Goal: Task Accomplishment & Management: Manage account settings

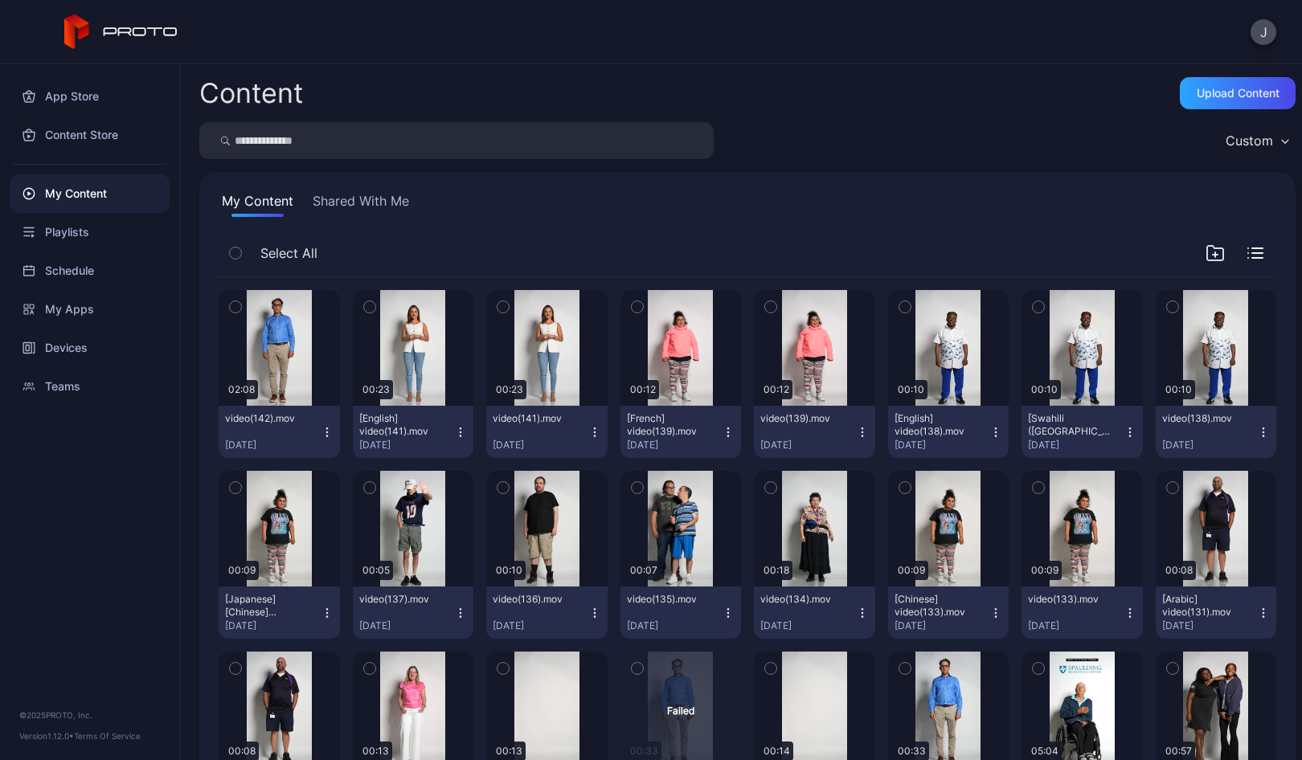
click at [325, 434] on icon "button" at bounding box center [327, 432] width 13 height 13
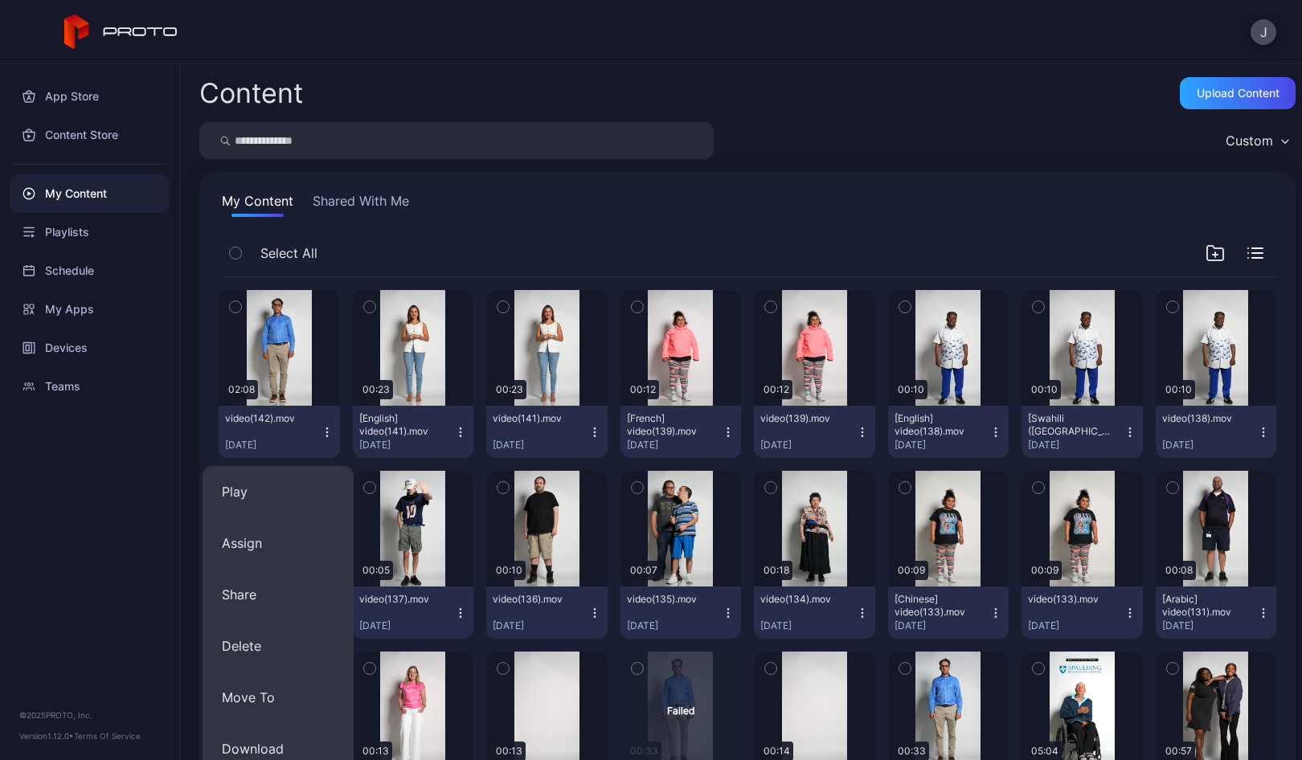
scroll to position [14, 0]
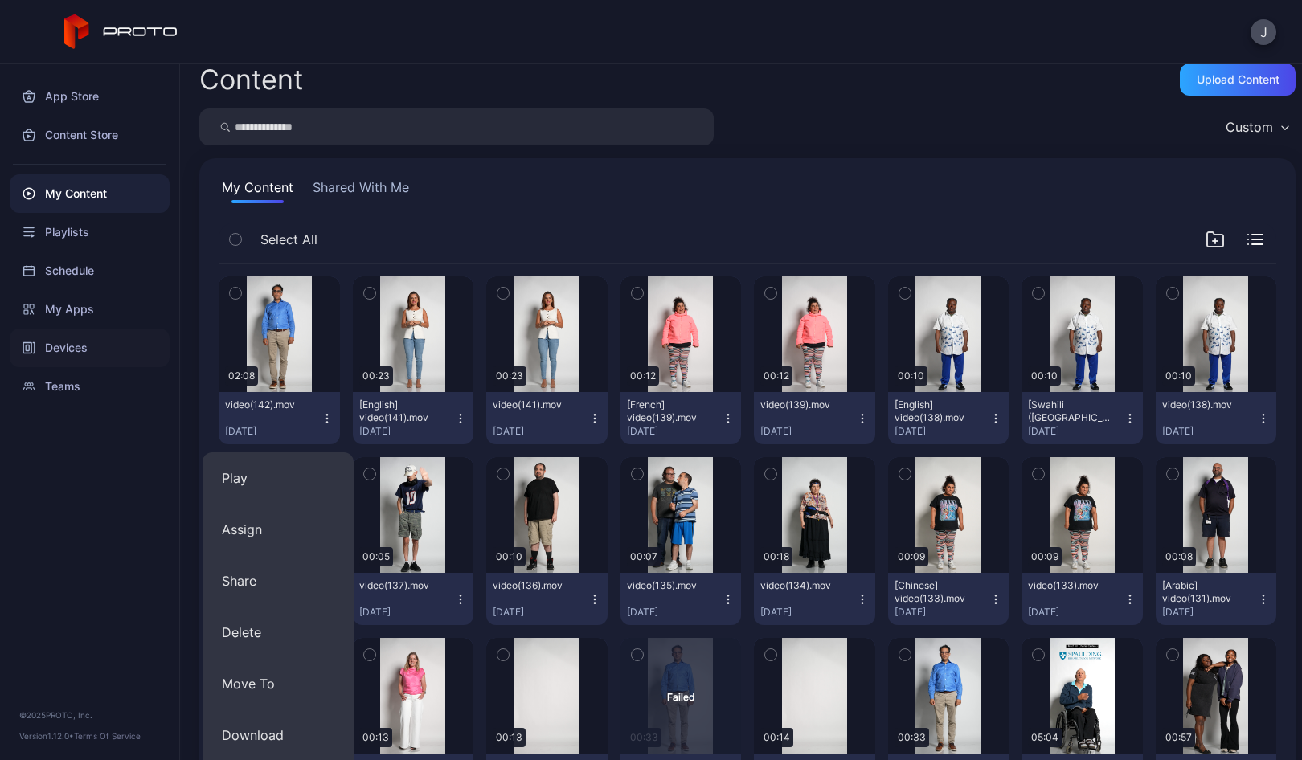
click at [72, 345] on div "Devices" at bounding box center [90, 348] width 160 height 39
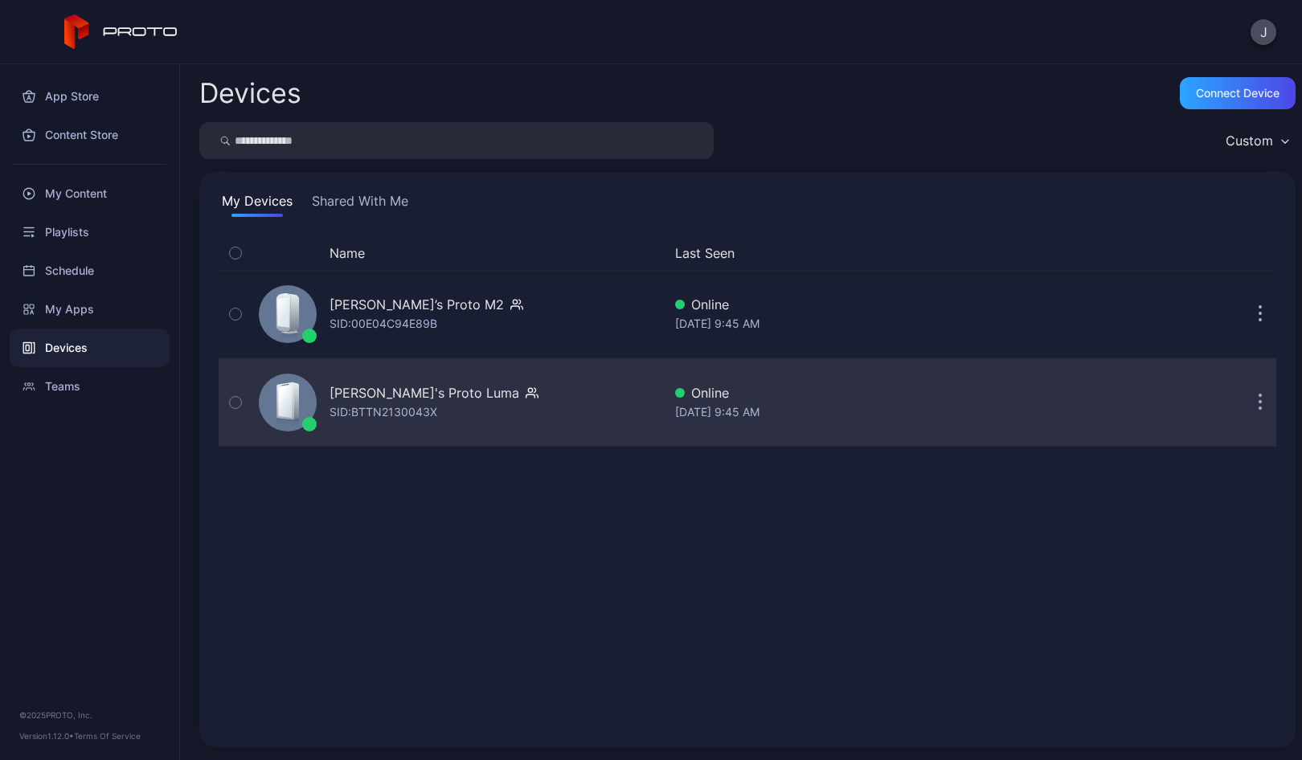
click at [421, 402] on div "[PERSON_NAME]'s Proto Luma" at bounding box center [424, 392] width 190 height 19
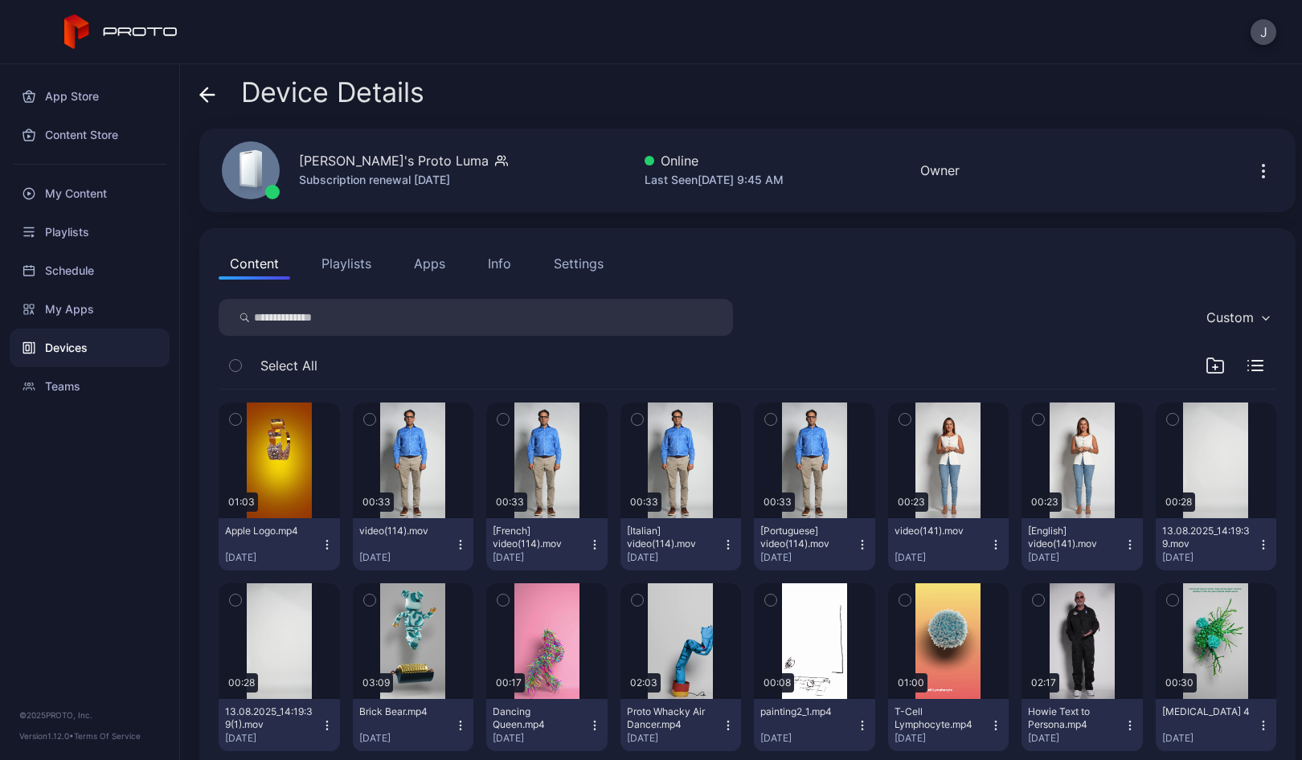
click at [454, 547] on icon "button" at bounding box center [460, 544] width 13 height 13
click at [422, 601] on button "Unassign" at bounding box center [409, 604] width 137 height 51
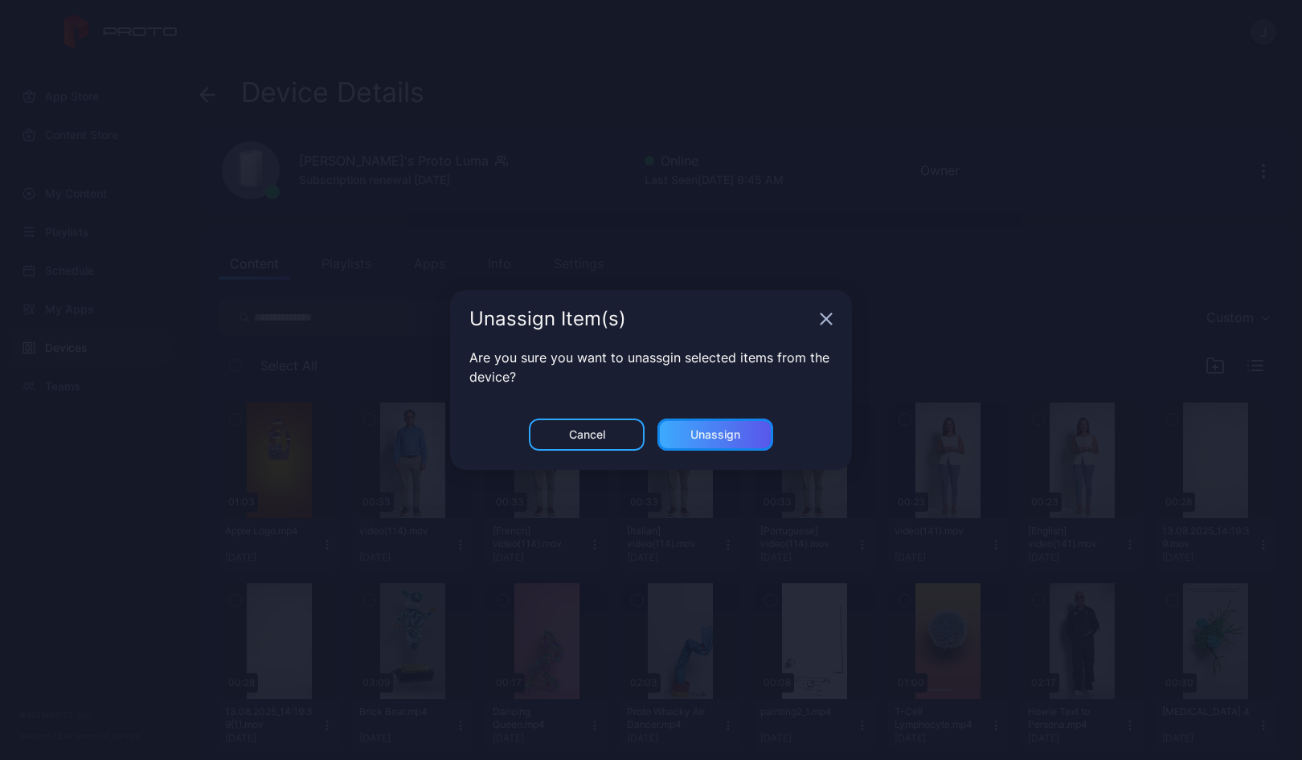
click at [727, 423] on div "Unassign" at bounding box center [715, 435] width 116 height 32
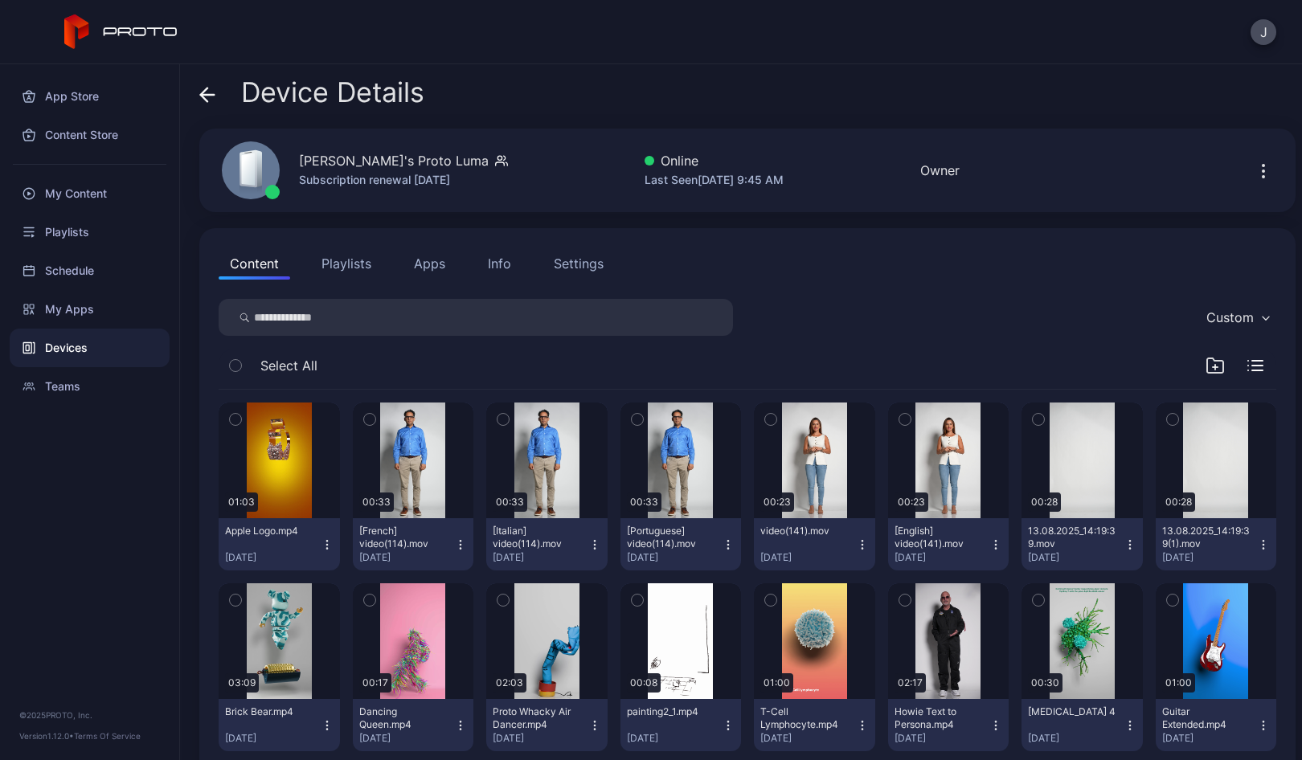
click at [455, 550] on icon "button" at bounding box center [460, 544] width 13 height 13
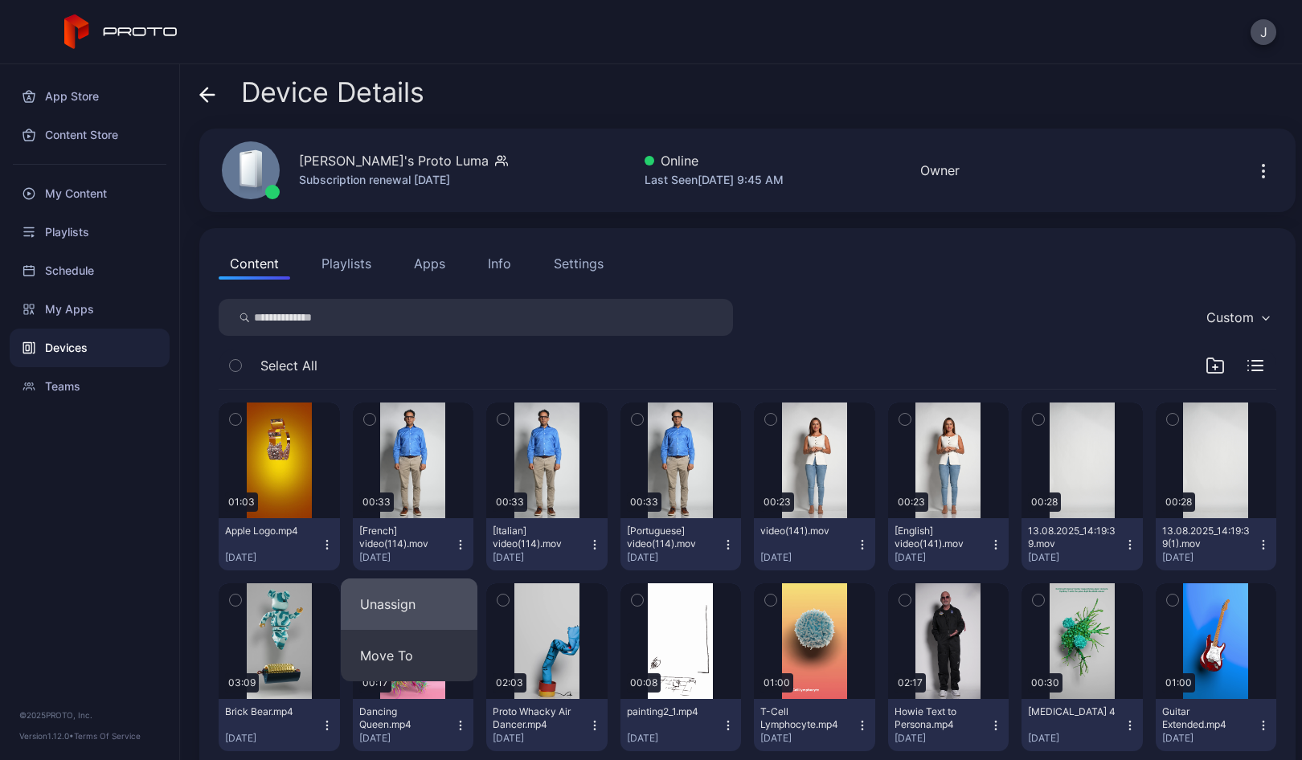
click at [425, 606] on button "Unassign" at bounding box center [409, 604] width 137 height 51
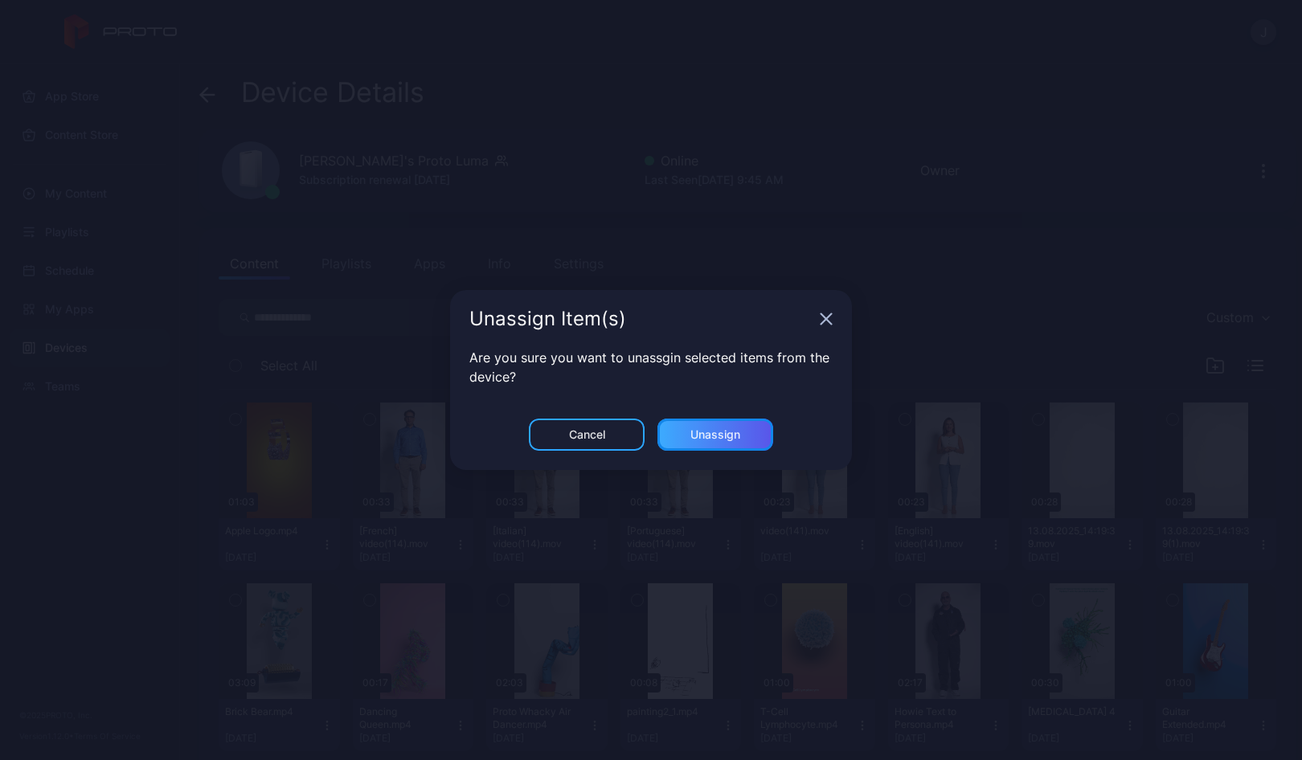
click at [750, 440] on div "Unassign" at bounding box center [715, 435] width 116 height 32
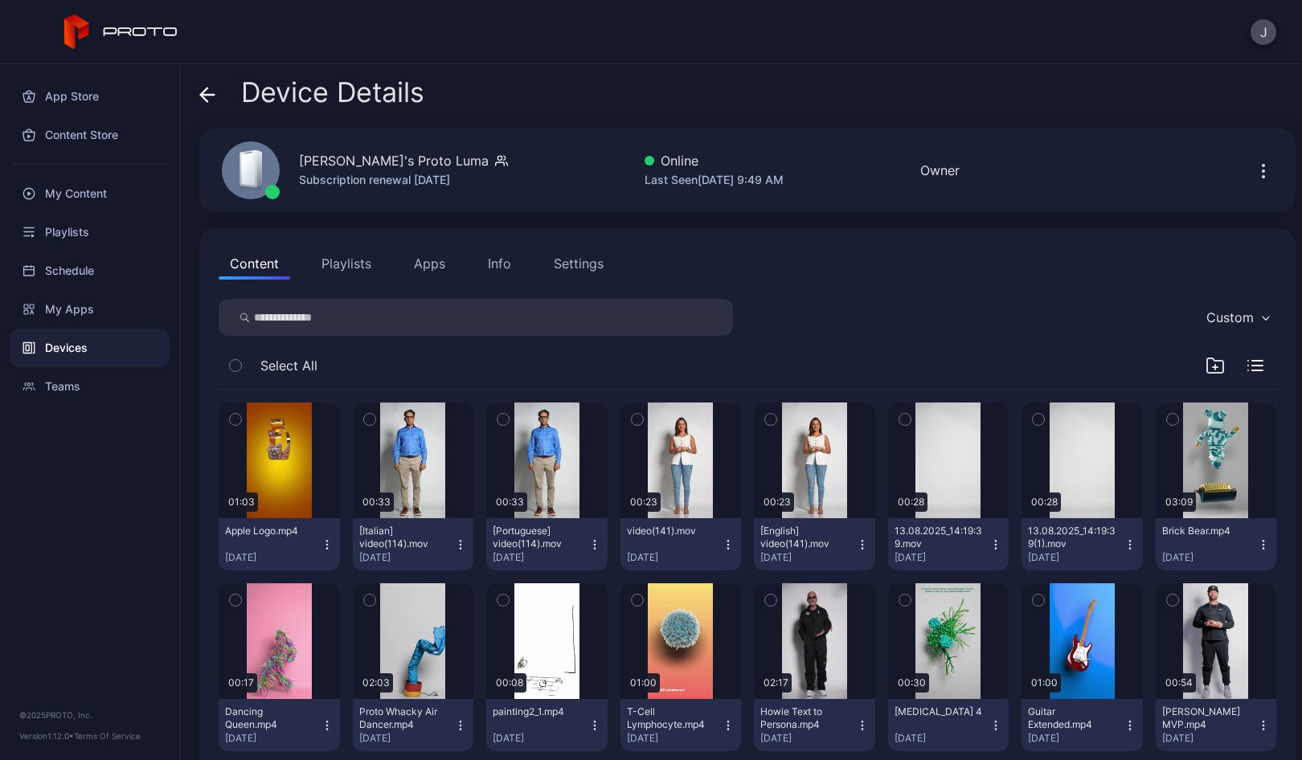
click at [454, 543] on icon "button" at bounding box center [460, 544] width 13 height 13
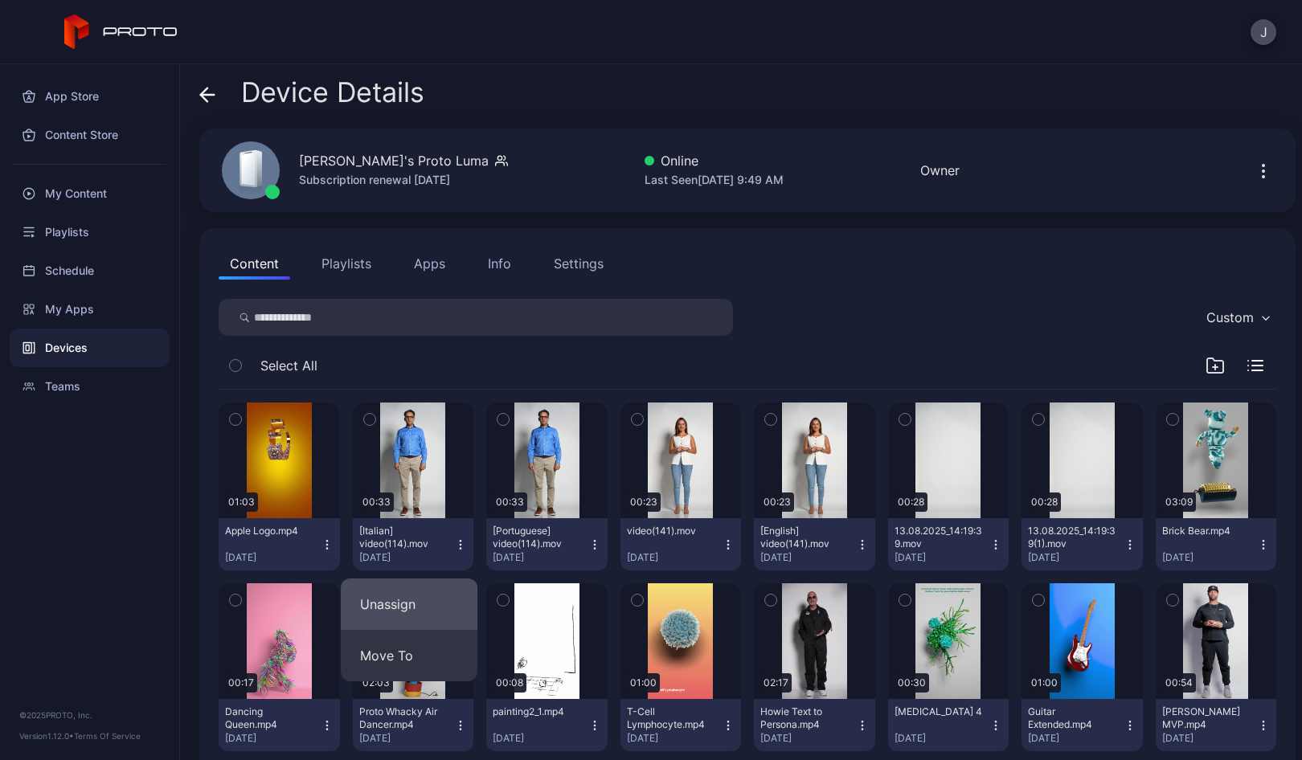
click at [414, 603] on button "Unassign" at bounding box center [409, 604] width 137 height 51
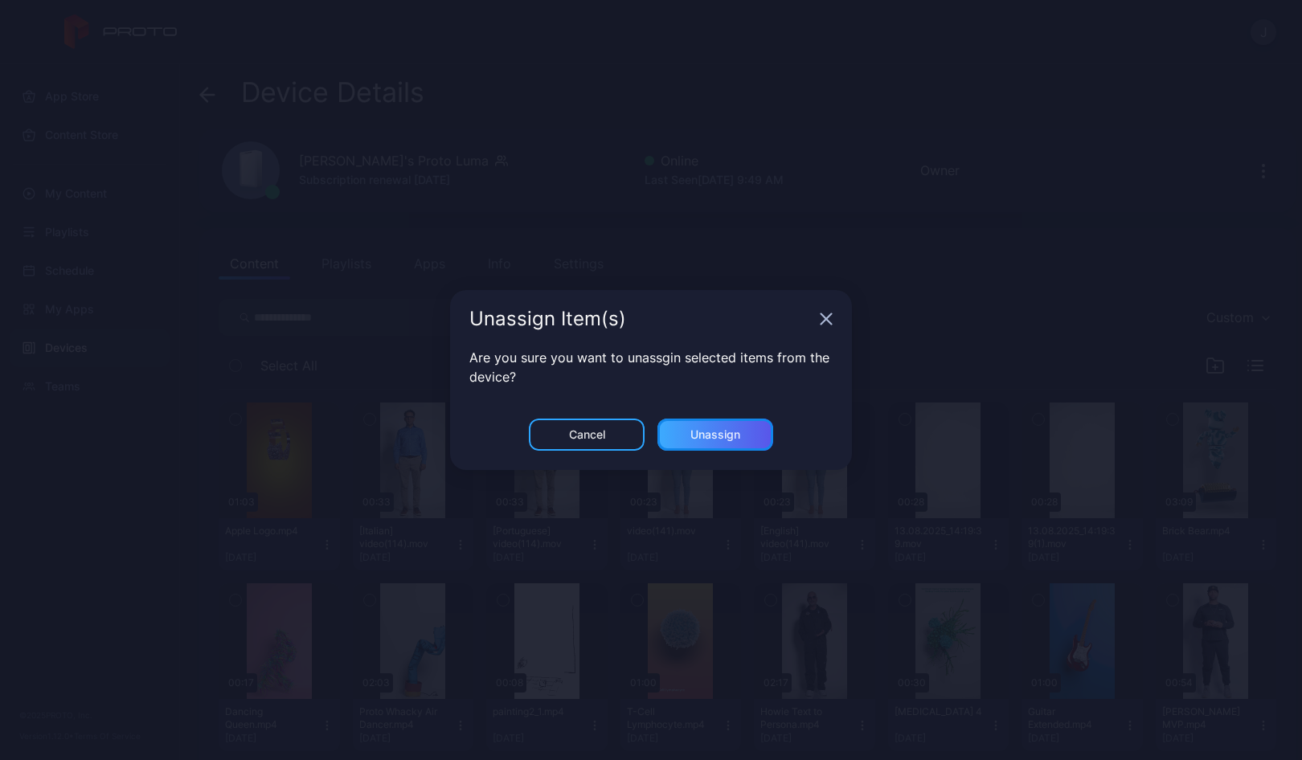
click at [732, 433] on div "Unassign" at bounding box center [715, 434] width 50 height 13
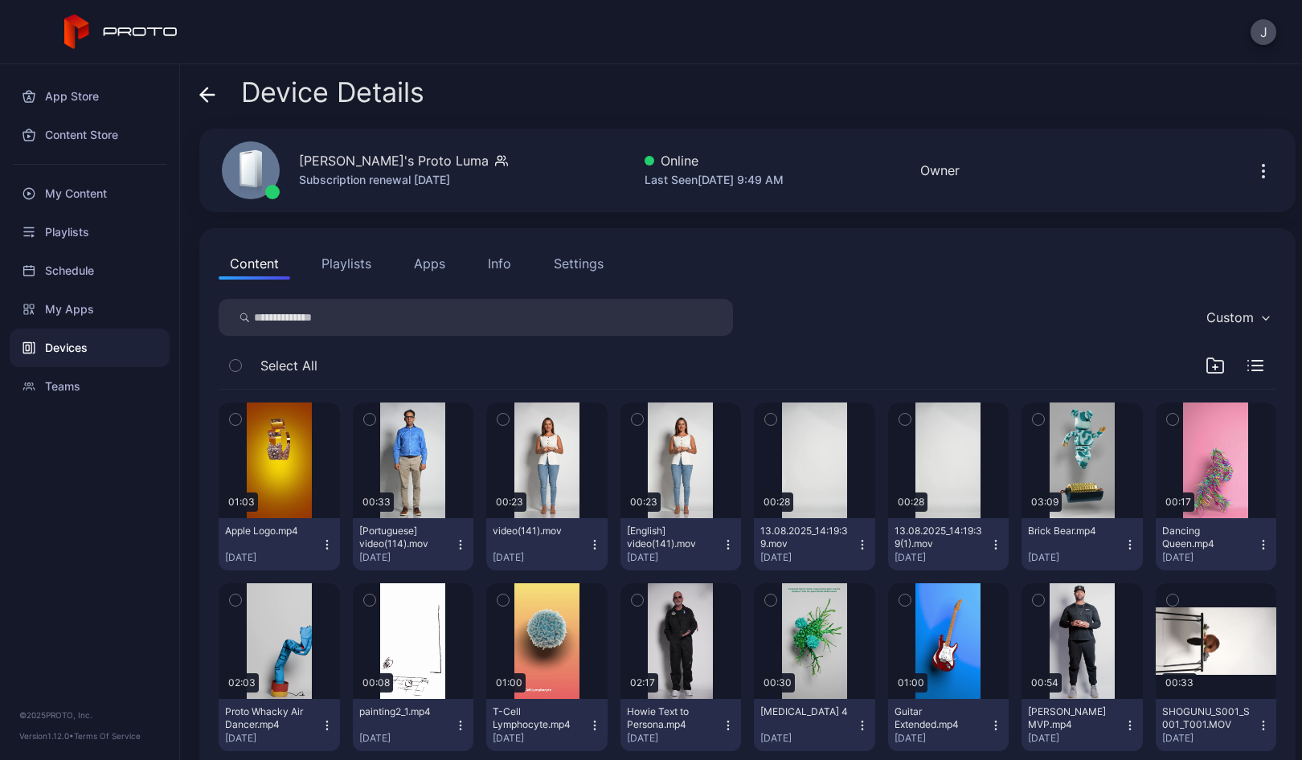
click at [454, 543] on icon "button" at bounding box center [460, 544] width 13 height 13
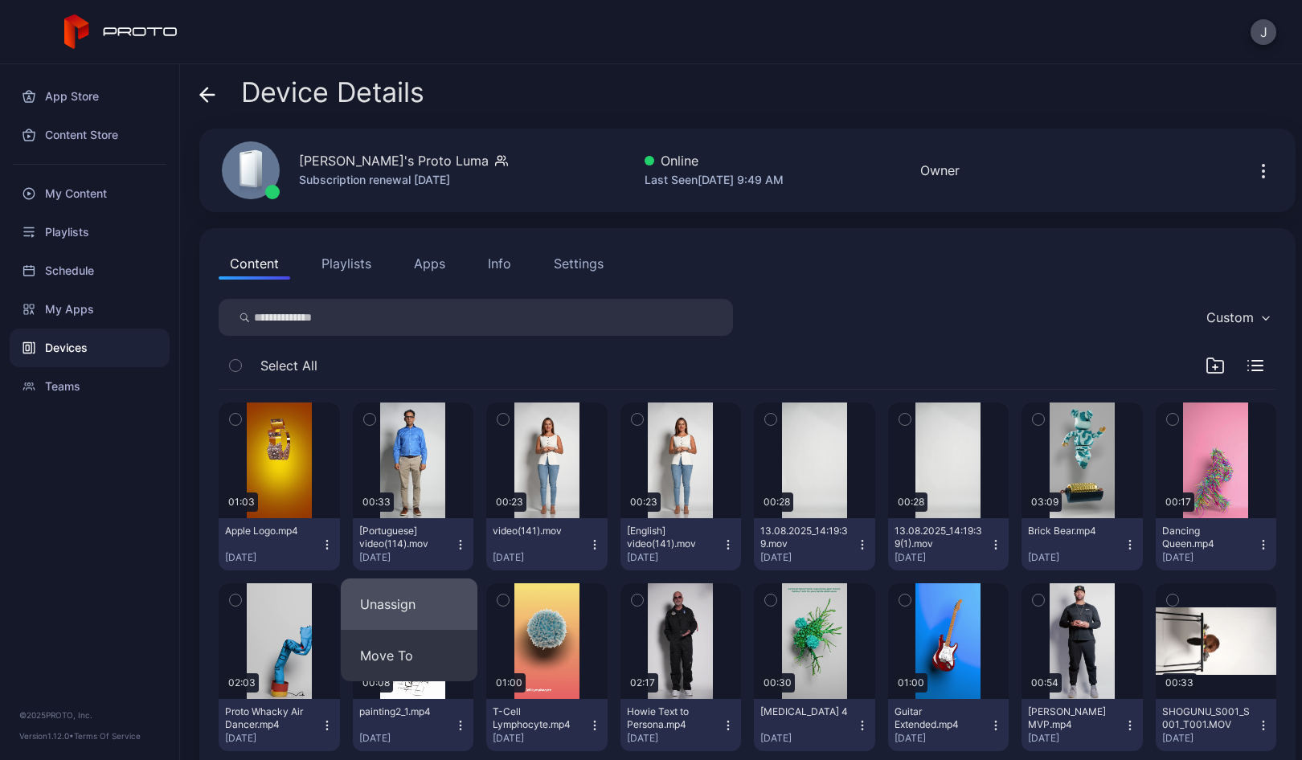
click at [420, 604] on button "Unassign" at bounding box center [409, 604] width 137 height 51
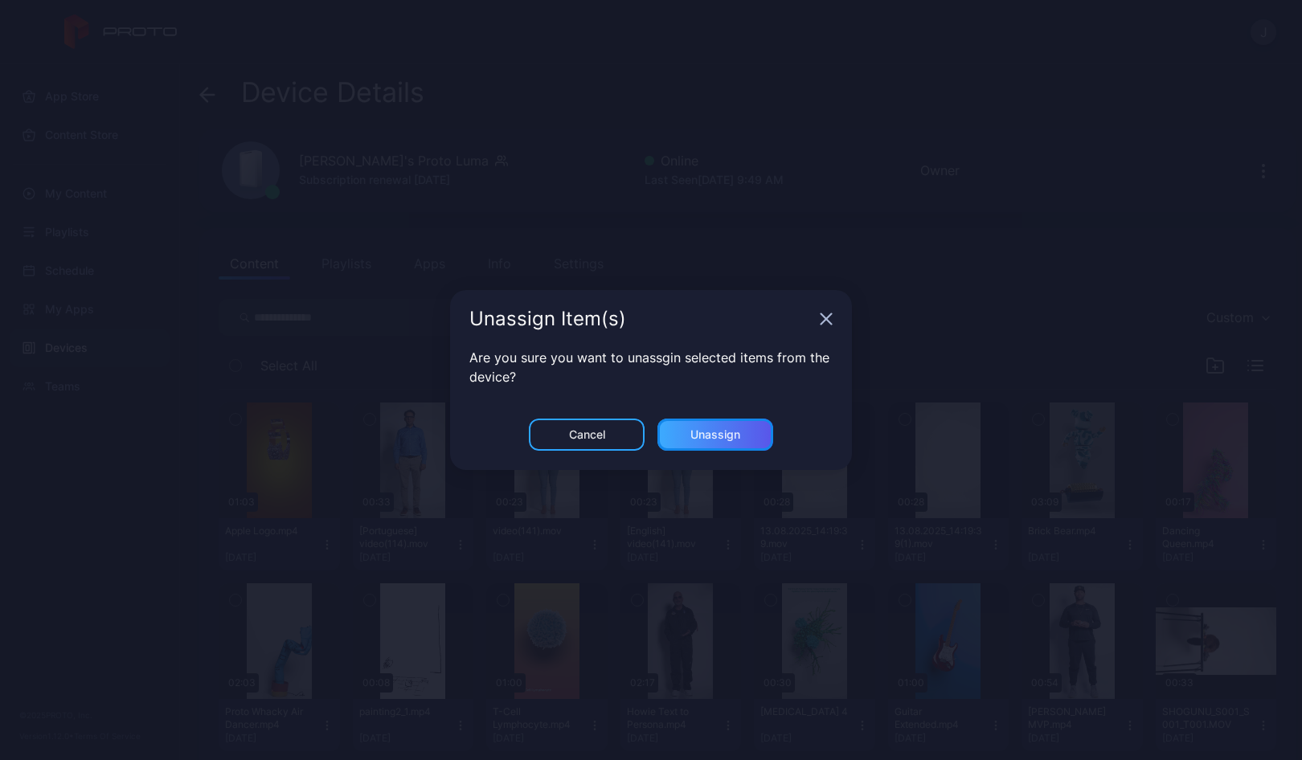
click at [740, 439] on div "Unassign" at bounding box center [715, 434] width 50 height 13
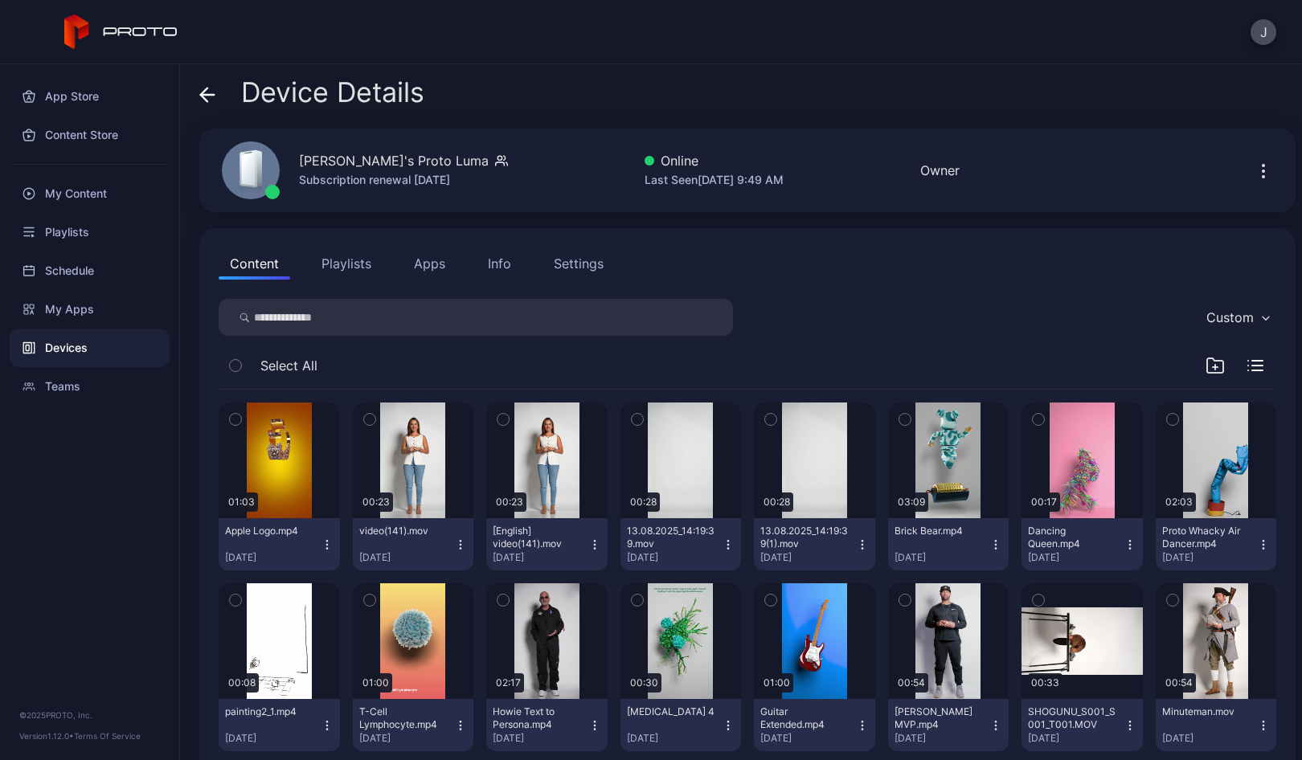
click at [460, 548] on icon "button" at bounding box center [460, 548] width 1 height 1
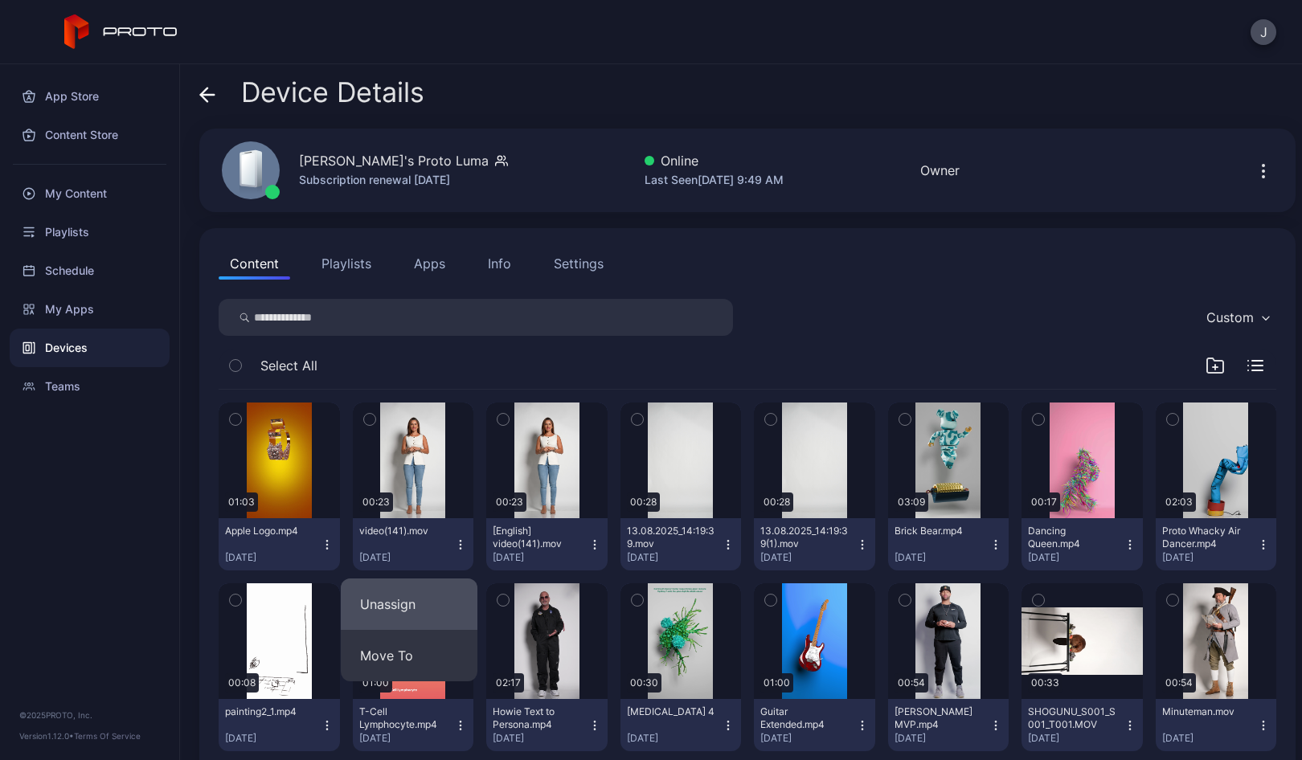
click at [420, 605] on button "Unassign" at bounding box center [409, 604] width 137 height 51
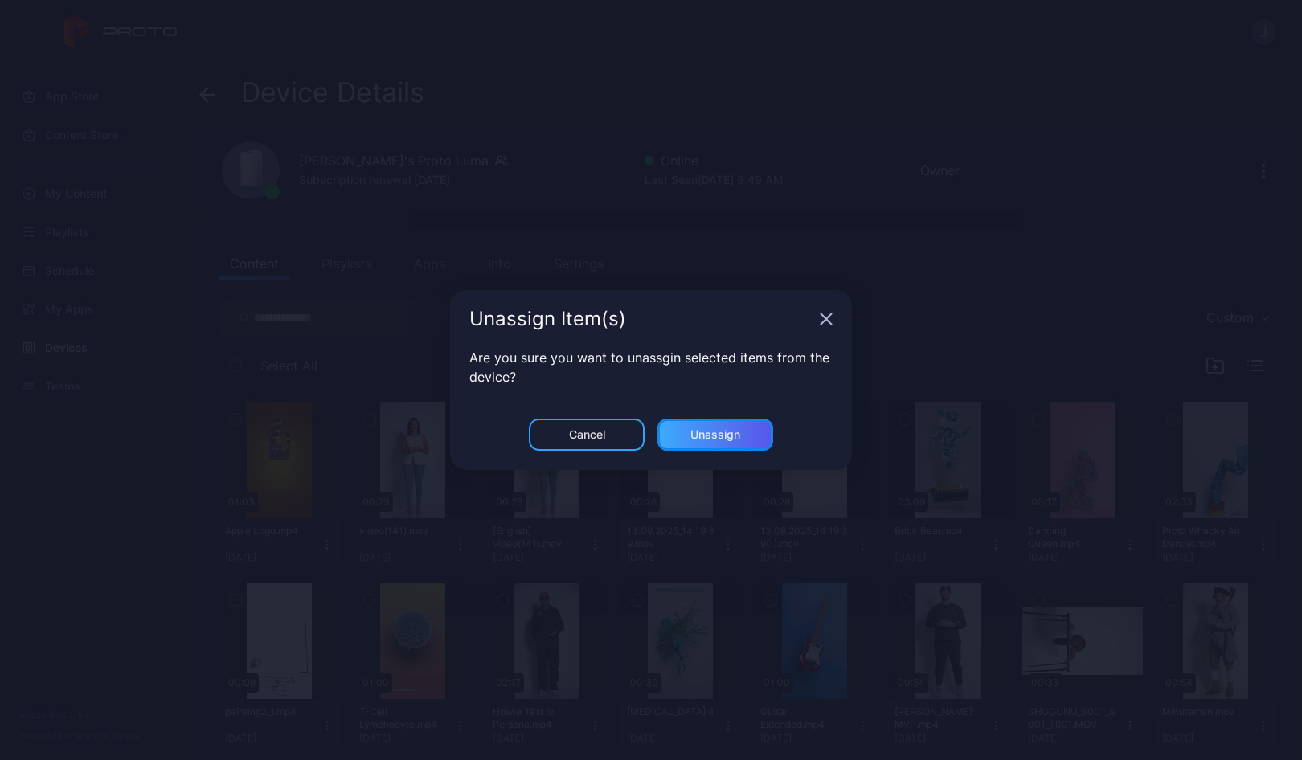
click at [746, 431] on div "Unassign" at bounding box center [715, 435] width 116 height 32
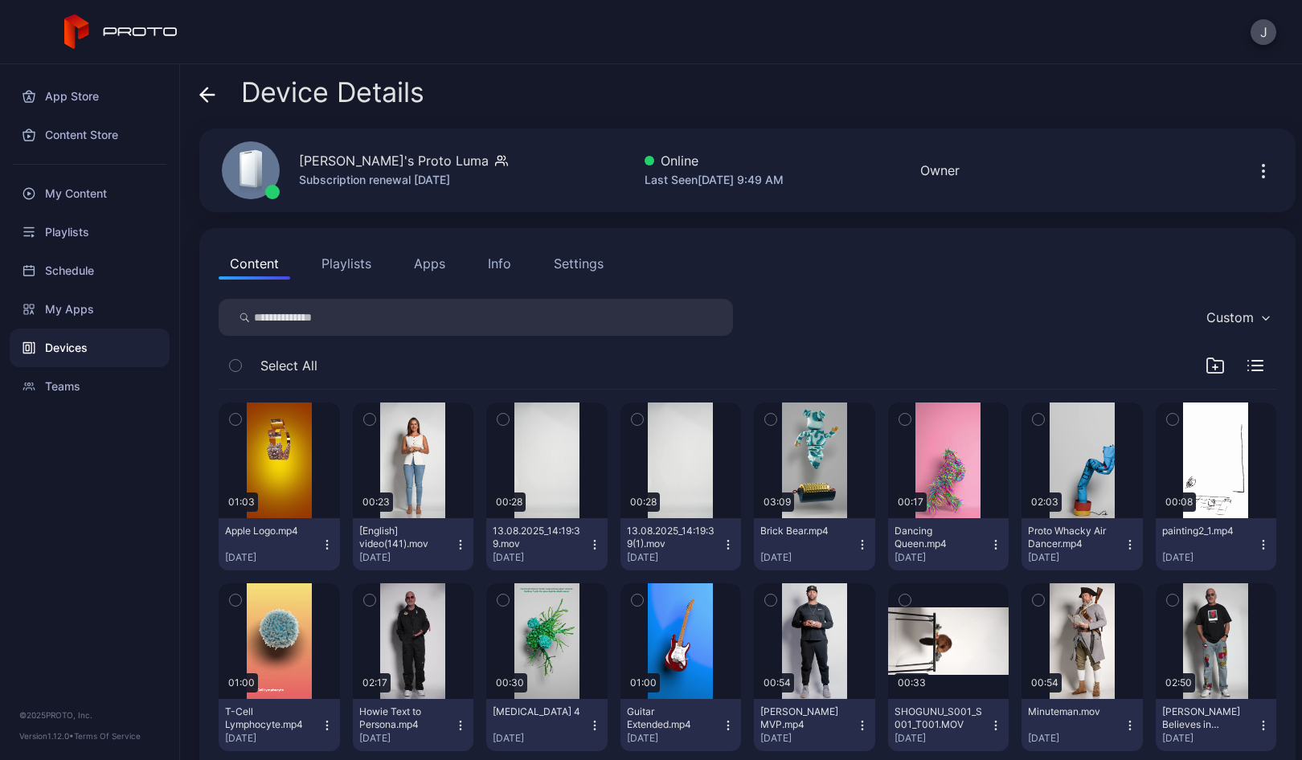
click at [454, 548] on icon "button" at bounding box center [460, 544] width 13 height 13
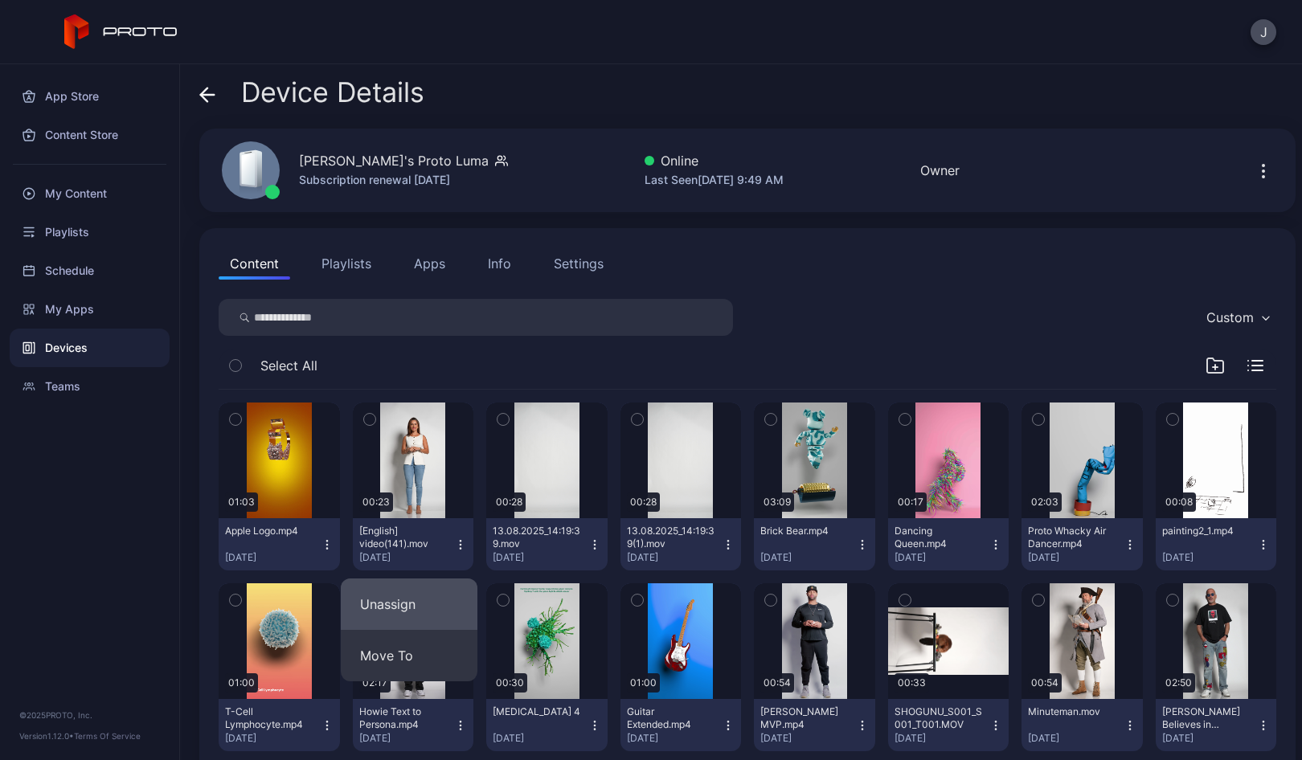
click at [422, 596] on button "Unassign" at bounding box center [409, 604] width 137 height 51
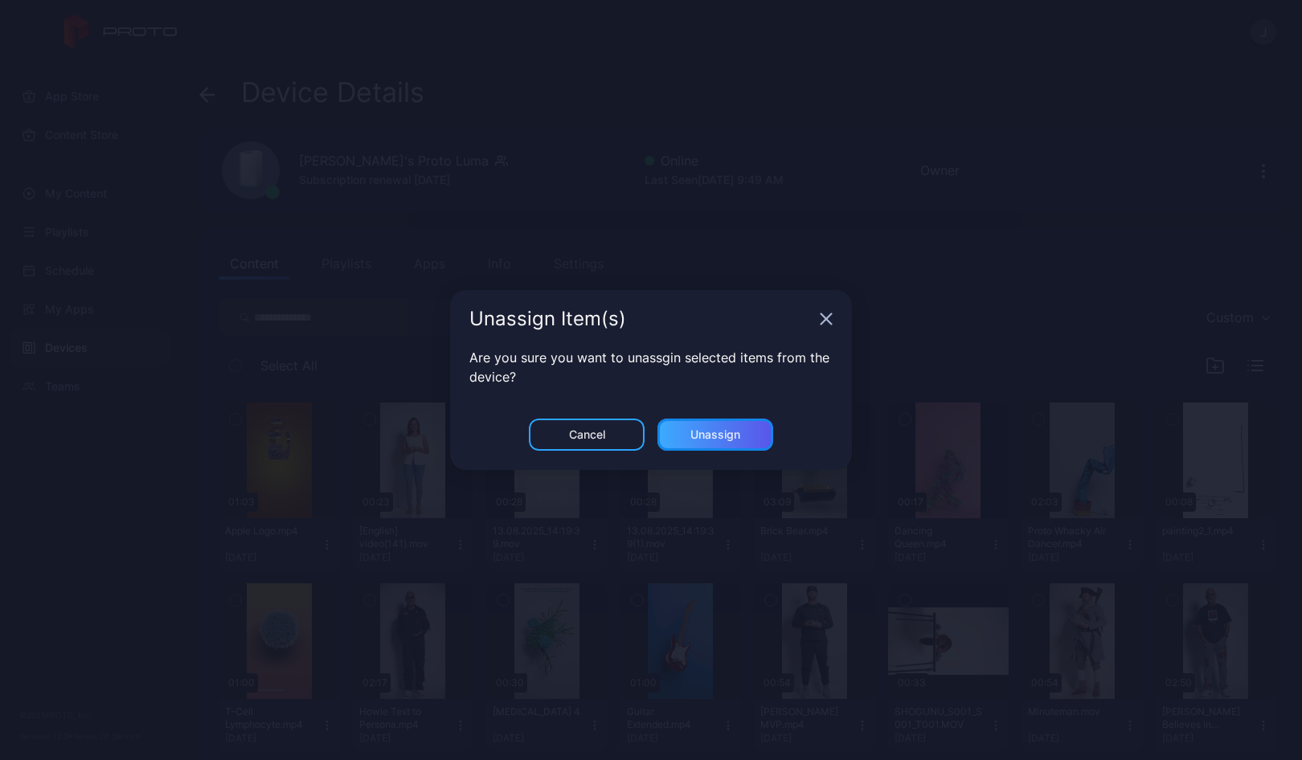
click at [744, 435] on div "Unassign" at bounding box center [715, 435] width 116 height 32
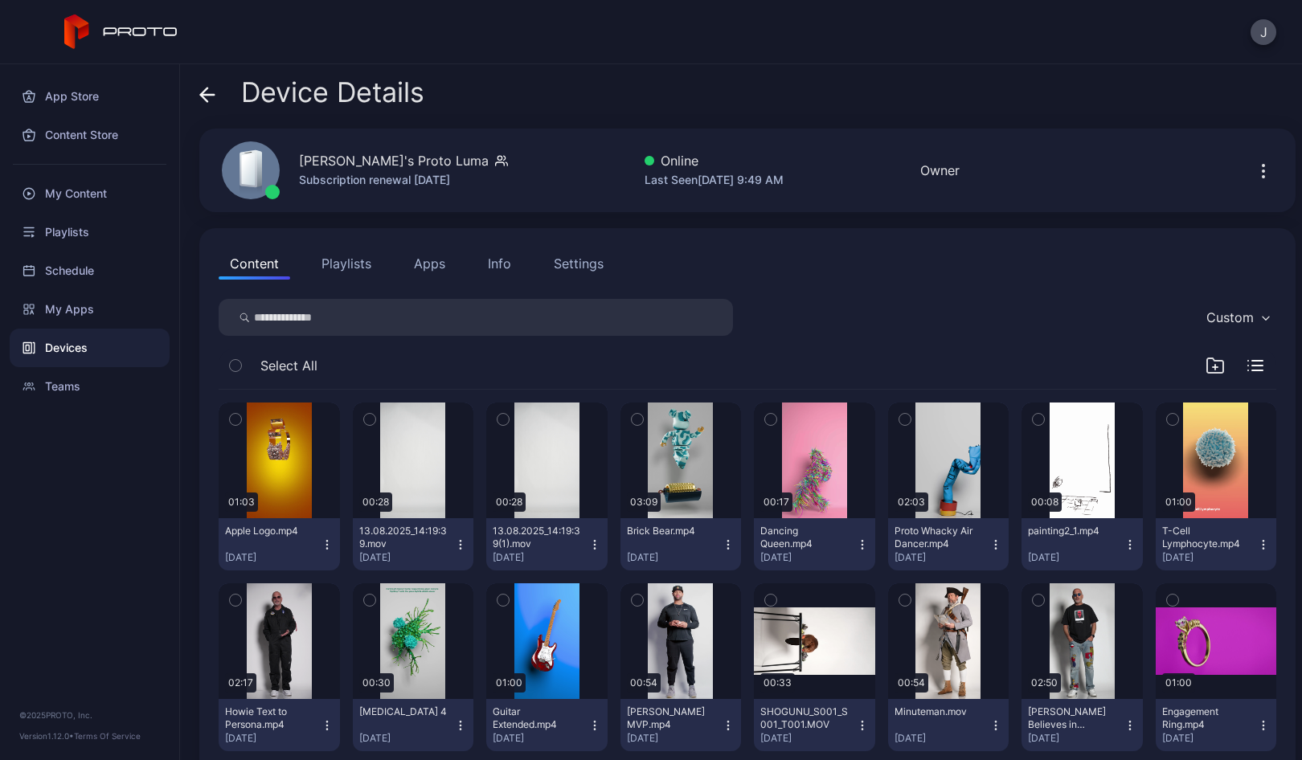
click at [454, 549] on icon "button" at bounding box center [460, 544] width 13 height 13
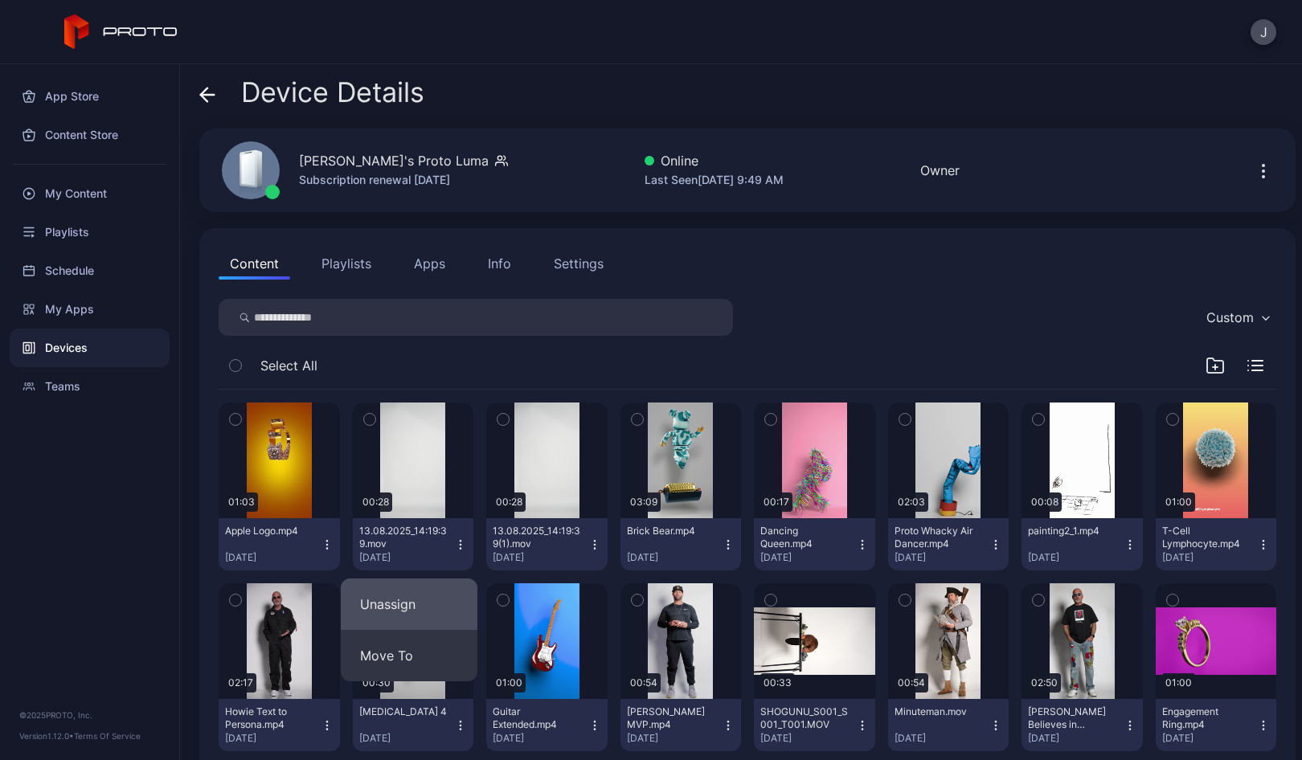
click at [397, 615] on button "Unassign" at bounding box center [409, 604] width 137 height 51
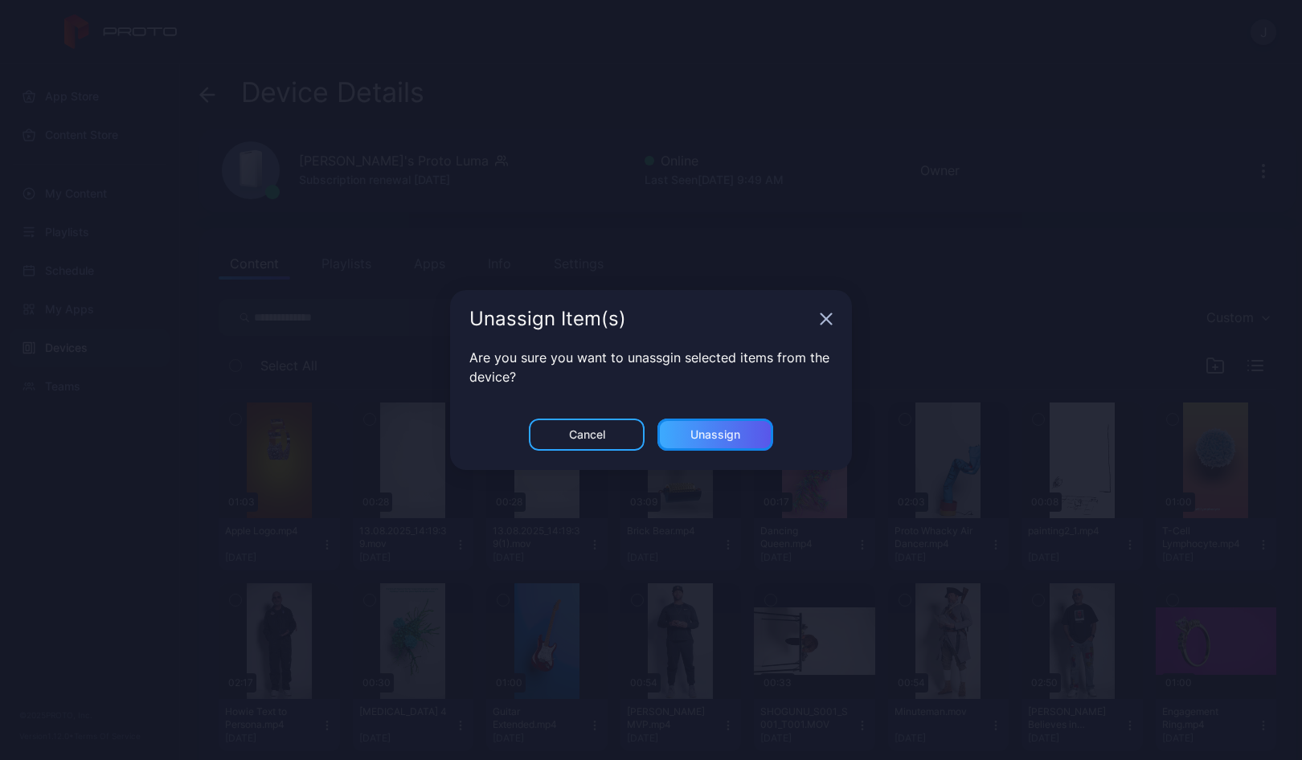
click at [716, 435] on div "Unassign" at bounding box center [715, 434] width 50 height 13
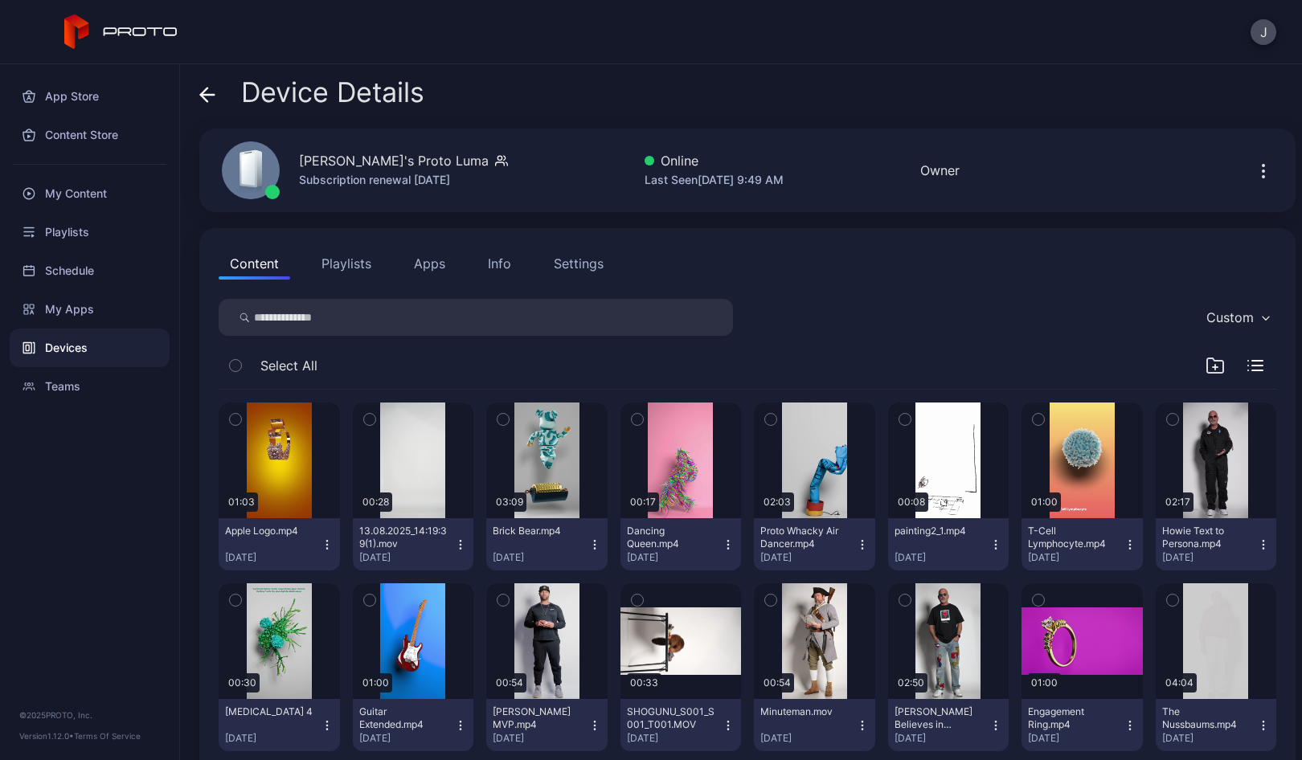
click at [455, 542] on icon "button" at bounding box center [460, 544] width 13 height 13
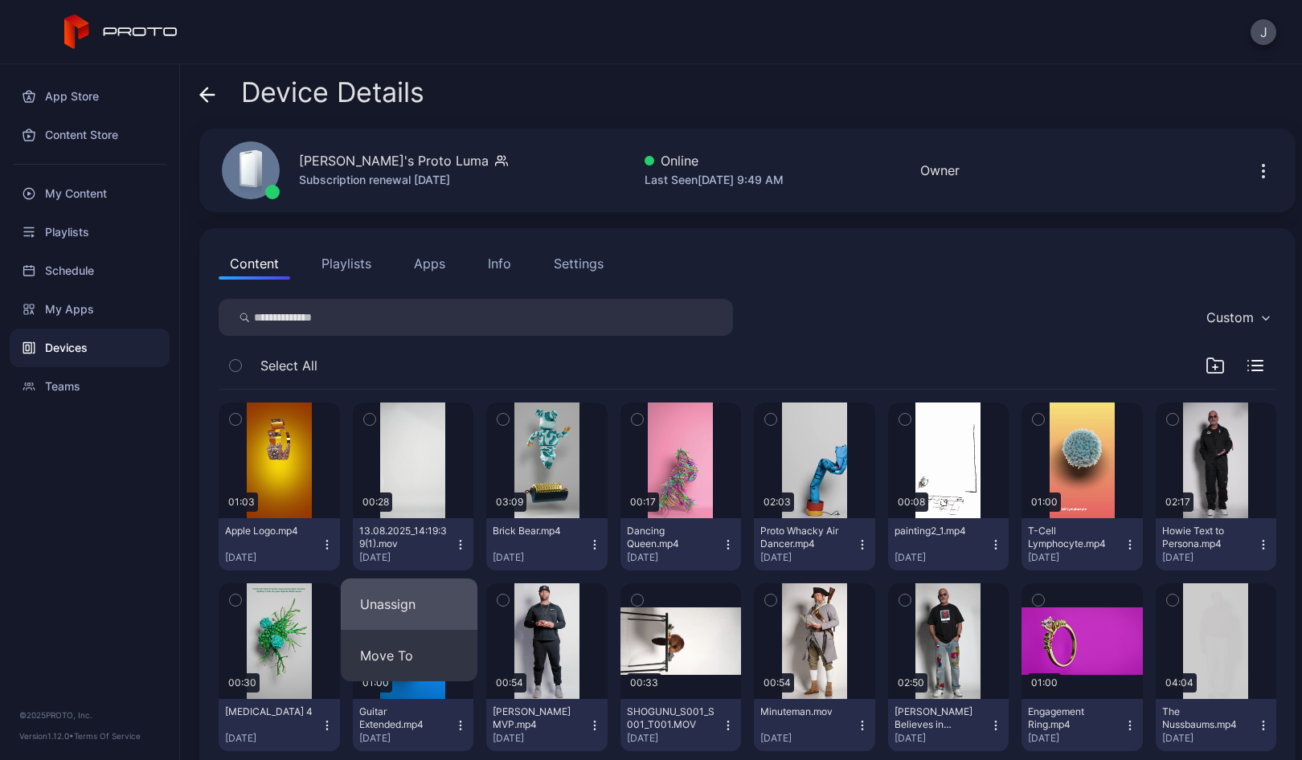
click at [427, 598] on button "Unassign" at bounding box center [409, 604] width 137 height 51
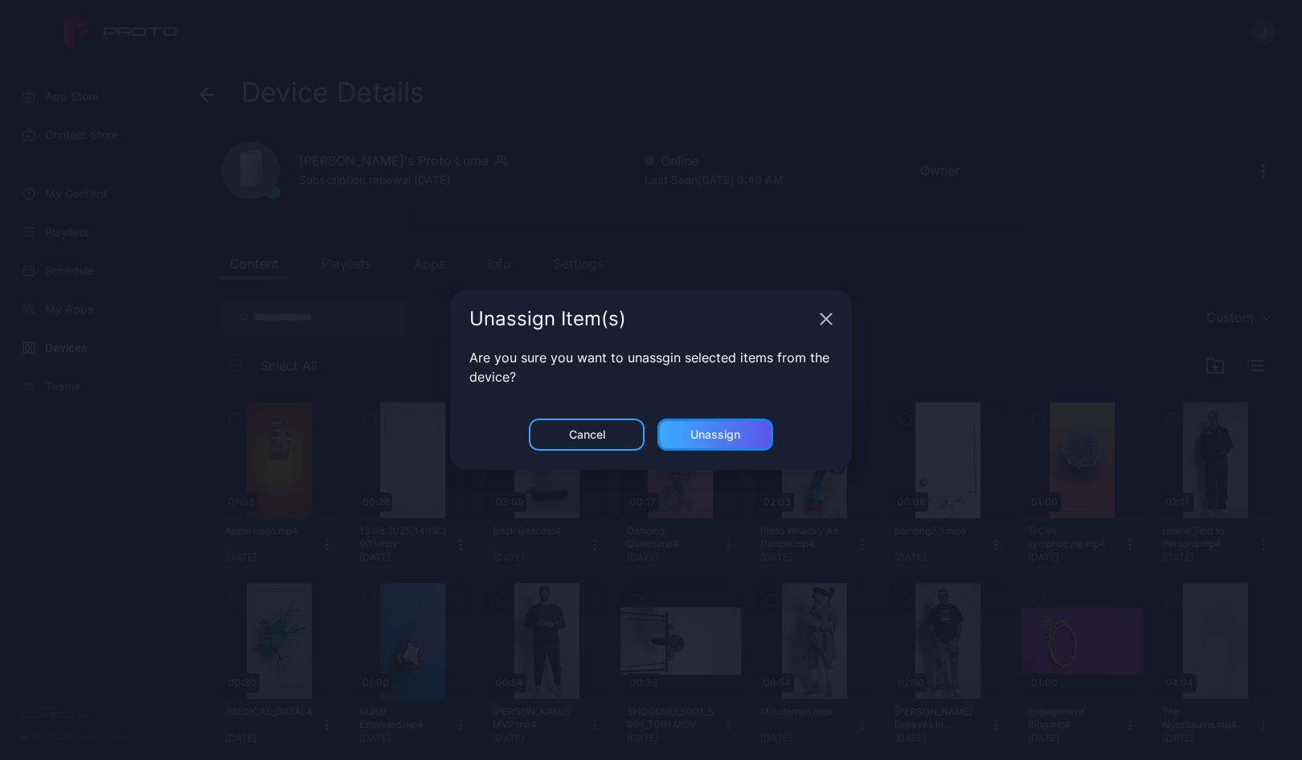
click at [734, 431] on div "Unassign" at bounding box center [715, 434] width 50 height 13
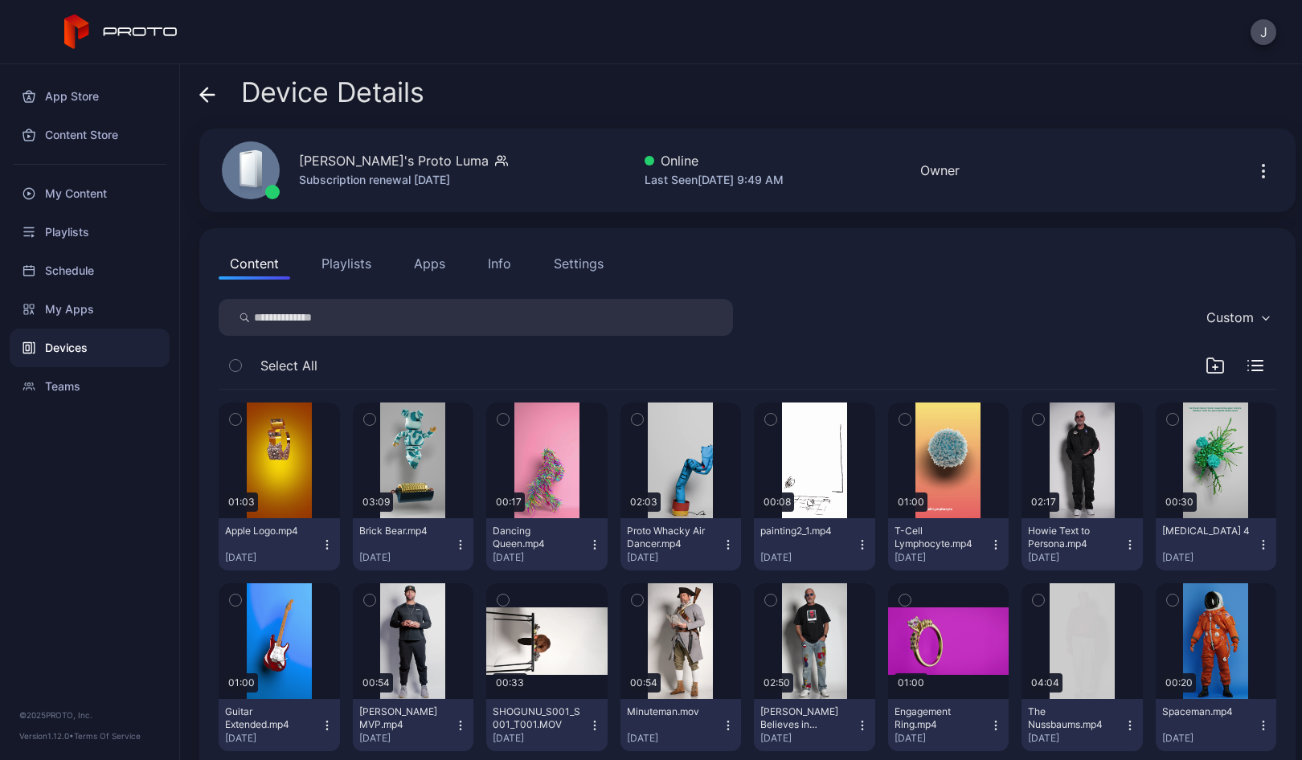
click at [207, 90] on icon at bounding box center [204, 95] width 6 height 14
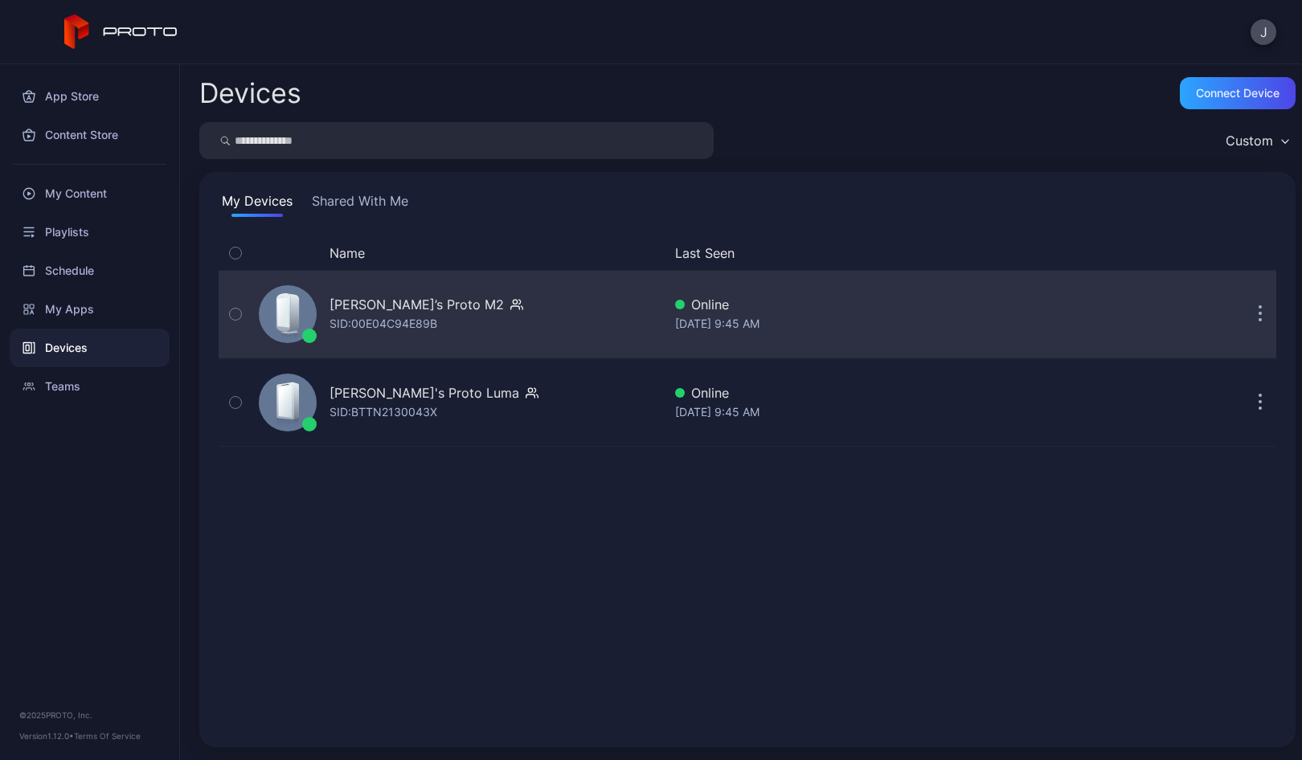
click at [382, 304] on div "[PERSON_NAME]’s Proto M2" at bounding box center [416, 304] width 174 height 19
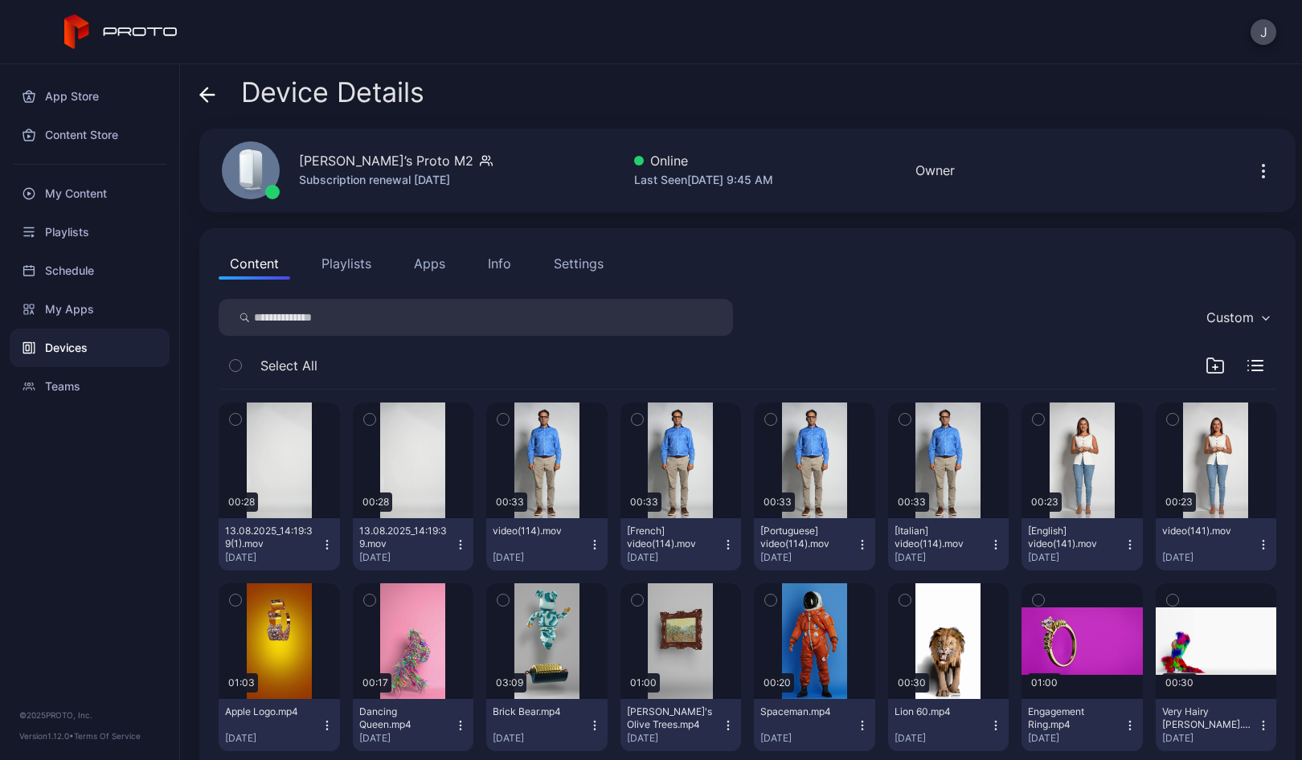
click at [327, 546] on icon "button" at bounding box center [327, 544] width 13 height 13
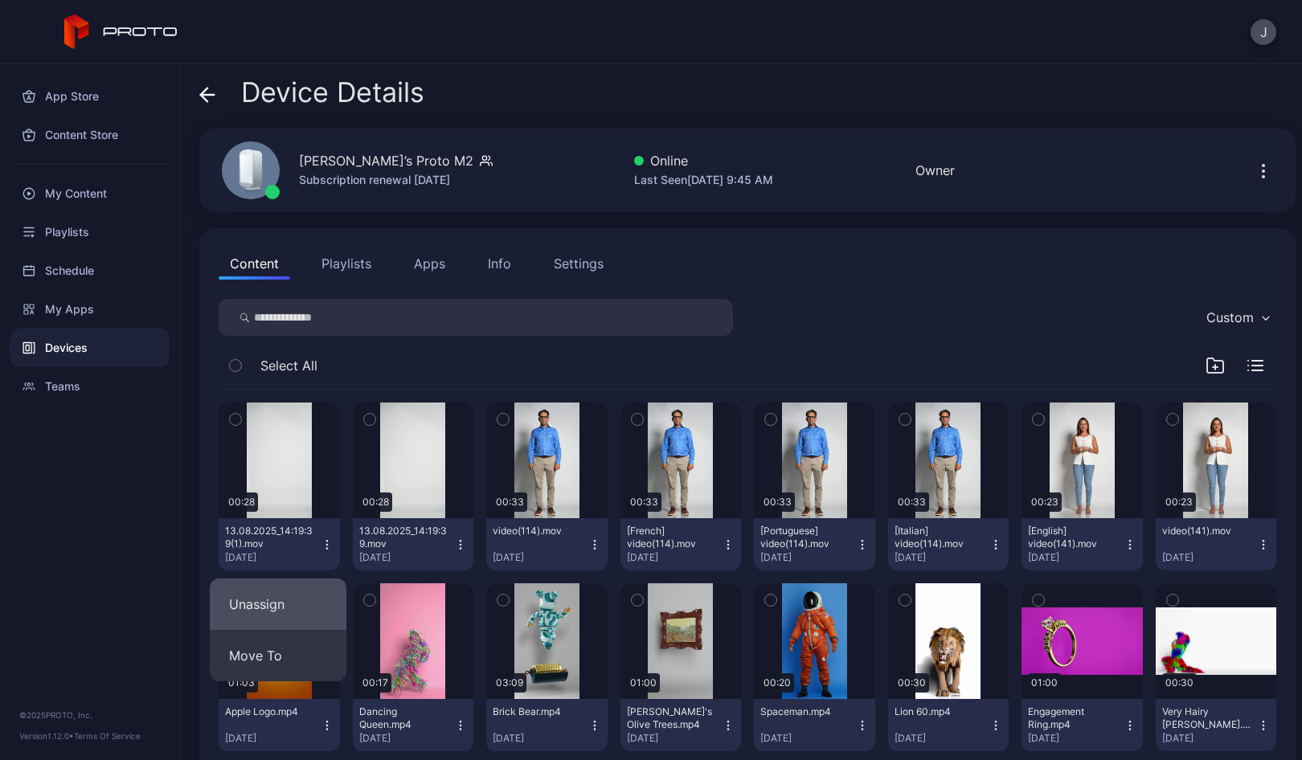
click at [268, 616] on button "Unassign" at bounding box center [278, 604] width 137 height 51
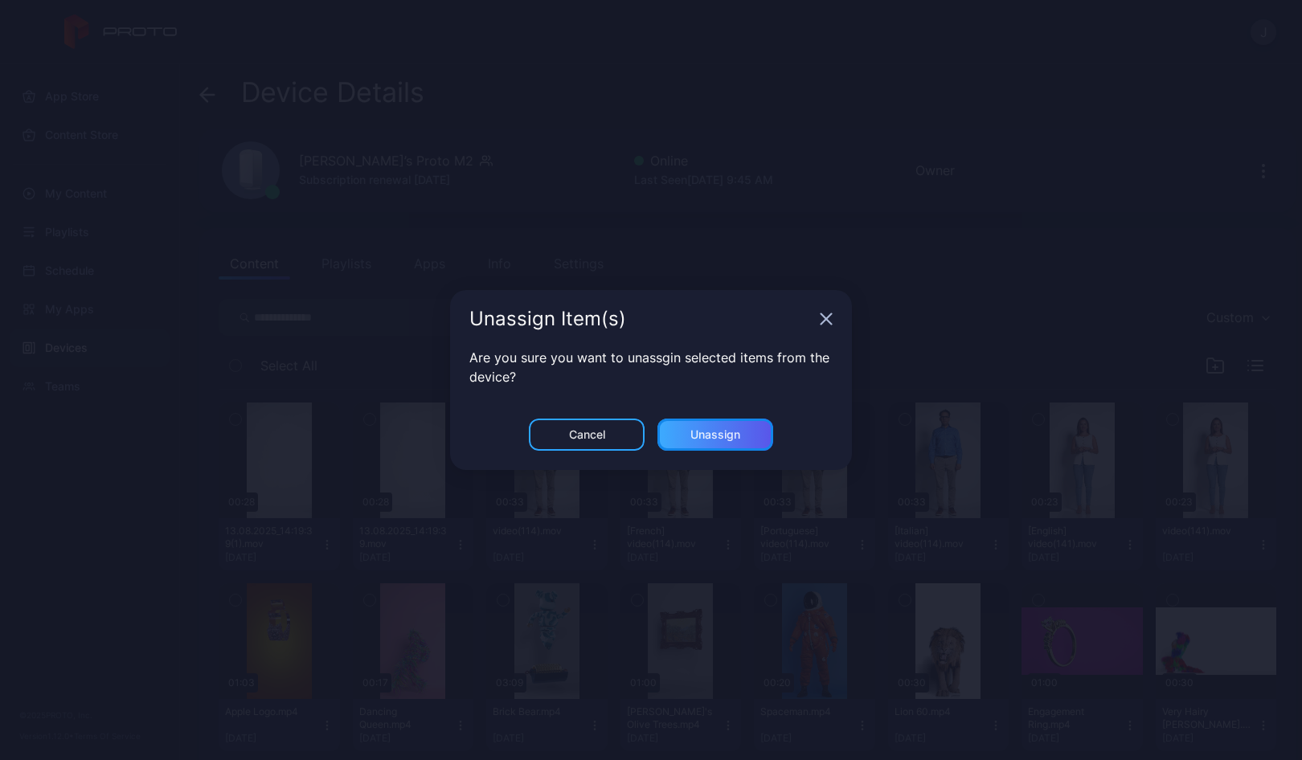
click at [722, 435] on div "Unassign" at bounding box center [715, 434] width 50 height 13
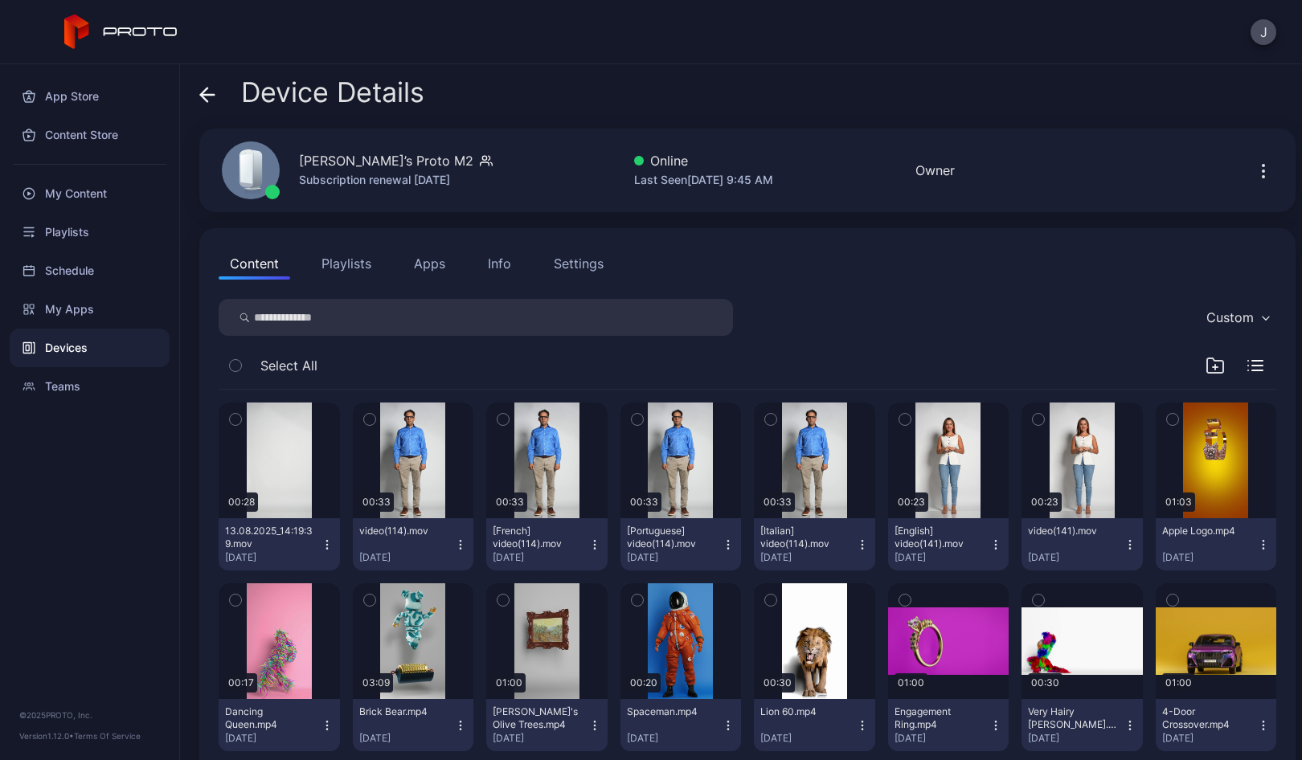
click at [326, 544] on icon "button" at bounding box center [326, 544] width 1 height 1
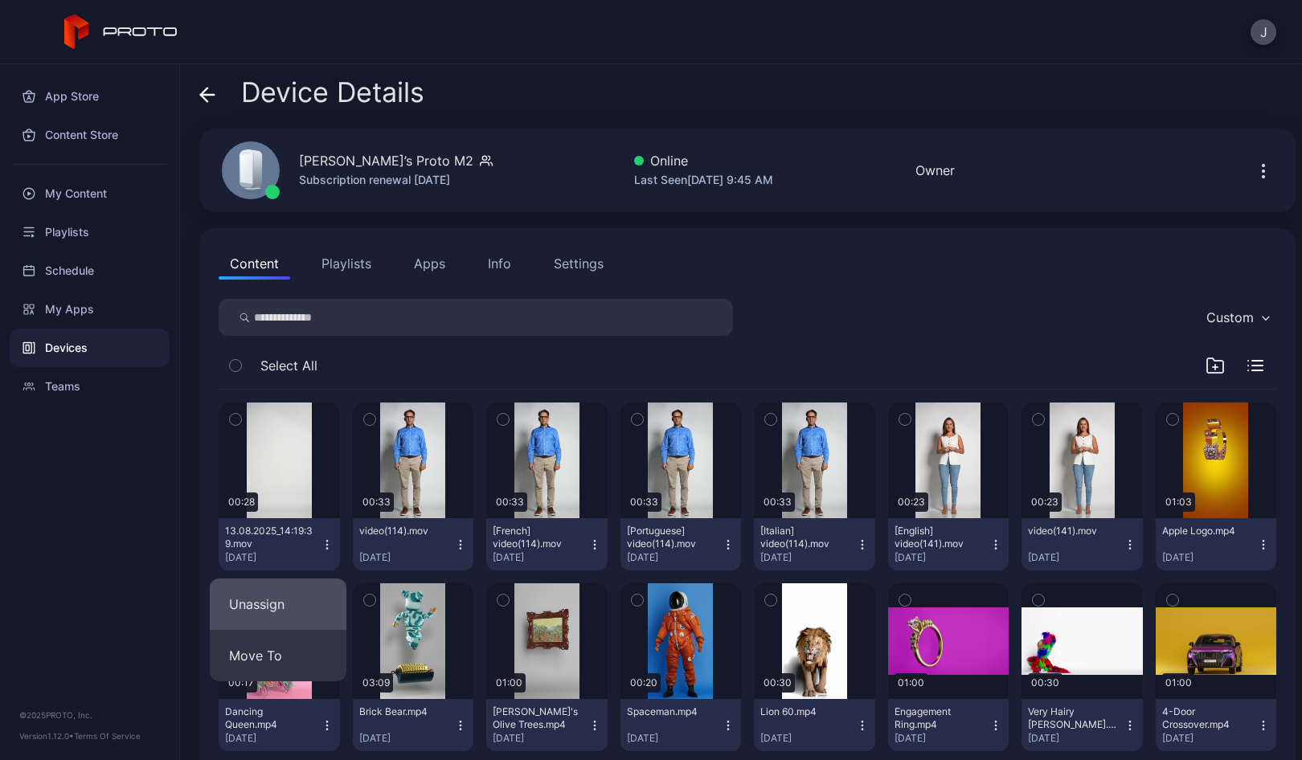
click at [297, 601] on button "Unassign" at bounding box center [278, 604] width 137 height 51
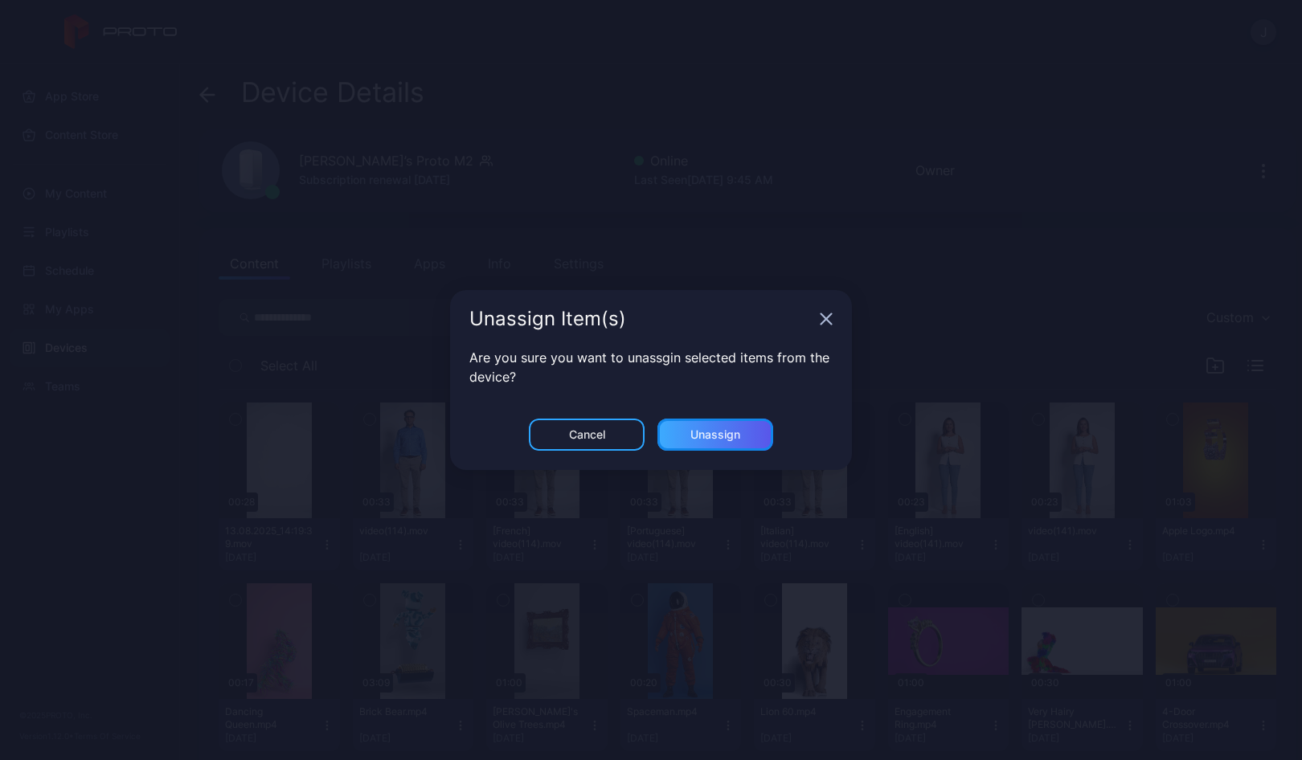
click at [750, 438] on div "Unassign" at bounding box center [715, 435] width 116 height 32
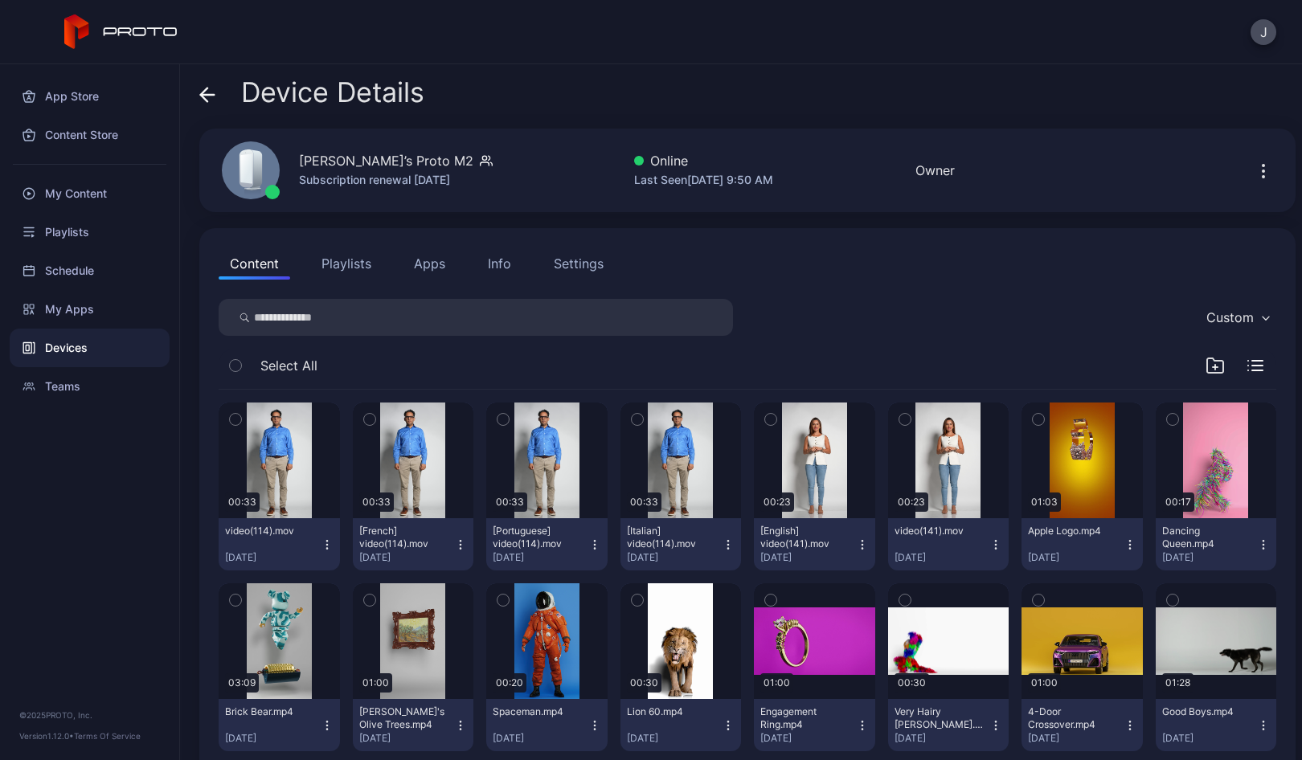
click at [322, 543] on icon "button" at bounding box center [327, 544] width 13 height 13
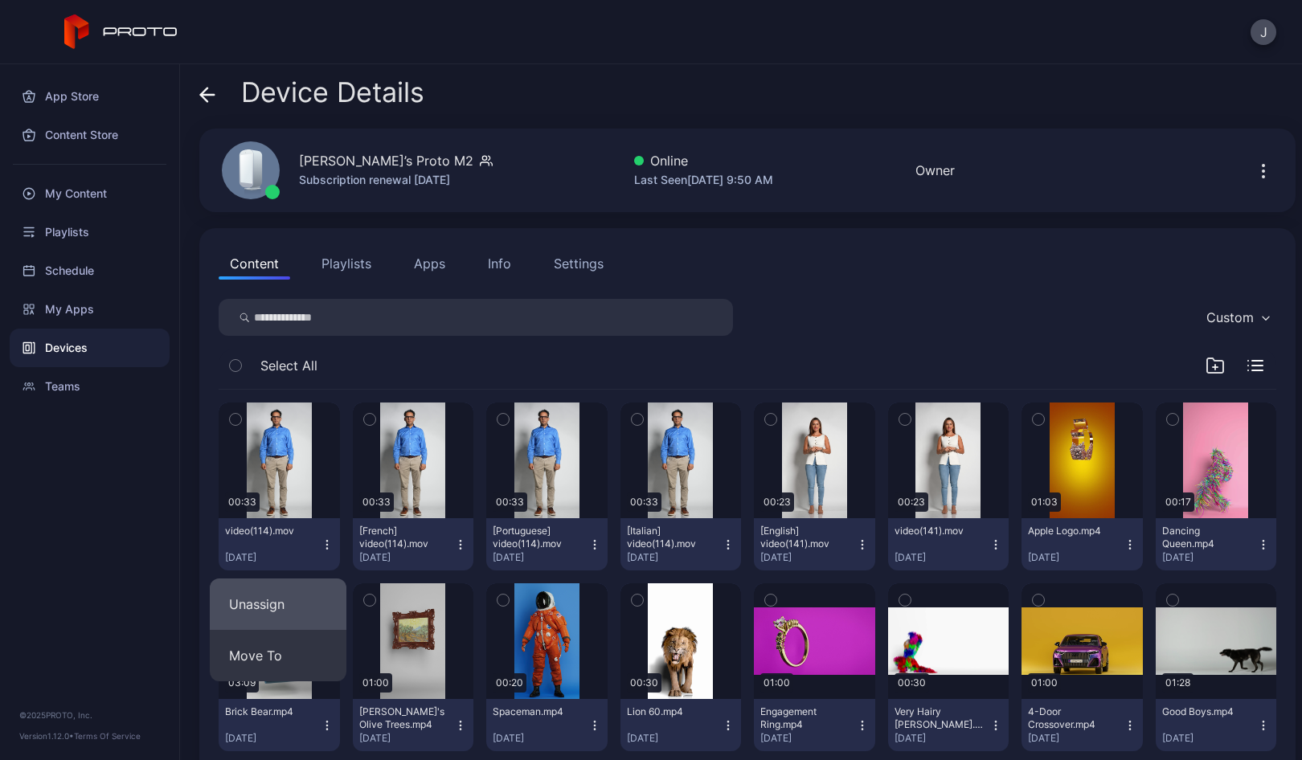
click at [276, 598] on button "Unassign" at bounding box center [278, 604] width 137 height 51
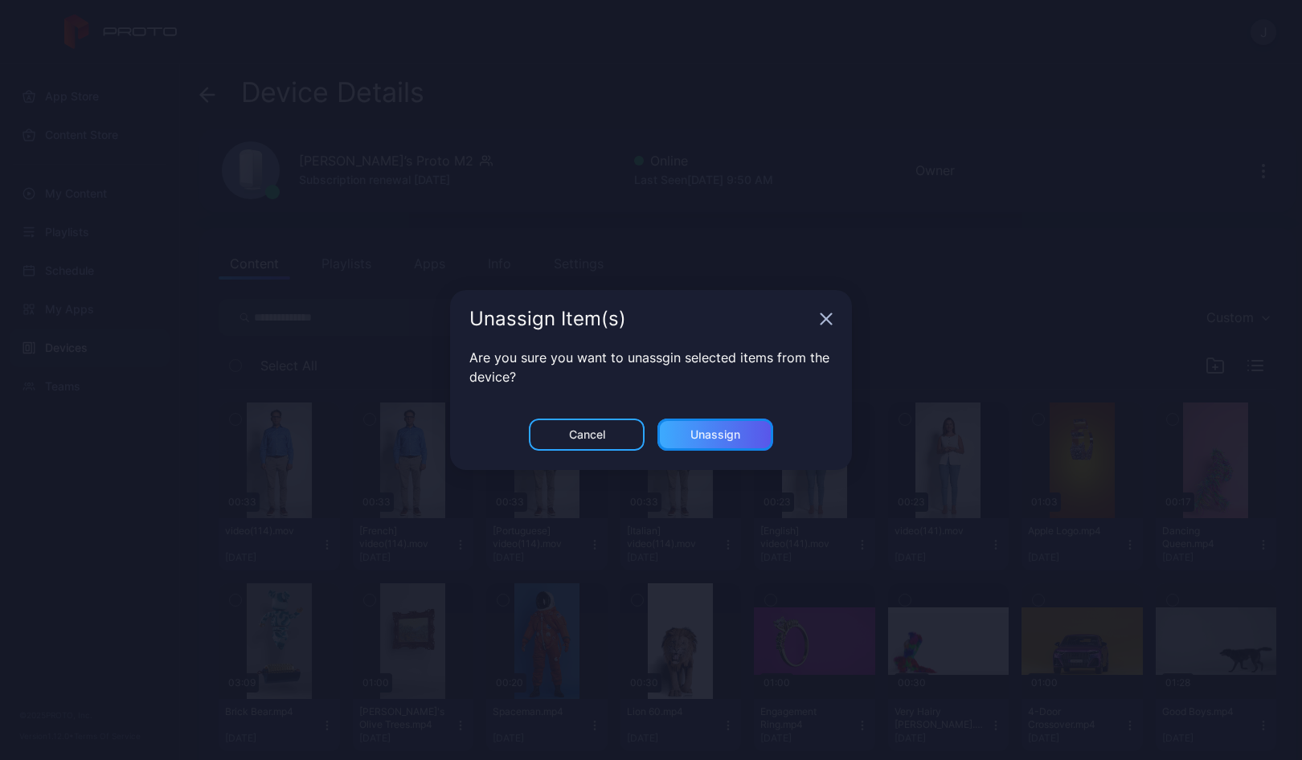
click at [697, 431] on div "Unassign" at bounding box center [715, 434] width 50 height 13
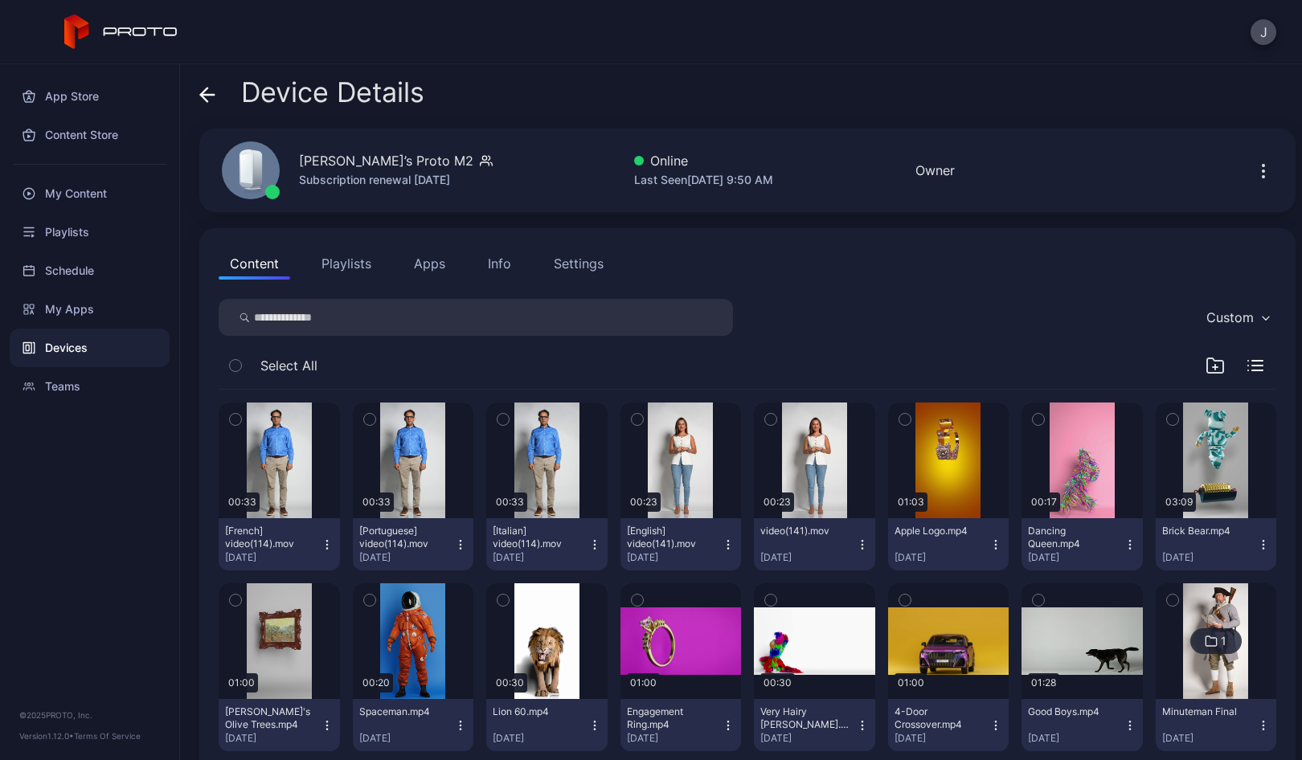
click at [323, 546] on icon "button" at bounding box center [327, 544] width 13 height 13
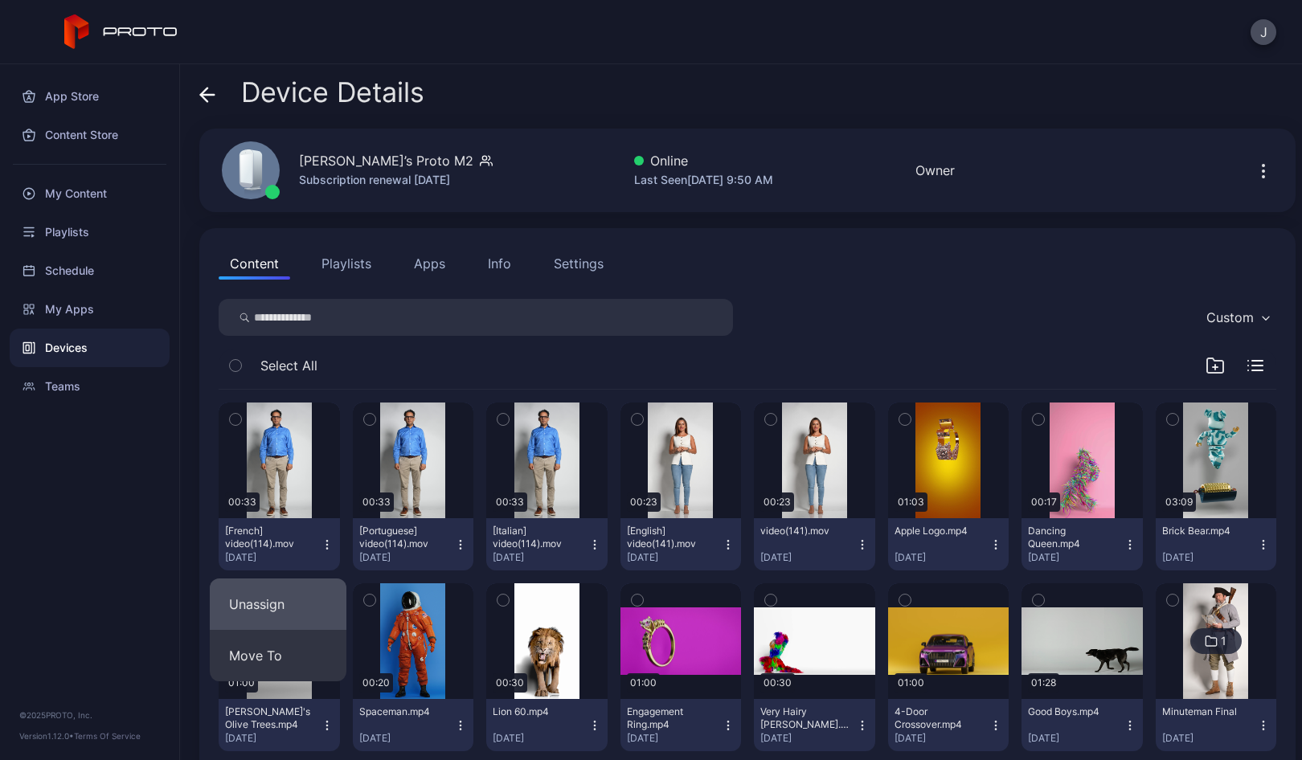
click at [292, 599] on button "Unassign" at bounding box center [278, 604] width 137 height 51
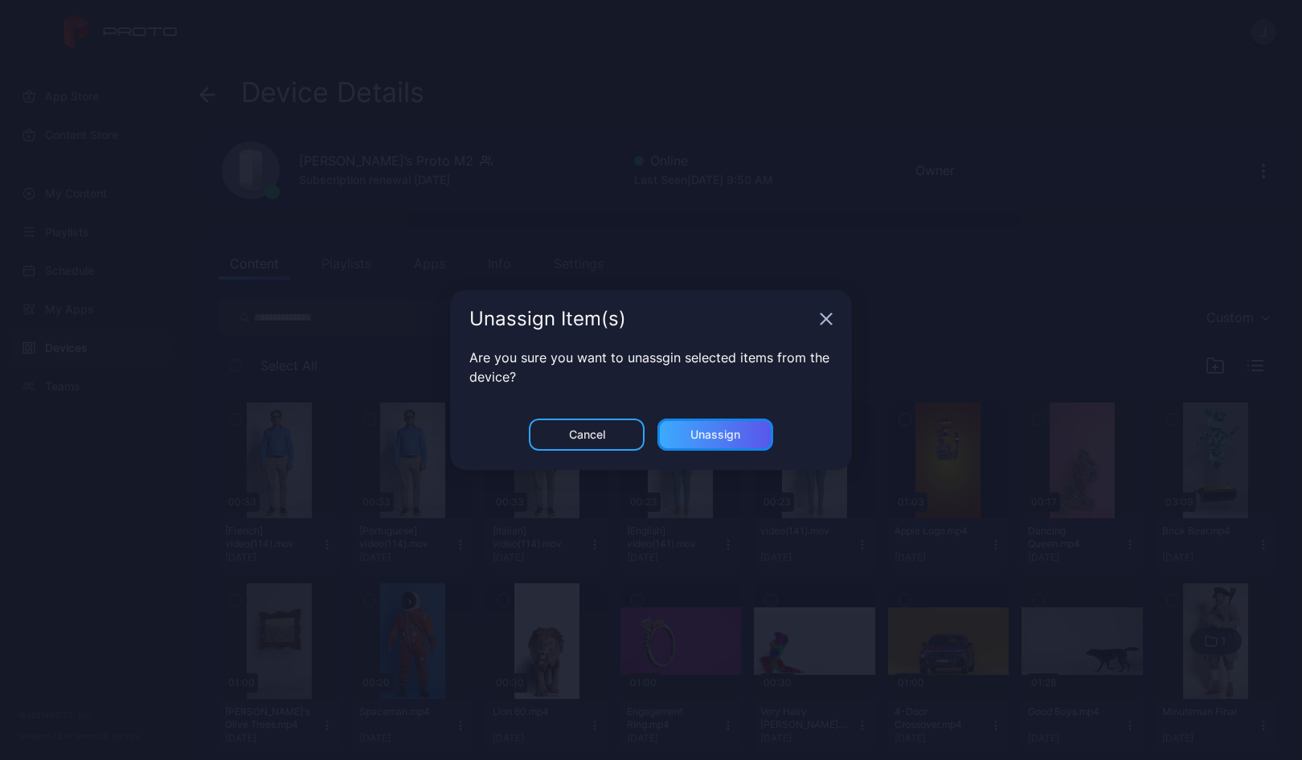
click at [731, 423] on div "Unassign" at bounding box center [715, 435] width 116 height 32
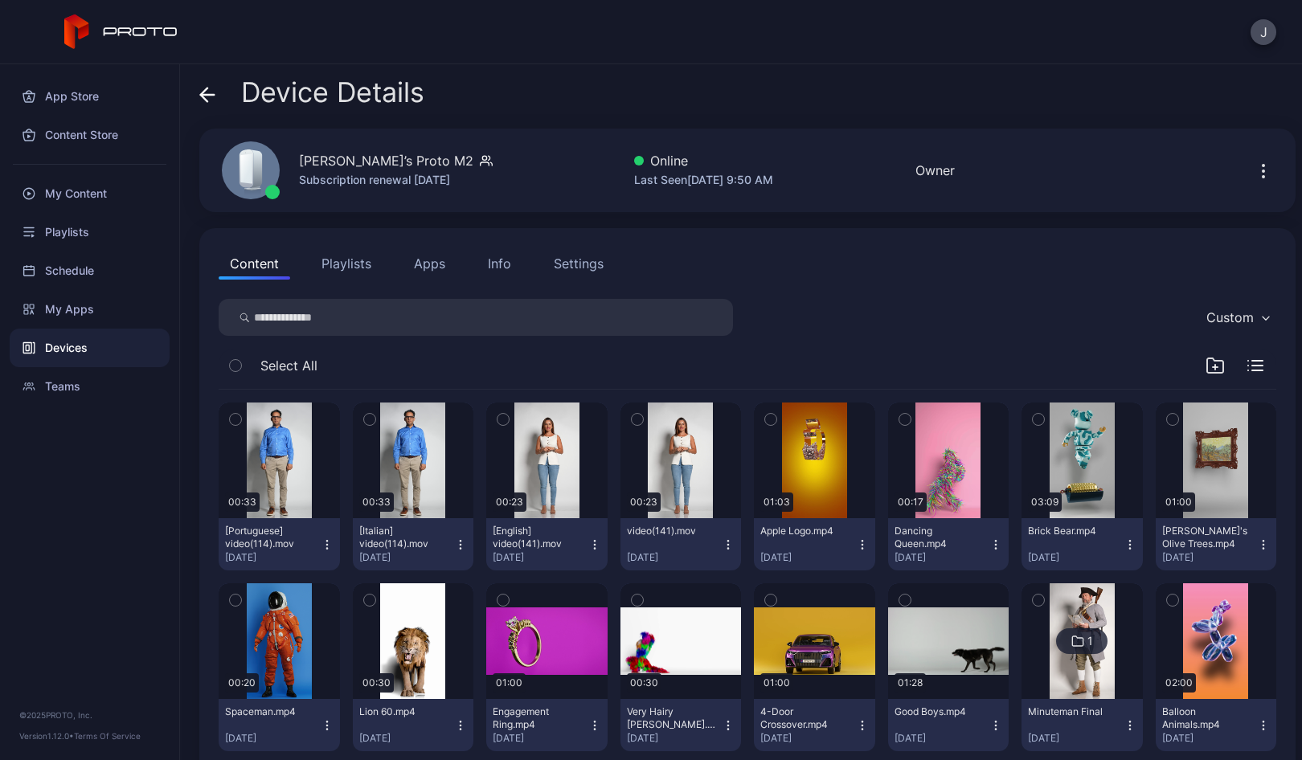
click at [326, 544] on icon "button" at bounding box center [326, 544] width 1 height 1
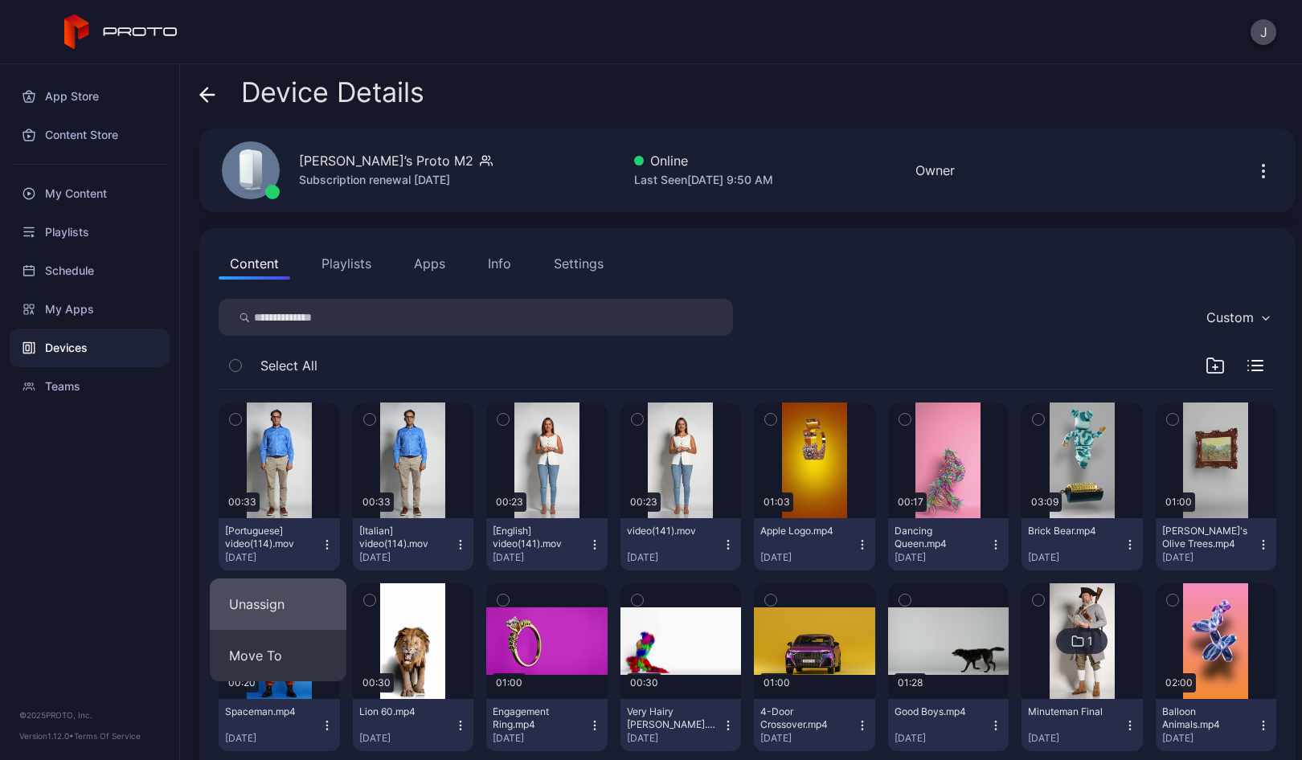
click at [278, 603] on button "Unassign" at bounding box center [278, 604] width 137 height 51
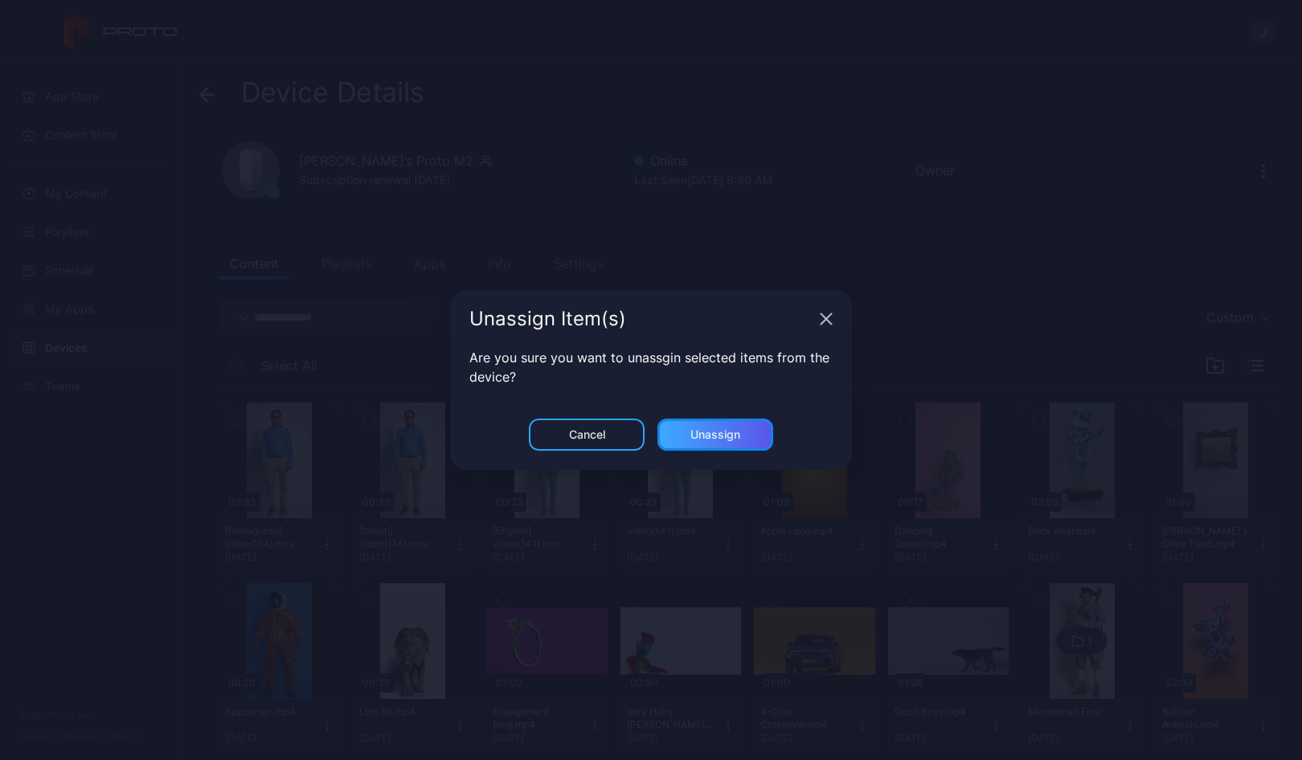
click at [732, 428] on div "Unassign" at bounding box center [715, 434] width 50 height 13
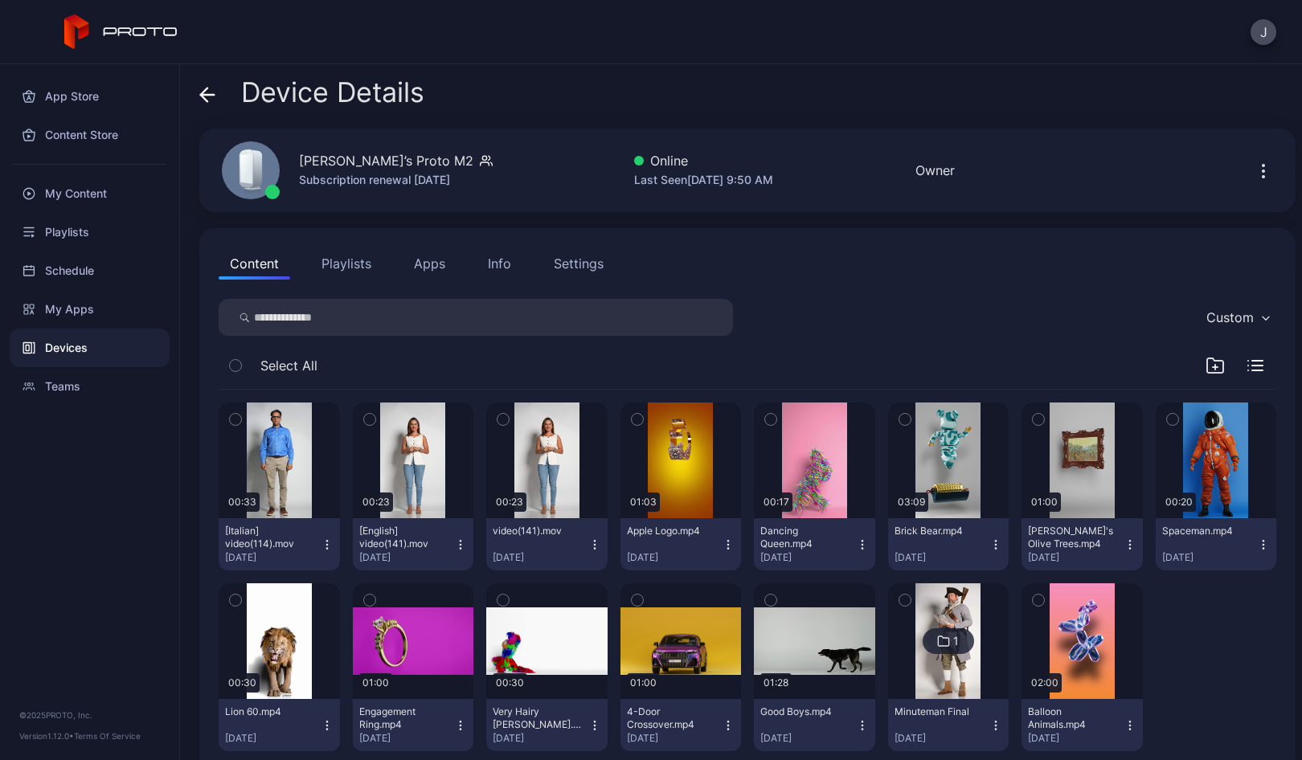
click at [321, 552] on button "[Italian] video(114).mov [DATE]" at bounding box center [279, 544] width 121 height 52
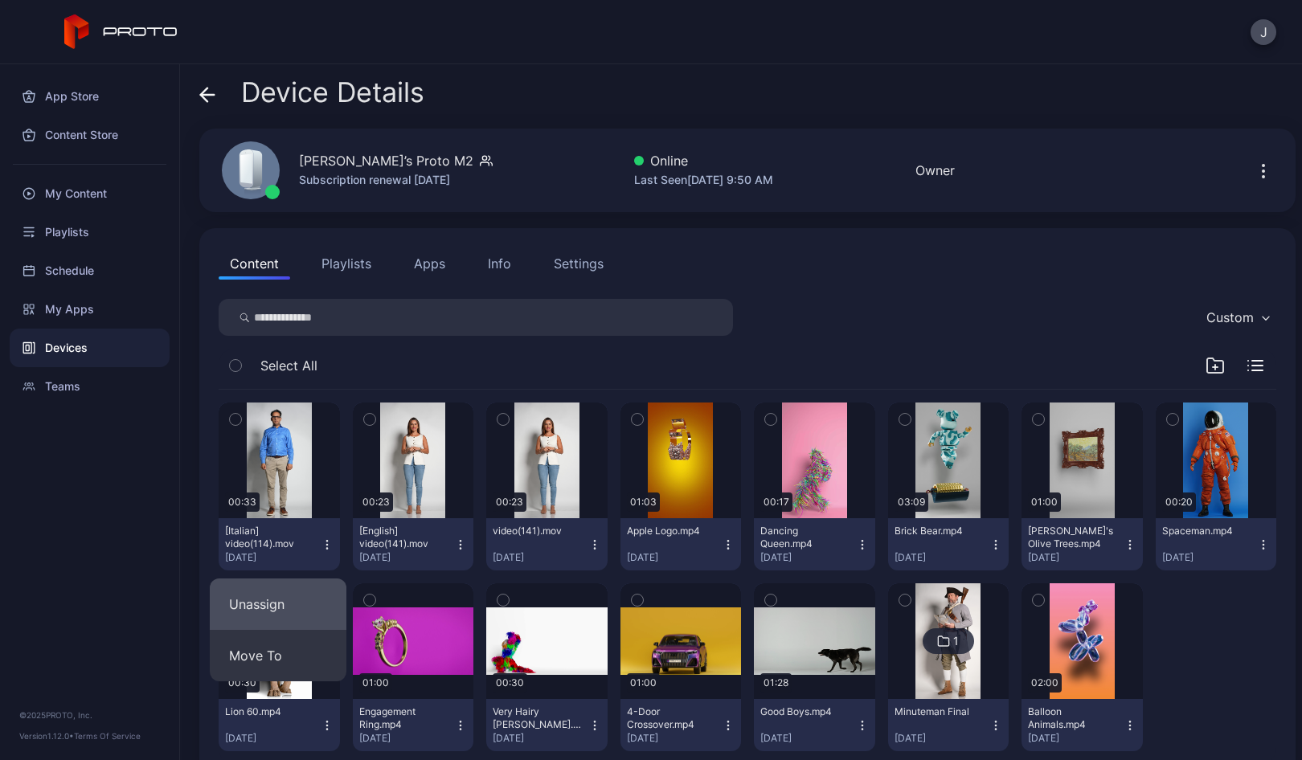
click at [285, 603] on button "Unassign" at bounding box center [278, 604] width 137 height 51
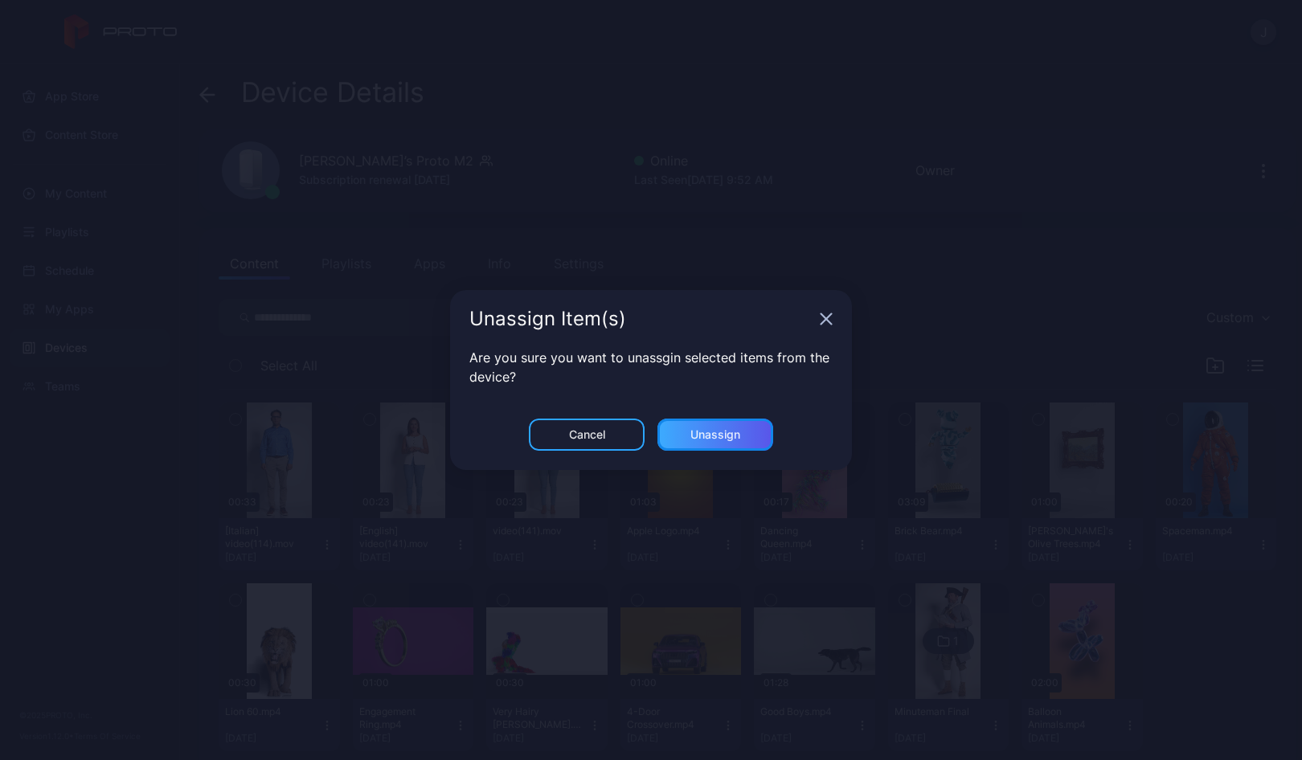
click at [713, 433] on div "Unassign" at bounding box center [715, 434] width 50 height 13
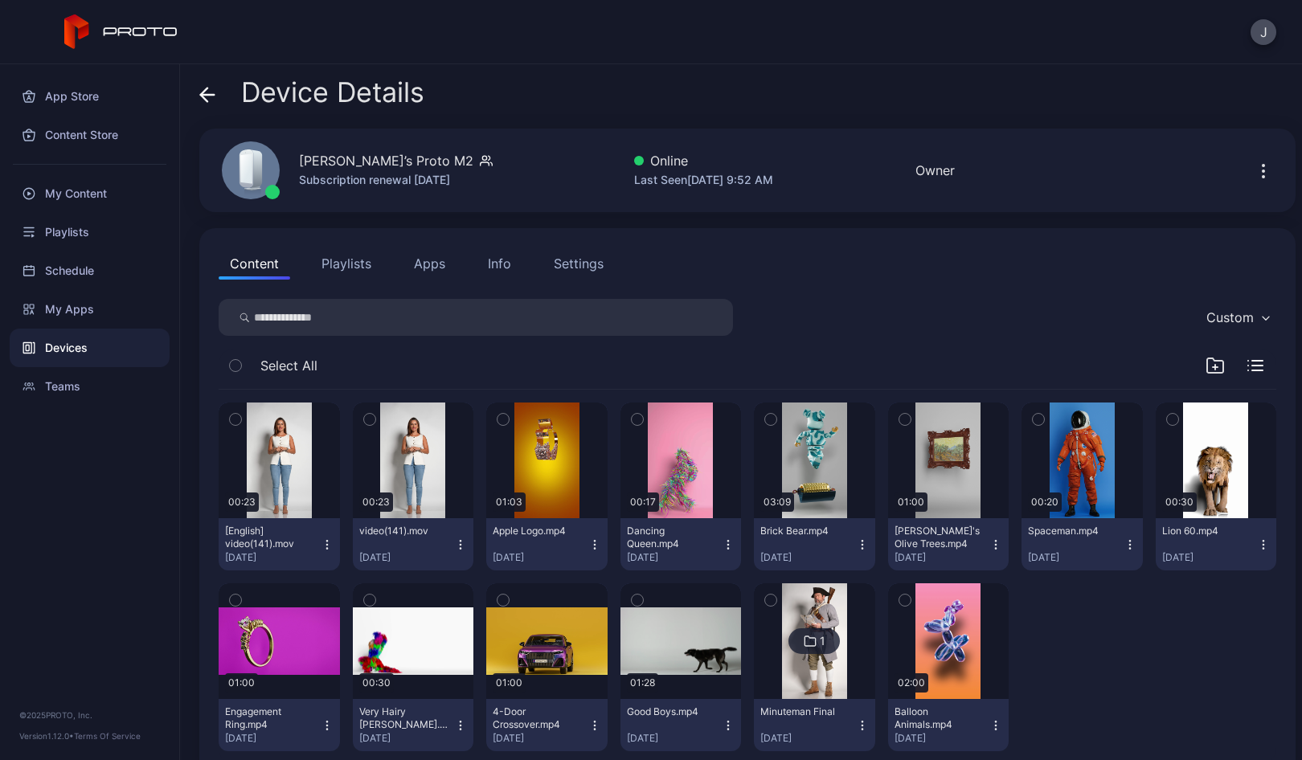
click at [327, 550] on icon "button" at bounding box center [327, 544] width 13 height 13
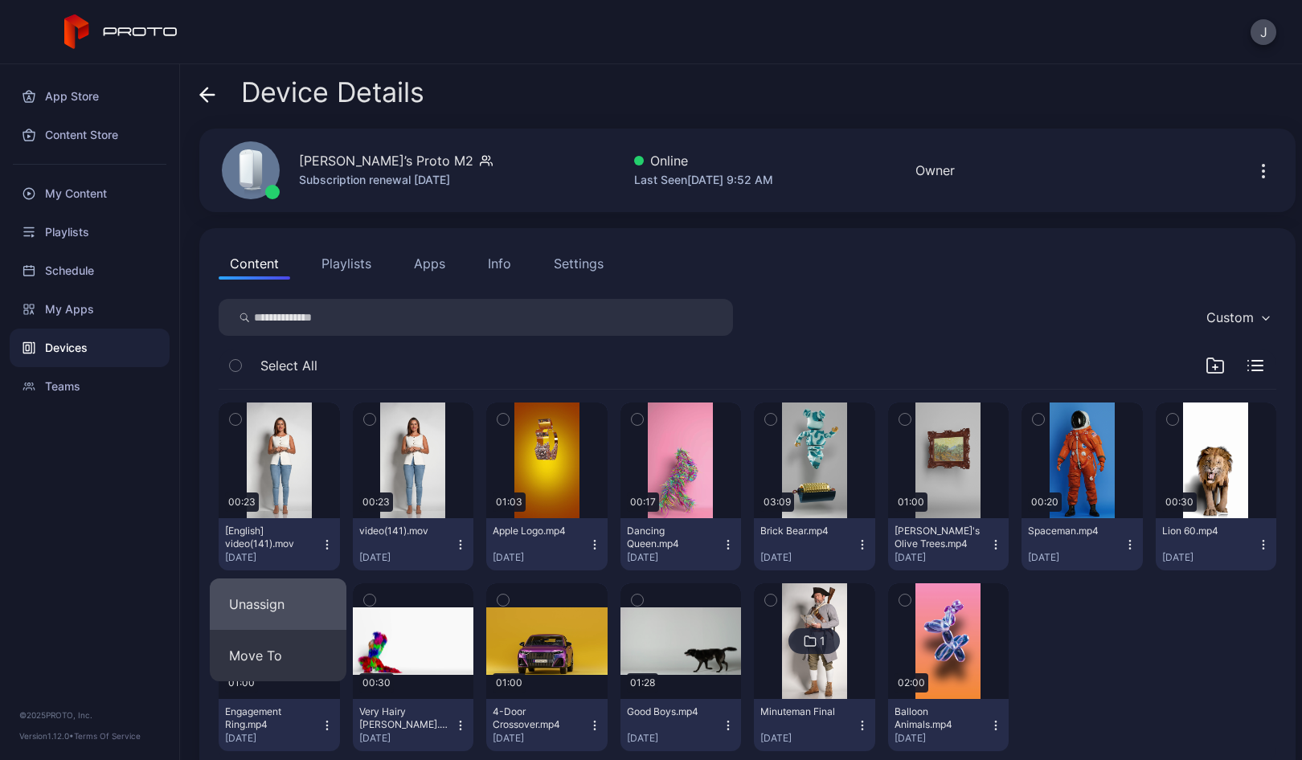
click at [286, 599] on button "Unassign" at bounding box center [278, 604] width 137 height 51
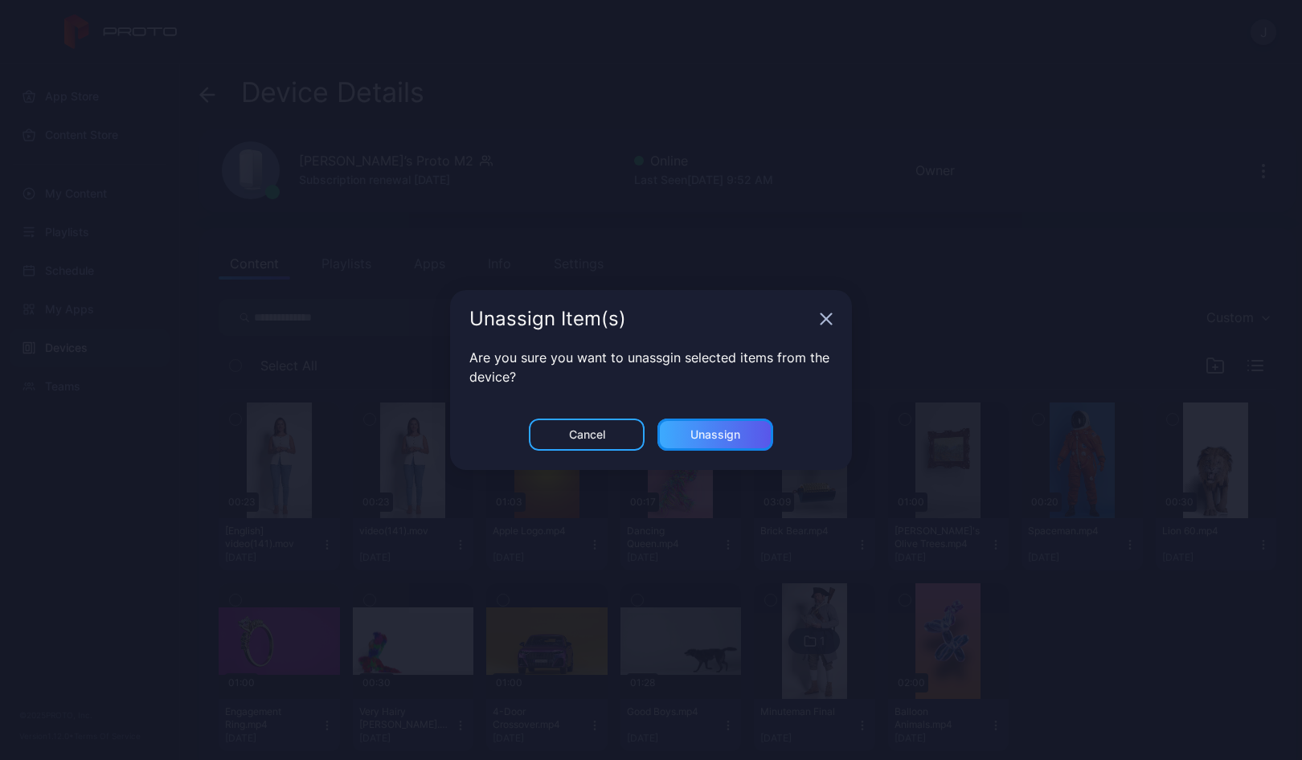
click at [713, 431] on div "Unassign" at bounding box center [715, 434] width 50 height 13
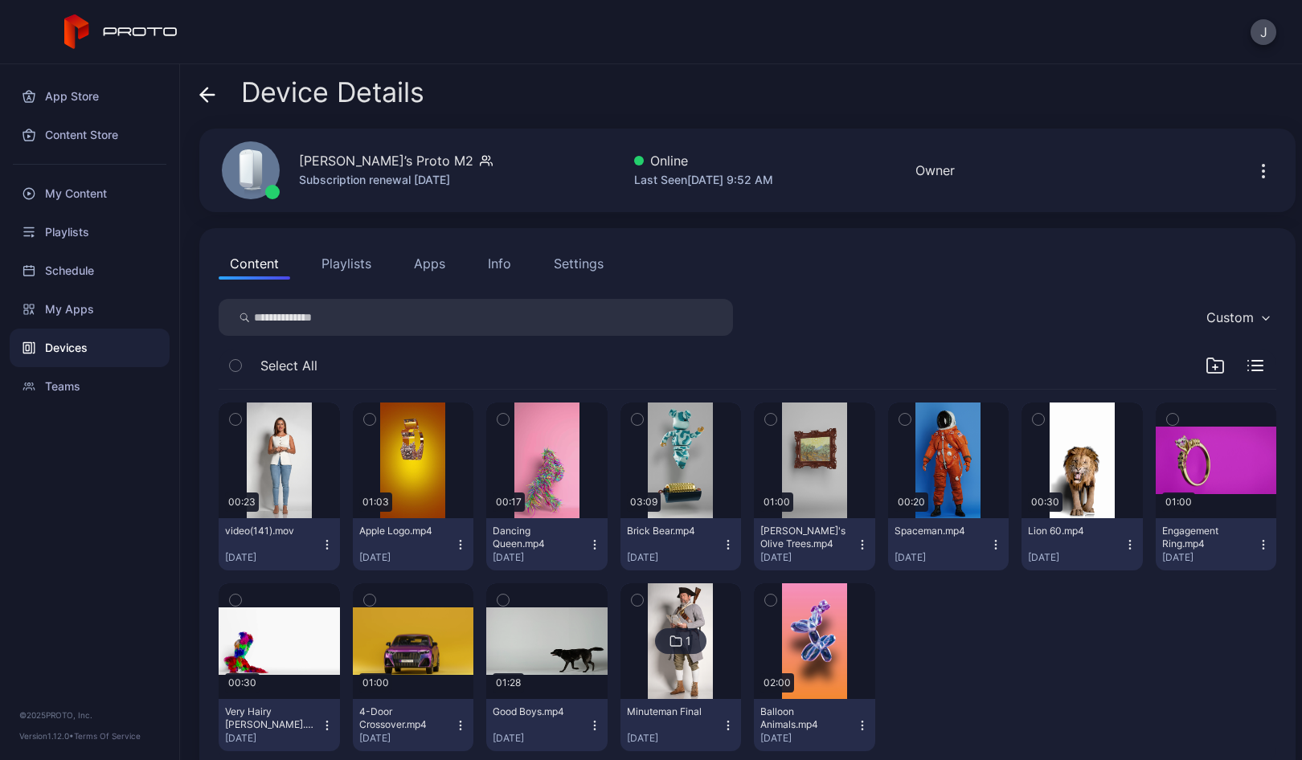
click at [324, 546] on icon "button" at bounding box center [327, 544] width 13 height 13
click at [272, 599] on button "Unassign" at bounding box center [278, 604] width 137 height 51
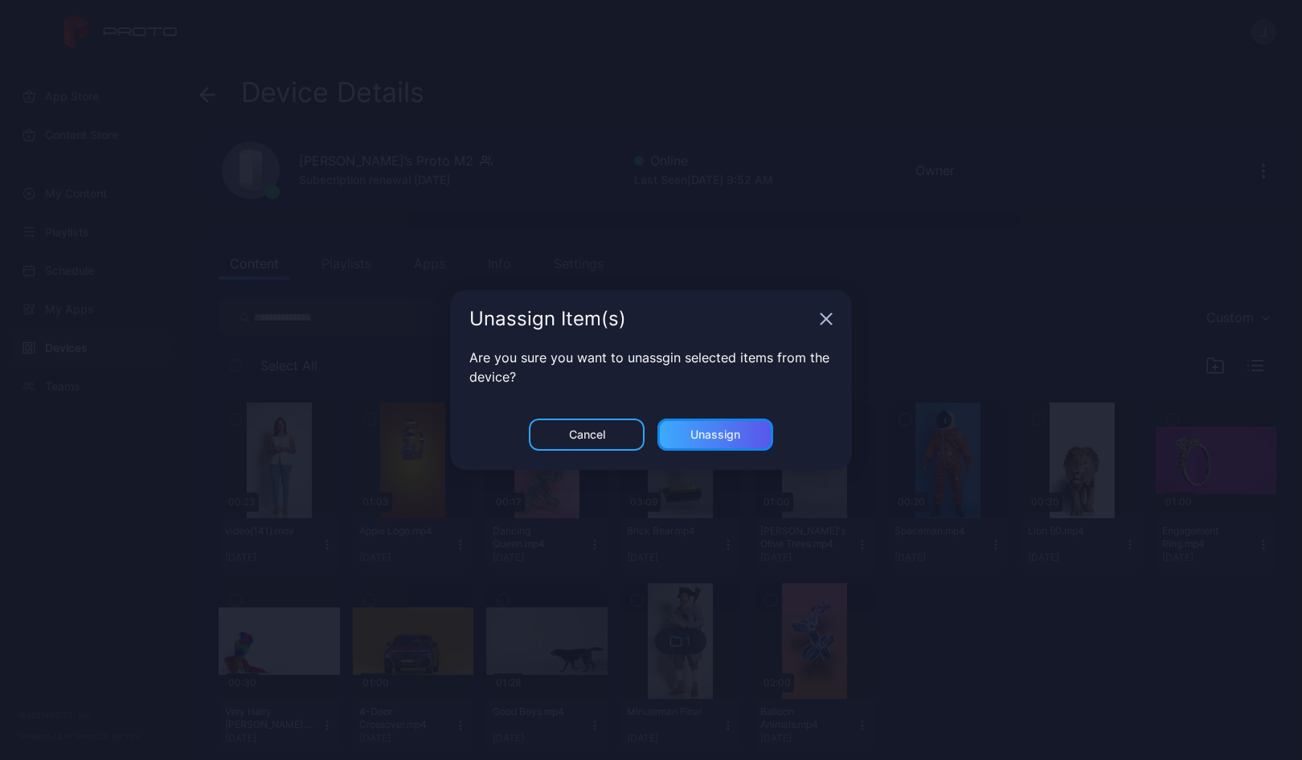
click at [717, 436] on div "Unassign" at bounding box center [715, 434] width 50 height 13
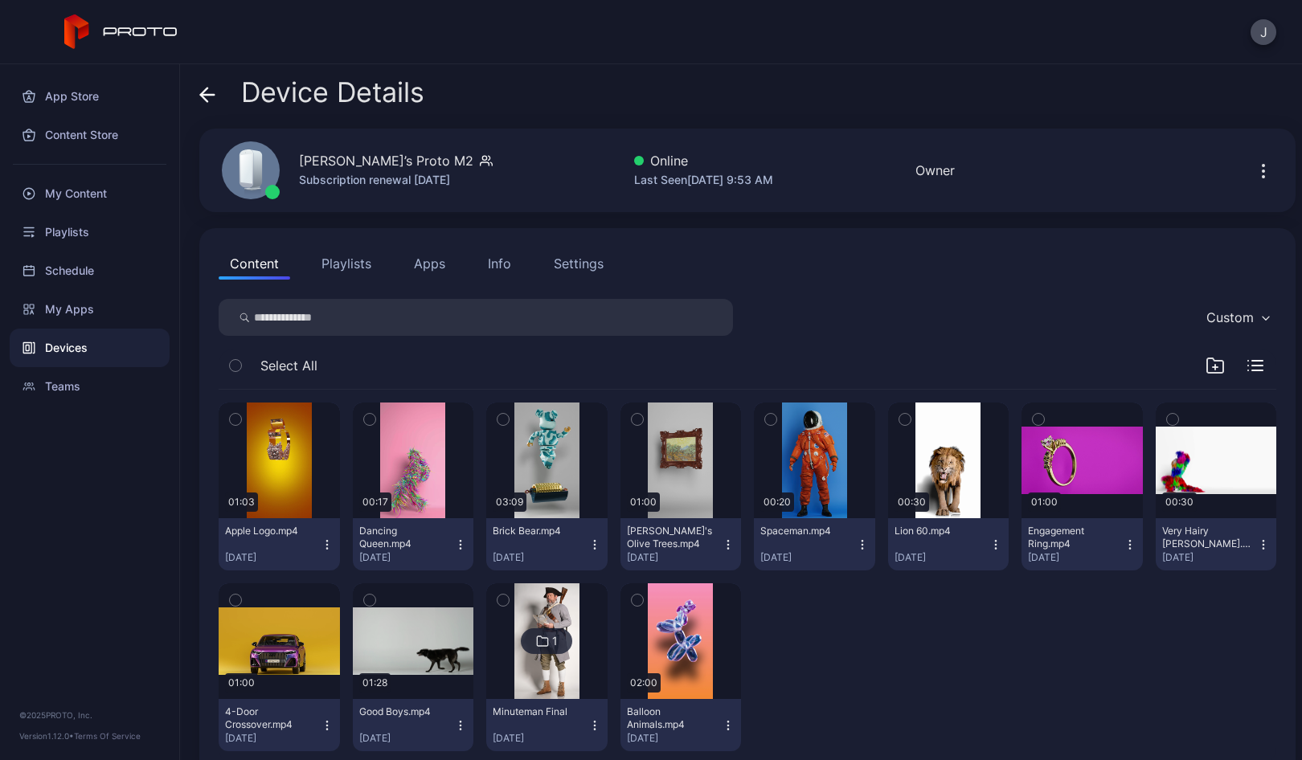
click at [422, 271] on button "Apps" at bounding box center [430, 263] width 54 height 32
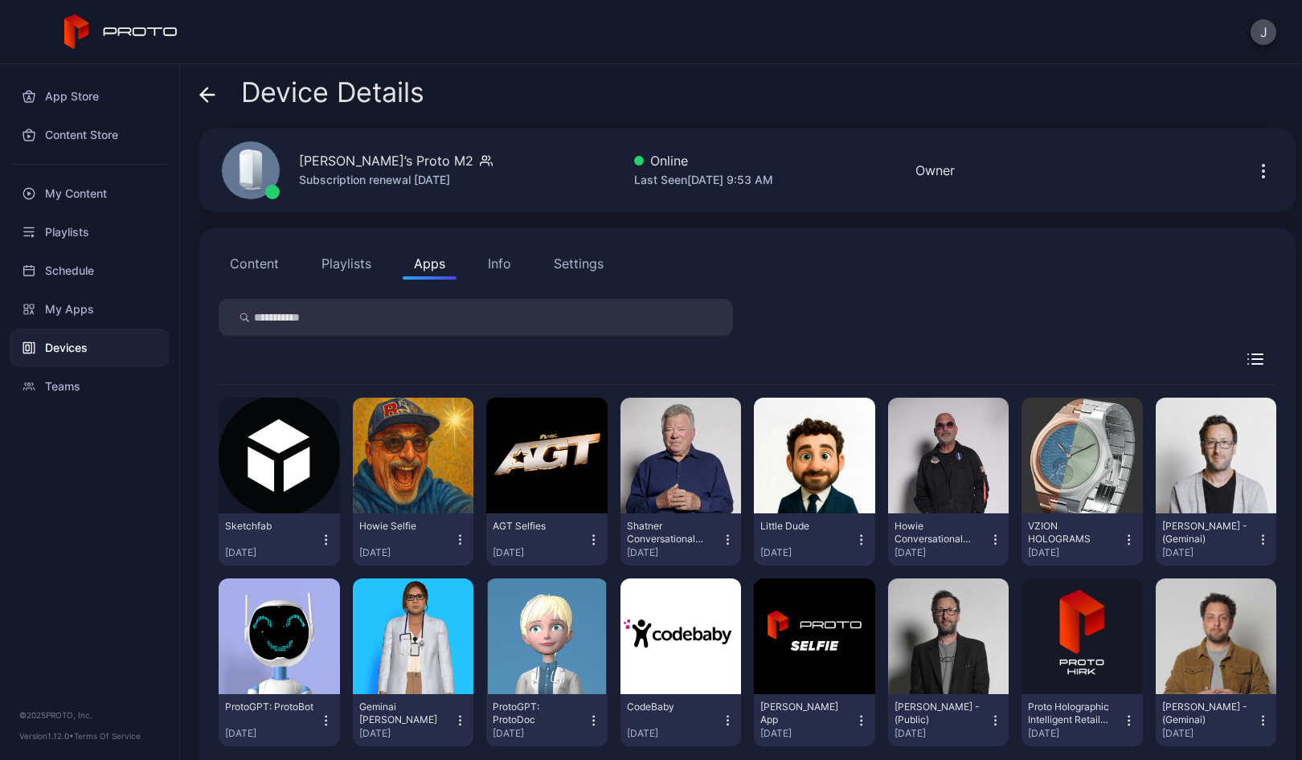
click at [210, 92] on icon at bounding box center [207, 95] width 16 height 16
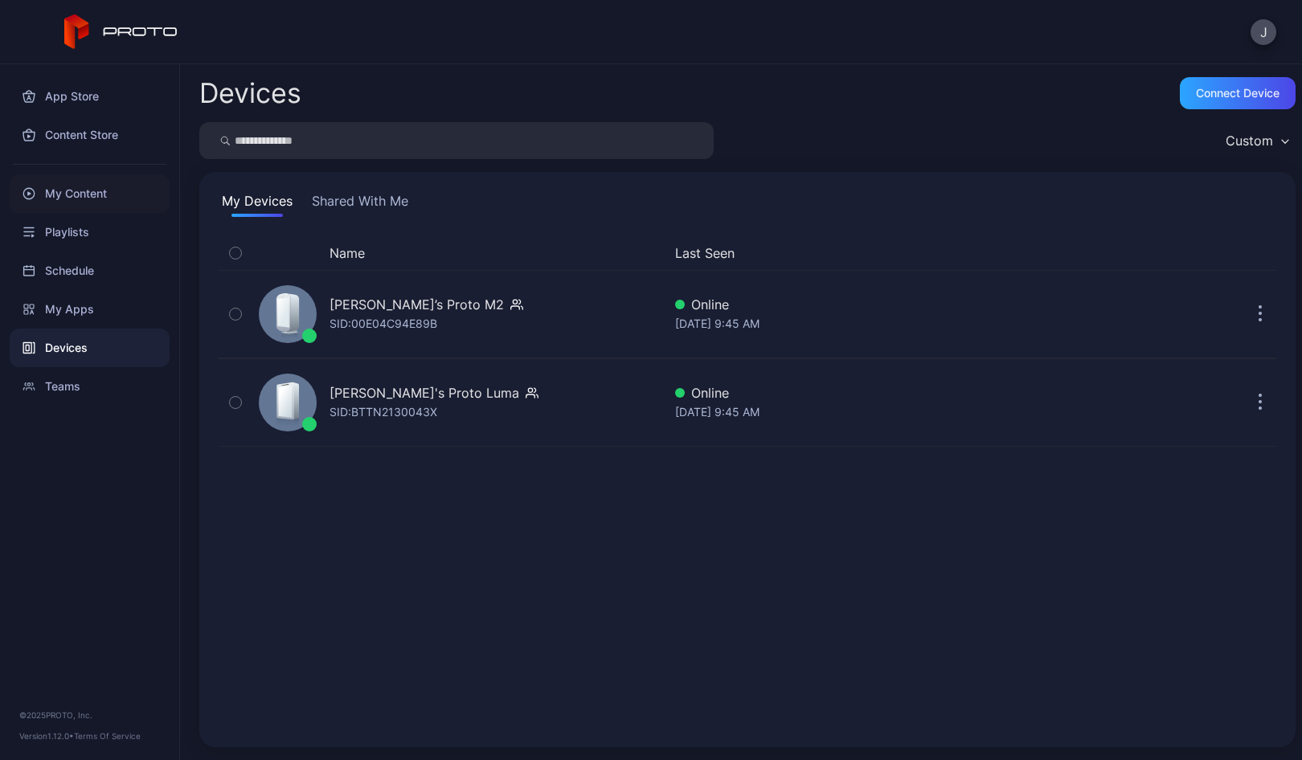
click at [80, 194] on div "My Content" at bounding box center [90, 193] width 160 height 39
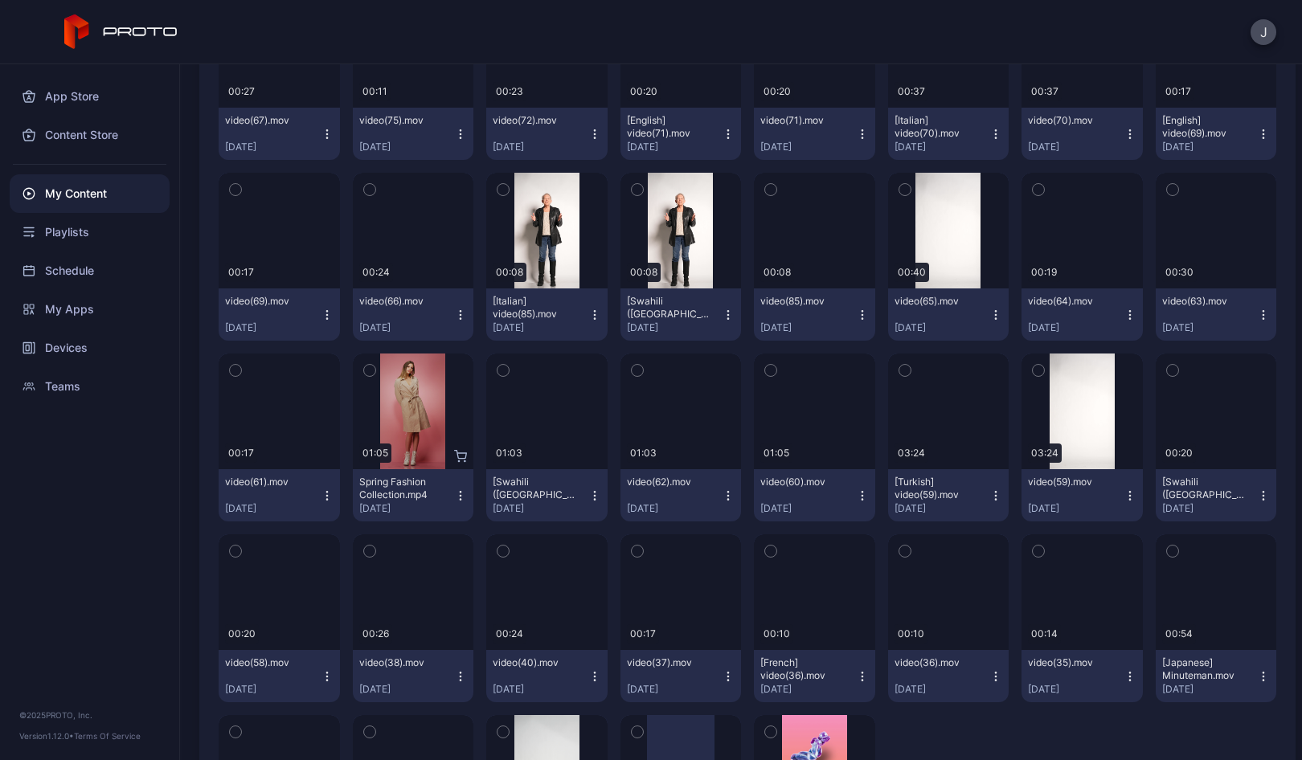
scroll to position [2455, 0]
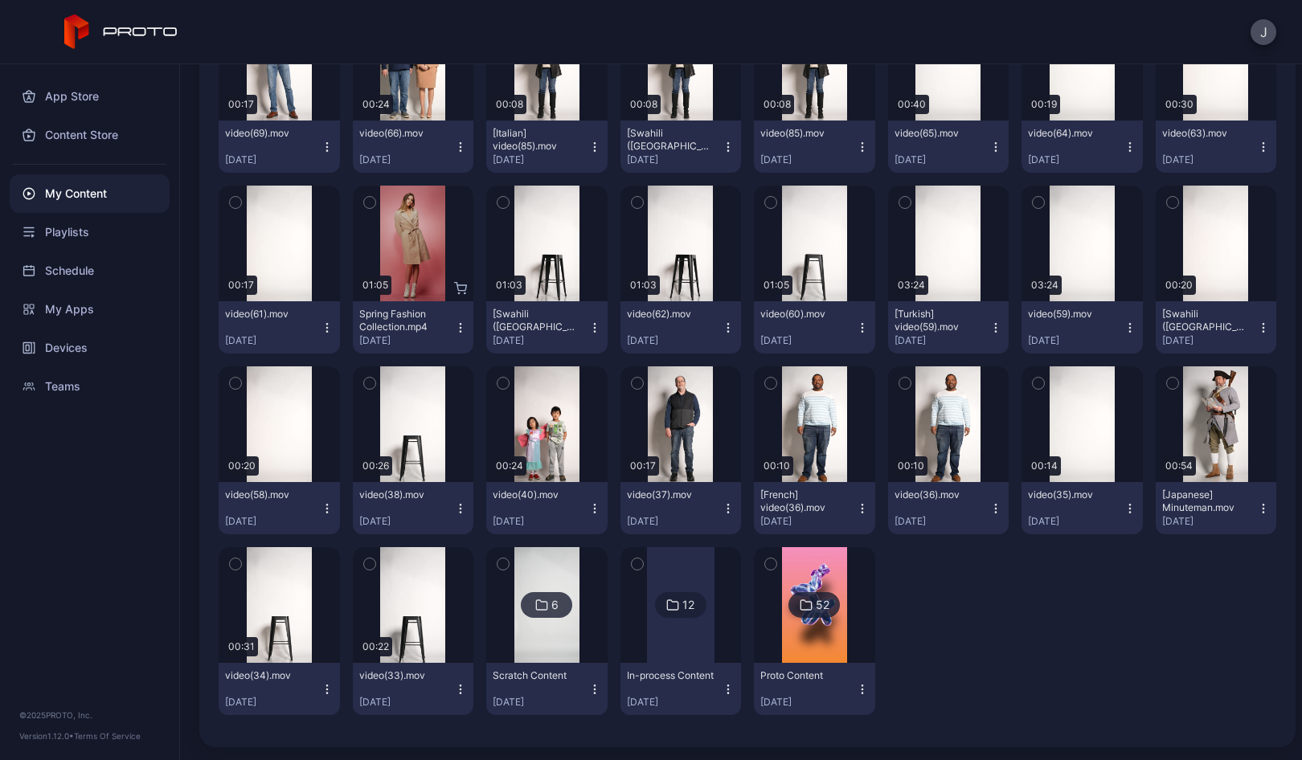
click at [541, 640] on img at bounding box center [546, 605] width 65 height 116
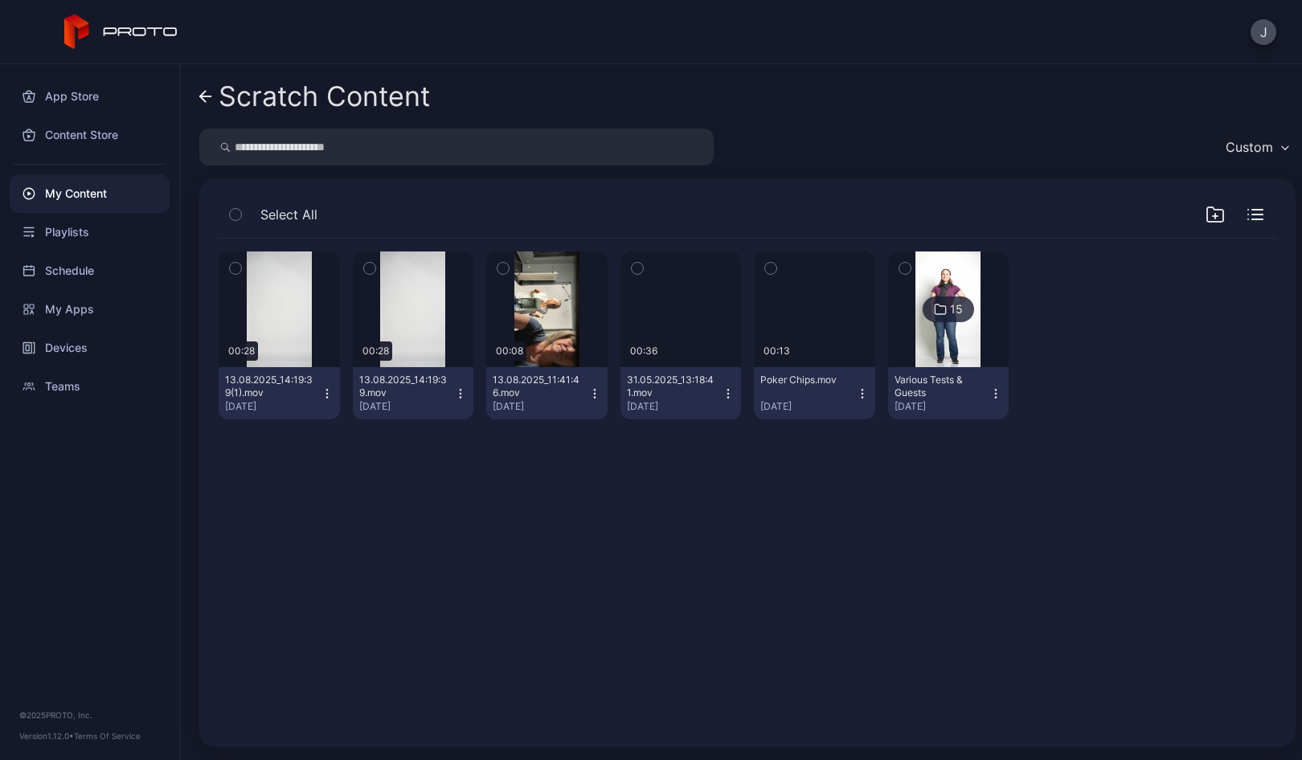
click at [588, 399] on icon "button" at bounding box center [594, 393] width 13 height 13
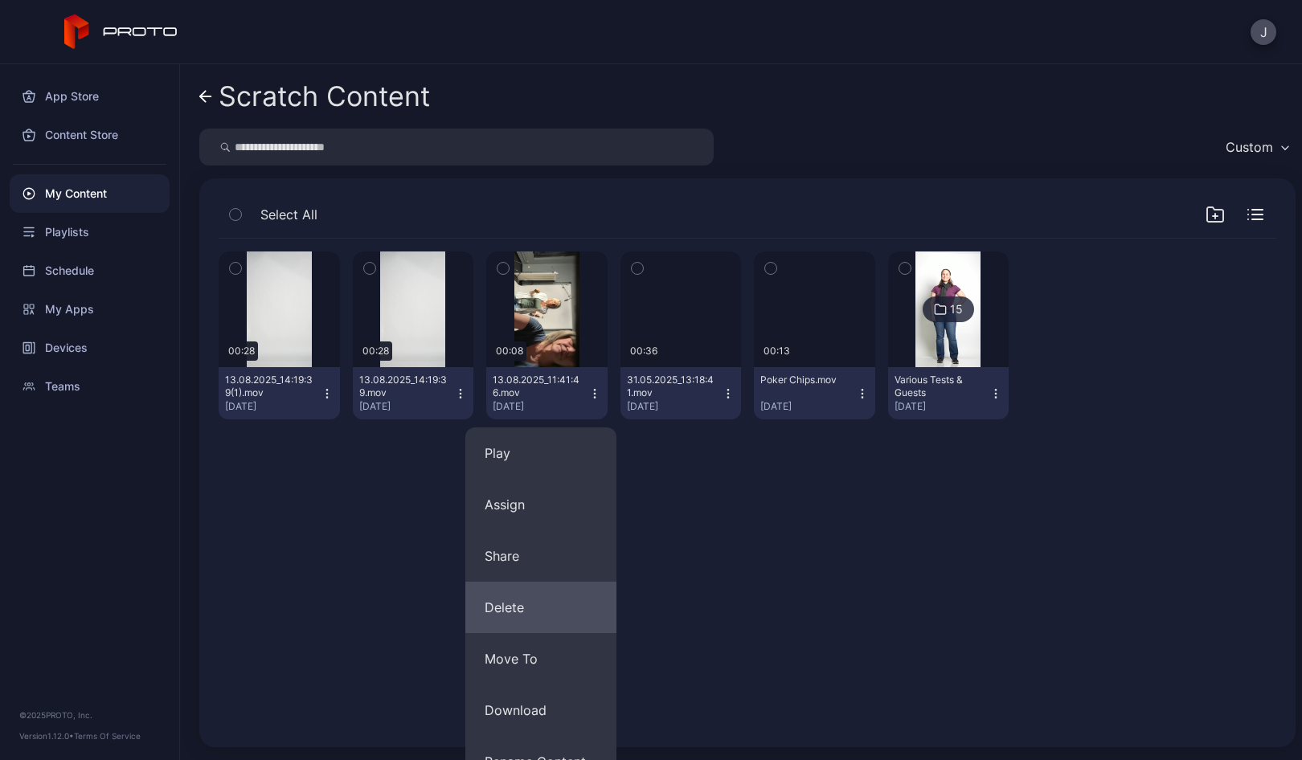
click at [517, 611] on button "Delete" at bounding box center [540, 607] width 151 height 51
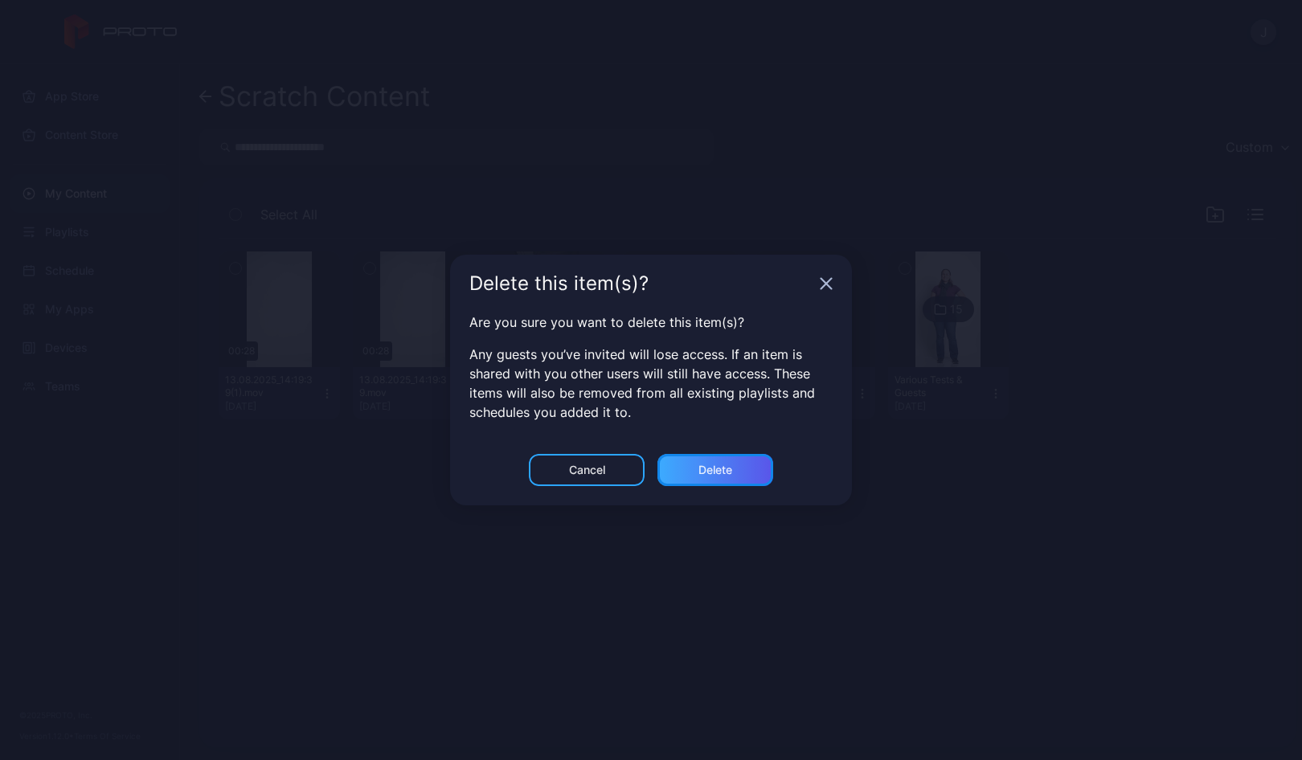
click at [728, 468] on div "Delete" at bounding box center [715, 470] width 34 height 13
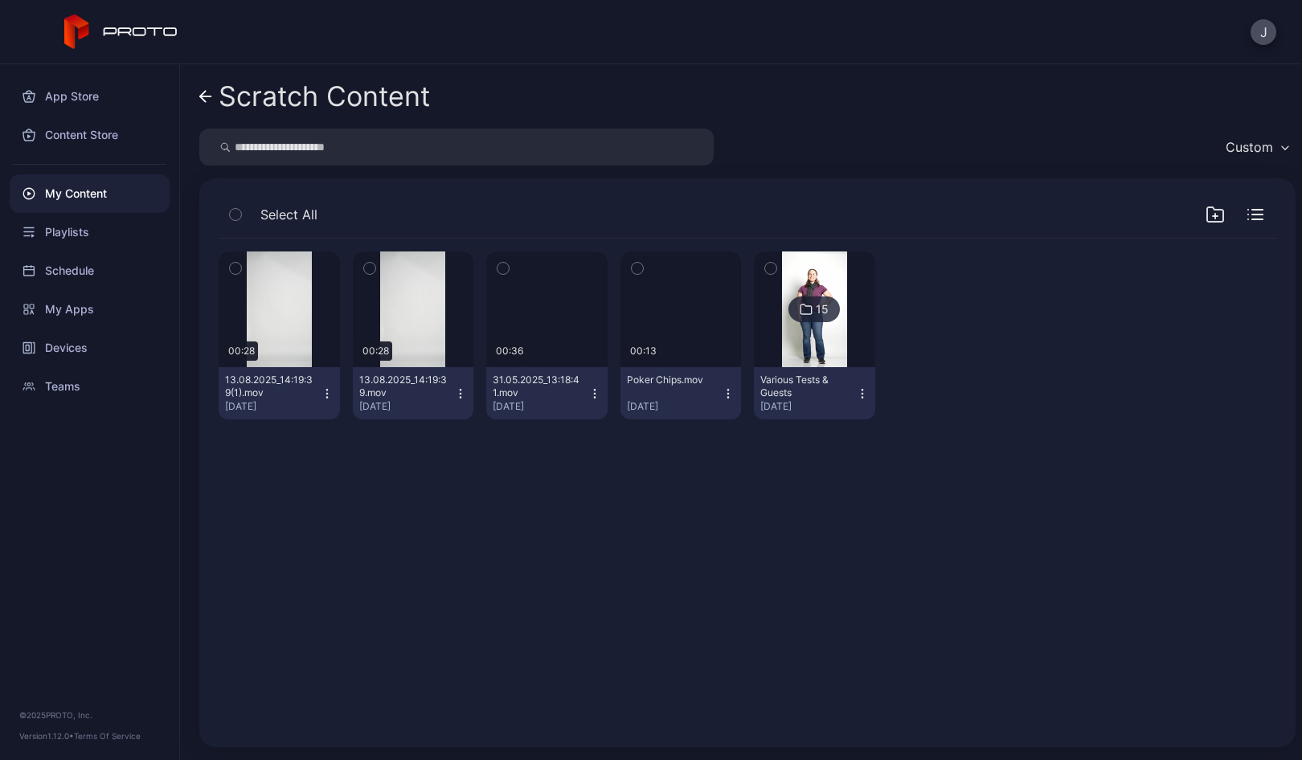
click at [722, 393] on icon "button" at bounding box center [728, 393] width 13 height 13
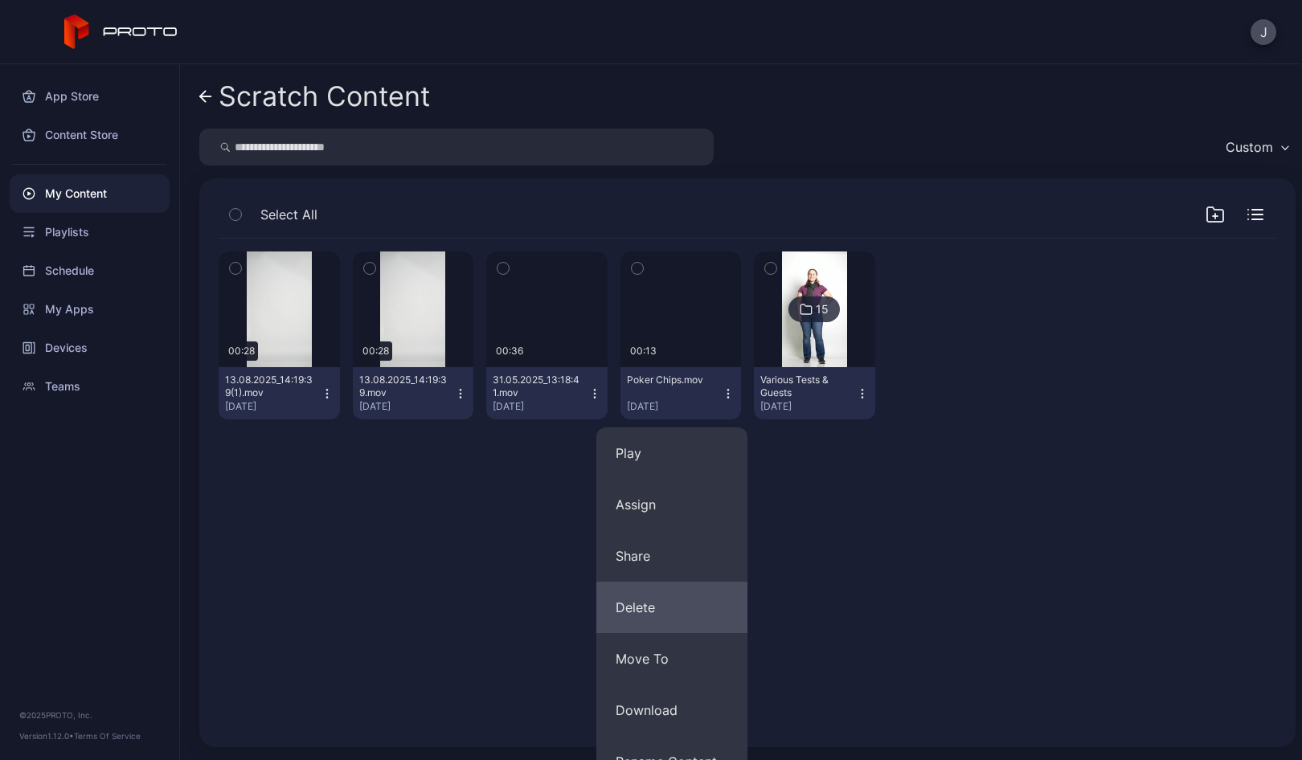
click at [642, 603] on button "Delete" at bounding box center [671, 607] width 151 height 51
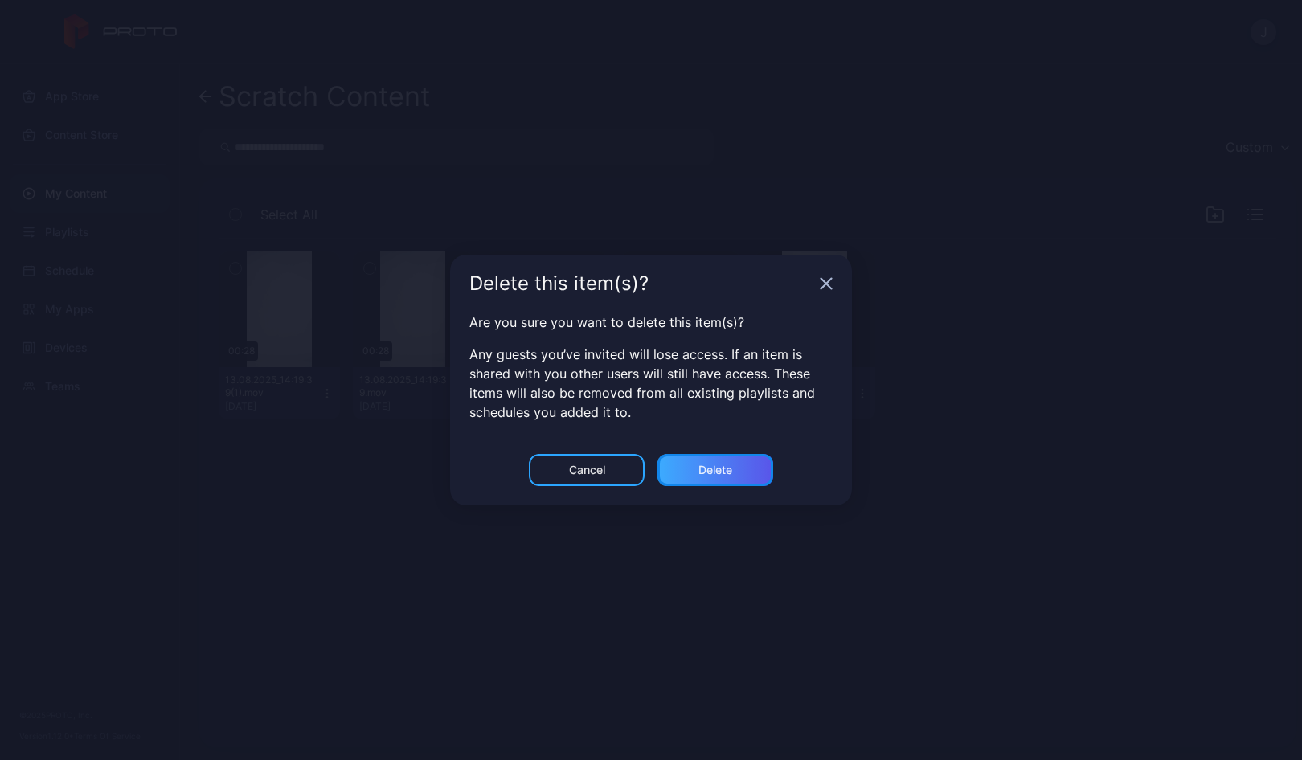
click at [727, 468] on div "Delete" at bounding box center [715, 470] width 34 height 13
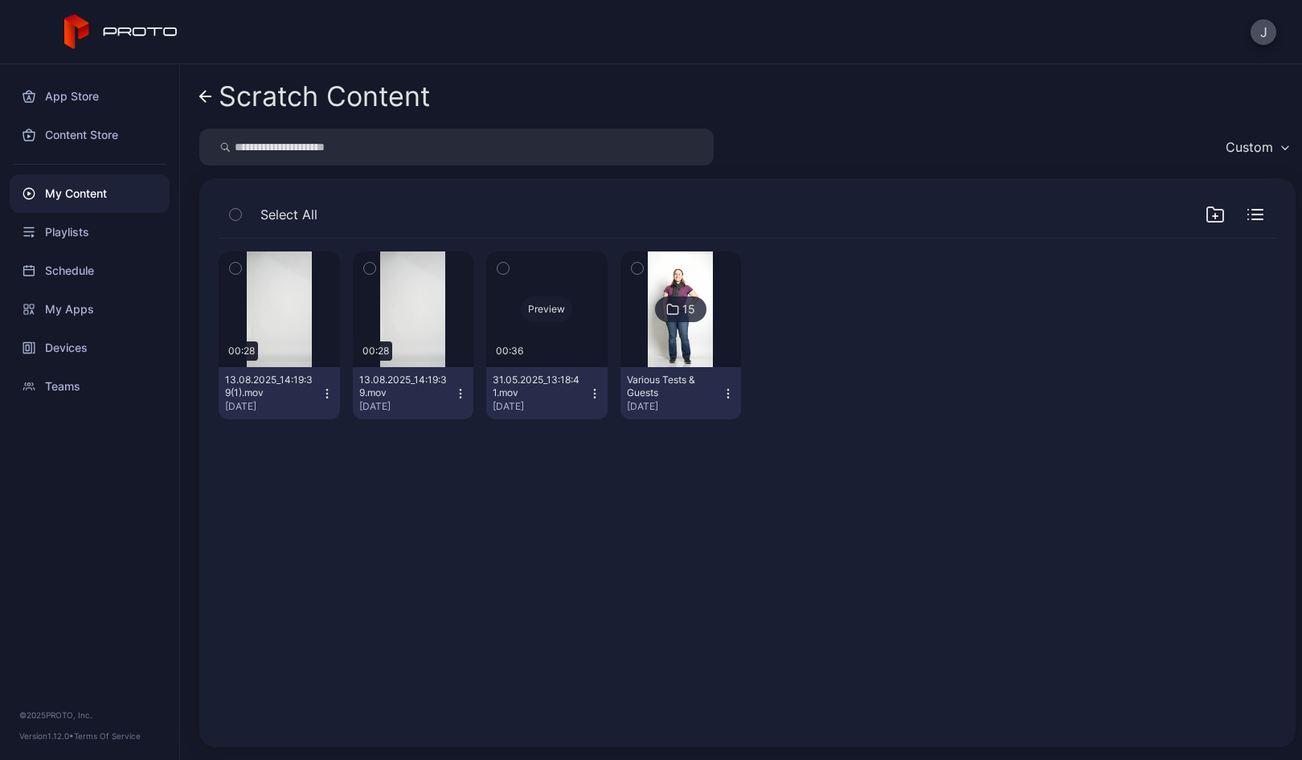
click at [540, 308] on div "Preview" at bounding box center [546, 309] width 51 height 26
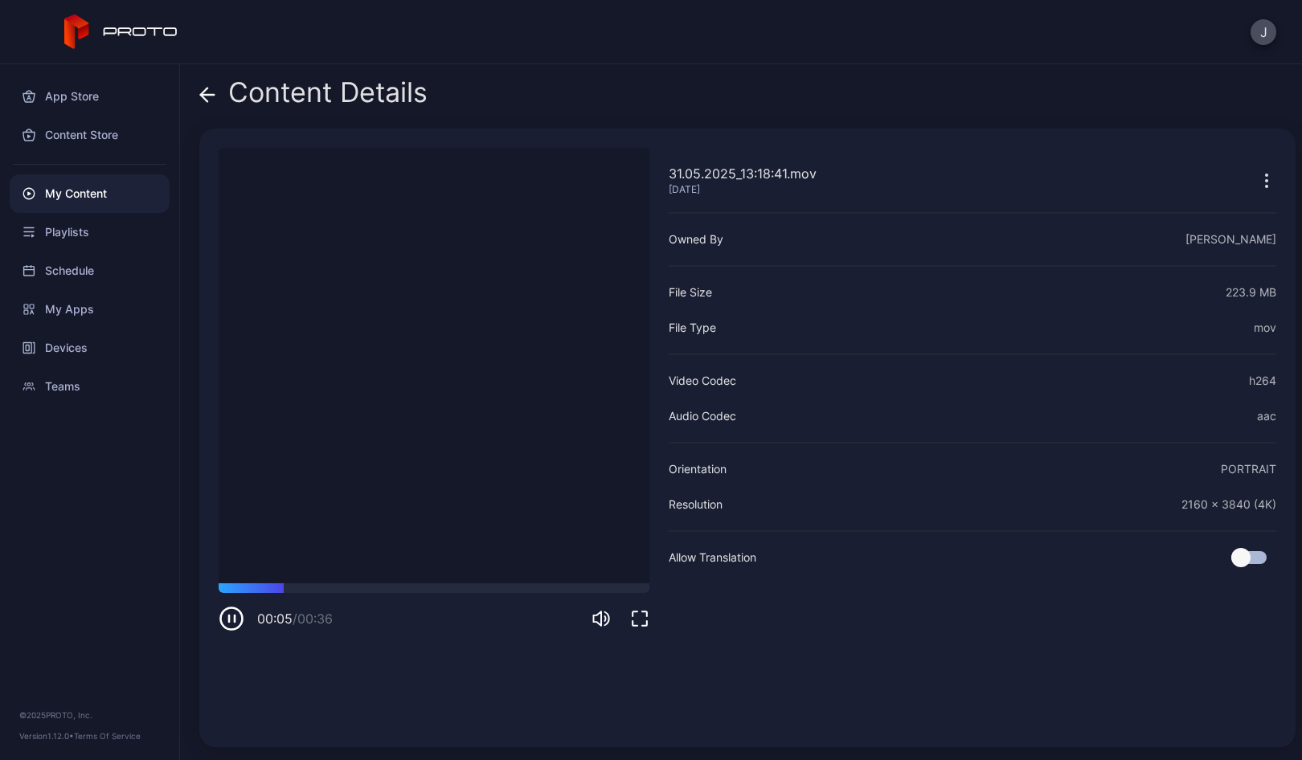
click at [205, 92] on icon at bounding box center [204, 95] width 6 height 14
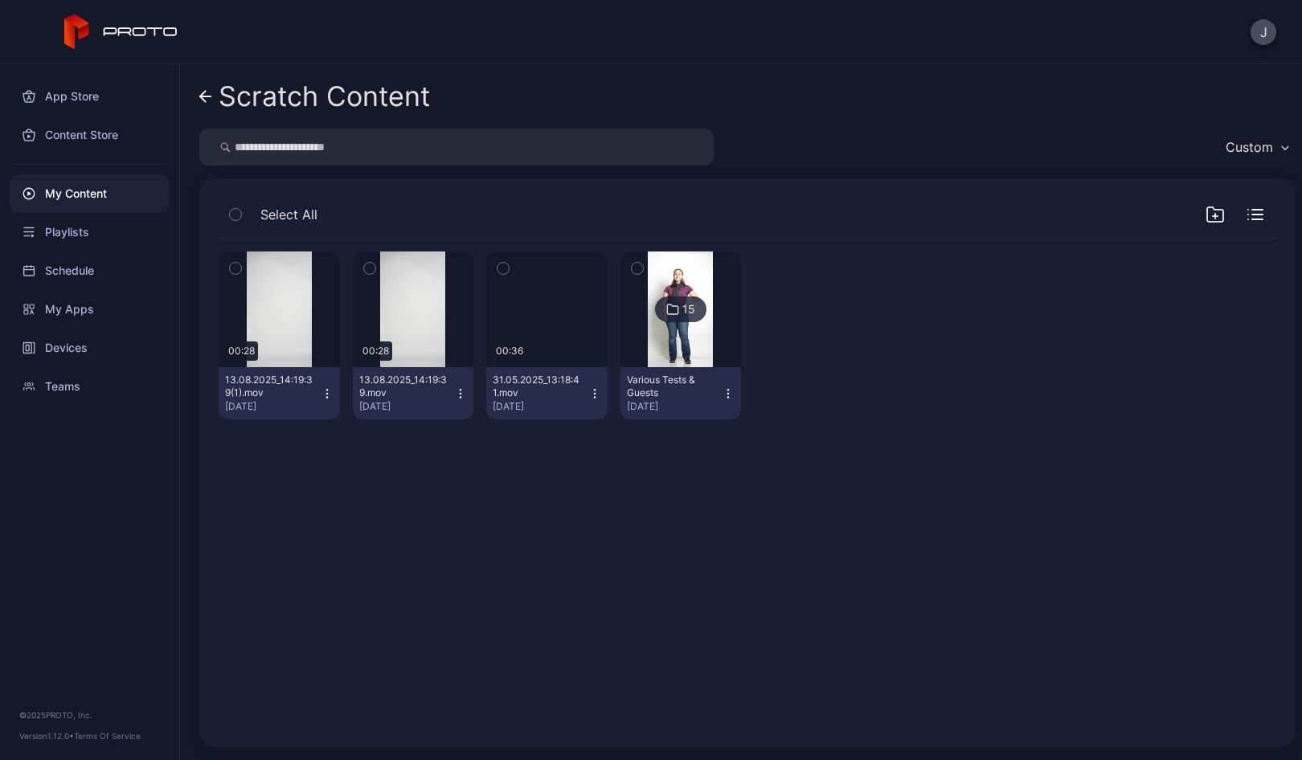
click at [587, 402] on button "31.05.2025_13:18:41.mov [DATE]" at bounding box center [546, 393] width 121 height 52
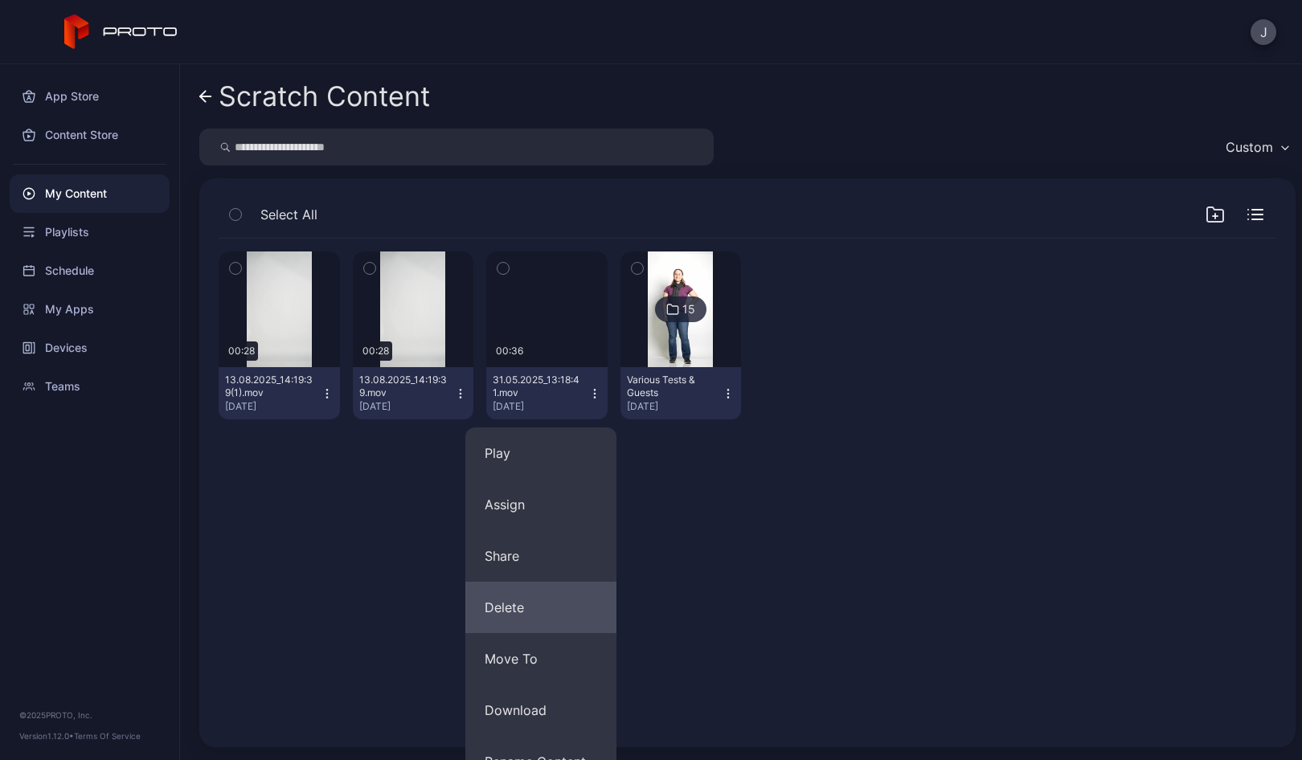
click at [521, 606] on button "Delete" at bounding box center [540, 607] width 151 height 51
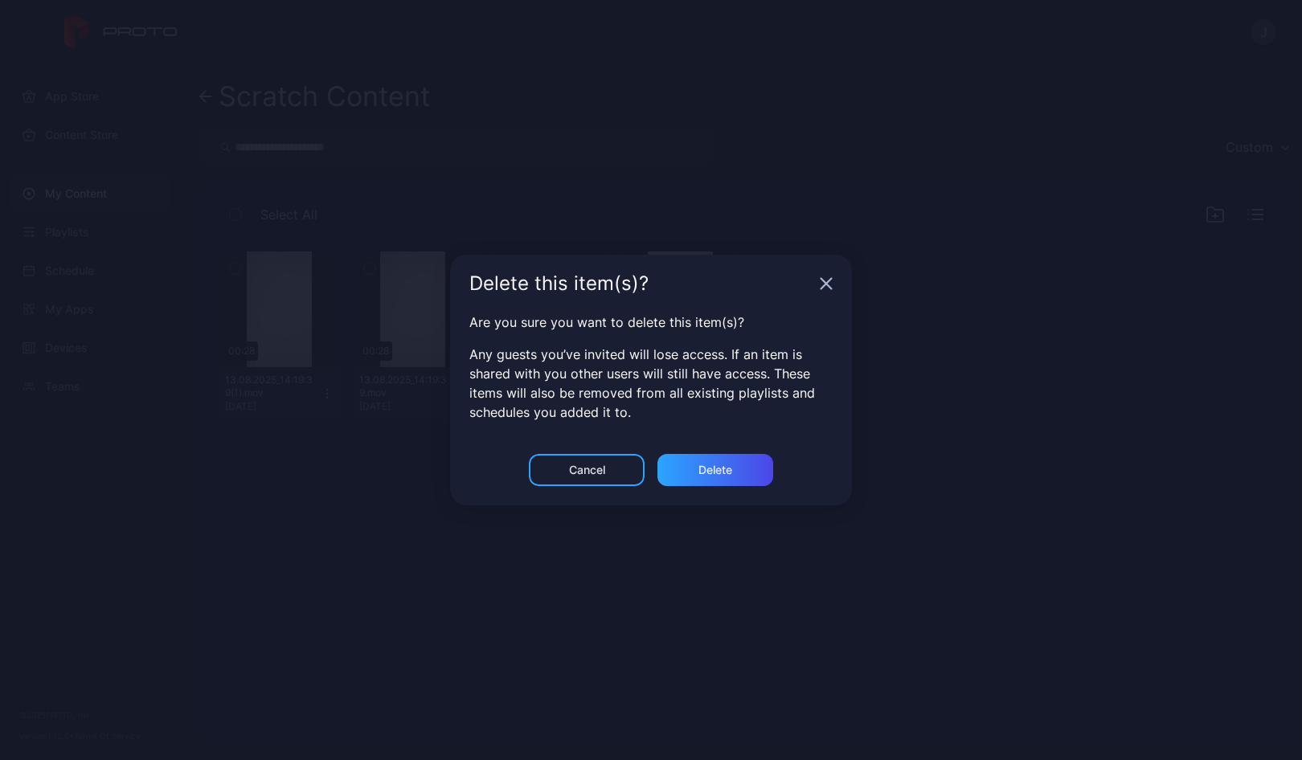
click at [821, 288] on icon "button" at bounding box center [826, 284] width 10 height 10
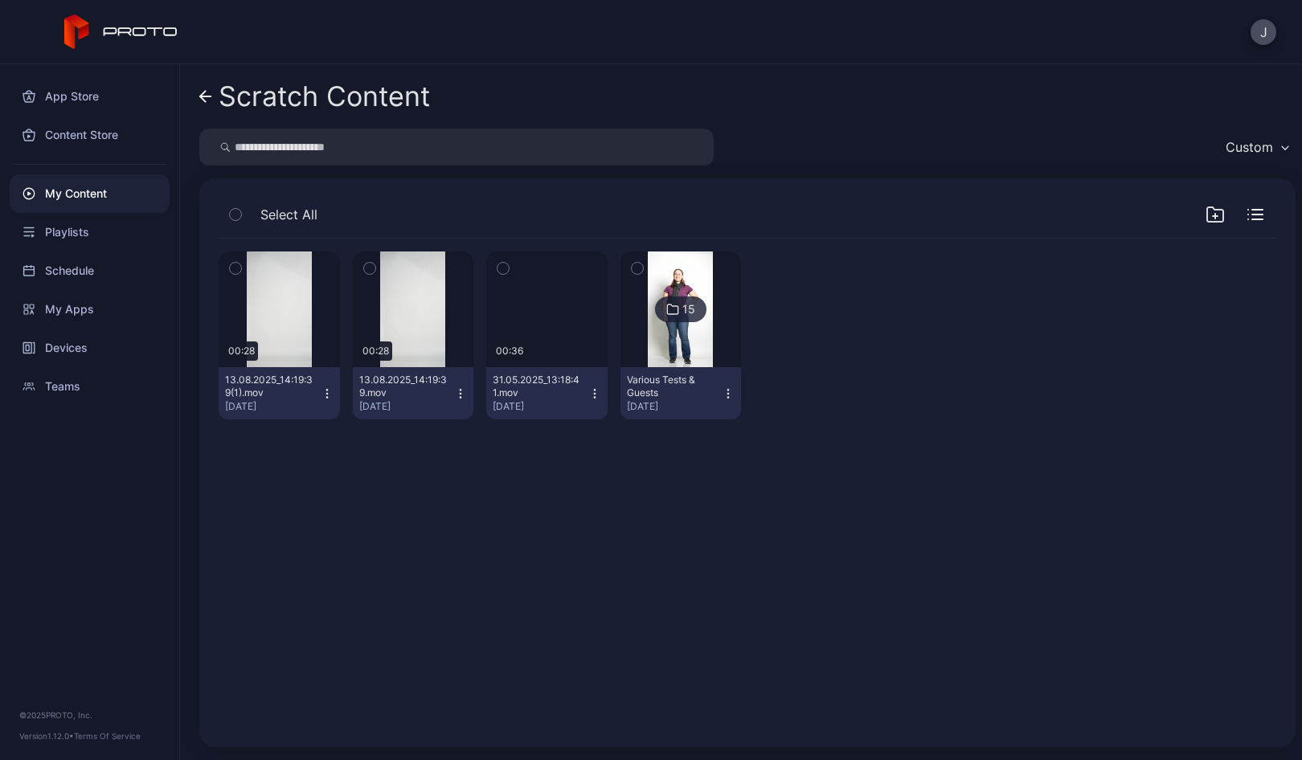
click at [588, 394] on icon "button" at bounding box center [594, 393] width 13 height 13
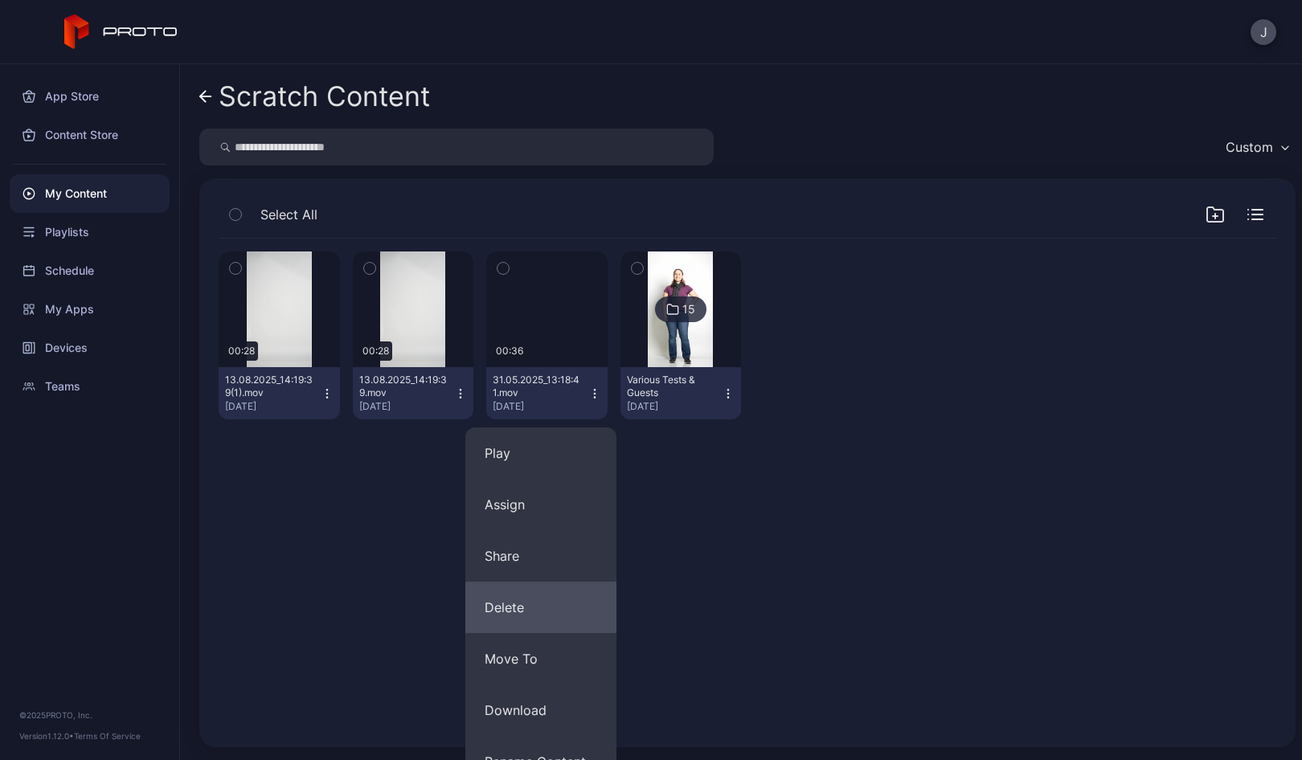
click at [506, 601] on button "Delete" at bounding box center [540, 607] width 151 height 51
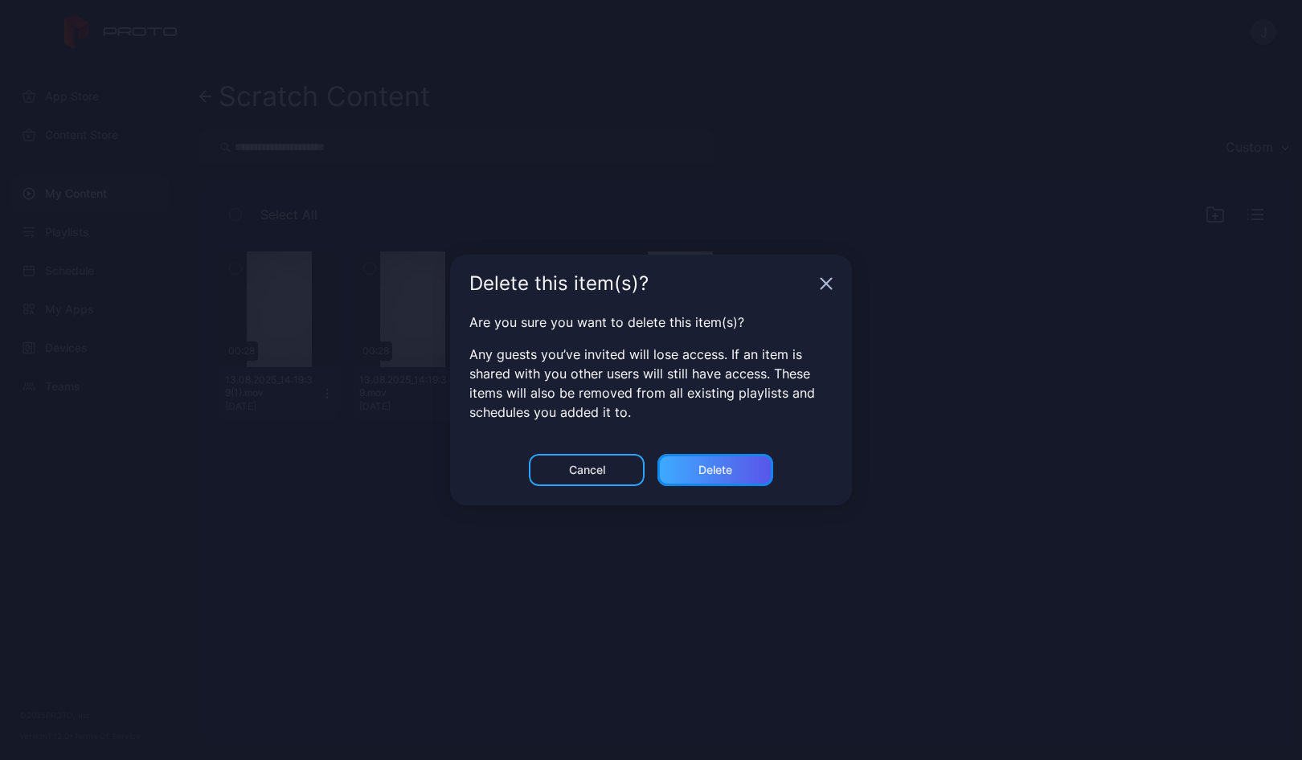
click at [727, 467] on div "Delete" at bounding box center [715, 470] width 34 height 13
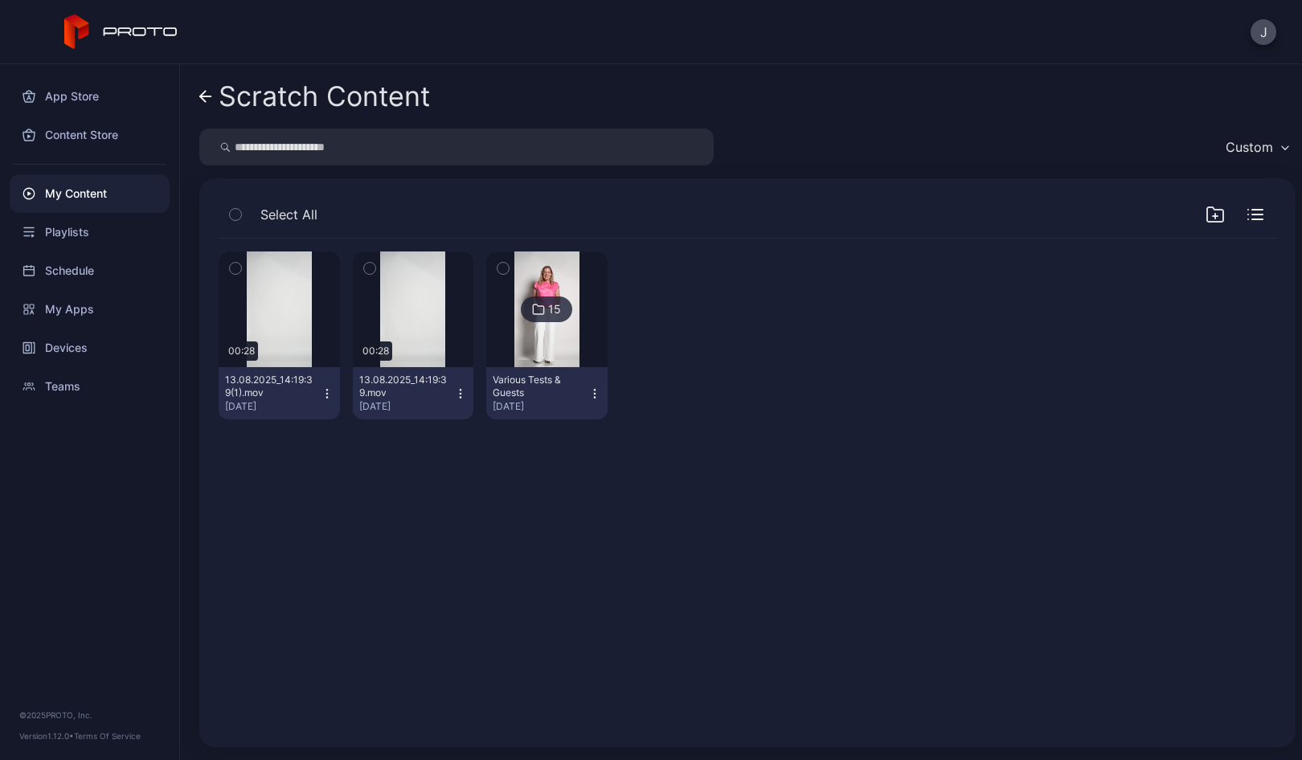
click at [207, 100] on icon at bounding box center [205, 97] width 13 height 14
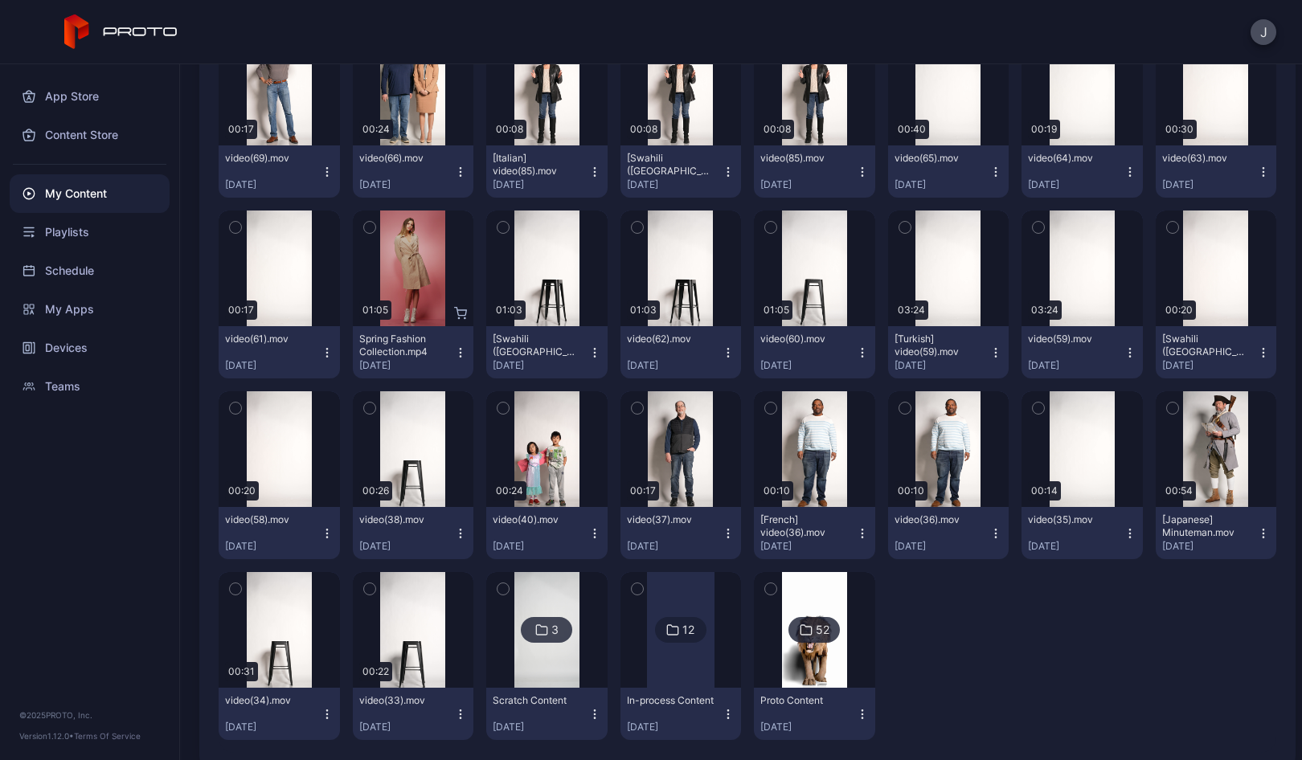
scroll to position [2455, 0]
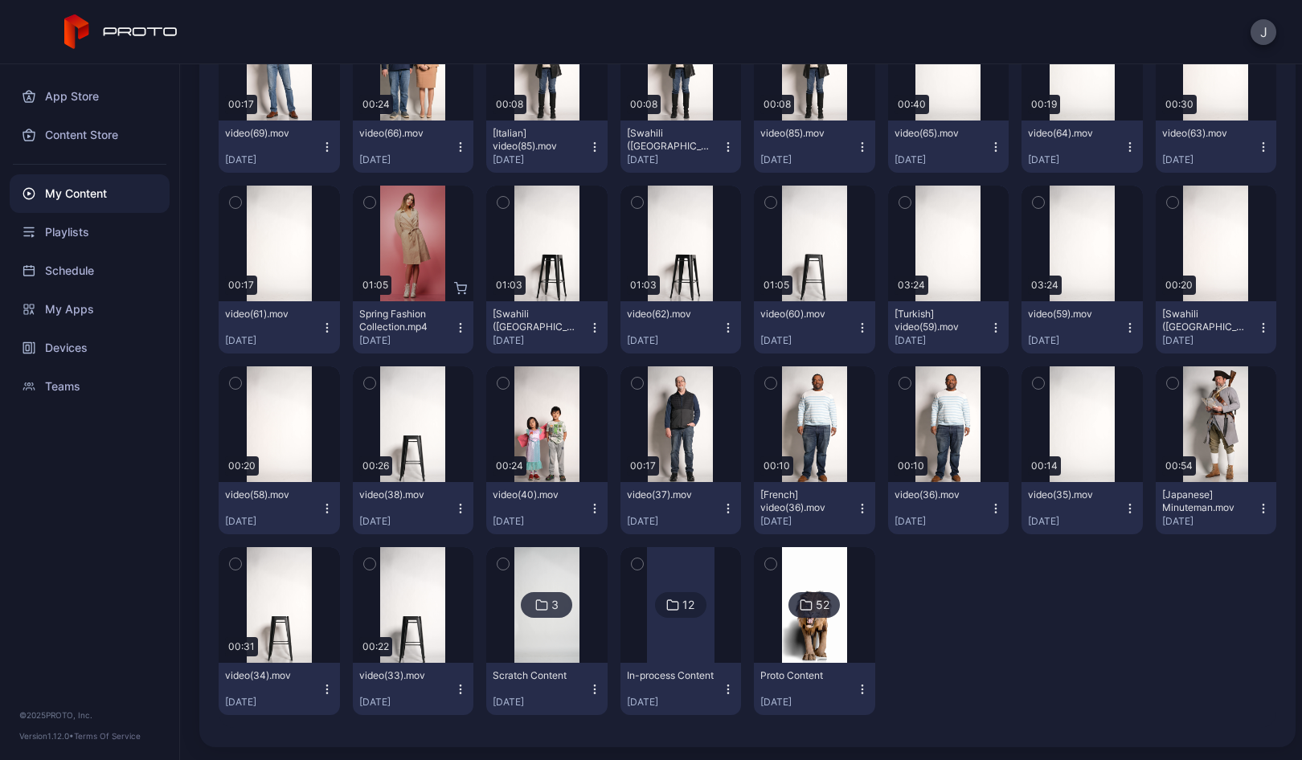
click at [673, 641] on div at bounding box center [680, 605] width 67 height 116
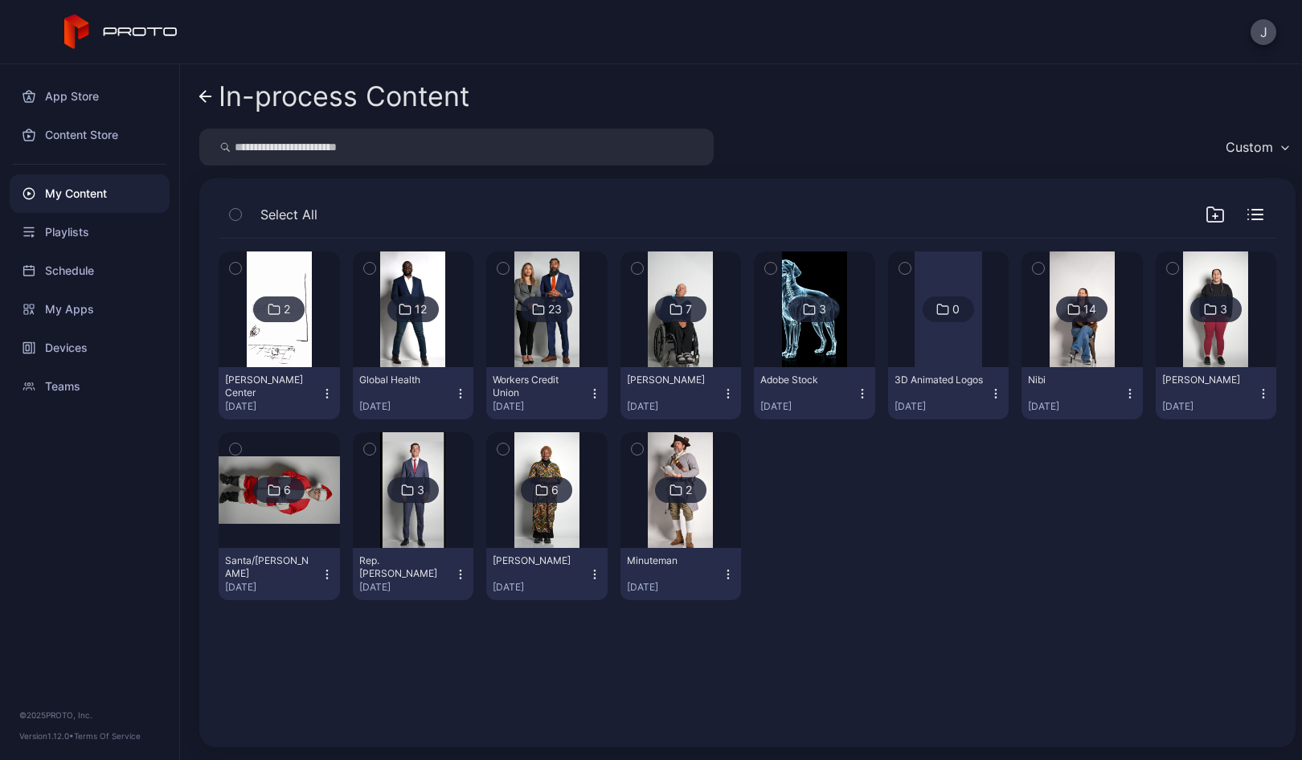
click at [989, 393] on icon "button" at bounding box center [995, 393] width 13 height 13
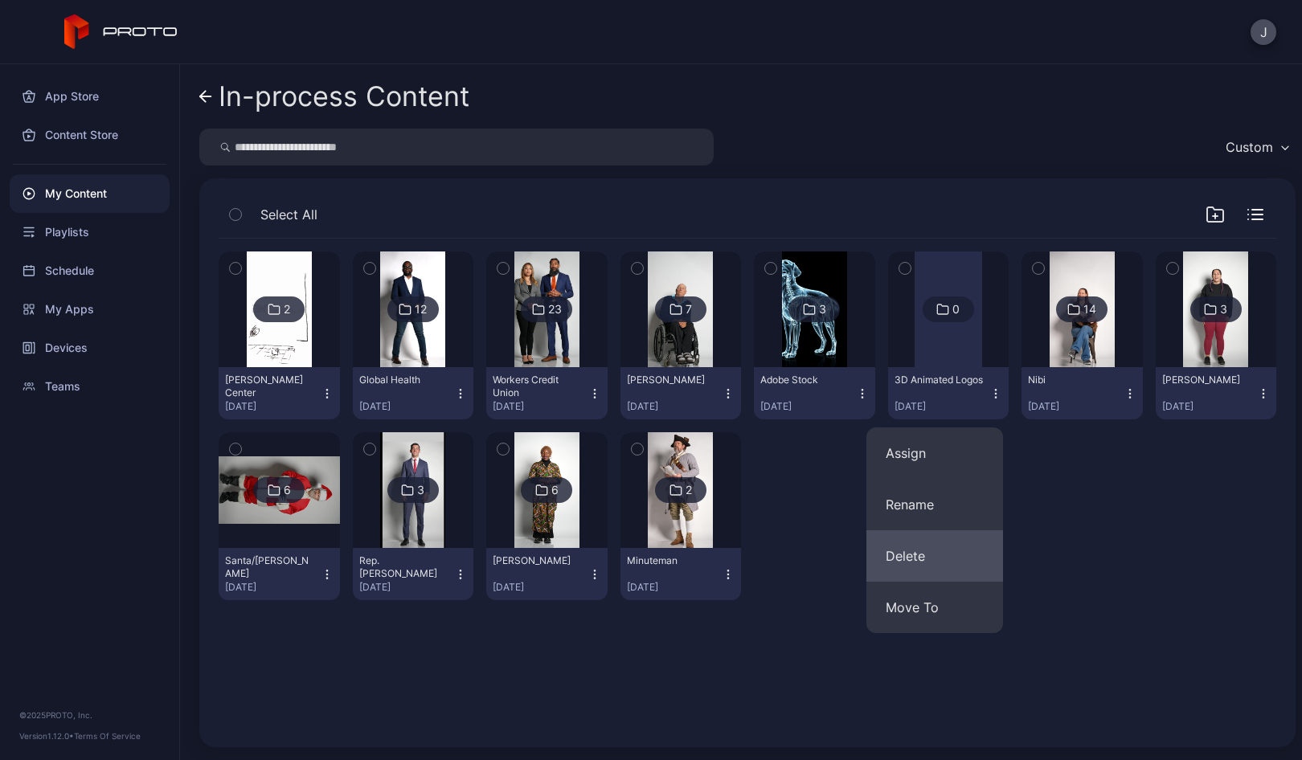
click at [903, 556] on button "Delete" at bounding box center [934, 555] width 137 height 51
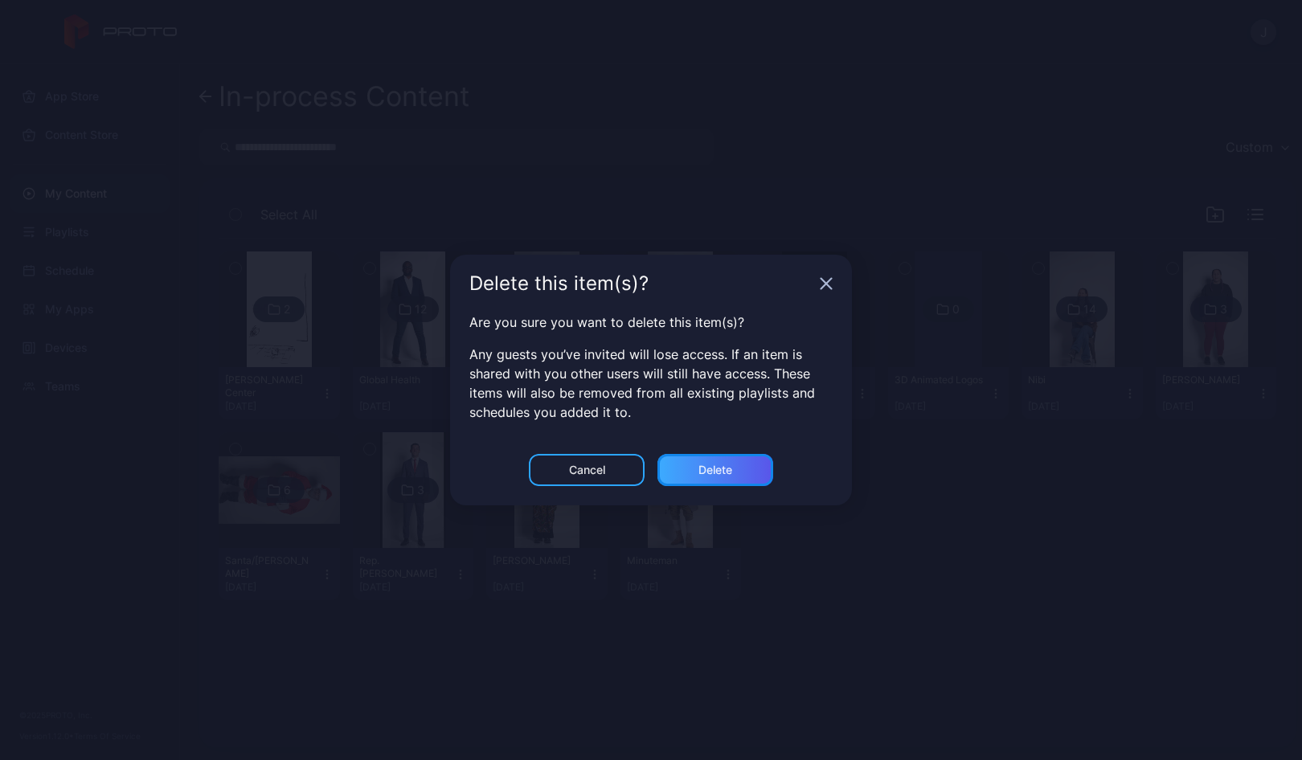
click at [730, 461] on div "Delete" at bounding box center [715, 470] width 116 height 32
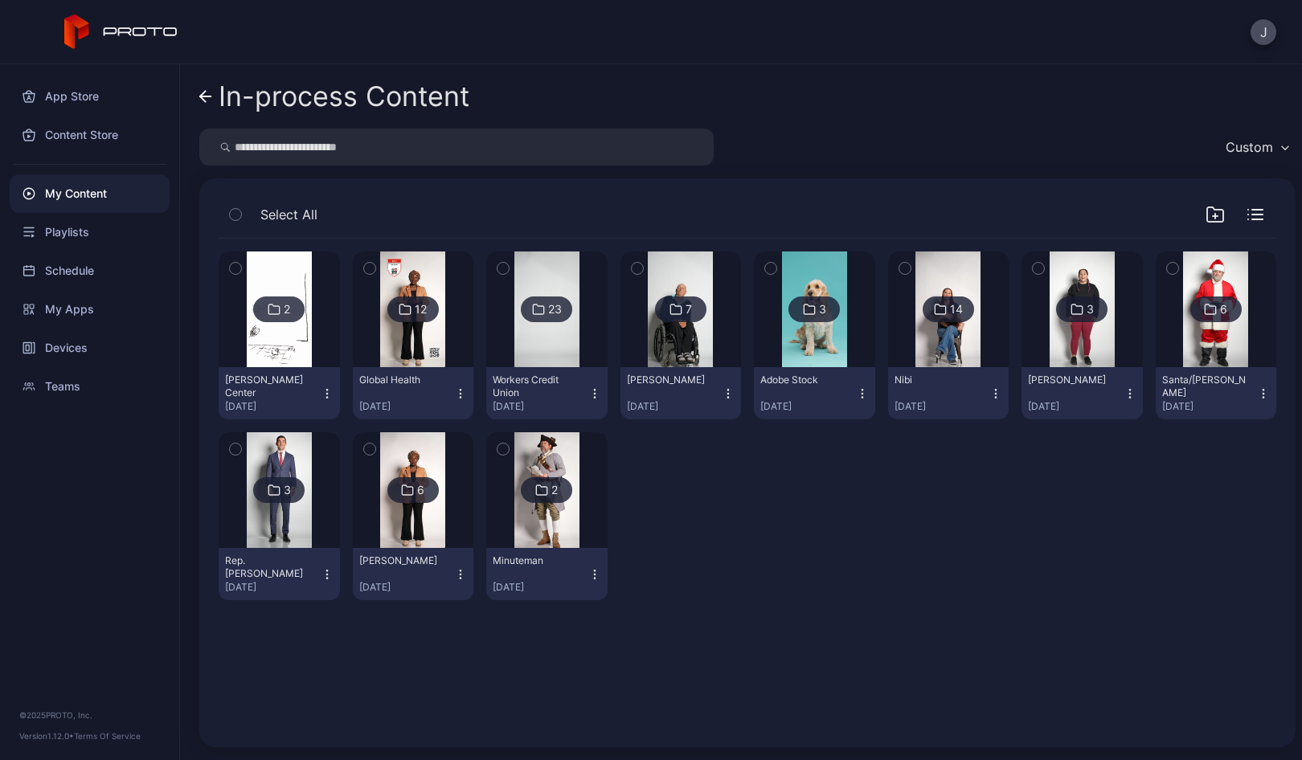
click at [1215, 218] on icon "button" at bounding box center [1215, 216] width 0 height 5
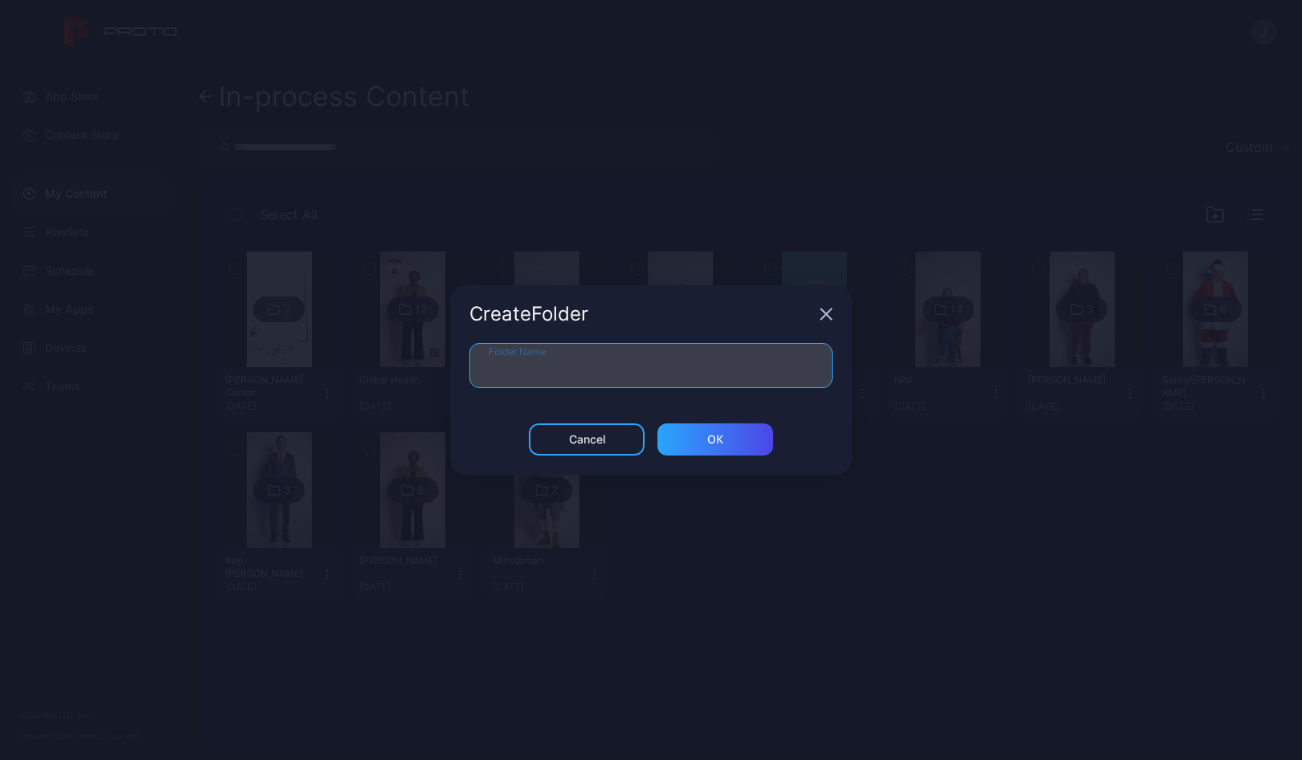
click at [602, 365] on input "Folder Name" at bounding box center [650, 365] width 363 height 45
type input "**********"
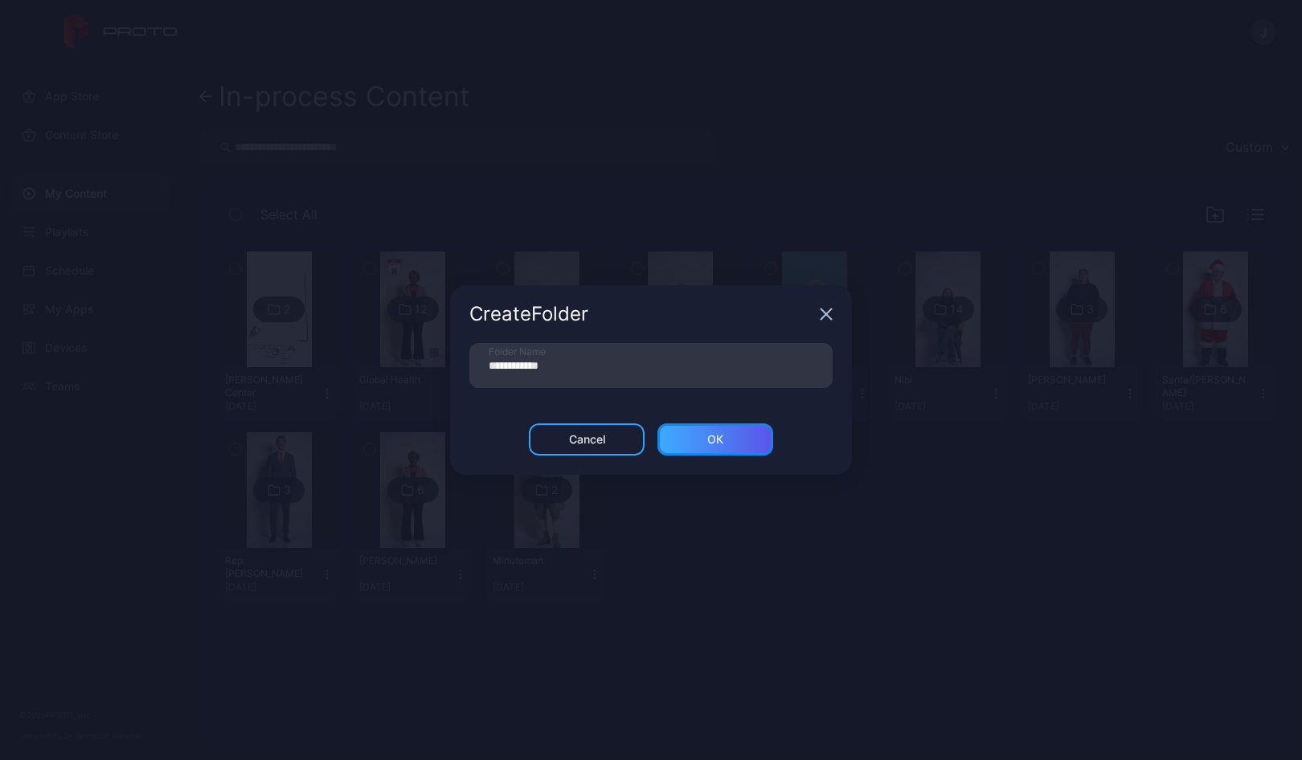
click at [721, 440] on div "ОК" at bounding box center [715, 439] width 16 height 13
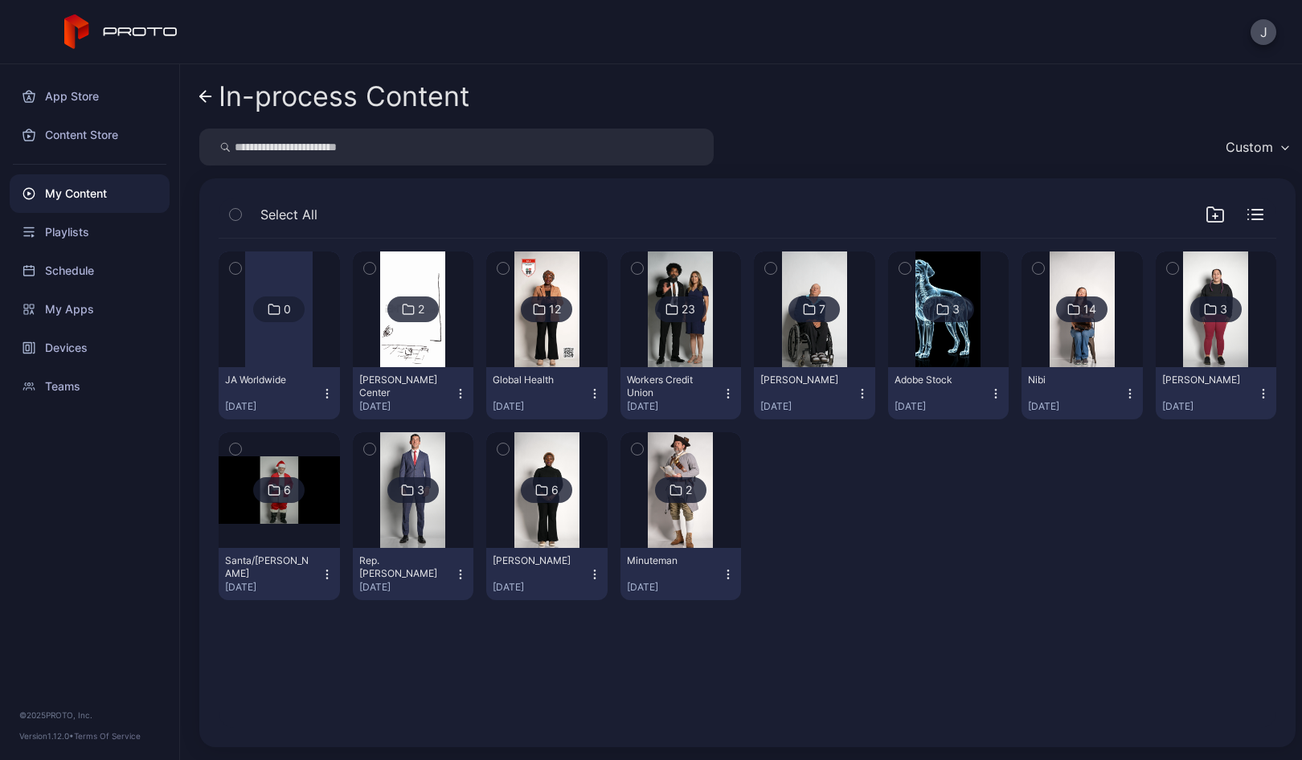
click at [204, 97] on icon at bounding box center [205, 97] width 13 height 14
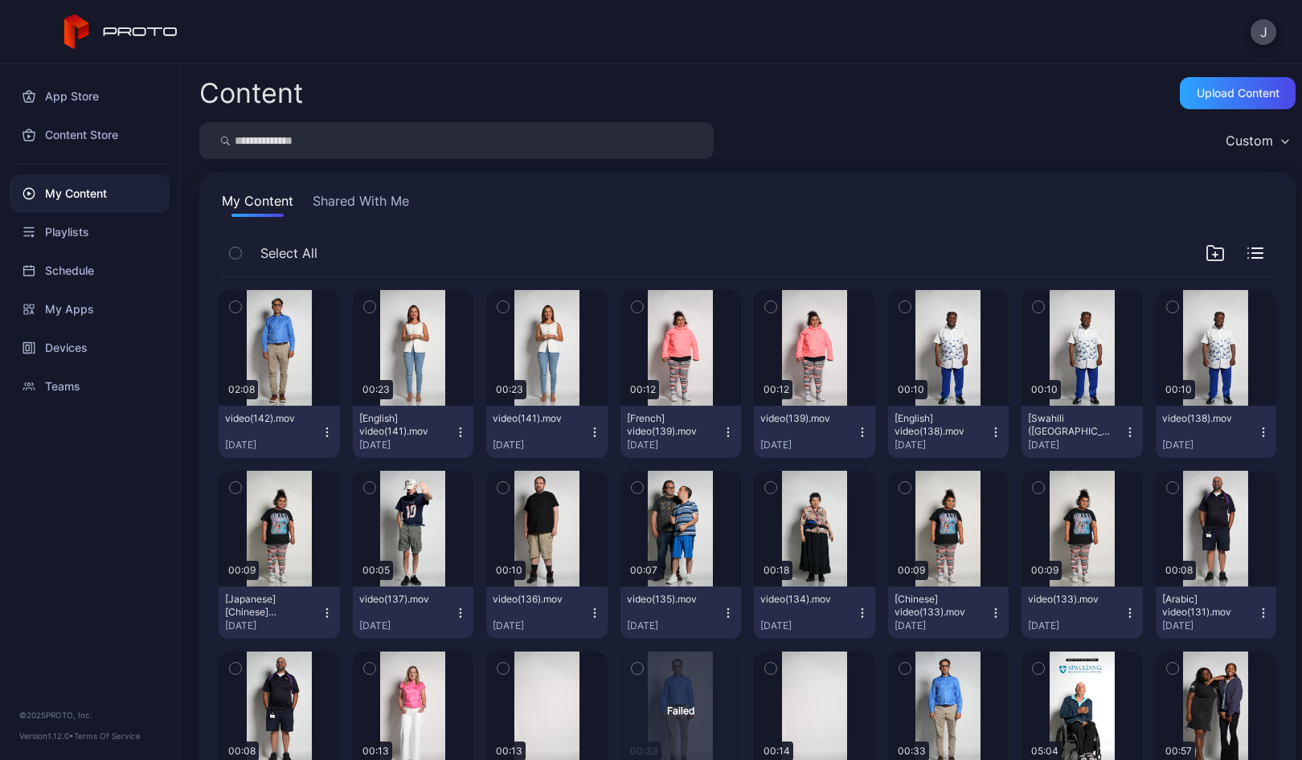
click at [325, 432] on icon "button" at bounding box center [327, 432] width 13 height 13
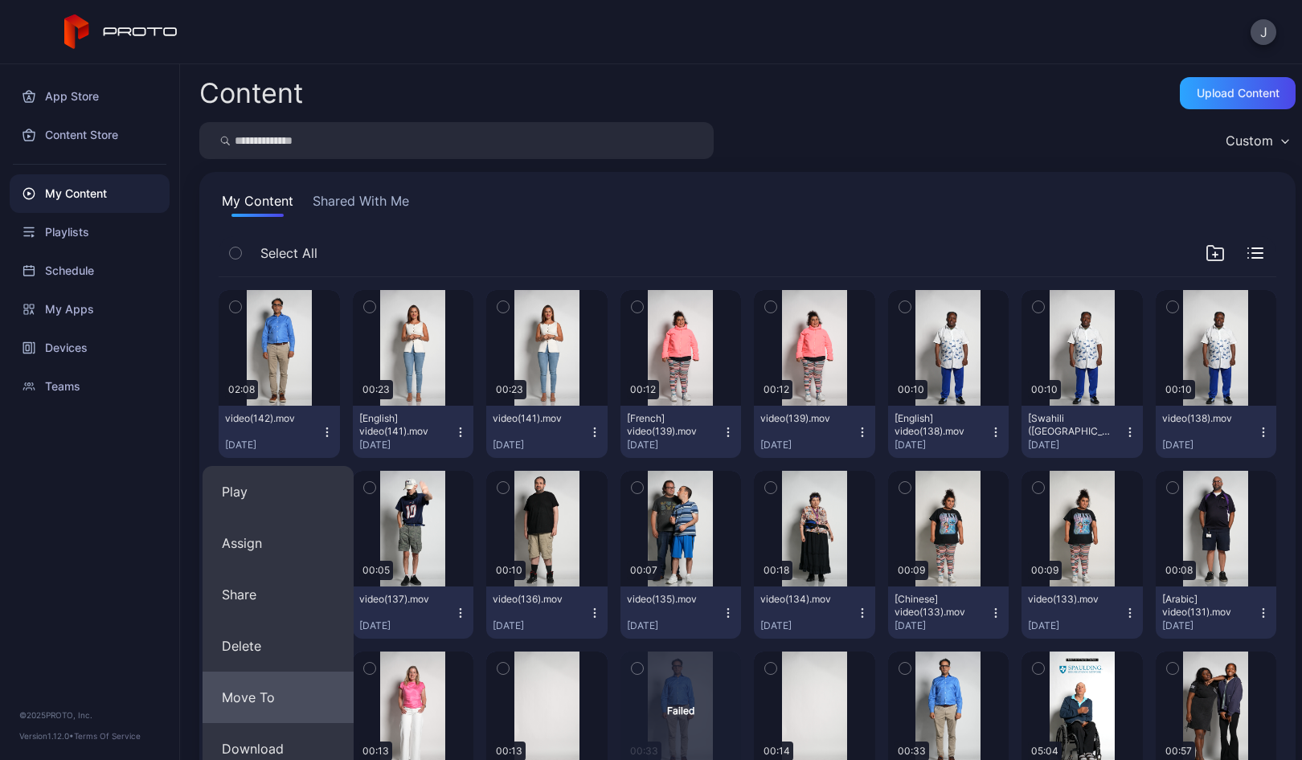
click at [278, 695] on button "Move To" at bounding box center [277, 697] width 151 height 51
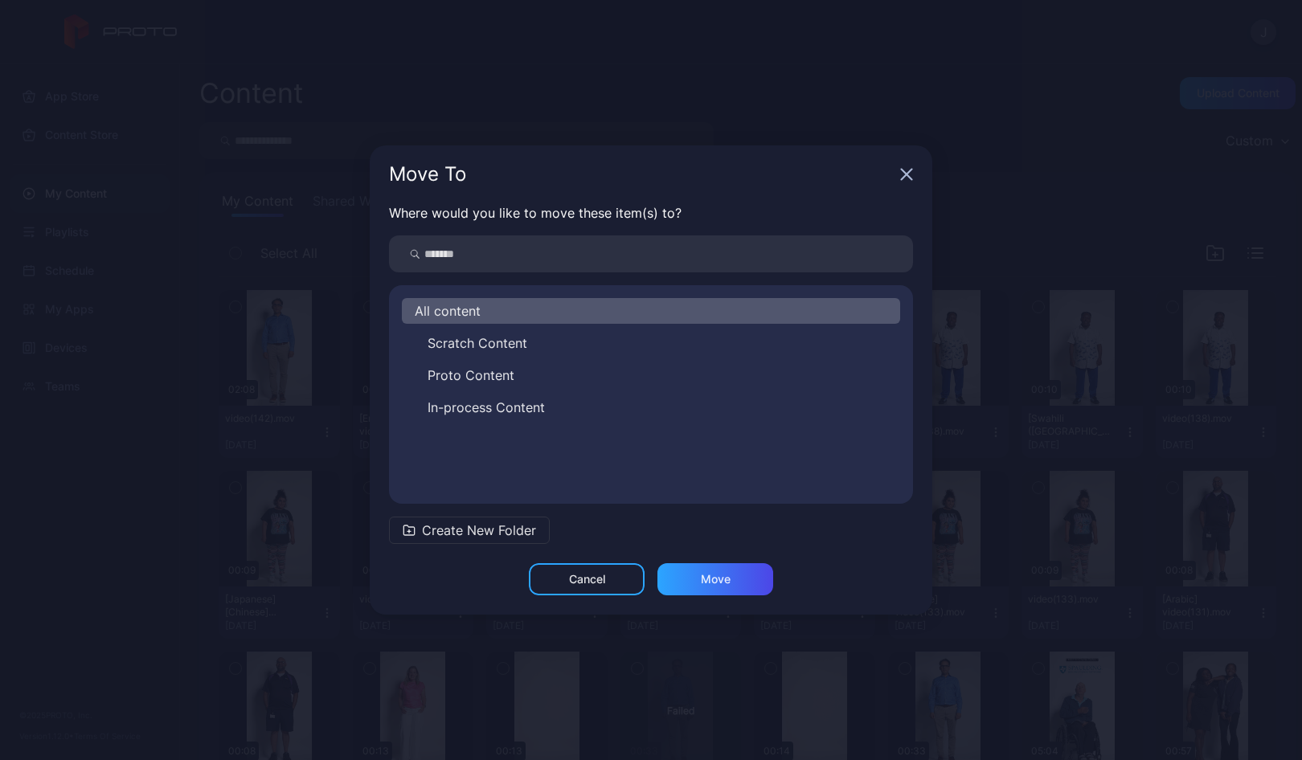
click at [473, 407] on span "In-process Content" at bounding box center [485, 407] width 117 height 19
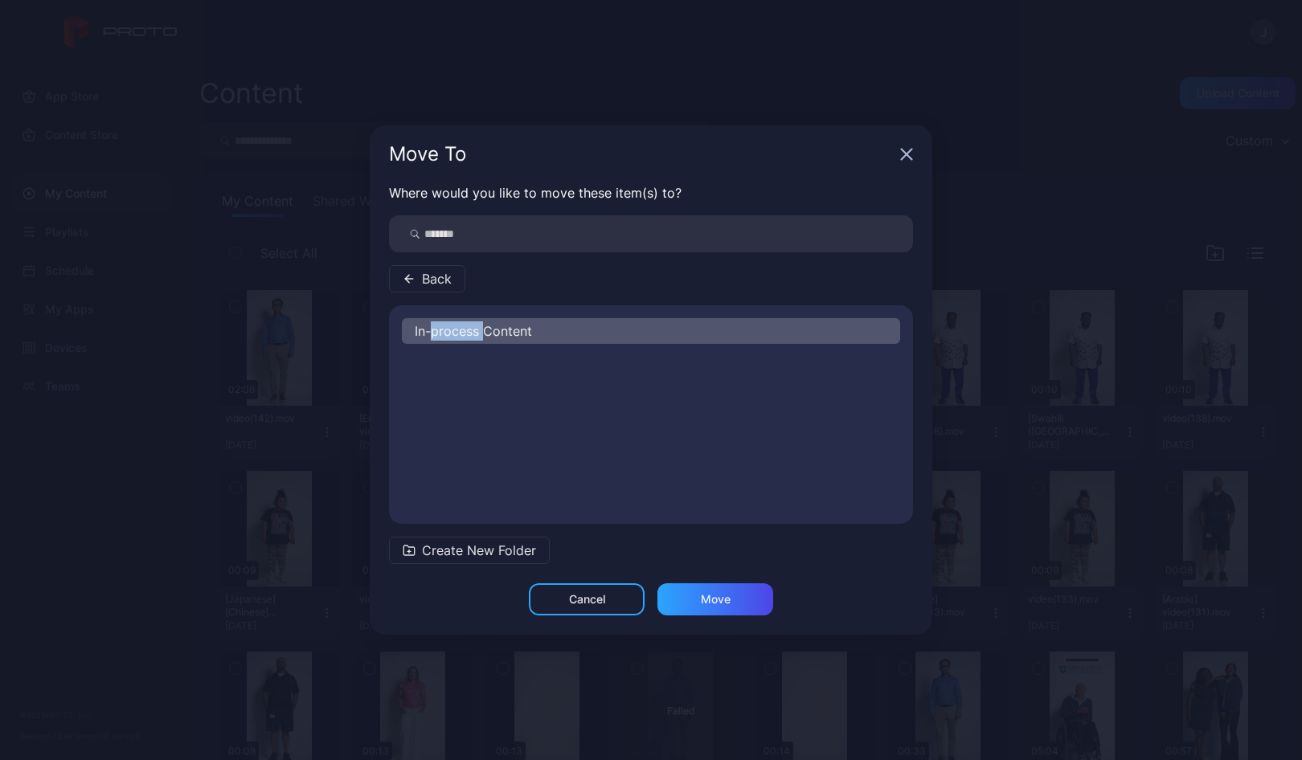
click at [473, 407] on div "In-process Content" at bounding box center [651, 414] width 524 height 193
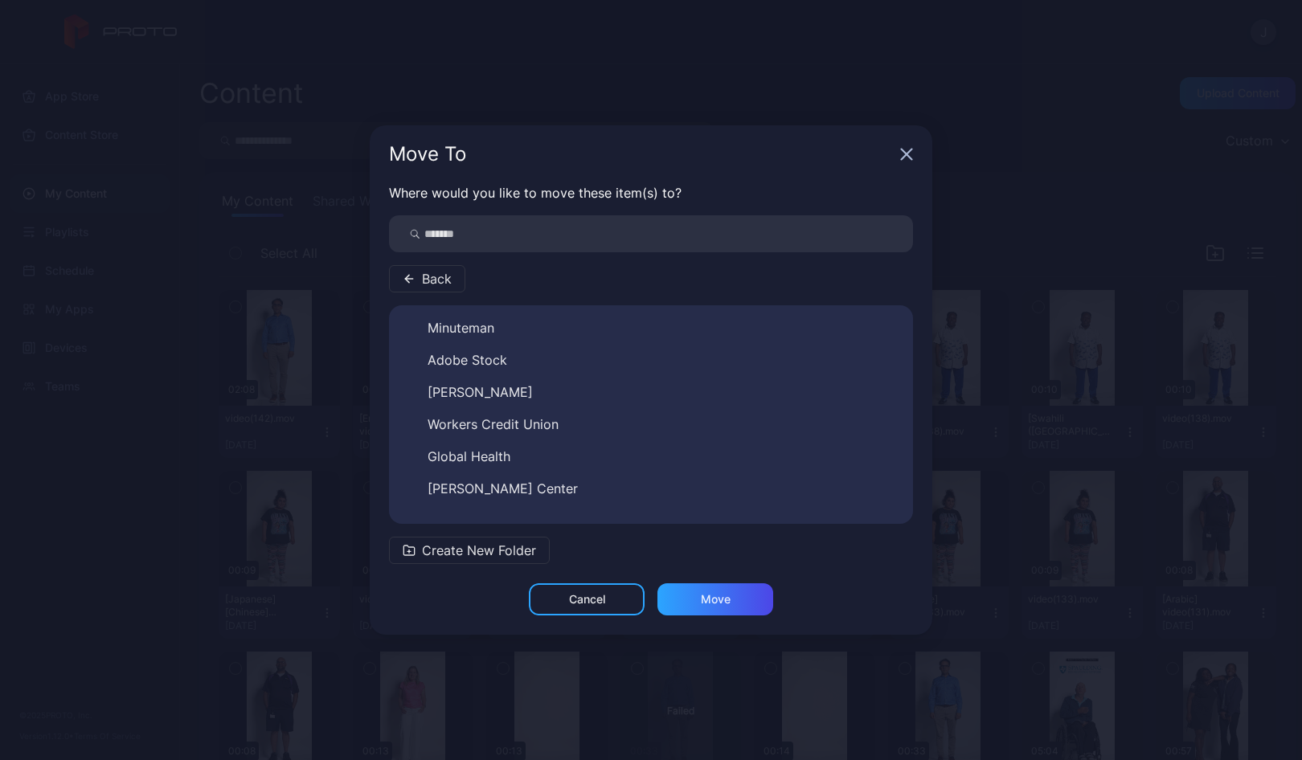
scroll to position [219, 0]
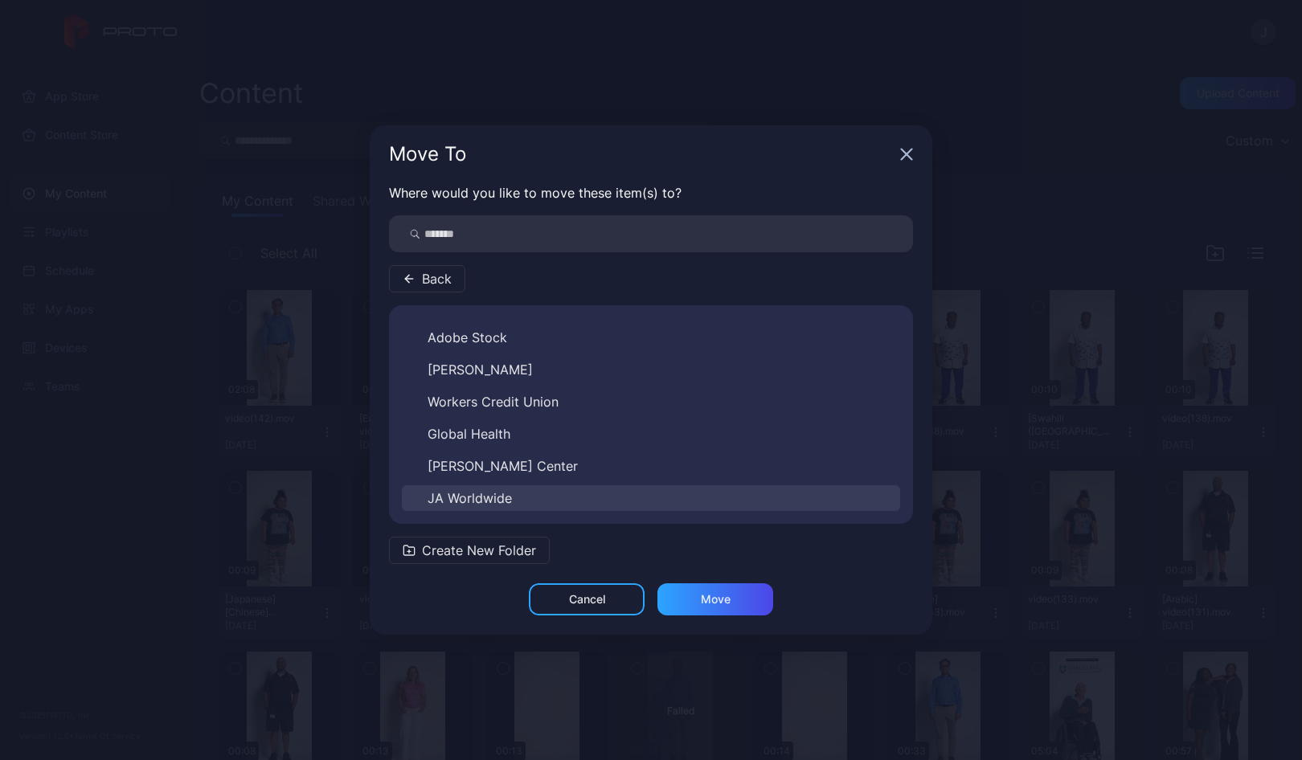
click at [491, 497] on span "JA Worldwide" at bounding box center [469, 498] width 84 height 19
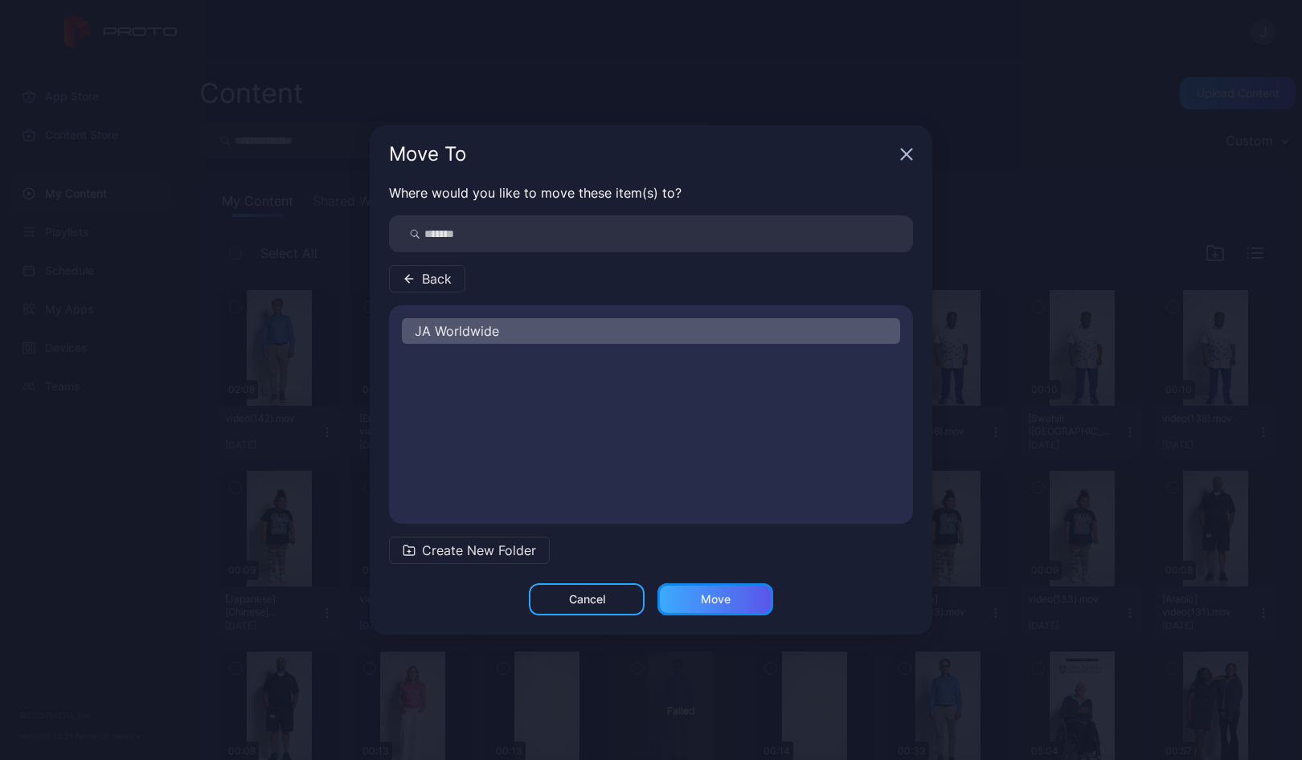
click at [755, 597] on div "Move" at bounding box center [715, 599] width 116 height 32
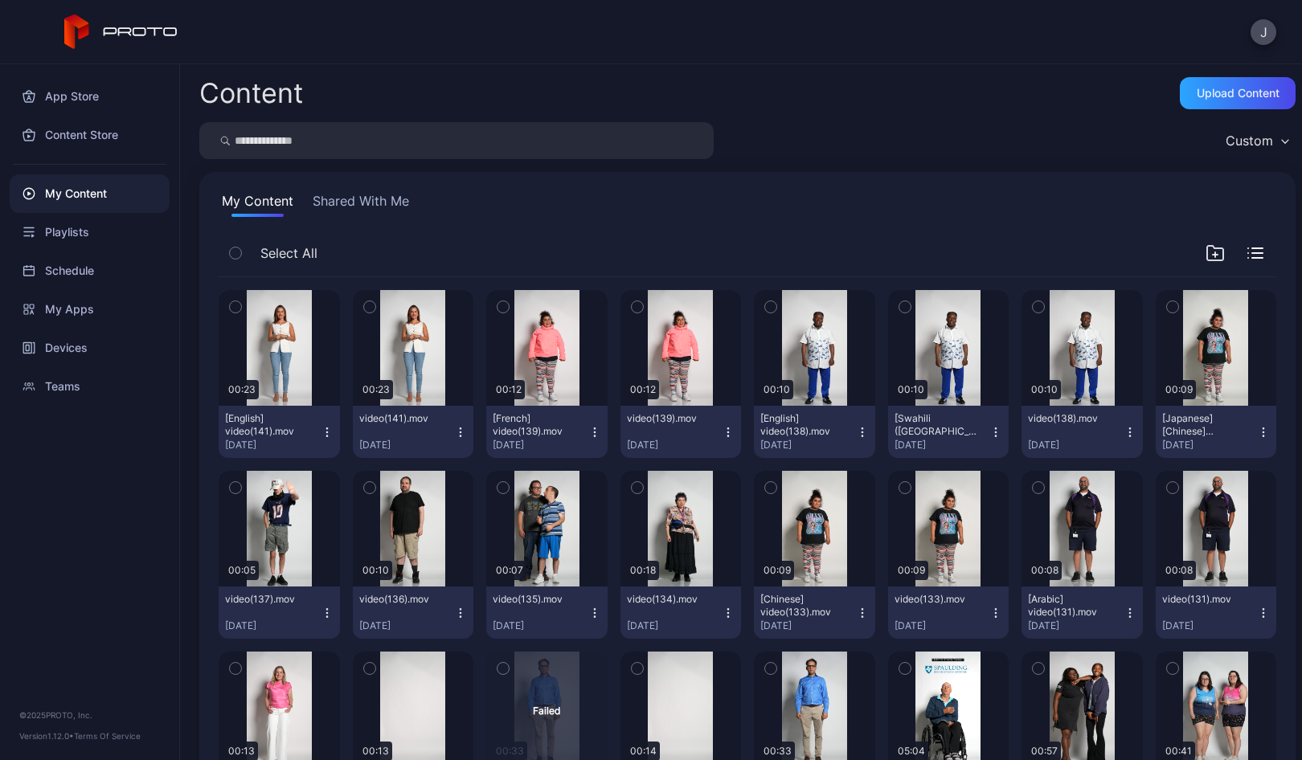
click at [326, 428] on icon "button" at bounding box center [326, 427] width 1 height 1
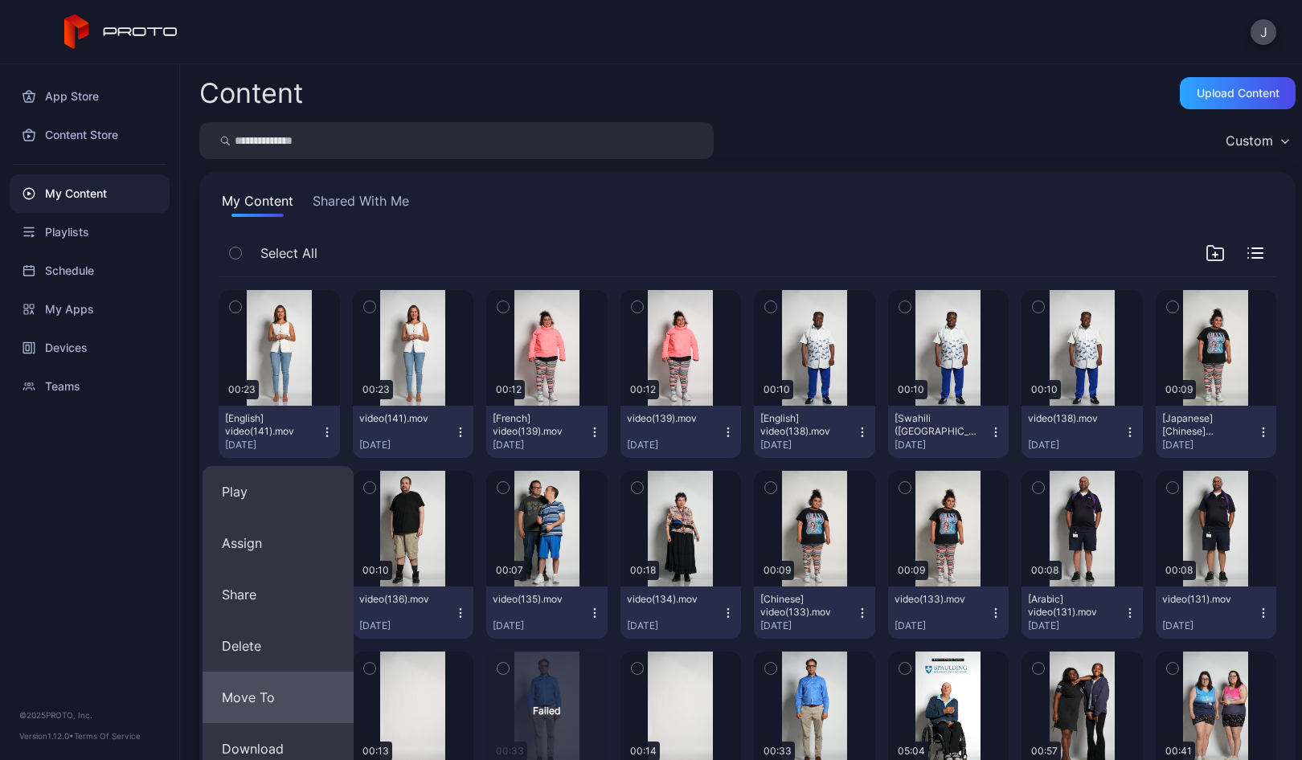
click at [272, 698] on button "Move To" at bounding box center [277, 697] width 151 height 51
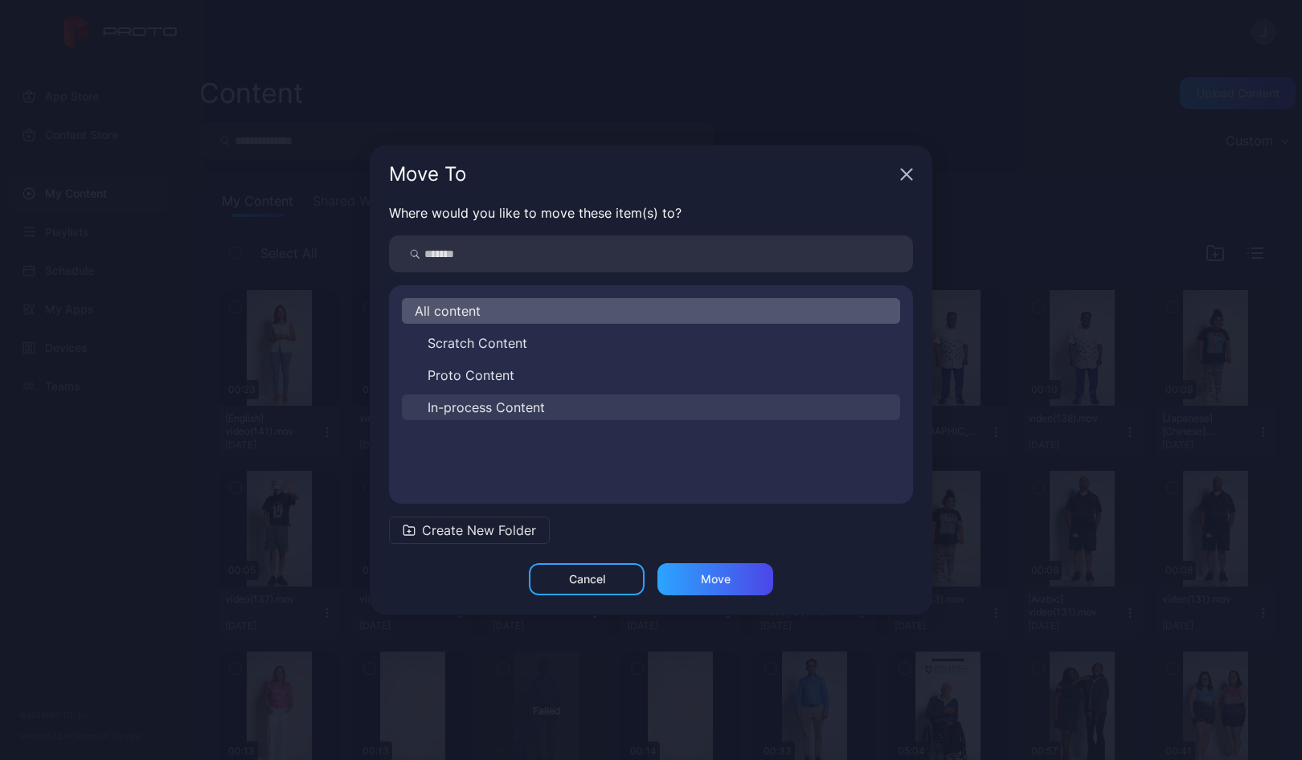
click at [476, 407] on span "In-process Content" at bounding box center [485, 407] width 117 height 19
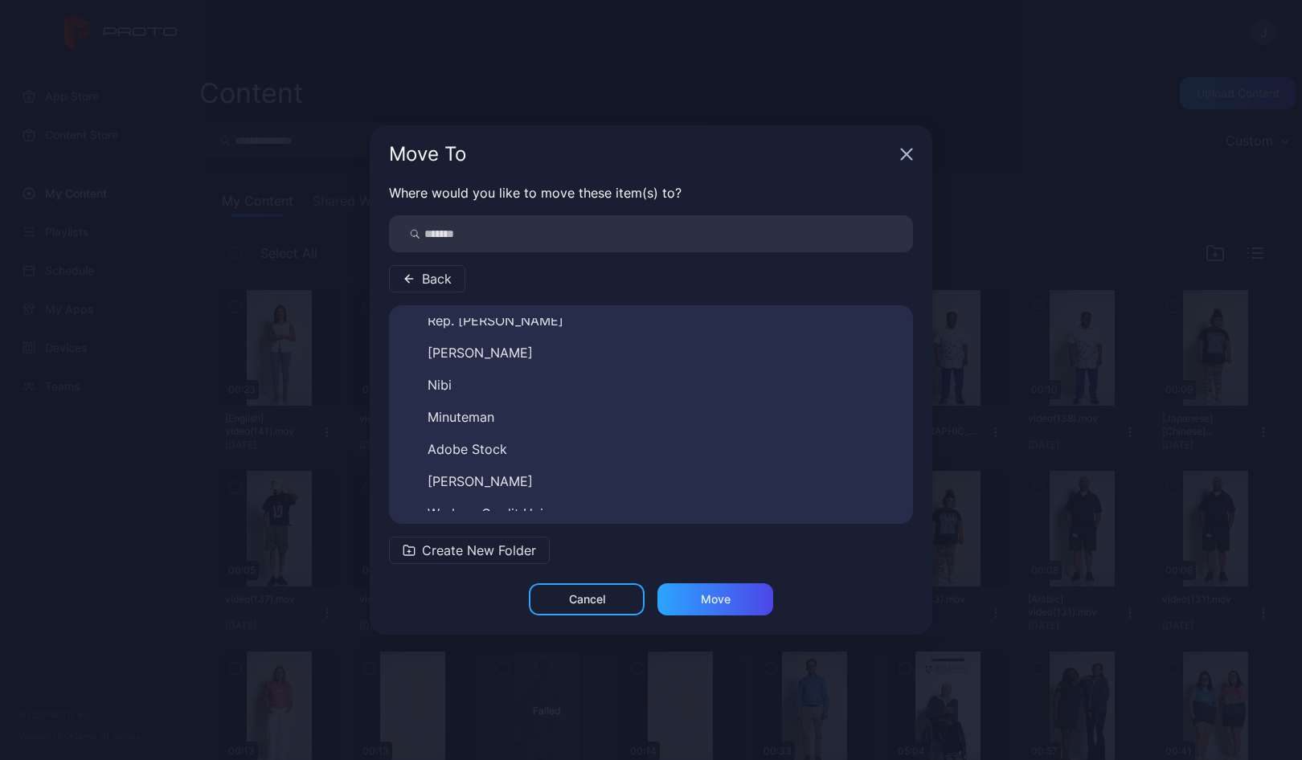
scroll to position [219, 0]
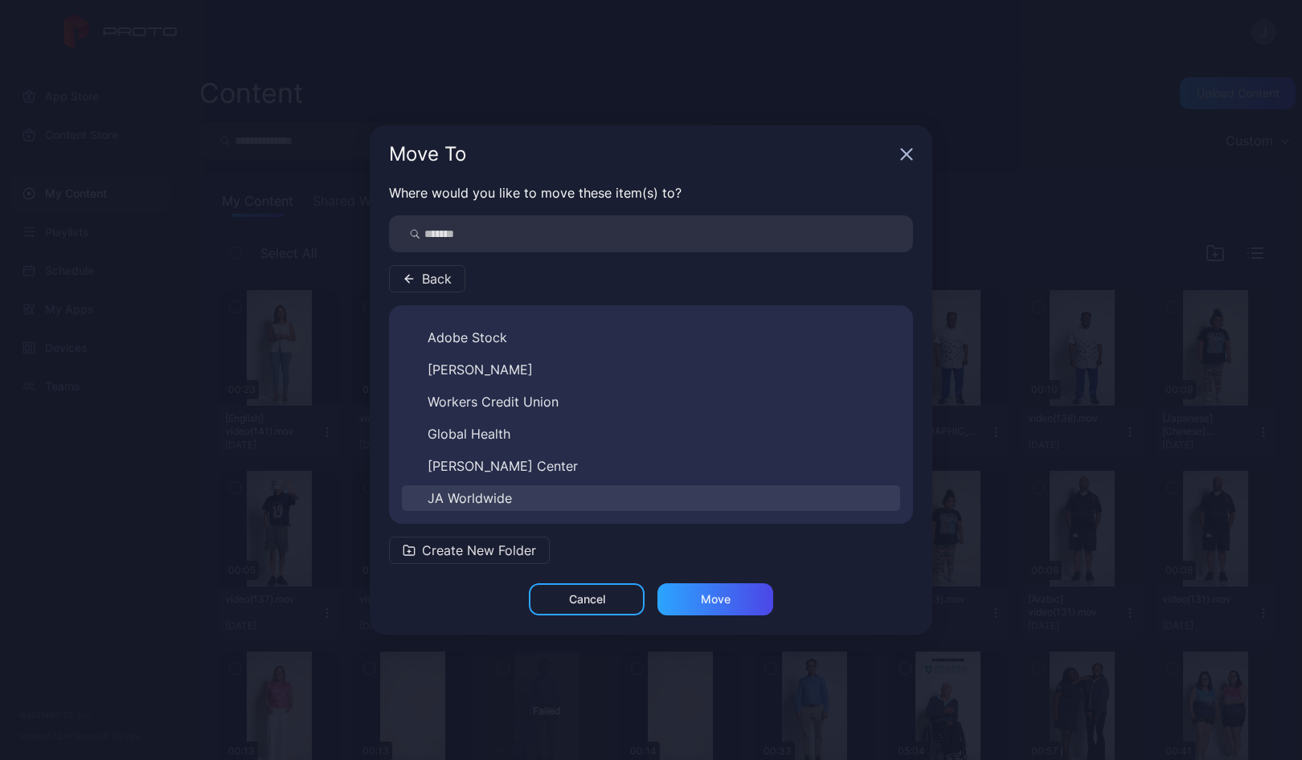
click at [492, 493] on span "JA Worldwide" at bounding box center [469, 498] width 84 height 19
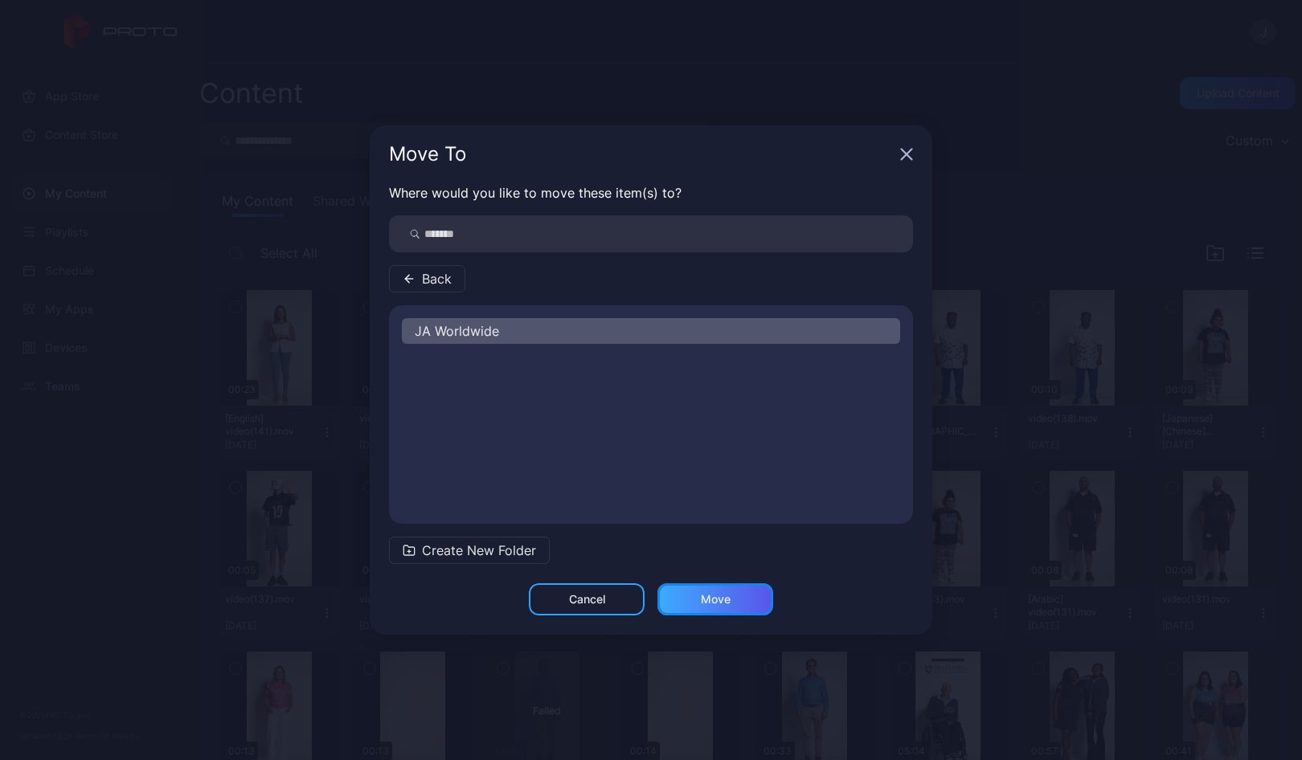
click at [723, 598] on div "Move" at bounding box center [716, 599] width 30 height 13
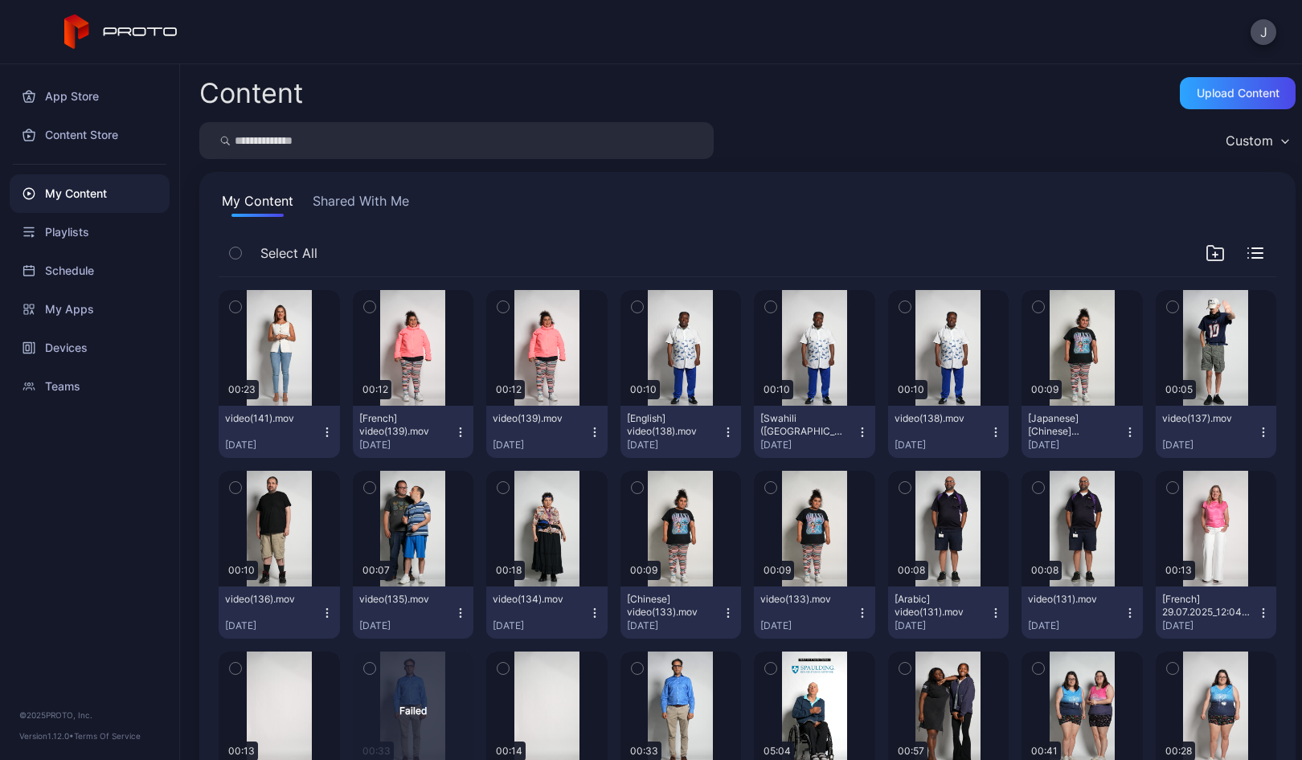
click at [321, 435] on icon "button" at bounding box center [327, 432] width 13 height 13
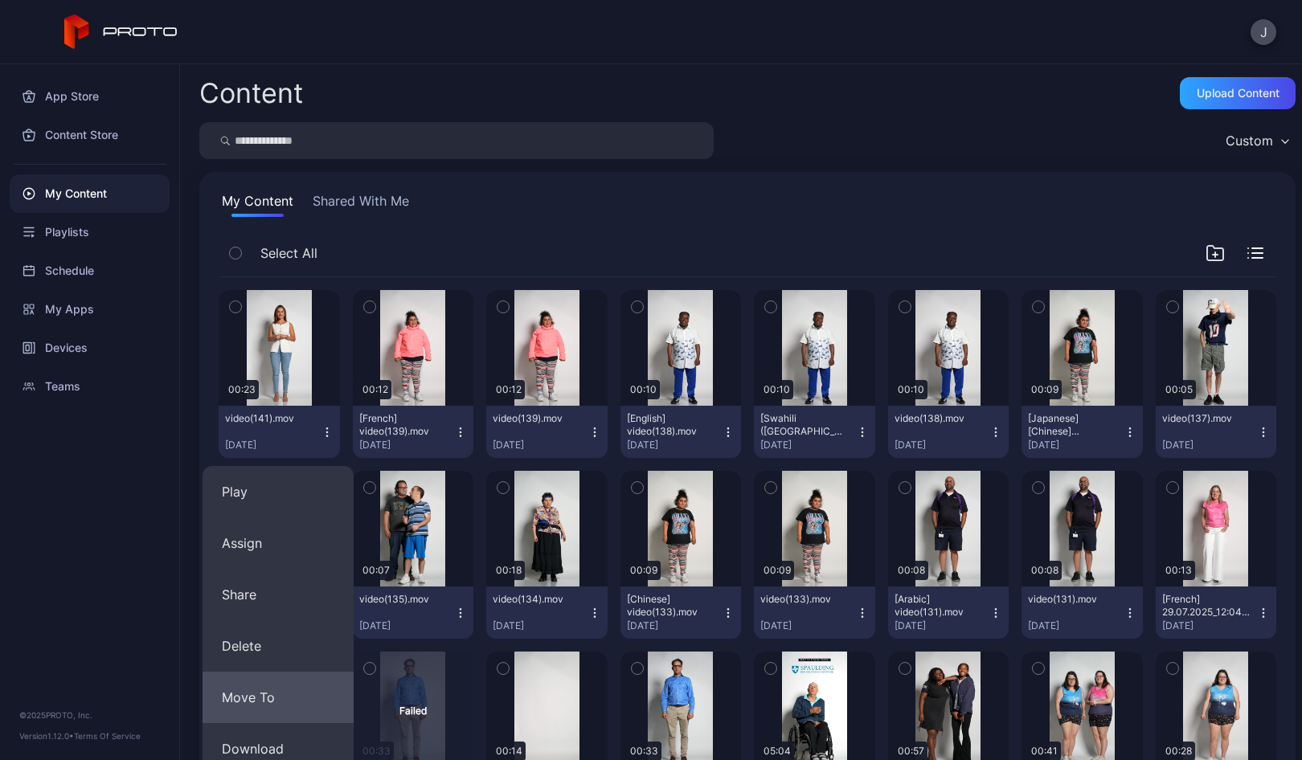
click at [279, 700] on button "Move To" at bounding box center [277, 697] width 151 height 51
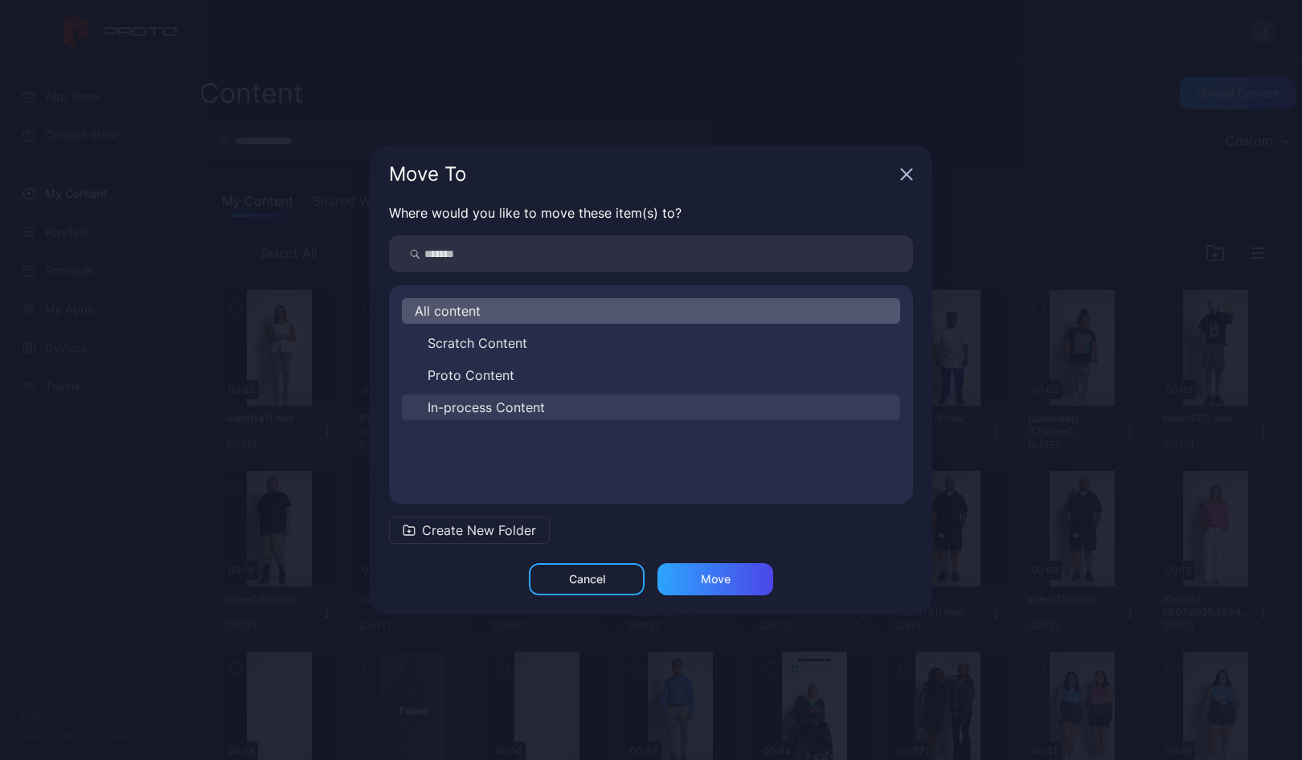
click at [497, 411] on span "In-process Content" at bounding box center [485, 407] width 117 height 19
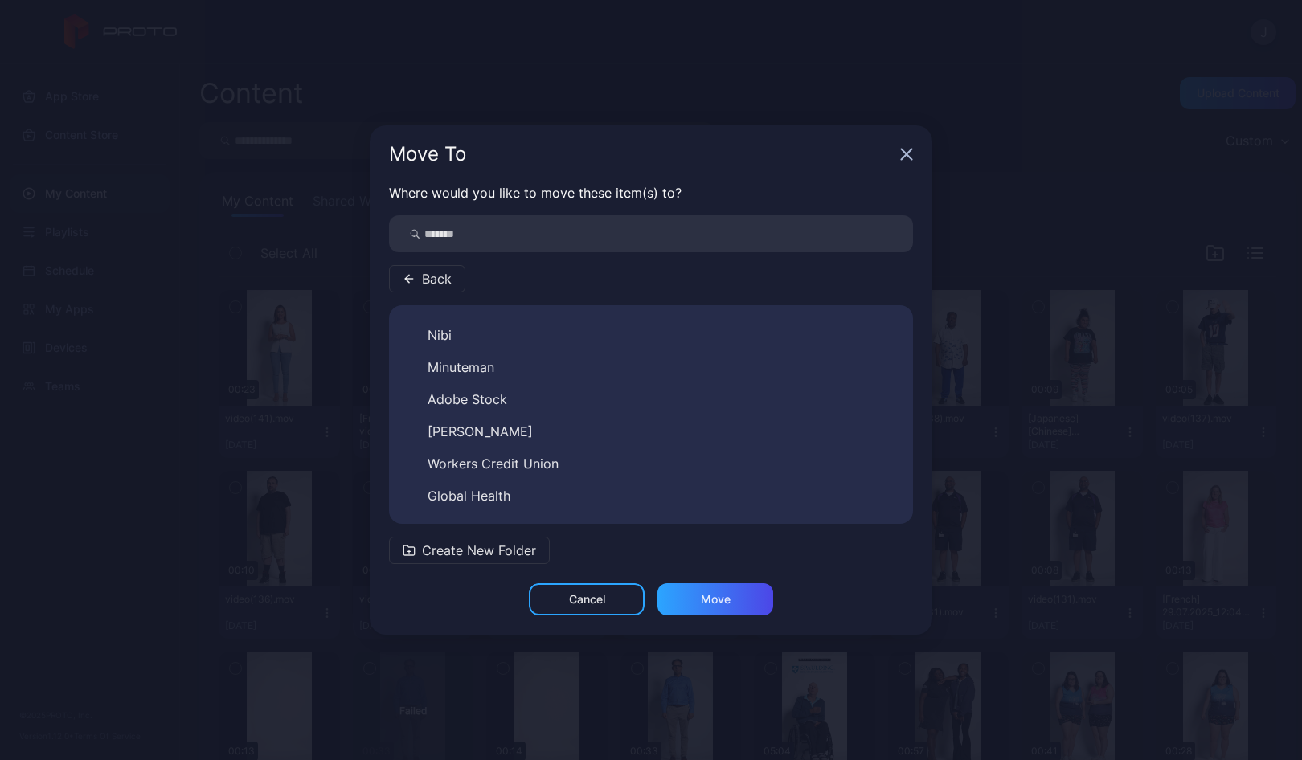
scroll to position [219, 0]
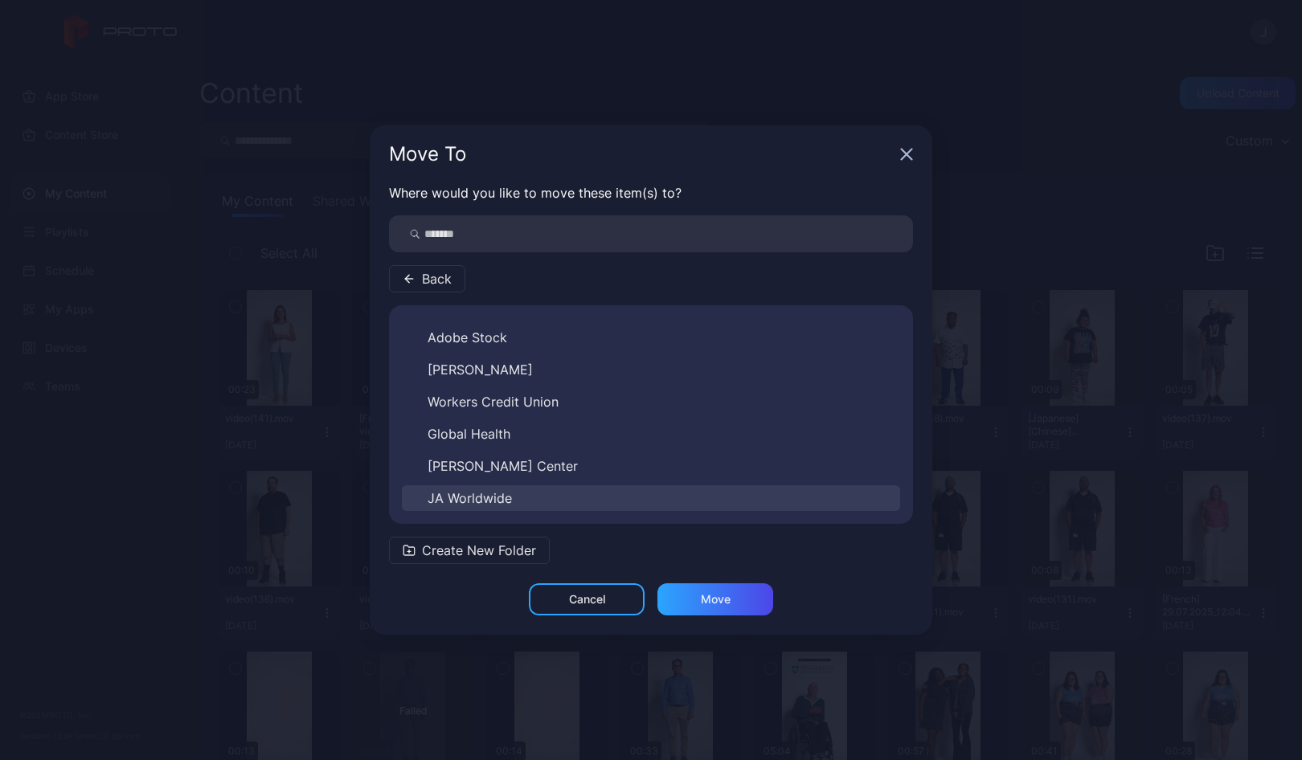
click at [472, 499] on span "JA Worldwide" at bounding box center [469, 498] width 84 height 19
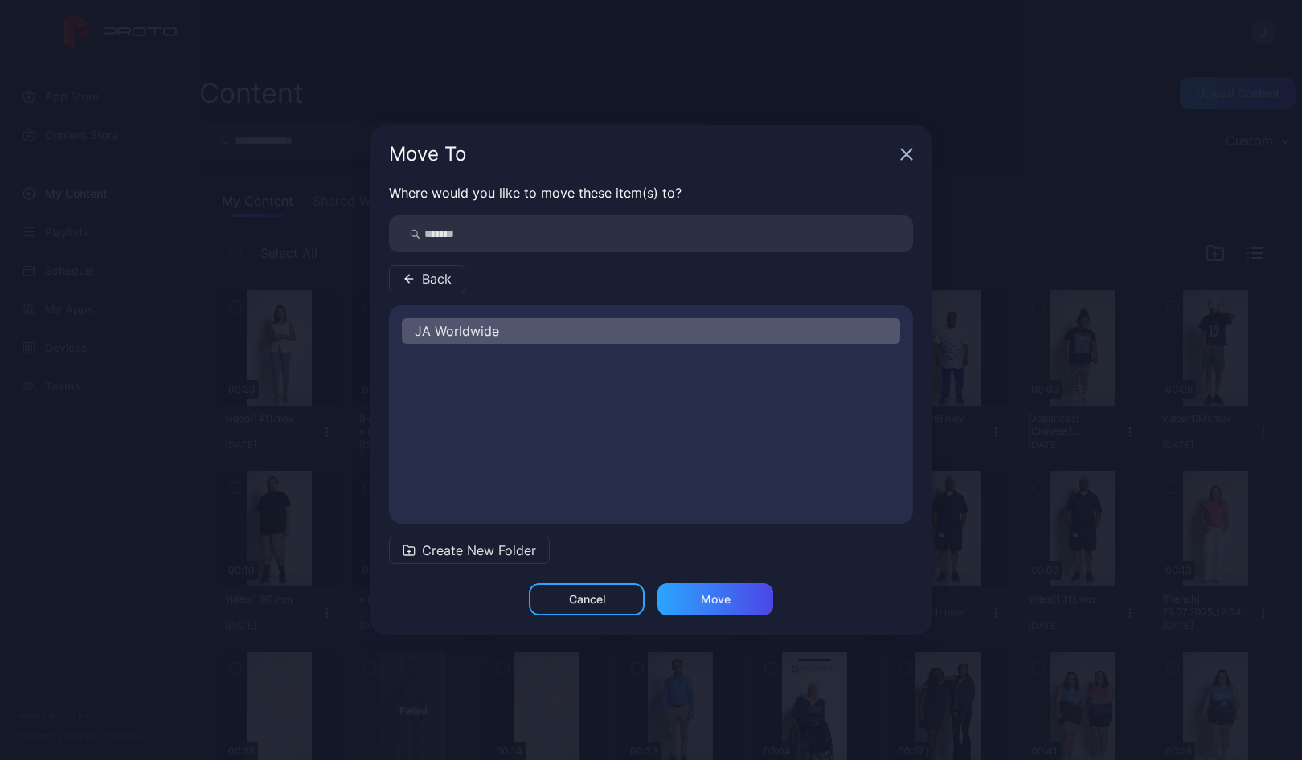
scroll to position [0, 0]
click at [709, 599] on div "Move" at bounding box center [716, 599] width 30 height 13
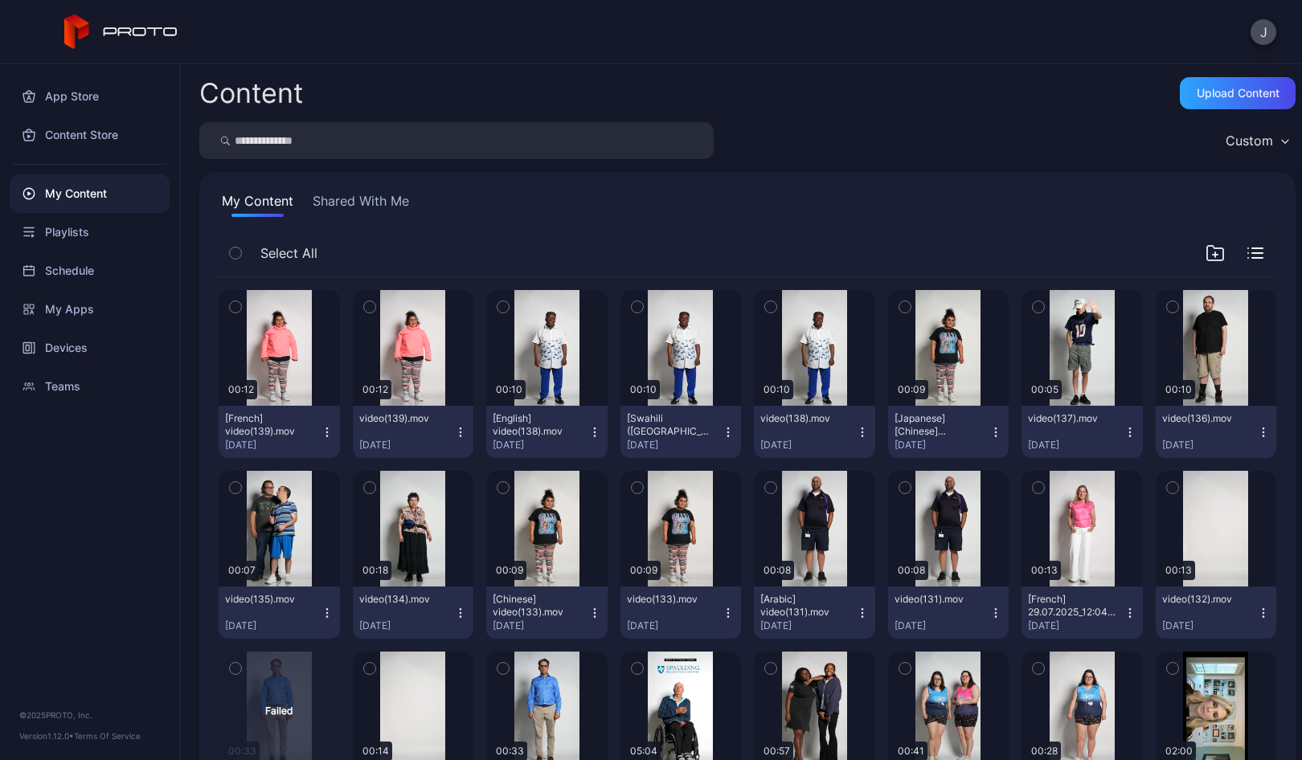
click at [326, 431] on icon "button" at bounding box center [326, 431] width 1 height 1
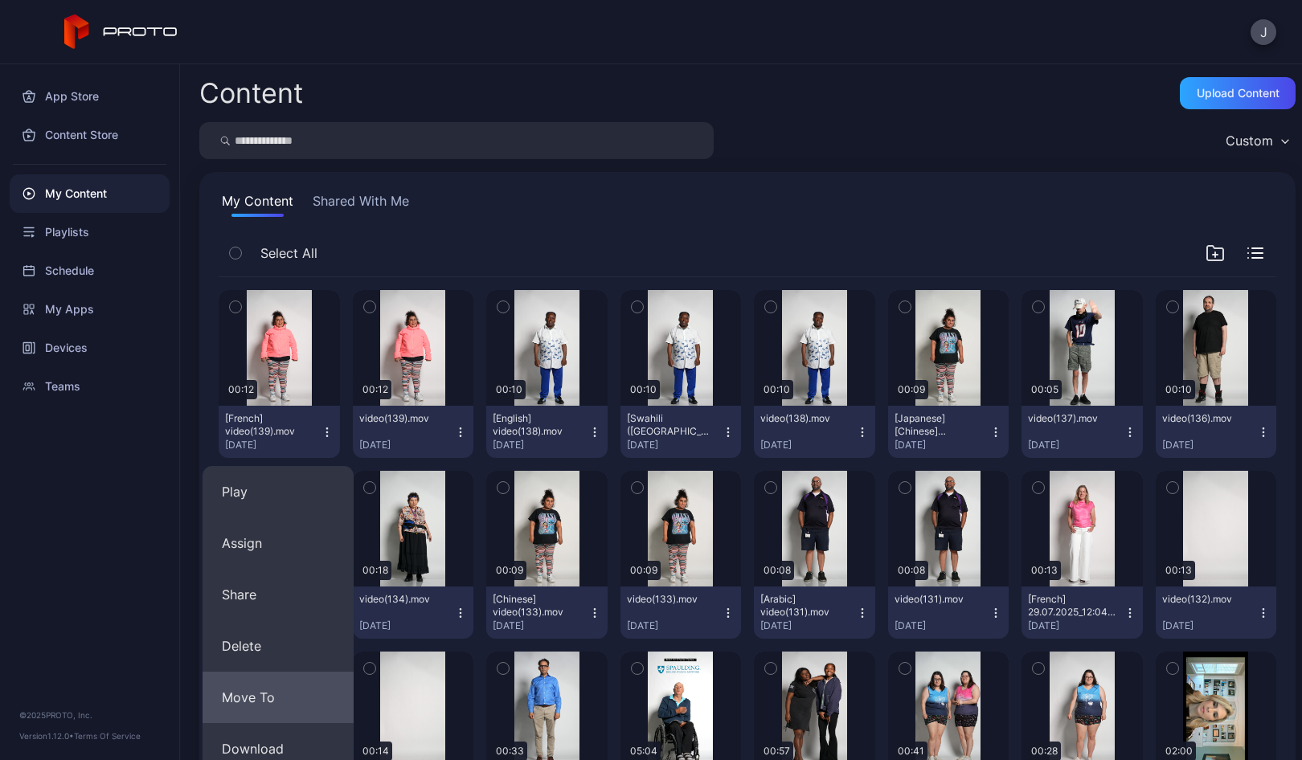
click at [309, 693] on button "Move To" at bounding box center [277, 697] width 151 height 51
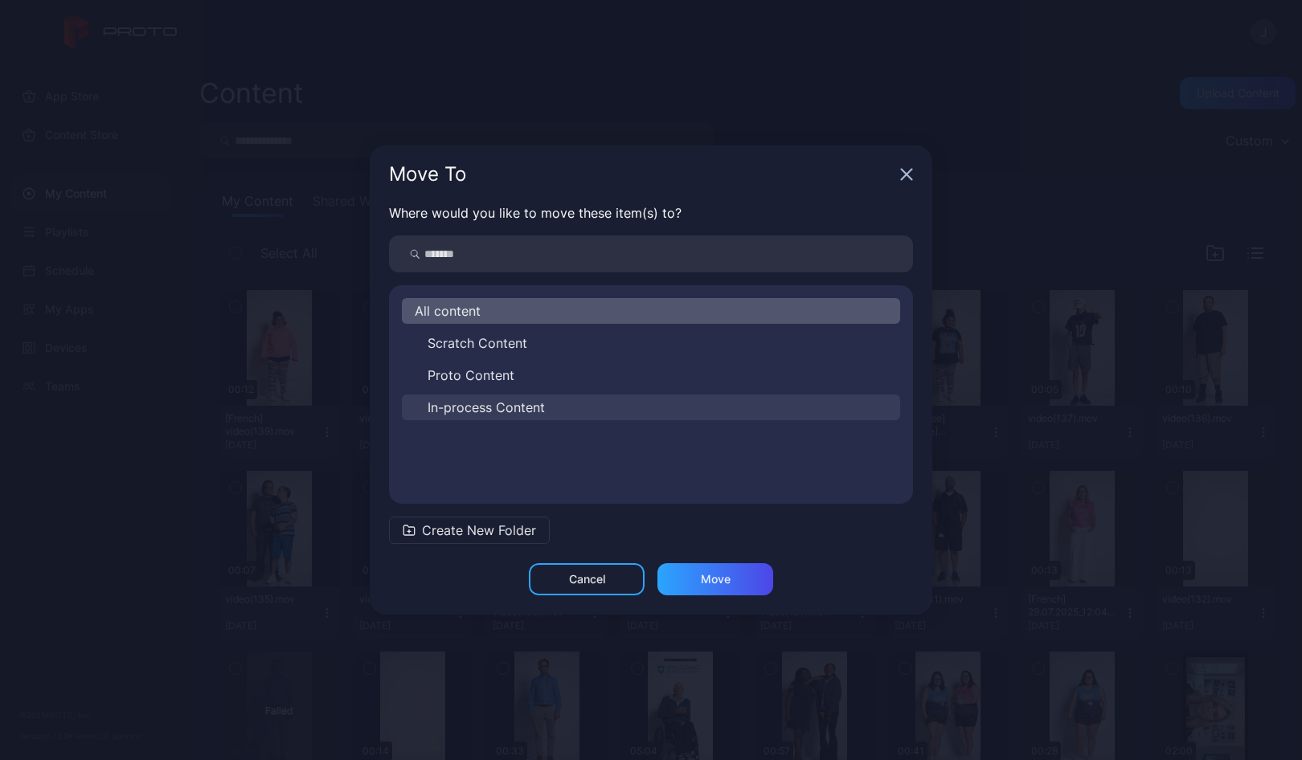
click at [464, 409] on span "In-process Content" at bounding box center [485, 407] width 117 height 19
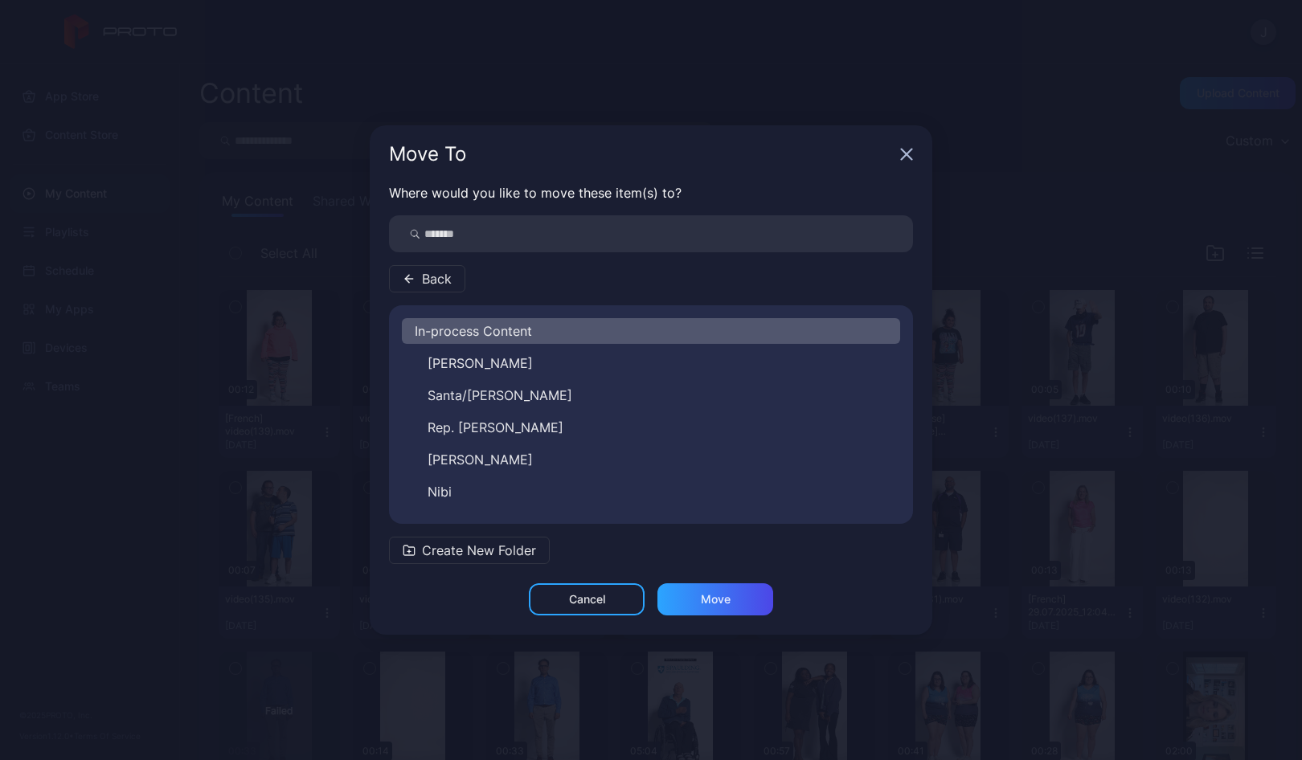
click at [431, 280] on span "Back" at bounding box center [437, 278] width 30 height 19
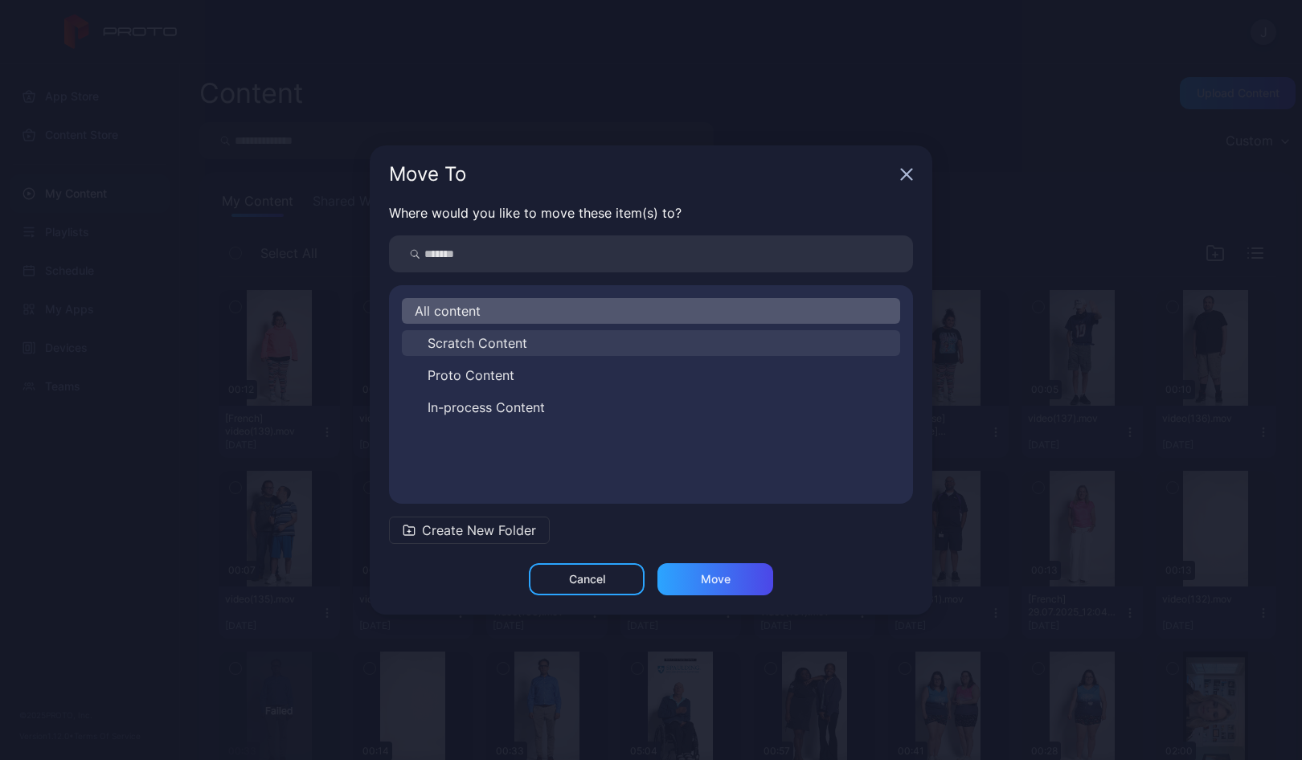
click at [464, 343] on span "Scratch Content" at bounding box center [477, 342] width 100 height 19
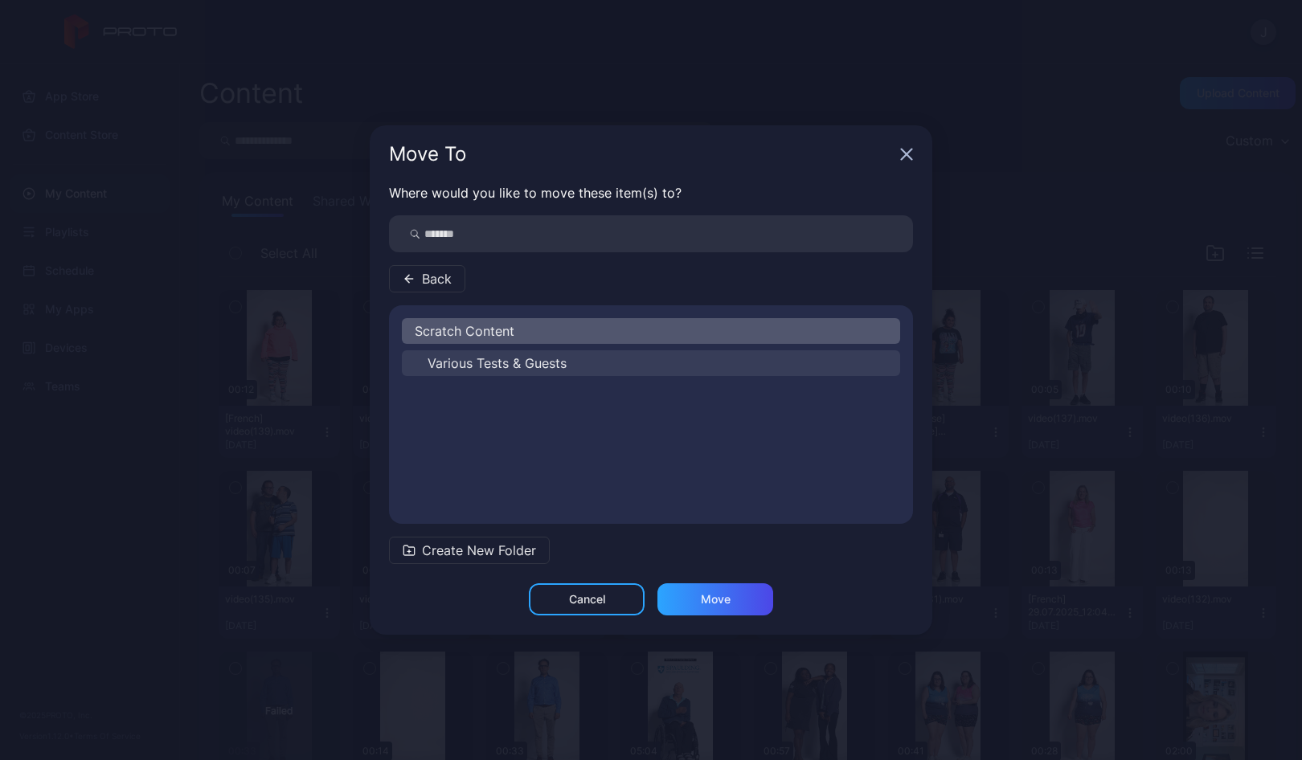
click at [464, 361] on span "Various Tests & Guests" at bounding box center [496, 363] width 139 height 19
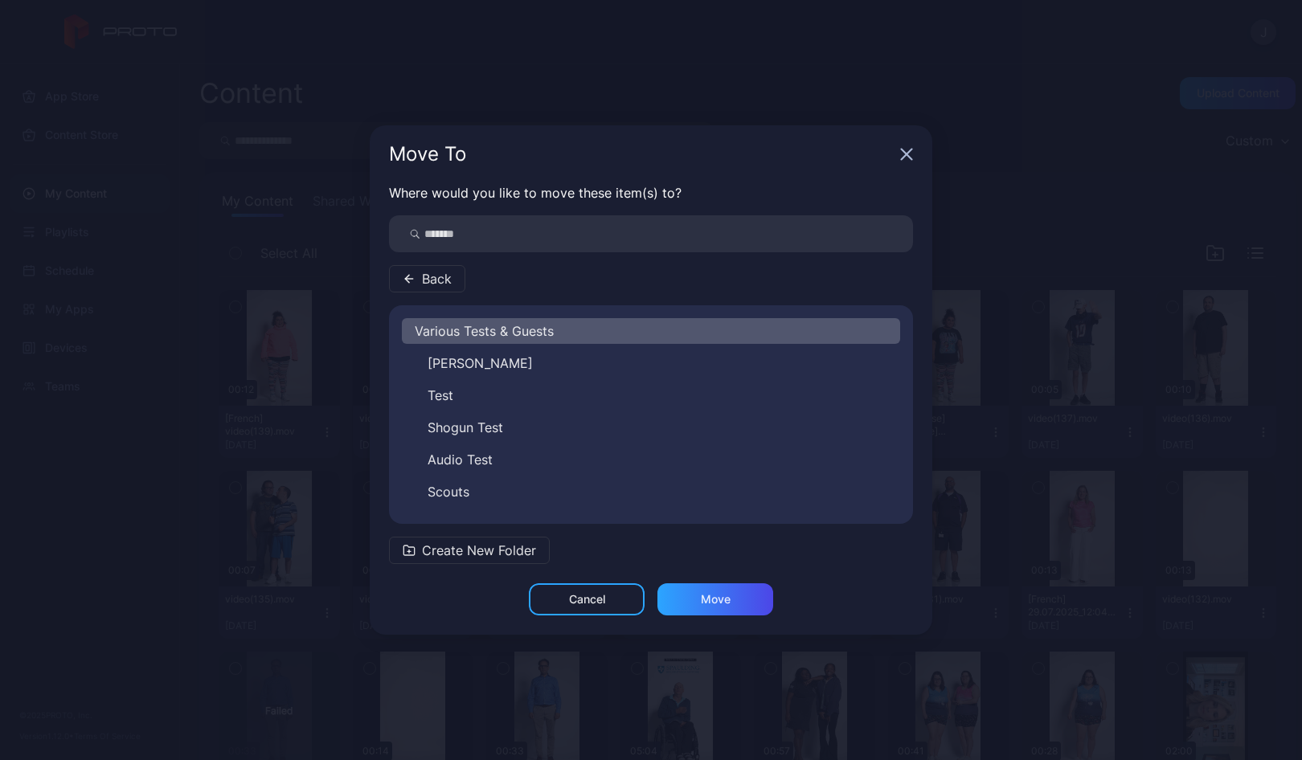
scroll to position [26, 0]
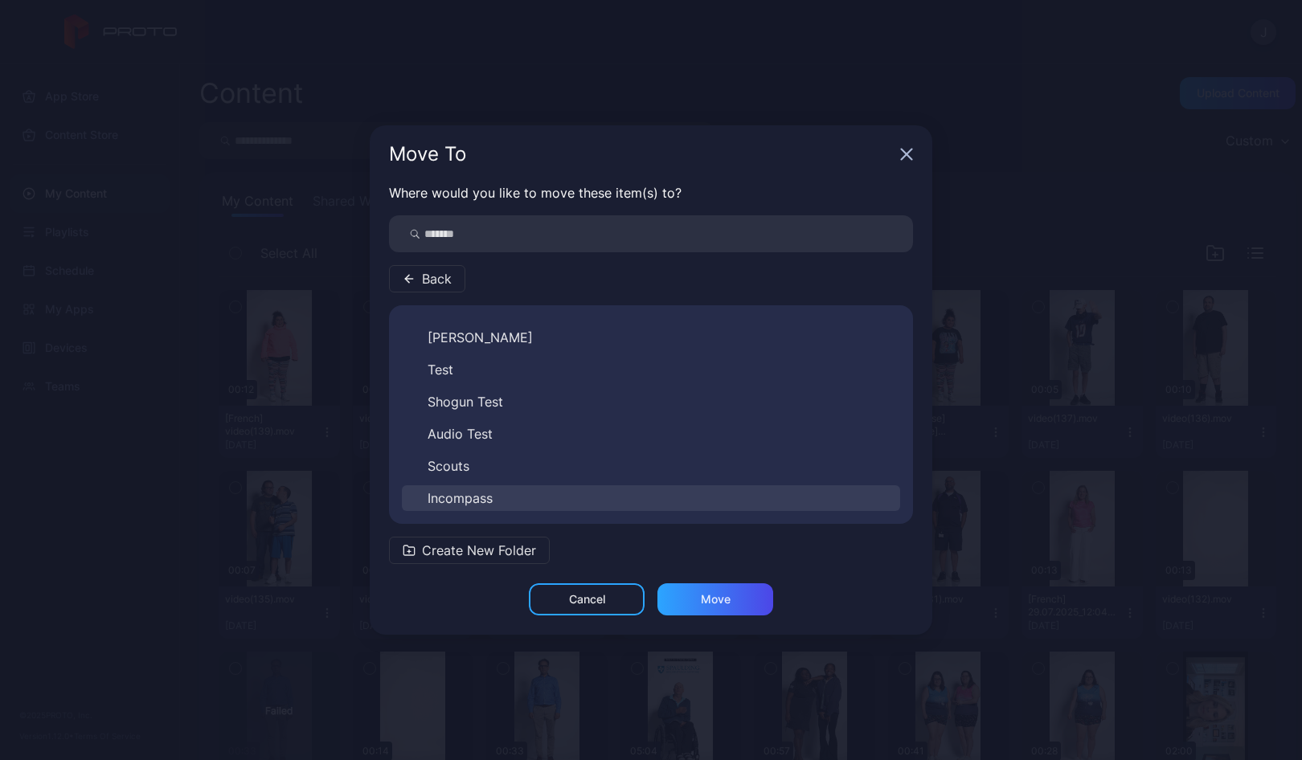
click at [482, 499] on span "Incompass" at bounding box center [459, 498] width 65 height 19
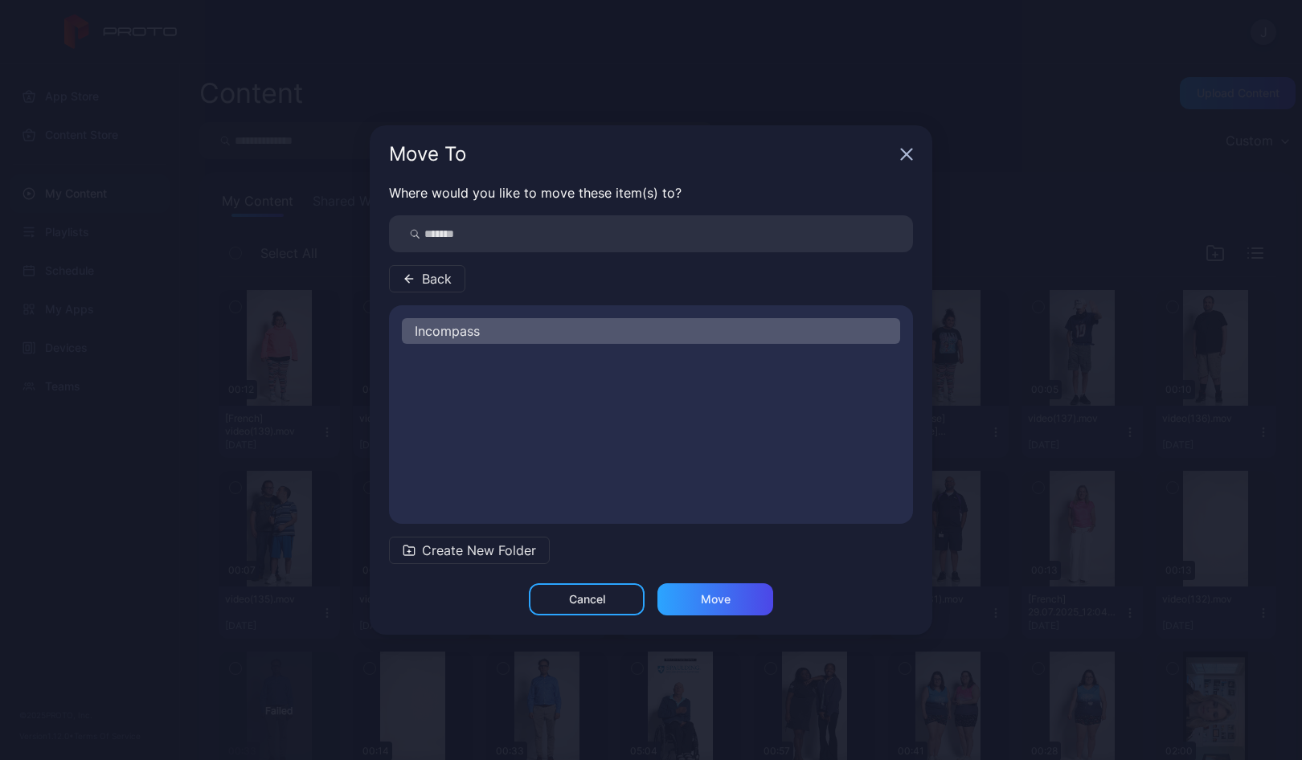
click at [495, 546] on span "Create New Folder" at bounding box center [479, 550] width 114 height 19
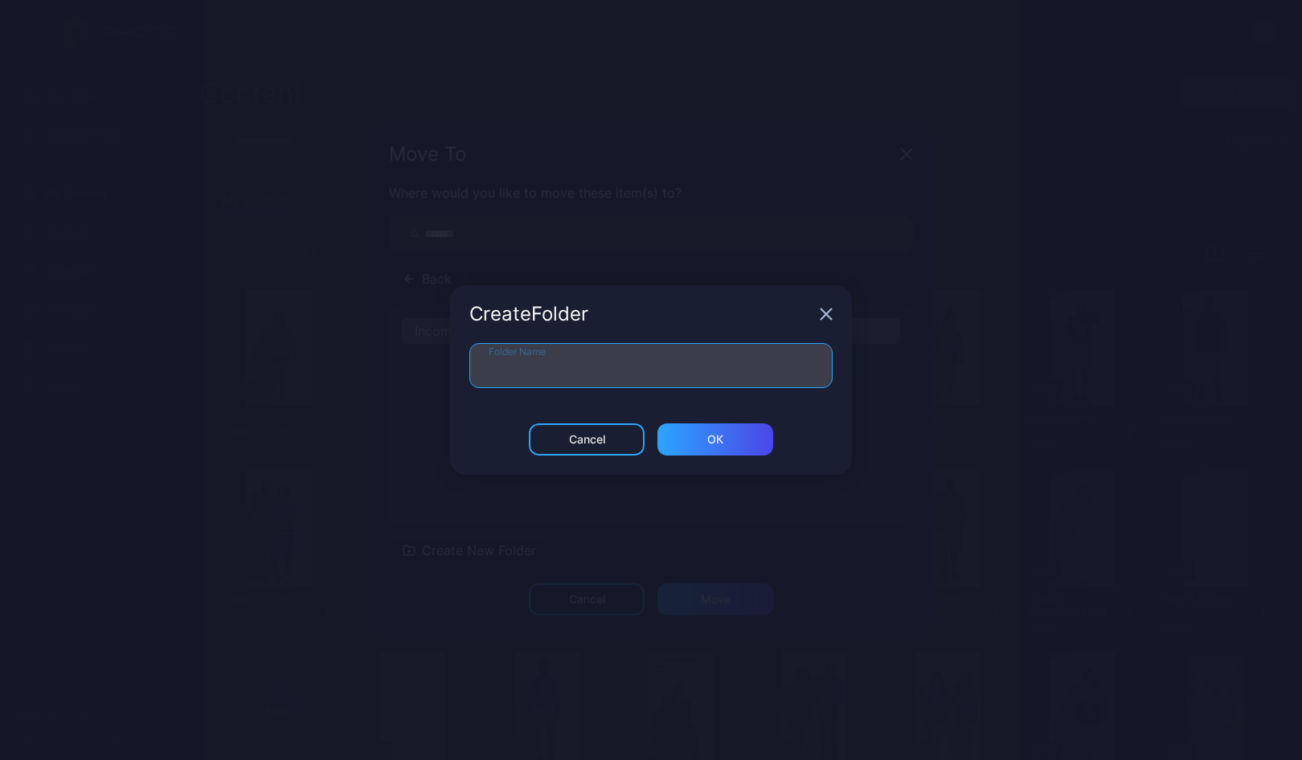
click at [496, 370] on input "Folder Name" at bounding box center [650, 365] width 363 height 45
type input "***"
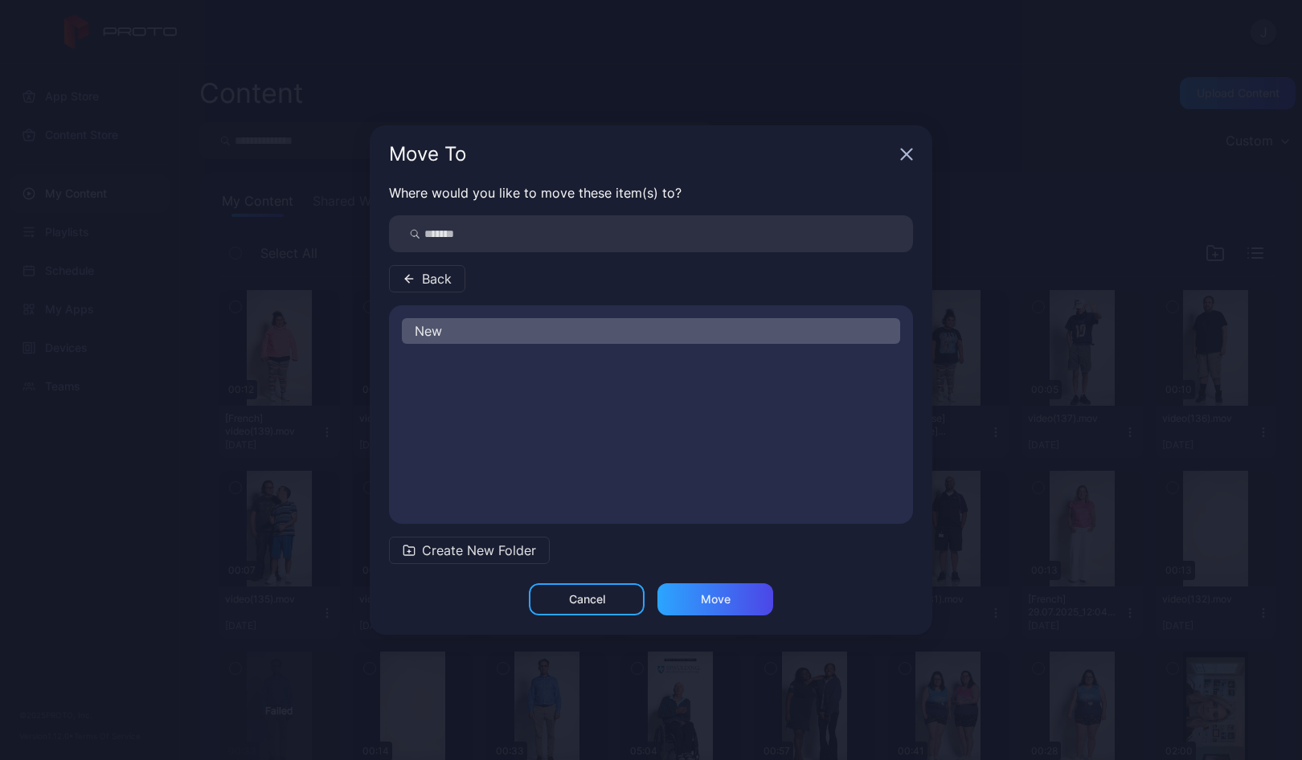
click at [444, 333] on div "New" at bounding box center [651, 331] width 498 height 26
click at [705, 603] on div "Move" at bounding box center [716, 599] width 30 height 13
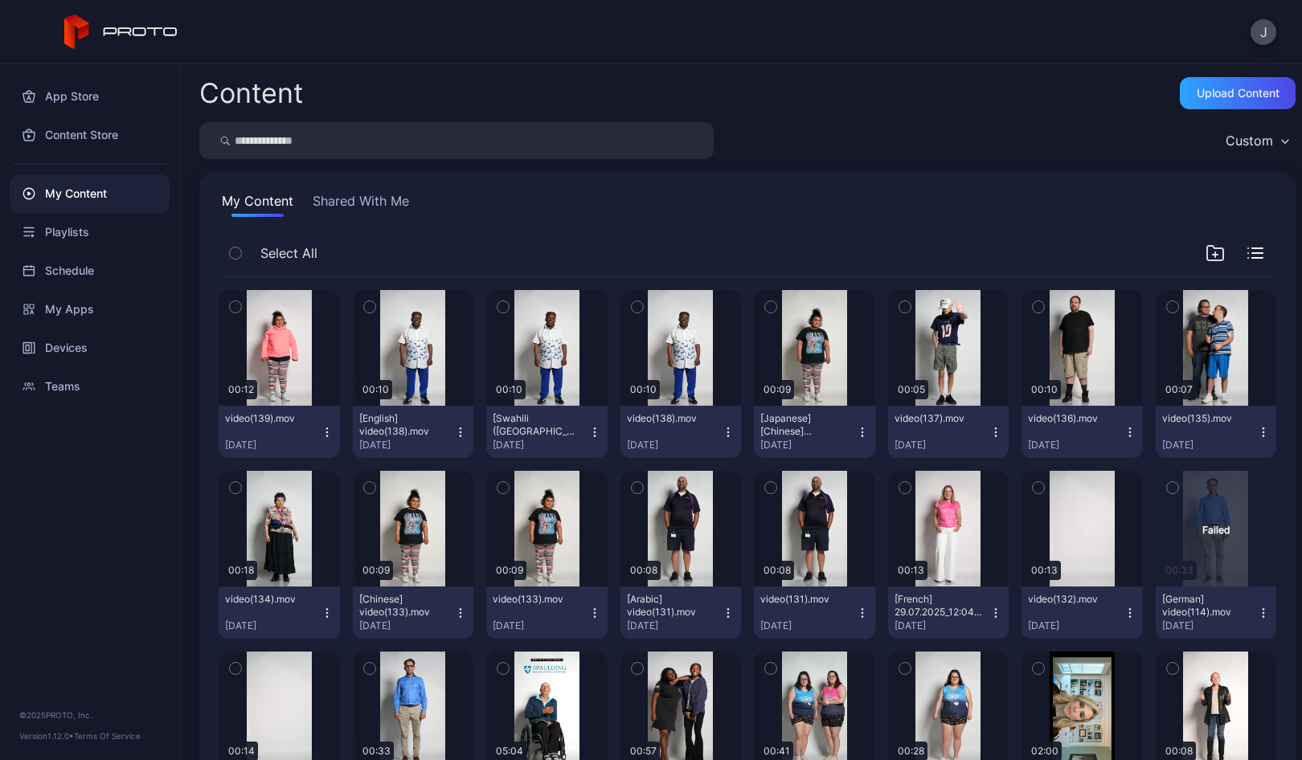
click at [328, 431] on icon "button" at bounding box center [327, 432] width 13 height 13
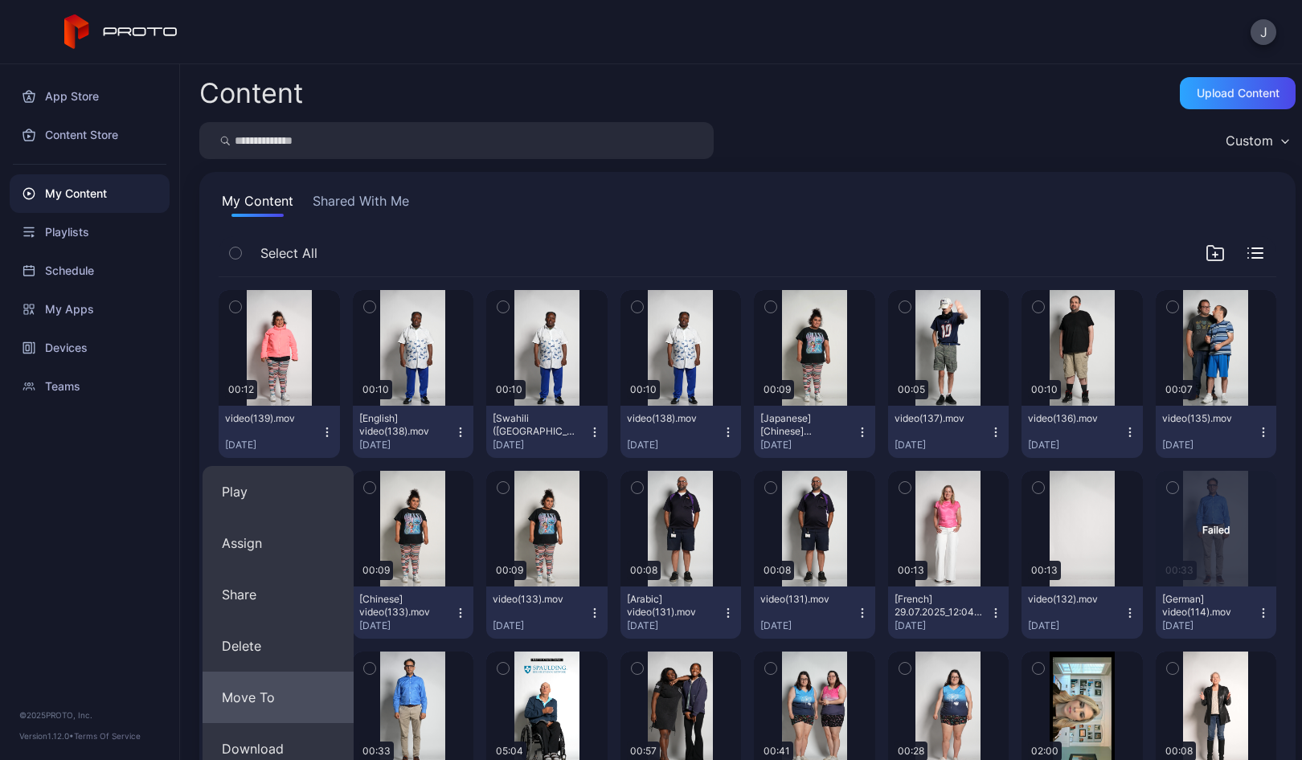
click at [277, 693] on button "Move To" at bounding box center [277, 697] width 151 height 51
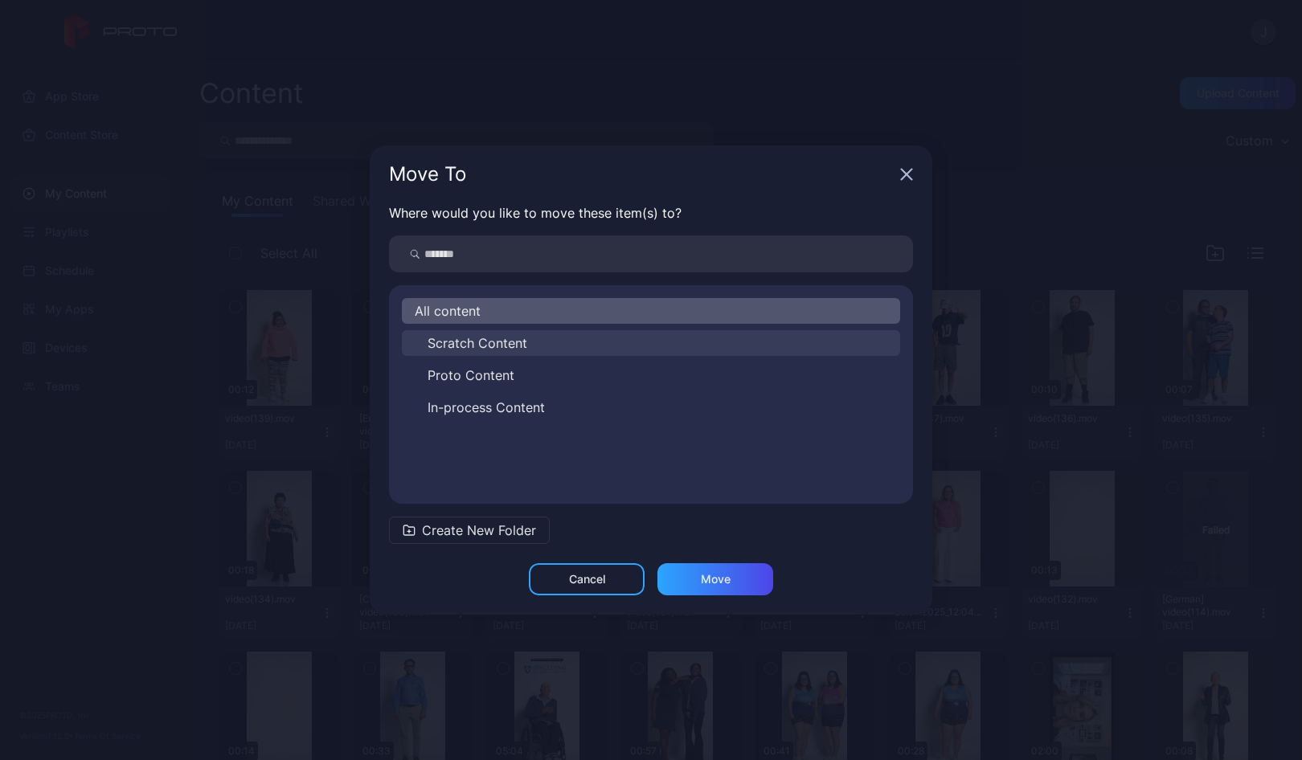
click at [477, 344] on span "Scratch Content" at bounding box center [477, 342] width 100 height 19
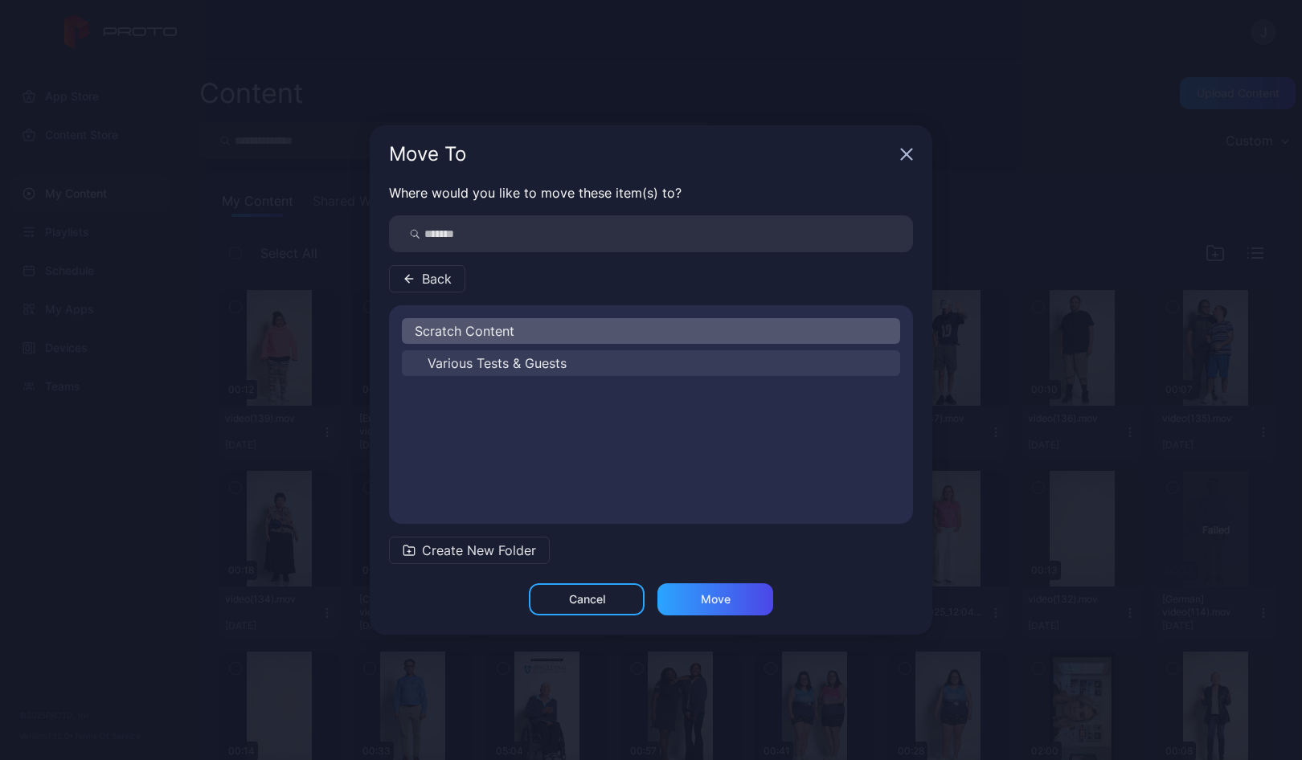
click at [475, 368] on span "Various Tests & Guests" at bounding box center [496, 363] width 139 height 19
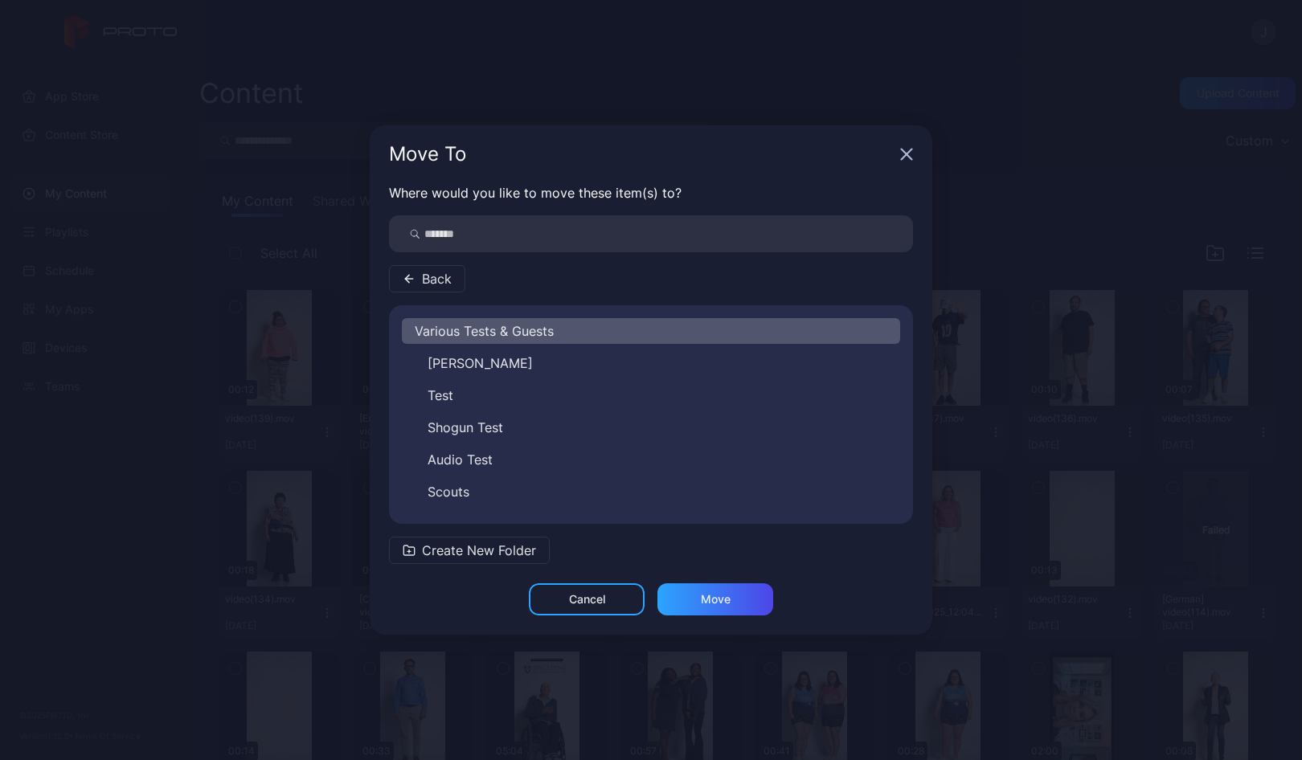
scroll to position [26, 0]
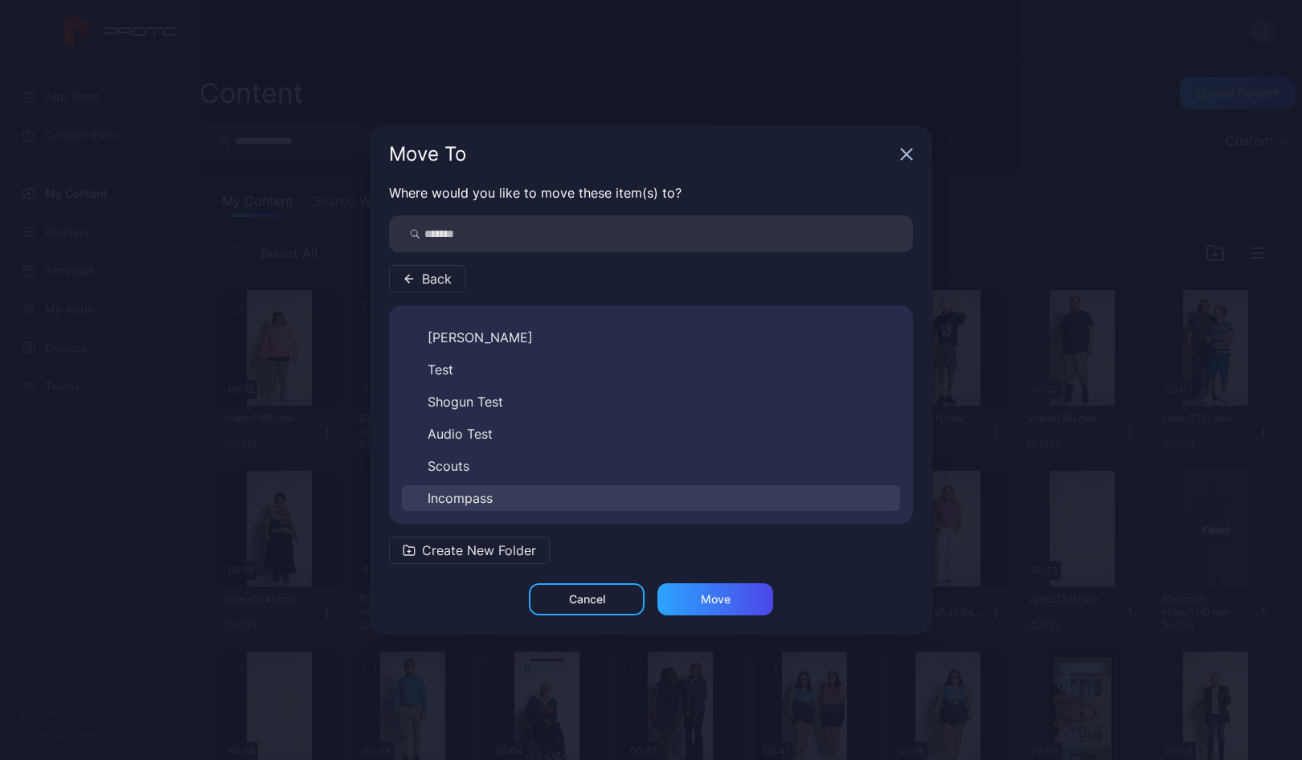
click at [482, 497] on span "Incompass" at bounding box center [459, 498] width 65 height 19
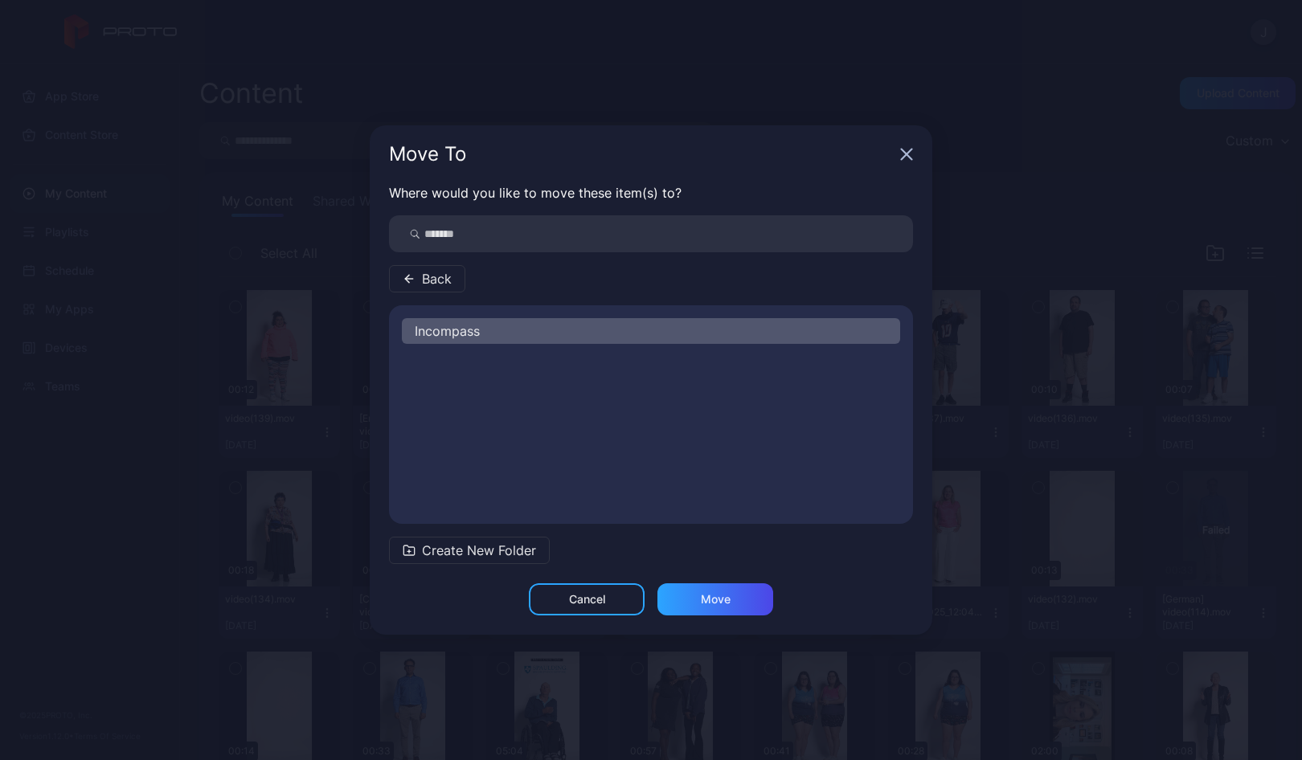
scroll to position [0, 0]
click at [447, 355] on span "New" at bounding box center [440, 363] width 27 height 19
click at [744, 595] on div "Move" at bounding box center [715, 599] width 116 height 32
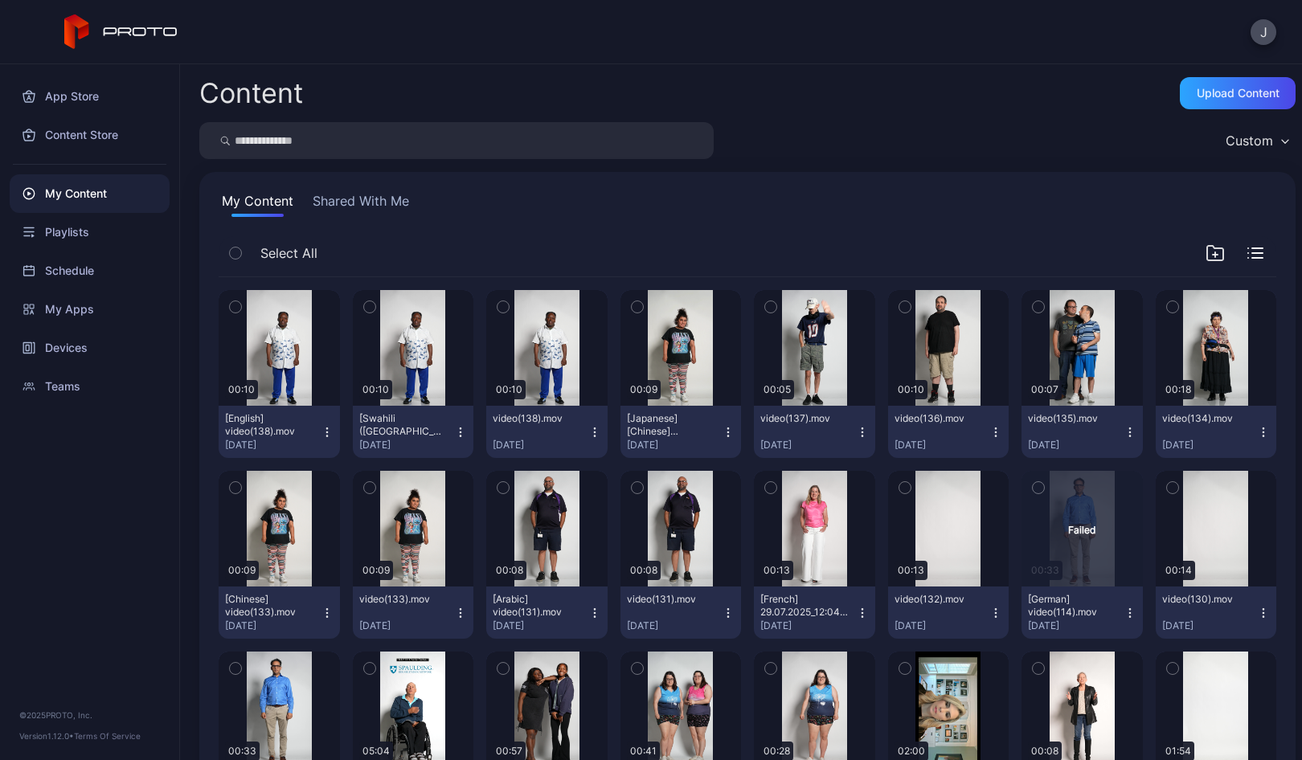
click at [328, 436] on icon "button" at bounding box center [327, 432] width 13 height 13
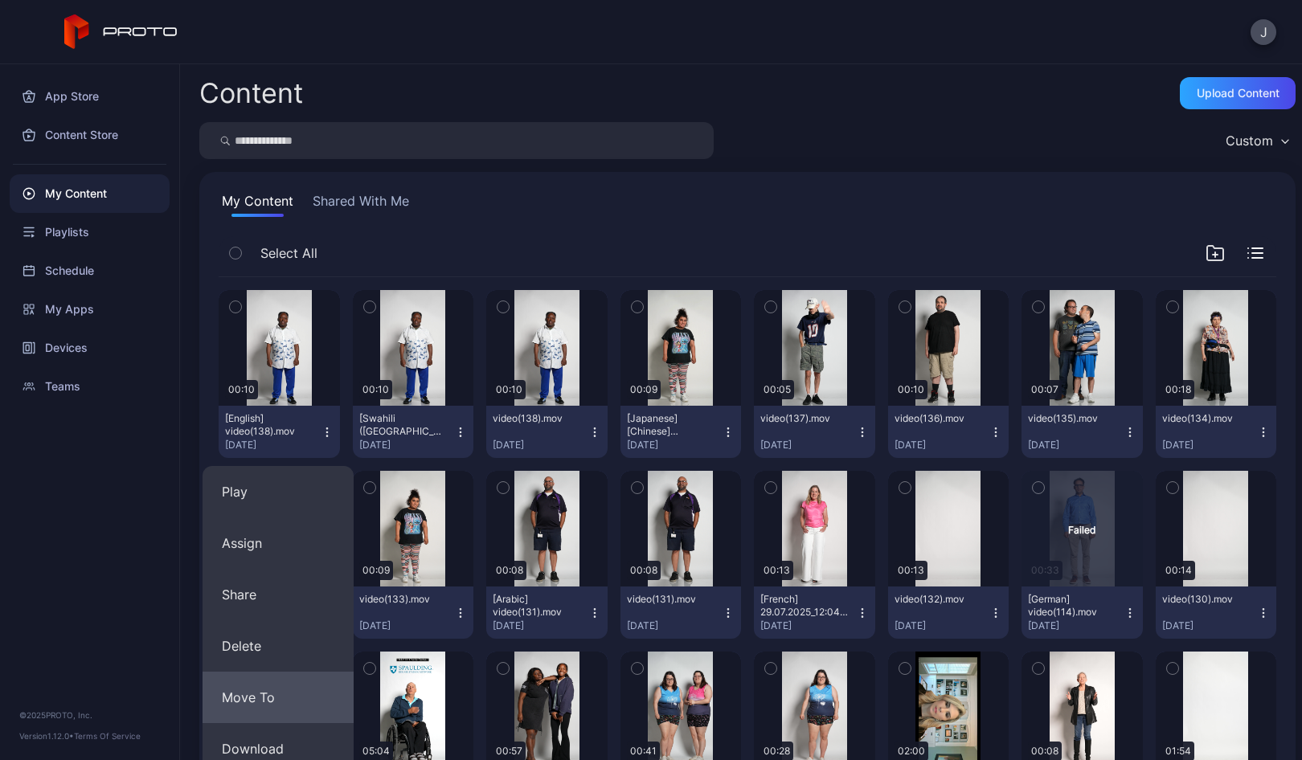
click at [271, 694] on button "Move To" at bounding box center [277, 697] width 151 height 51
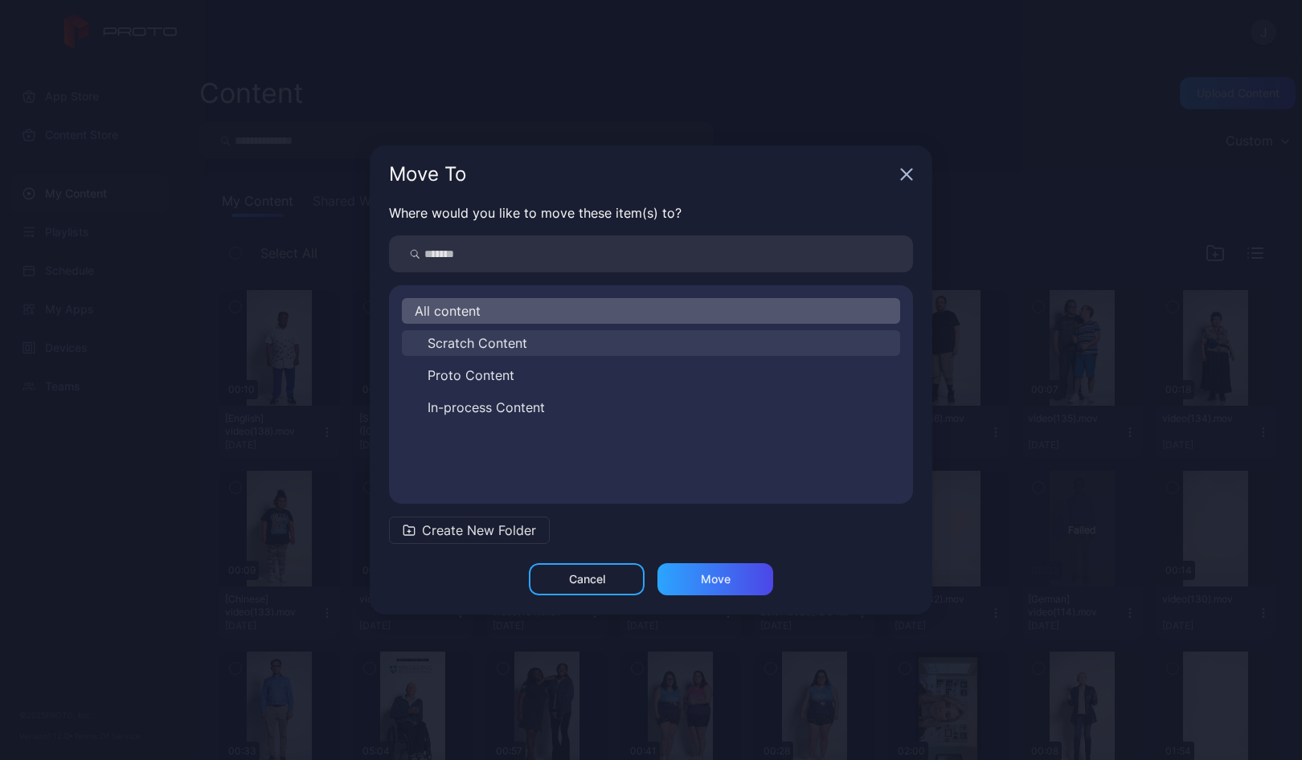
click at [484, 344] on span "Scratch Content" at bounding box center [477, 342] width 100 height 19
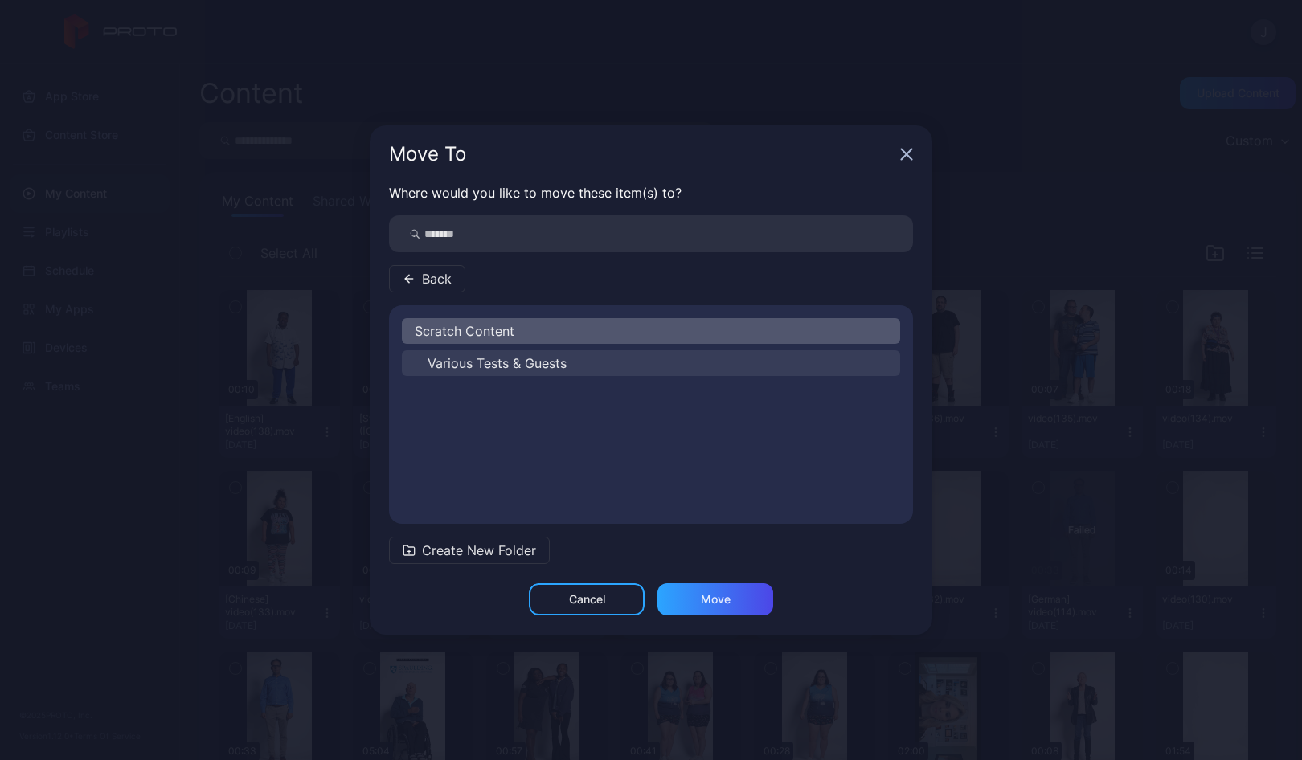
click at [486, 360] on span "Various Tests & Guests" at bounding box center [496, 363] width 139 height 19
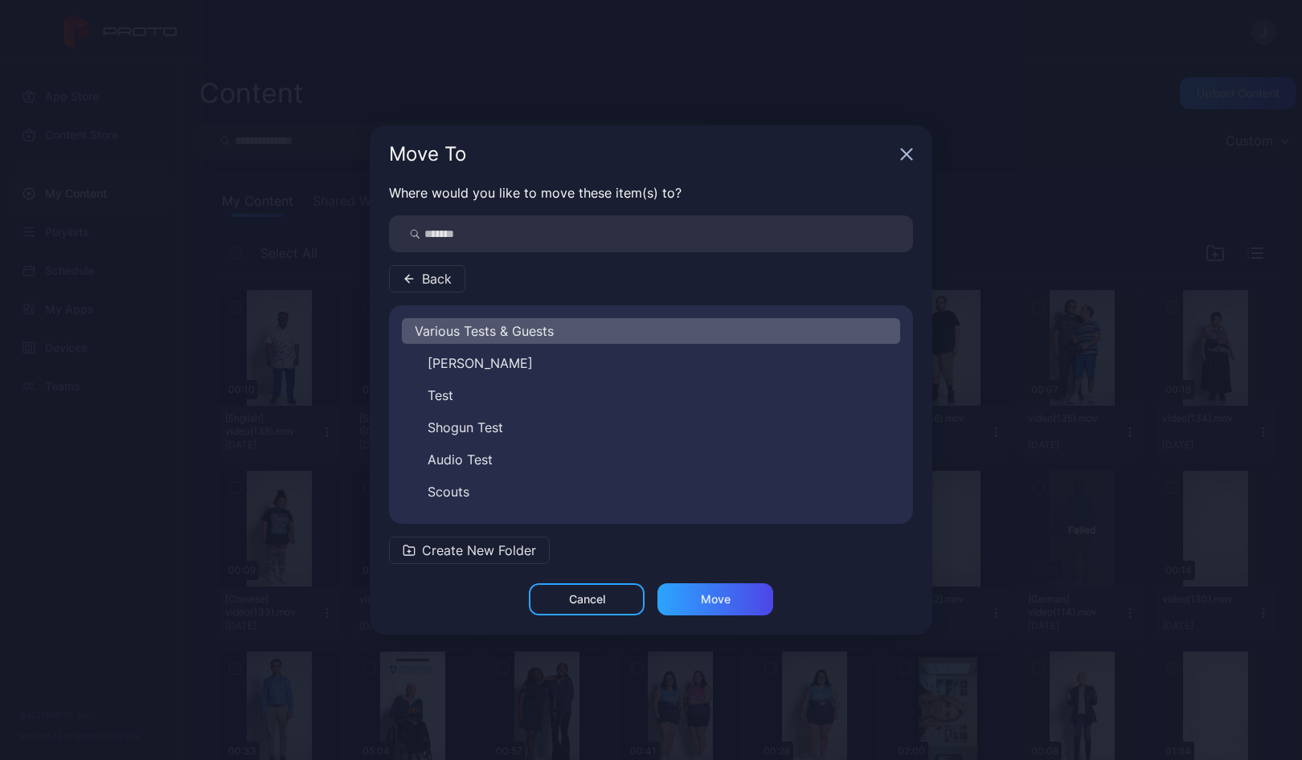
scroll to position [26, 0]
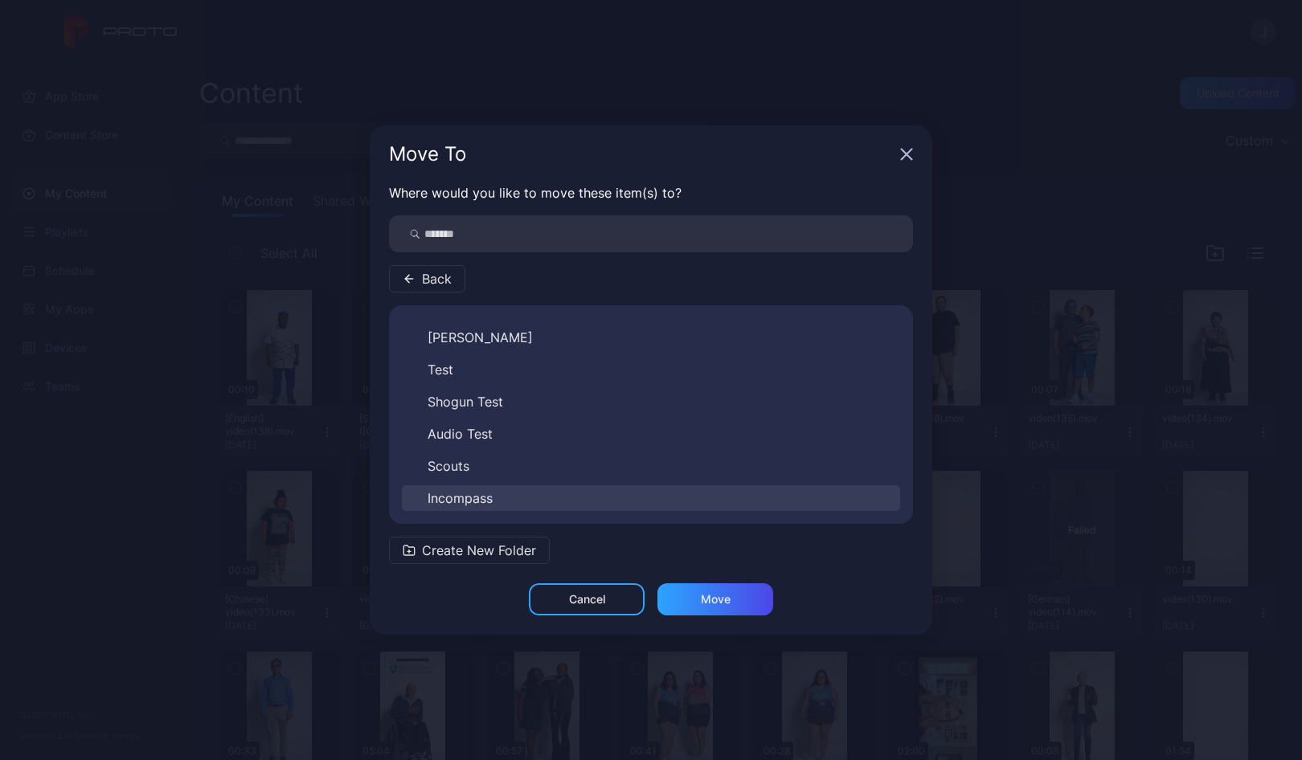
click at [467, 493] on span "Incompass" at bounding box center [459, 498] width 65 height 19
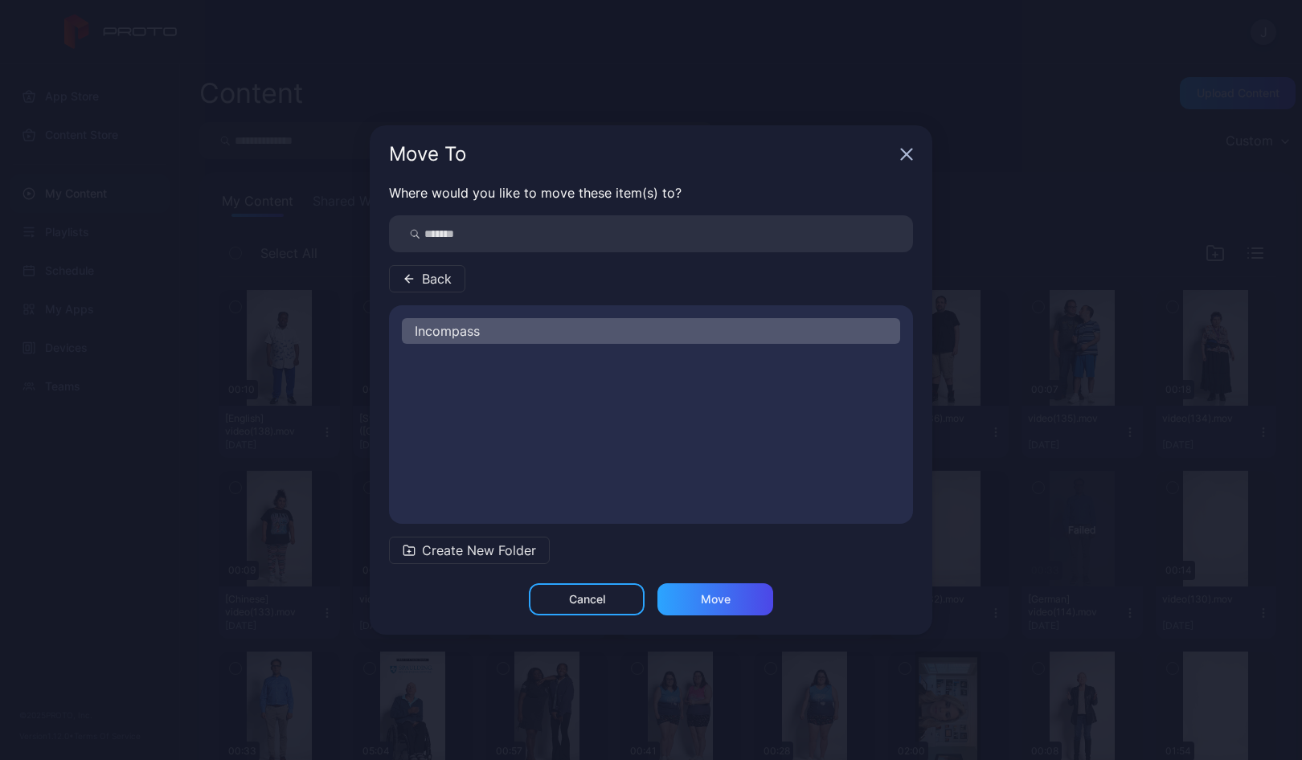
scroll to position [0, 0]
click at [448, 364] on span "New" at bounding box center [440, 363] width 27 height 19
click at [735, 599] on div "Move" at bounding box center [715, 599] width 116 height 32
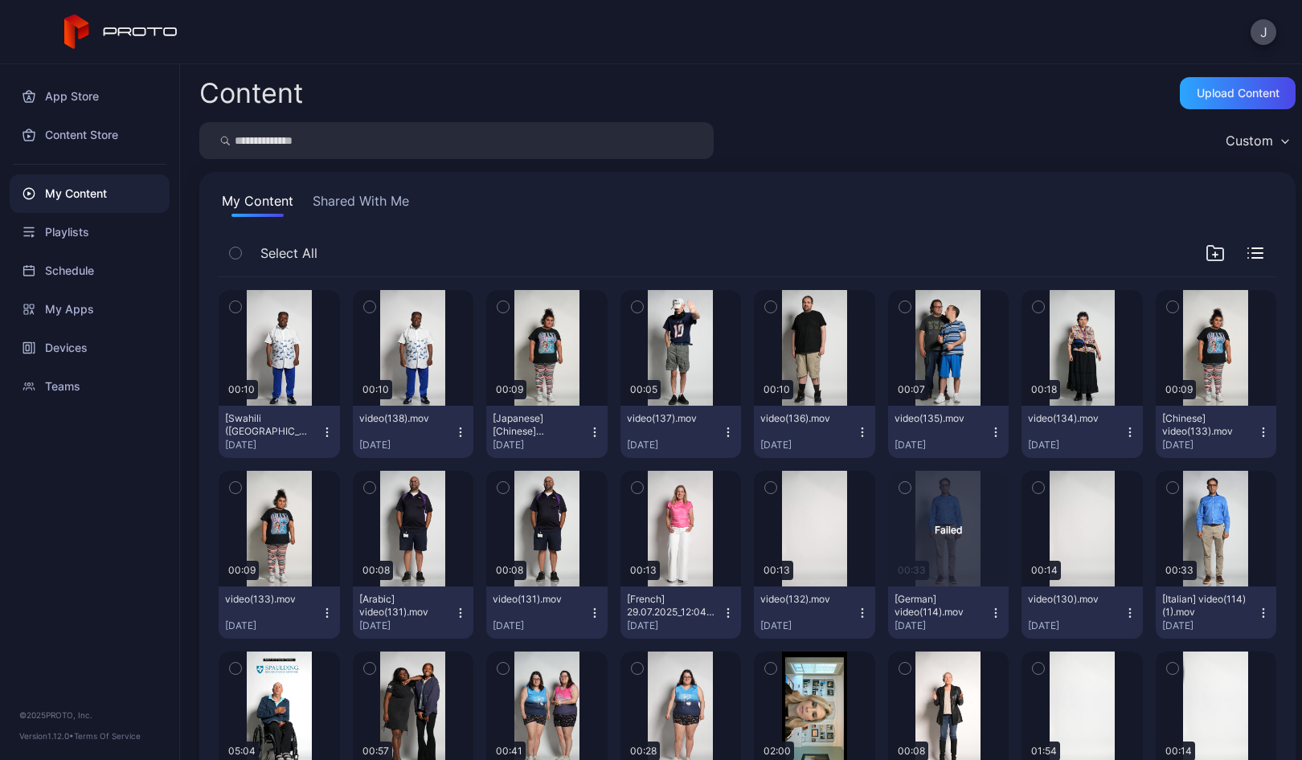
click at [328, 430] on icon "button" at bounding box center [327, 432] width 13 height 13
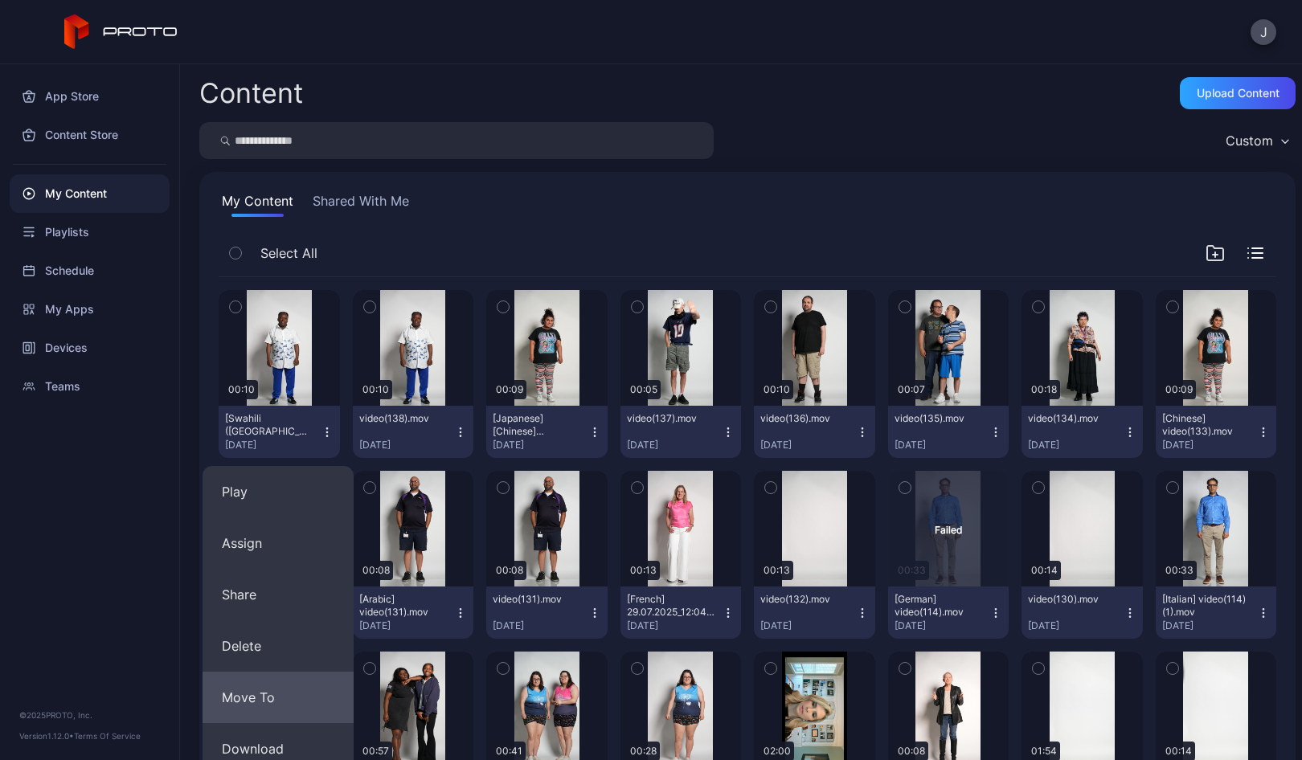
click at [263, 697] on button "Move To" at bounding box center [277, 697] width 151 height 51
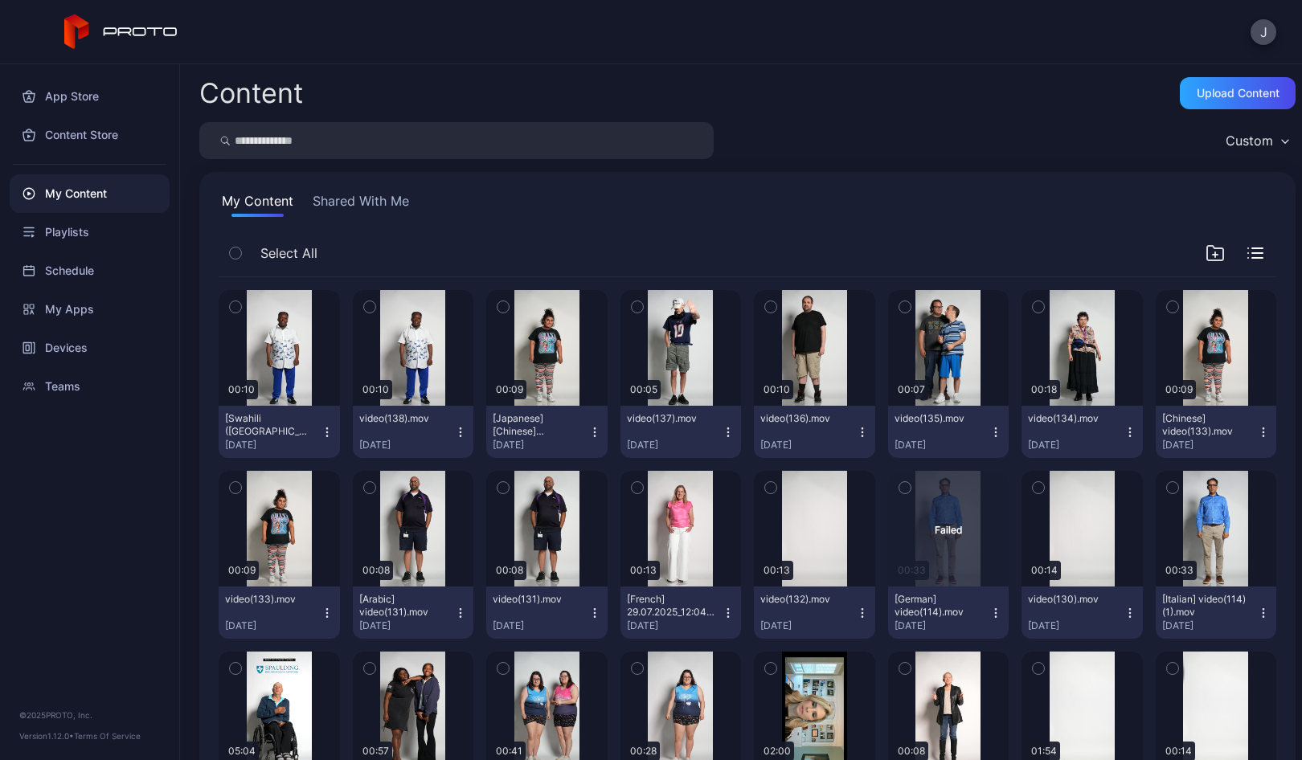
click at [325, 433] on icon "button" at bounding box center [327, 432] width 13 height 13
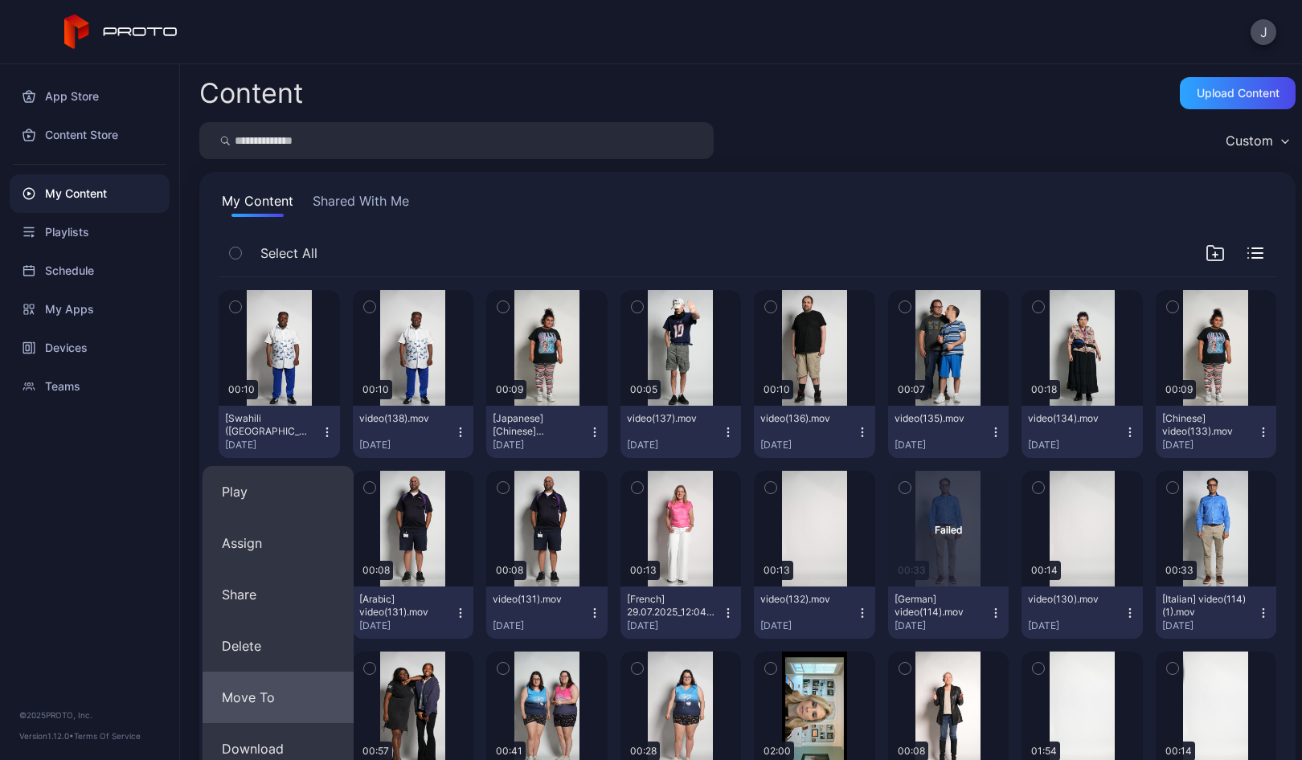
click at [237, 694] on button "Move To" at bounding box center [277, 697] width 151 height 51
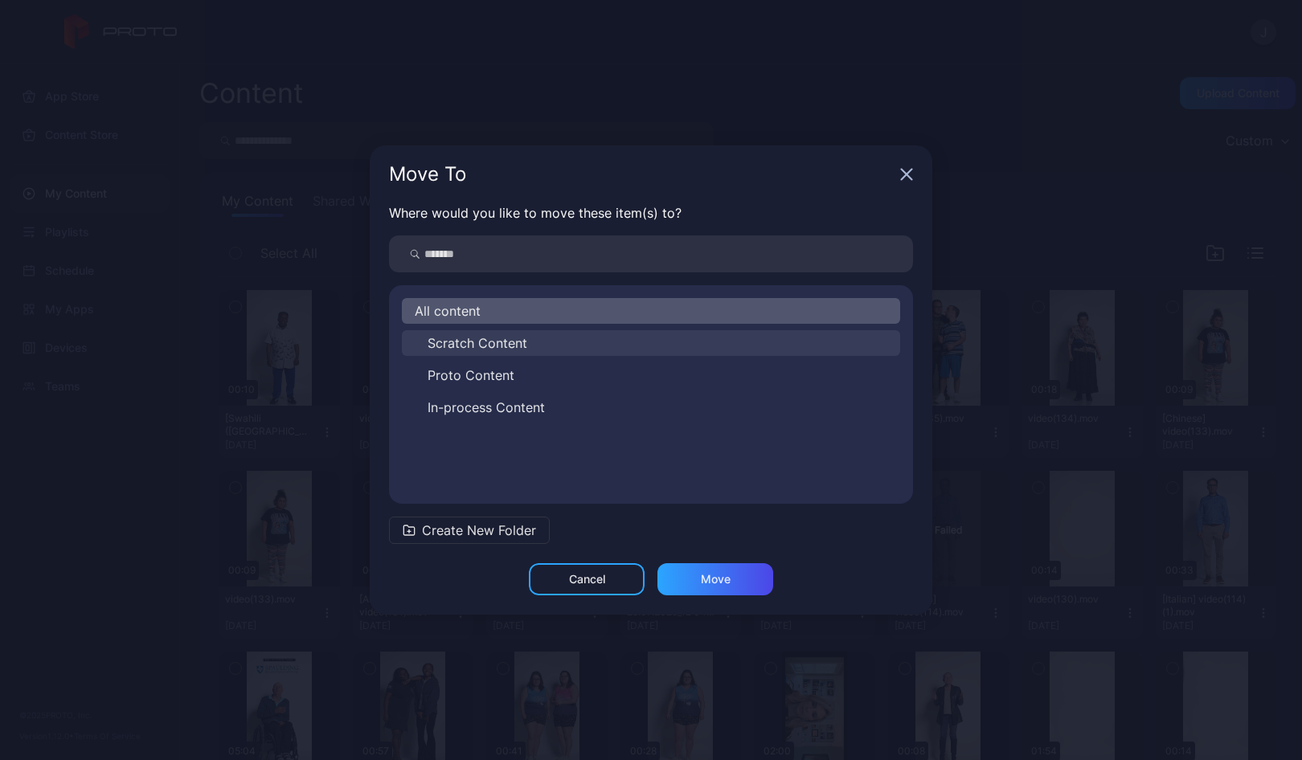
click at [463, 346] on span "Scratch Content" at bounding box center [477, 342] width 100 height 19
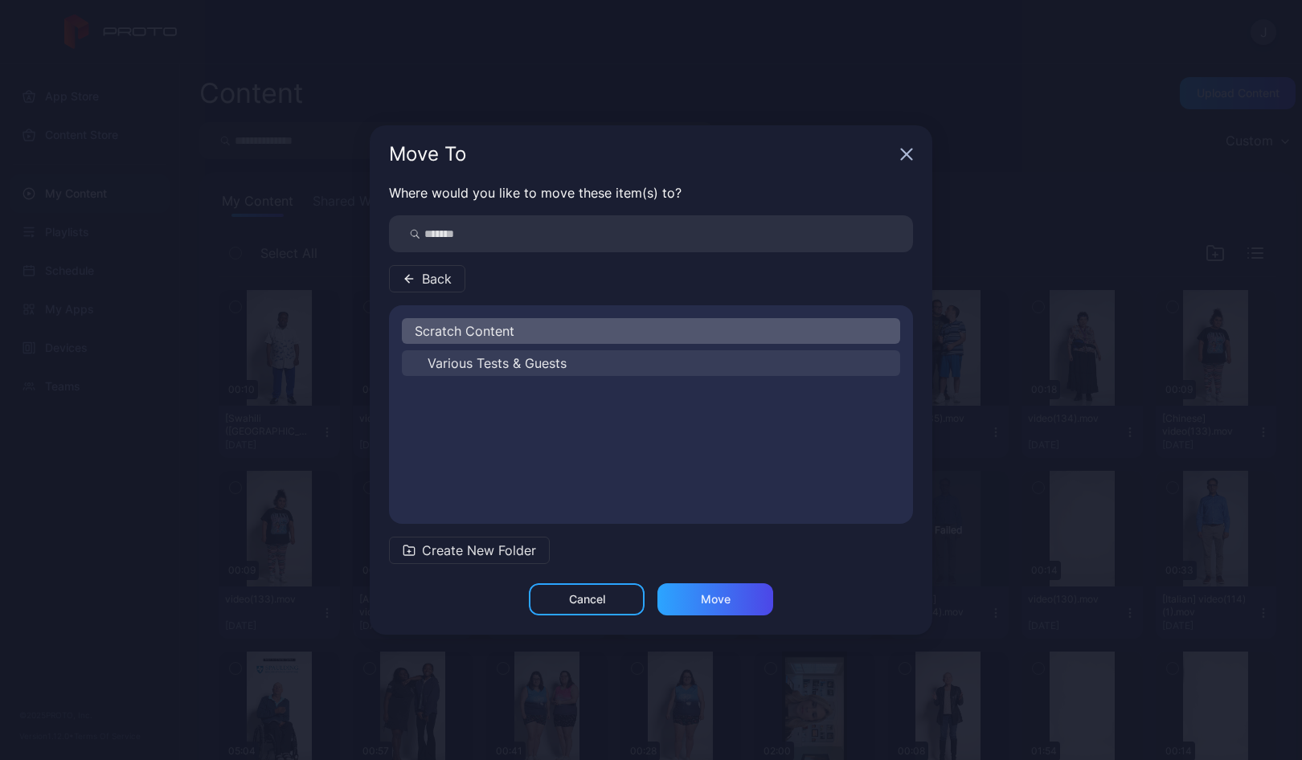
click at [464, 359] on span "Various Tests & Guests" at bounding box center [496, 363] width 139 height 19
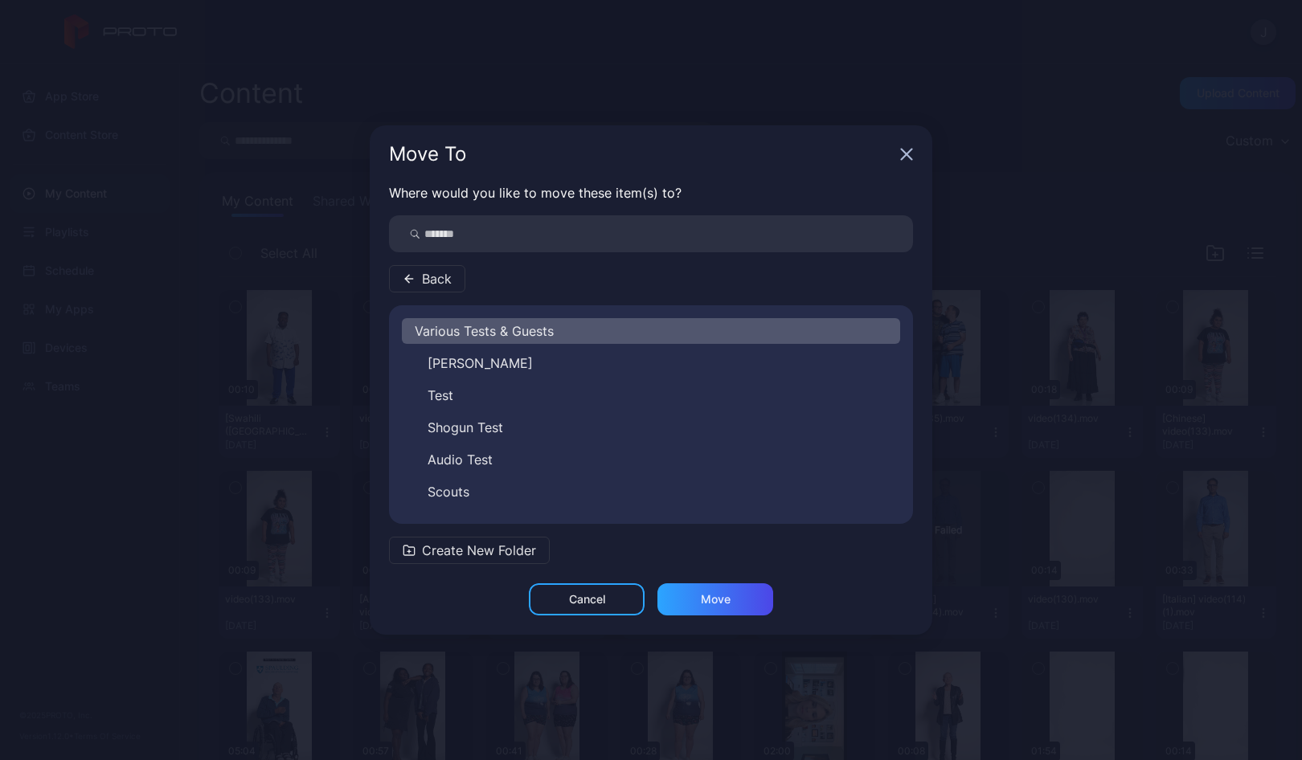
scroll to position [26, 0]
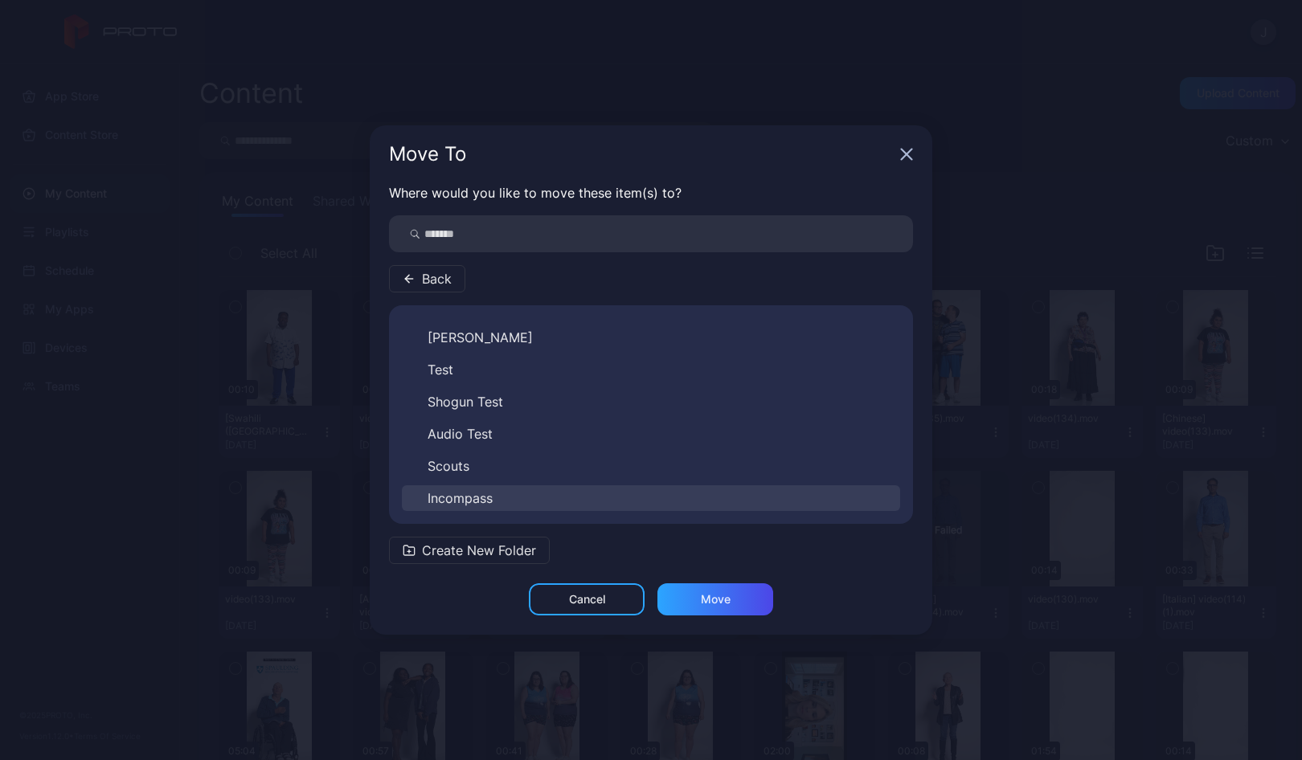
click at [509, 497] on button "Incompass" at bounding box center [651, 498] width 498 height 26
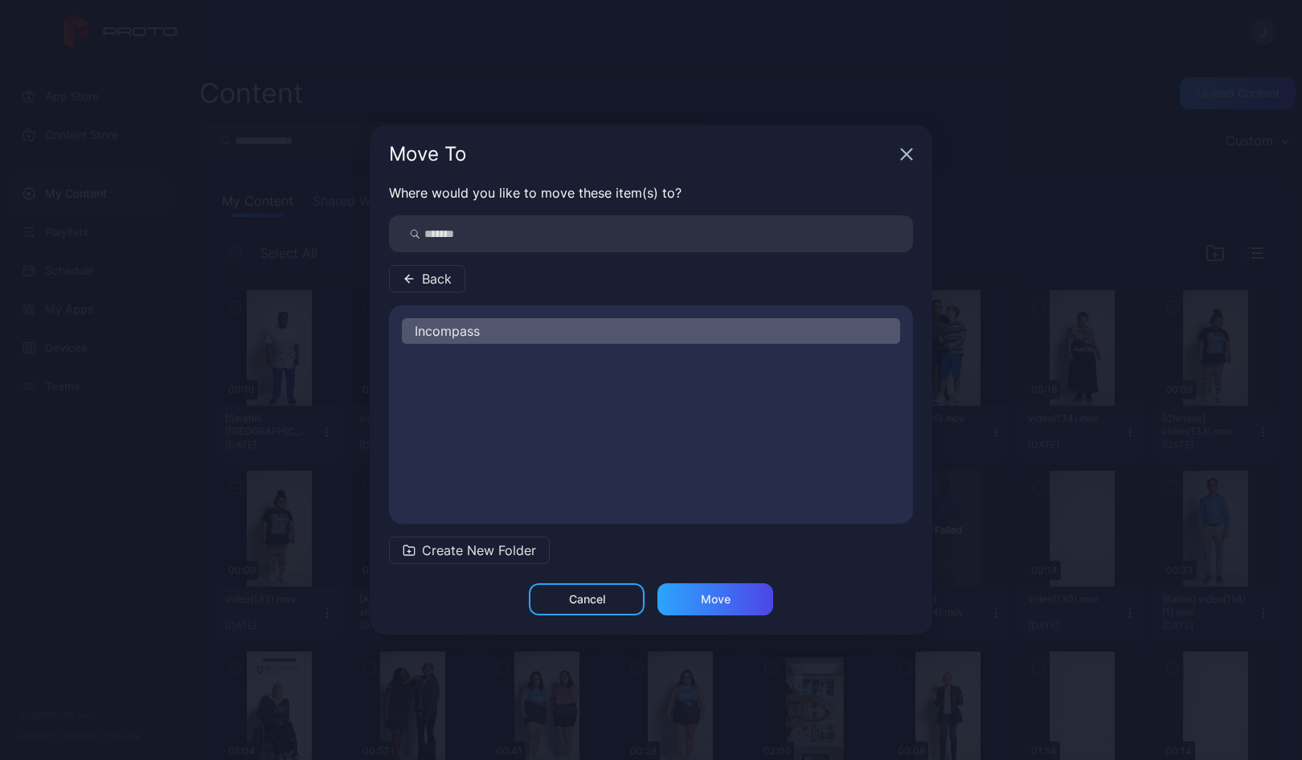
scroll to position [0, 0]
click at [452, 358] on span "New" at bounding box center [440, 363] width 27 height 19
click at [713, 595] on div "Move" at bounding box center [716, 599] width 30 height 13
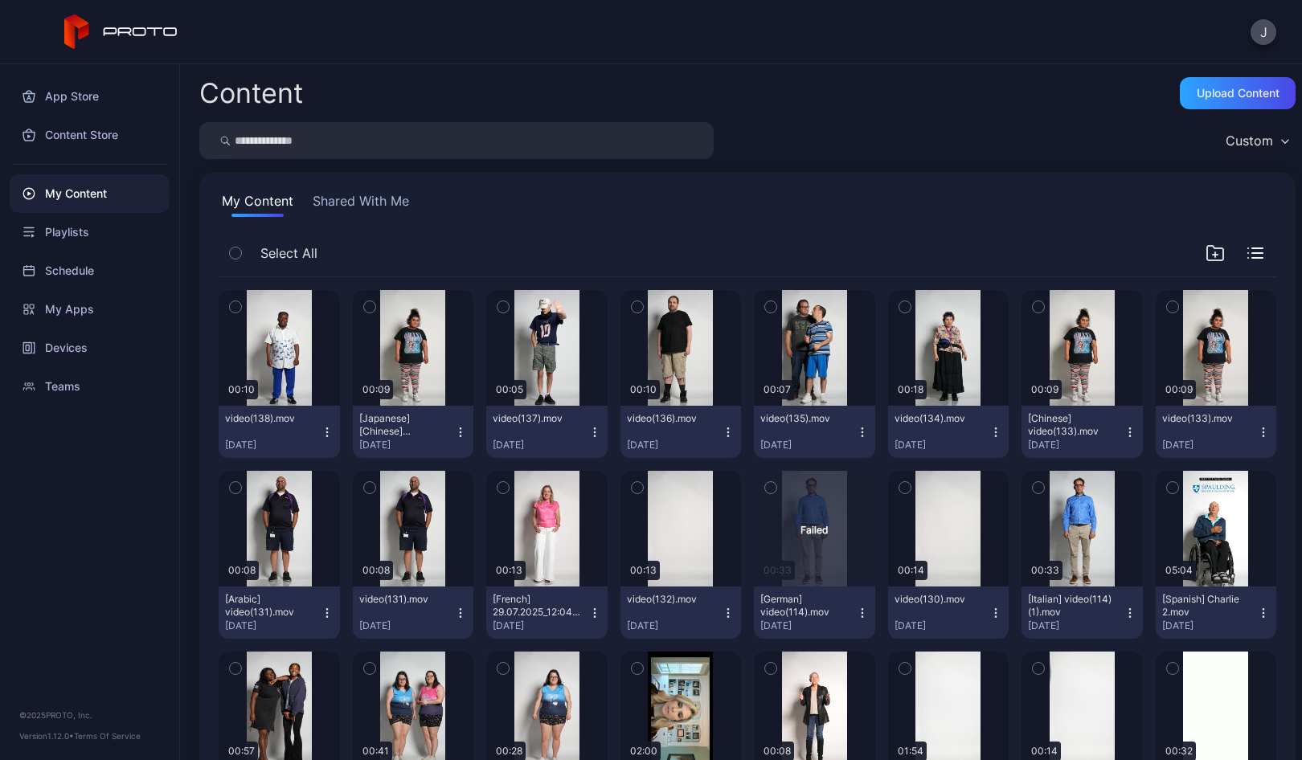
click at [321, 435] on icon "button" at bounding box center [327, 432] width 13 height 13
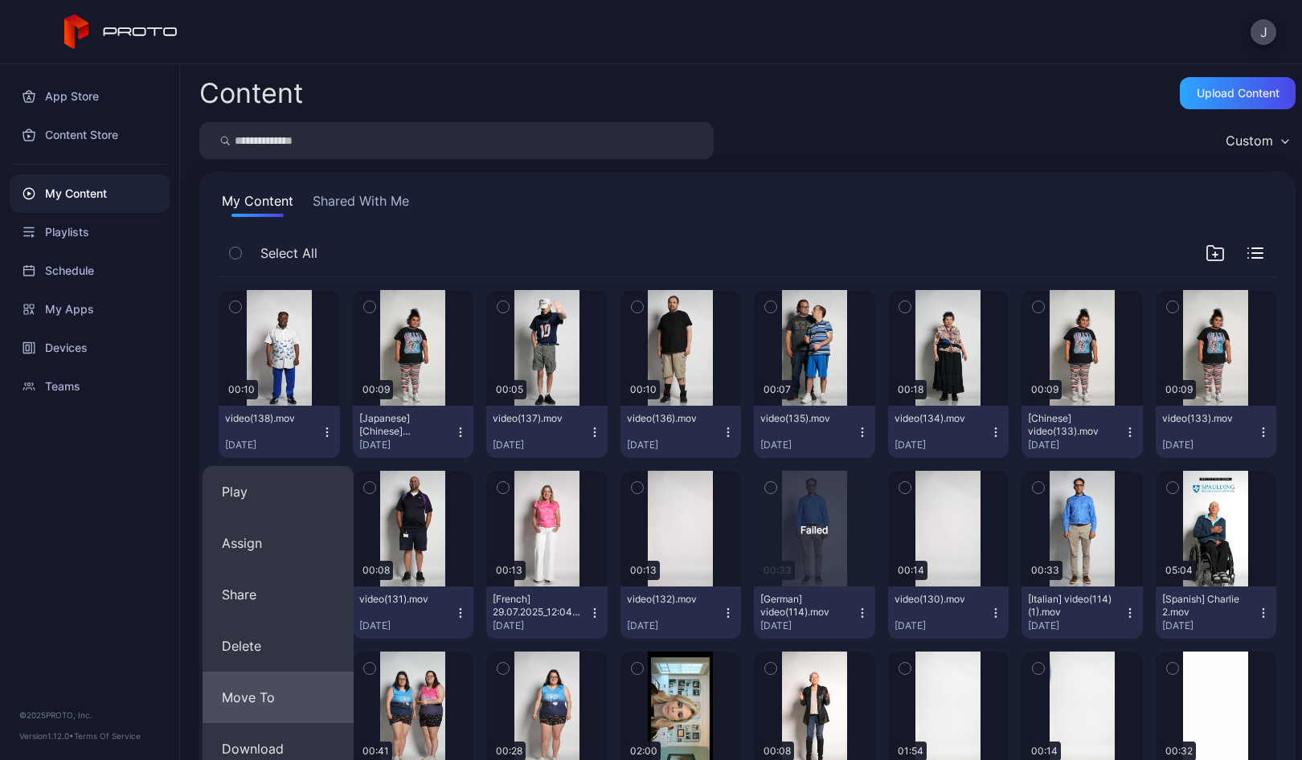
click at [272, 697] on button "Move To" at bounding box center [277, 697] width 151 height 51
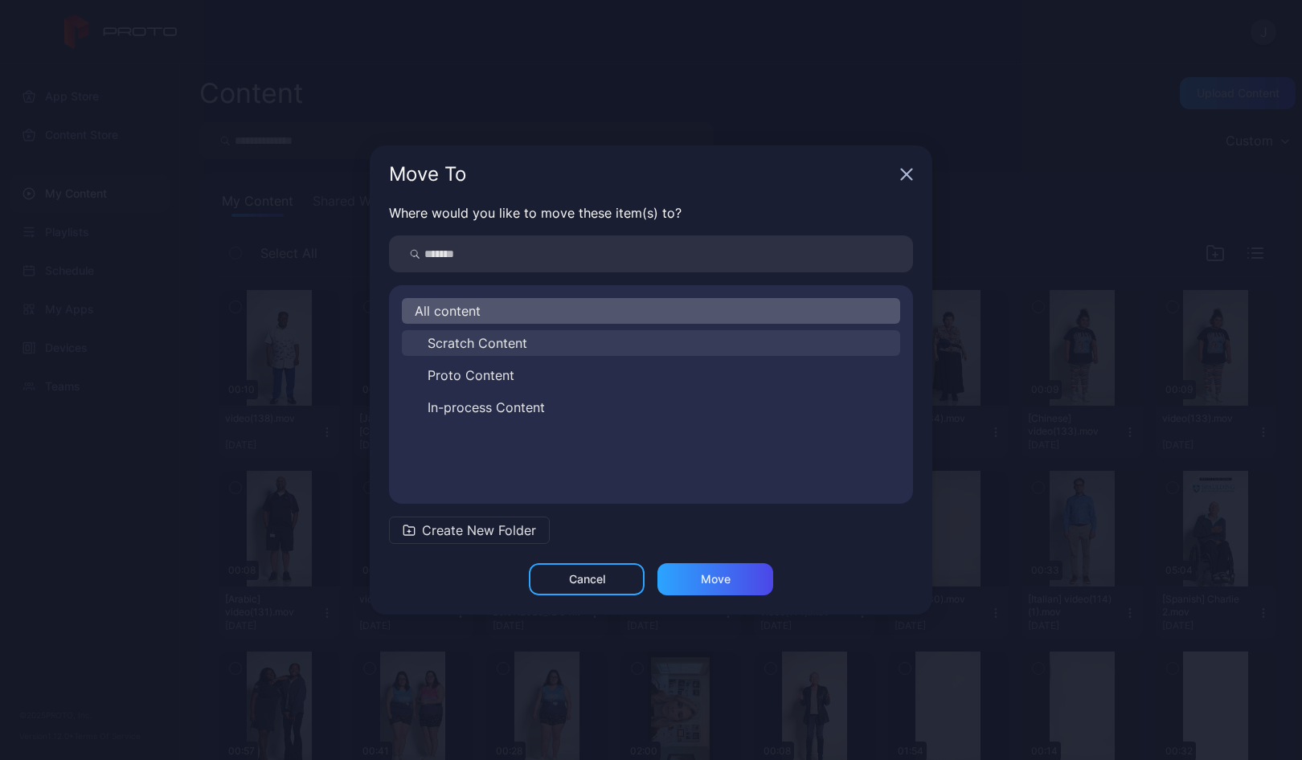
click at [497, 340] on span "Scratch Content" at bounding box center [477, 342] width 100 height 19
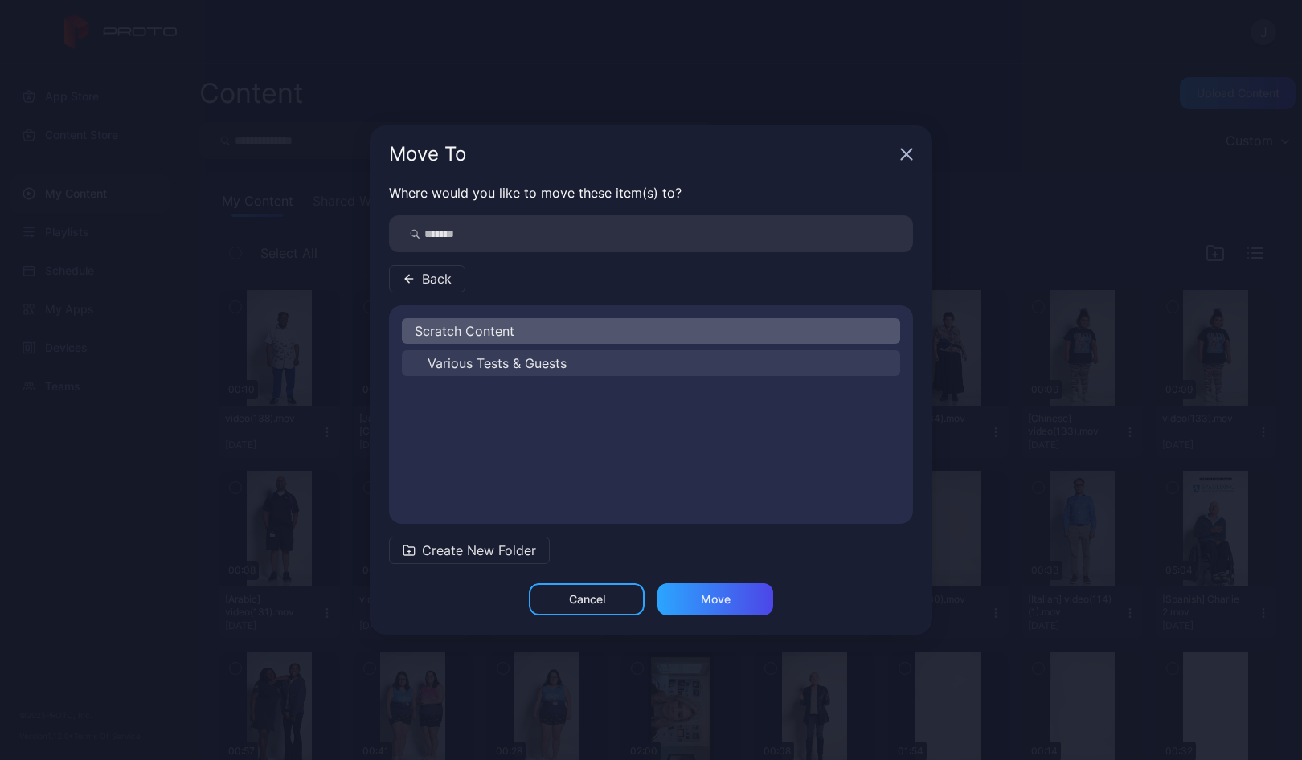
click at [497, 356] on span "Various Tests & Guests" at bounding box center [496, 363] width 139 height 19
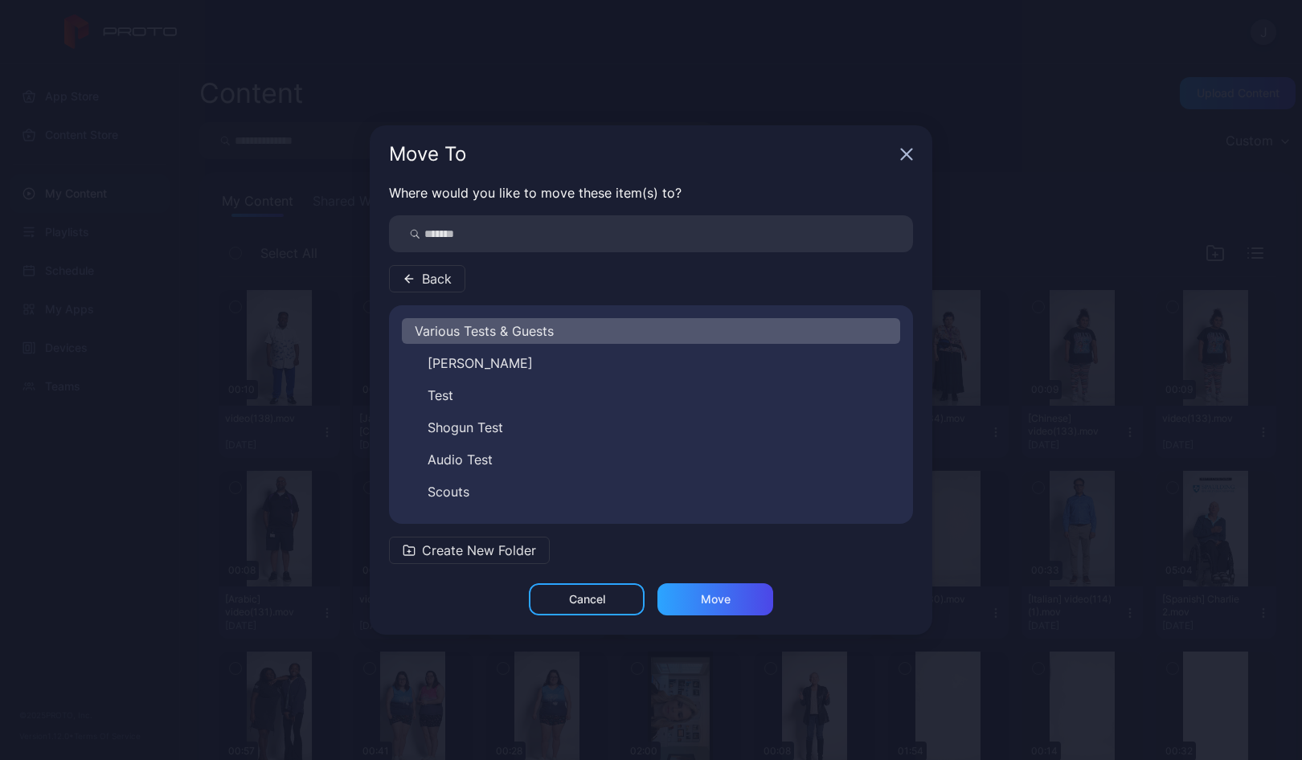
scroll to position [26, 0]
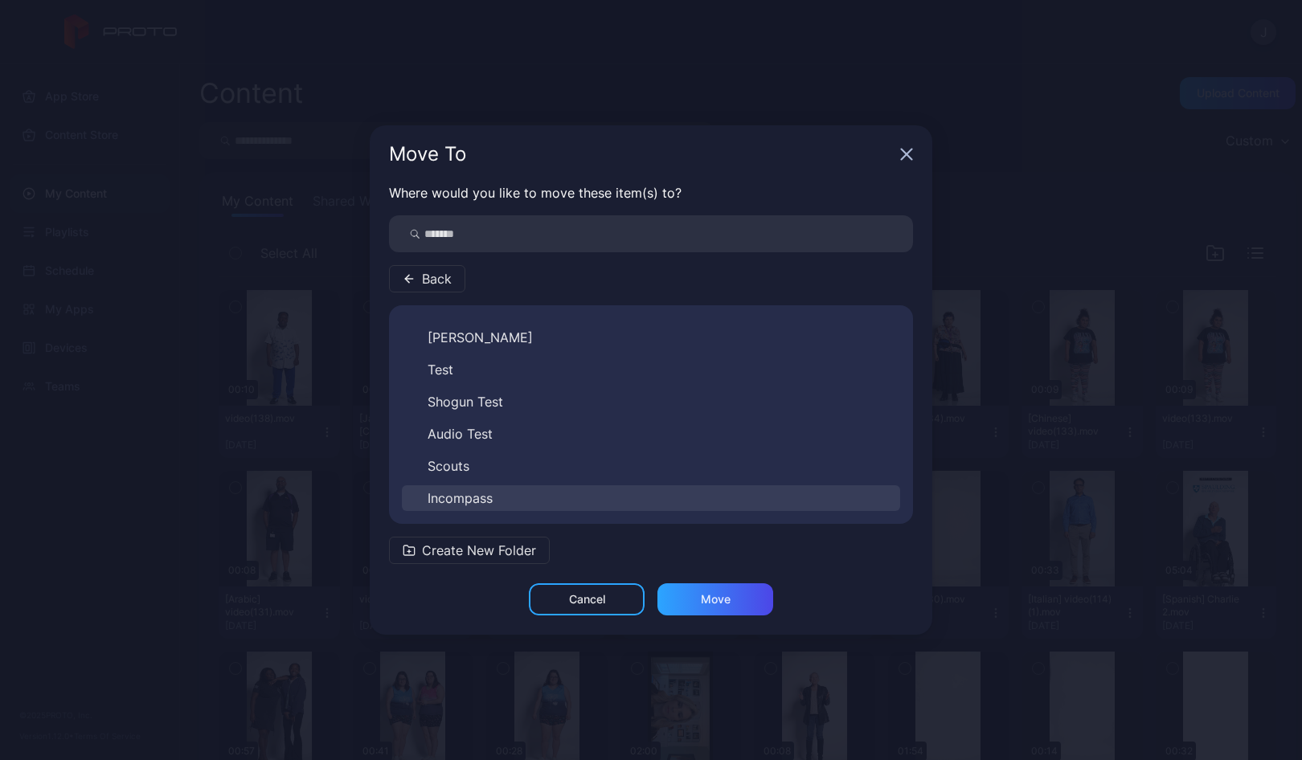
click at [489, 493] on span "Incompass" at bounding box center [459, 498] width 65 height 19
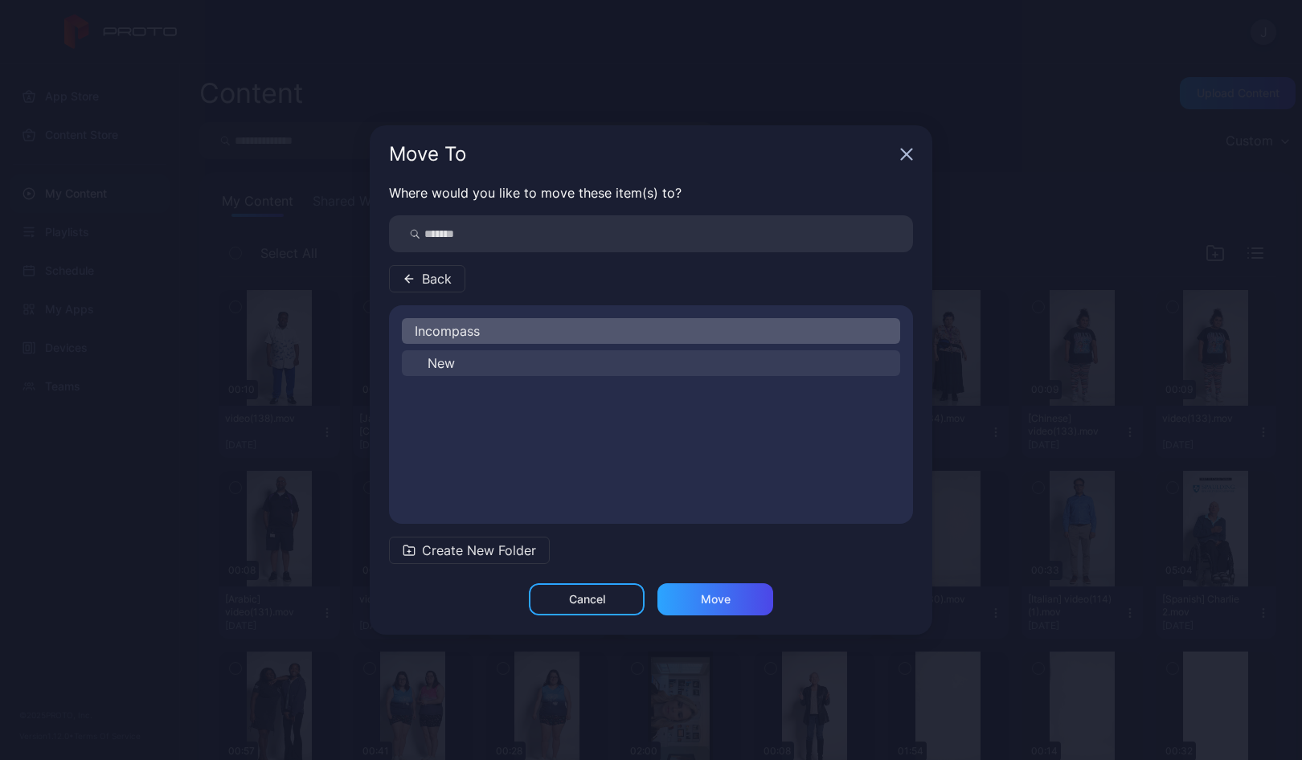
click at [449, 363] on span "New" at bounding box center [440, 363] width 27 height 19
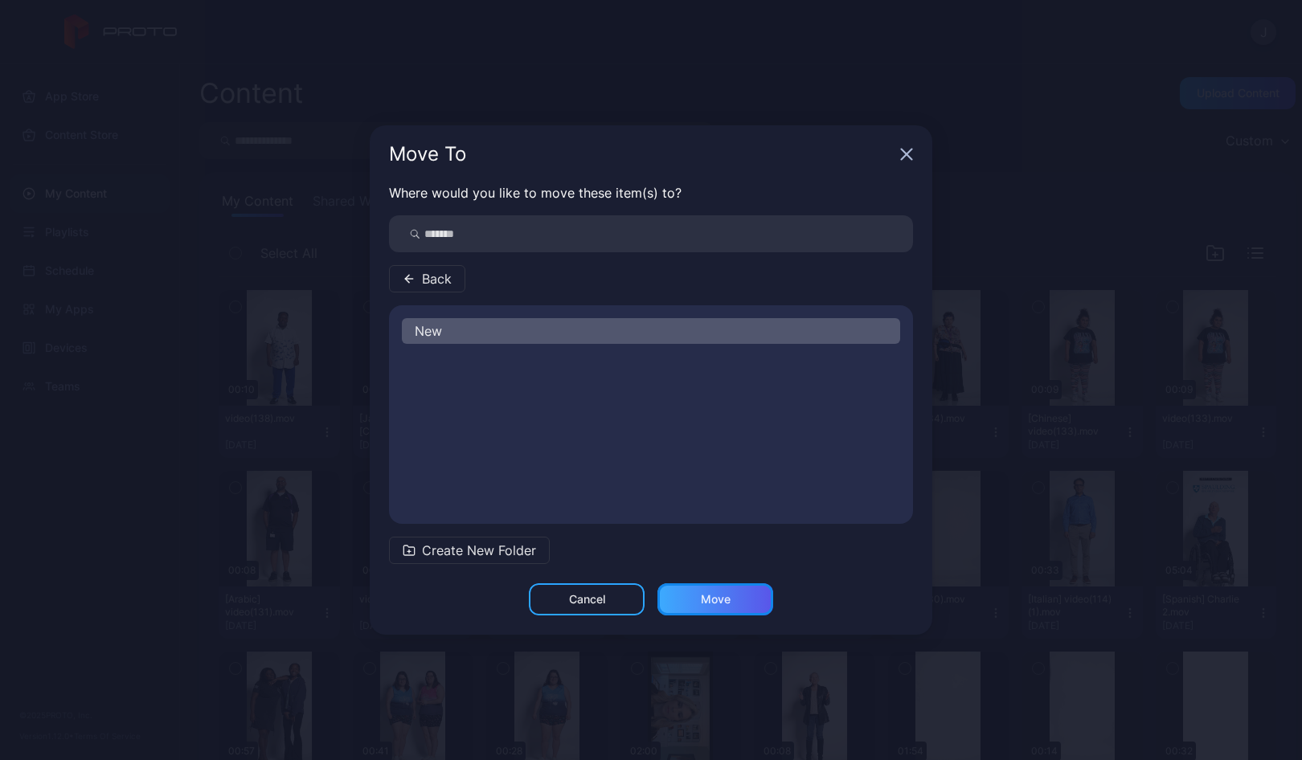
click at [709, 598] on div "Move" at bounding box center [716, 599] width 30 height 13
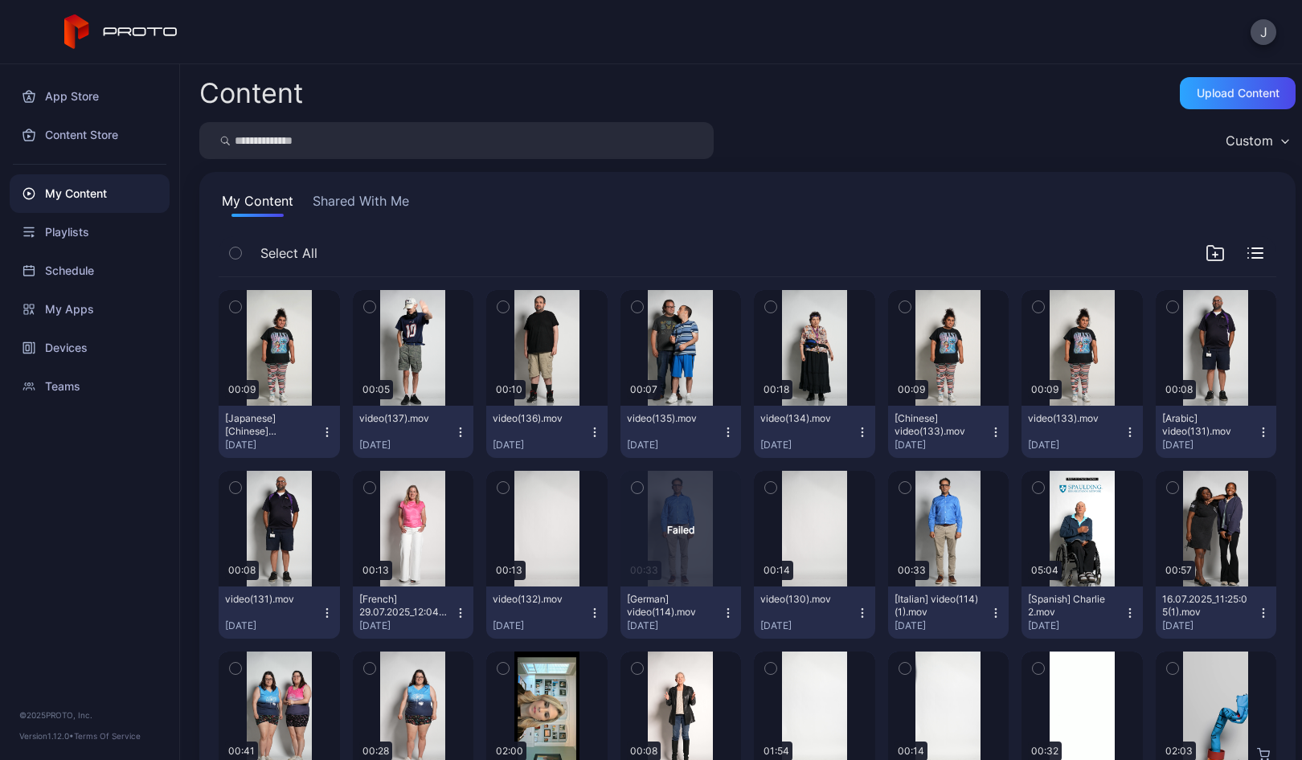
click at [323, 426] on icon "button" at bounding box center [327, 432] width 13 height 13
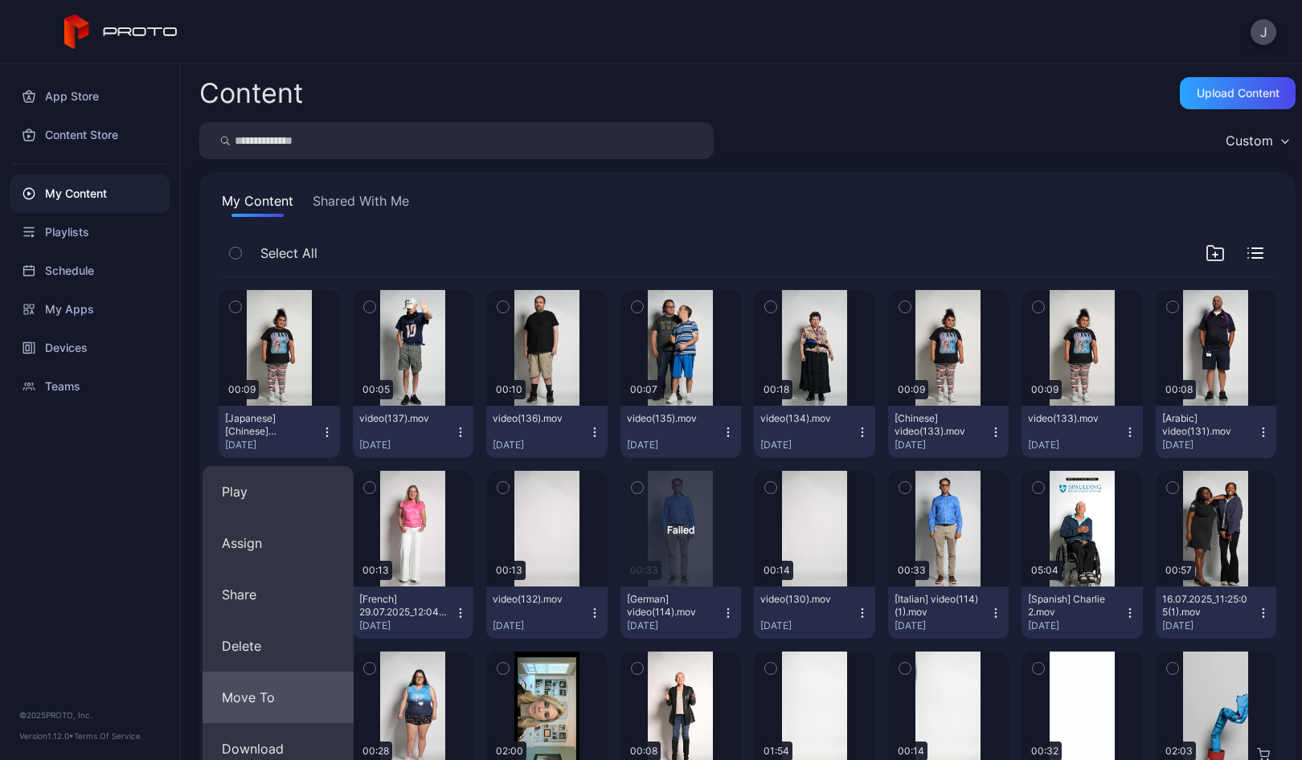
click at [266, 687] on button "Move To" at bounding box center [277, 697] width 151 height 51
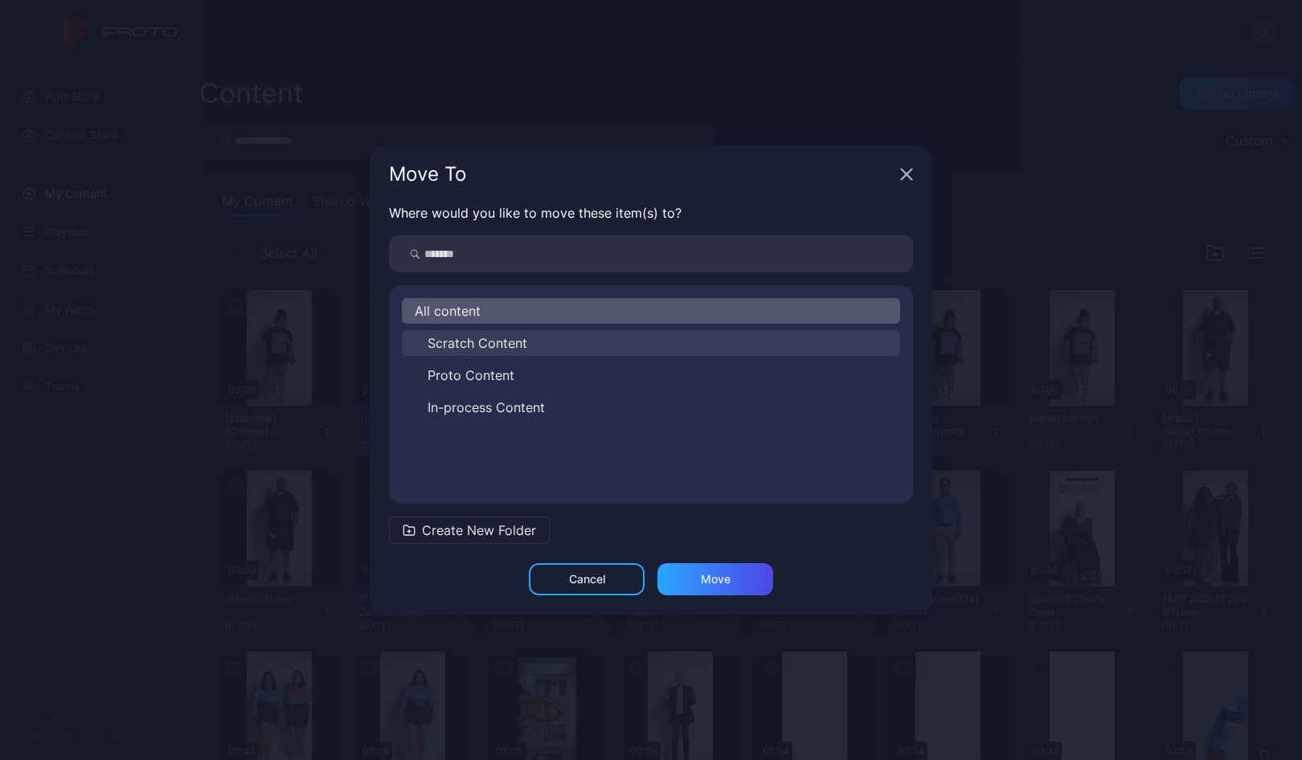
click at [462, 341] on span "Scratch Content" at bounding box center [477, 342] width 100 height 19
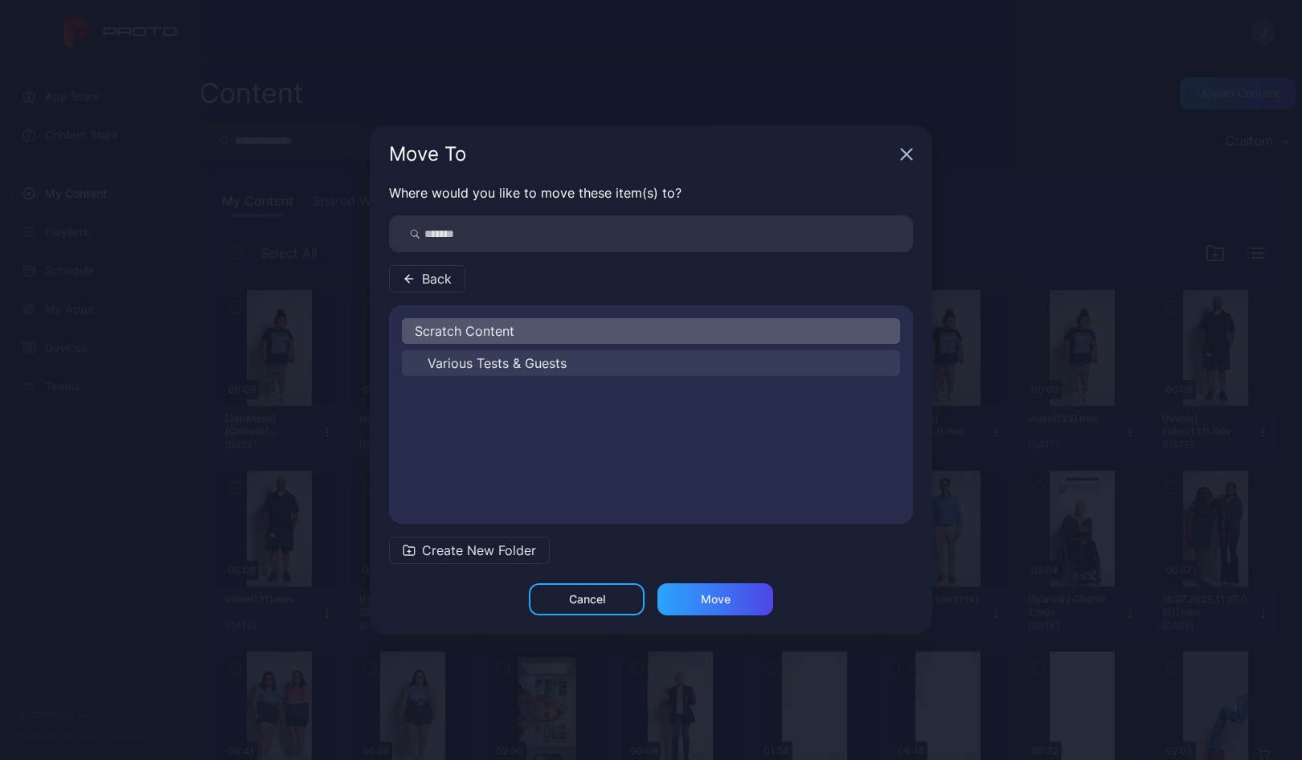
click at [474, 361] on span "Various Tests & Guests" at bounding box center [496, 363] width 139 height 19
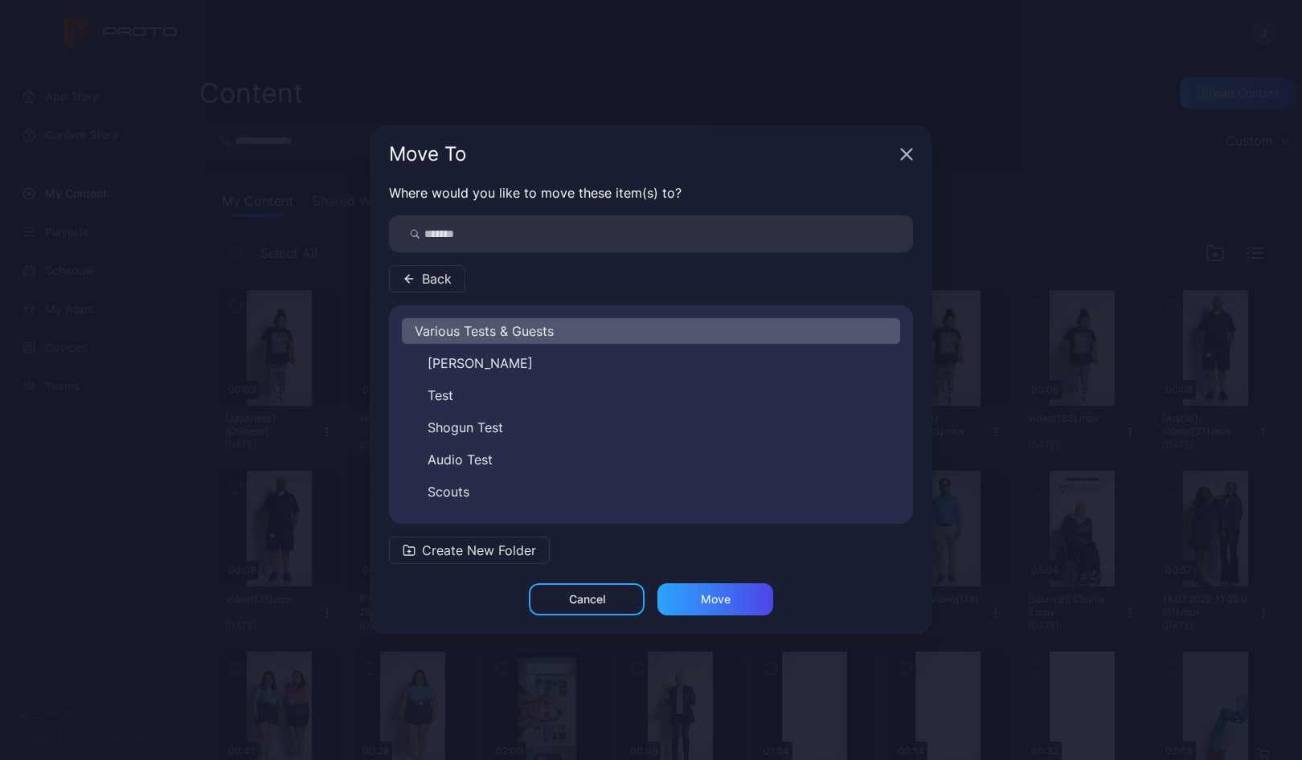
scroll to position [26, 0]
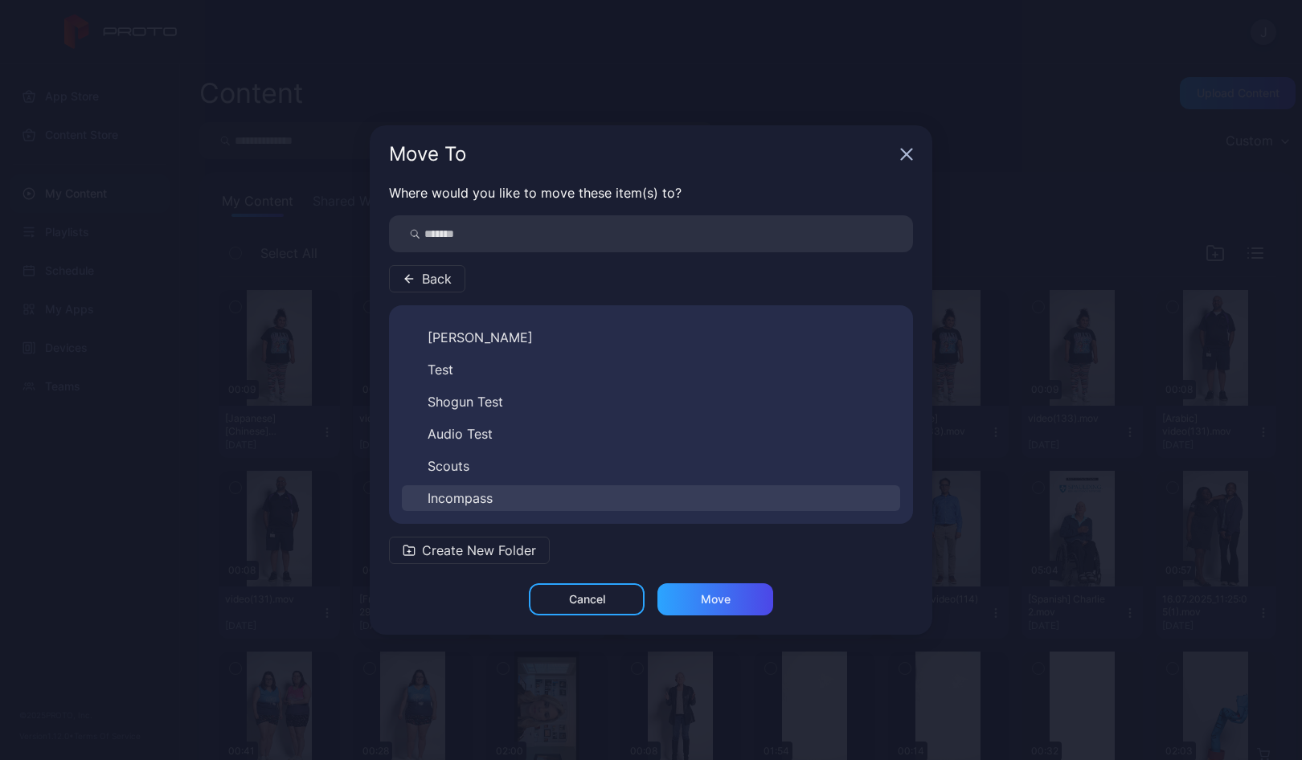
click at [433, 501] on span "Incompass" at bounding box center [459, 498] width 65 height 19
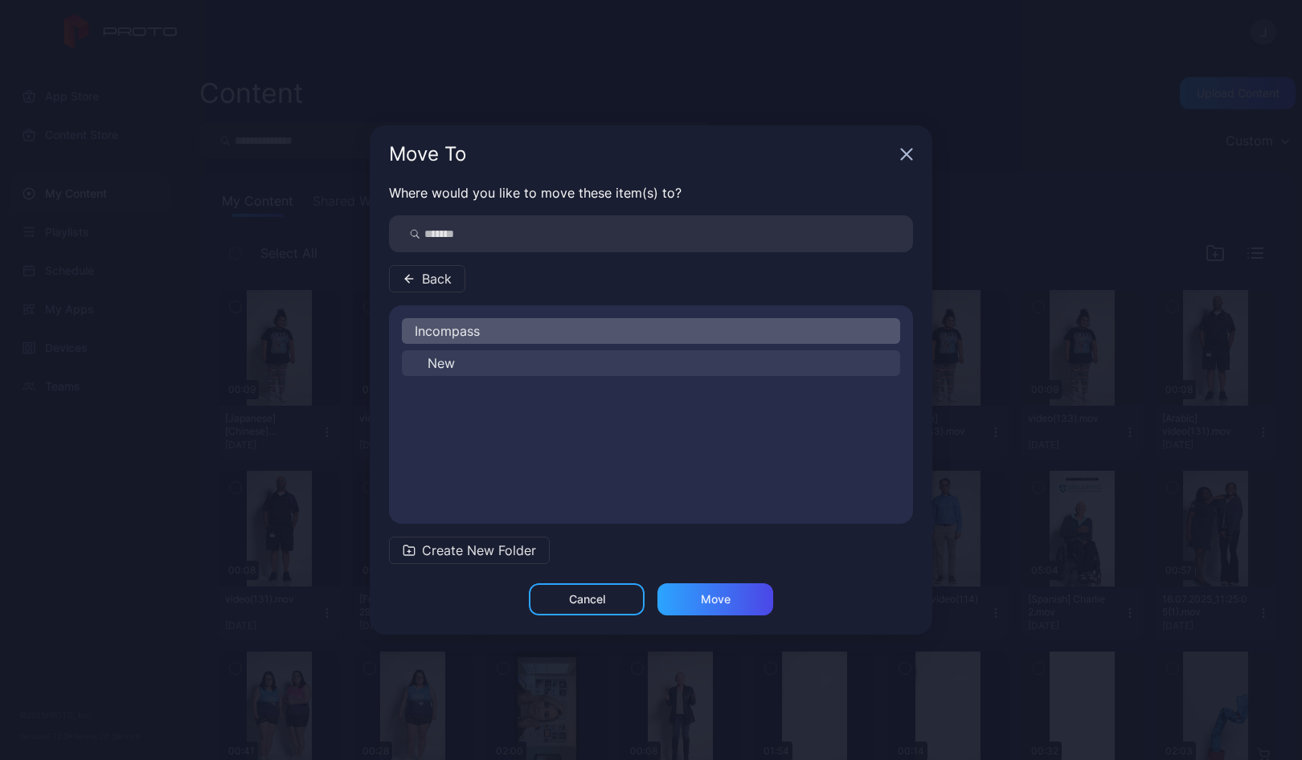
click at [448, 365] on span "New" at bounding box center [440, 363] width 27 height 19
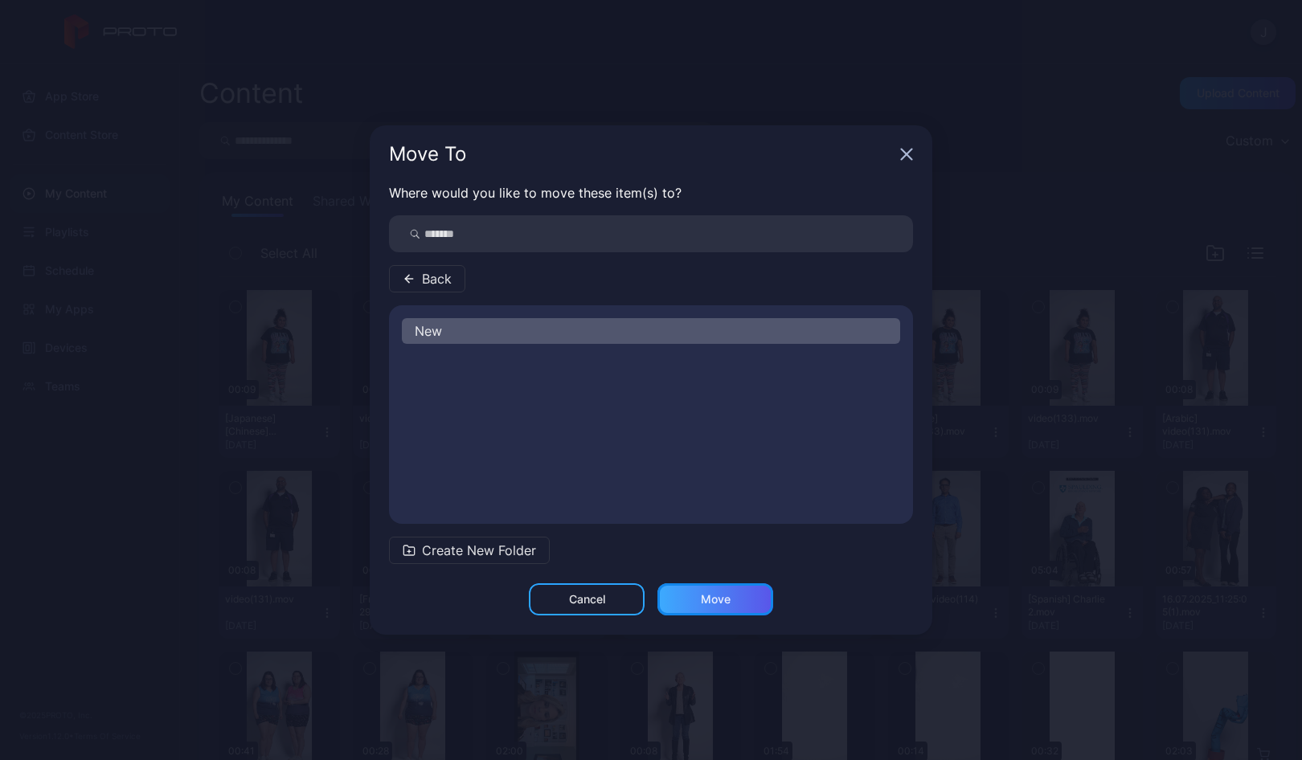
click at [715, 596] on div "Move" at bounding box center [716, 599] width 30 height 13
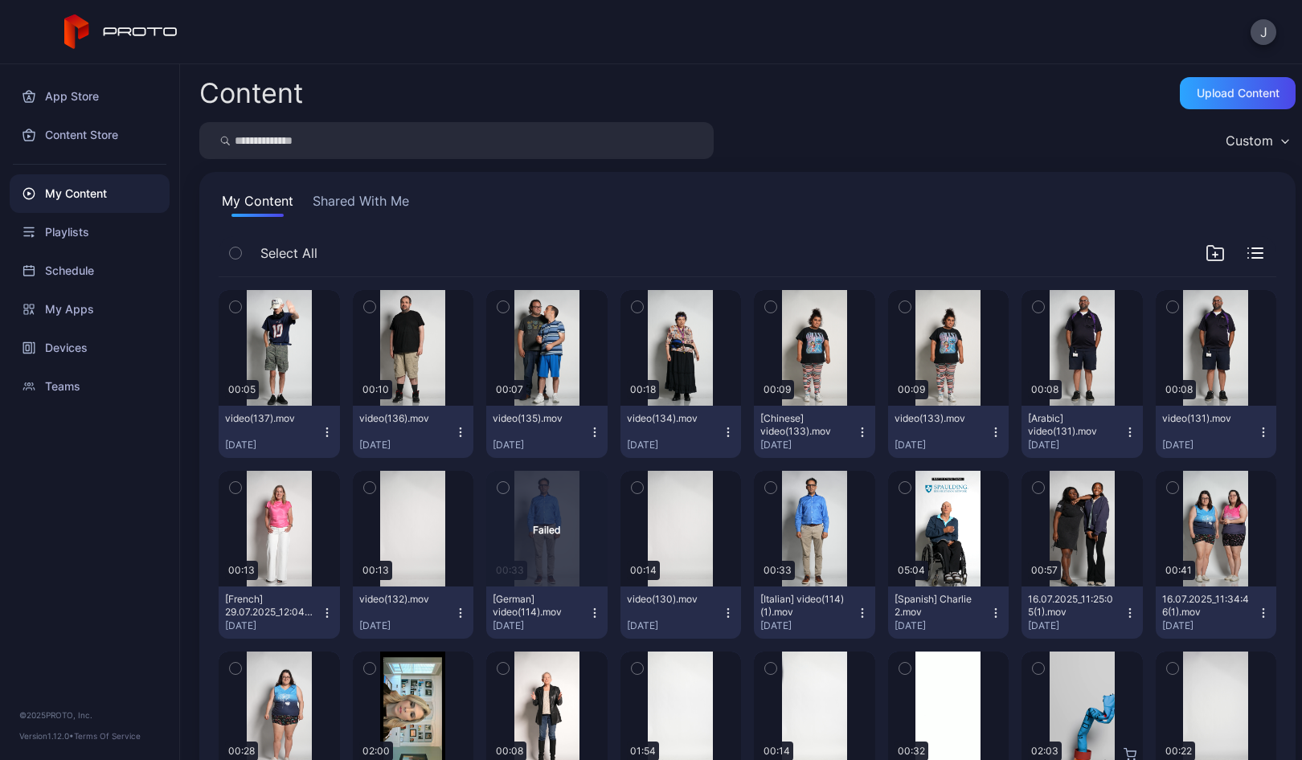
click at [325, 427] on icon "button" at bounding box center [327, 432] width 13 height 13
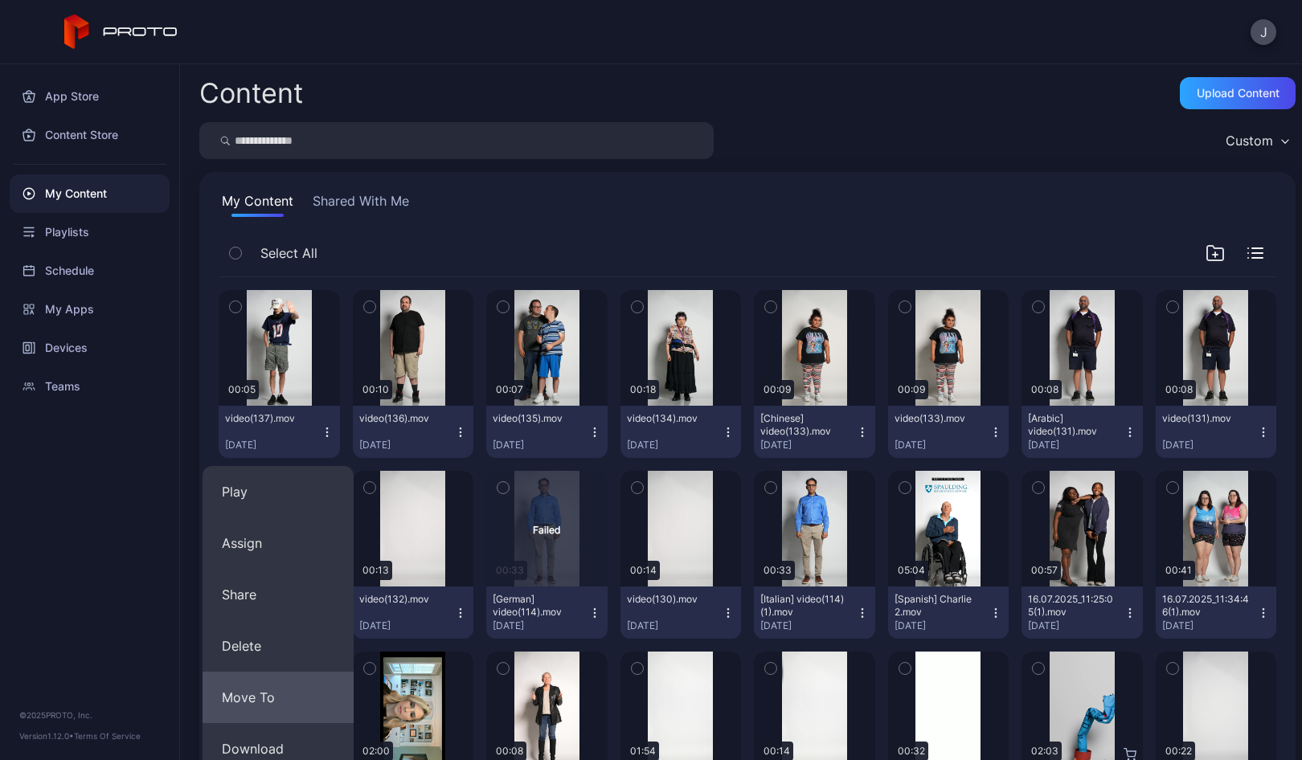
click at [282, 696] on button "Move To" at bounding box center [277, 697] width 151 height 51
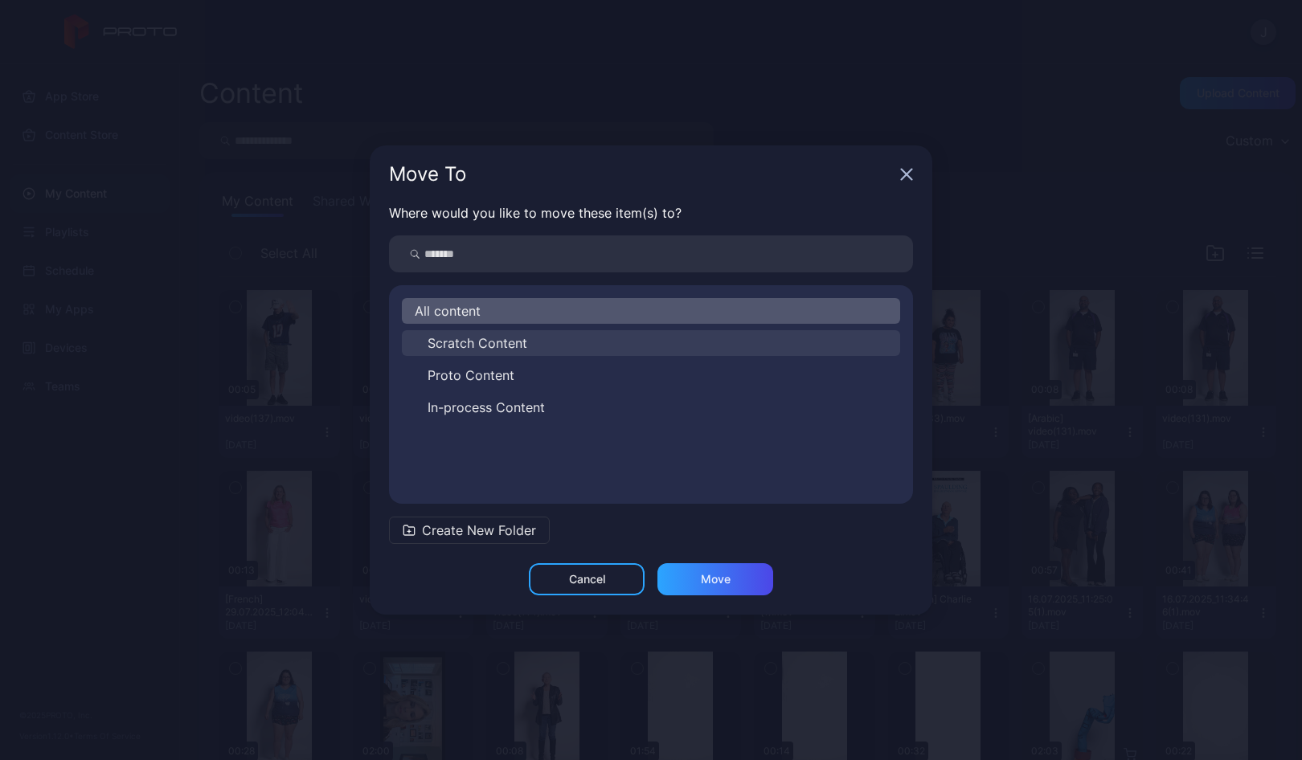
click at [465, 337] on span "Scratch Content" at bounding box center [477, 342] width 100 height 19
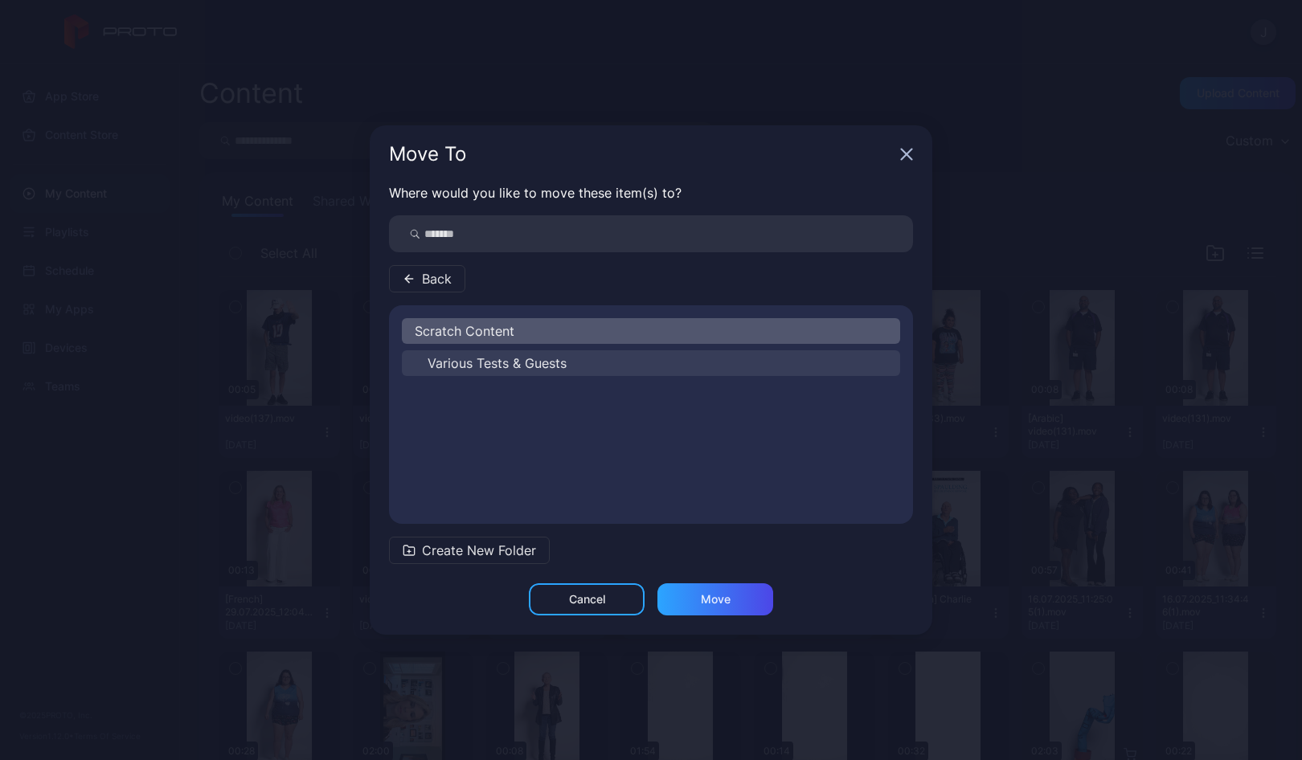
click at [465, 362] on span "Various Tests & Guests" at bounding box center [496, 363] width 139 height 19
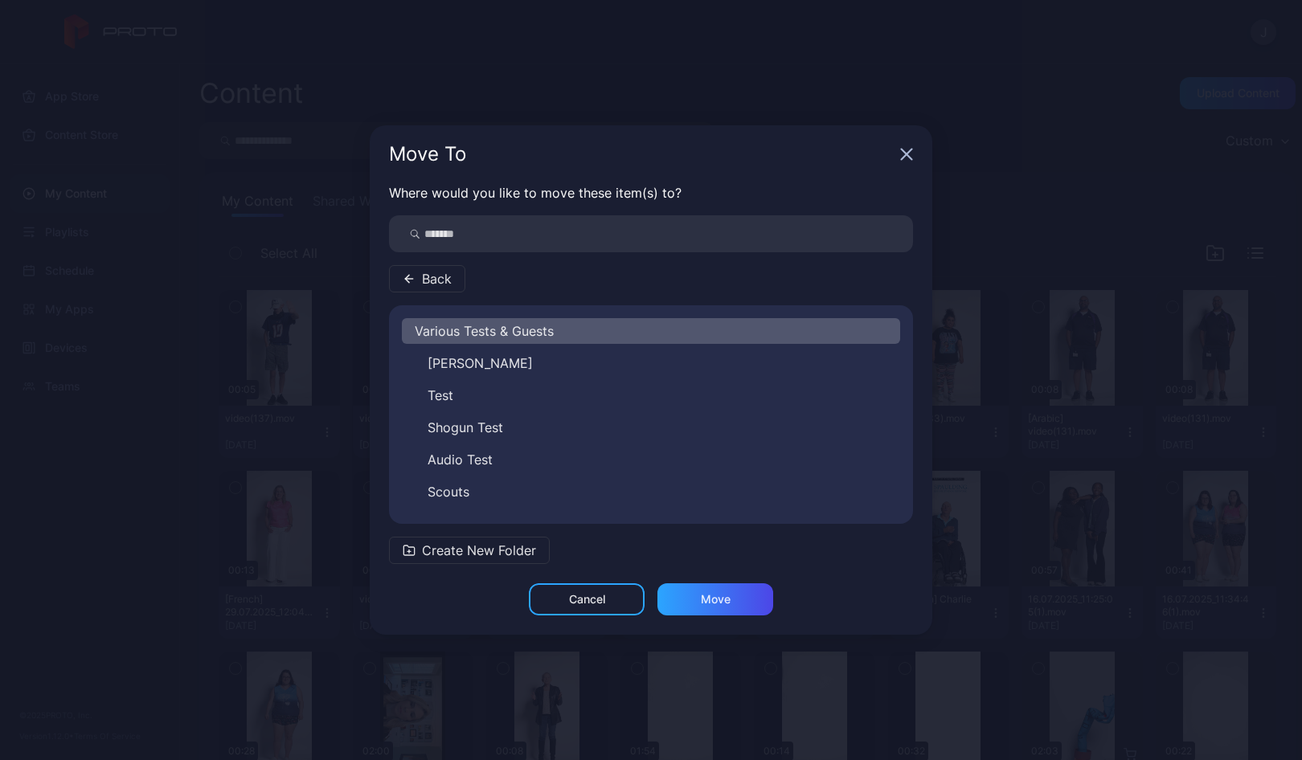
scroll to position [26, 0]
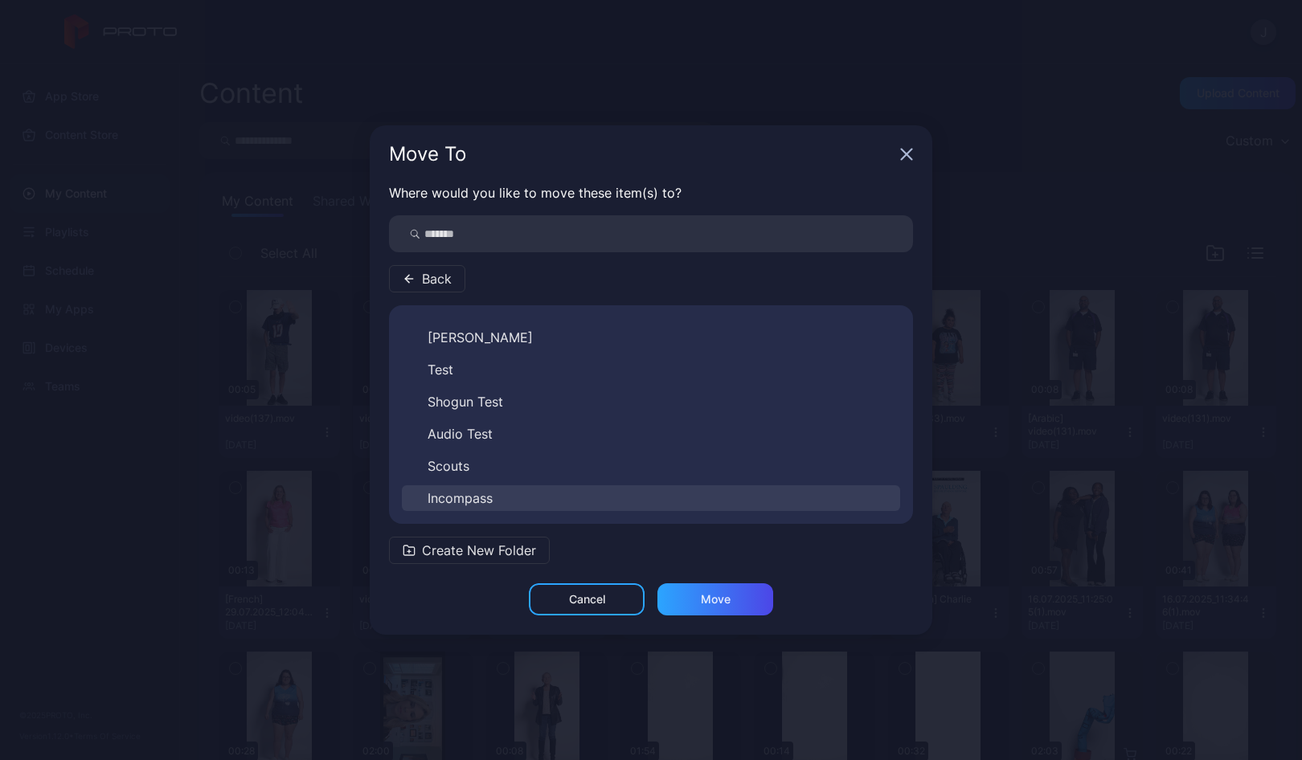
click at [472, 493] on span "Incompass" at bounding box center [459, 498] width 65 height 19
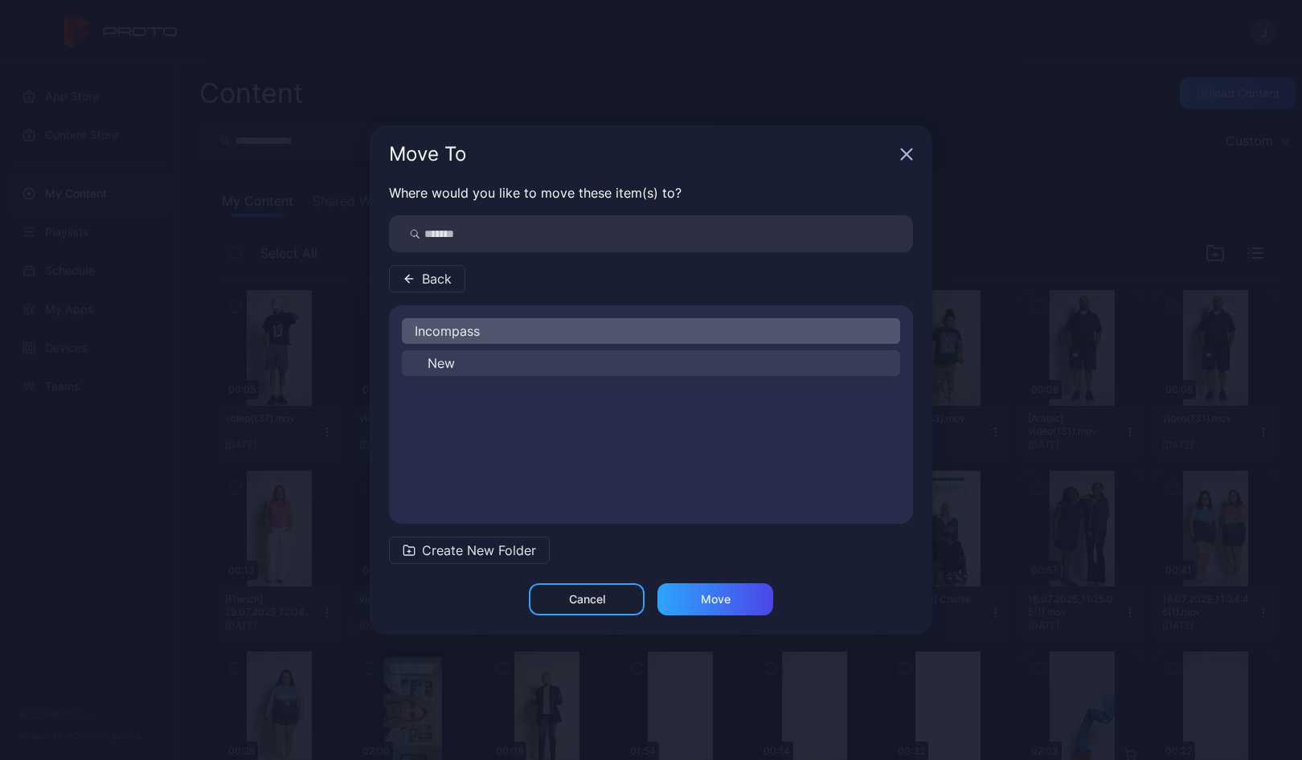
click at [444, 367] on span "New" at bounding box center [440, 363] width 27 height 19
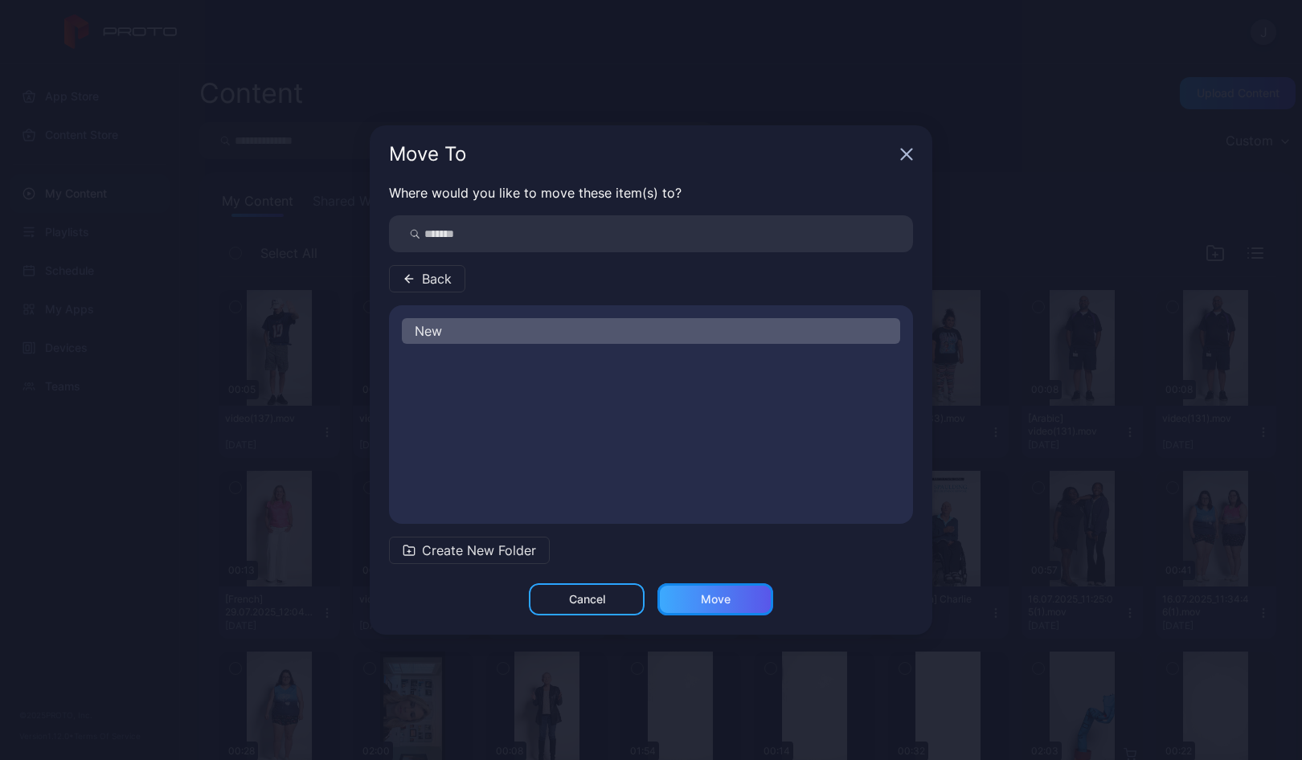
click at [698, 599] on div "Move" at bounding box center [715, 599] width 116 height 32
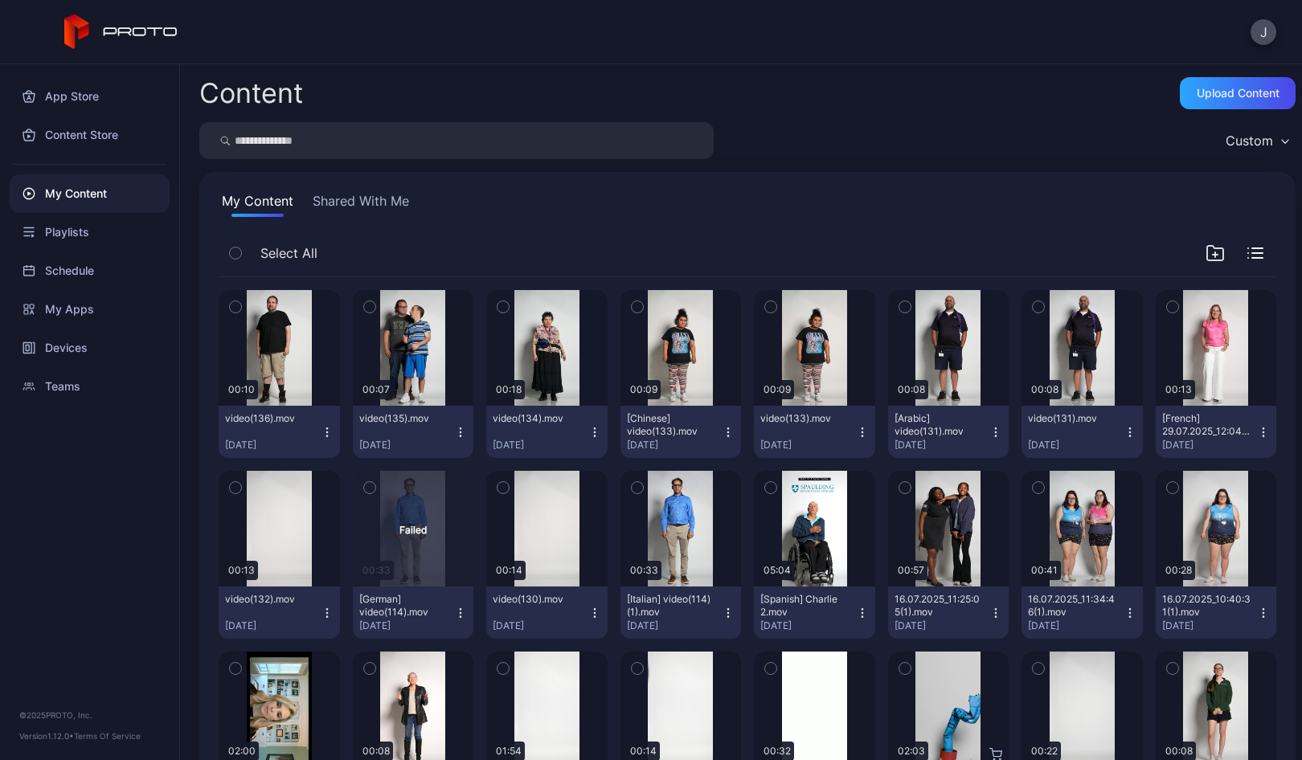
click at [323, 420] on button "video(136).mov [DATE]" at bounding box center [279, 432] width 121 height 52
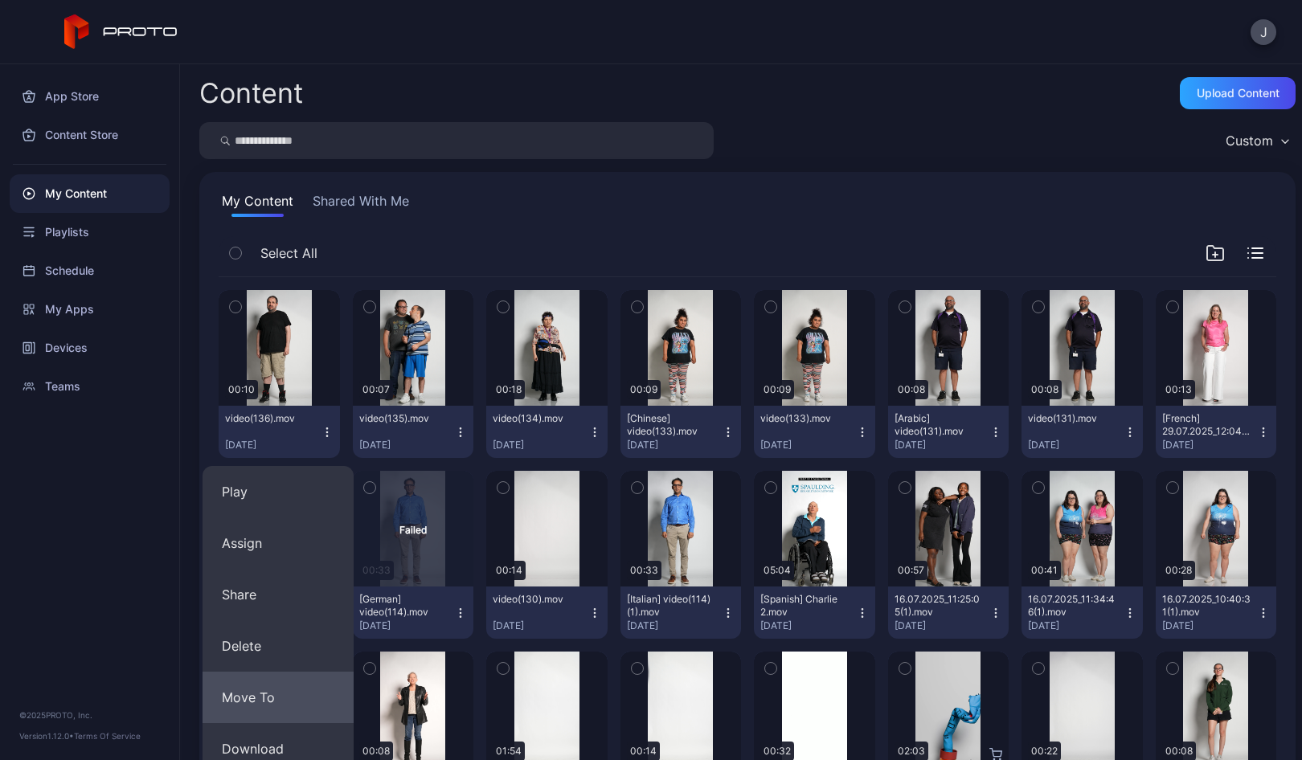
click at [251, 695] on button "Move To" at bounding box center [277, 697] width 151 height 51
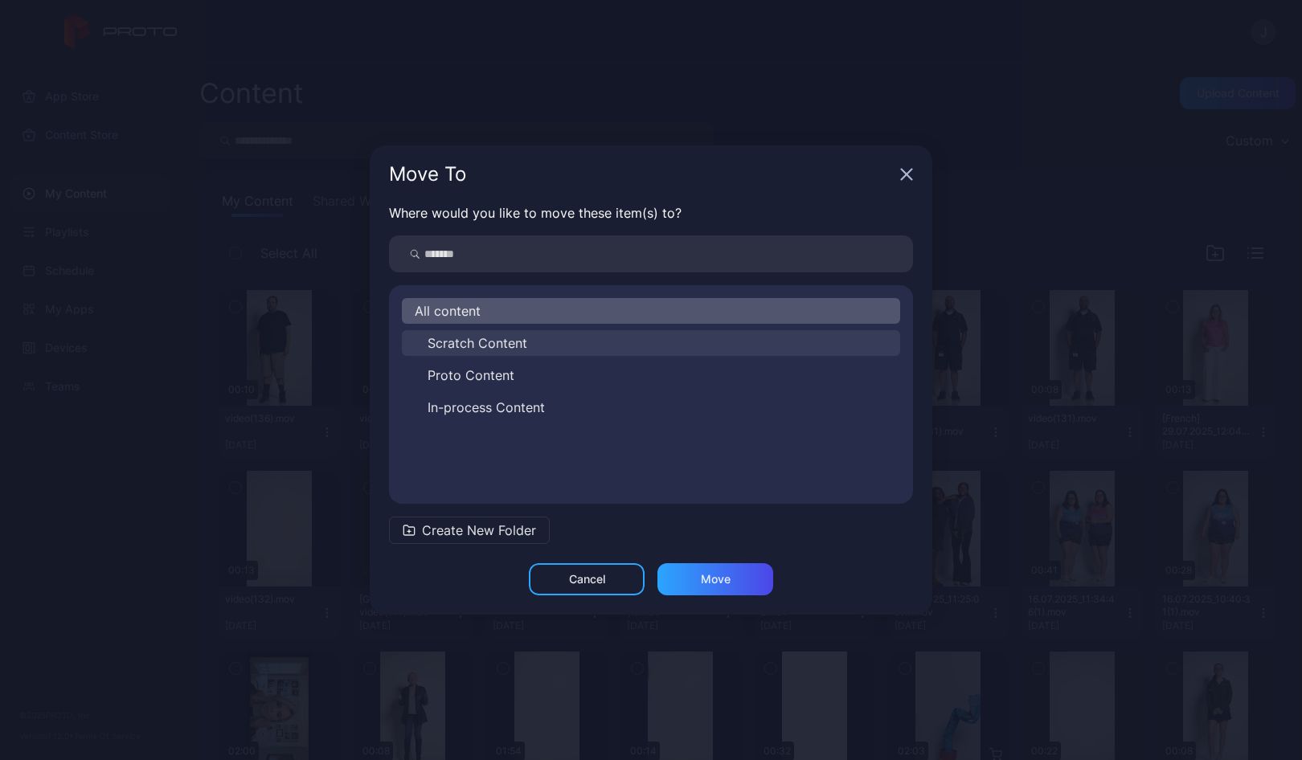
click at [471, 338] on span "Scratch Content" at bounding box center [477, 342] width 100 height 19
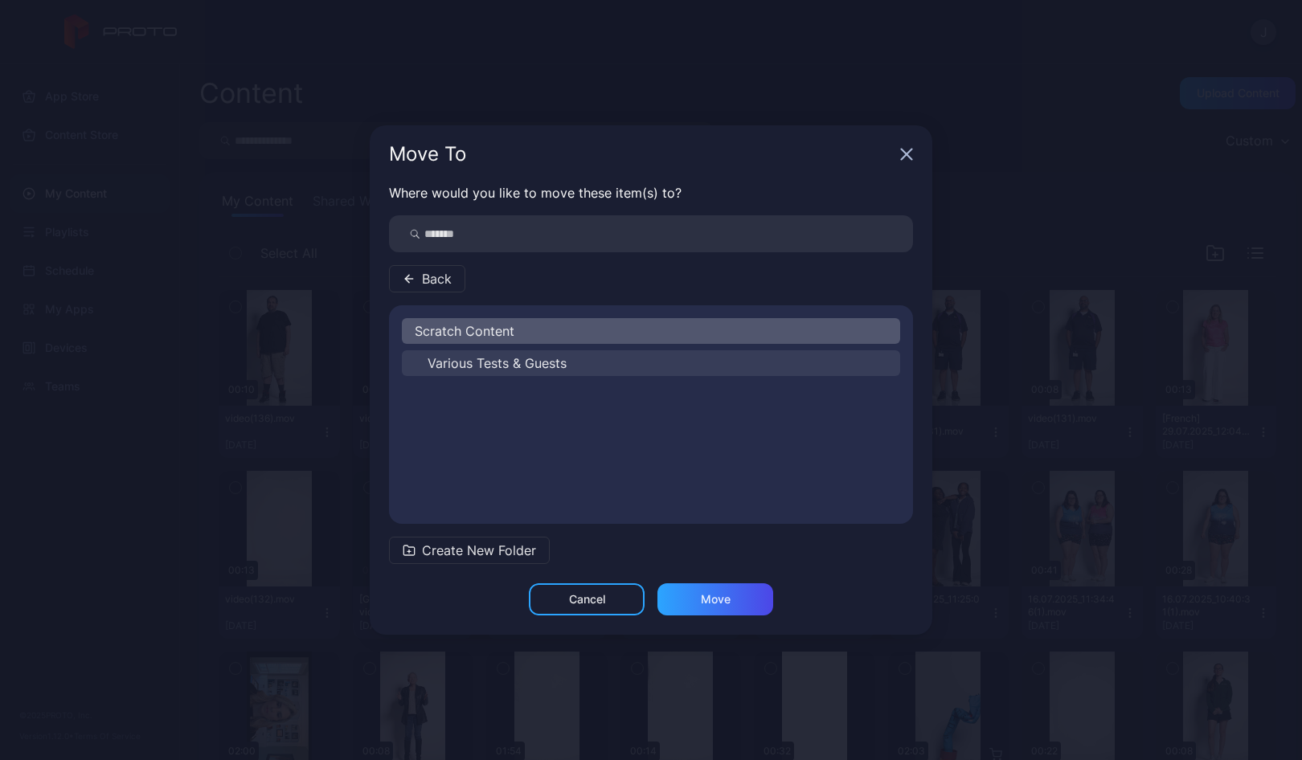
click at [471, 361] on span "Various Tests & Guests" at bounding box center [496, 363] width 139 height 19
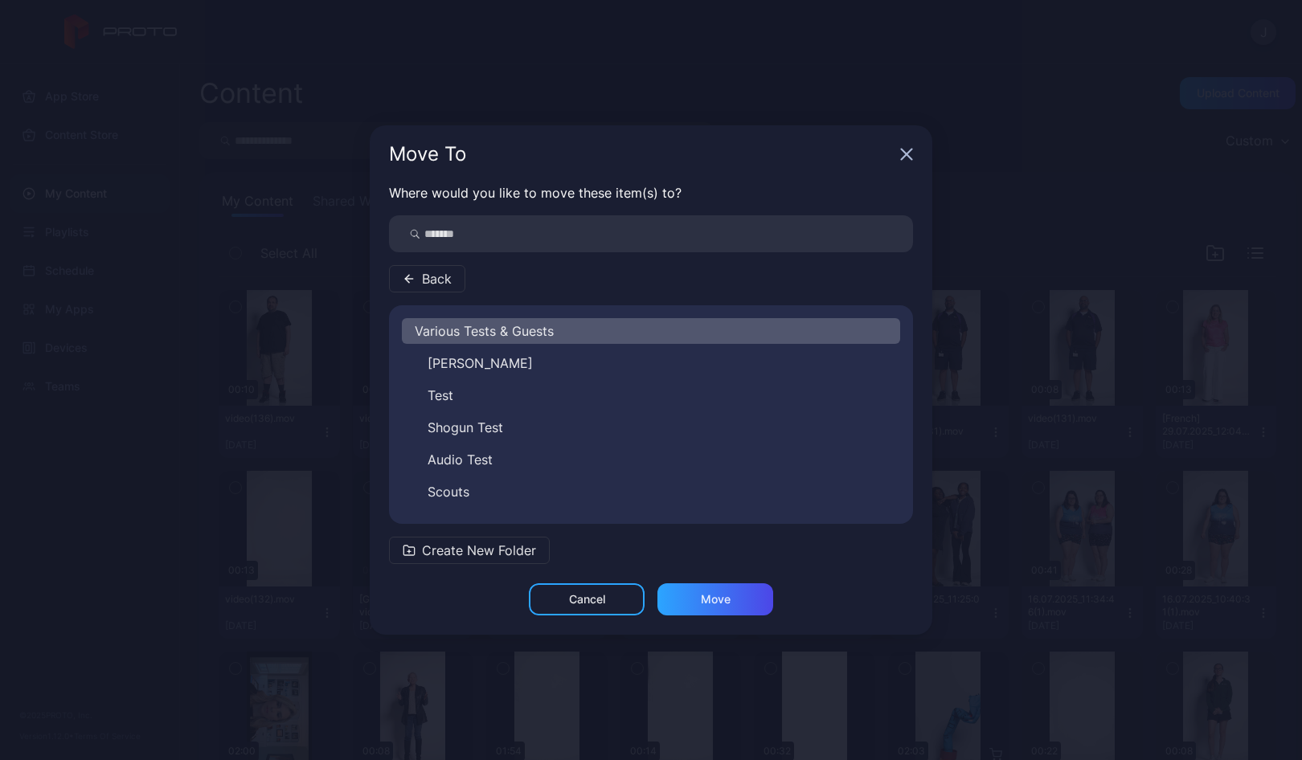
scroll to position [26, 0]
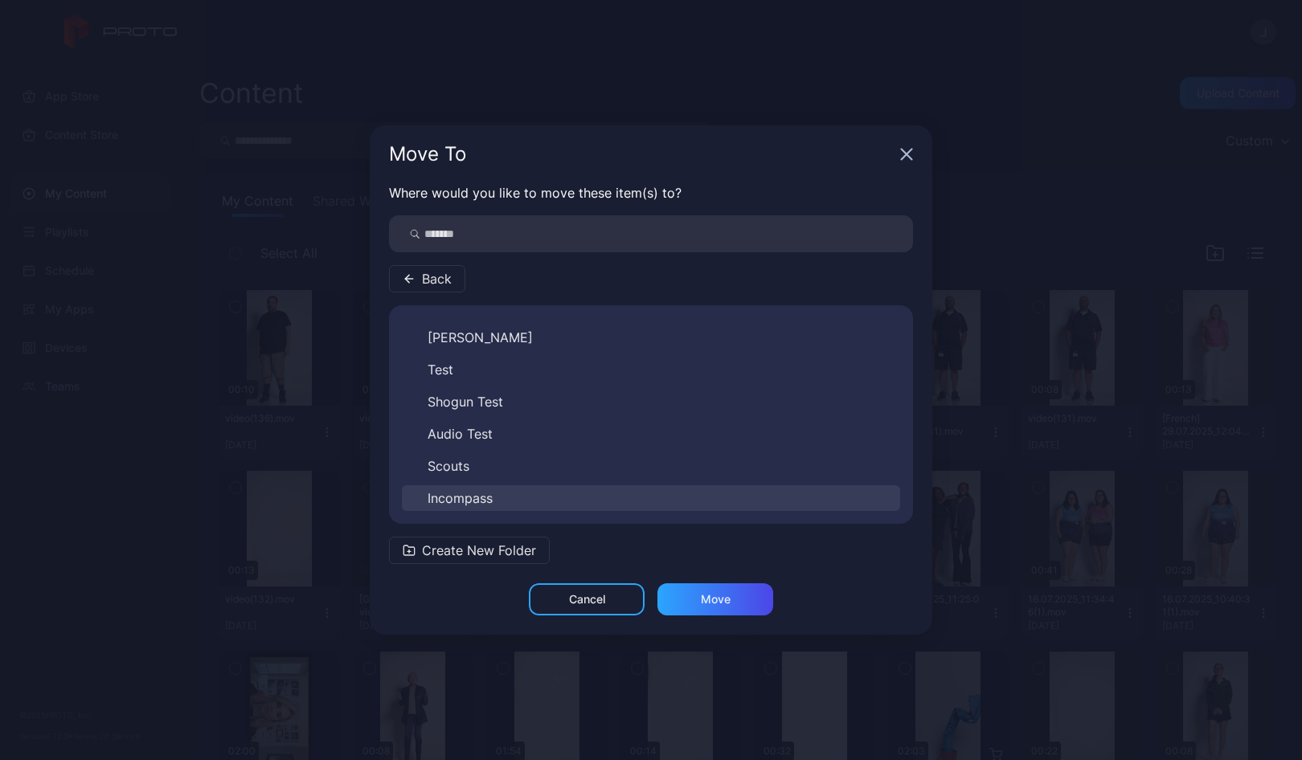
click at [560, 494] on button "Incompass" at bounding box center [651, 498] width 498 height 26
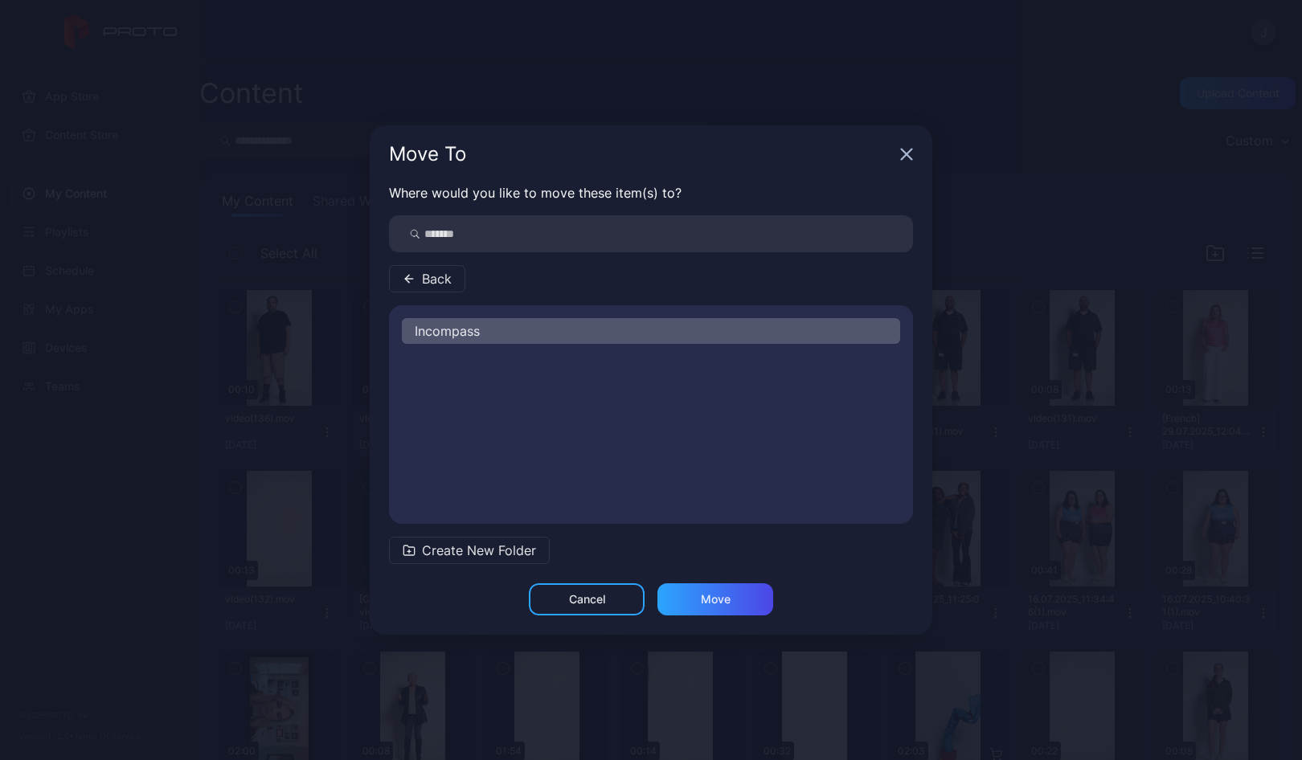
scroll to position [0, 0]
click at [443, 365] on span "New" at bounding box center [440, 363] width 27 height 19
click at [701, 603] on div "Move" at bounding box center [716, 599] width 30 height 13
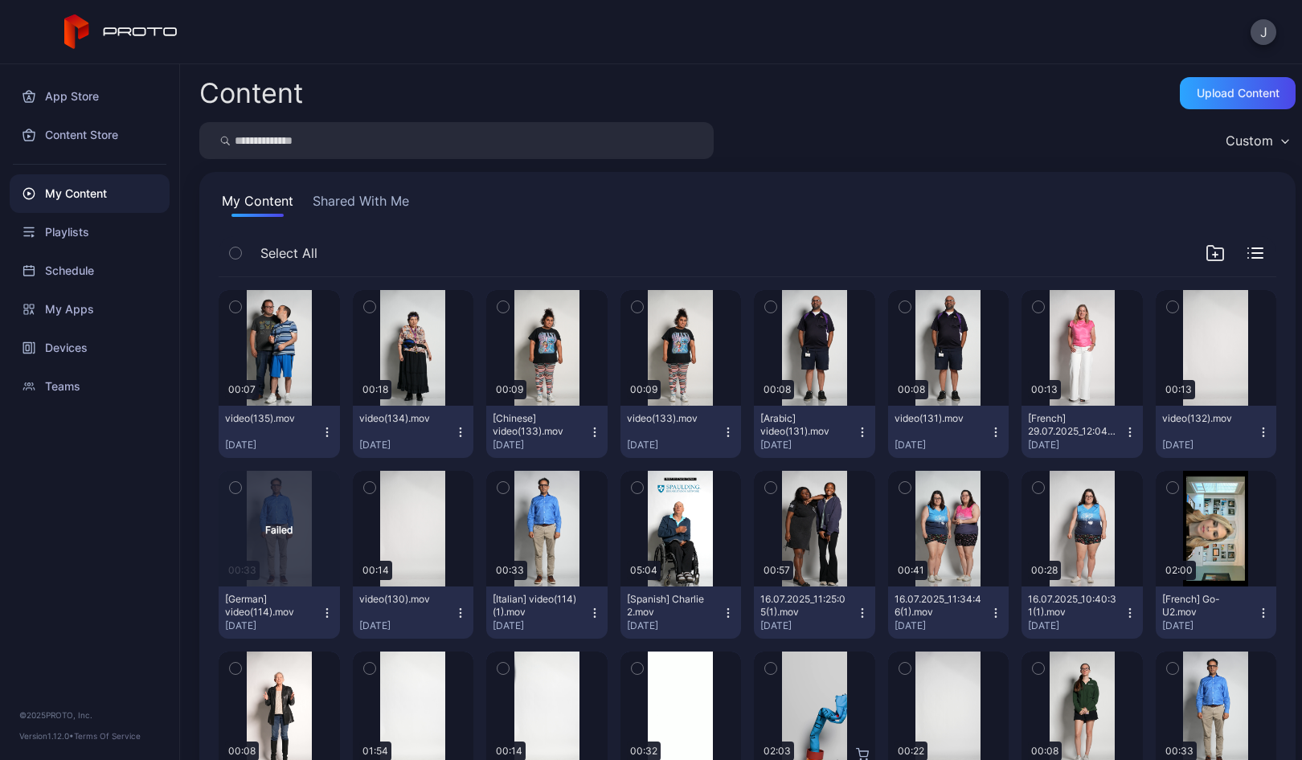
click at [322, 431] on icon "button" at bounding box center [327, 432] width 13 height 13
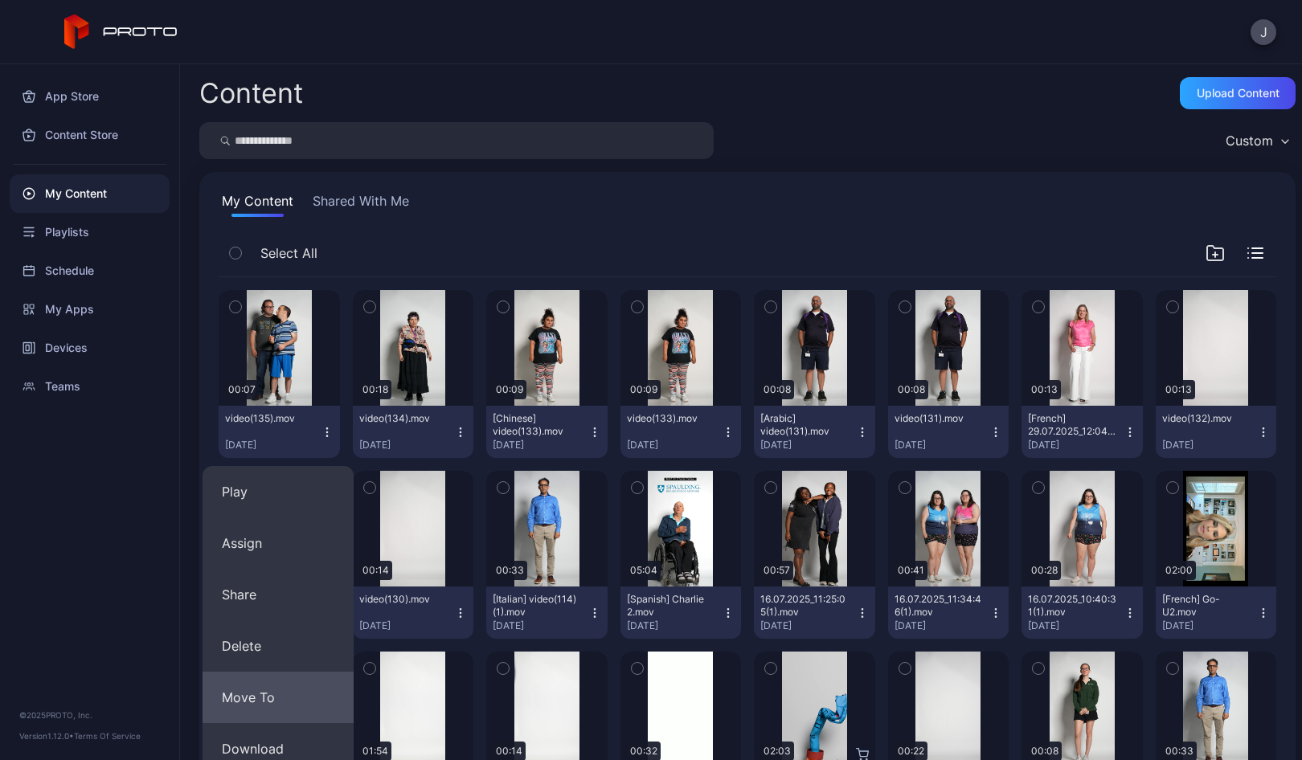
click at [276, 692] on button "Move To" at bounding box center [277, 697] width 151 height 51
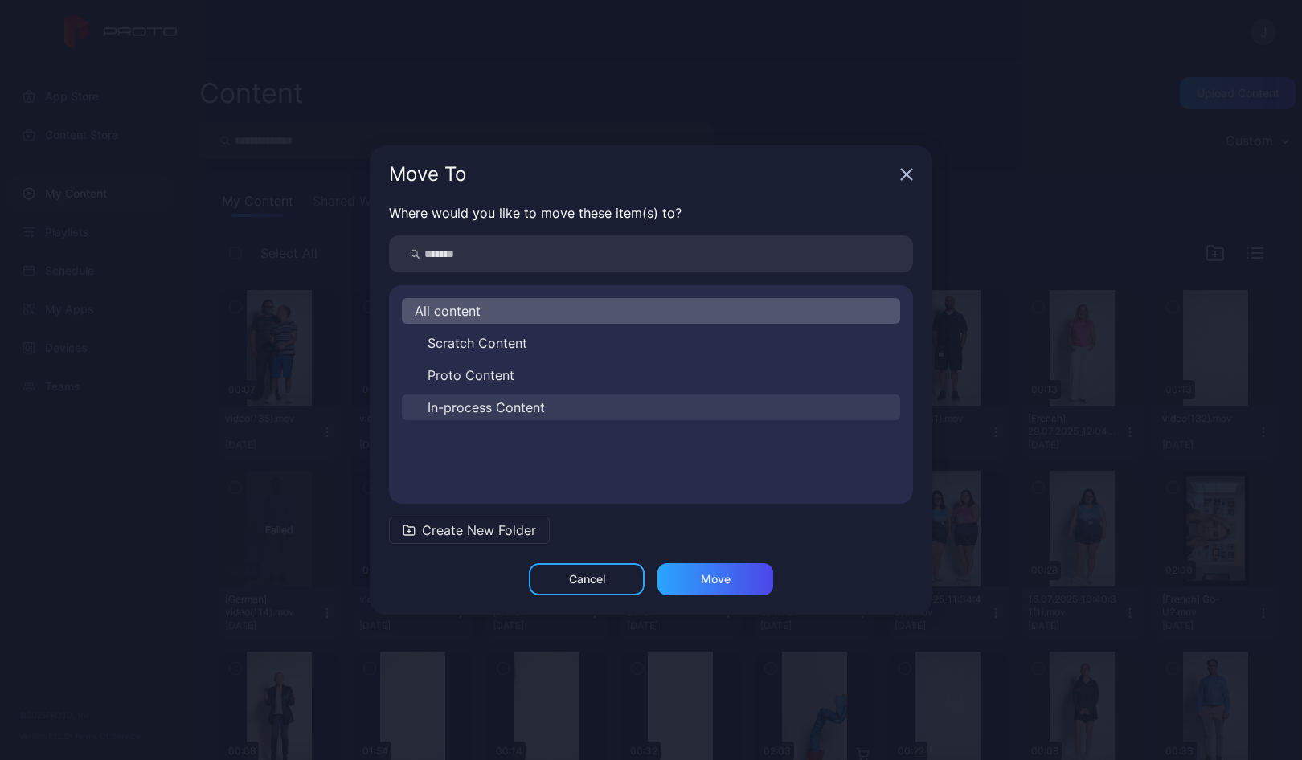
click at [444, 407] on span "In-process Content" at bounding box center [485, 407] width 117 height 19
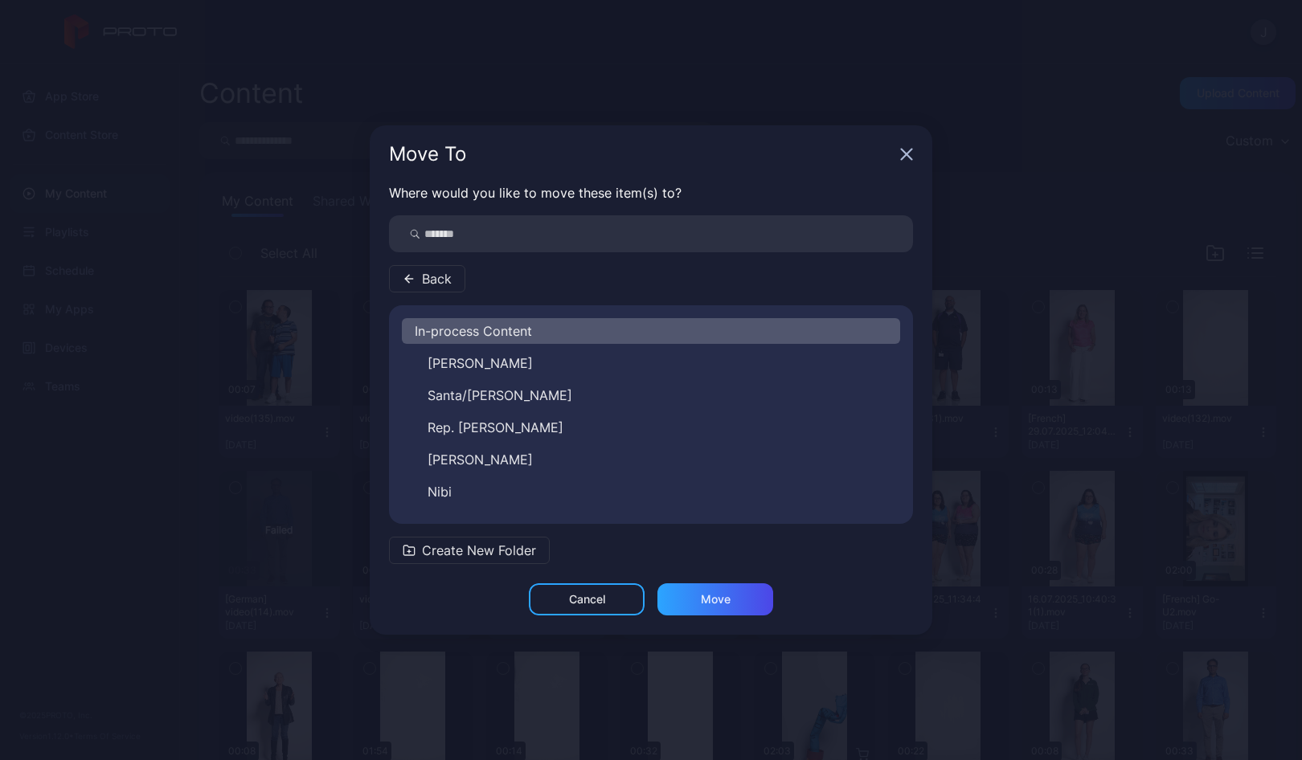
click at [440, 276] on span "Back" at bounding box center [437, 278] width 30 height 19
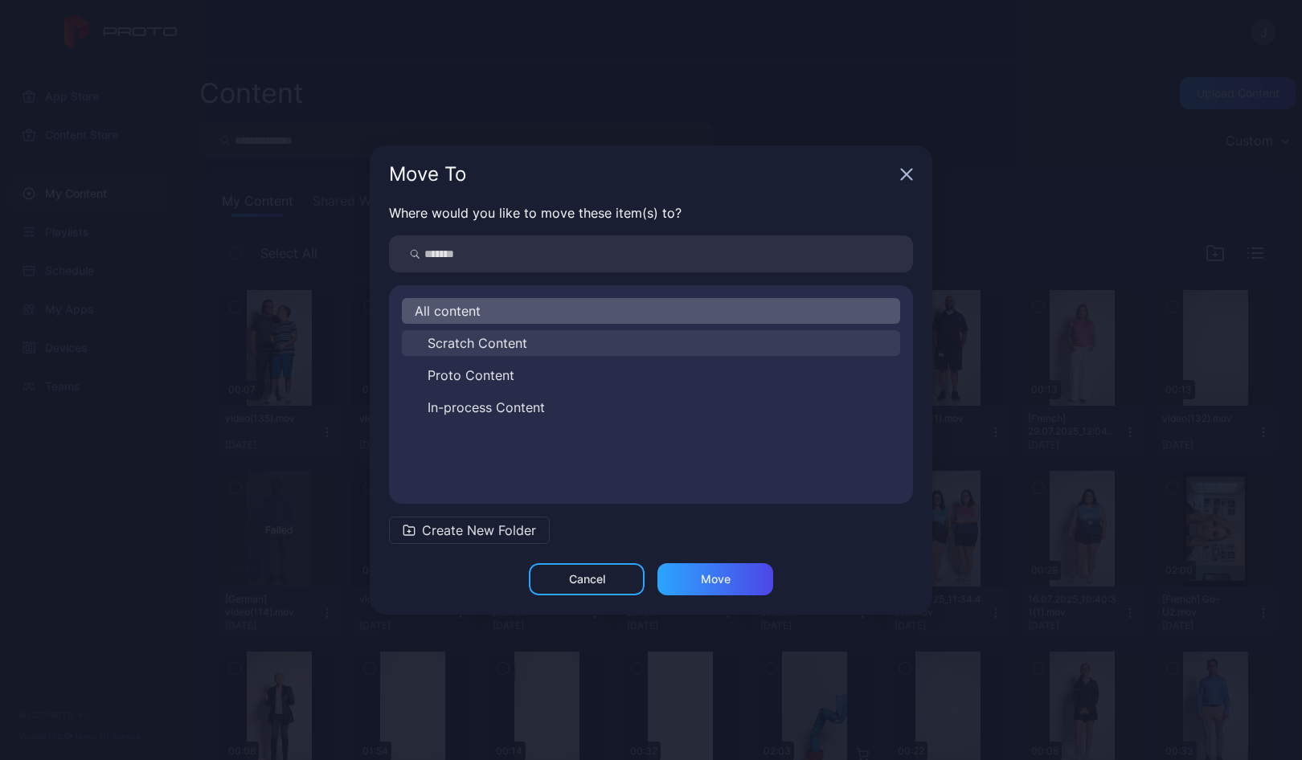
click at [470, 343] on span "Scratch Content" at bounding box center [477, 342] width 100 height 19
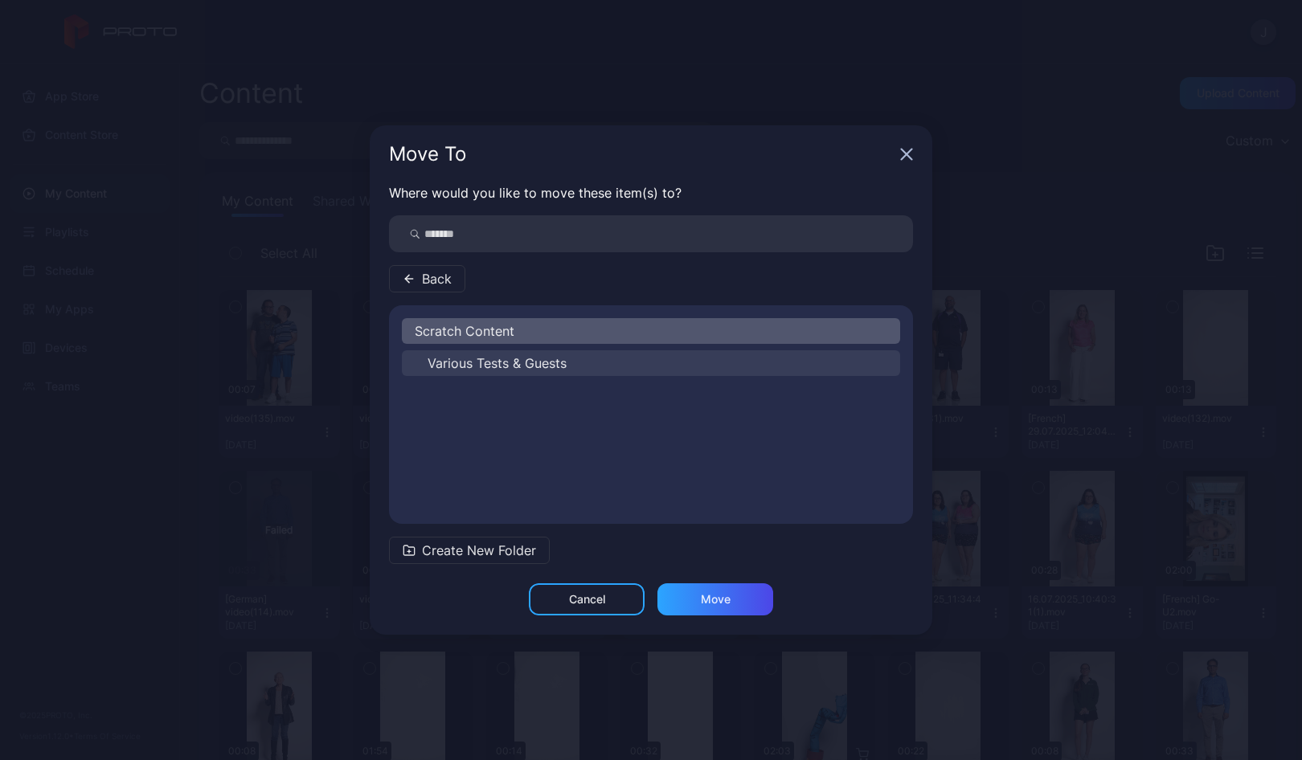
click at [470, 358] on span "Various Tests & Guests" at bounding box center [496, 363] width 139 height 19
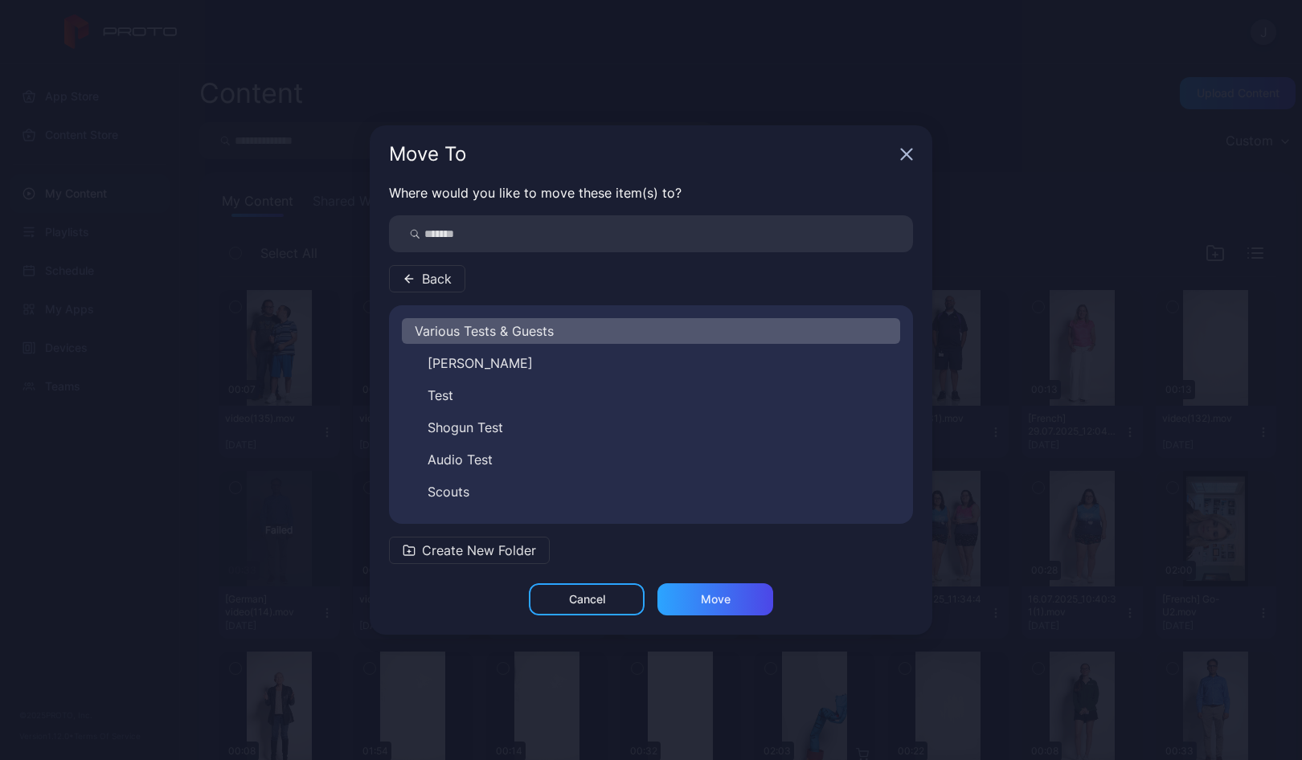
scroll to position [26, 0]
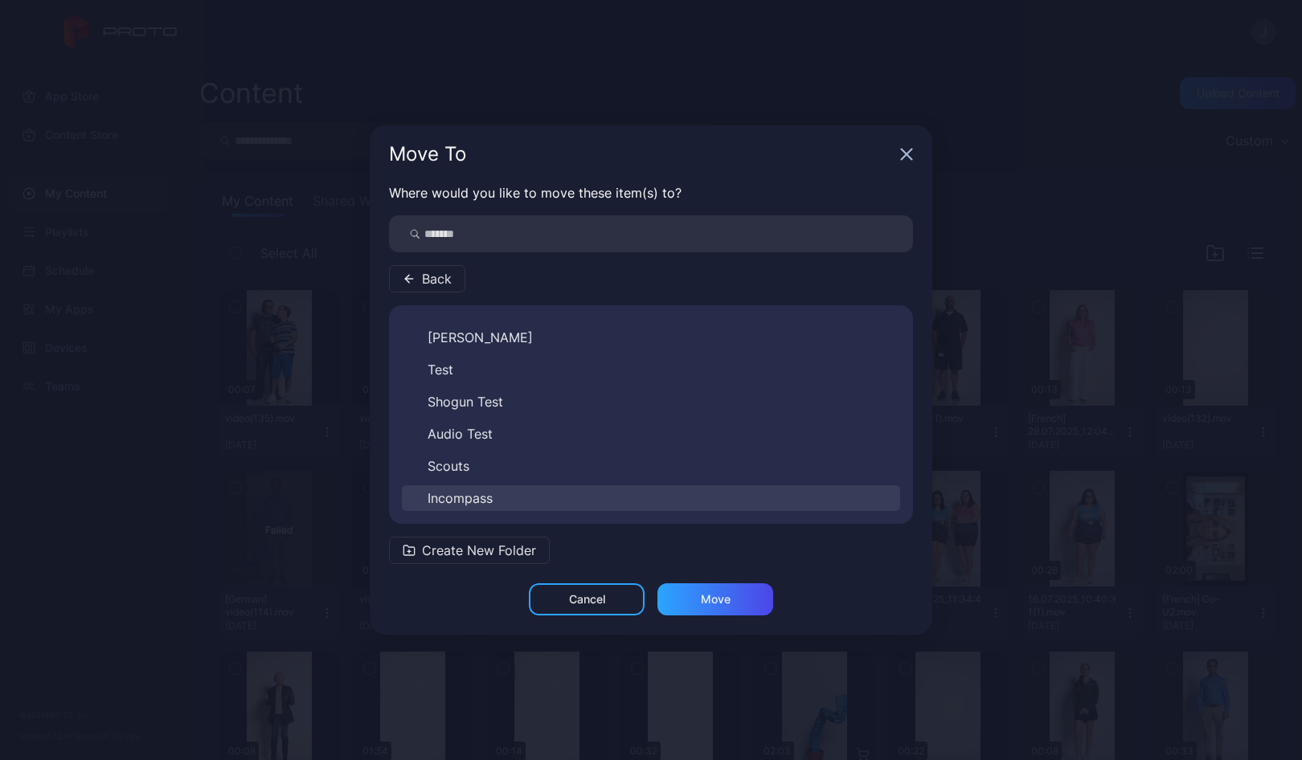
click at [510, 503] on button "Incompass" at bounding box center [651, 498] width 498 height 26
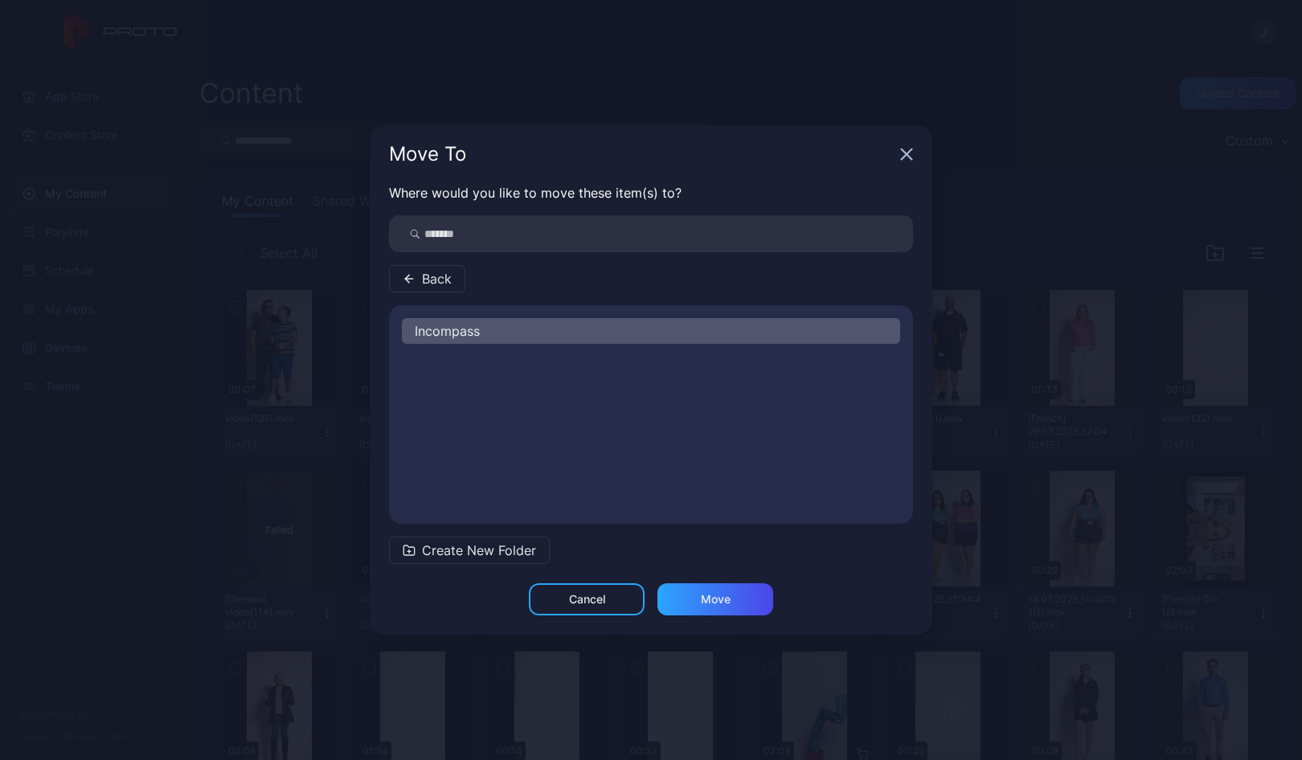
scroll to position [0, 0]
click at [440, 364] on span "New" at bounding box center [440, 363] width 27 height 19
click at [693, 599] on div "Move" at bounding box center [715, 599] width 116 height 32
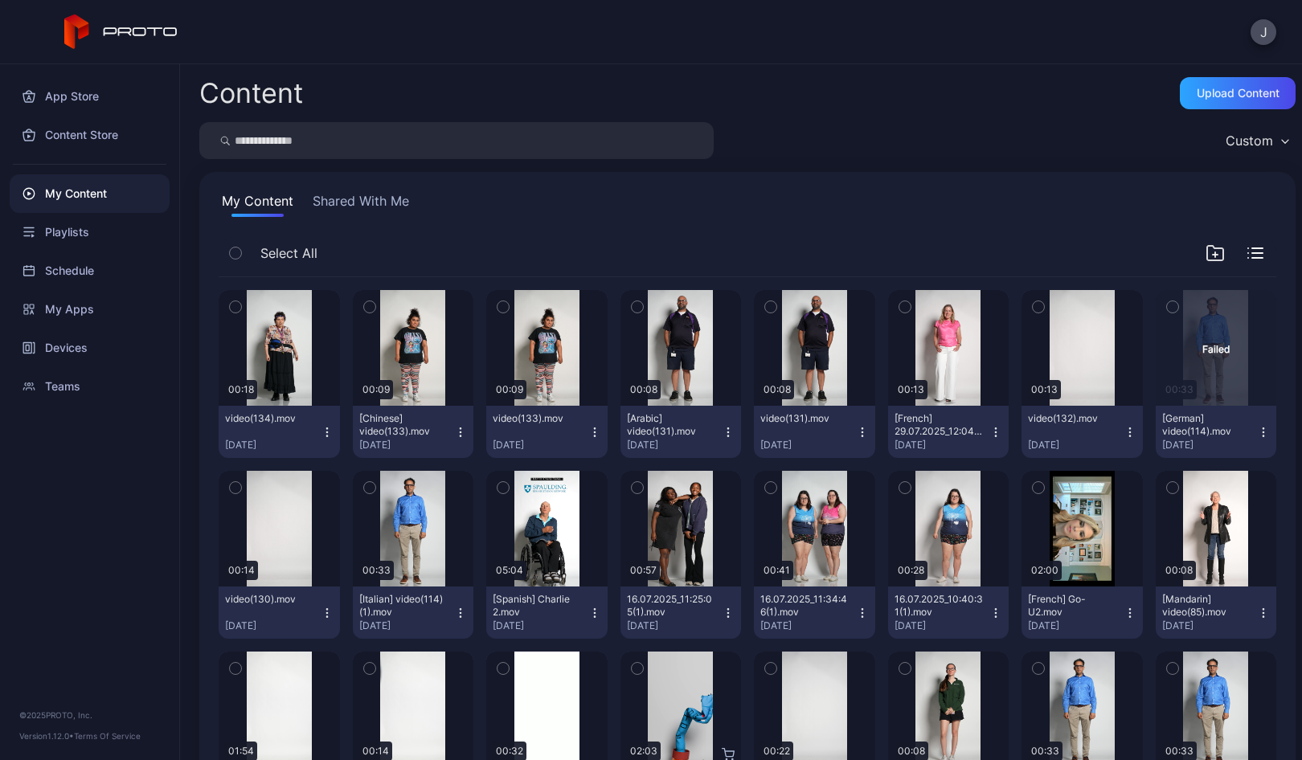
click at [235, 305] on icon "button" at bounding box center [235, 307] width 11 height 18
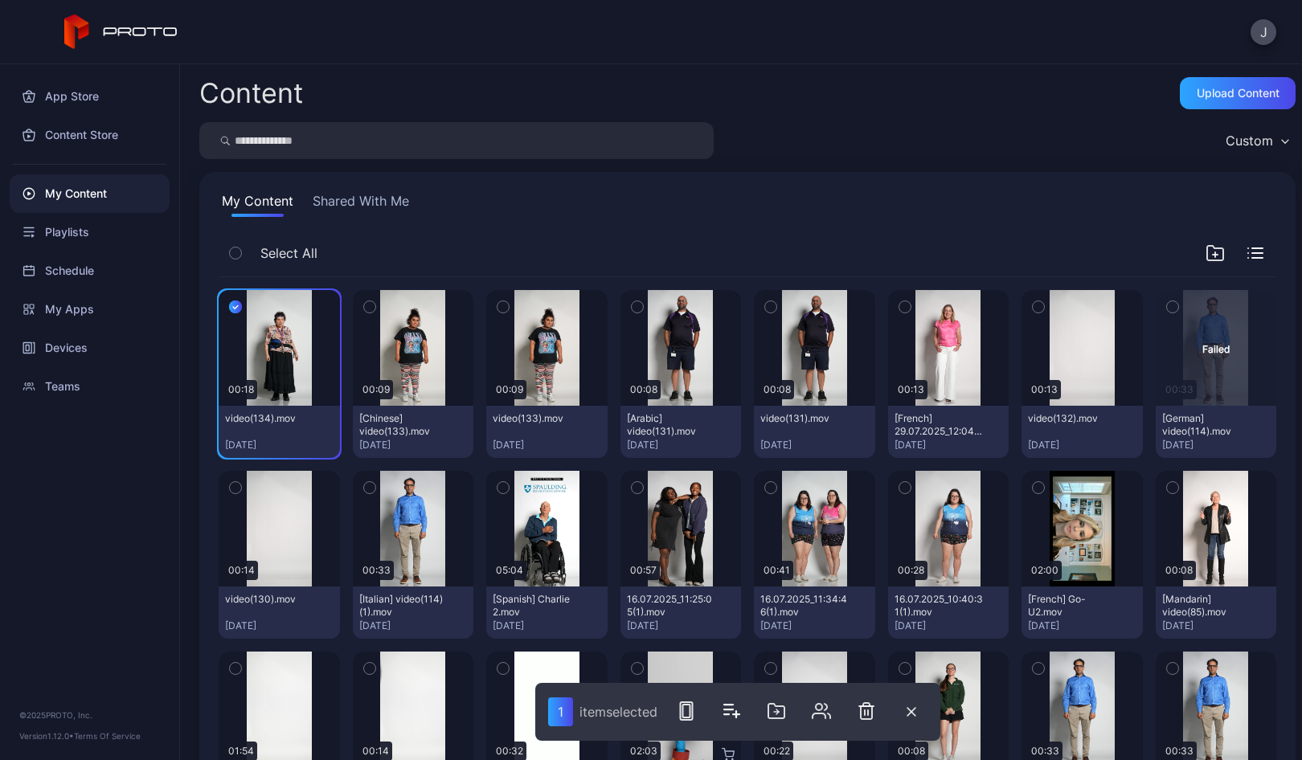
click at [366, 302] on icon "button" at bounding box center [369, 307] width 11 height 18
click at [501, 308] on icon "button" at bounding box center [503, 307] width 4 height 2
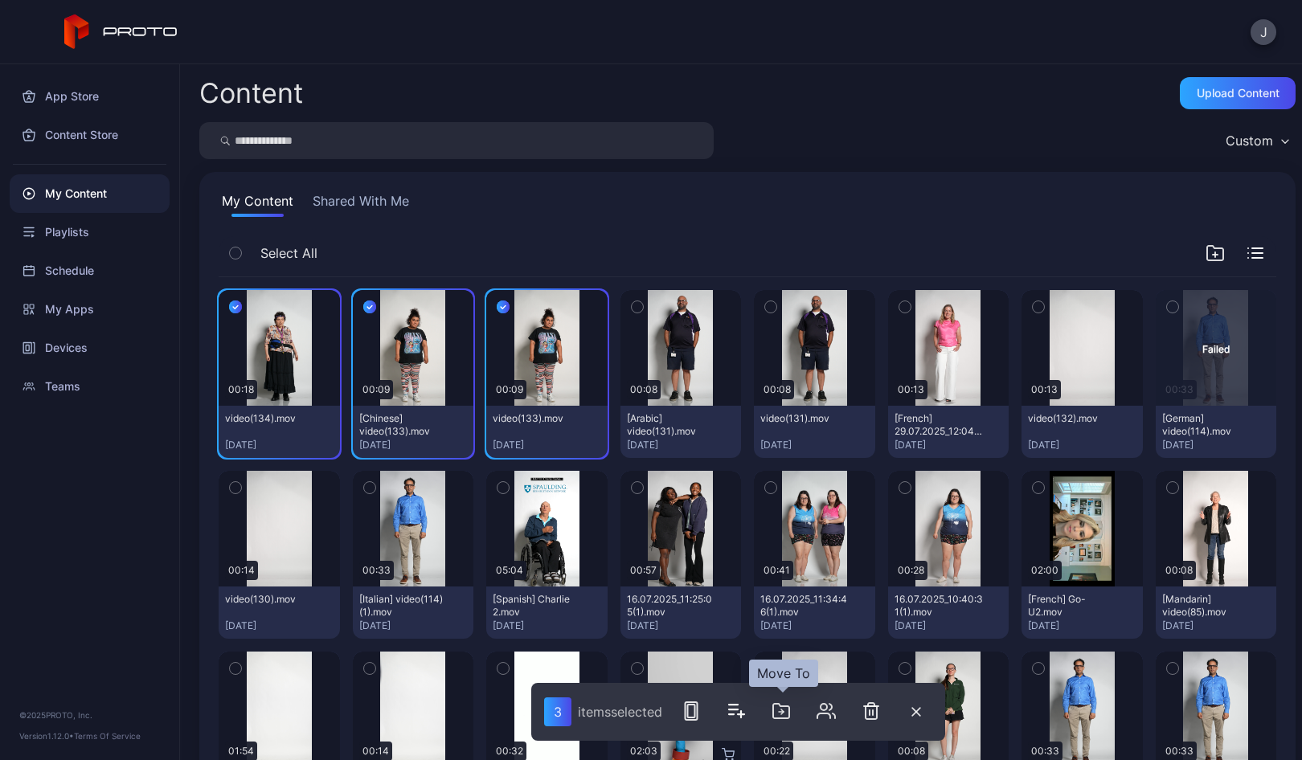
click at [783, 709] on icon "button" at bounding box center [782, 711] width 2 height 5
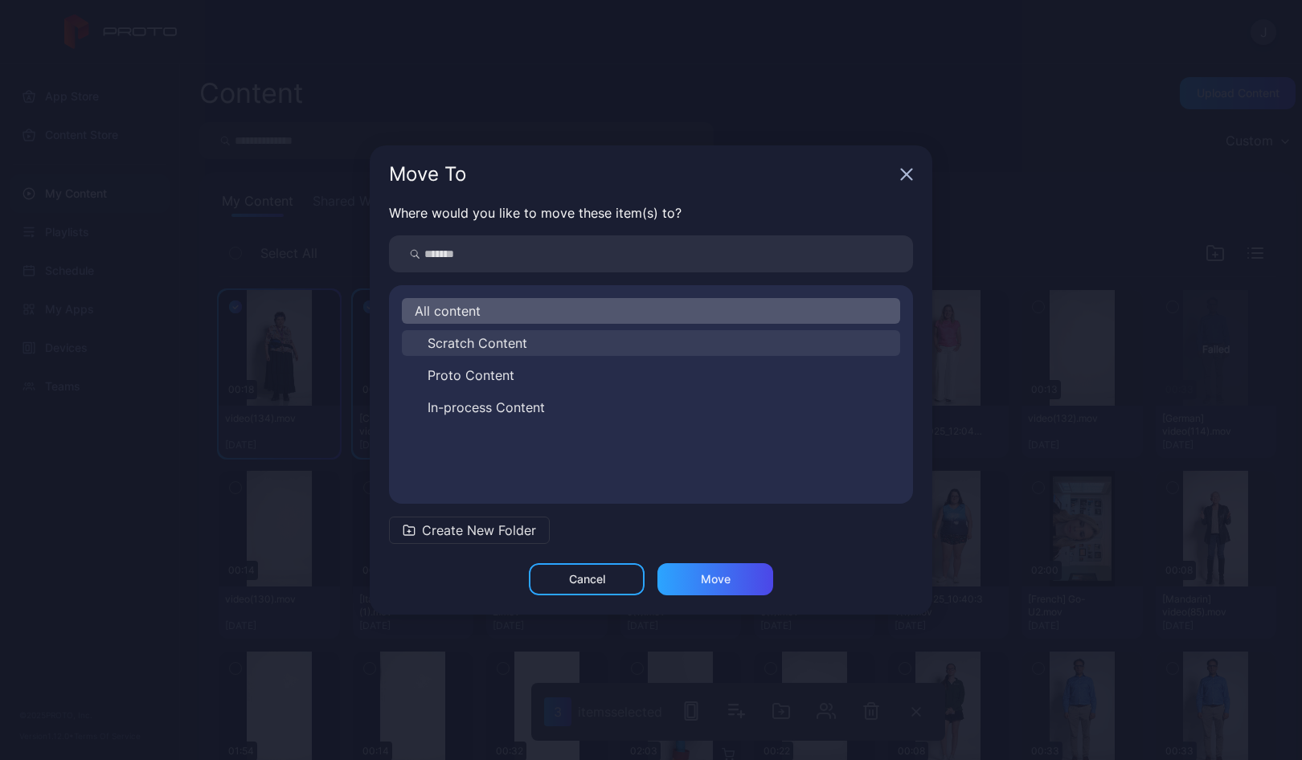
click at [473, 350] on span "Scratch Content" at bounding box center [477, 342] width 100 height 19
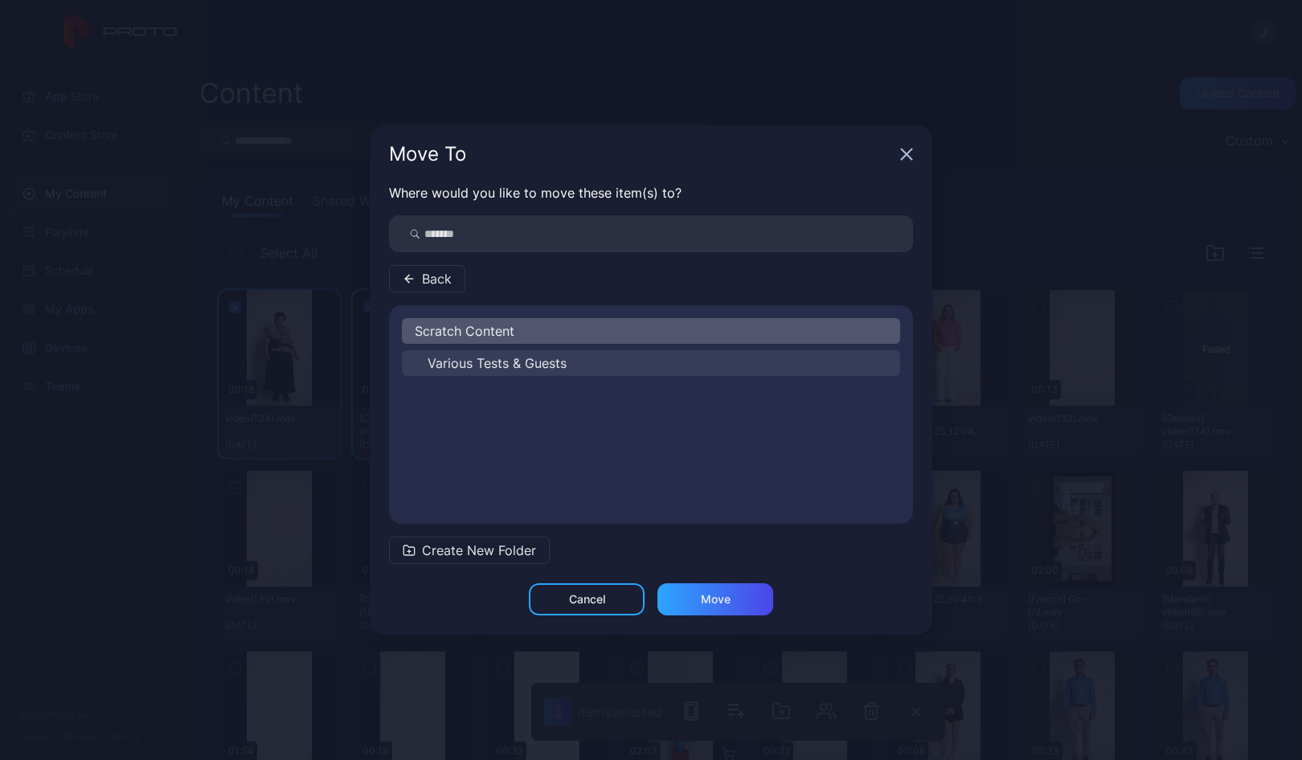
click at [473, 362] on span "Various Tests & Guests" at bounding box center [496, 363] width 139 height 19
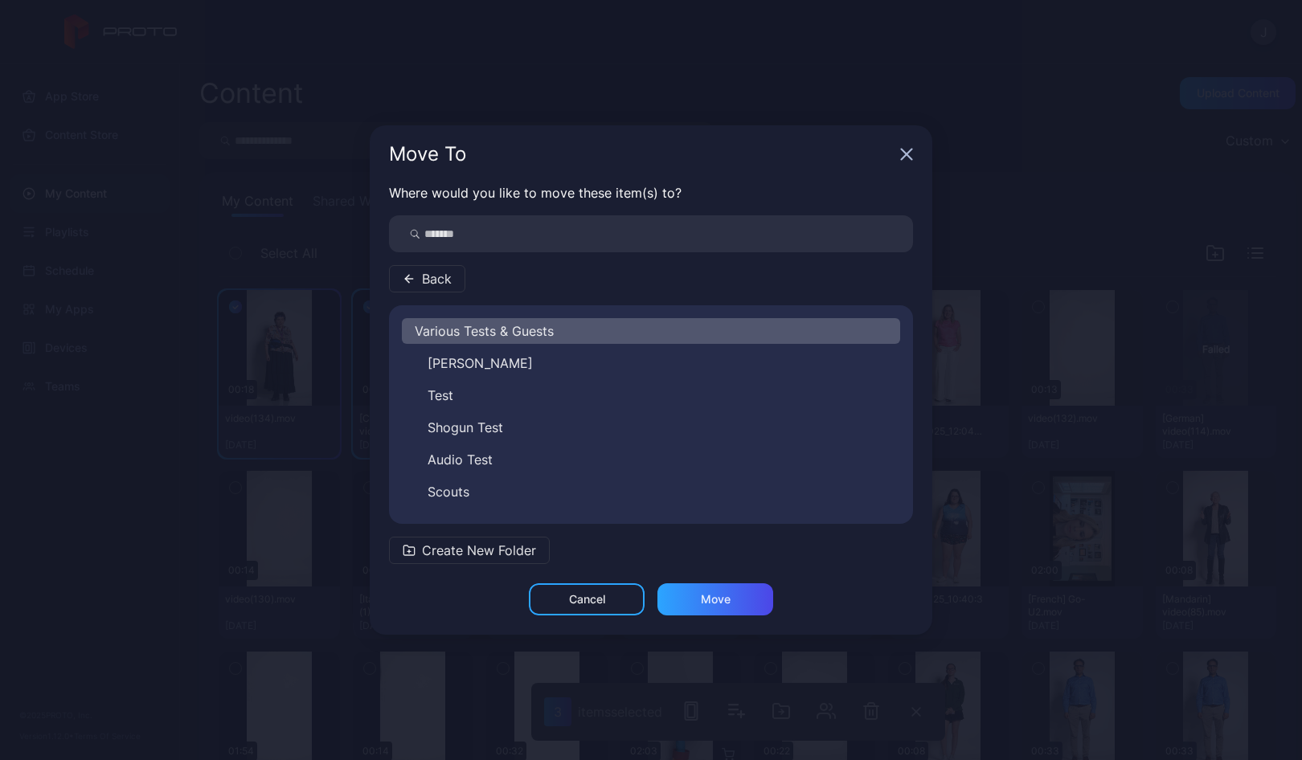
scroll to position [26, 0]
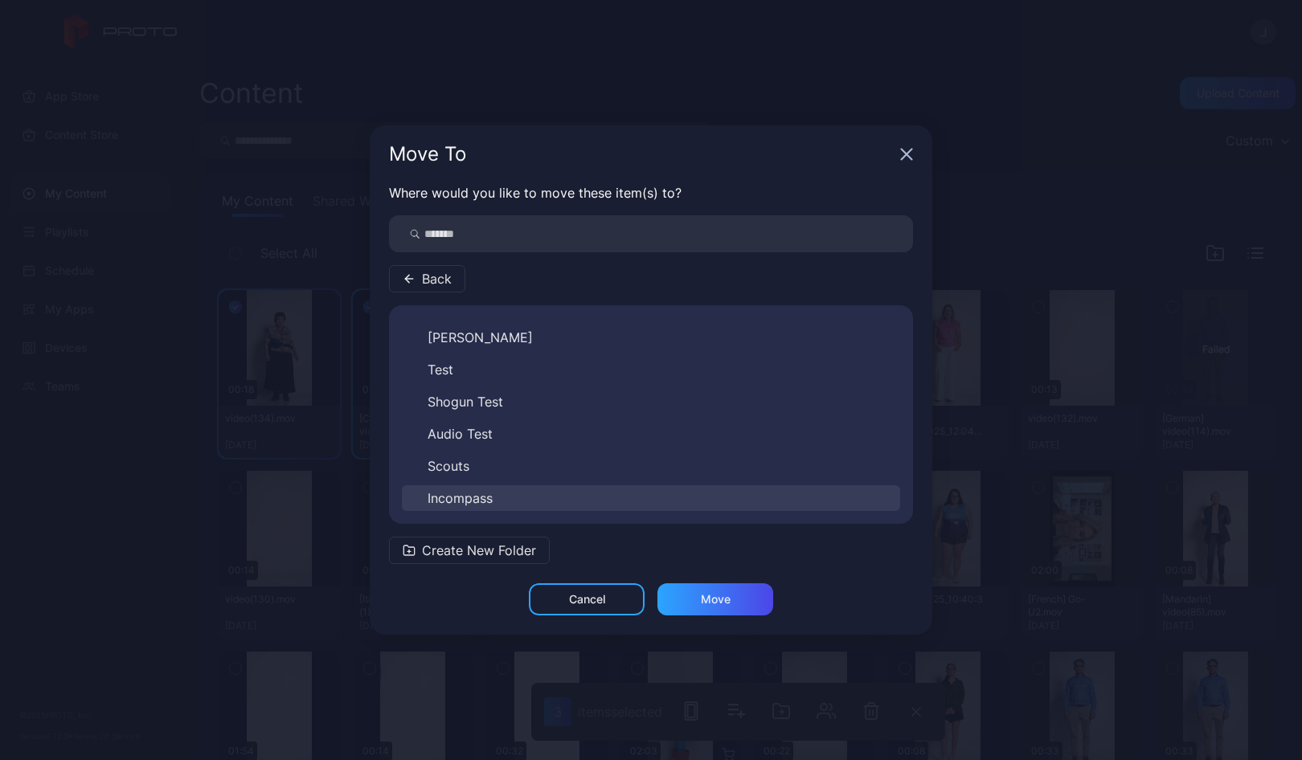
click at [468, 503] on span "Incompass" at bounding box center [459, 498] width 65 height 19
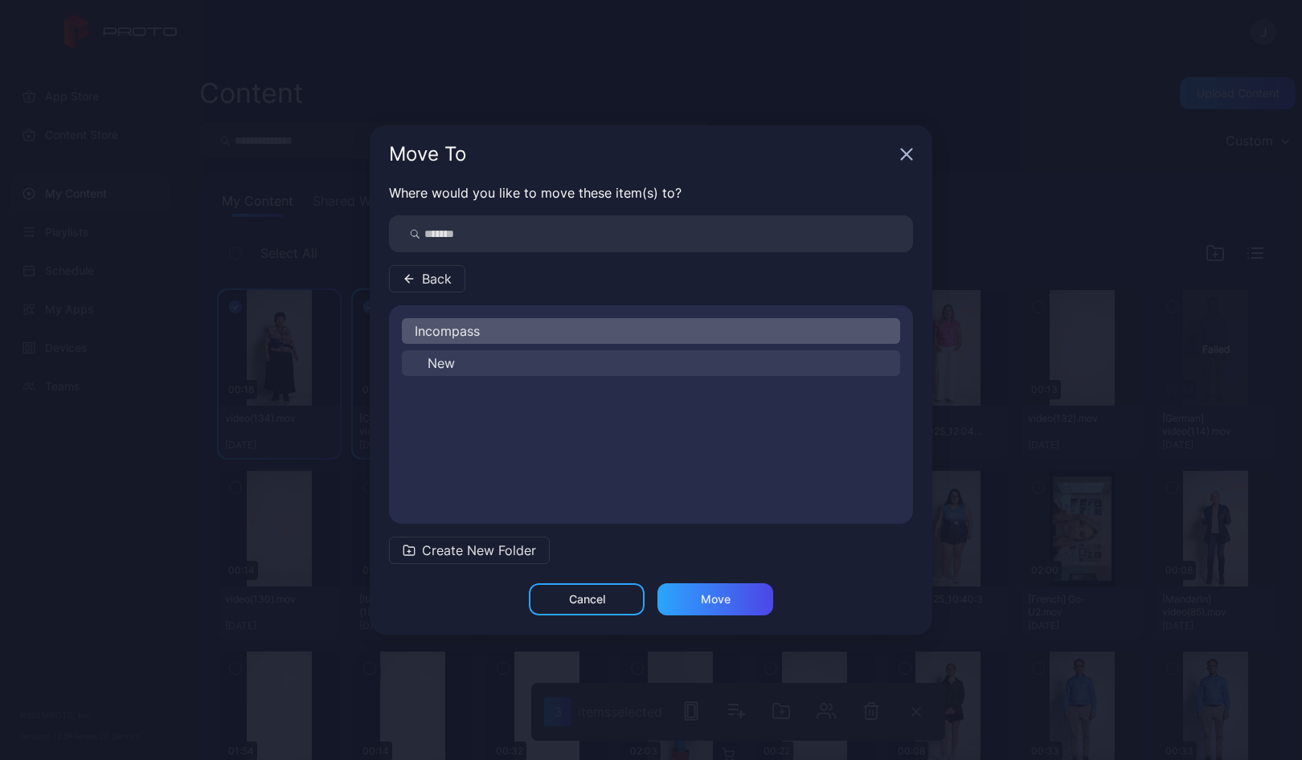
click at [443, 366] on span "New" at bounding box center [440, 363] width 27 height 19
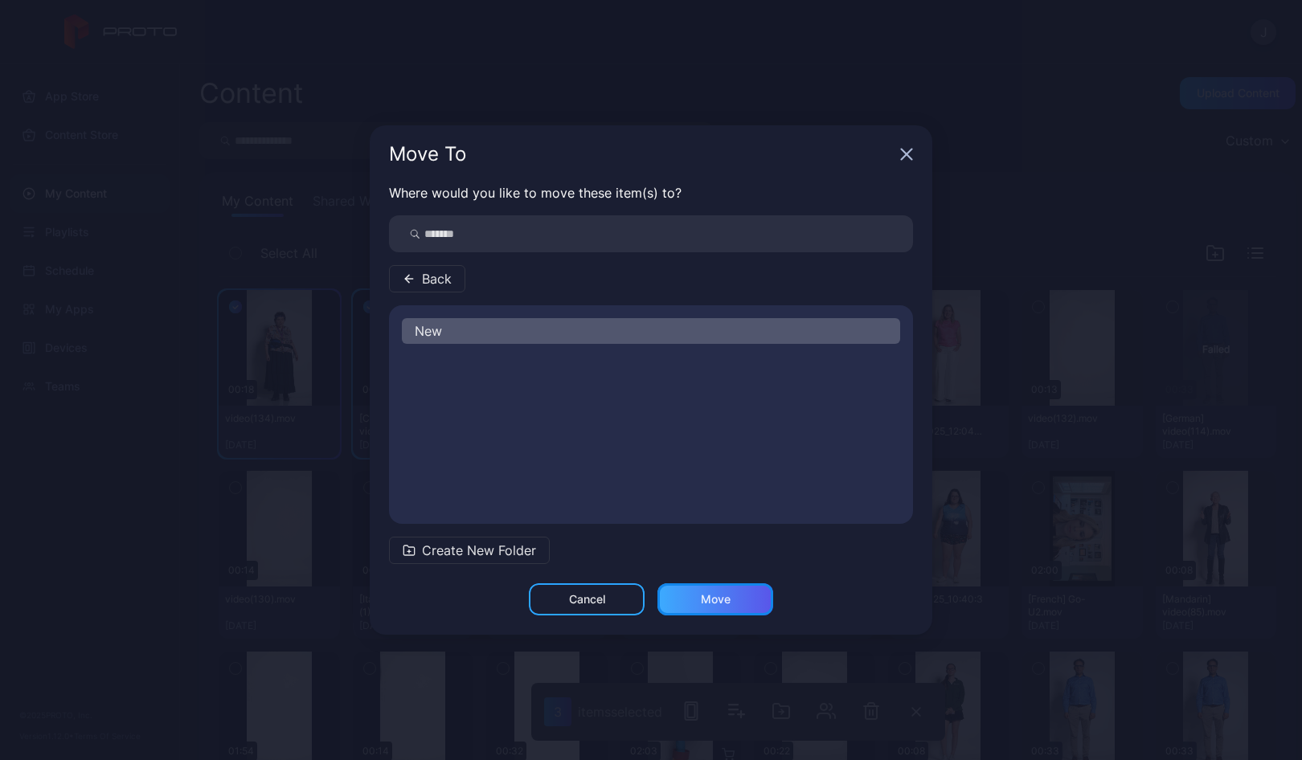
click at [753, 600] on div "Move" at bounding box center [715, 599] width 116 height 32
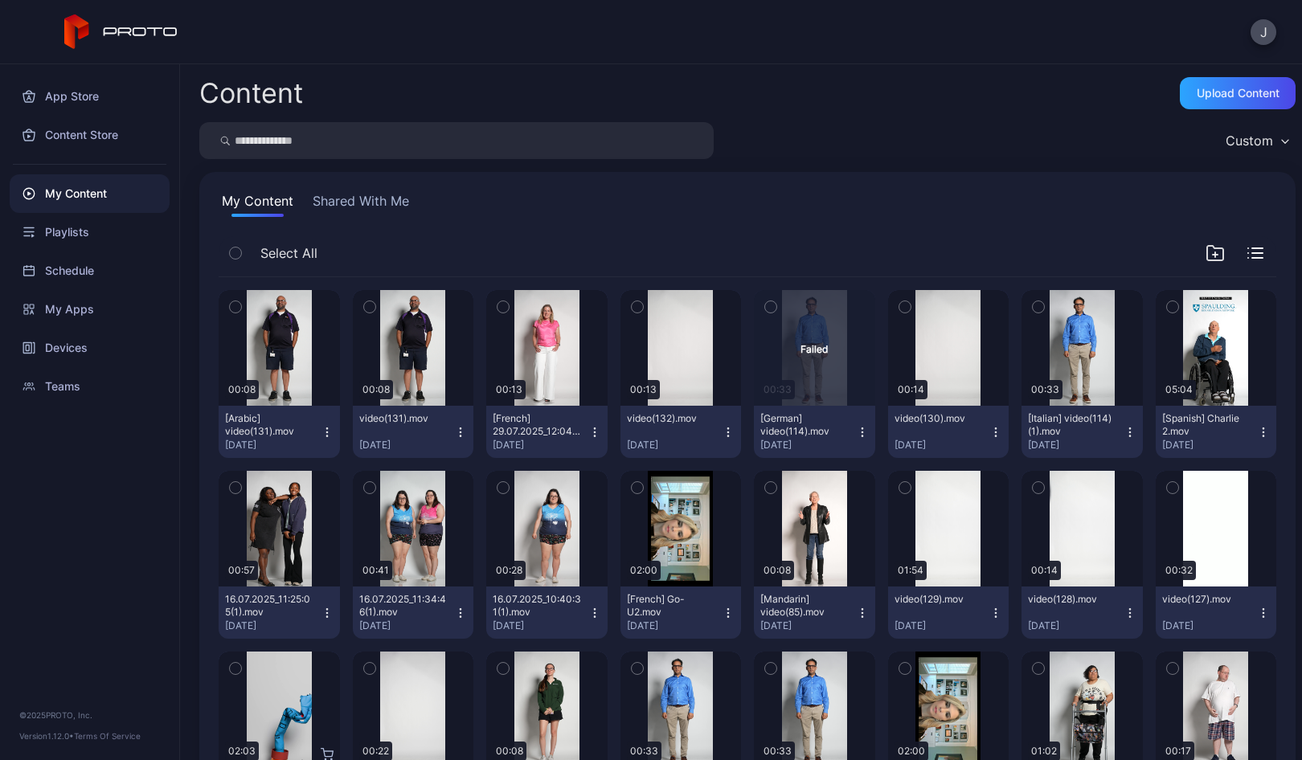
click at [237, 302] on icon "button" at bounding box center [235, 307] width 11 height 18
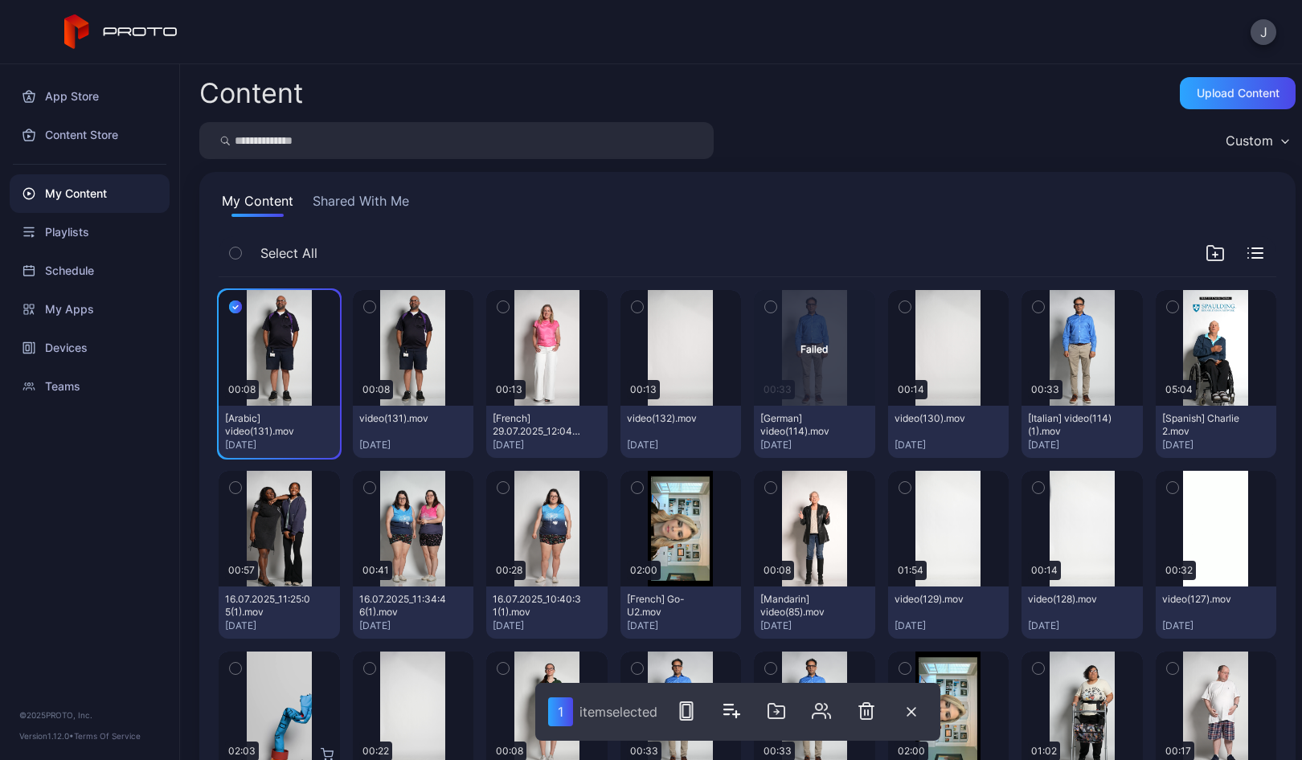
click at [367, 309] on icon "button" at bounding box center [369, 307] width 11 height 18
click at [497, 309] on icon "button" at bounding box center [502, 307] width 11 height 18
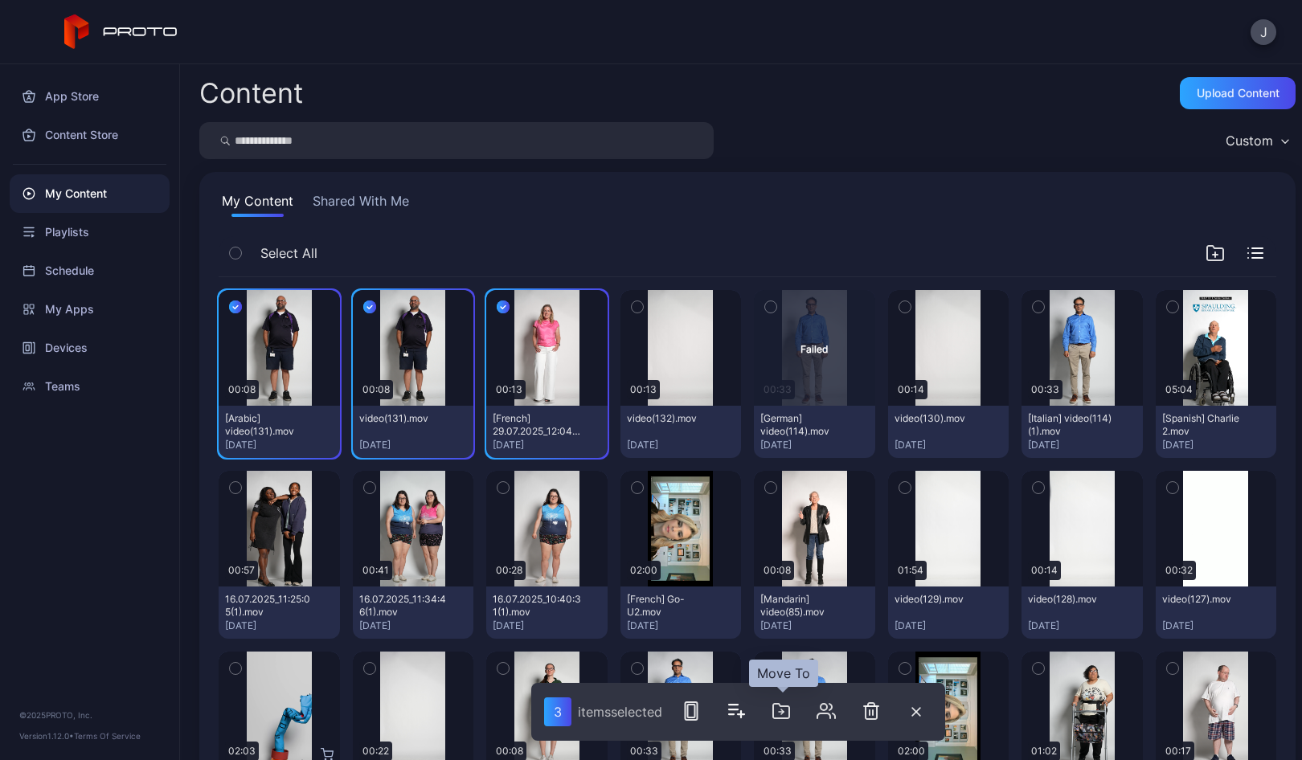
click at [783, 712] on icon "button" at bounding box center [782, 711] width 2 height 5
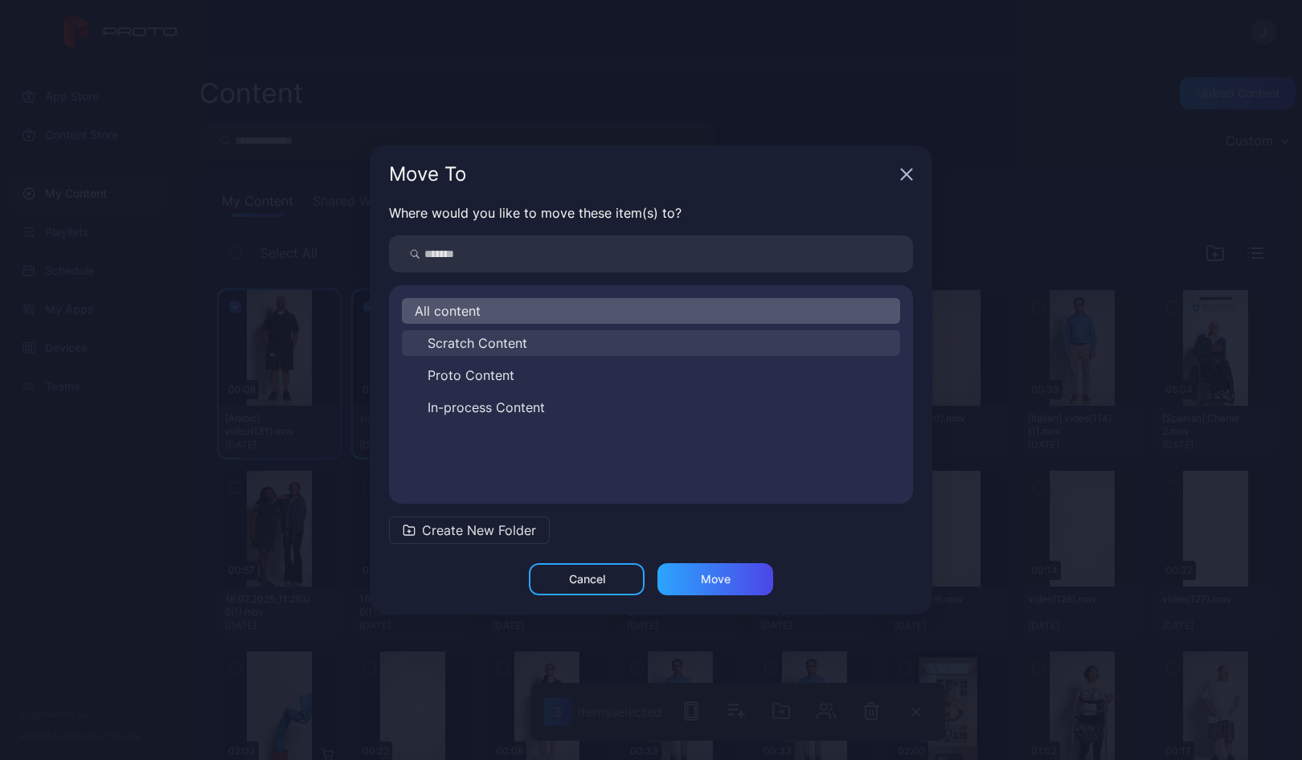
click at [489, 343] on span "Scratch Content" at bounding box center [477, 342] width 100 height 19
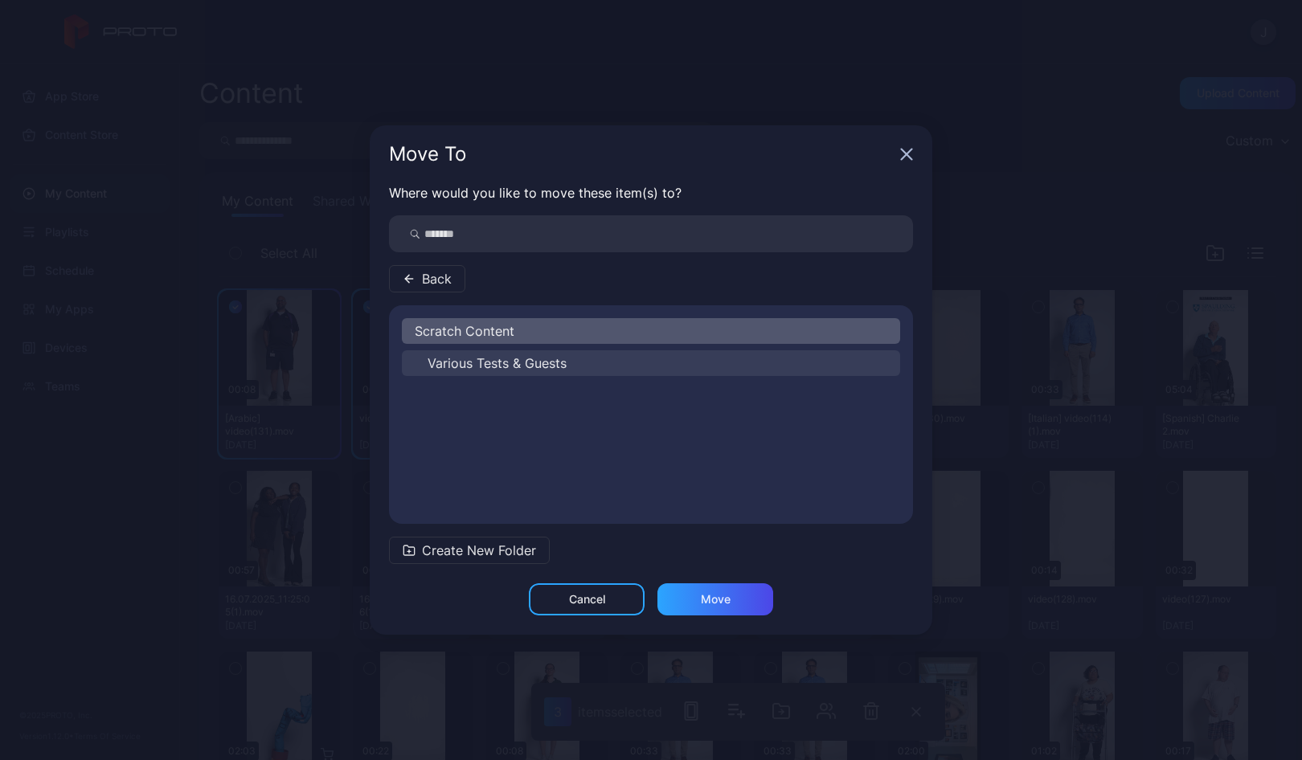
click at [472, 361] on span "Various Tests & Guests" at bounding box center [496, 363] width 139 height 19
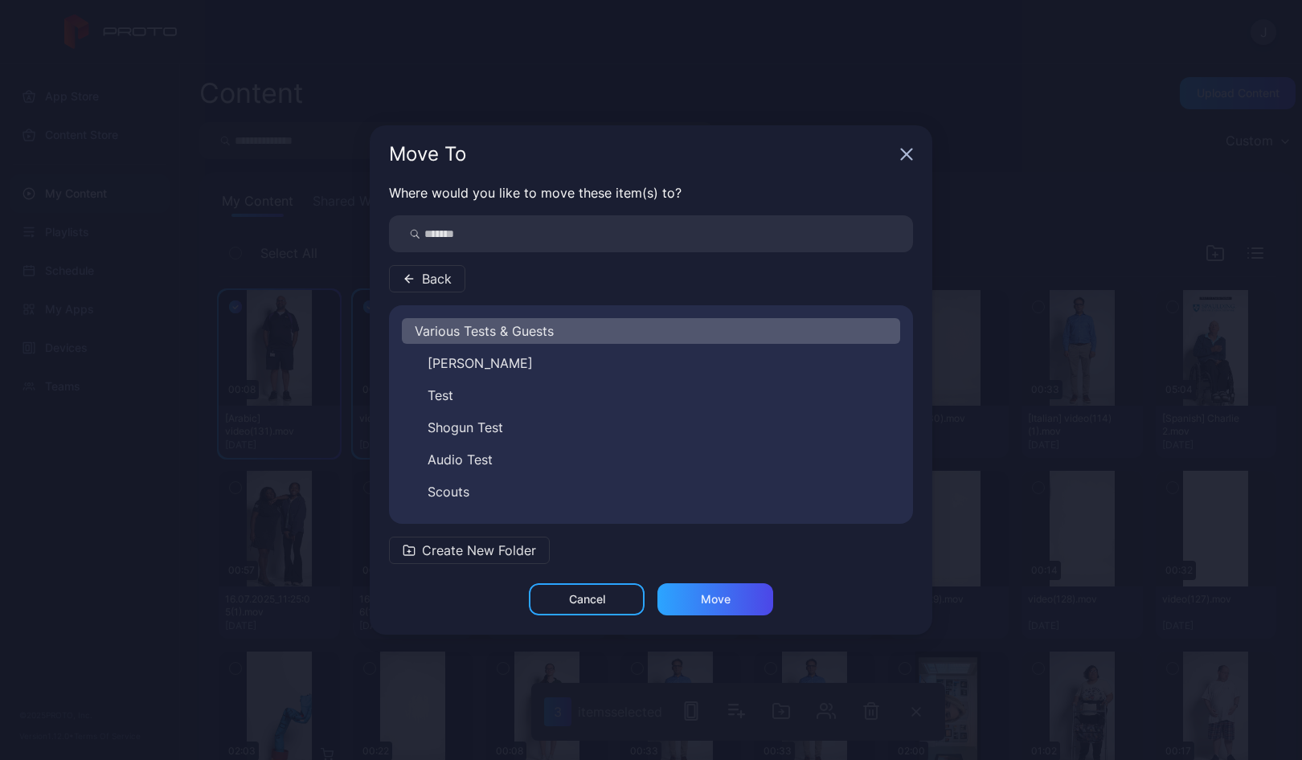
scroll to position [26, 0]
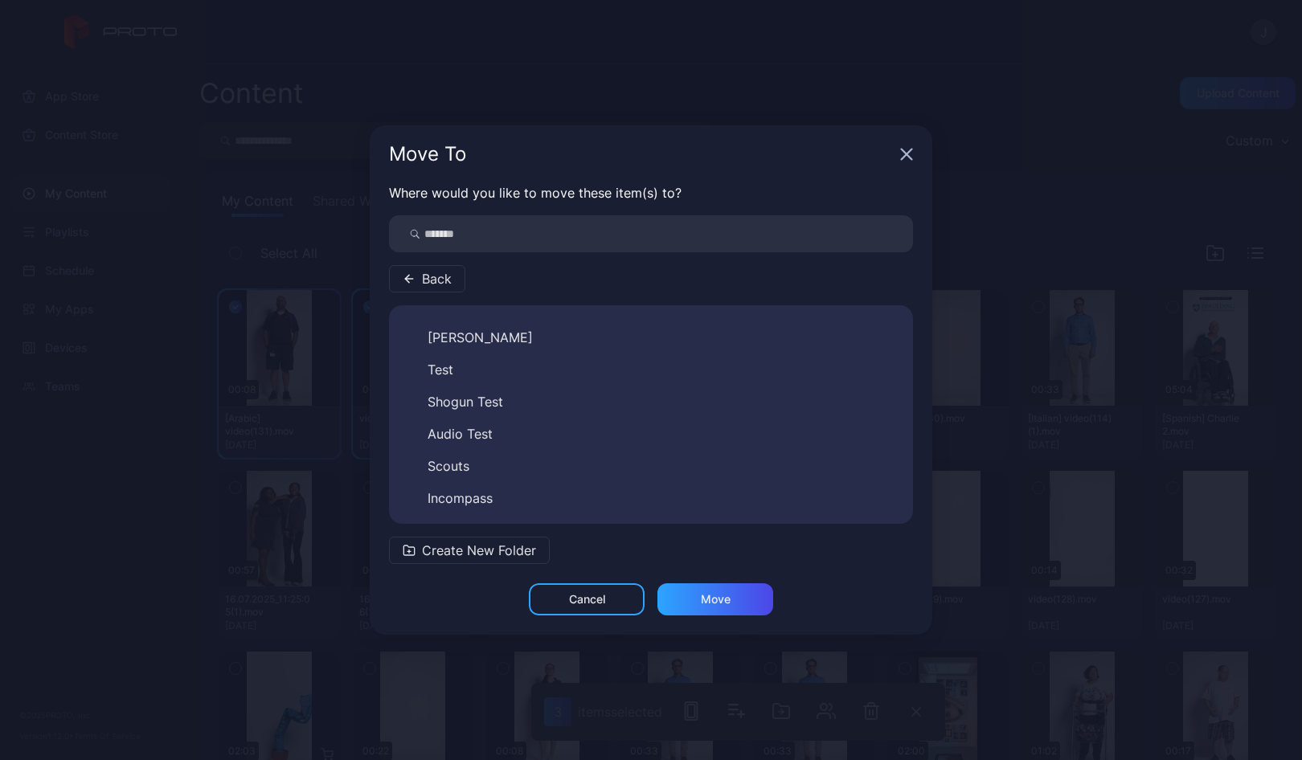
click at [432, 281] on span "Back" at bounding box center [437, 278] width 30 height 19
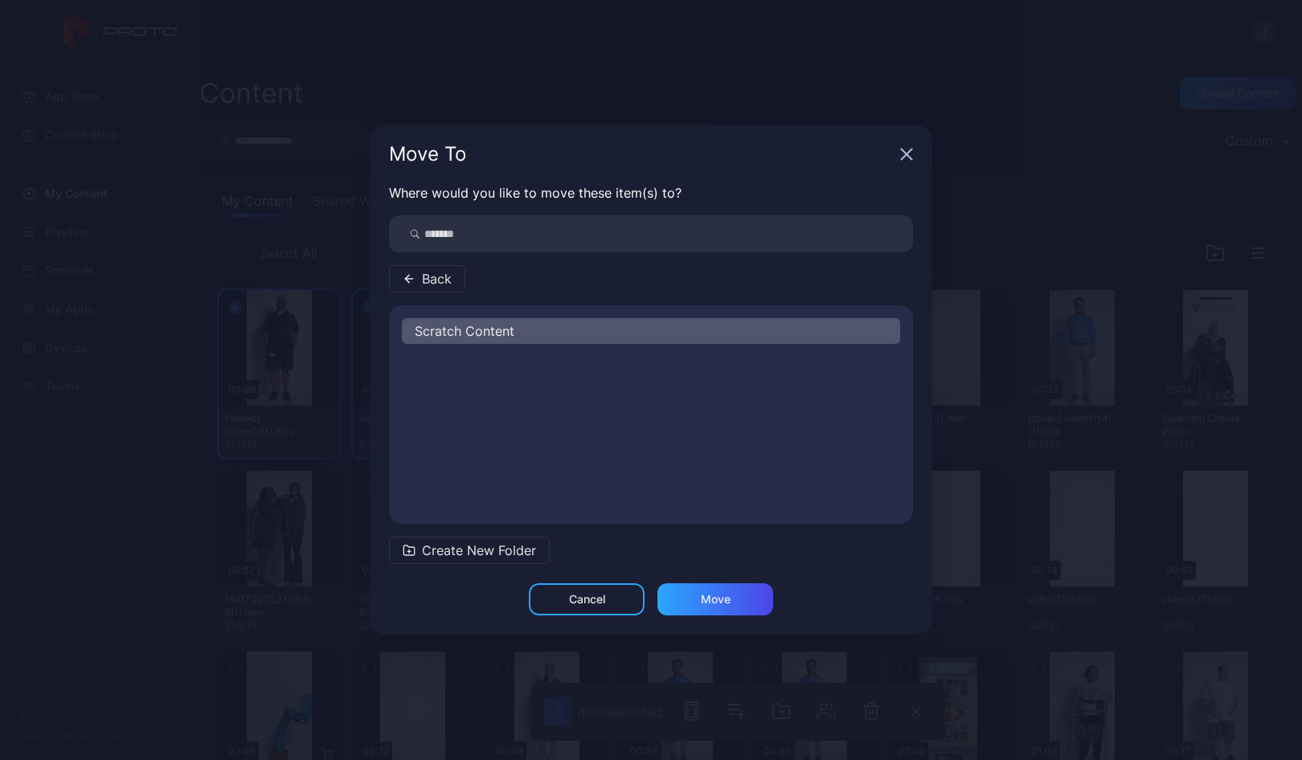
scroll to position [0, 0]
click at [505, 360] on span "Various Tests & Guests" at bounding box center [496, 363] width 139 height 19
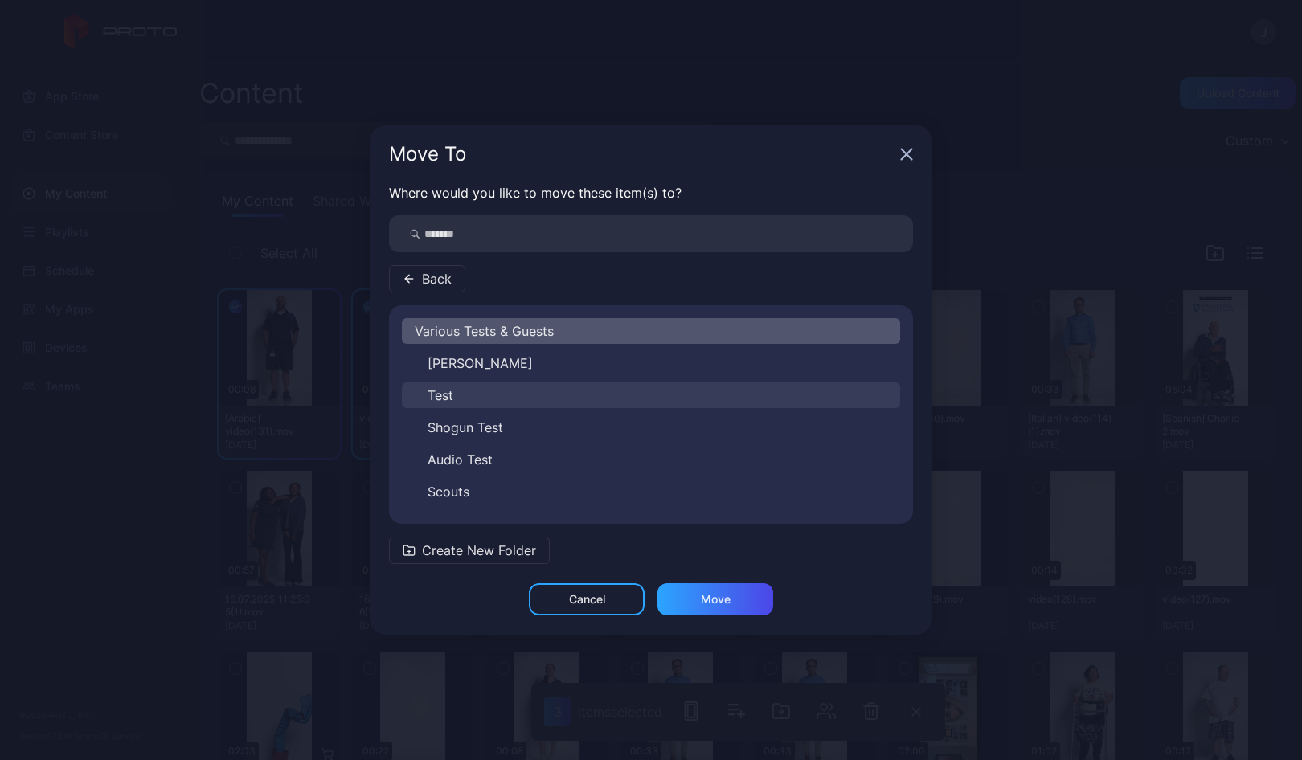
click at [439, 395] on span "Test" at bounding box center [440, 395] width 26 height 19
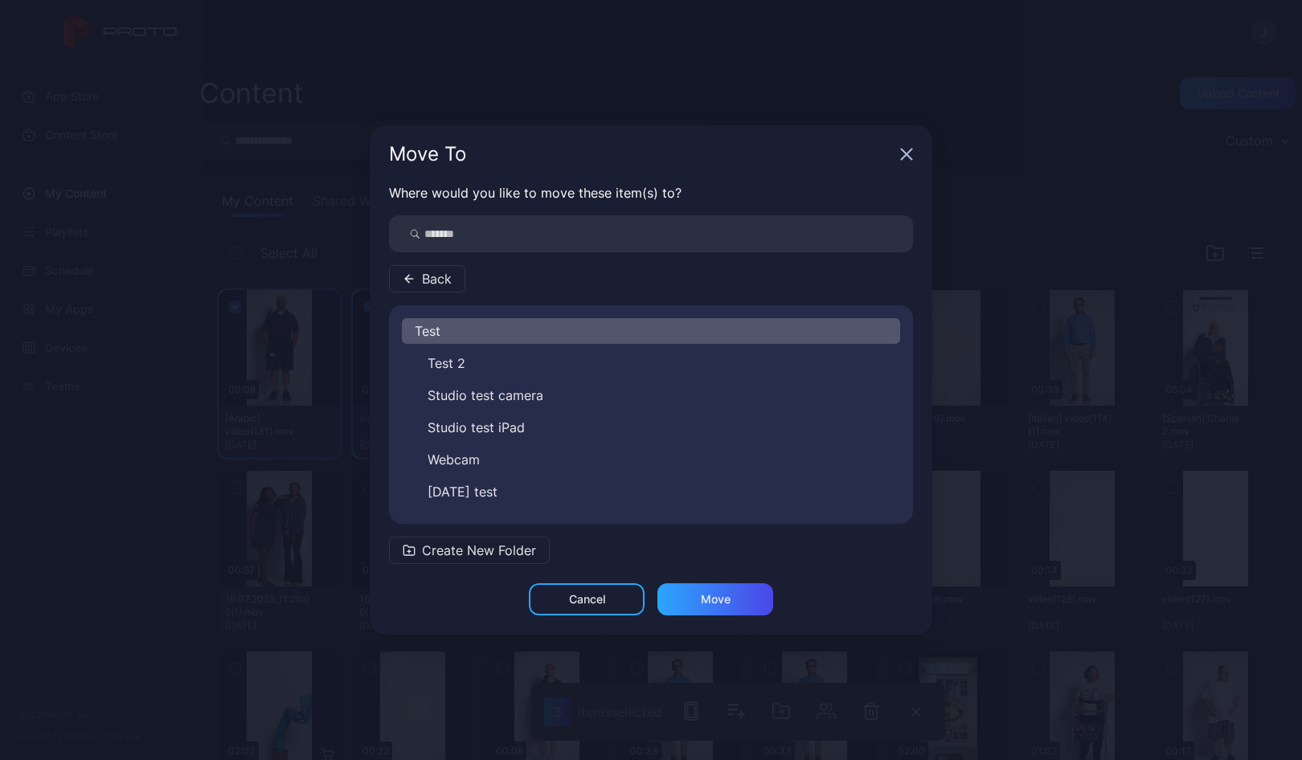
click at [418, 277] on button "Back" at bounding box center [427, 278] width 76 height 27
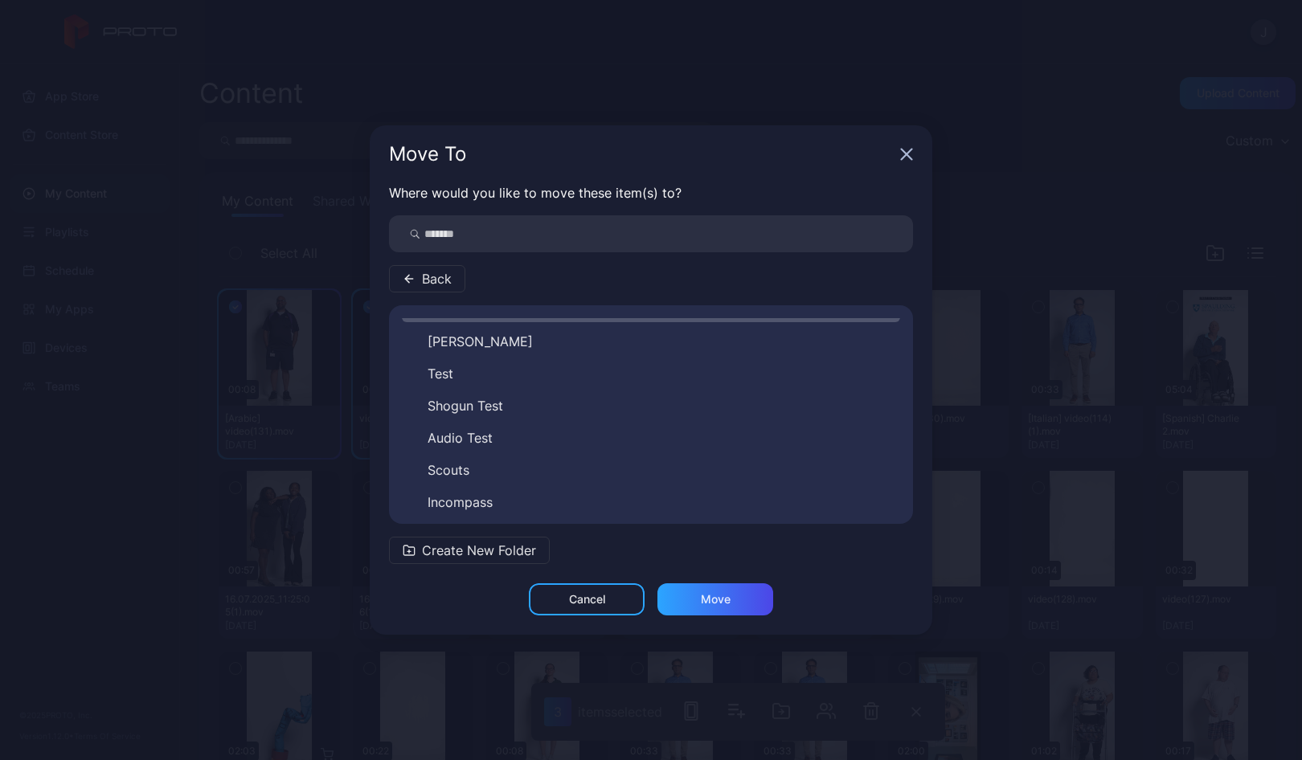
scroll to position [26, 0]
click at [497, 550] on span "Create New Folder" at bounding box center [479, 550] width 114 height 19
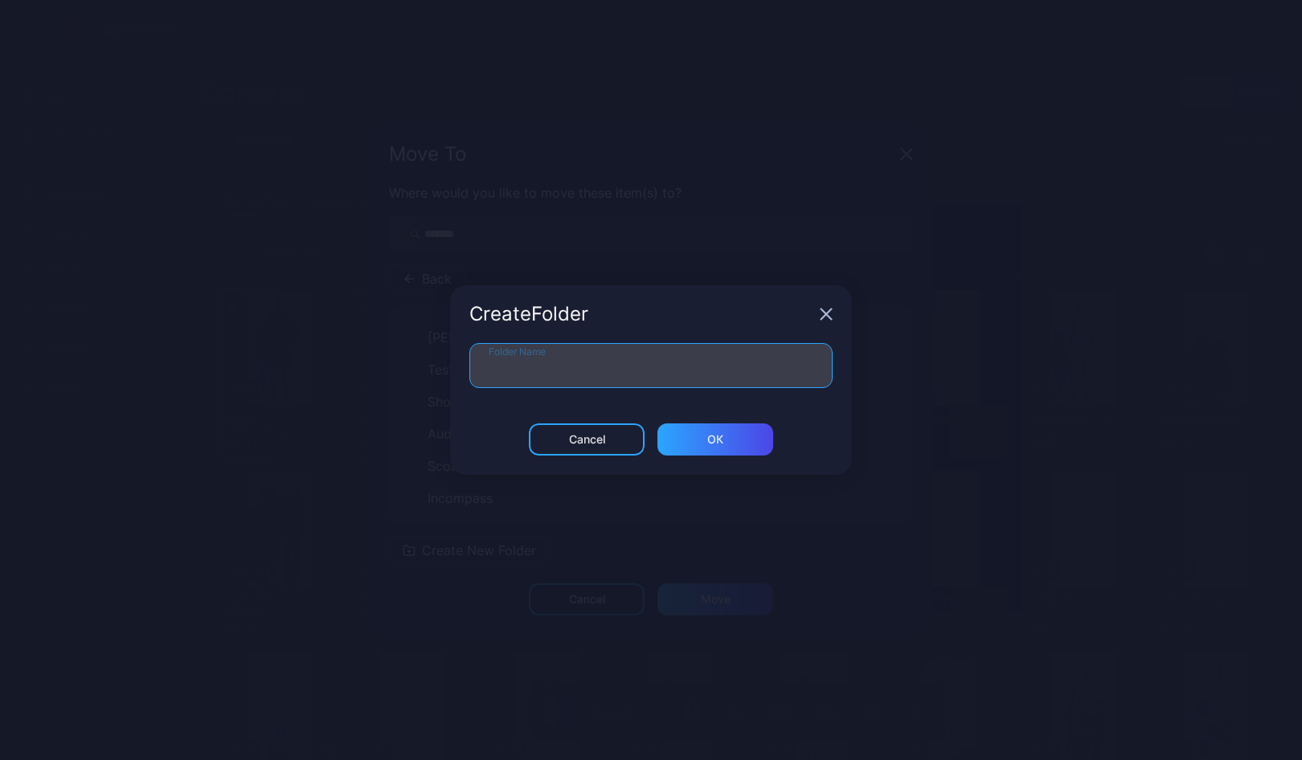
drag, startPoint x: 505, startPoint y: 363, endPoint x: 793, endPoint y: 367, distance: 288.5
click at [793, 367] on input "Folder Name" at bounding box center [650, 365] width 363 height 45
click at [521, 365] on input "Folder Name" at bounding box center [650, 365] width 363 height 45
type input "****"
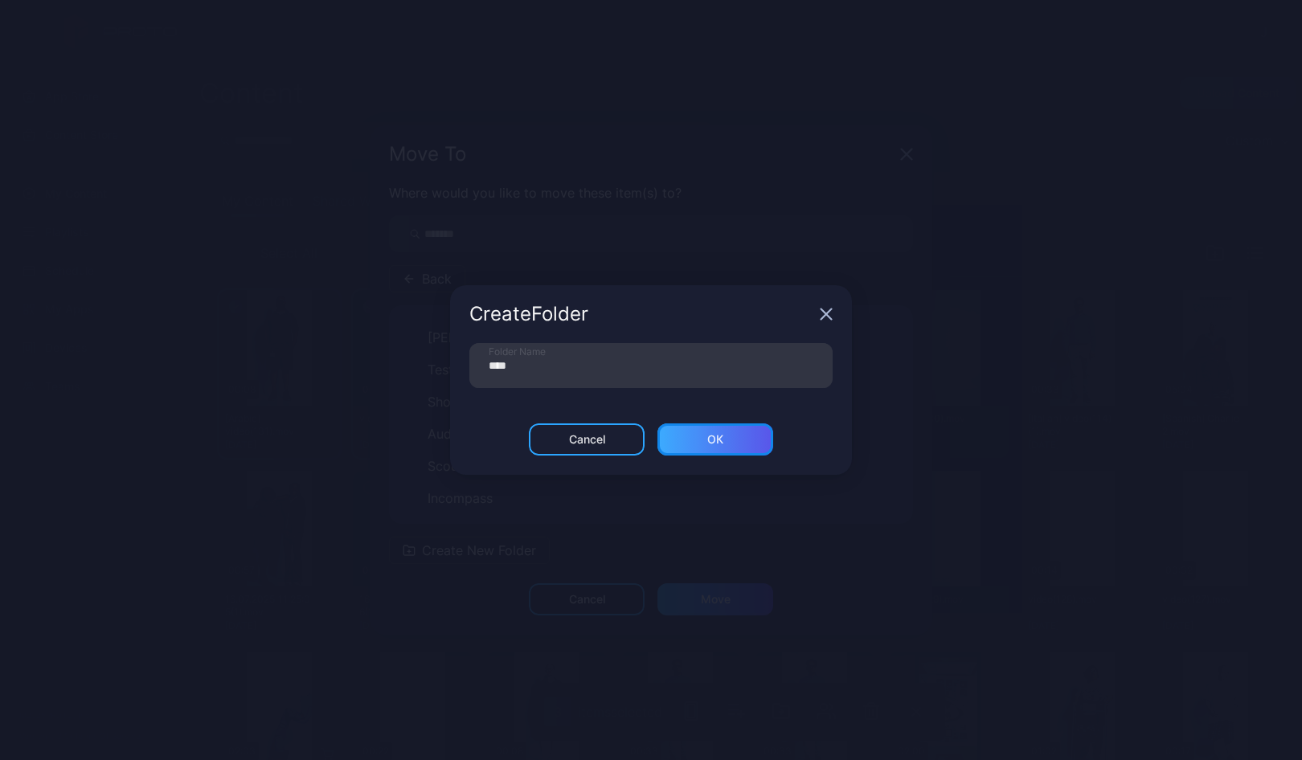
click at [739, 440] on div "ОК" at bounding box center [715, 439] width 116 height 32
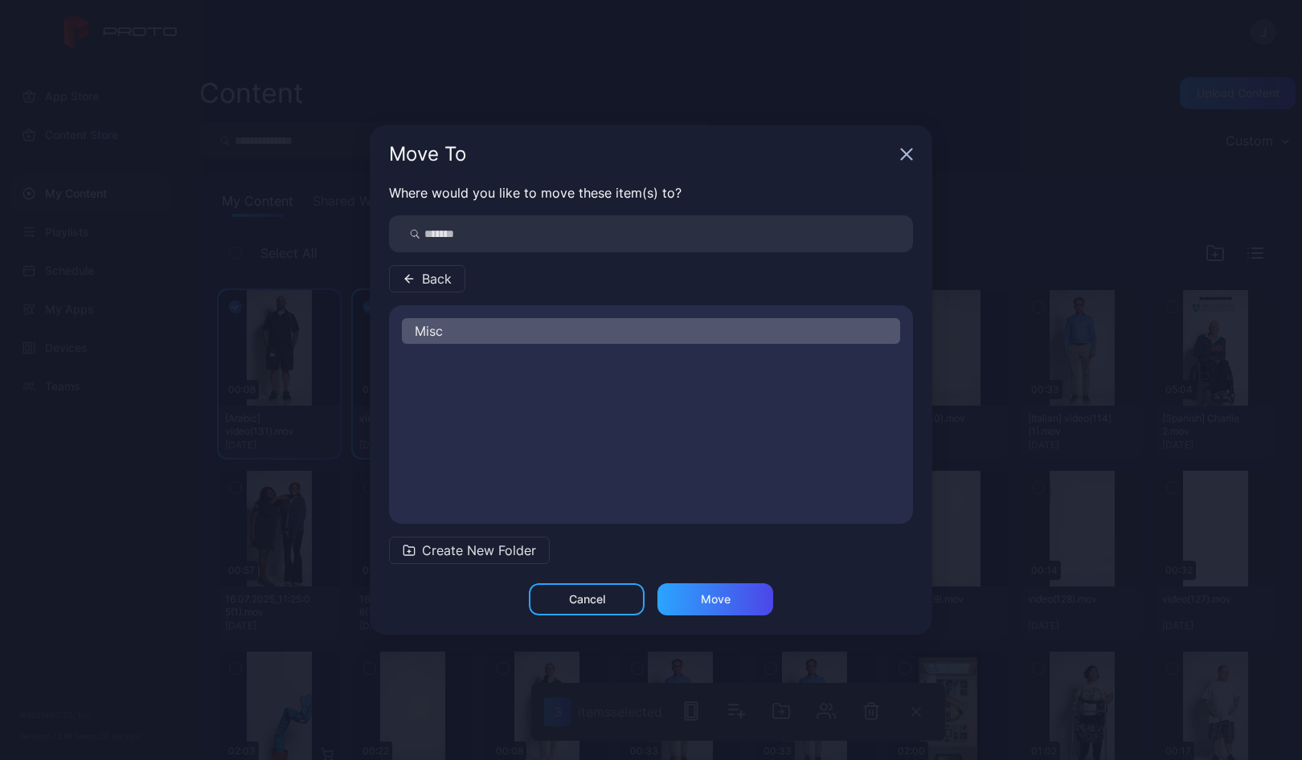
scroll to position [0, 0]
click at [720, 598] on div "Move" at bounding box center [716, 599] width 30 height 13
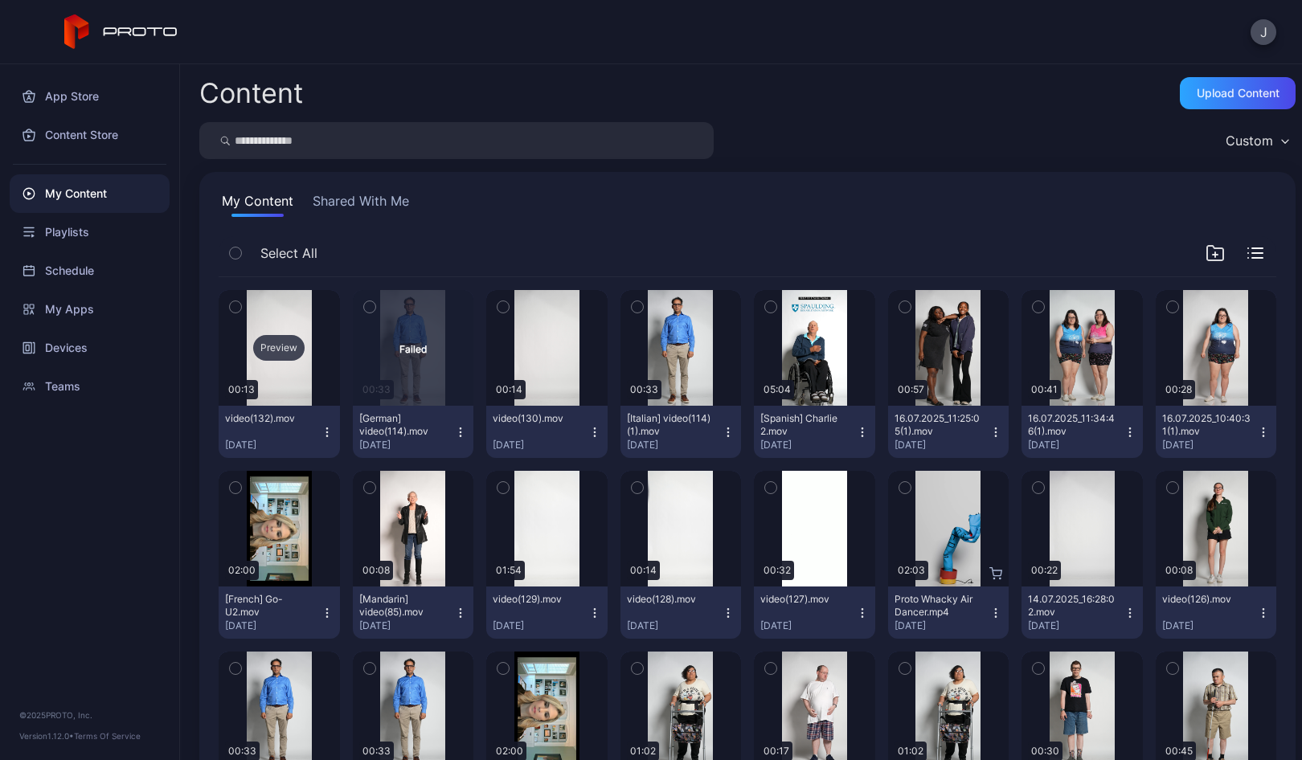
click at [274, 354] on div "Preview" at bounding box center [278, 348] width 51 height 26
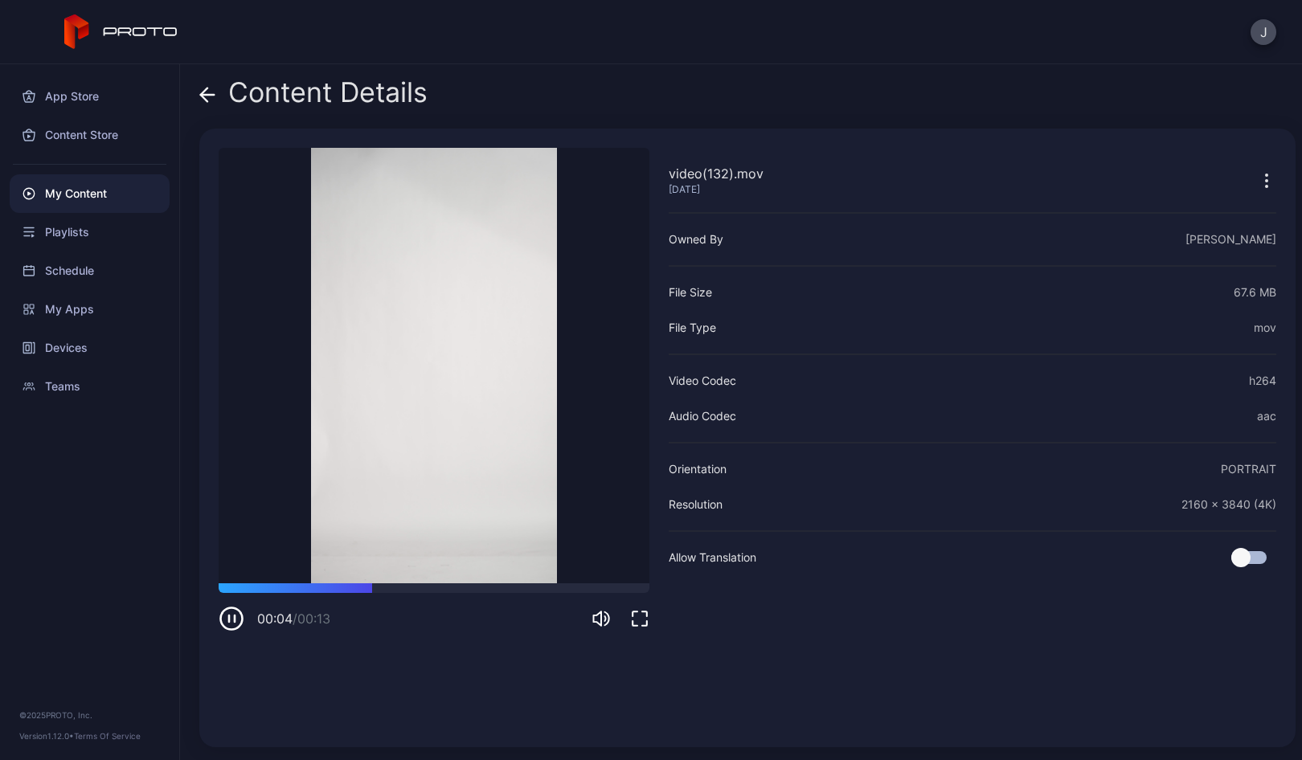
click at [205, 95] on icon at bounding box center [208, 95] width 14 height 0
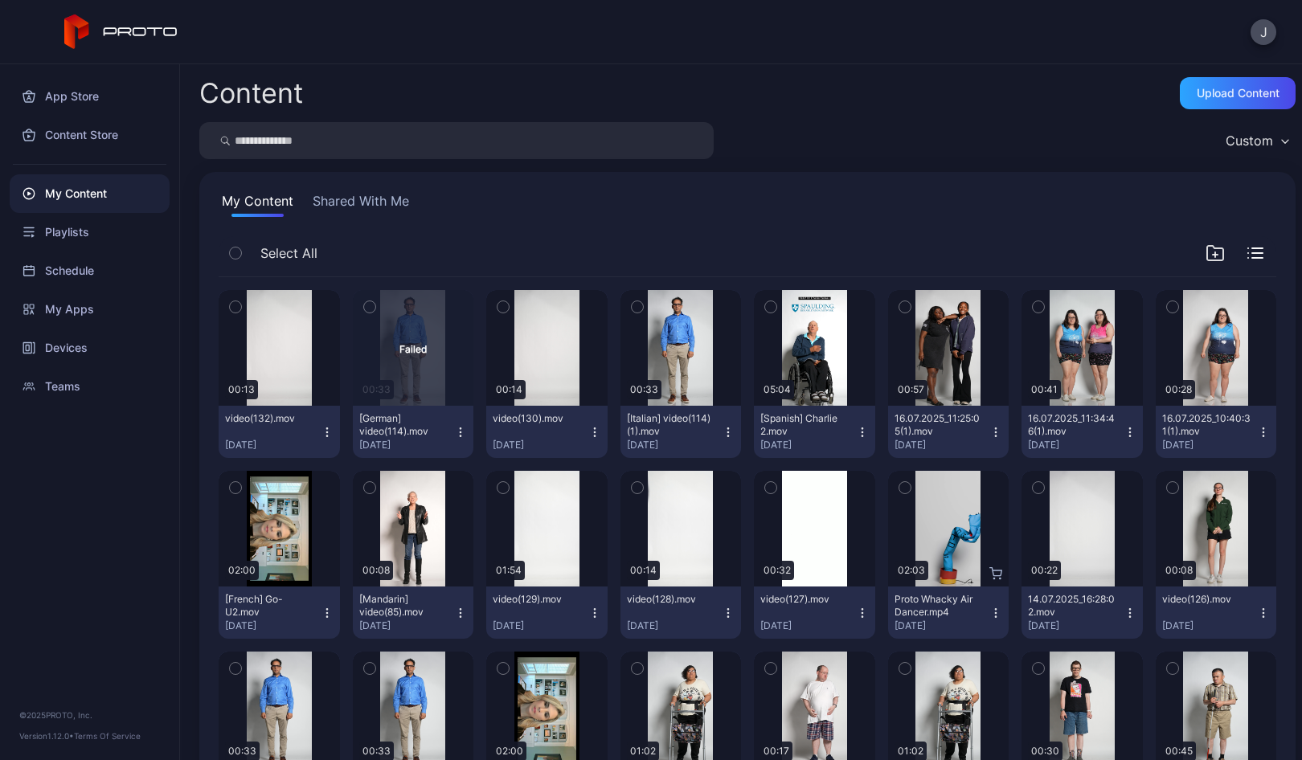
click at [325, 427] on icon "button" at bounding box center [327, 432] width 13 height 13
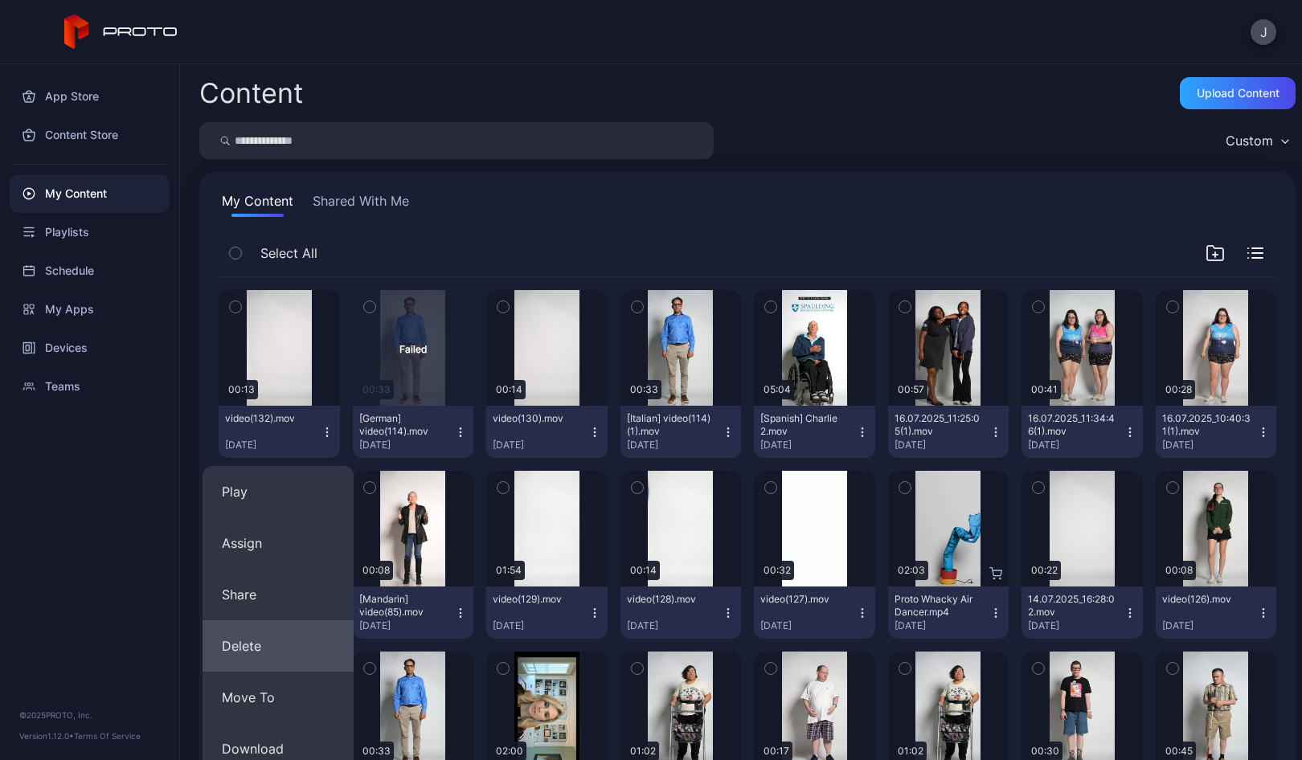
click at [247, 637] on button "Delete" at bounding box center [277, 645] width 151 height 51
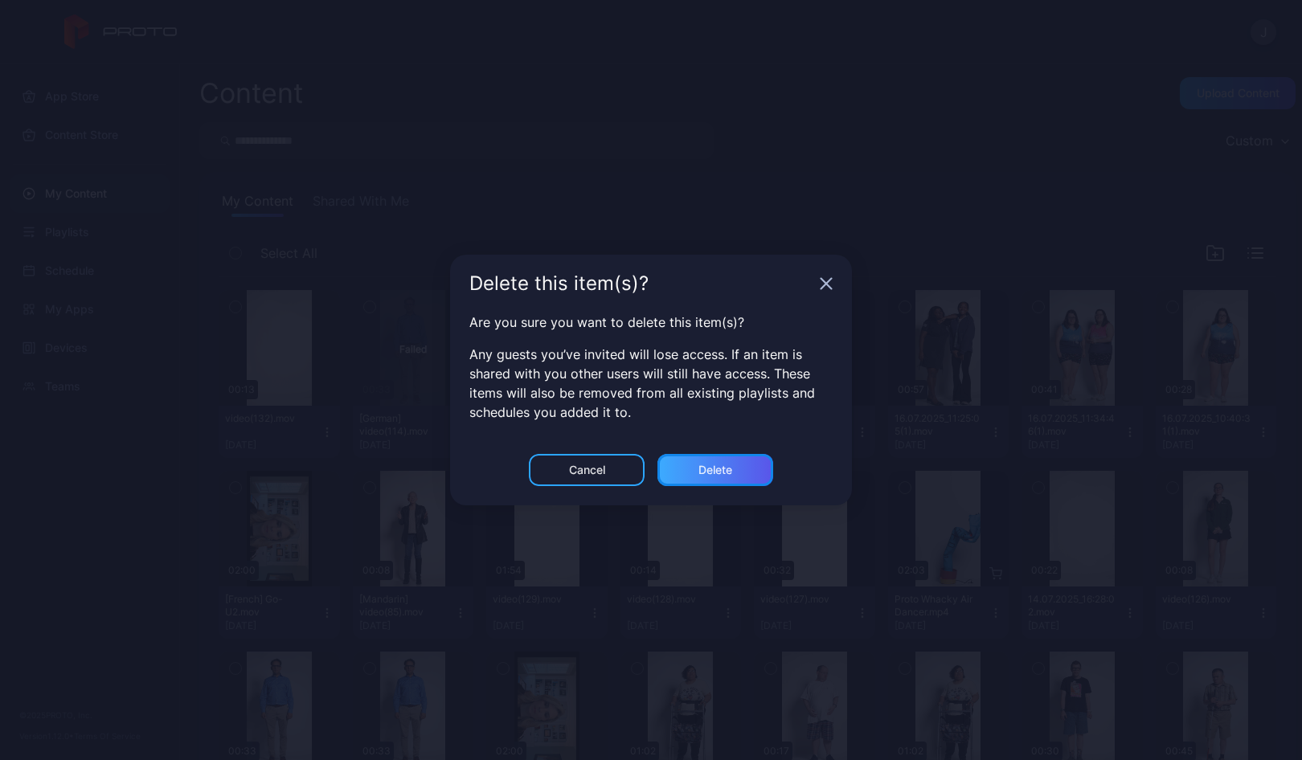
click at [724, 464] on div "Delete" at bounding box center [715, 470] width 34 height 13
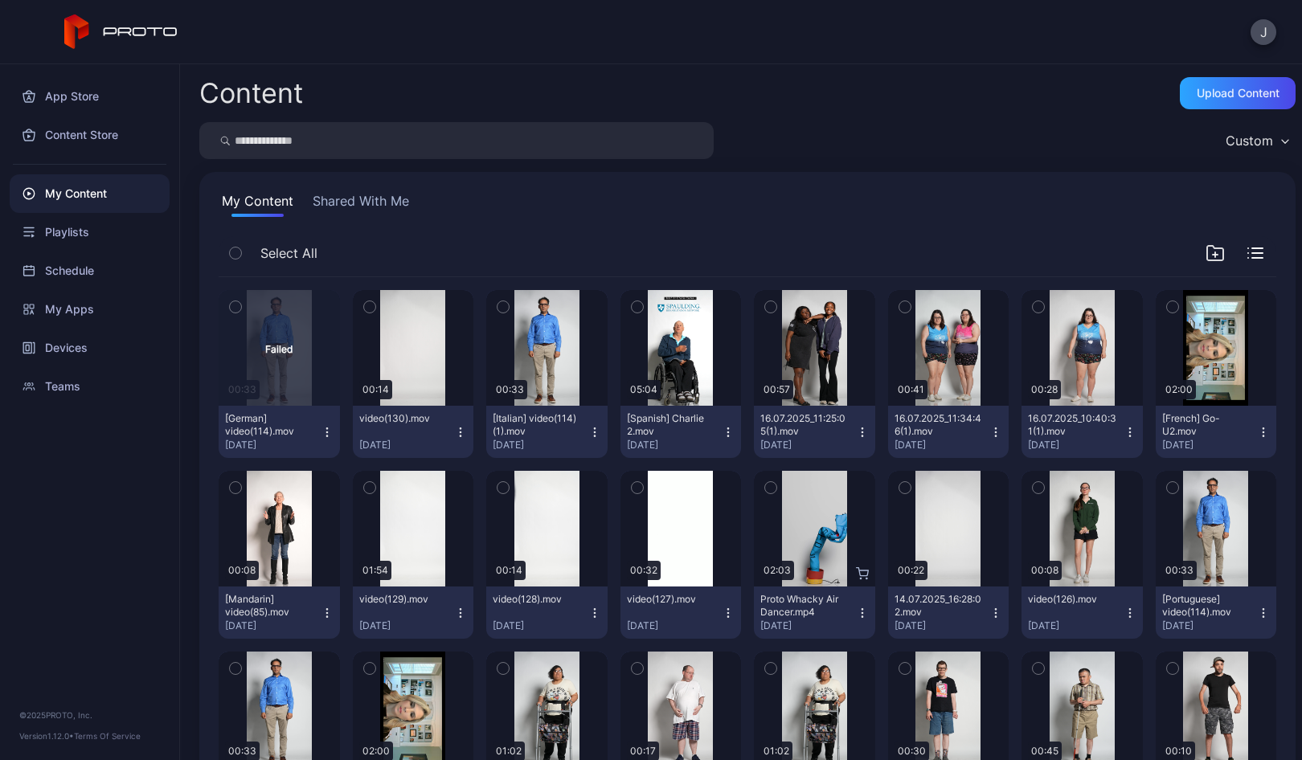
click at [323, 430] on icon "button" at bounding box center [327, 432] width 13 height 13
click at [234, 308] on icon "button" at bounding box center [235, 307] width 4 height 2
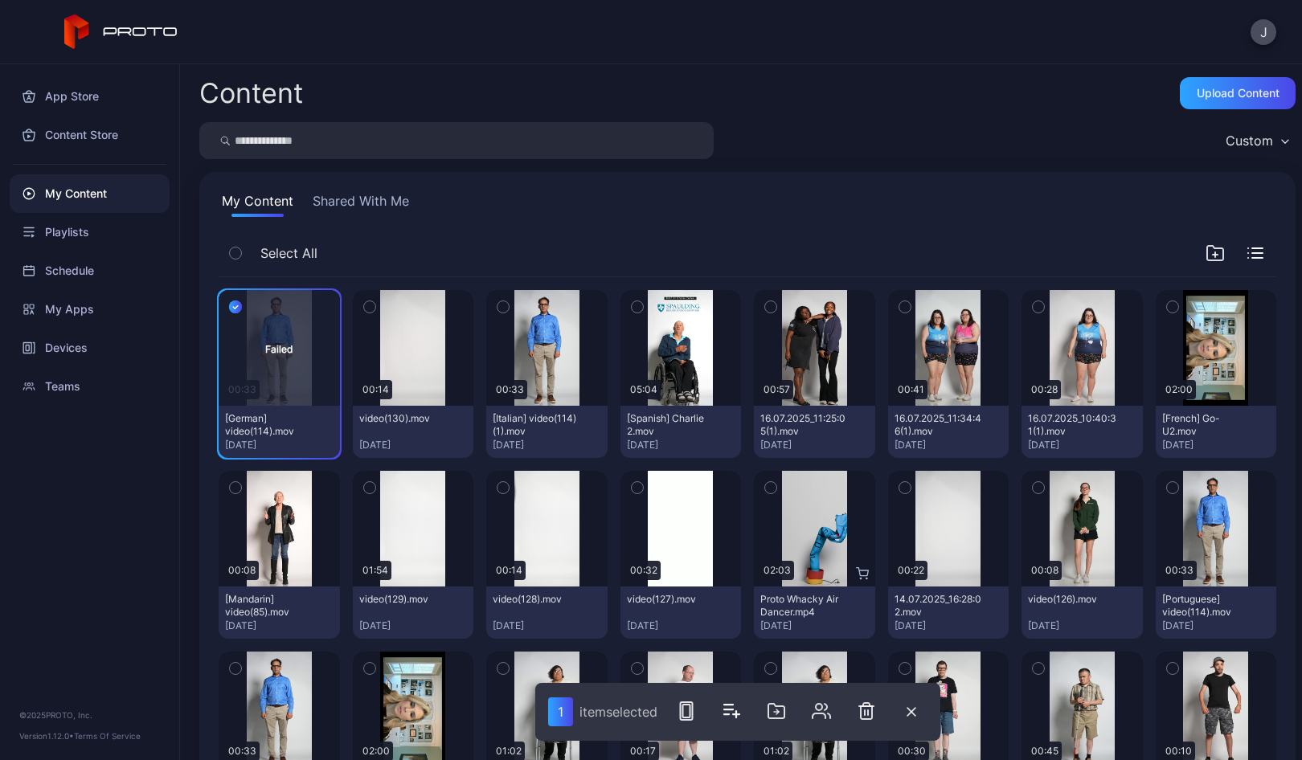
click at [498, 309] on icon "button" at bounding box center [502, 307] width 11 height 18
click at [1167, 487] on icon "button" at bounding box center [1172, 488] width 11 height 18
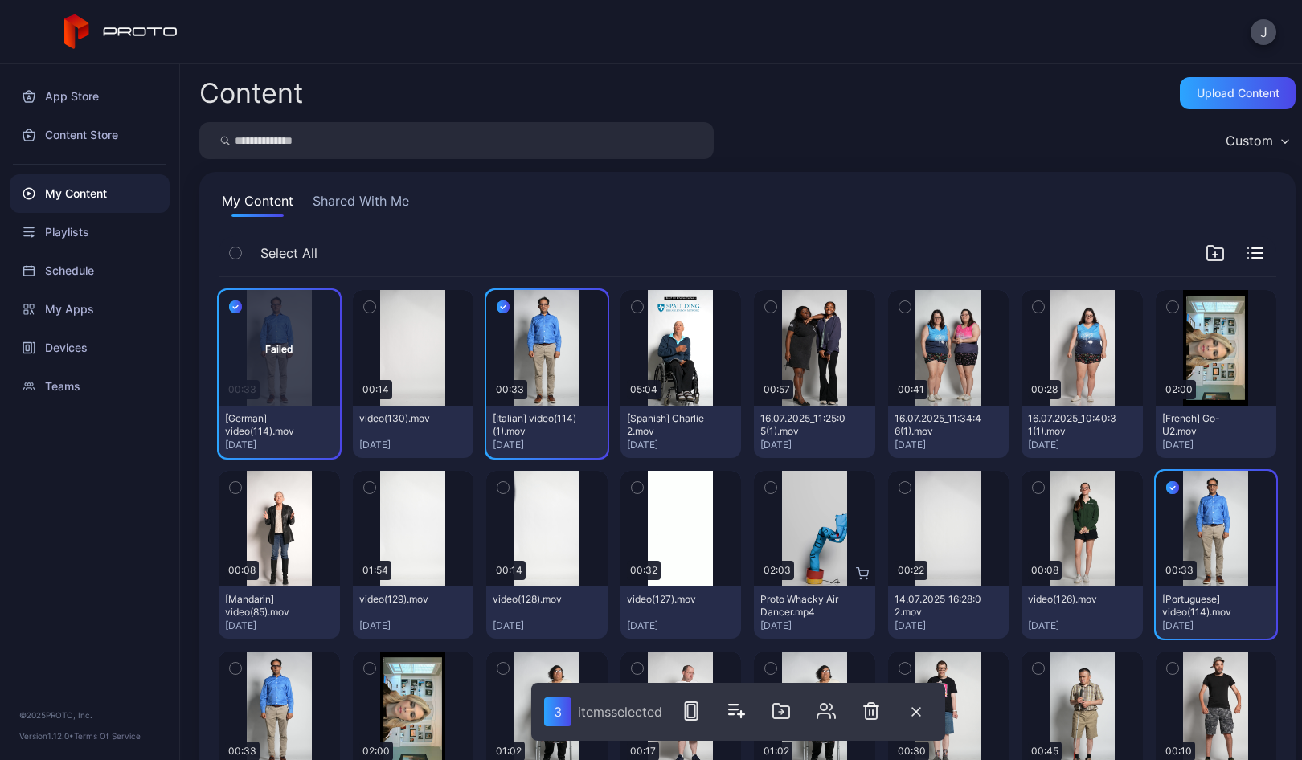
click at [235, 667] on icon "button" at bounding box center [235, 669] width 11 height 18
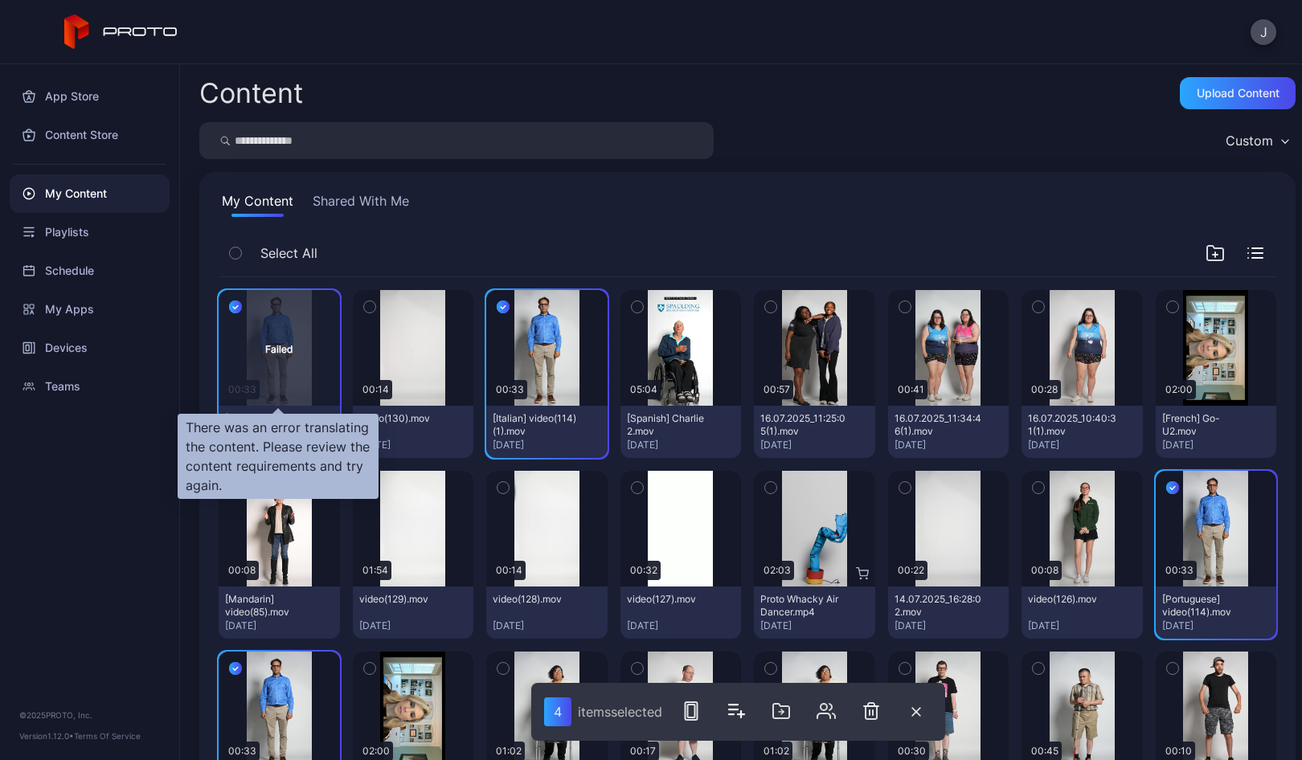
drag, startPoint x: 290, startPoint y: 397, endPoint x: 636, endPoint y: 192, distance: 402.4
click at [636, 192] on div "My Content Shared With Me" at bounding box center [747, 204] width 1057 height 26
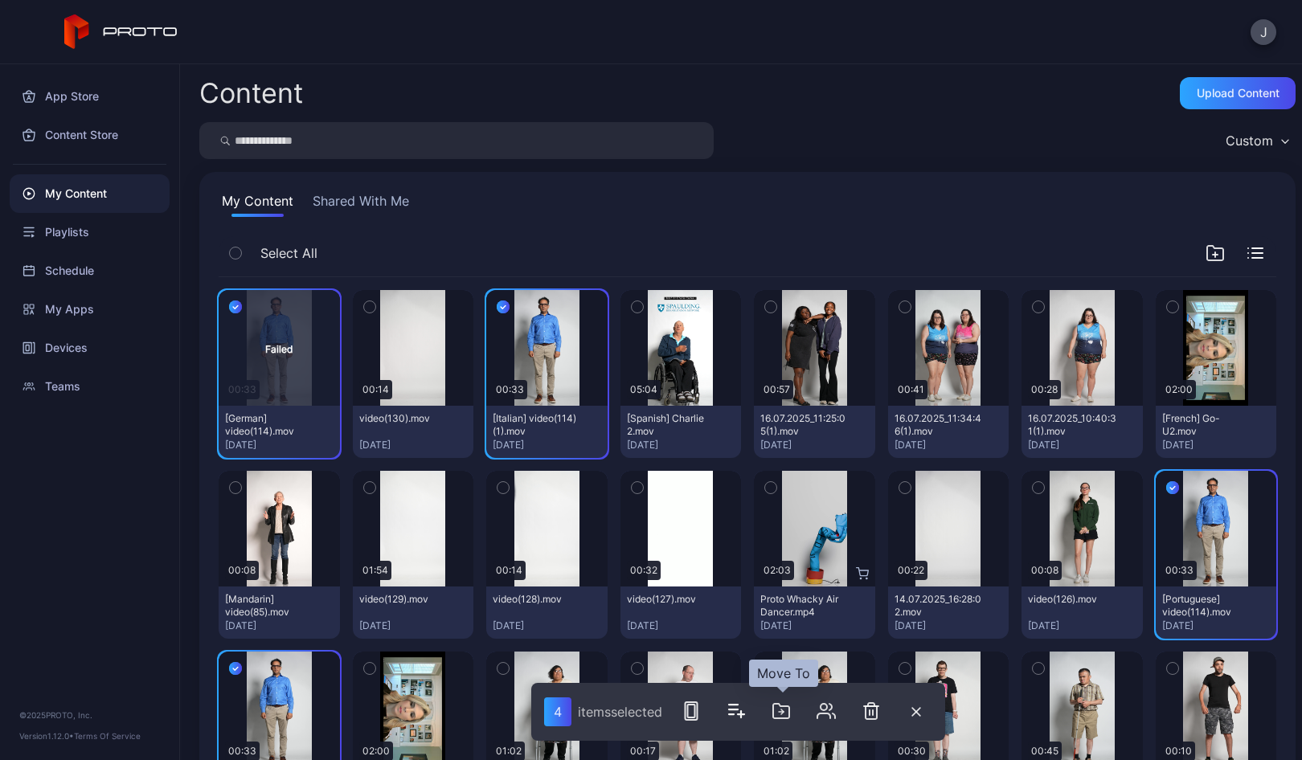
click at [783, 712] on icon "button" at bounding box center [781, 712] width 5 height 0
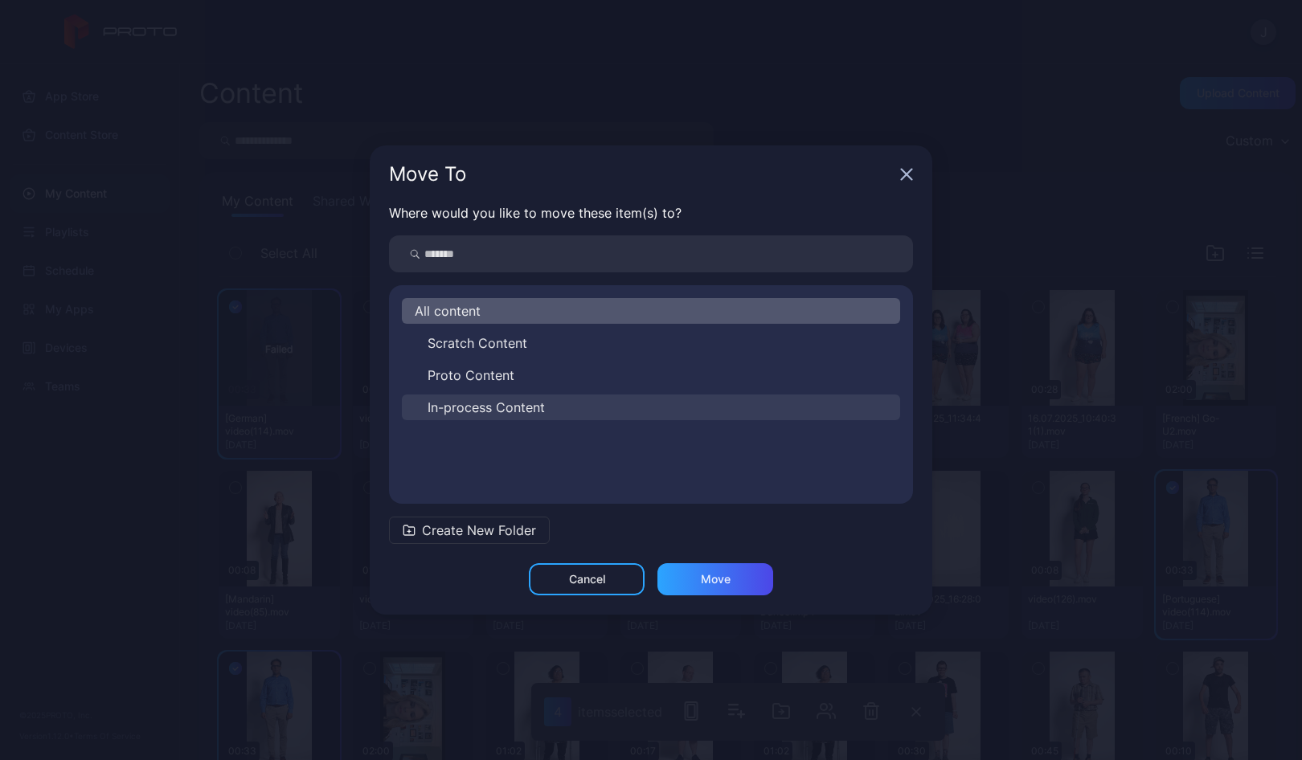
click at [476, 403] on span "In-process Content" at bounding box center [485, 407] width 117 height 19
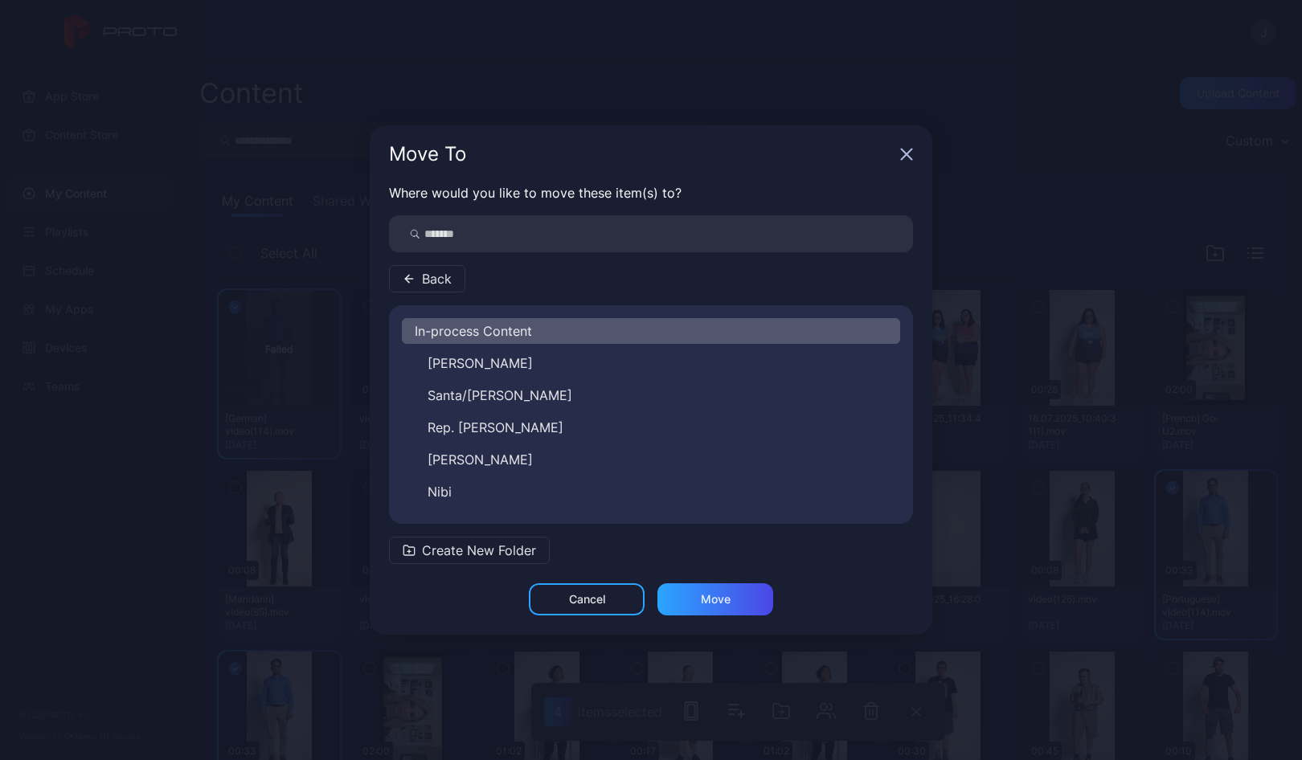
scroll to position [219, 0]
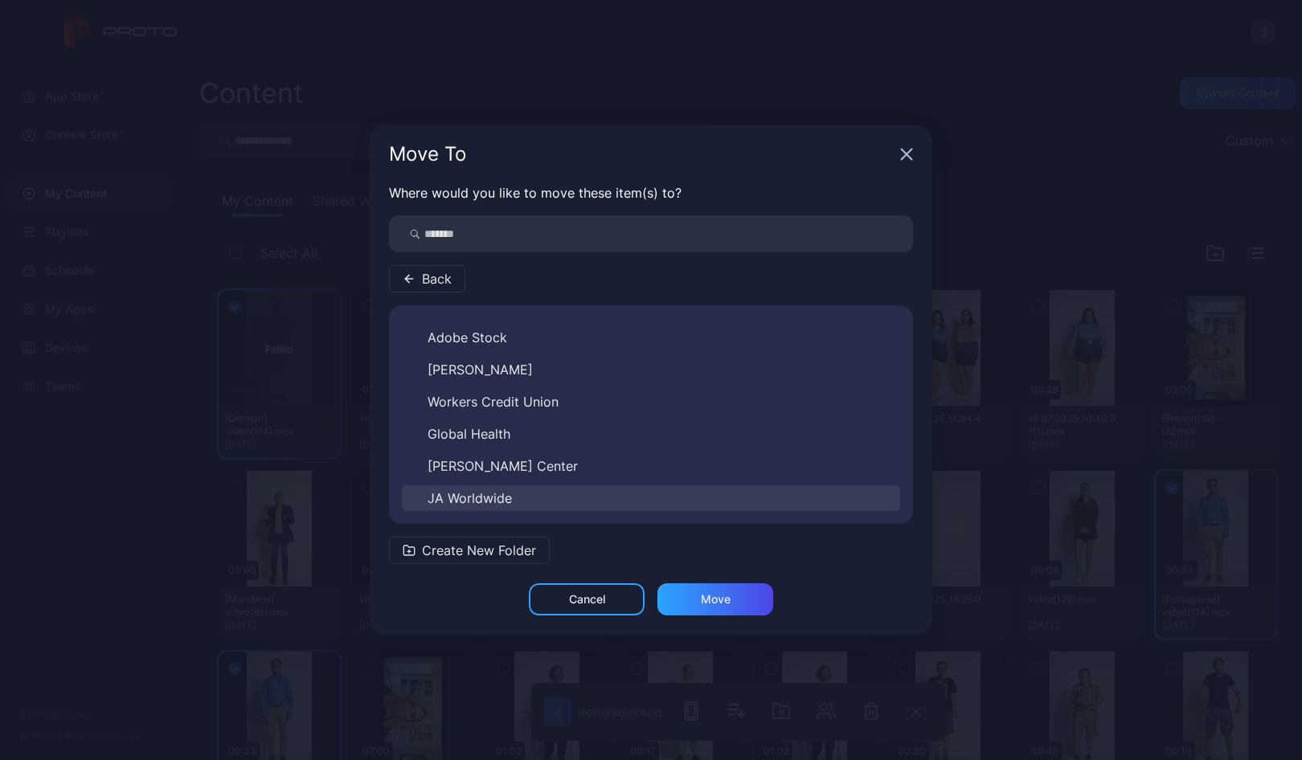
click at [469, 497] on span "JA Worldwide" at bounding box center [469, 498] width 84 height 19
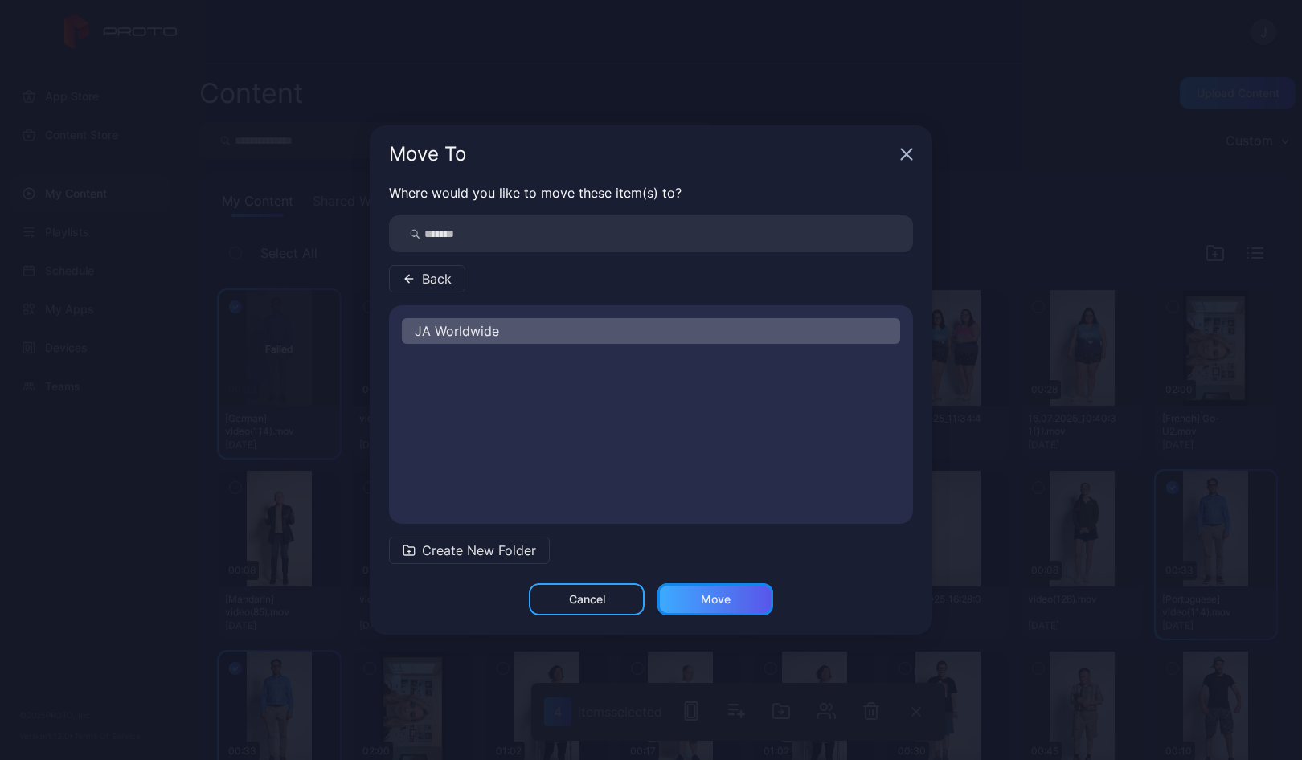
click at [739, 600] on div "Move" at bounding box center [715, 599] width 116 height 32
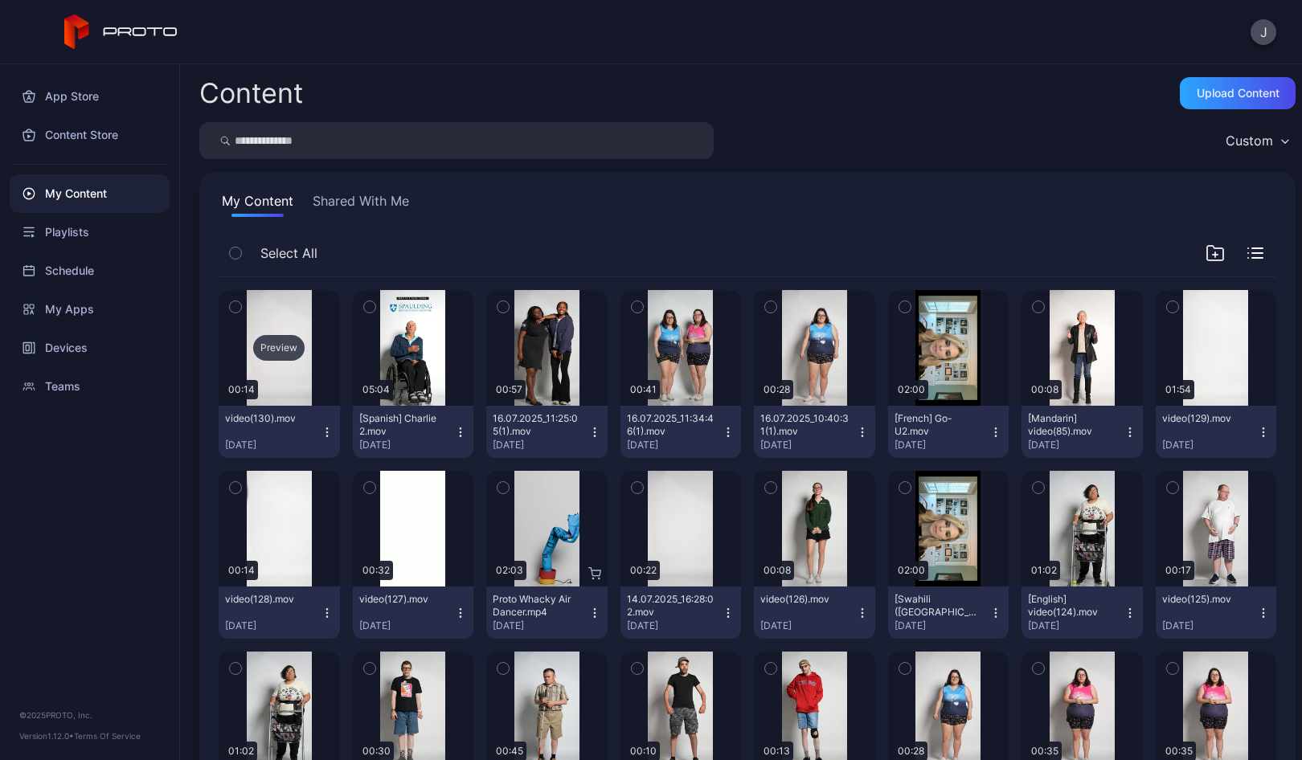
click at [268, 349] on div "Preview" at bounding box center [278, 348] width 51 height 26
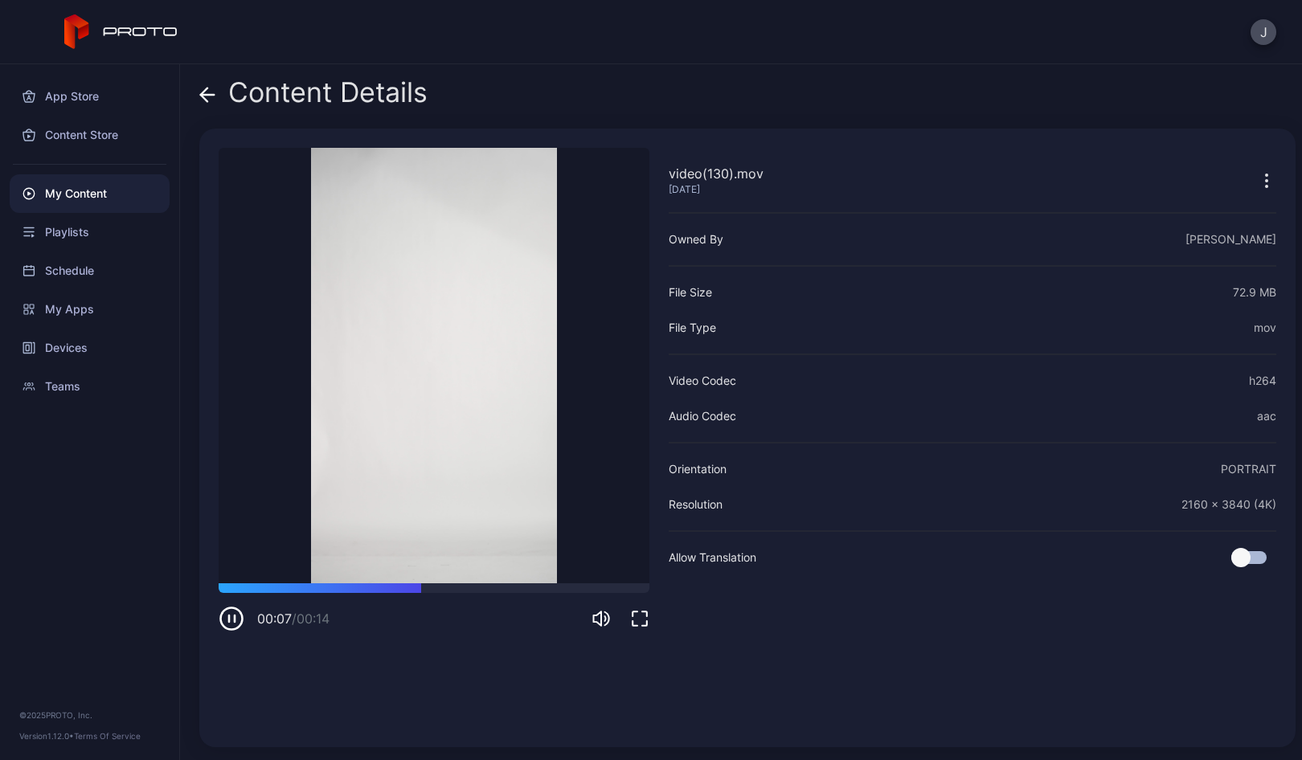
click at [205, 97] on icon at bounding box center [207, 95] width 16 height 16
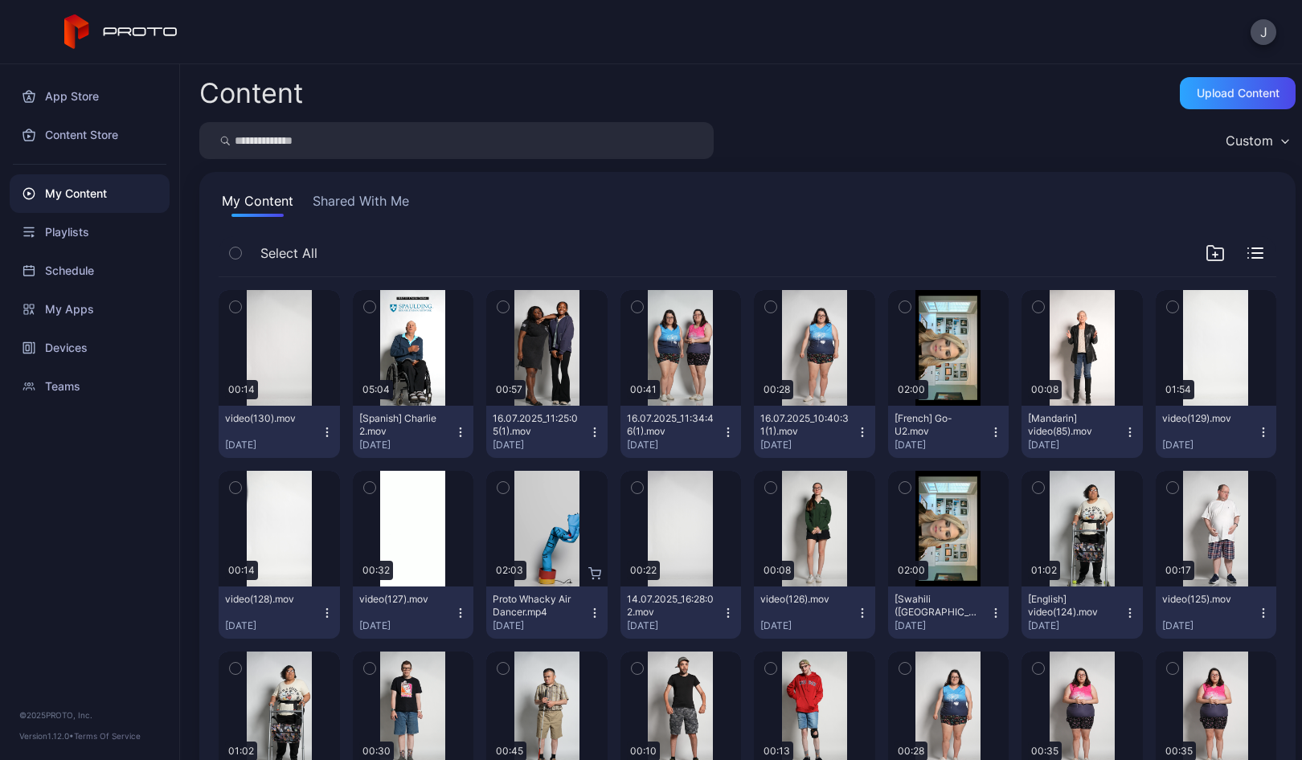
click at [329, 429] on icon "button" at bounding box center [327, 432] width 13 height 13
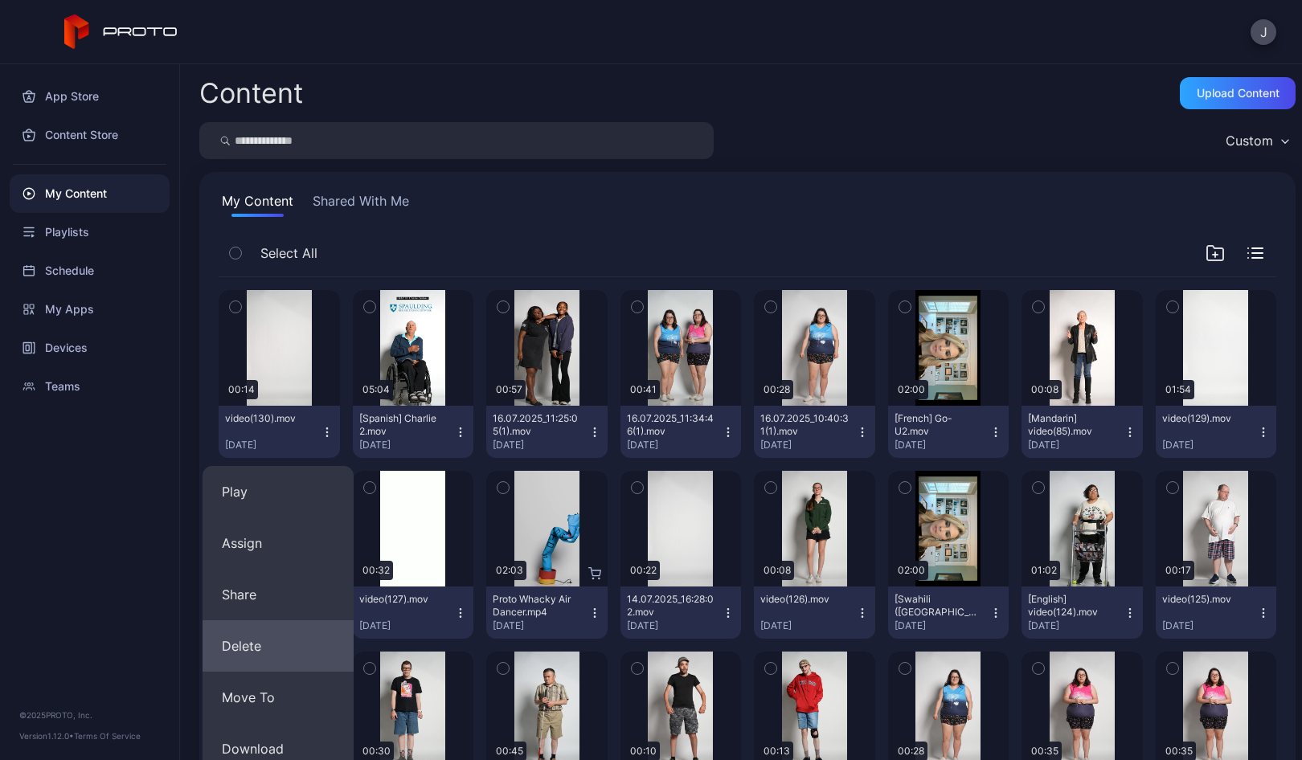
click at [262, 650] on button "Delete" at bounding box center [277, 645] width 151 height 51
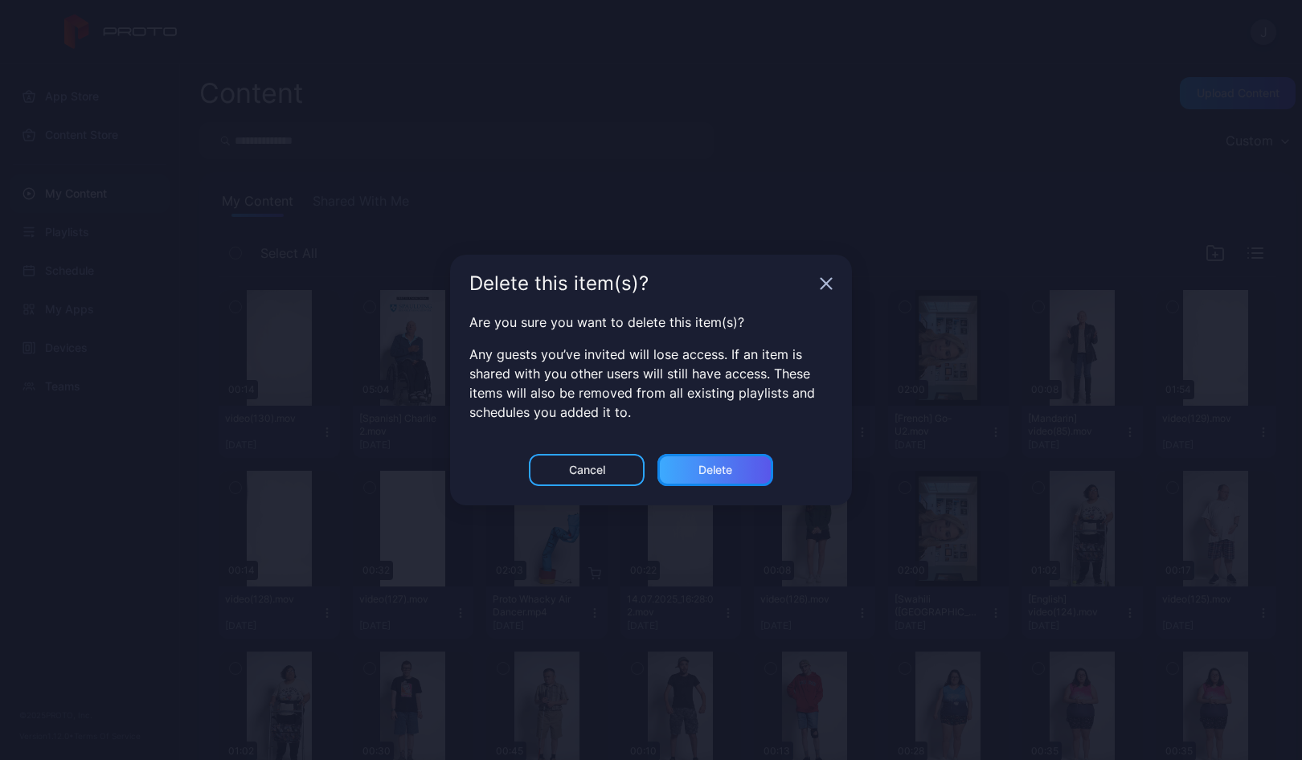
click at [713, 470] on div "Delete" at bounding box center [715, 470] width 34 height 13
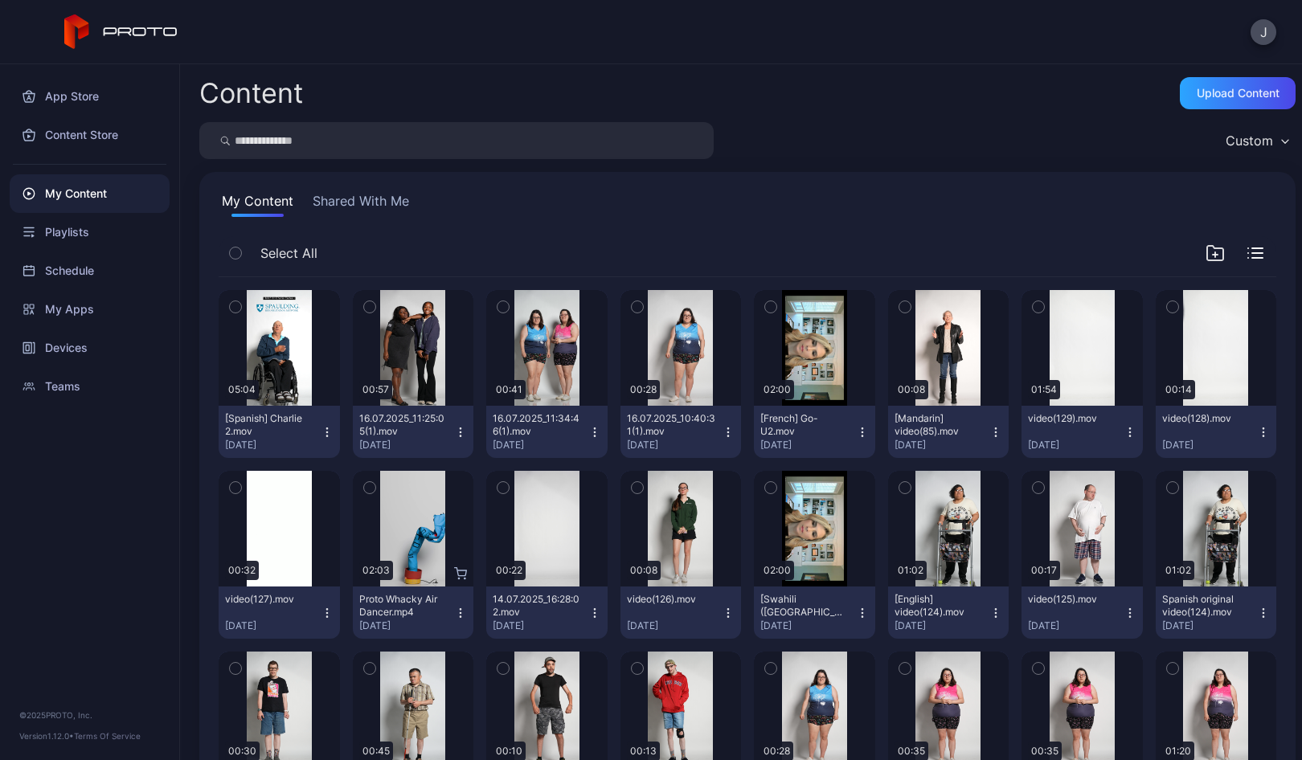
click at [321, 434] on icon "button" at bounding box center [327, 432] width 13 height 13
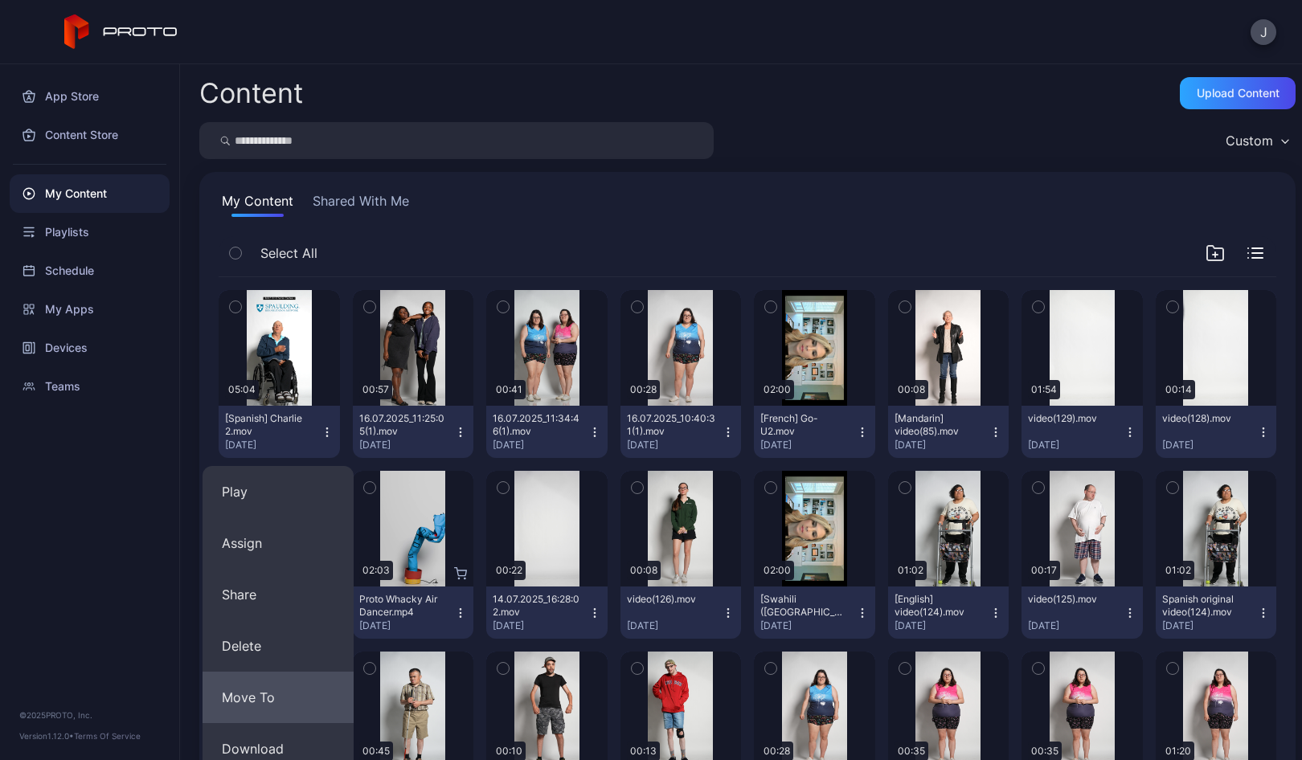
click at [280, 692] on button "Move To" at bounding box center [277, 697] width 151 height 51
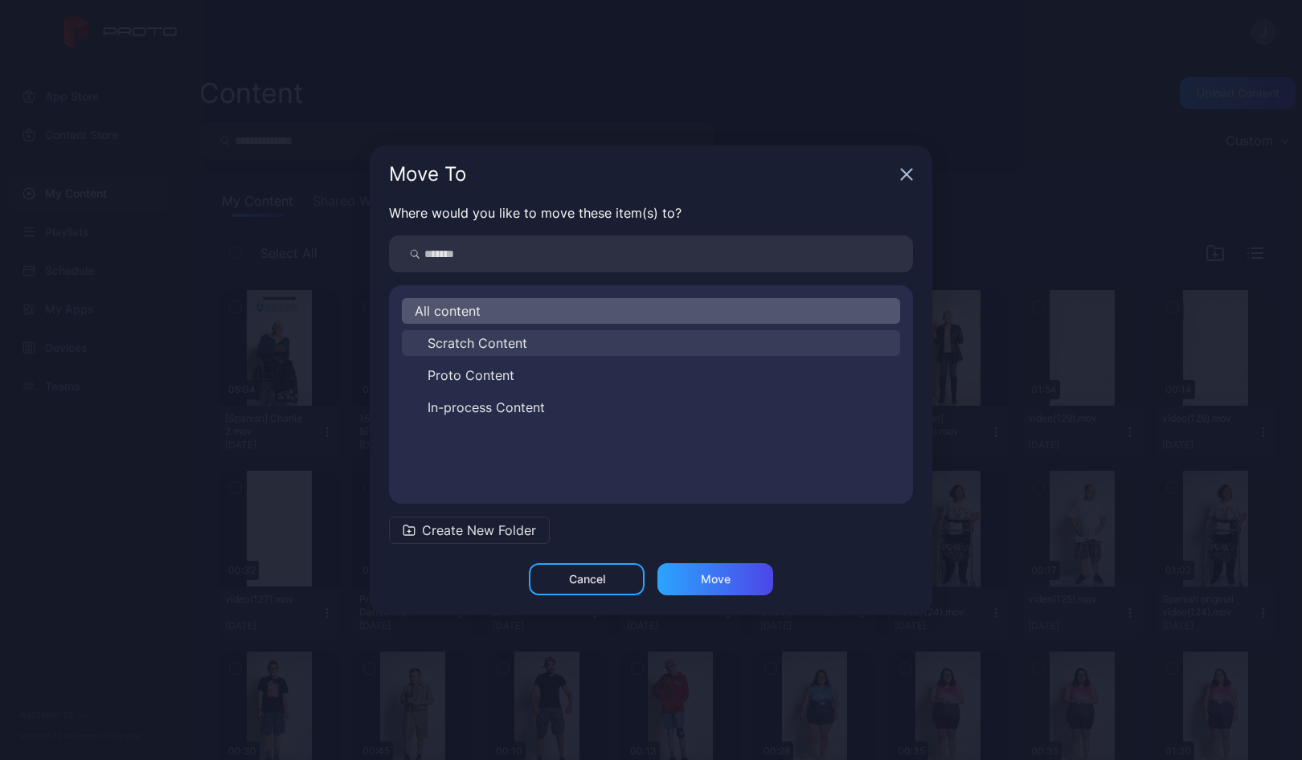
click at [460, 346] on span "Scratch Content" at bounding box center [477, 342] width 100 height 19
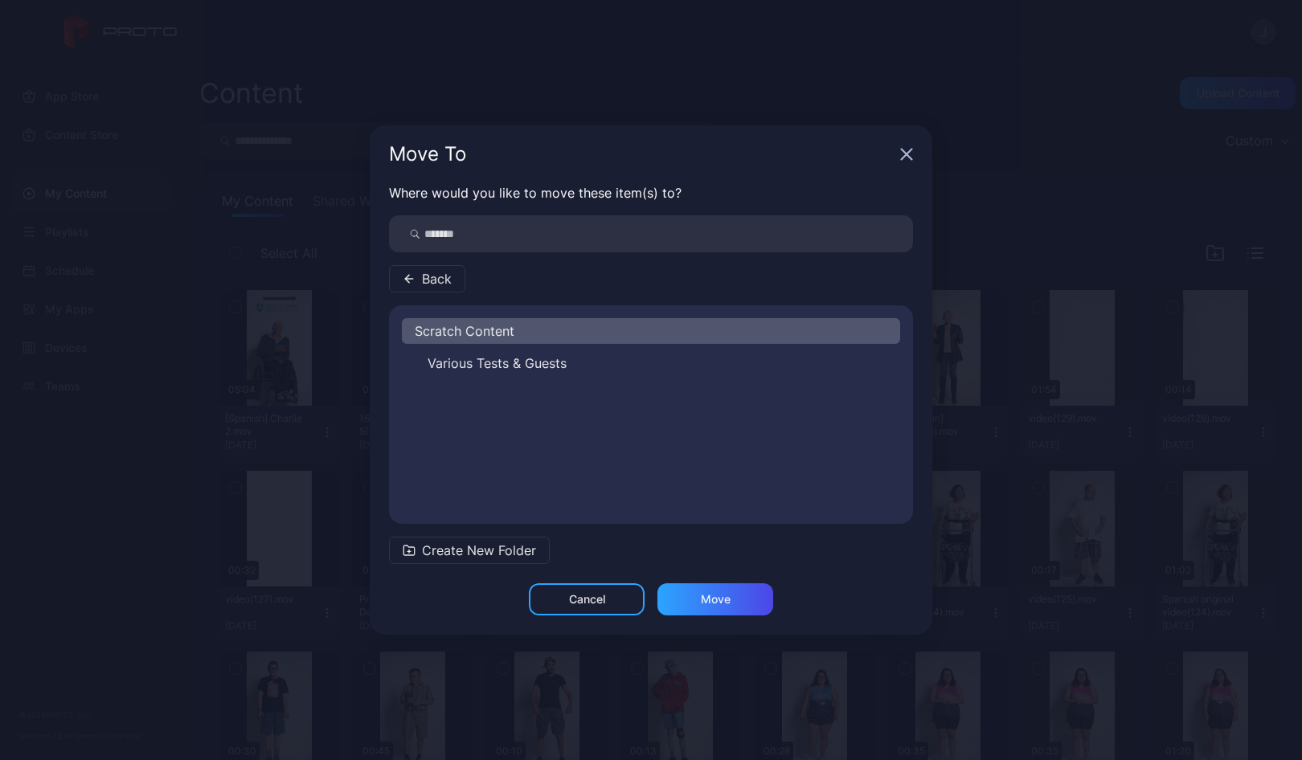
click at [434, 282] on span "Back" at bounding box center [437, 278] width 30 height 19
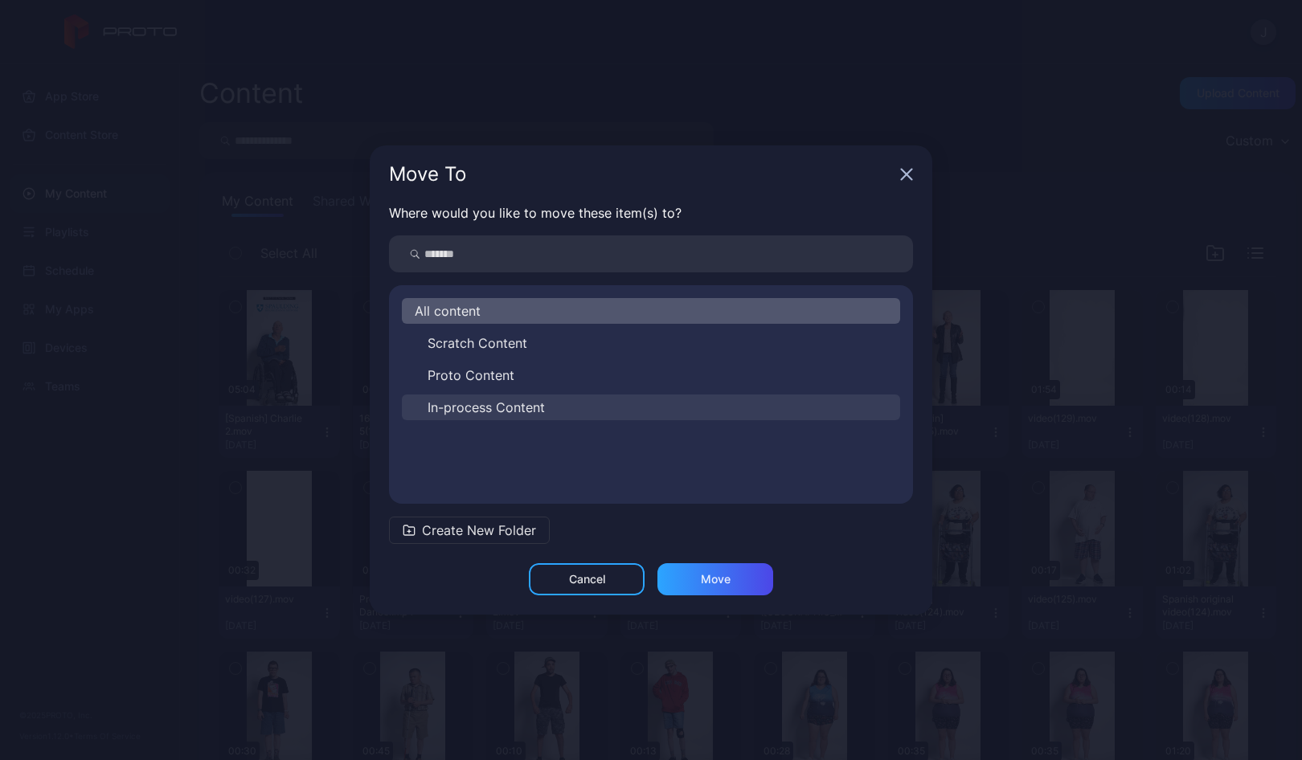
click at [463, 408] on span "In-process Content" at bounding box center [485, 407] width 117 height 19
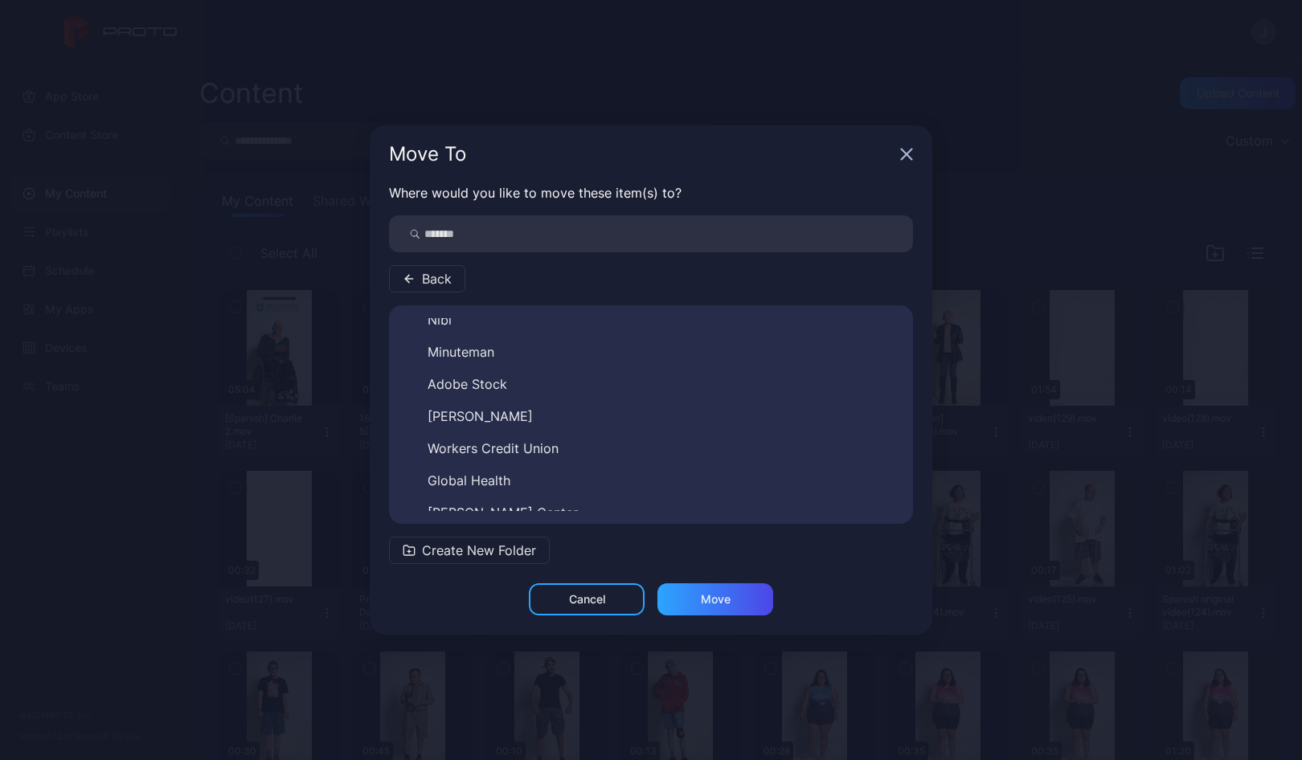
scroll to position [175, 0]
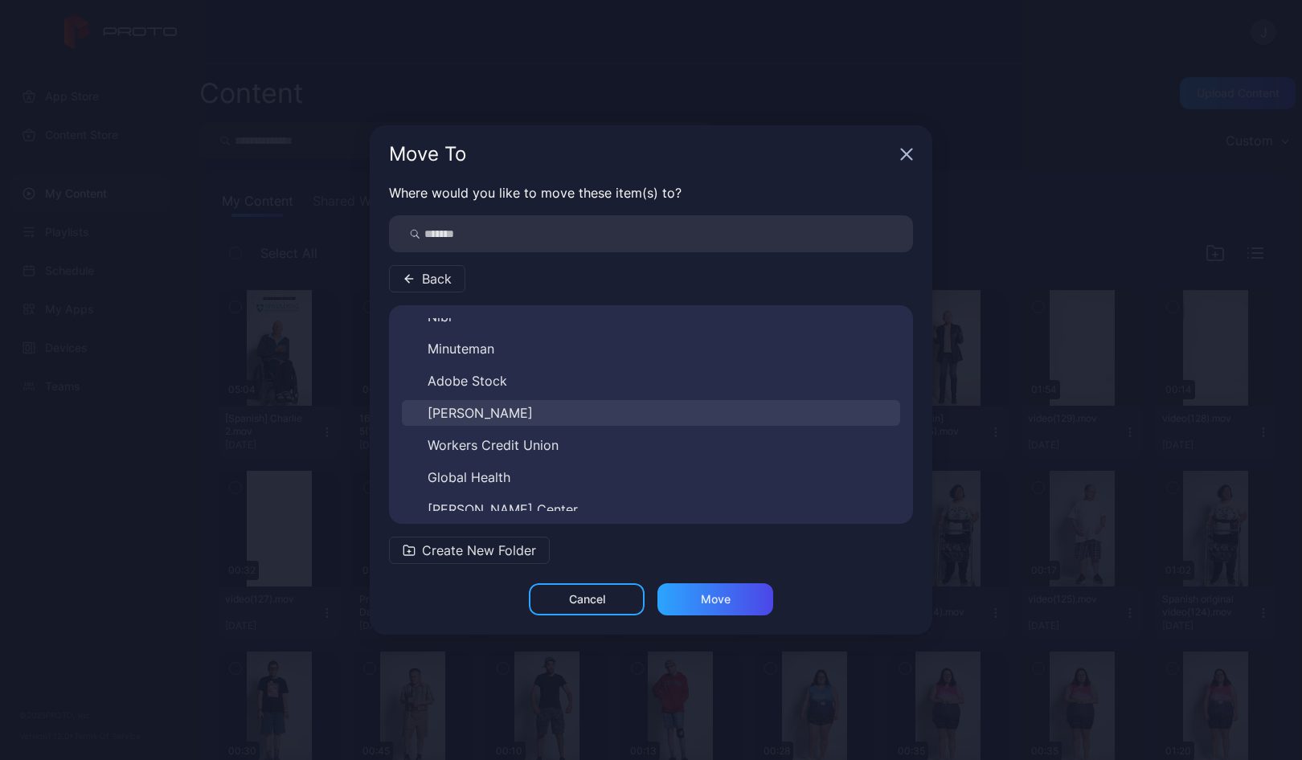
click at [487, 407] on span "[PERSON_NAME]" at bounding box center [479, 412] width 105 height 19
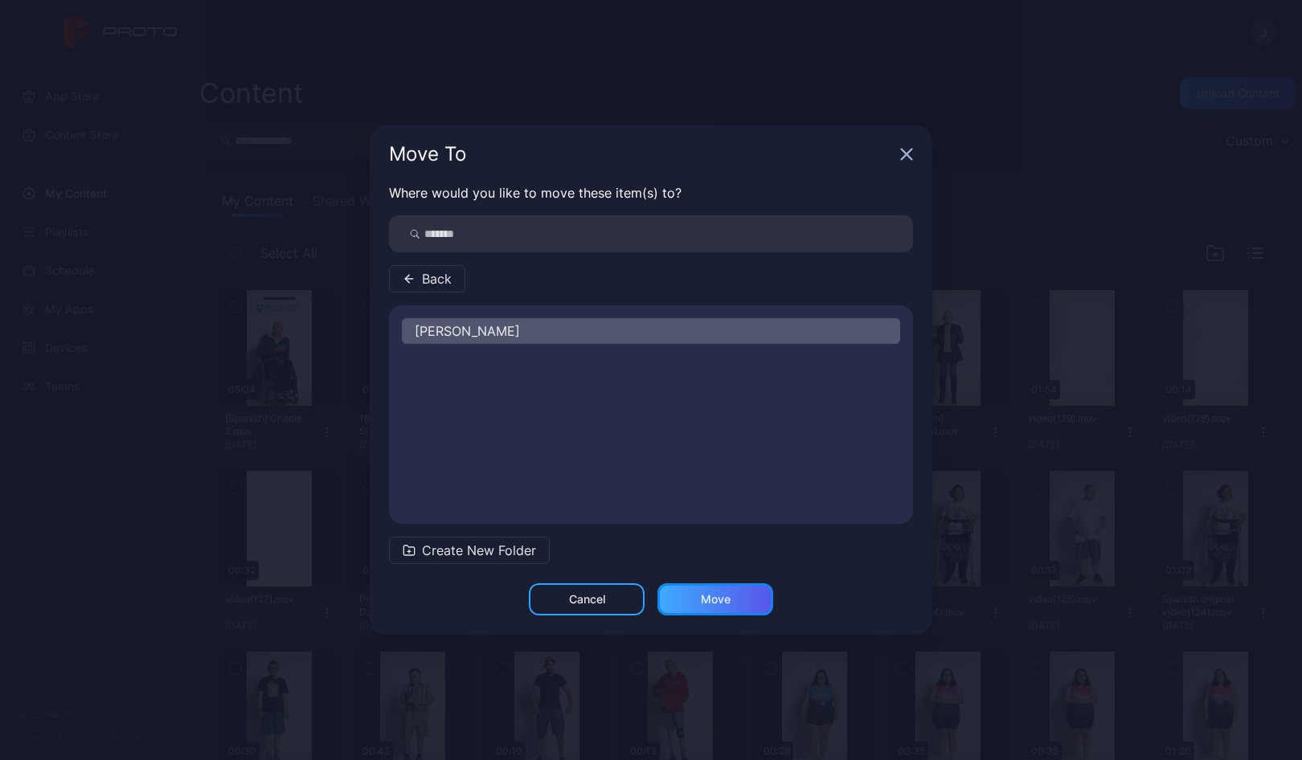
click at [712, 598] on div "Move" at bounding box center [716, 599] width 30 height 13
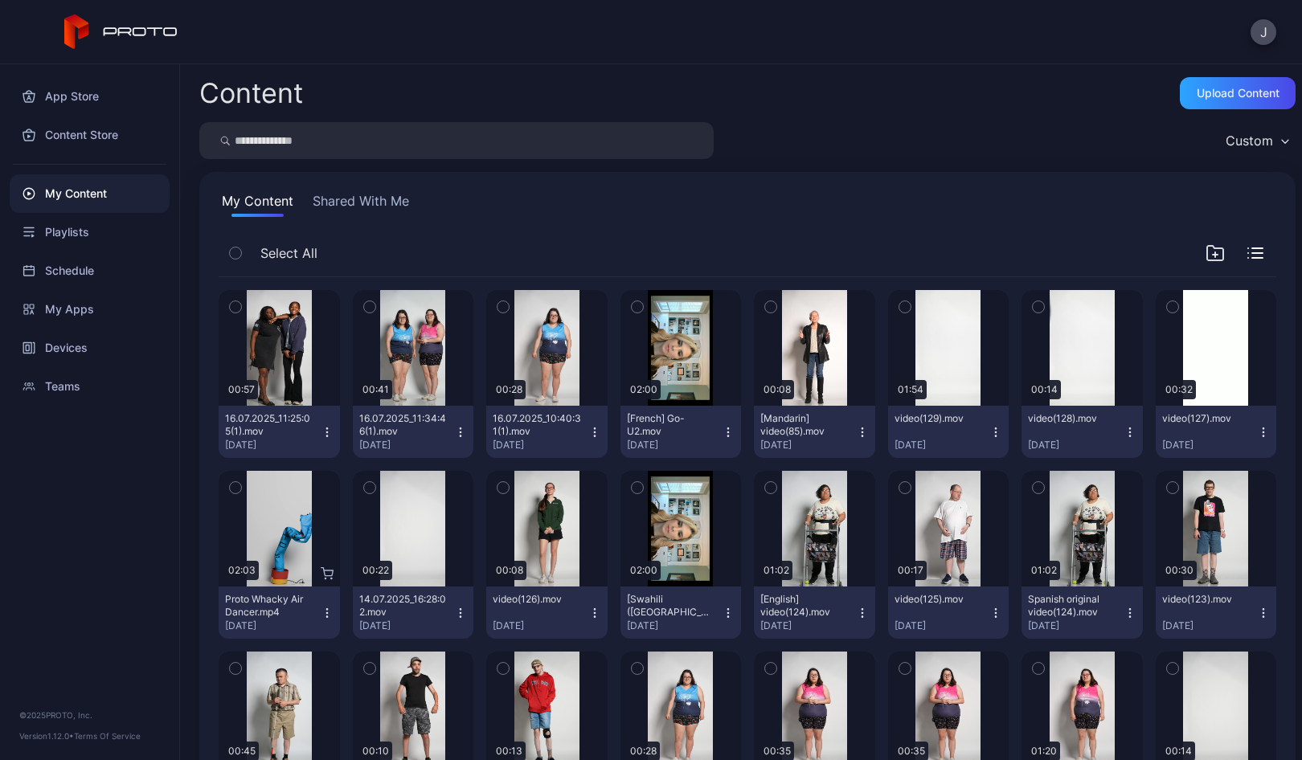
click at [233, 302] on icon "button" at bounding box center [235, 307] width 11 height 18
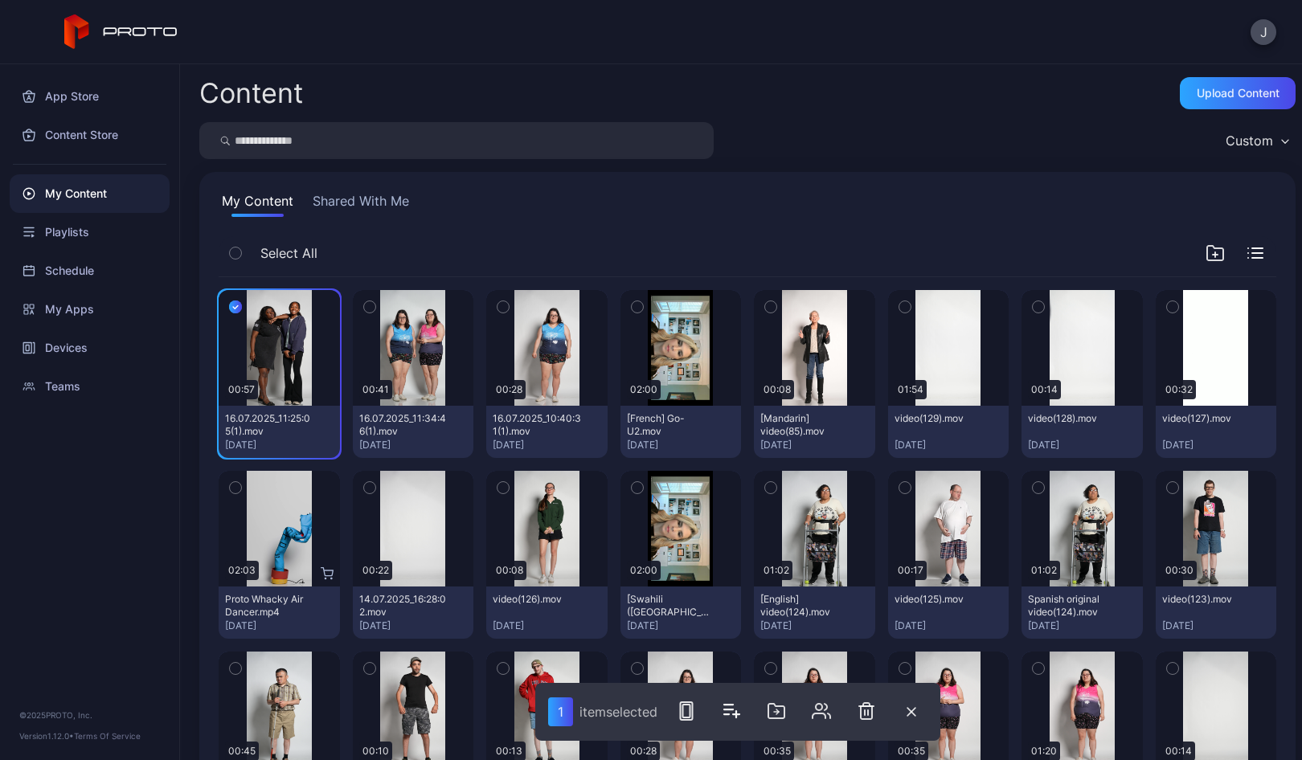
click at [367, 305] on icon "button" at bounding box center [369, 307] width 11 height 18
click at [501, 309] on icon "button" at bounding box center [503, 307] width 4 height 2
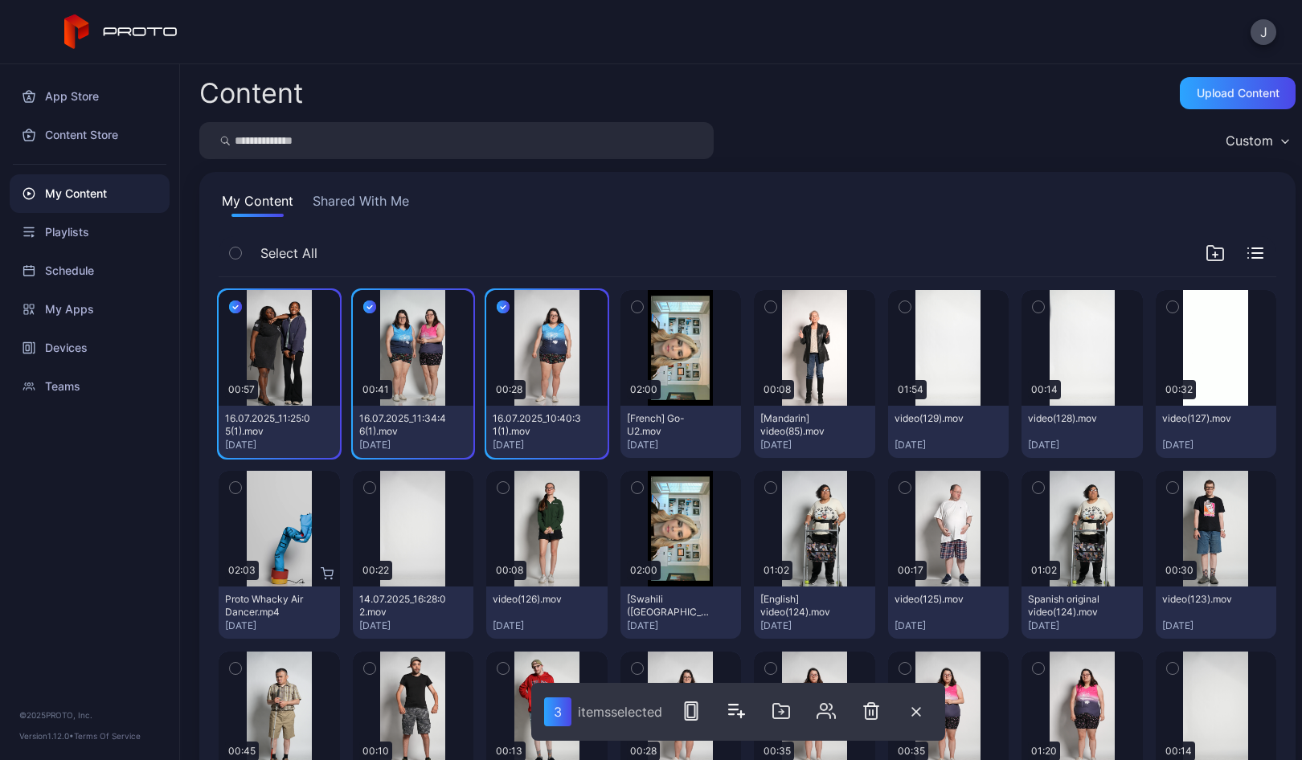
click at [765, 488] on icon "button" at bounding box center [770, 488] width 11 height 18
click at [899, 491] on icon "button" at bounding box center [904, 488] width 11 height 18
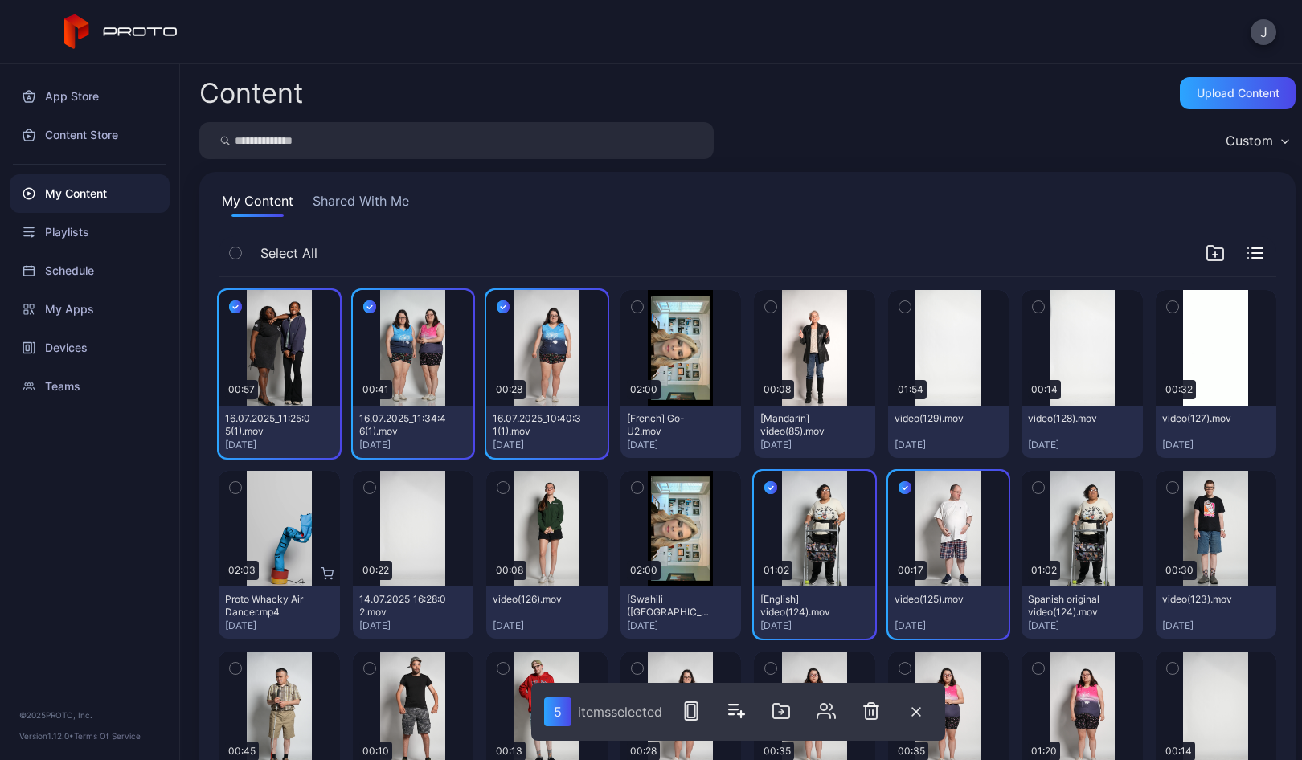
click at [1033, 487] on icon "button" at bounding box center [1038, 488] width 11 height 18
click at [1167, 489] on icon "button" at bounding box center [1172, 488] width 11 height 18
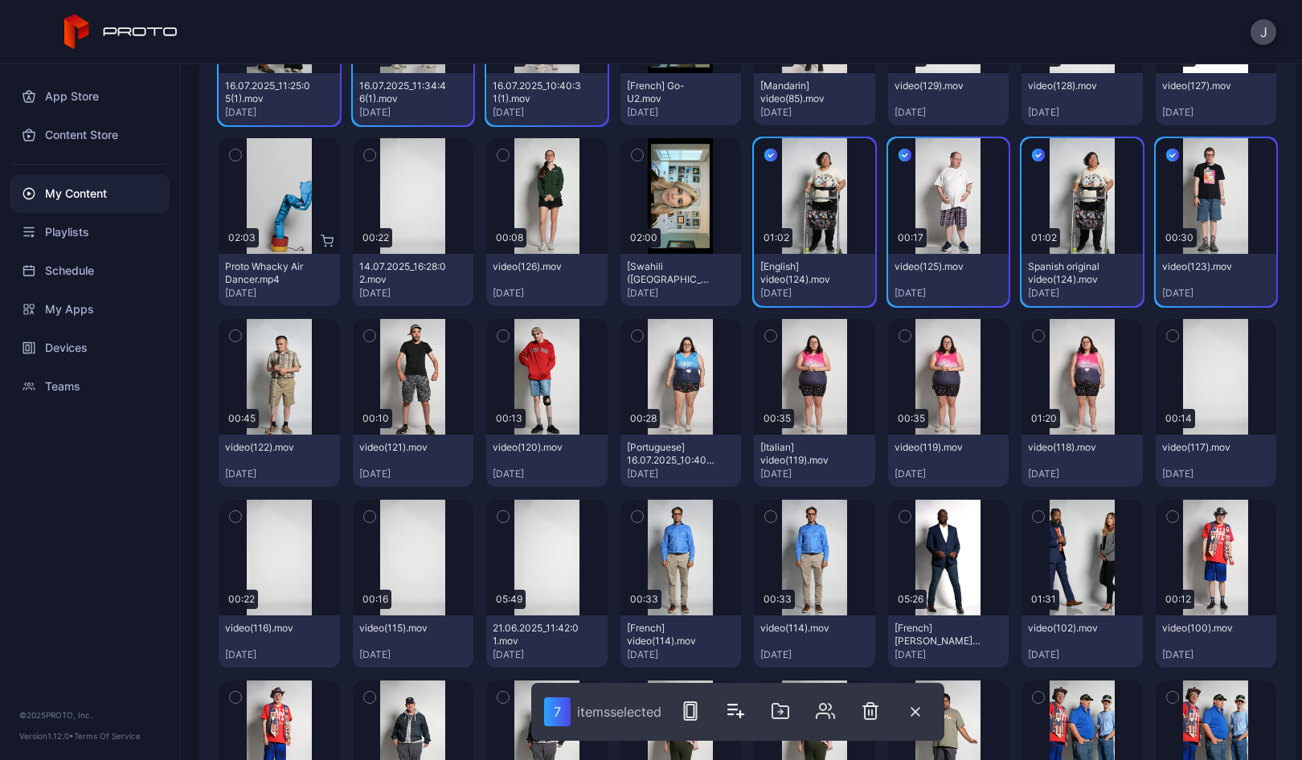
scroll to position [386, 0]
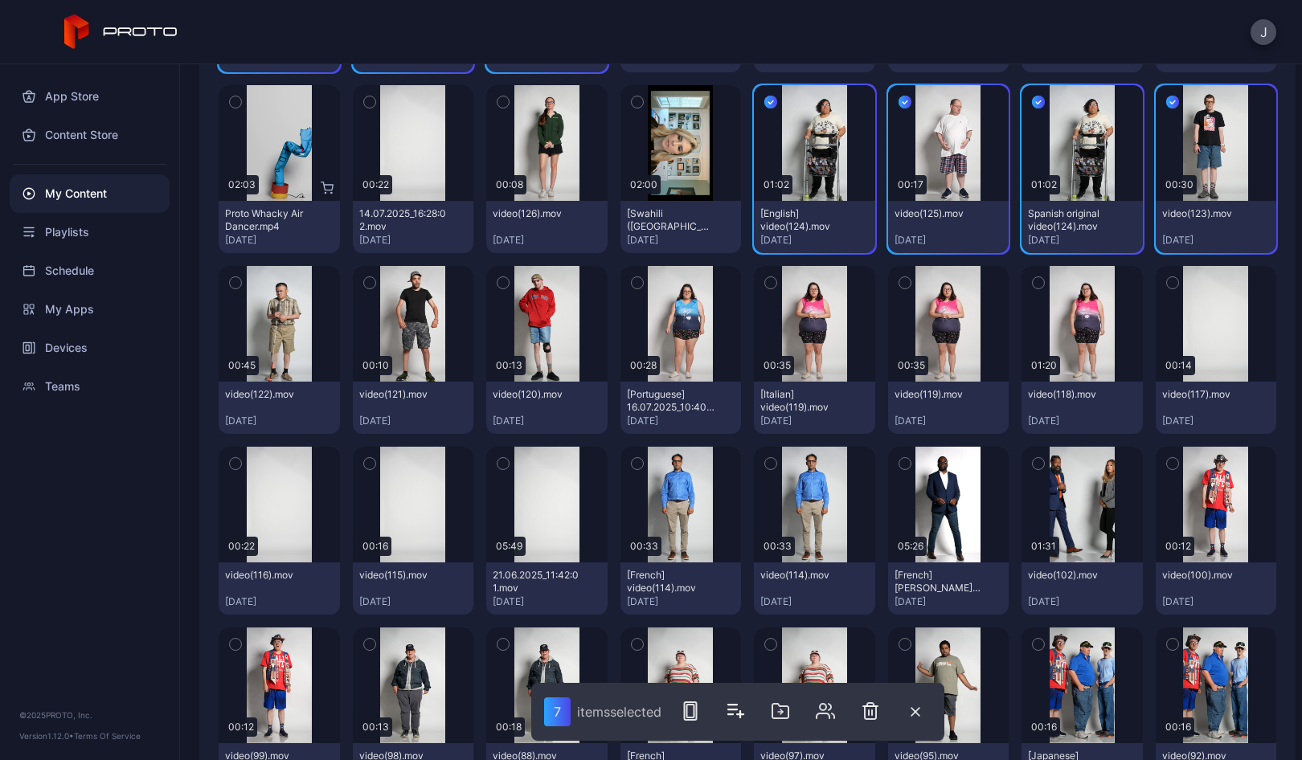
click at [231, 283] on icon "button" at bounding box center [235, 283] width 11 height 18
click at [369, 284] on icon "button" at bounding box center [369, 283] width 11 height 18
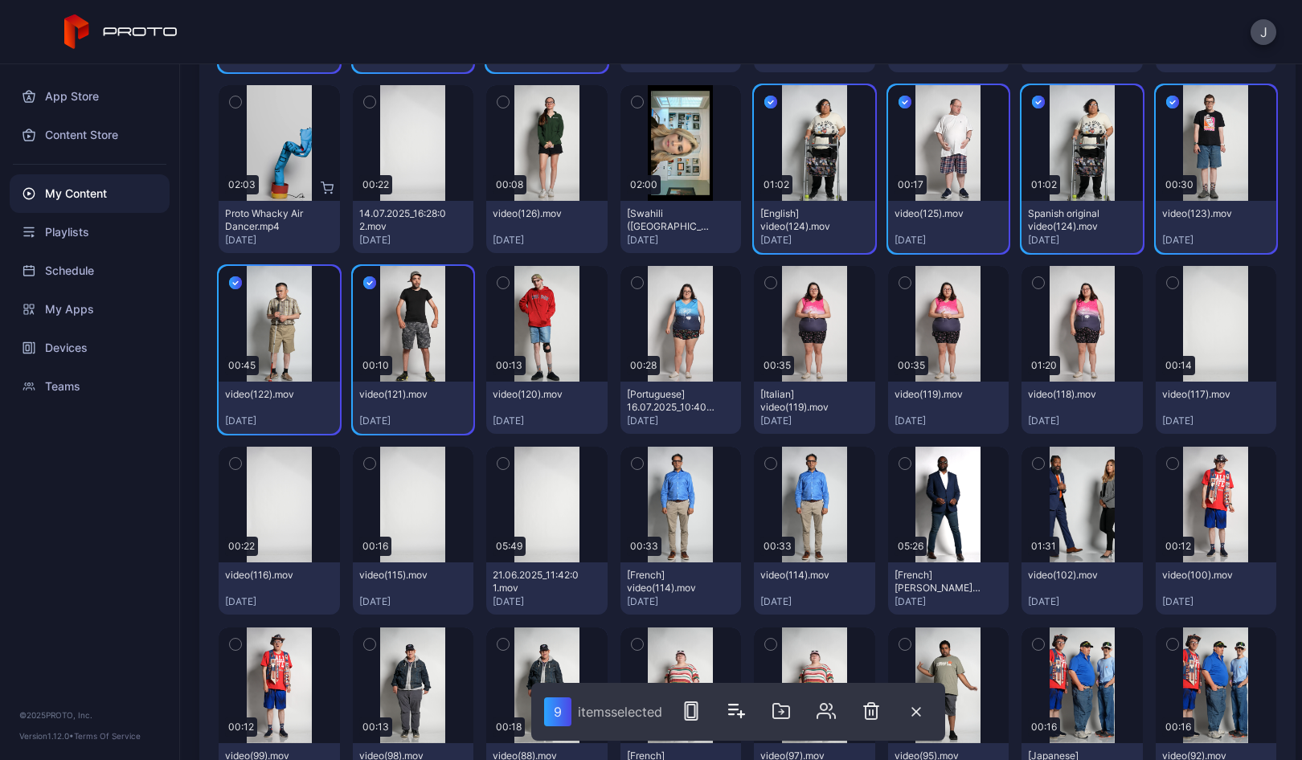
click at [500, 287] on icon "button" at bounding box center [502, 283] width 11 height 18
click at [632, 284] on icon "button" at bounding box center [637, 283] width 11 height 18
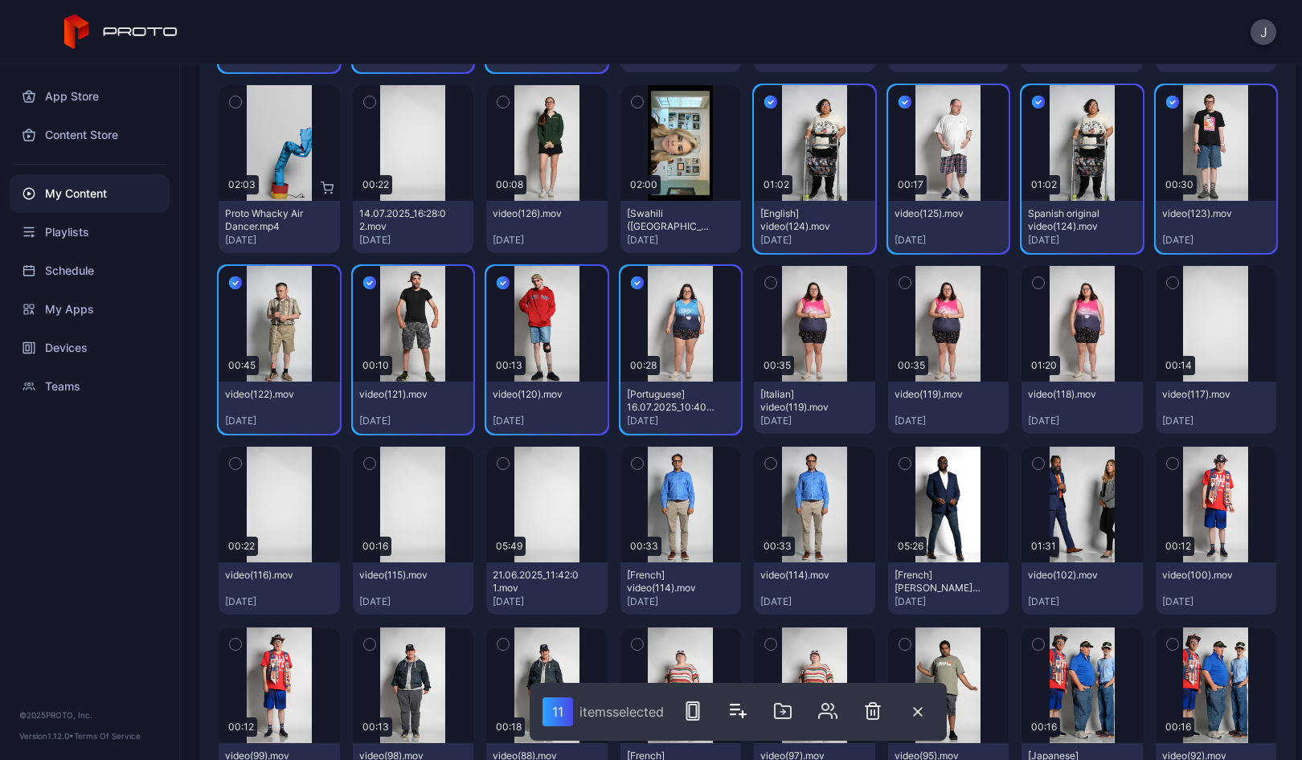
click at [765, 288] on icon "button" at bounding box center [770, 283] width 11 height 18
click at [899, 283] on icon "button" at bounding box center [904, 283] width 11 height 18
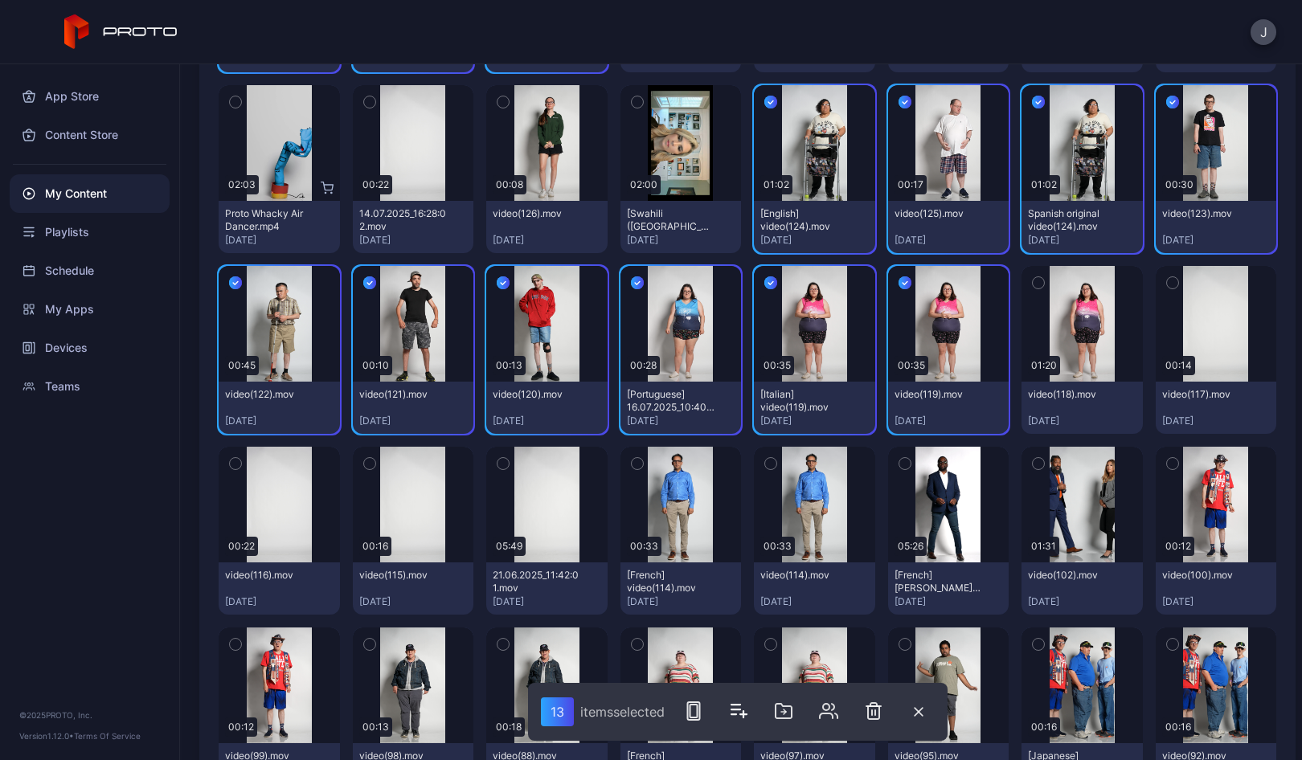
click at [1033, 278] on icon "button" at bounding box center [1038, 283] width 11 height 18
click at [1170, 464] on icon "button" at bounding box center [1172, 464] width 4 height 2
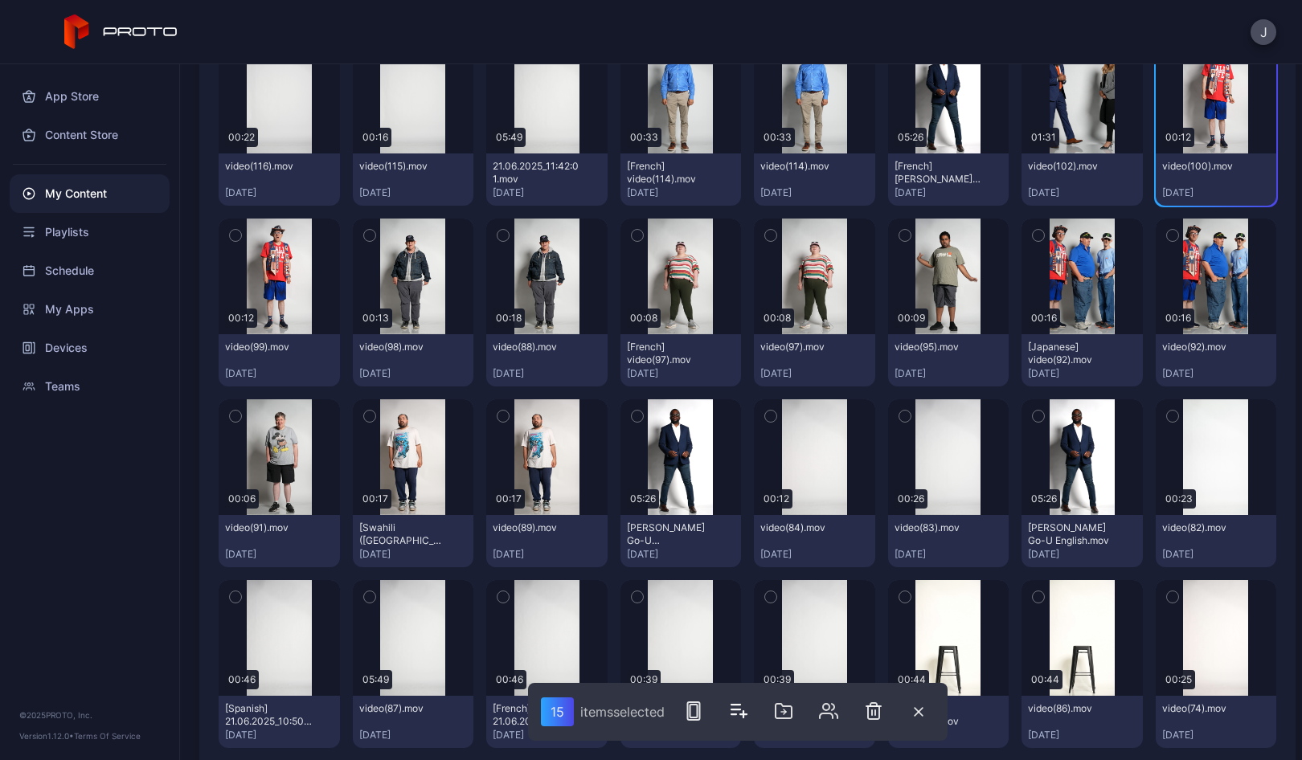
scroll to position [799, 0]
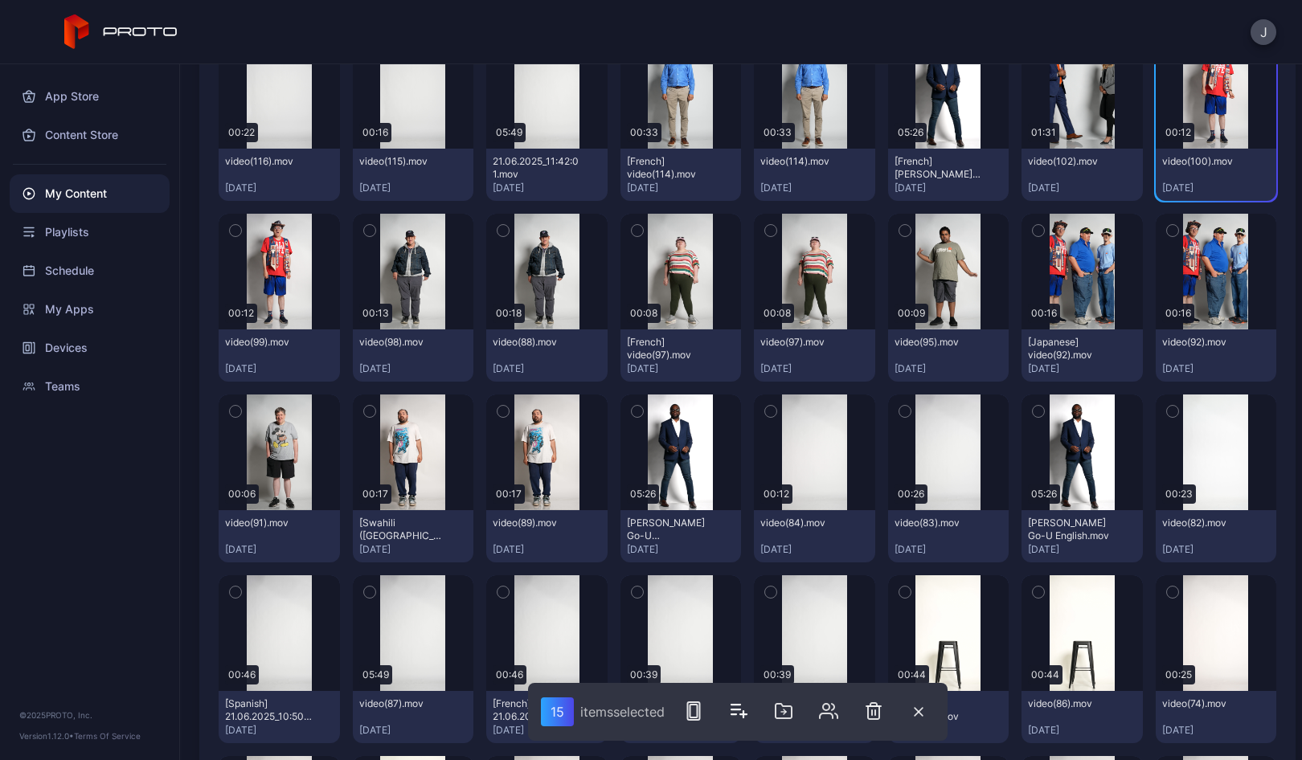
click at [1167, 238] on icon "button" at bounding box center [1172, 231] width 11 height 18
click at [1036, 231] on icon "button" at bounding box center [1038, 231] width 4 height 2
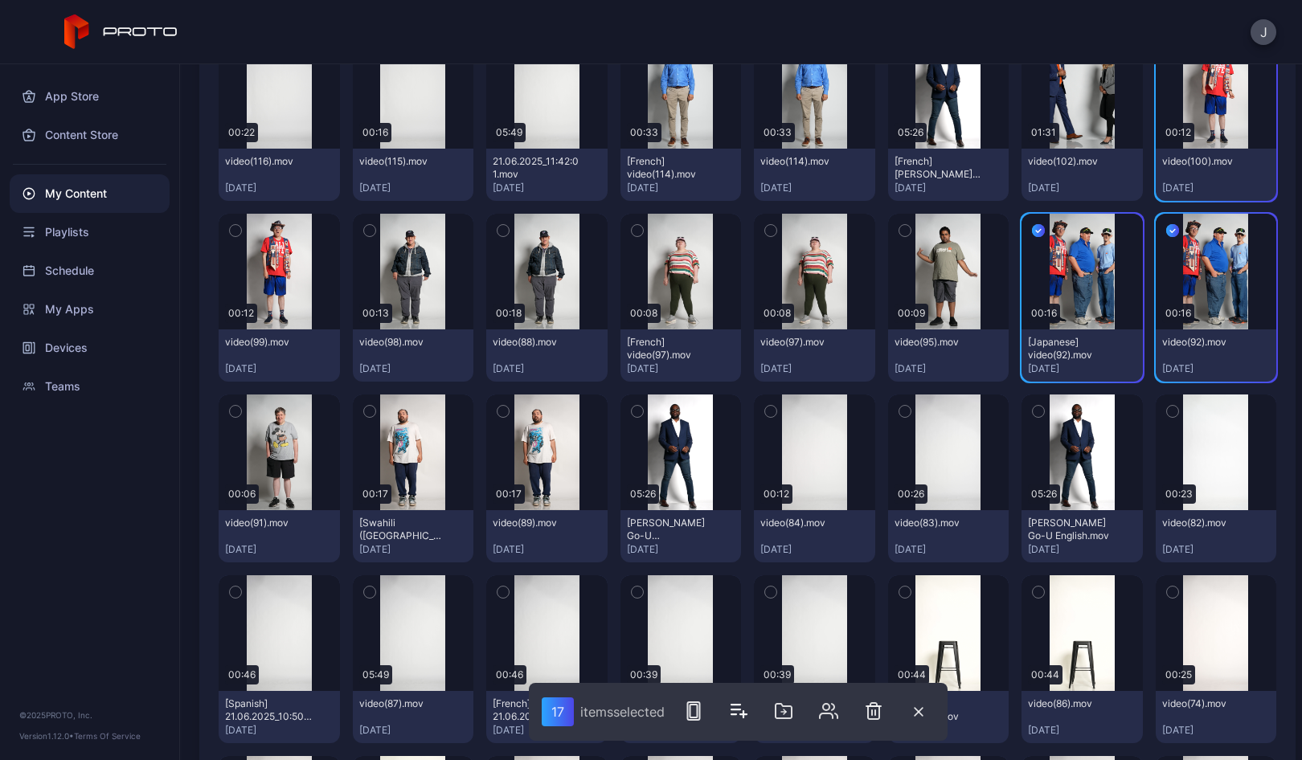
click at [899, 227] on icon "button" at bounding box center [904, 231] width 11 height 18
click at [754, 232] on button "button" at bounding box center [771, 231] width 34 height 34
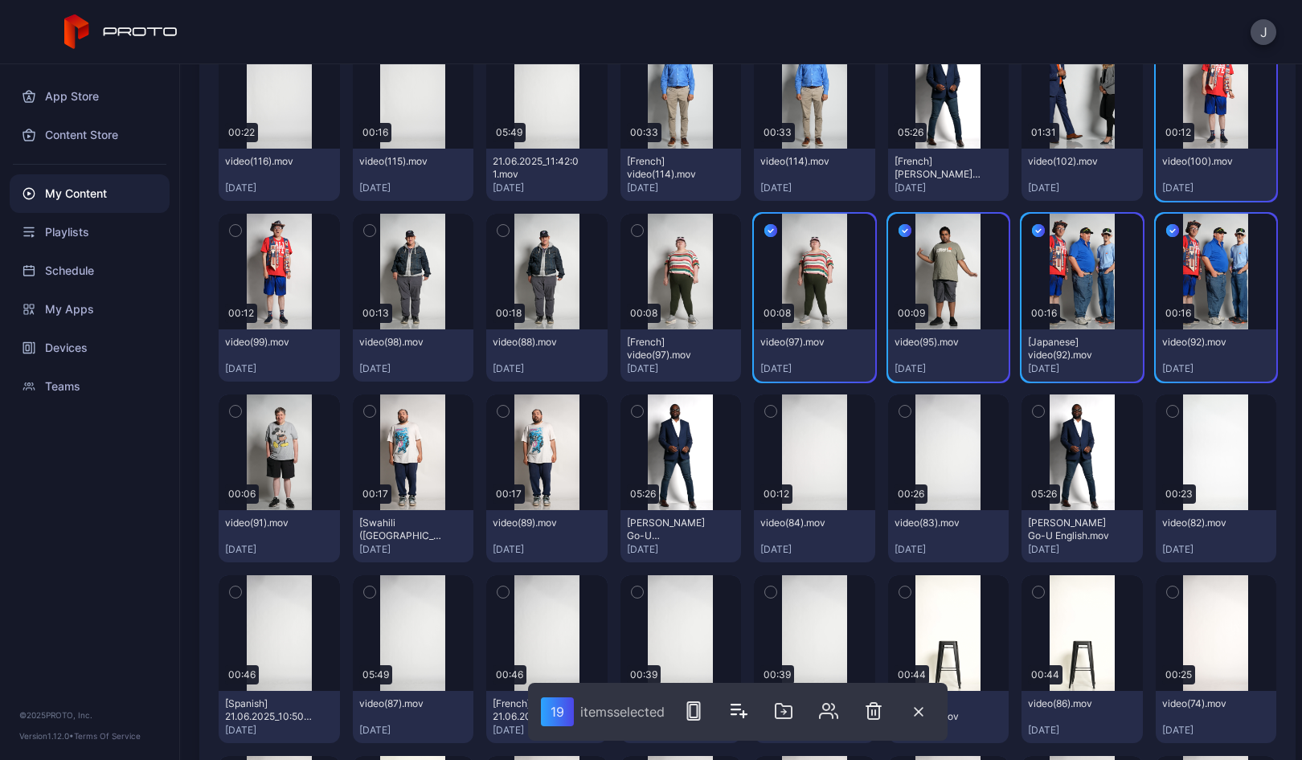
click at [764, 233] on icon "button" at bounding box center [770, 231] width 13 height 18
click at [765, 233] on icon "button" at bounding box center [770, 231] width 11 height 18
click at [632, 231] on icon "button" at bounding box center [637, 231] width 11 height 18
click at [497, 227] on icon "button" at bounding box center [502, 231] width 11 height 18
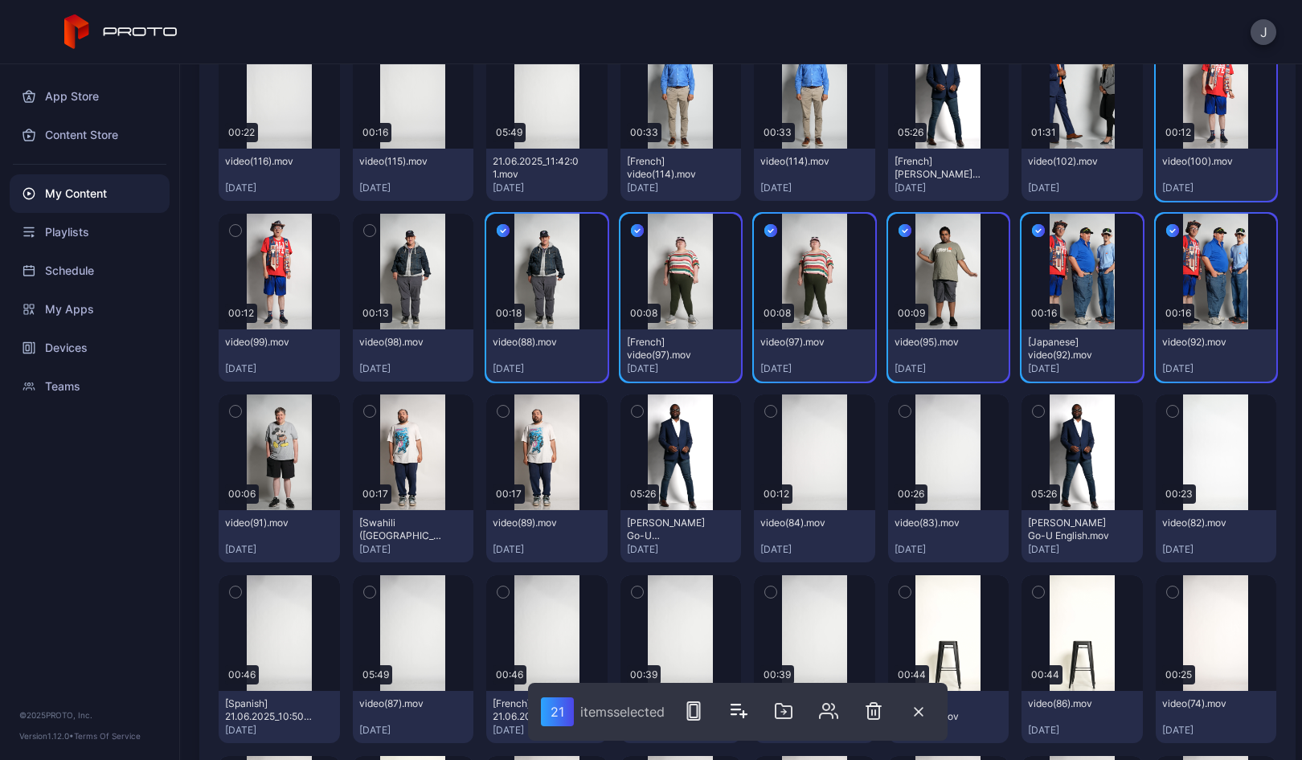
click at [364, 229] on icon "button" at bounding box center [369, 231] width 11 height 18
click at [234, 230] on icon "button" at bounding box center [235, 231] width 11 height 18
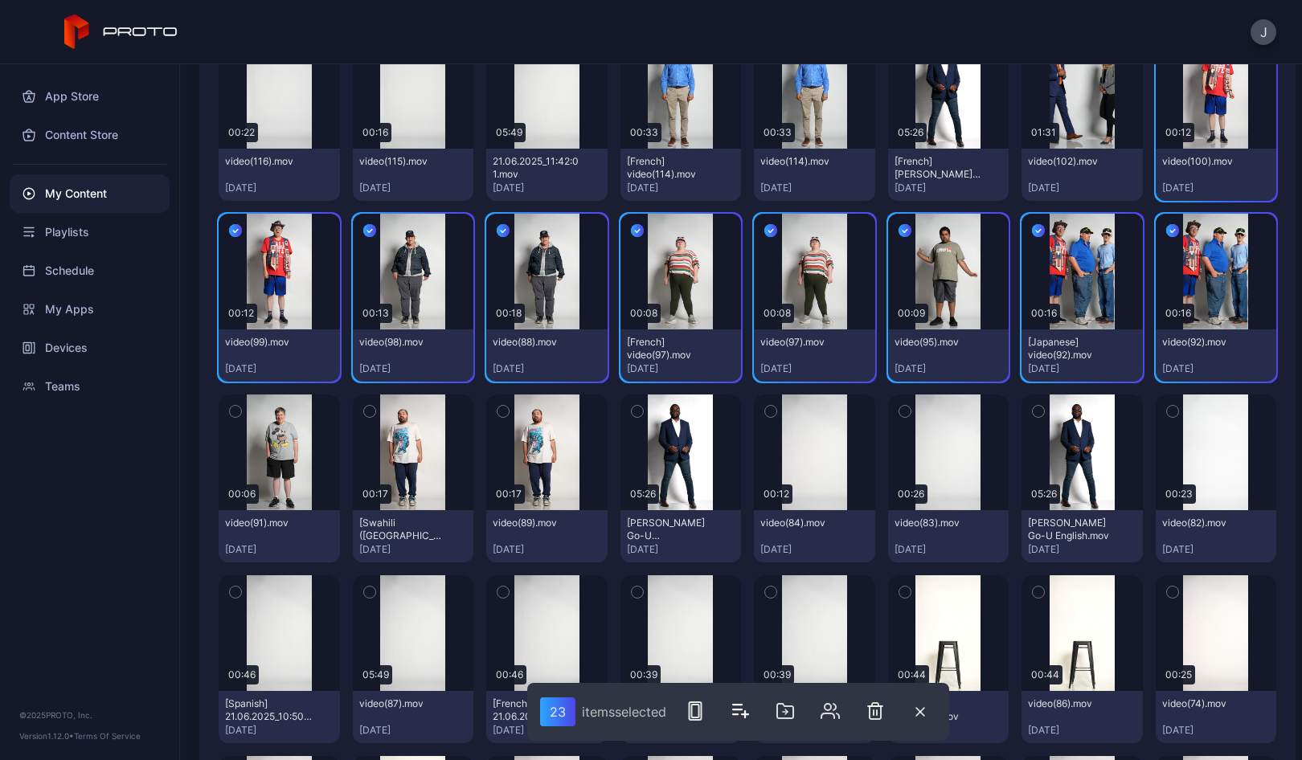
click at [239, 408] on icon "button" at bounding box center [235, 412] width 11 height 18
click at [367, 412] on icon "button" at bounding box center [369, 412] width 4 height 2
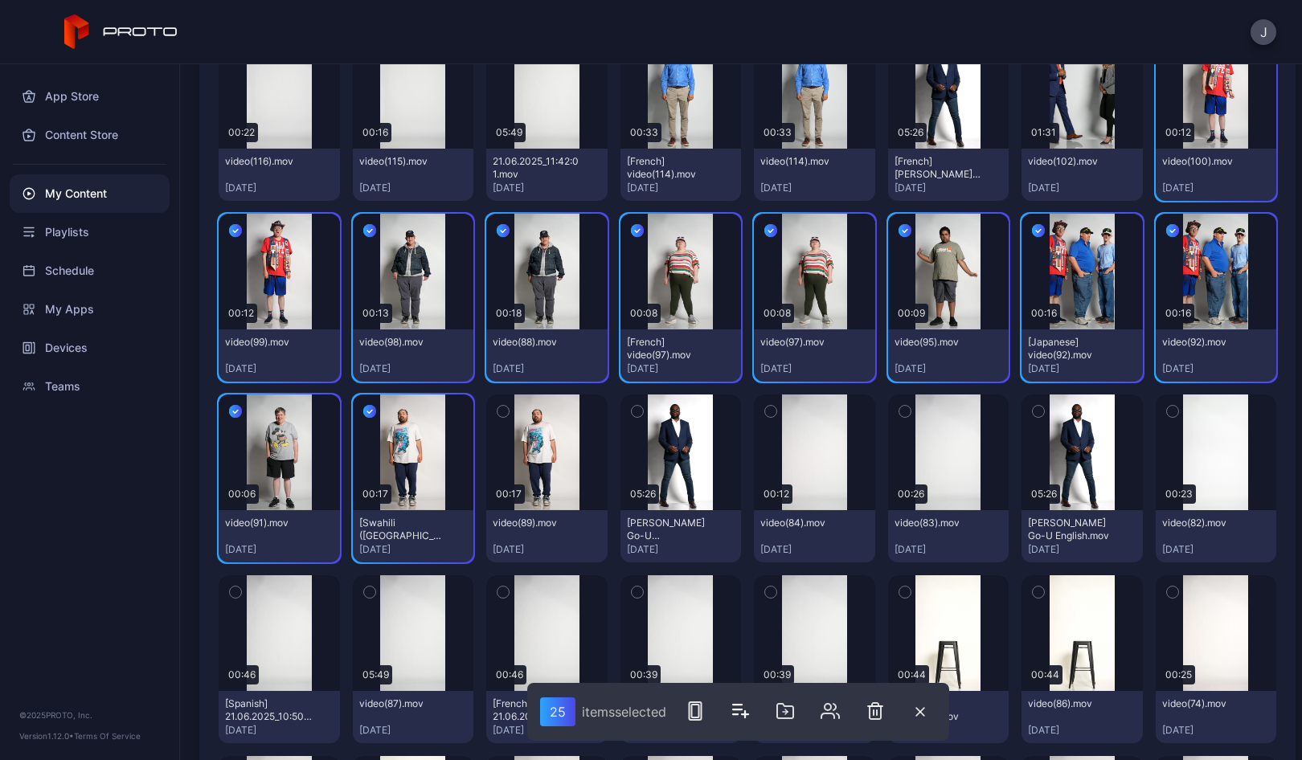
click at [501, 412] on icon "button" at bounding box center [503, 412] width 4 height 2
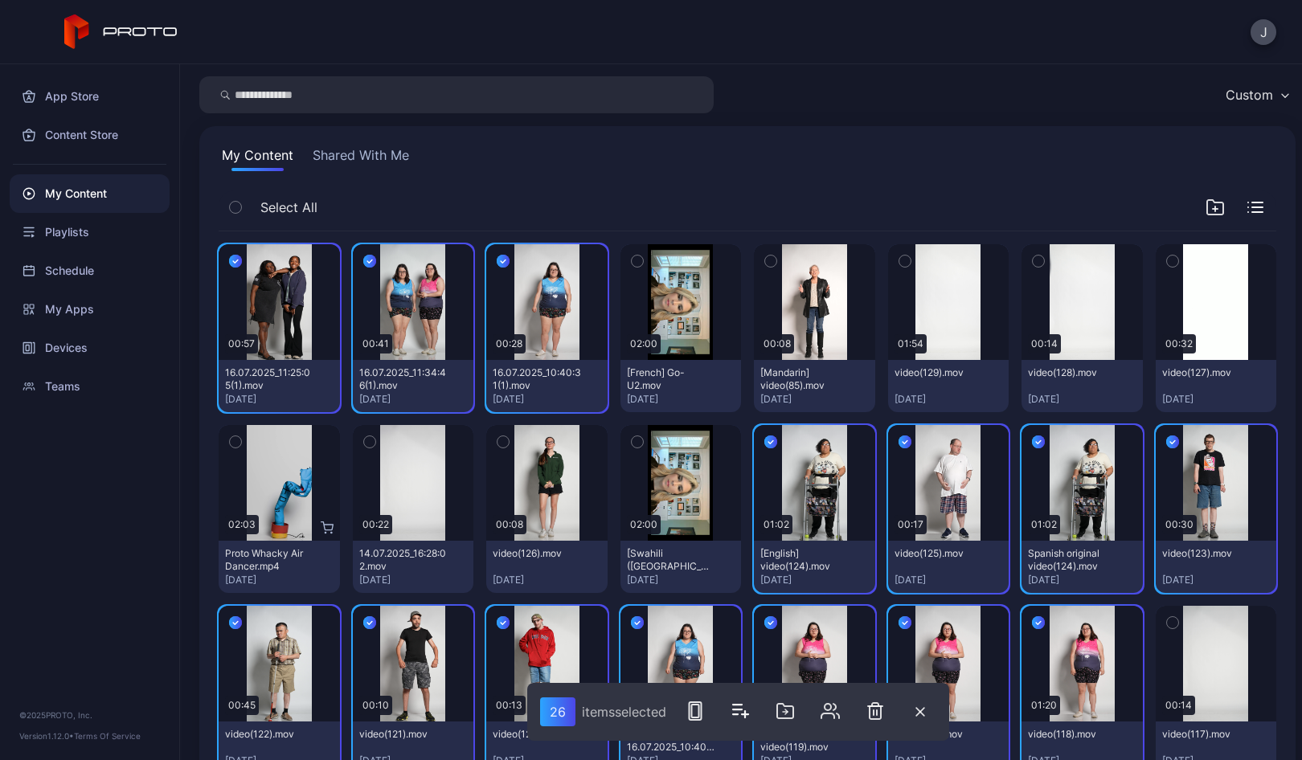
scroll to position [0, 0]
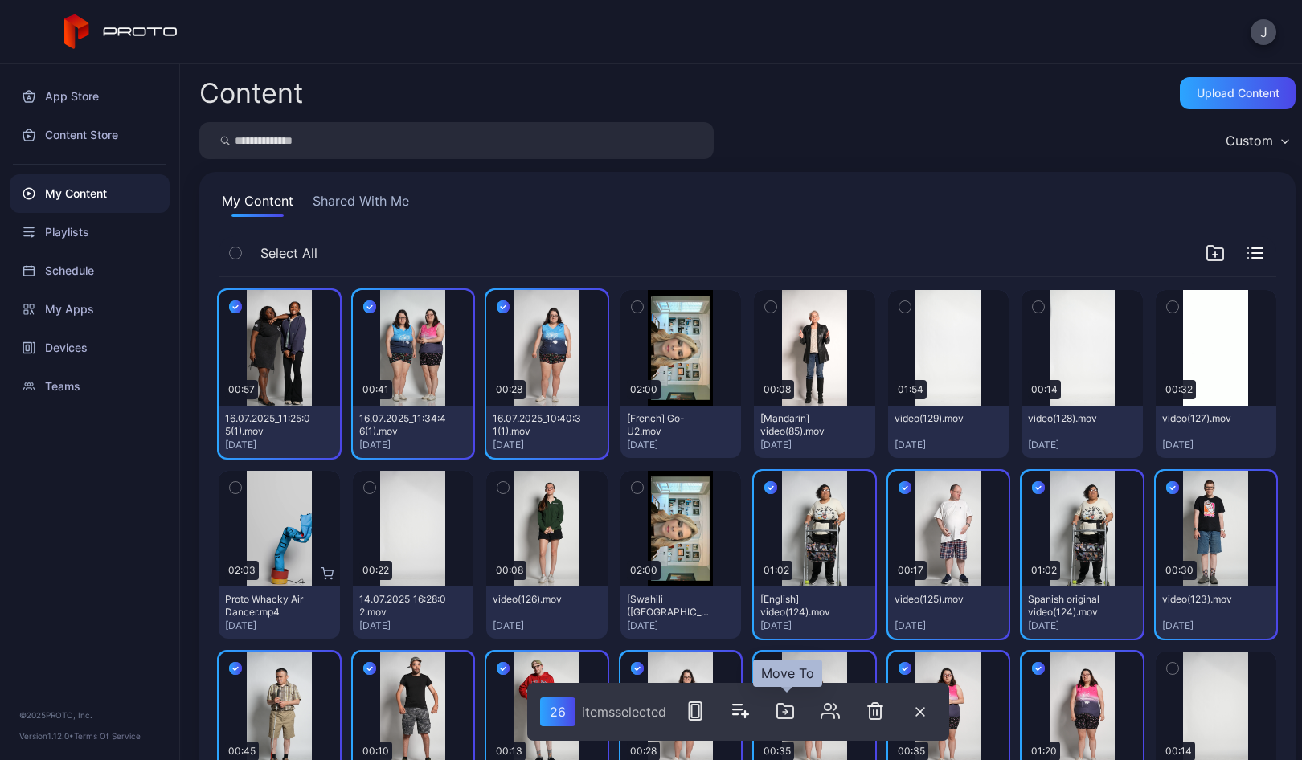
click at [786, 714] on icon "button" at bounding box center [784, 710] width 19 height 19
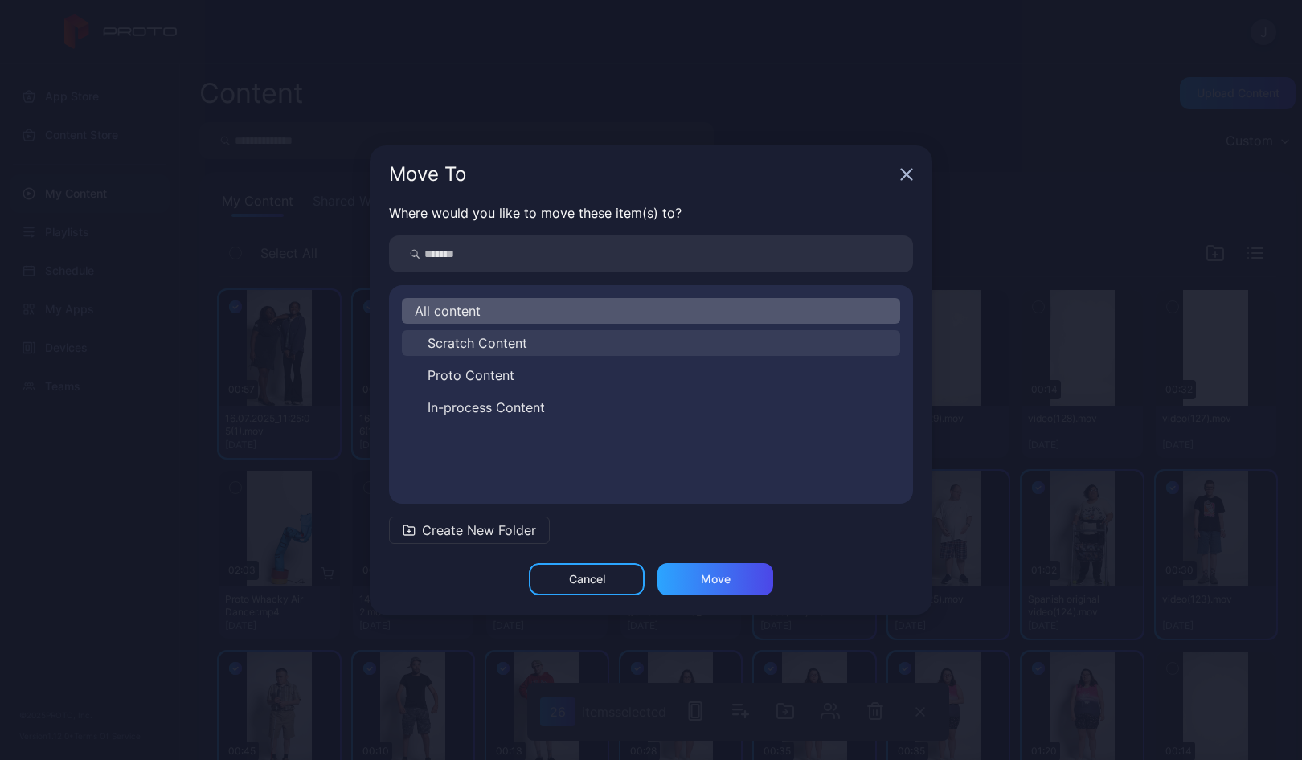
click at [464, 340] on span "Scratch Content" at bounding box center [477, 342] width 100 height 19
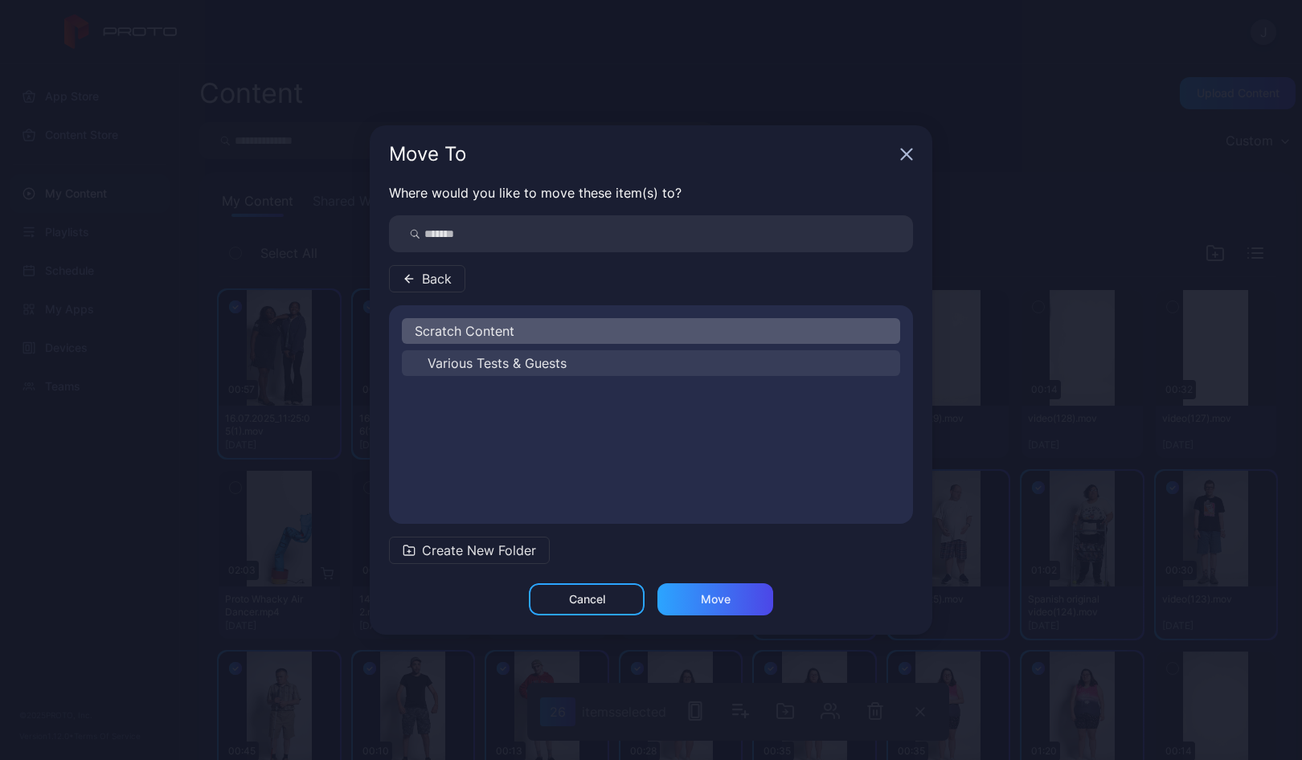
click at [463, 362] on span "Various Tests & Guests" at bounding box center [496, 363] width 139 height 19
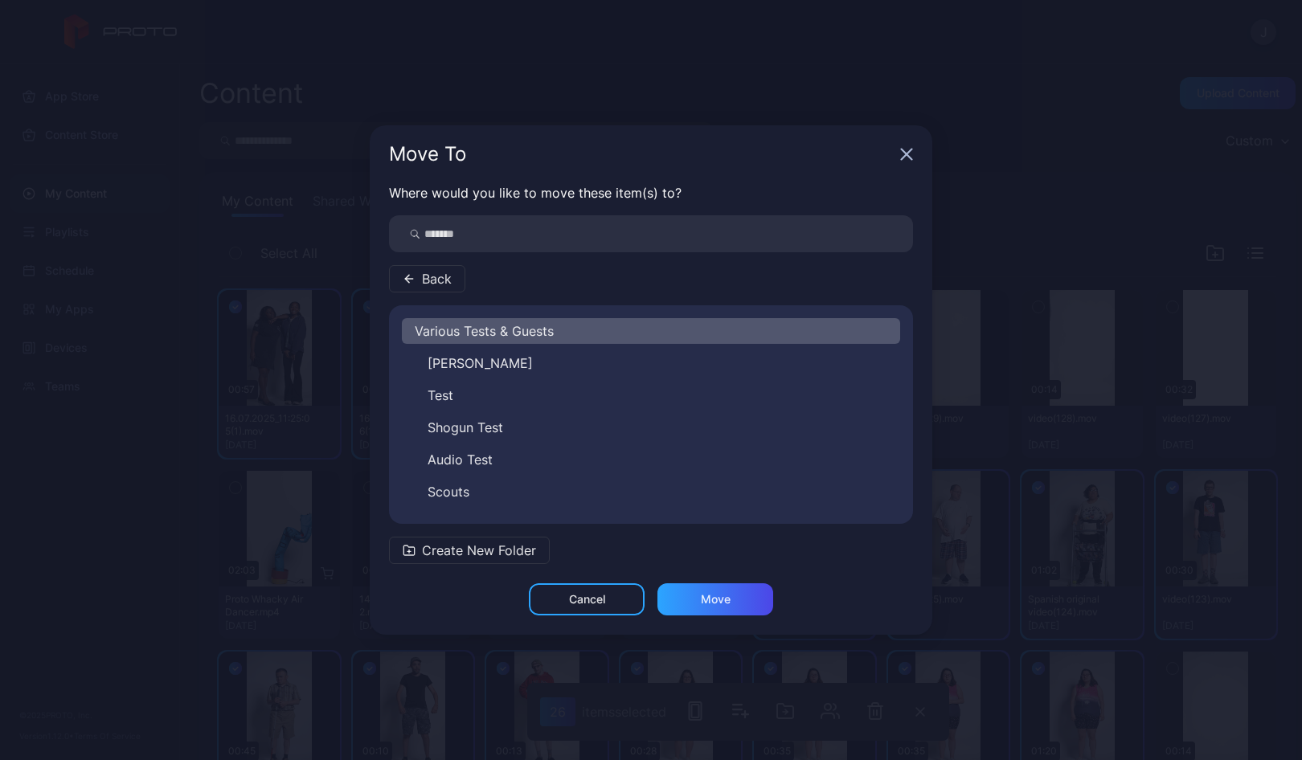
scroll to position [58, 0]
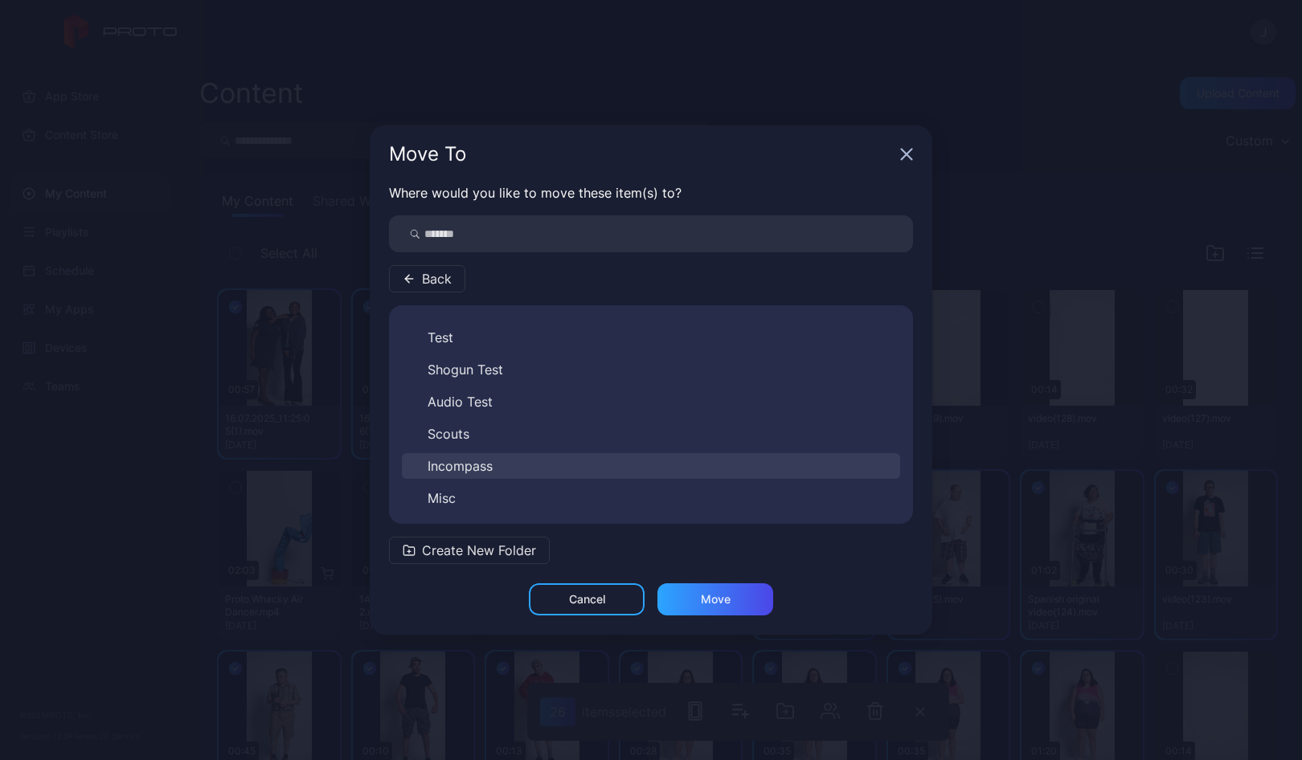
click at [485, 461] on span "Incompass" at bounding box center [459, 465] width 65 height 19
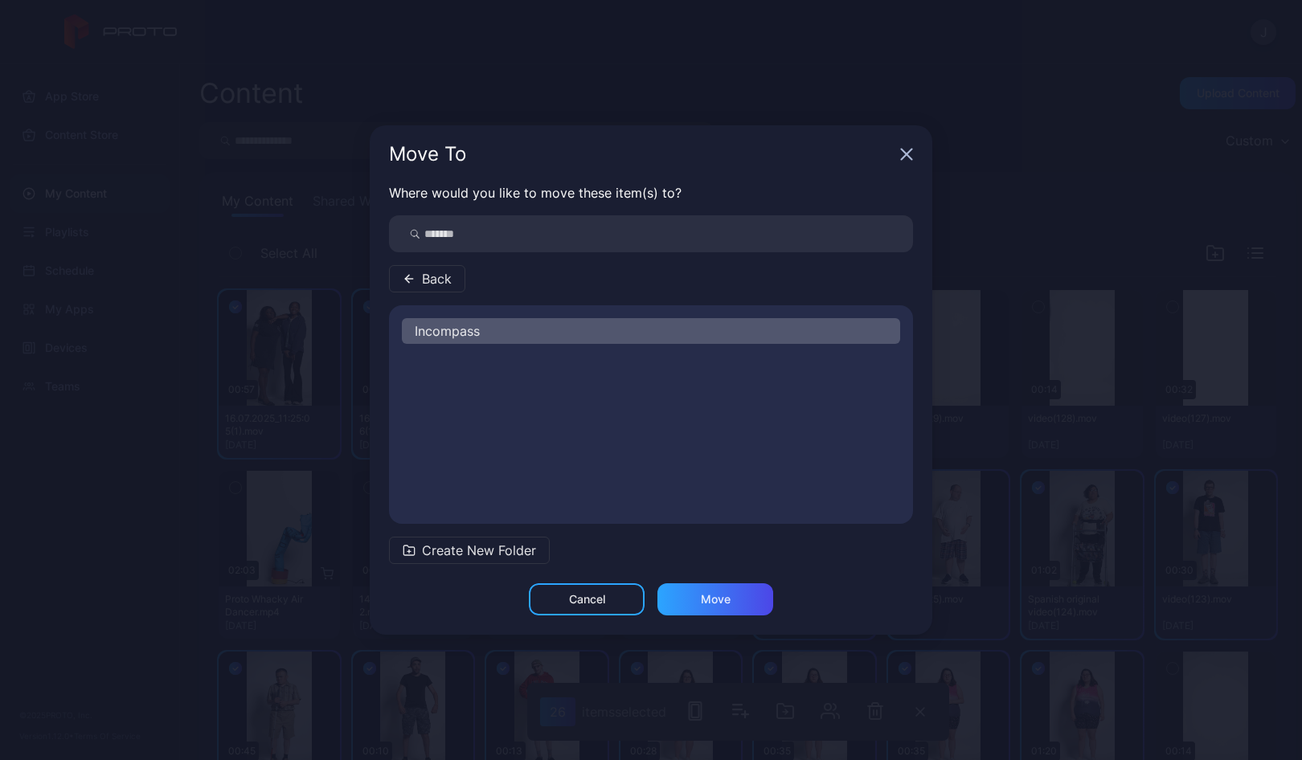
scroll to position [0, 0]
click at [727, 599] on div "Move" at bounding box center [716, 599] width 30 height 13
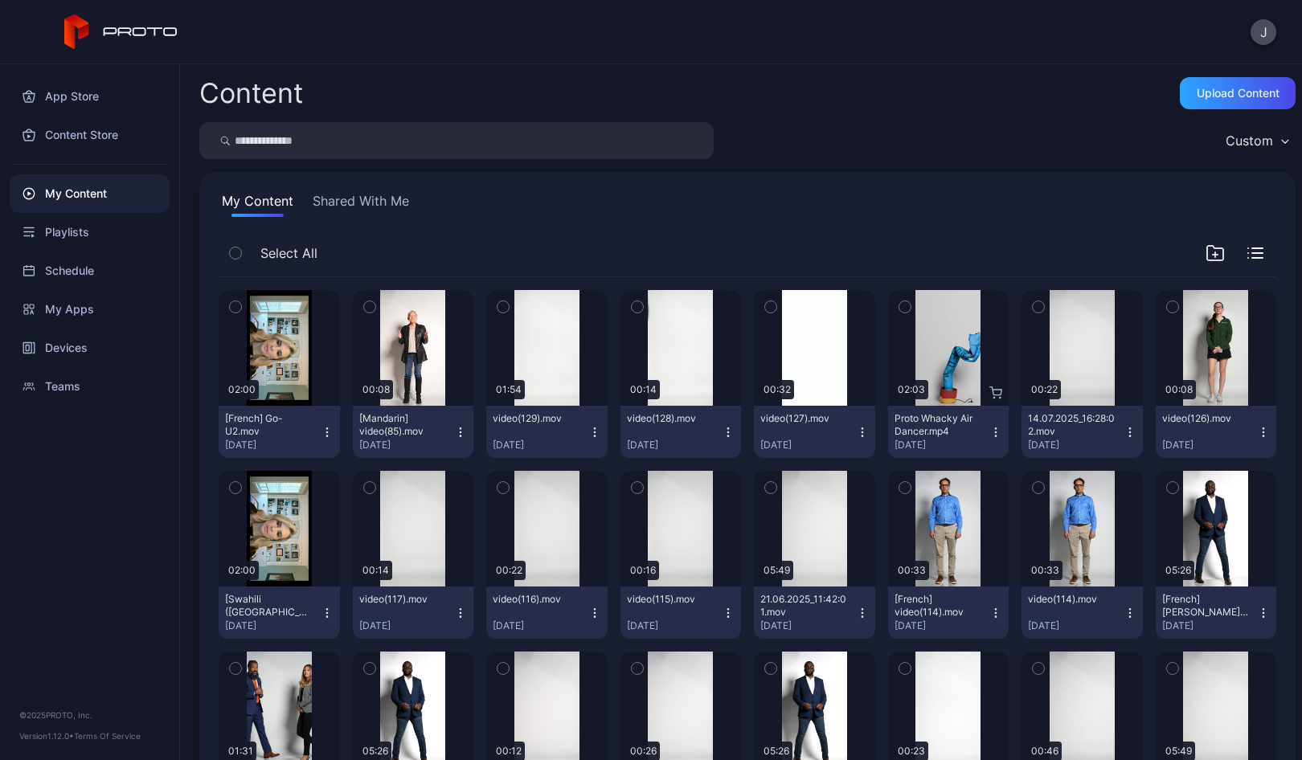
click at [325, 430] on icon "button" at bounding box center [327, 432] width 13 height 13
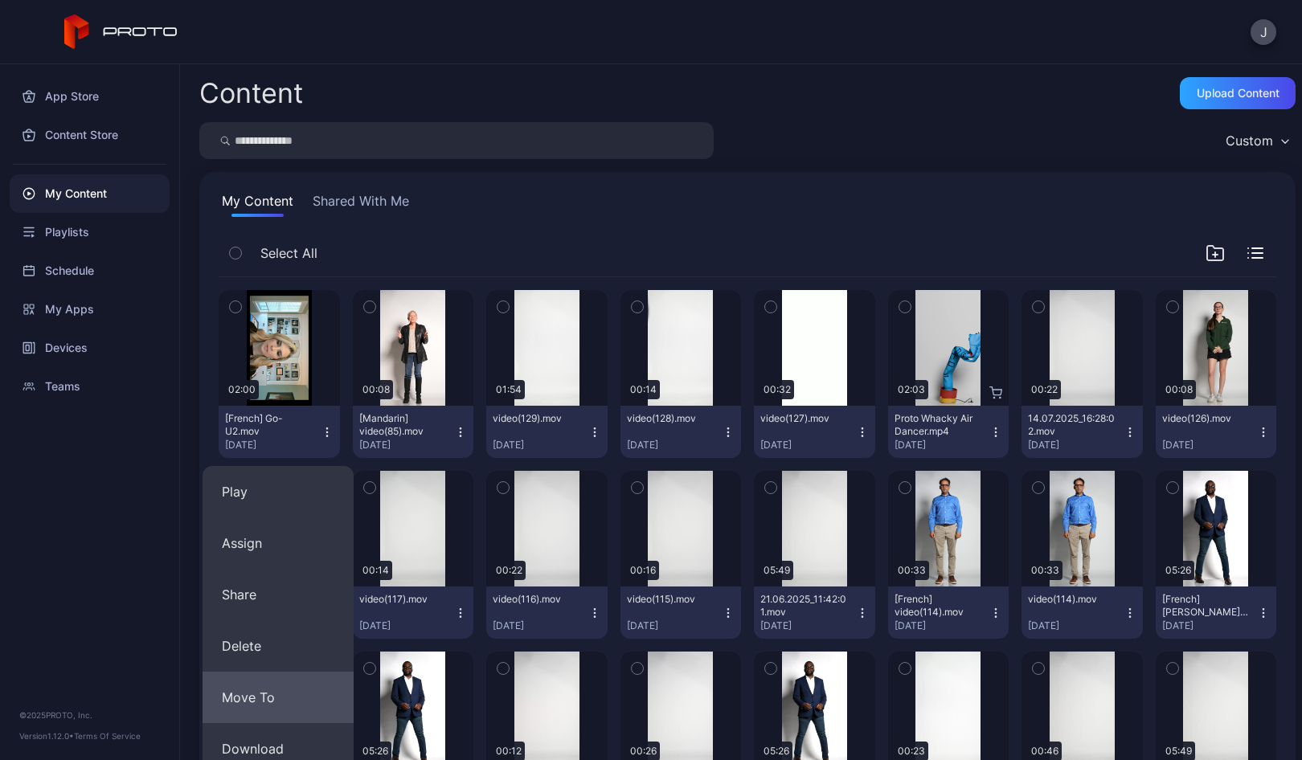
click at [249, 697] on button "Move To" at bounding box center [277, 697] width 151 height 51
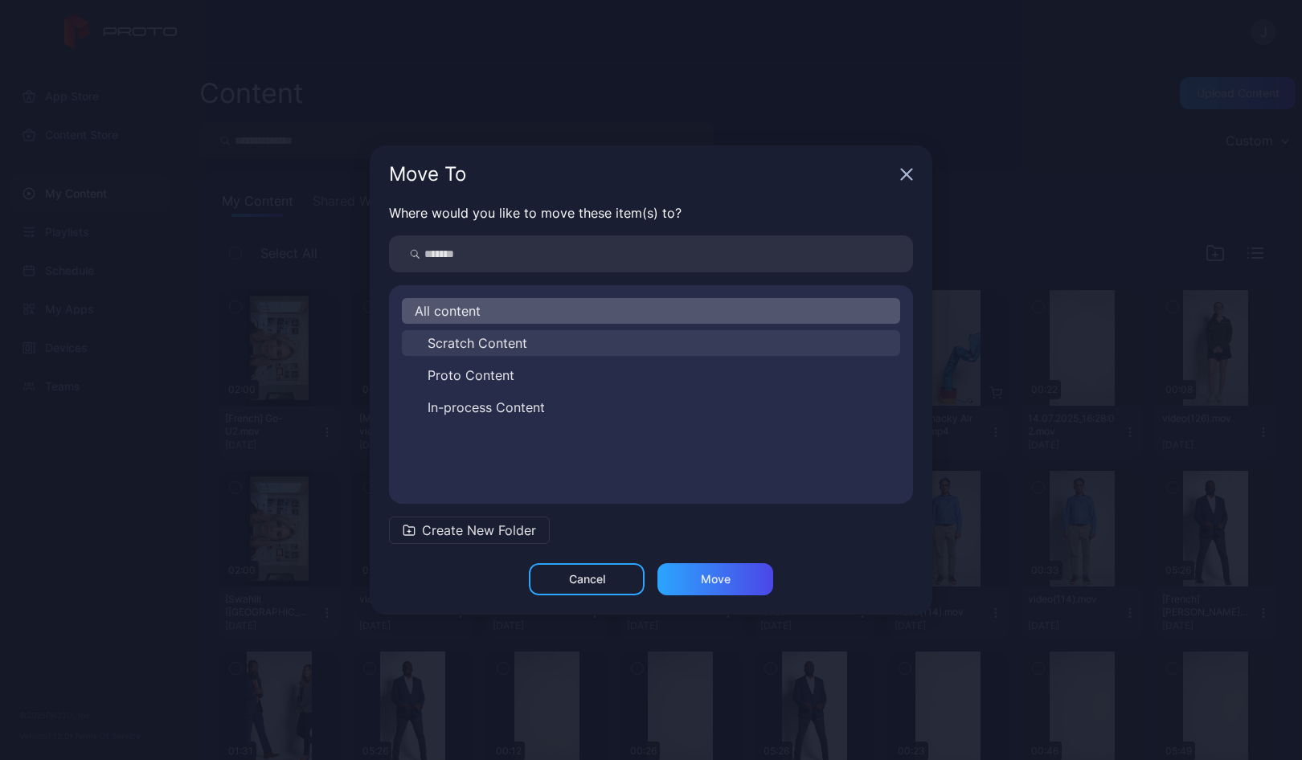
click at [472, 337] on span "Scratch Content" at bounding box center [477, 342] width 100 height 19
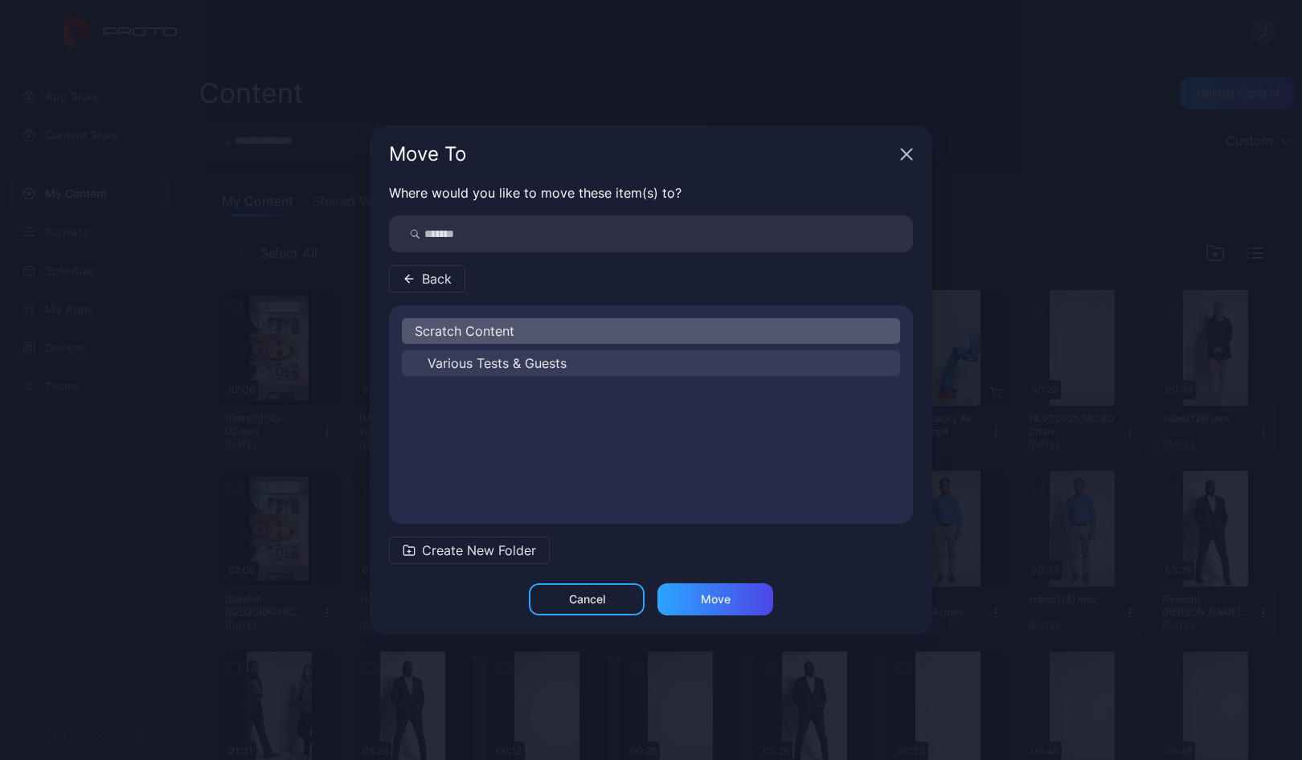
click at [468, 364] on span "Various Tests & Guests" at bounding box center [496, 363] width 139 height 19
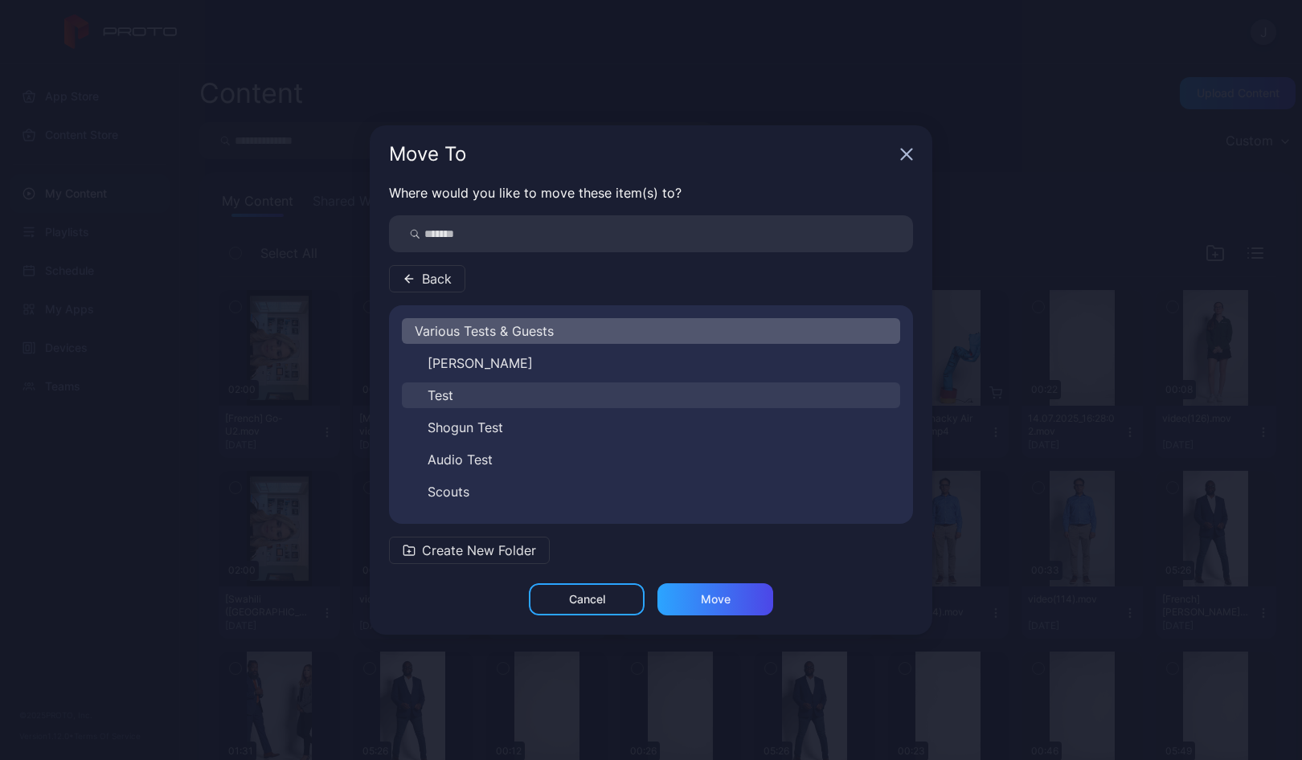
click at [444, 392] on span "Test" at bounding box center [440, 395] width 26 height 19
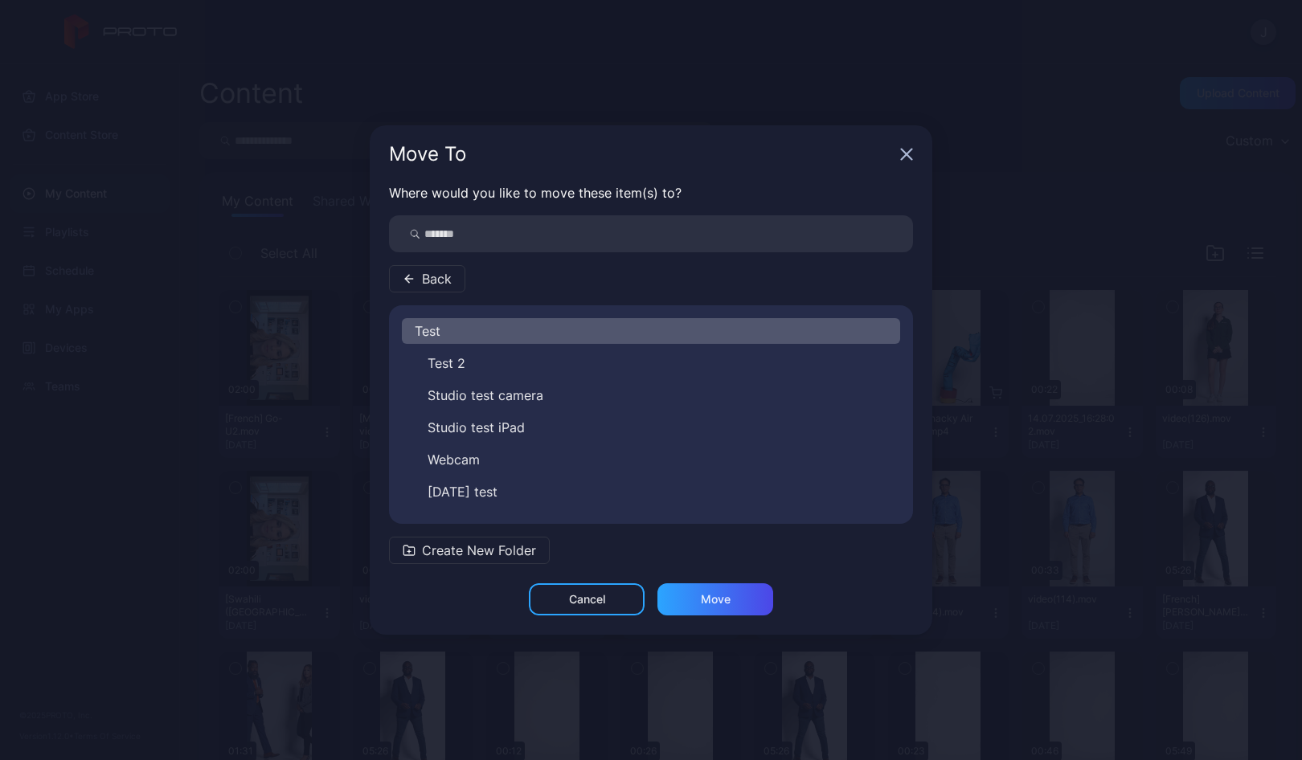
click at [511, 548] on span "Create New Folder" at bounding box center [479, 550] width 114 height 19
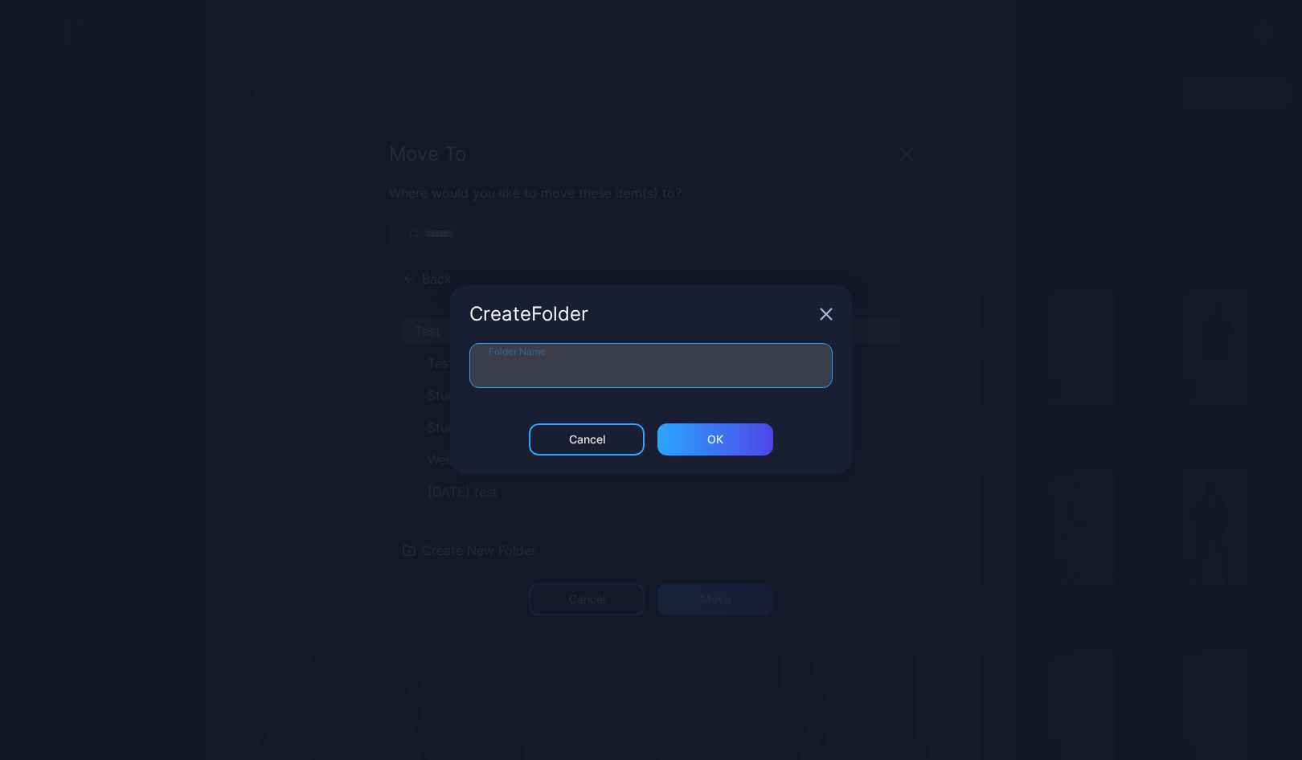
click at [501, 362] on input "Folder Name" at bounding box center [650, 365] width 363 height 45
type input "**********"
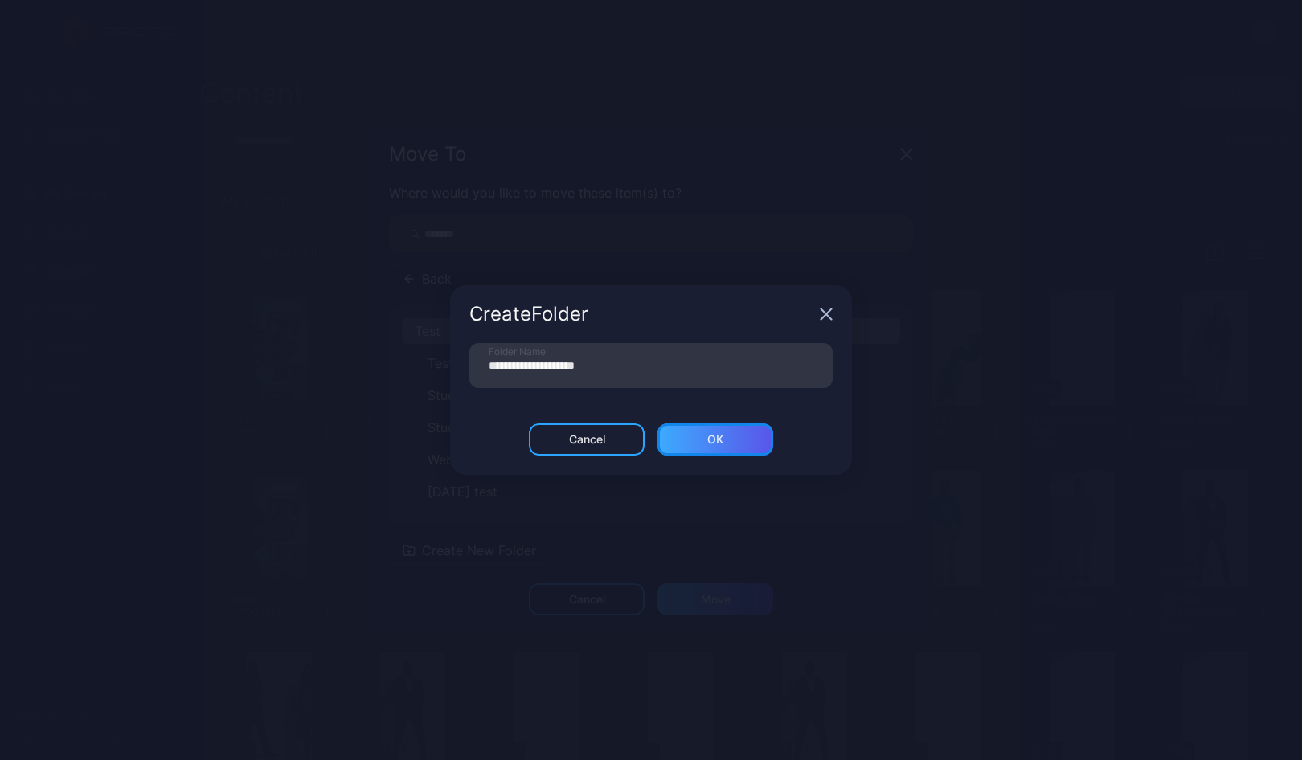
click at [745, 435] on div "ОК" at bounding box center [715, 439] width 116 height 32
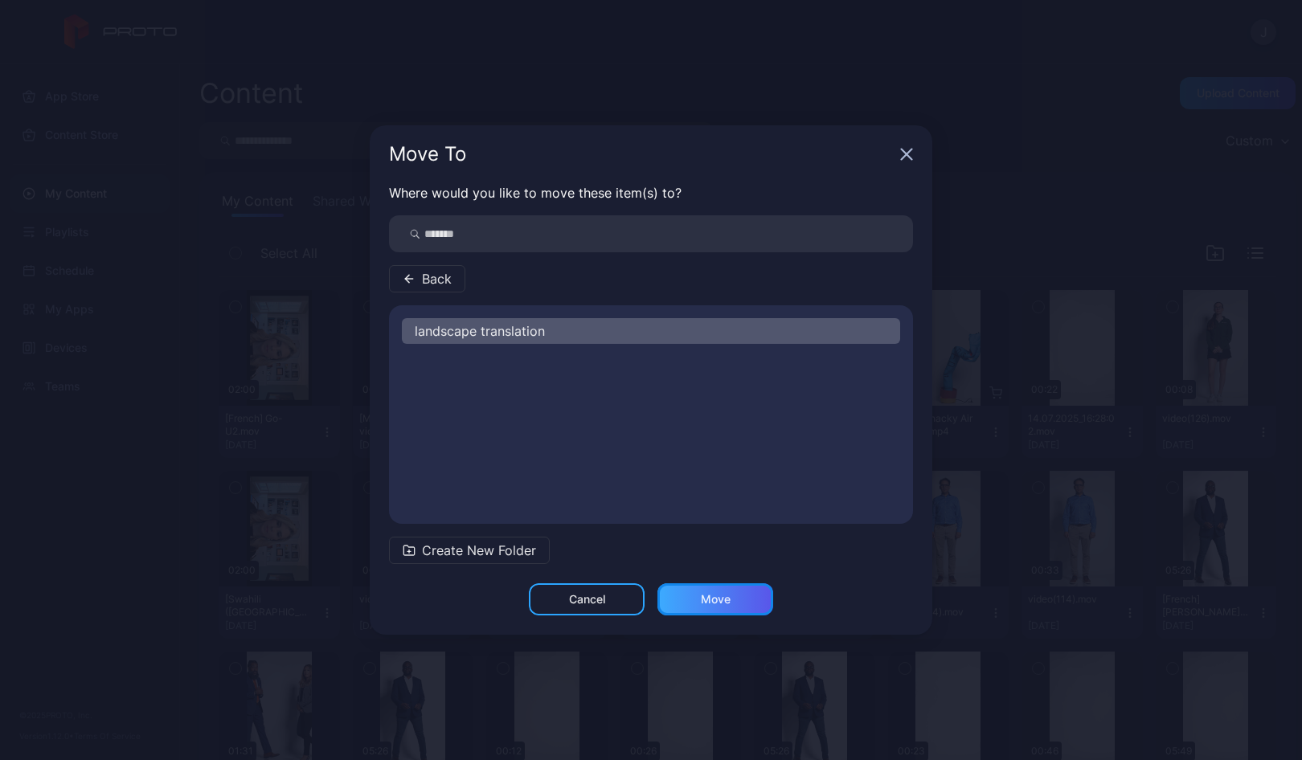
click at [705, 606] on div "Move" at bounding box center [715, 599] width 116 height 32
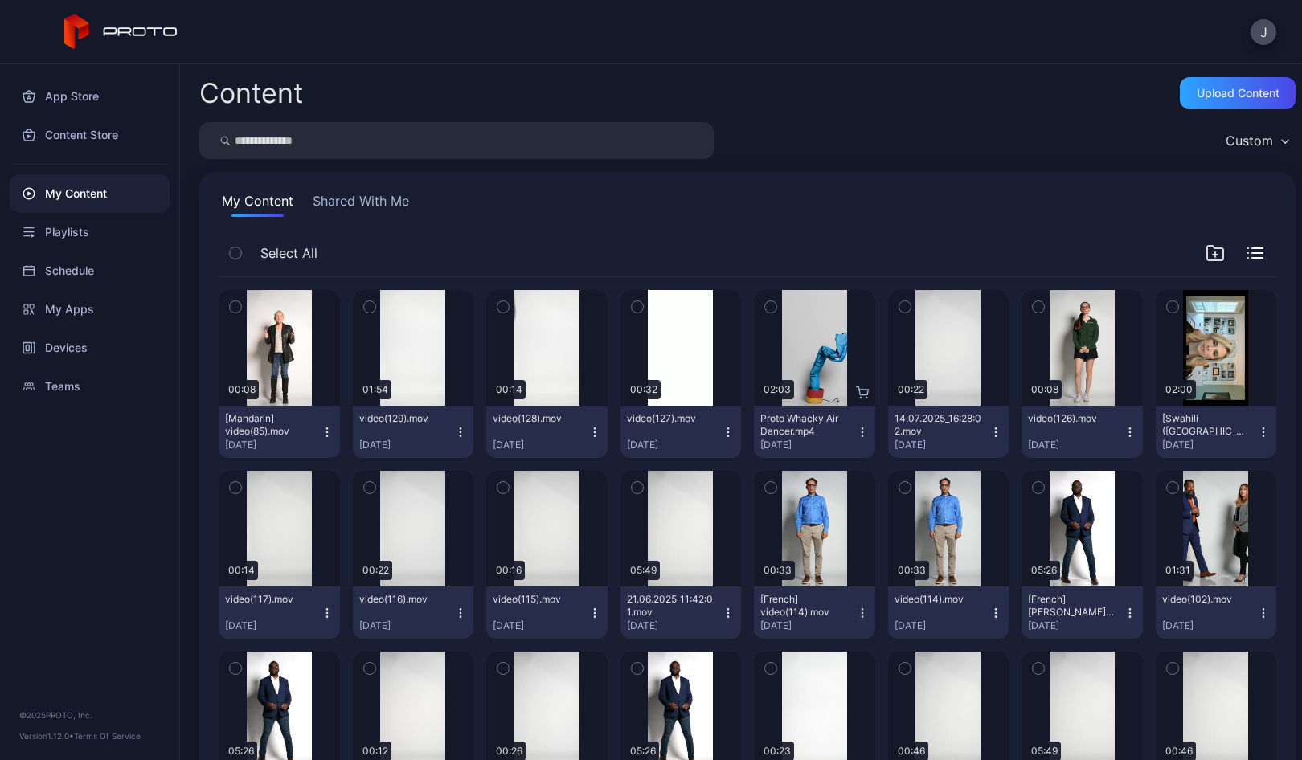
click at [325, 432] on icon "button" at bounding box center [327, 432] width 13 height 13
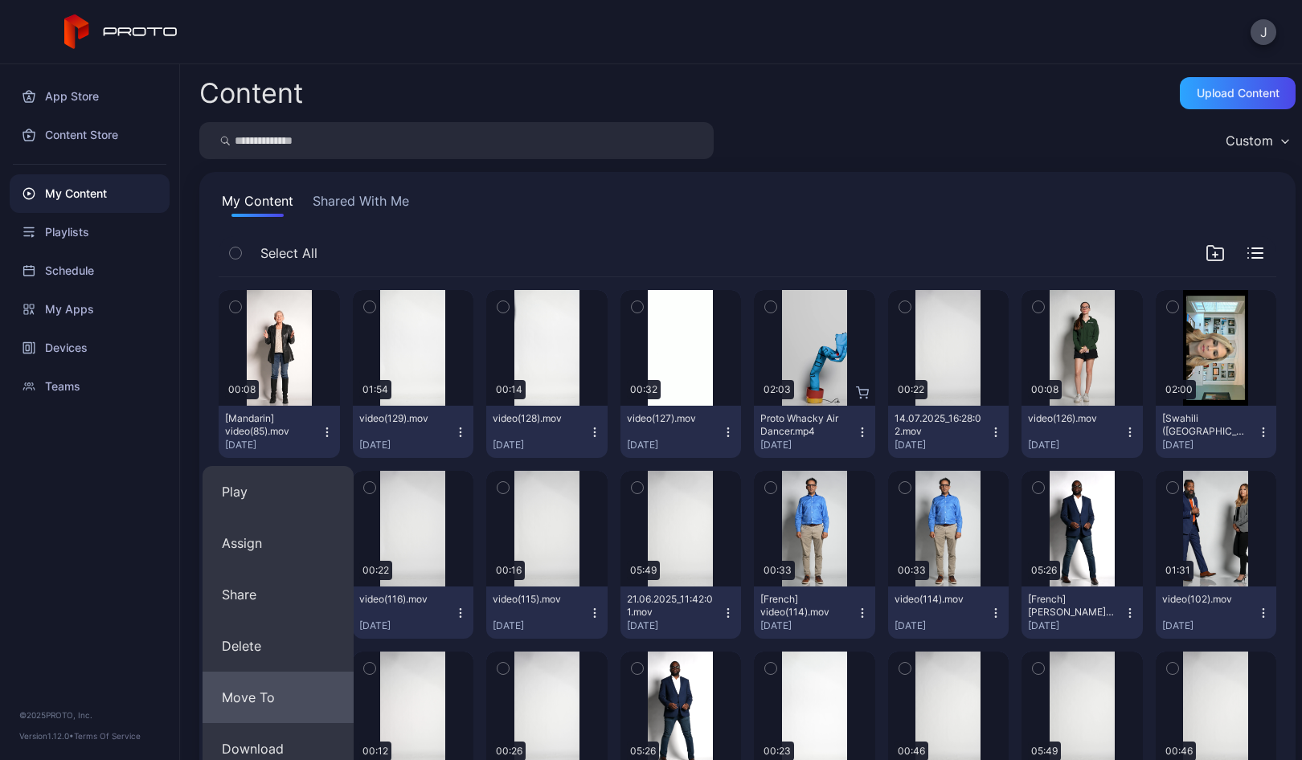
click at [280, 687] on button "Move To" at bounding box center [277, 697] width 151 height 51
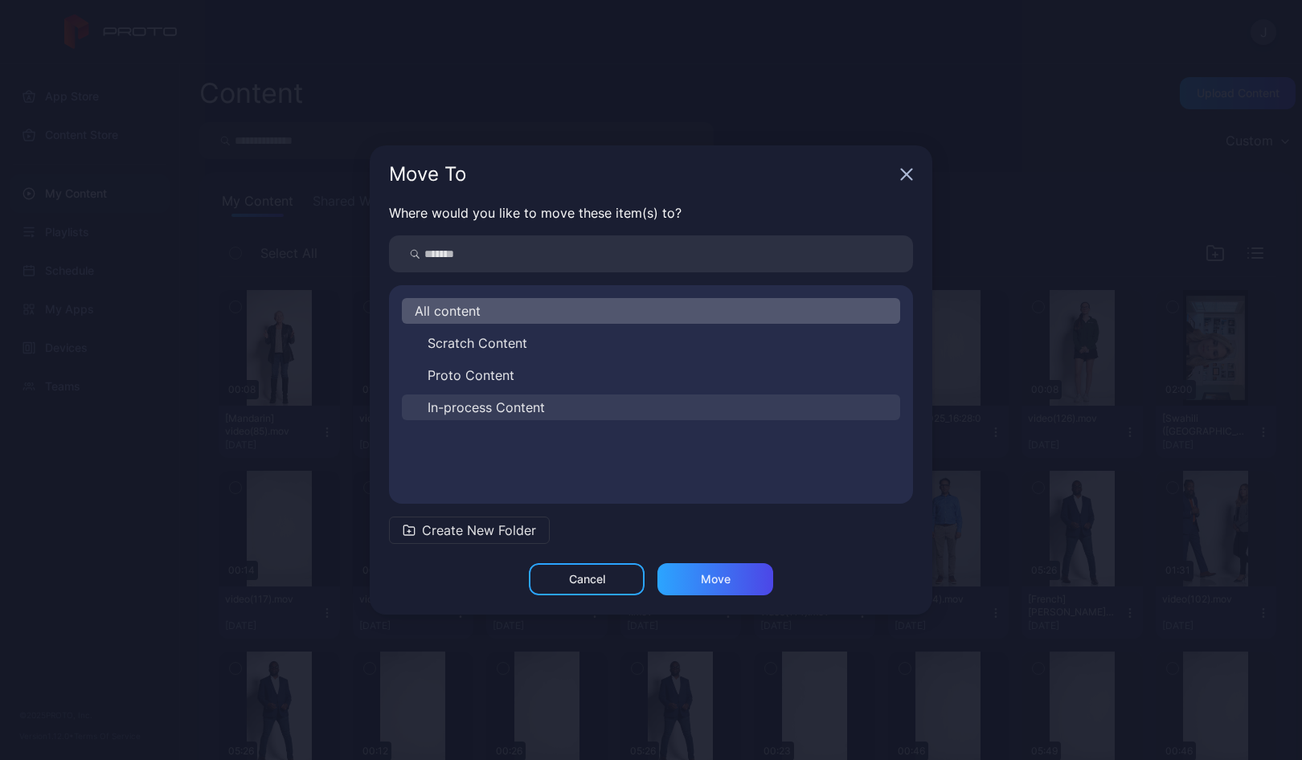
click at [456, 411] on span "In-process Content" at bounding box center [485, 407] width 117 height 19
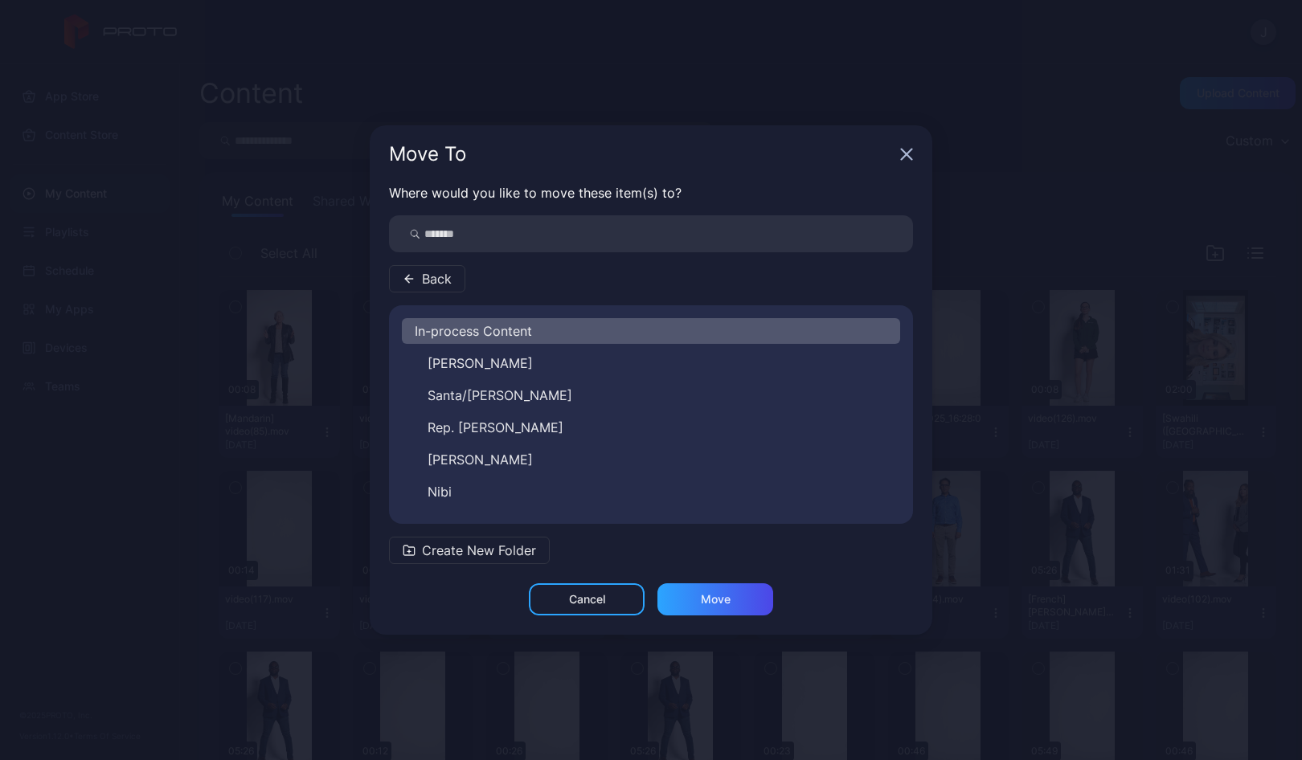
click at [501, 548] on span "Create New Folder" at bounding box center [479, 550] width 114 height 19
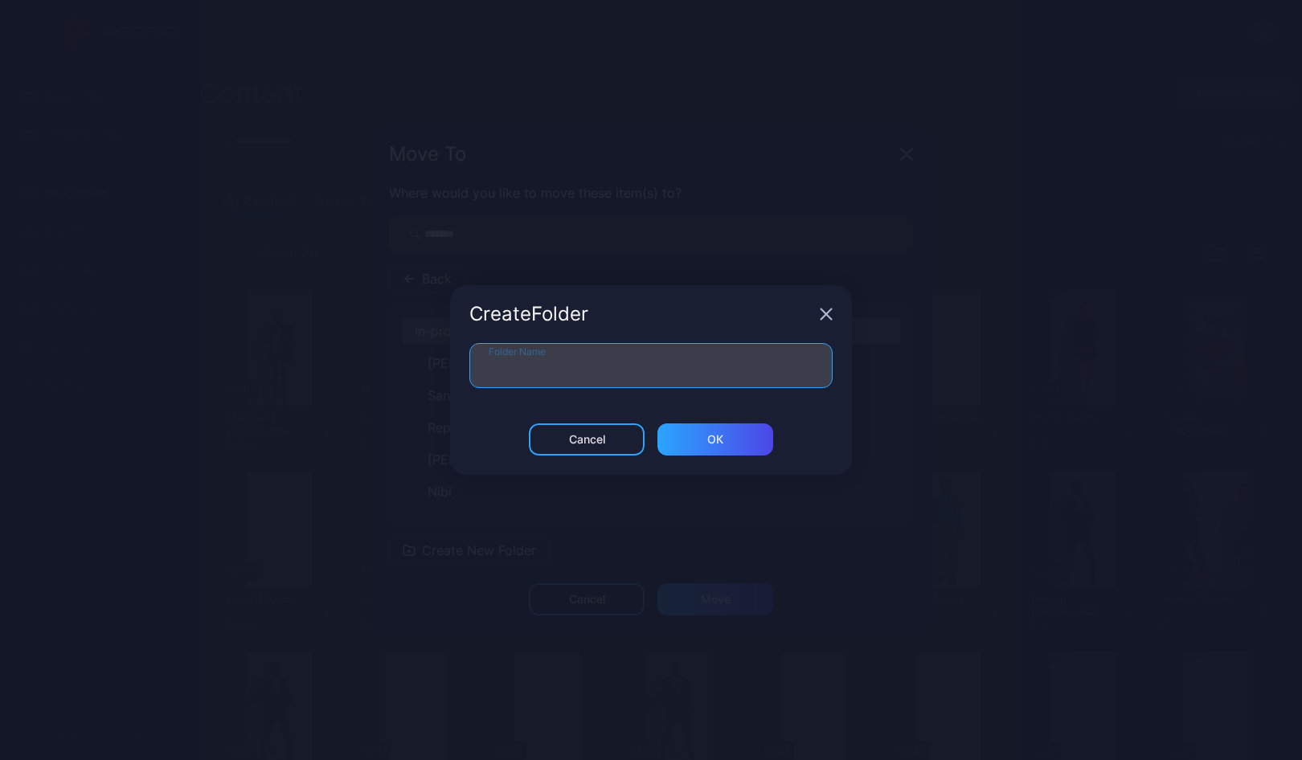
click at [497, 362] on input "Folder Name" at bounding box center [650, 365] width 363 height 45
type input "**********"
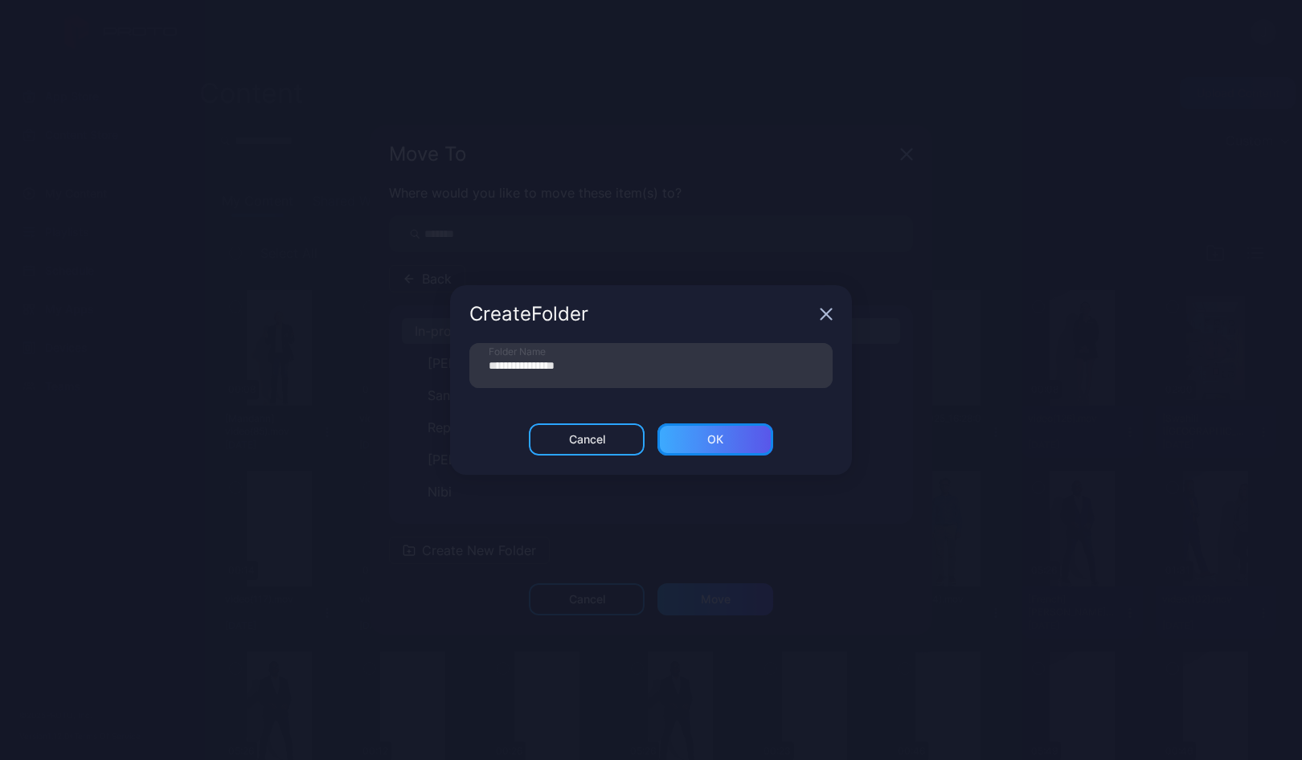
click at [742, 437] on div "ОК" at bounding box center [715, 439] width 116 height 32
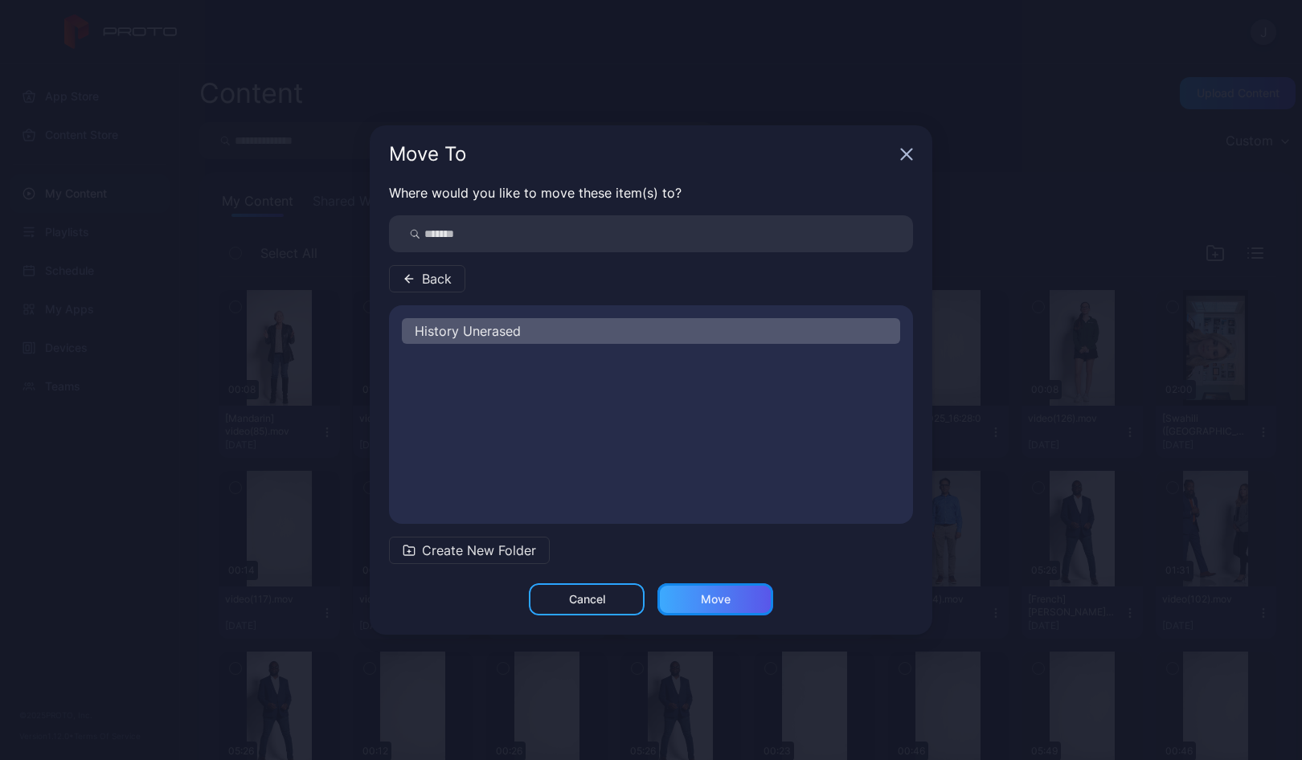
click at [730, 604] on div "Move" at bounding box center [715, 599] width 116 height 32
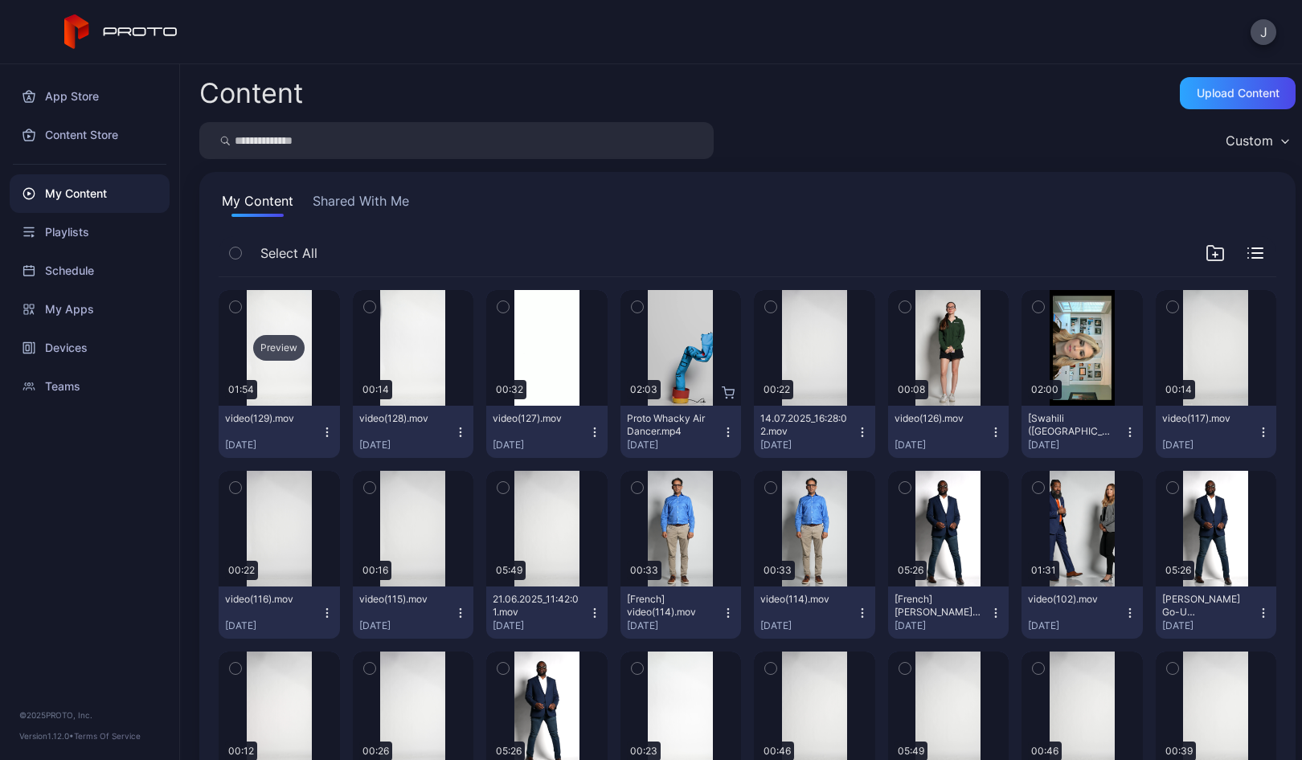
click at [276, 346] on div "Preview" at bounding box center [278, 348] width 51 height 26
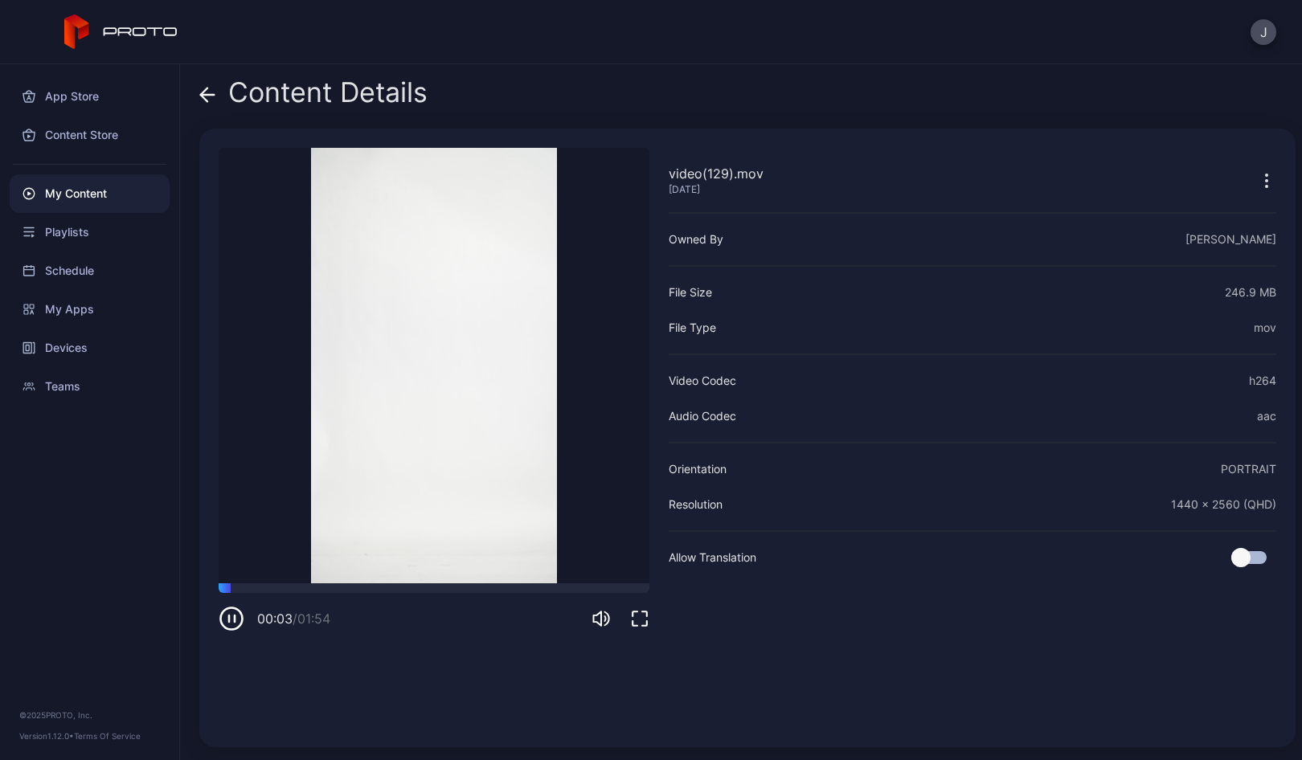
click at [206, 95] on icon at bounding box center [208, 95] width 14 height 0
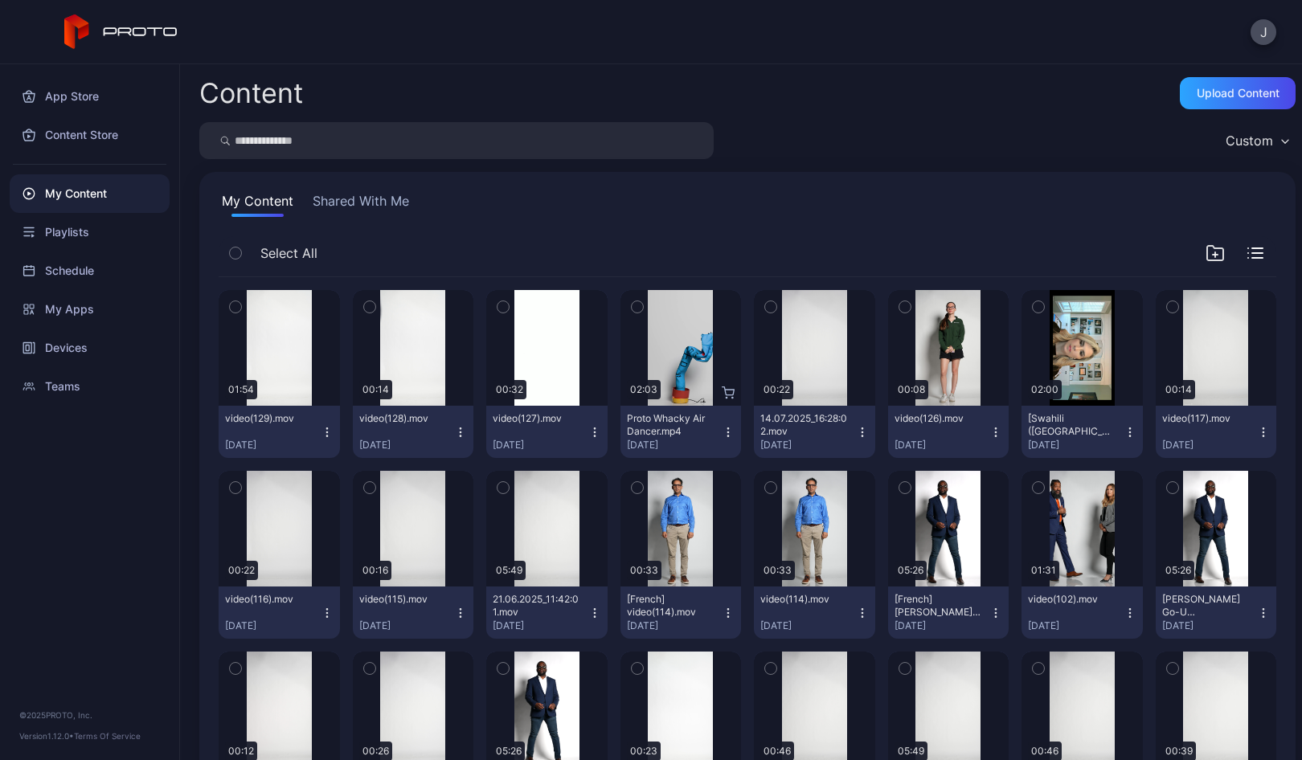
click at [326, 428] on icon "button" at bounding box center [327, 432] width 13 height 13
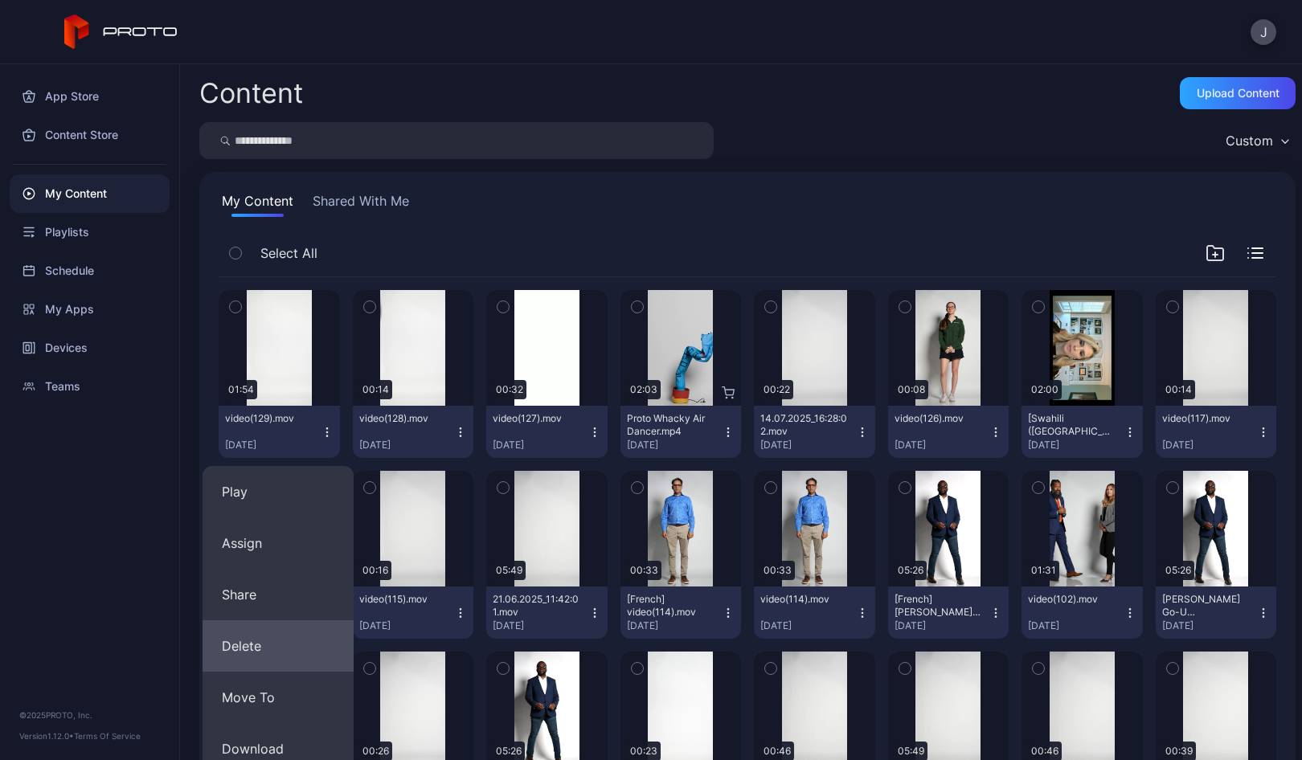
click at [256, 643] on button "Delete" at bounding box center [277, 645] width 151 height 51
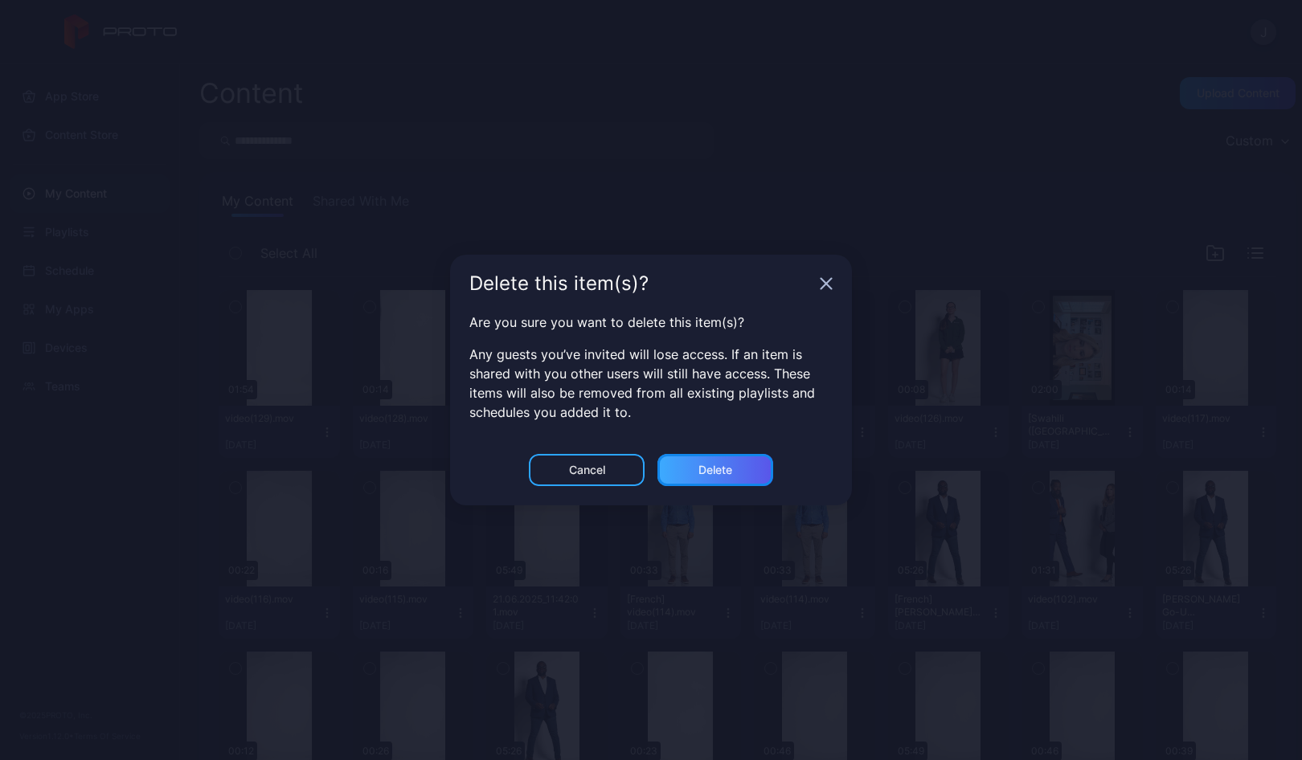
click at [731, 467] on div "Delete" at bounding box center [715, 470] width 34 height 13
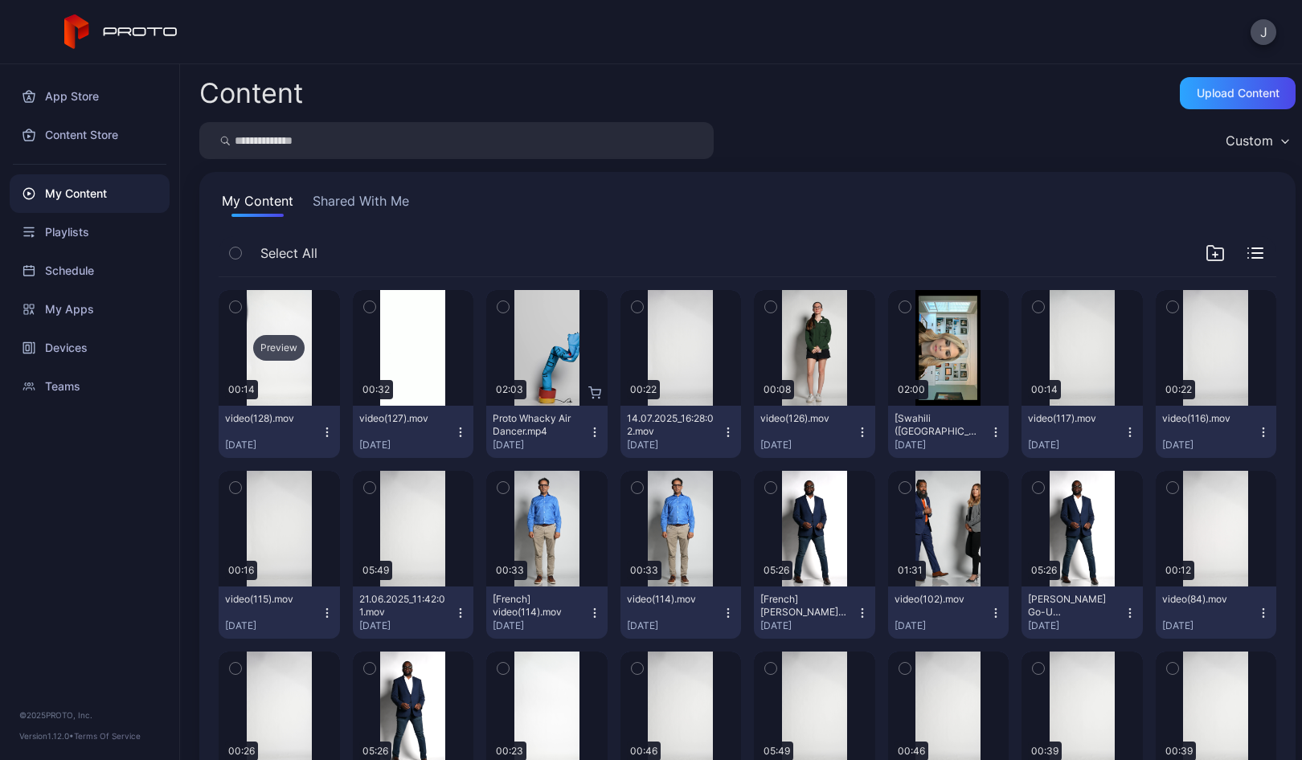
click at [280, 353] on div "Preview" at bounding box center [278, 348] width 51 height 26
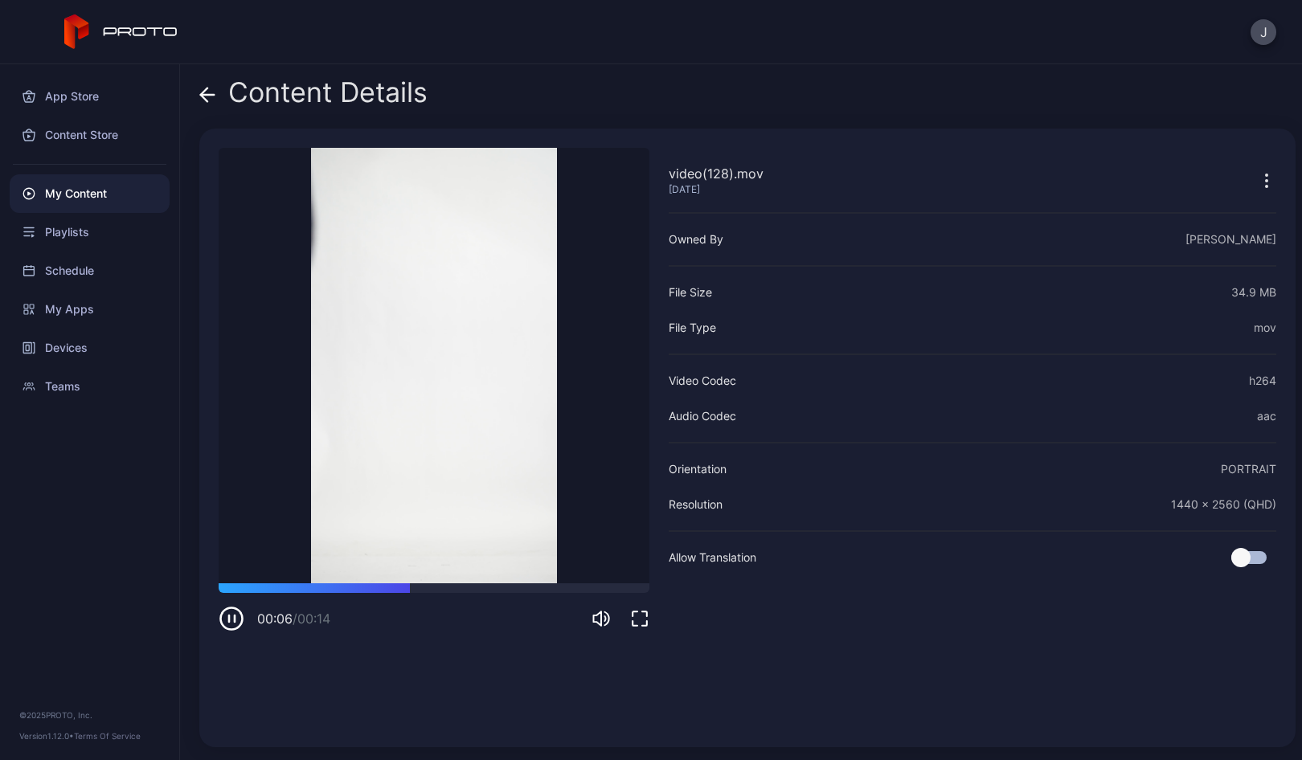
click at [207, 95] on icon at bounding box center [208, 95] width 14 height 0
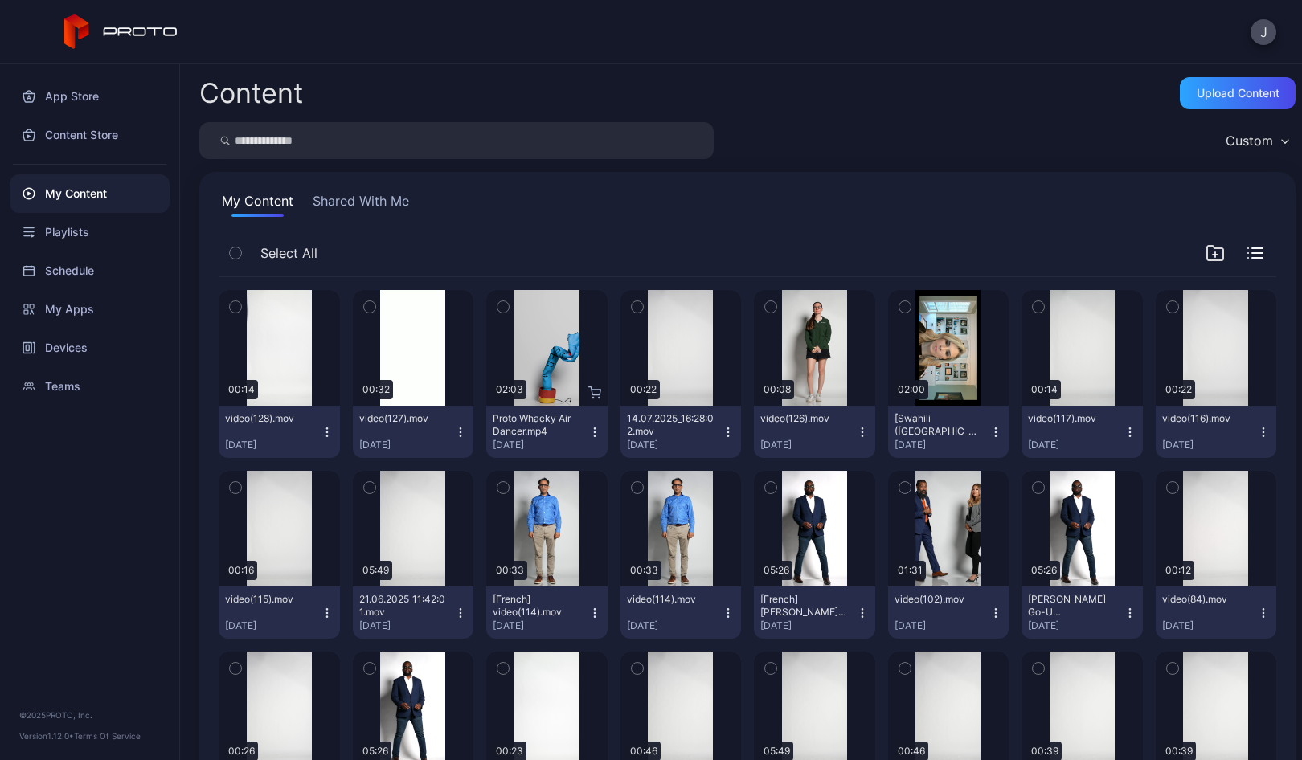
click at [324, 427] on icon "button" at bounding box center [327, 432] width 13 height 13
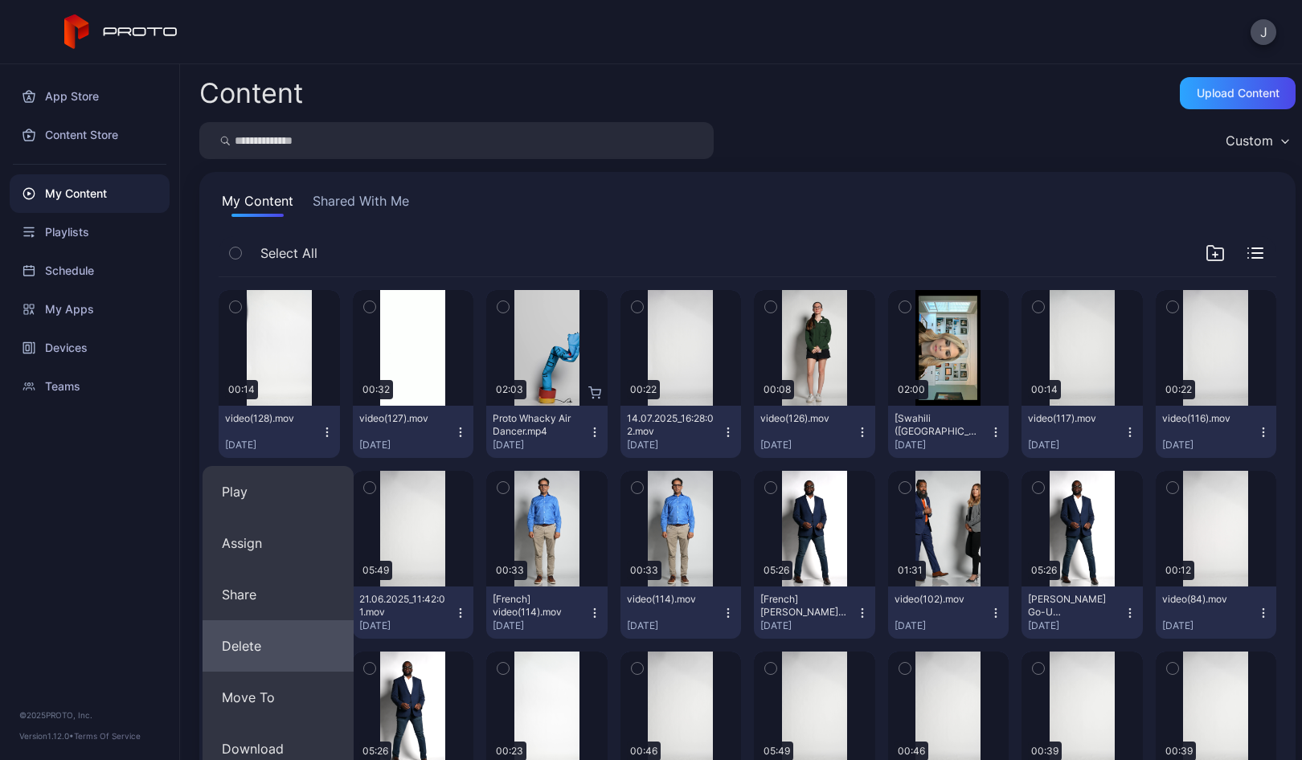
click at [255, 624] on button "Delete" at bounding box center [277, 645] width 151 height 51
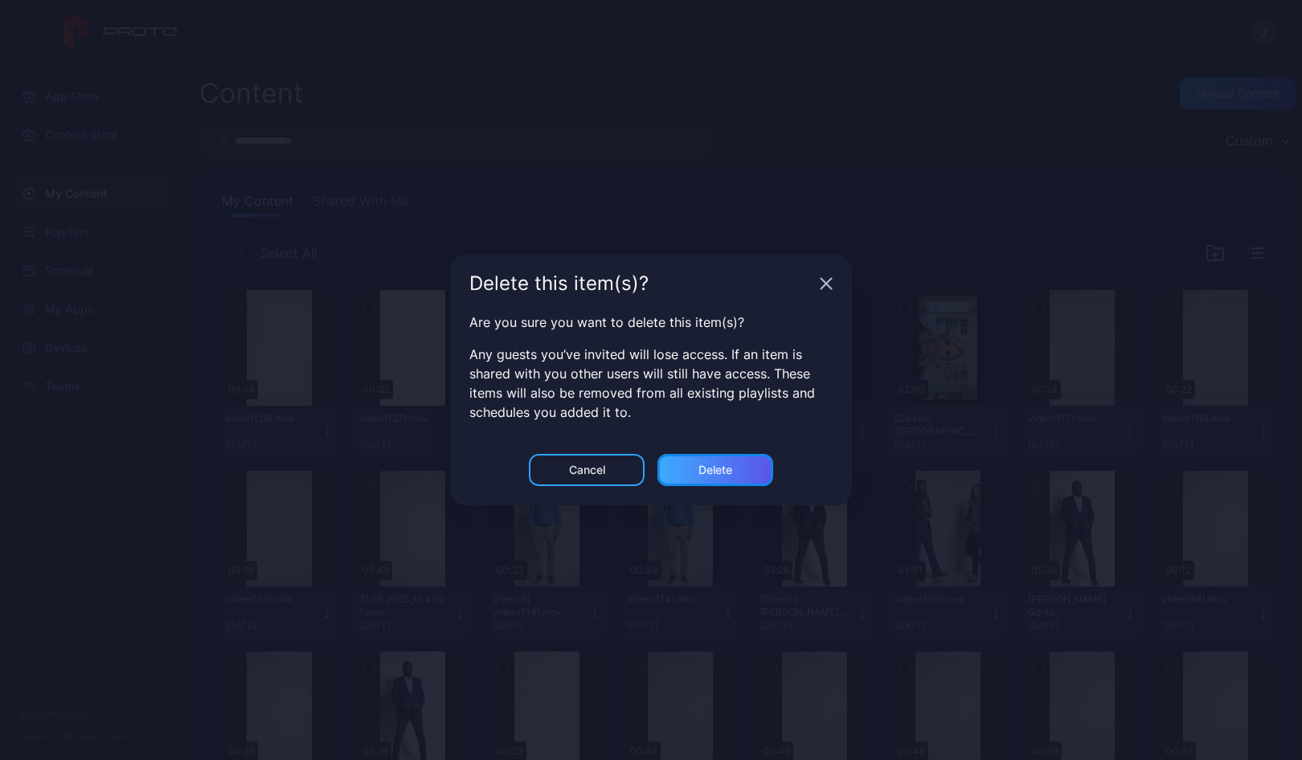
click at [739, 469] on div "Delete" at bounding box center [715, 470] width 116 height 32
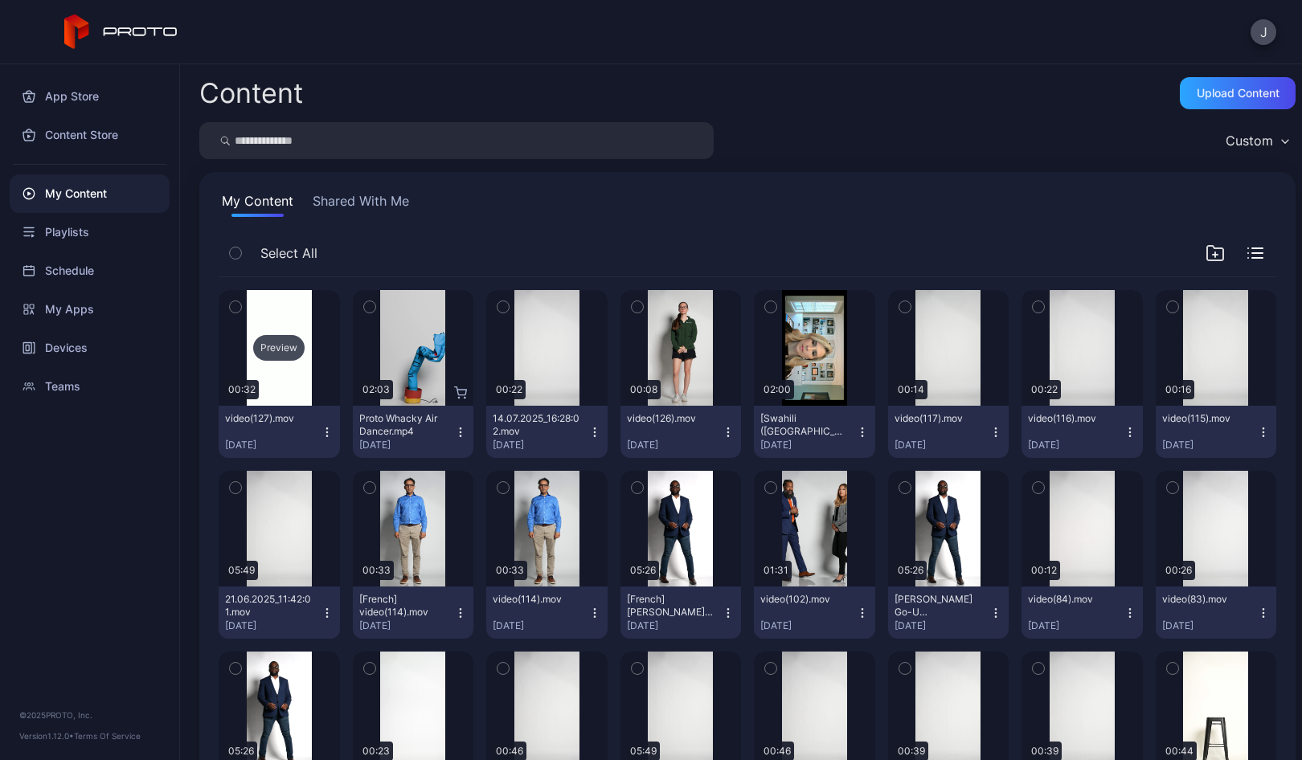
click at [277, 364] on div "Preview" at bounding box center [279, 348] width 121 height 116
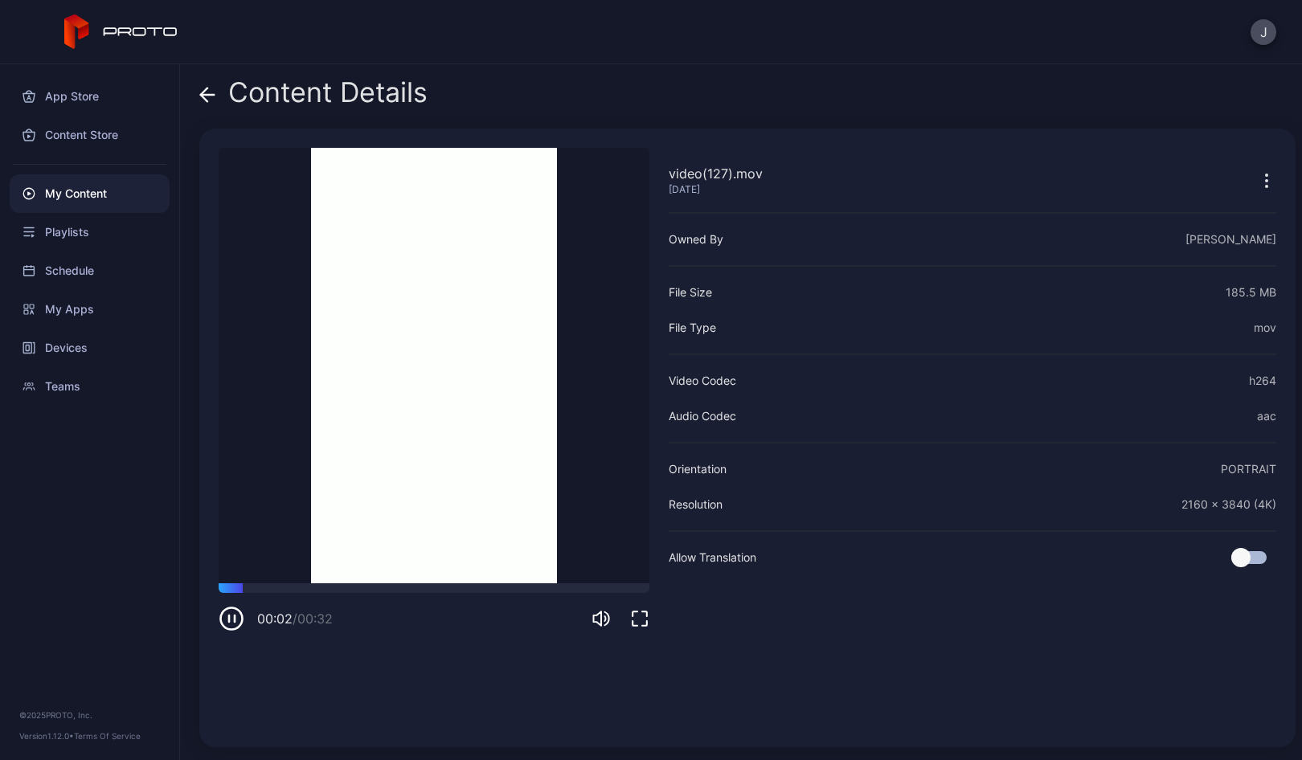
click at [202, 94] on icon at bounding box center [204, 95] width 6 height 14
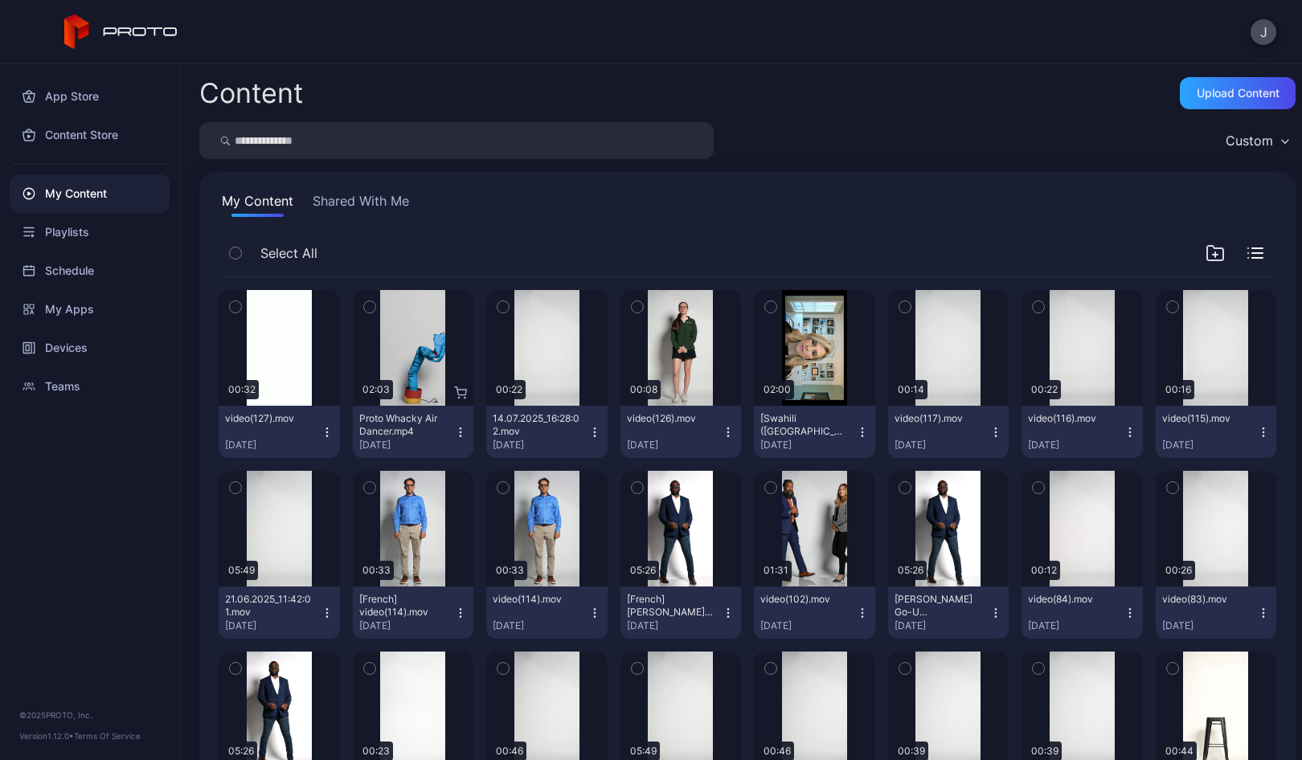
click at [326, 440] on button "video(127).mov [DATE]" at bounding box center [279, 432] width 121 height 52
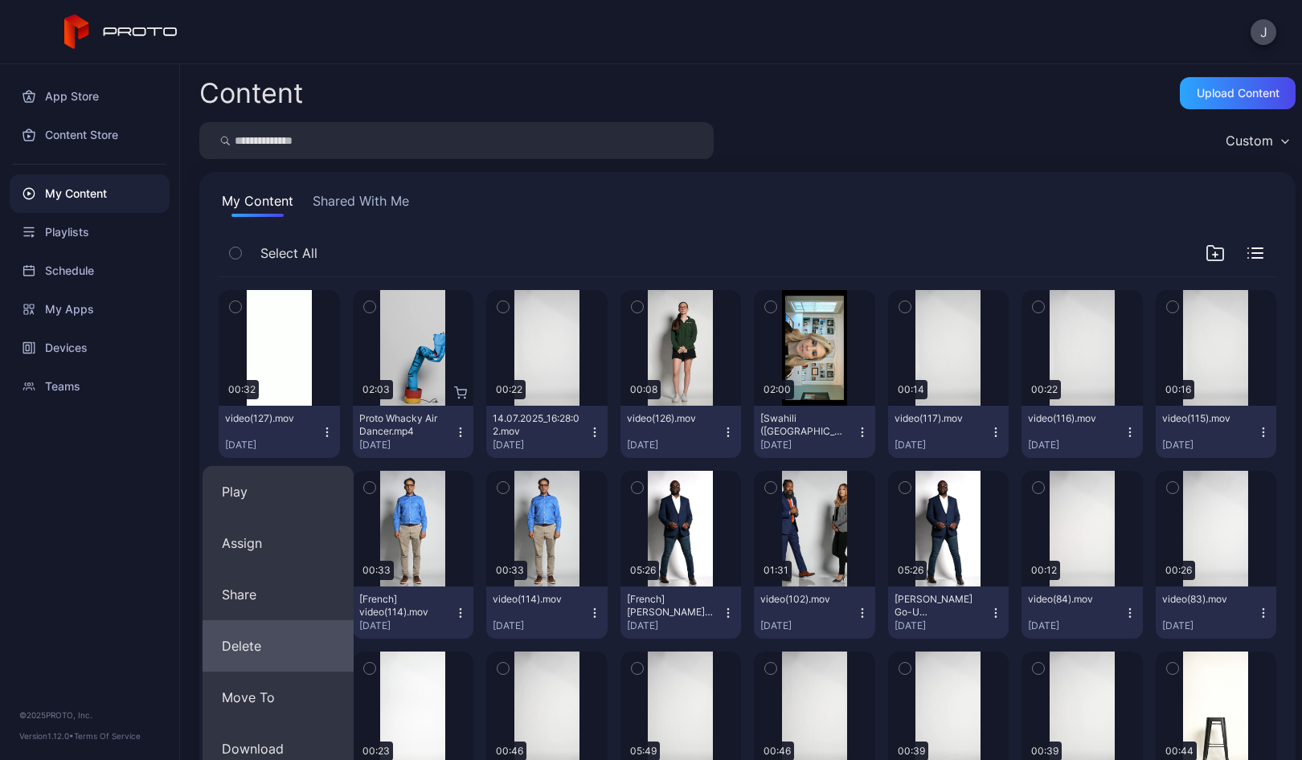
click at [263, 645] on button "Delete" at bounding box center [277, 645] width 151 height 51
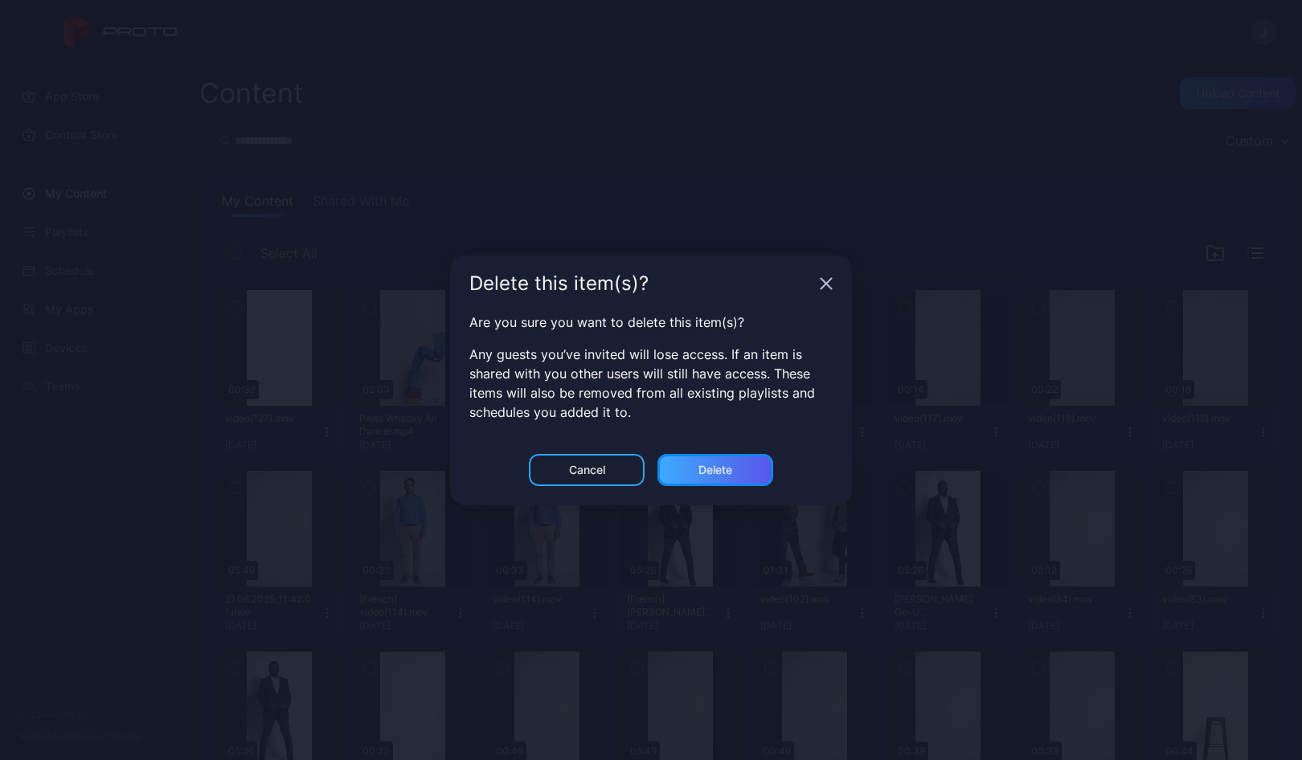
click at [730, 470] on div "Delete" at bounding box center [715, 470] width 34 height 13
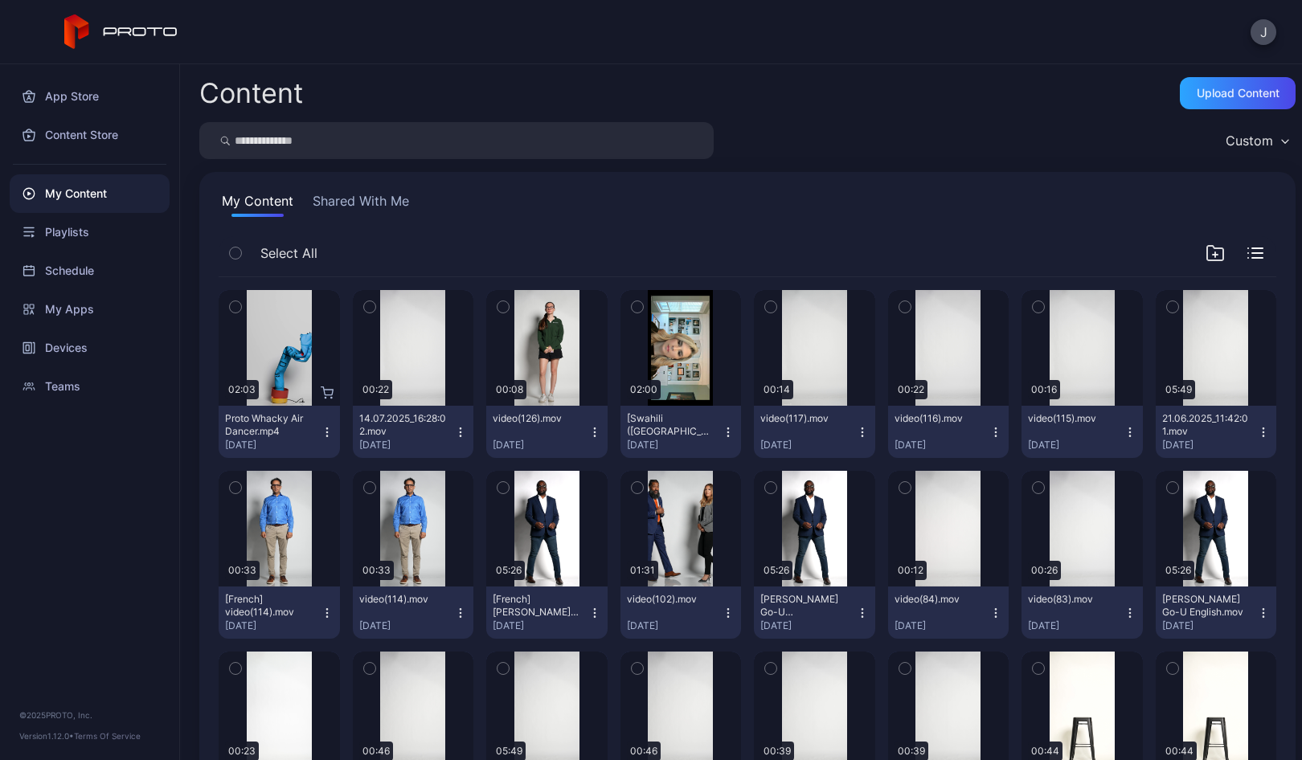
click at [321, 431] on icon "button" at bounding box center [327, 432] width 13 height 13
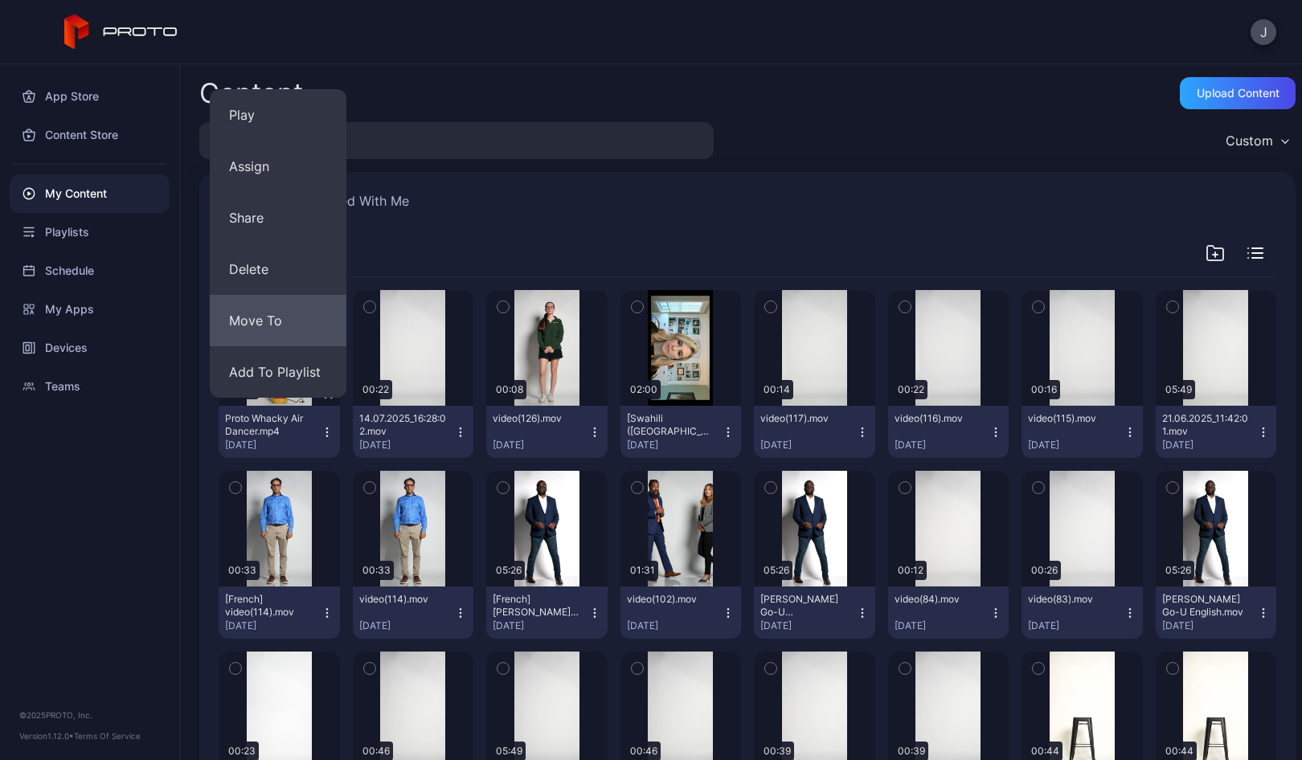
click at [276, 310] on button "Move To" at bounding box center [278, 320] width 137 height 51
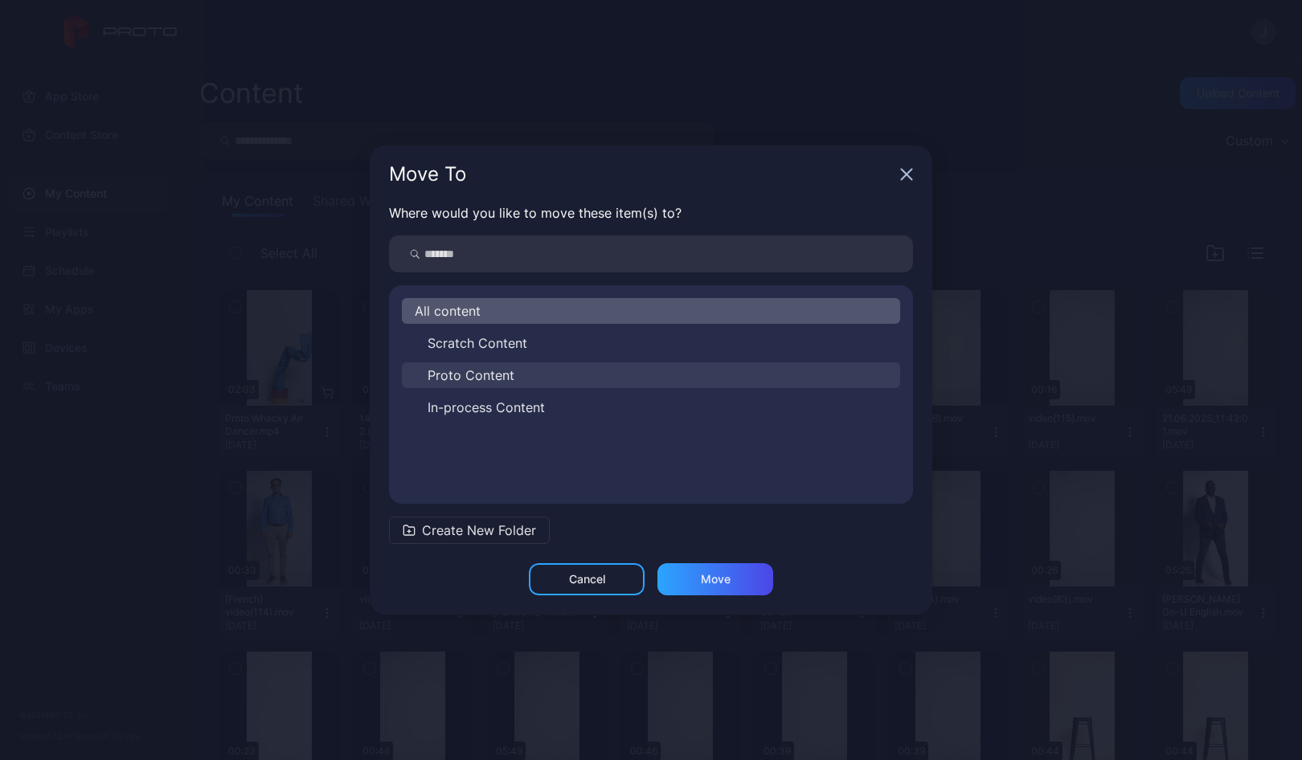
click at [463, 378] on span "Proto Content" at bounding box center [470, 375] width 87 height 19
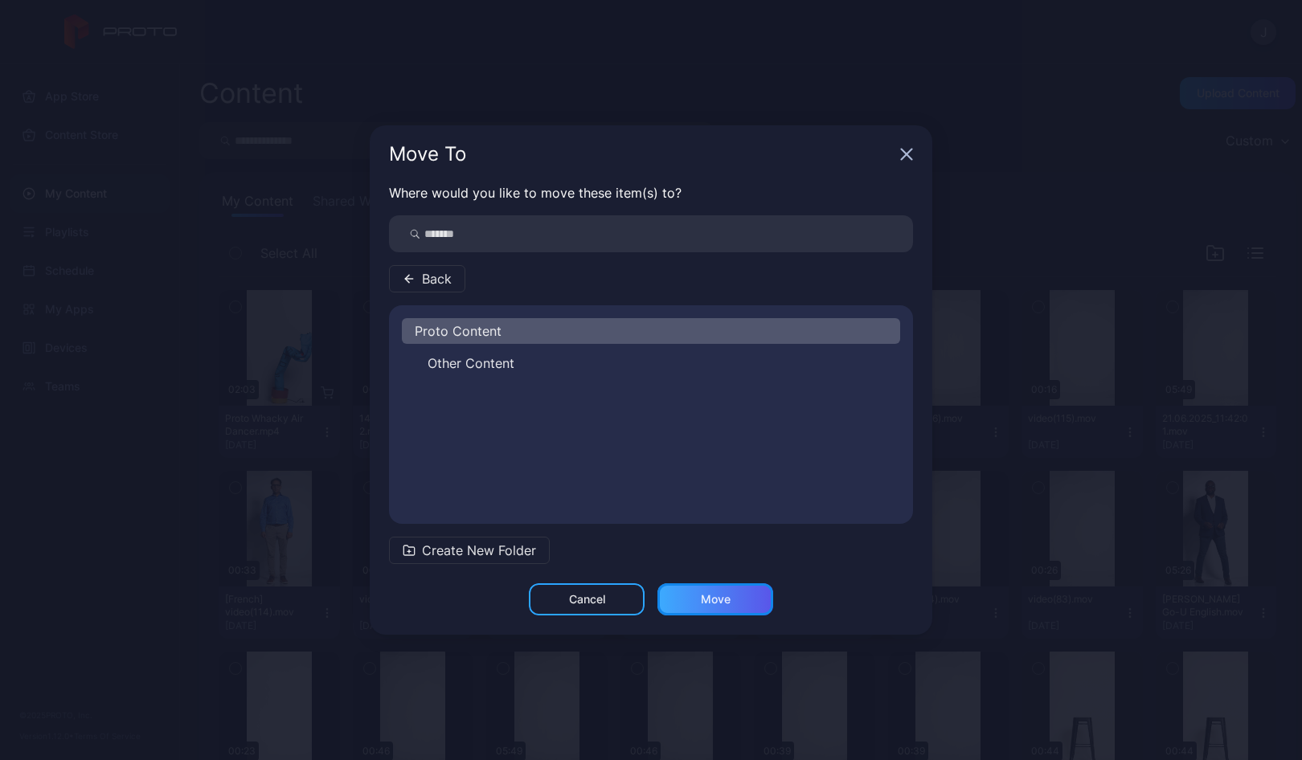
click at [750, 597] on div "Move" at bounding box center [715, 599] width 116 height 32
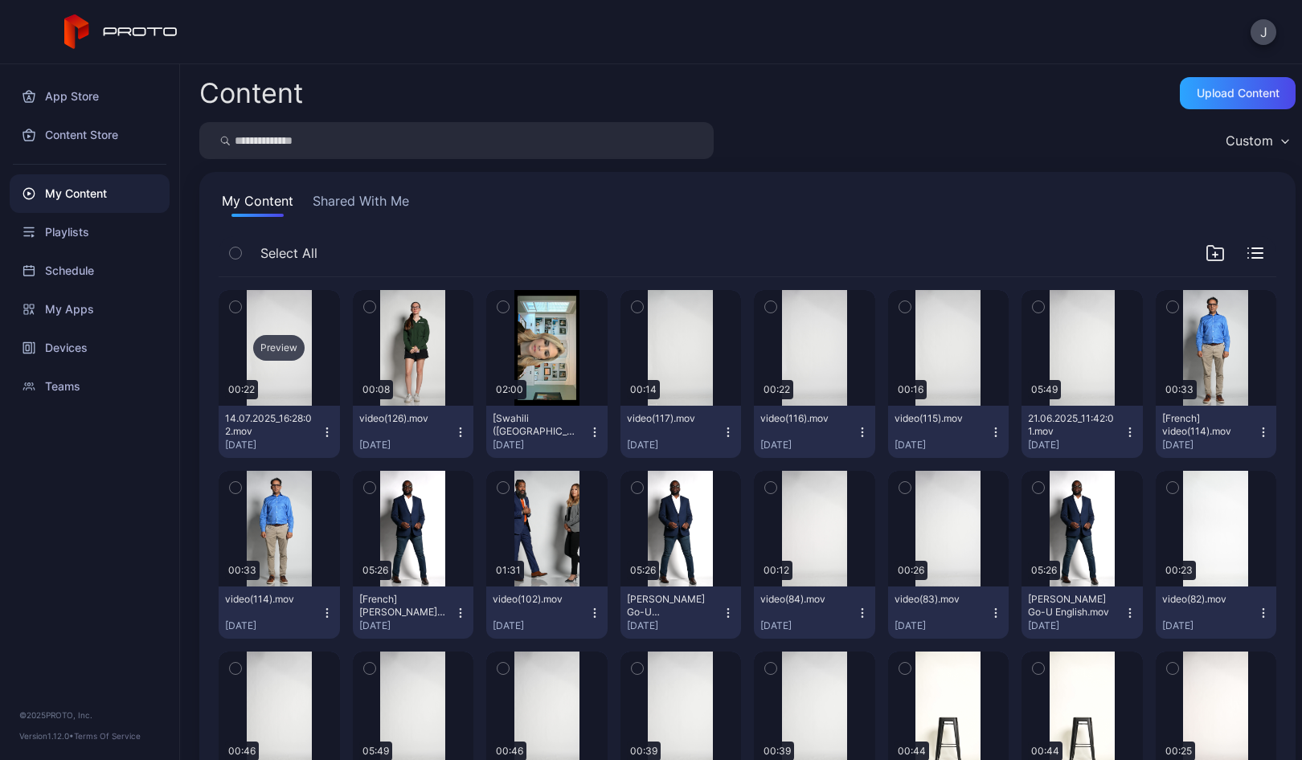
click at [275, 346] on div "Preview" at bounding box center [278, 348] width 51 height 26
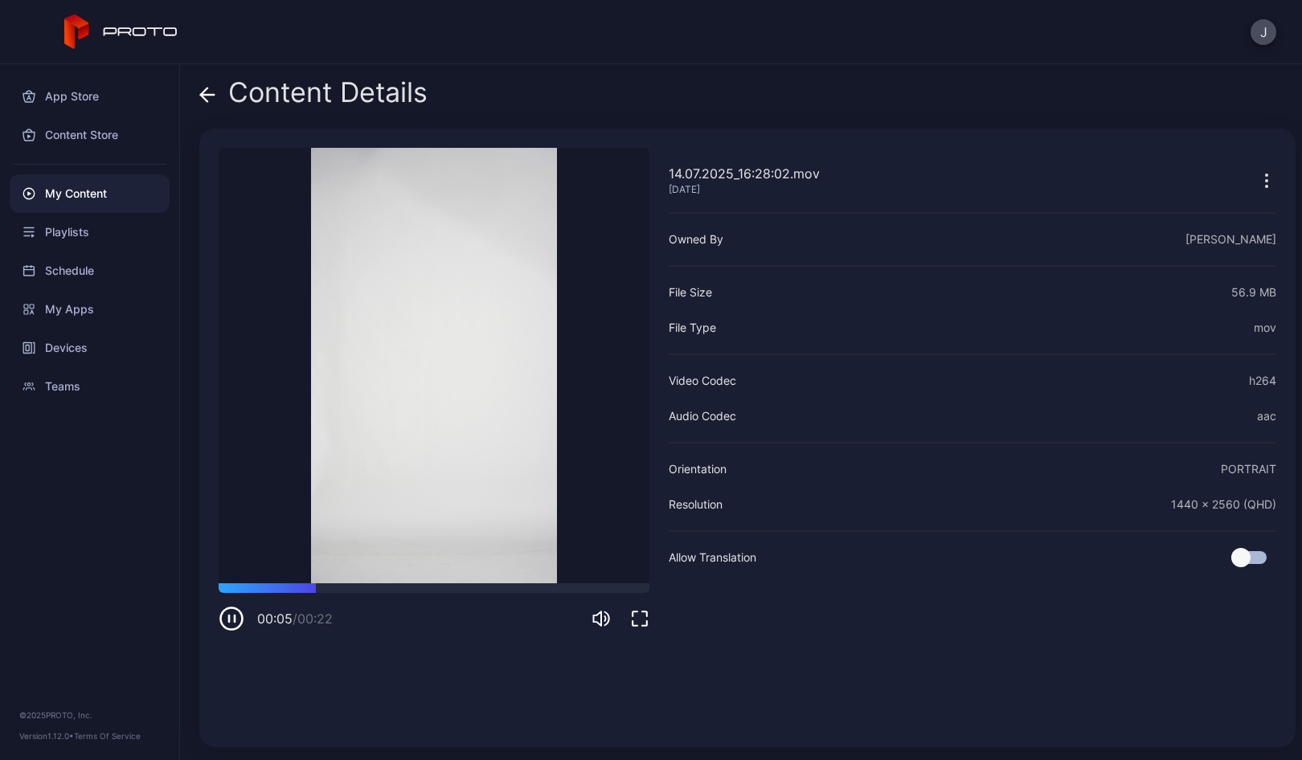
drag, startPoint x: 275, startPoint y: 346, endPoint x: 206, endPoint y: 99, distance: 256.2
click at [206, 99] on div "Content Details 14.07.2025_16:28:02.mov [DATE] Sorry, your browser doesn‘t supp…" at bounding box center [741, 412] width 1122 height 696
click at [206, 99] on icon at bounding box center [204, 95] width 6 height 14
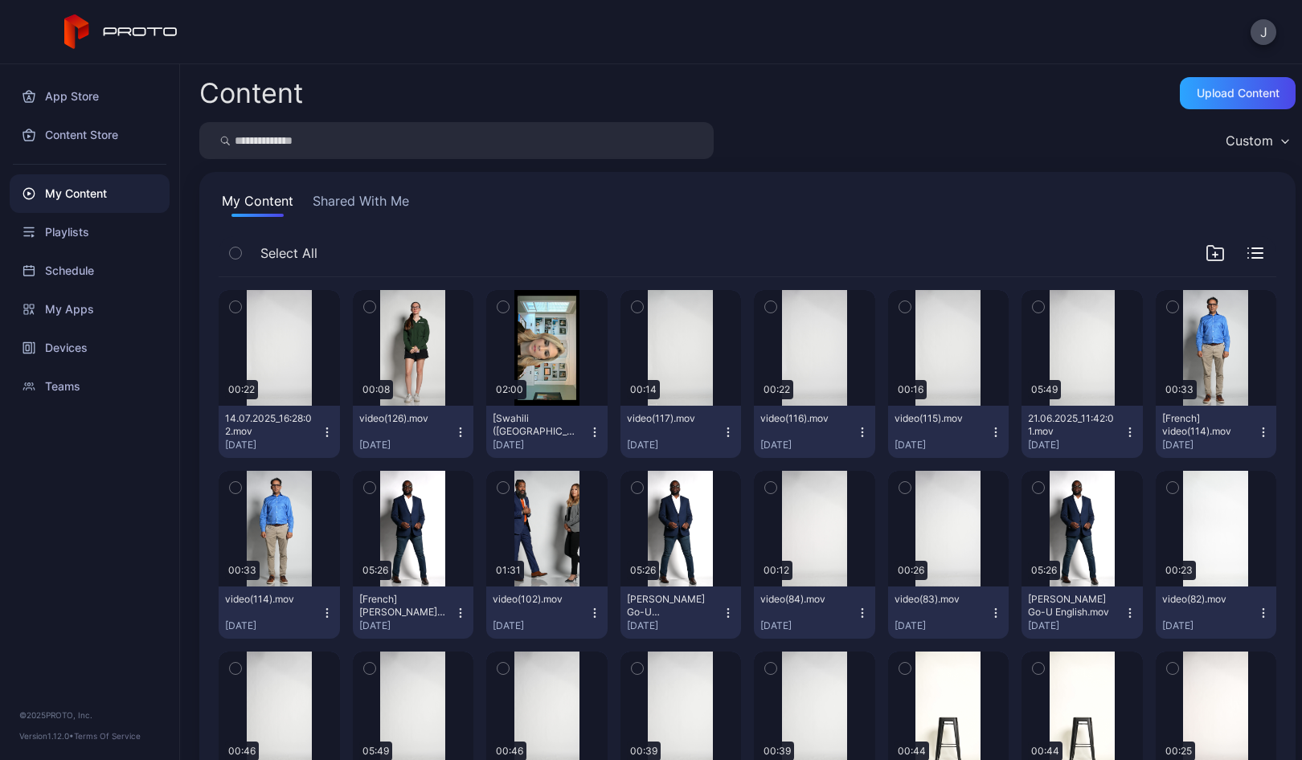
click at [321, 440] on button "14.07.2025_16:28:02.mov [DATE]" at bounding box center [279, 432] width 121 height 52
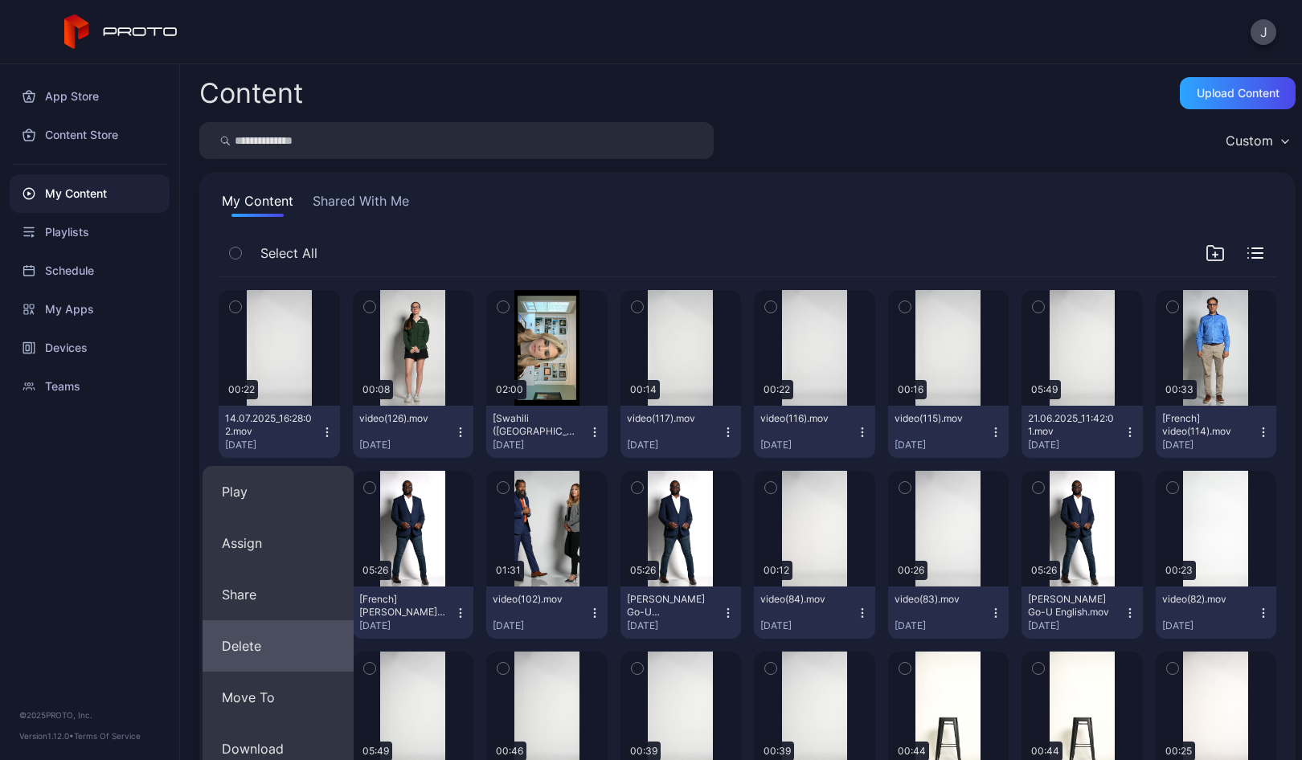
click at [273, 649] on button "Delete" at bounding box center [277, 645] width 151 height 51
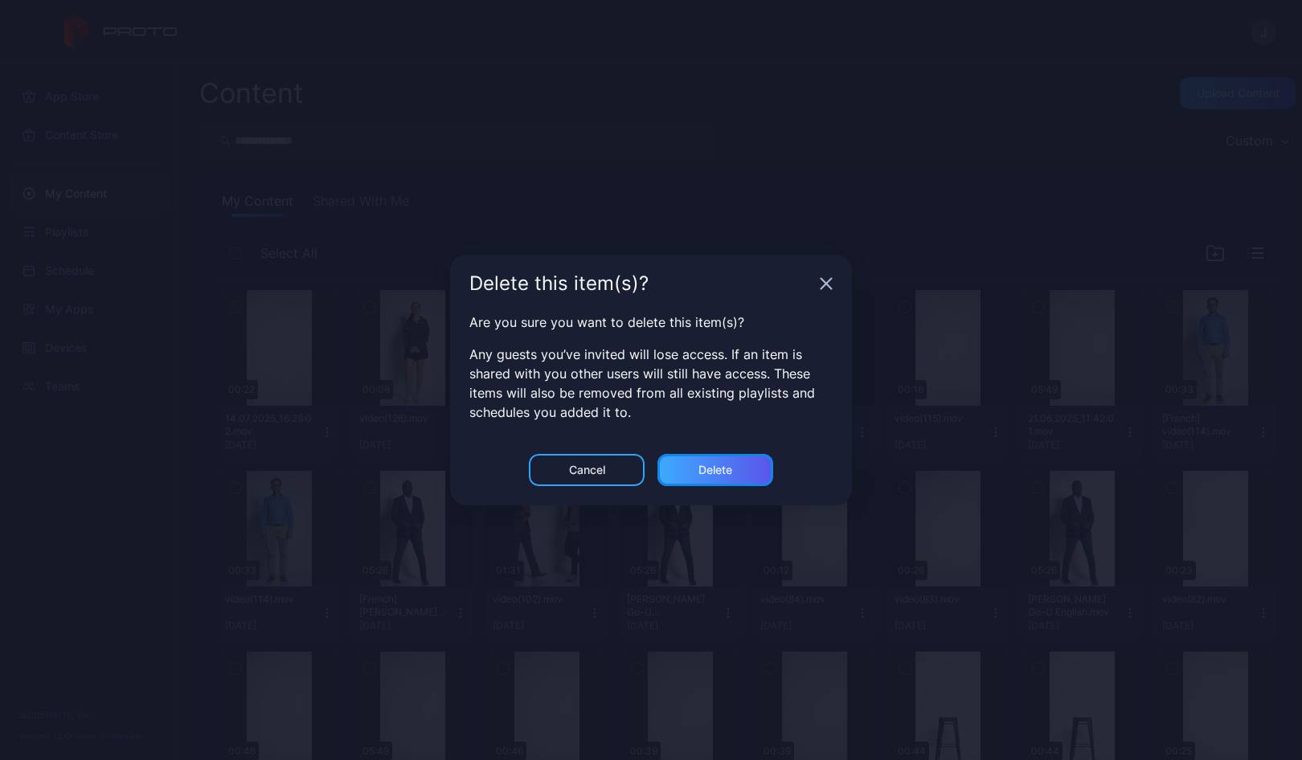
click at [740, 476] on div "Delete" at bounding box center [715, 470] width 116 height 32
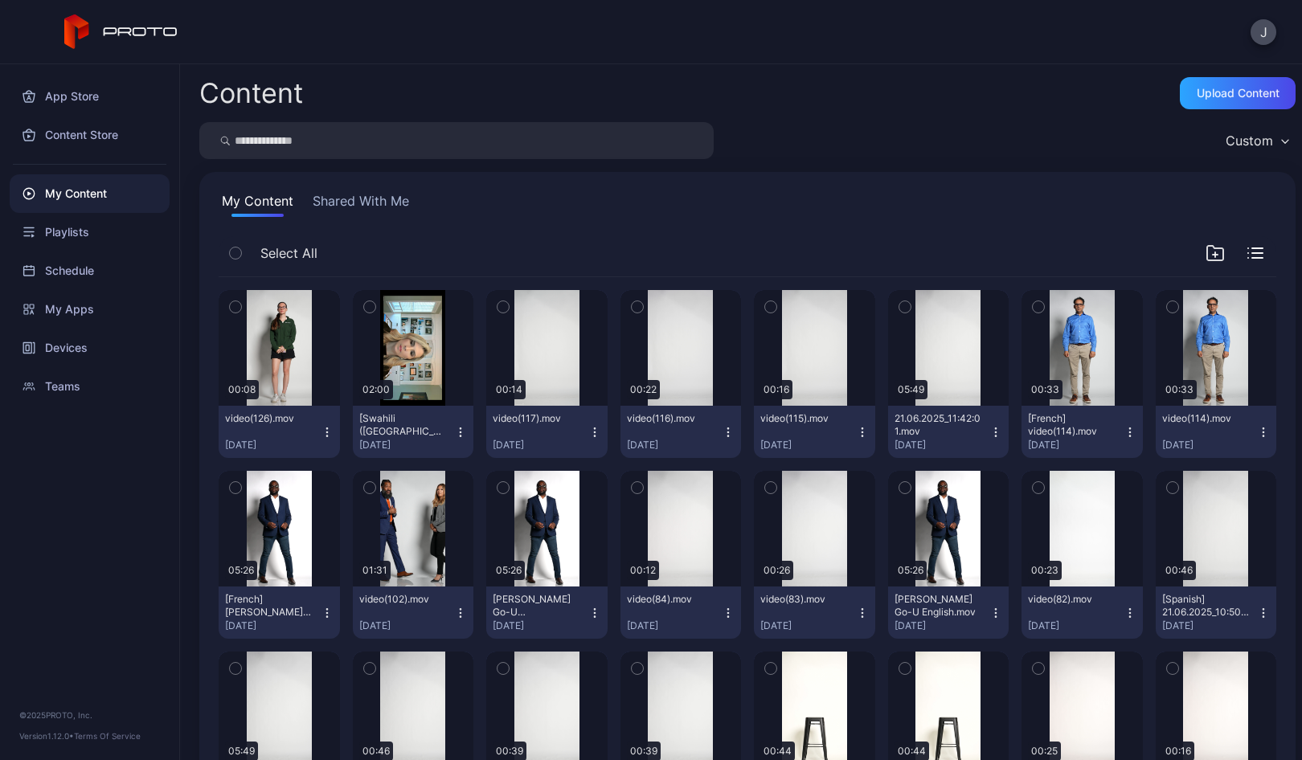
click at [321, 431] on icon "button" at bounding box center [327, 432] width 13 height 13
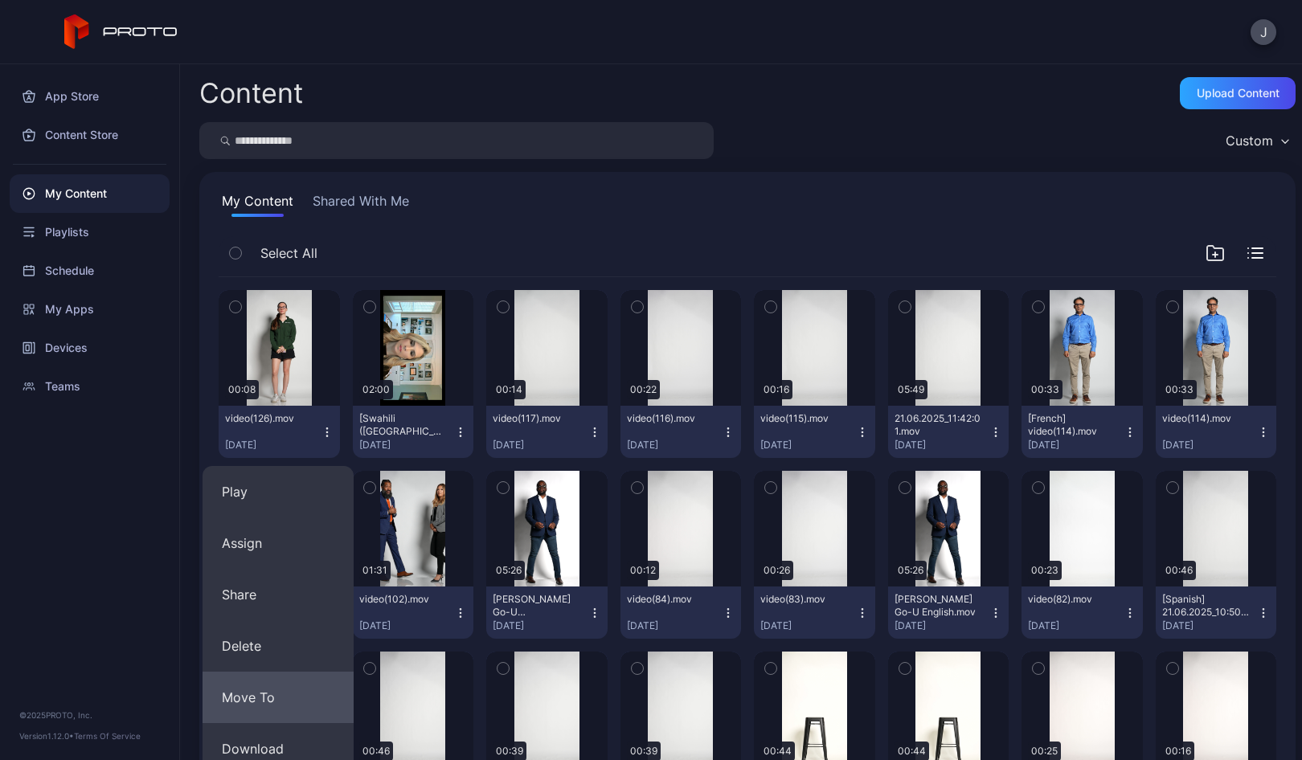
click at [272, 693] on button "Move To" at bounding box center [277, 697] width 151 height 51
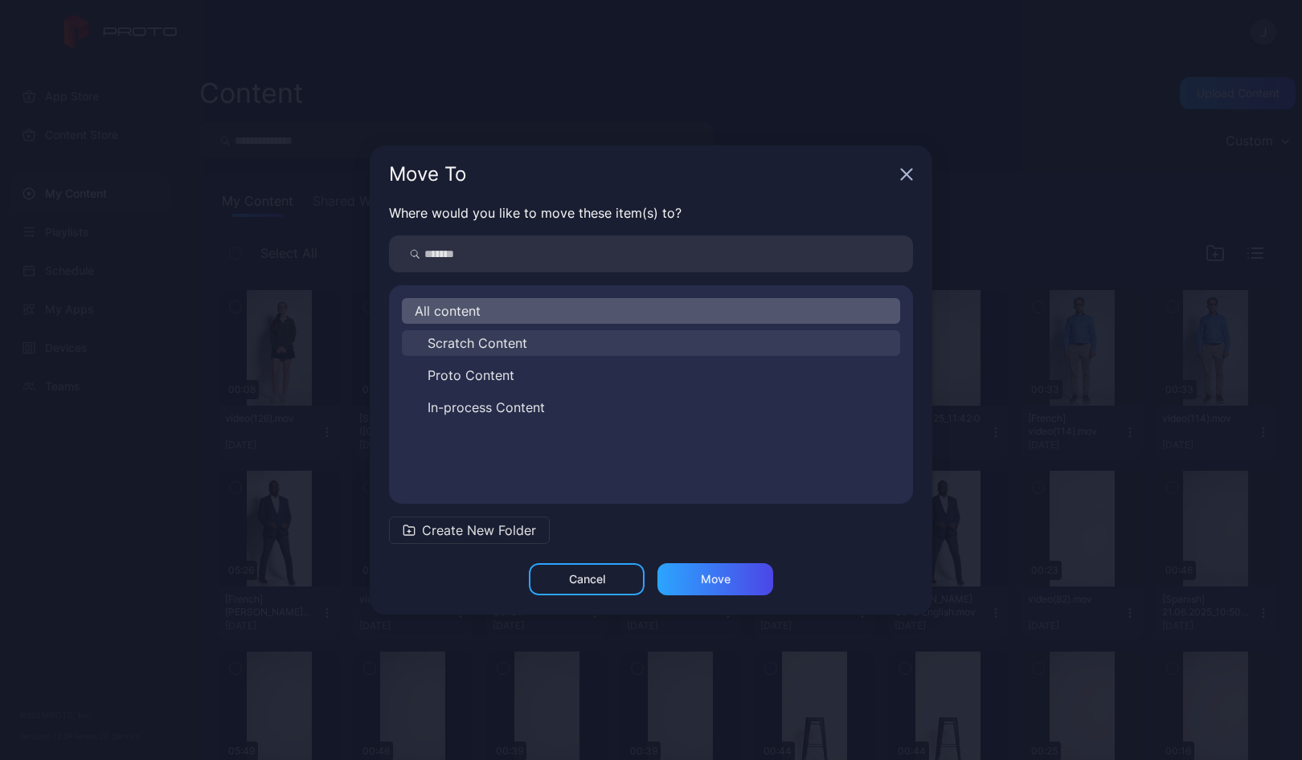
click at [467, 340] on span "Scratch Content" at bounding box center [477, 342] width 100 height 19
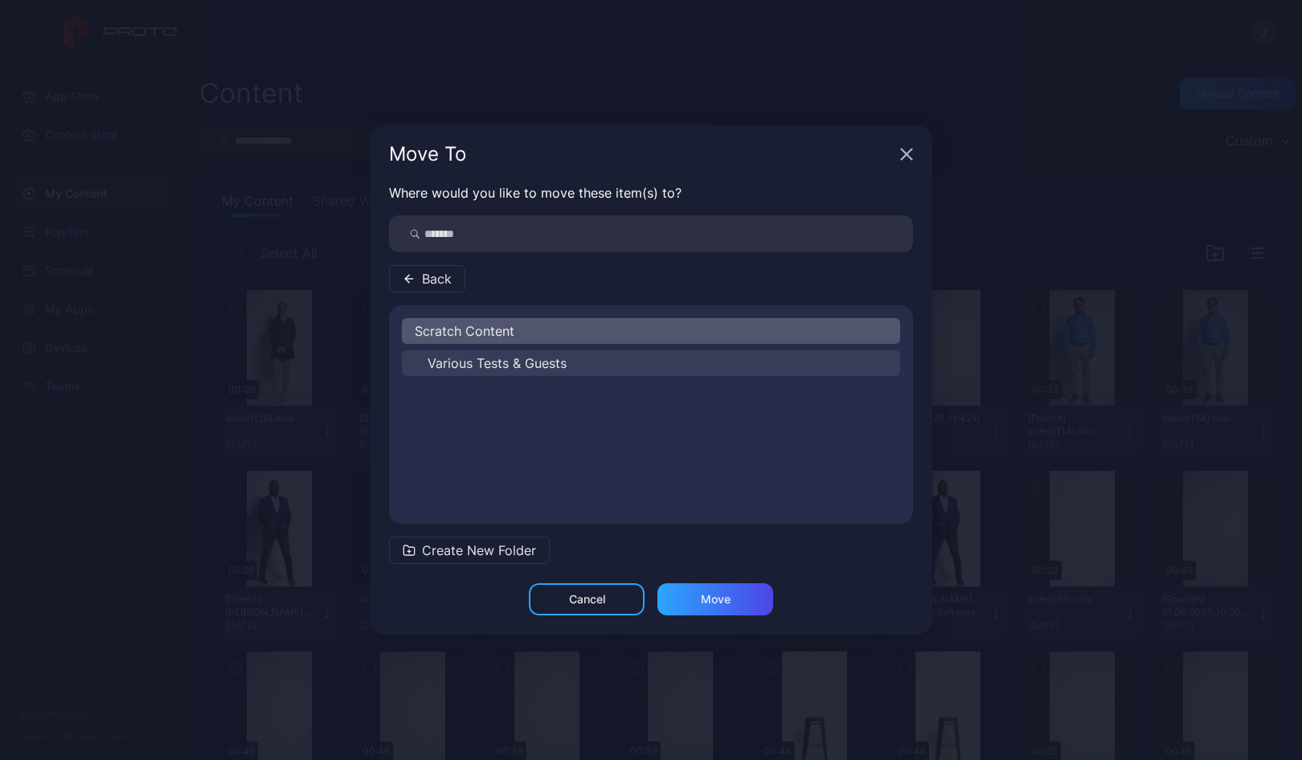
click at [469, 360] on span "Various Tests & Guests" at bounding box center [496, 363] width 139 height 19
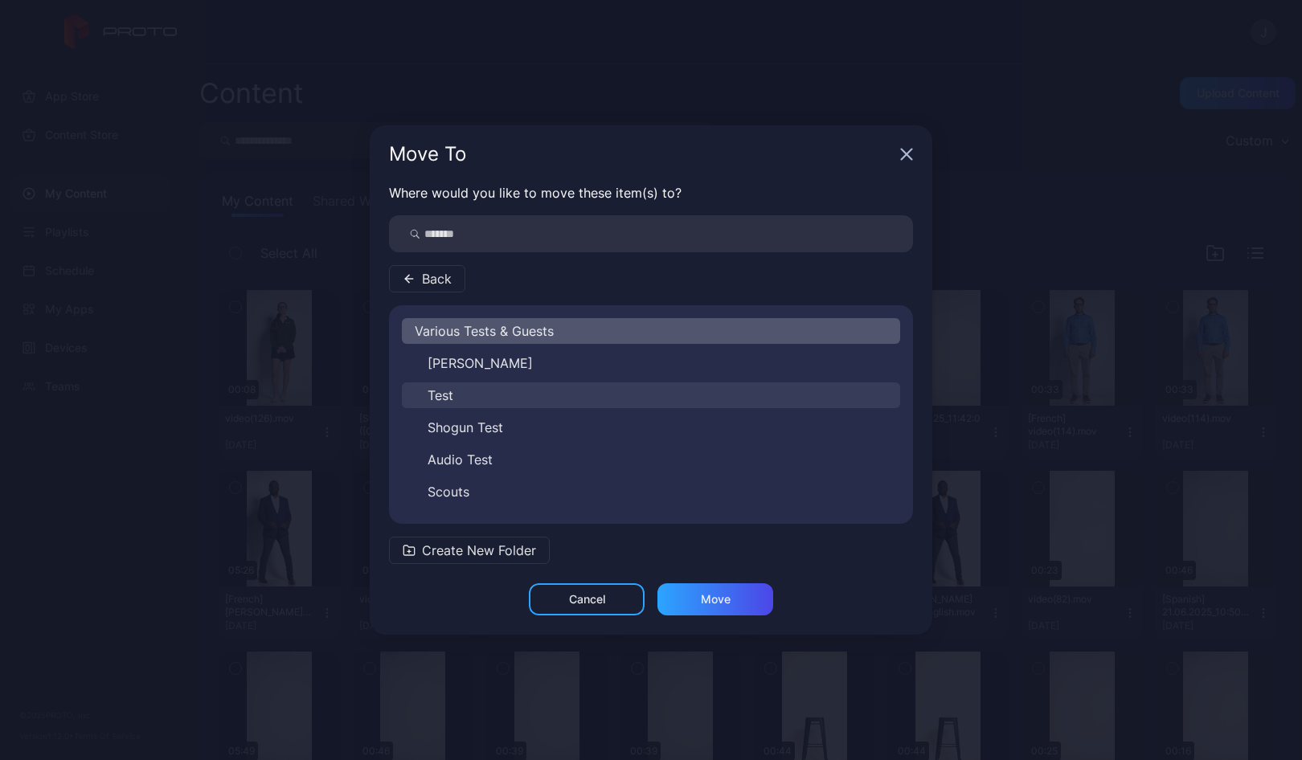
click at [446, 394] on span "Test" at bounding box center [440, 395] width 26 height 19
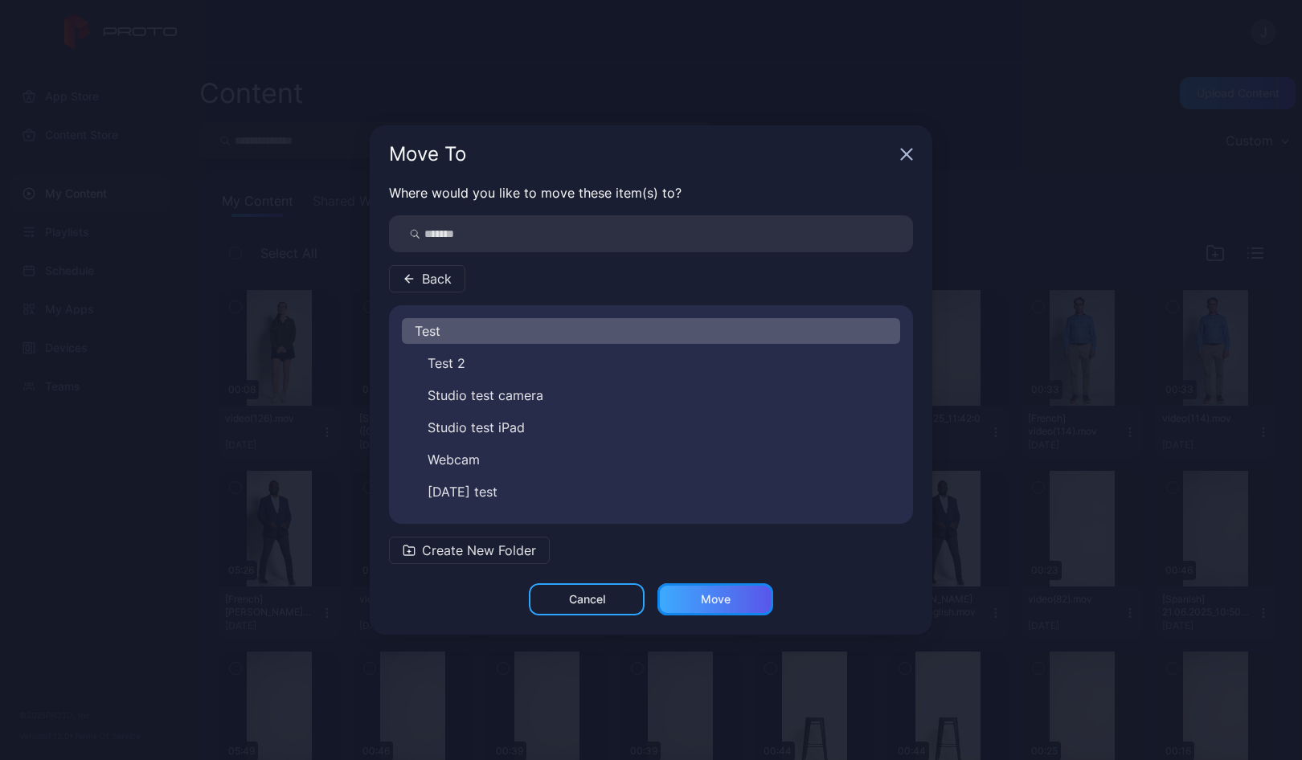
click at [735, 596] on div "Move" at bounding box center [715, 599] width 116 height 32
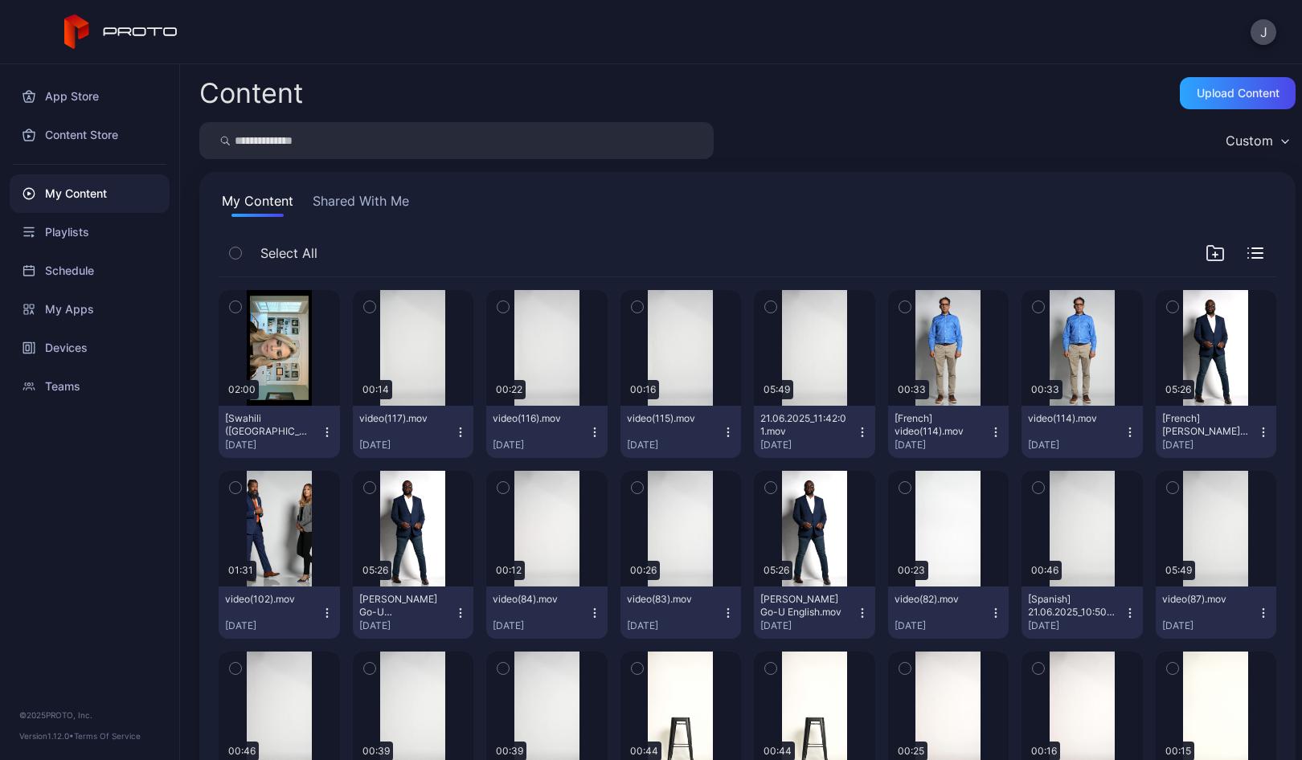
click at [323, 433] on icon "button" at bounding box center [327, 432] width 13 height 13
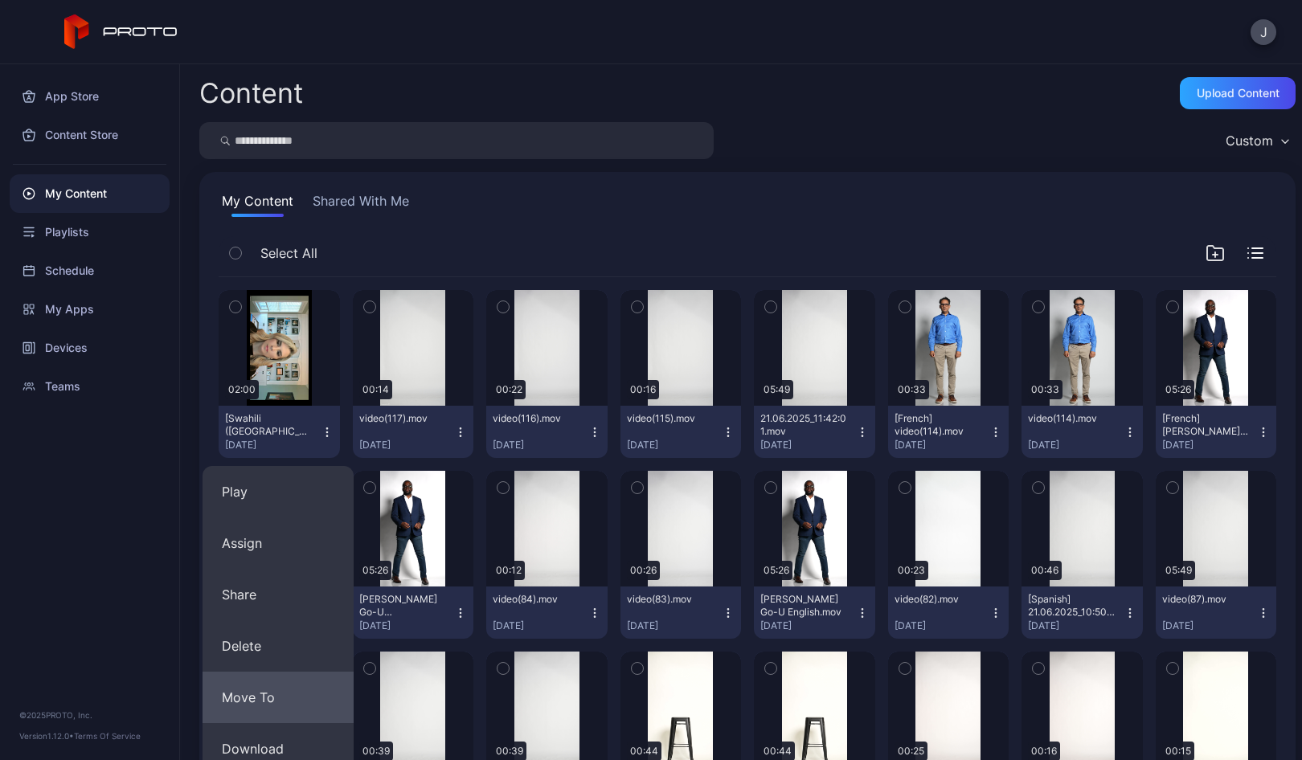
click at [280, 692] on button "Move To" at bounding box center [277, 697] width 151 height 51
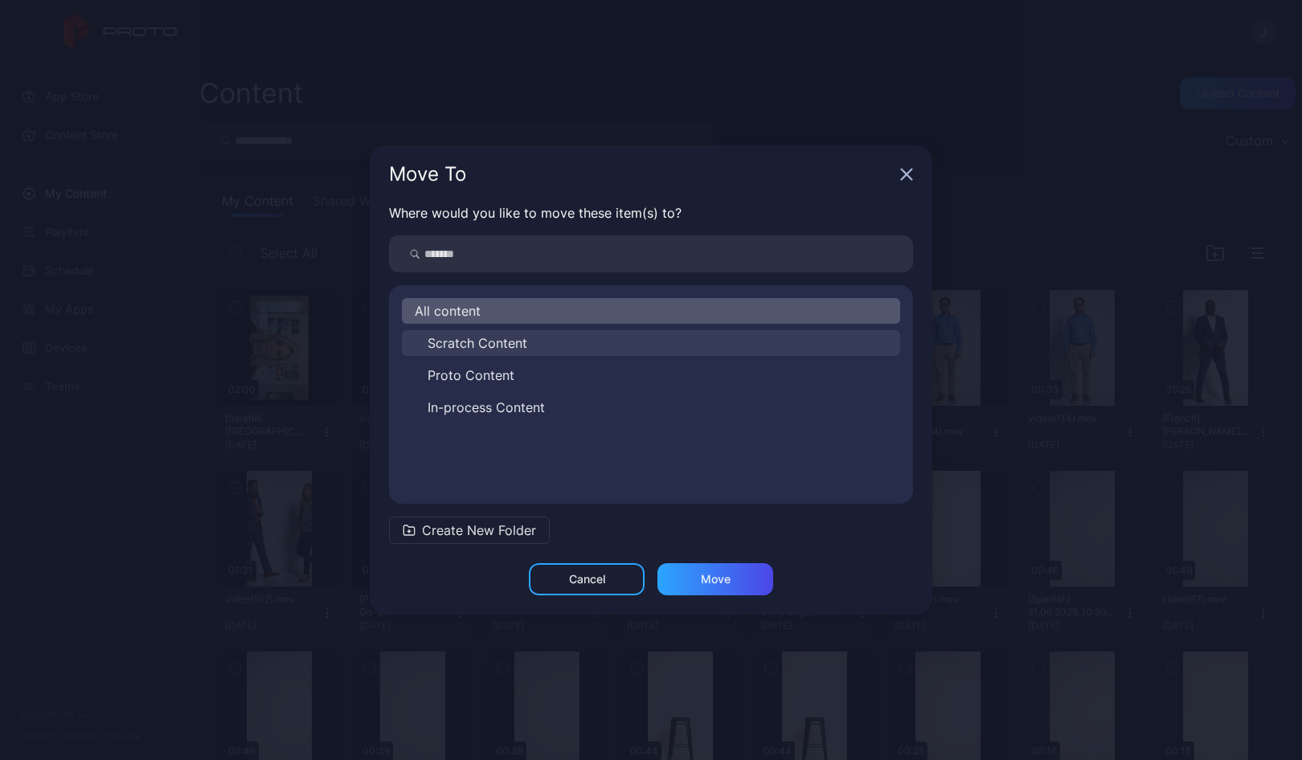
click at [458, 346] on span "Scratch Content" at bounding box center [477, 342] width 100 height 19
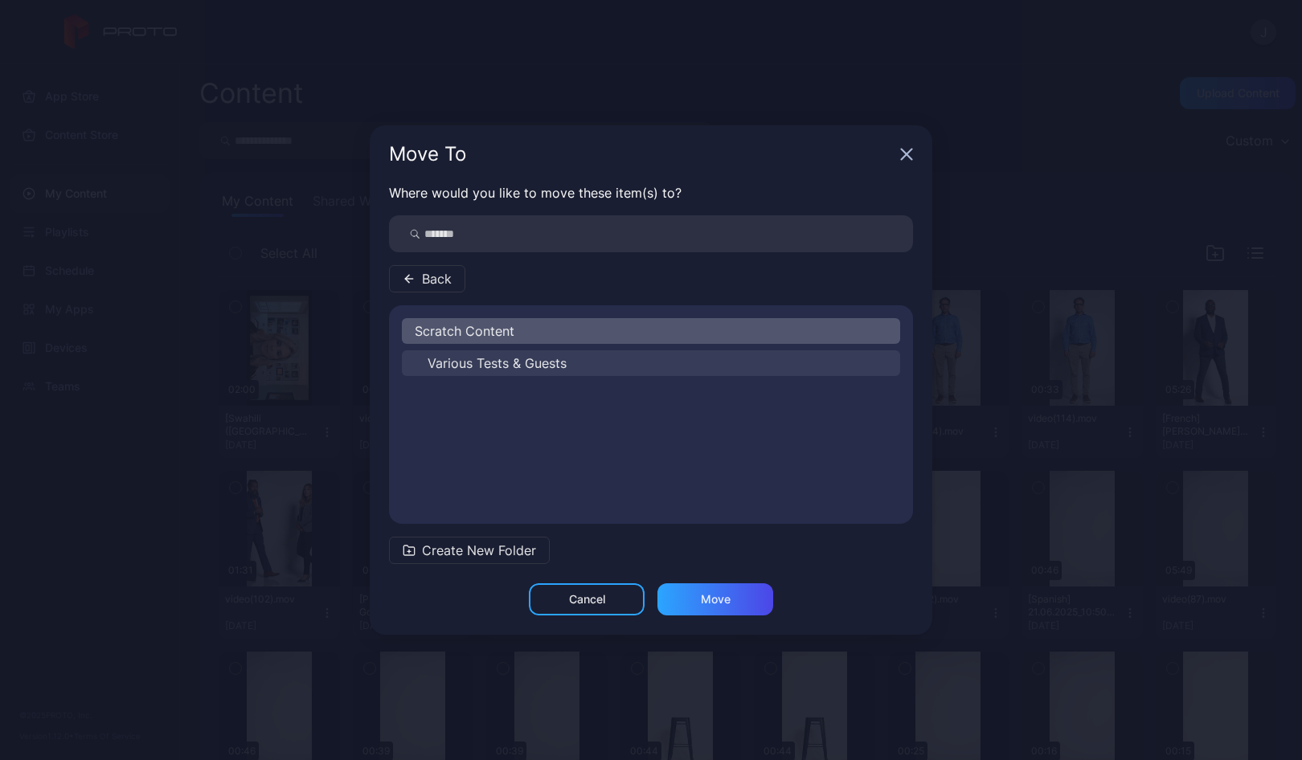
click at [457, 362] on span "Various Tests & Guests" at bounding box center [496, 363] width 139 height 19
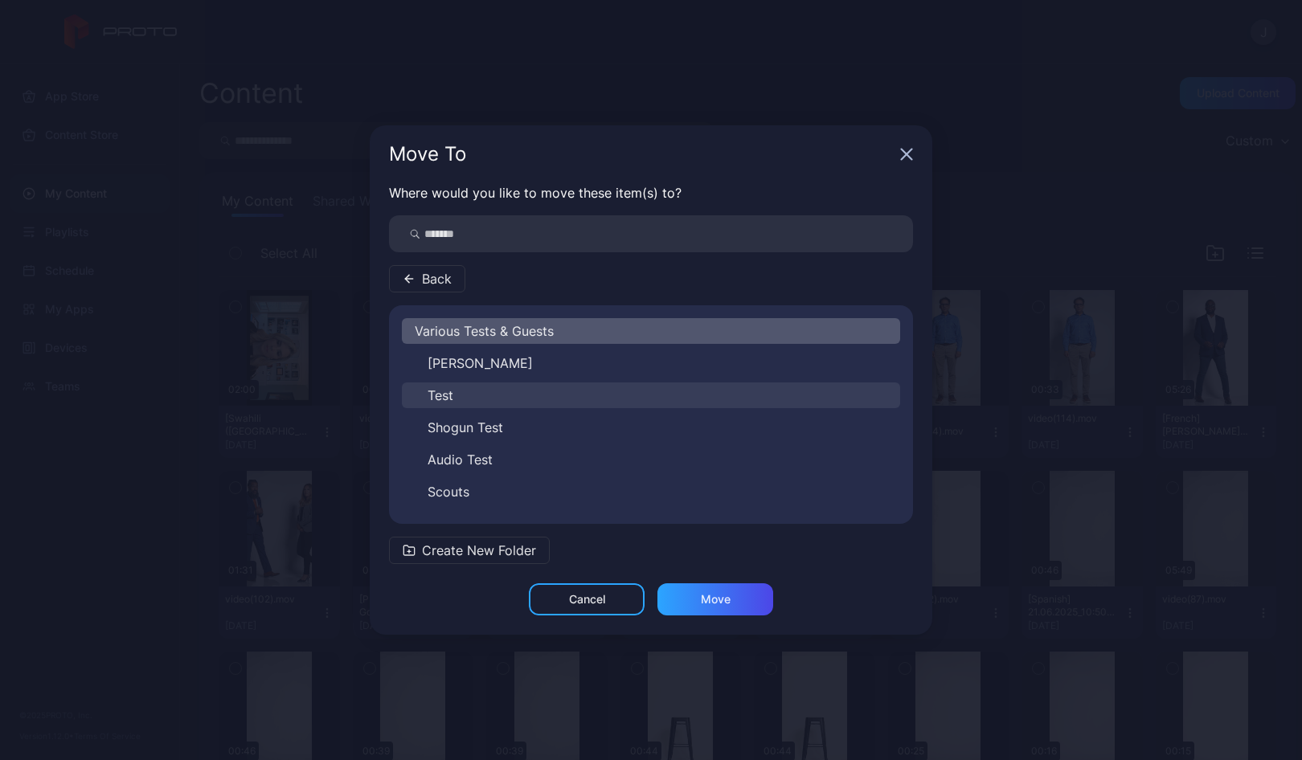
click at [452, 399] on span "Test" at bounding box center [440, 395] width 26 height 19
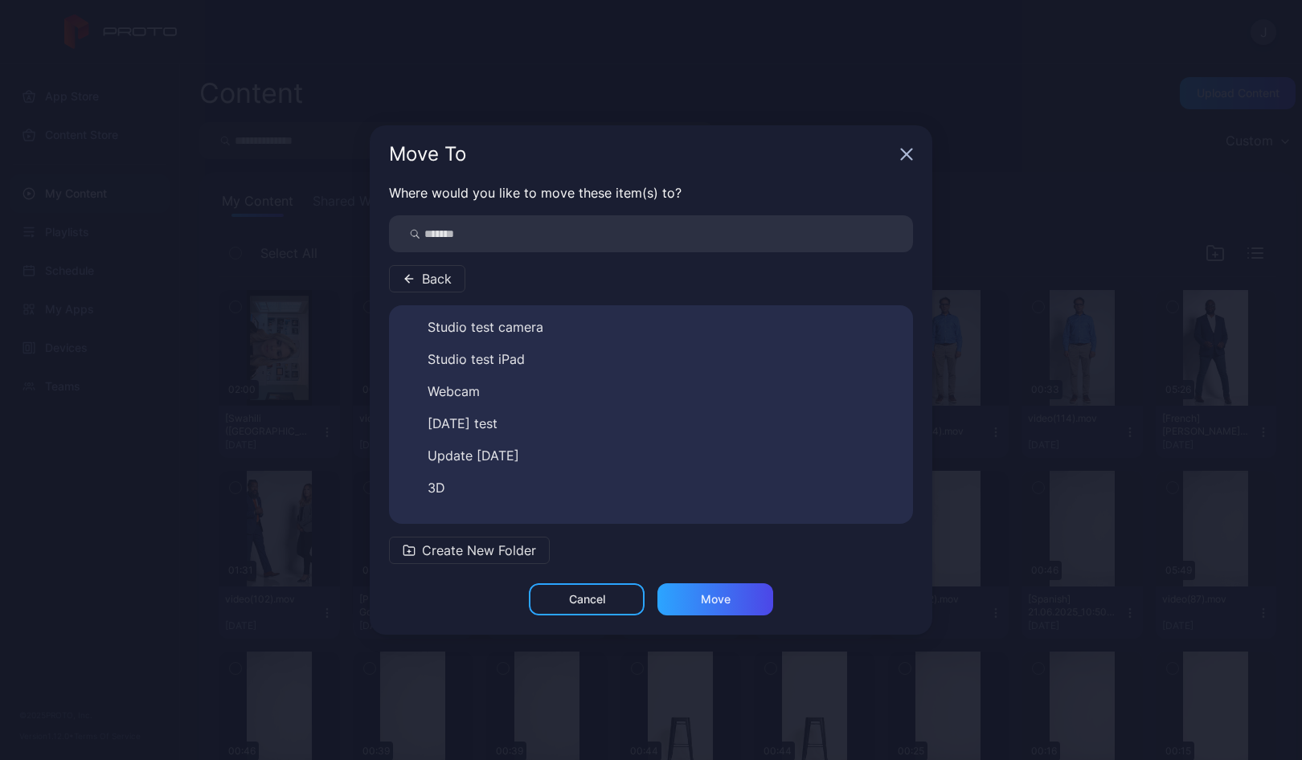
scroll to position [90, 0]
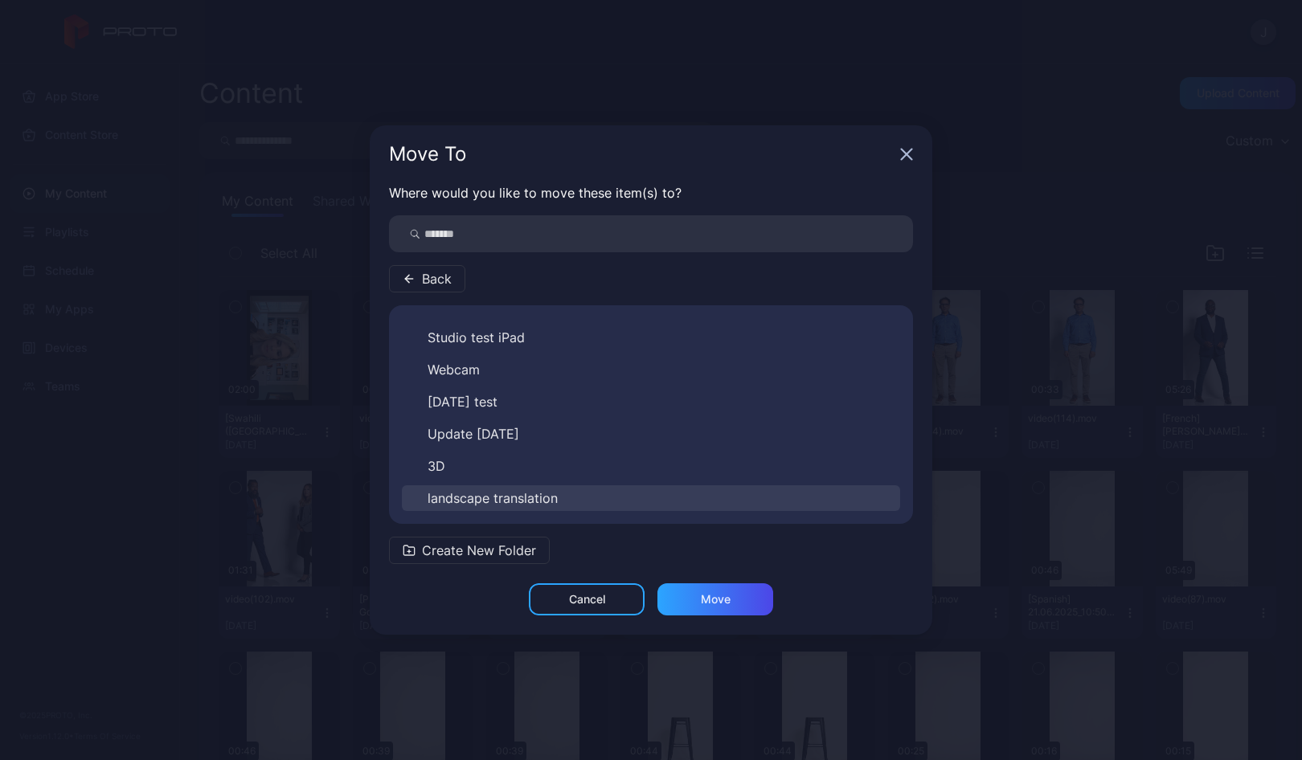
click at [553, 493] on span "landscape translation" at bounding box center [492, 498] width 130 height 19
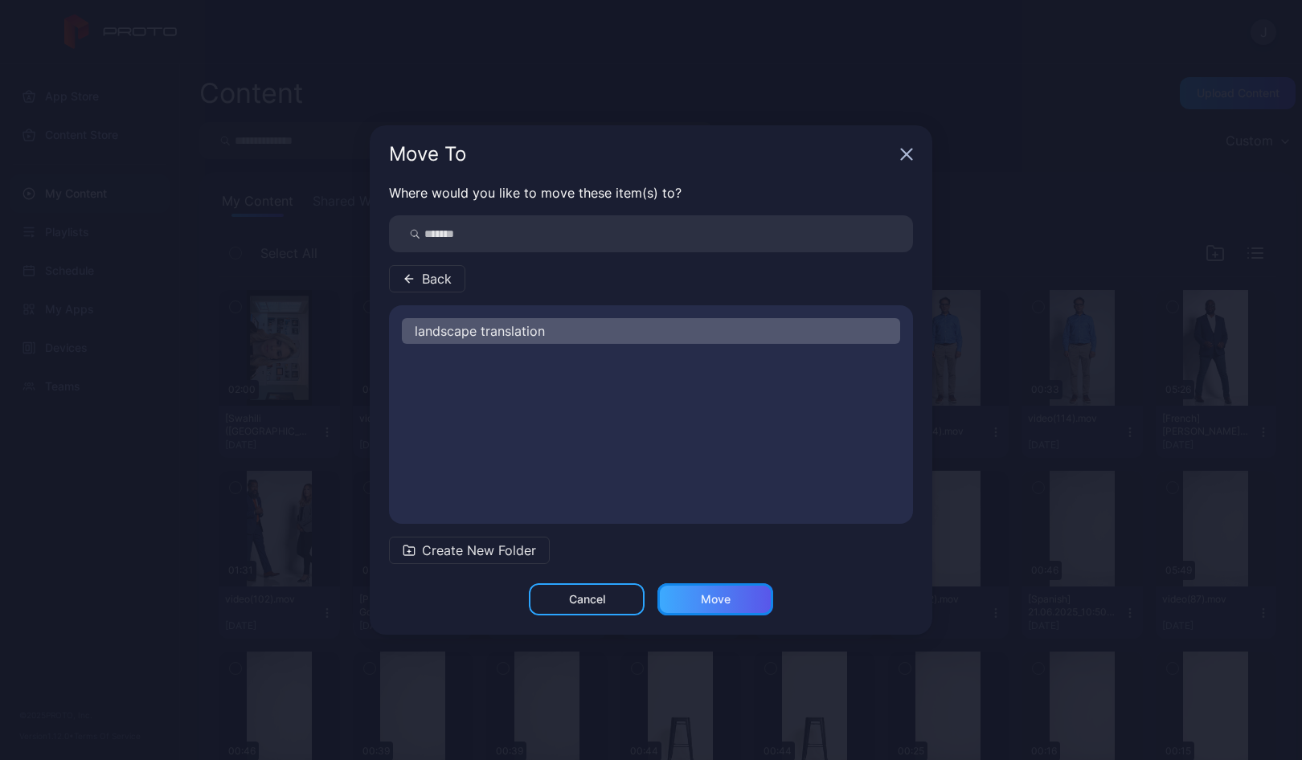
click at [740, 602] on div "Move" at bounding box center [715, 599] width 116 height 32
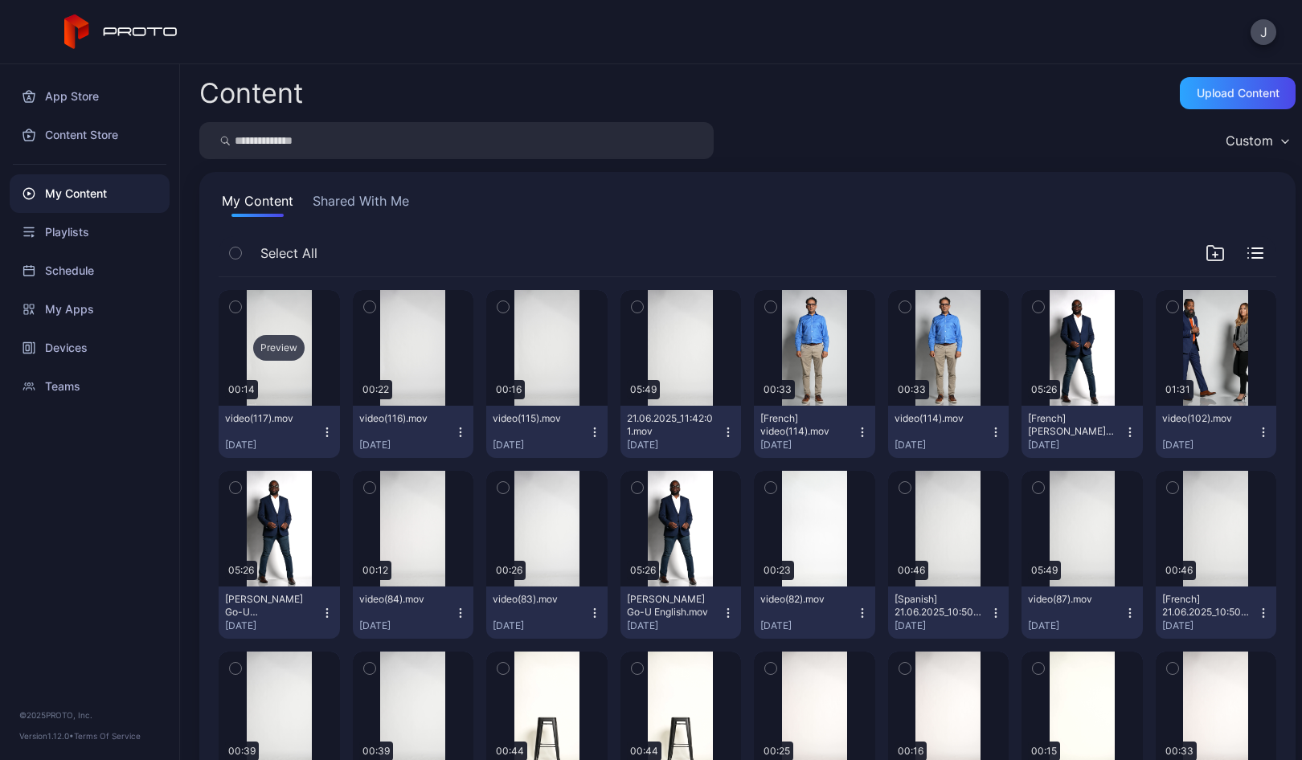
click at [274, 347] on div "Preview" at bounding box center [278, 348] width 51 height 26
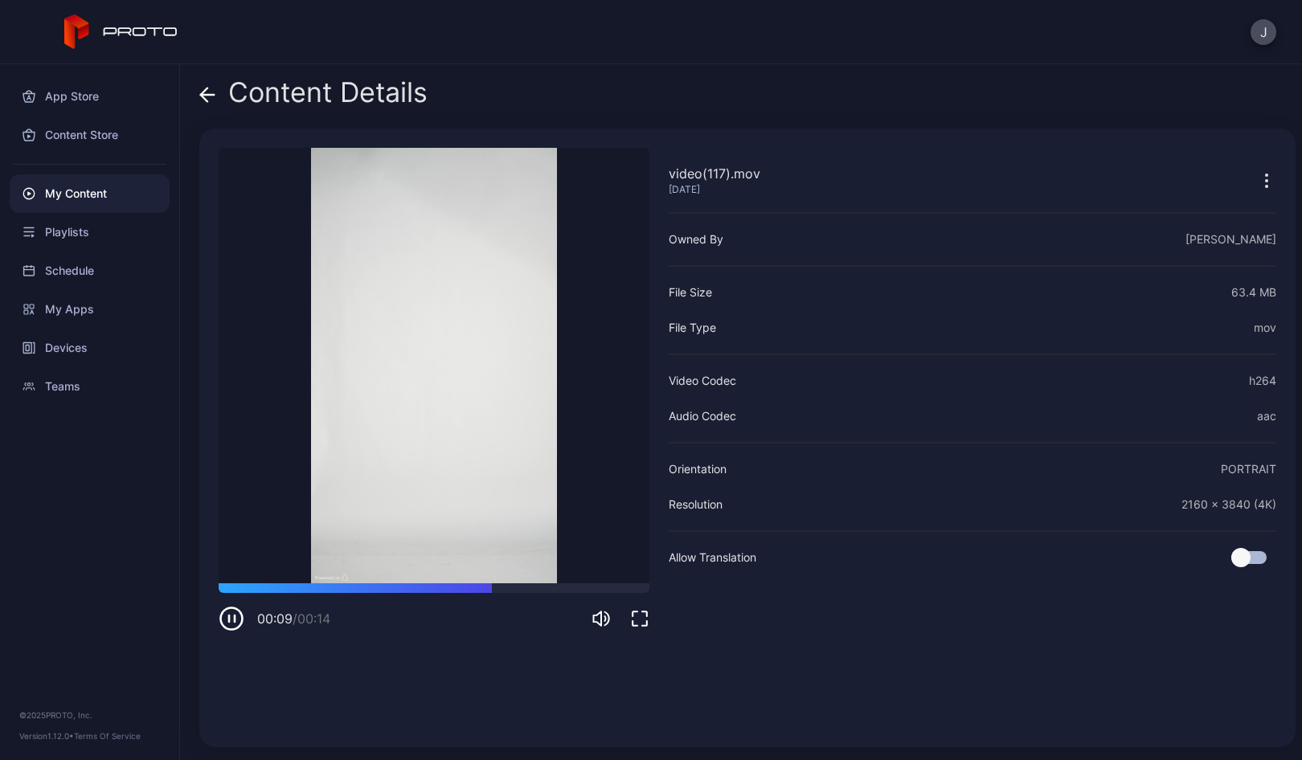
click at [207, 92] on icon at bounding box center [207, 95] width 16 height 16
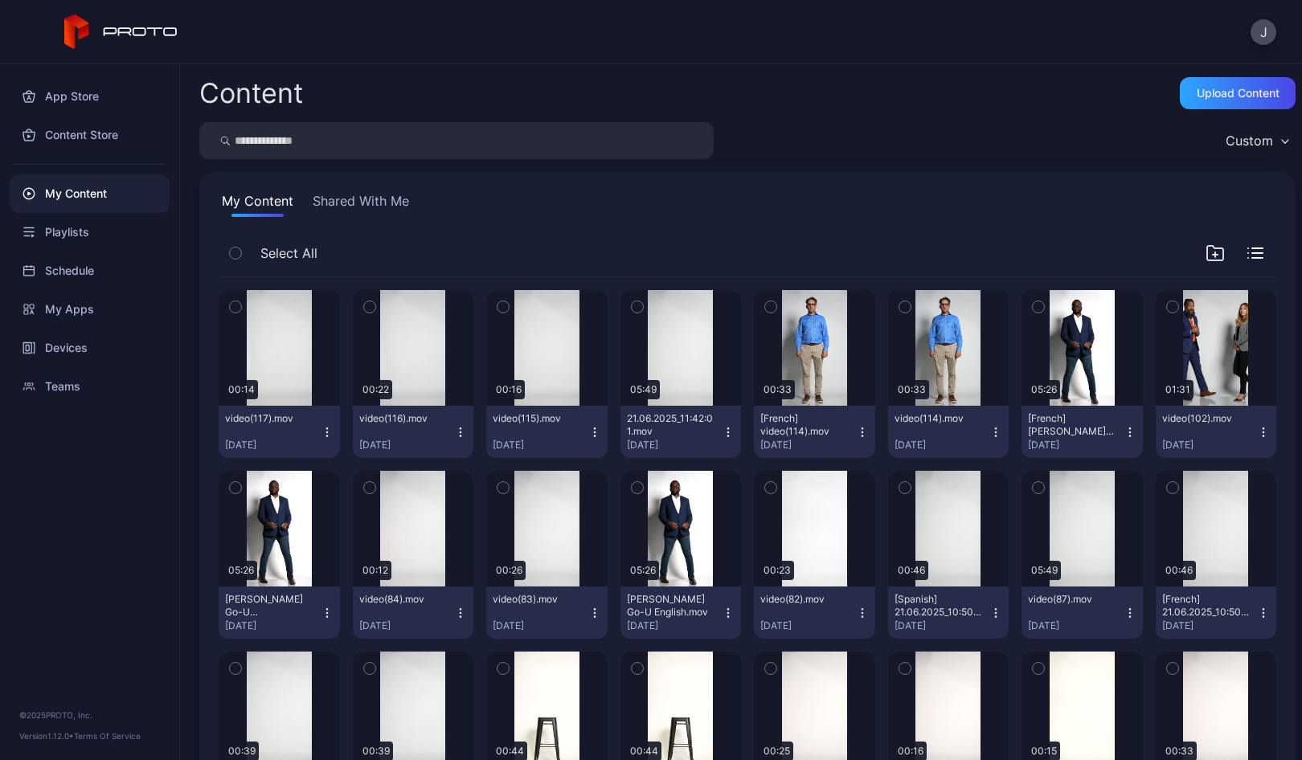
click at [324, 430] on icon "button" at bounding box center [327, 432] width 13 height 13
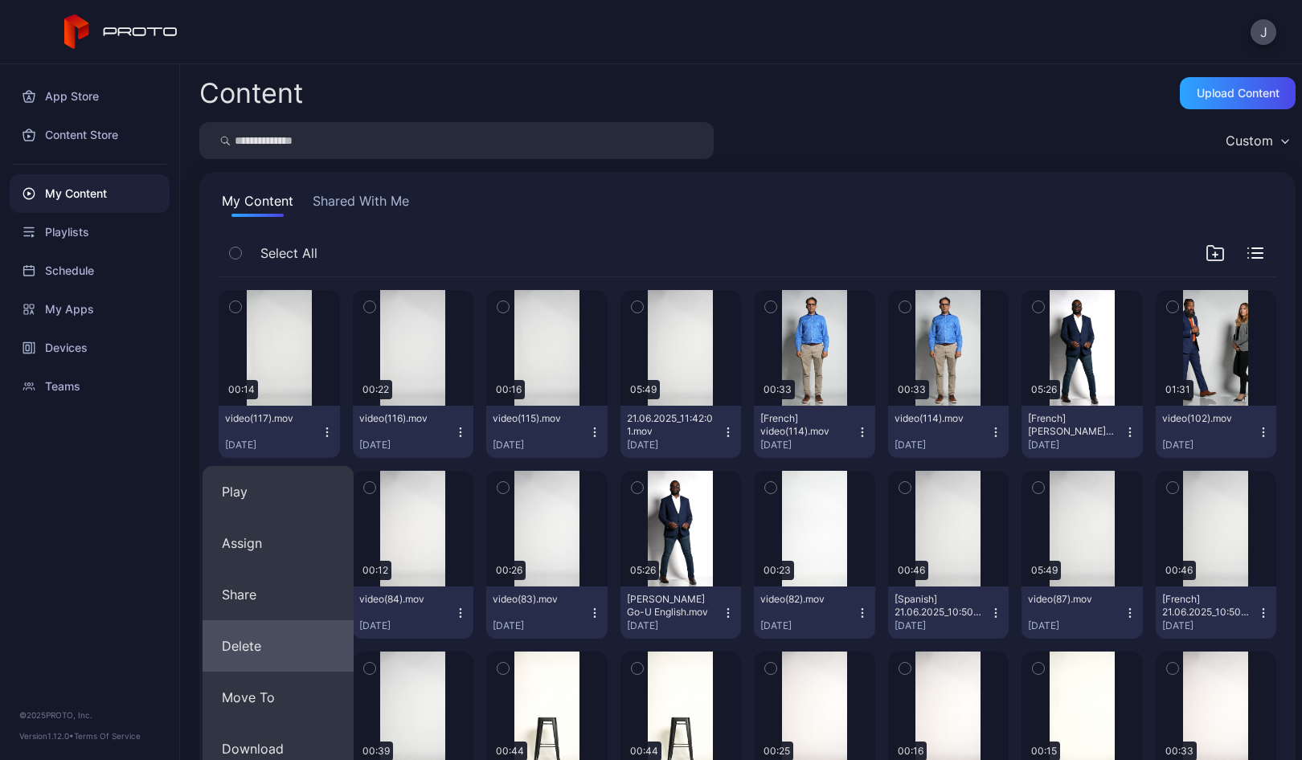
click at [269, 651] on button "Delete" at bounding box center [277, 645] width 151 height 51
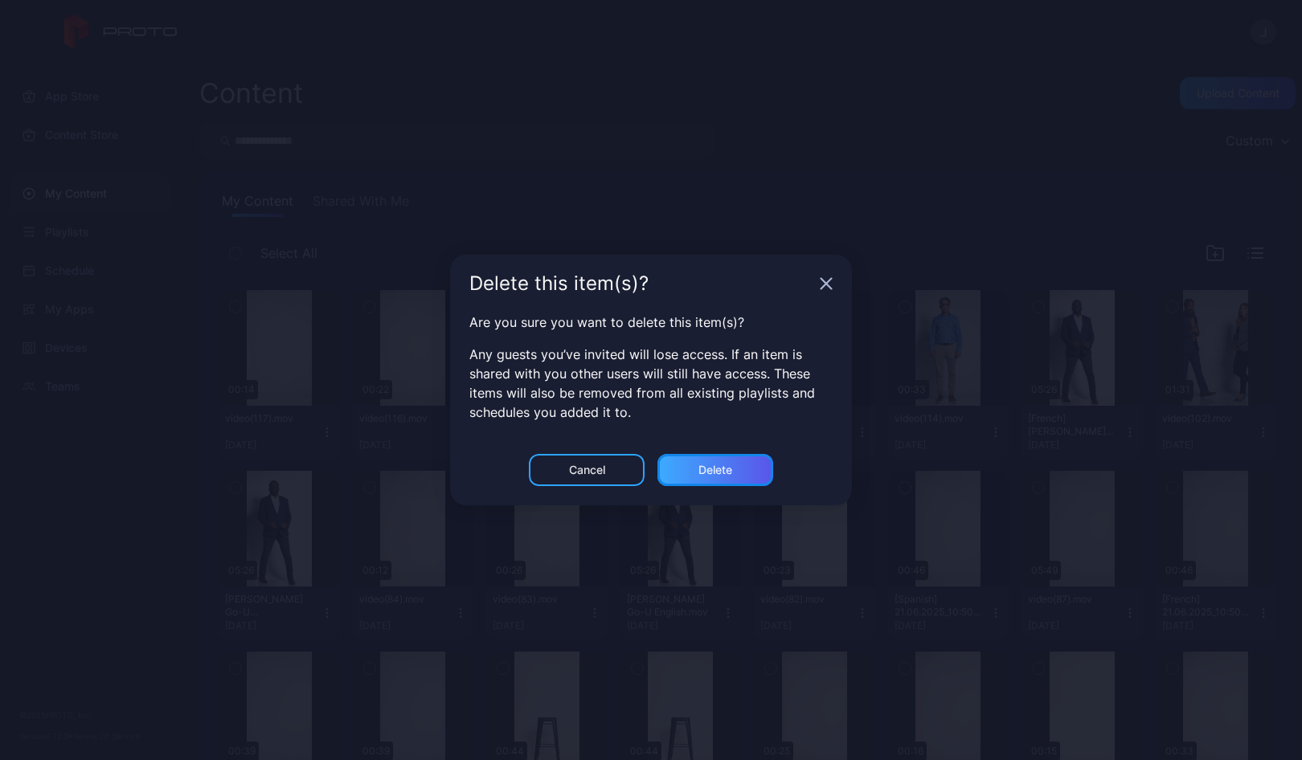
click at [738, 468] on div "Delete" at bounding box center [715, 470] width 116 height 32
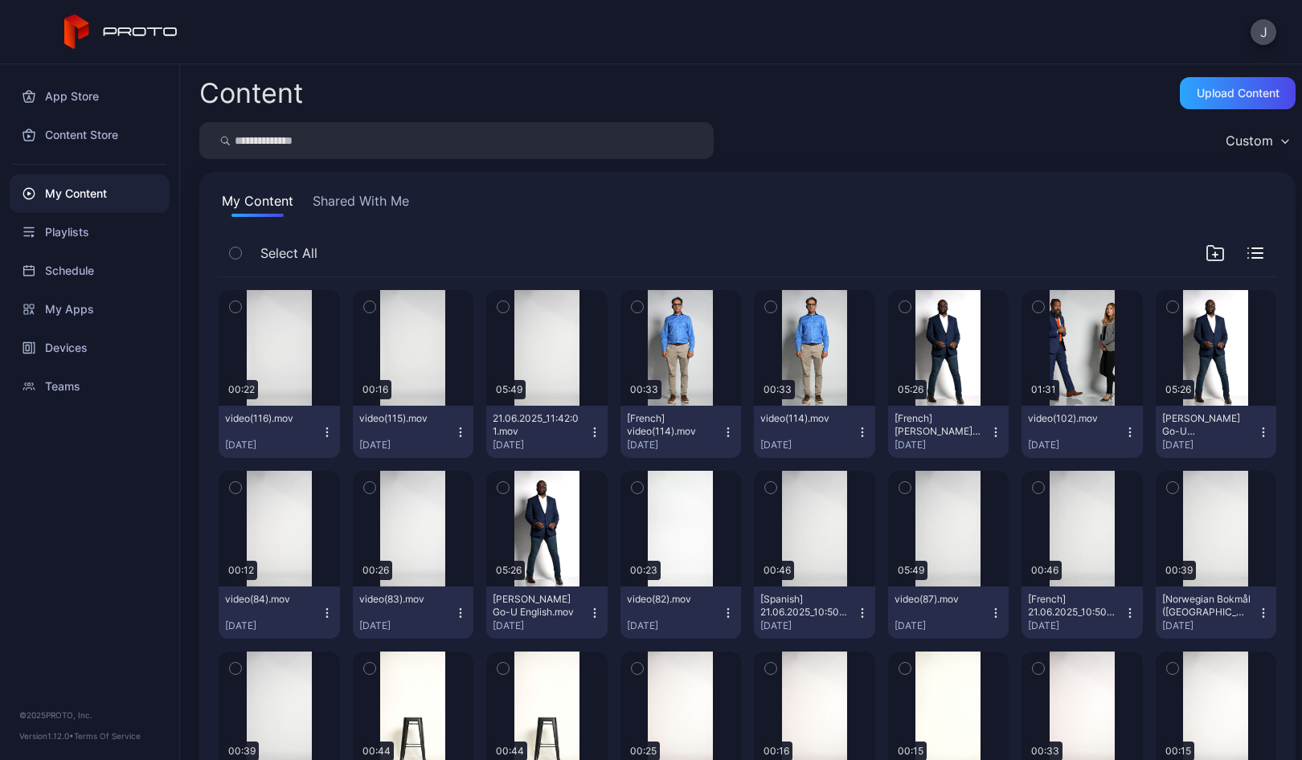
click at [632, 313] on icon "button" at bounding box center [637, 307] width 11 height 18
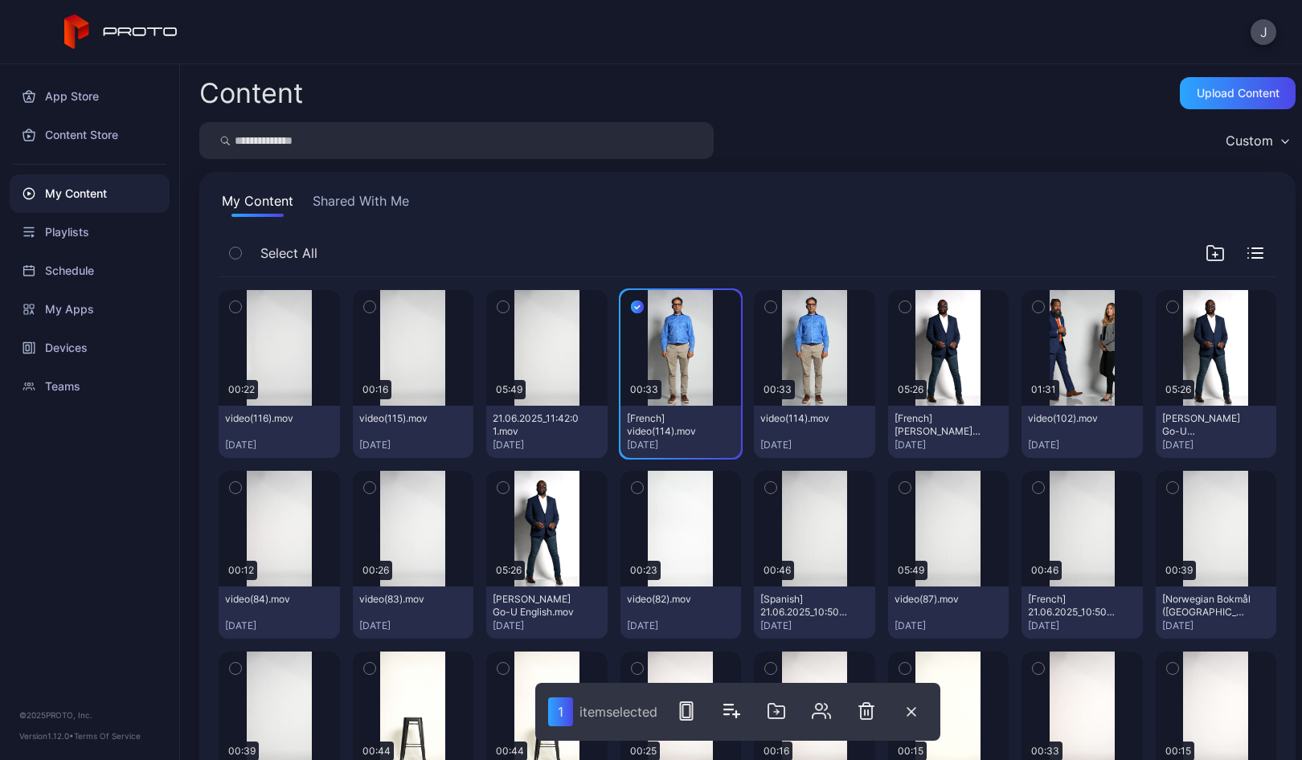
click at [765, 307] on icon "button" at bounding box center [770, 307] width 11 height 18
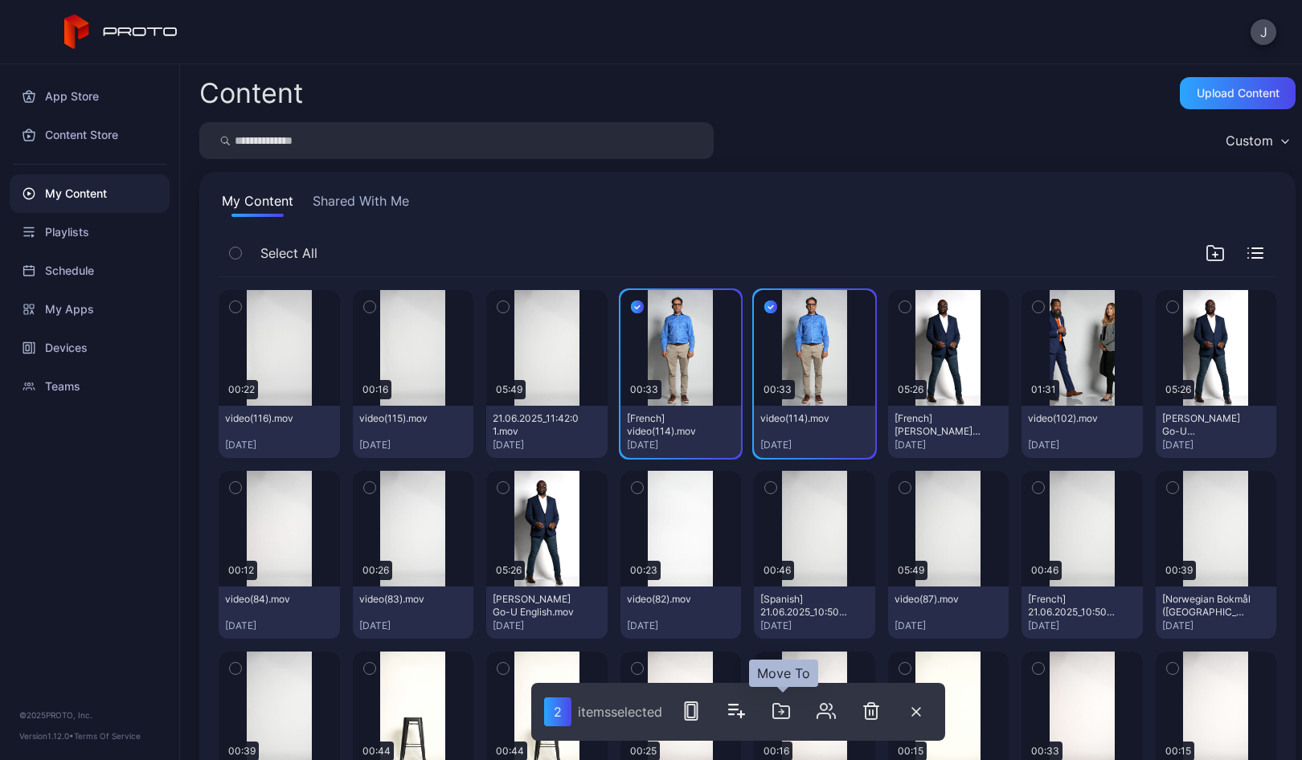
click at [779, 717] on icon "button" at bounding box center [780, 710] width 19 height 19
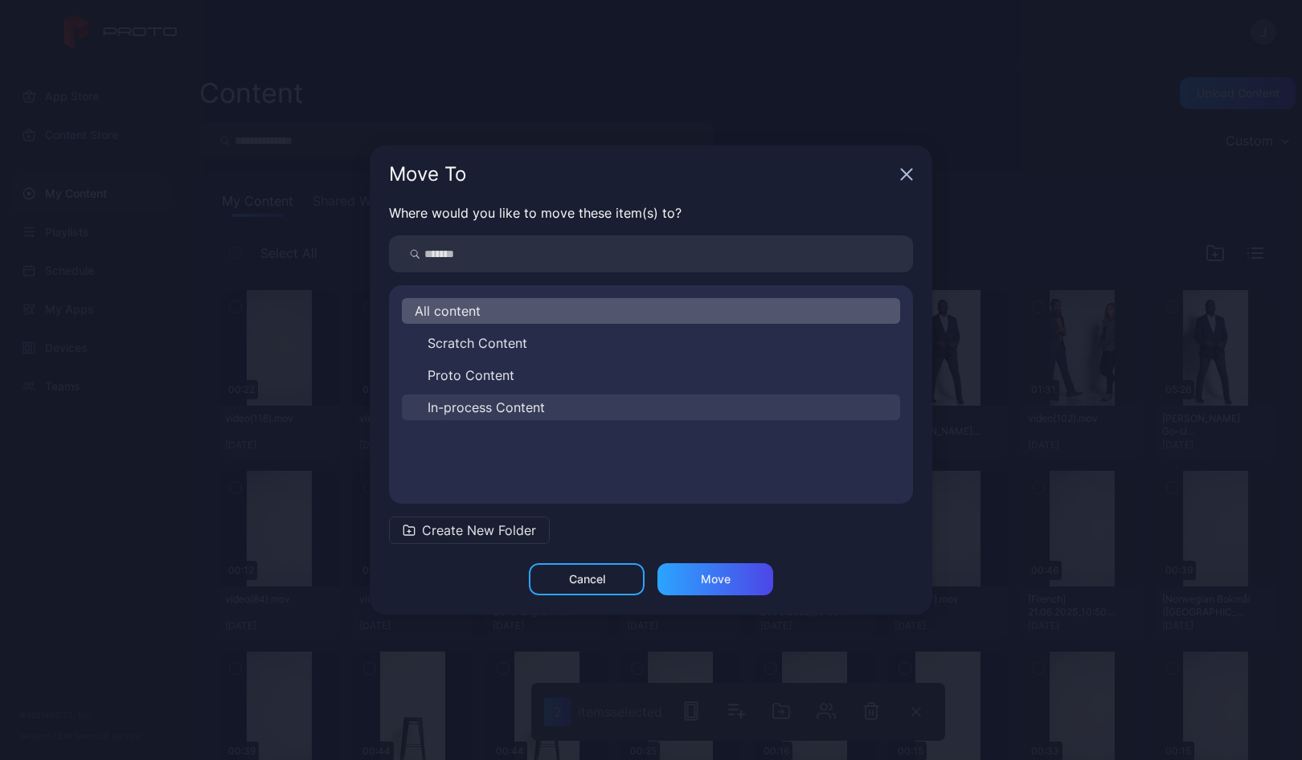
click at [493, 409] on span "In-process Content" at bounding box center [485, 407] width 117 height 19
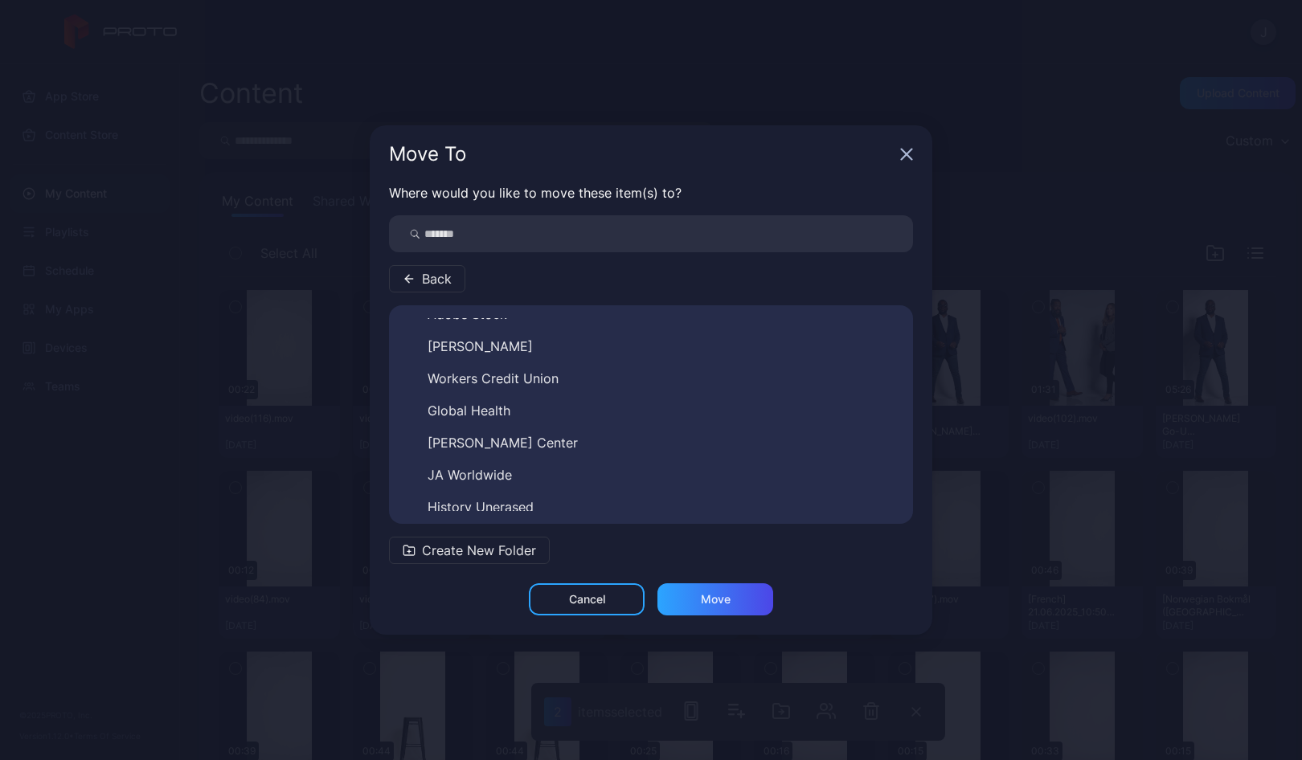
scroll to position [251, 0]
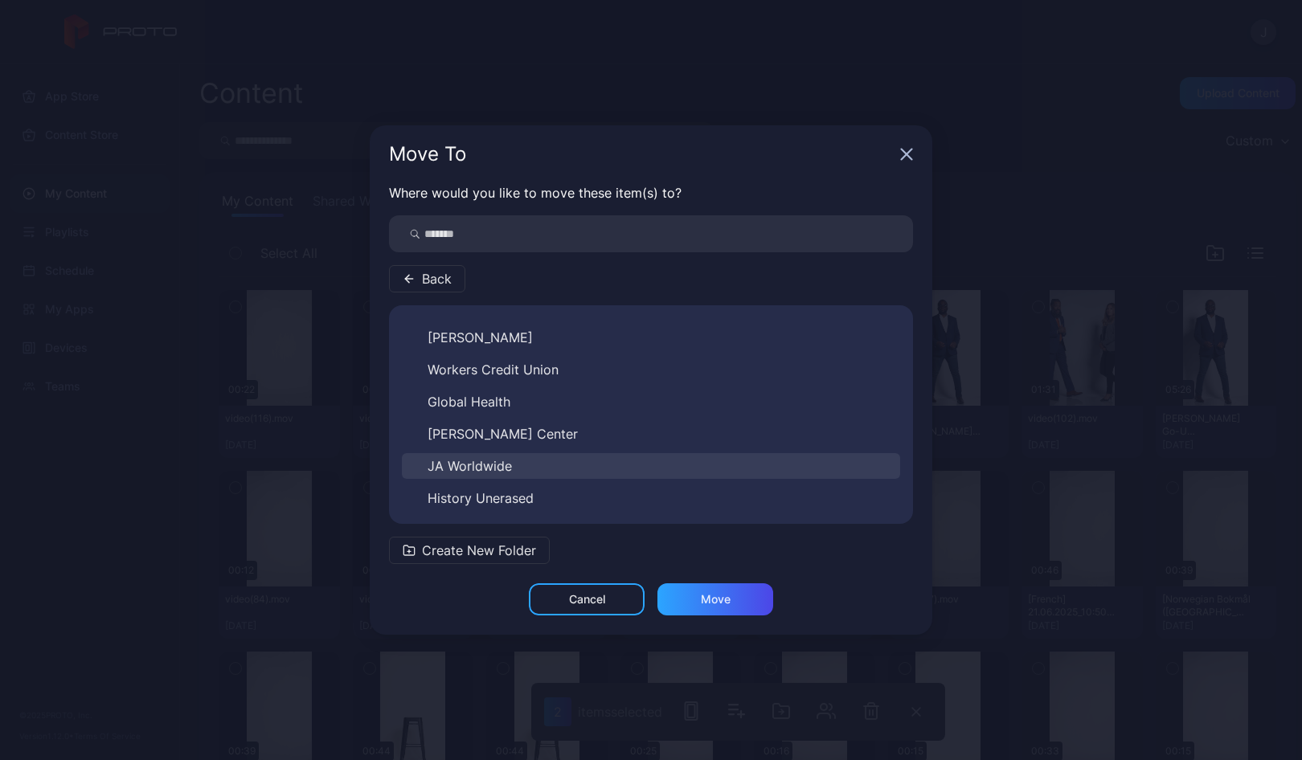
click at [509, 454] on button "JA Worldwide" at bounding box center [651, 466] width 498 height 26
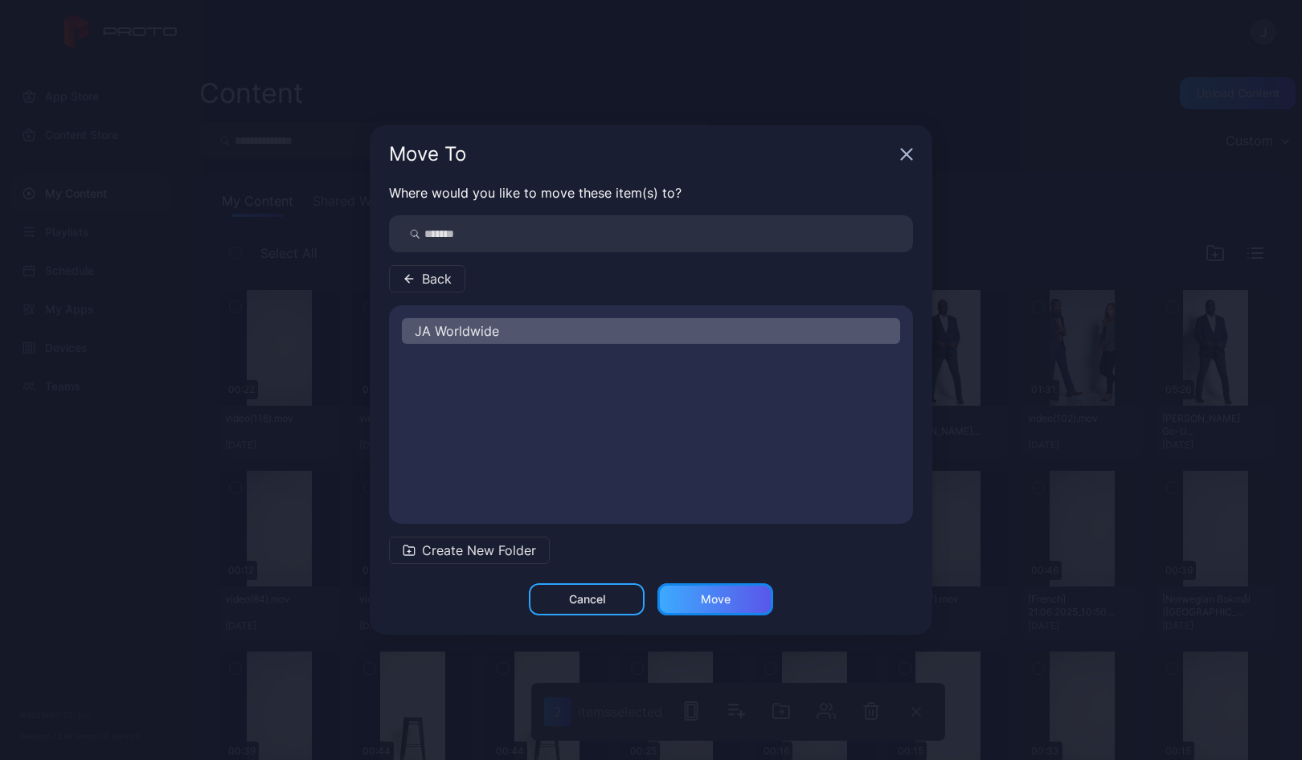
click at [737, 599] on div "Move" at bounding box center [715, 599] width 116 height 32
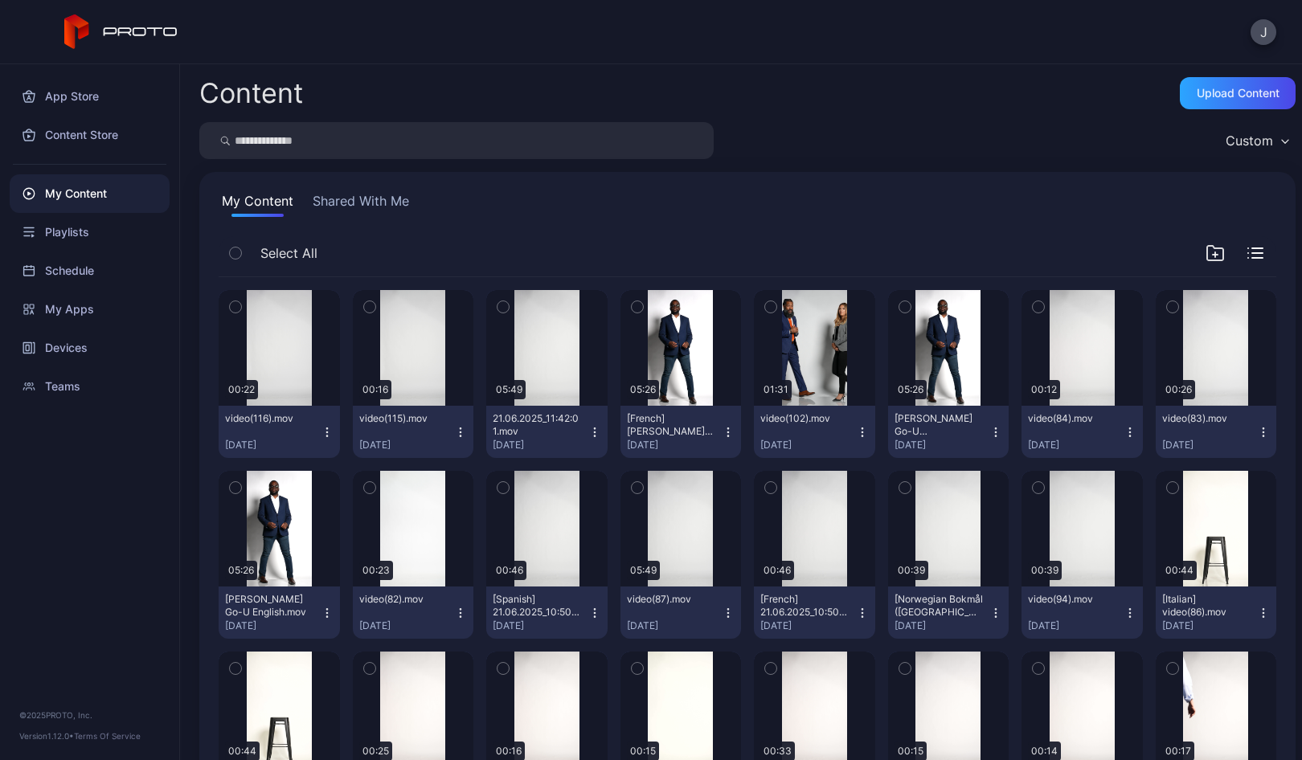
click at [633, 305] on icon "button" at bounding box center [637, 307] width 11 height 18
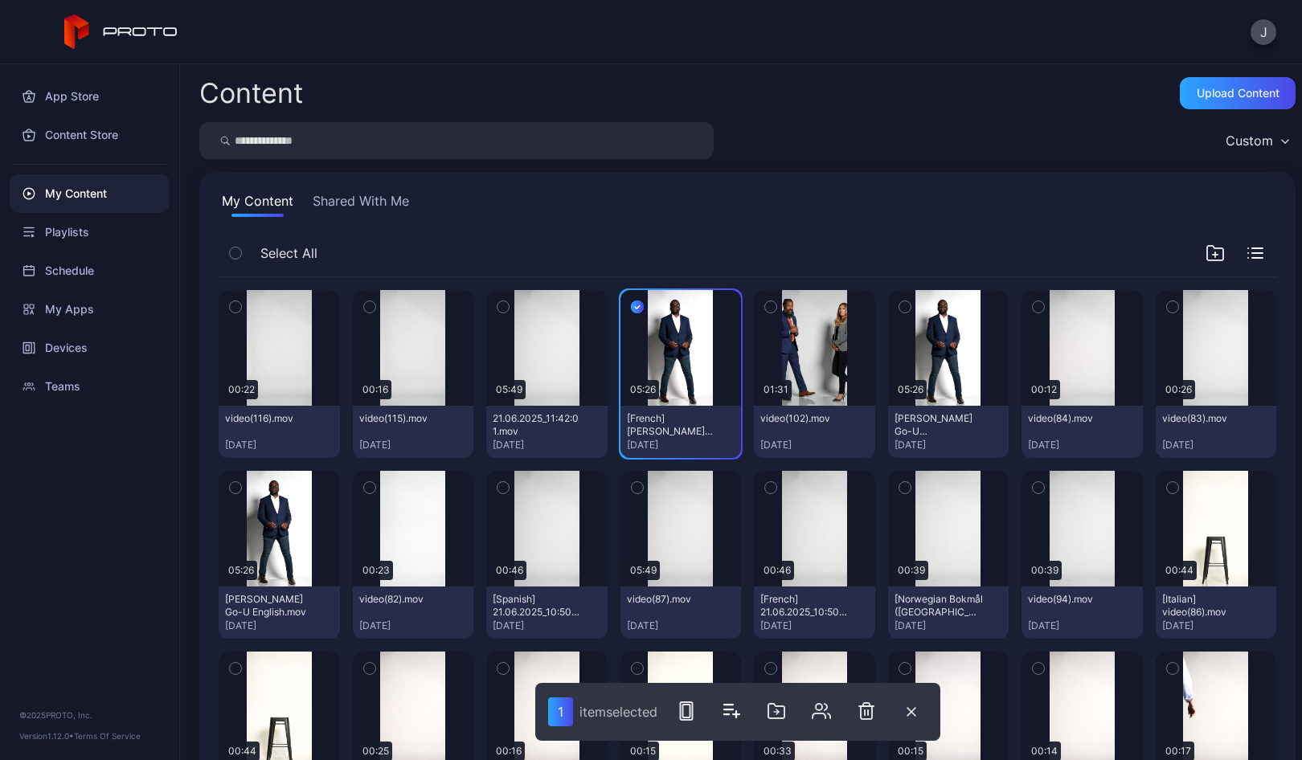
click at [899, 307] on icon "button" at bounding box center [904, 307] width 11 height 18
click at [239, 486] on icon "button" at bounding box center [235, 488] width 11 height 18
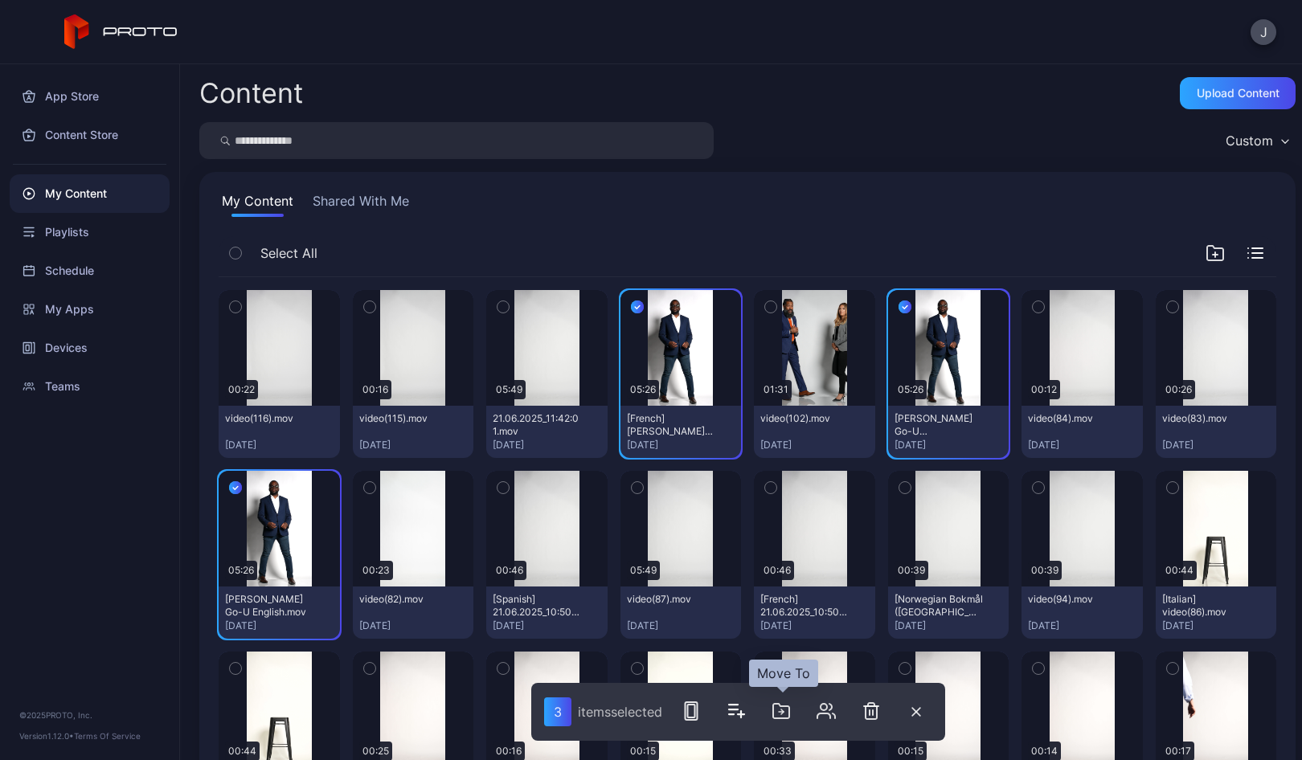
click at [780, 705] on icon "button" at bounding box center [780, 710] width 19 height 19
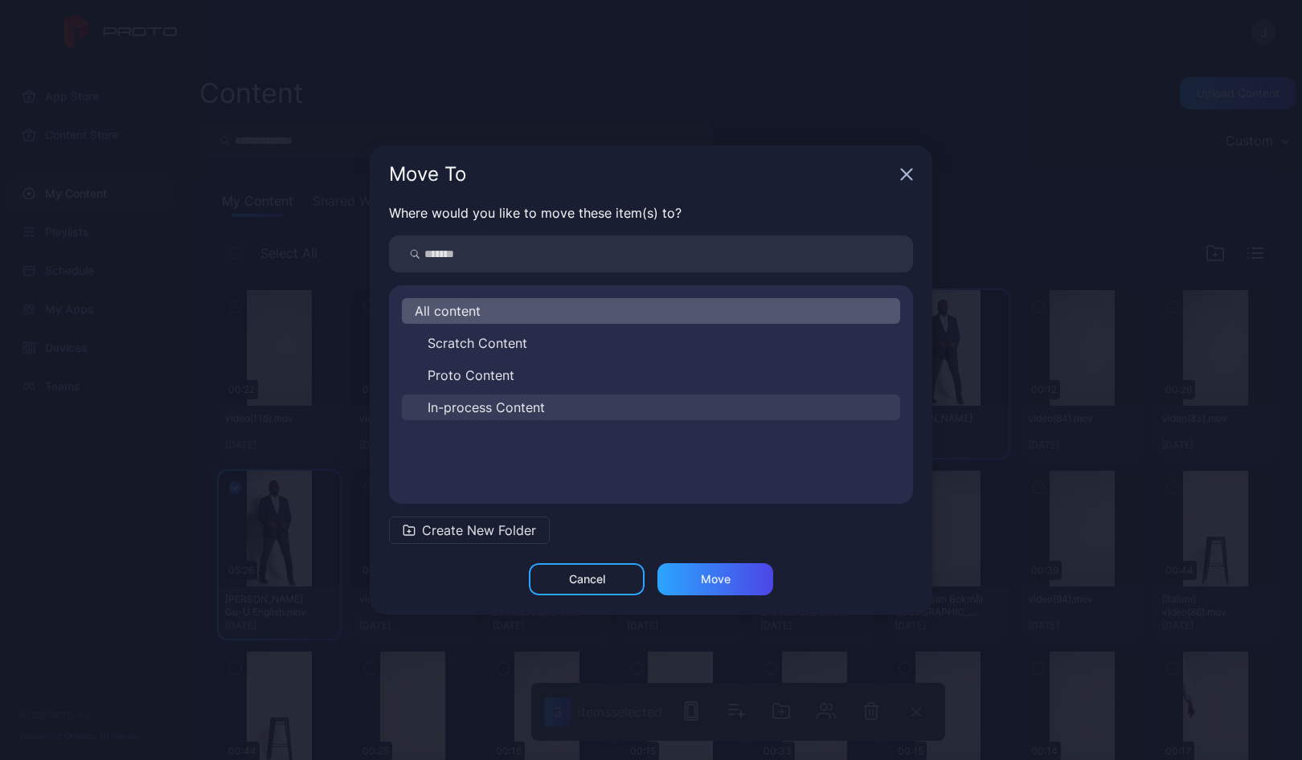
click at [481, 407] on span "In-process Content" at bounding box center [485, 407] width 117 height 19
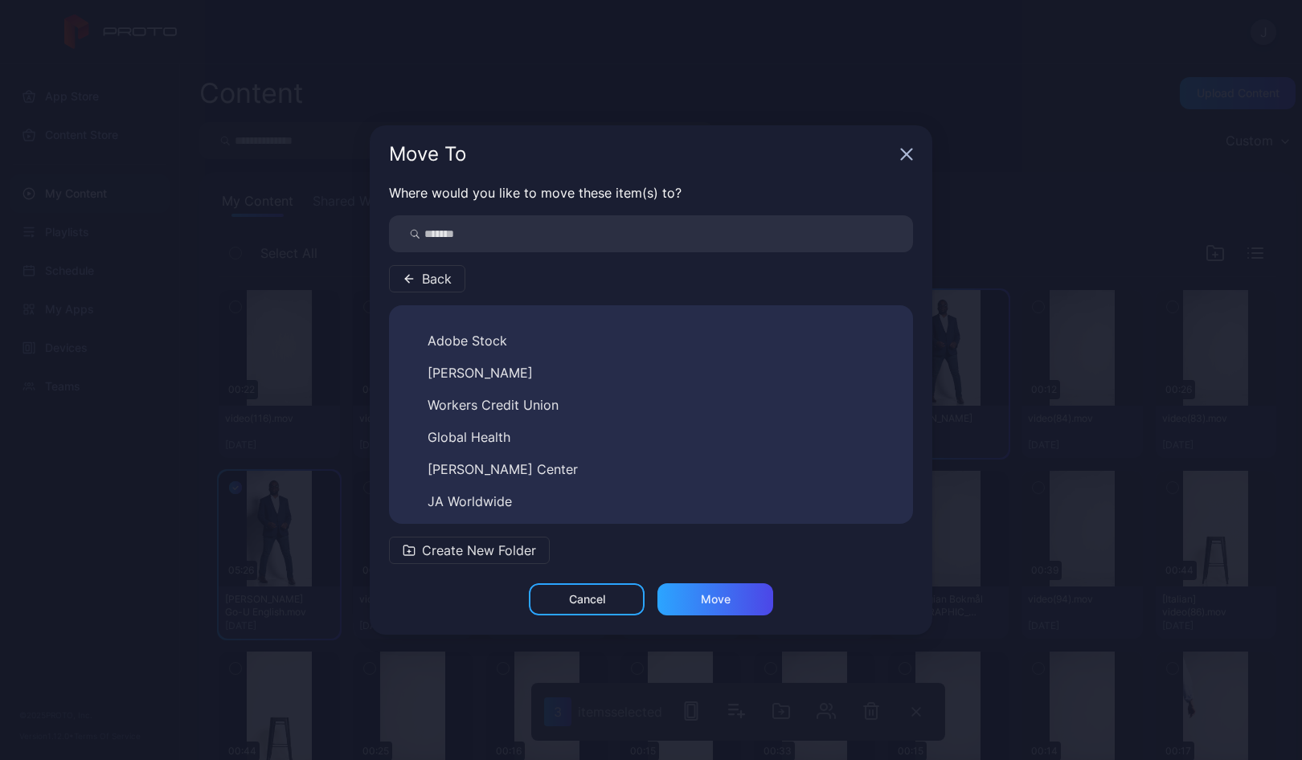
scroll to position [221, 0]
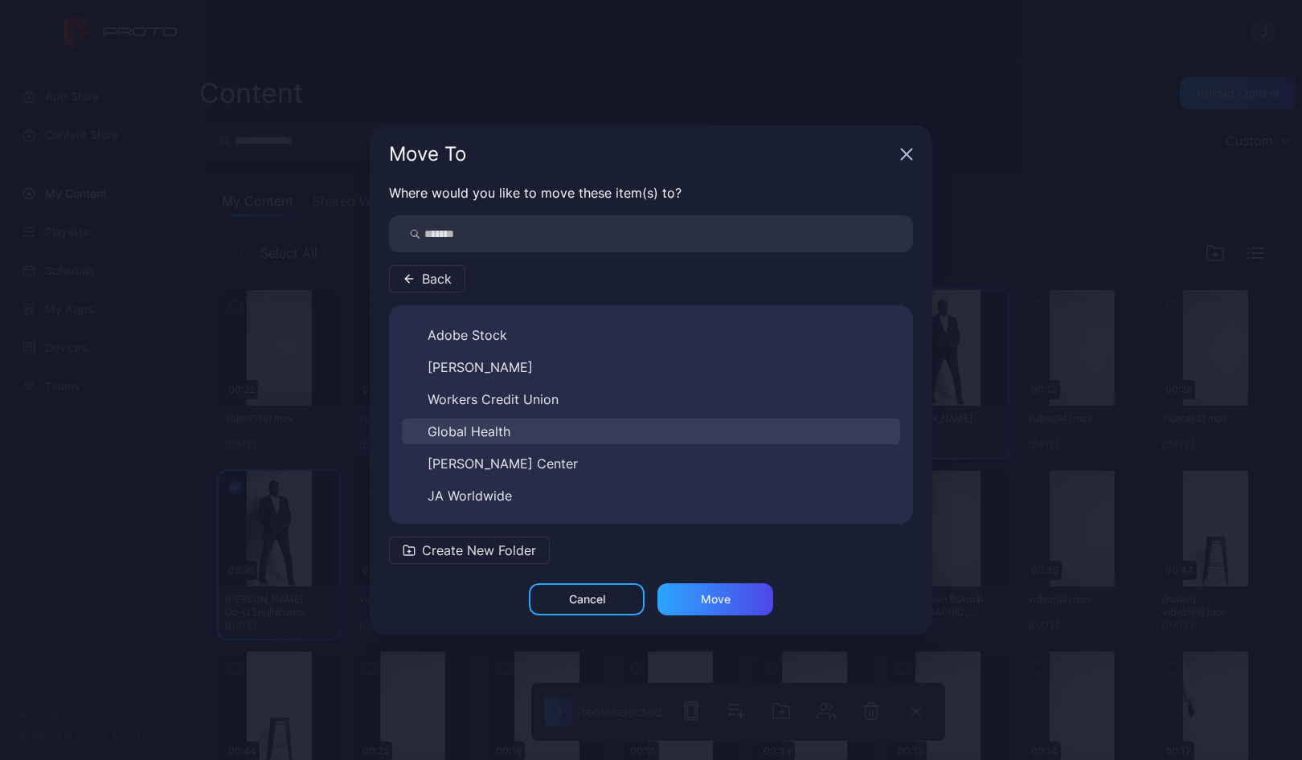
click at [493, 425] on span "Global Health" at bounding box center [468, 431] width 83 height 19
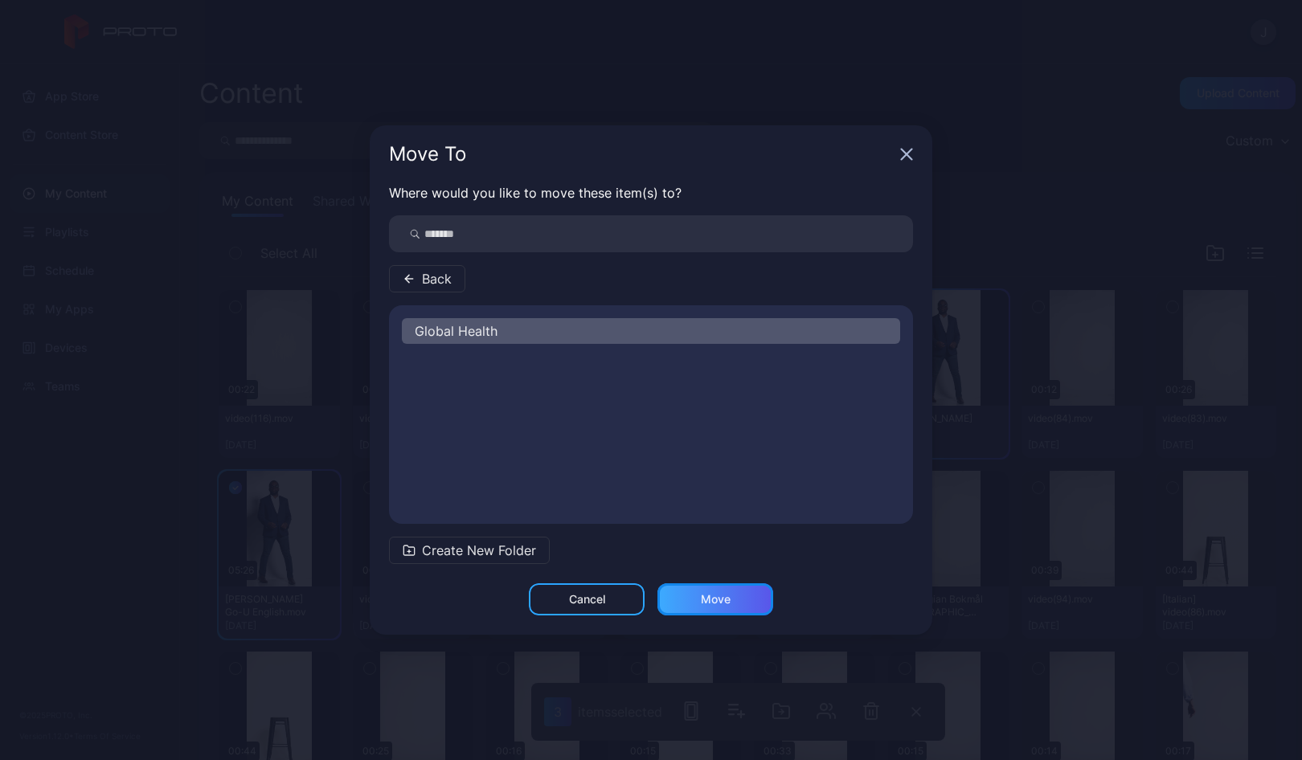
click at [709, 604] on div "Move" at bounding box center [716, 599] width 30 height 13
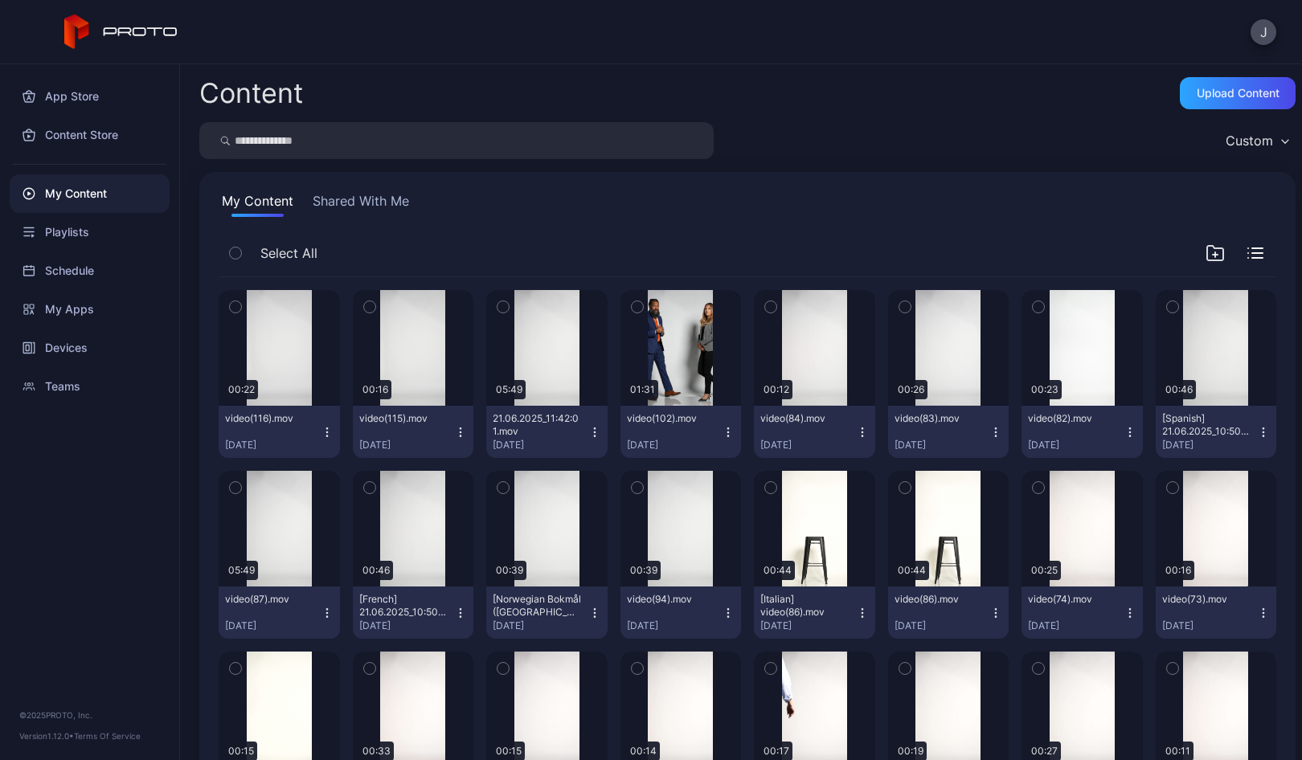
click at [632, 306] on icon "button" at bounding box center [637, 307] width 11 height 18
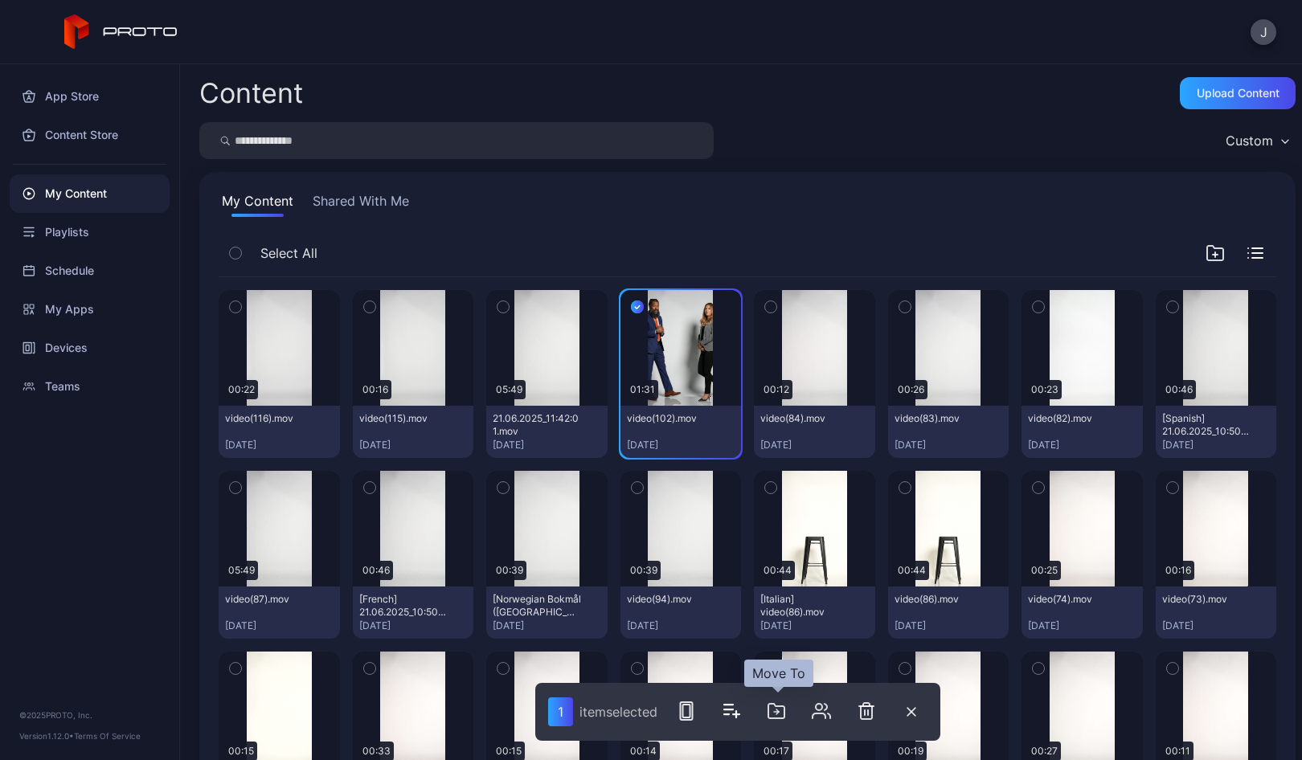
click at [783, 705] on icon "button" at bounding box center [776, 710] width 19 height 19
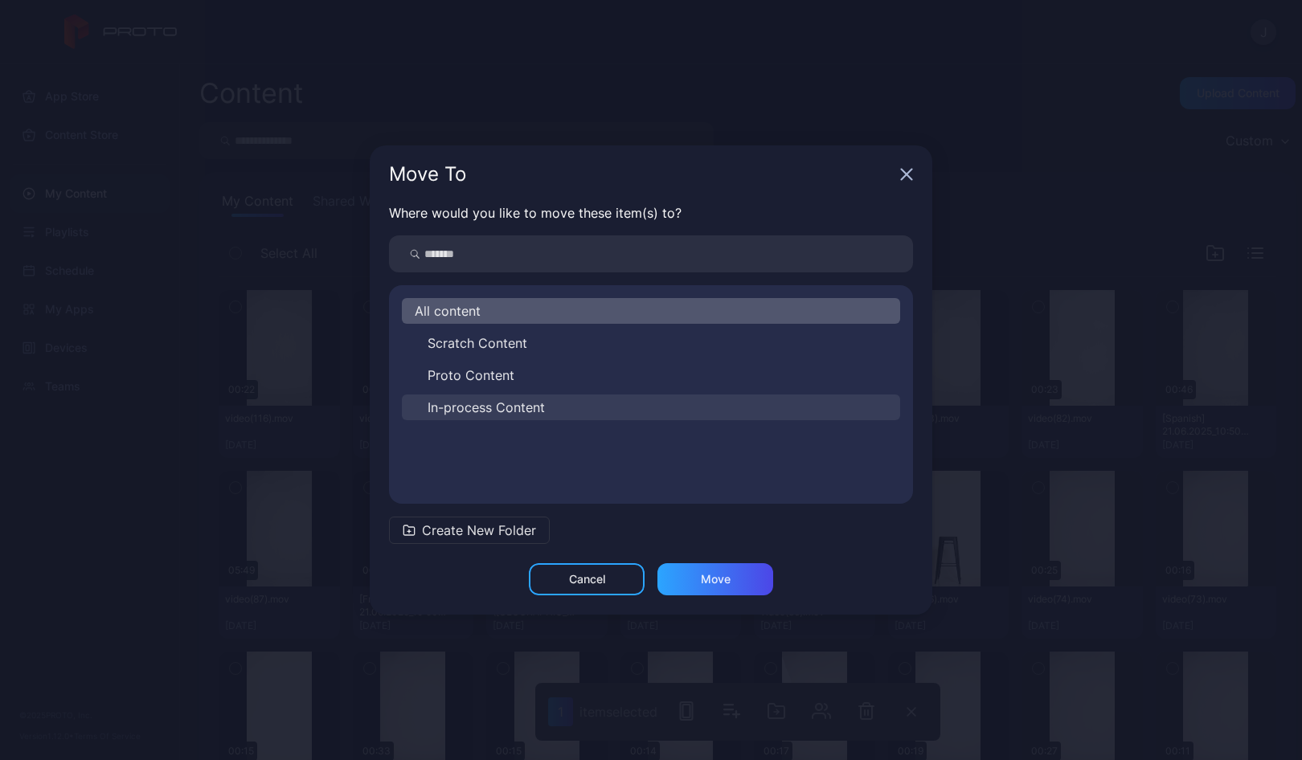
click at [485, 399] on span "In-process Content" at bounding box center [485, 407] width 117 height 19
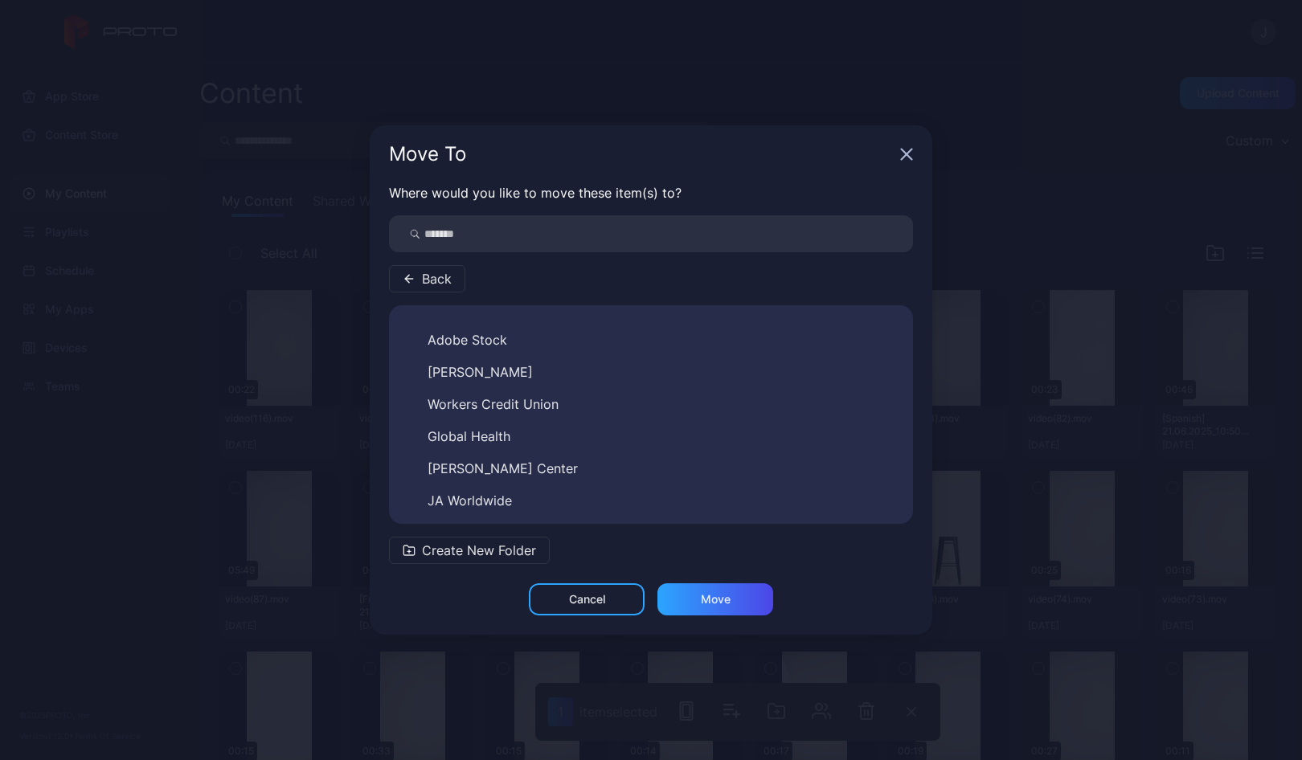
scroll to position [219, 0]
click at [560, 397] on button "Workers Credit Union" at bounding box center [651, 401] width 498 height 26
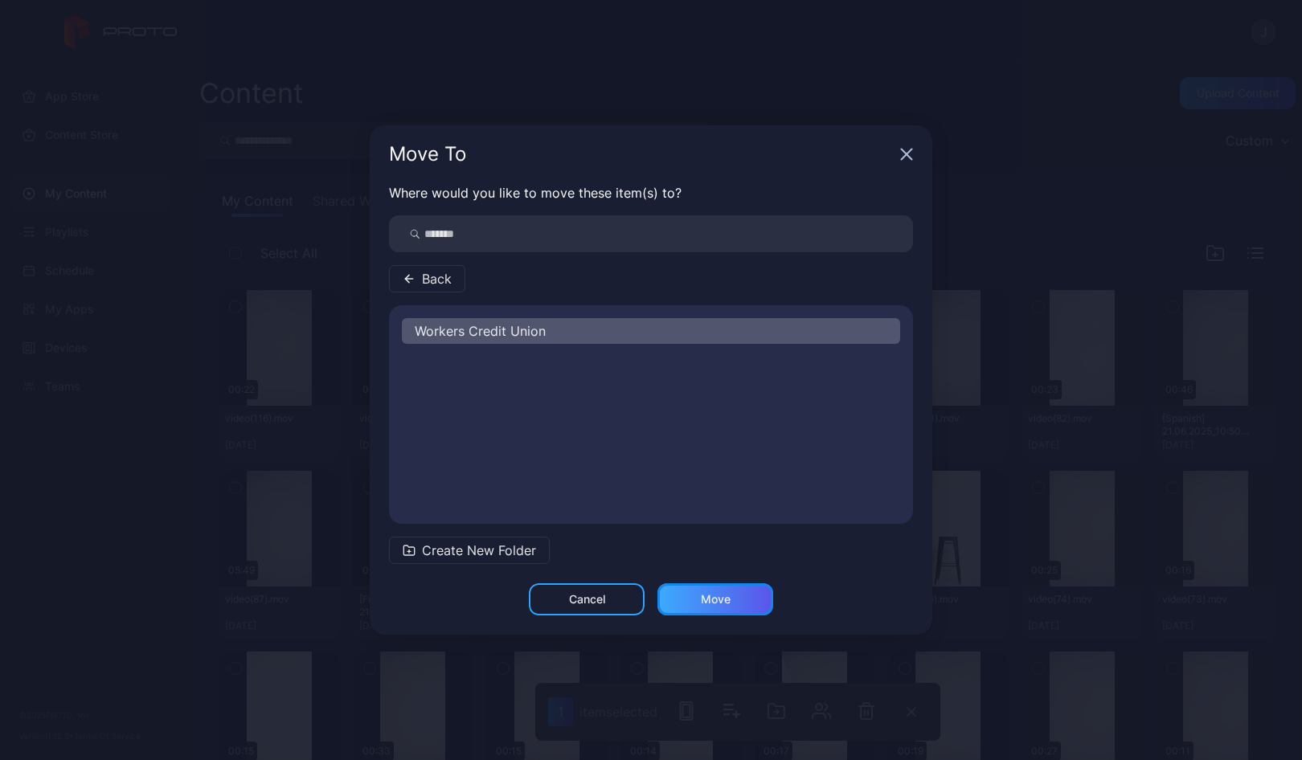
click at [736, 599] on div "Move" at bounding box center [715, 599] width 116 height 32
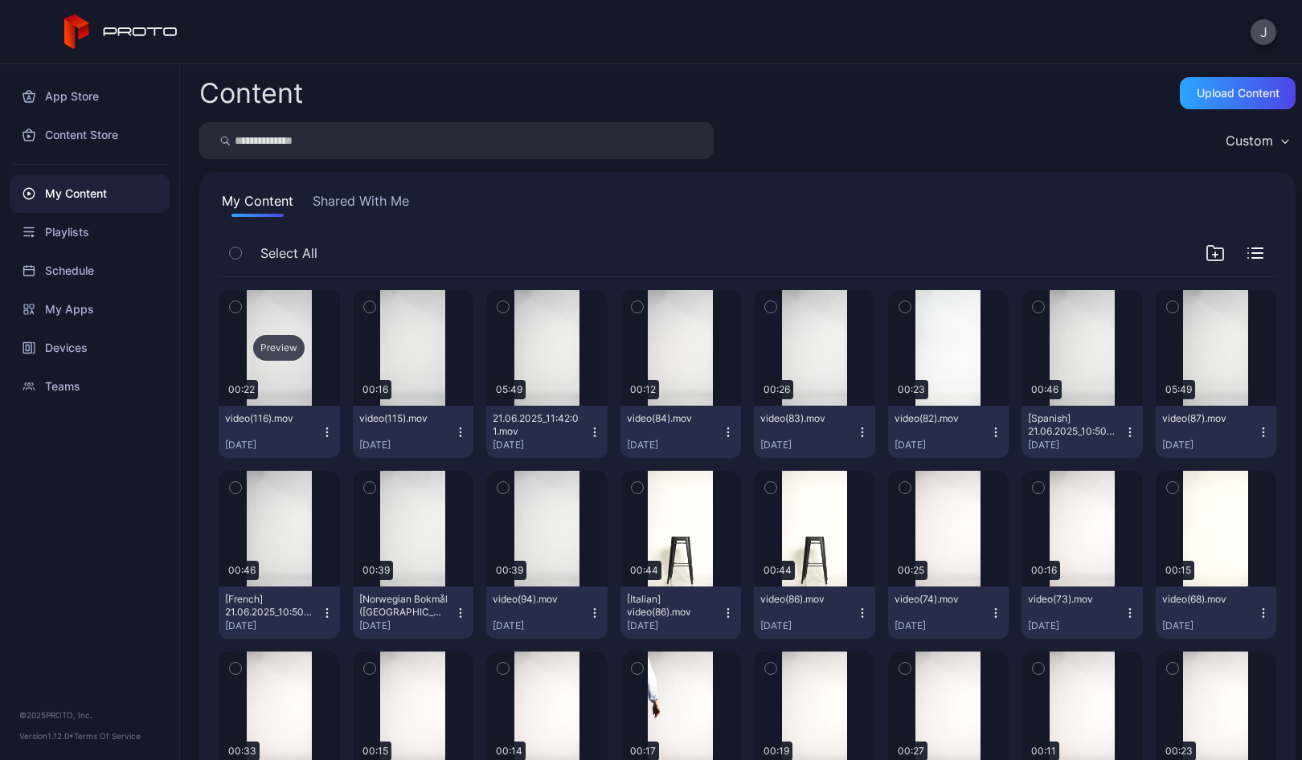
click at [269, 368] on div "Preview" at bounding box center [279, 348] width 121 height 116
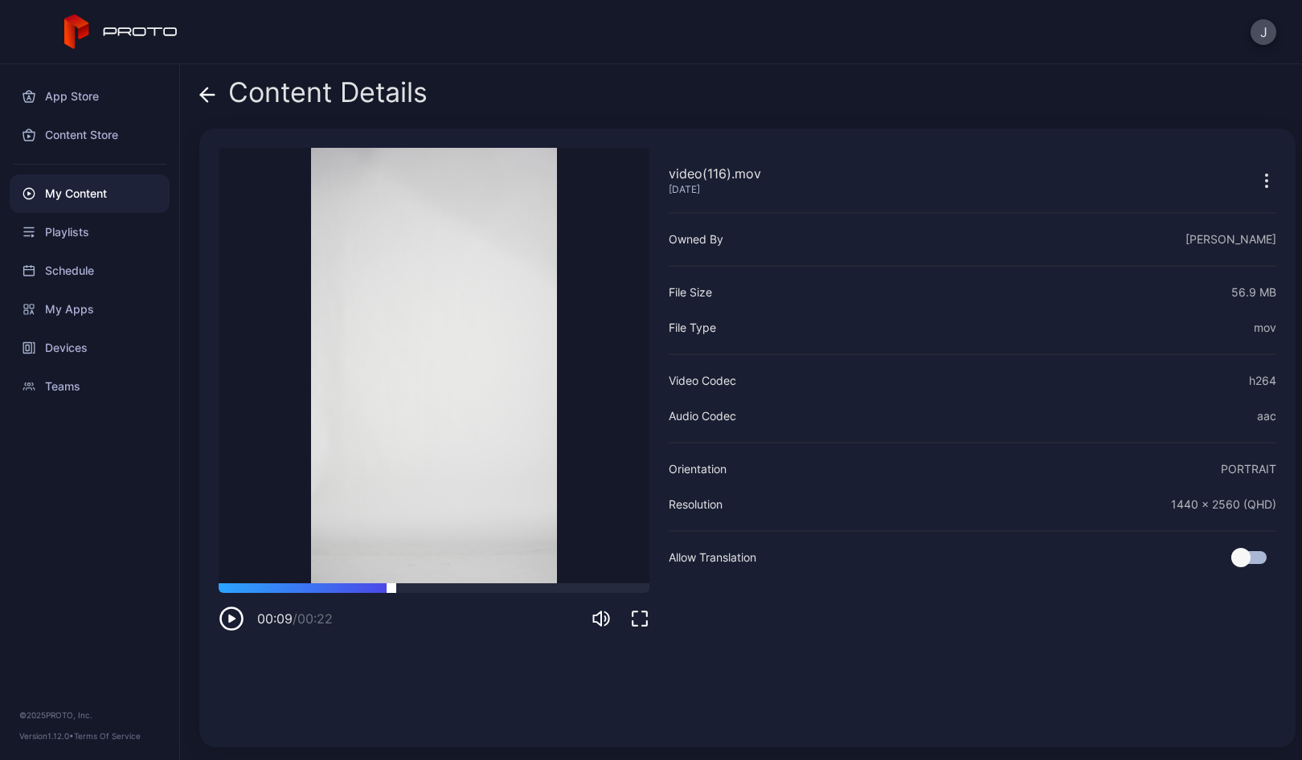
drag, startPoint x: 256, startPoint y: 590, endPoint x: 411, endPoint y: 591, distance: 155.1
click at [411, 591] on div at bounding box center [434, 588] width 431 height 10
click at [203, 95] on icon at bounding box center [208, 95] width 14 height 0
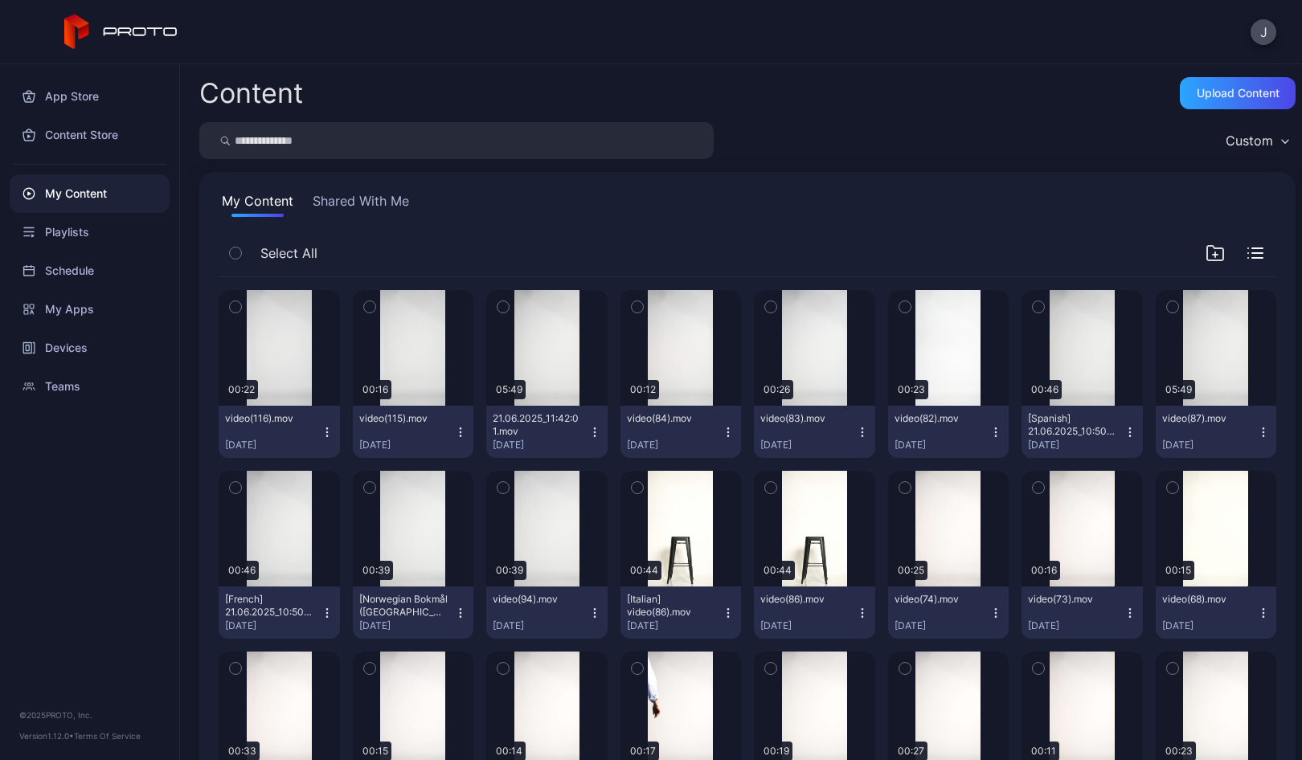
click at [327, 436] on icon "button" at bounding box center [327, 432] width 13 height 13
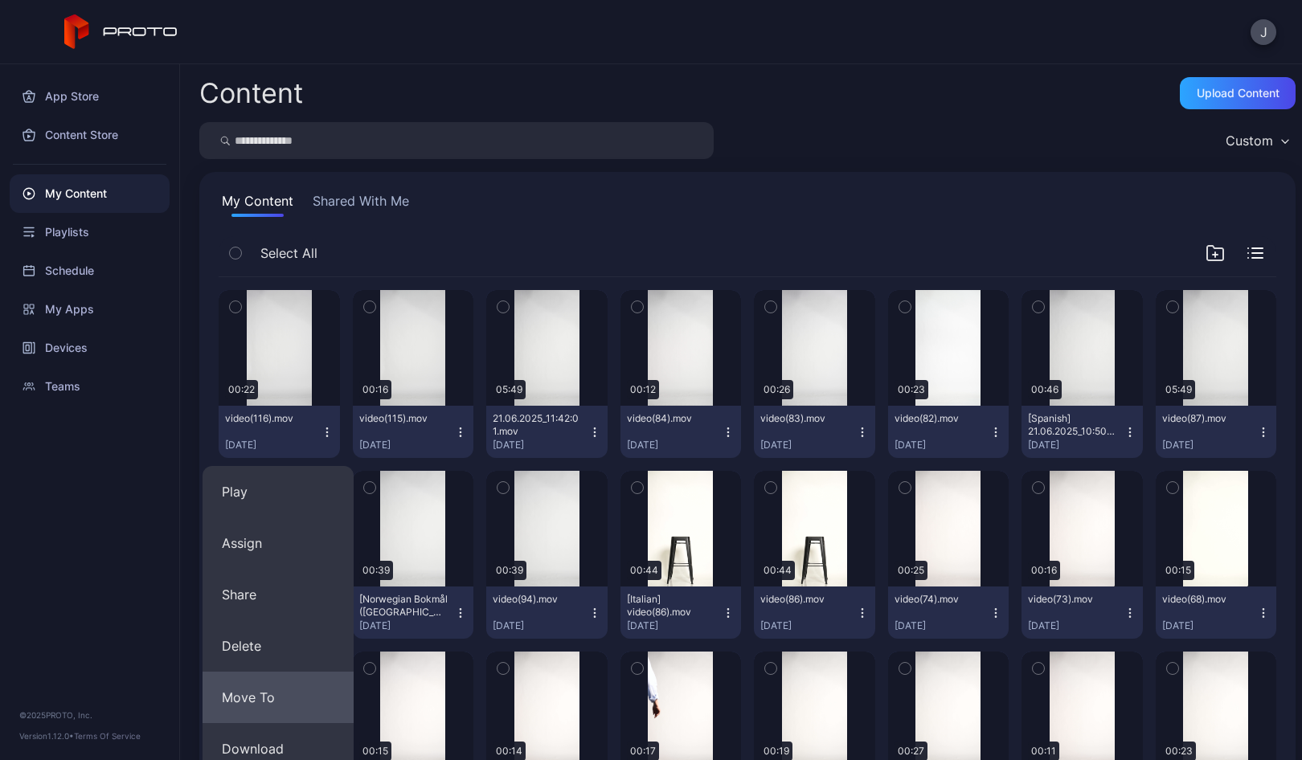
click at [285, 688] on button "Move To" at bounding box center [277, 697] width 151 height 51
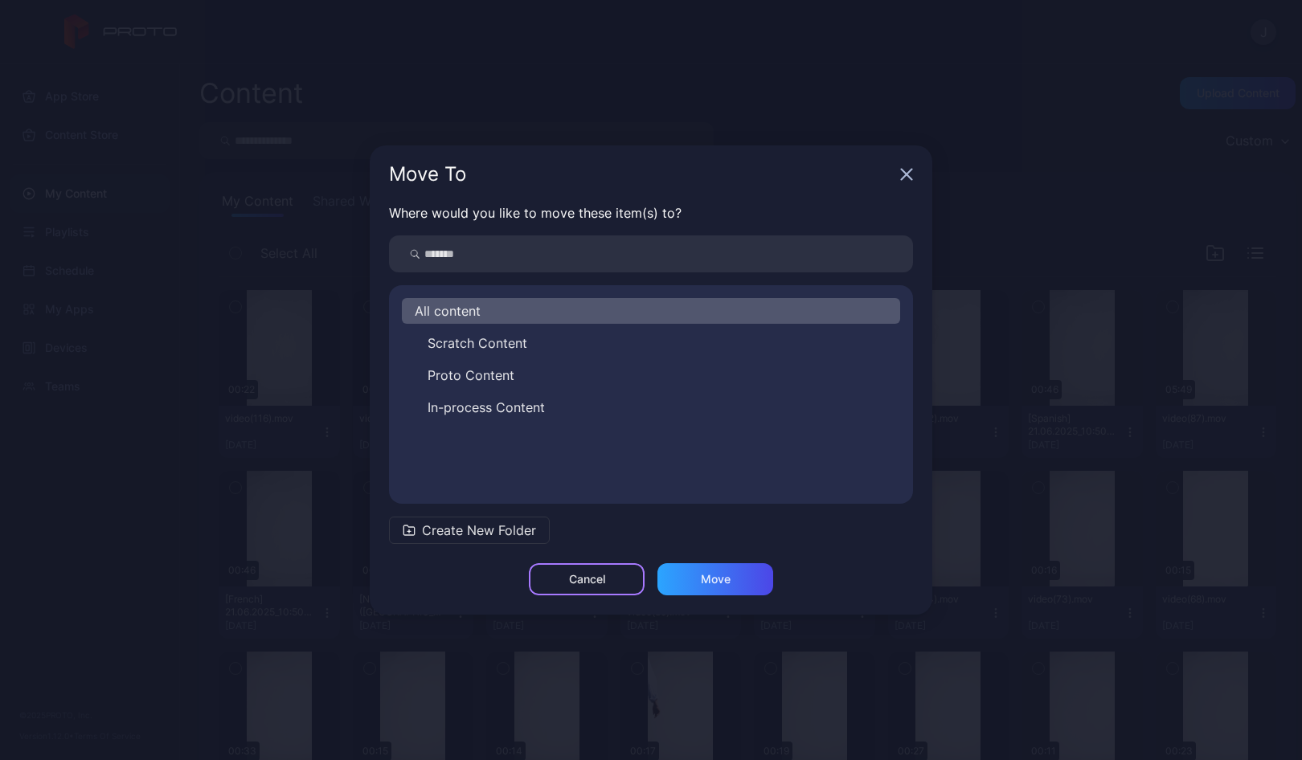
click at [620, 577] on div "Cancel" at bounding box center [587, 579] width 116 height 32
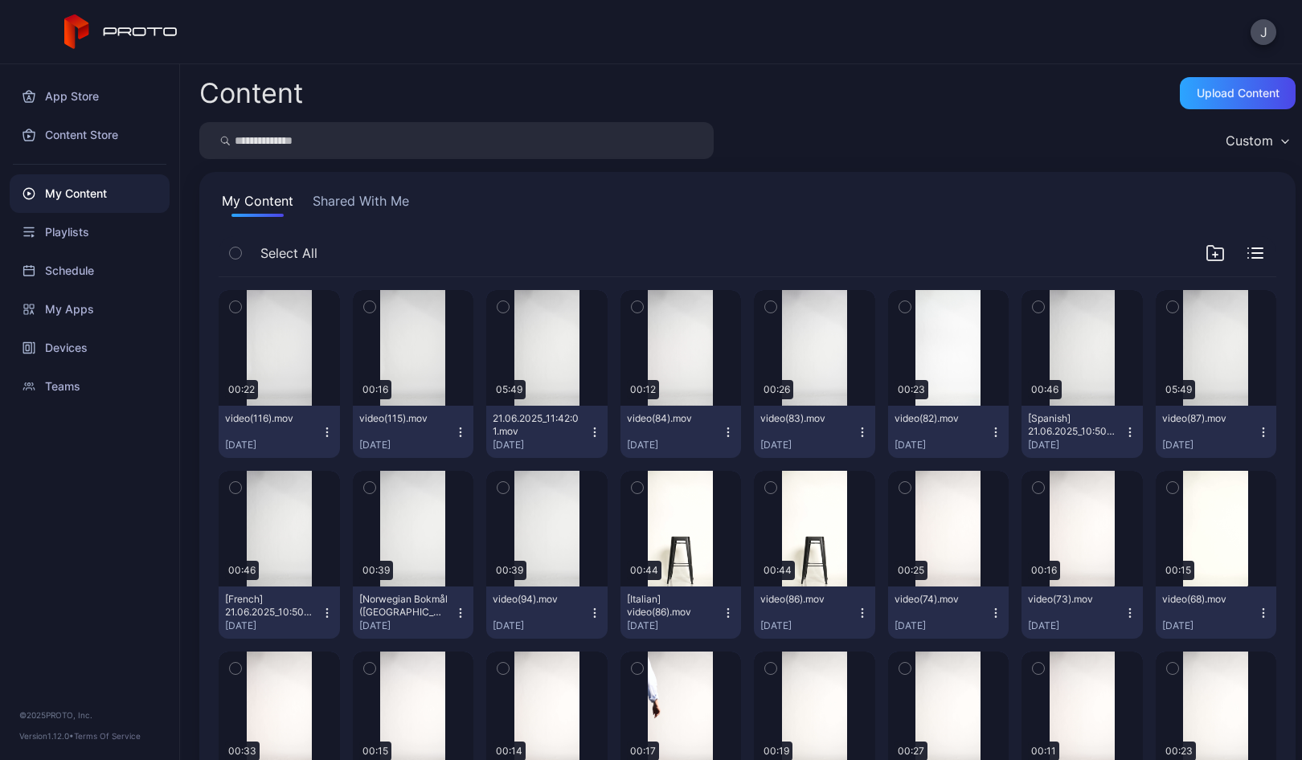
click at [323, 430] on icon "button" at bounding box center [327, 432] width 13 height 13
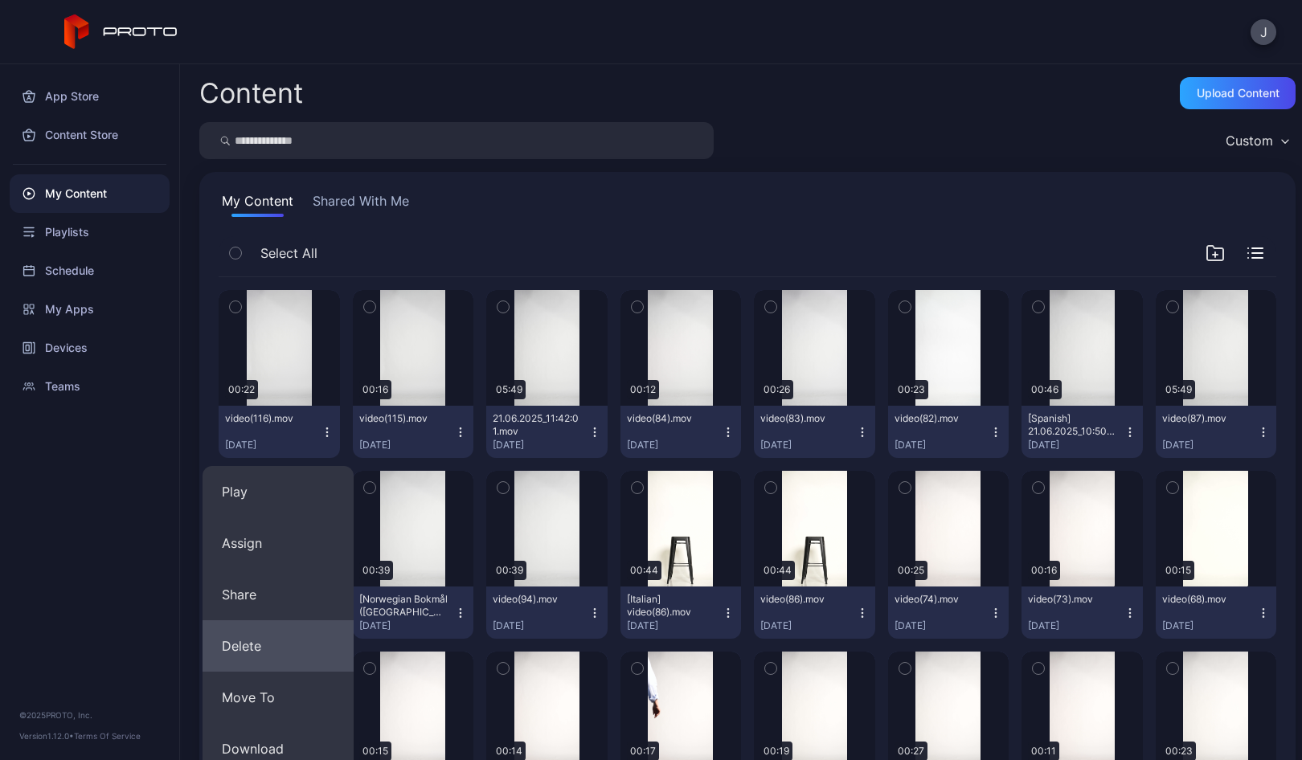
click at [271, 639] on button "Delete" at bounding box center [277, 645] width 151 height 51
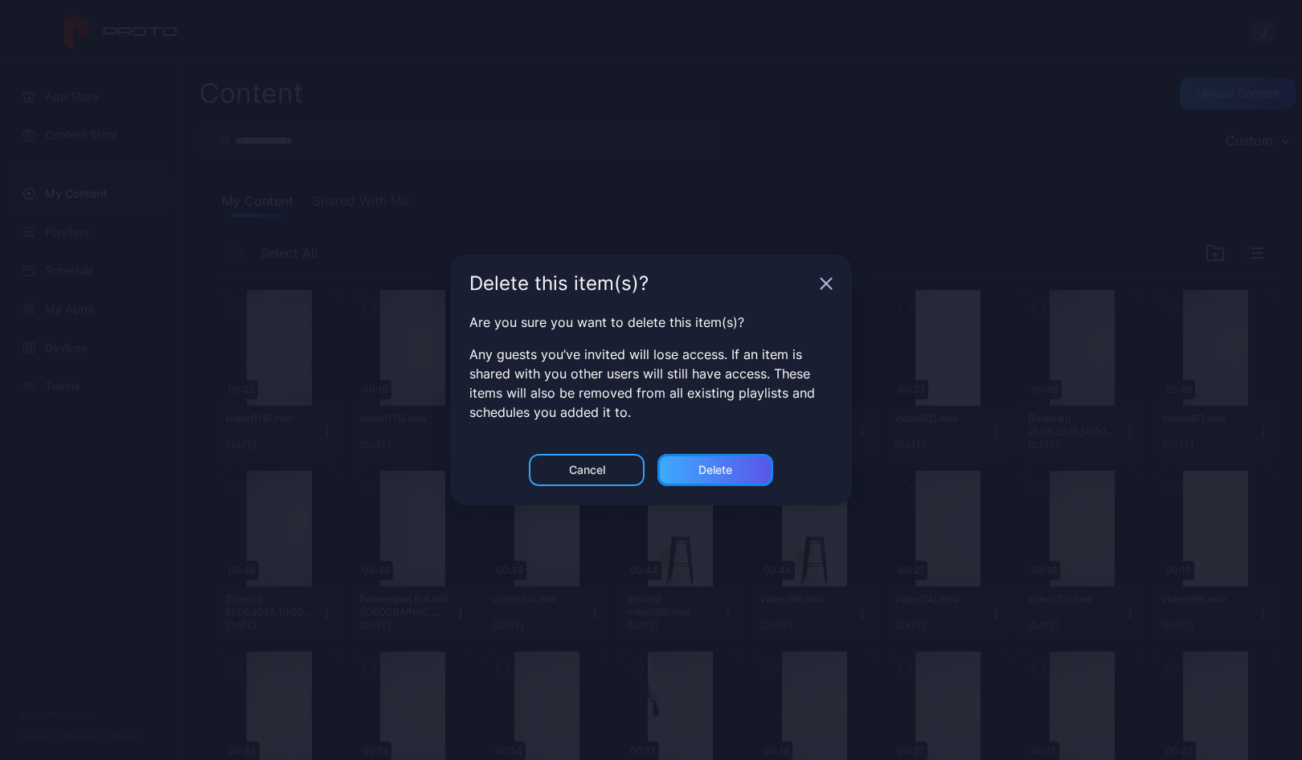
click at [757, 465] on div "Delete" at bounding box center [715, 470] width 116 height 32
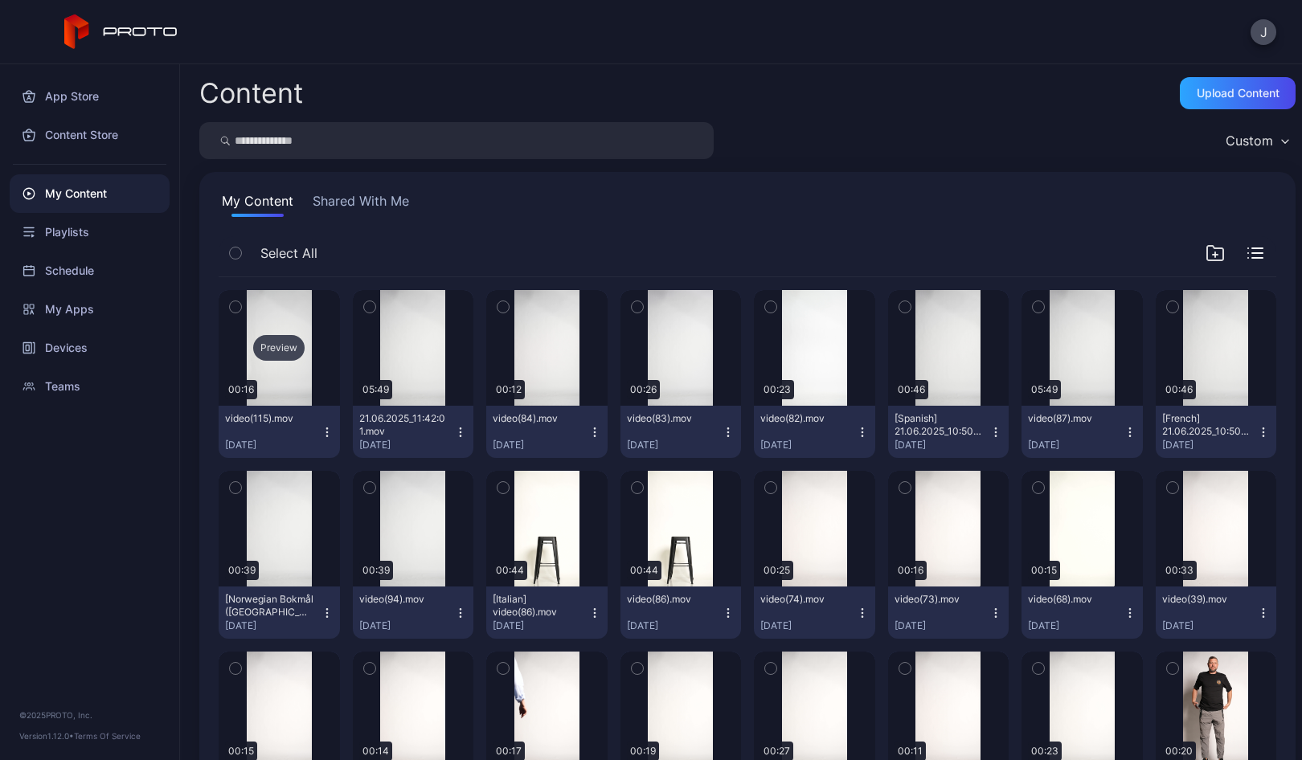
click at [277, 376] on div "Preview" at bounding box center [279, 348] width 121 height 116
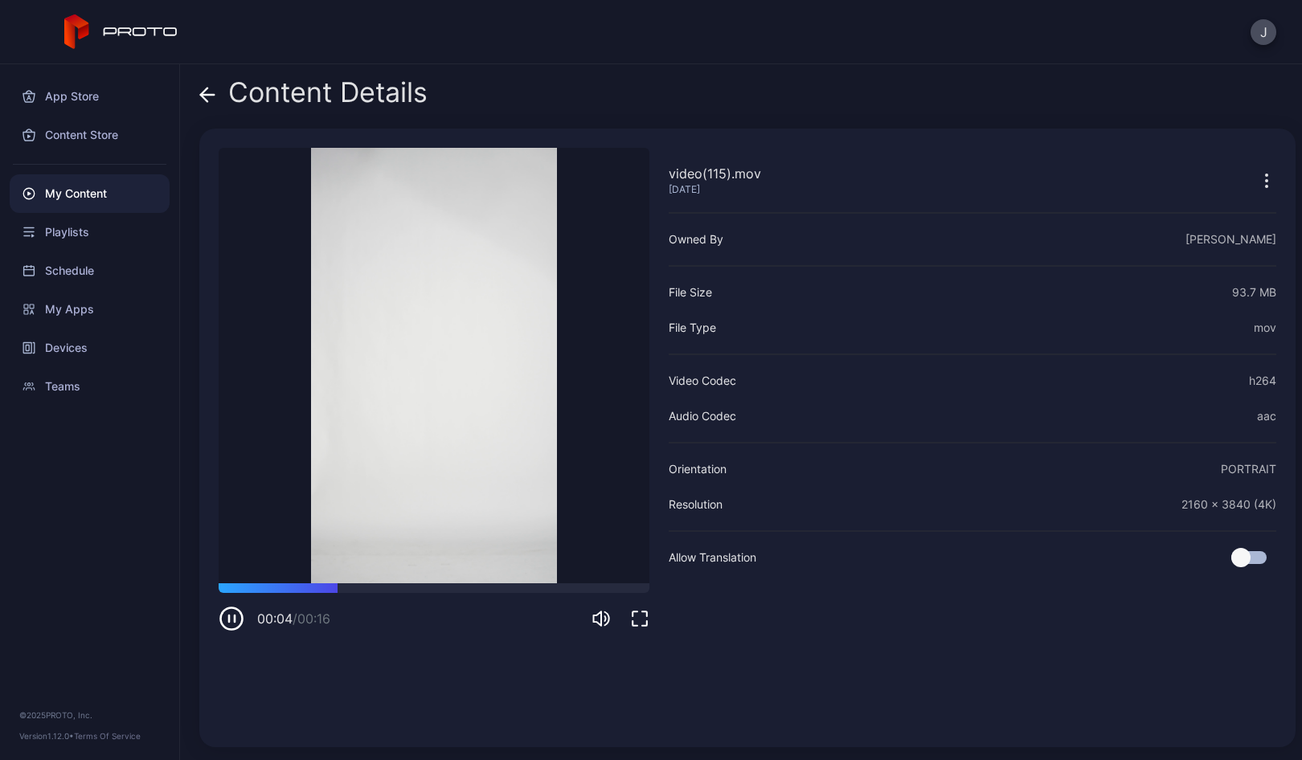
click at [209, 96] on icon at bounding box center [207, 95] width 16 height 16
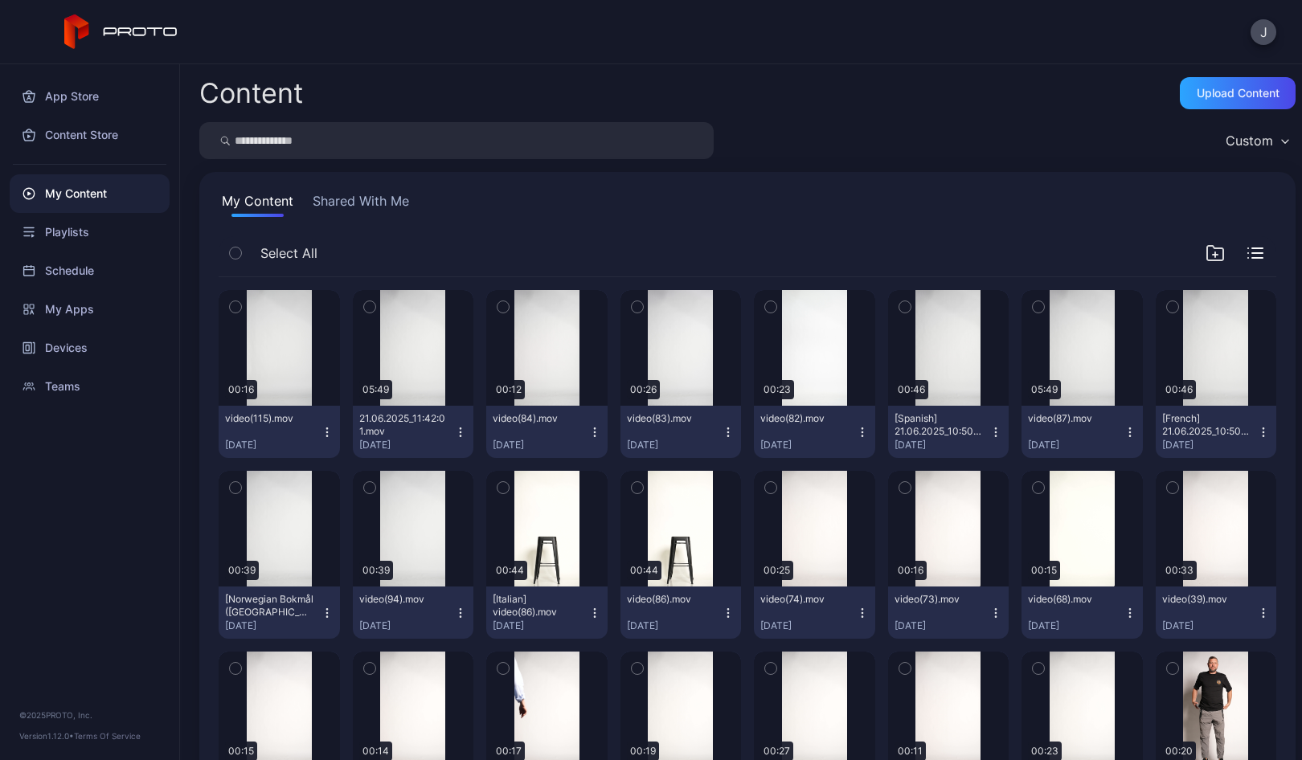
click at [323, 433] on icon "button" at bounding box center [327, 432] width 13 height 13
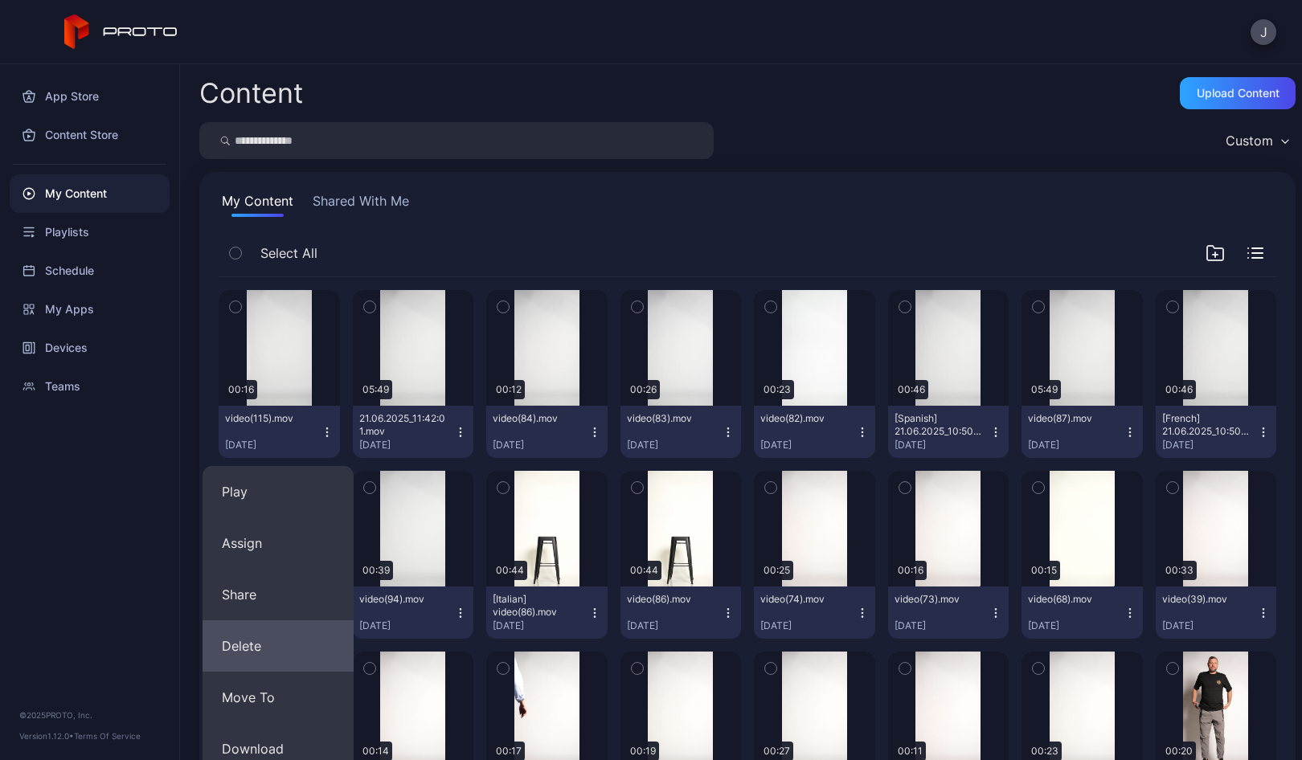
click at [261, 665] on button "Delete" at bounding box center [277, 645] width 151 height 51
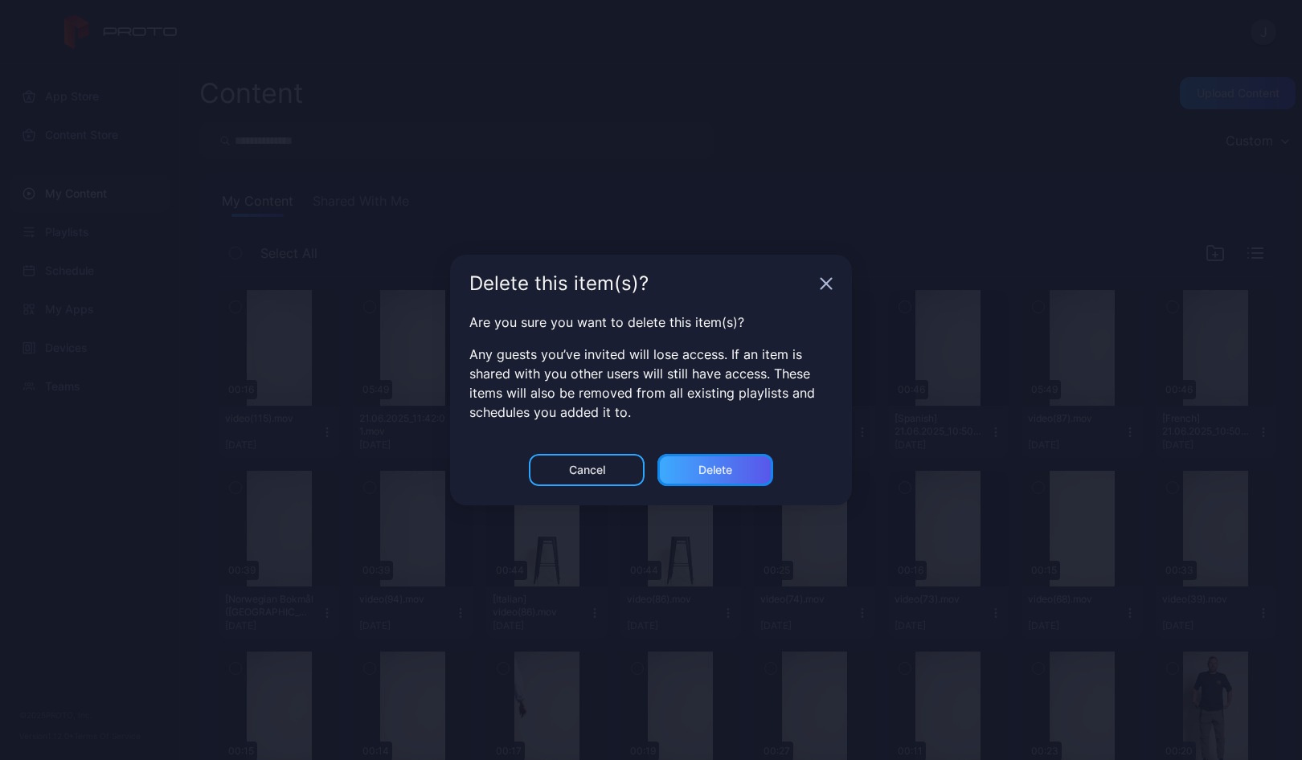
click at [692, 470] on div "Delete" at bounding box center [715, 470] width 116 height 32
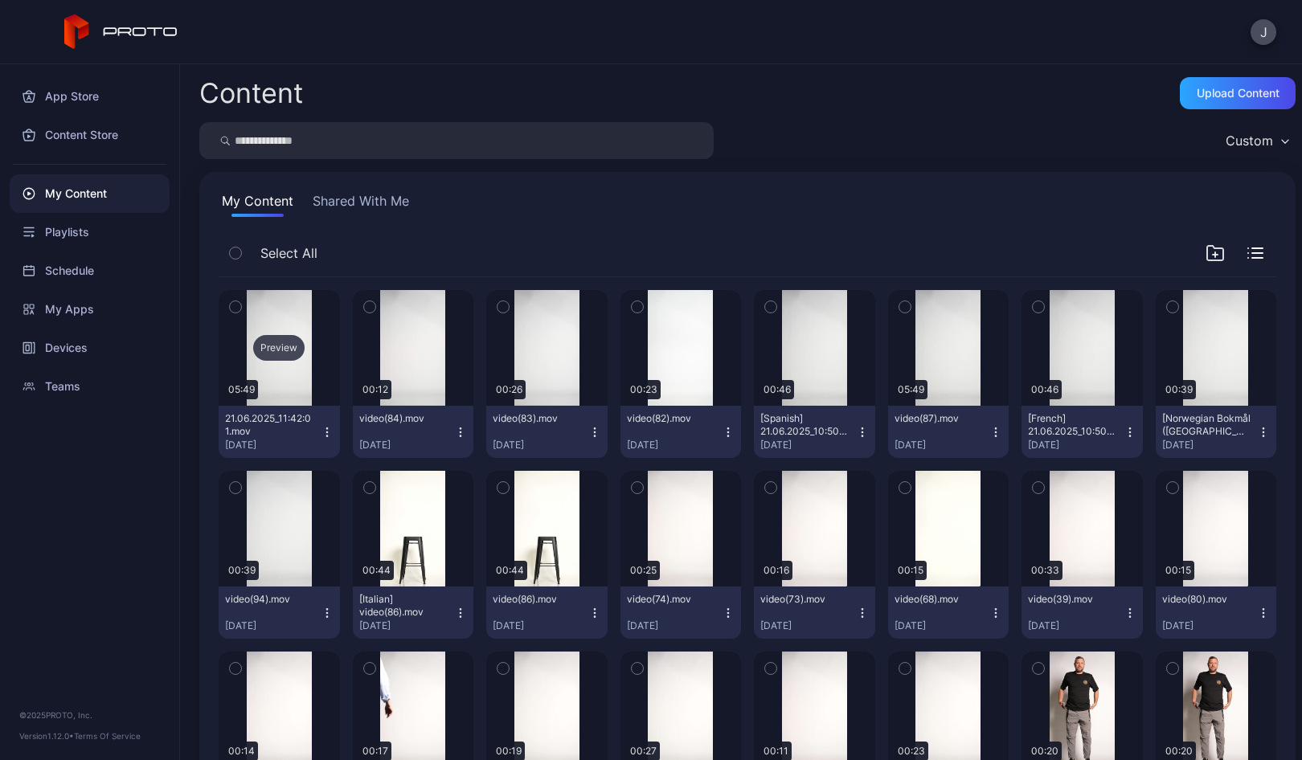
click at [260, 361] on div "Preview" at bounding box center [279, 348] width 121 height 116
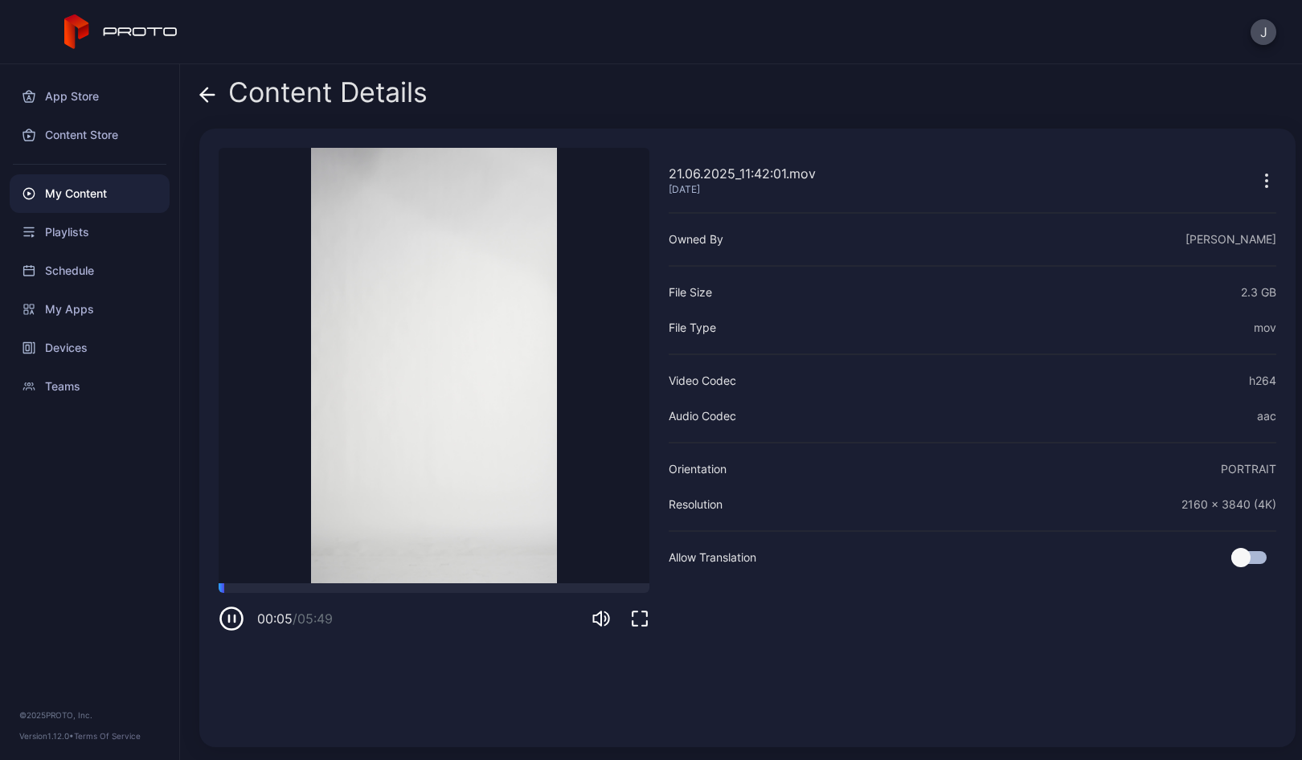
click at [202, 93] on icon at bounding box center [204, 95] width 6 height 14
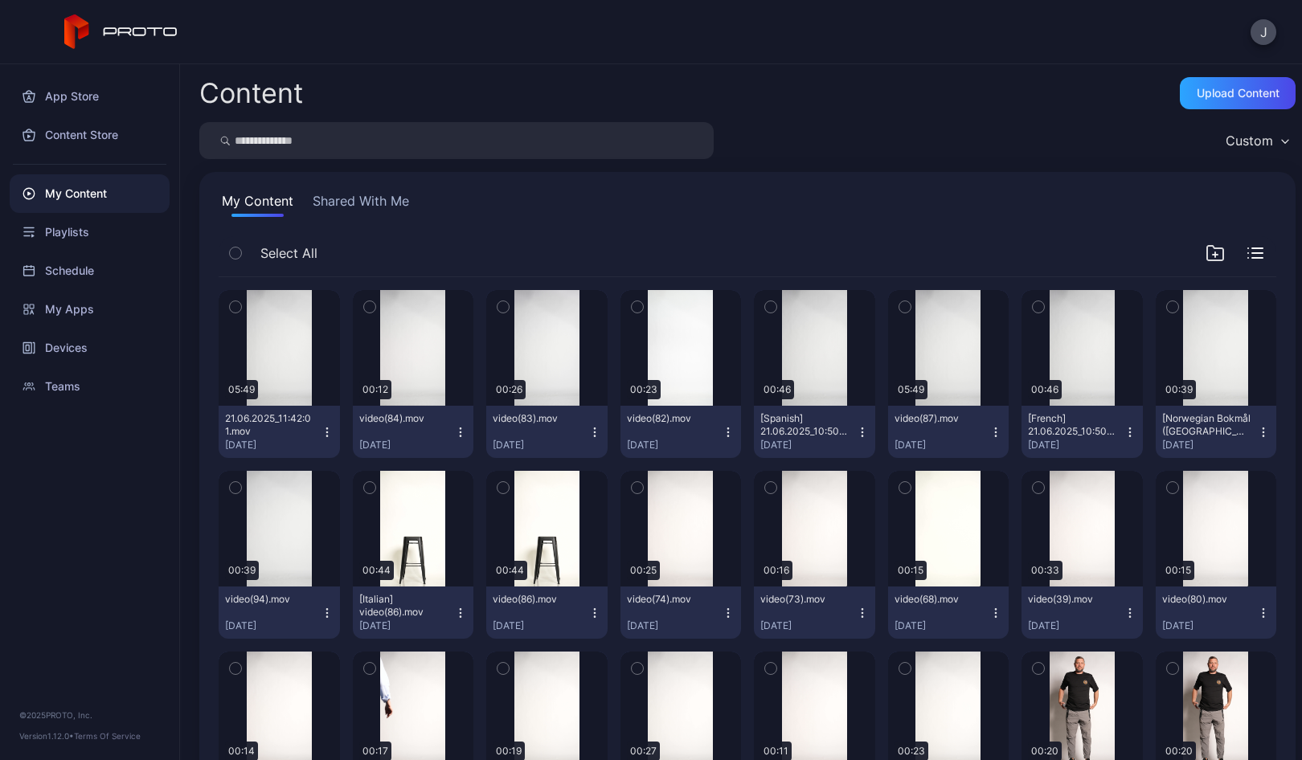
click at [326, 432] on icon "button" at bounding box center [326, 431] width 1 height 1
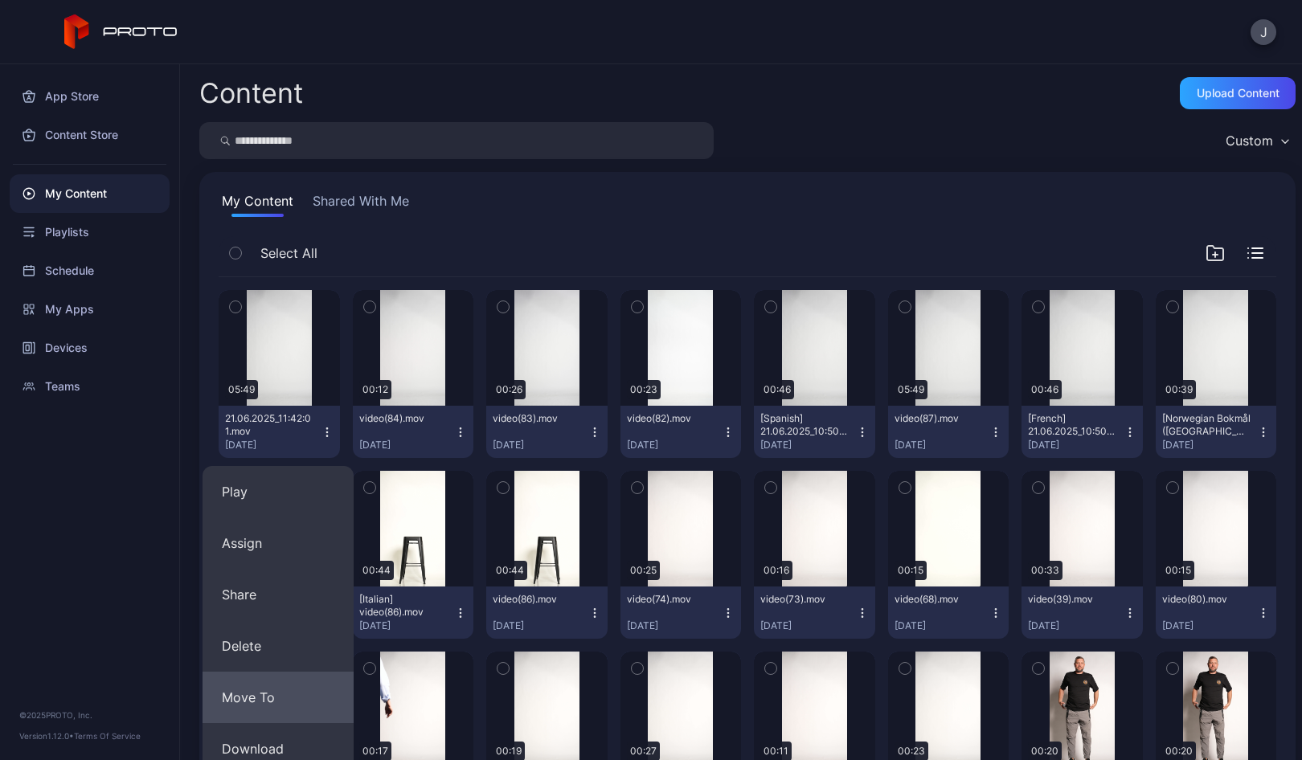
click at [270, 693] on button "Move To" at bounding box center [277, 697] width 151 height 51
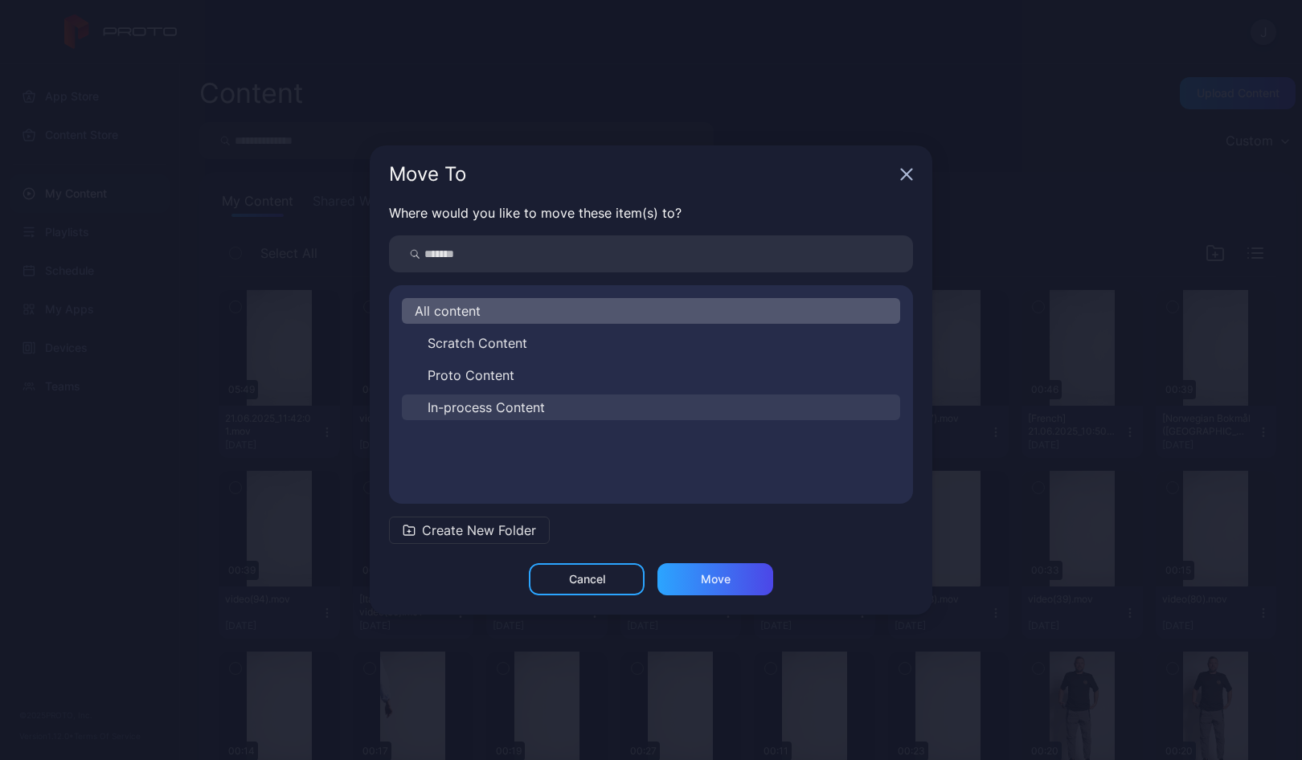
click at [465, 407] on span "In-process Content" at bounding box center [485, 407] width 117 height 19
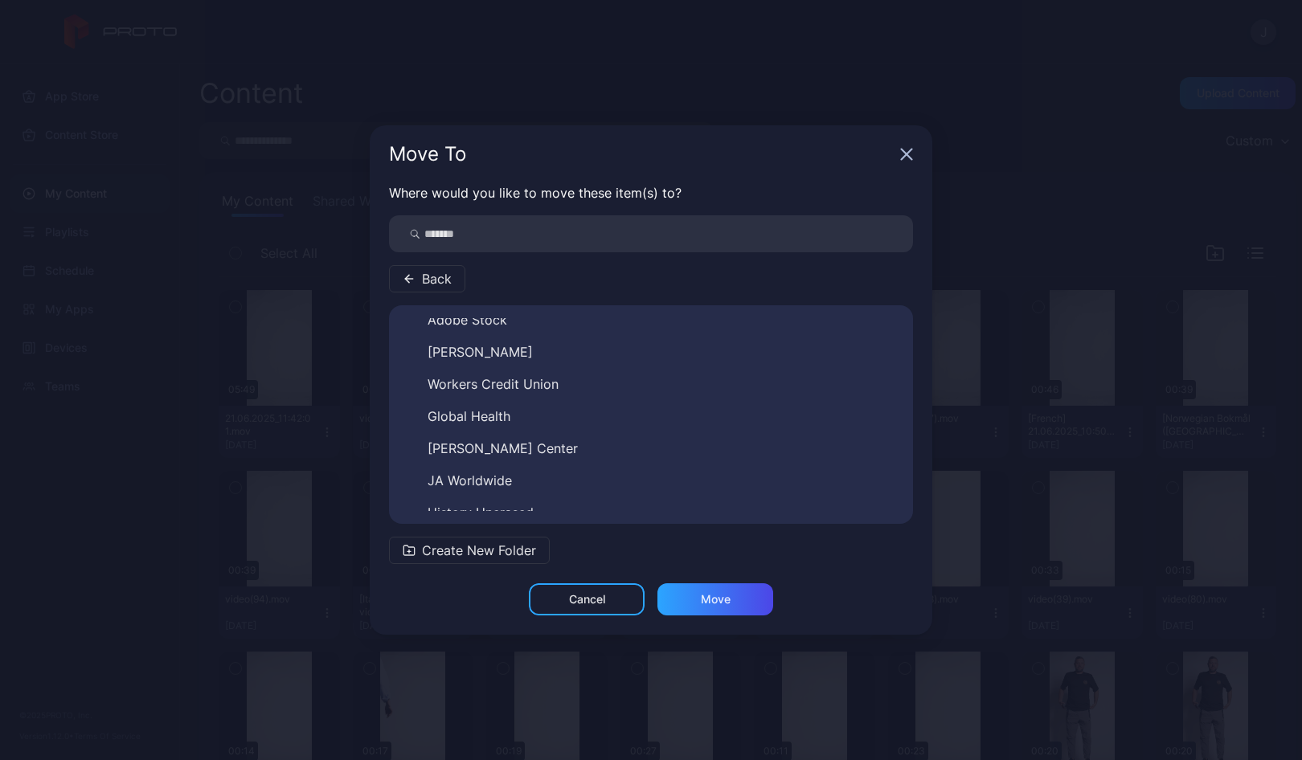
scroll to position [251, 0]
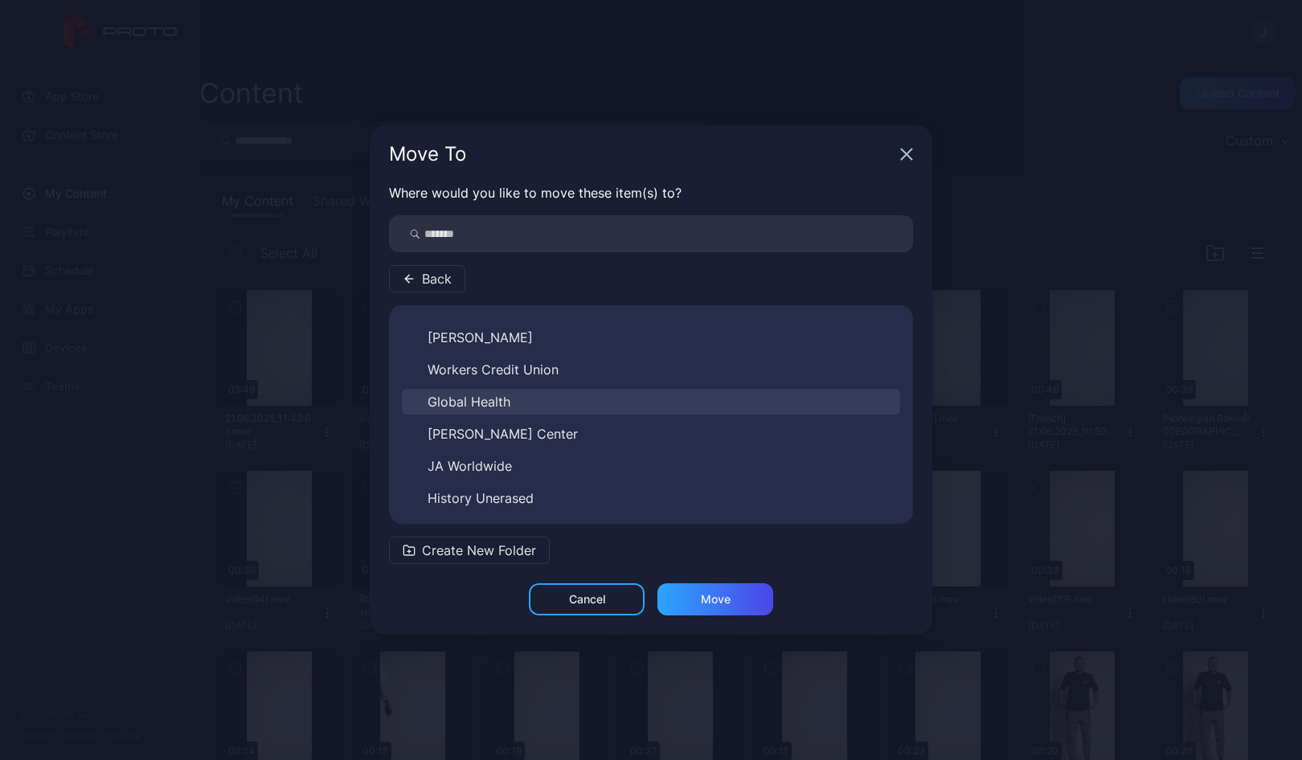
click at [515, 399] on button "Global Health" at bounding box center [651, 402] width 498 height 26
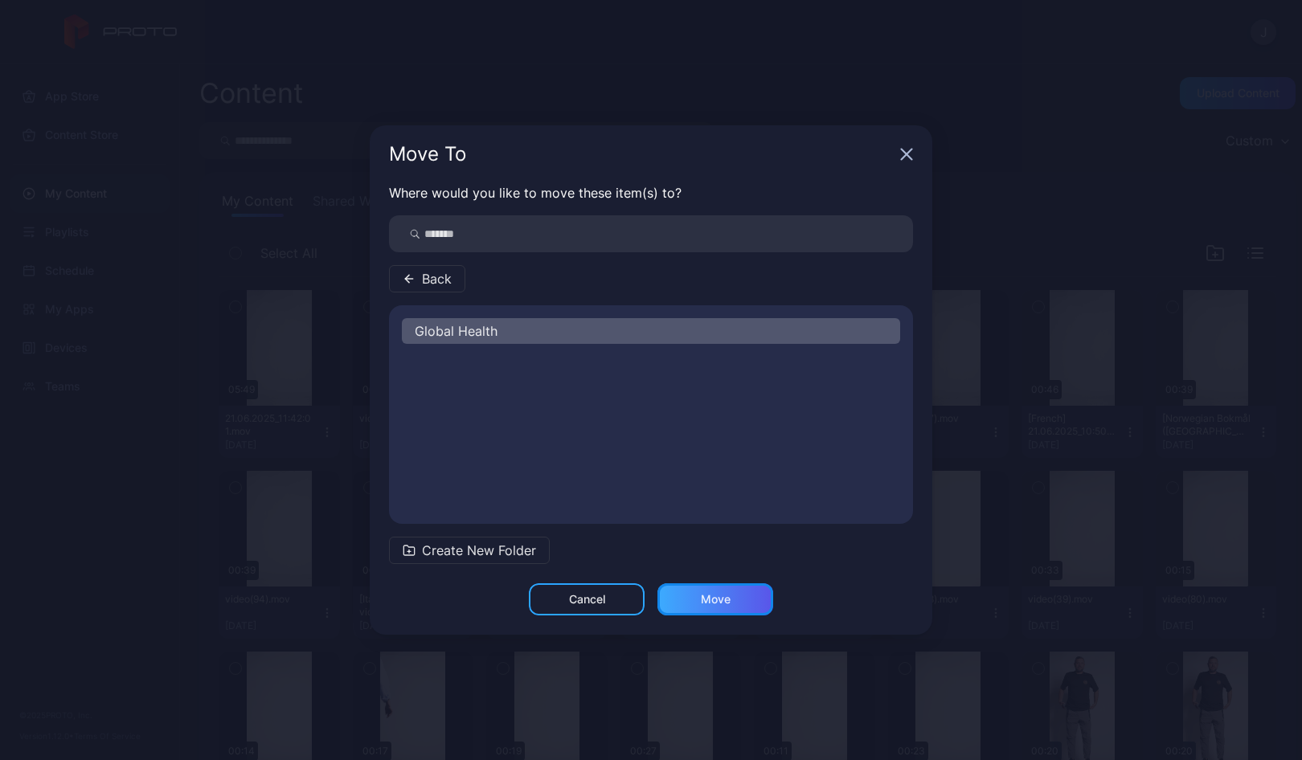
click at [735, 599] on div "Move" at bounding box center [715, 599] width 116 height 32
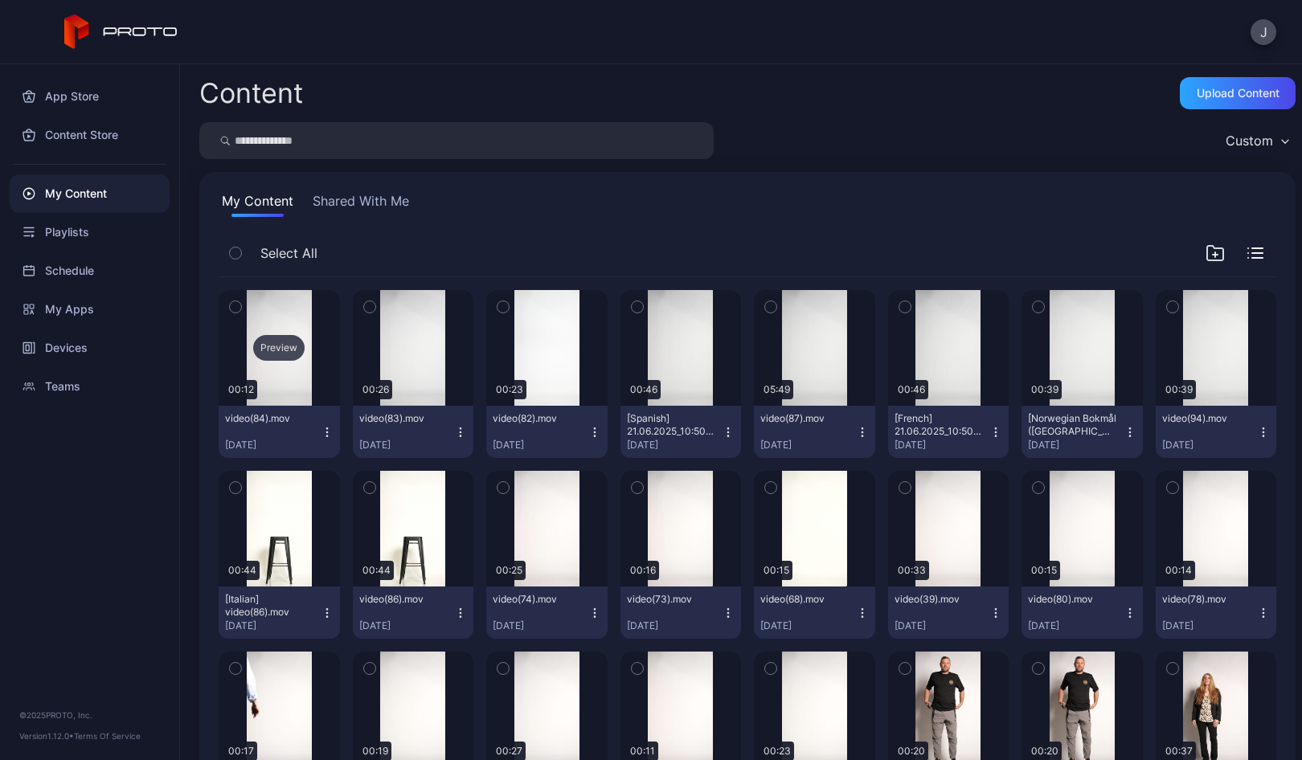
click at [273, 351] on div "Preview" at bounding box center [278, 348] width 51 height 26
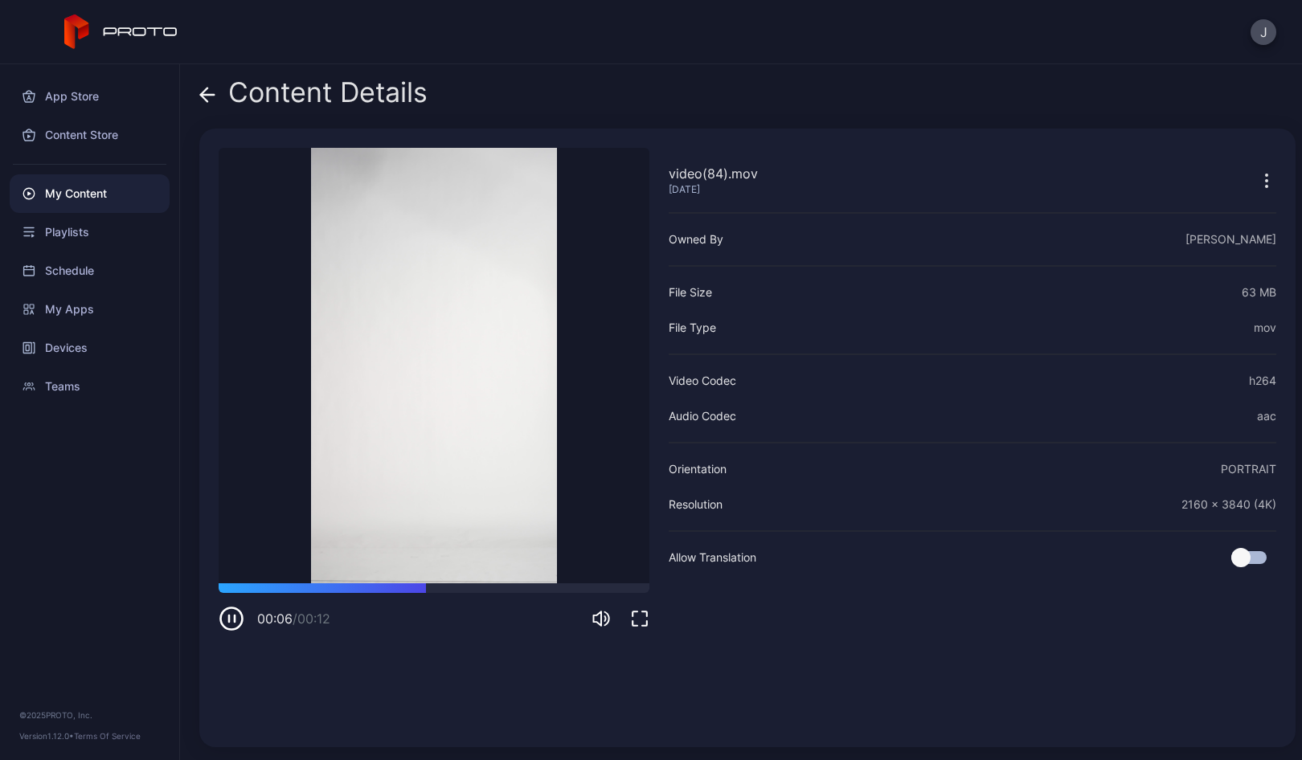
click at [202, 92] on icon at bounding box center [204, 95] width 6 height 14
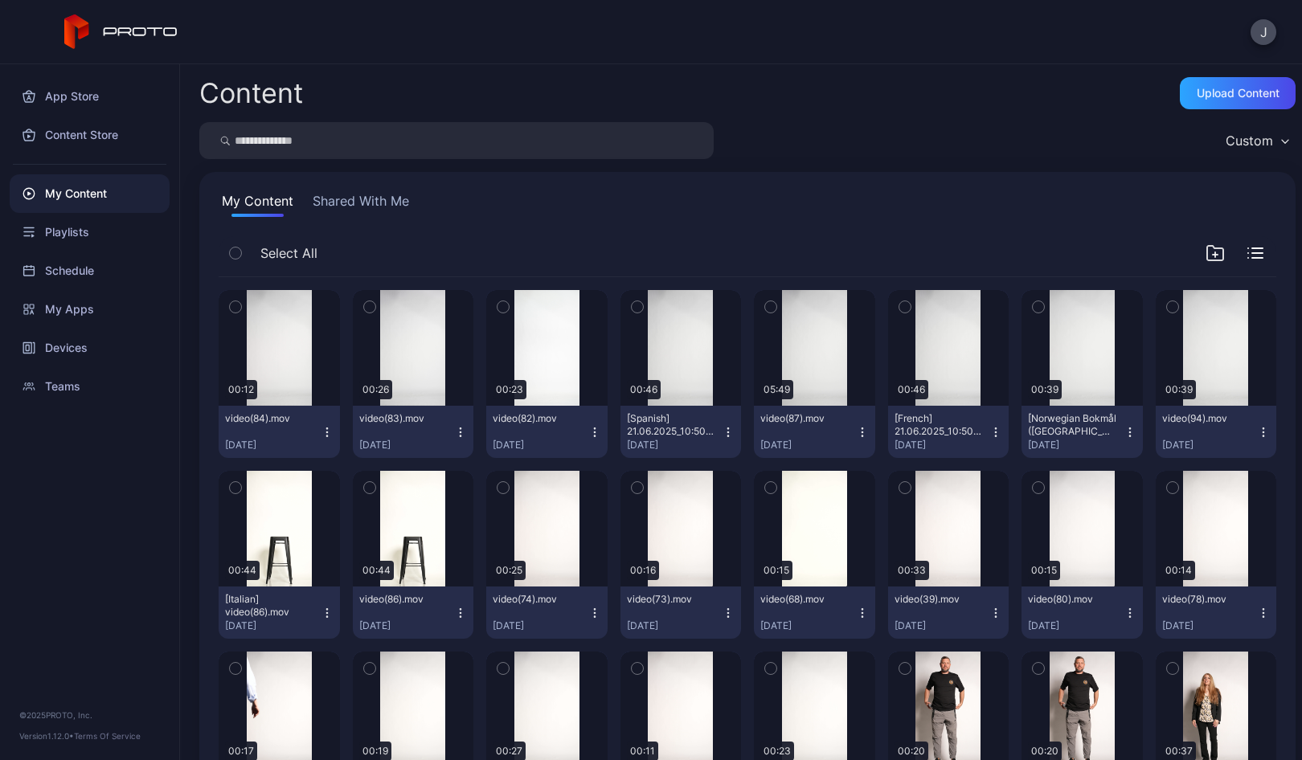
click at [325, 435] on icon "button" at bounding box center [327, 432] width 13 height 13
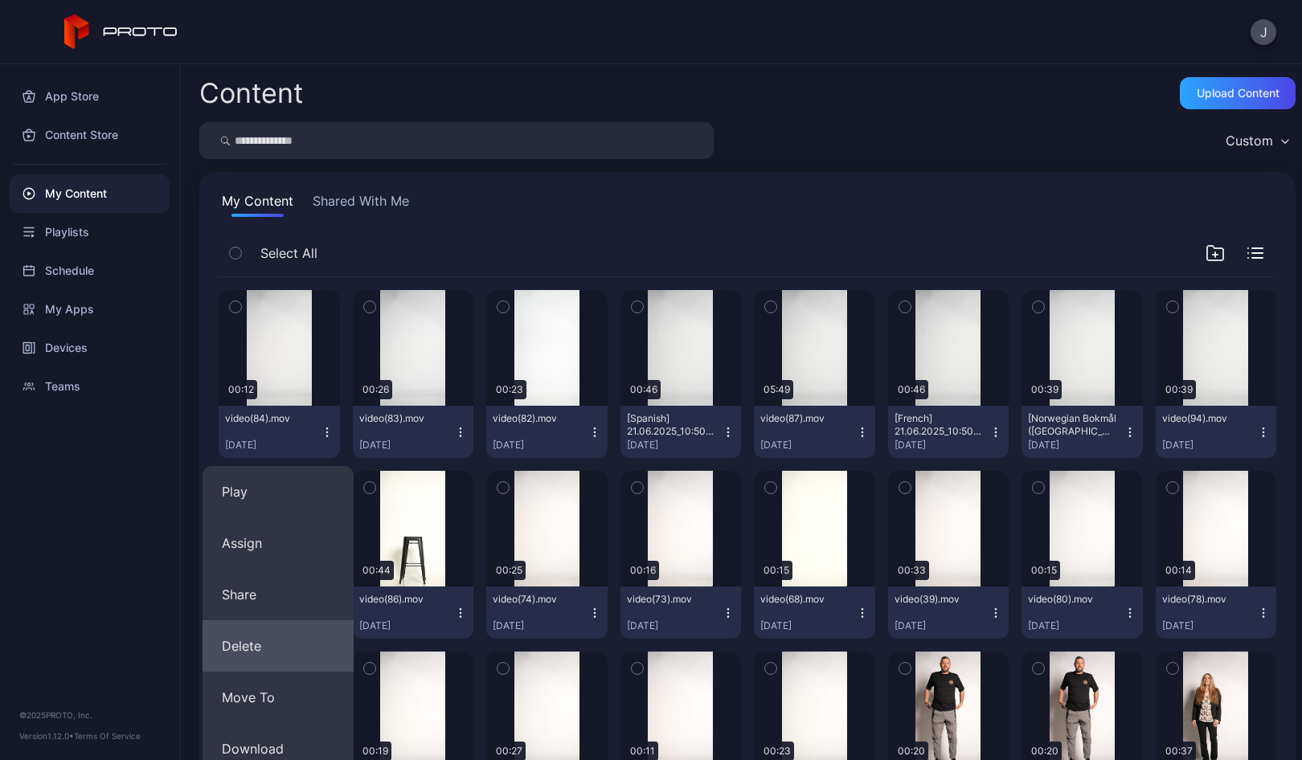
click at [259, 644] on button "Delete" at bounding box center [277, 645] width 151 height 51
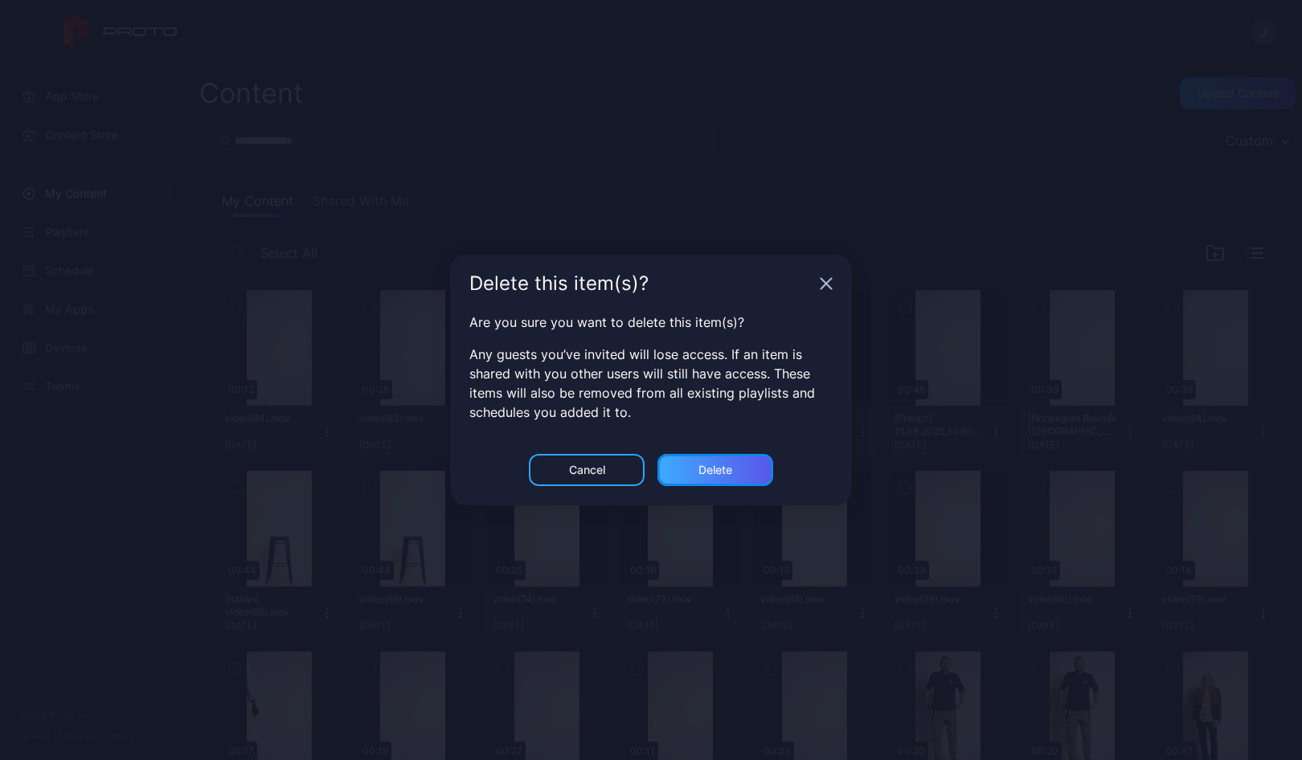
click at [717, 465] on div "Delete" at bounding box center [715, 470] width 34 height 13
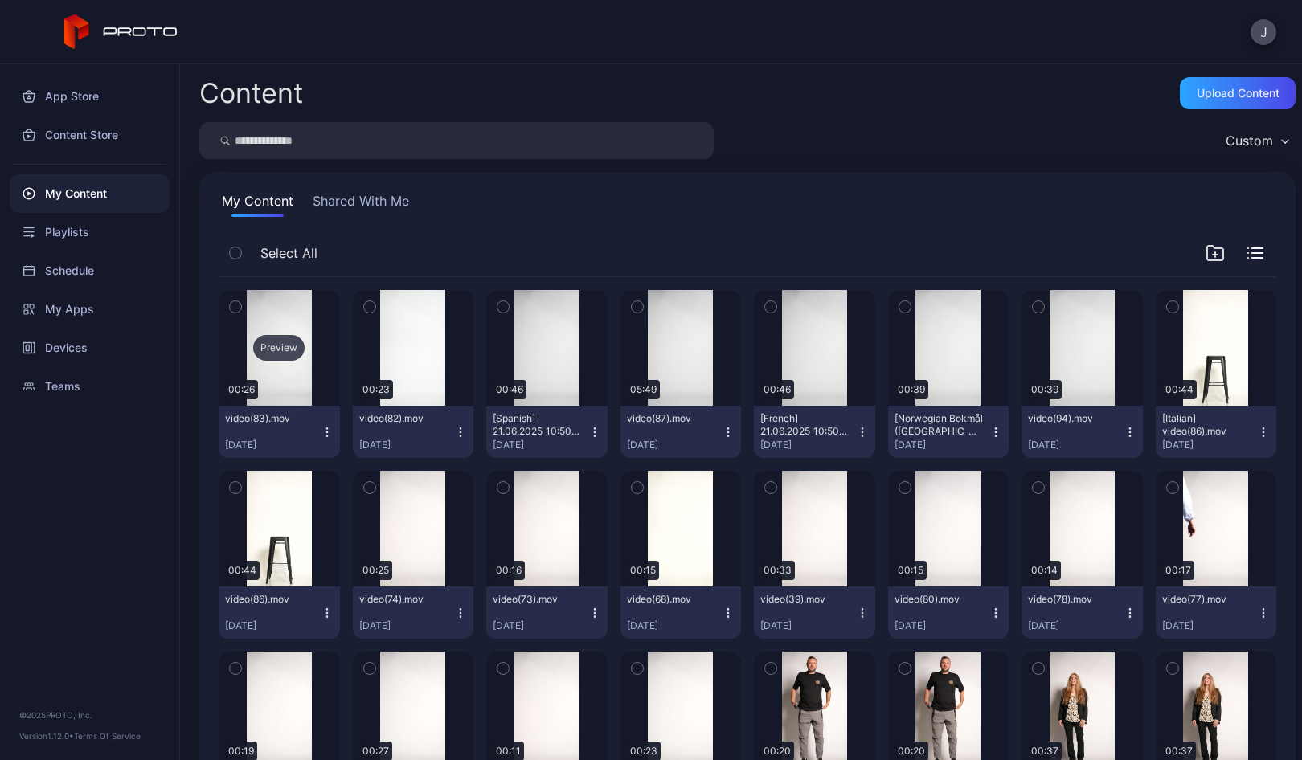
click at [276, 350] on div "Preview" at bounding box center [278, 348] width 51 height 26
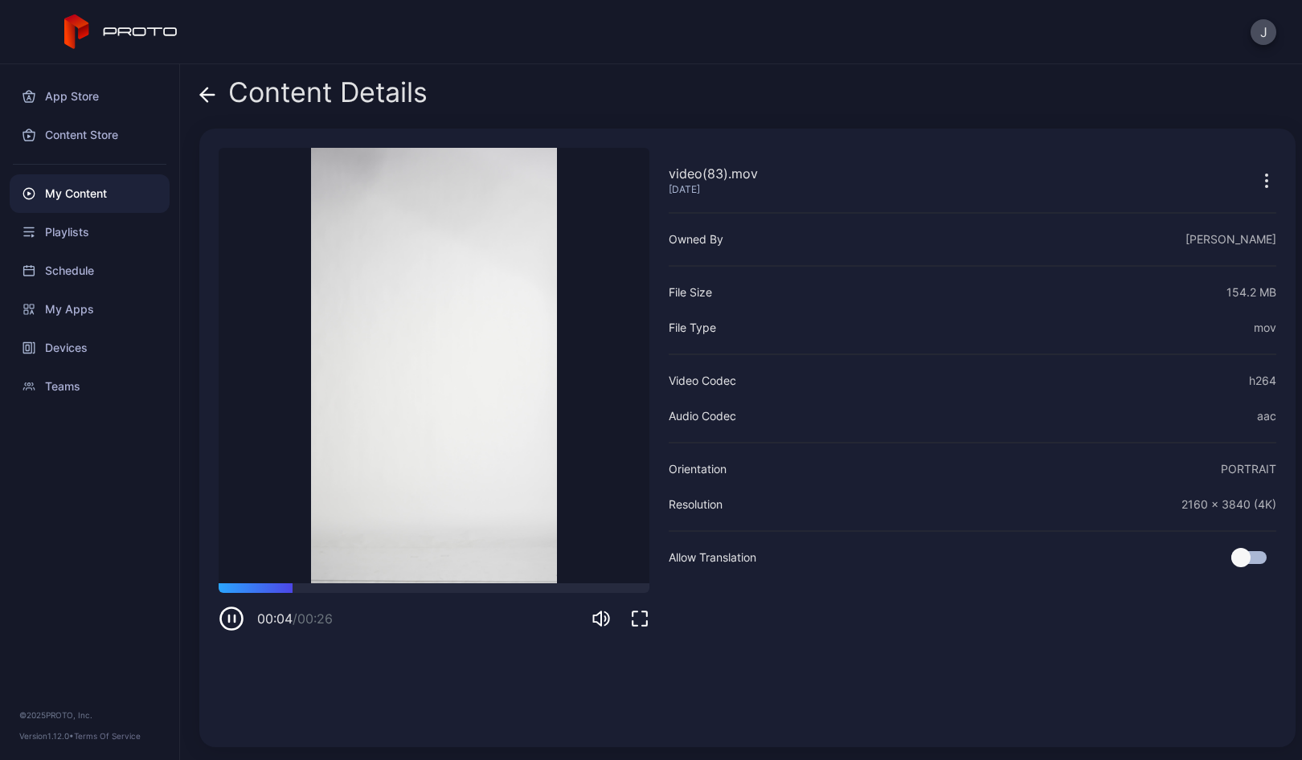
click at [206, 95] on icon at bounding box center [208, 95] width 14 height 0
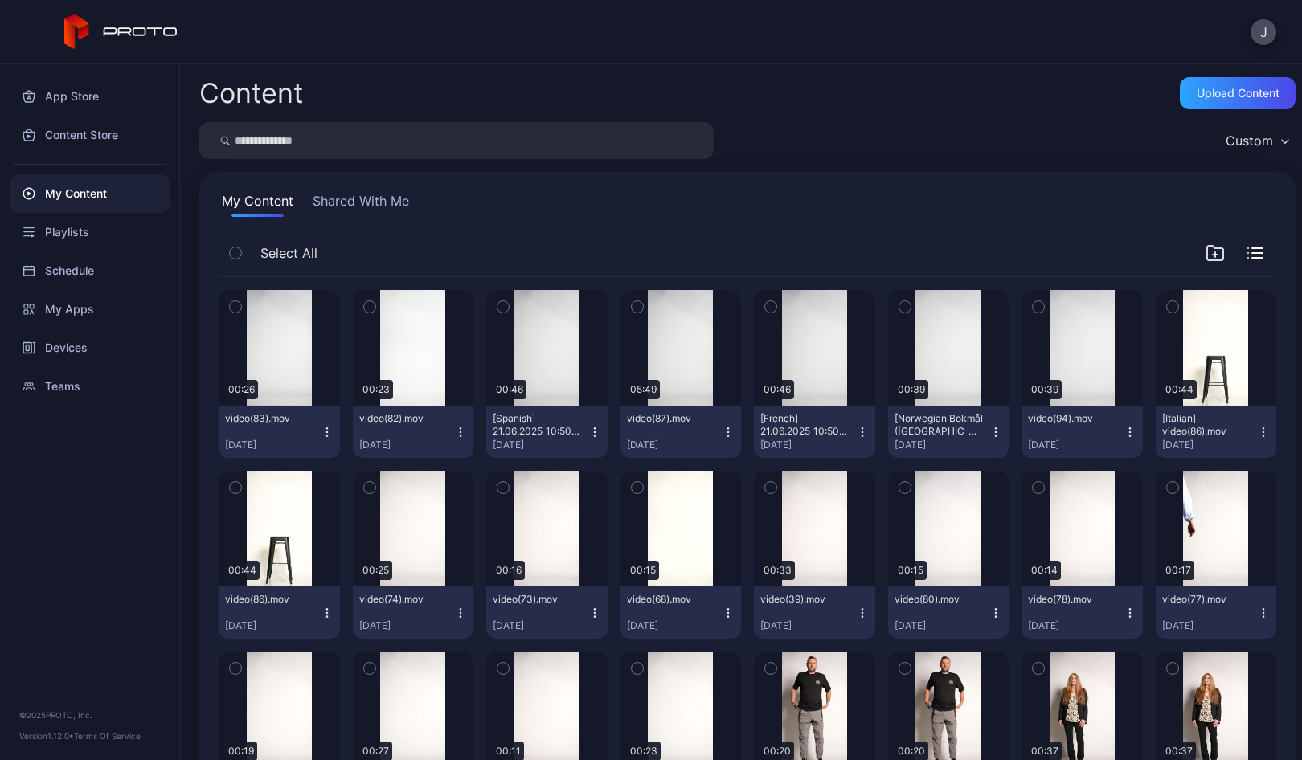
click at [321, 436] on icon "button" at bounding box center [327, 432] width 13 height 13
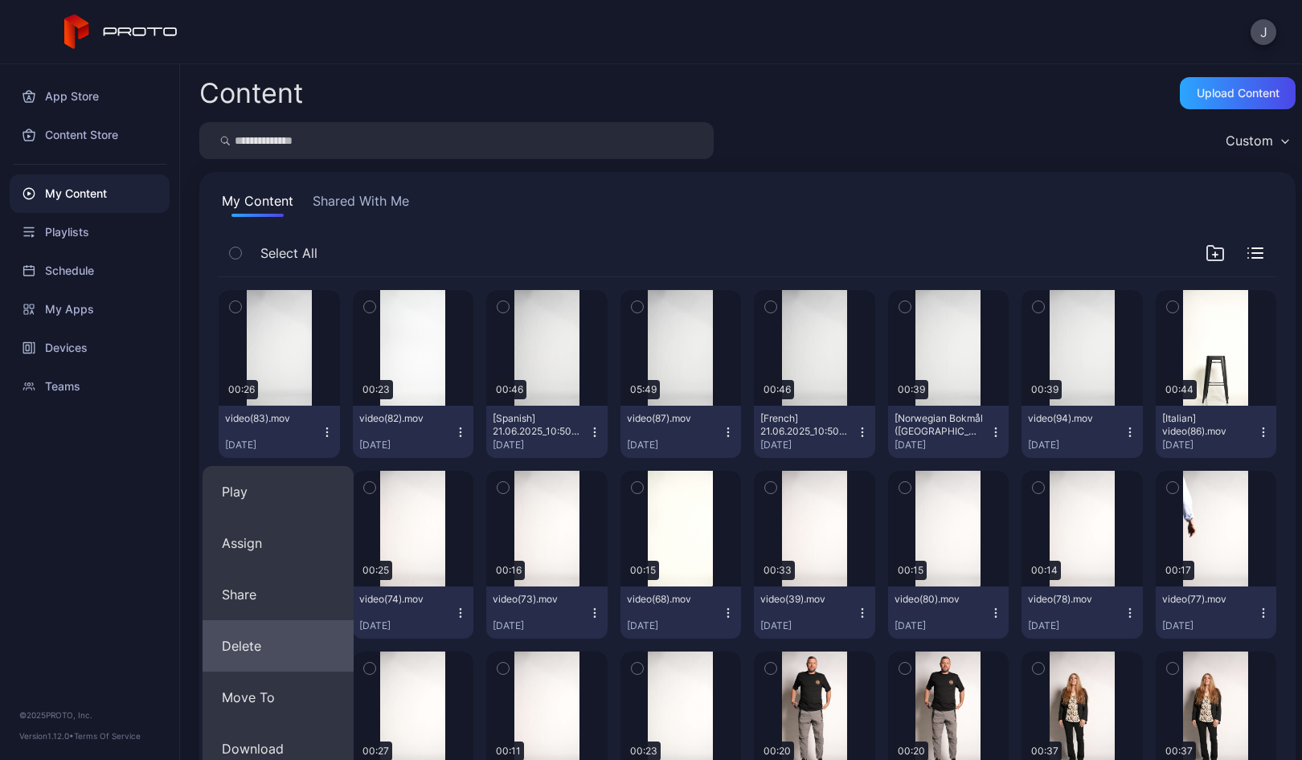
click at [262, 637] on button "Delete" at bounding box center [277, 645] width 151 height 51
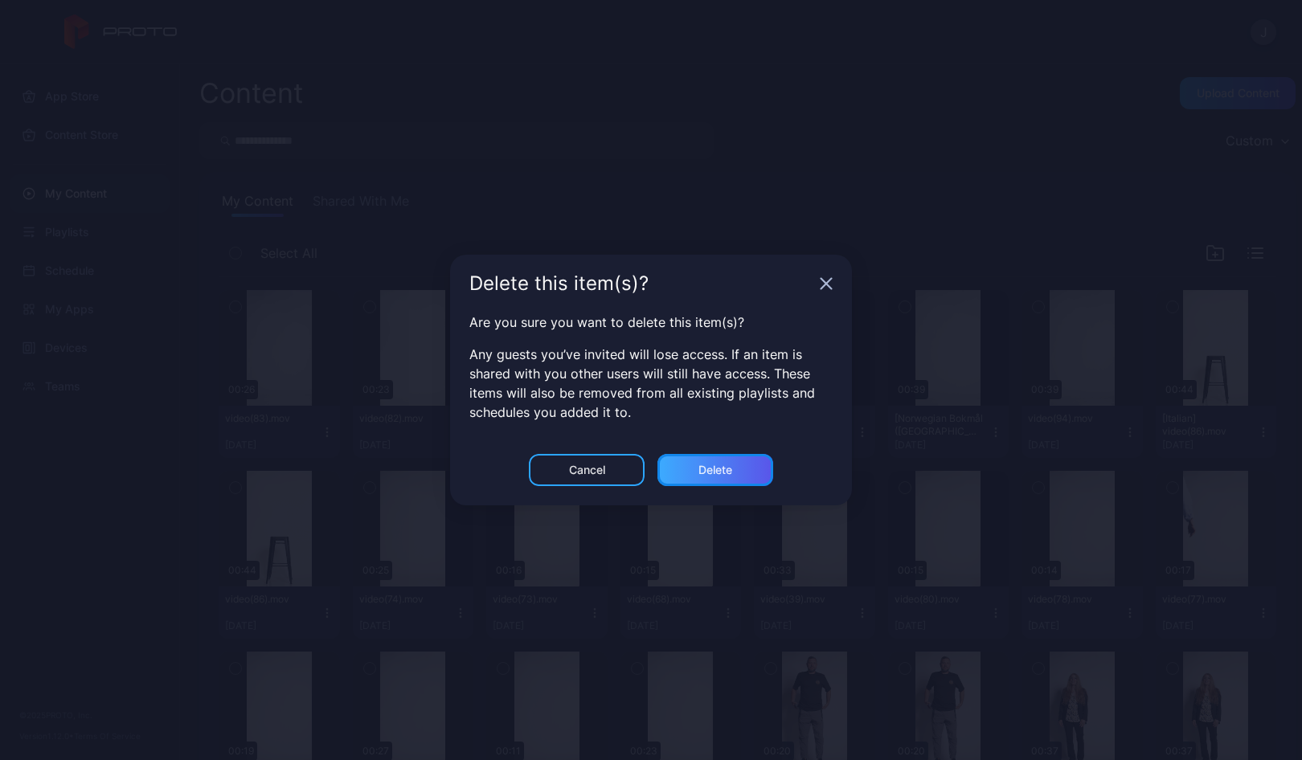
click at [746, 476] on div "Delete" at bounding box center [715, 470] width 116 height 32
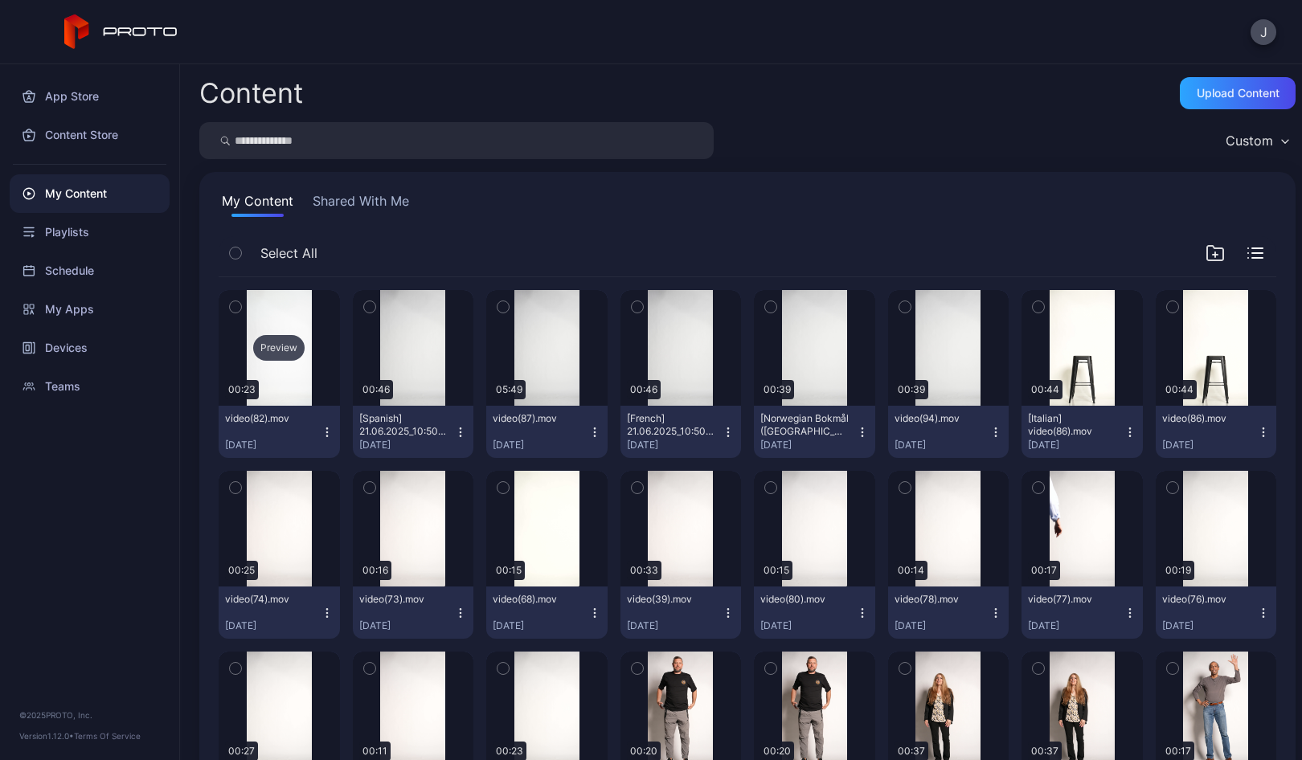
click at [296, 356] on div "Preview" at bounding box center [278, 348] width 51 height 26
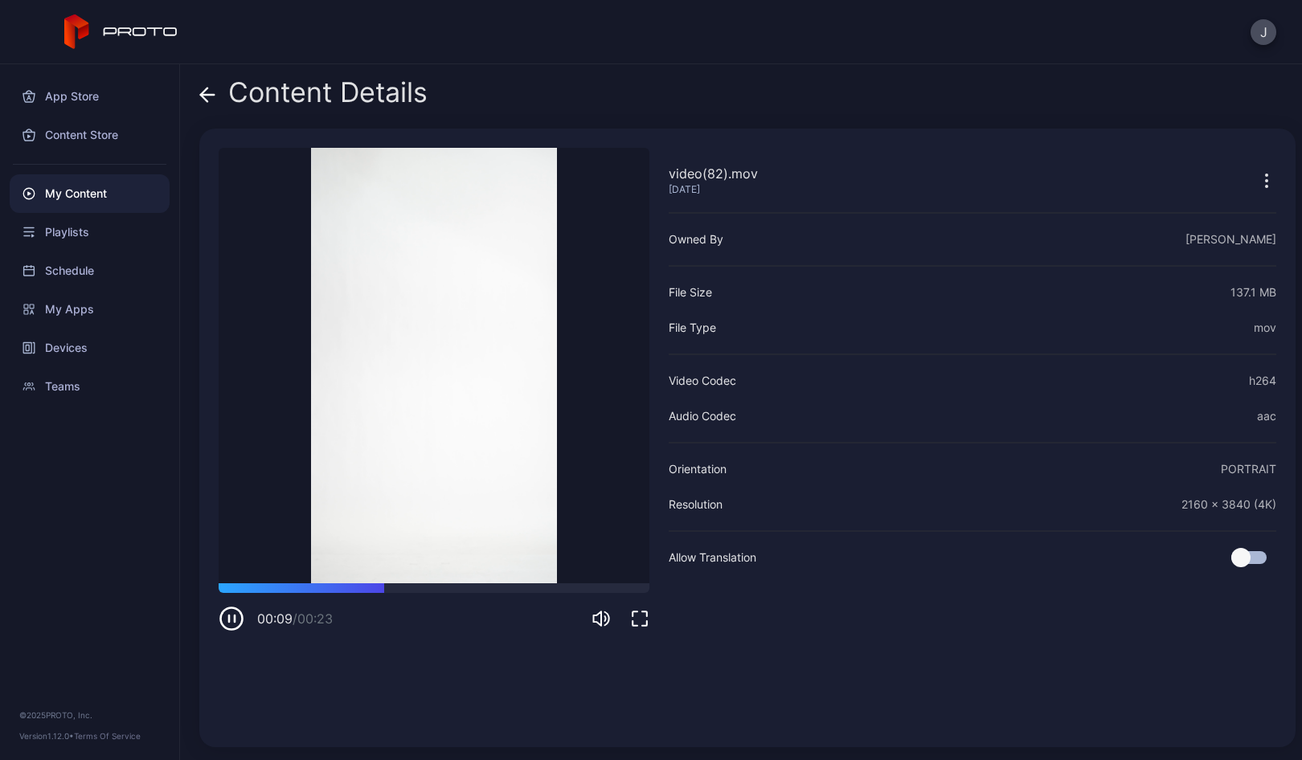
click at [207, 97] on icon at bounding box center [207, 95] width 16 height 16
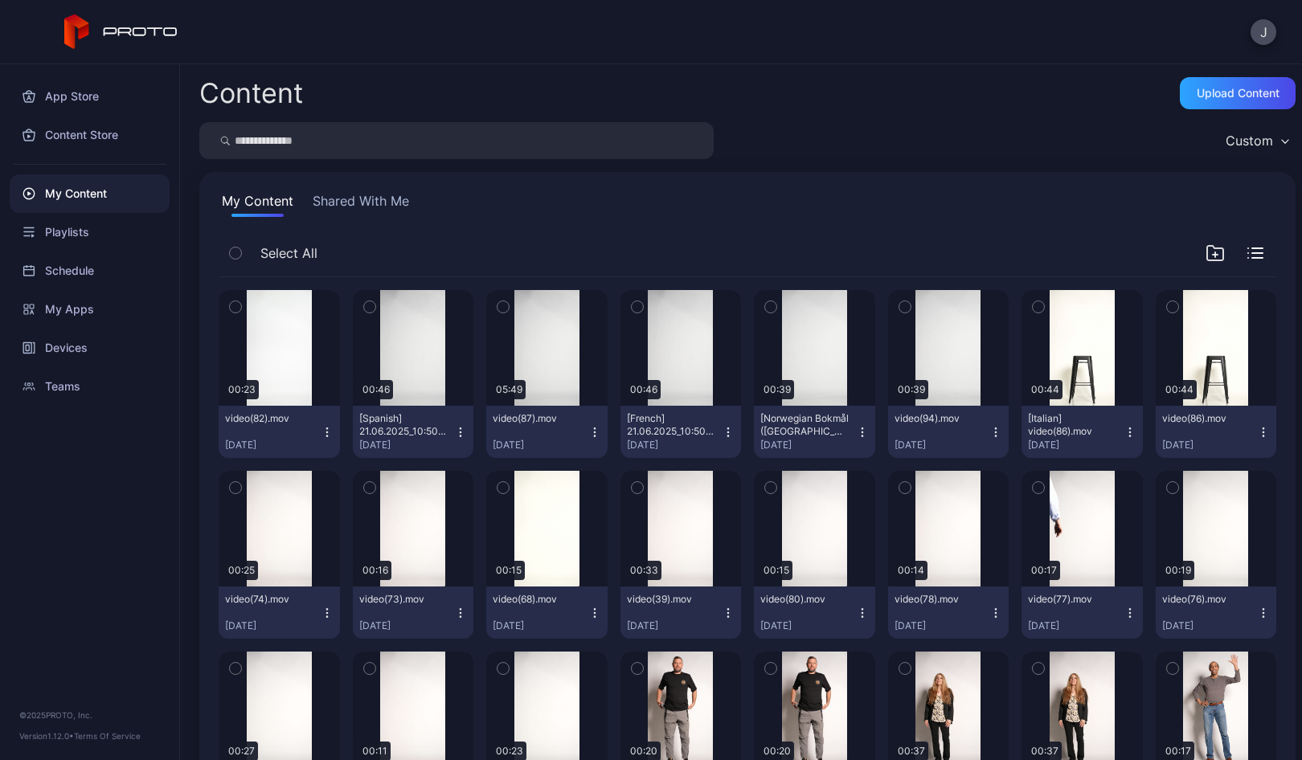
click at [321, 440] on button "video(82).mov [DATE]" at bounding box center [279, 432] width 121 height 52
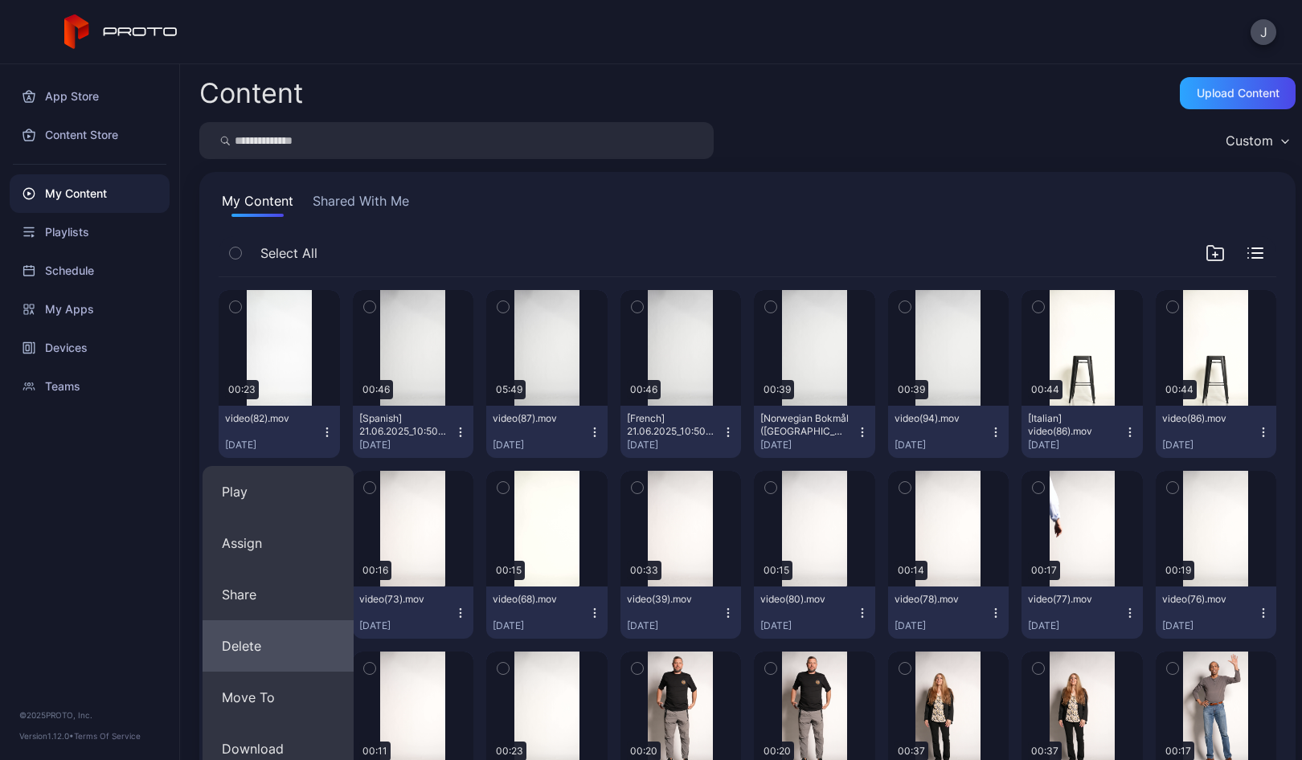
click at [252, 642] on button "Delete" at bounding box center [277, 645] width 151 height 51
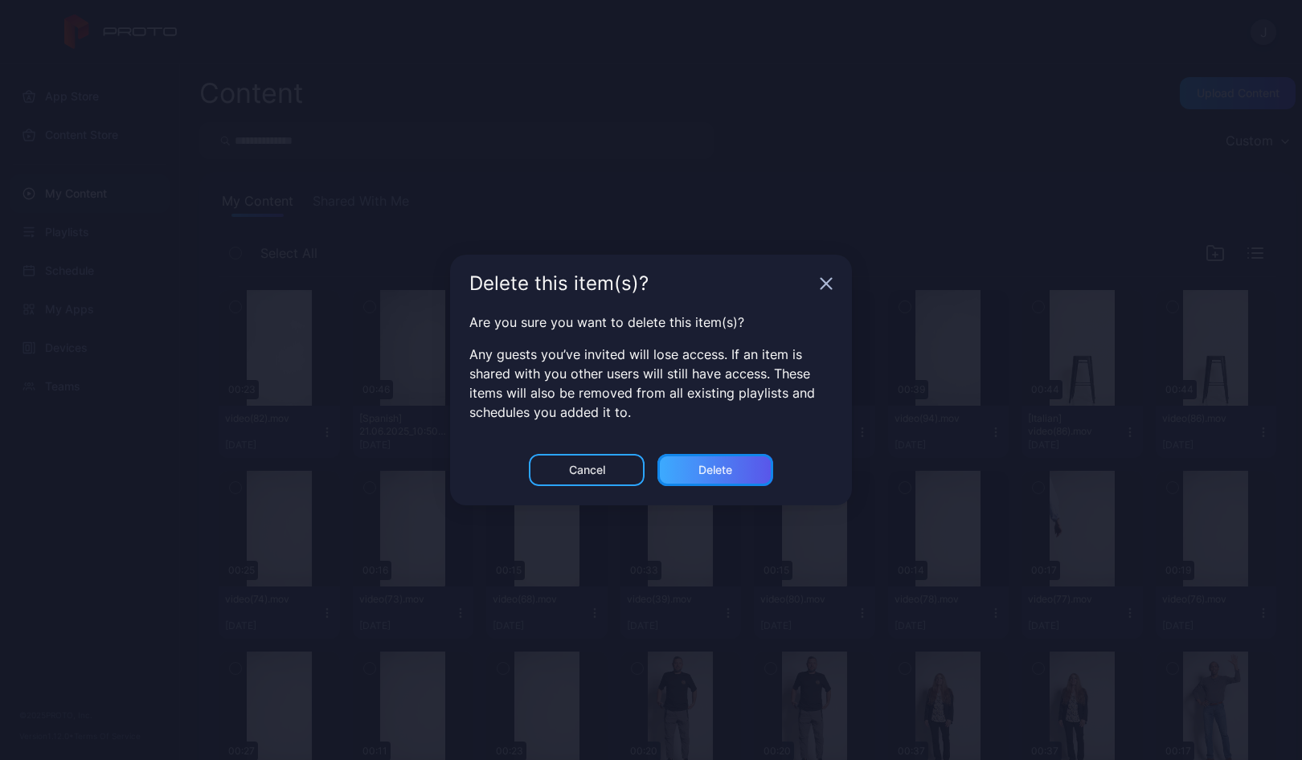
click at [724, 468] on div "Delete" at bounding box center [715, 470] width 34 height 13
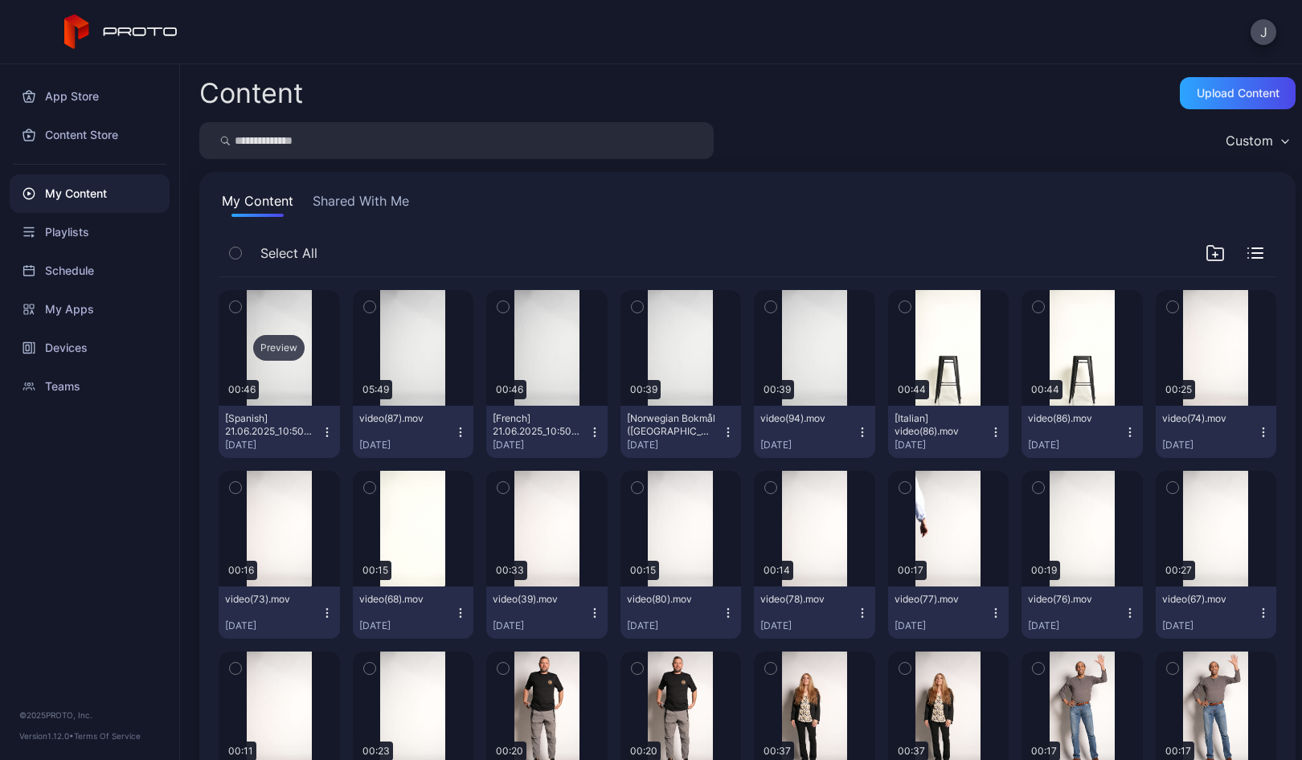
click at [276, 363] on div "Preview" at bounding box center [279, 348] width 121 height 116
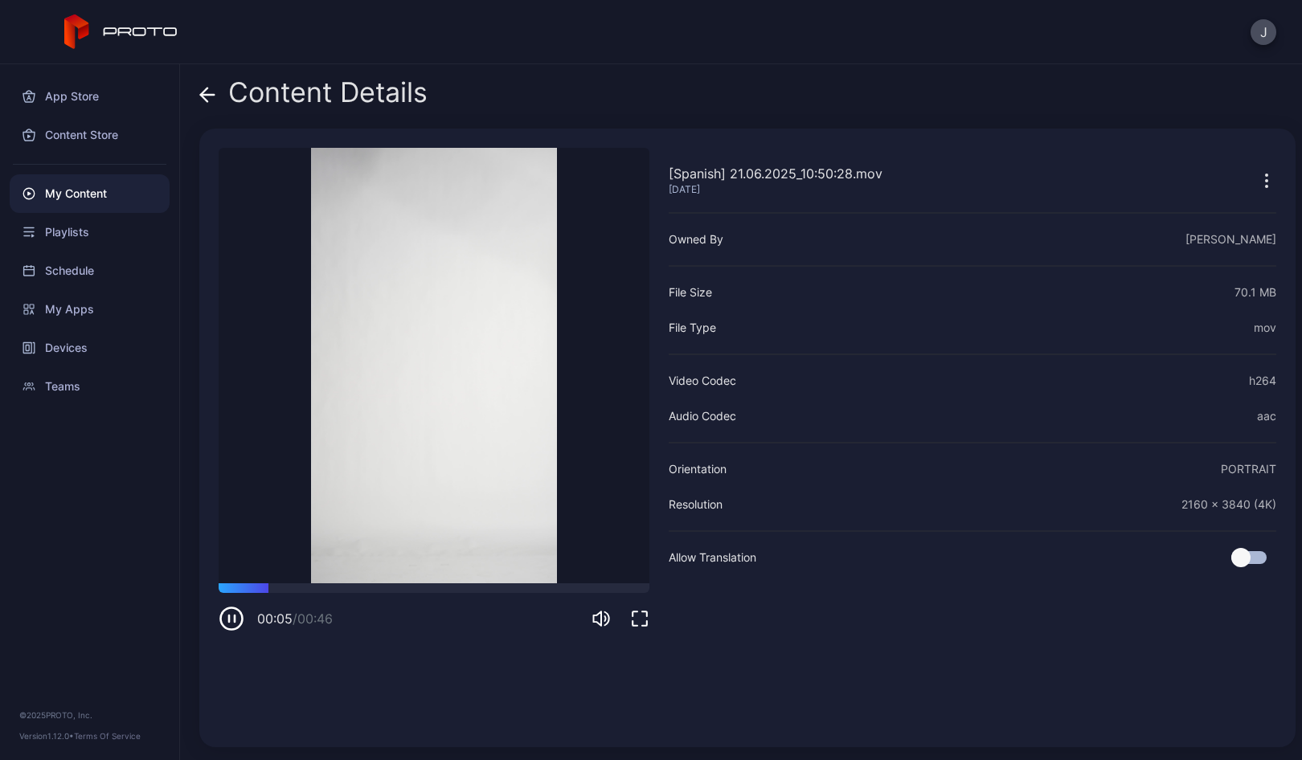
click at [203, 92] on icon at bounding box center [204, 95] width 6 height 14
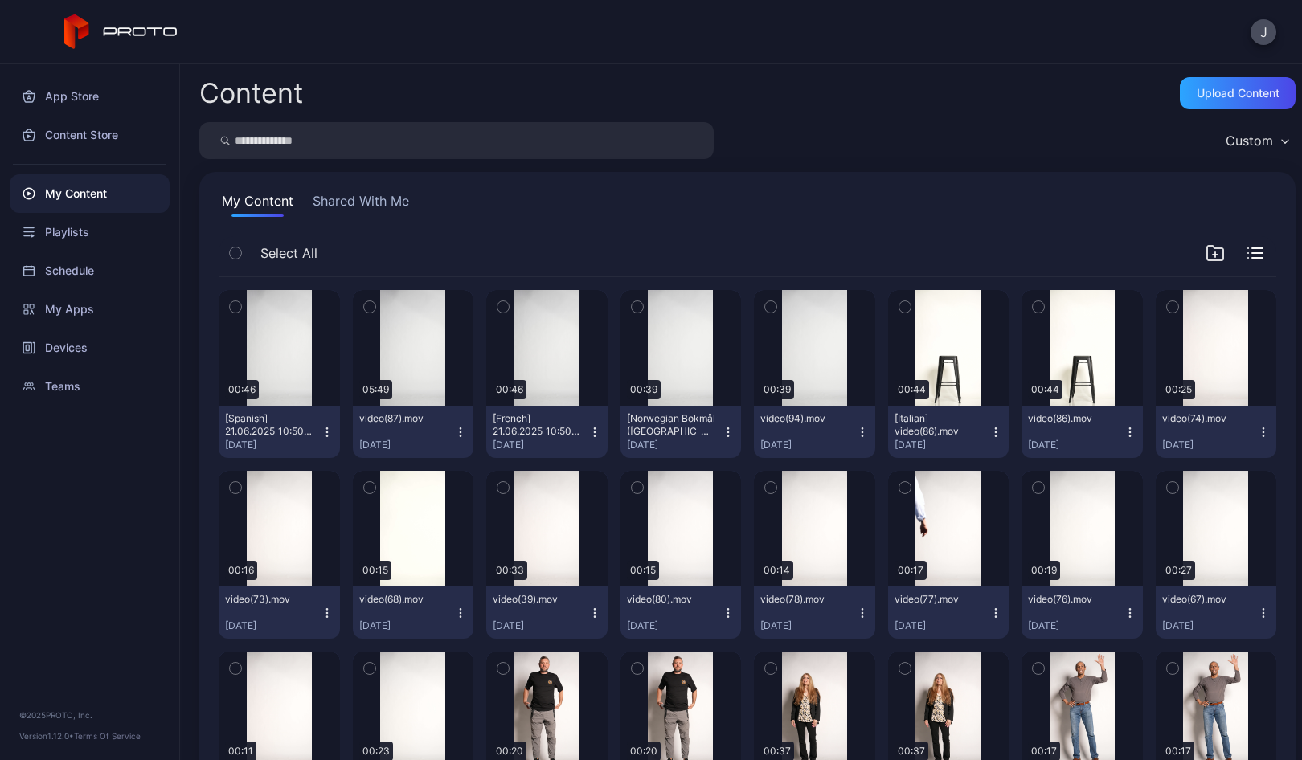
click at [325, 431] on icon "button" at bounding box center [327, 432] width 13 height 13
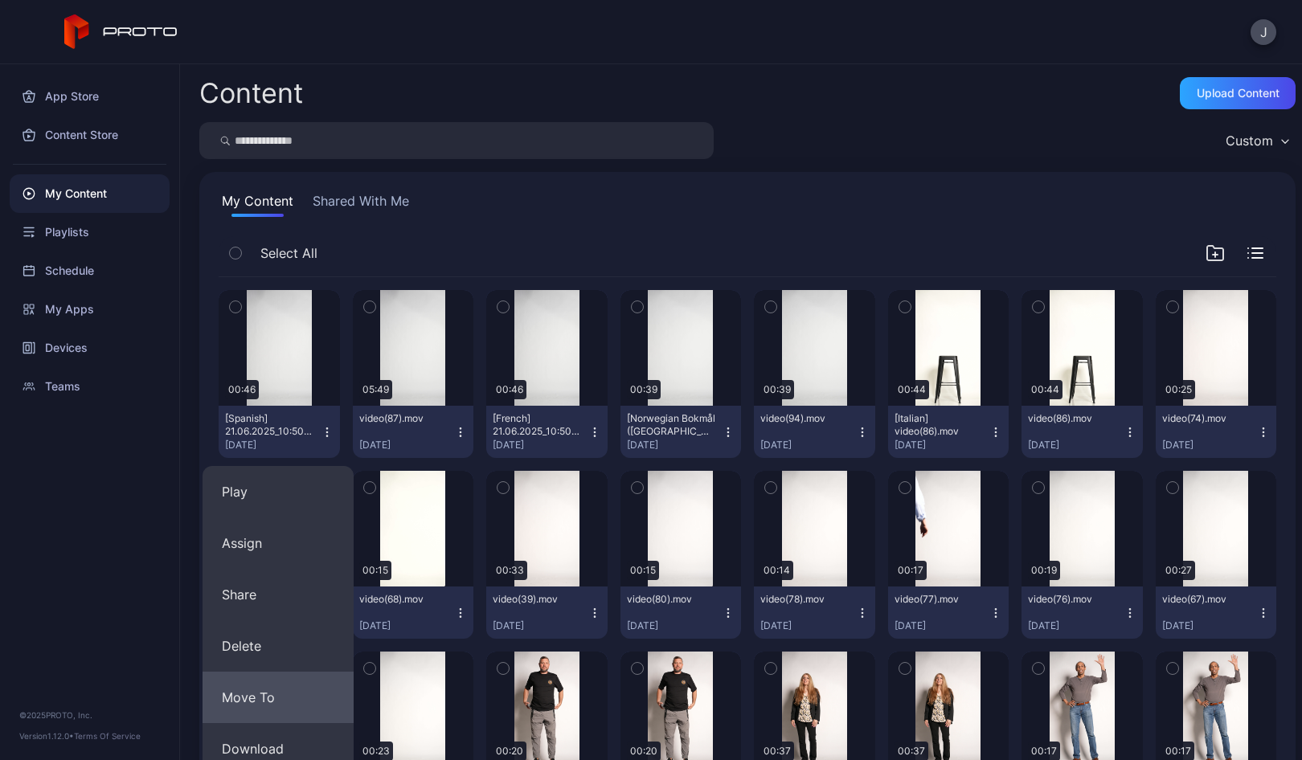
click at [274, 695] on button "Move To" at bounding box center [277, 697] width 151 height 51
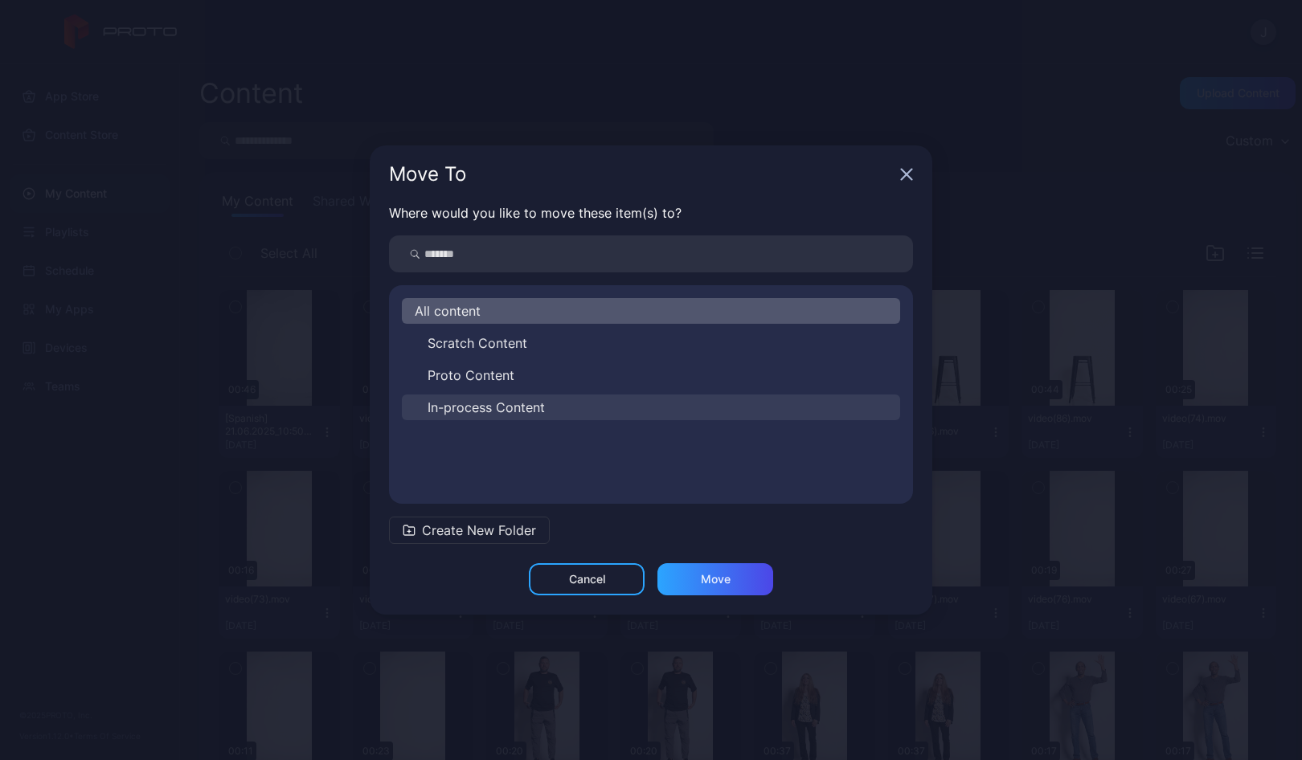
click at [472, 409] on span "In-process Content" at bounding box center [485, 407] width 117 height 19
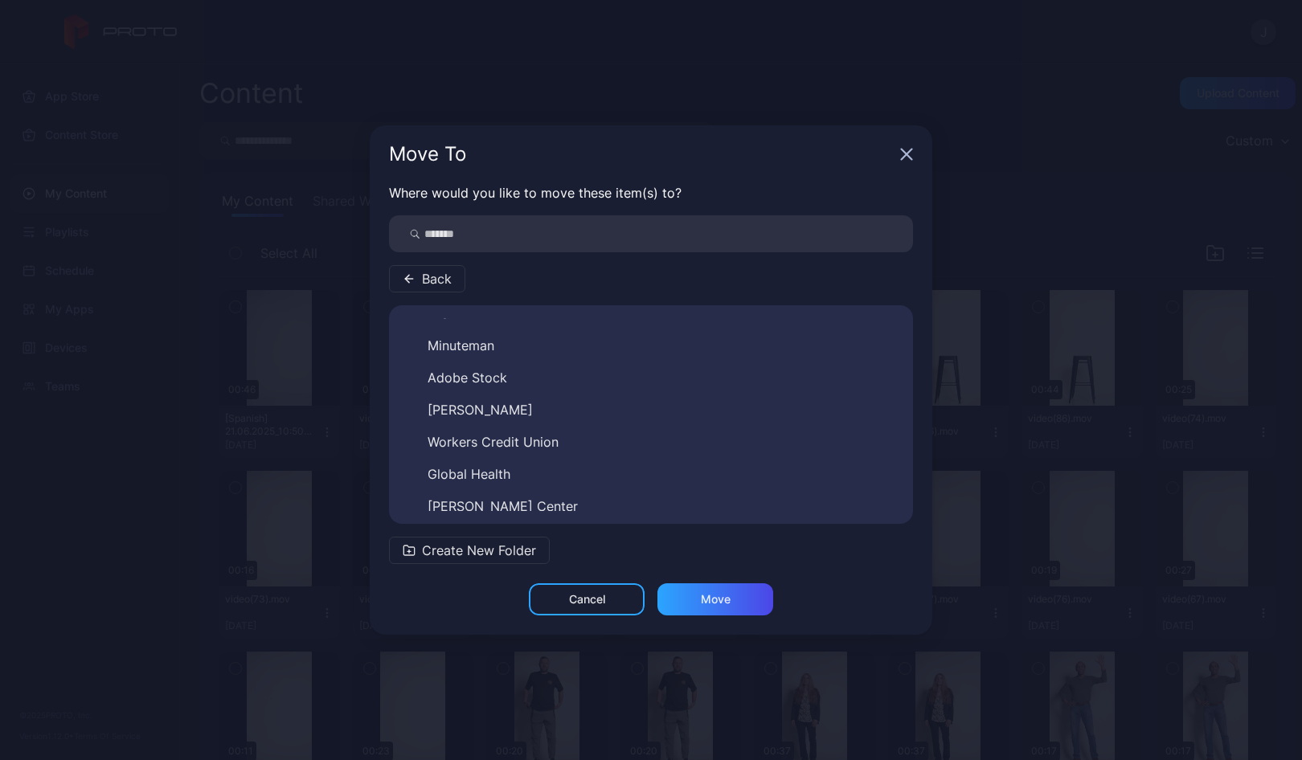
scroll to position [181, 0]
click at [519, 474] on button "Global Health" at bounding box center [651, 472] width 498 height 26
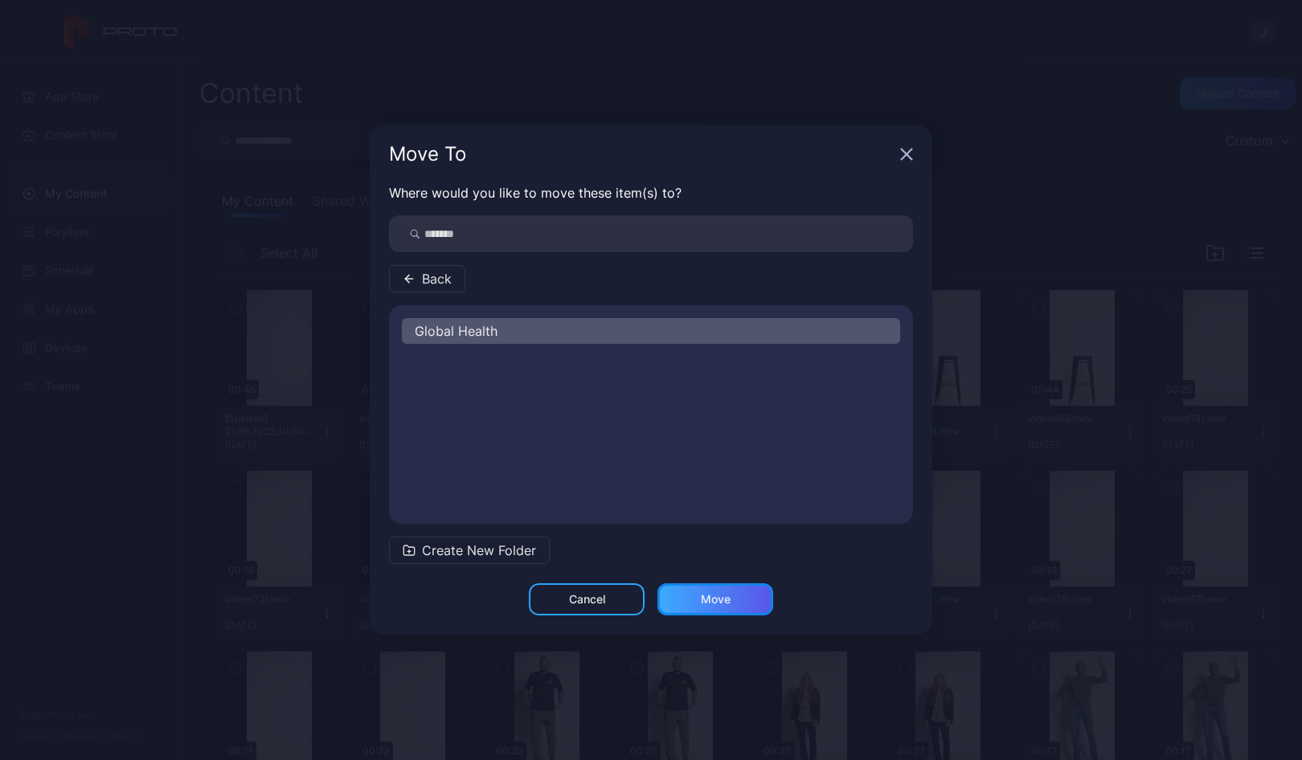
click at [730, 596] on div "Move" at bounding box center [715, 599] width 116 height 32
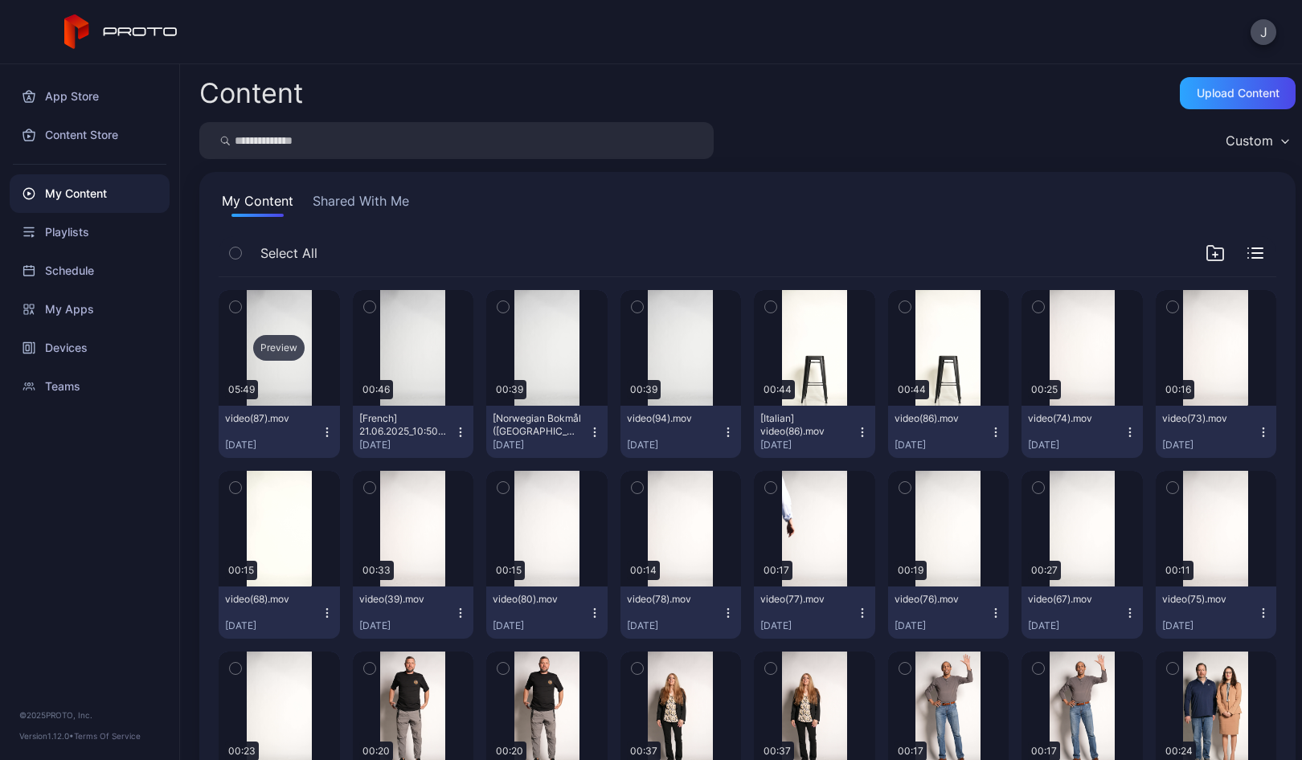
click at [270, 347] on div "Preview" at bounding box center [278, 348] width 51 height 26
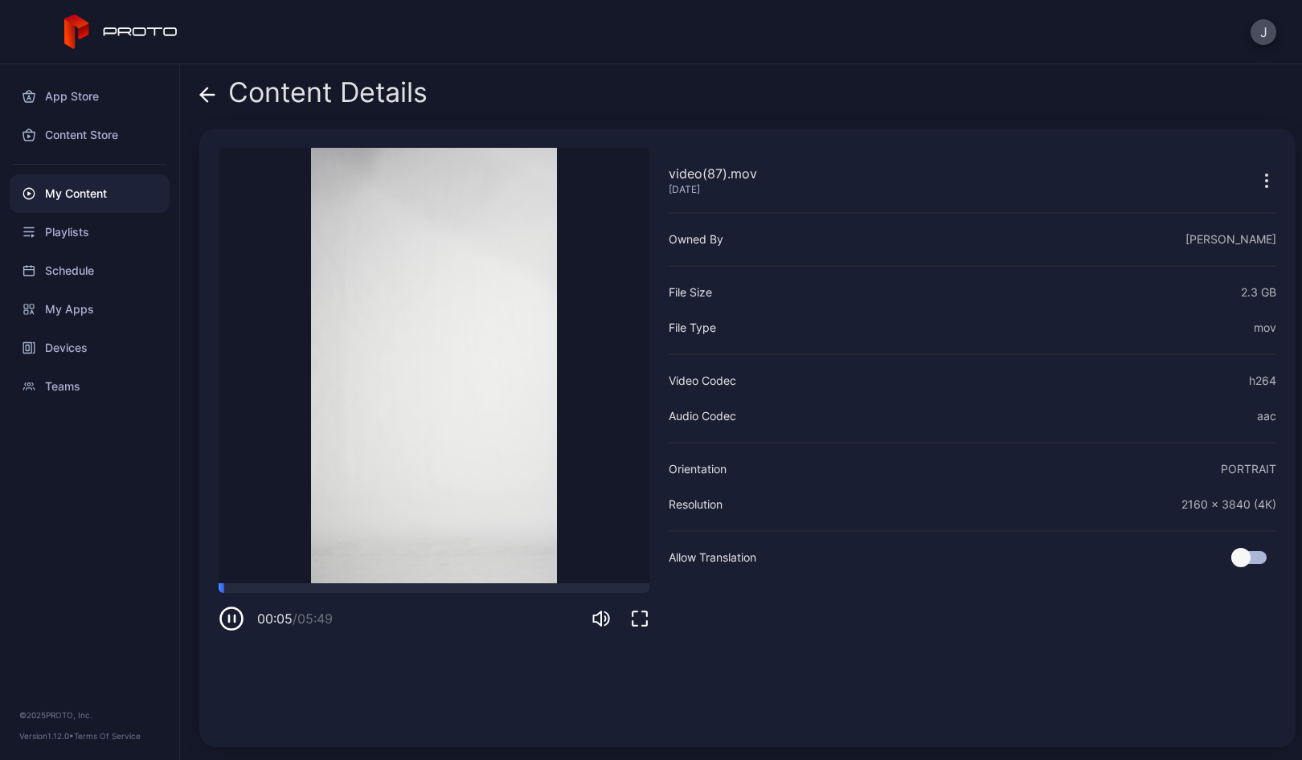
click at [207, 100] on icon at bounding box center [204, 95] width 6 height 14
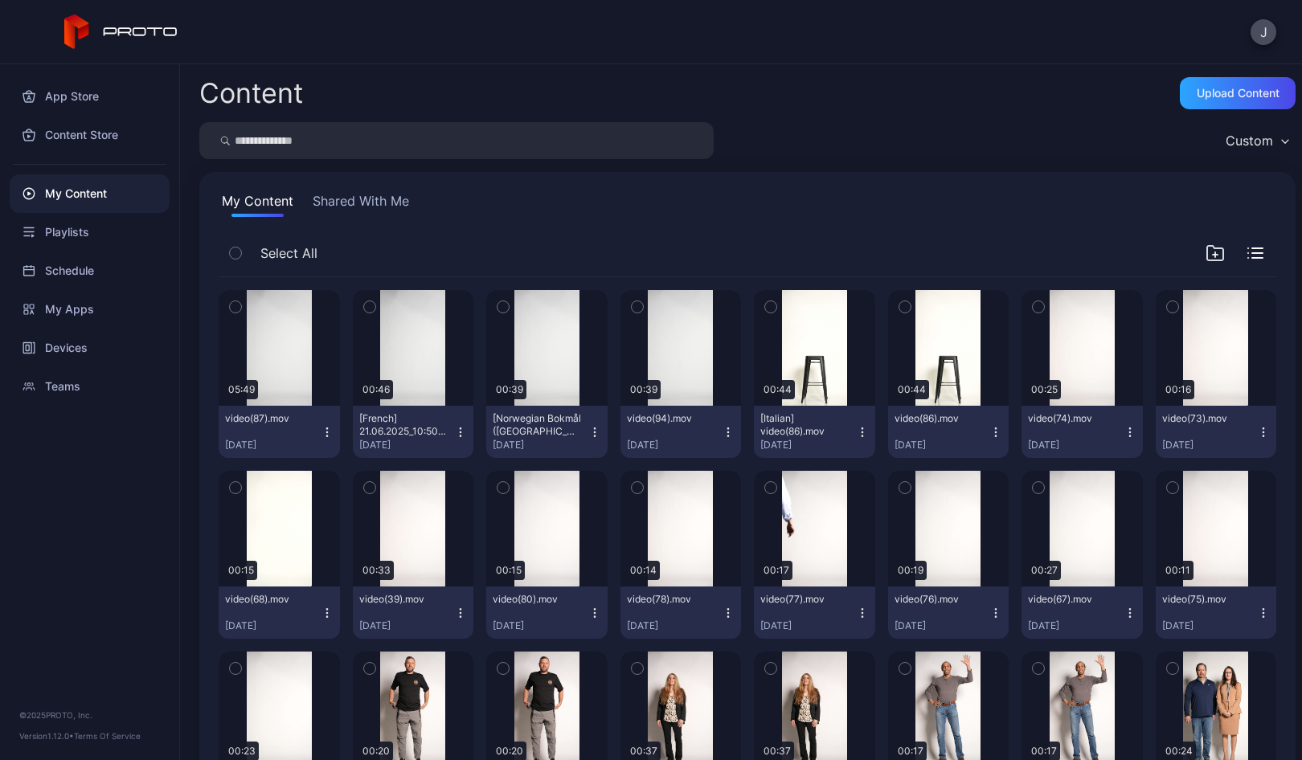
click at [323, 433] on icon "button" at bounding box center [327, 432] width 13 height 13
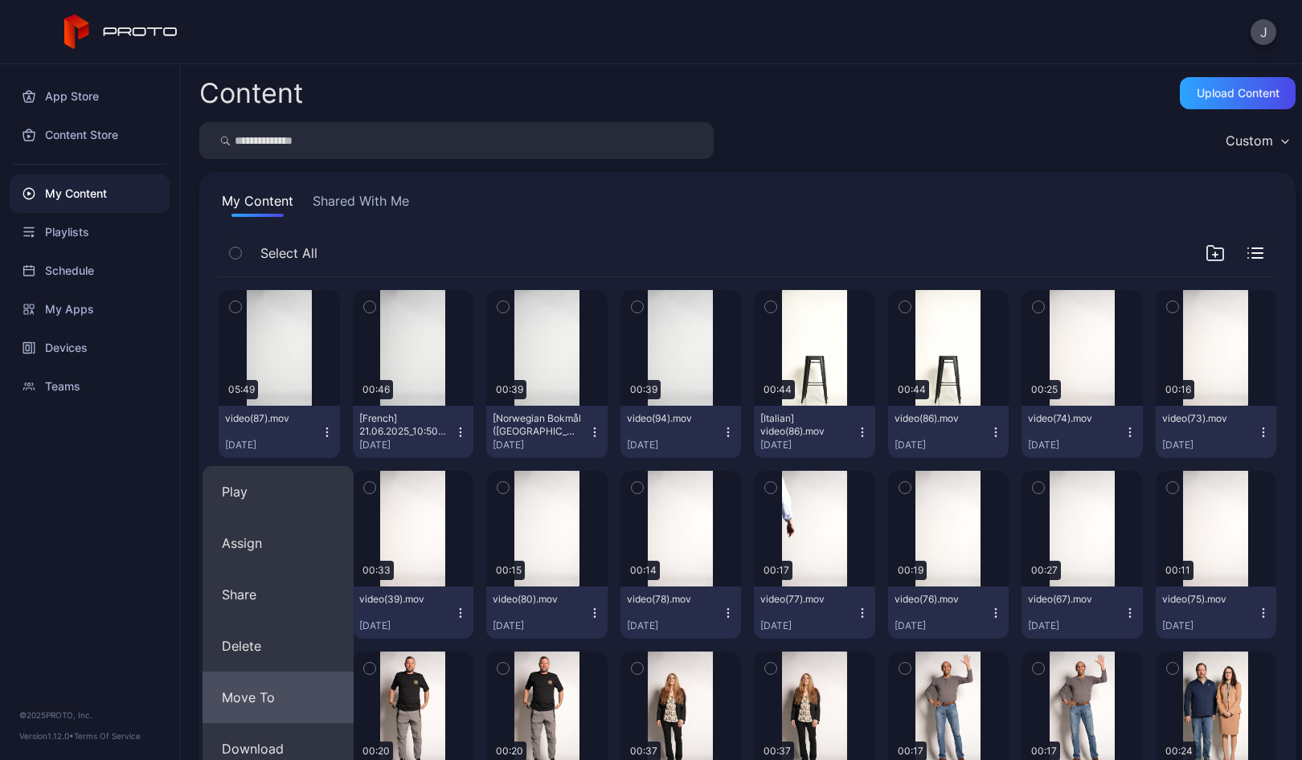
click at [274, 685] on button "Move To" at bounding box center [277, 697] width 151 height 51
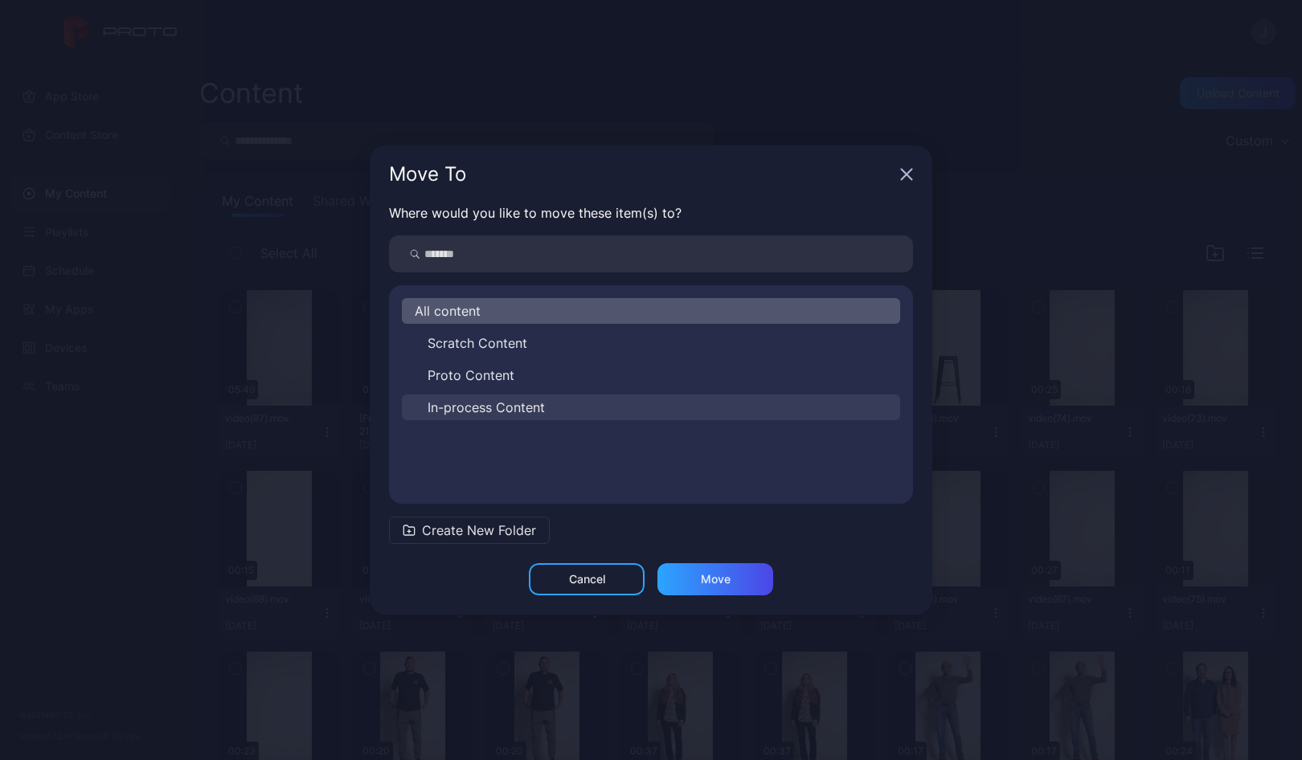
click at [454, 404] on span "In-process Content" at bounding box center [485, 407] width 117 height 19
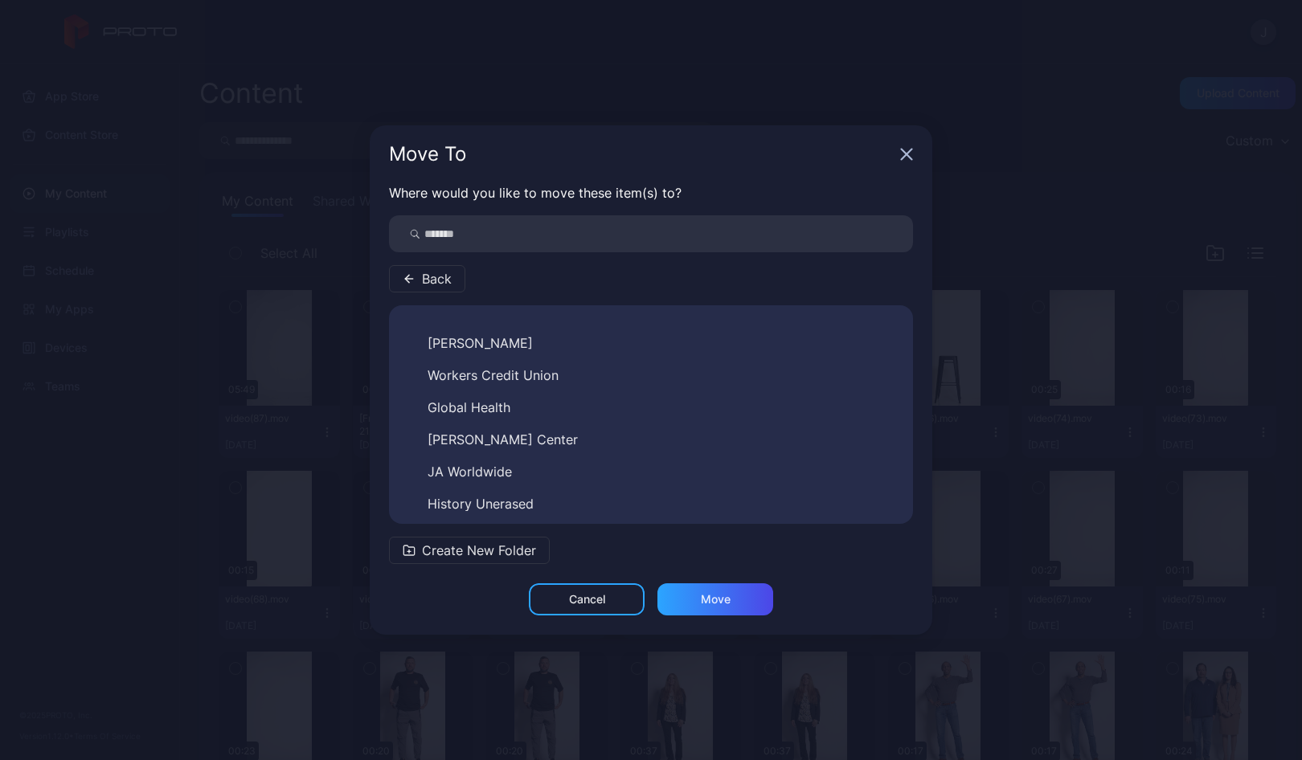
scroll to position [251, 0]
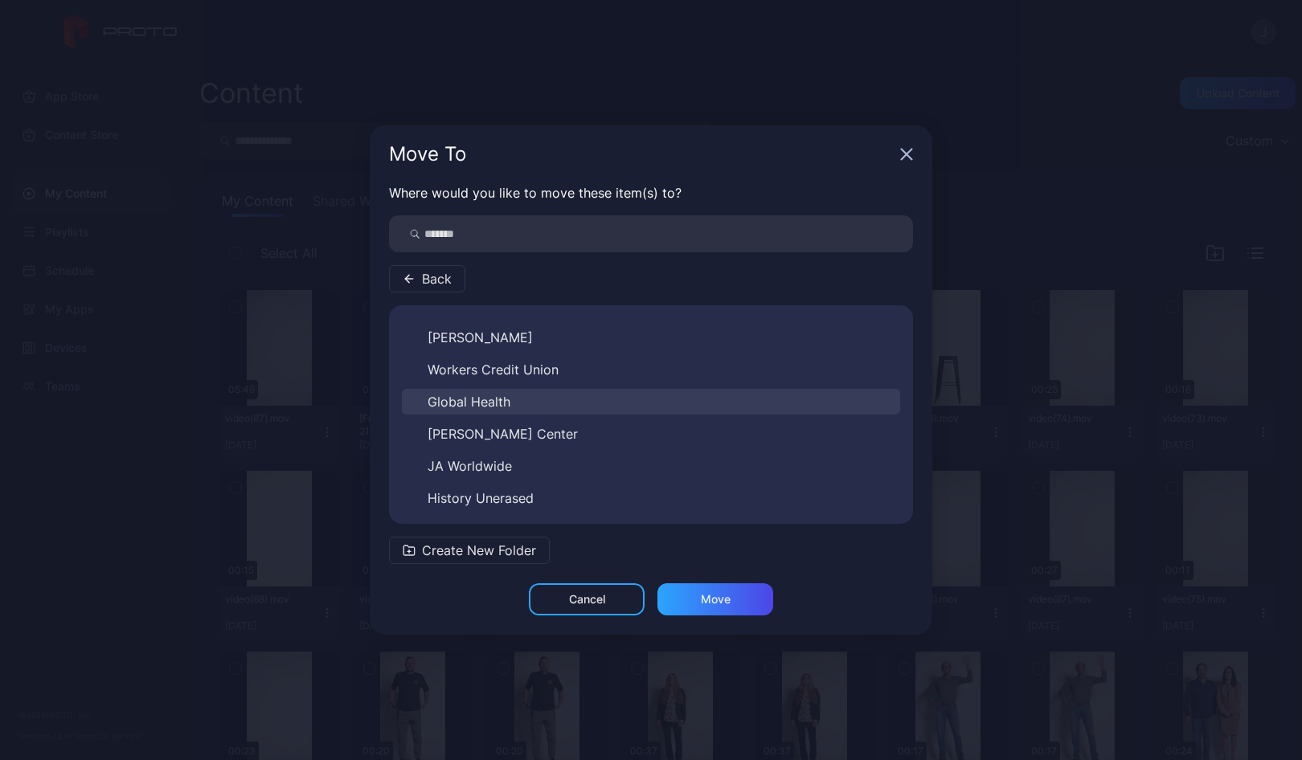
click at [530, 405] on button "Global Health" at bounding box center [651, 402] width 498 height 26
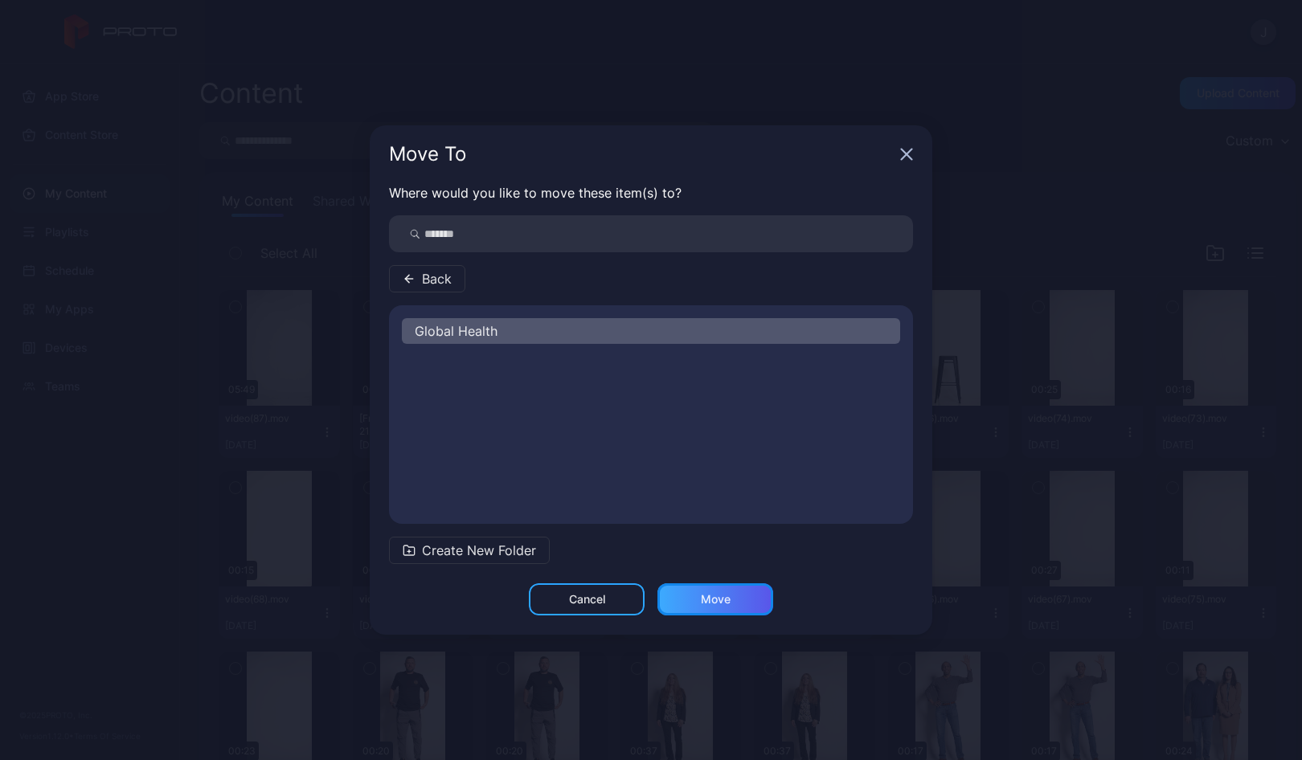
click at [723, 601] on div "Move" at bounding box center [716, 599] width 30 height 13
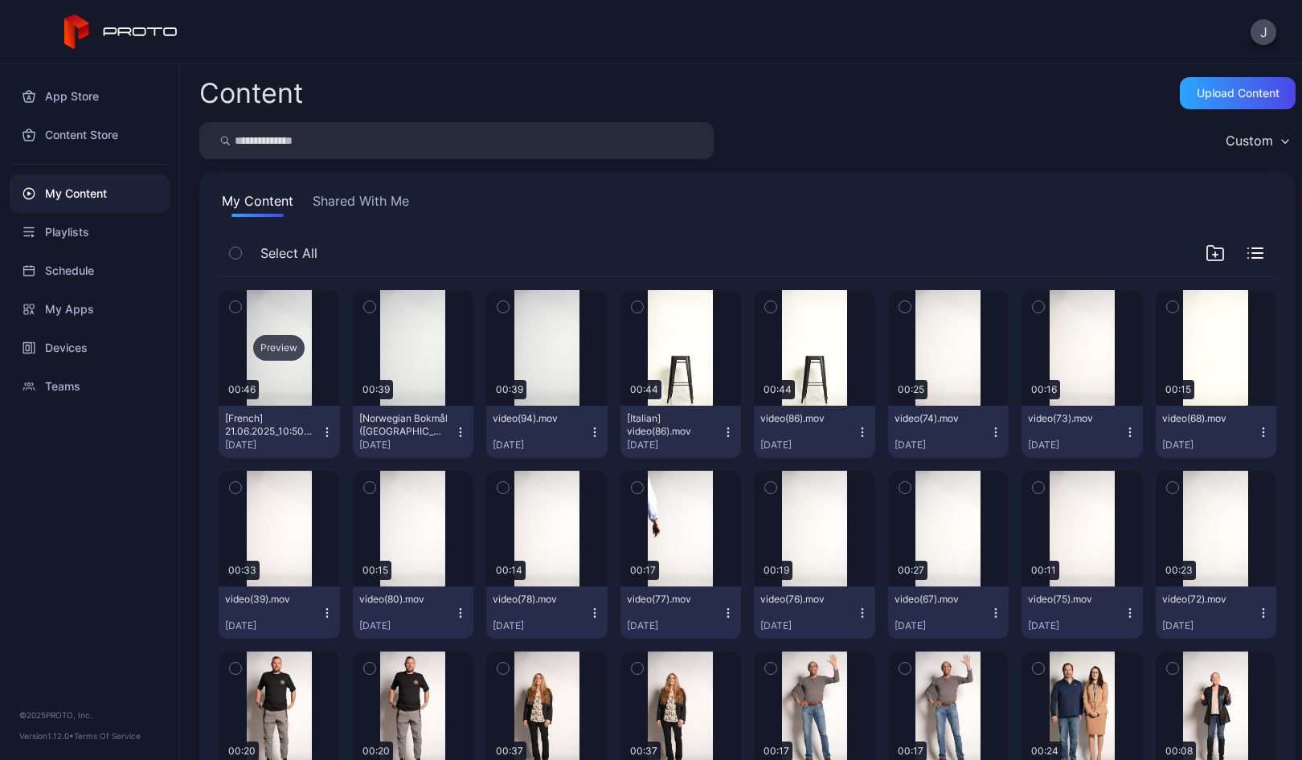
click at [284, 354] on div "Preview" at bounding box center [278, 348] width 51 height 26
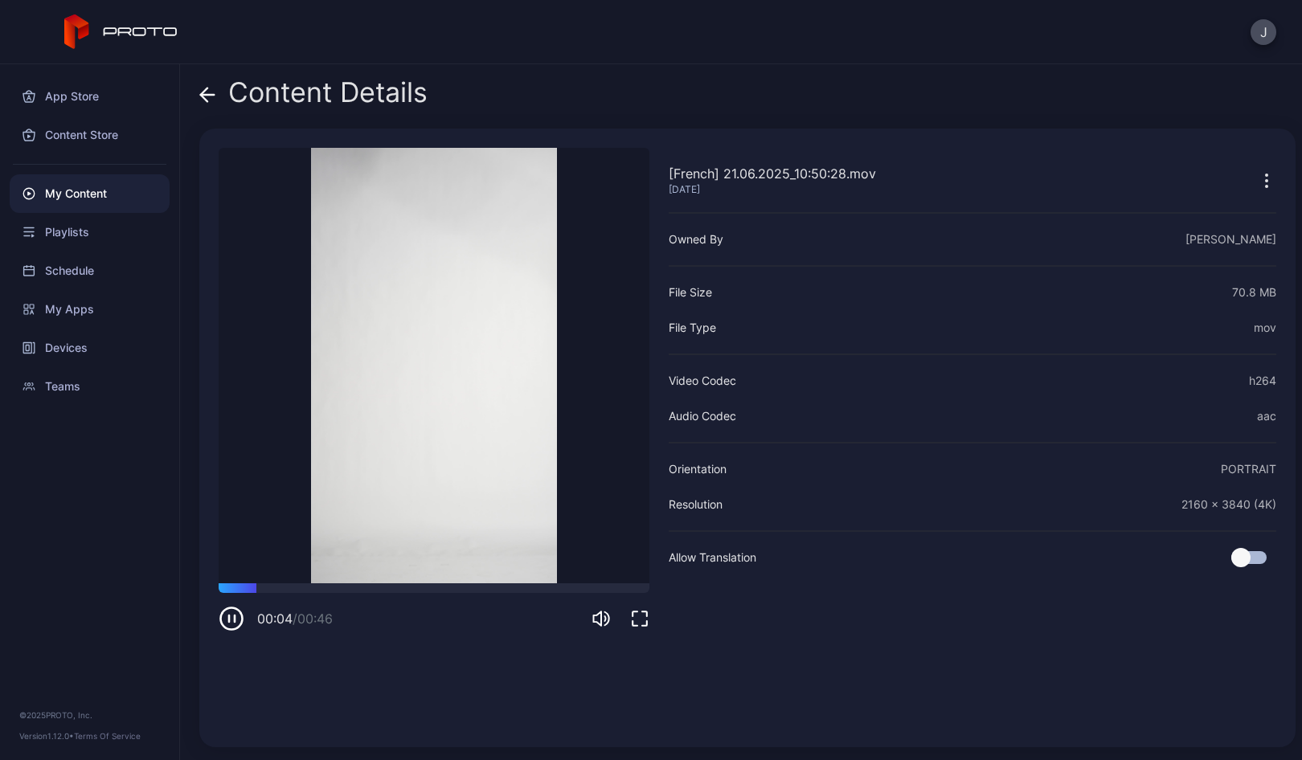
click at [206, 95] on icon at bounding box center [208, 95] width 14 height 0
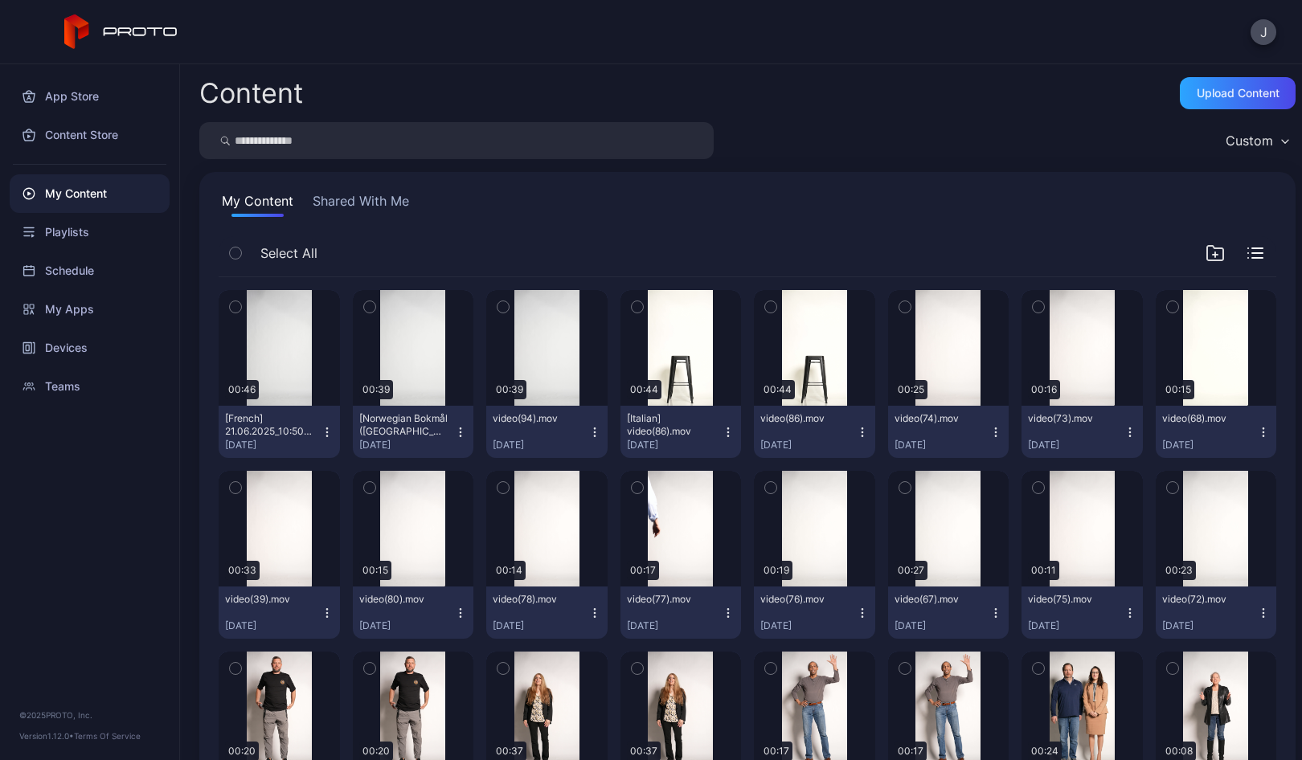
click at [326, 432] on icon "button" at bounding box center [326, 431] width 1 height 1
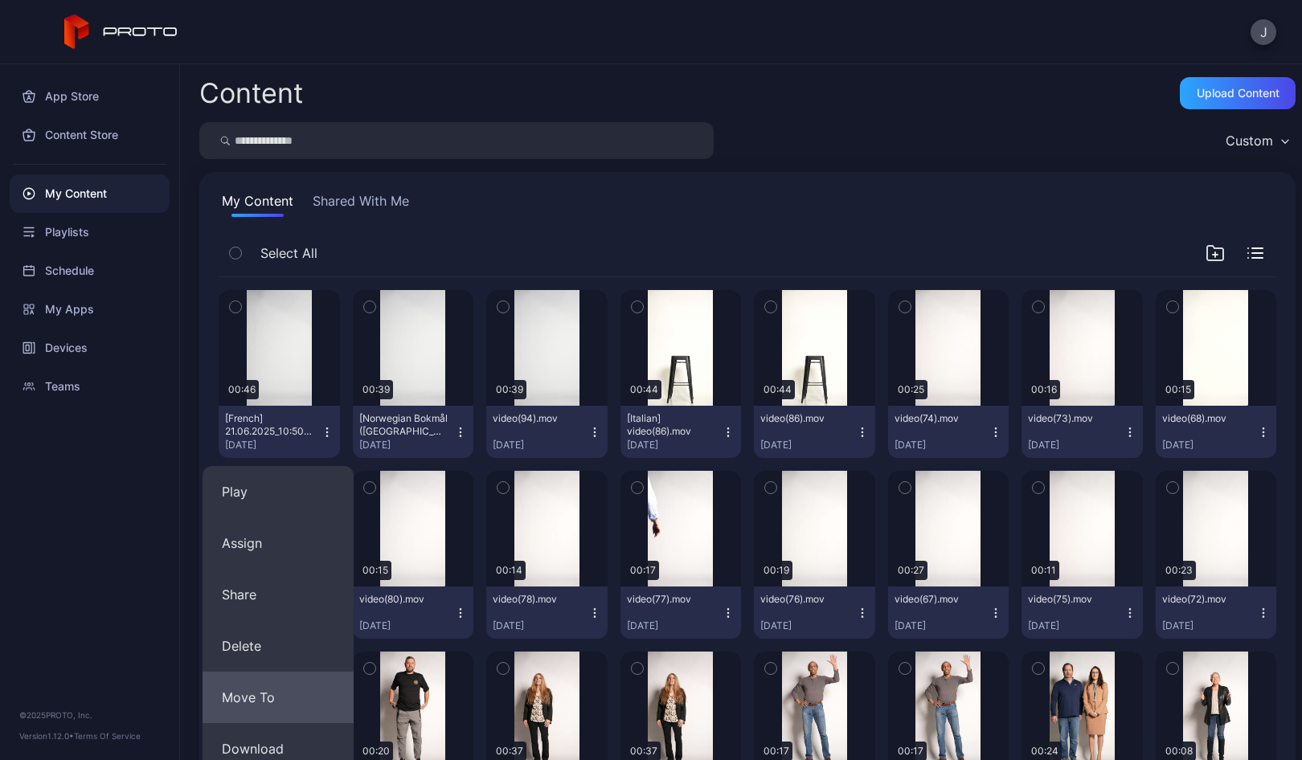
click at [298, 701] on button "Move To" at bounding box center [277, 697] width 151 height 51
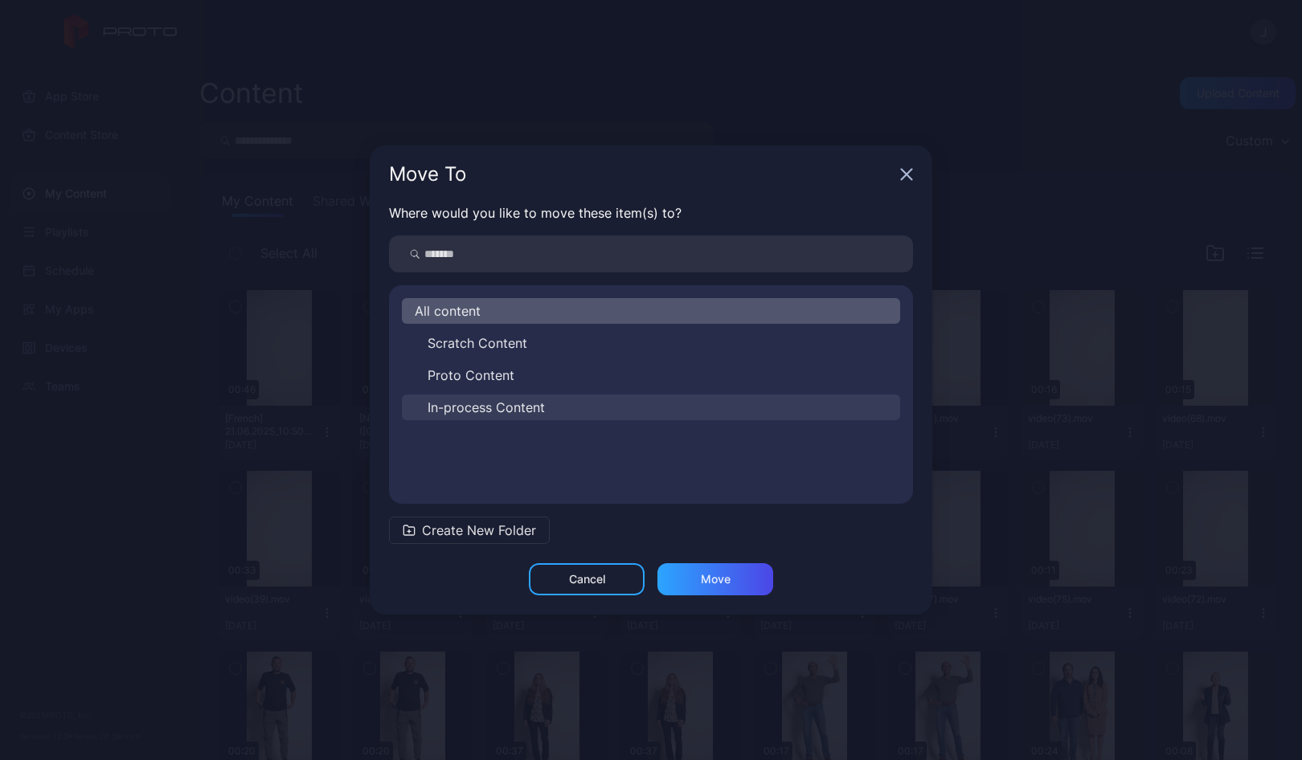
click at [455, 407] on span "In-process Content" at bounding box center [485, 407] width 117 height 19
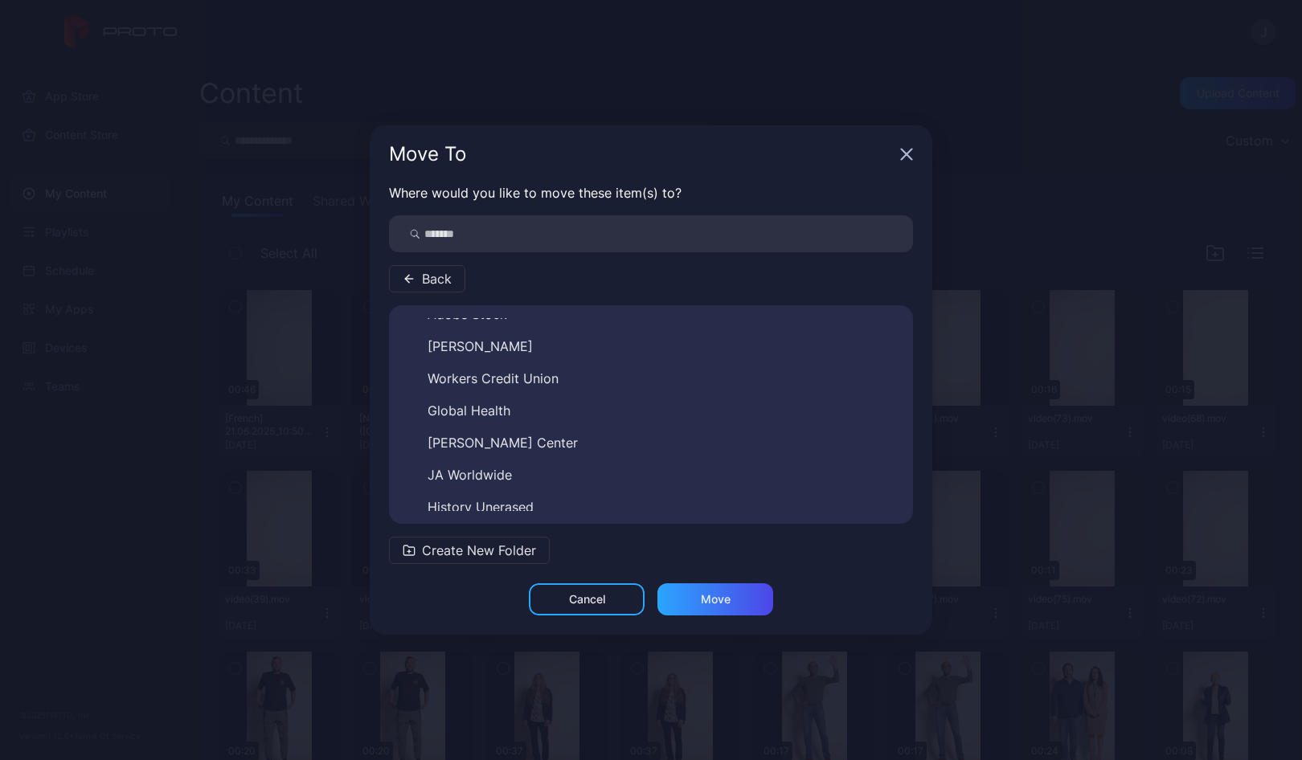
scroll to position [251, 0]
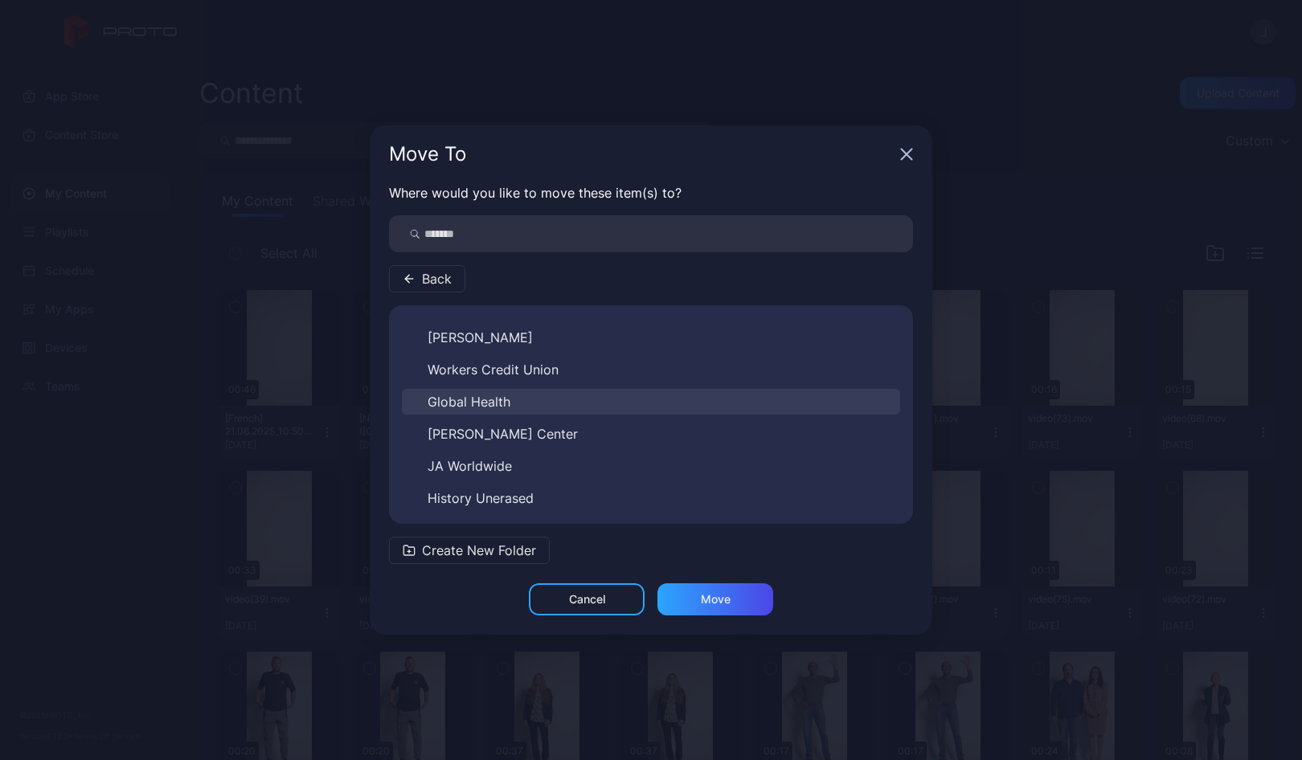
click at [497, 399] on span "Global Health" at bounding box center [468, 401] width 83 height 19
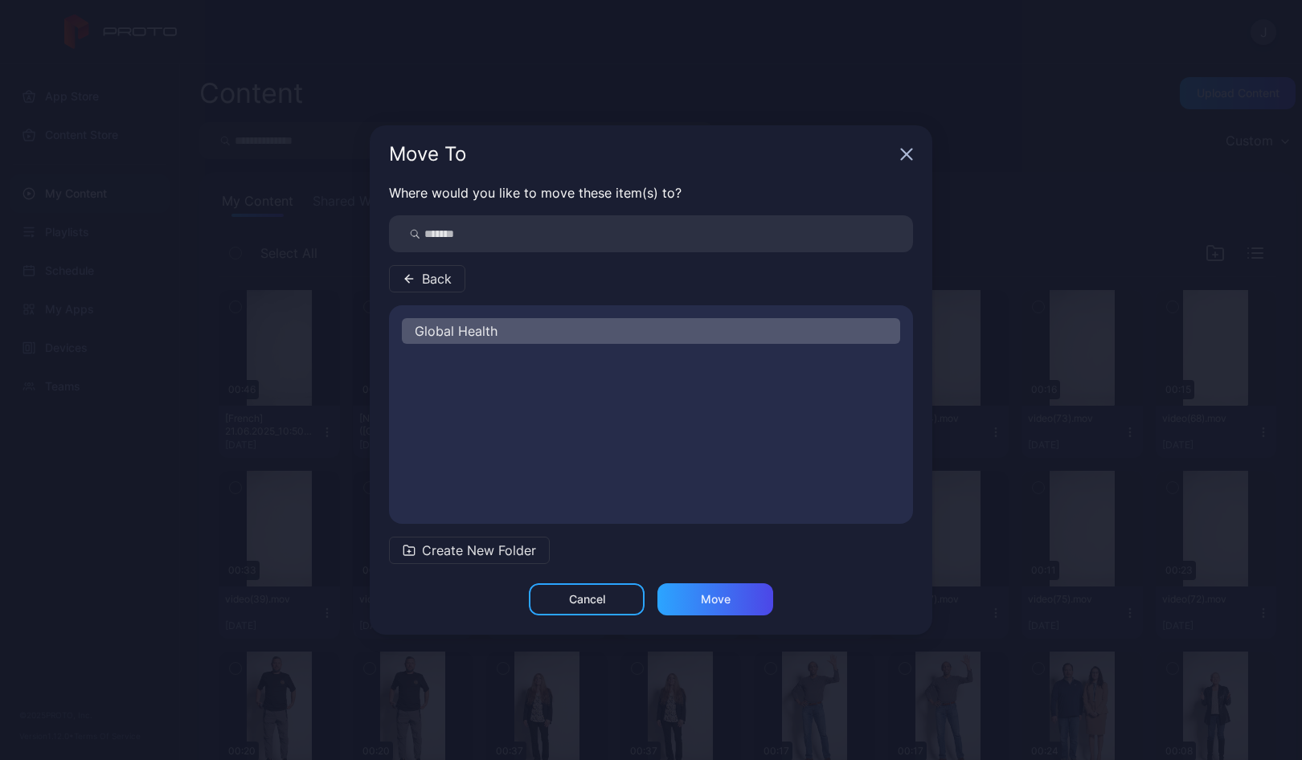
scroll to position [0, 0]
click at [714, 601] on div "Move" at bounding box center [716, 599] width 30 height 13
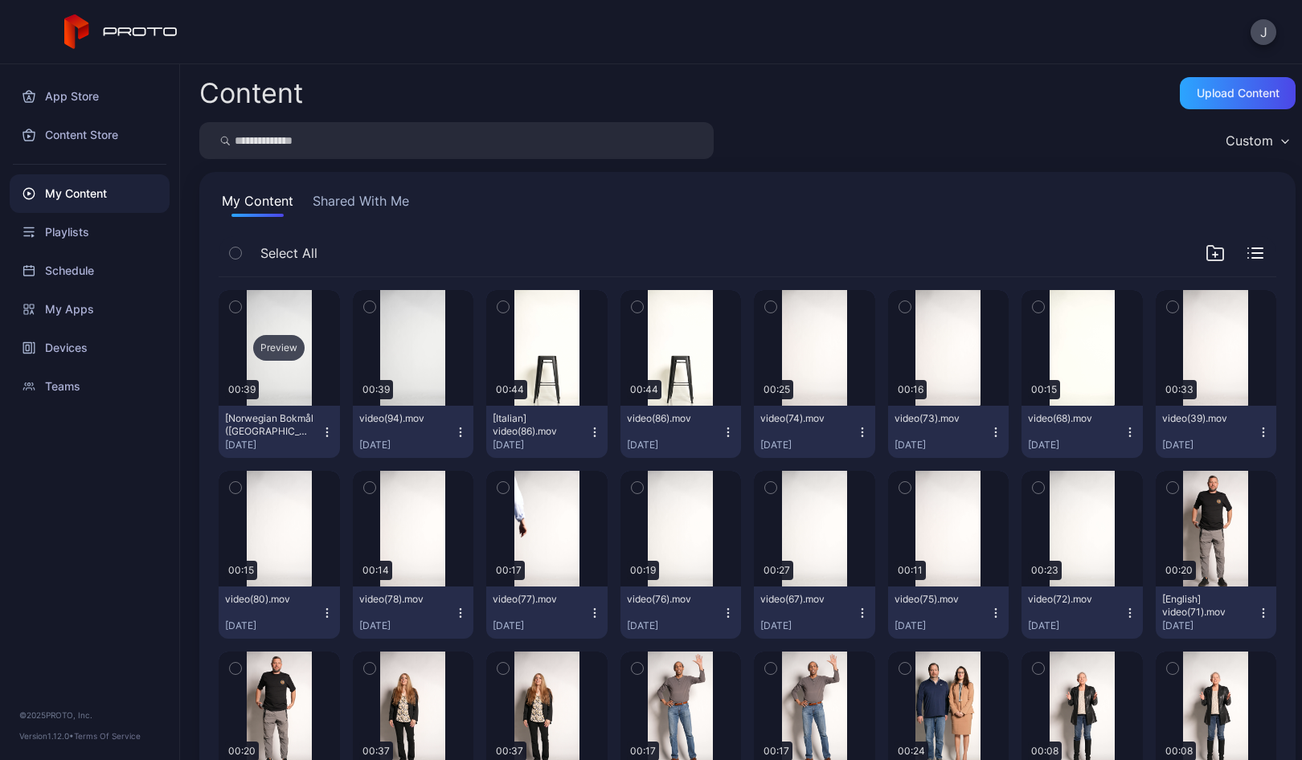
click at [278, 345] on div "Preview" at bounding box center [278, 348] width 51 height 26
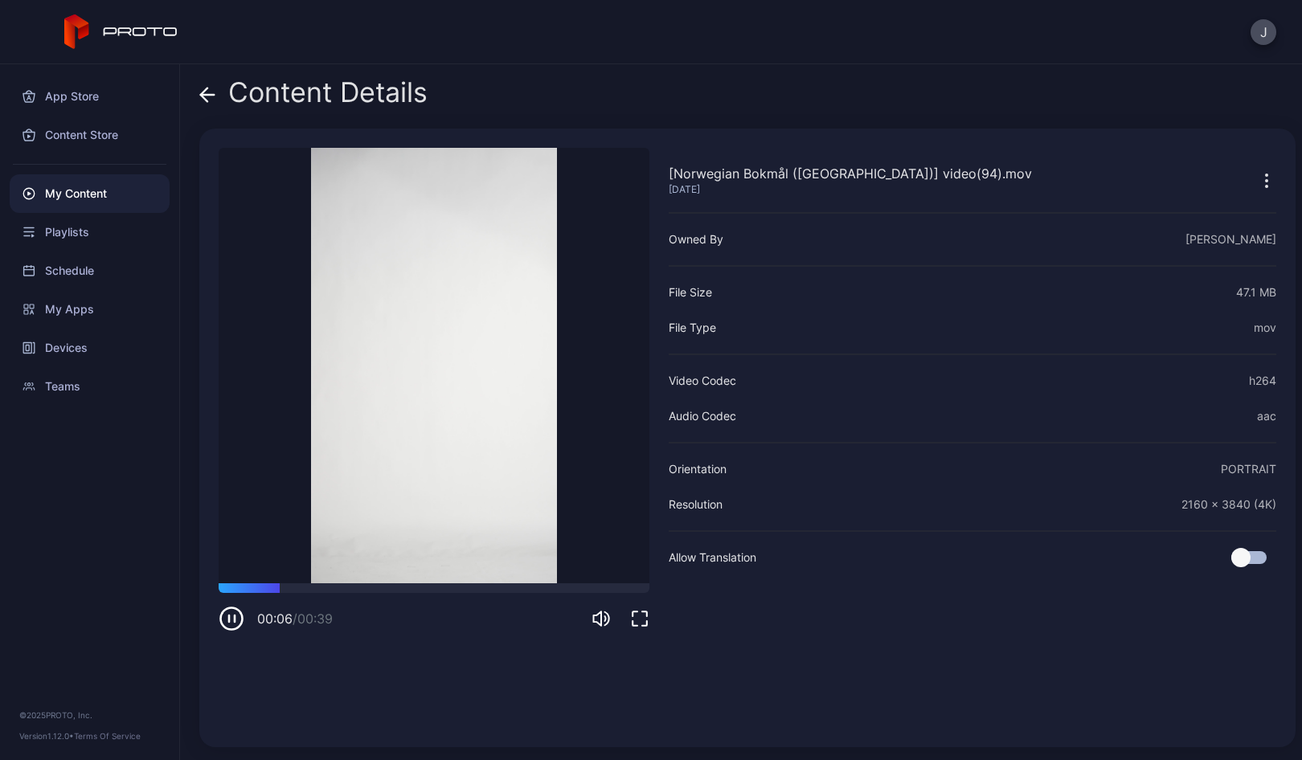
click at [207, 97] on icon at bounding box center [207, 95] width 16 height 16
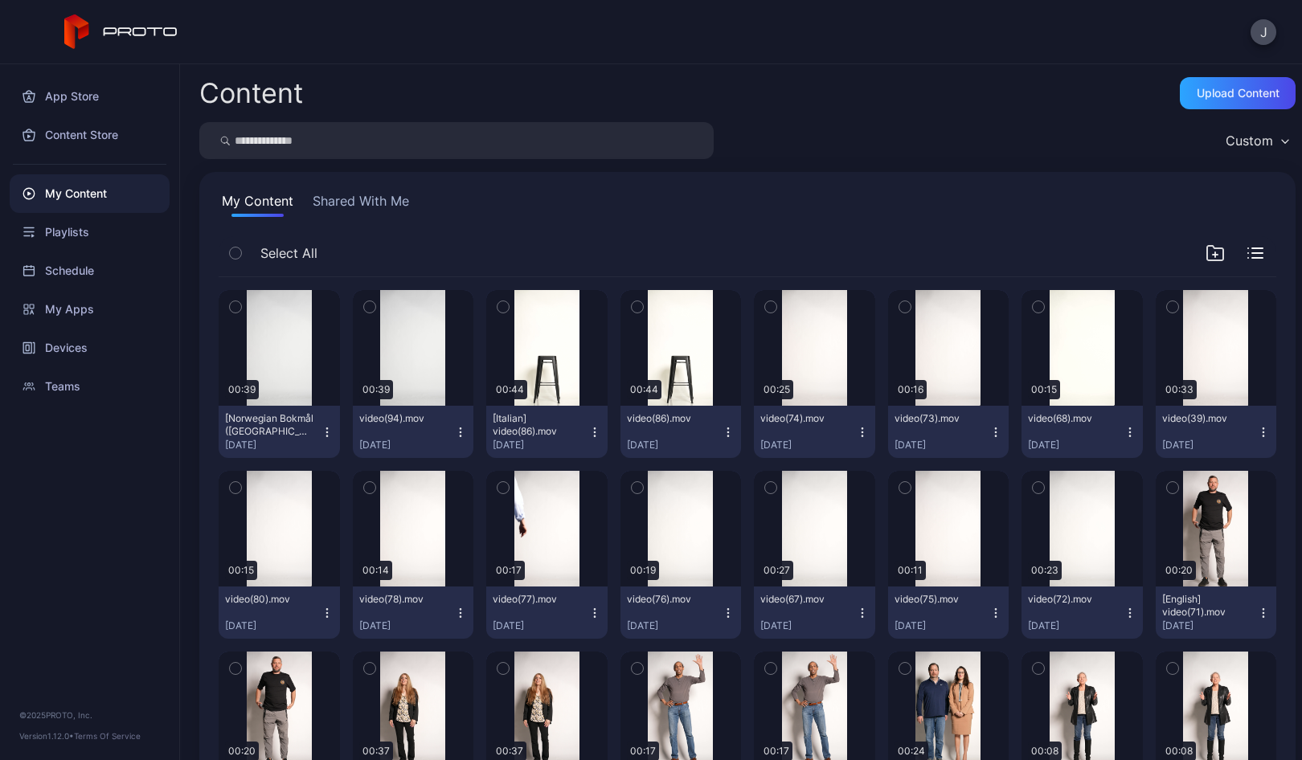
click at [324, 437] on icon "button" at bounding box center [327, 432] width 13 height 13
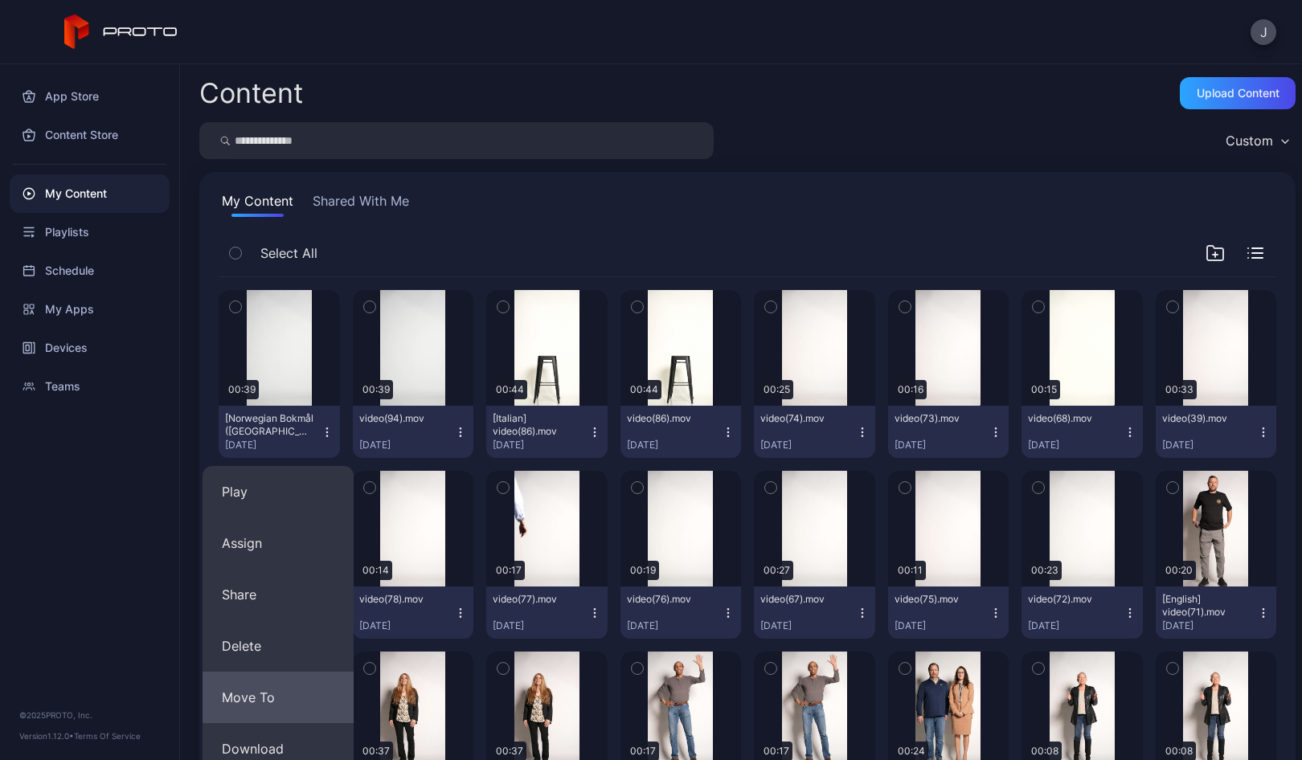
click at [262, 692] on button "Move To" at bounding box center [277, 697] width 151 height 51
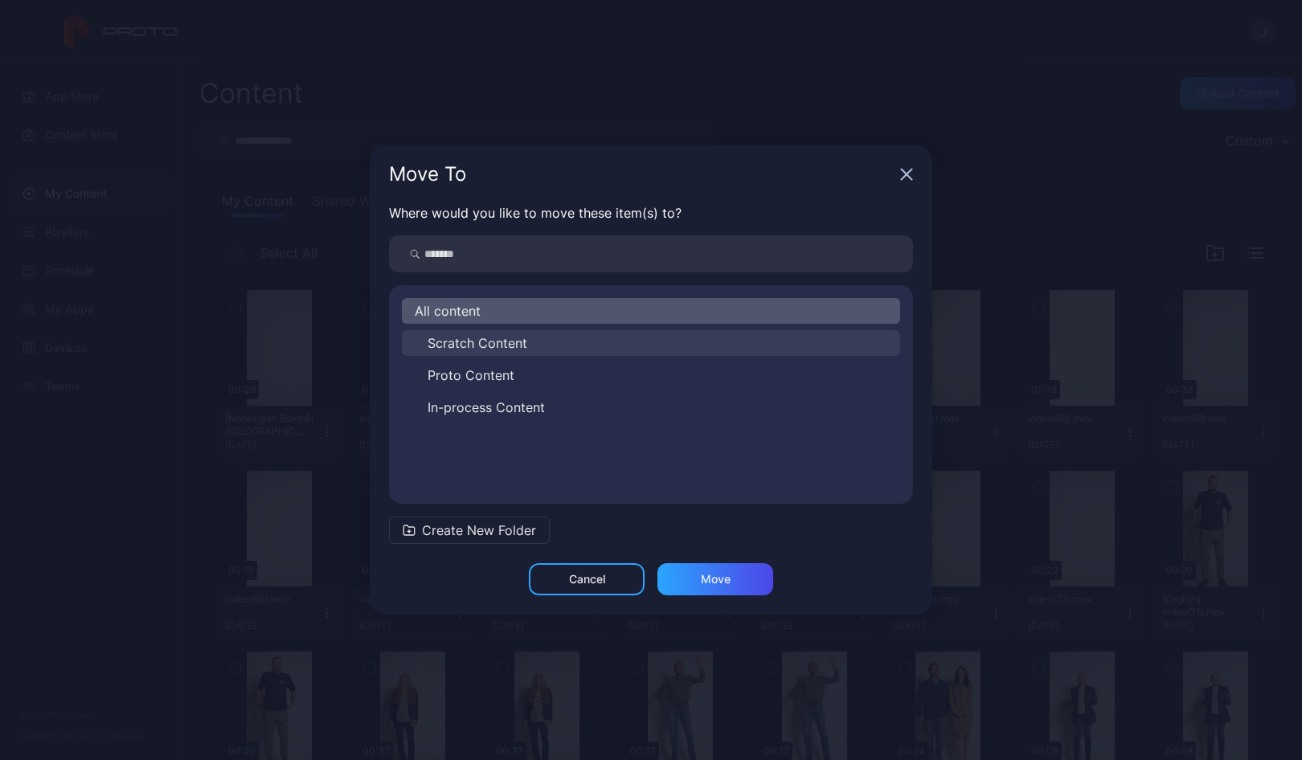
click at [456, 337] on span "Scratch Content" at bounding box center [477, 342] width 100 height 19
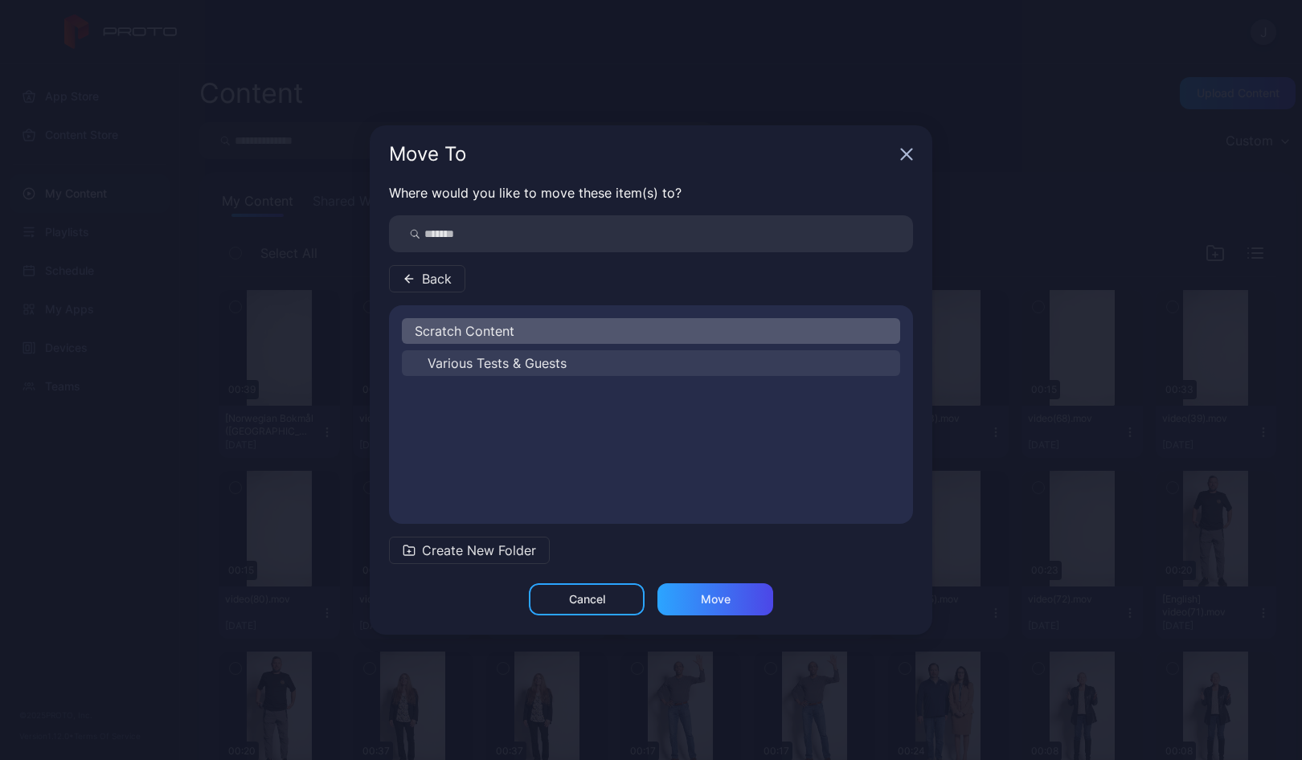
click at [452, 362] on span "Various Tests & Guests" at bounding box center [496, 363] width 139 height 19
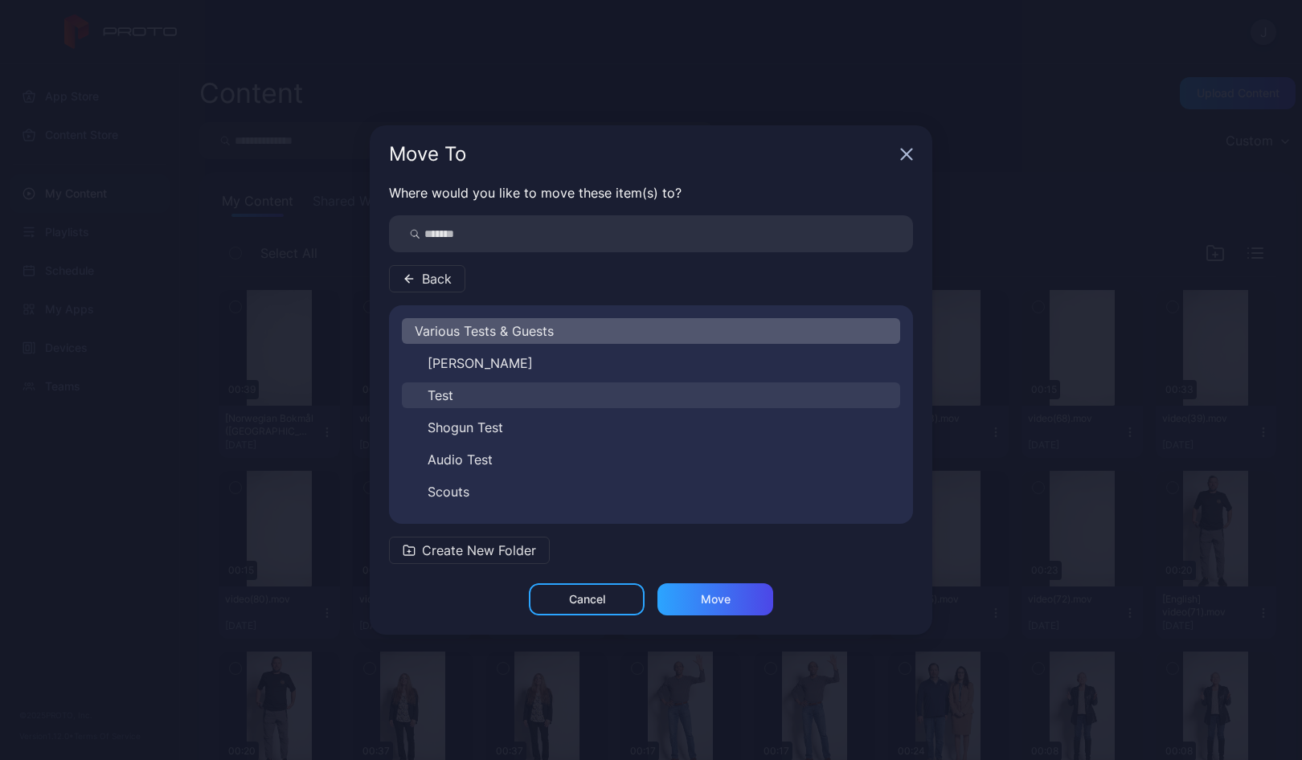
click at [446, 402] on span "Test" at bounding box center [440, 395] width 26 height 19
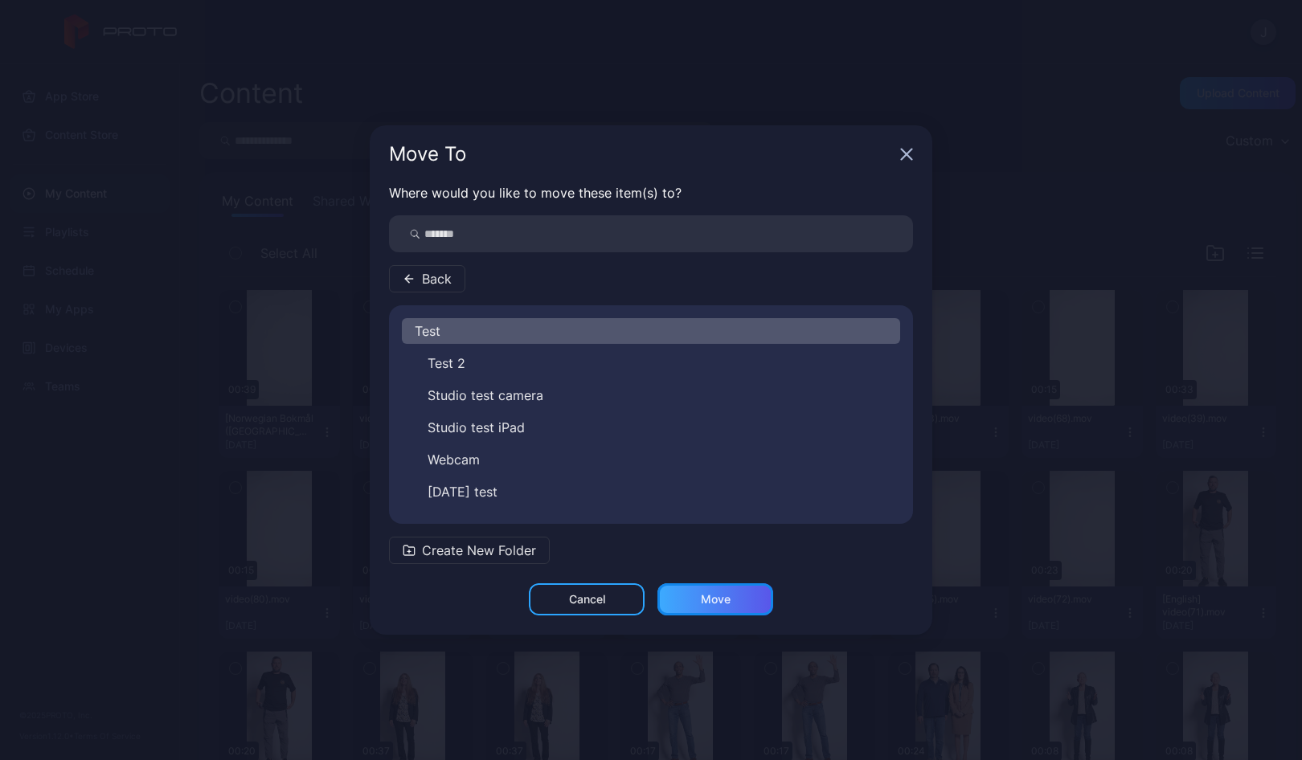
drag, startPoint x: 667, startPoint y: 603, endPoint x: 726, endPoint y: 607, distance: 58.8
click at [726, 607] on button "Move" at bounding box center [715, 599] width 116 height 32
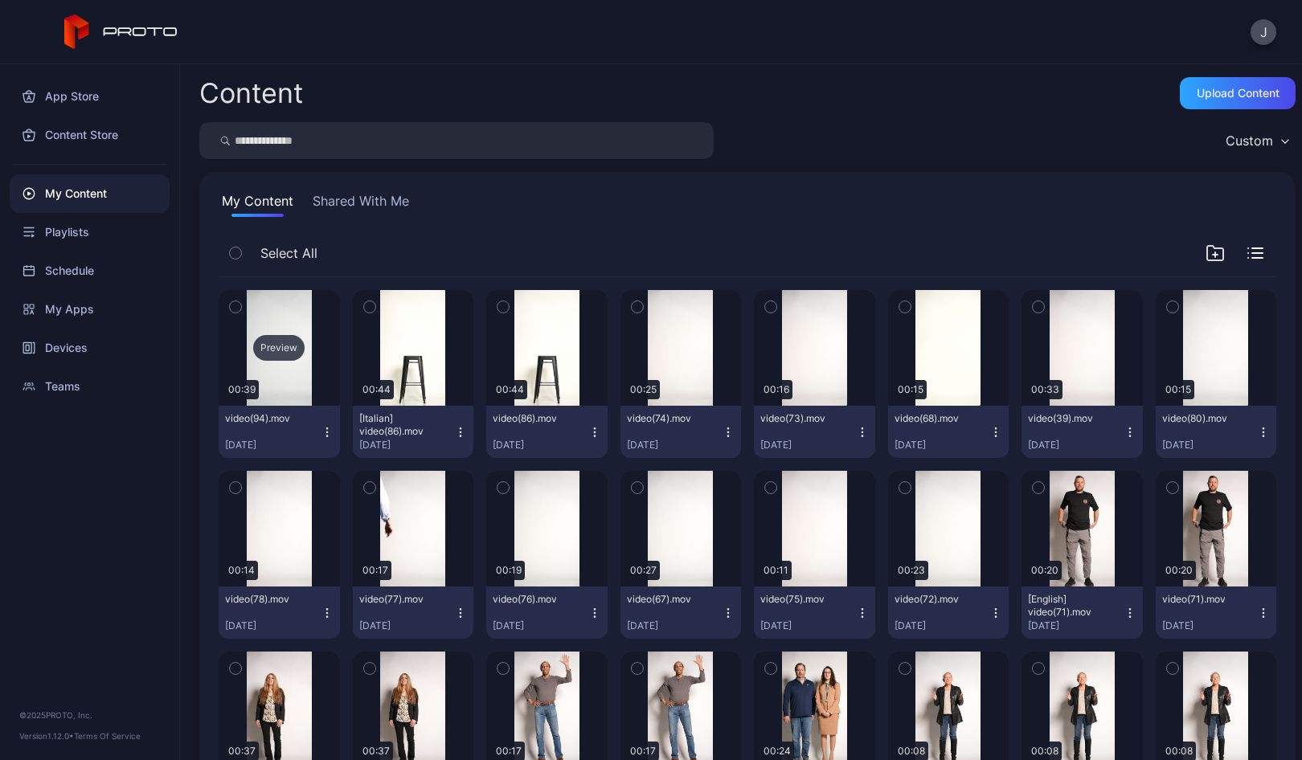
click at [276, 350] on div "Preview" at bounding box center [278, 348] width 51 height 26
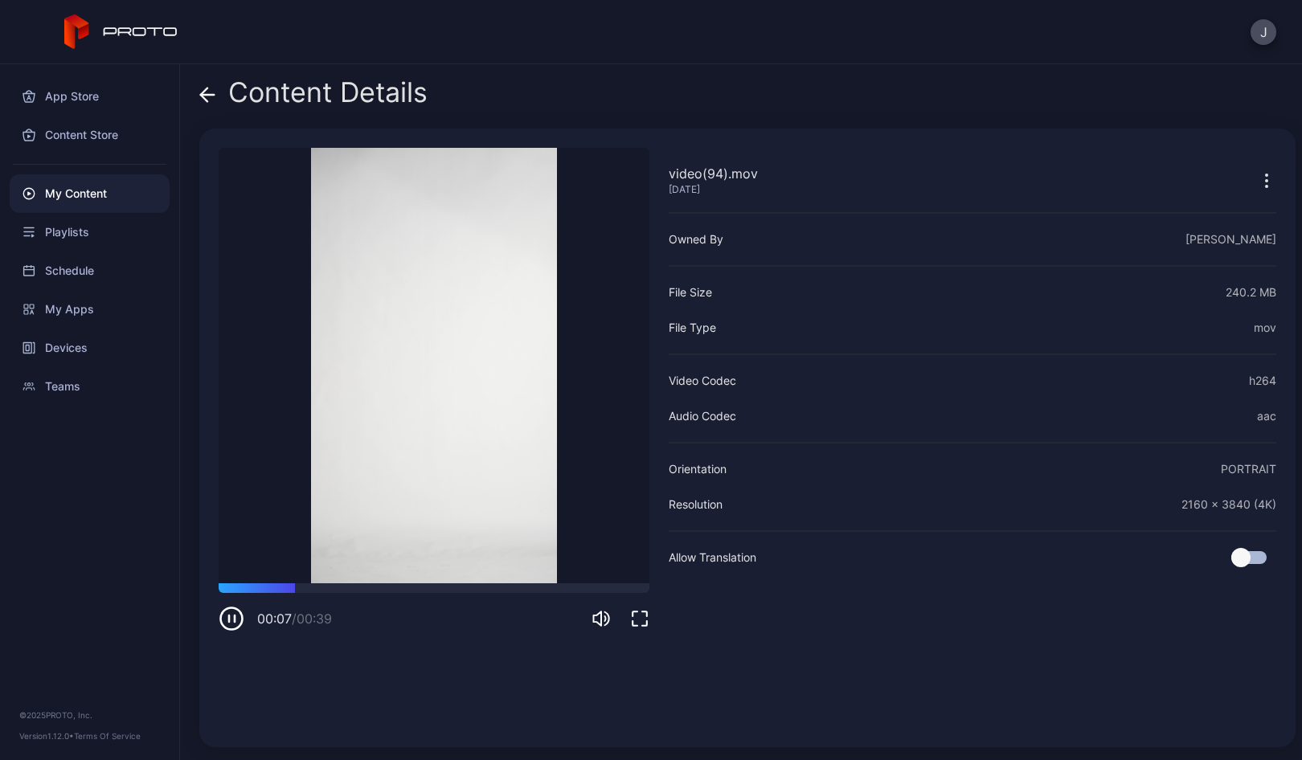
click at [206, 96] on icon at bounding box center [207, 95] width 16 height 16
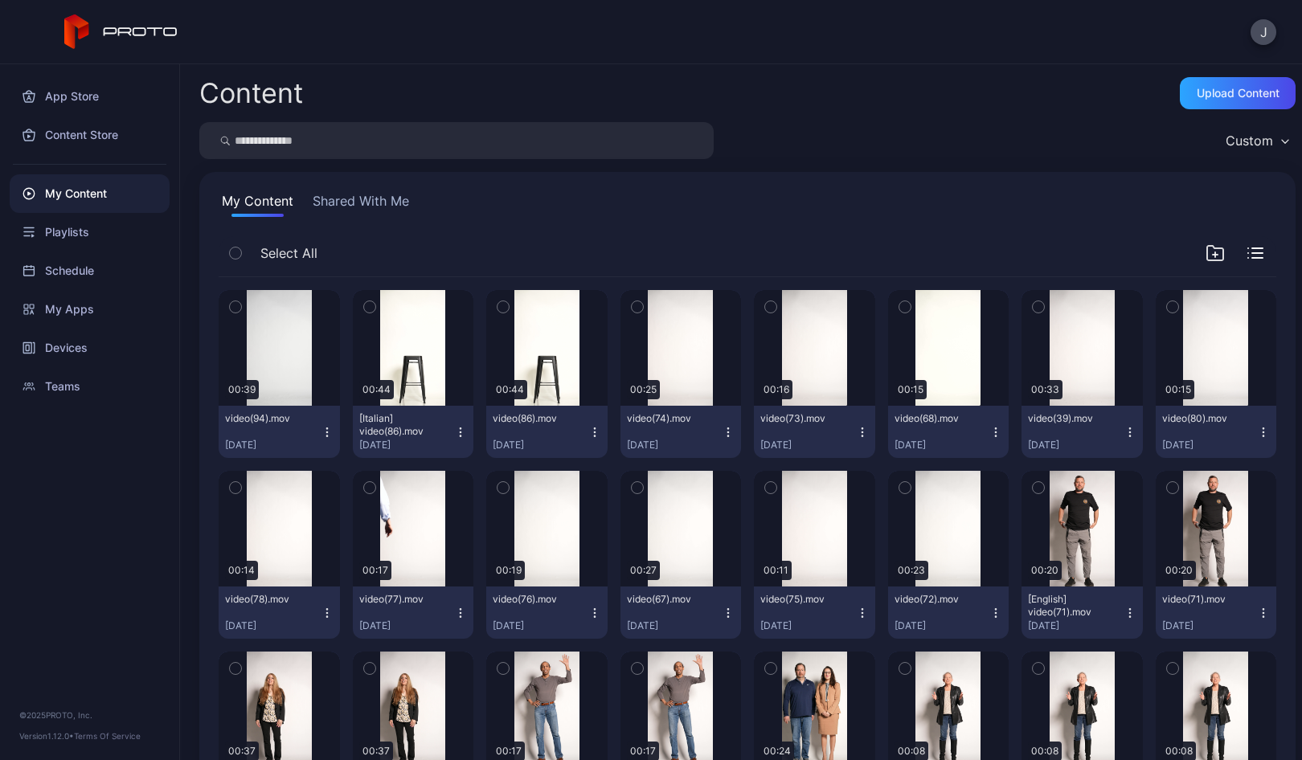
click at [322, 437] on icon "button" at bounding box center [327, 432] width 13 height 13
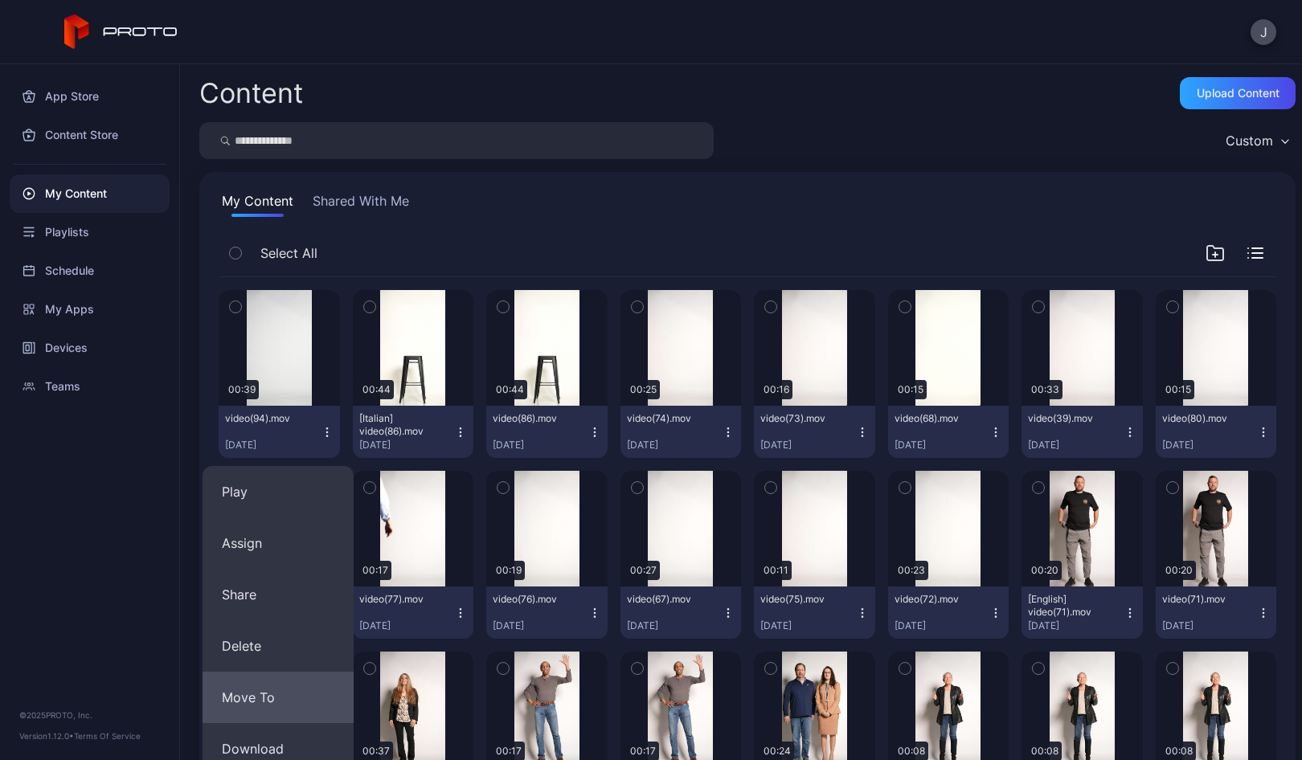
click at [266, 694] on button "Move To" at bounding box center [277, 697] width 151 height 51
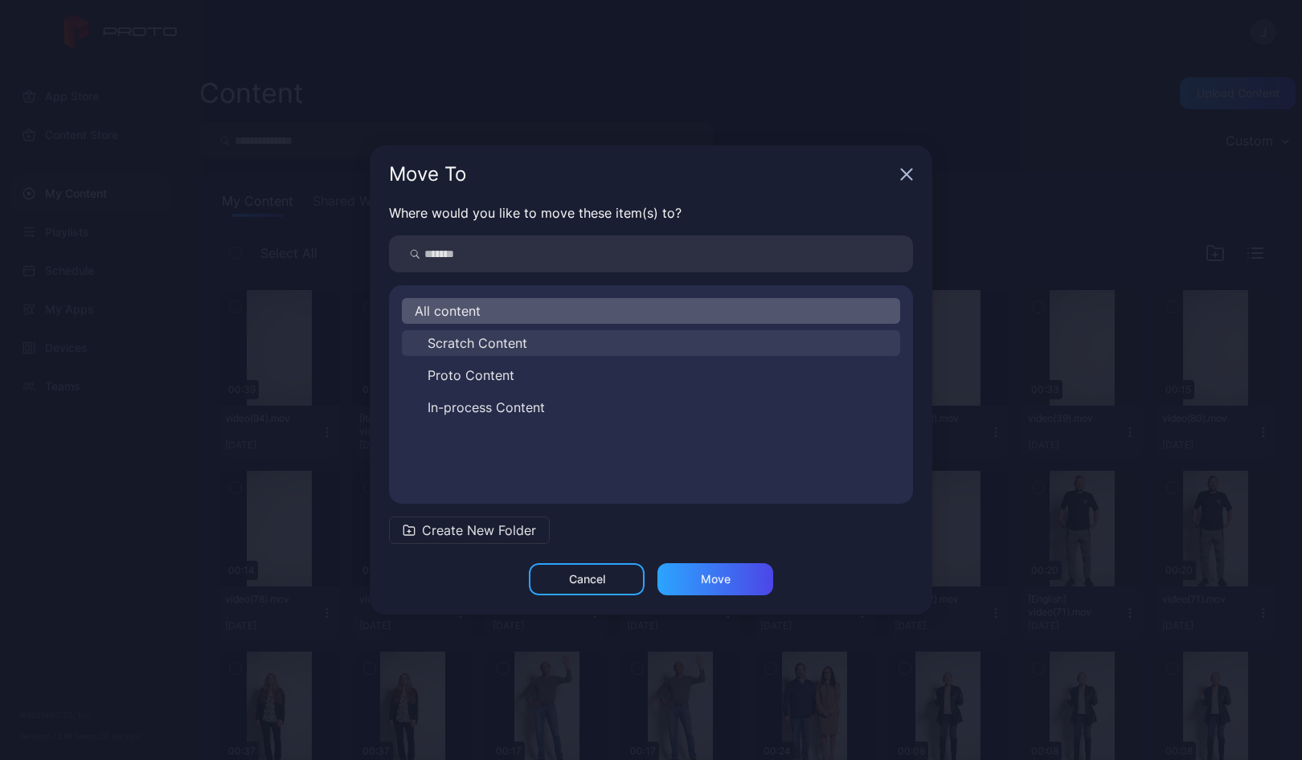
click at [452, 342] on span "Scratch Content" at bounding box center [477, 342] width 100 height 19
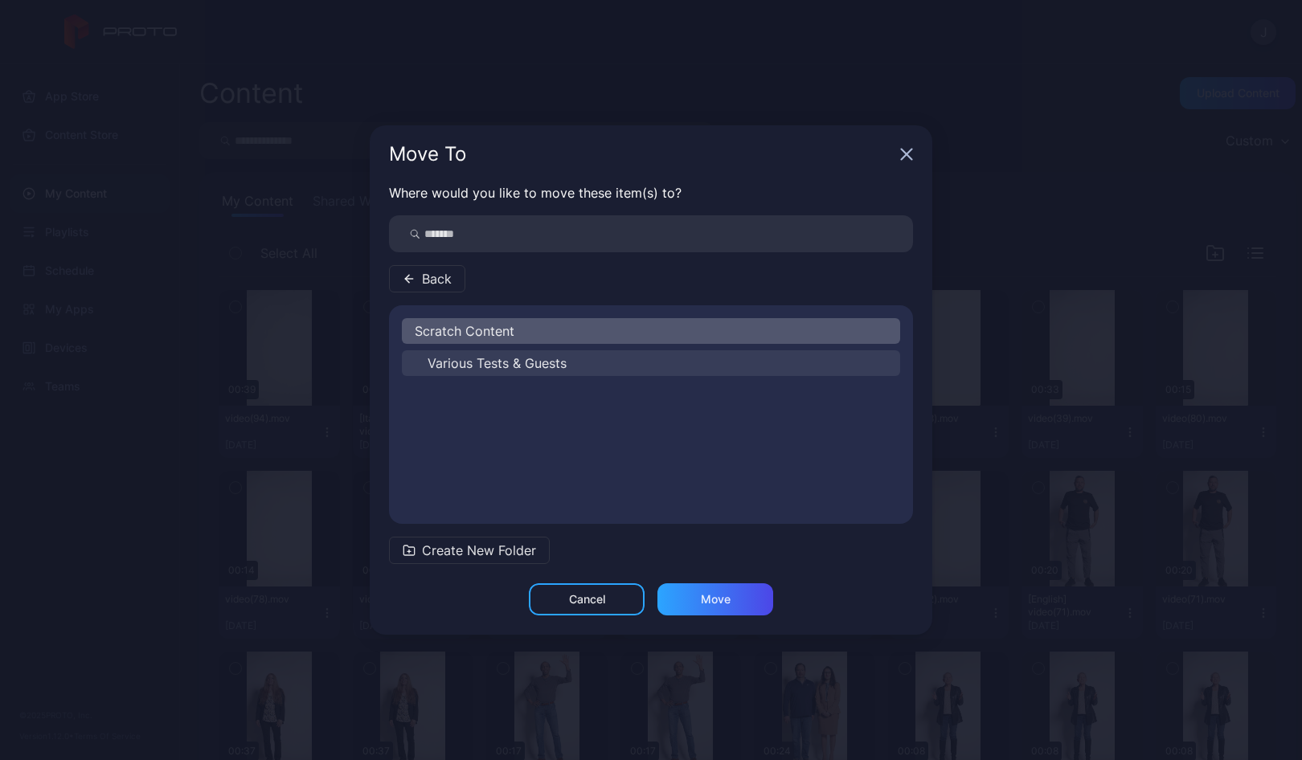
click at [452, 359] on span "Various Tests & Guests" at bounding box center [496, 363] width 139 height 19
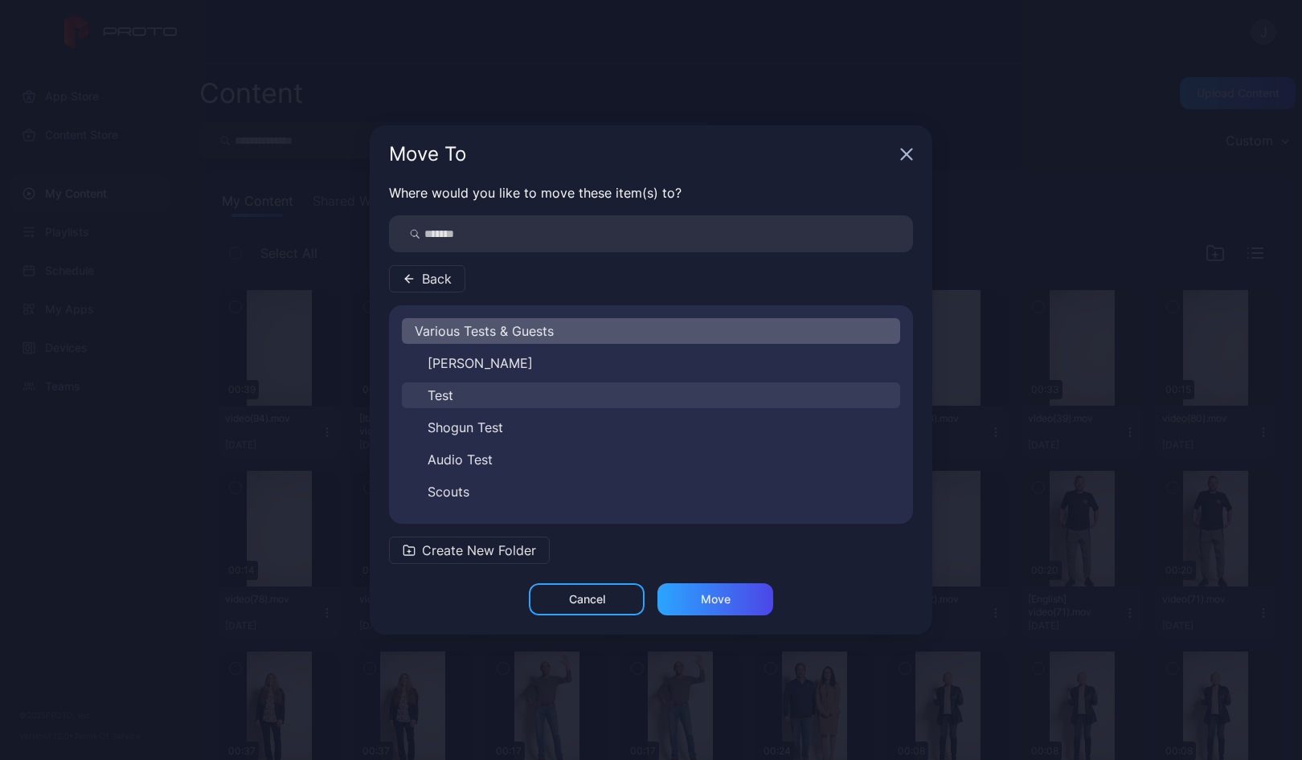
click at [445, 395] on span "Test" at bounding box center [440, 395] width 26 height 19
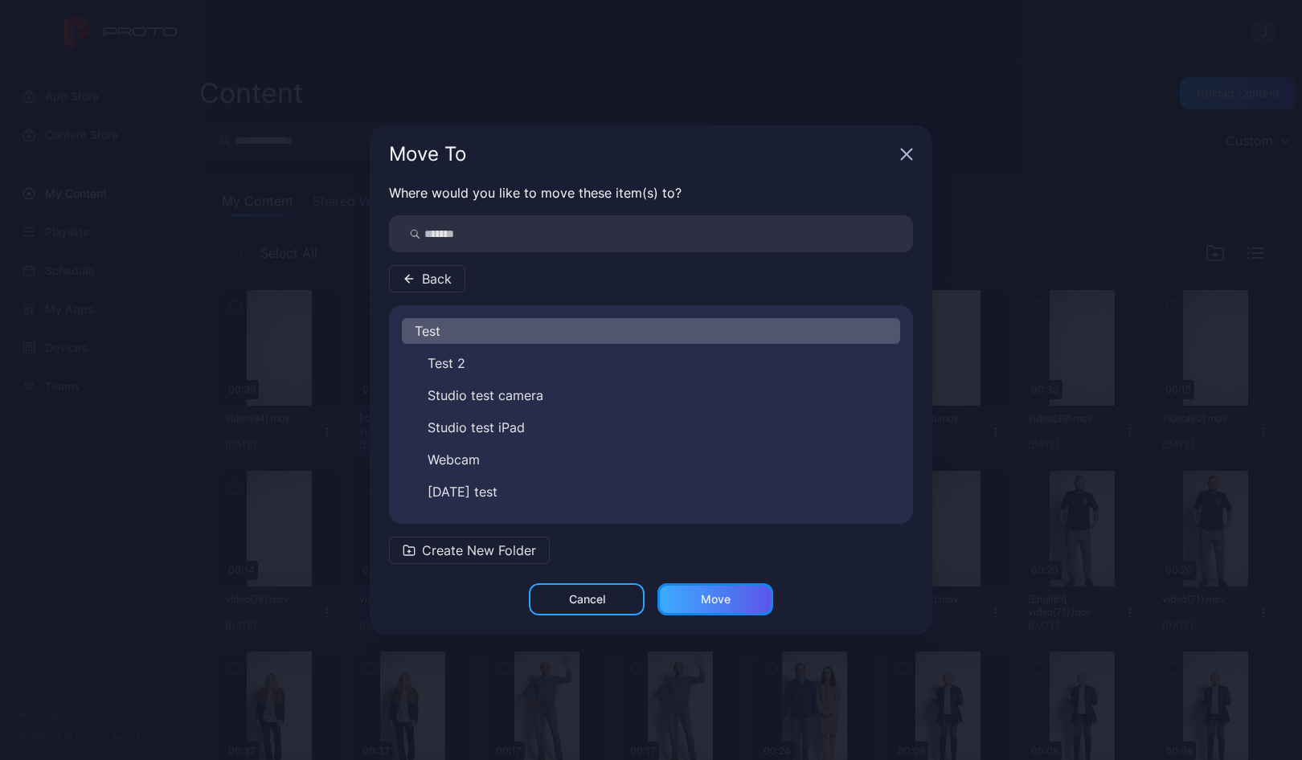
click at [691, 598] on div "Move" at bounding box center [715, 599] width 116 height 32
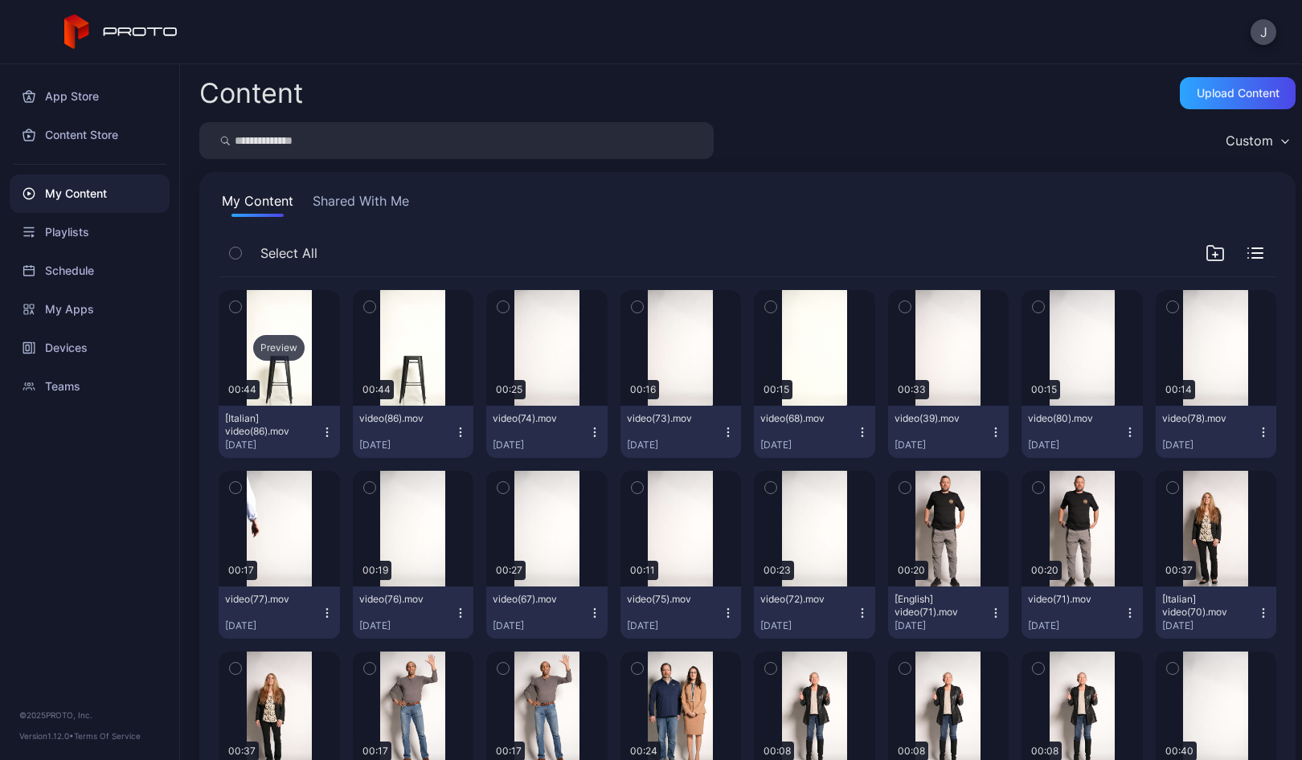
click at [284, 374] on div "Preview" at bounding box center [279, 348] width 121 height 116
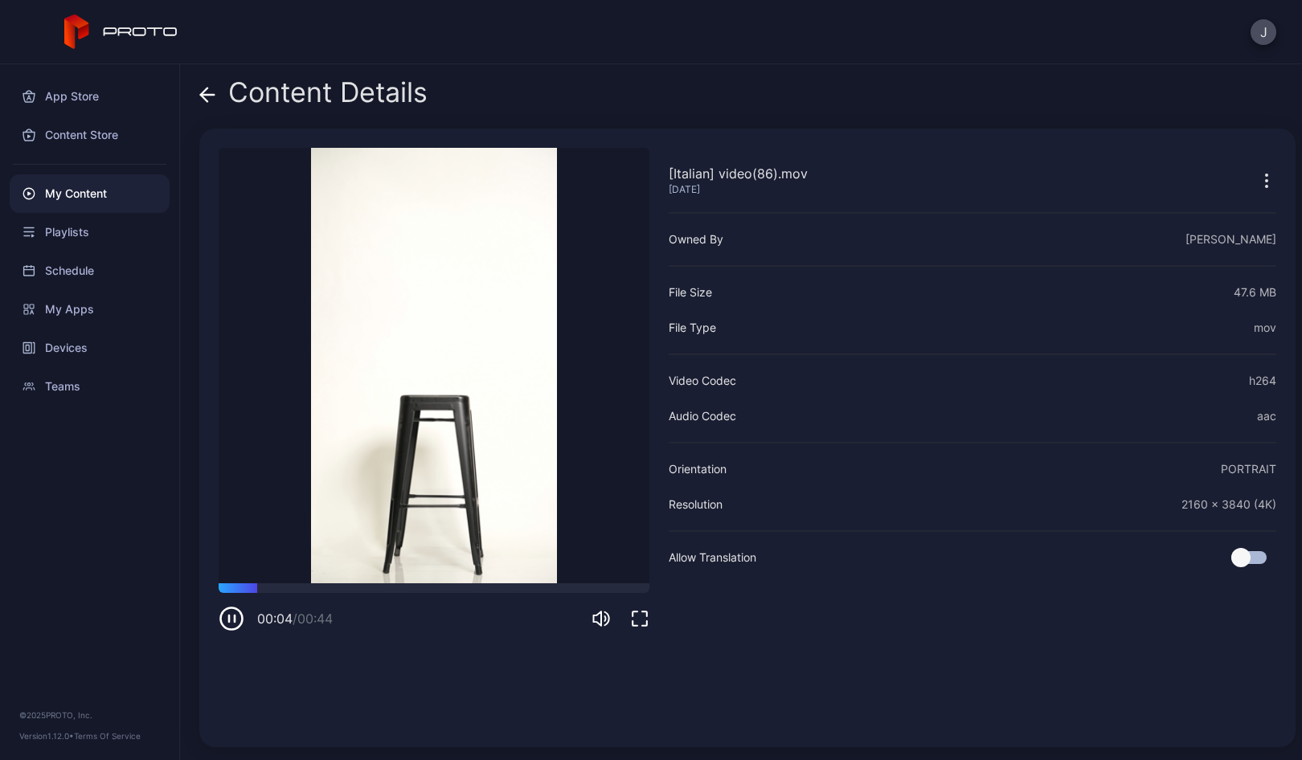
click at [204, 95] on icon at bounding box center [208, 95] width 14 height 0
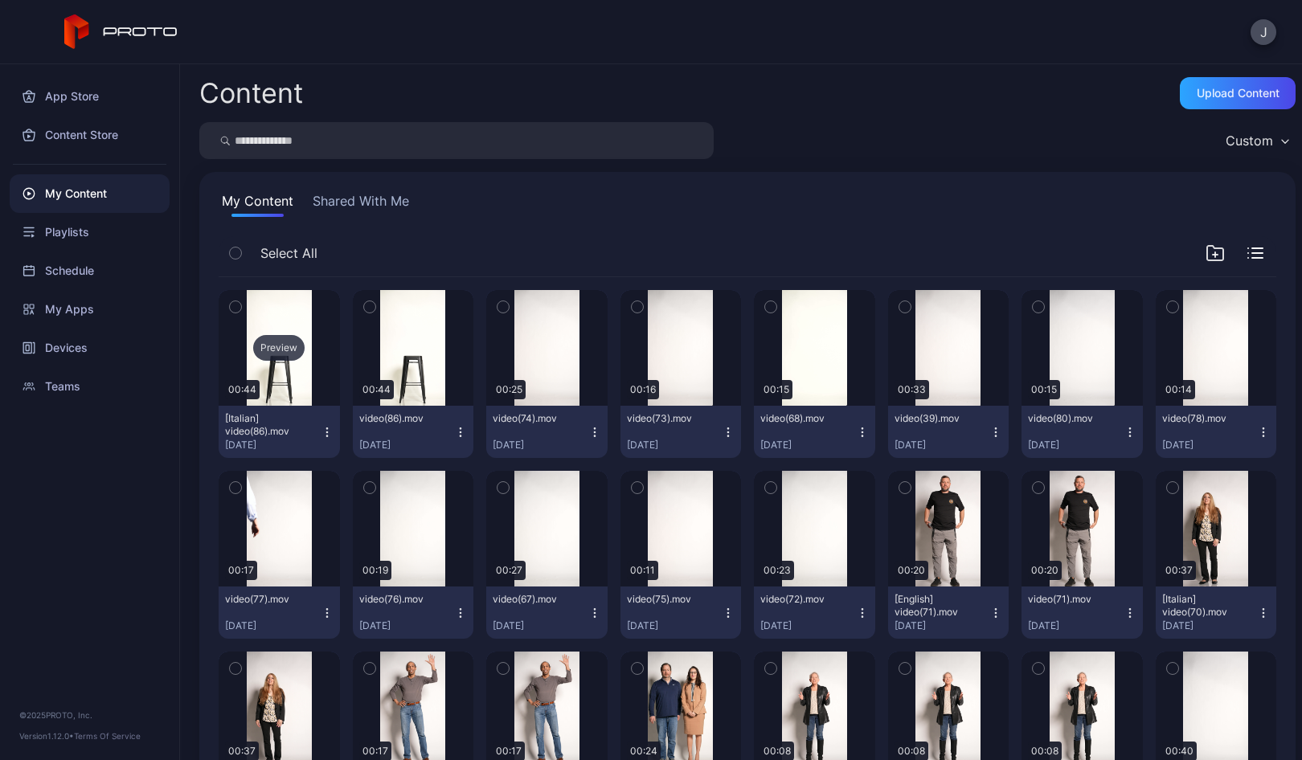
click at [292, 351] on div "Preview" at bounding box center [278, 348] width 51 height 26
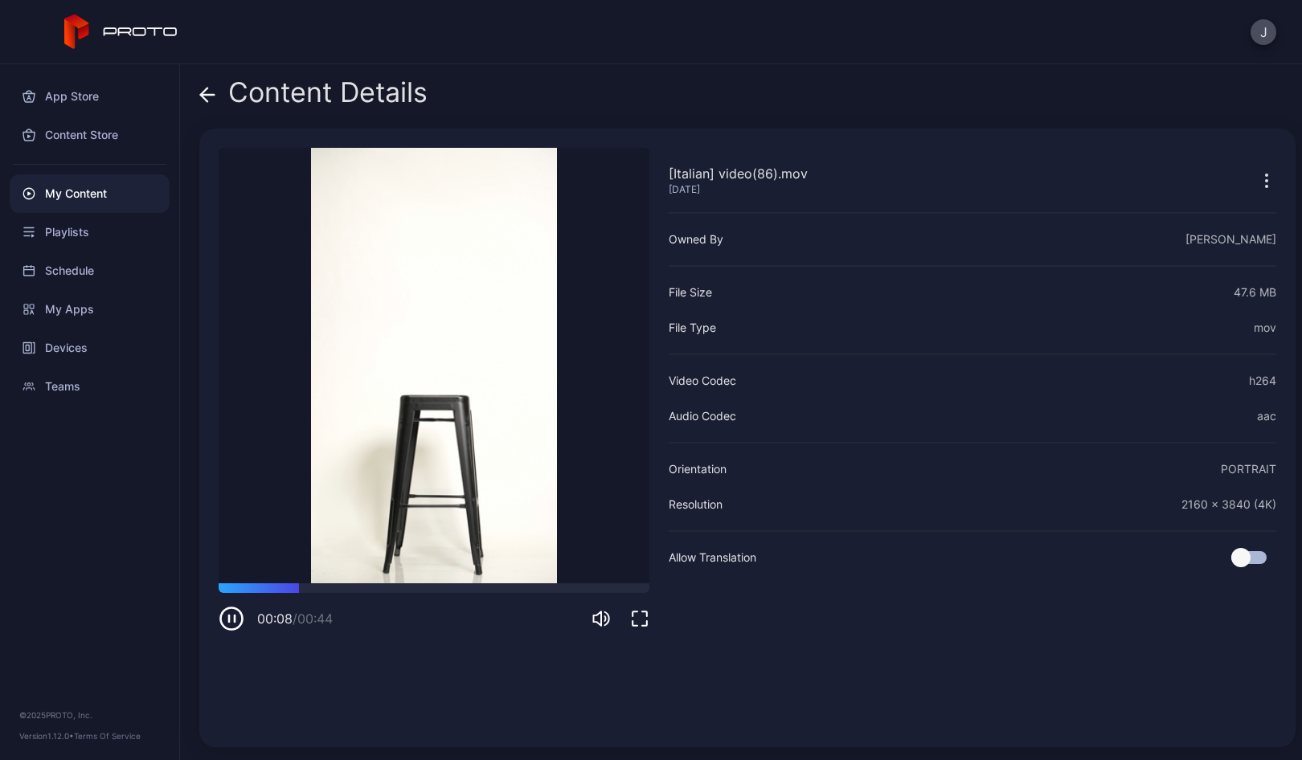
click at [203, 89] on icon at bounding box center [207, 95] width 16 height 16
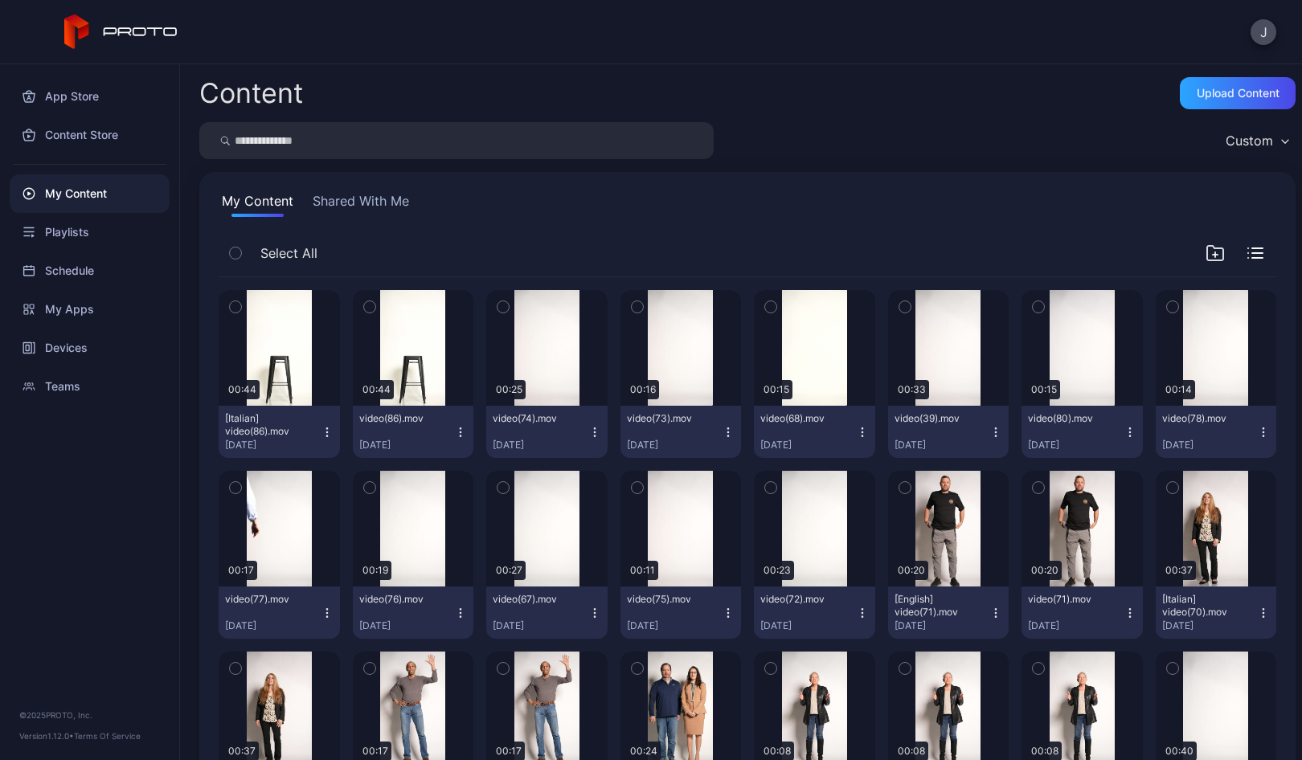
click at [325, 435] on icon "button" at bounding box center [327, 432] width 13 height 13
click at [415, 346] on div "Preview" at bounding box center [412, 348] width 51 height 26
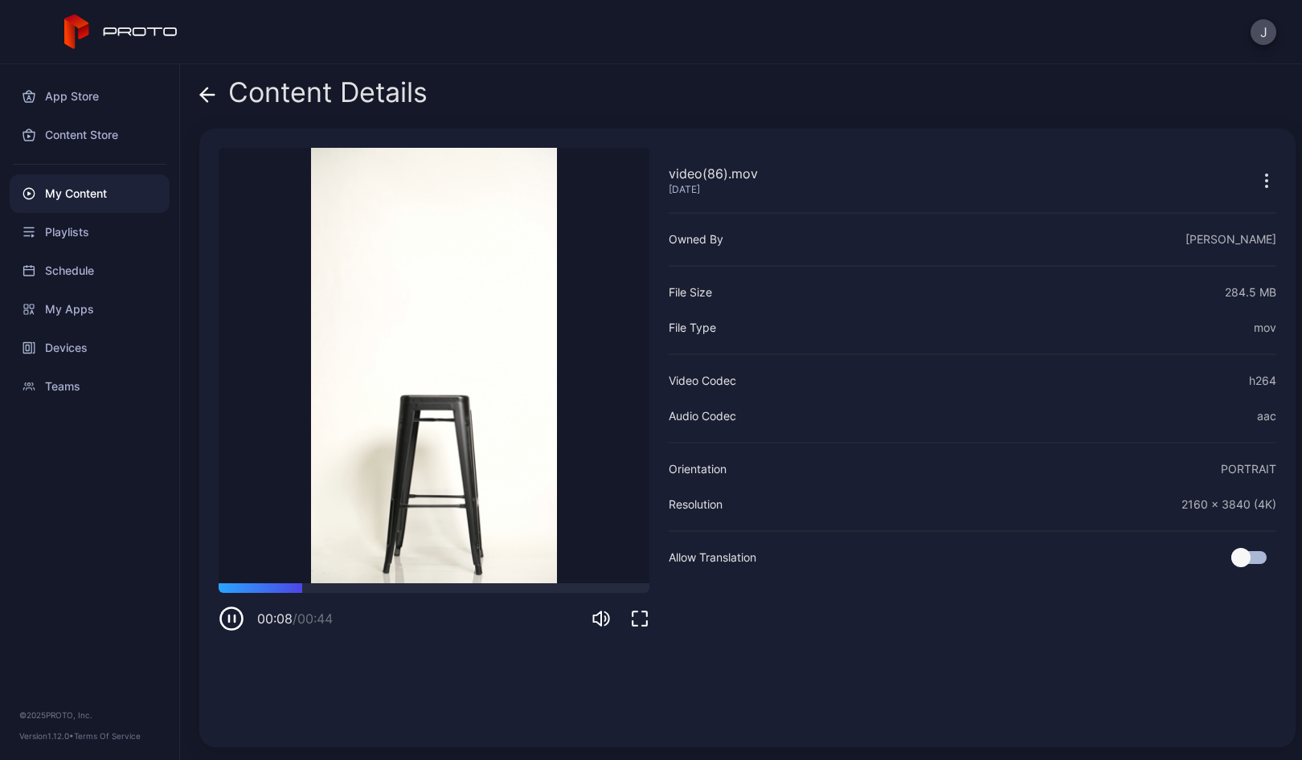
click at [208, 96] on icon at bounding box center [207, 95] width 16 height 16
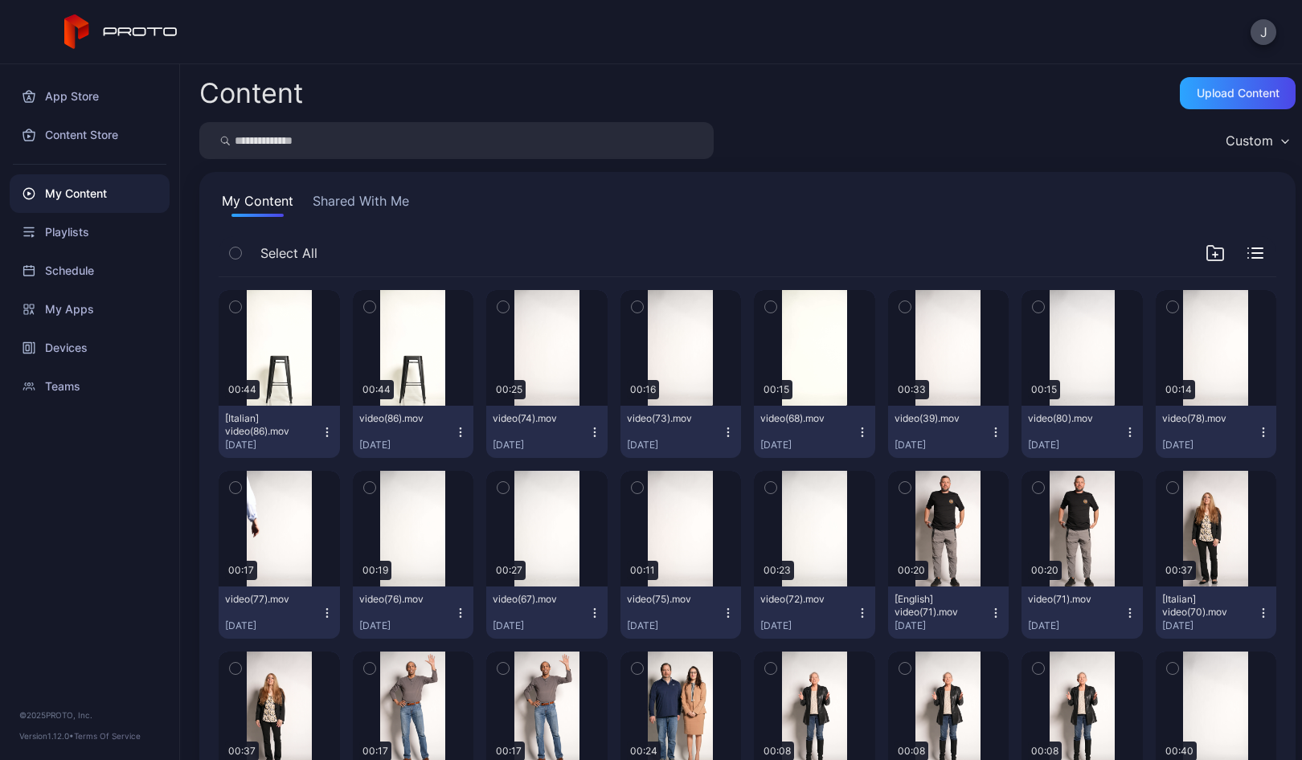
click at [326, 435] on icon "button" at bounding box center [326, 435] width 1 height 1
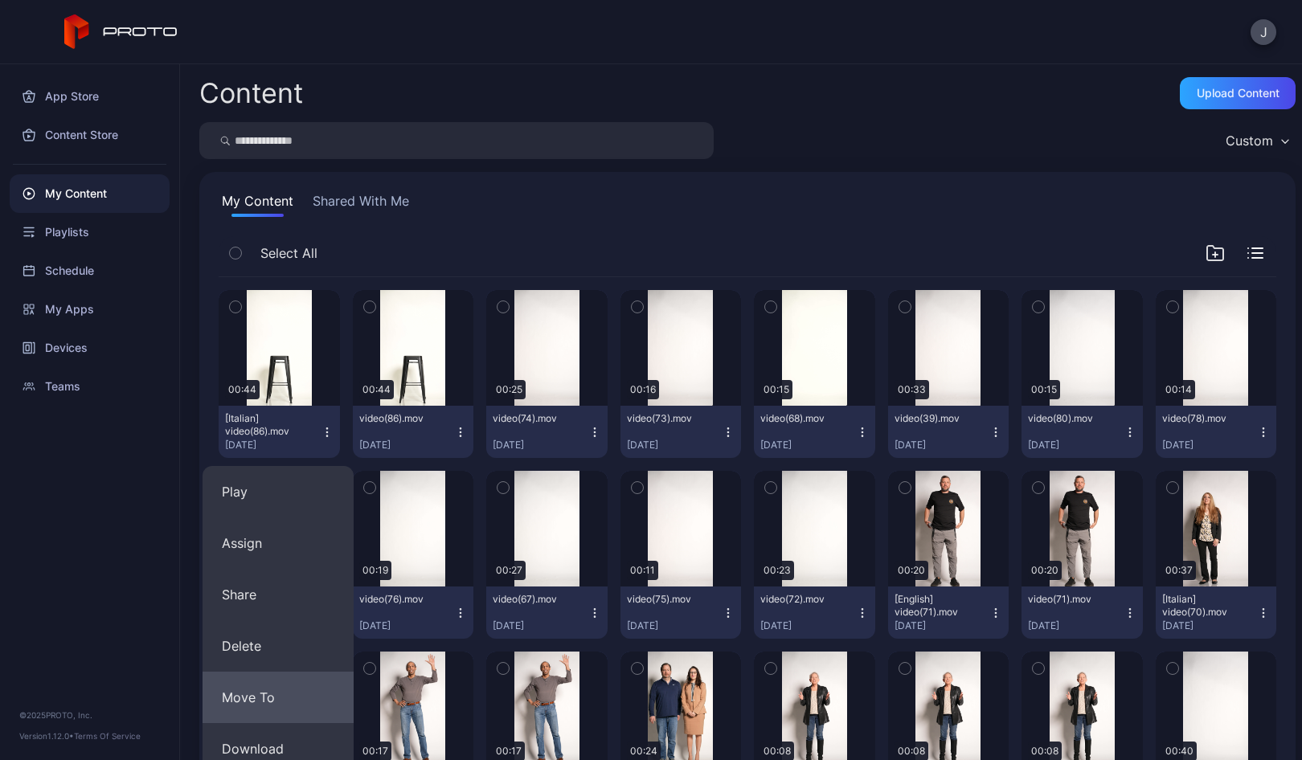
click at [251, 705] on button "Move To" at bounding box center [277, 697] width 151 height 51
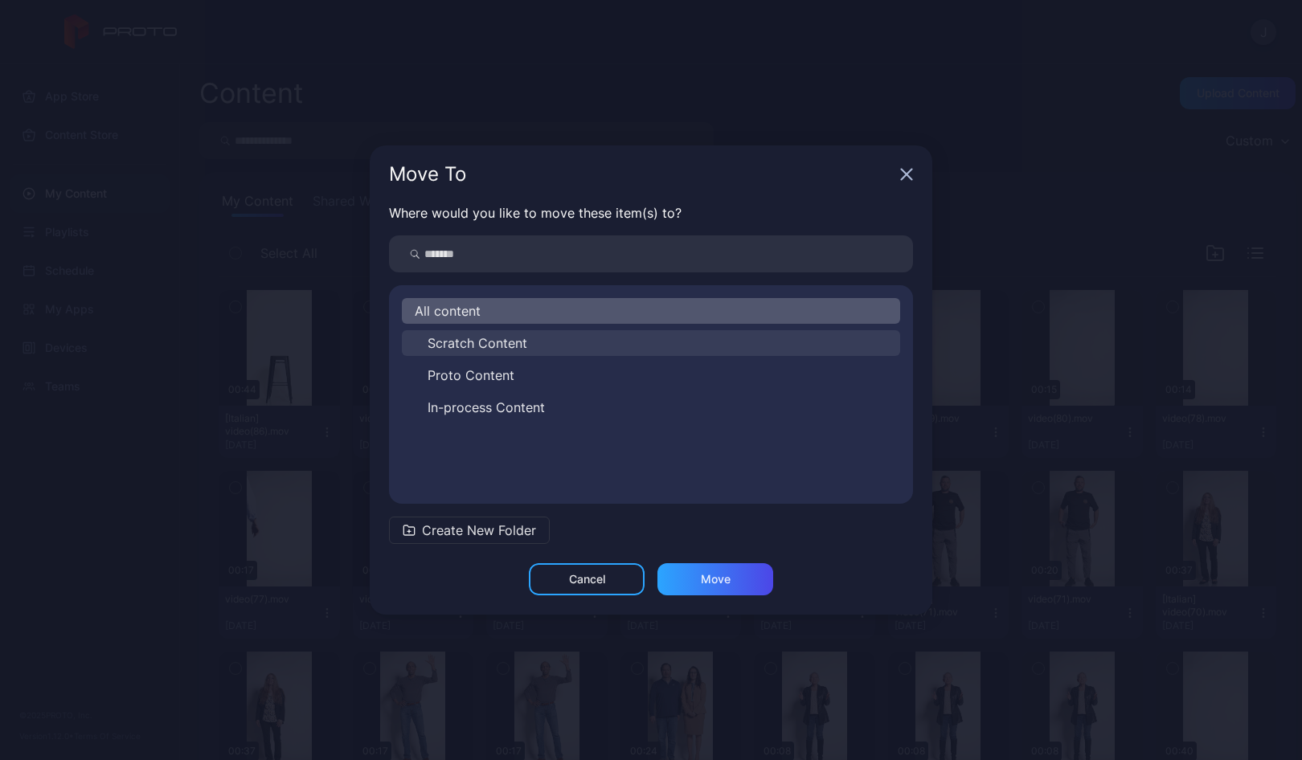
click at [448, 341] on span "Scratch Content" at bounding box center [477, 342] width 100 height 19
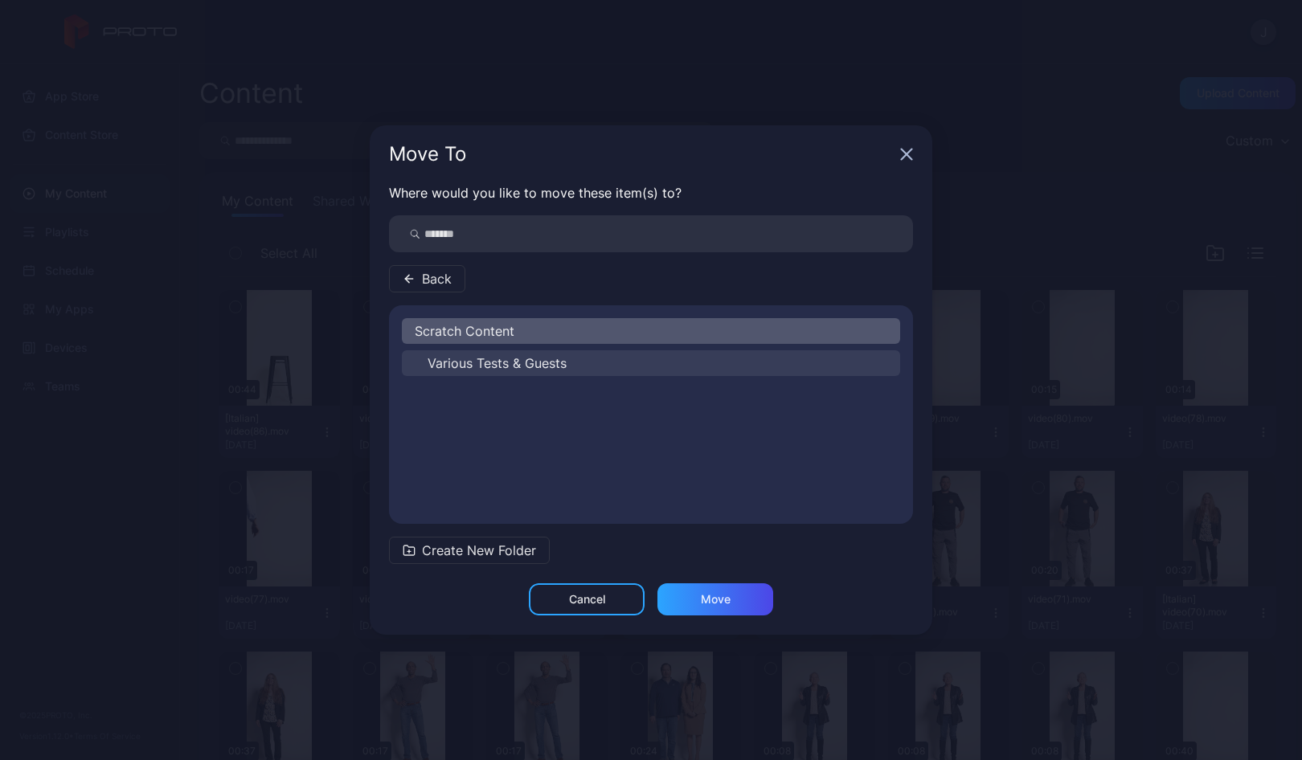
click at [449, 371] on span "Various Tests & Guests" at bounding box center [496, 363] width 139 height 19
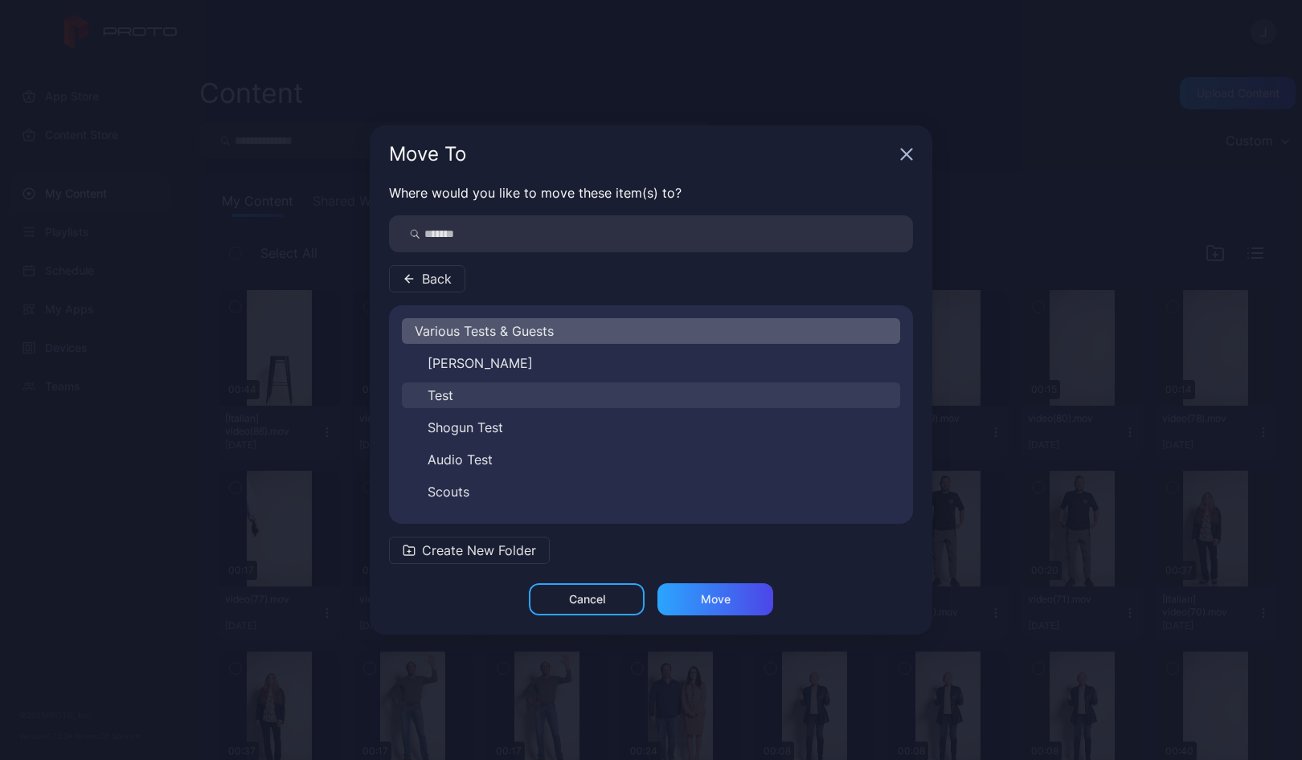
click at [448, 399] on span "Test" at bounding box center [440, 395] width 26 height 19
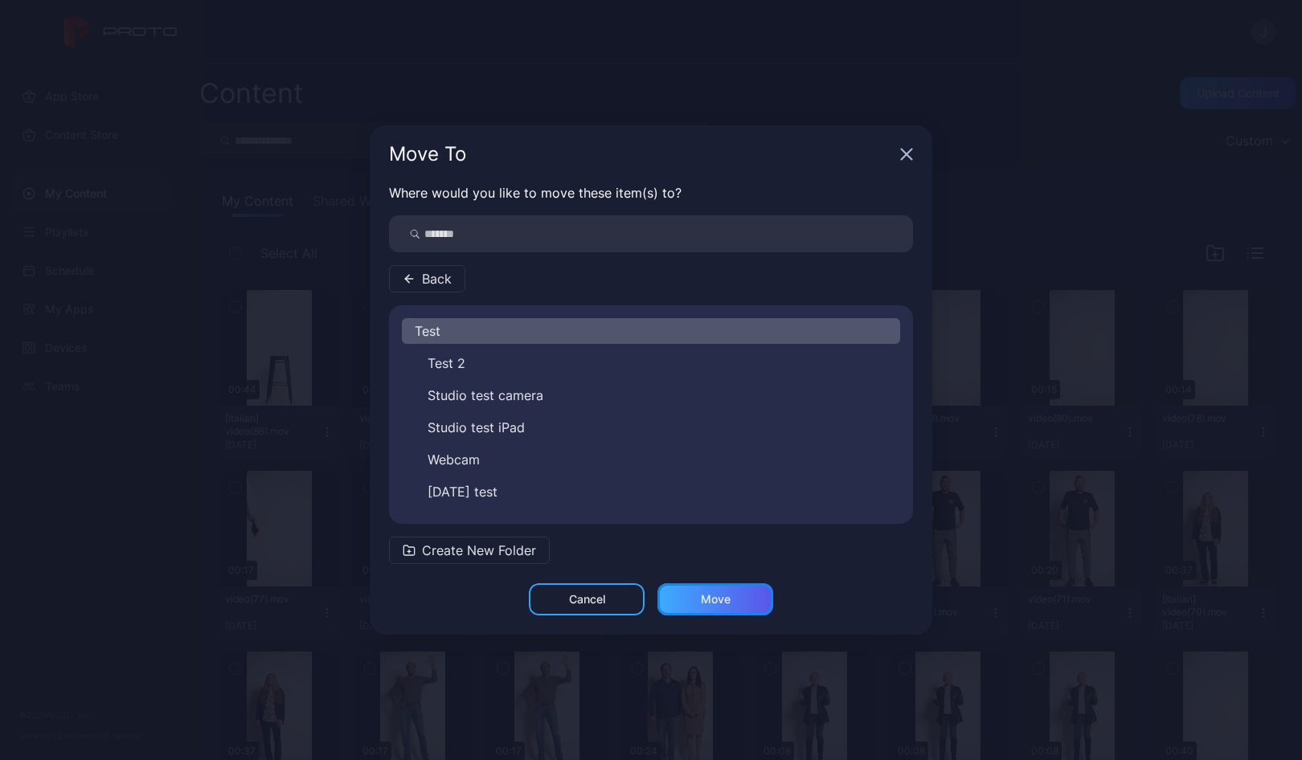
click at [702, 591] on div "Move" at bounding box center [715, 599] width 116 height 32
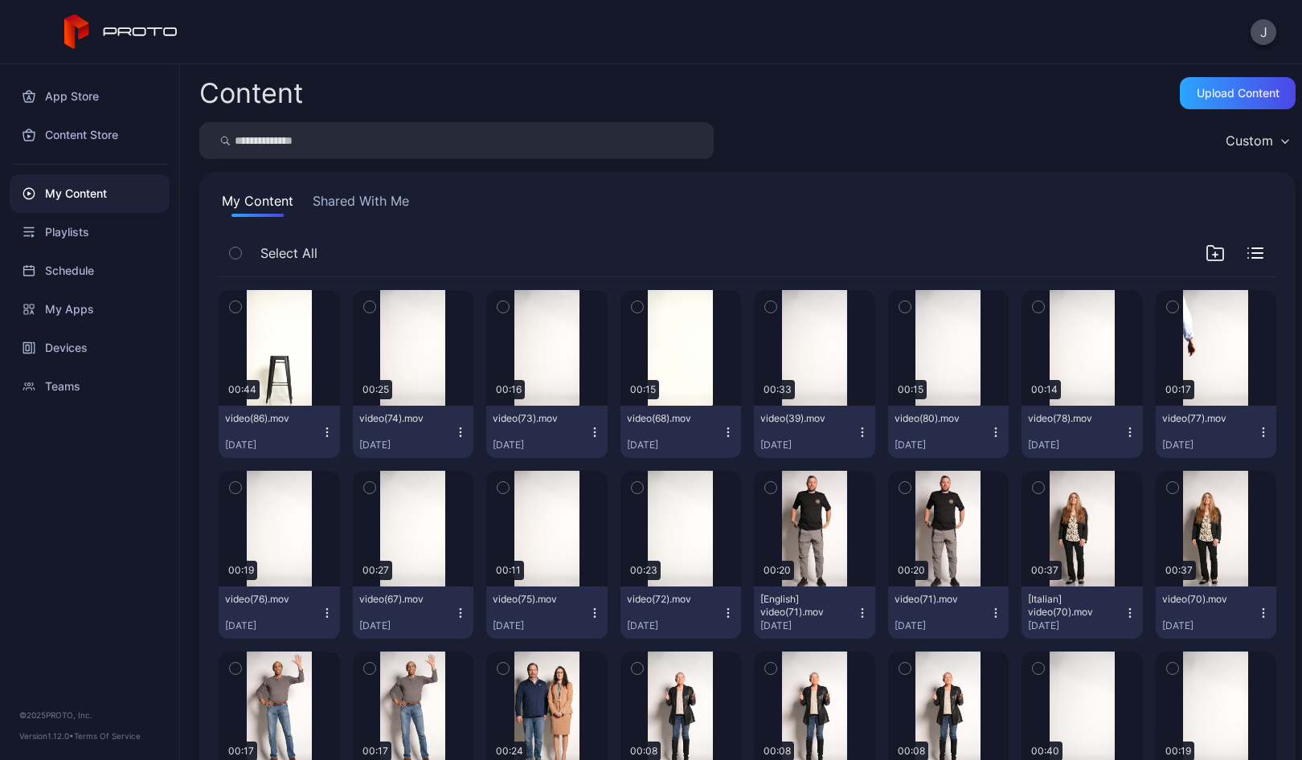
click at [321, 435] on icon "button" at bounding box center [327, 432] width 13 height 13
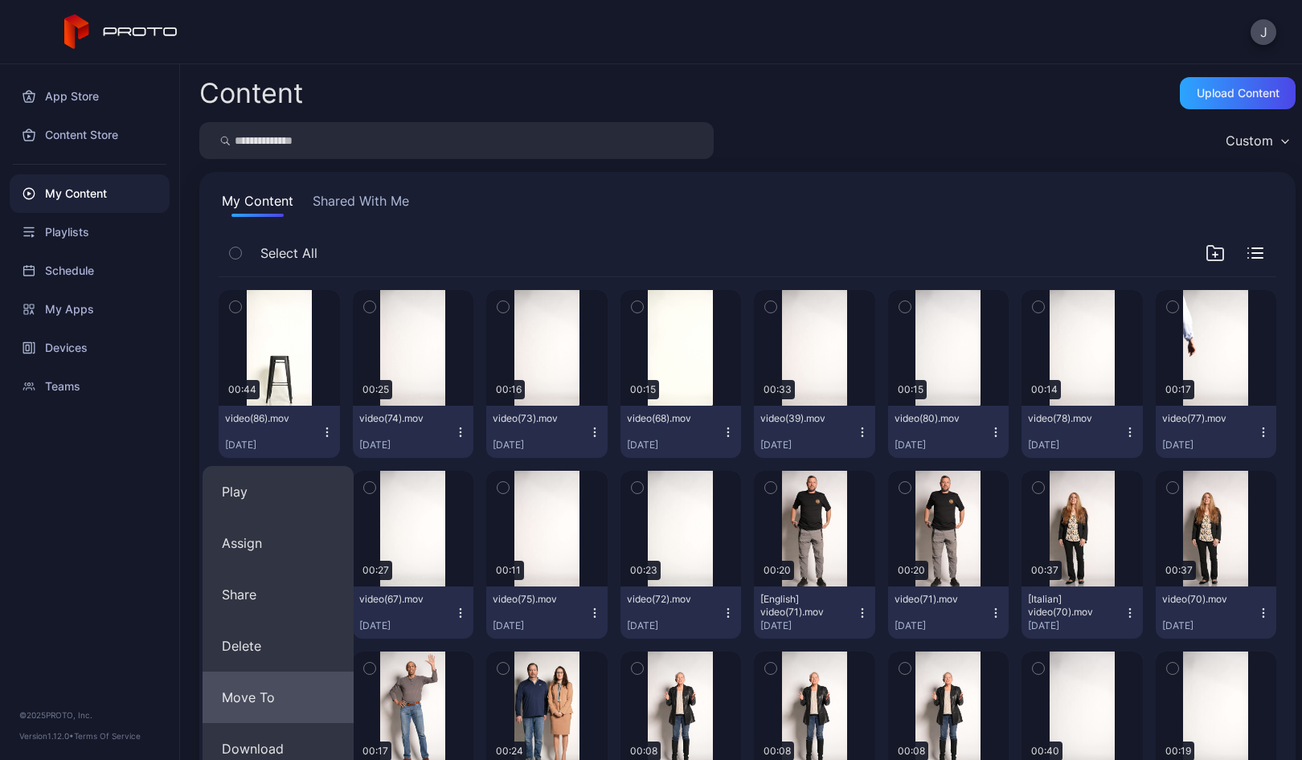
click at [259, 690] on button "Move To" at bounding box center [277, 697] width 151 height 51
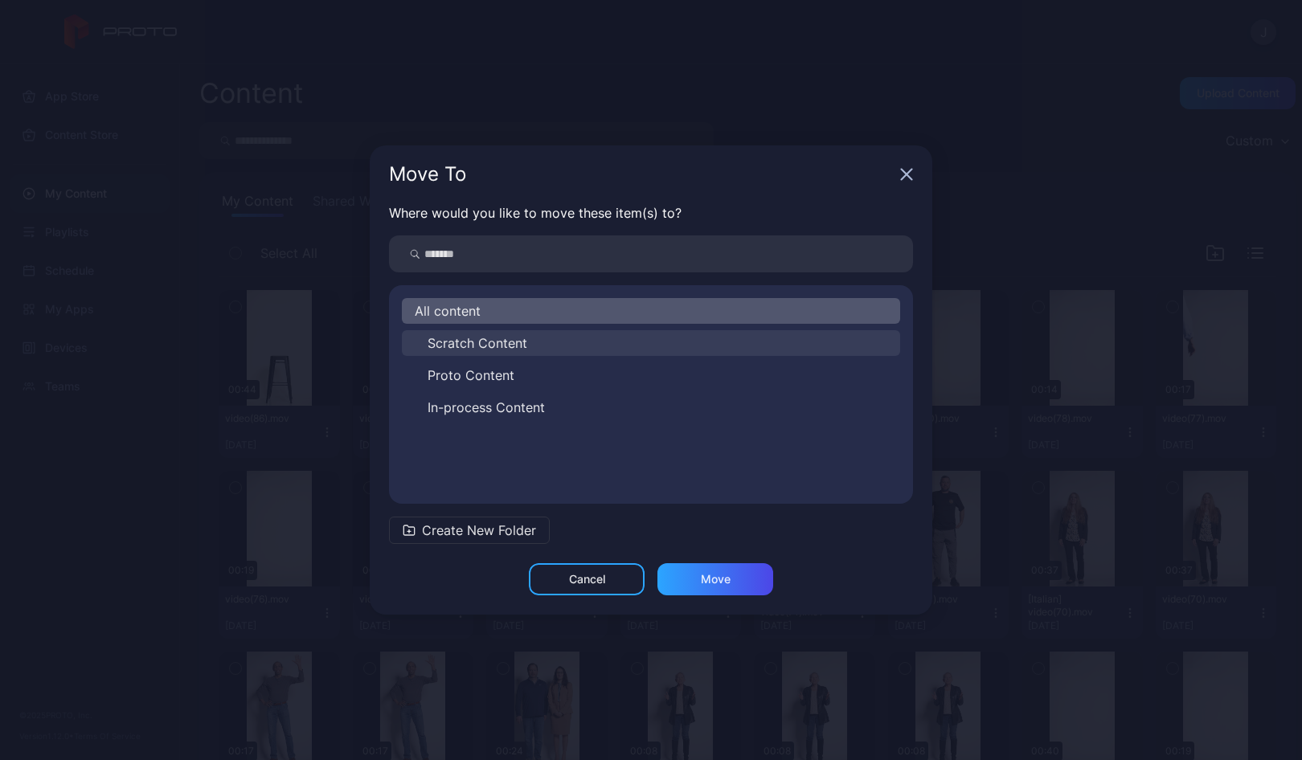
click at [465, 337] on span "Scratch Content" at bounding box center [477, 342] width 100 height 19
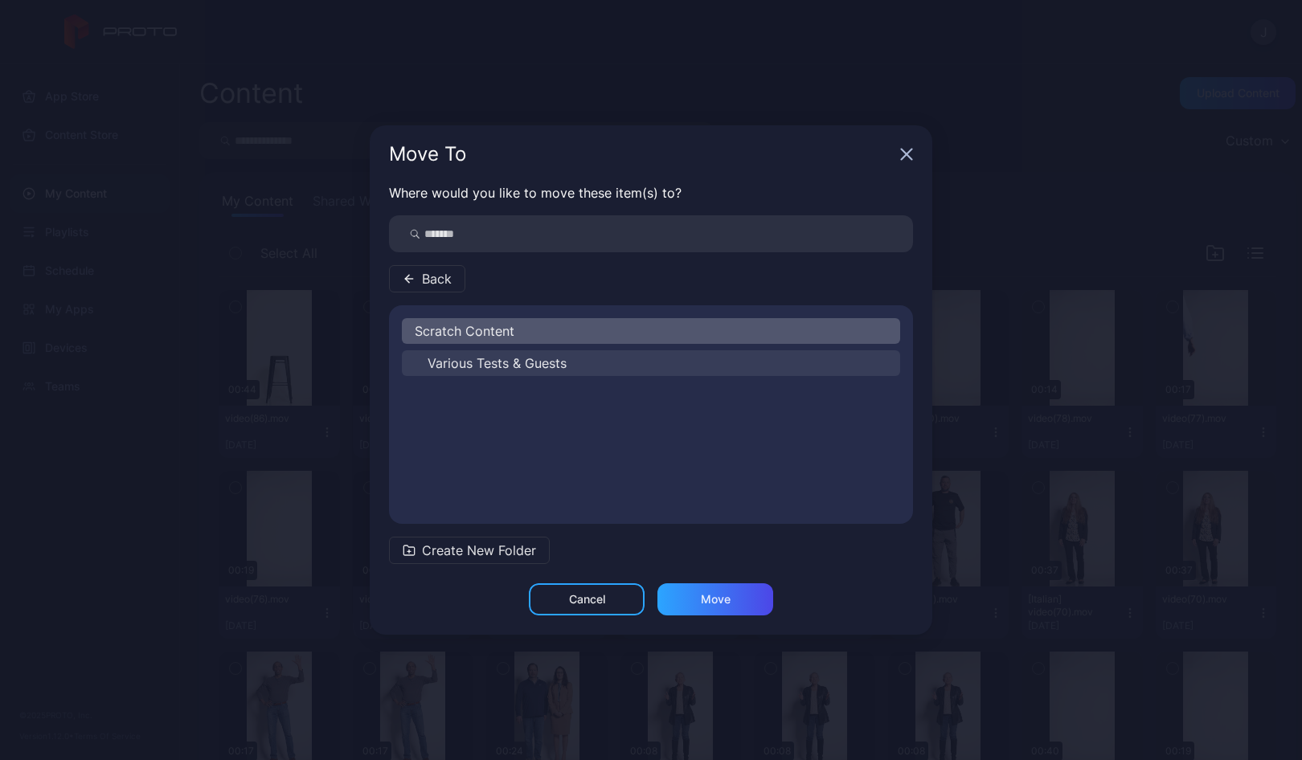
click at [460, 362] on span "Various Tests & Guests" at bounding box center [496, 363] width 139 height 19
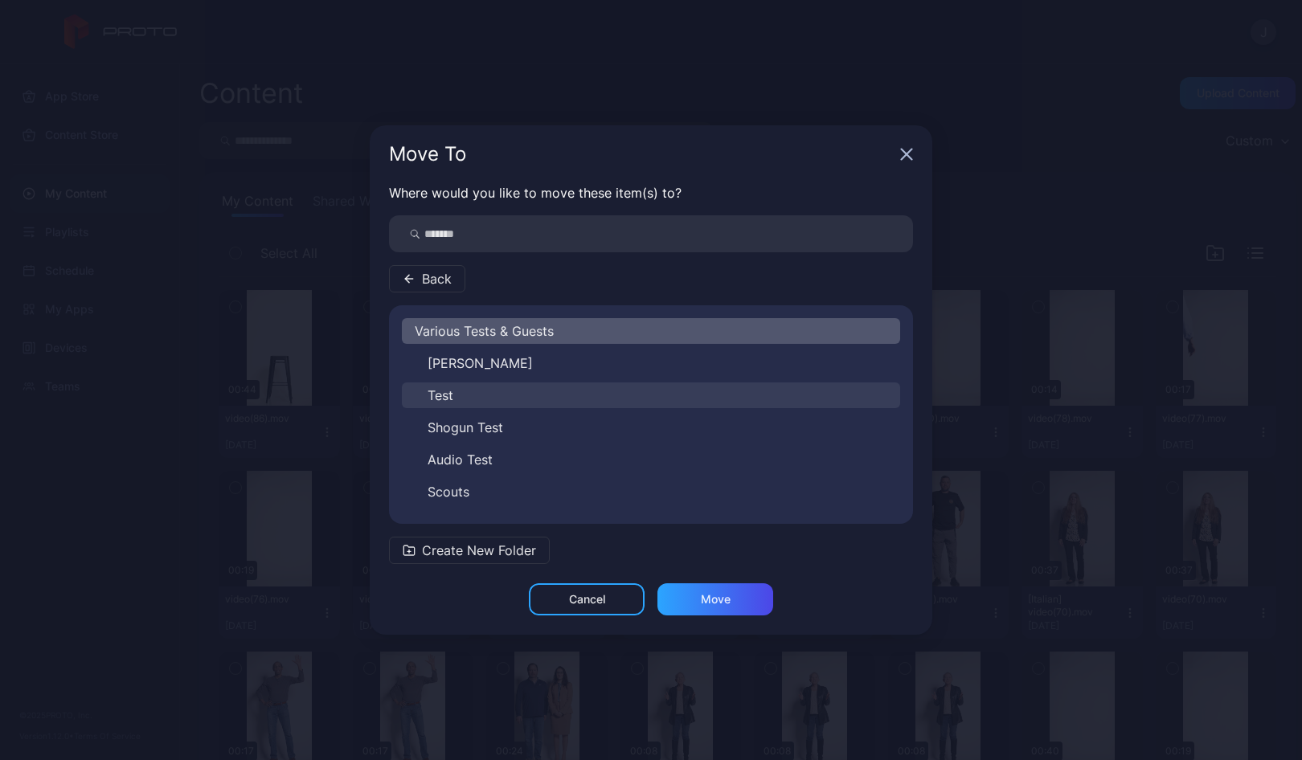
click at [437, 400] on span "Test" at bounding box center [440, 395] width 26 height 19
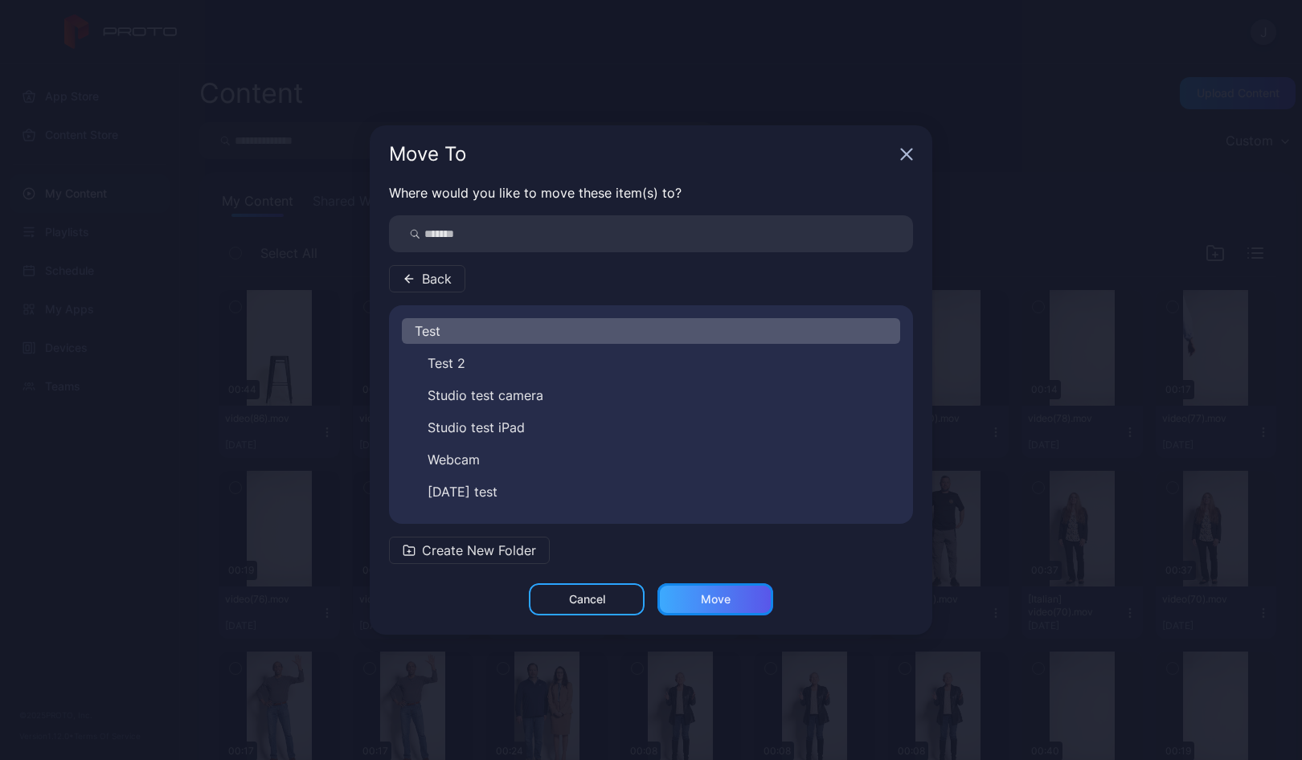
click at [712, 602] on div "Move" at bounding box center [716, 599] width 30 height 13
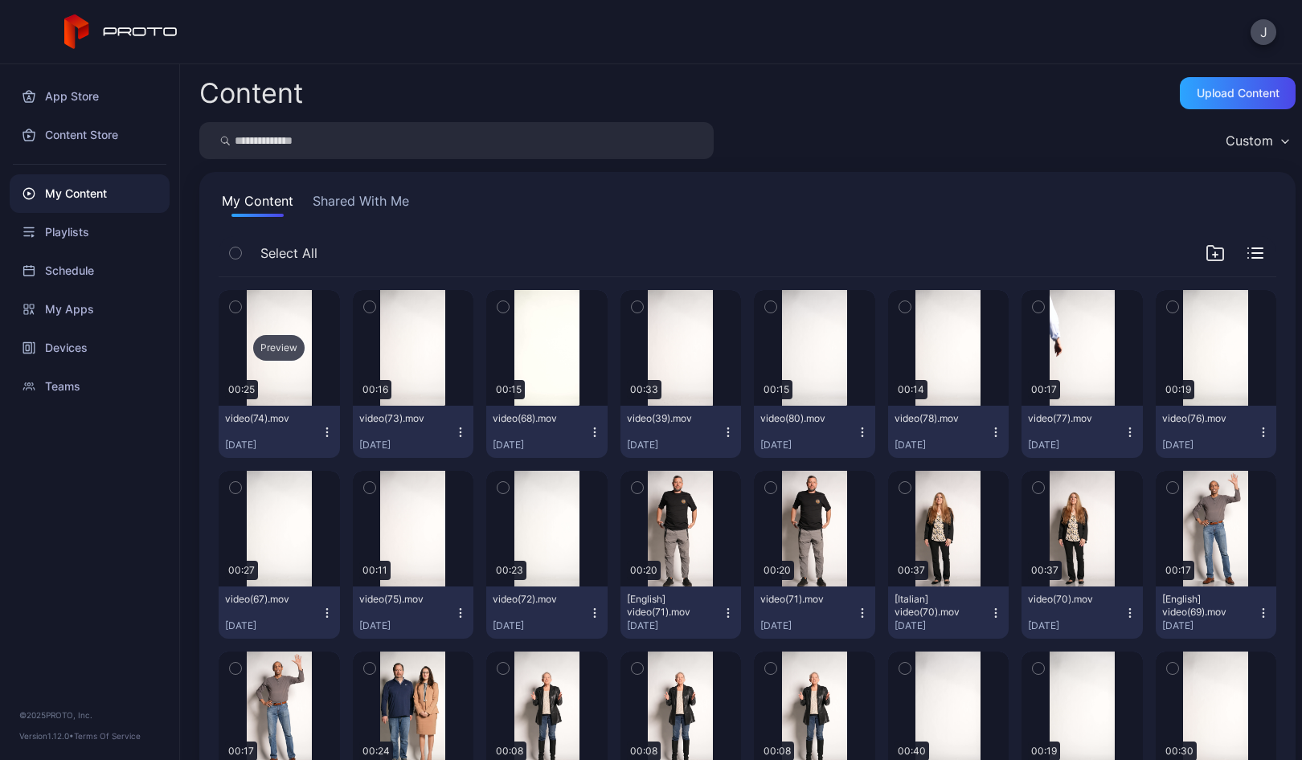
click at [281, 350] on div "Preview" at bounding box center [278, 348] width 51 height 26
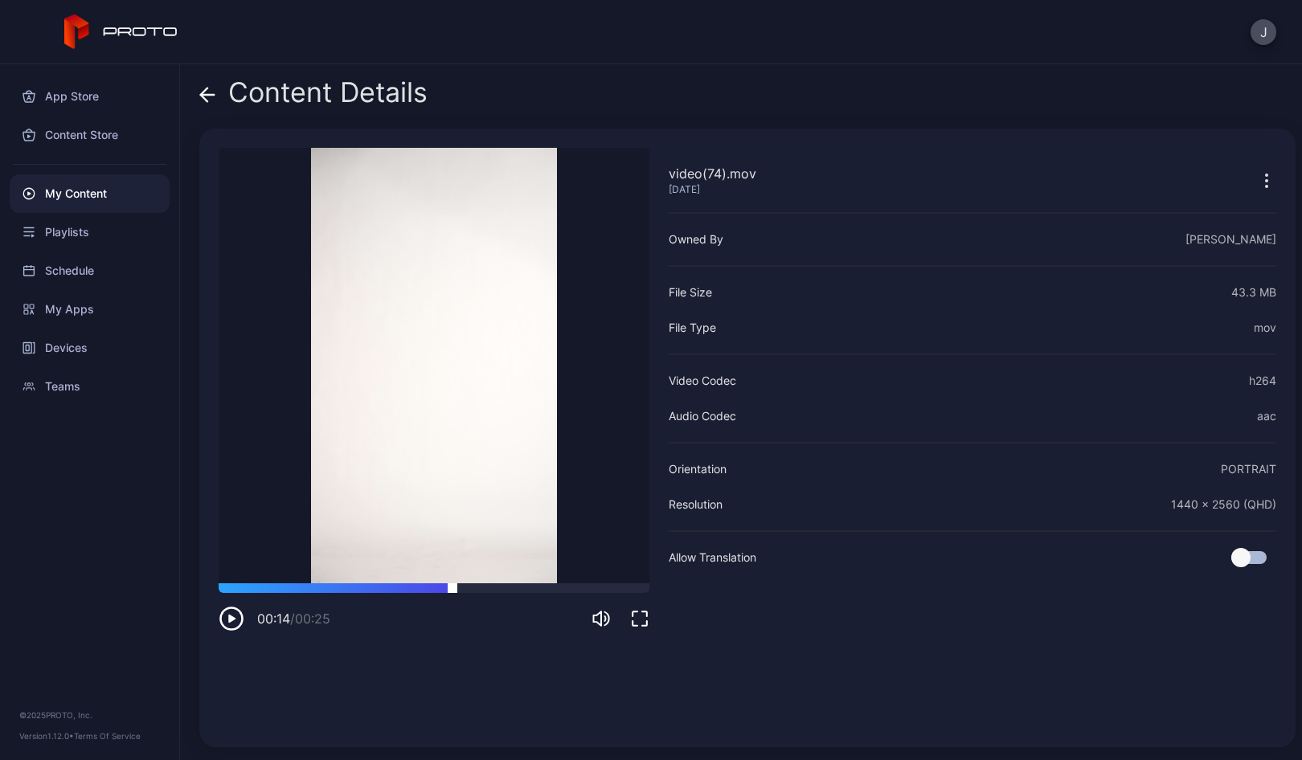
drag, startPoint x: 381, startPoint y: 591, endPoint x: 475, endPoint y: 590, distance: 94.0
click at [475, 590] on div at bounding box center [434, 588] width 431 height 10
click at [208, 95] on icon at bounding box center [208, 95] width 14 height 0
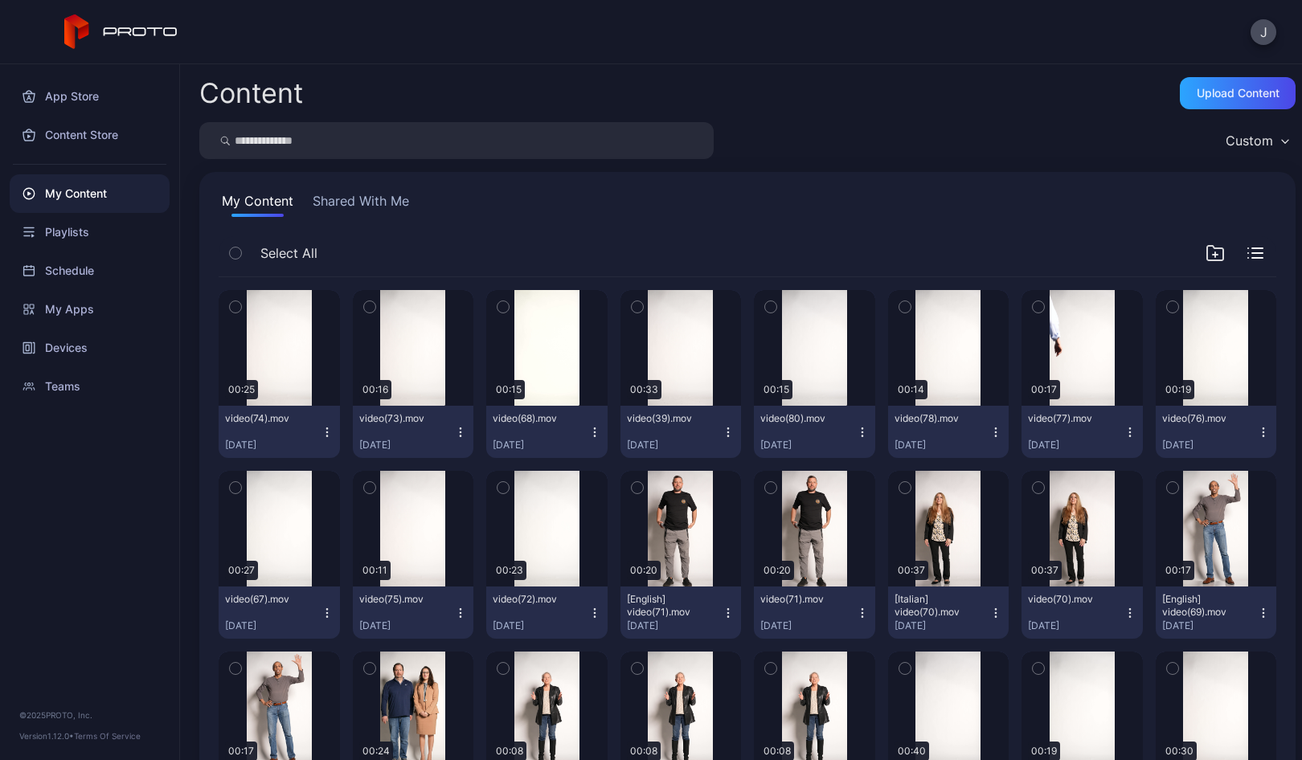
click at [323, 428] on icon "button" at bounding box center [327, 432] width 13 height 13
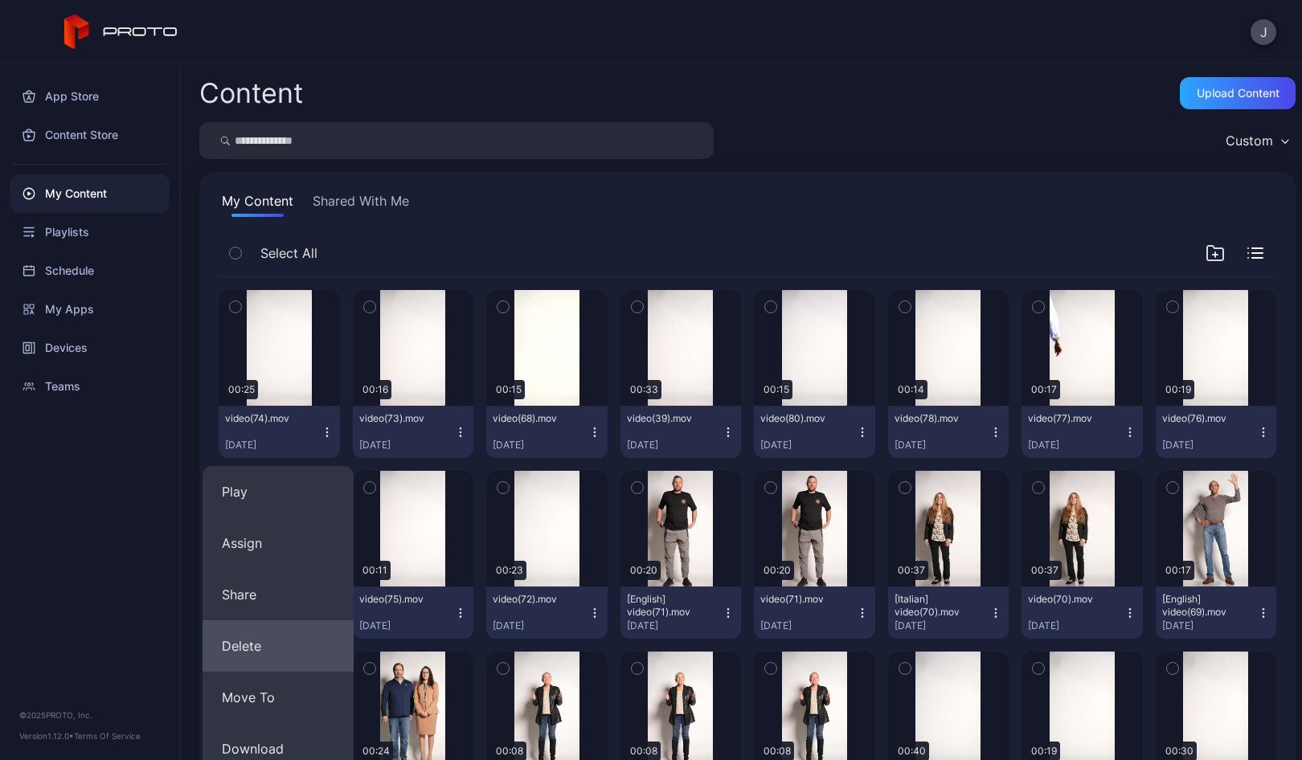
click at [274, 640] on button "Delete" at bounding box center [277, 645] width 151 height 51
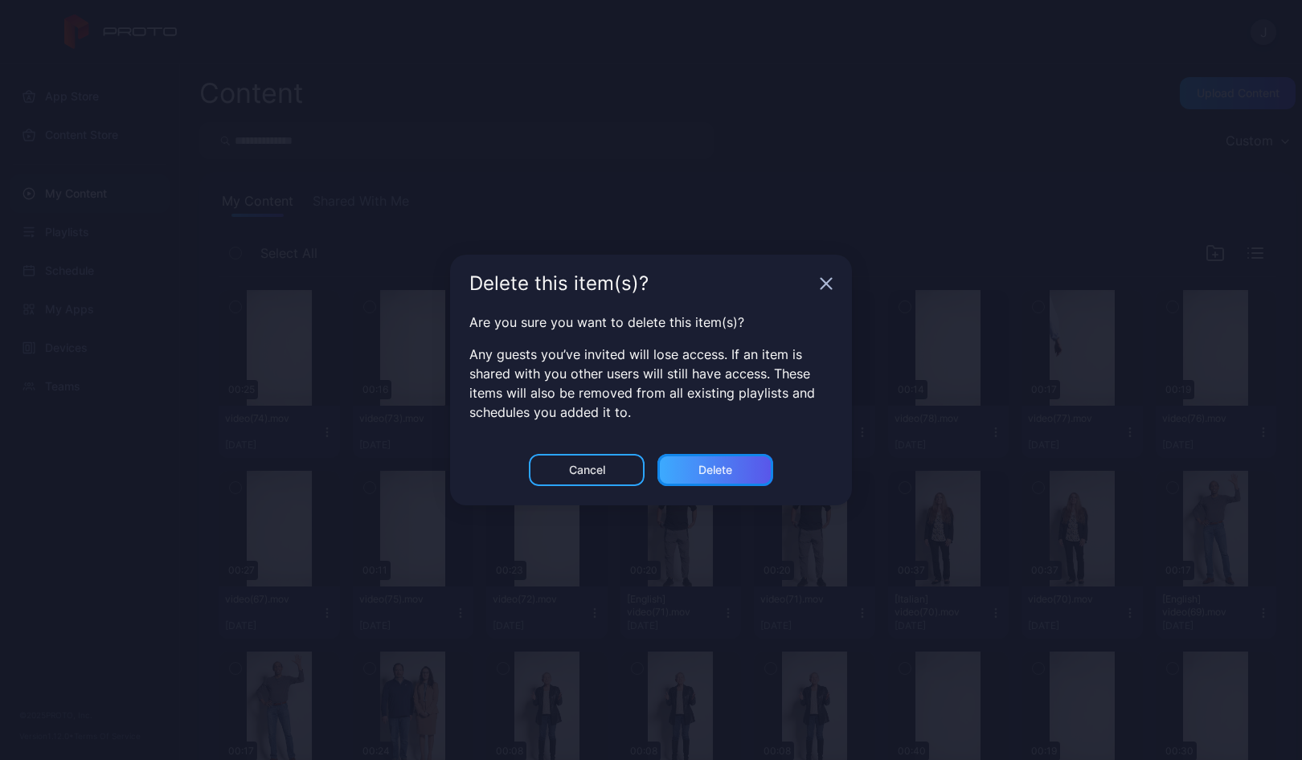
click at [735, 468] on div "Delete" at bounding box center [715, 470] width 116 height 32
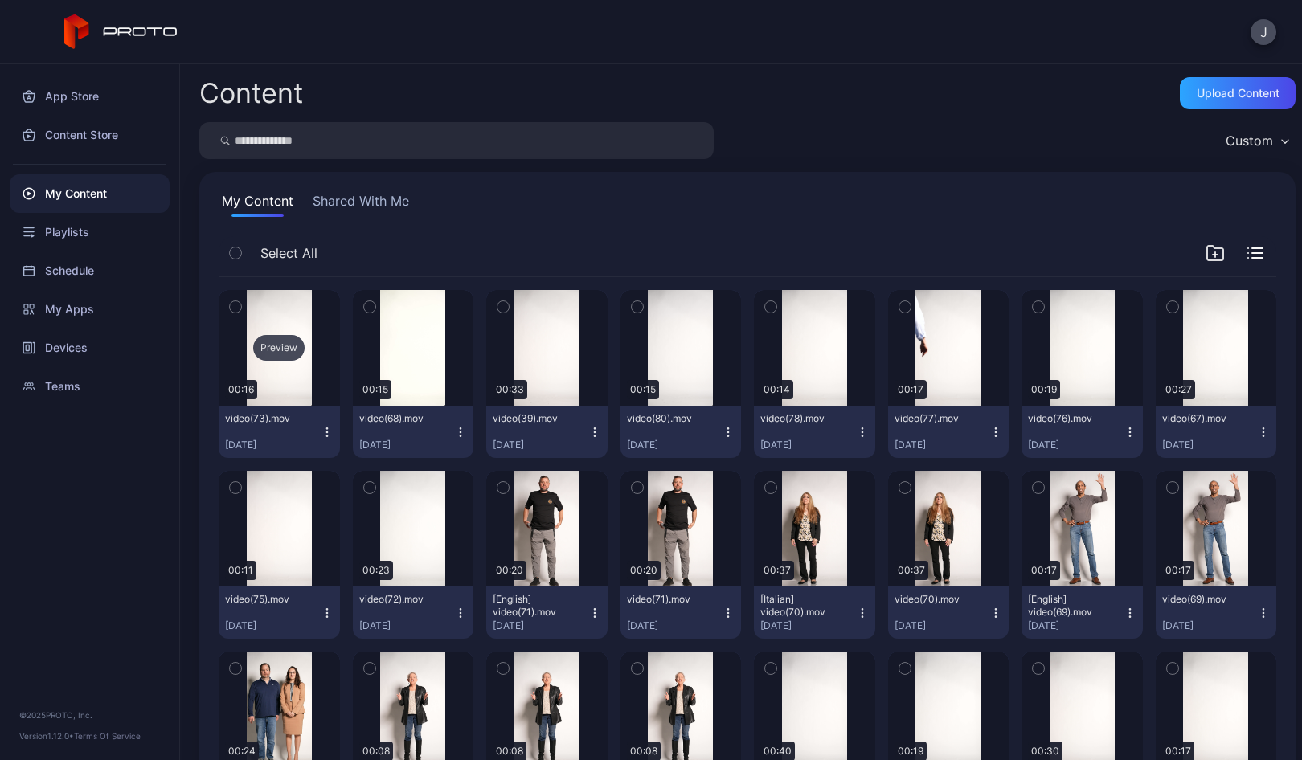
click at [291, 363] on div "Preview" at bounding box center [279, 348] width 121 height 116
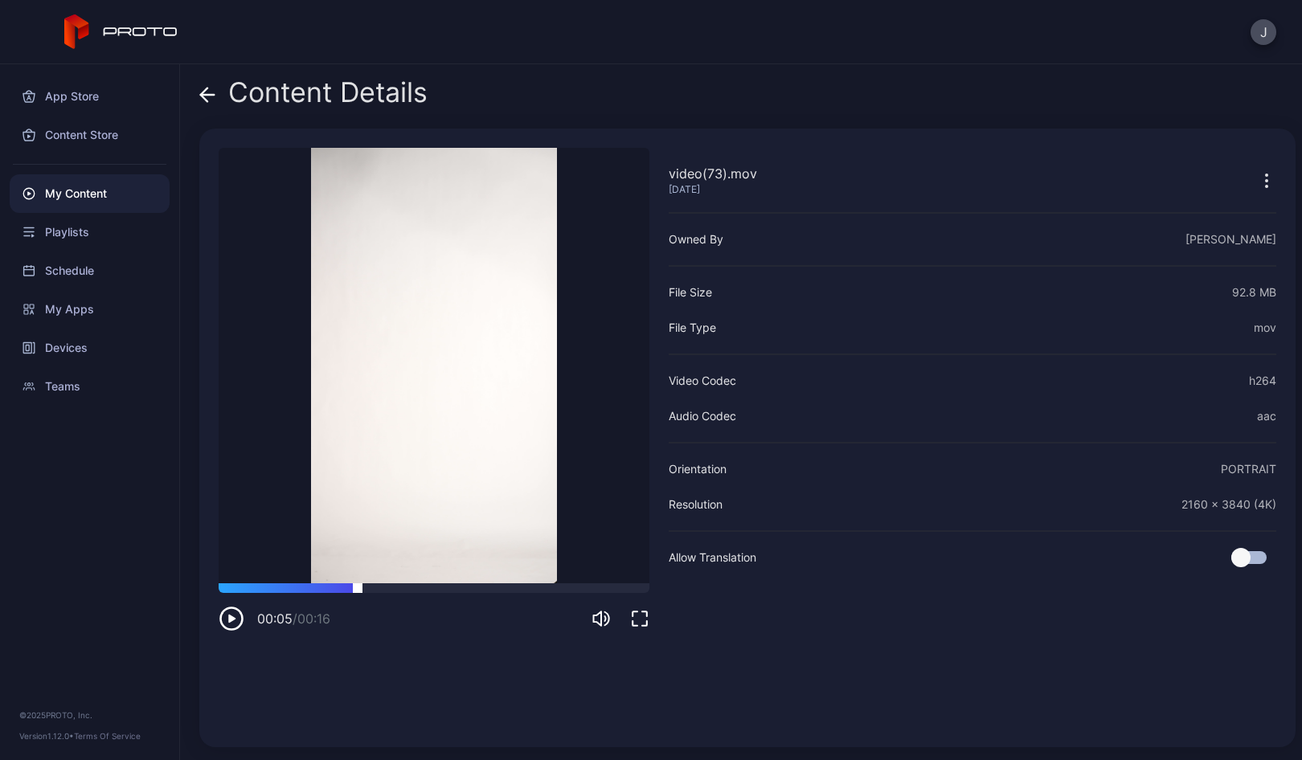
drag, startPoint x: 245, startPoint y: 589, endPoint x: 359, endPoint y: 588, distance: 114.1
click at [358, 583] on div at bounding box center [358, 583] width 0 height 0
click at [205, 92] on icon at bounding box center [204, 95] width 6 height 14
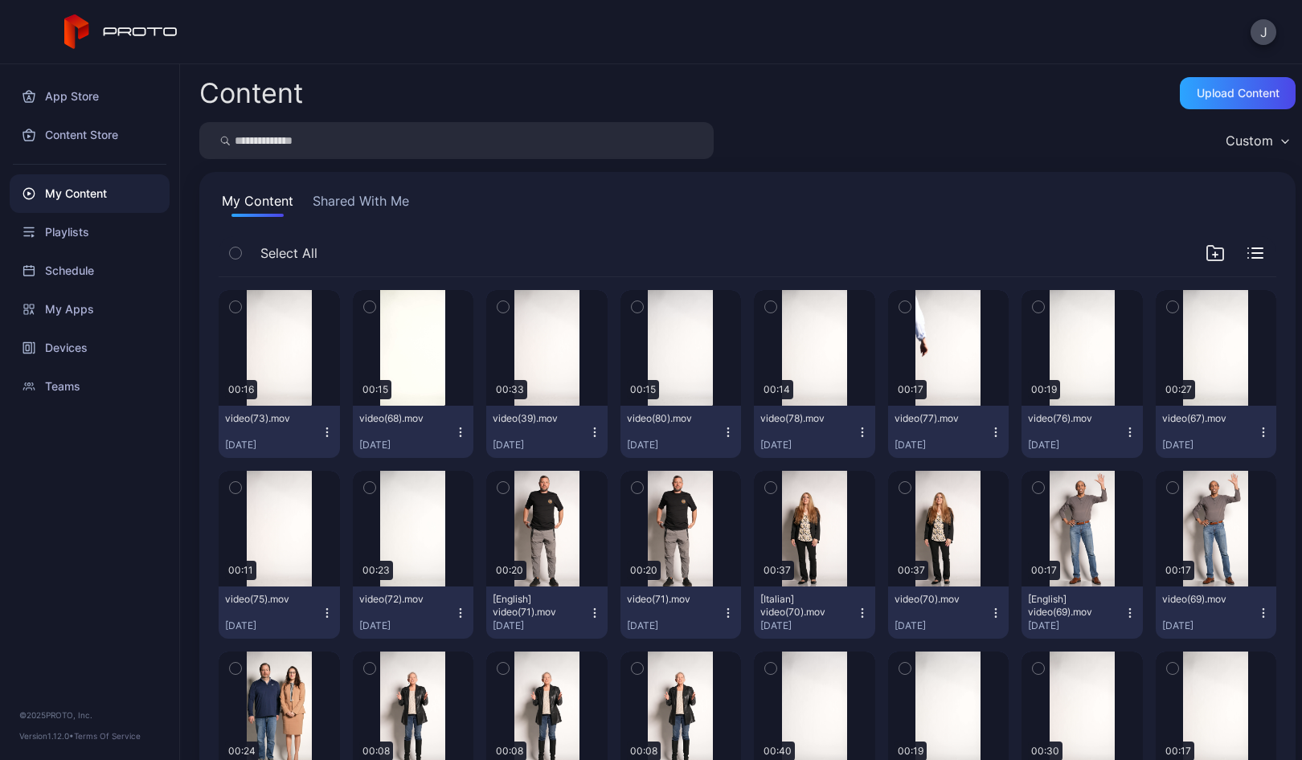
click at [317, 434] on div "video(73).mov [DATE]" at bounding box center [273, 431] width 96 height 39
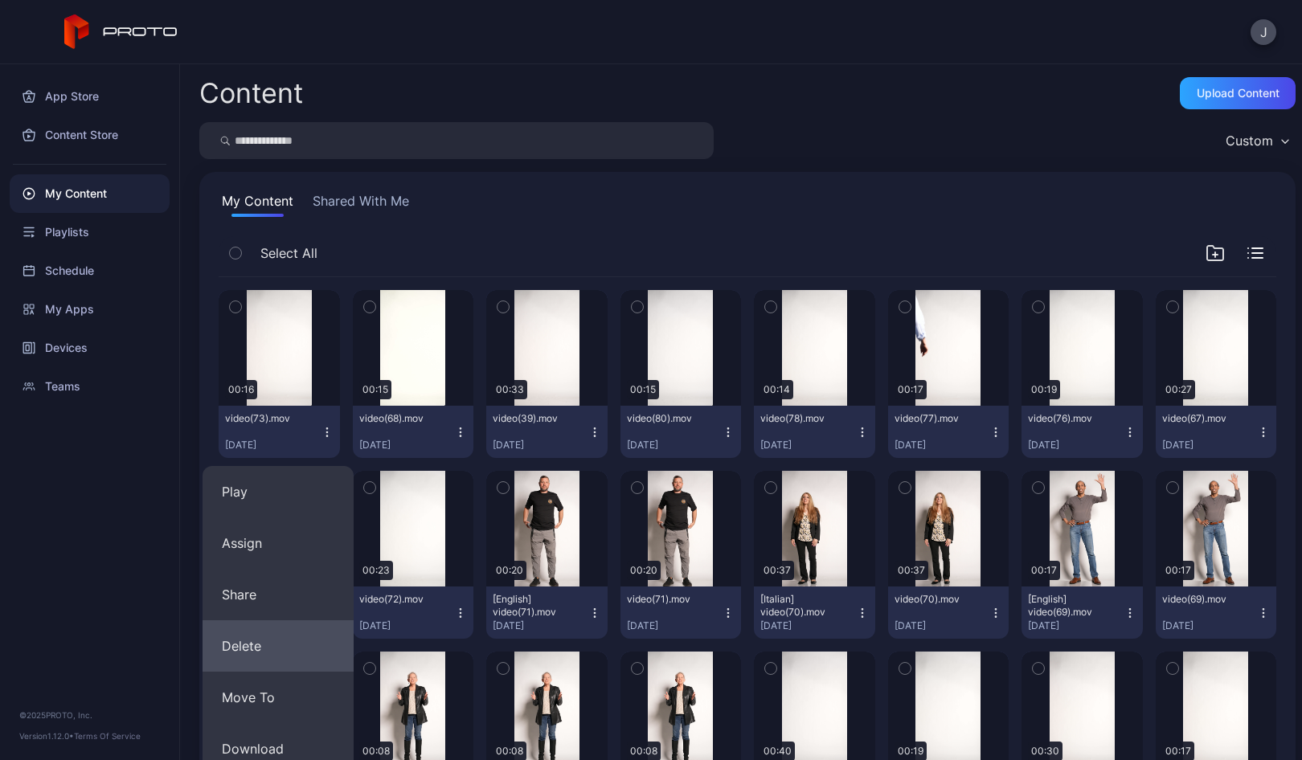
click at [252, 655] on button "Delete" at bounding box center [277, 645] width 151 height 51
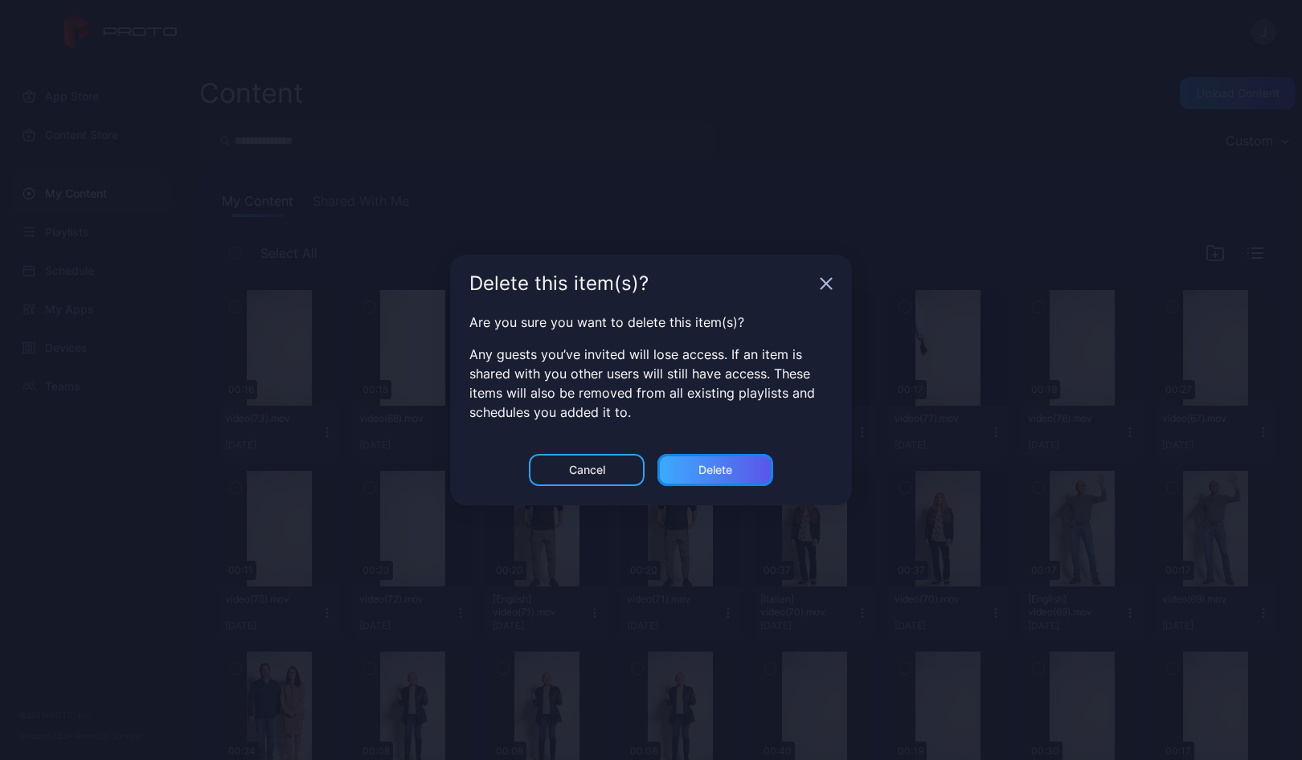
click at [726, 470] on div "Delete" at bounding box center [715, 470] width 34 height 13
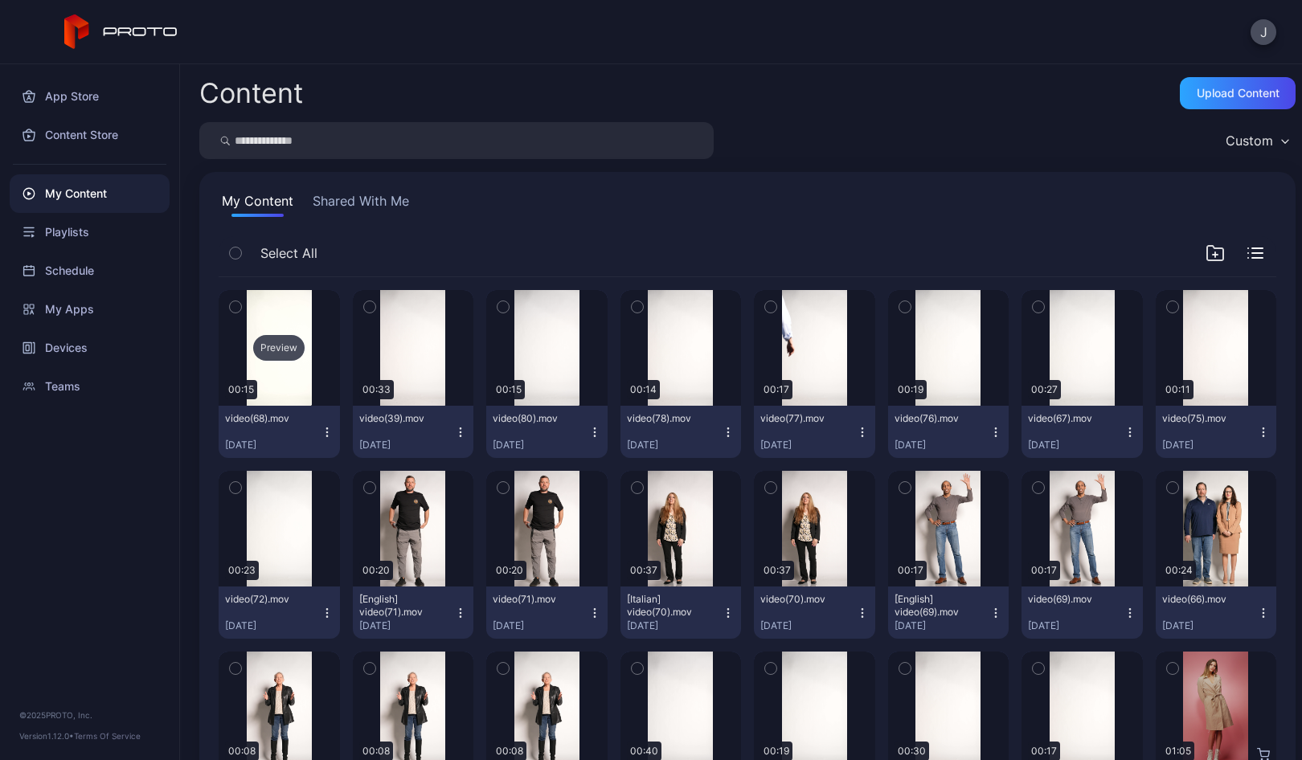
click at [272, 357] on div "Preview" at bounding box center [278, 348] width 51 height 26
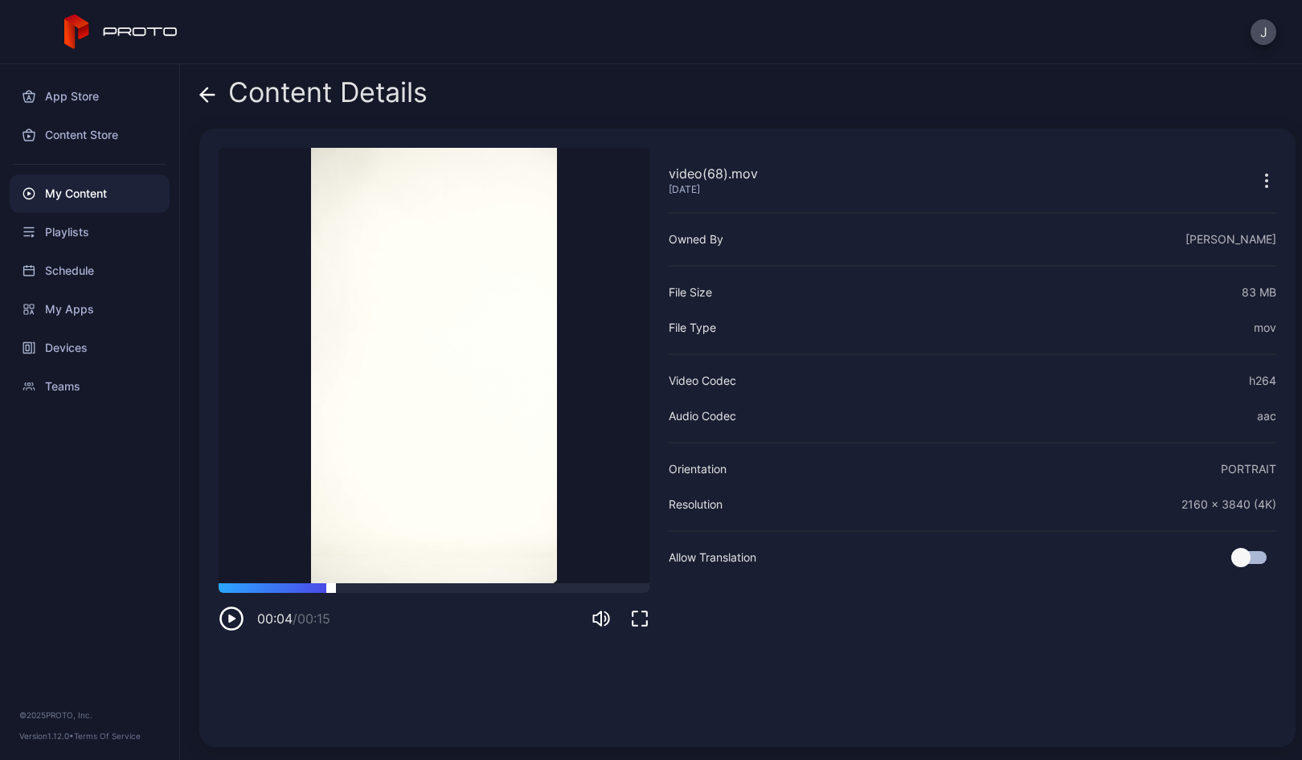
drag, startPoint x: 262, startPoint y: 590, endPoint x: 331, endPoint y: 586, distance: 69.2
click at [331, 586] on div at bounding box center [434, 588] width 431 height 10
click at [206, 97] on icon at bounding box center [207, 95] width 16 height 16
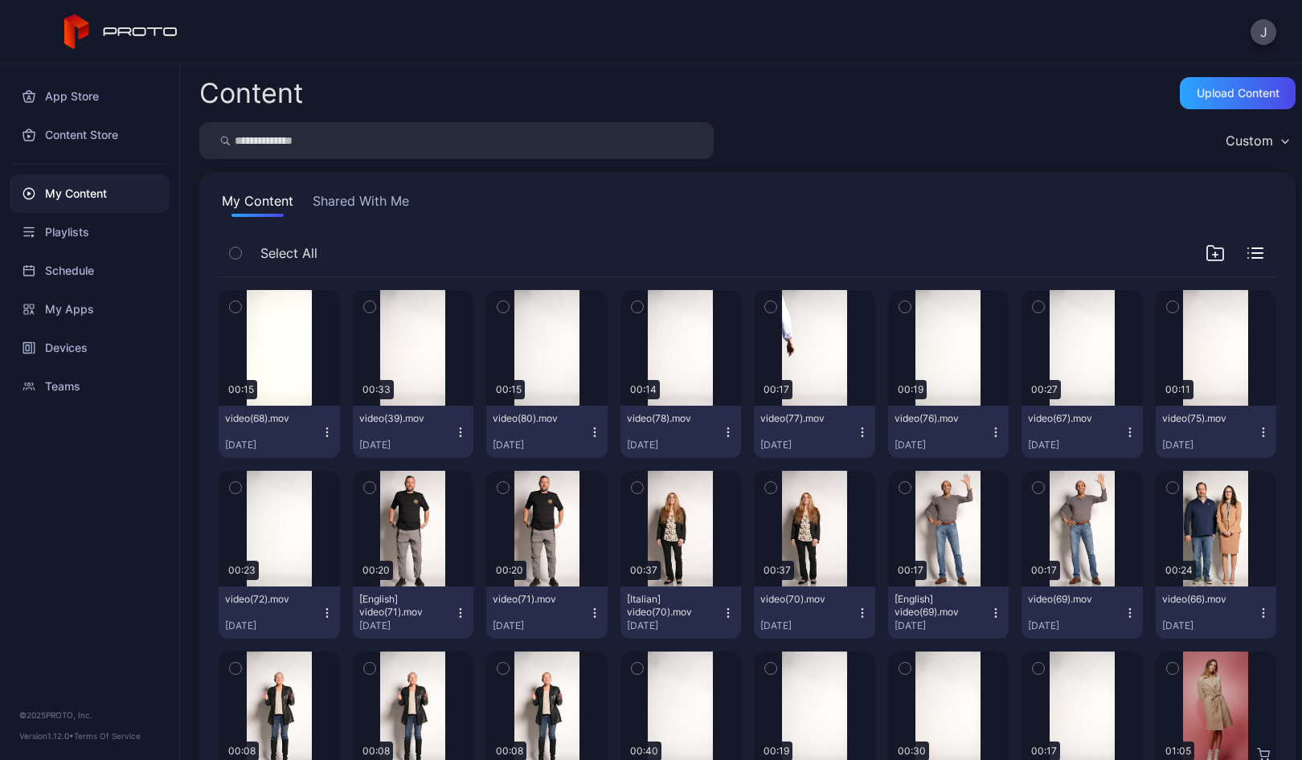
click at [325, 433] on icon "button" at bounding box center [327, 432] width 13 height 13
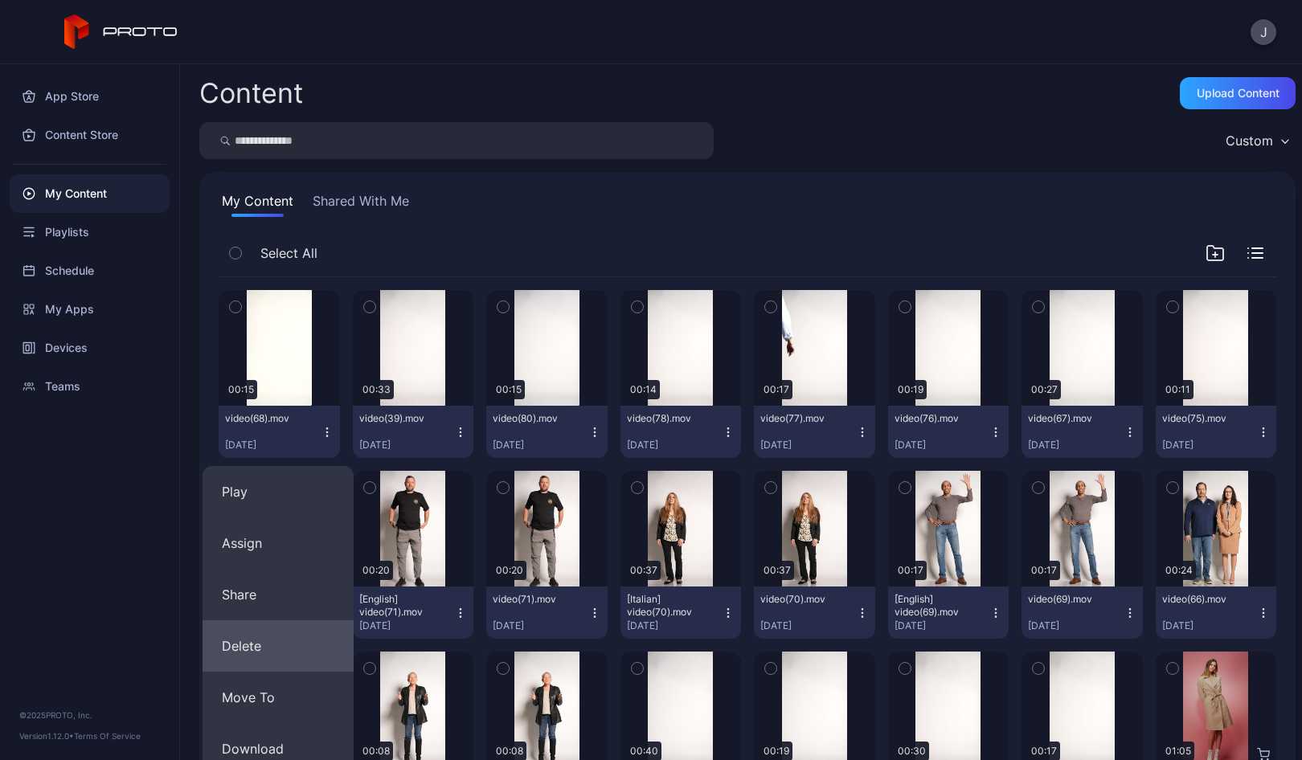
click at [261, 638] on button "Delete" at bounding box center [277, 645] width 151 height 51
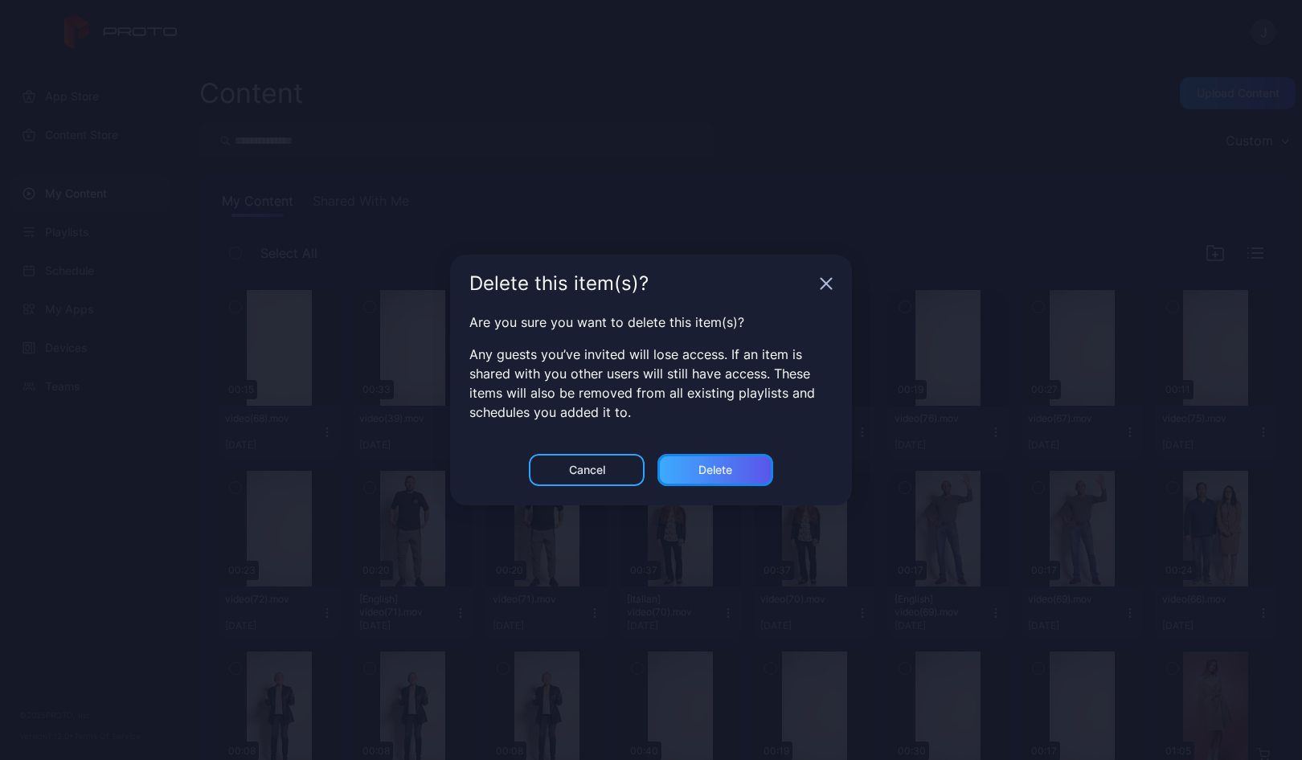
click at [712, 470] on div "Delete" at bounding box center [715, 470] width 34 height 13
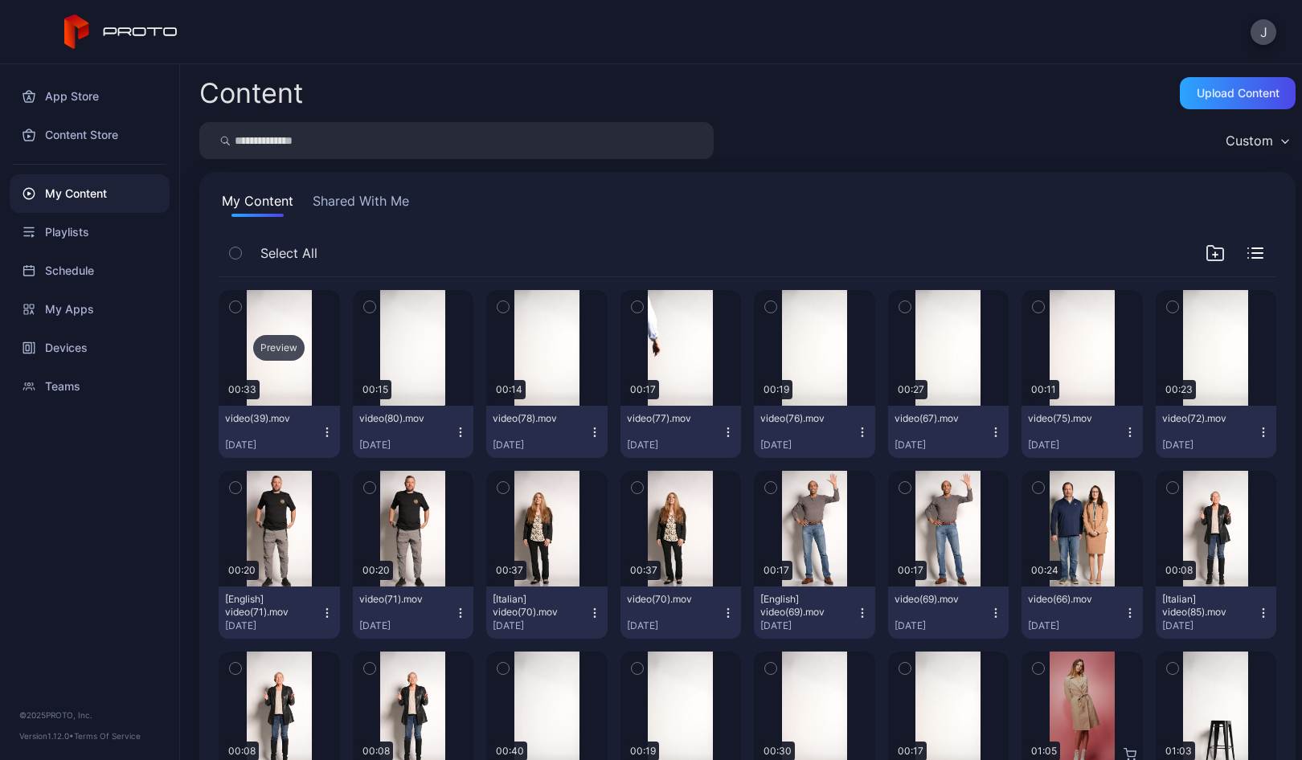
click at [273, 362] on div "Preview" at bounding box center [279, 348] width 121 height 116
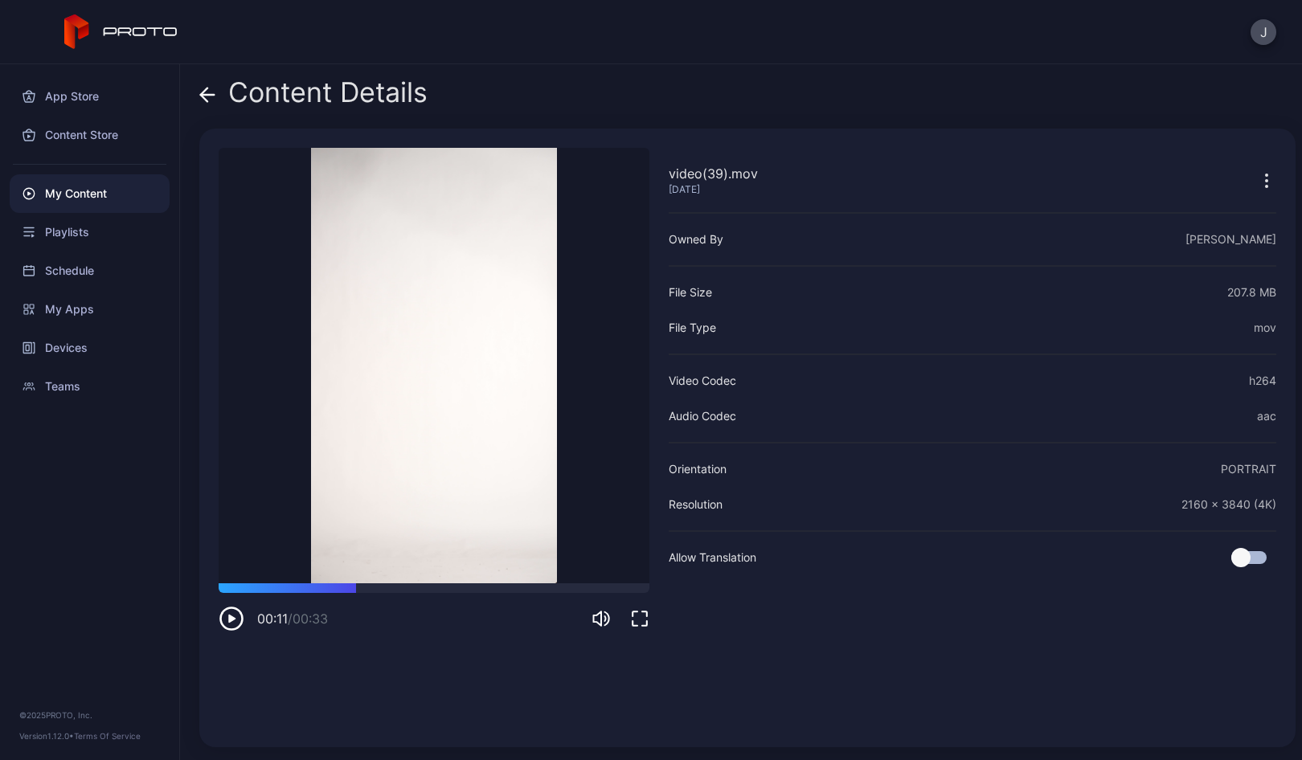
drag, startPoint x: 231, startPoint y: 585, endPoint x: 352, endPoint y: 599, distance: 122.2
click at [352, 599] on div "00:11 / 00:33" at bounding box center [434, 607] width 431 height 48
click at [208, 93] on icon at bounding box center [207, 95] width 16 height 16
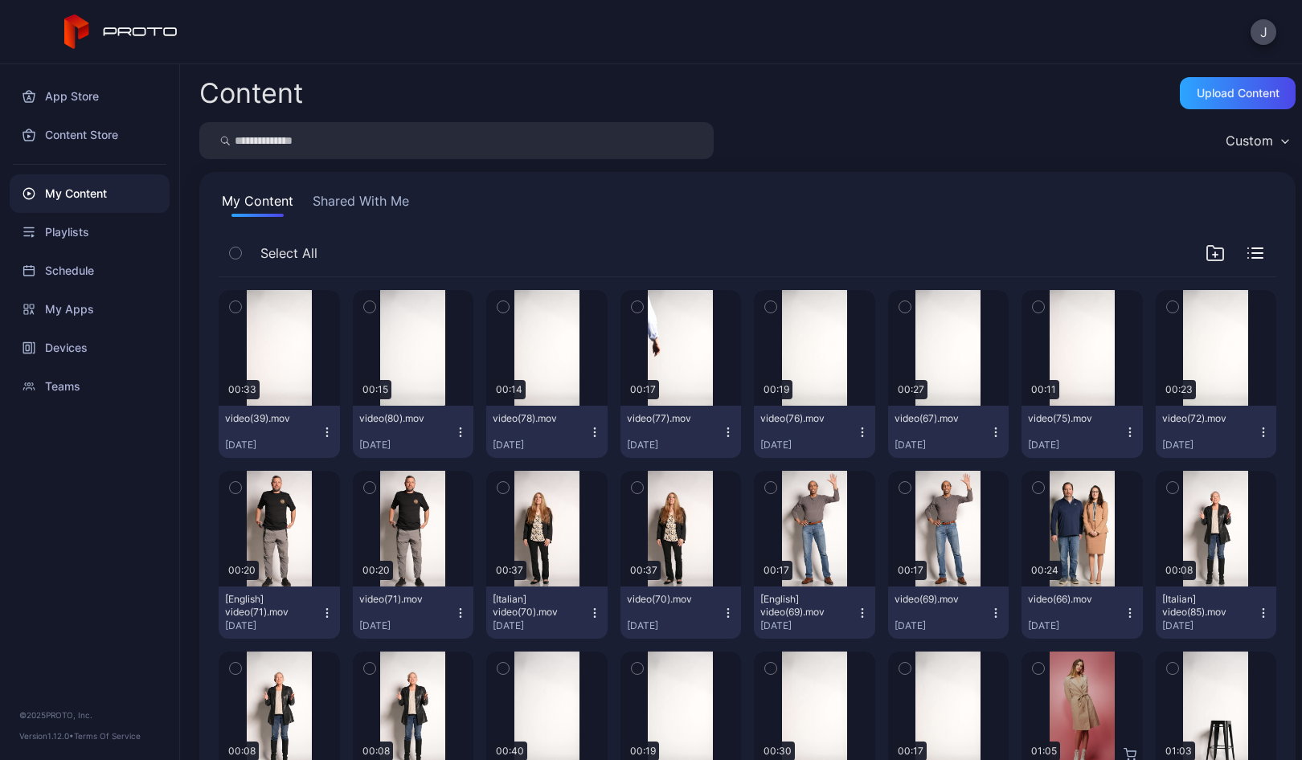
click at [322, 431] on icon "button" at bounding box center [327, 432] width 13 height 13
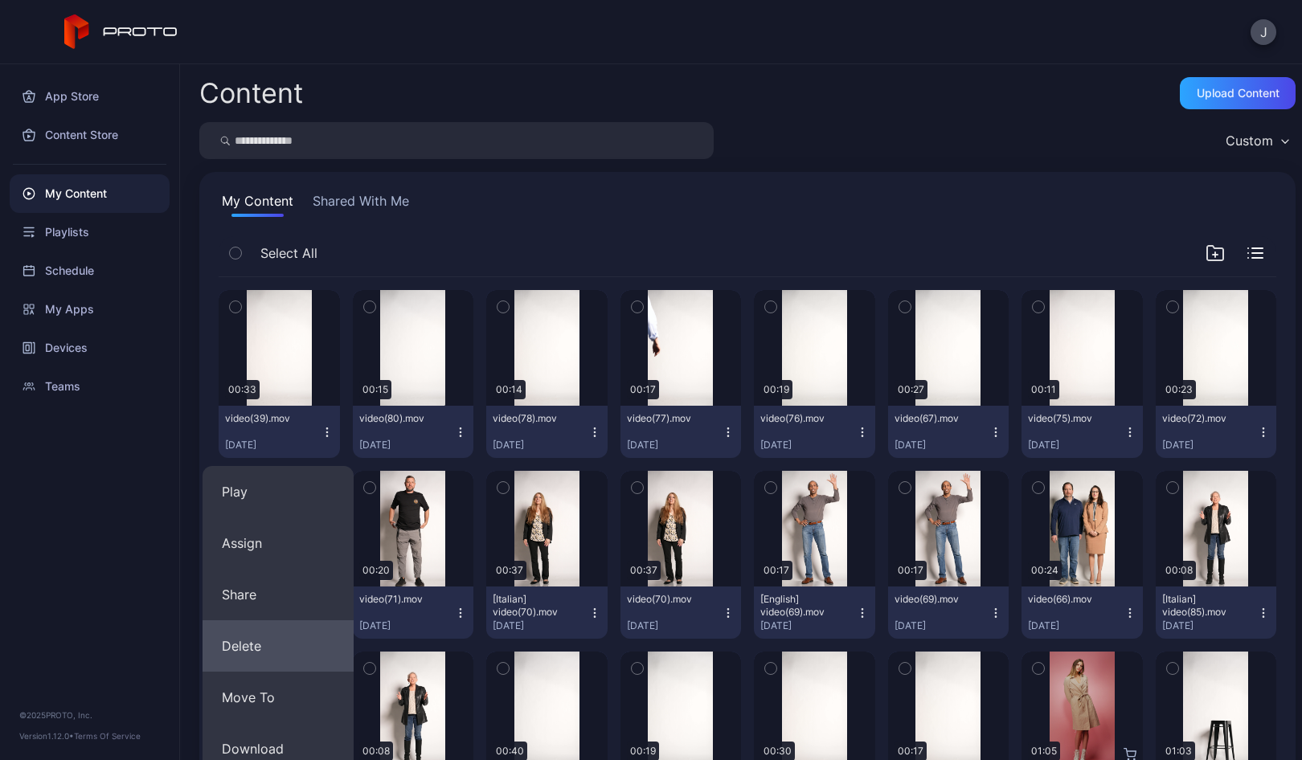
click at [264, 634] on button "Delete" at bounding box center [277, 645] width 151 height 51
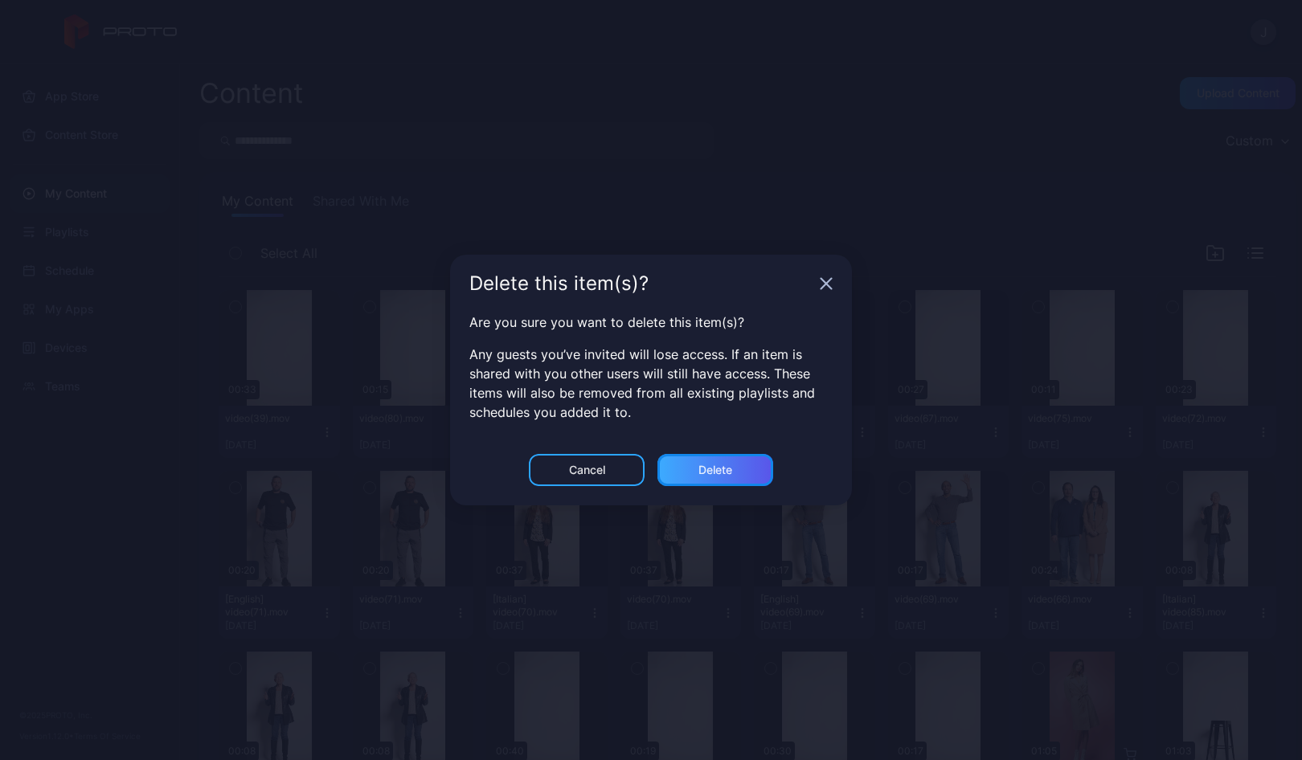
click at [705, 461] on div "Delete" at bounding box center [715, 470] width 116 height 32
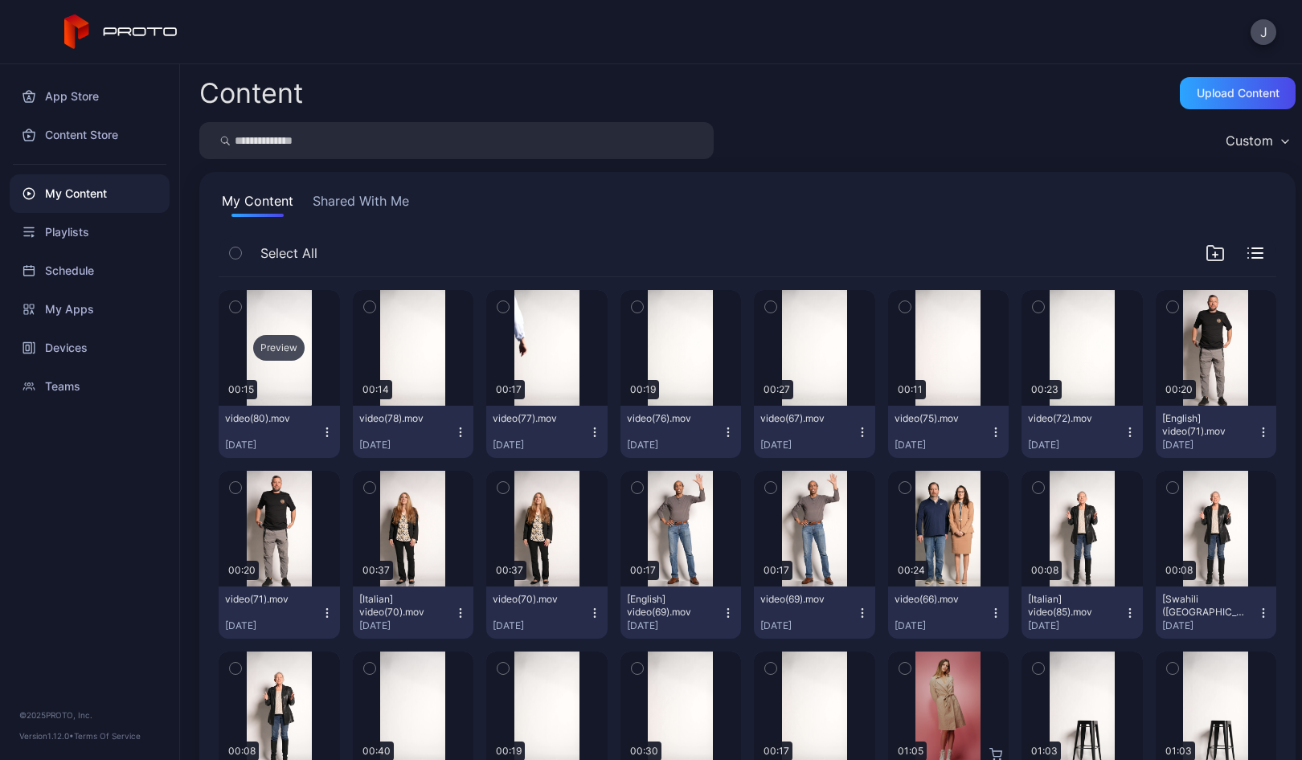
click at [274, 357] on div "Preview" at bounding box center [278, 348] width 51 height 26
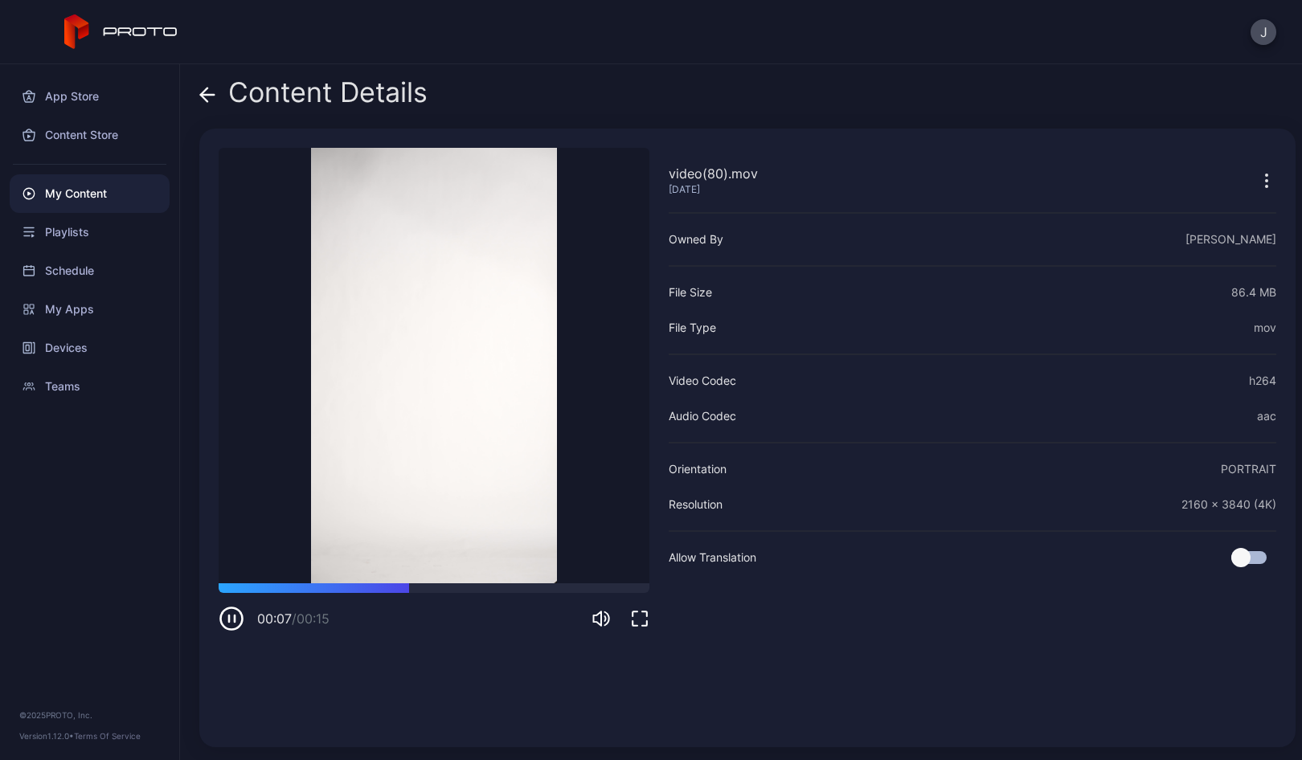
click at [202, 90] on icon at bounding box center [207, 95] width 16 height 16
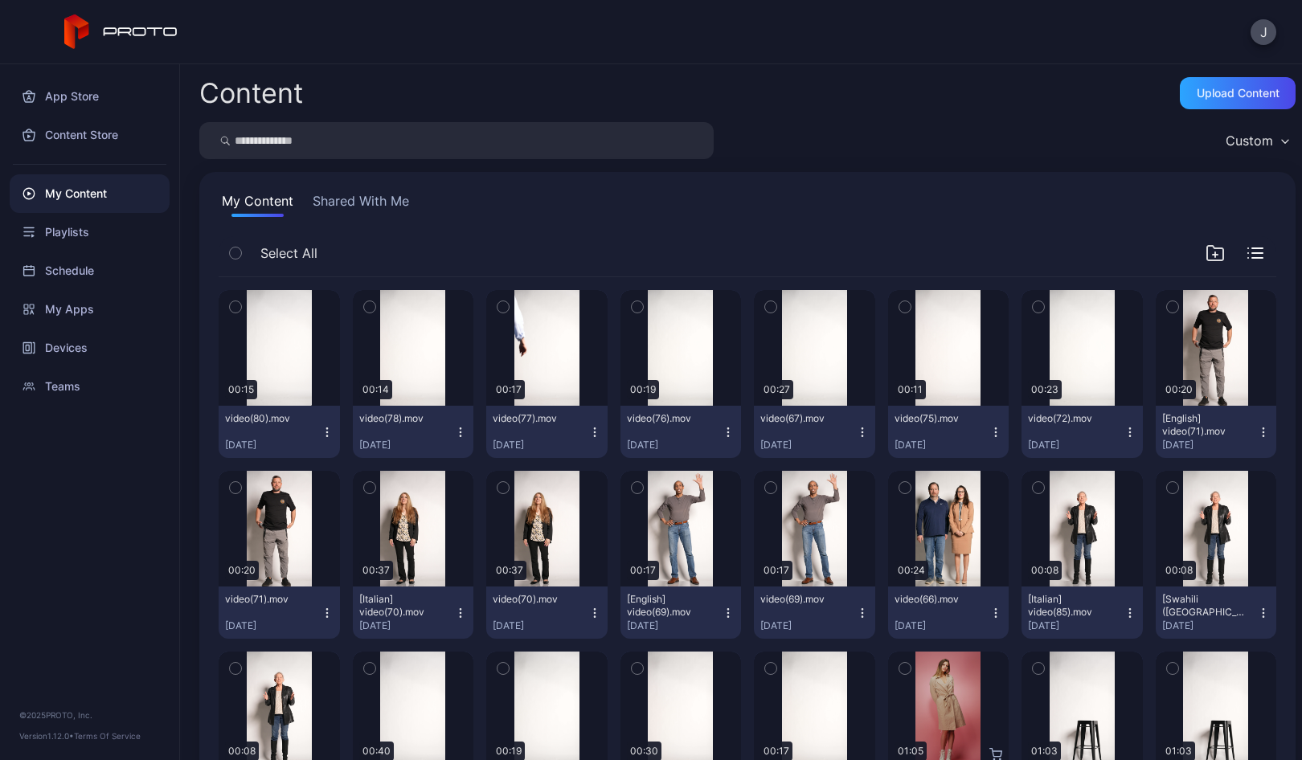
click at [323, 437] on icon "button" at bounding box center [327, 432] width 13 height 13
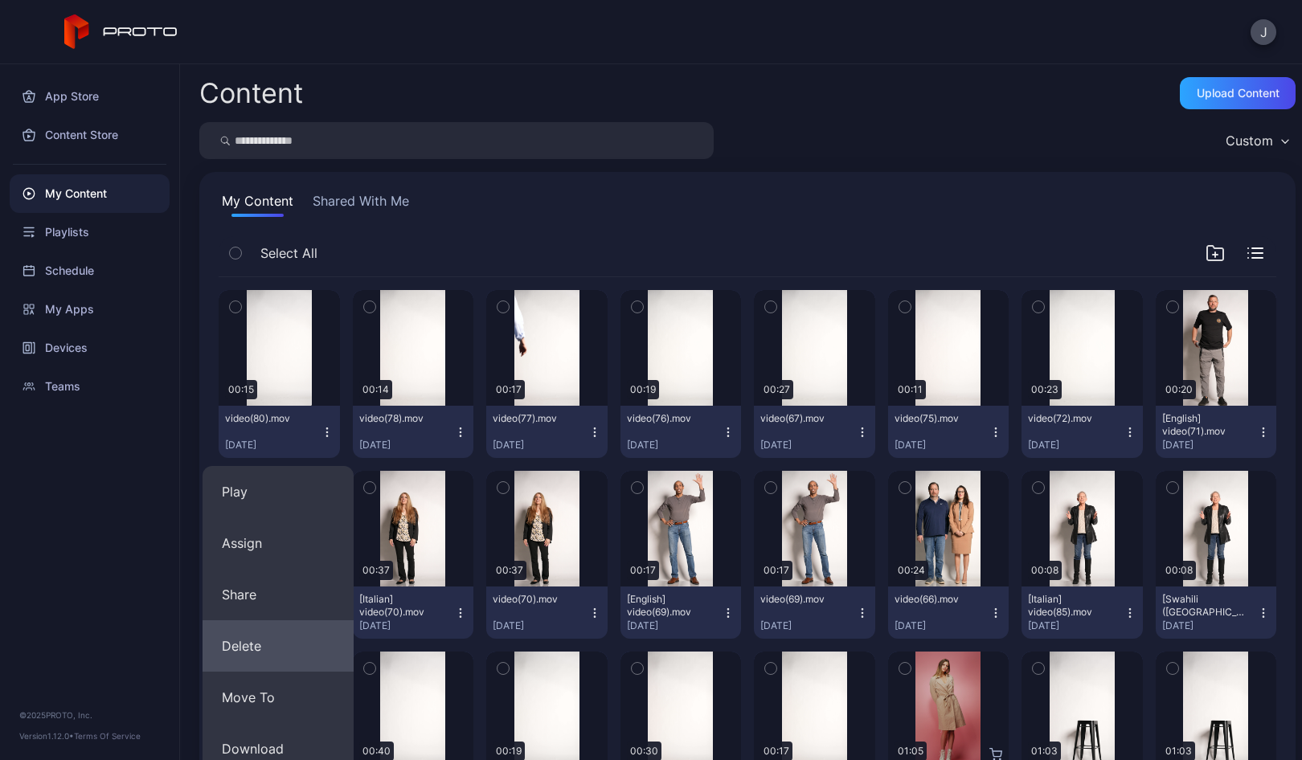
click at [274, 652] on button "Delete" at bounding box center [277, 645] width 151 height 51
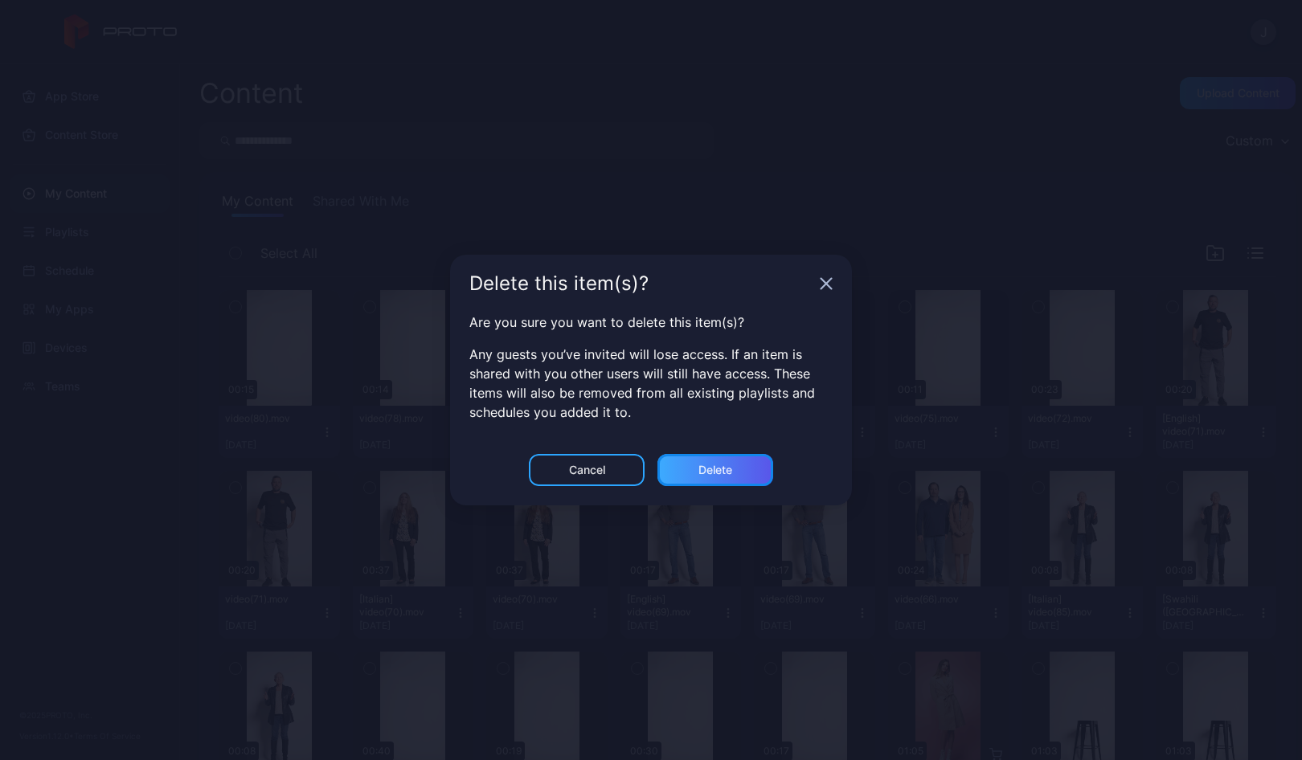
click at [746, 465] on div "Delete" at bounding box center [715, 470] width 116 height 32
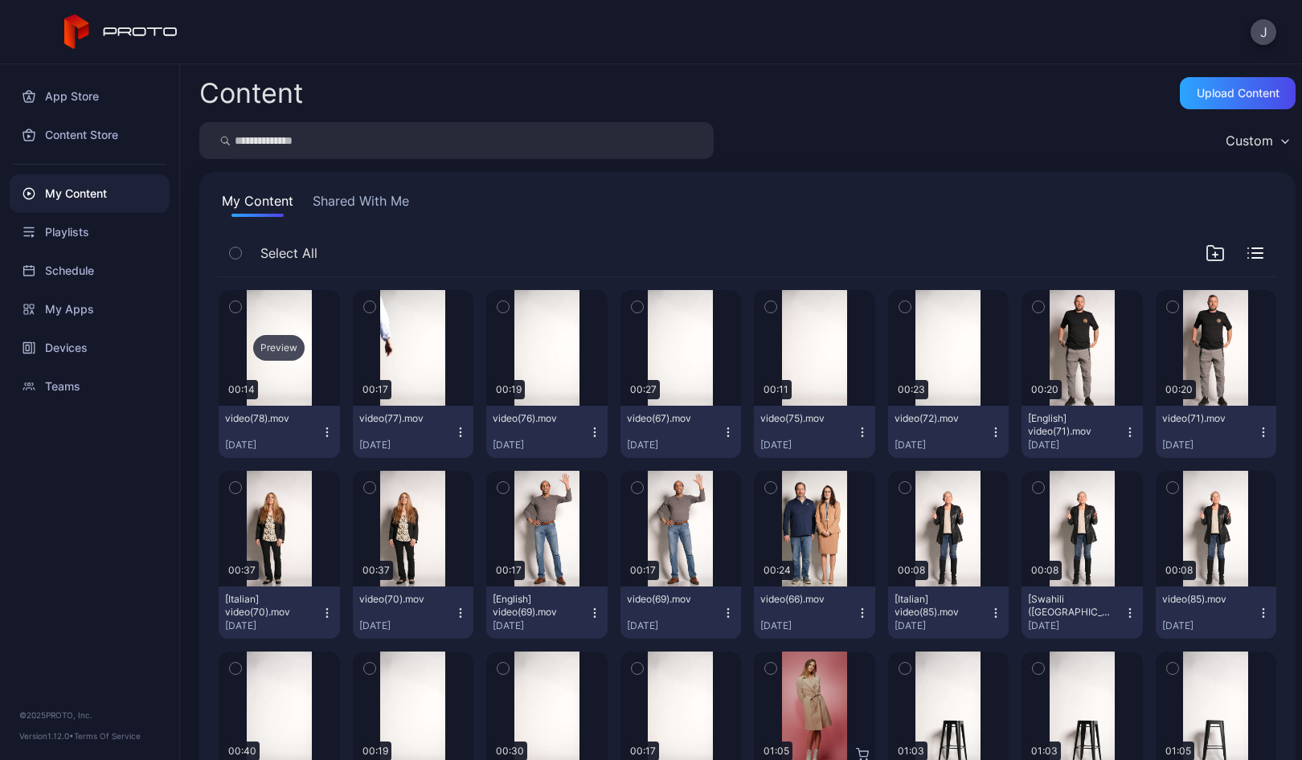
click at [284, 349] on div "Preview" at bounding box center [278, 348] width 51 height 26
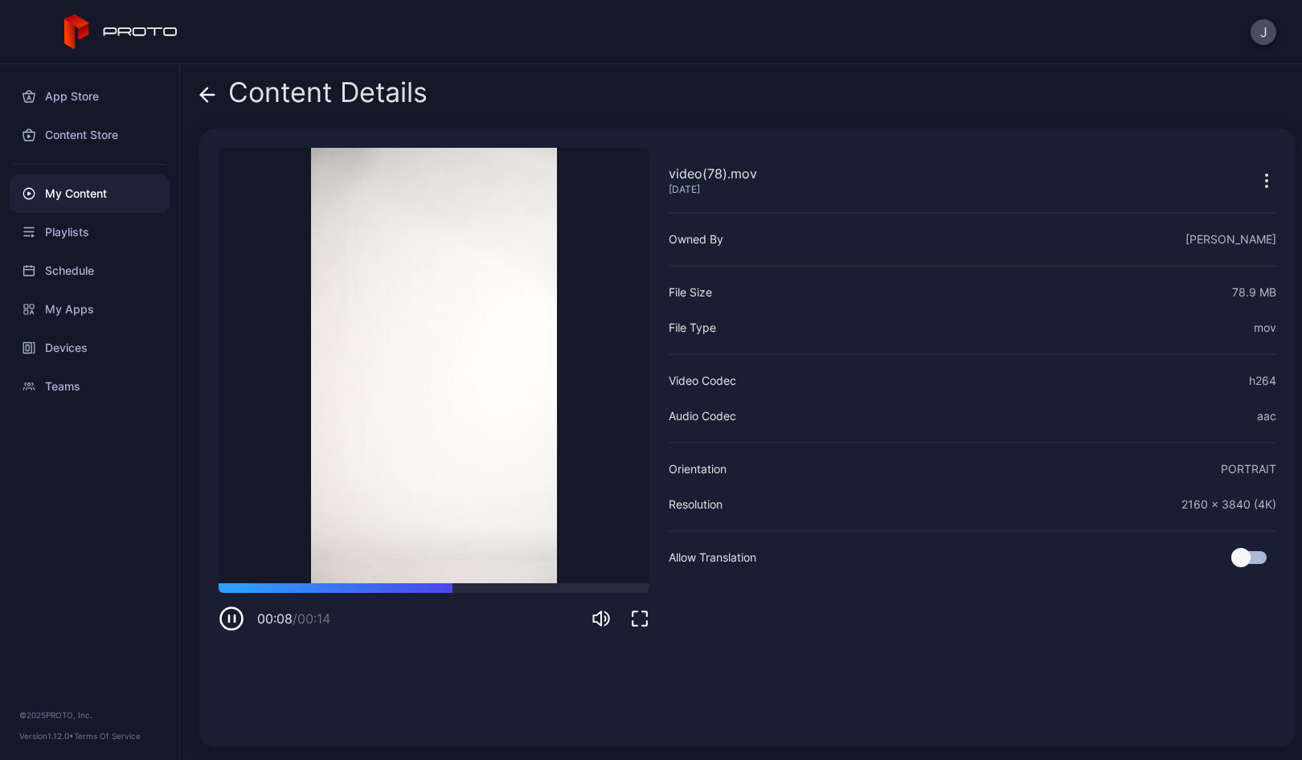
click at [208, 93] on icon at bounding box center [207, 95] width 16 height 16
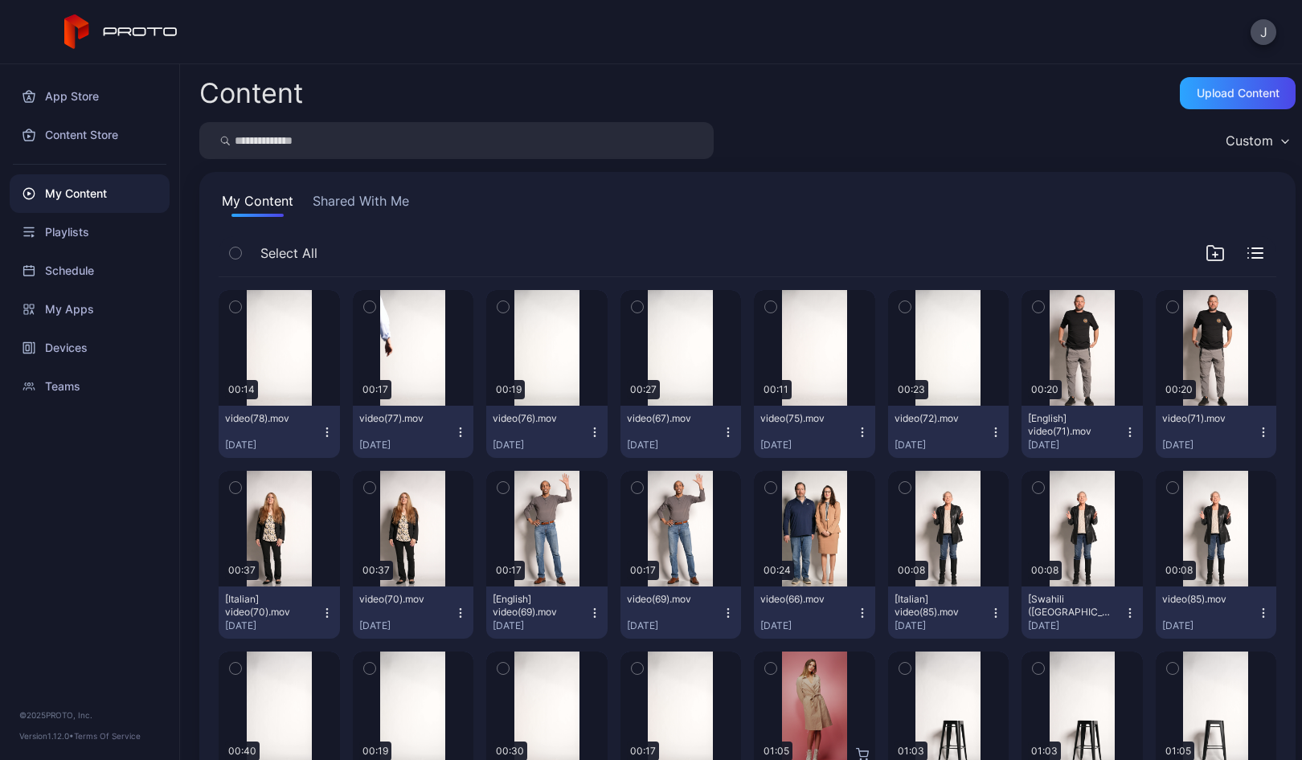
click at [325, 437] on icon "button" at bounding box center [327, 432] width 13 height 13
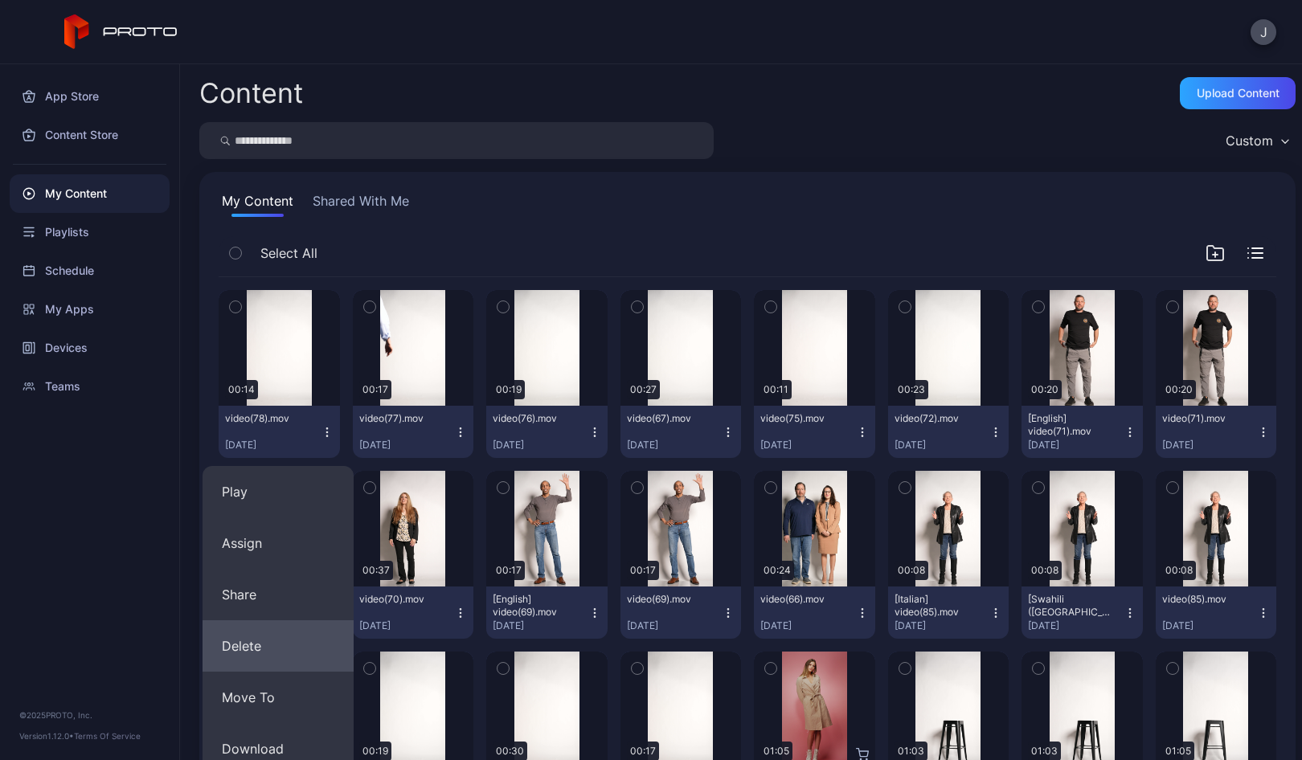
click at [270, 649] on button "Delete" at bounding box center [277, 645] width 151 height 51
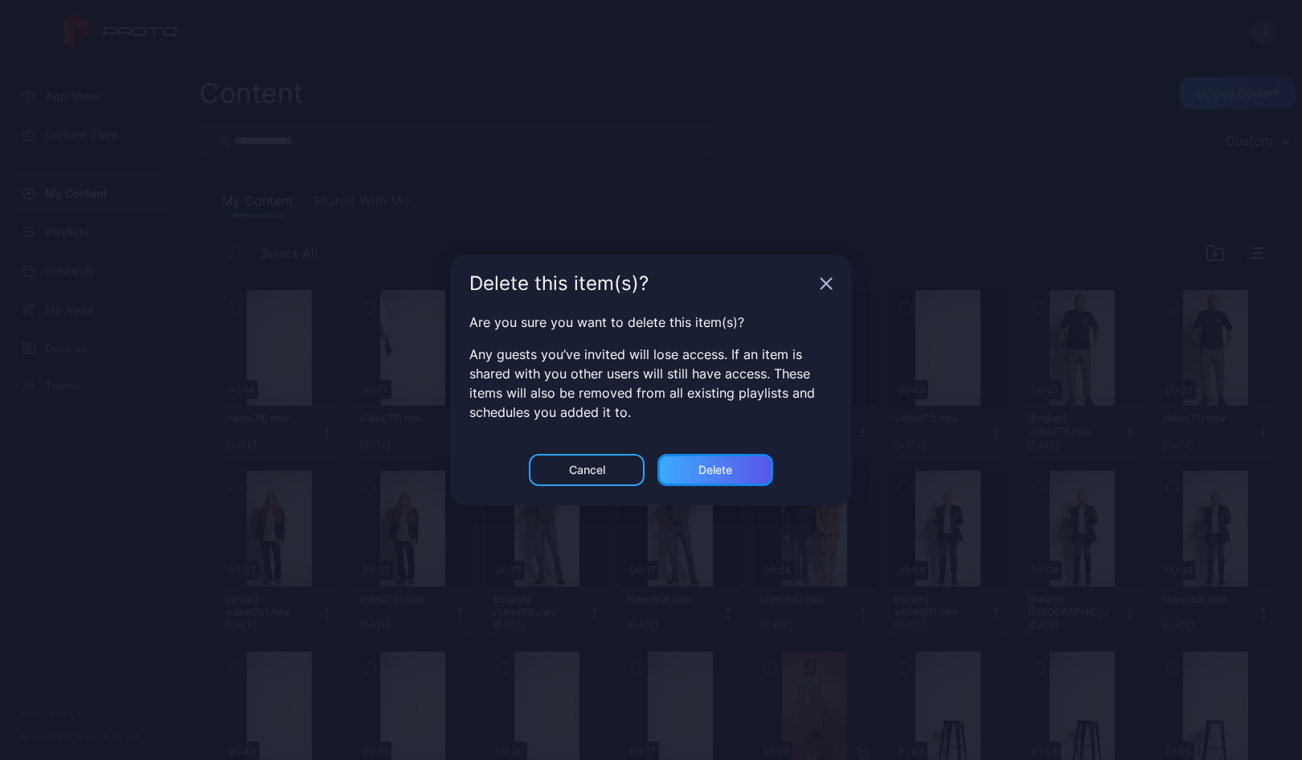
click at [717, 468] on div "Delete" at bounding box center [715, 470] width 34 height 13
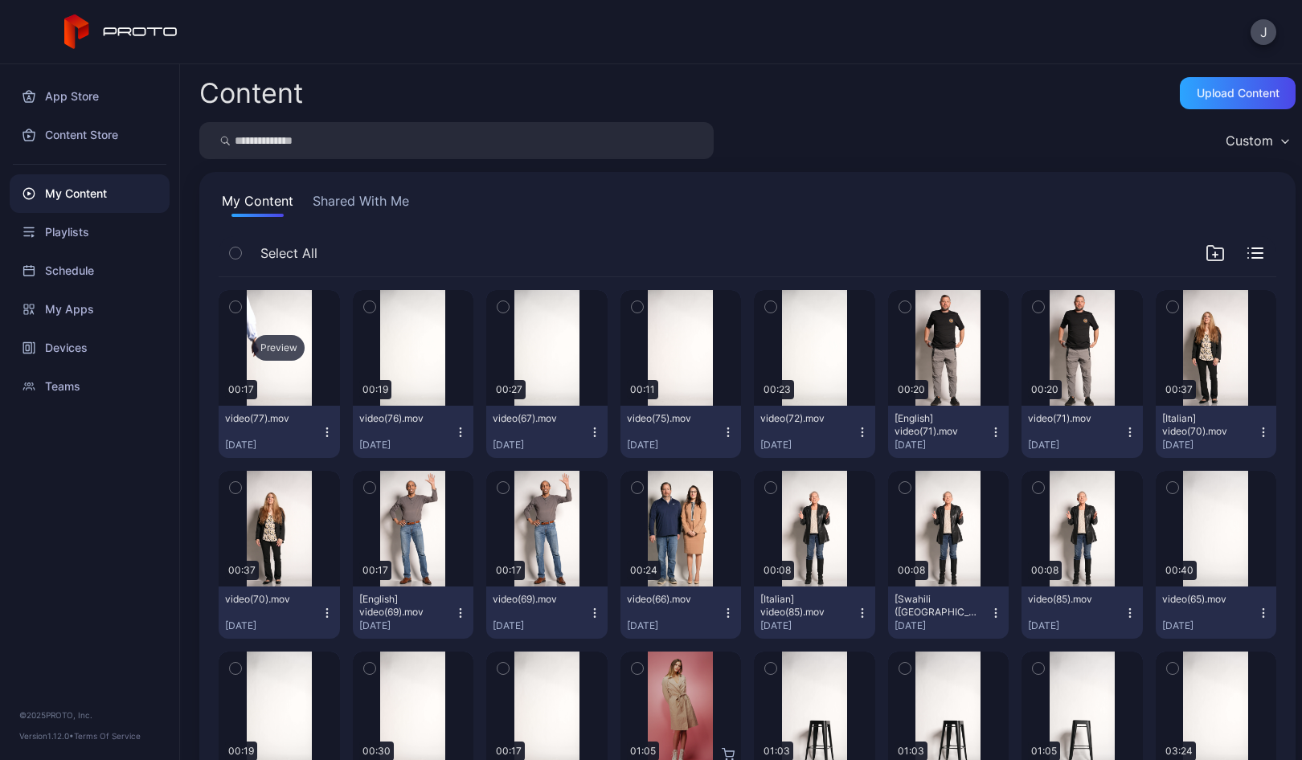
click at [281, 351] on div "Preview" at bounding box center [278, 348] width 51 height 26
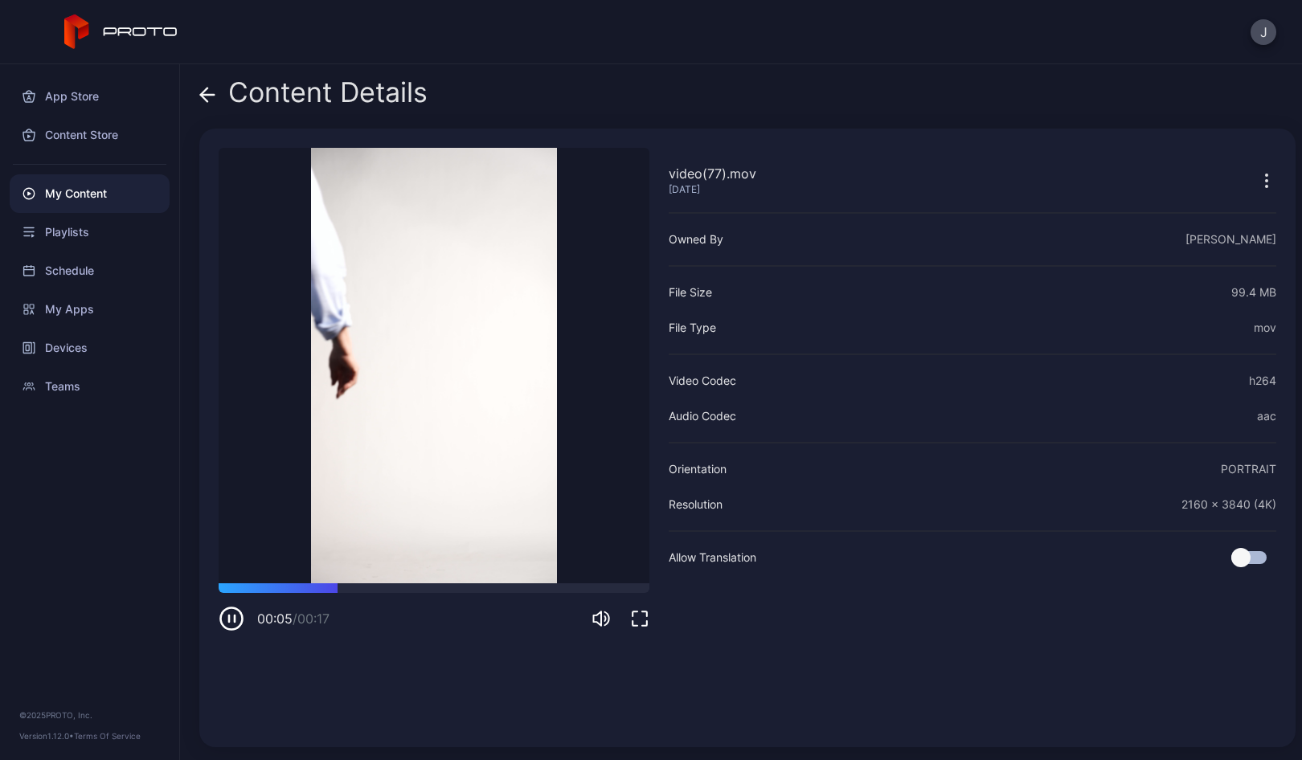
click at [207, 95] on icon at bounding box center [208, 95] width 14 height 0
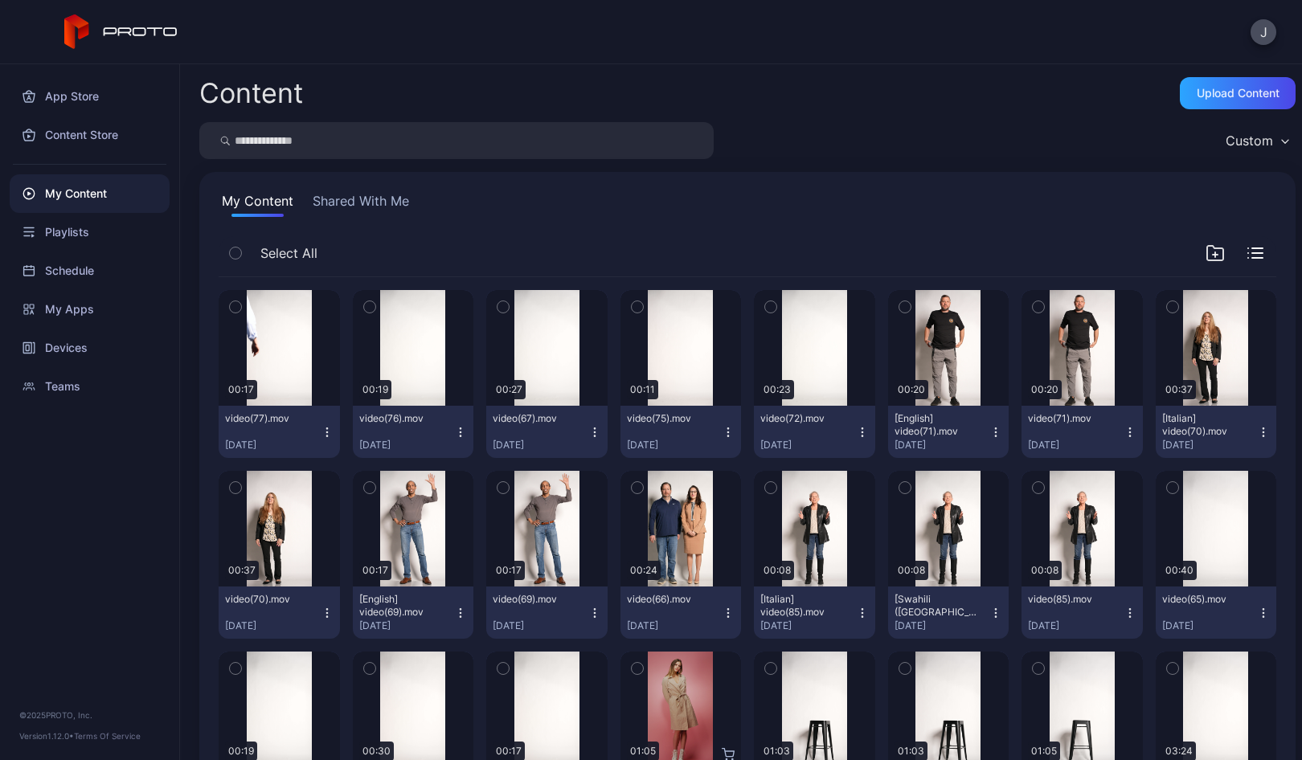
click at [324, 433] on icon "button" at bounding box center [327, 432] width 13 height 13
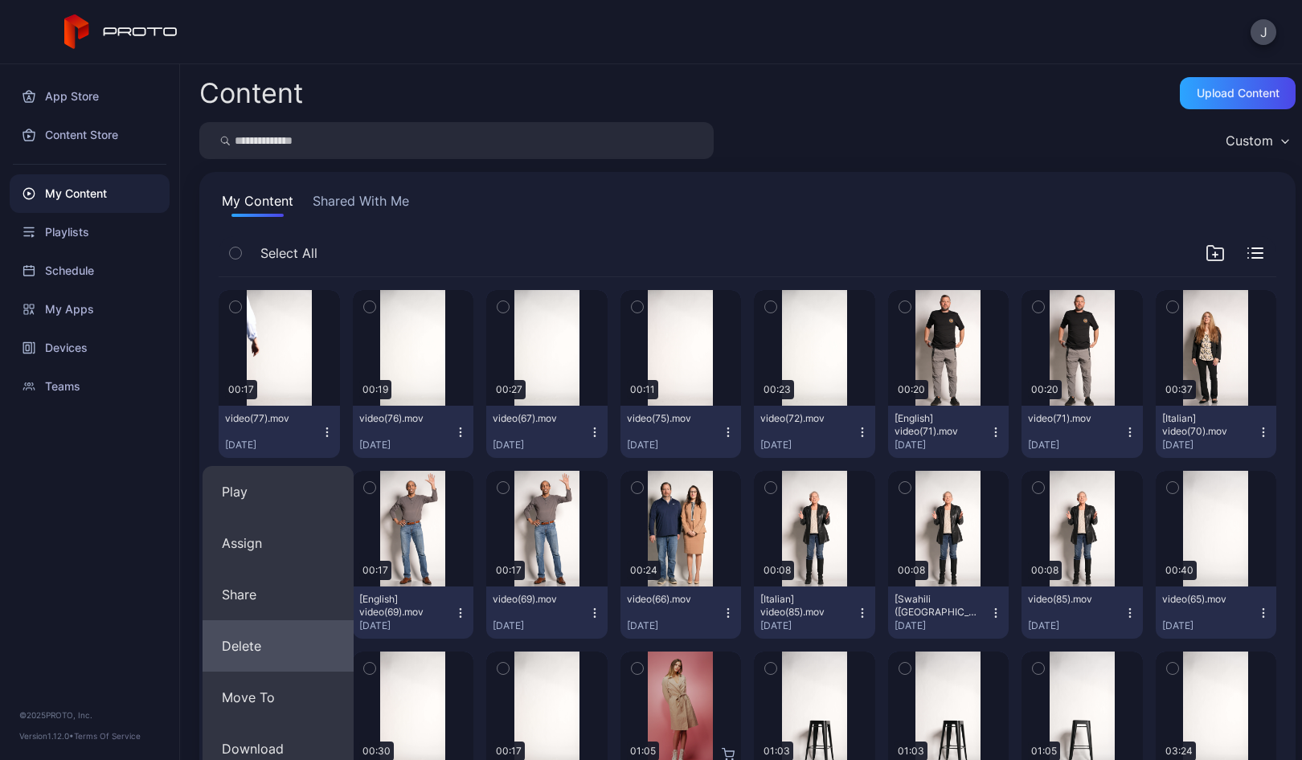
click at [267, 636] on button "Delete" at bounding box center [277, 645] width 151 height 51
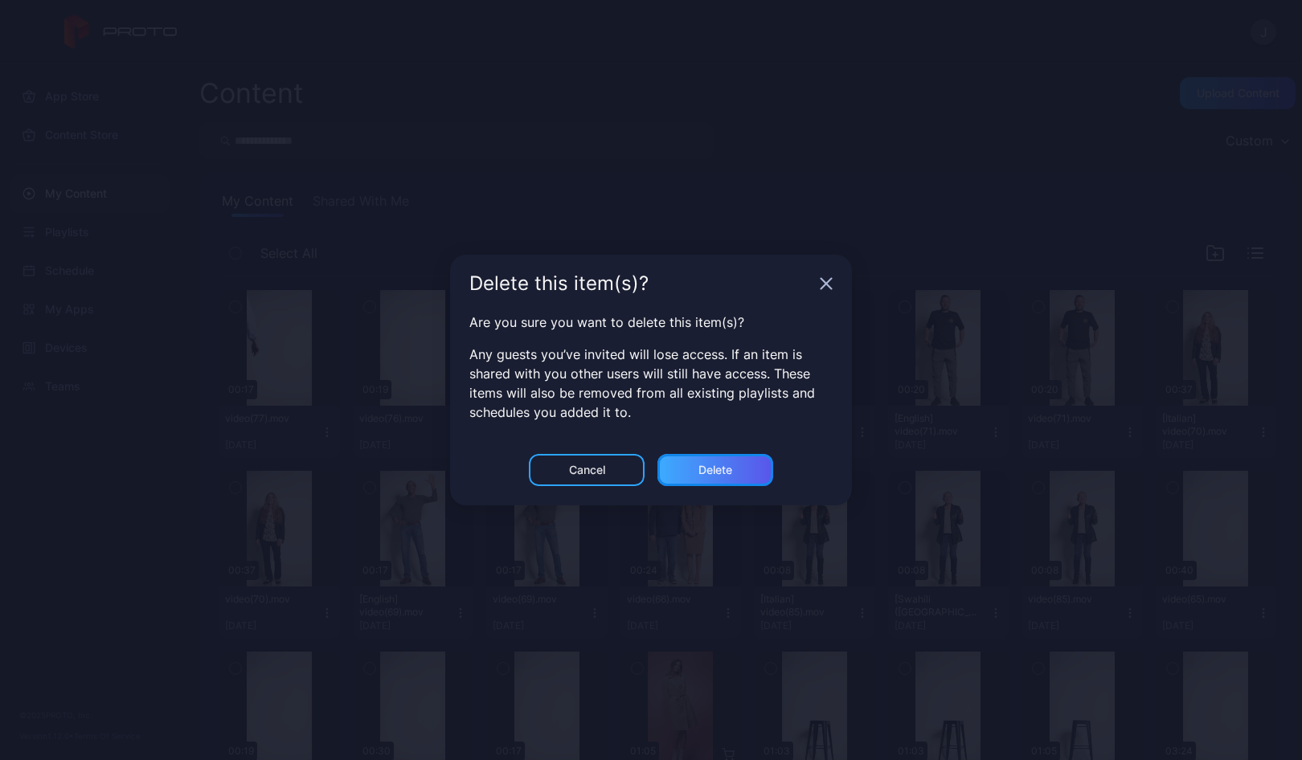
click at [693, 471] on div "Delete" at bounding box center [715, 470] width 116 height 32
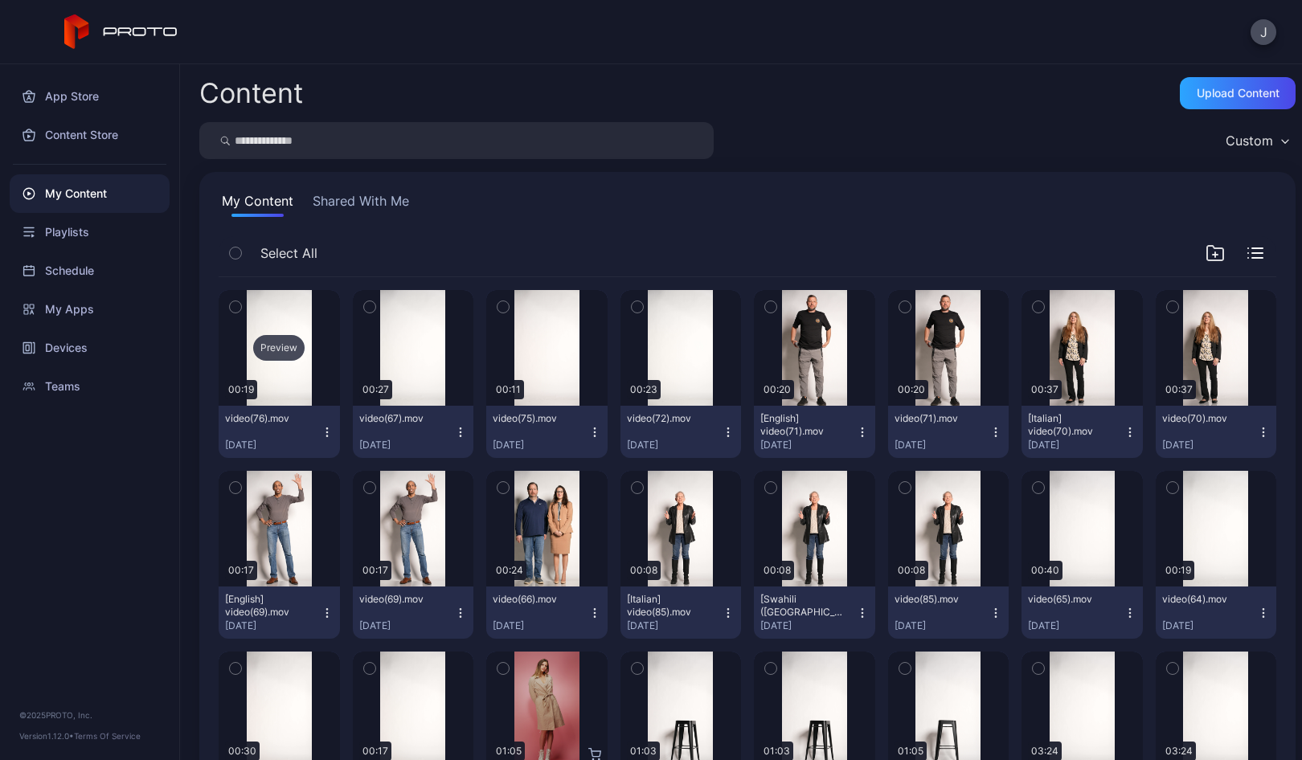
click at [283, 348] on div "Preview" at bounding box center [278, 348] width 51 height 26
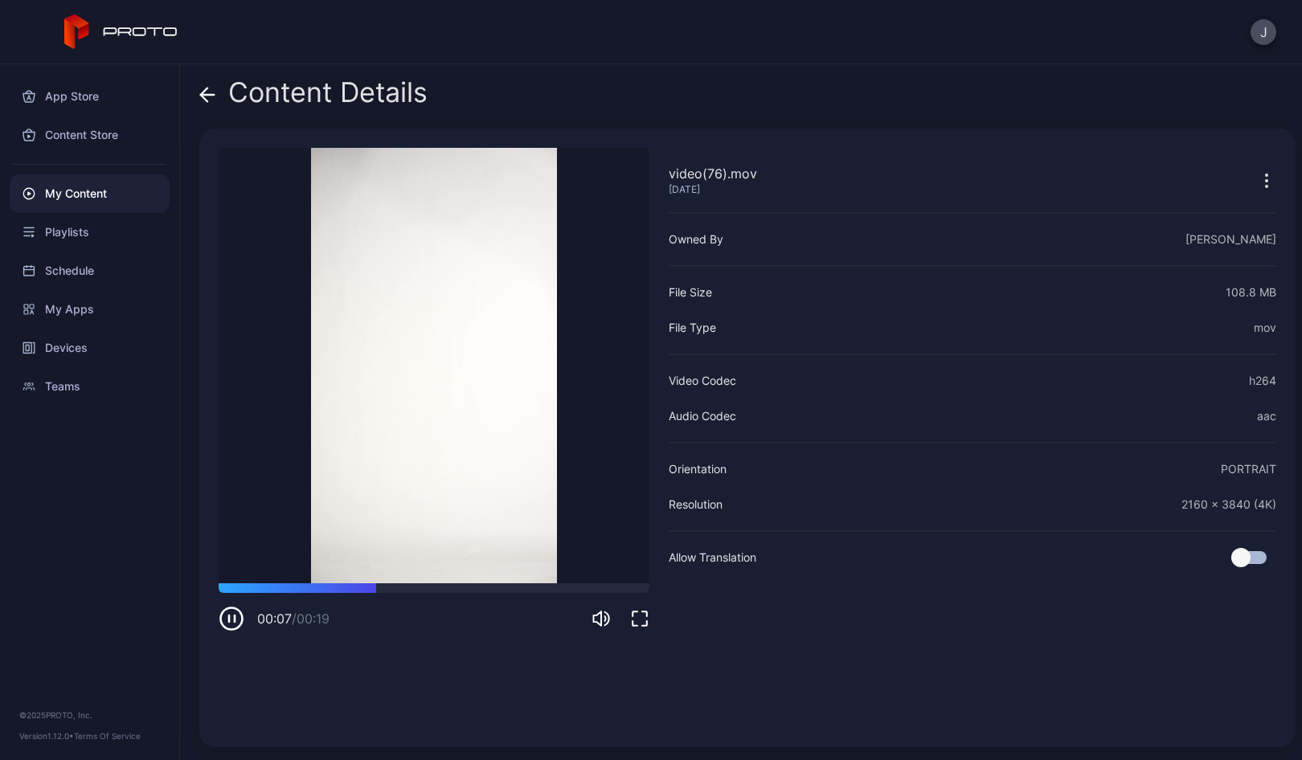
click at [217, 89] on div "Content Details" at bounding box center [313, 96] width 228 height 39
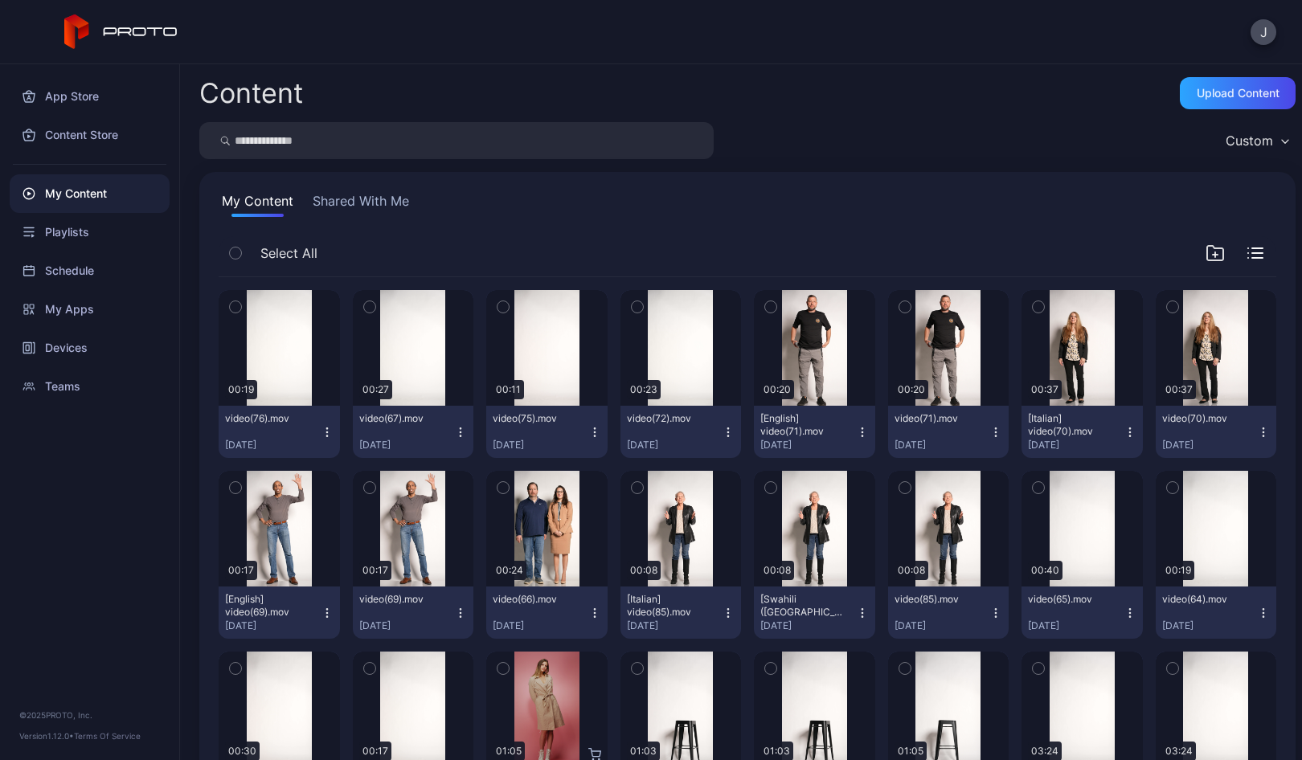
click at [321, 445] on button "video(76).mov [DATE]" at bounding box center [279, 432] width 121 height 52
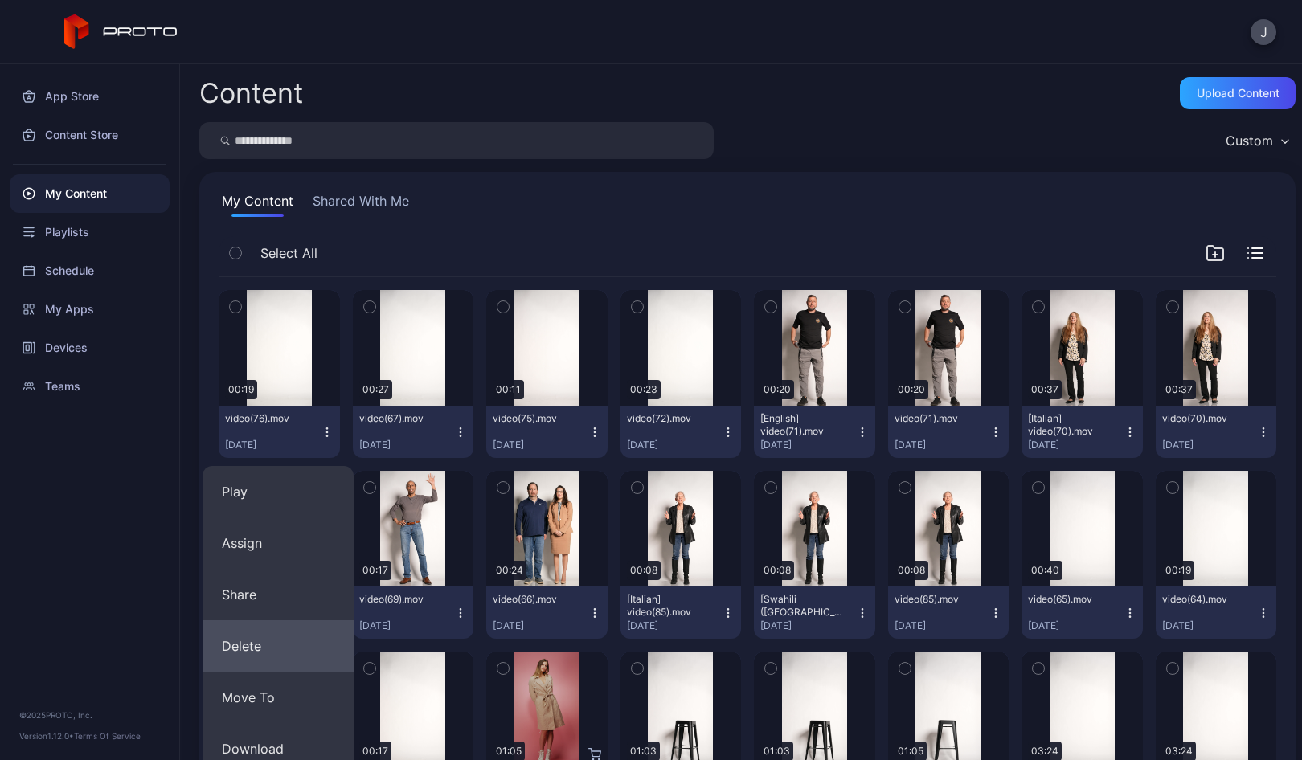
click at [261, 639] on button "Delete" at bounding box center [277, 645] width 151 height 51
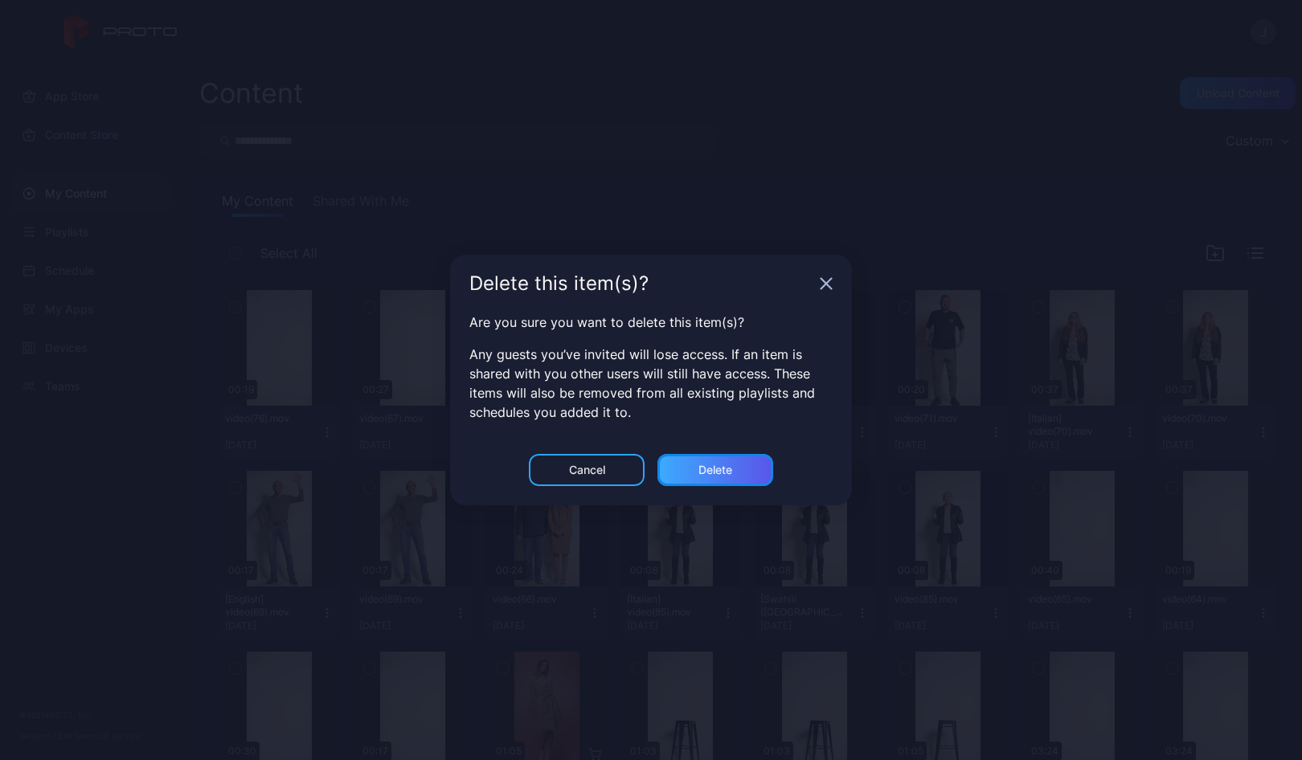
click at [682, 474] on div "Delete" at bounding box center [715, 470] width 116 height 32
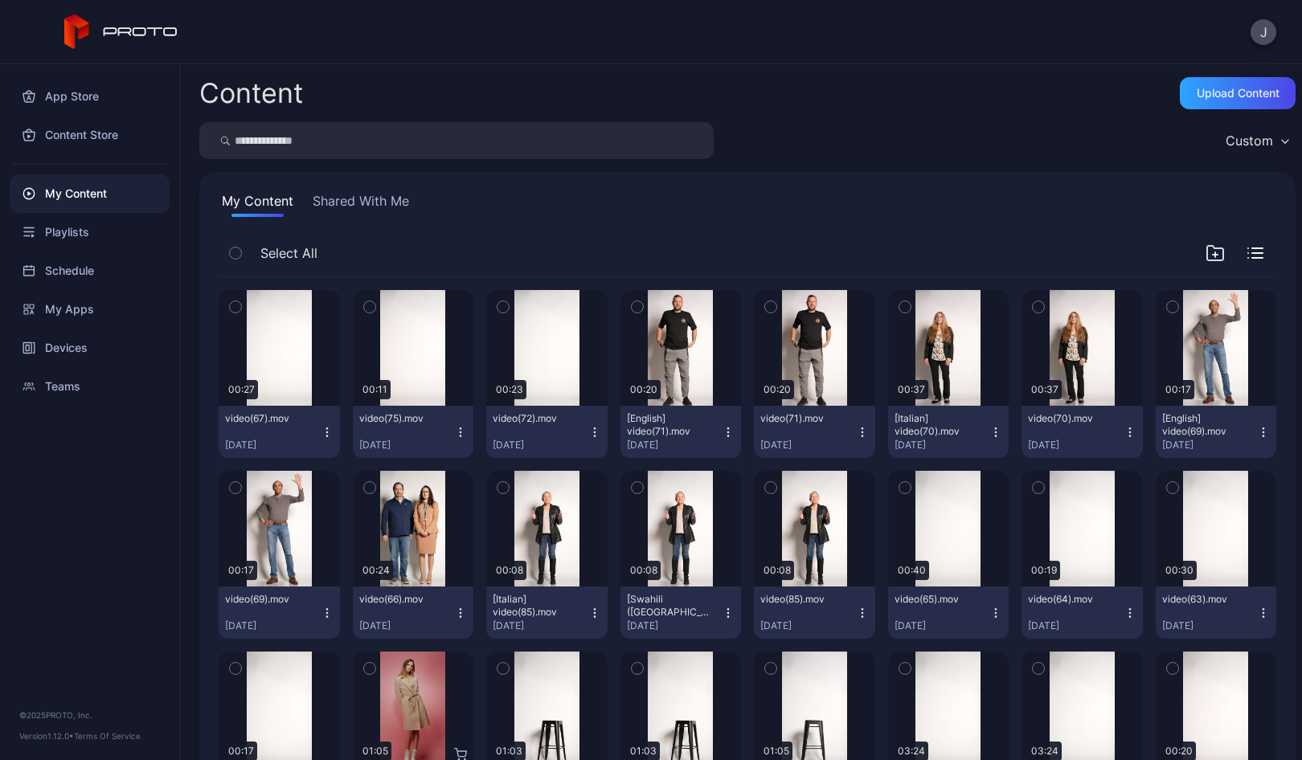
click at [326, 432] on icon "button" at bounding box center [326, 431] width 1 height 1
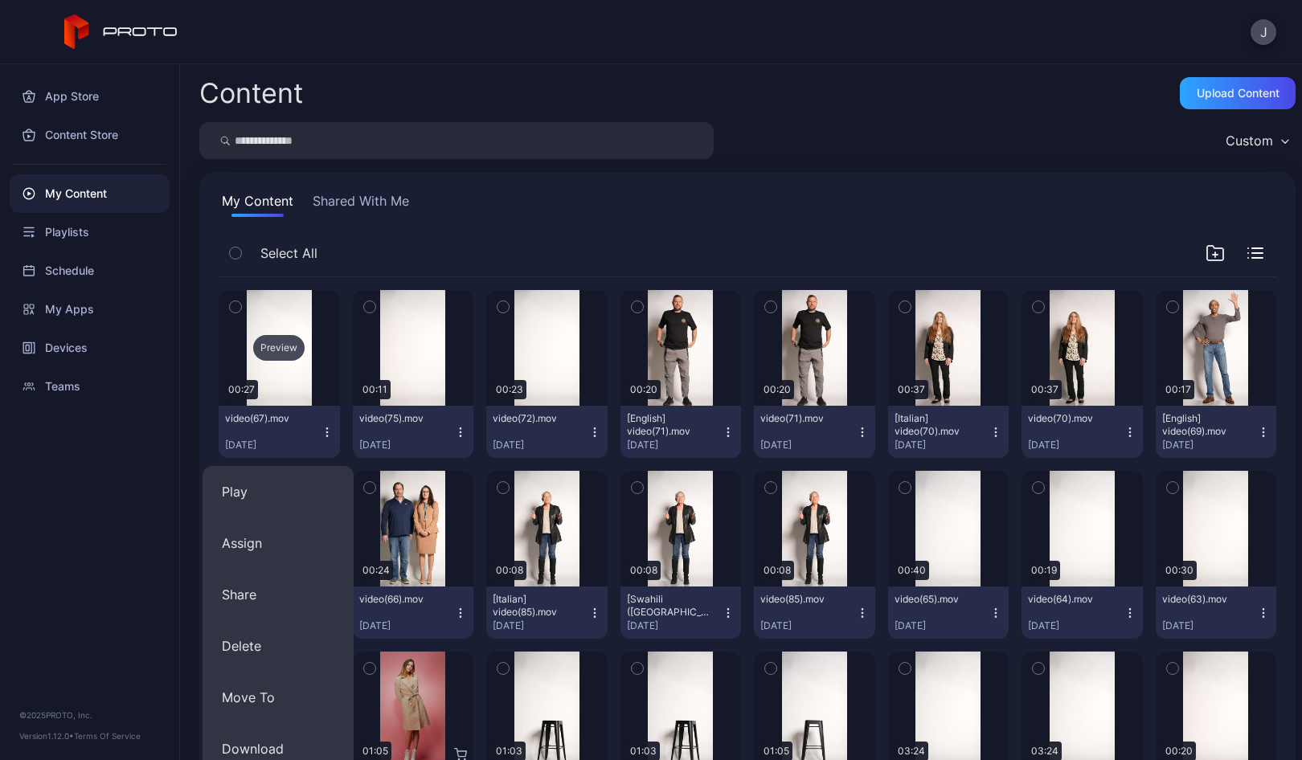
click at [282, 369] on div "Preview" at bounding box center [279, 348] width 121 height 116
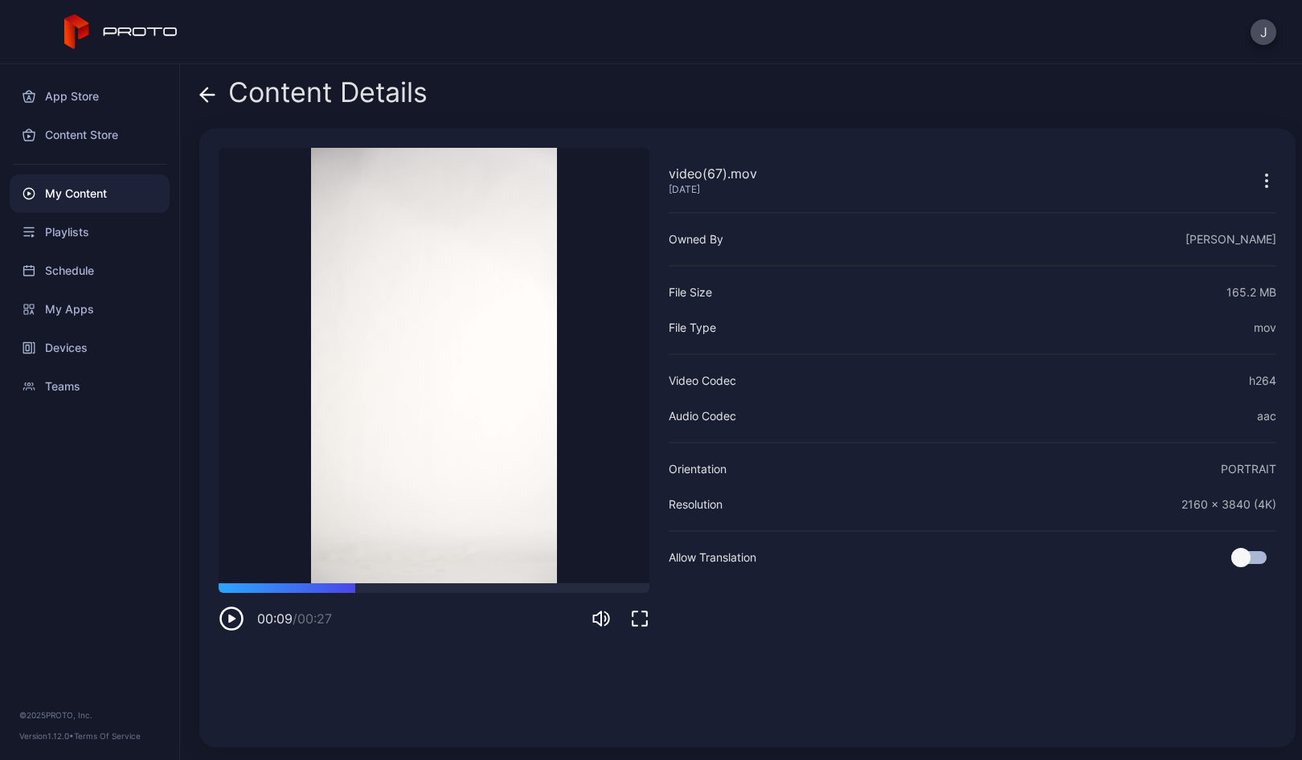
drag, startPoint x: 234, startPoint y: 591, endPoint x: 351, endPoint y: 593, distance: 117.3
click at [351, 593] on div "00:09 / 00:27" at bounding box center [434, 607] width 431 height 48
click at [209, 96] on icon at bounding box center [207, 95] width 16 height 16
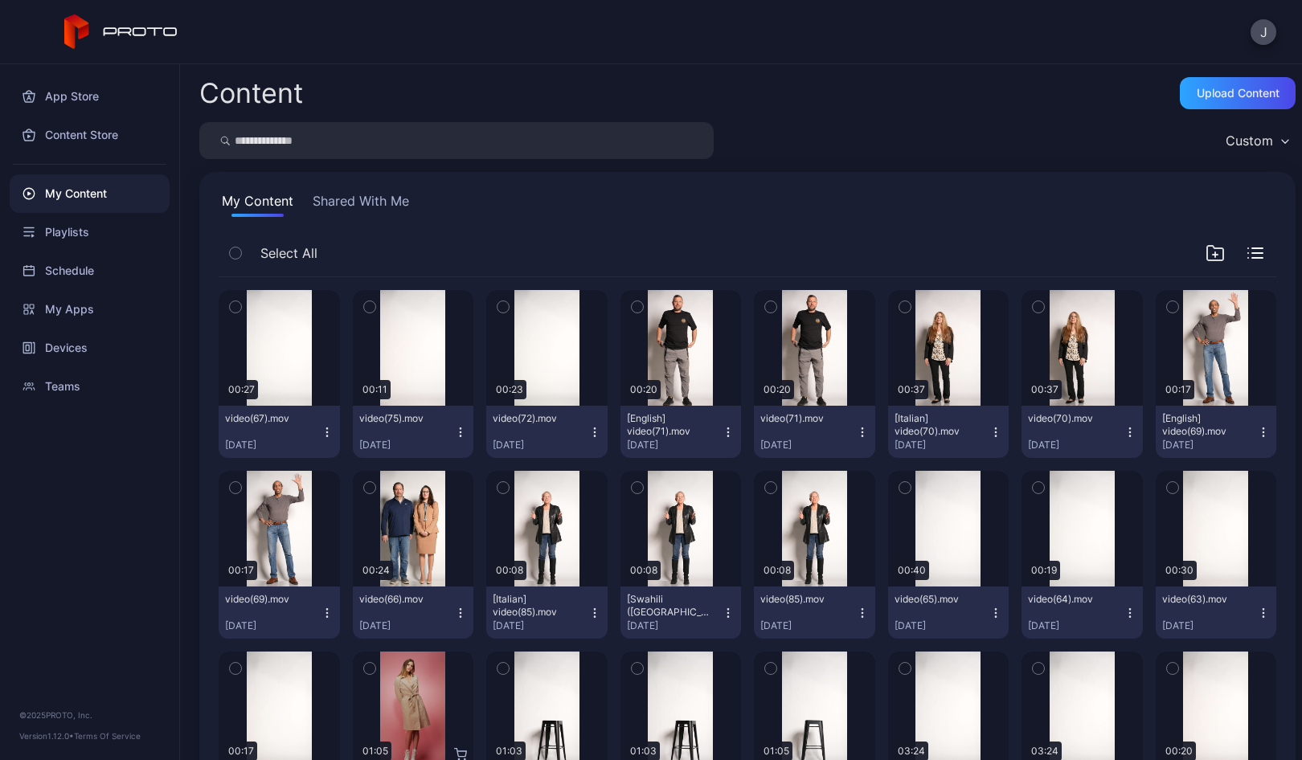
click at [326, 431] on icon "button" at bounding box center [326, 431] width 1 height 1
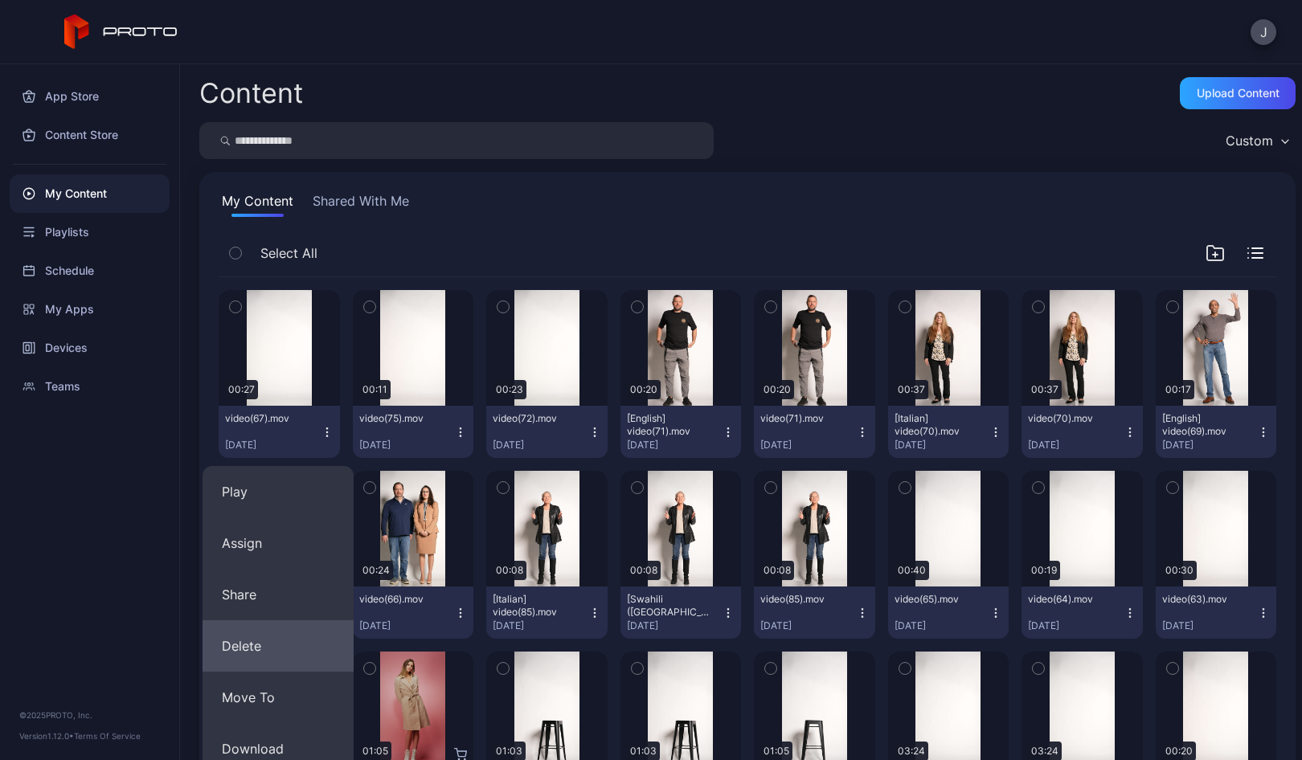
click at [288, 643] on button "Delete" at bounding box center [277, 645] width 151 height 51
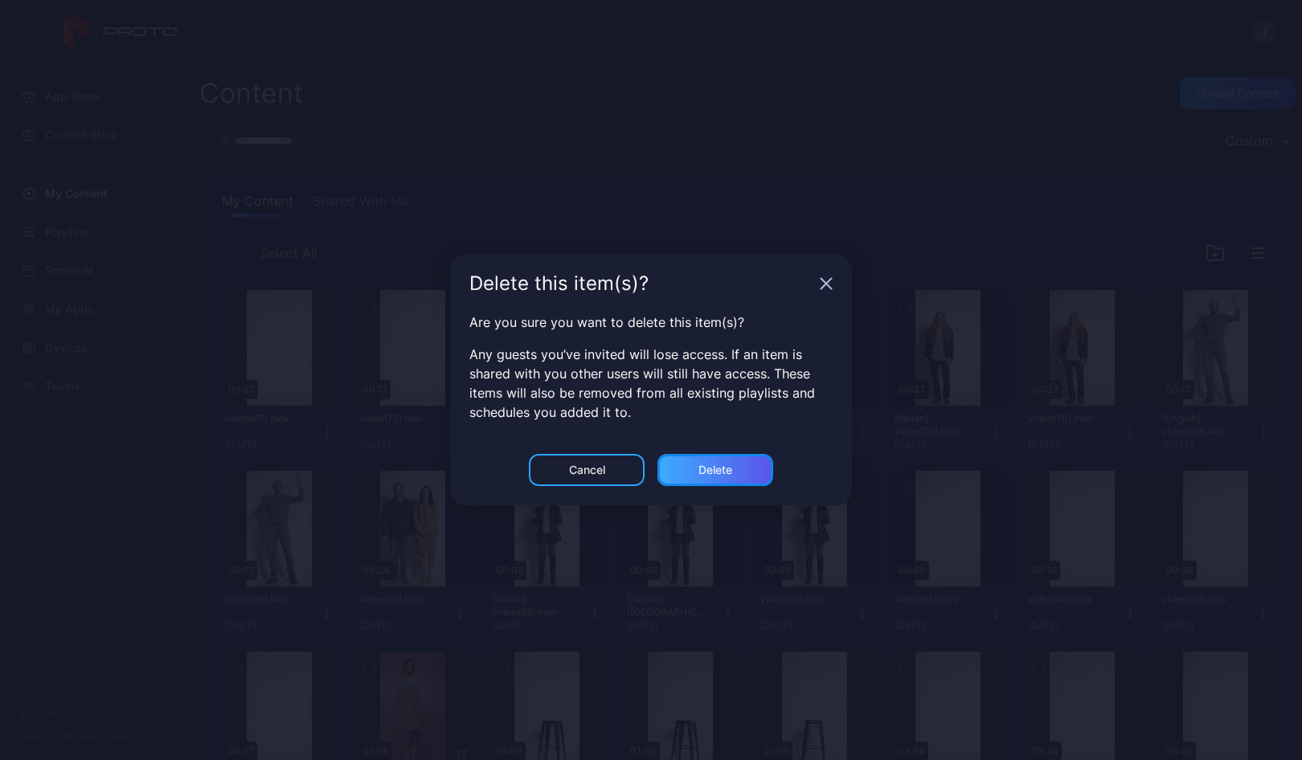
click at [754, 475] on div "Delete" at bounding box center [715, 470] width 116 height 32
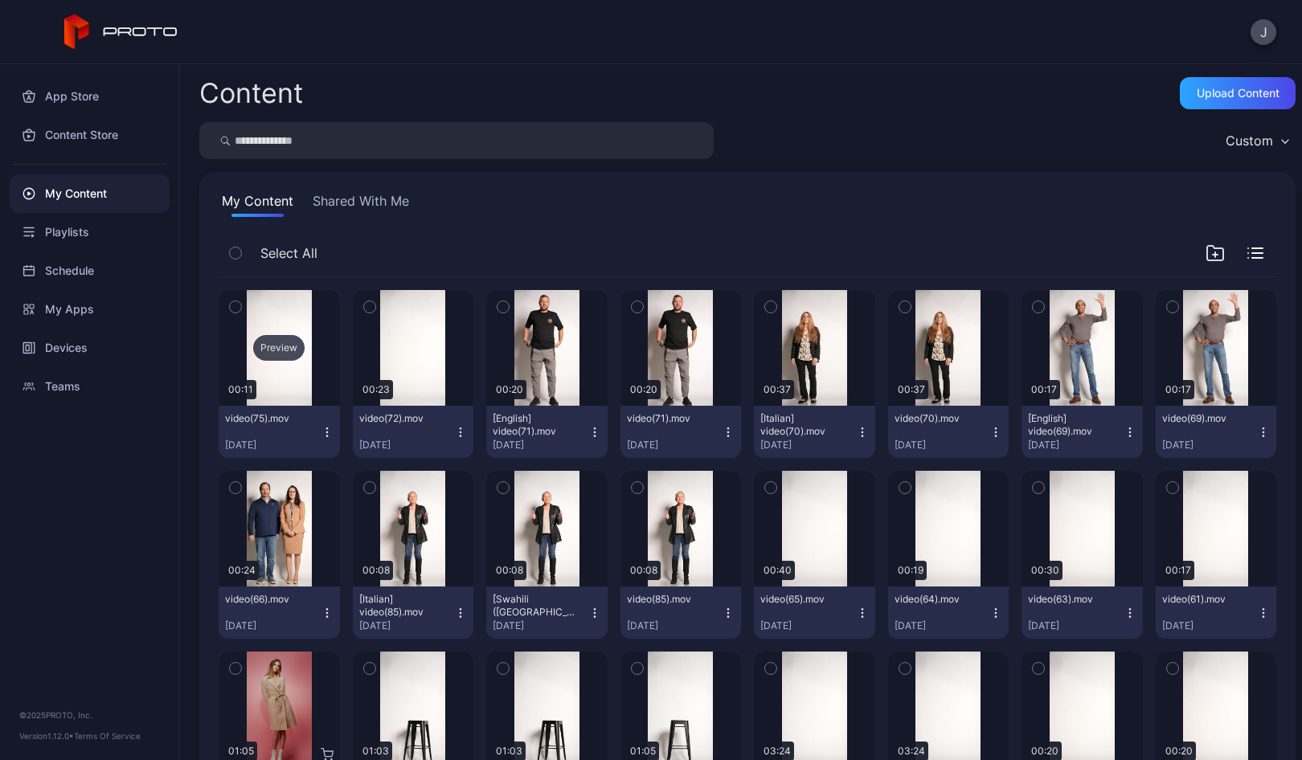
click at [278, 353] on div "Preview" at bounding box center [278, 348] width 51 height 26
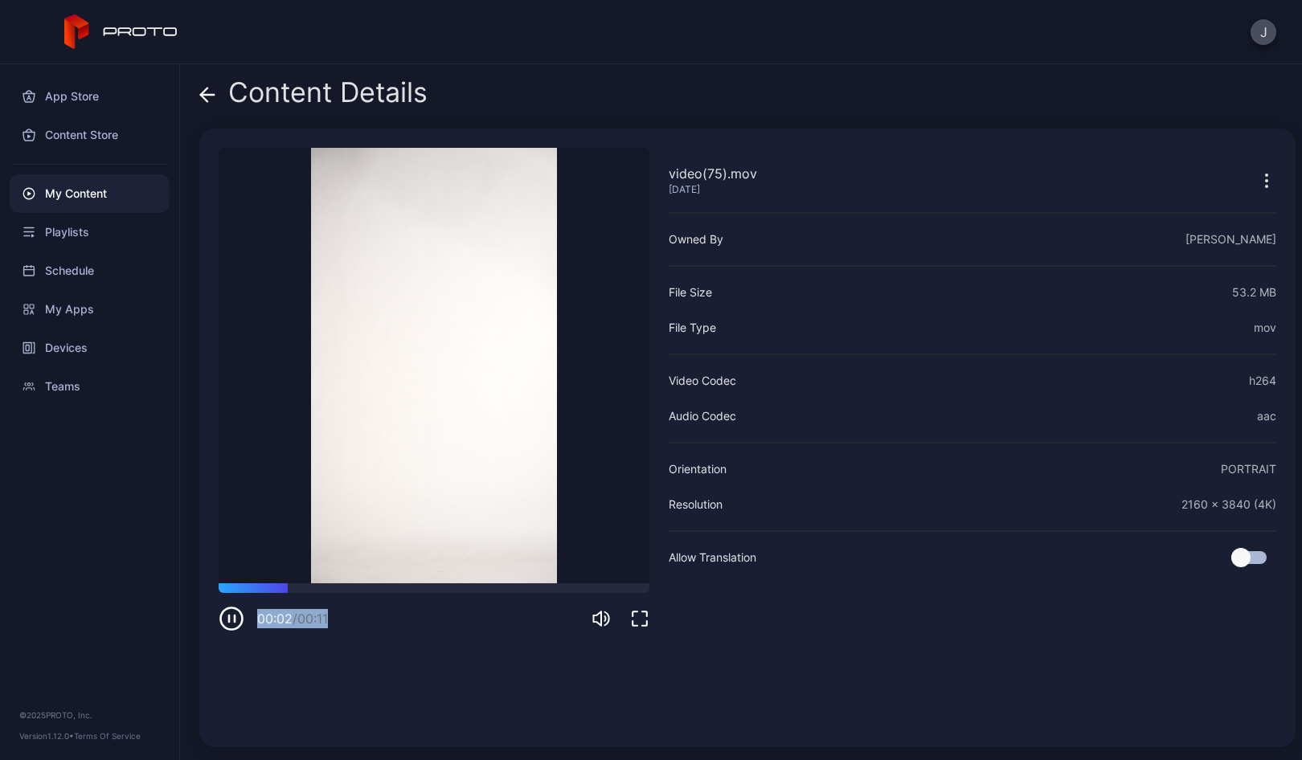
drag, startPoint x: 232, startPoint y: 595, endPoint x: 389, endPoint y: 593, distance: 156.7
click at [389, 593] on div "00:02 / 00:11" at bounding box center [434, 607] width 431 height 48
click at [391, 587] on div at bounding box center [434, 588] width 431 height 10
click at [207, 90] on icon at bounding box center [204, 95] width 6 height 14
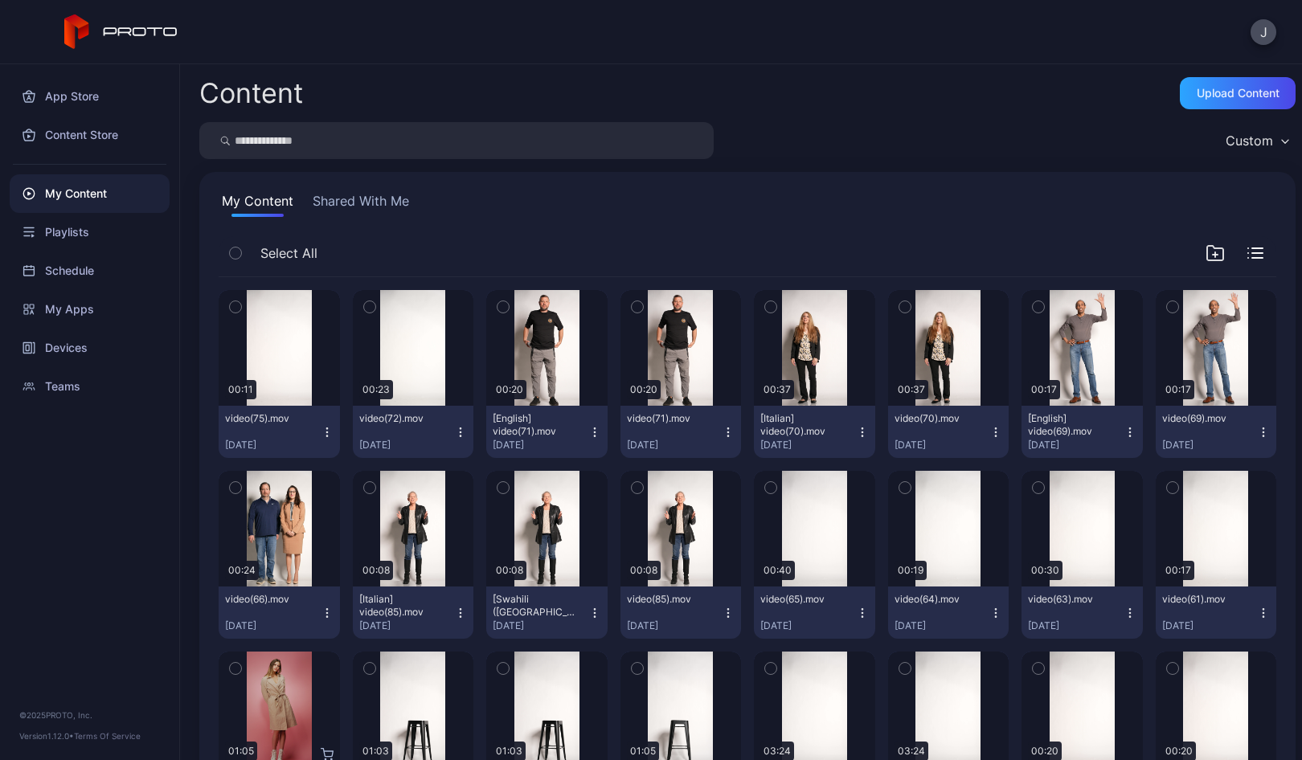
click at [324, 431] on icon "button" at bounding box center [327, 432] width 13 height 13
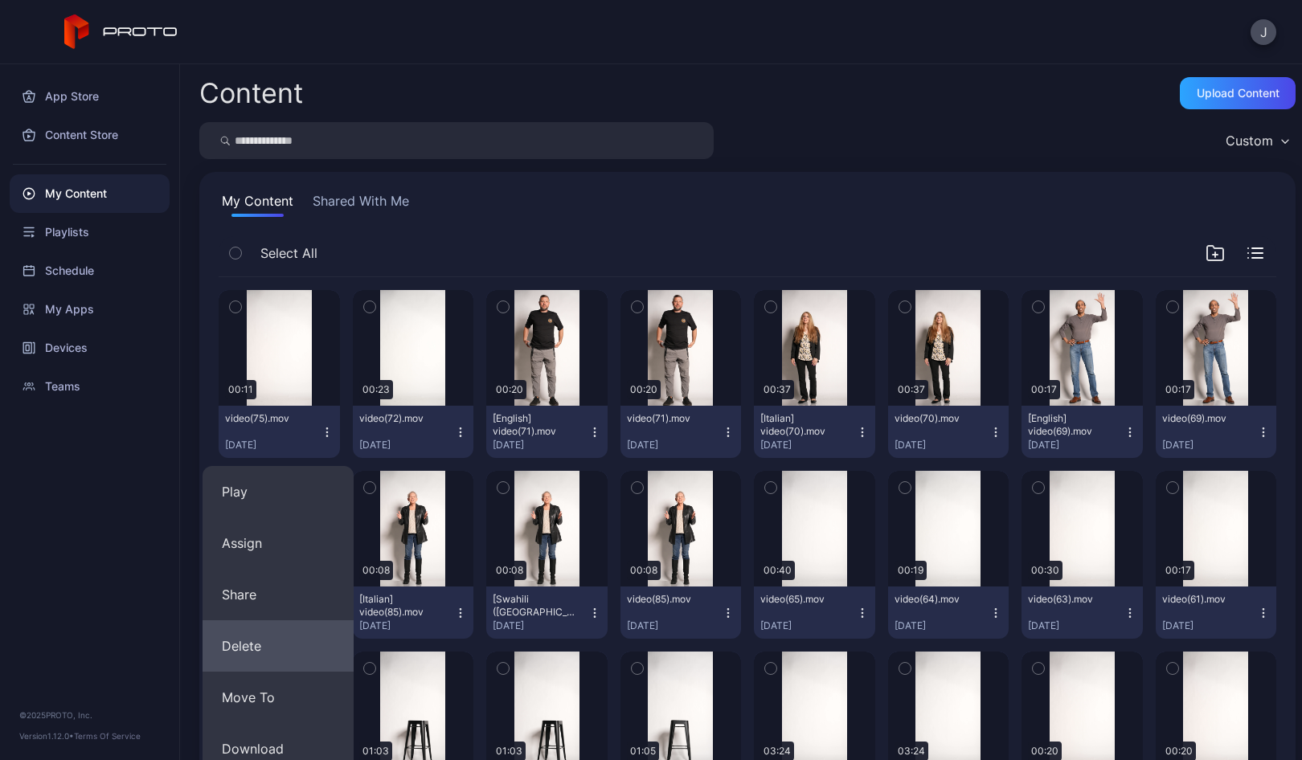
click at [274, 641] on button "Delete" at bounding box center [277, 645] width 151 height 51
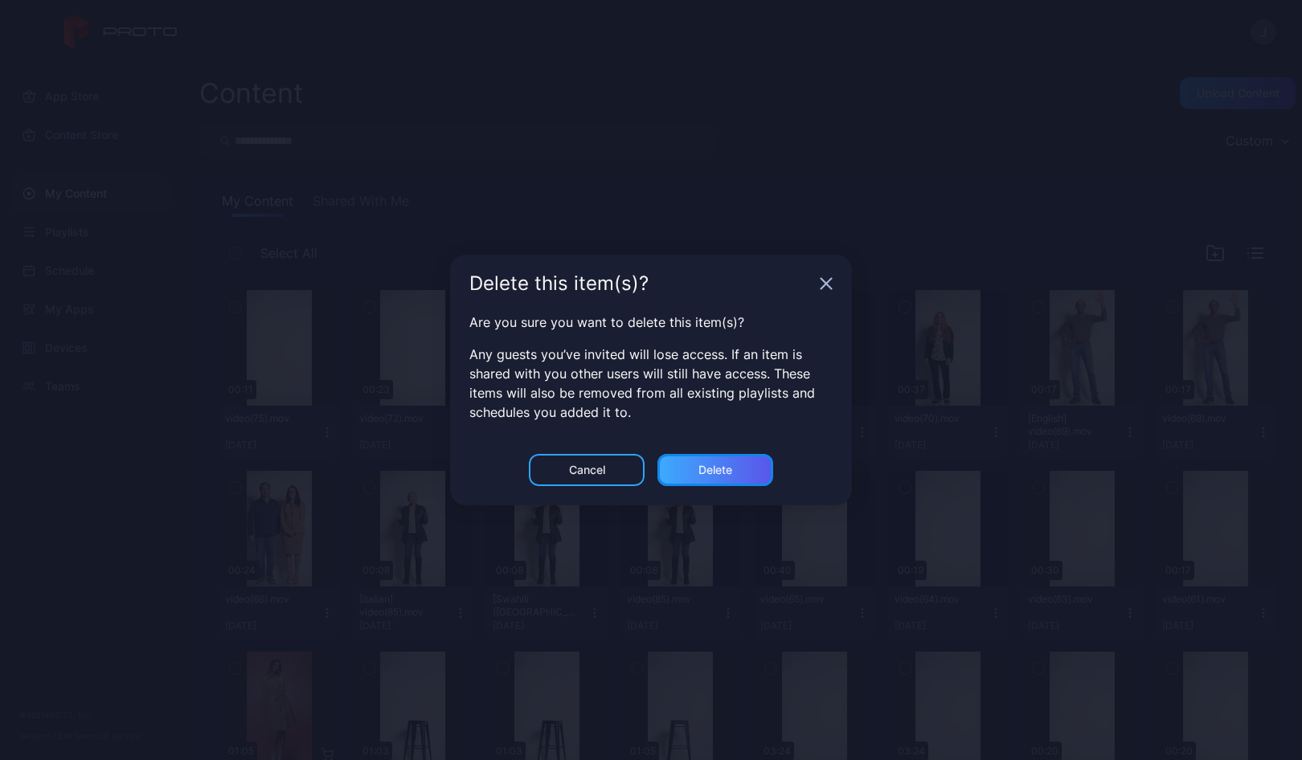
click at [719, 464] on div "Delete" at bounding box center [715, 470] width 34 height 13
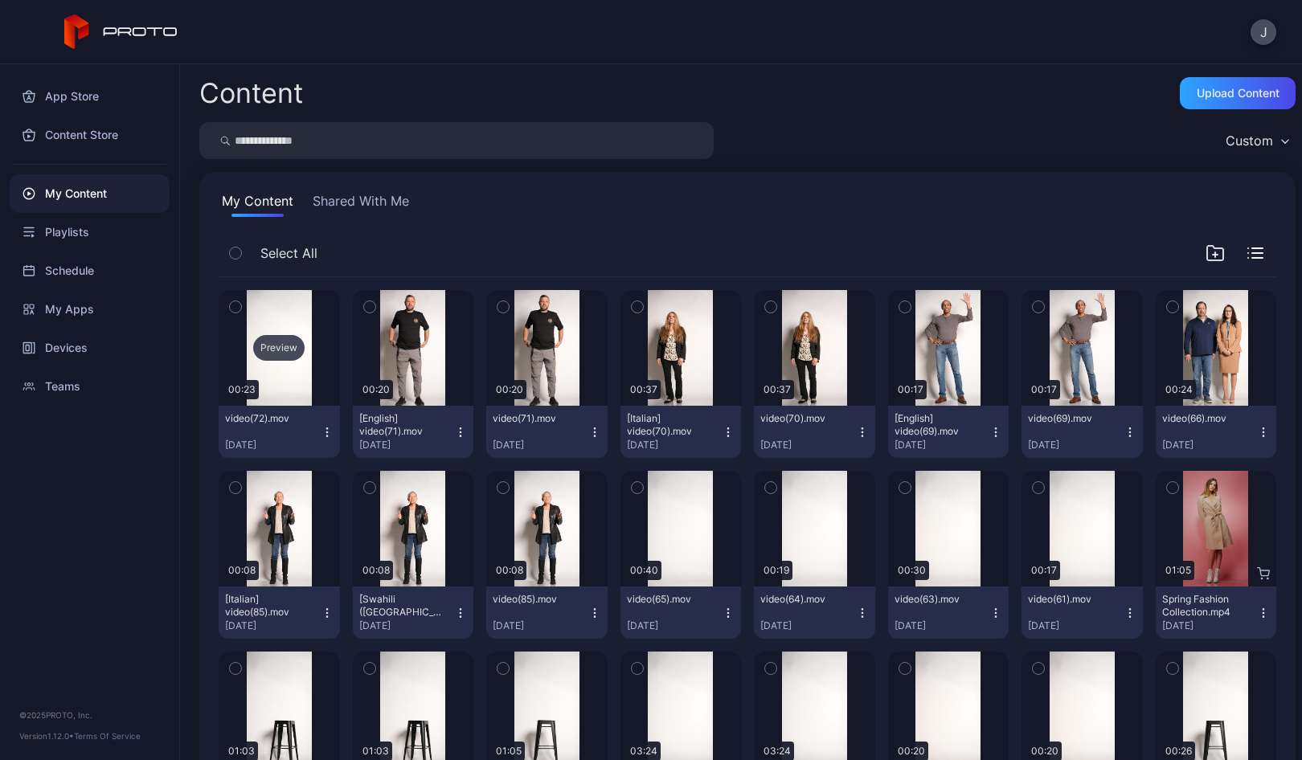
click at [272, 347] on div "Preview" at bounding box center [278, 348] width 51 height 26
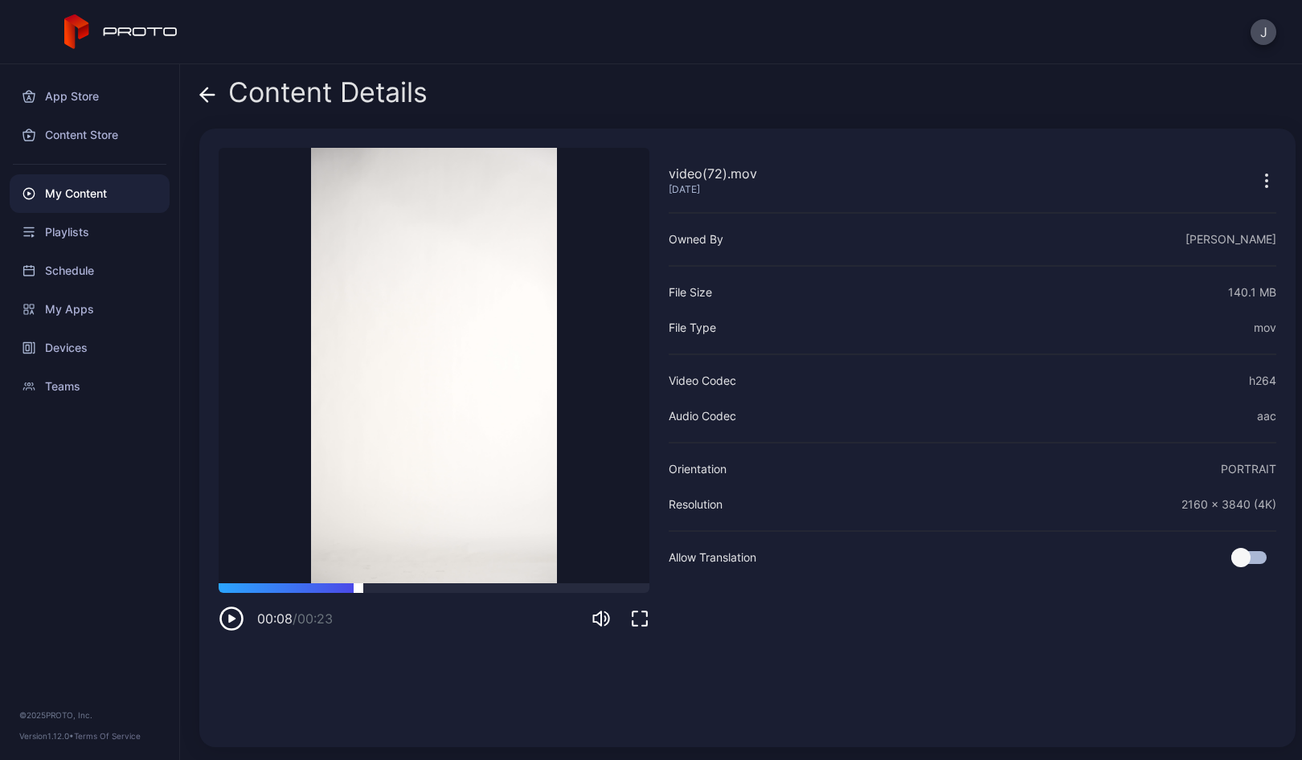
drag, startPoint x: 330, startPoint y: 587, endPoint x: 362, endPoint y: 590, distance: 31.4
click at [358, 583] on div at bounding box center [358, 583] width 0 height 0
click at [206, 95] on icon at bounding box center [208, 95] width 14 height 0
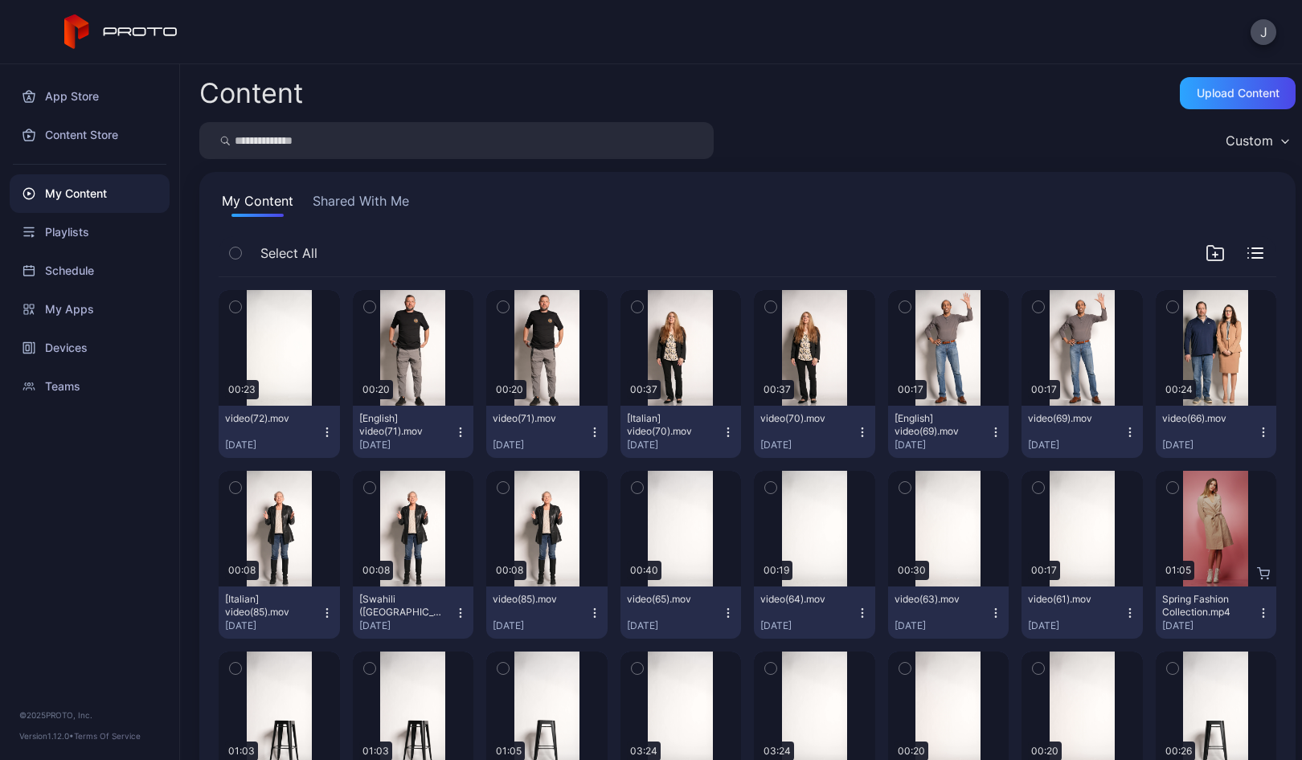
click at [325, 437] on icon "button" at bounding box center [327, 432] width 13 height 13
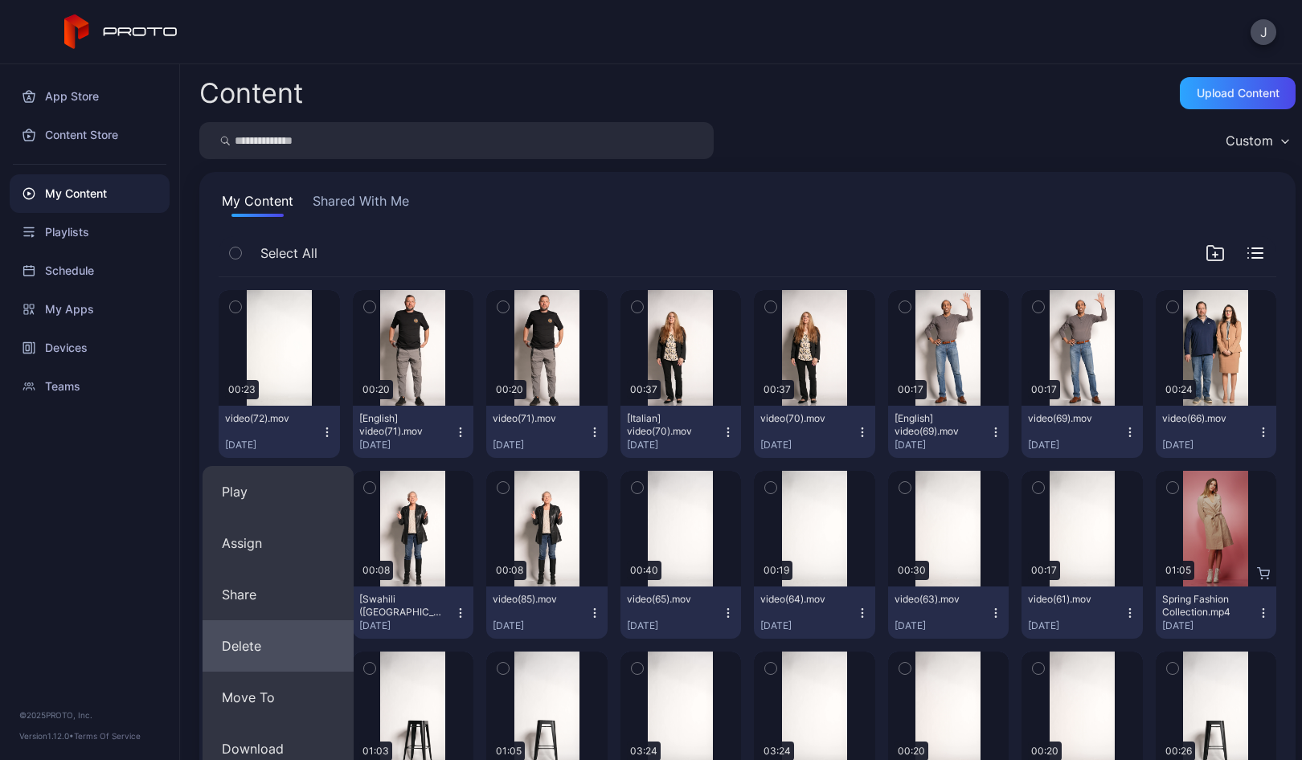
click at [264, 647] on button "Delete" at bounding box center [277, 645] width 151 height 51
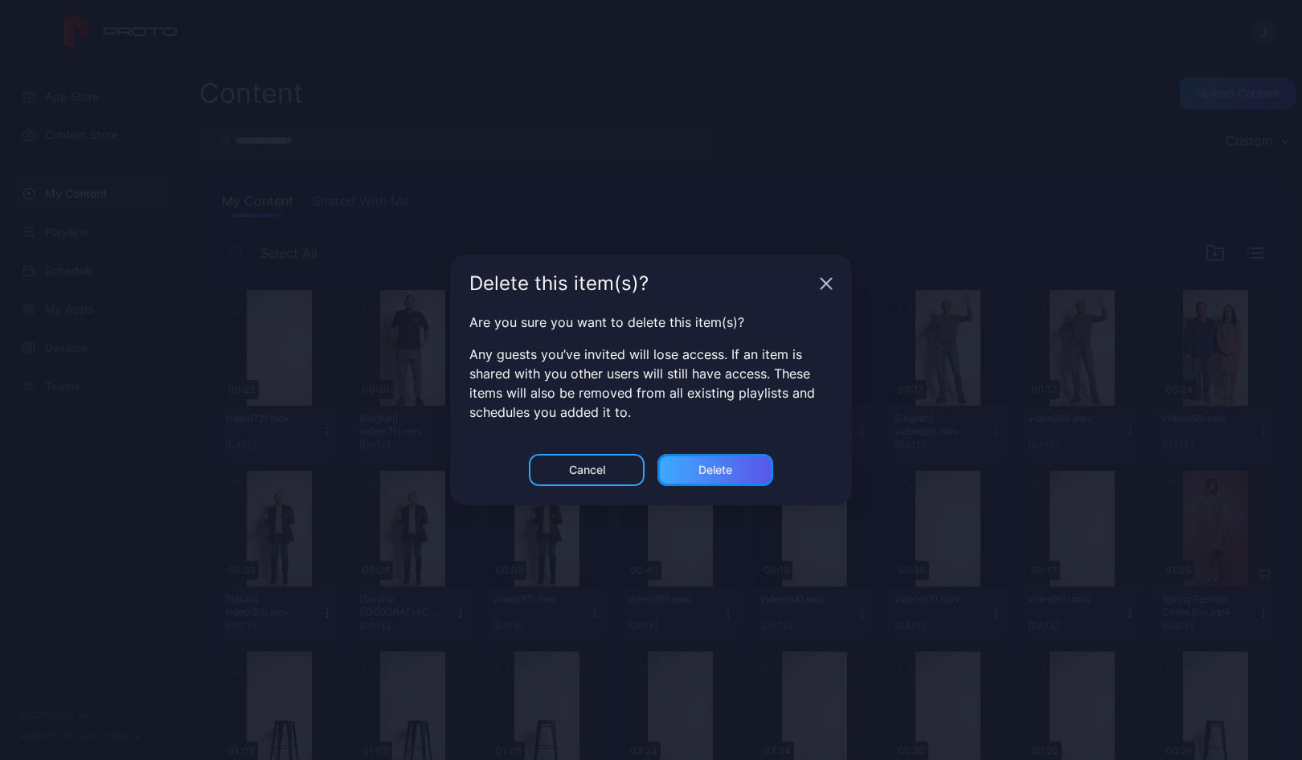
click at [753, 464] on div "Delete" at bounding box center [715, 470] width 116 height 32
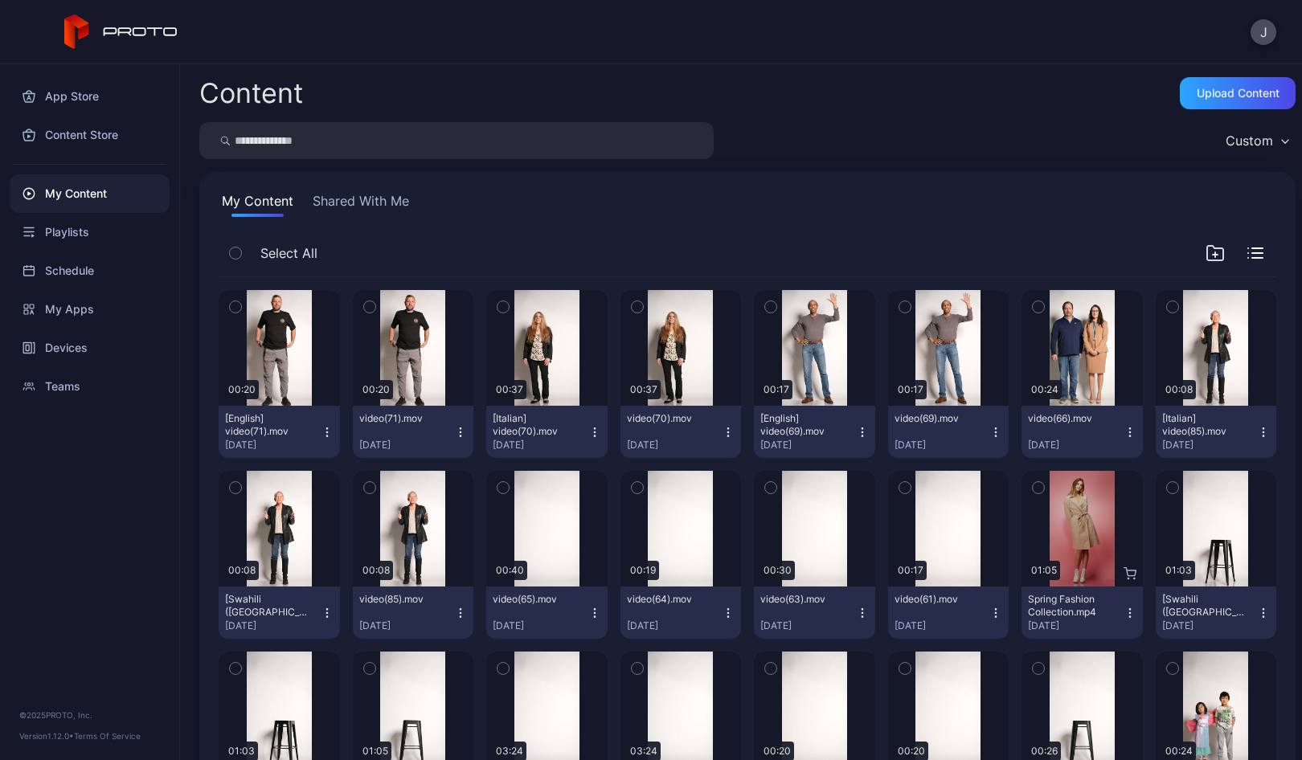
click at [240, 309] on icon "button" at bounding box center [235, 307] width 11 height 18
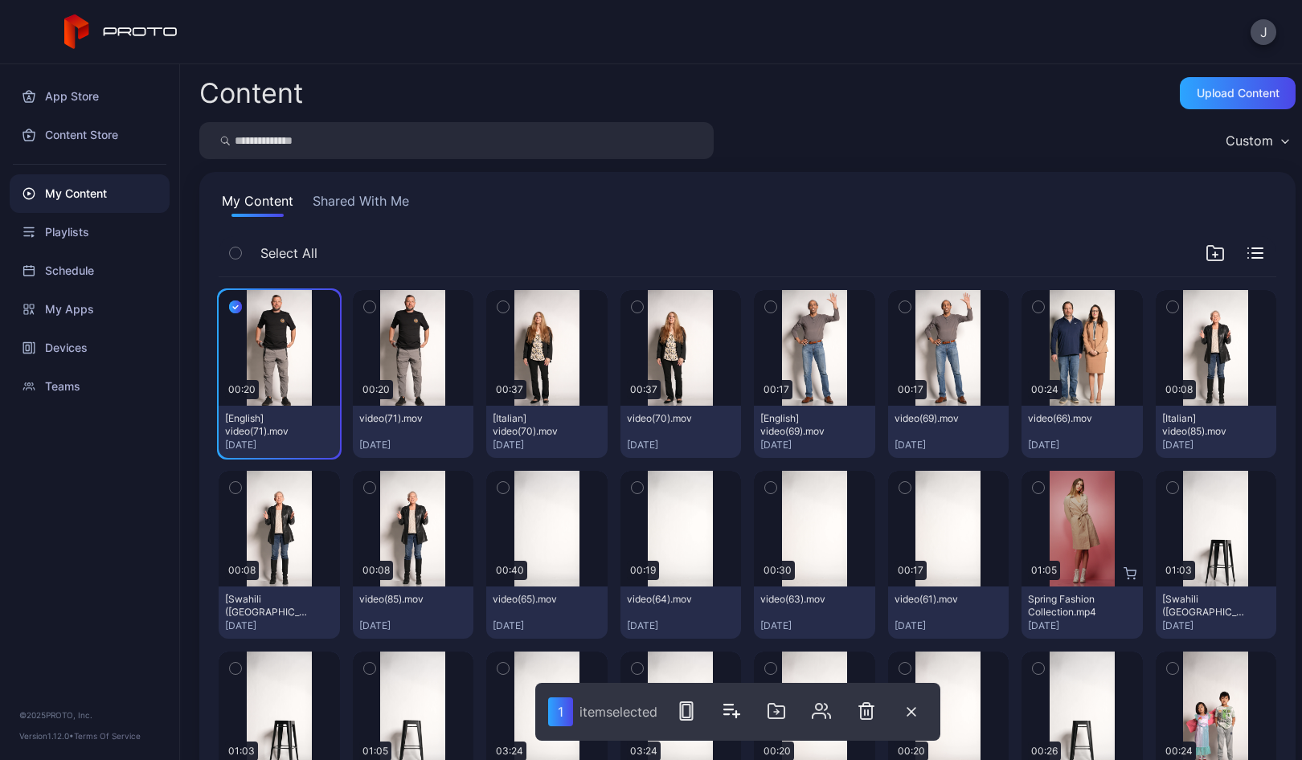
click at [368, 309] on icon "button" at bounding box center [369, 307] width 11 height 18
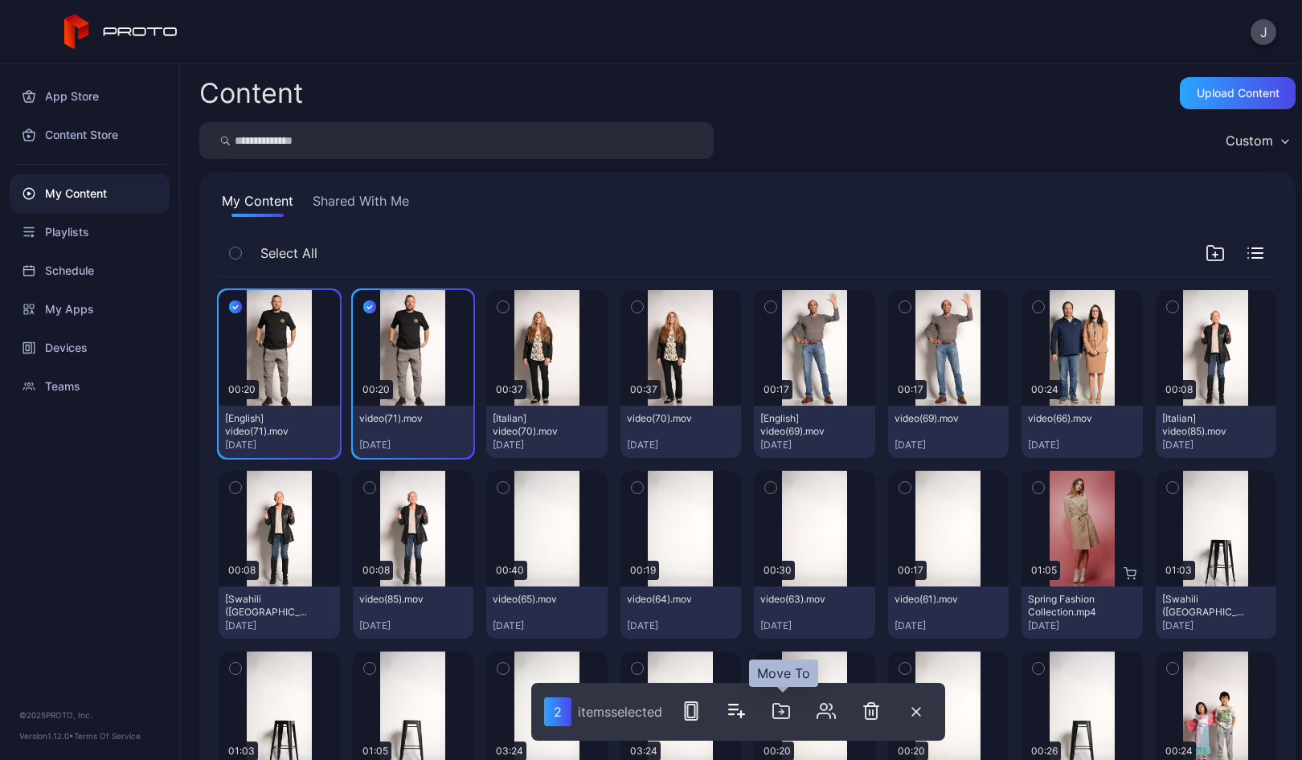
click at [782, 711] on icon "button" at bounding box center [780, 710] width 19 height 19
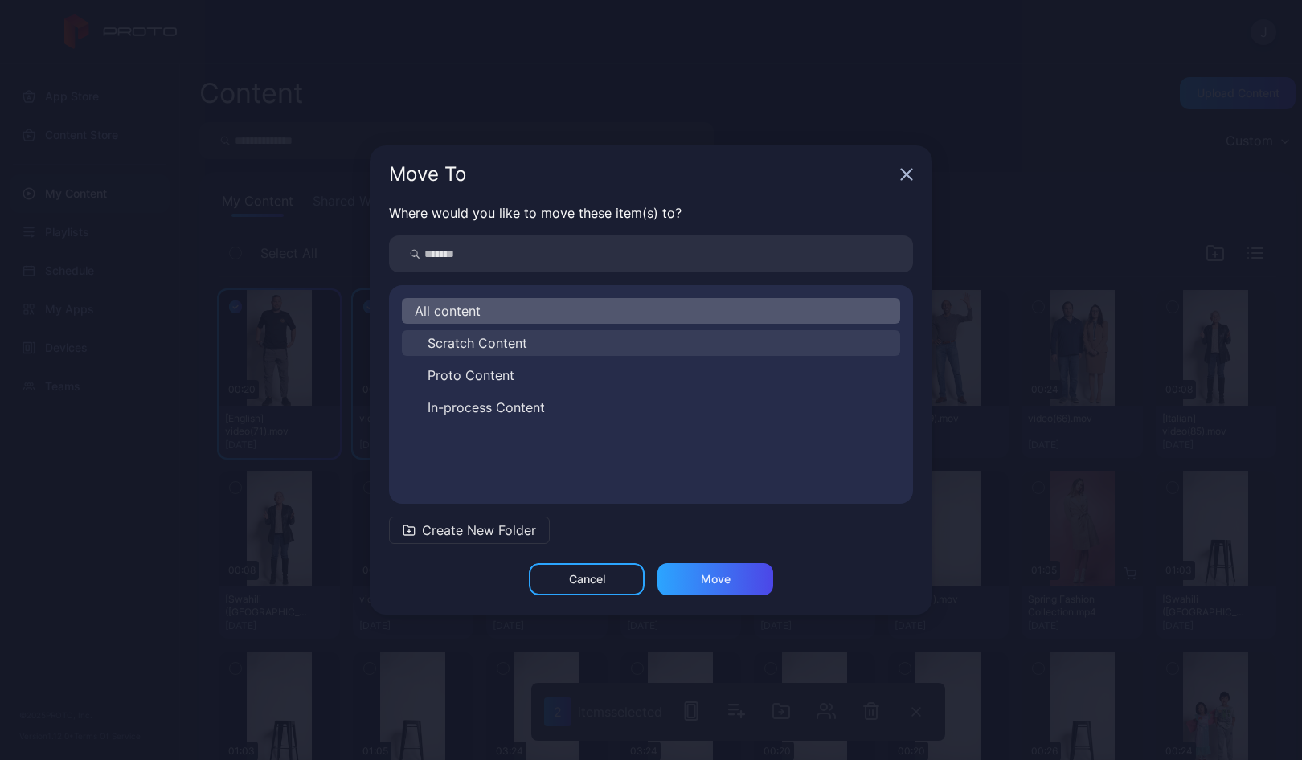
click at [446, 348] on span "Scratch Content" at bounding box center [477, 342] width 100 height 19
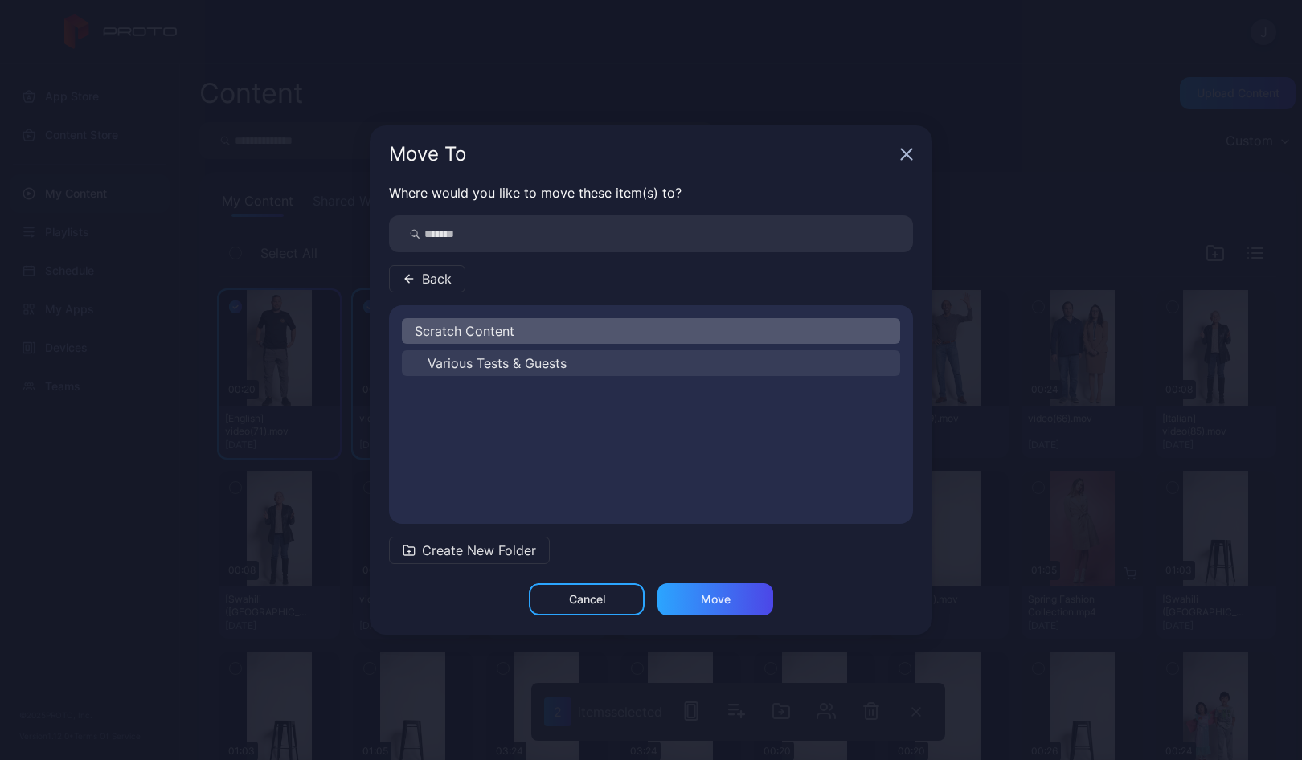
click at [450, 359] on span "Various Tests & Guests" at bounding box center [496, 363] width 139 height 19
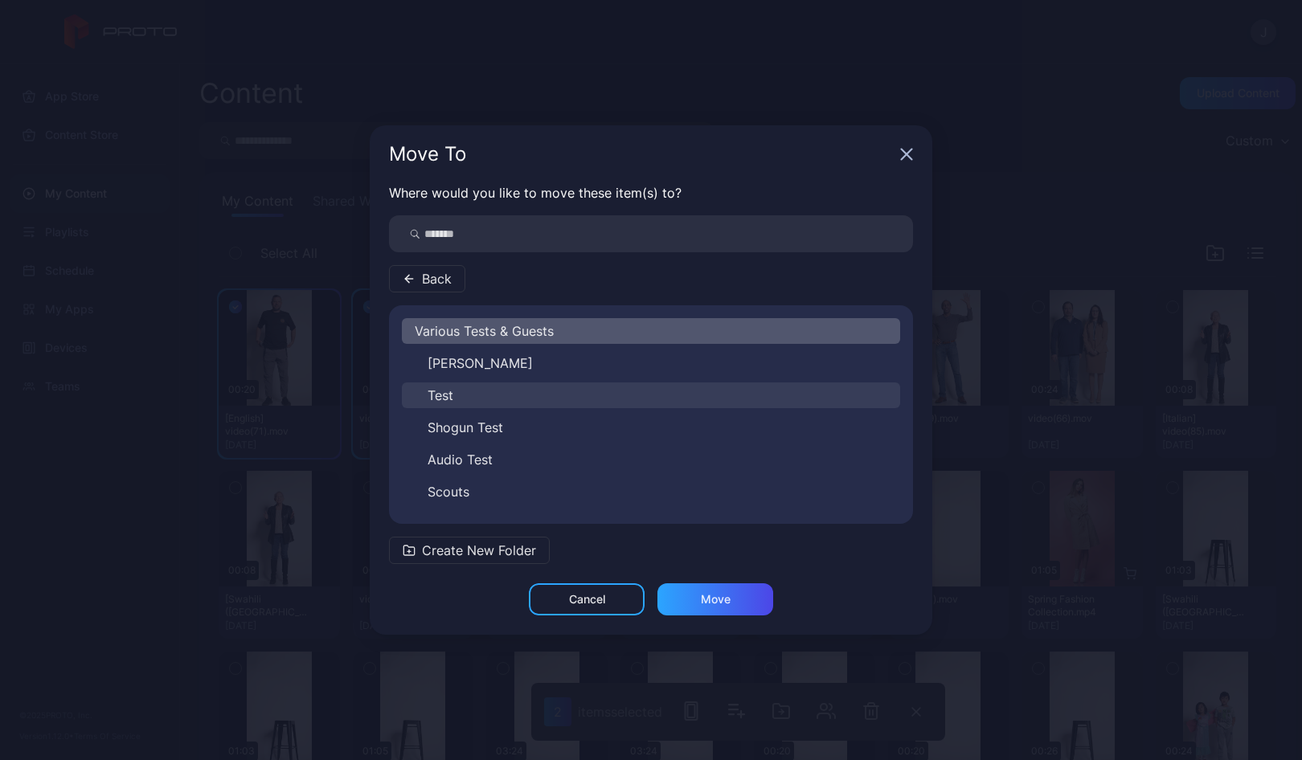
click at [444, 393] on span "Test" at bounding box center [440, 395] width 26 height 19
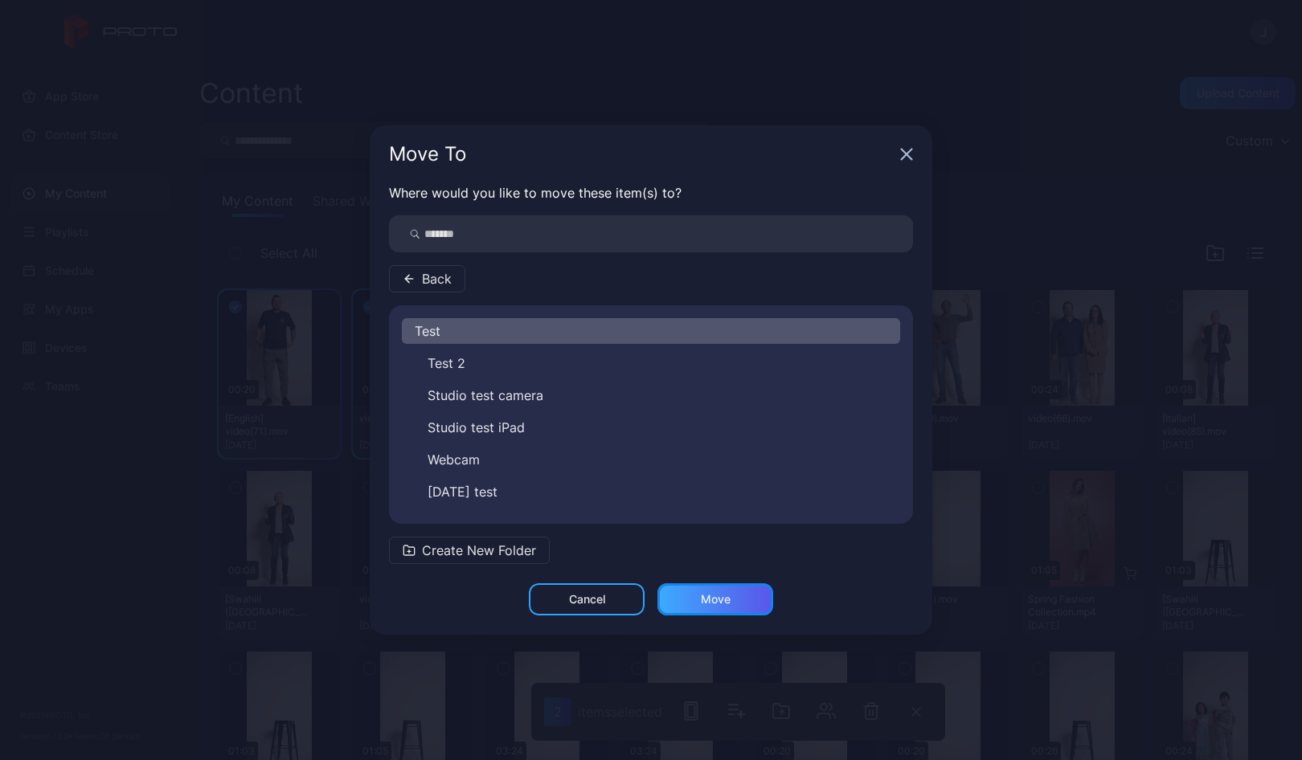
click at [721, 603] on div "Move" at bounding box center [716, 599] width 30 height 13
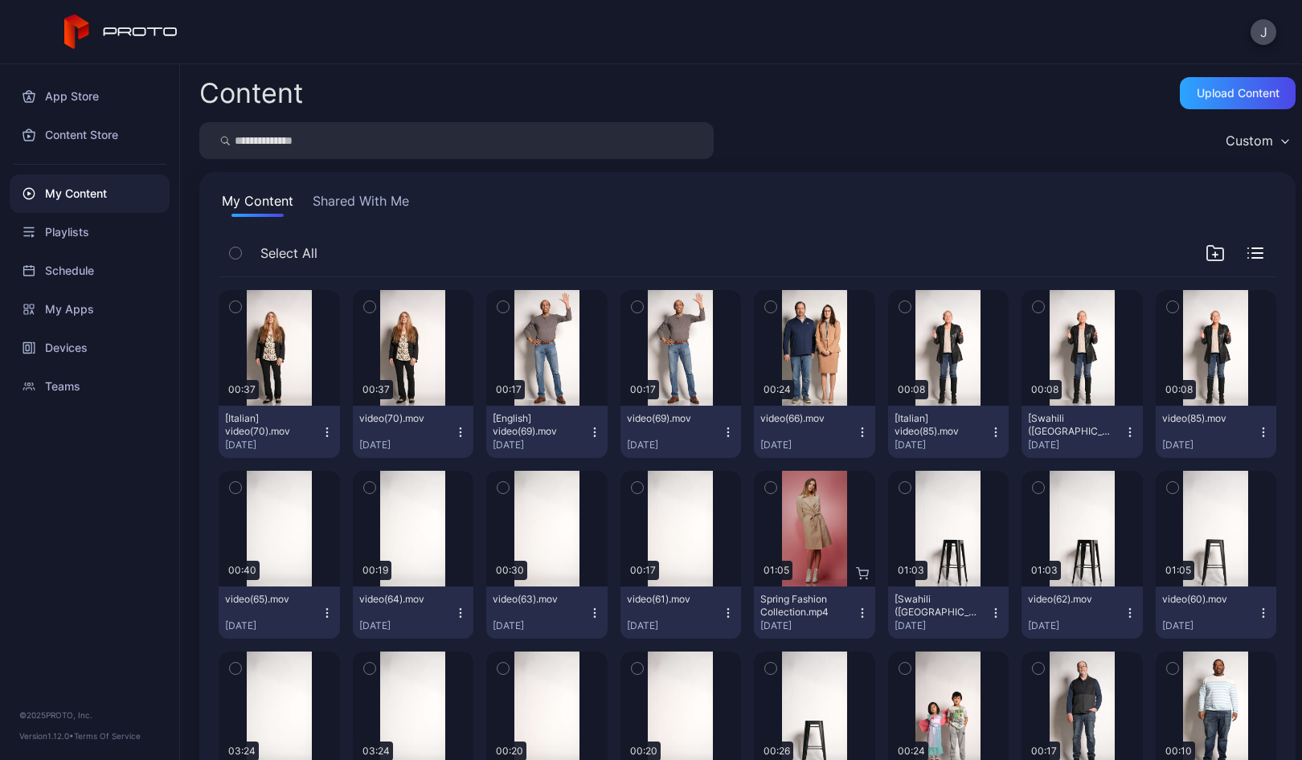
click at [236, 304] on icon "button" at bounding box center [235, 307] width 11 height 18
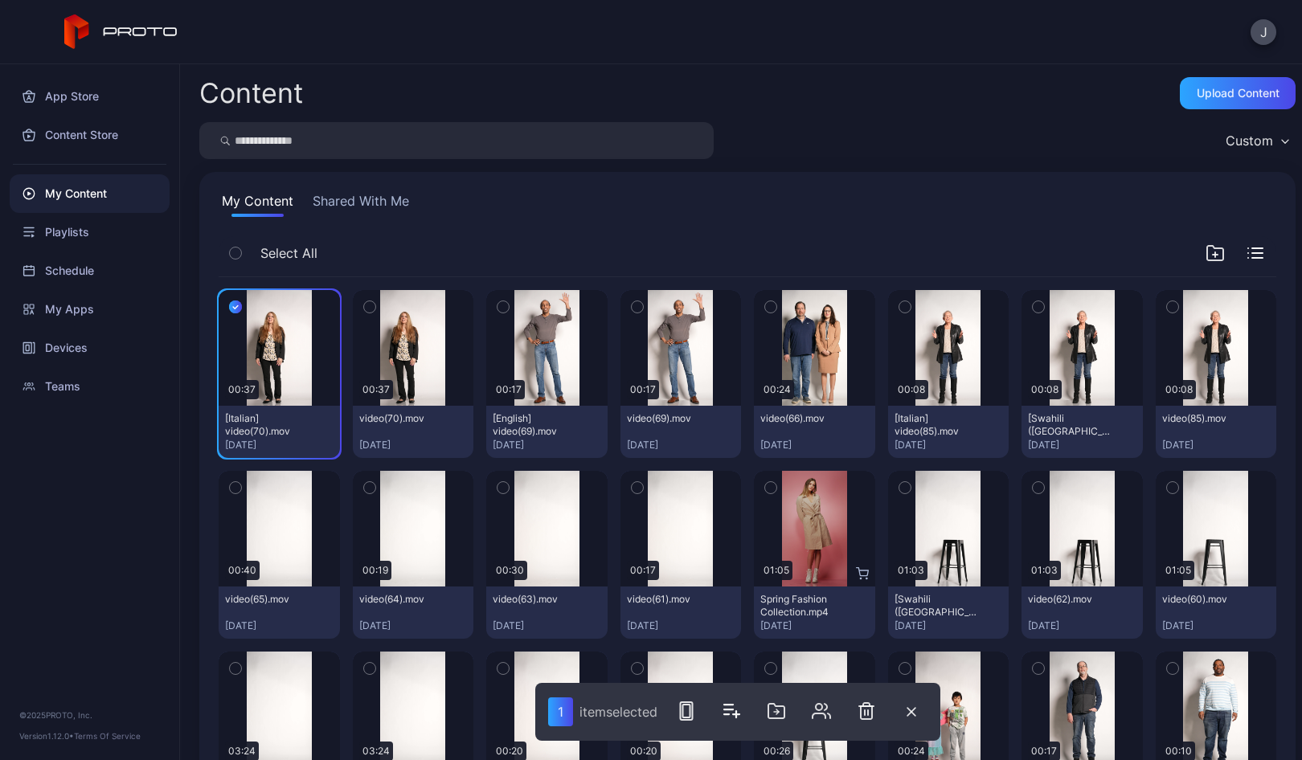
click at [359, 308] on button "button" at bounding box center [370, 307] width 34 height 34
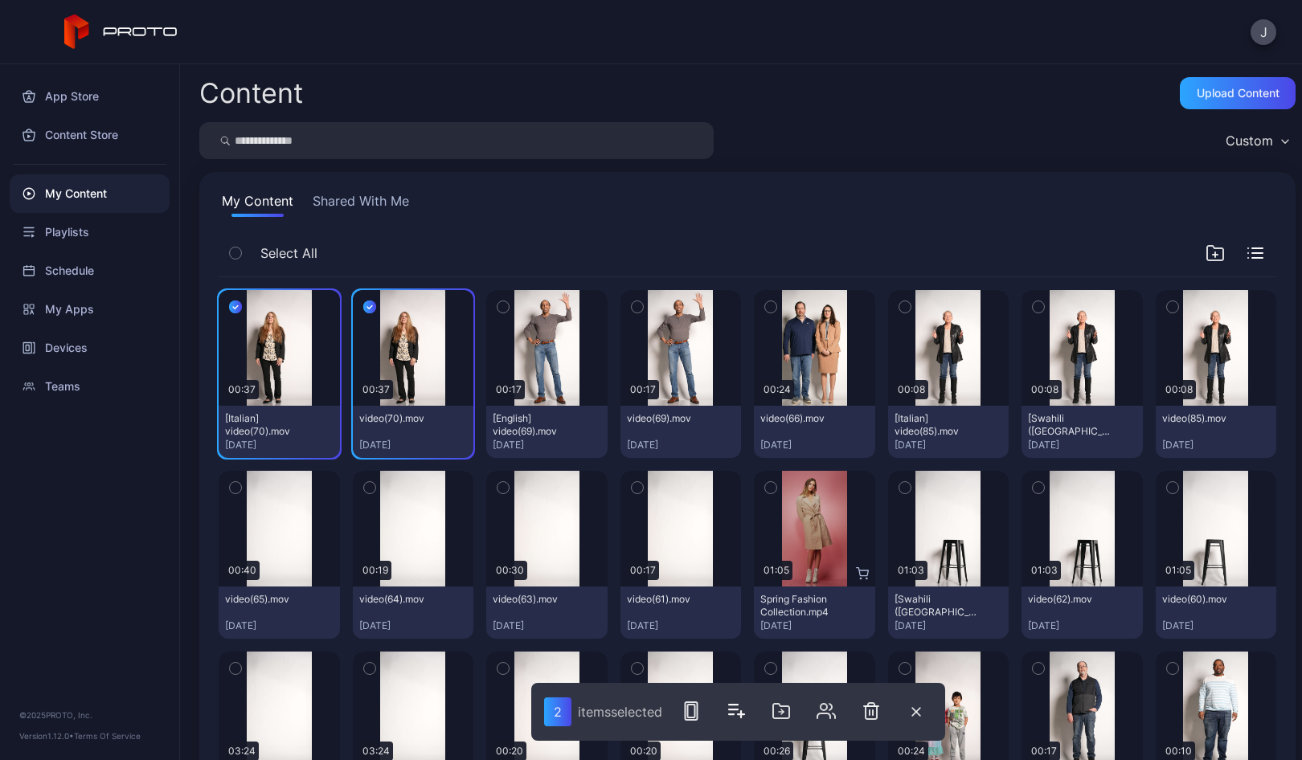
click at [497, 310] on icon "button" at bounding box center [502, 307] width 11 height 18
click at [632, 313] on icon "button" at bounding box center [637, 307] width 11 height 18
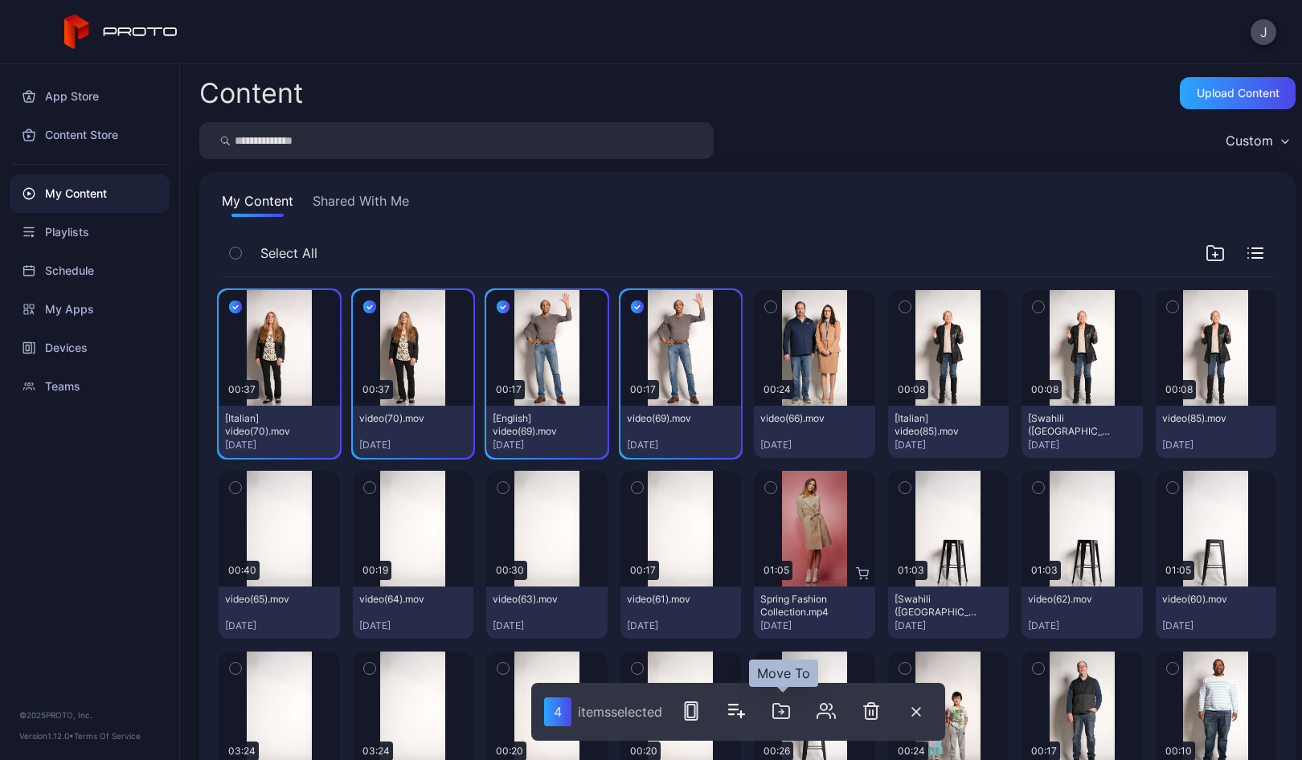
click at [785, 707] on icon "button" at bounding box center [781, 711] width 16 height 14
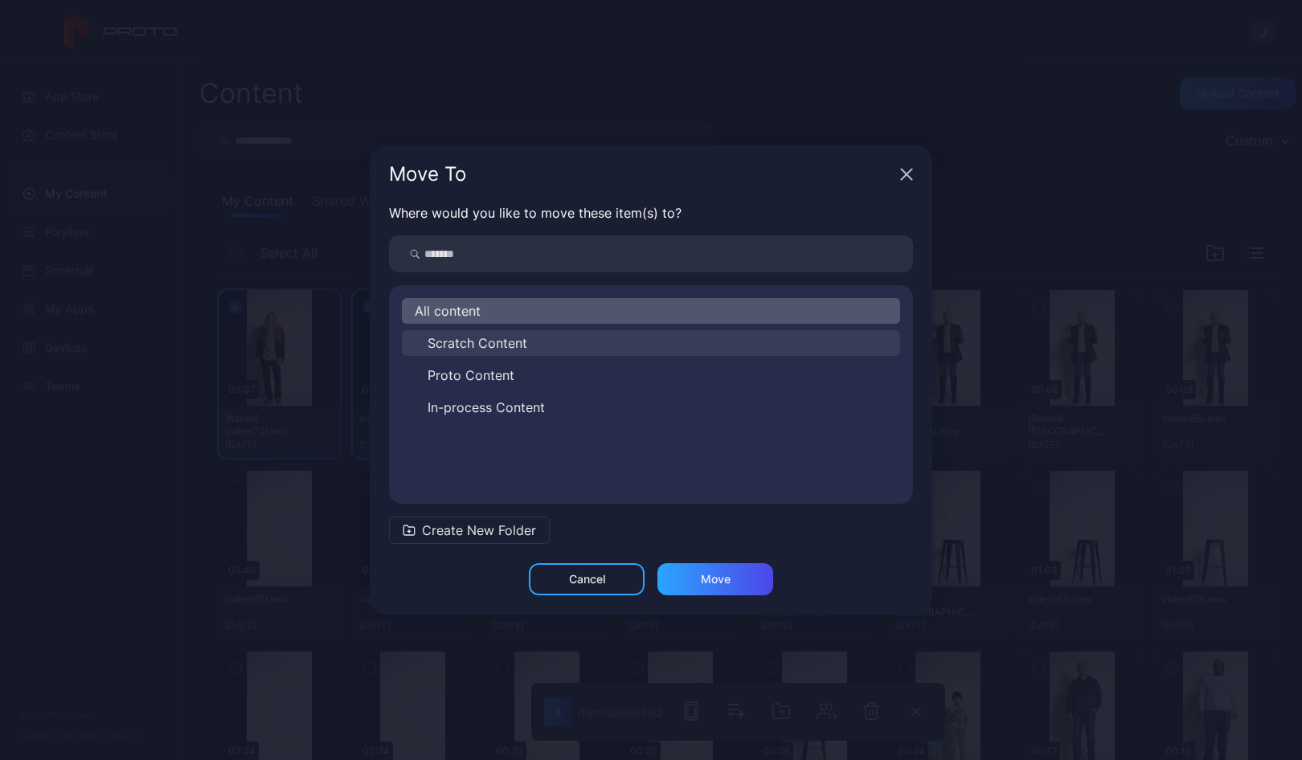
click at [457, 344] on span "Scratch Content" at bounding box center [477, 342] width 100 height 19
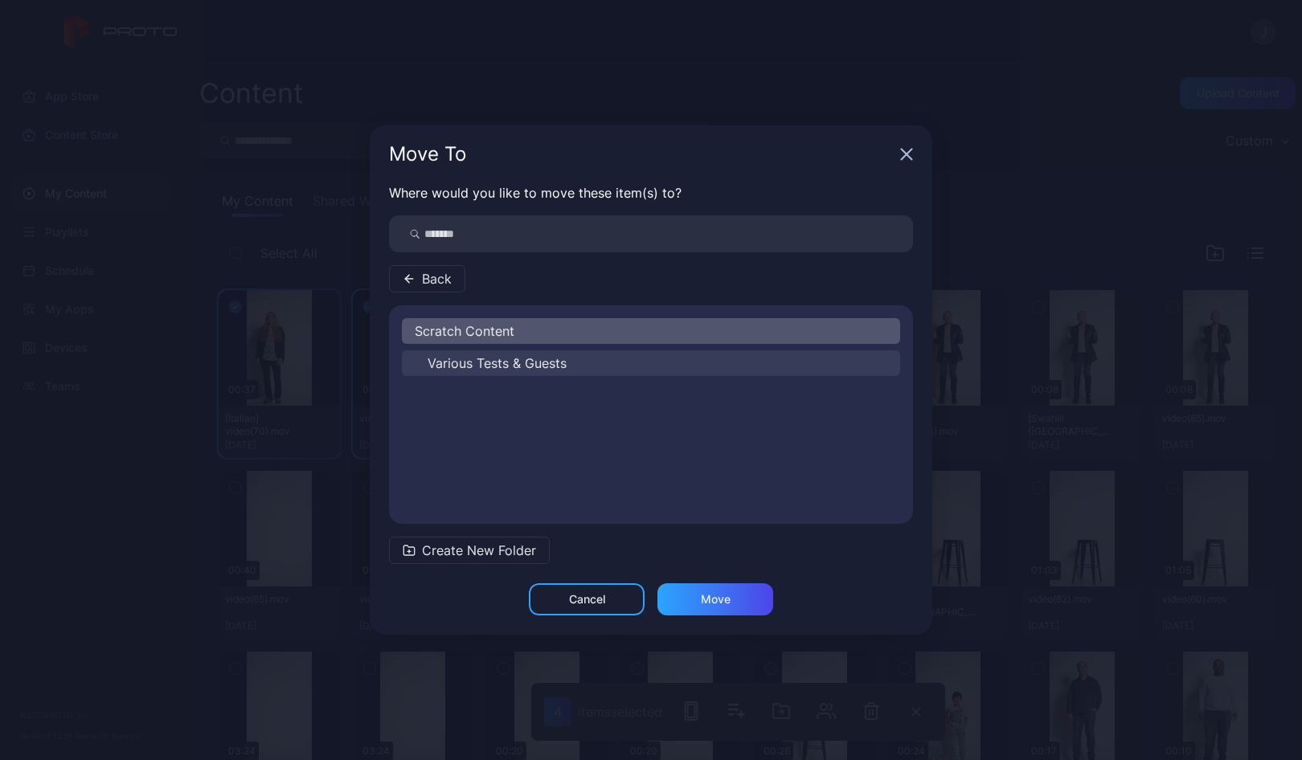
click at [454, 366] on span "Various Tests & Guests" at bounding box center [496, 363] width 139 height 19
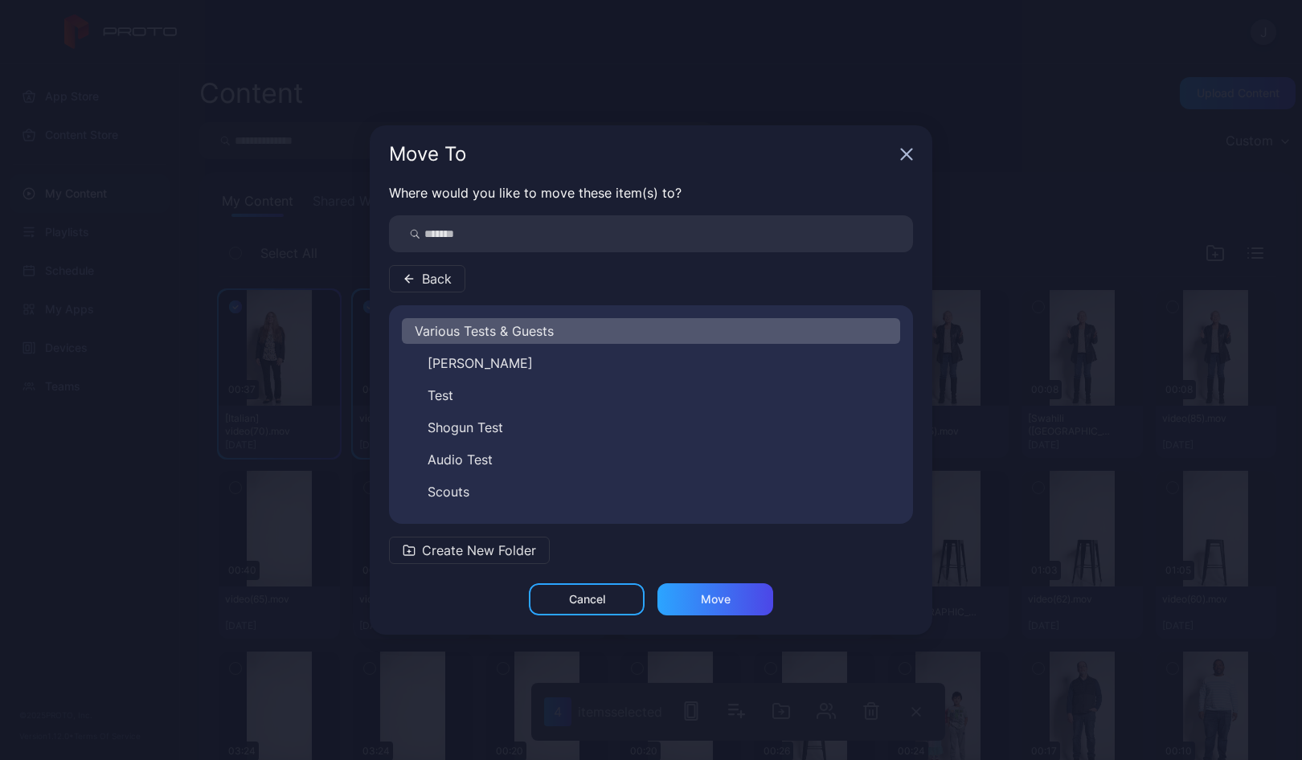
click at [471, 552] on span "Create New Folder" at bounding box center [479, 550] width 114 height 19
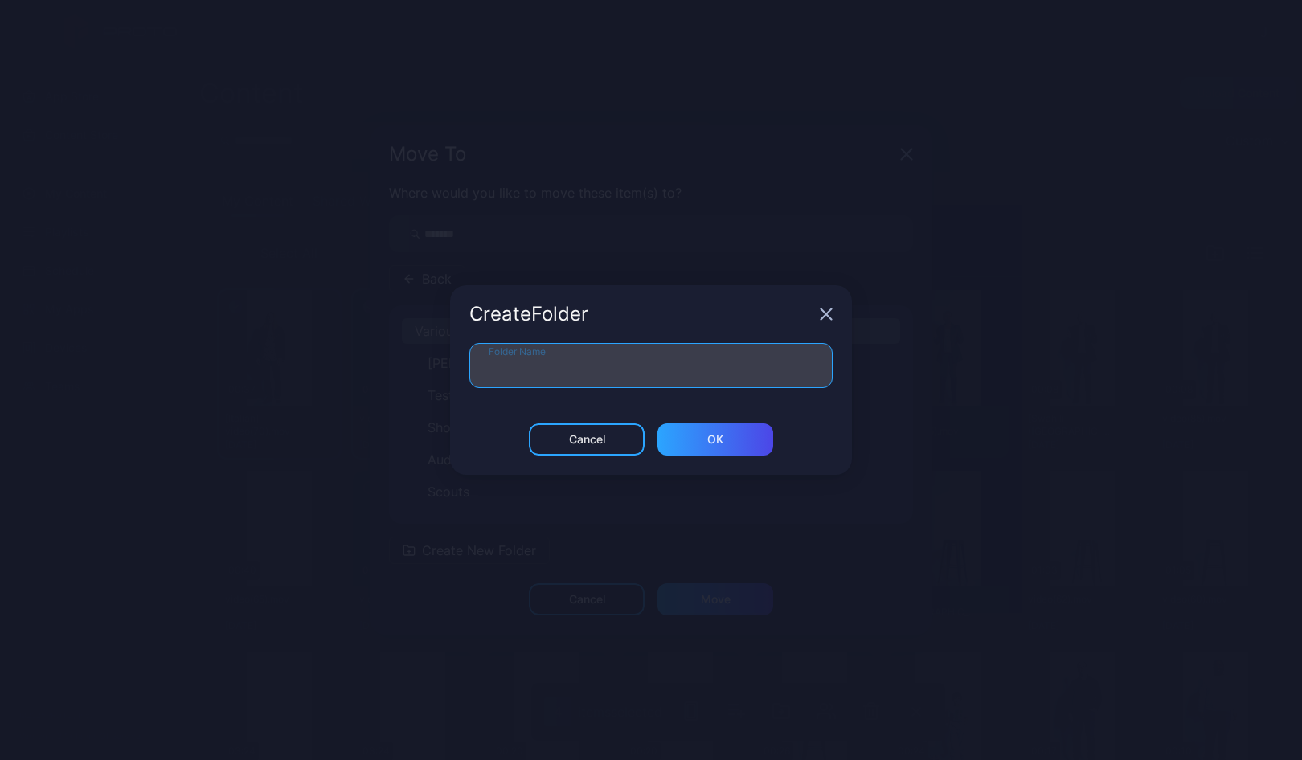
click at [509, 370] on input "Folder Name" at bounding box center [650, 365] width 363 height 45
type input "*****"
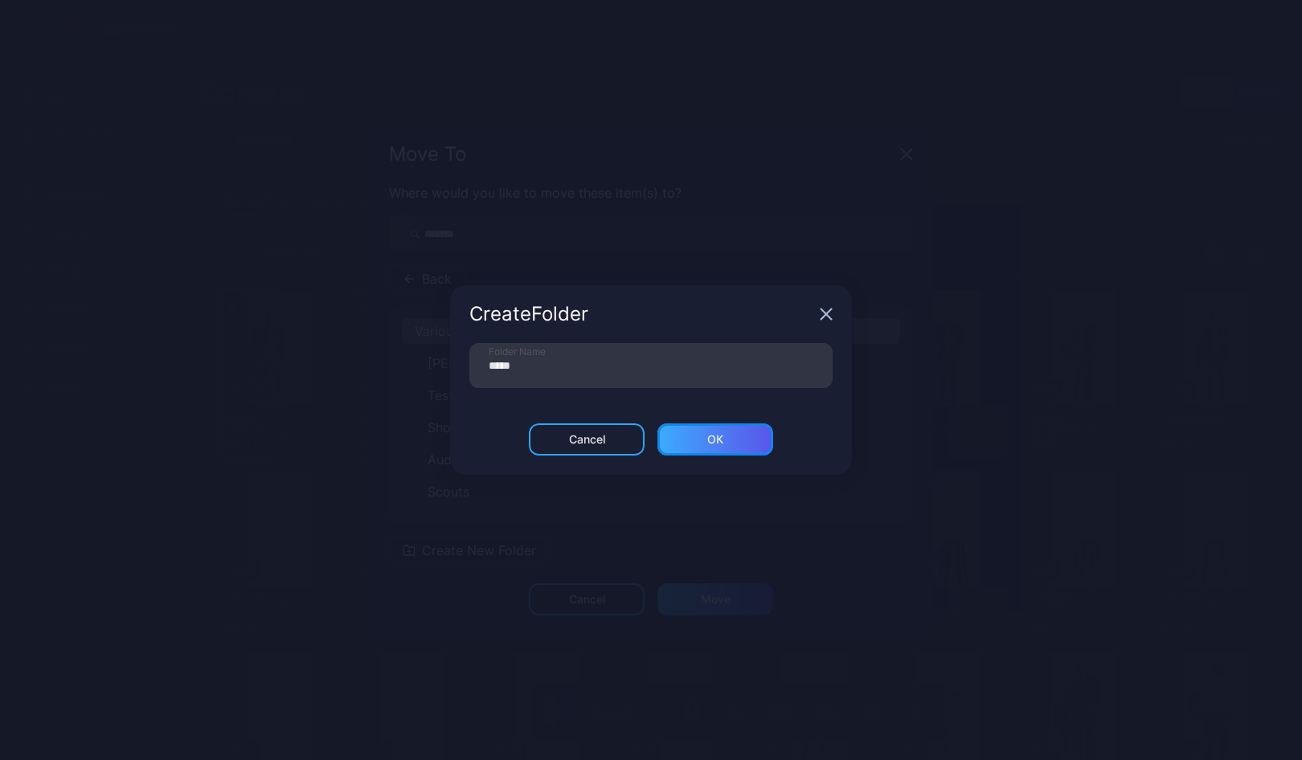
click at [743, 444] on div "ОК" at bounding box center [715, 439] width 116 height 32
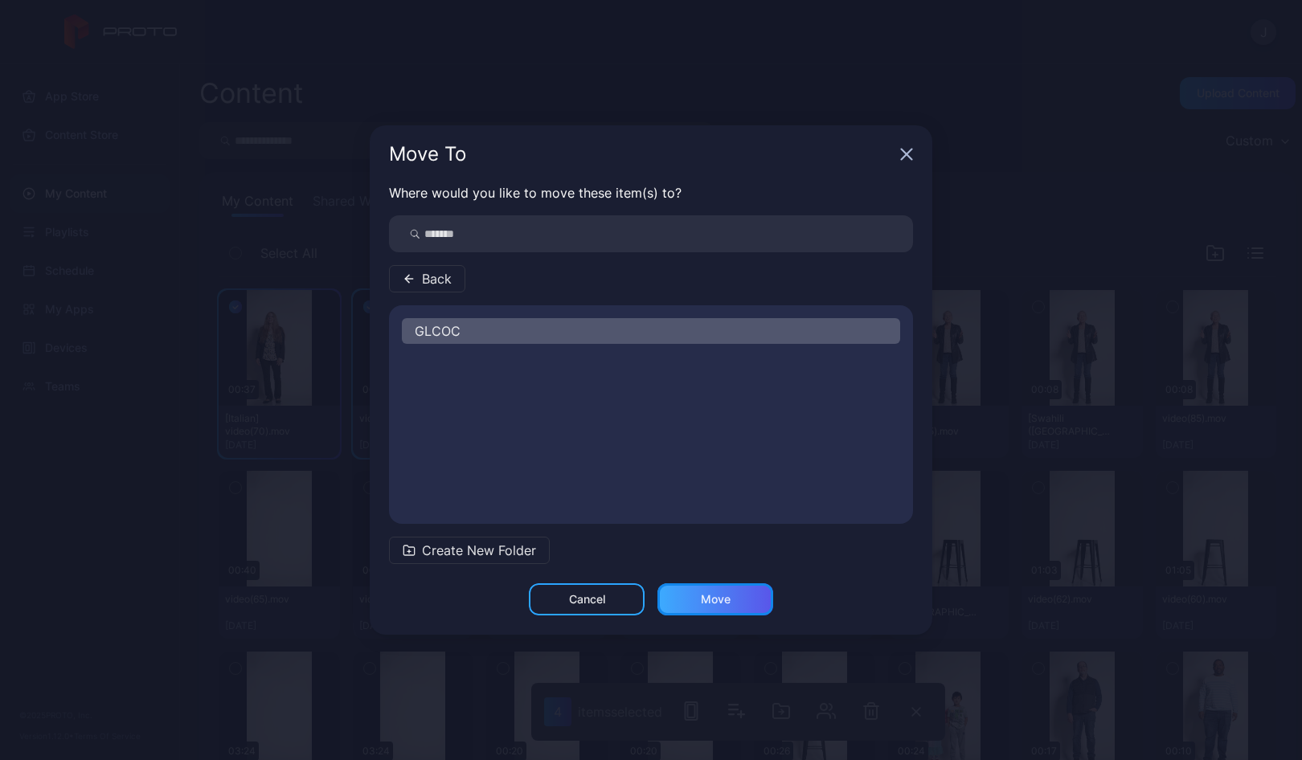
click at [713, 600] on div "Move" at bounding box center [716, 599] width 30 height 13
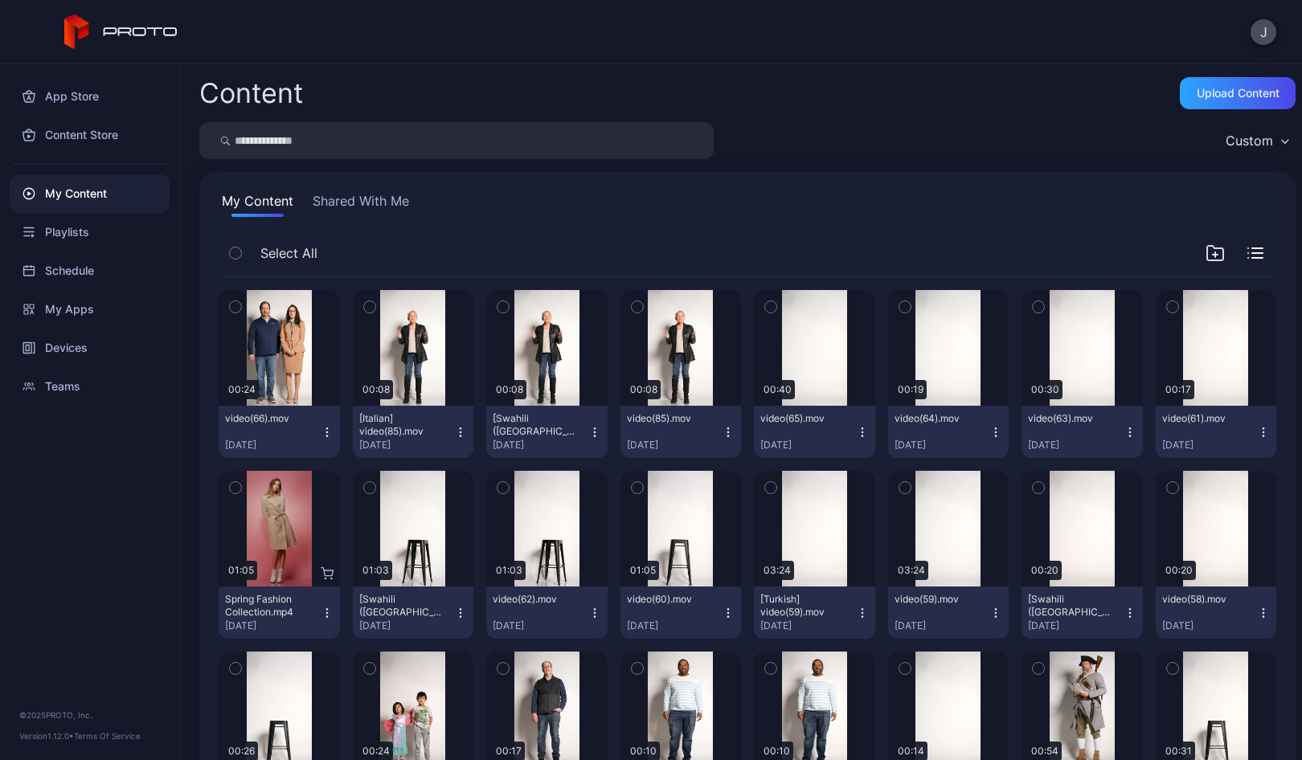
click at [236, 305] on icon "button" at bounding box center [235, 307] width 11 height 18
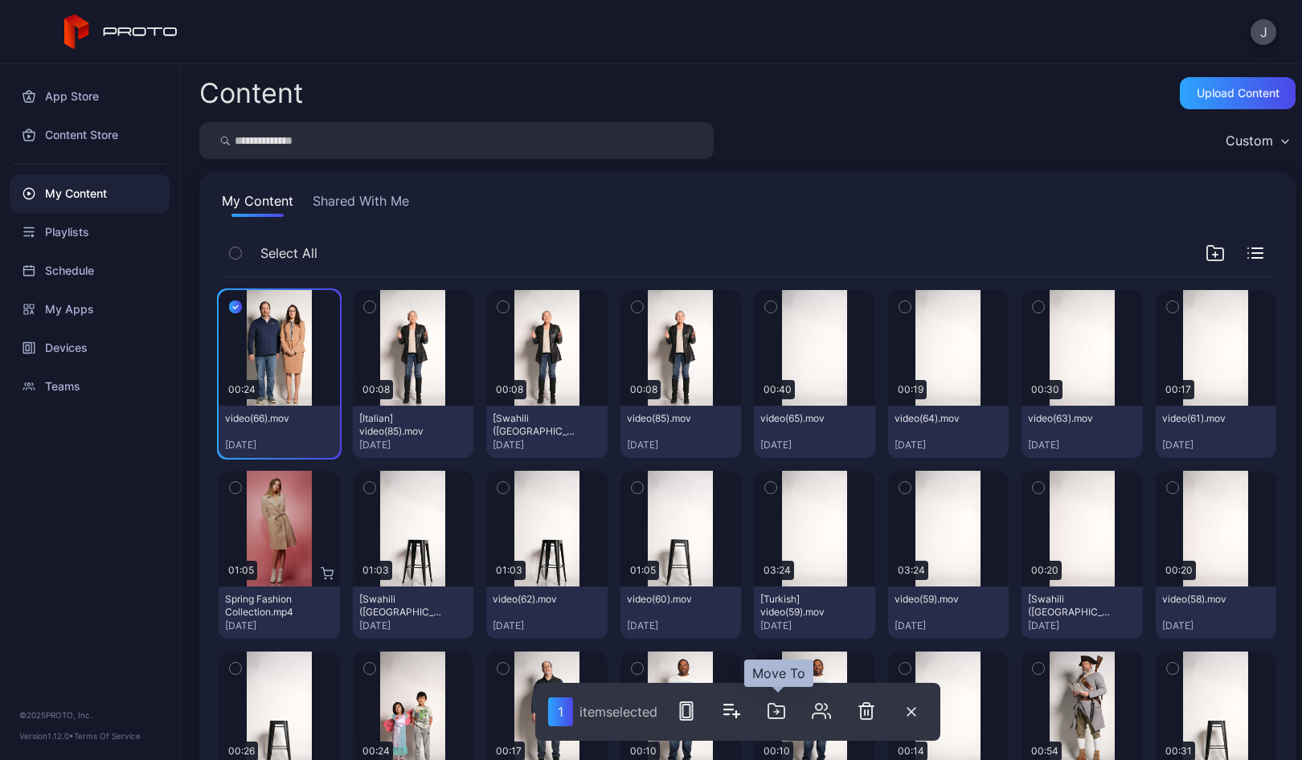
click at [783, 708] on icon "button" at bounding box center [776, 710] width 19 height 19
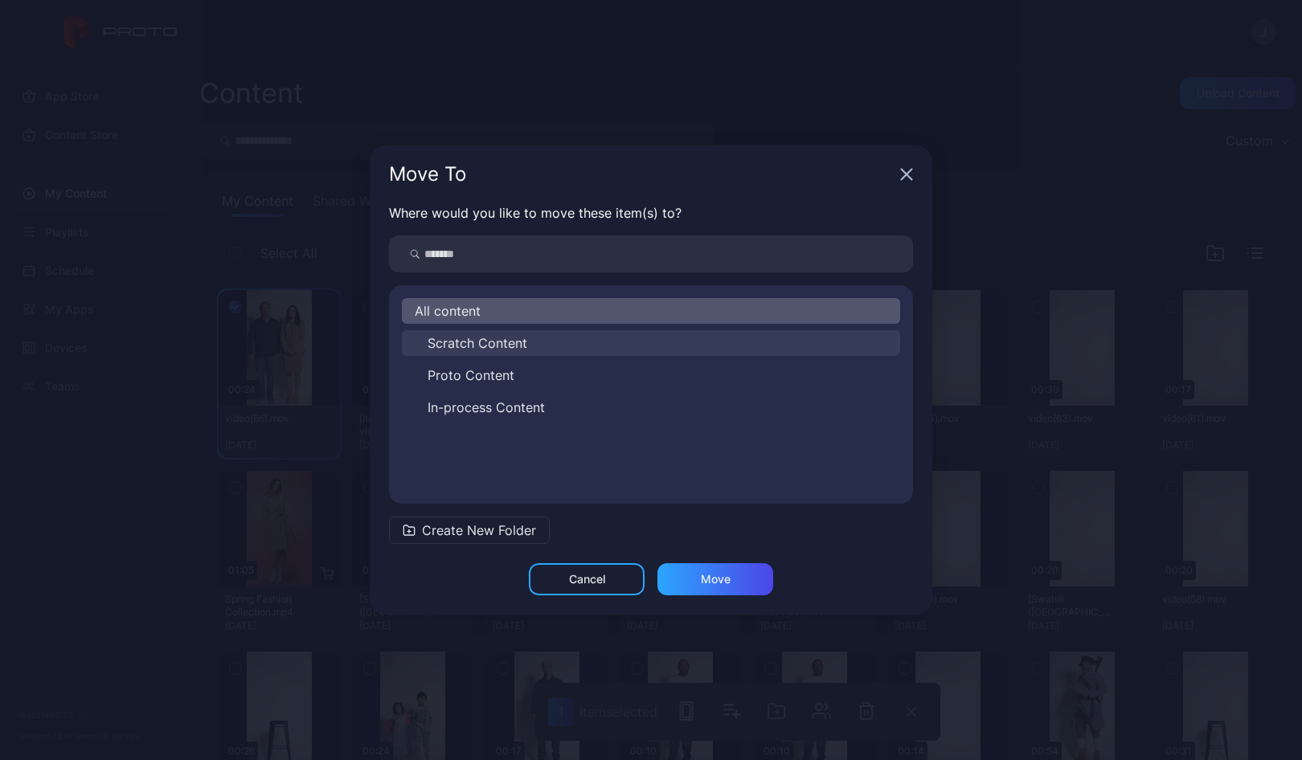
click at [460, 341] on span "Scratch Content" at bounding box center [477, 342] width 100 height 19
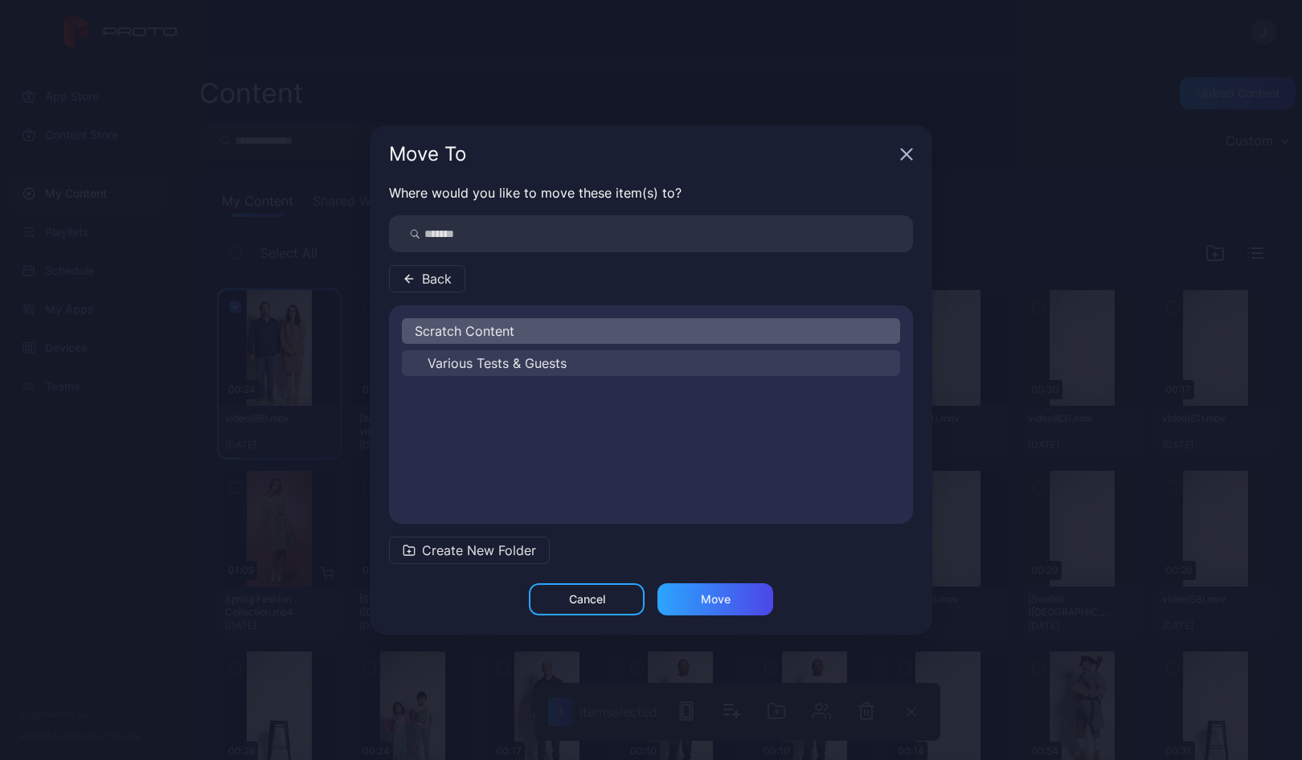
click at [555, 365] on span "Various Tests & Guests" at bounding box center [496, 363] width 139 height 19
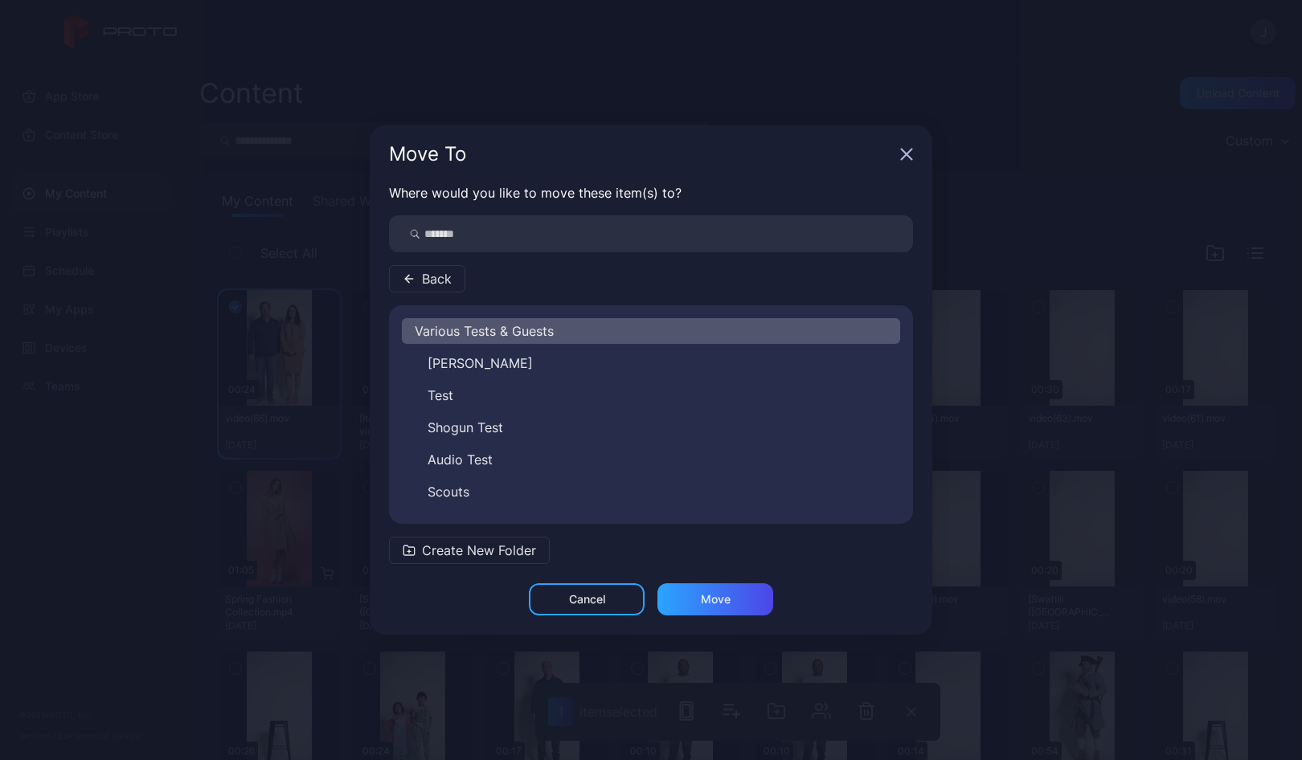
click at [473, 547] on span "Create New Folder" at bounding box center [479, 550] width 114 height 19
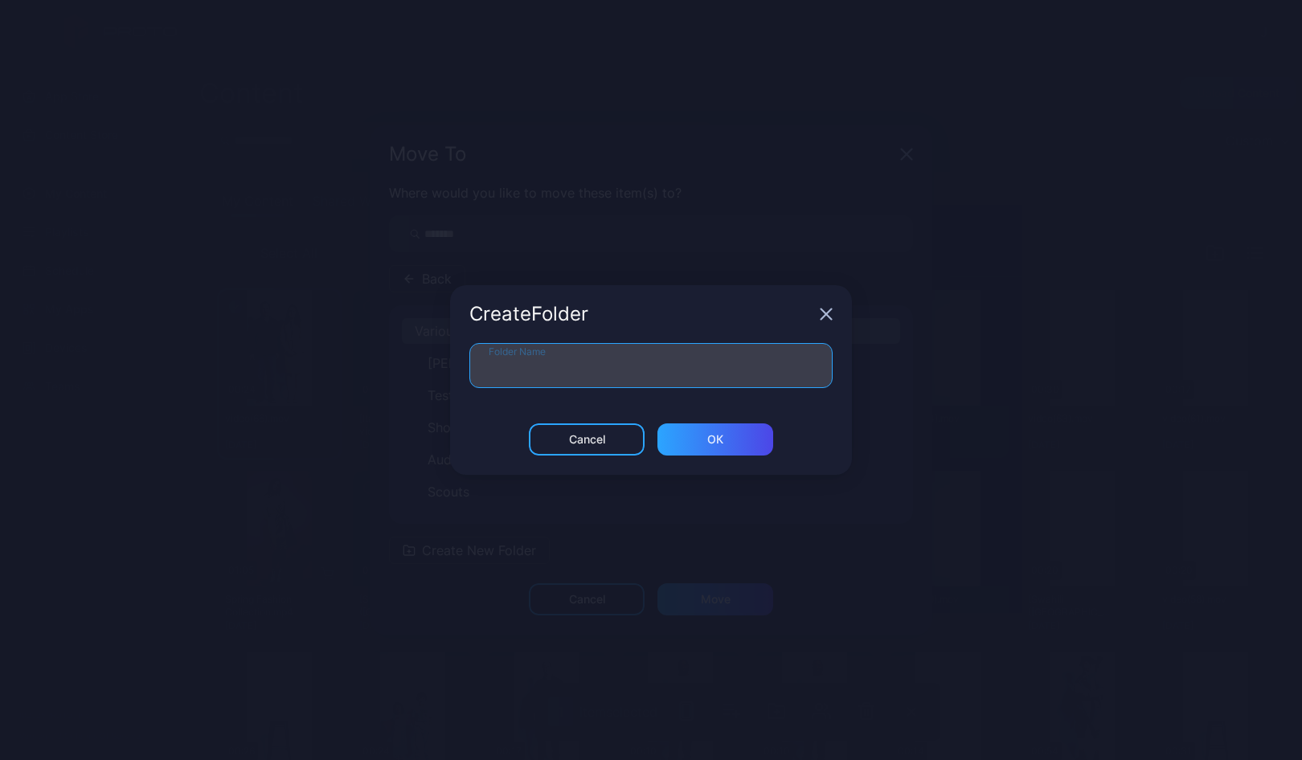
click at [509, 362] on input "Folder Name" at bounding box center [650, 365] width 363 height 45
type input "******"
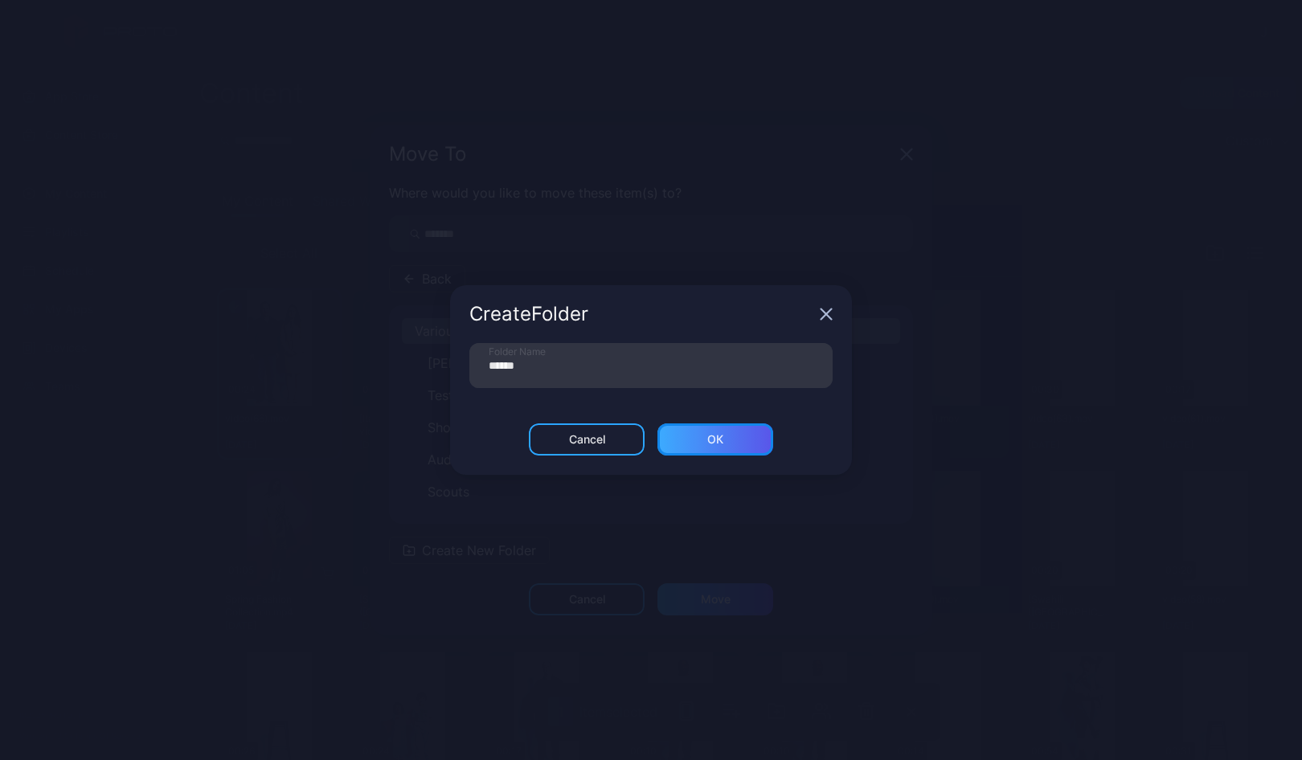
click at [735, 440] on div "ОК" at bounding box center [715, 439] width 116 height 32
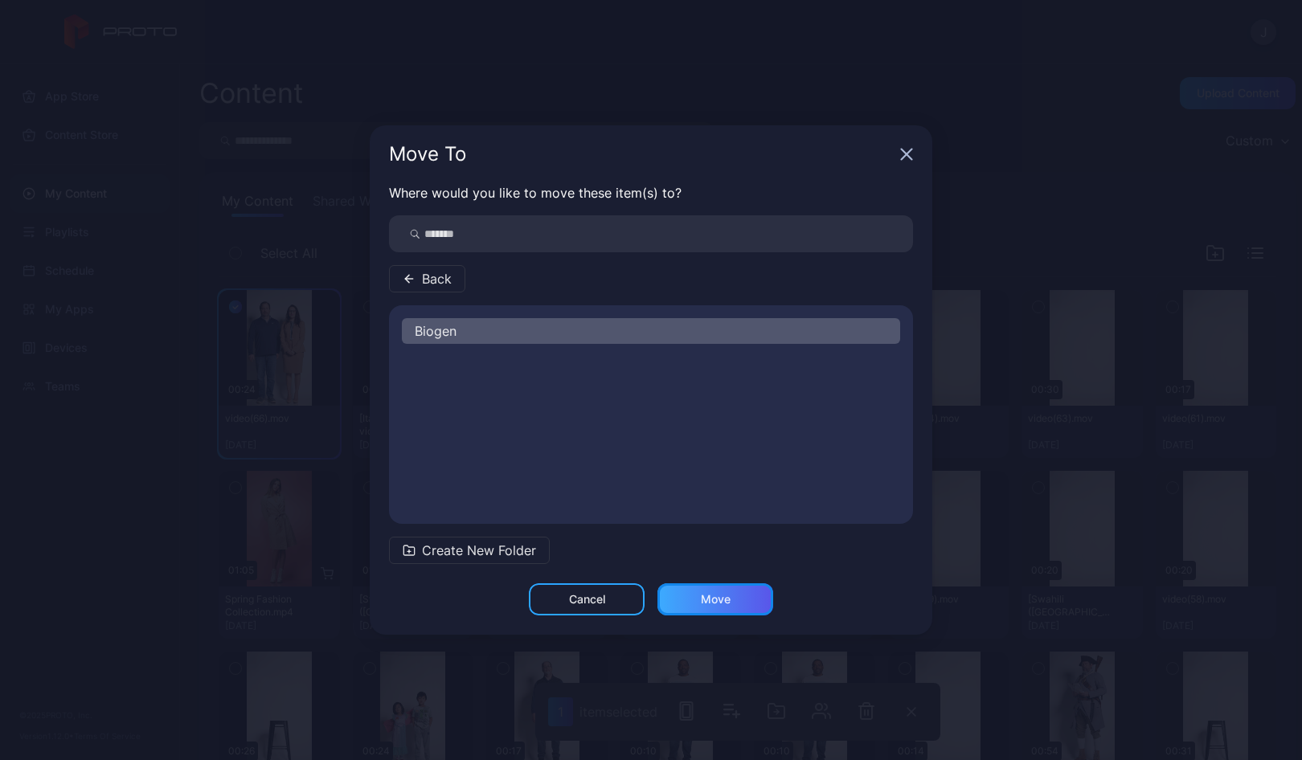
click at [711, 599] on div "Move" at bounding box center [716, 599] width 30 height 13
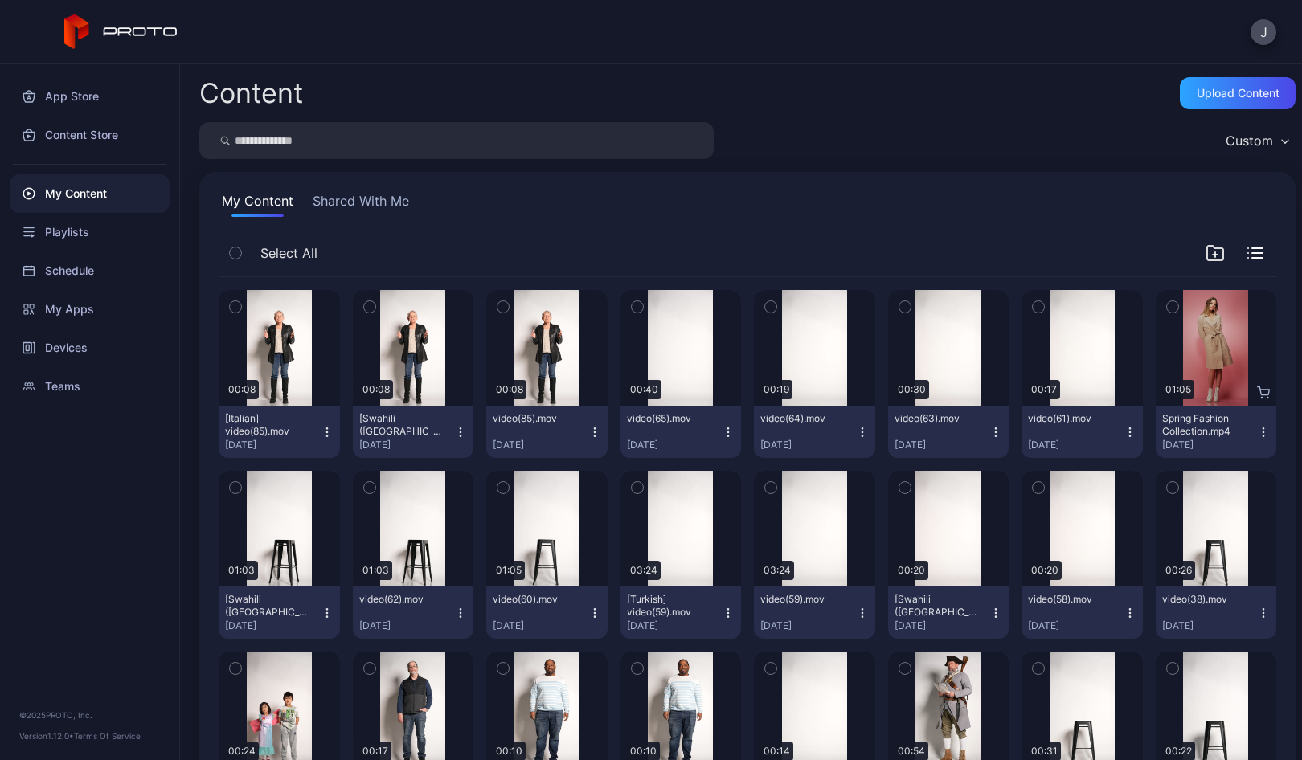
click at [234, 301] on icon "button" at bounding box center [235, 307] width 11 height 18
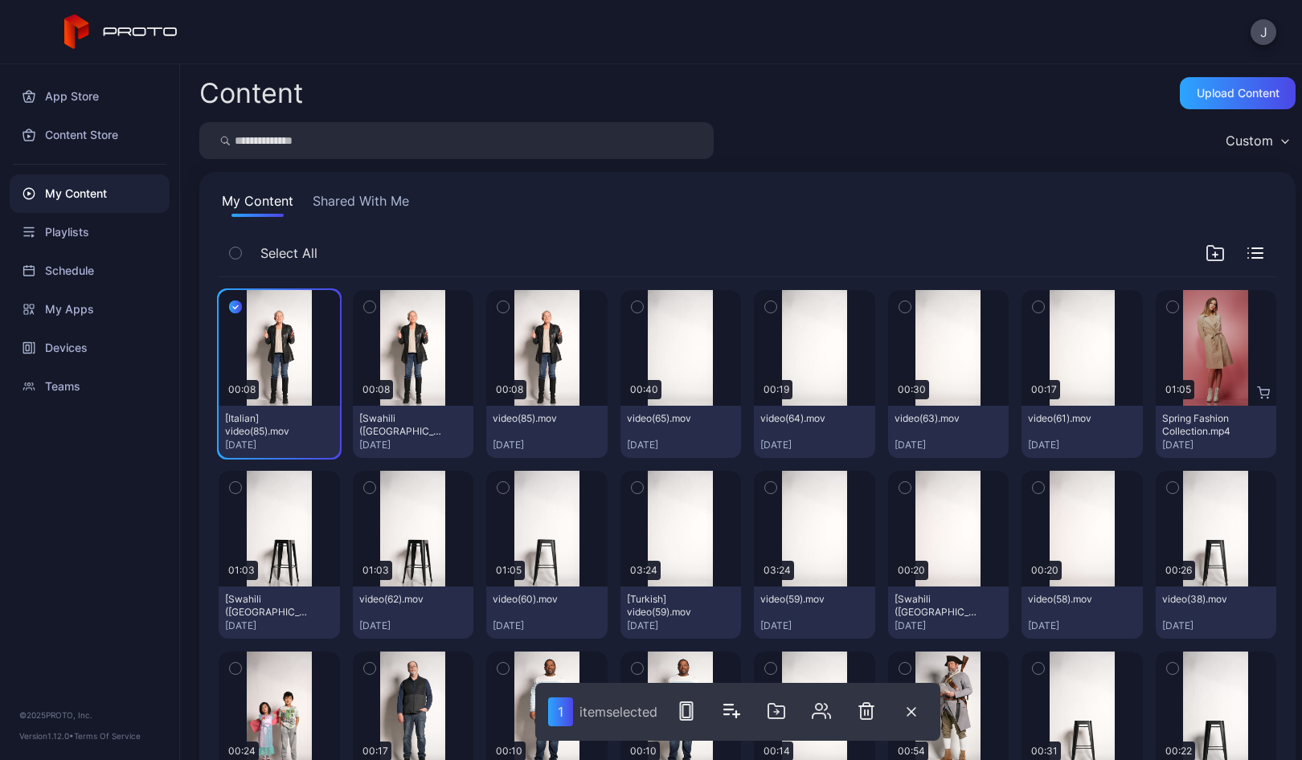
click at [368, 308] on icon "button" at bounding box center [369, 307] width 11 height 18
click at [498, 312] on icon "button" at bounding box center [502, 307] width 11 height 18
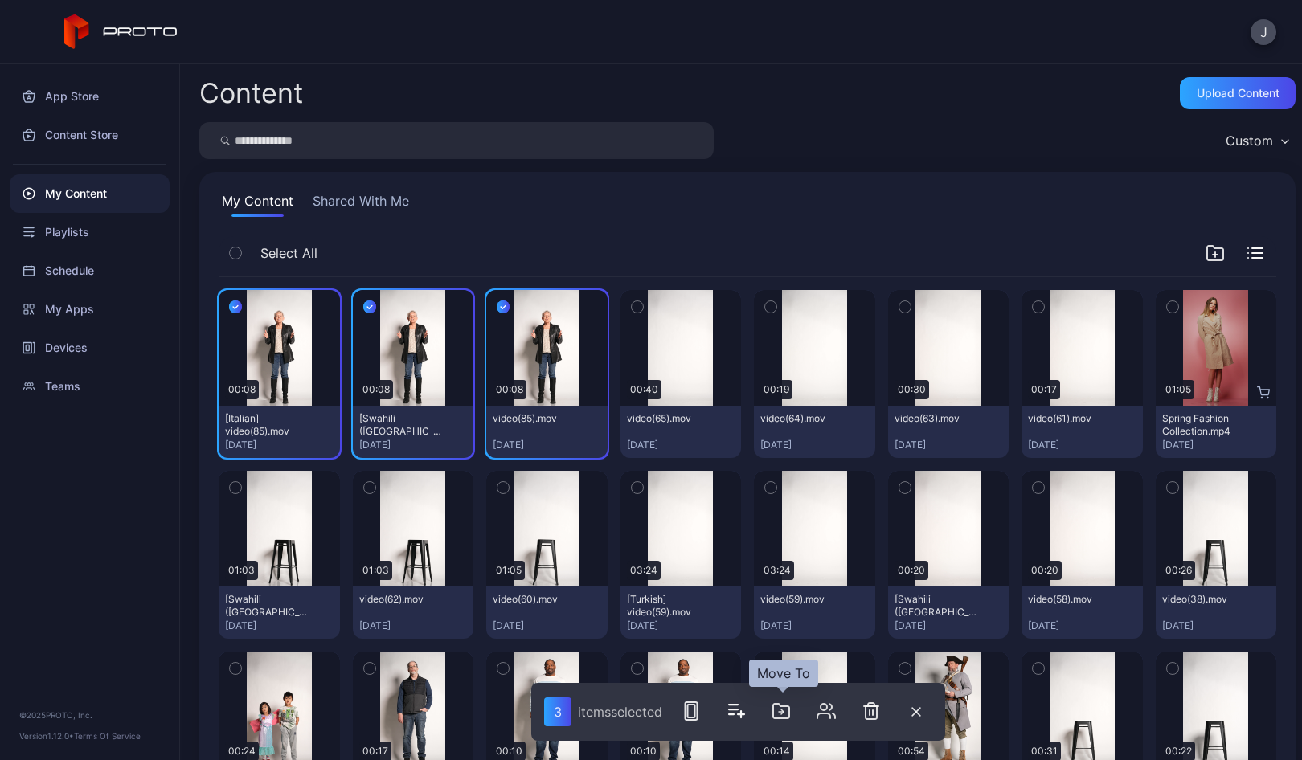
click at [787, 709] on icon "button" at bounding box center [780, 710] width 19 height 19
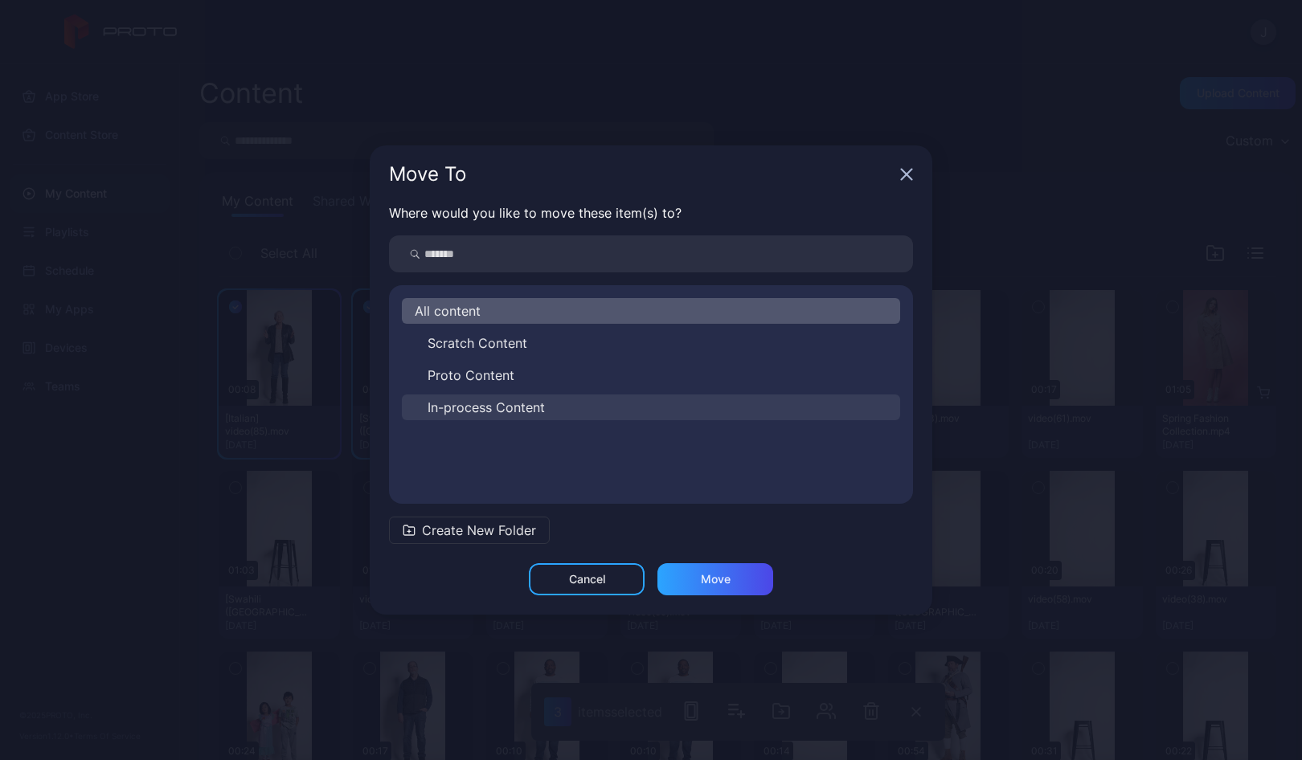
click at [456, 405] on span "In-process Content" at bounding box center [485, 407] width 117 height 19
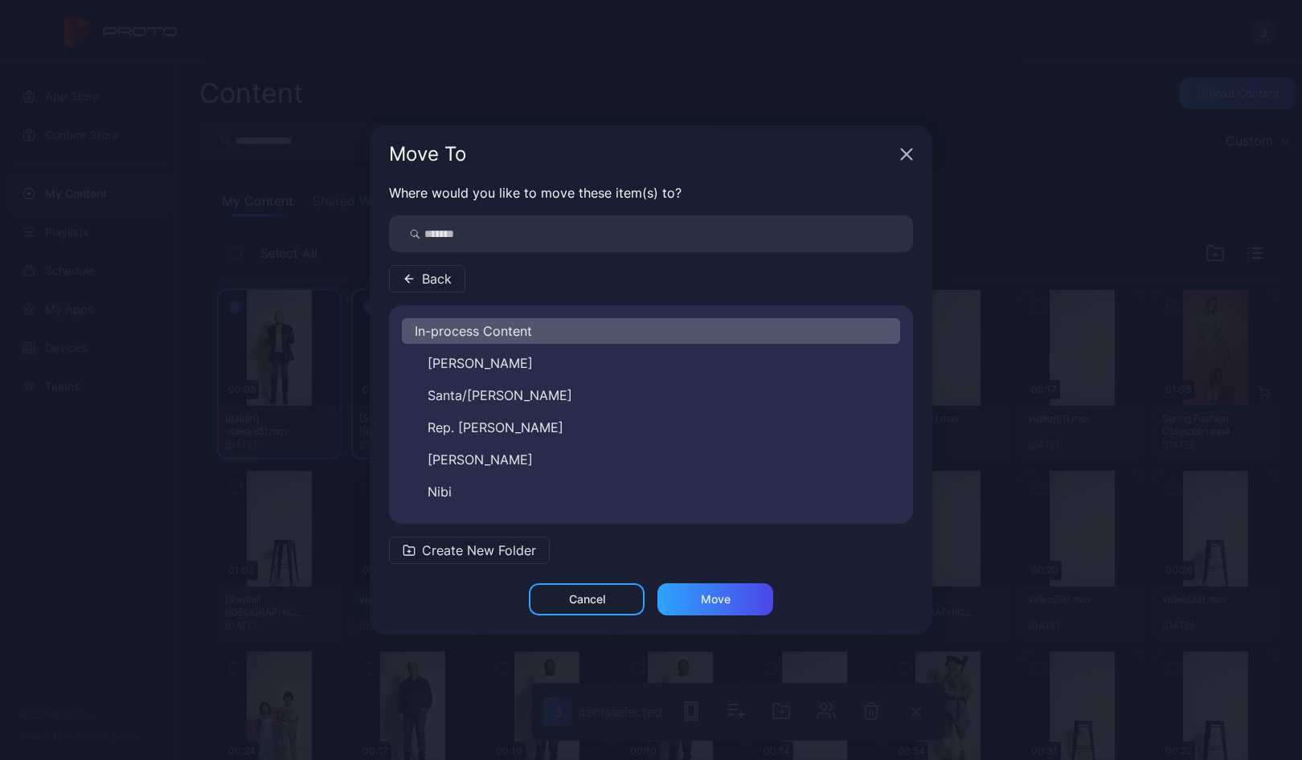
scroll to position [251, 0]
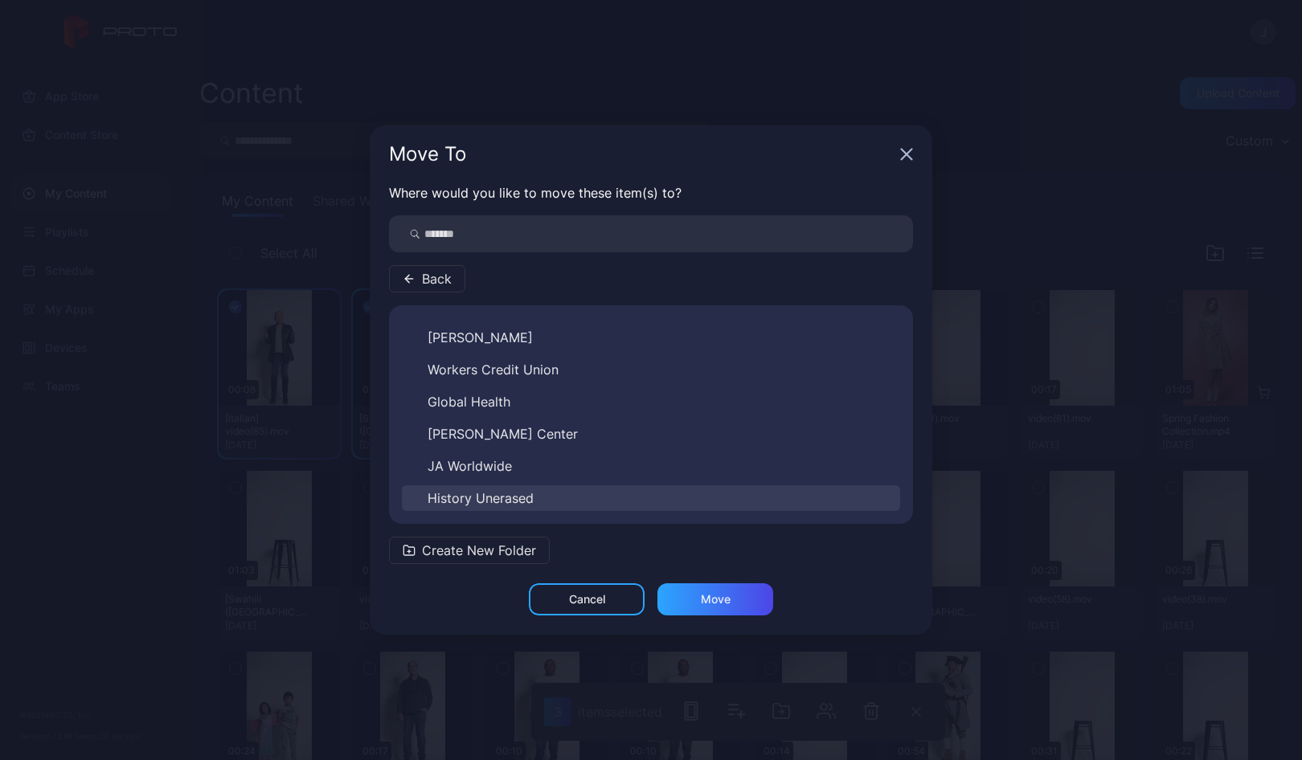
click at [535, 493] on button "History Unerased" at bounding box center [651, 498] width 498 height 26
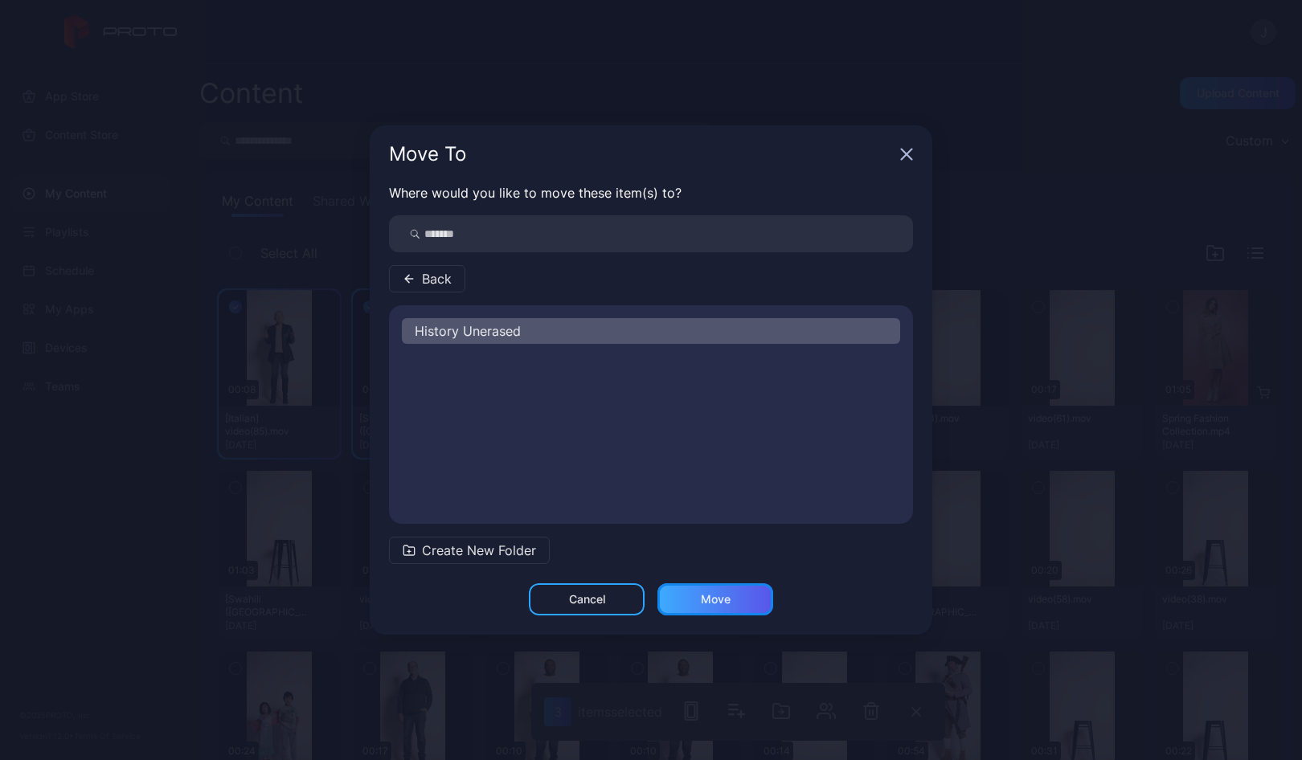
click at [748, 605] on div "Move" at bounding box center [715, 599] width 116 height 32
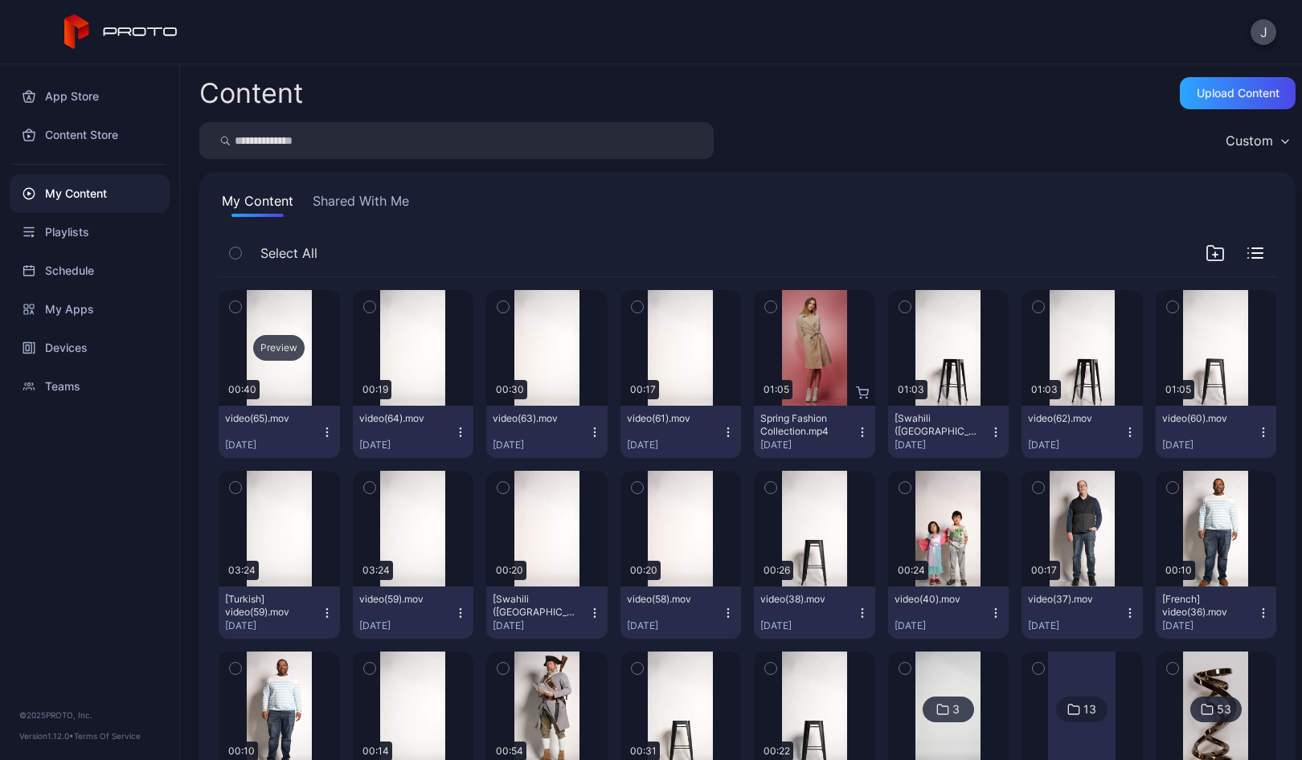
click at [273, 360] on div "Preview" at bounding box center [278, 348] width 51 height 26
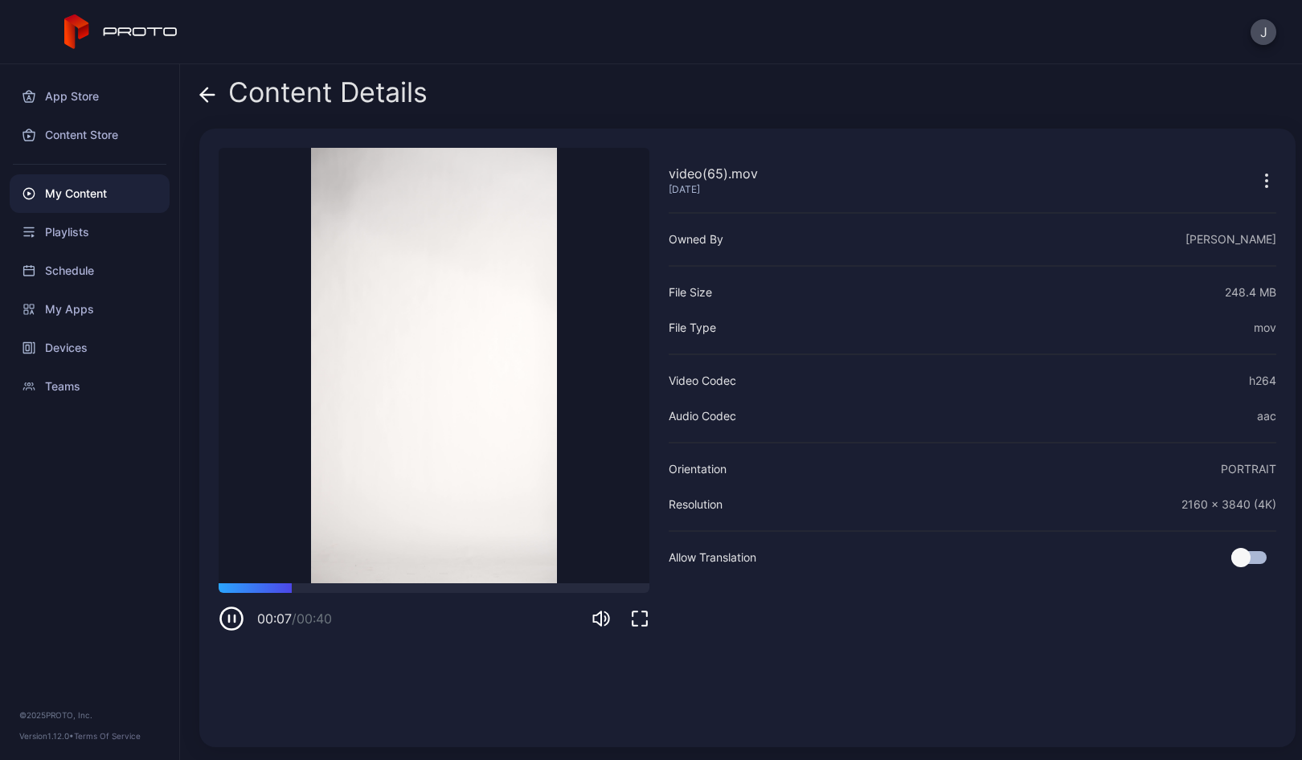
click at [207, 95] on icon at bounding box center [208, 95] width 14 height 0
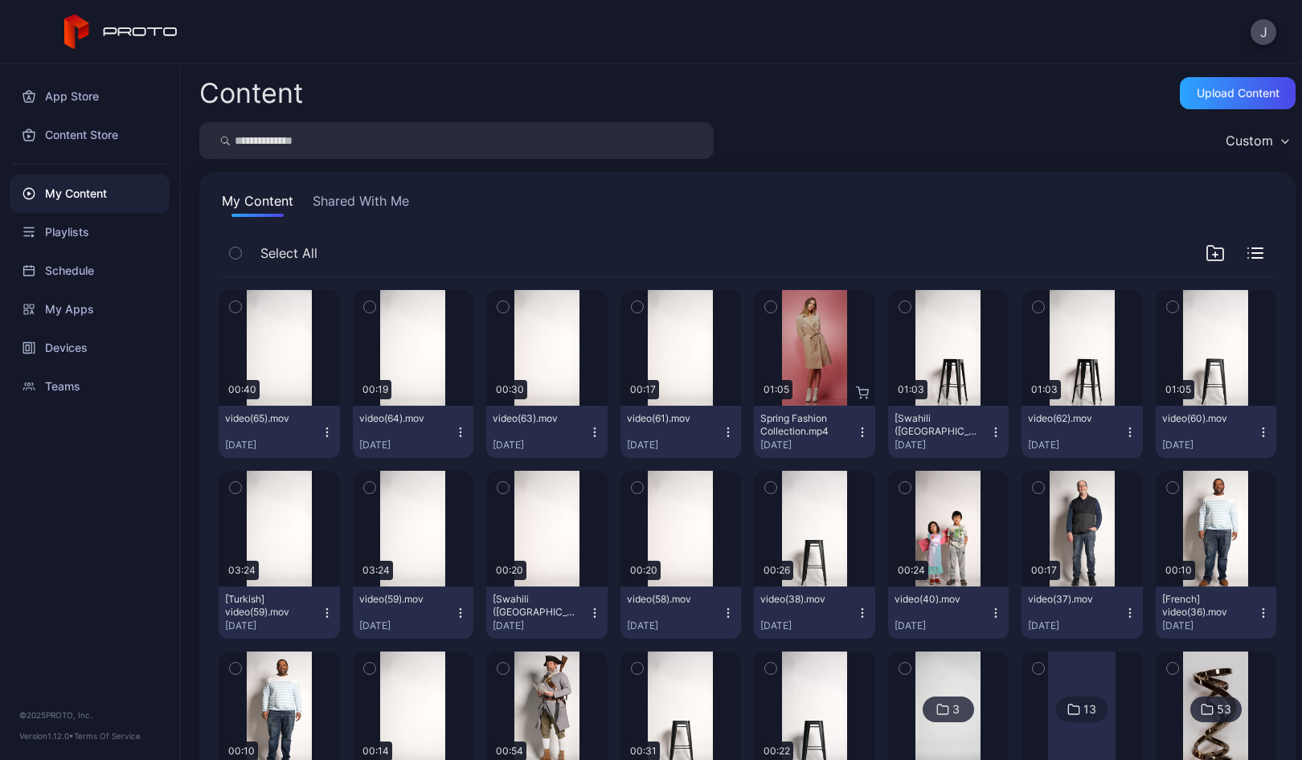
click at [326, 435] on icon "button" at bounding box center [326, 435] width 1 height 1
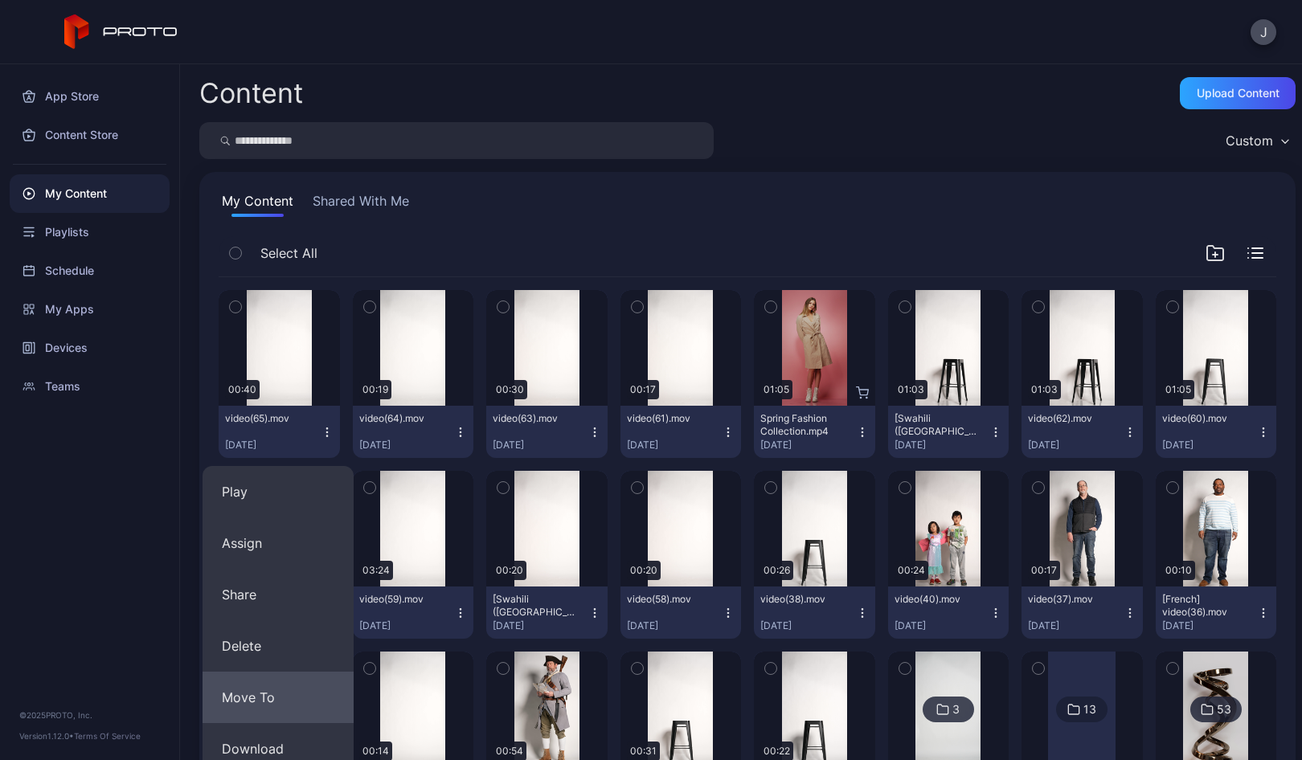
click at [287, 683] on button "Move To" at bounding box center [277, 697] width 151 height 51
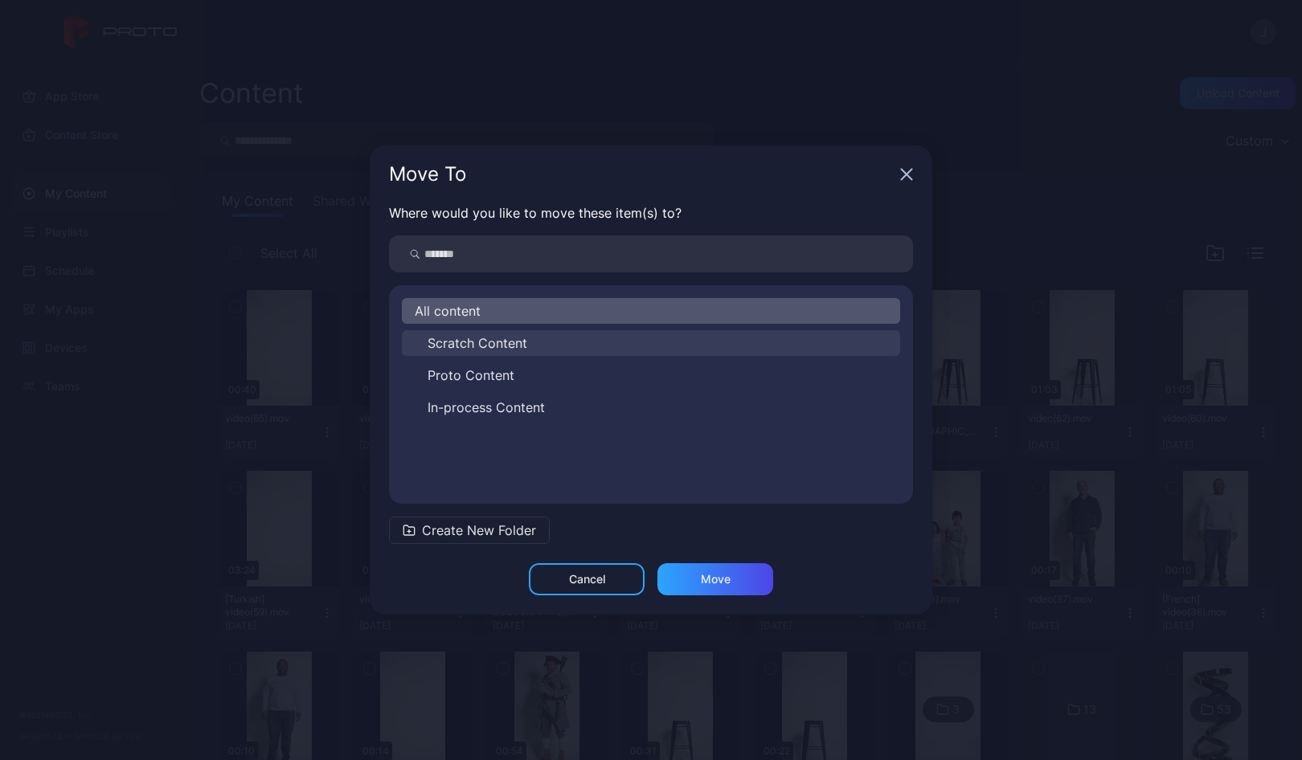
click at [468, 345] on span "Scratch Content" at bounding box center [477, 342] width 100 height 19
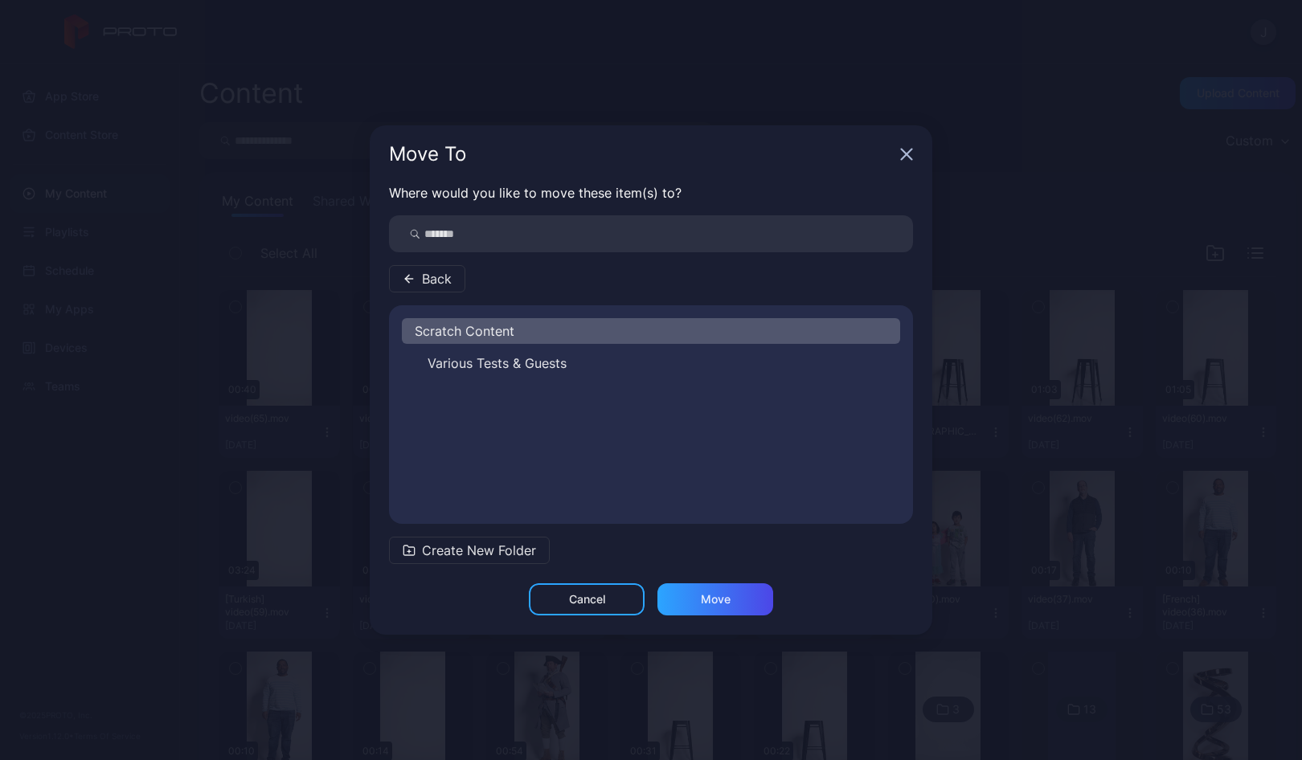
click at [407, 280] on icon "button" at bounding box center [407, 278] width 4 height 7
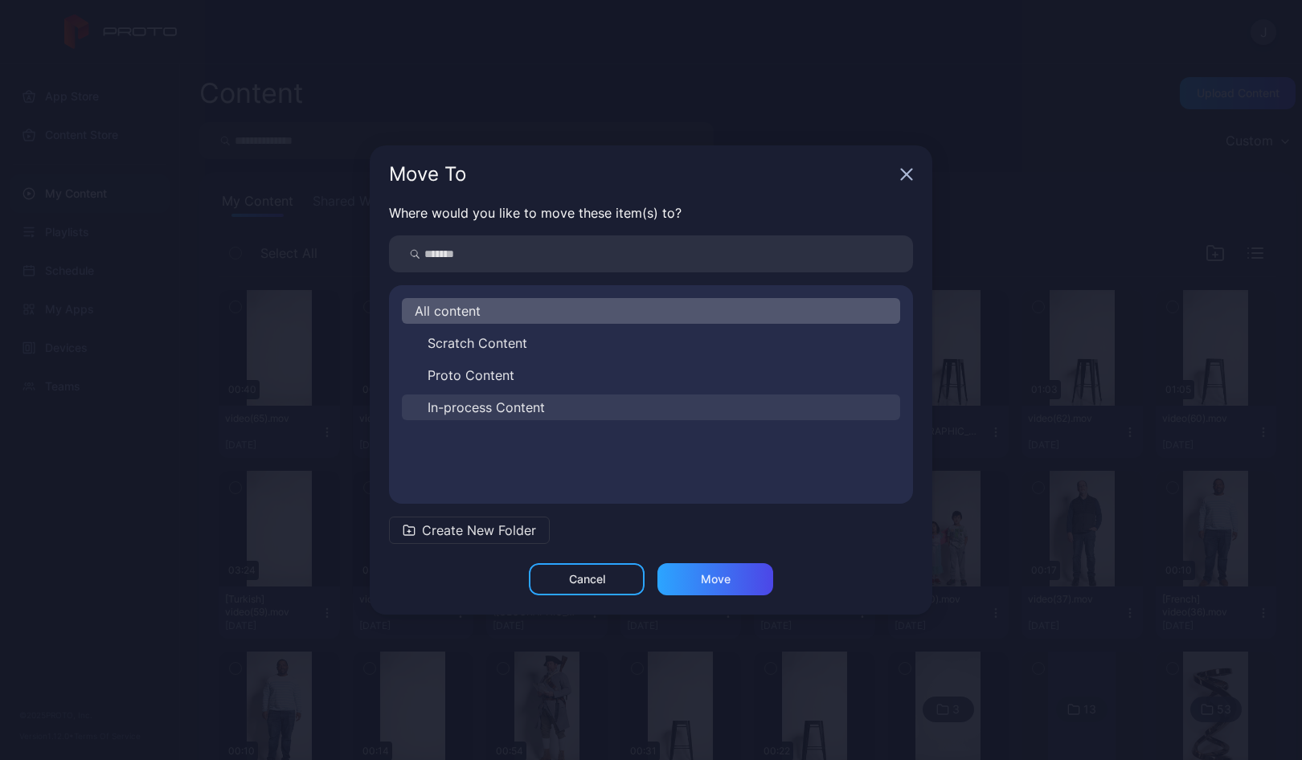
click at [447, 406] on span "In-process Content" at bounding box center [485, 407] width 117 height 19
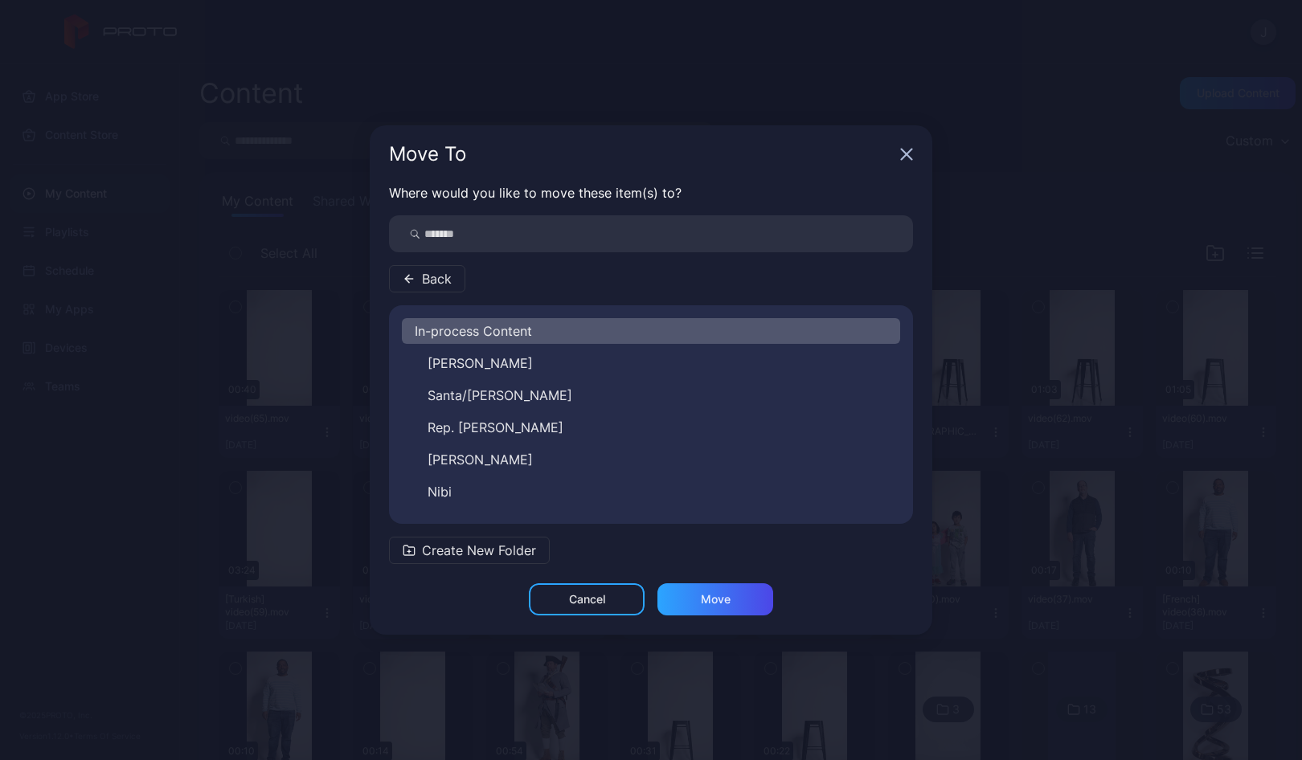
click at [501, 550] on span "Create New Folder" at bounding box center [479, 550] width 114 height 19
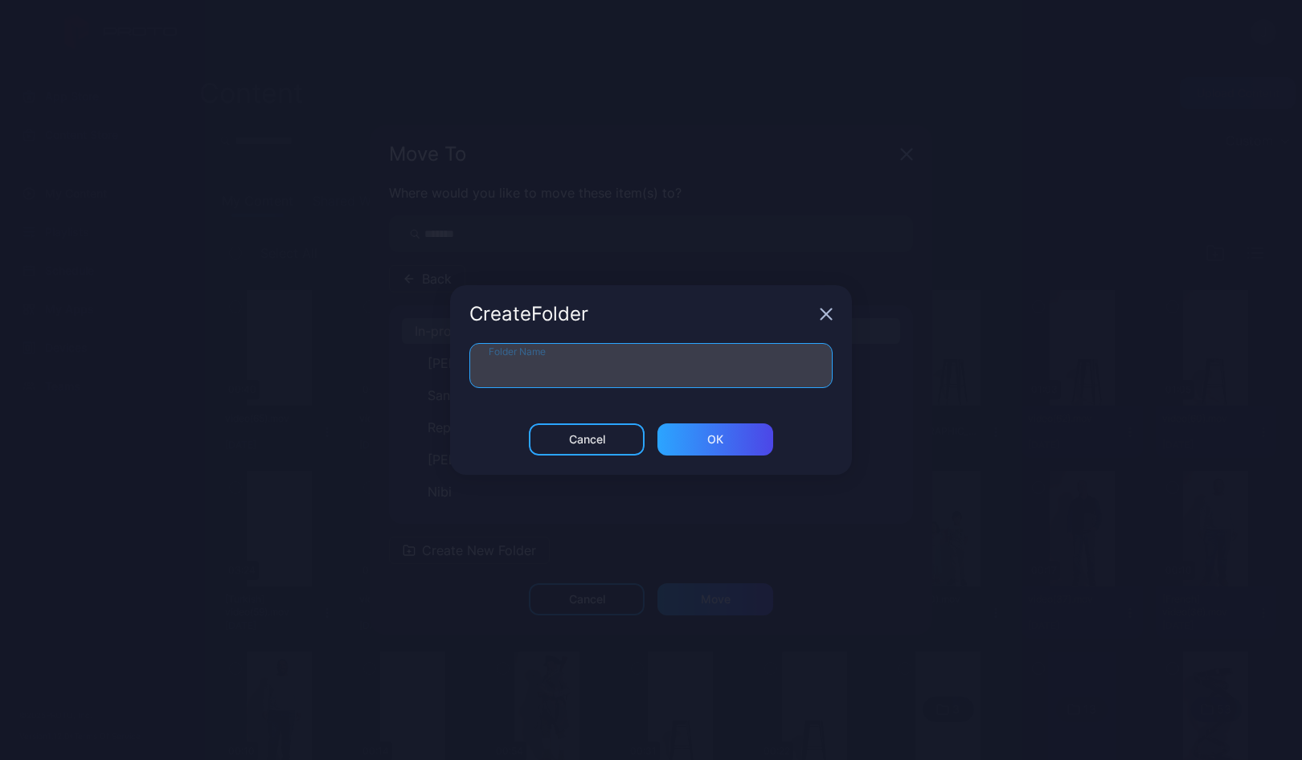
click at [566, 365] on input "Folder Name" at bounding box center [650, 365] width 363 height 45
type input "**********"
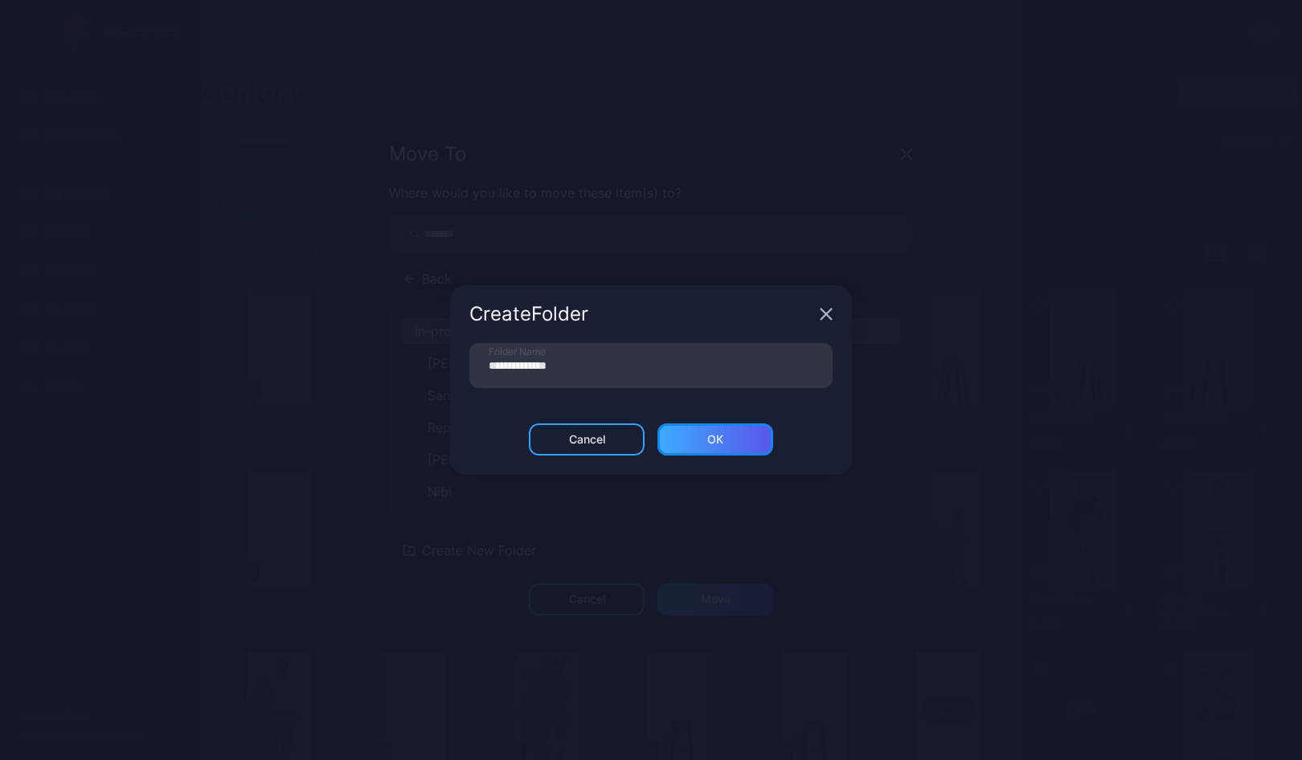
click at [762, 435] on div "ОК" at bounding box center [715, 439] width 116 height 32
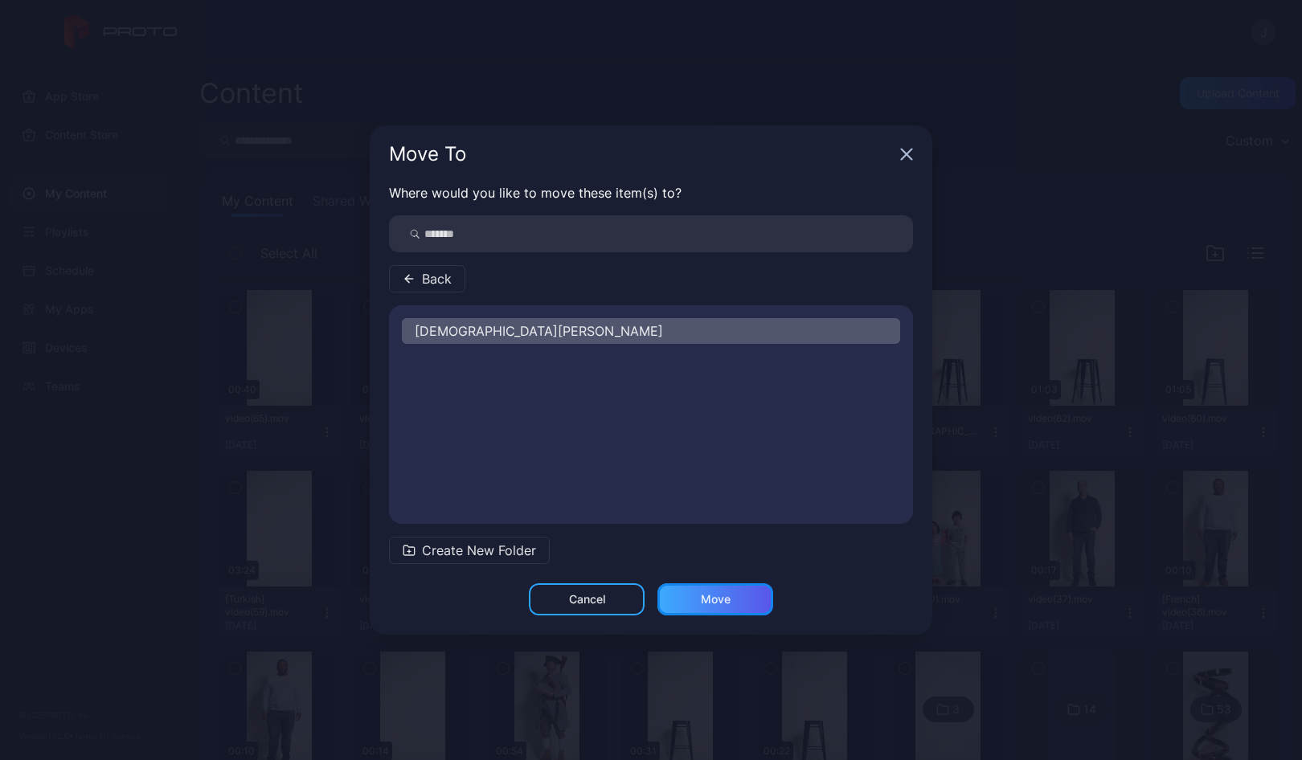
click at [714, 599] on div "Move" at bounding box center [716, 599] width 30 height 13
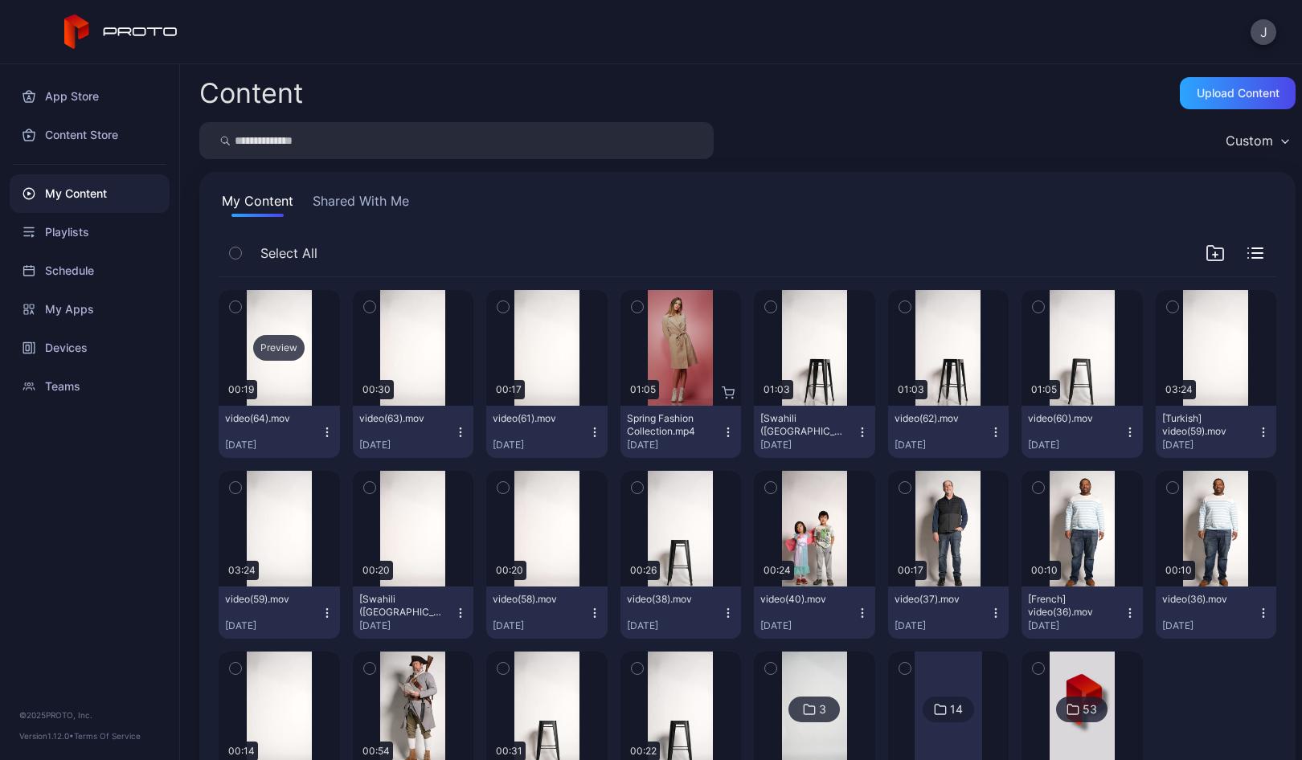
click at [267, 355] on div "Preview" at bounding box center [278, 348] width 51 height 26
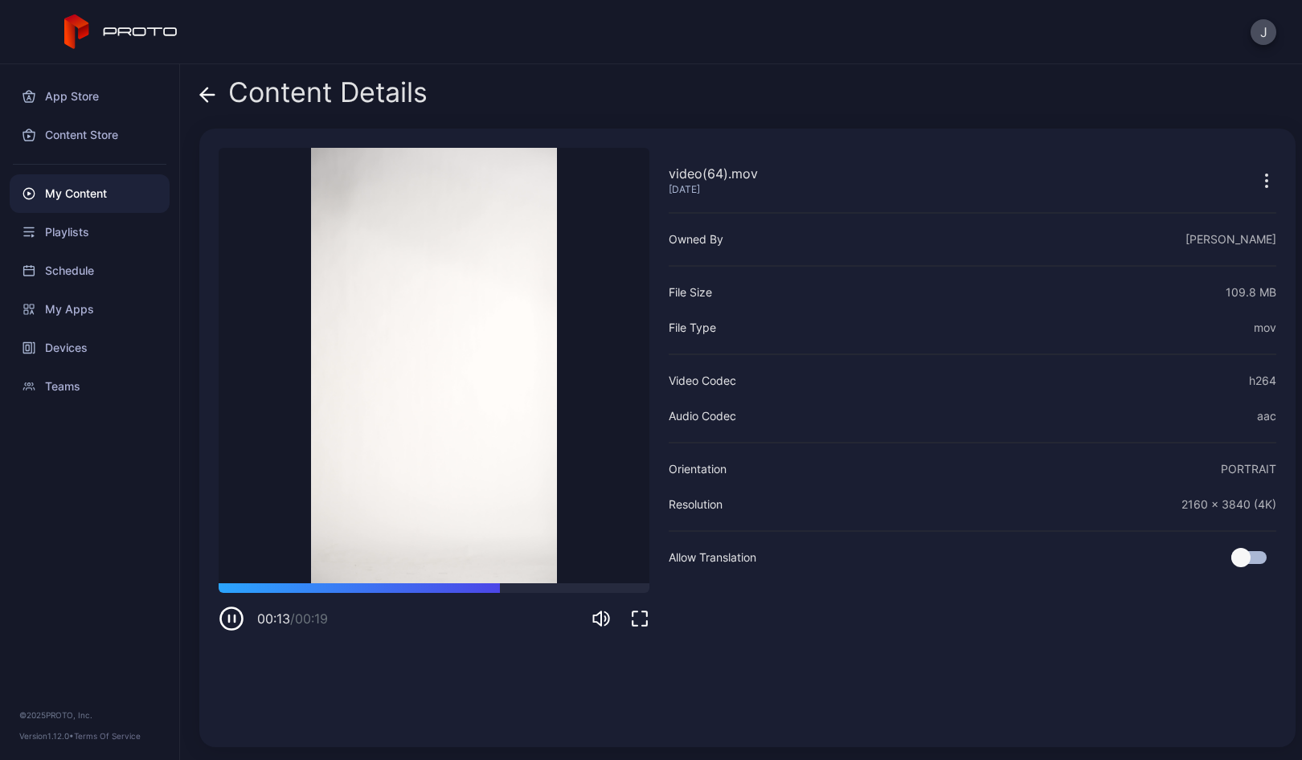
click at [211, 97] on icon at bounding box center [207, 95] width 16 height 16
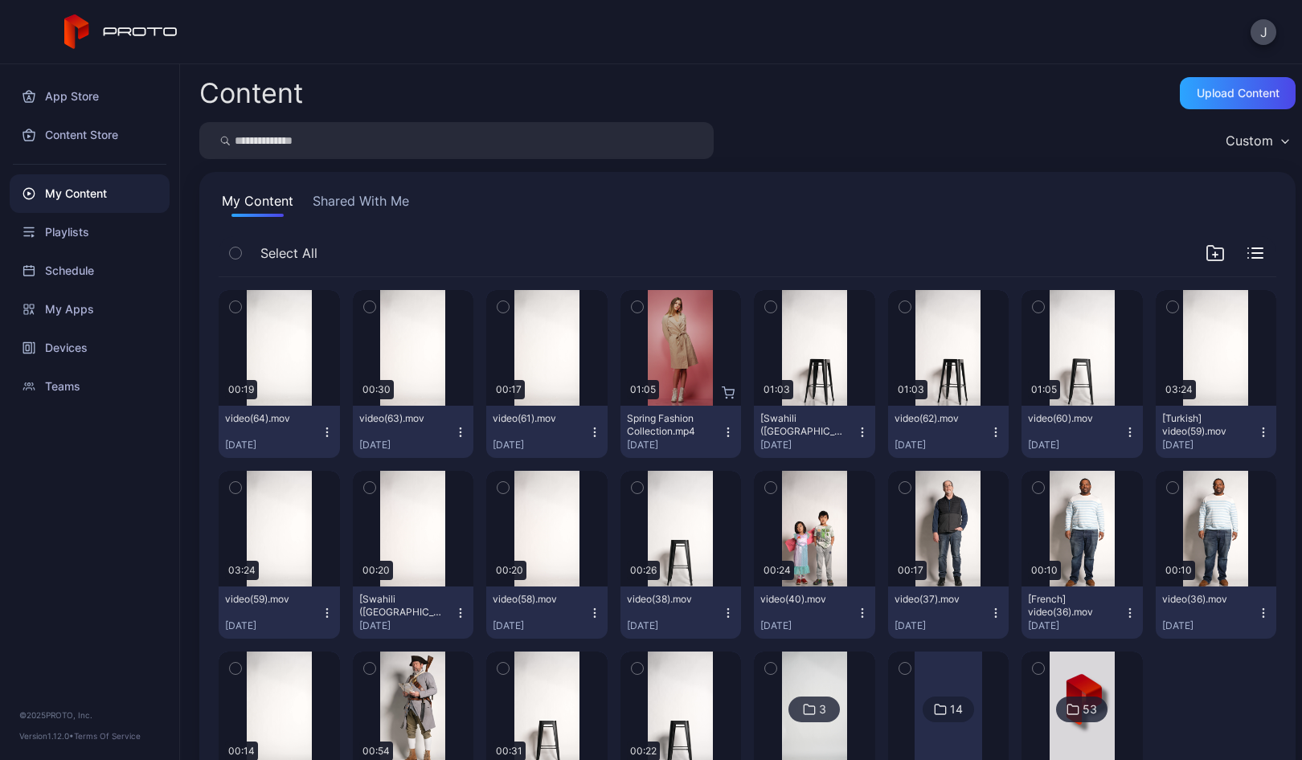
click at [321, 433] on icon "button" at bounding box center [327, 432] width 13 height 13
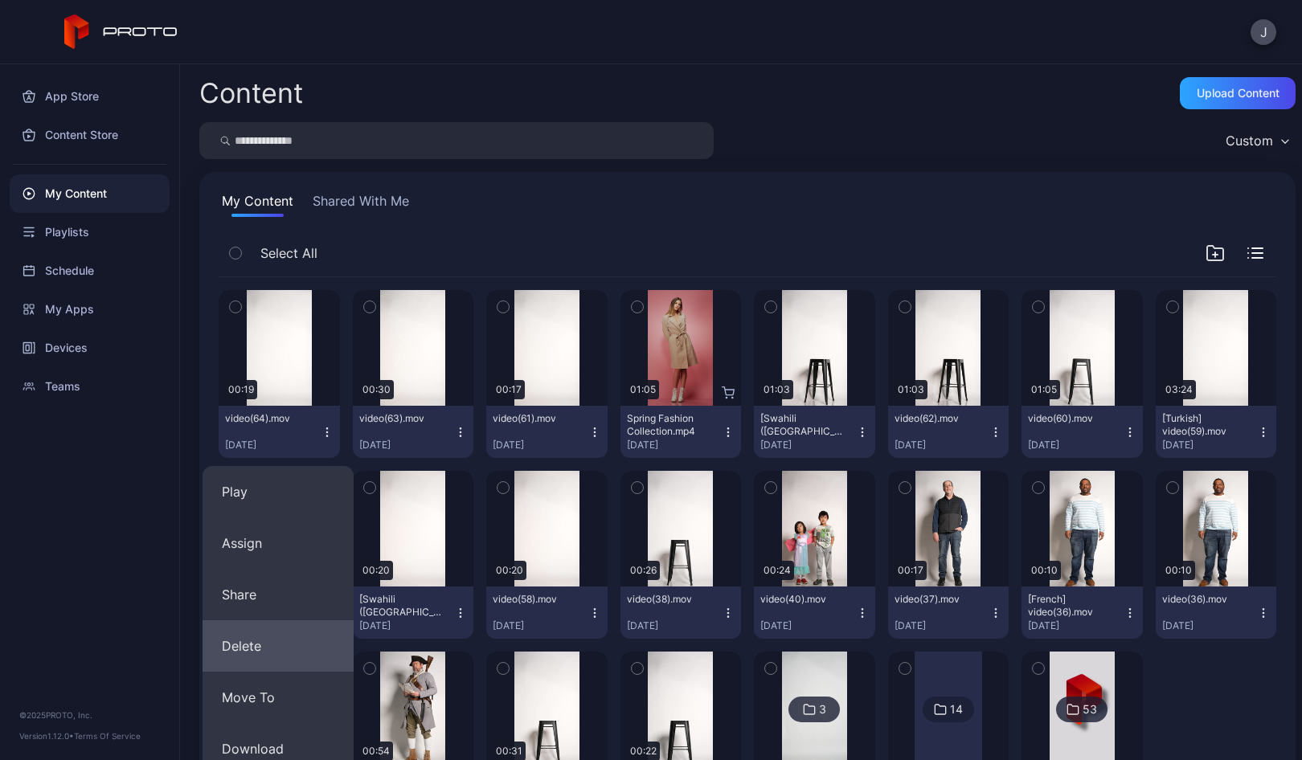
click at [262, 644] on button "Delete" at bounding box center [277, 645] width 151 height 51
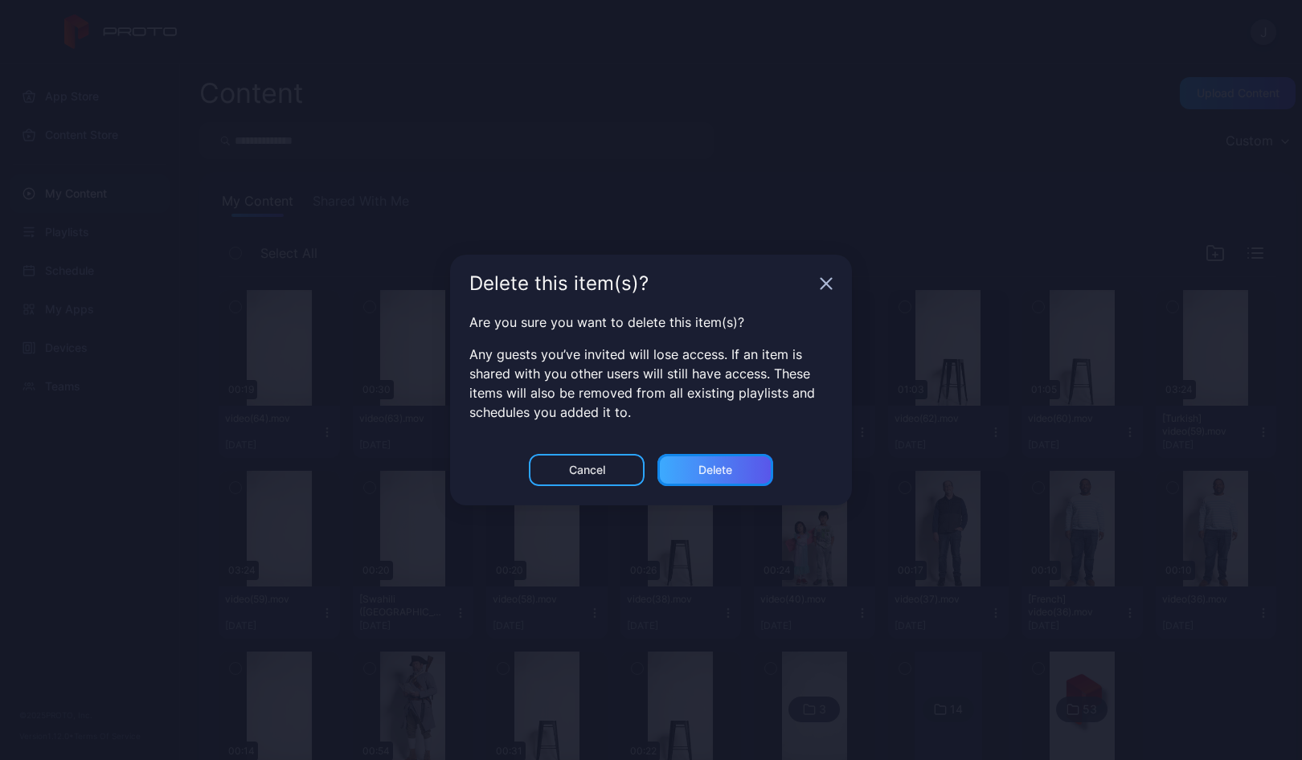
click at [711, 469] on div "Delete" at bounding box center [715, 470] width 34 height 13
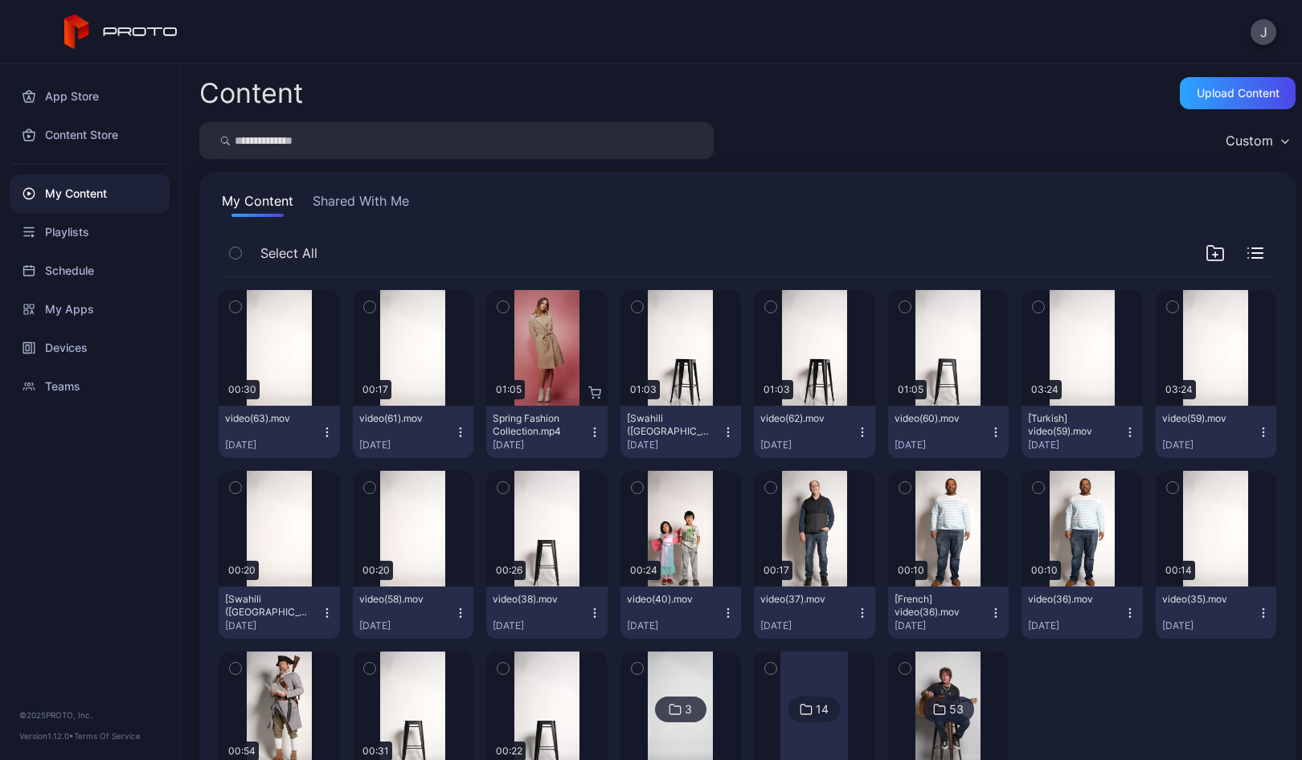
click at [317, 432] on div "video(63).mov [DATE]" at bounding box center [273, 431] width 96 height 39
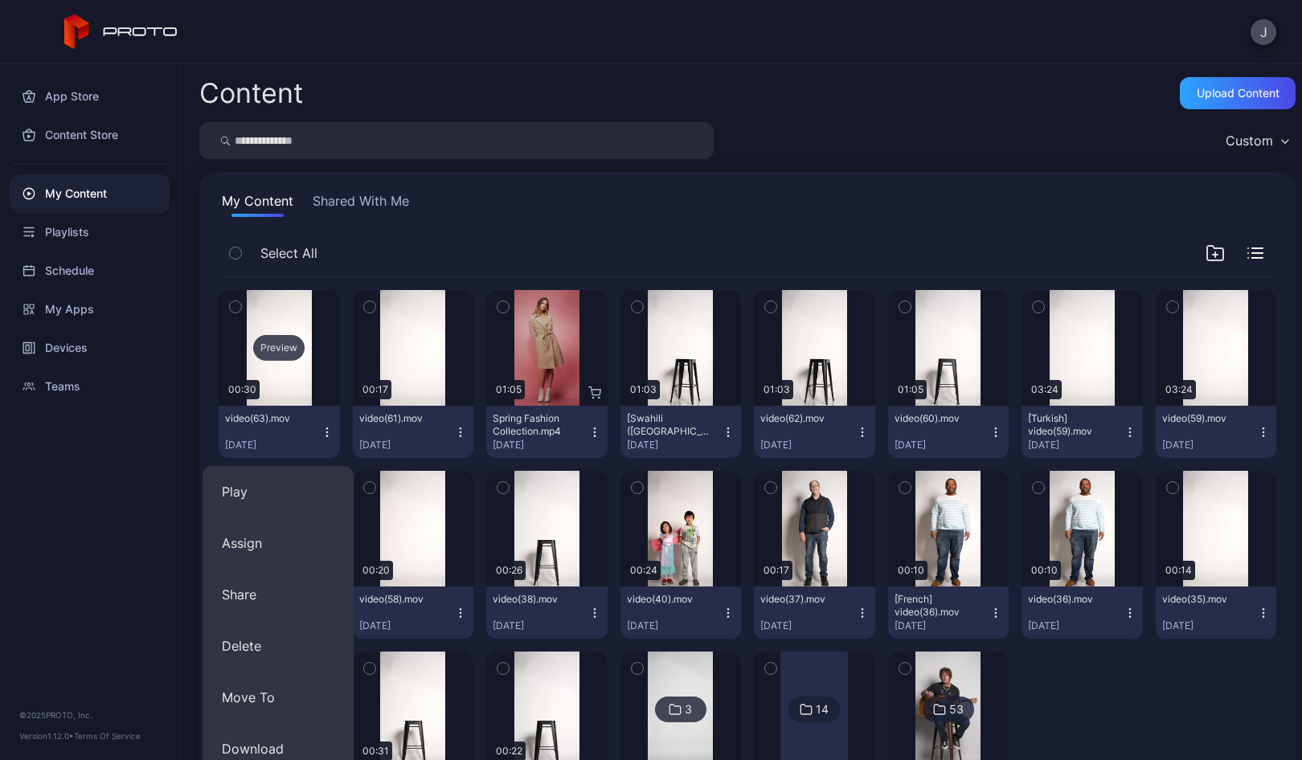
click at [281, 346] on div "Preview" at bounding box center [278, 348] width 51 height 26
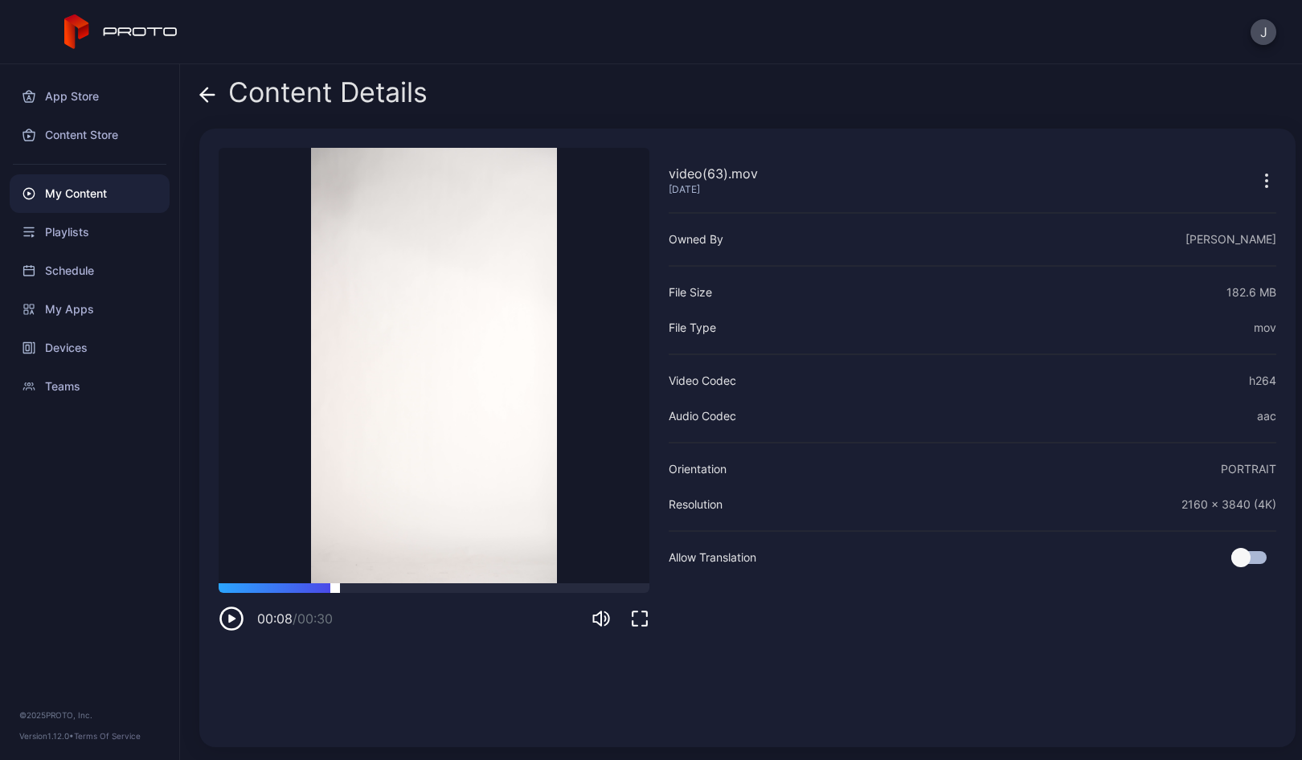
drag, startPoint x: 231, startPoint y: 589, endPoint x: 335, endPoint y: 586, distance: 104.5
click at [335, 586] on div at bounding box center [434, 588] width 431 height 10
click at [210, 91] on icon at bounding box center [207, 95] width 16 height 16
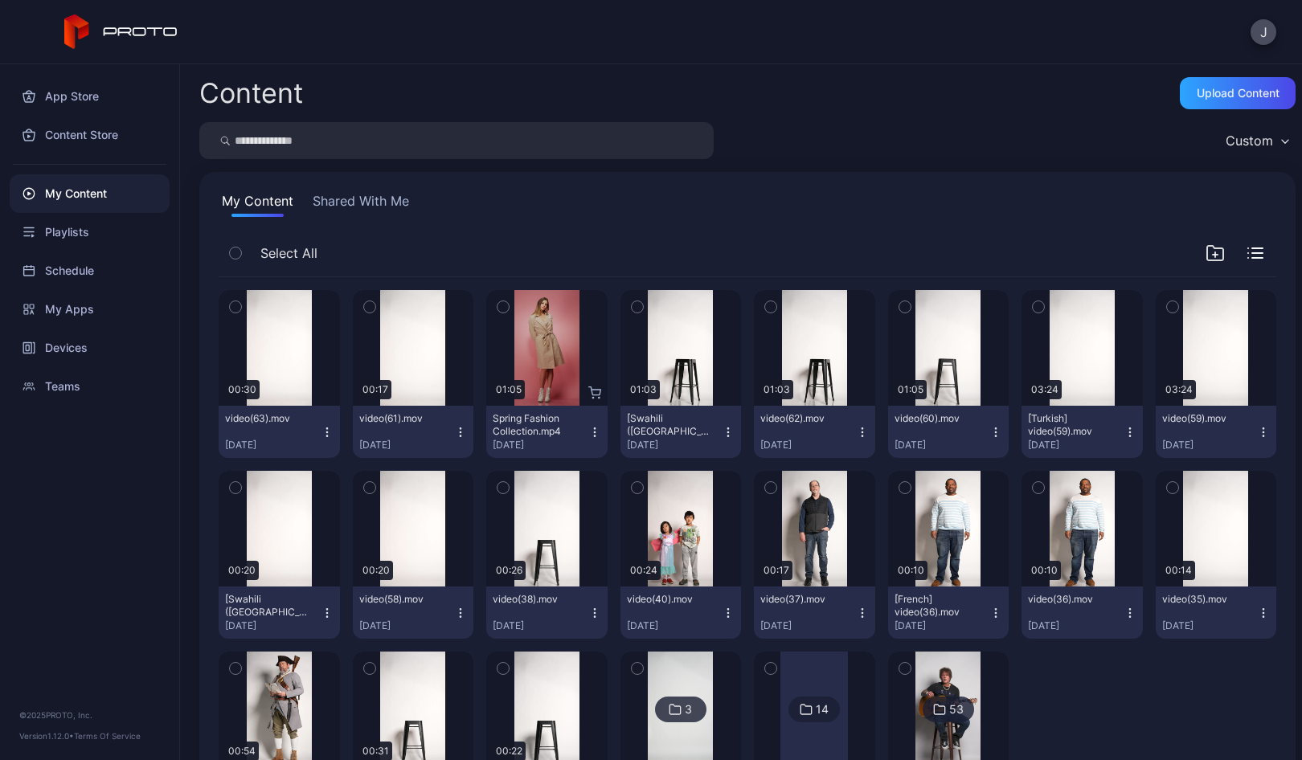
click at [326, 436] on icon "button" at bounding box center [326, 435] width 1 height 1
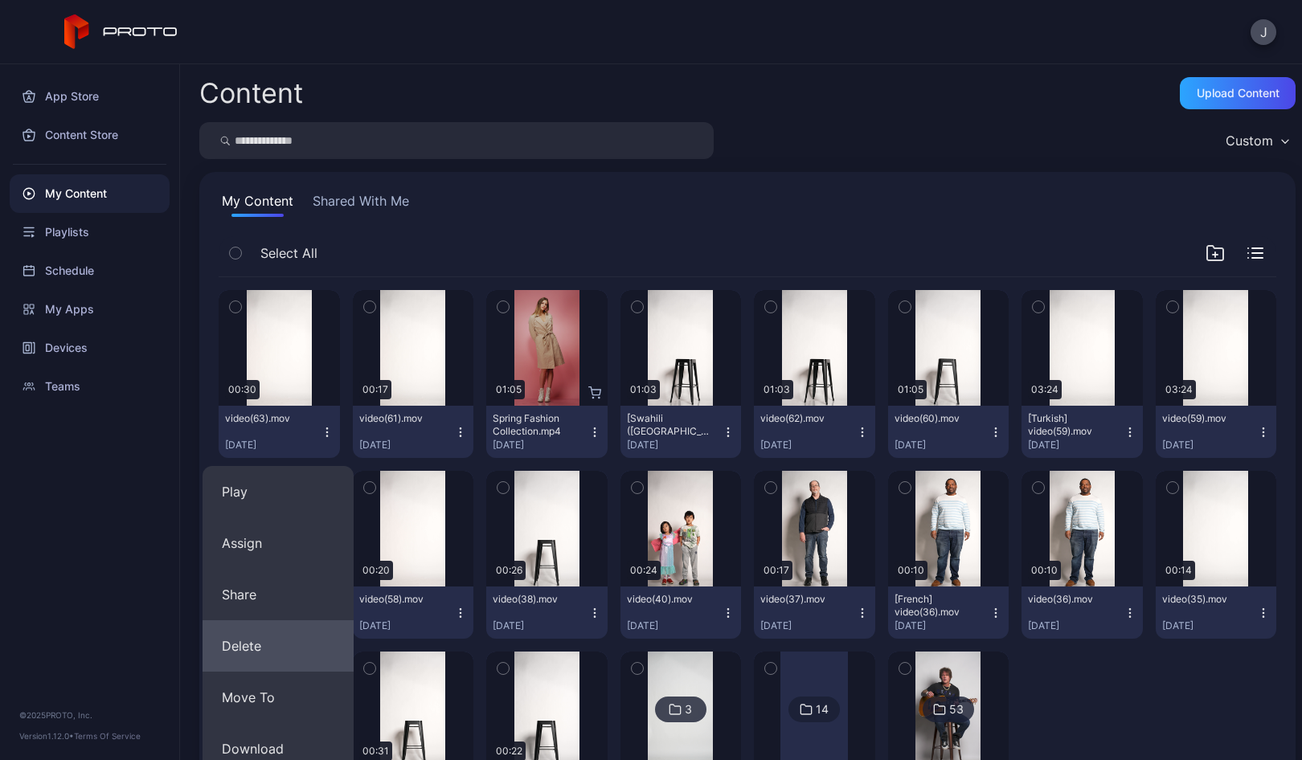
click at [276, 640] on button "Delete" at bounding box center [277, 645] width 151 height 51
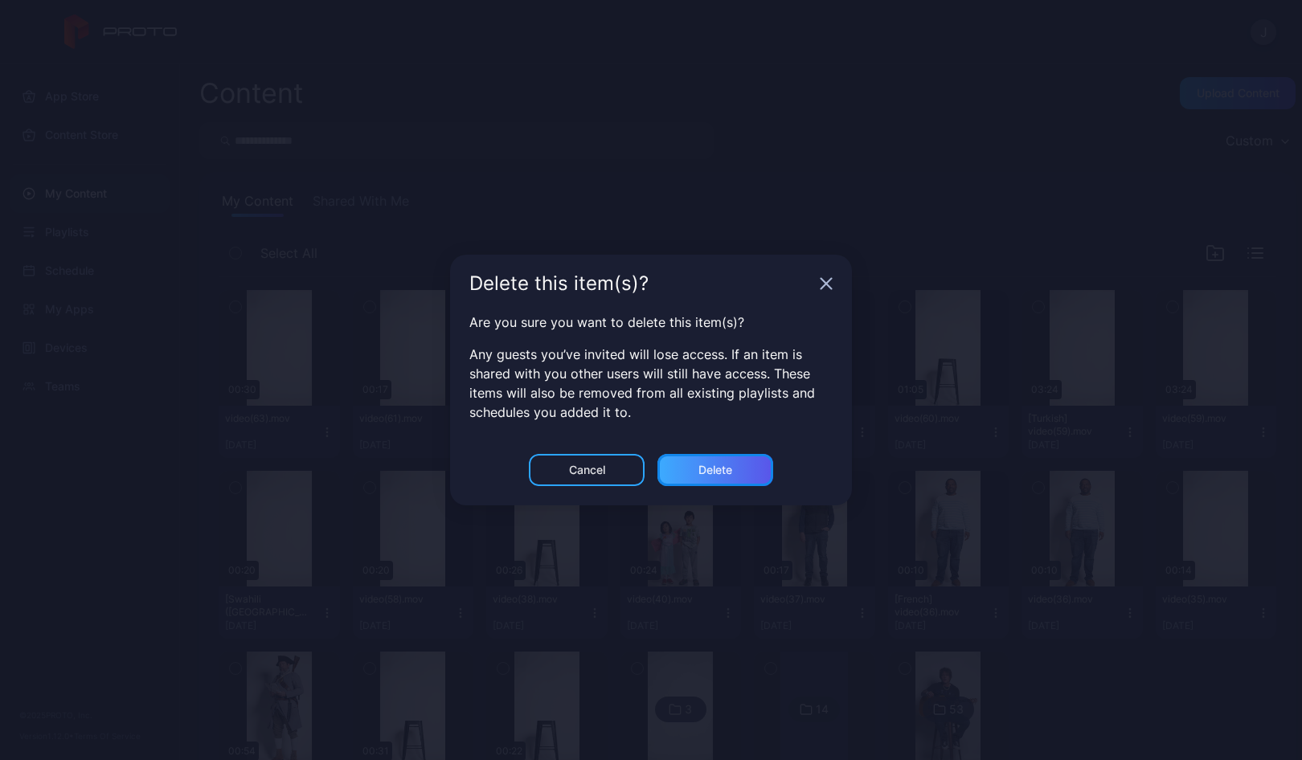
click at [716, 468] on div "Delete" at bounding box center [715, 470] width 34 height 13
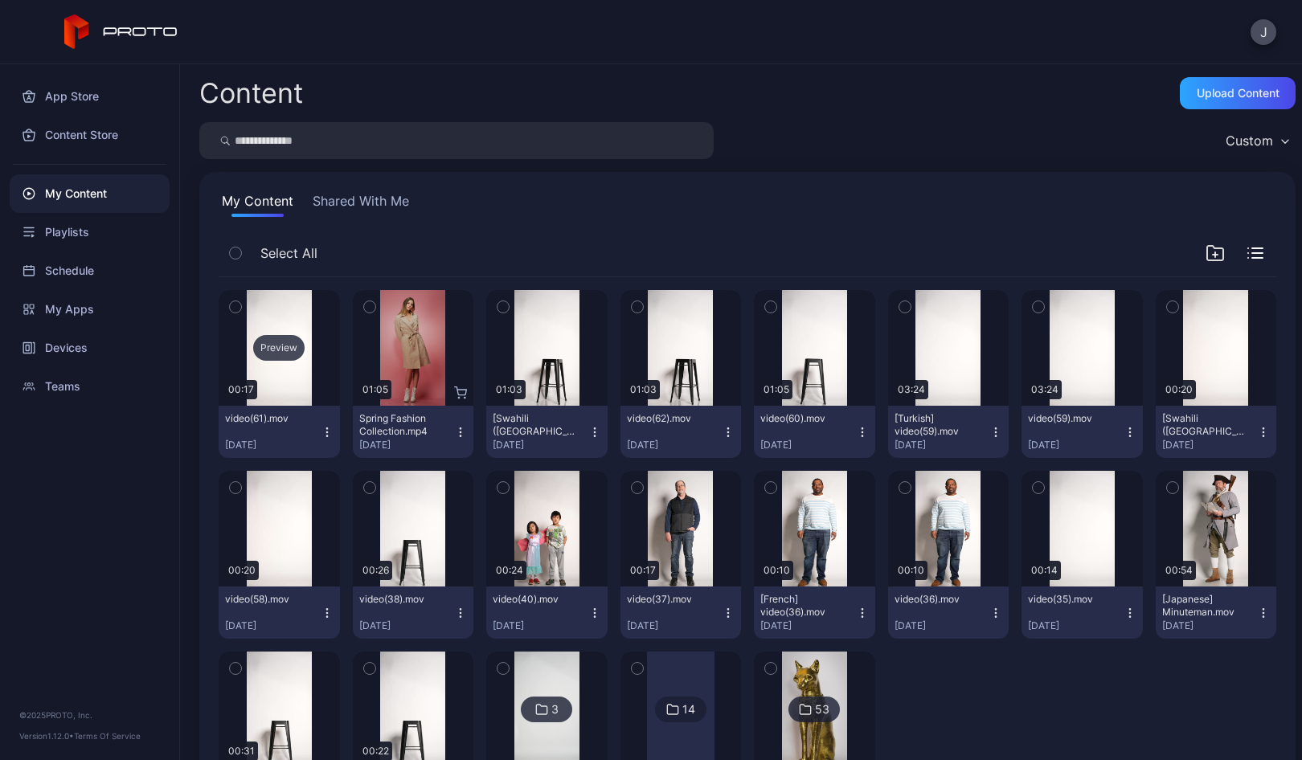
click at [280, 335] on div "Preview" at bounding box center [278, 348] width 51 height 26
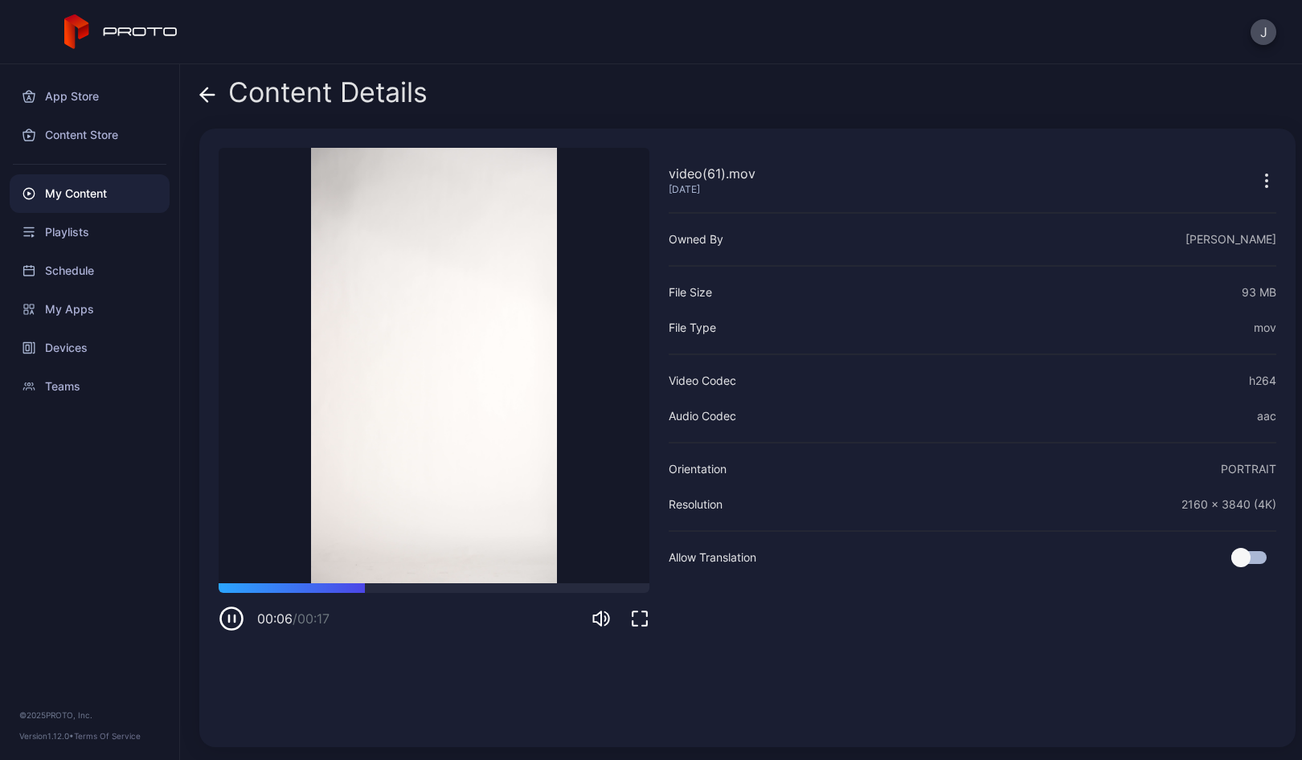
click at [209, 95] on icon at bounding box center [208, 95] width 14 height 0
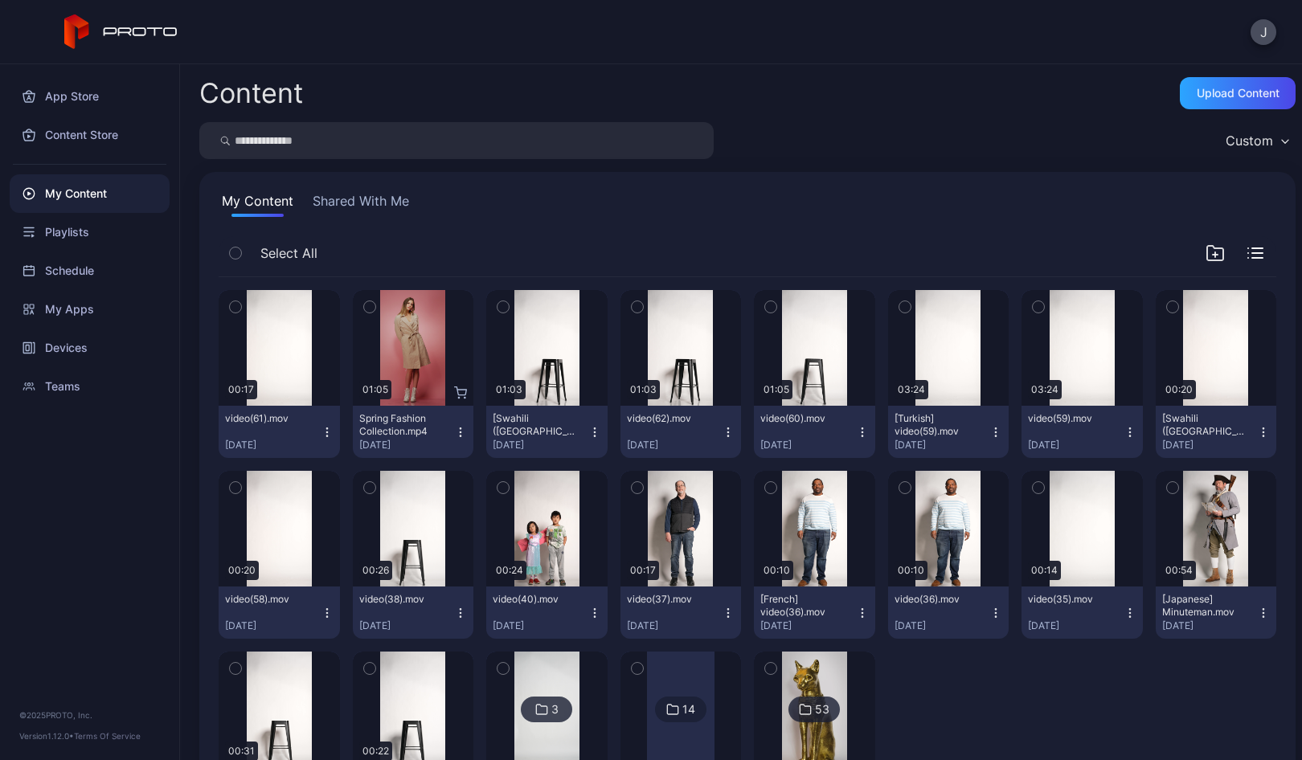
click at [326, 436] on icon "button" at bounding box center [326, 435] width 1 height 1
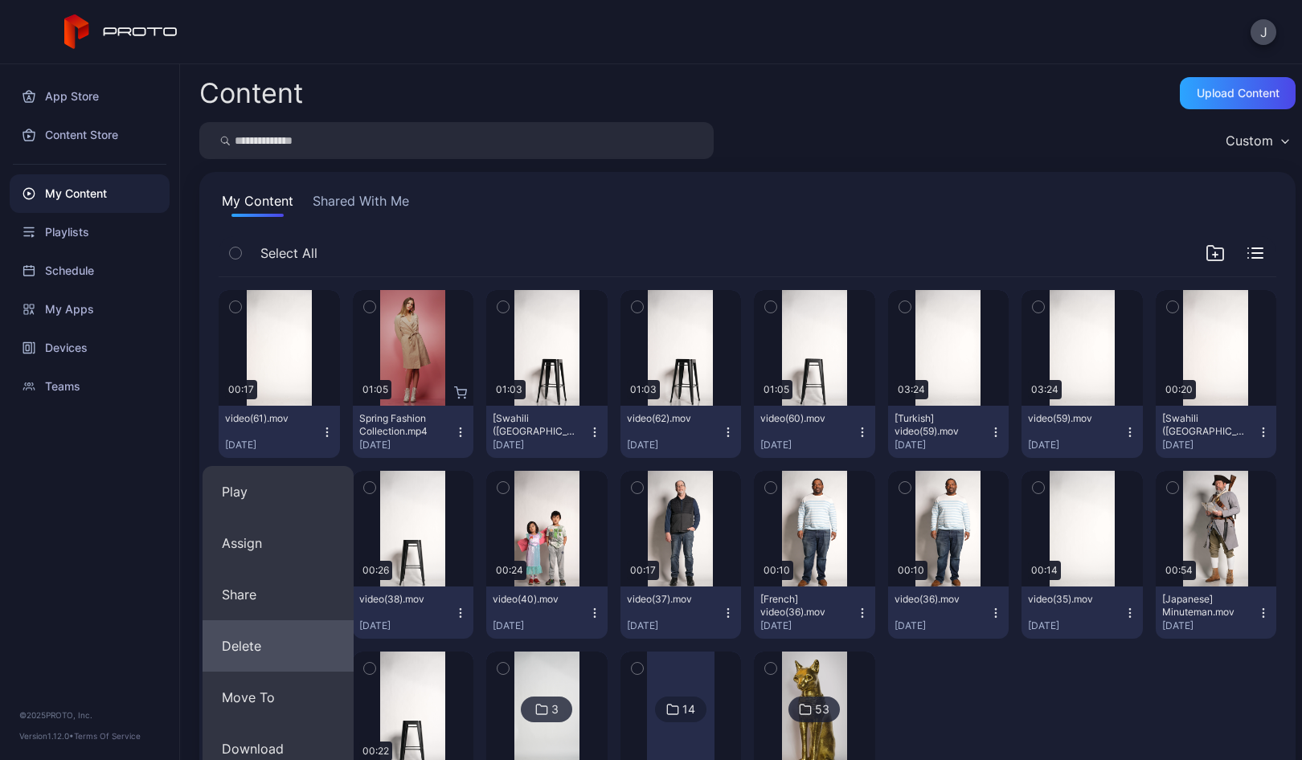
click at [256, 639] on button "Delete" at bounding box center [277, 645] width 151 height 51
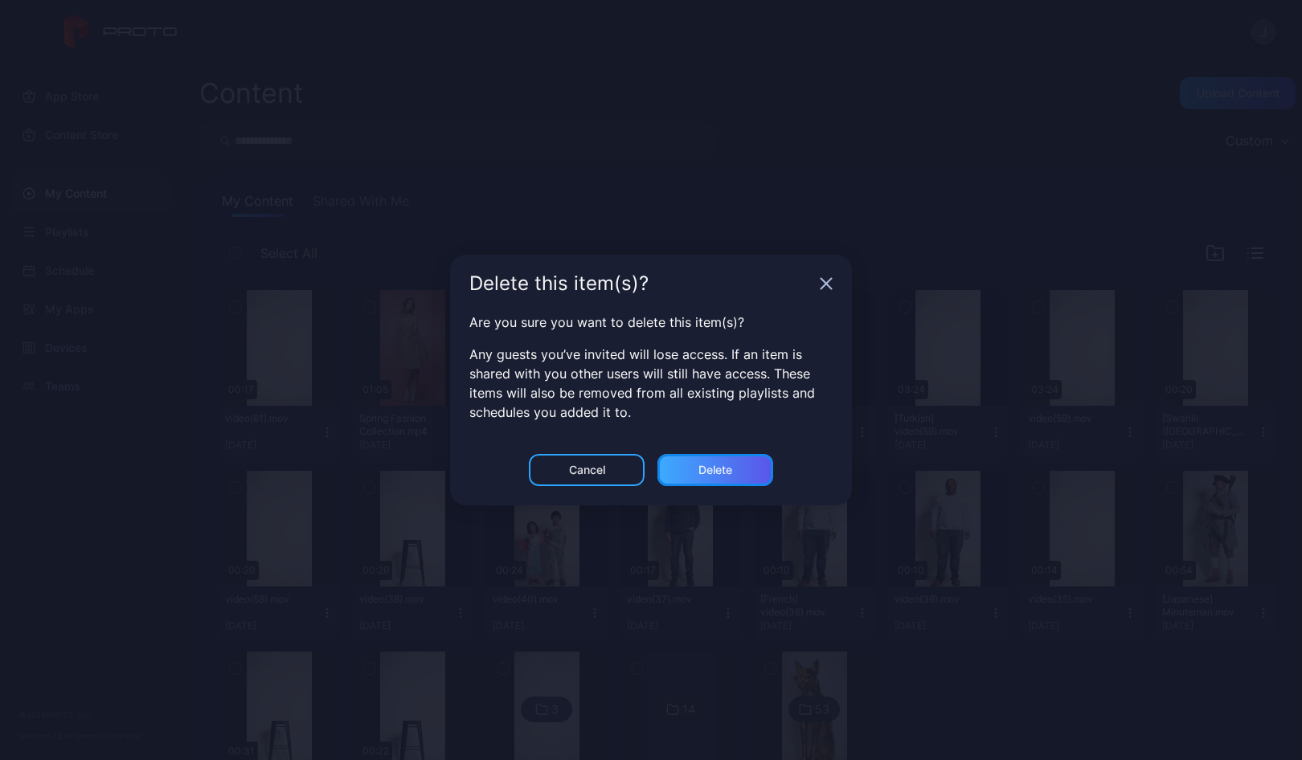
click at [721, 469] on div "Delete" at bounding box center [715, 470] width 34 height 13
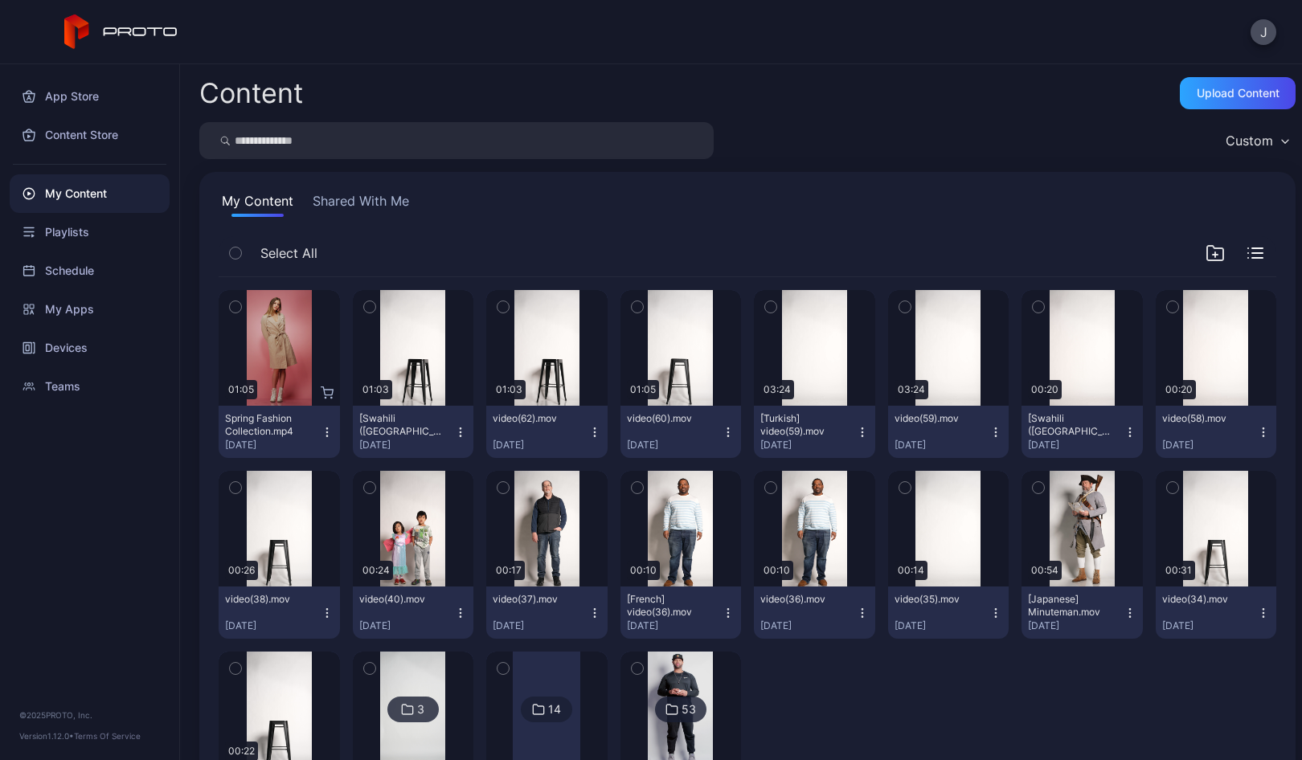
click at [326, 435] on icon "button" at bounding box center [326, 435] width 1 height 1
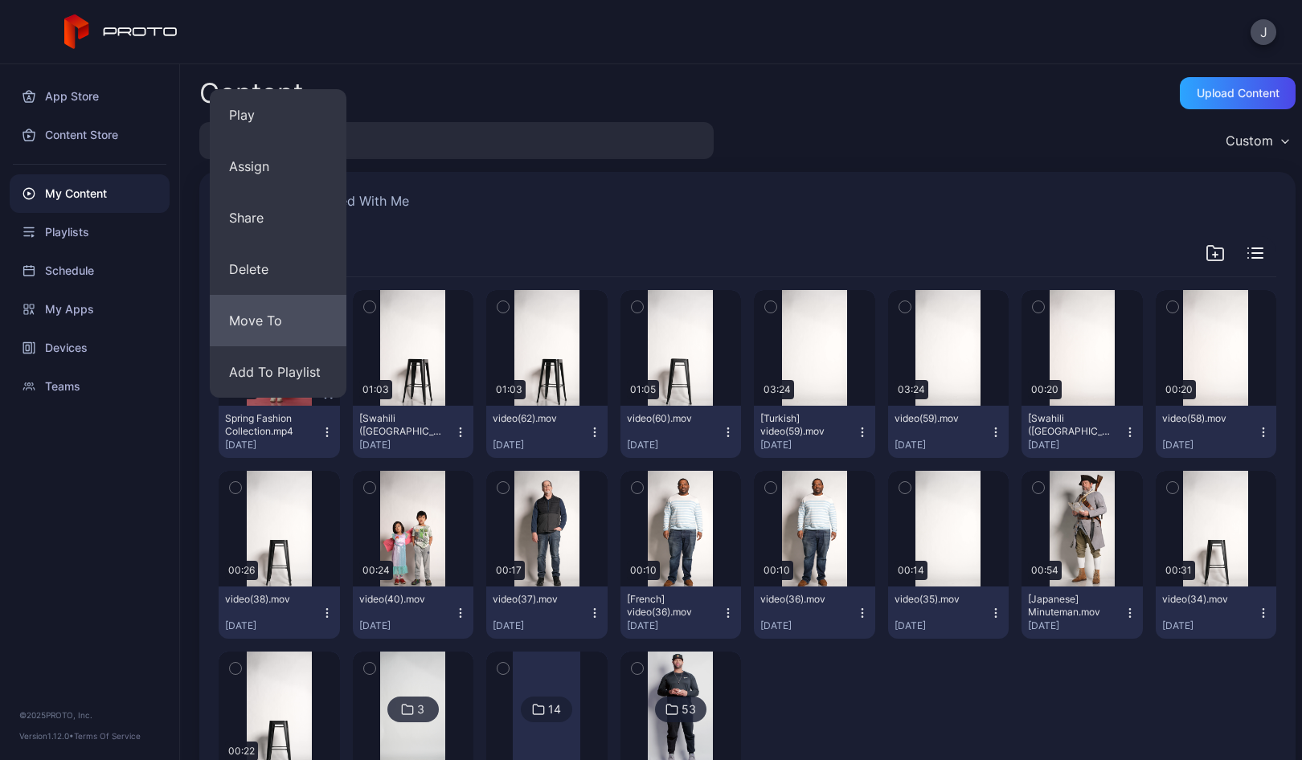
click at [280, 308] on button "Move To" at bounding box center [278, 320] width 137 height 51
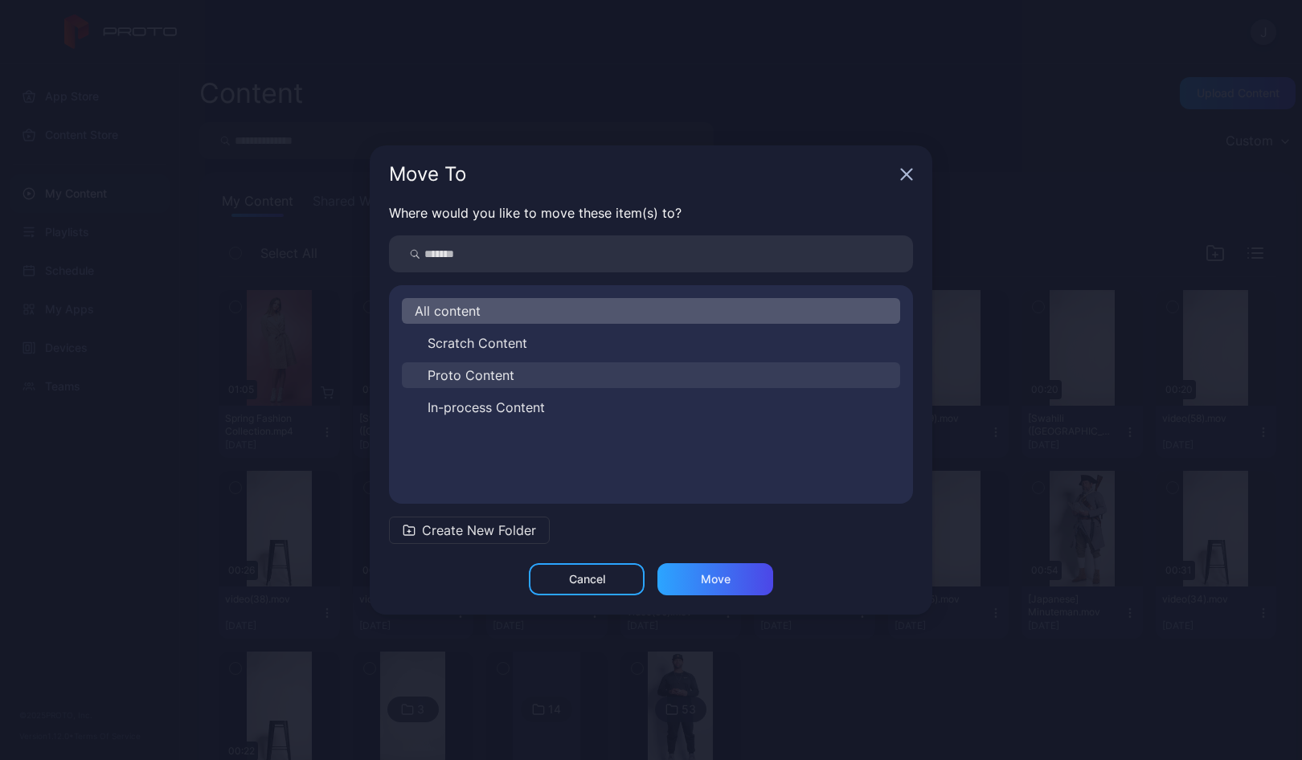
click at [463, 378] on span "Proto Content" at bounding box center [470, 375] width 87 height 19
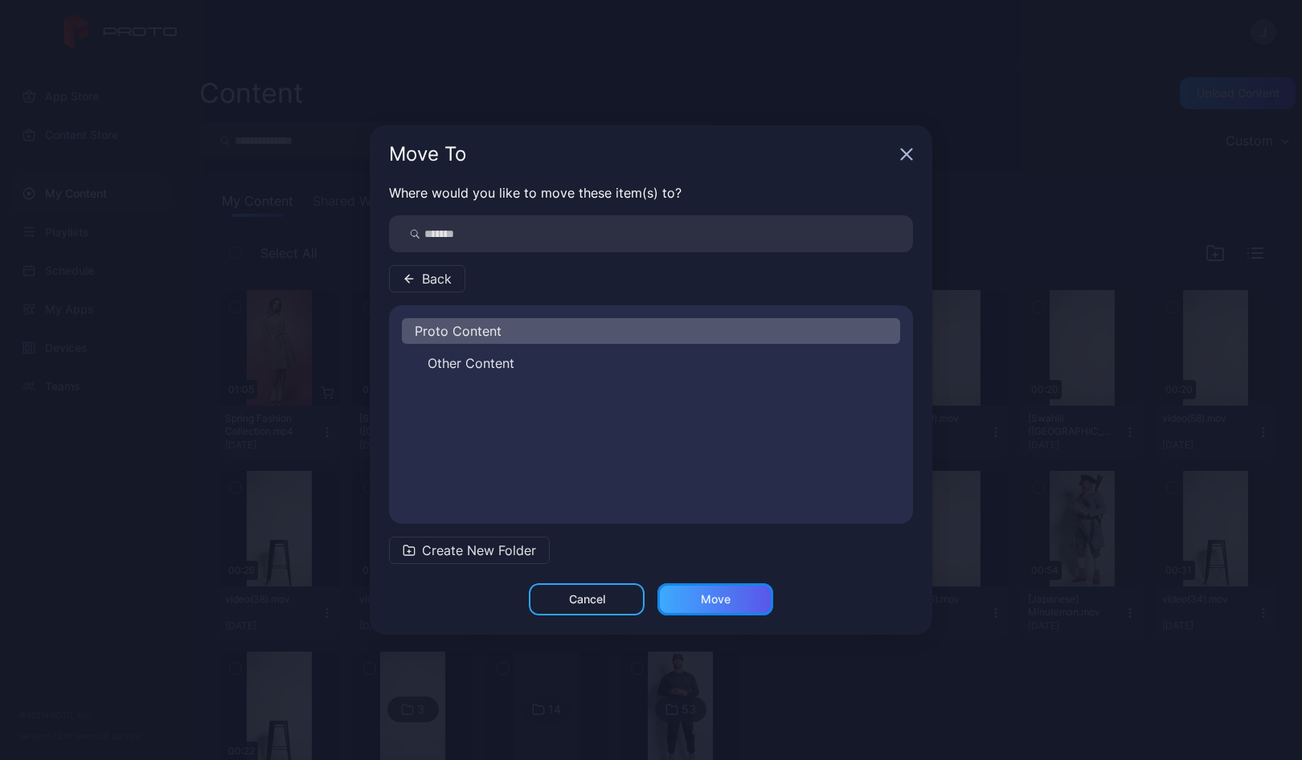
click at [756, 602] on div "Move" at bounding box center [715, 599] width 116 height 32
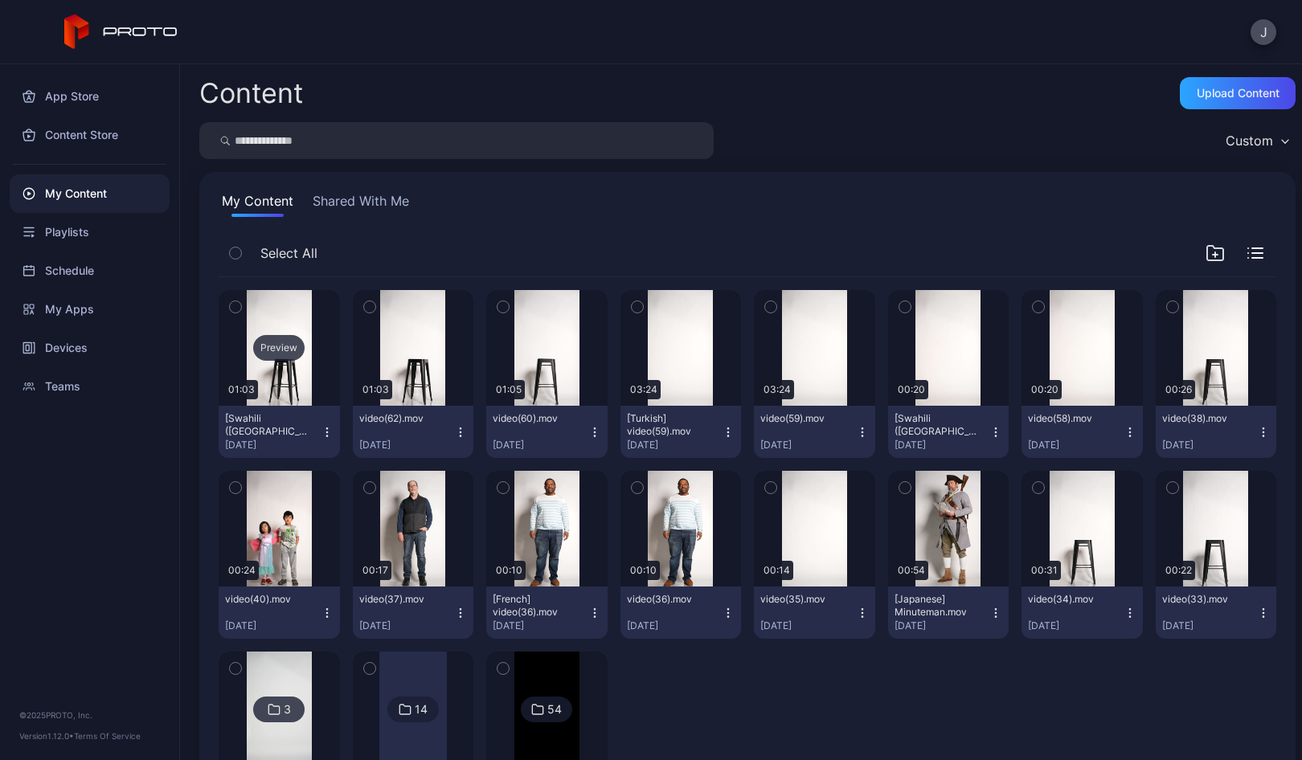
click at [277, 346] on div "Preview" at bounding box center [278, 348] width 51 height 26
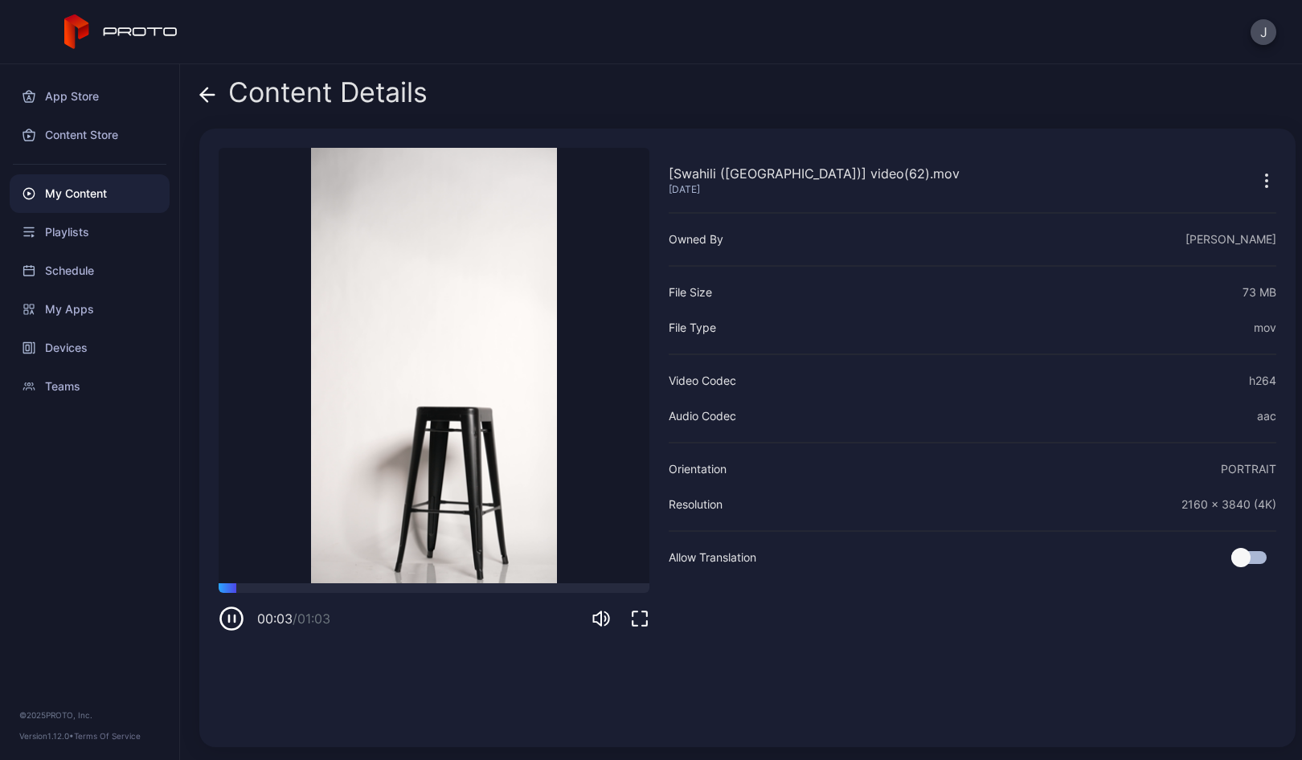
click at [277, 346] on video "Sorry, your browser doesn‘t support embedded videos" at bounding box center [434, 365] width 431 height 435
click at [208, 91] on icon at bounding box center [207, 95] width 16 height 16
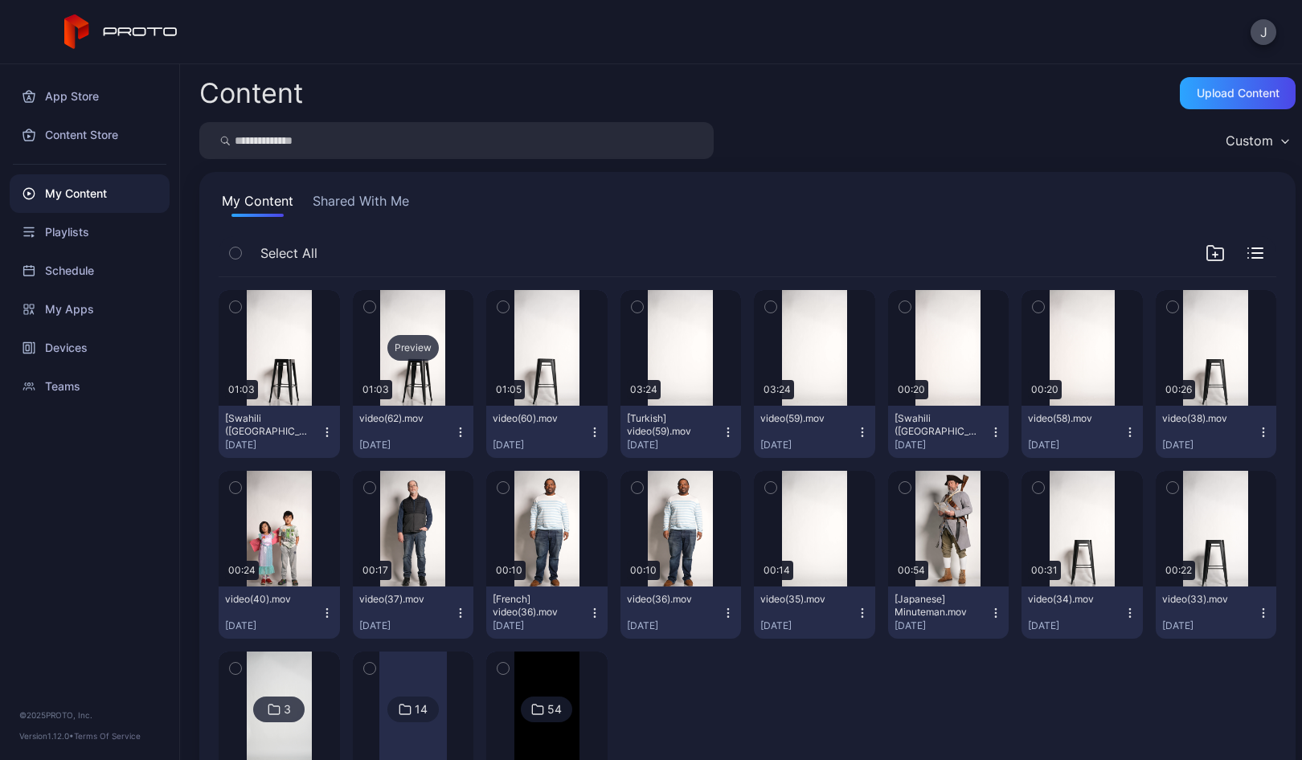
click at [412, 345] on div "Preview" at bounding box center [412, 348] width 51 height 26
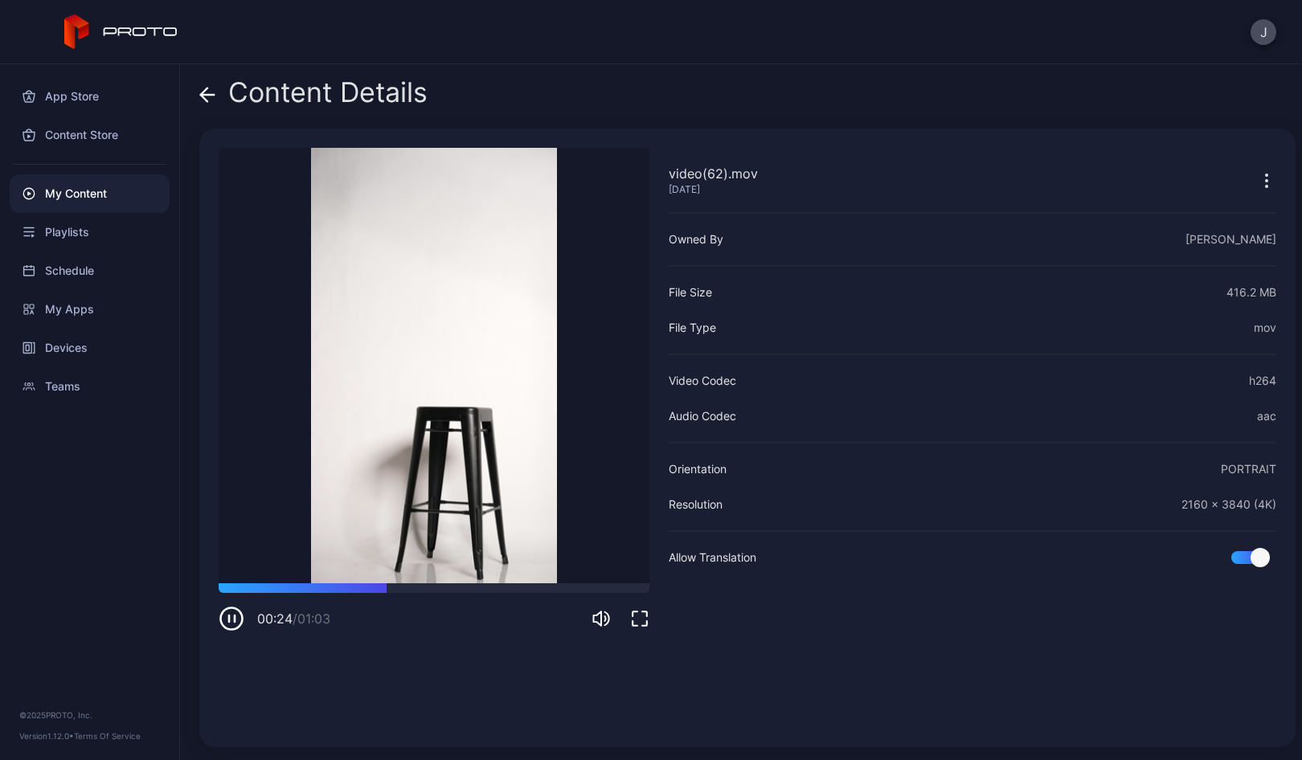
click at [207, 98] on icon at bounding box center [207, 95] width 16 height 16
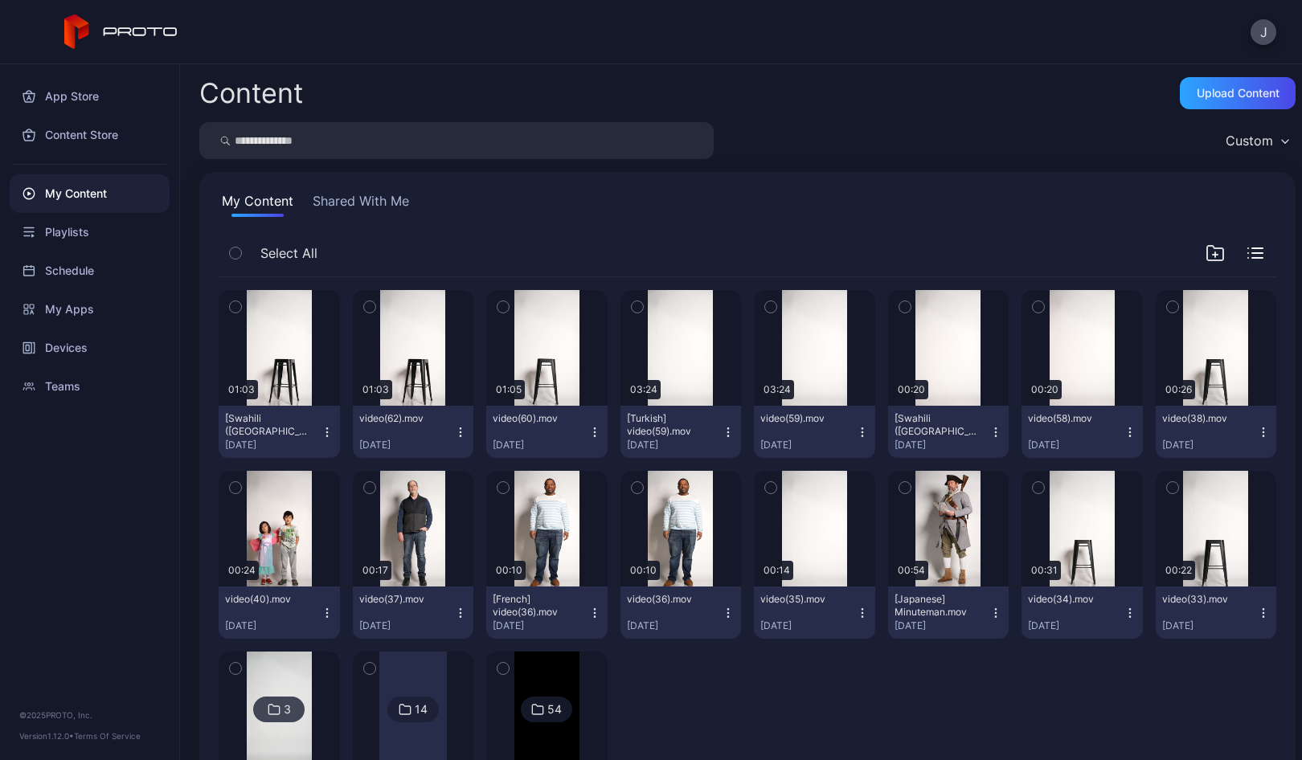
click at [456, 431] on icon "button" at bounding box center [460, 432] width 13 height 13
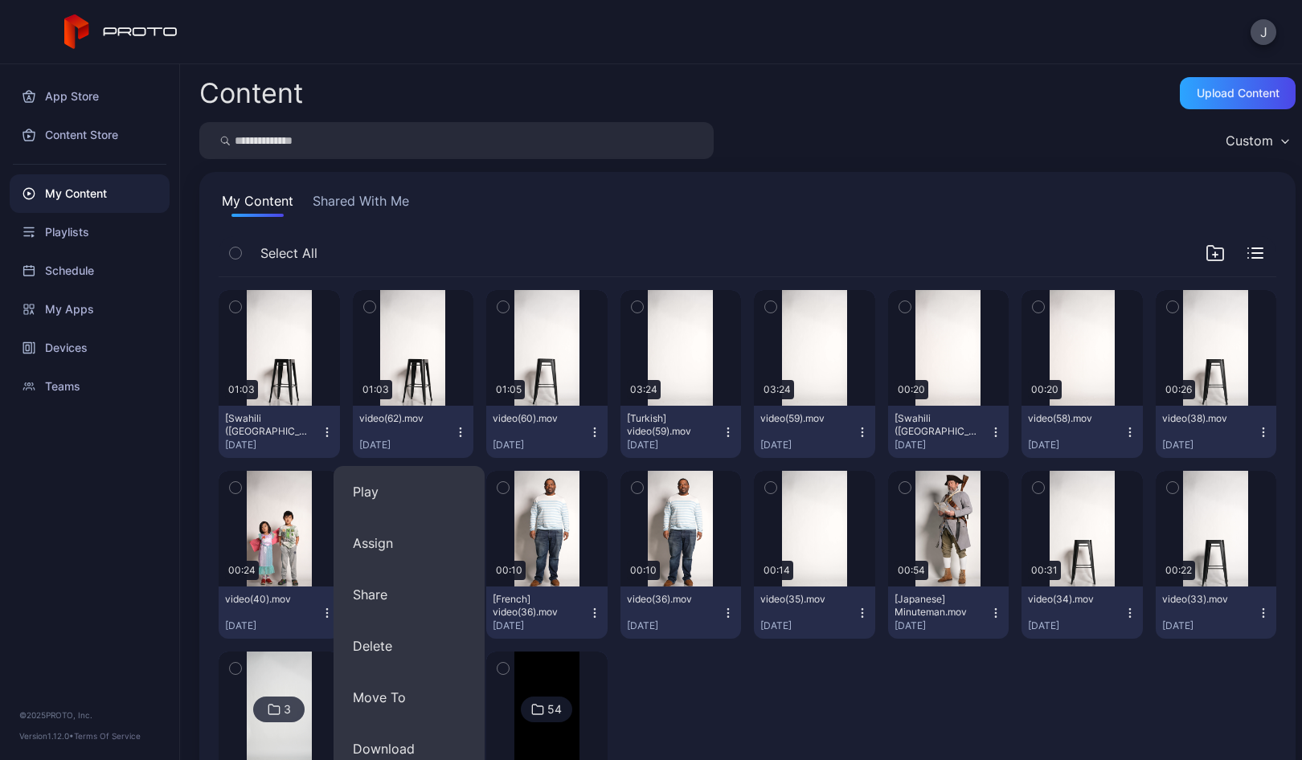
click at [367, 308] on icon "button" at bounding box center [369, 307] width 4 height 2
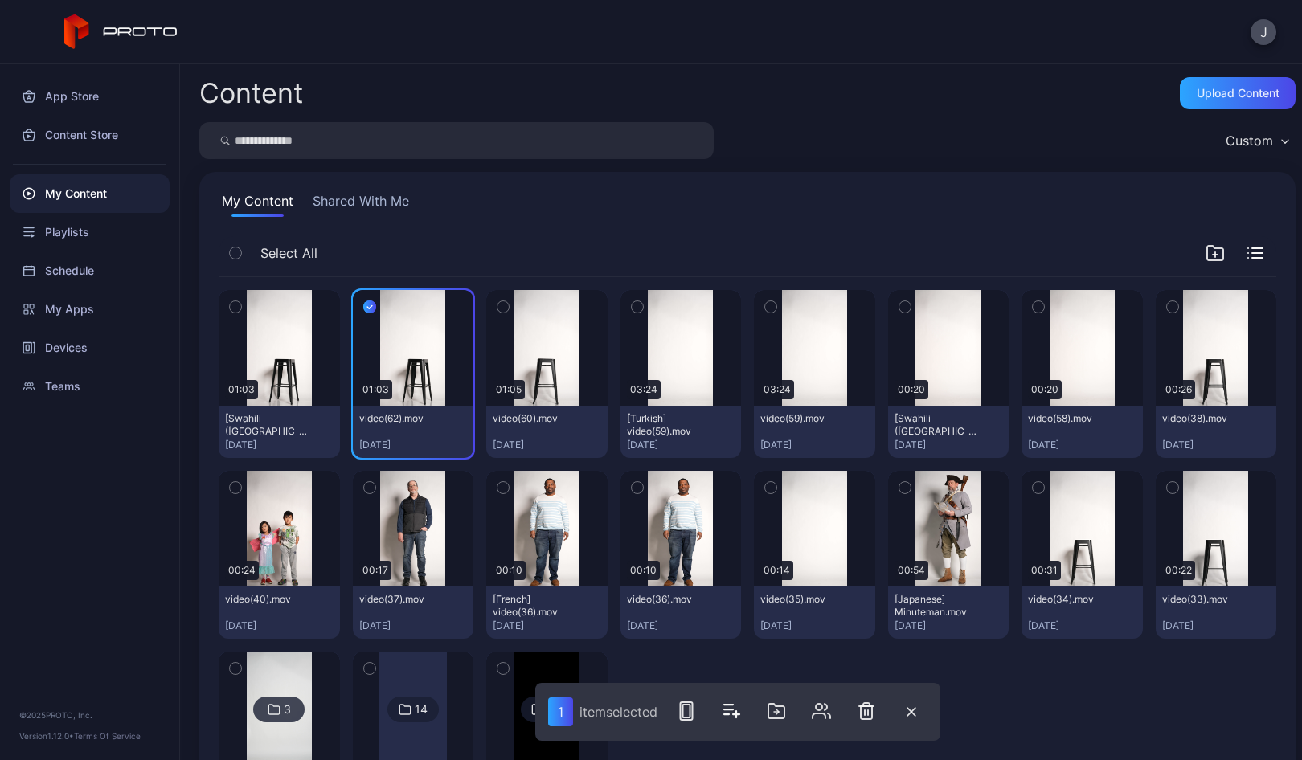
click at [237, 305] on icon "button" at bounding box center [235, 307] width 11 height 18
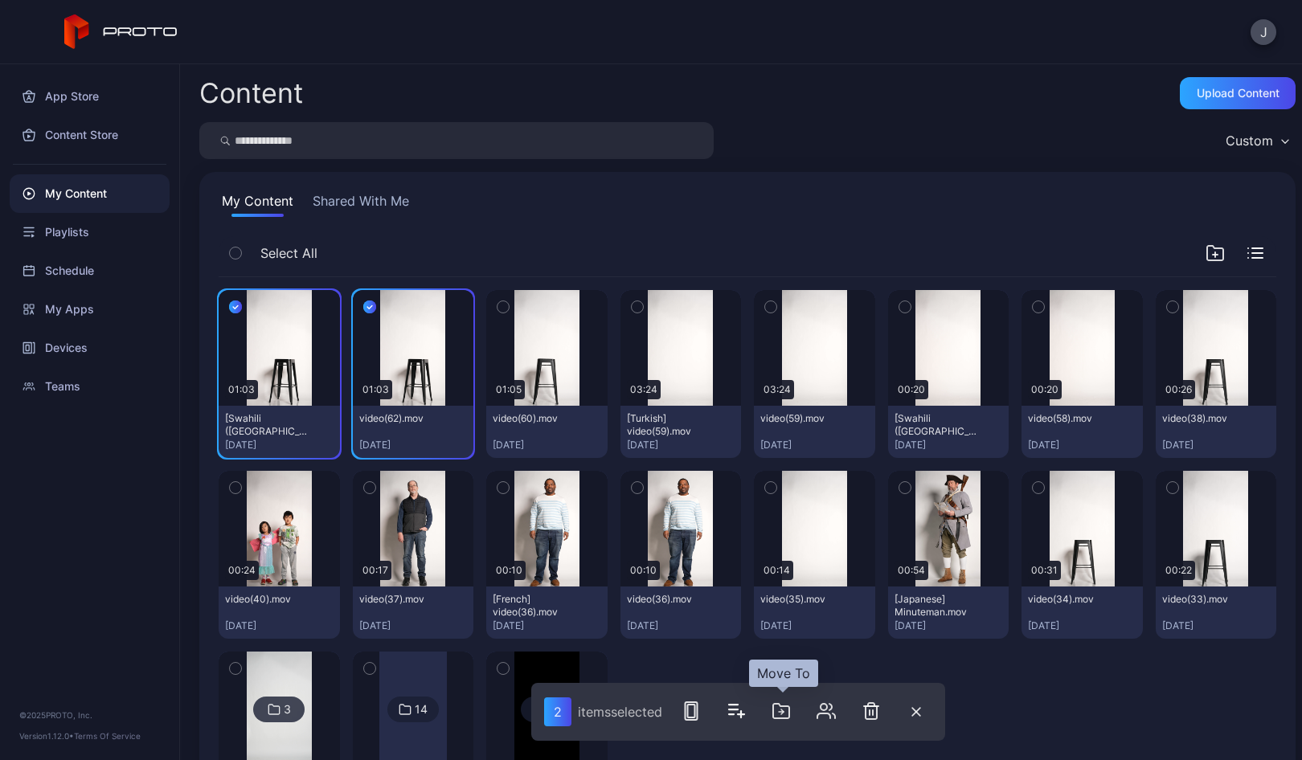
click at [785, 709] on icon "button" at bounding box center [780, 710] width 19 height 19
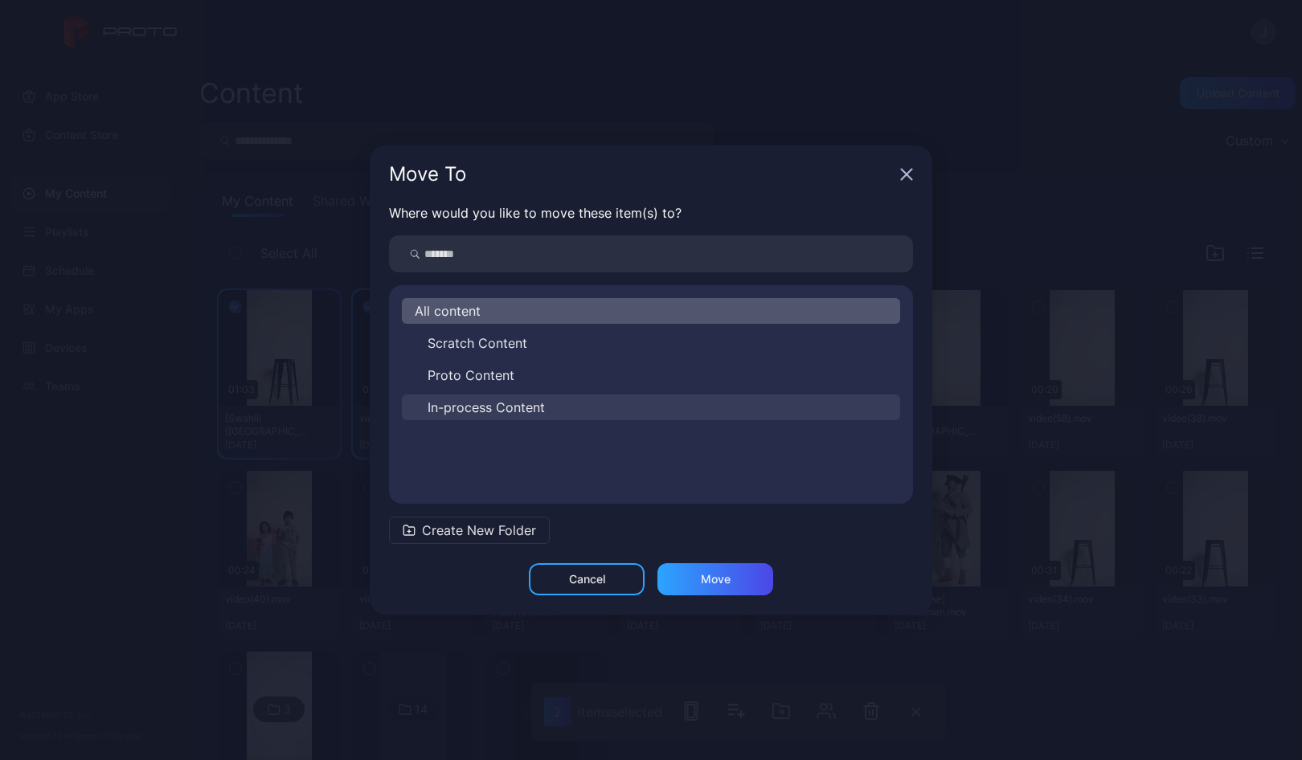
click at [444, 402] on span "In-process Content" at bounding box center [485, 407] width 117 height 19
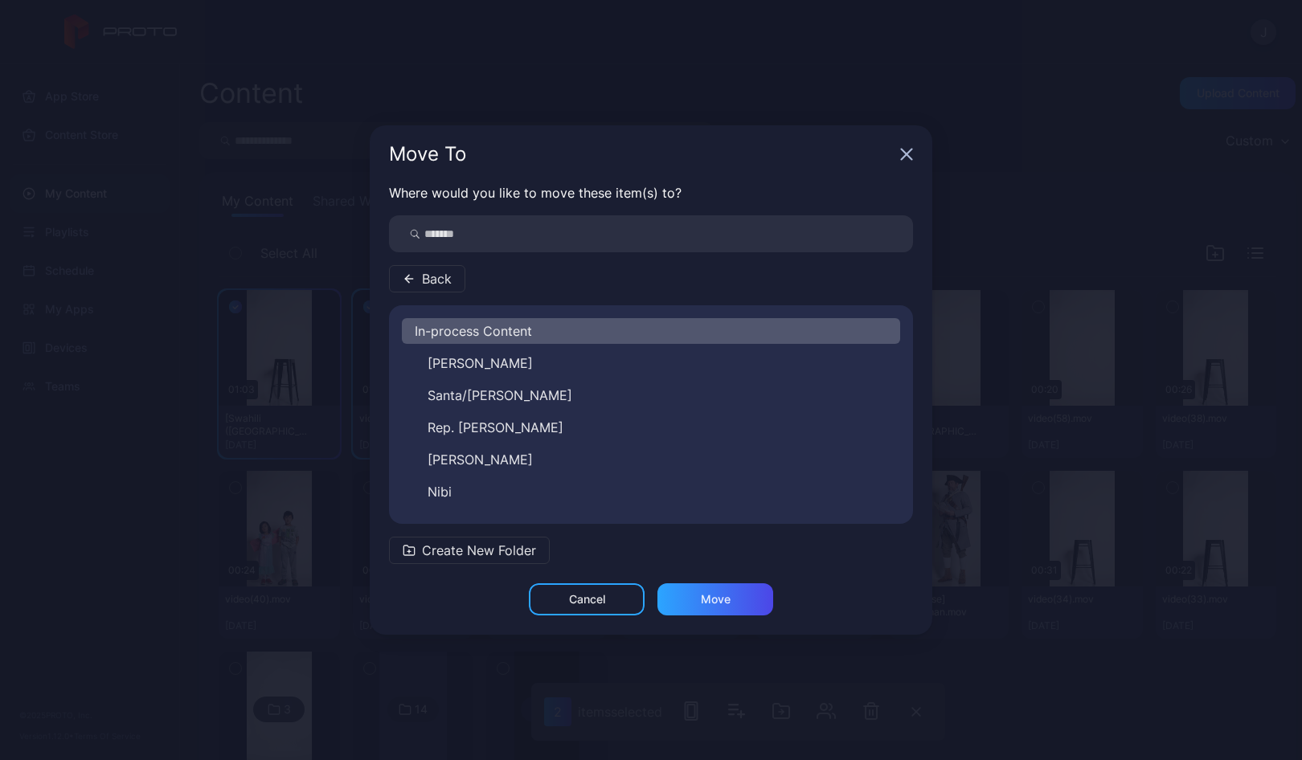
scroll to position [283, 0]
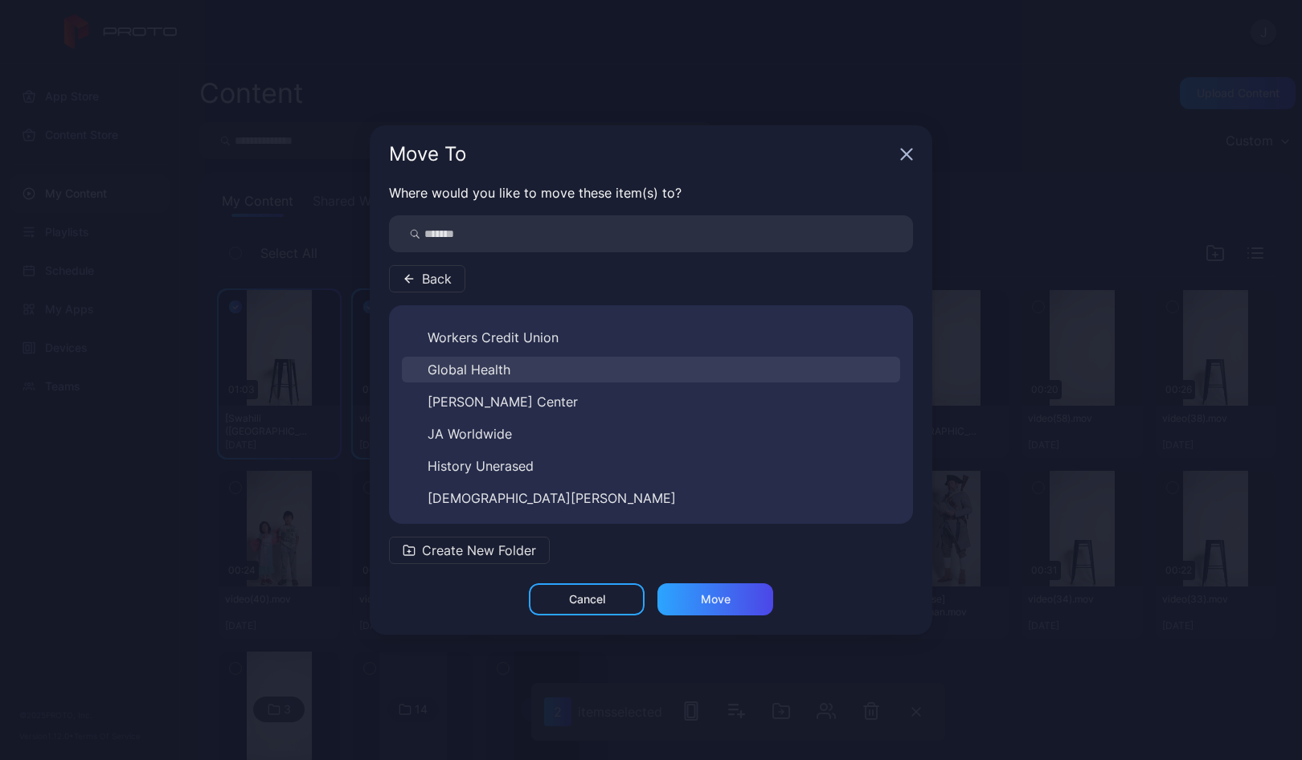
click at [492, 374] on span "Global Health" at bounding box center [468, 369] width 83 height 19
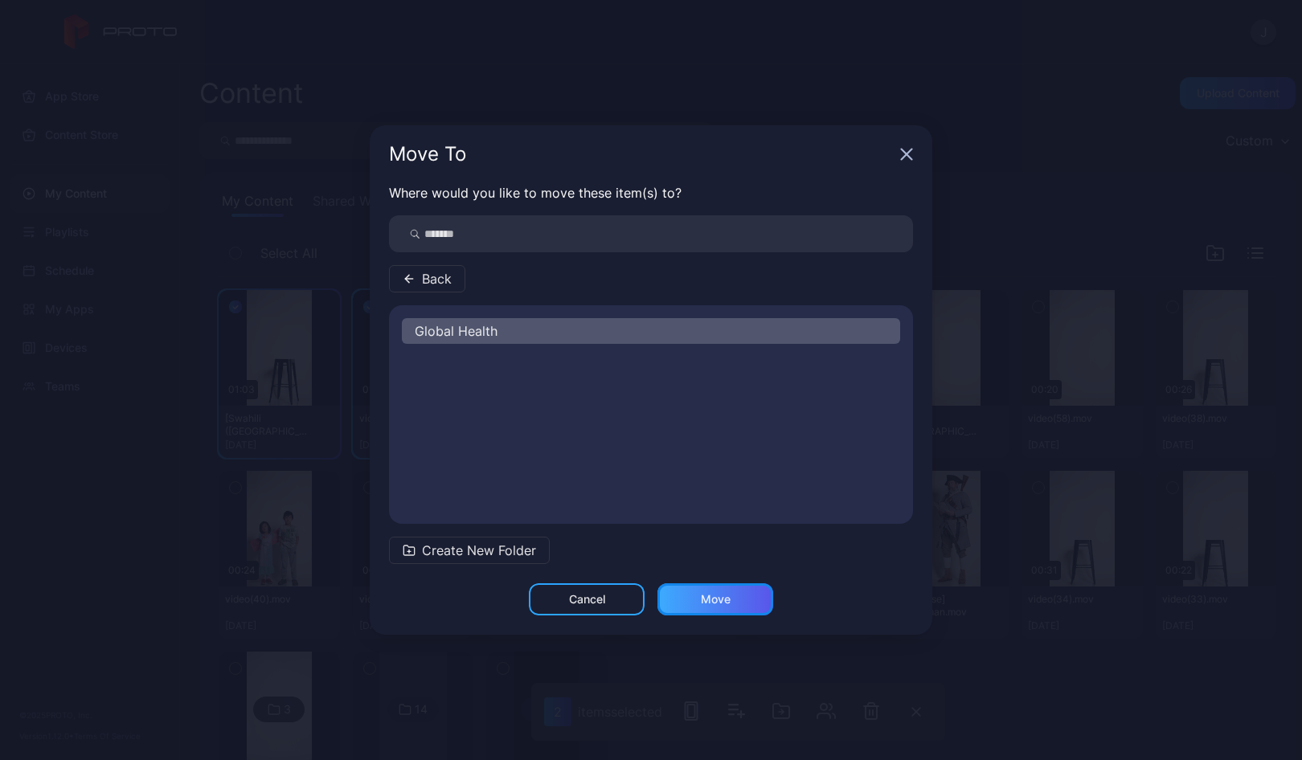
click at [730, 598] on div "Move" at bounding box center [715, 599] width 116 height 32
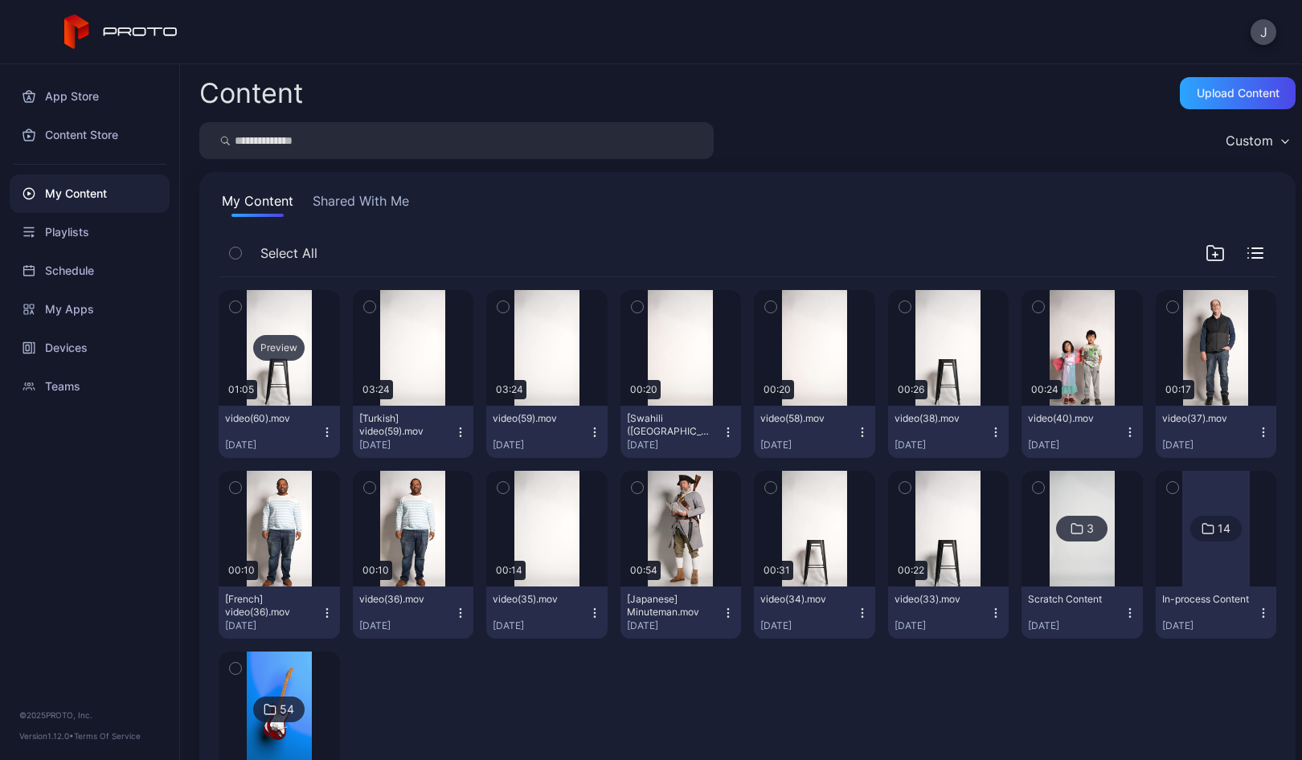
click at [264, 346] on div "Preview" at bounding box center [278, 348] width 51 height 26
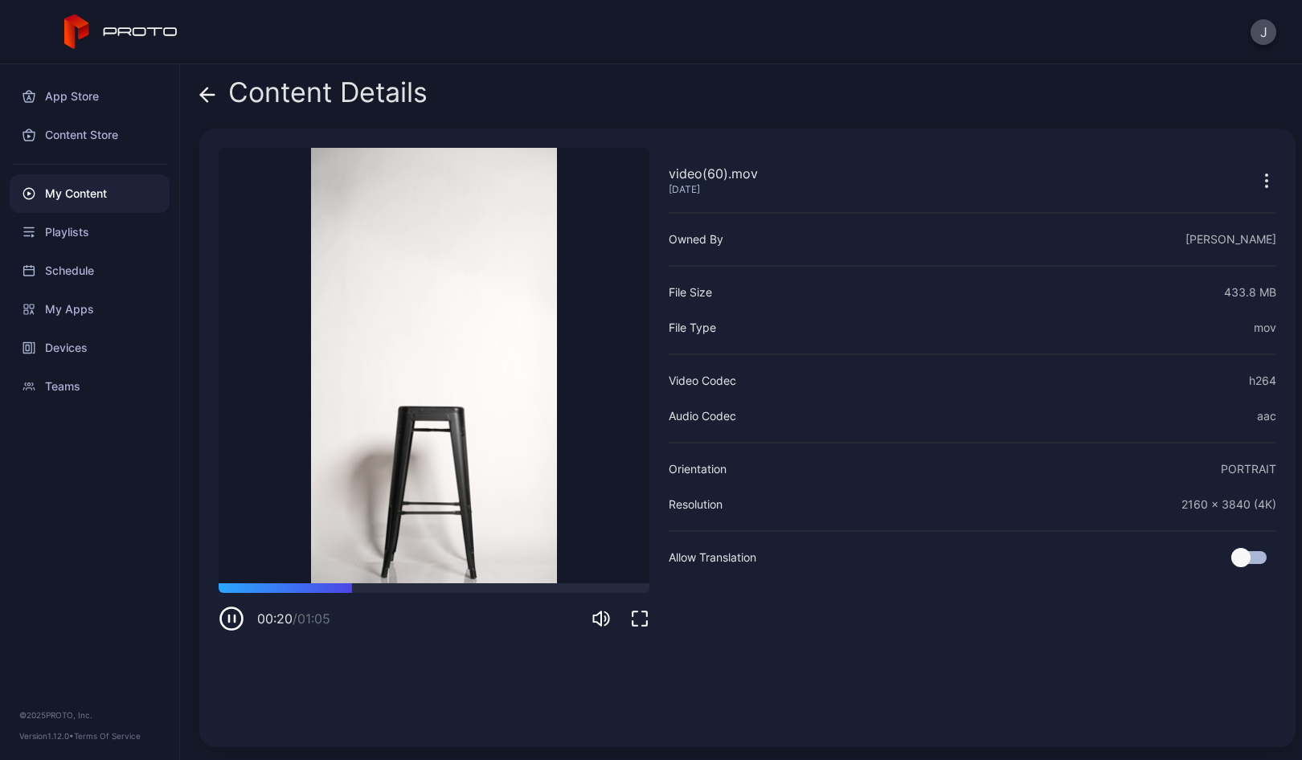
click at [208, 93] on icon at bounding box center [207, 95] width 16 height 16
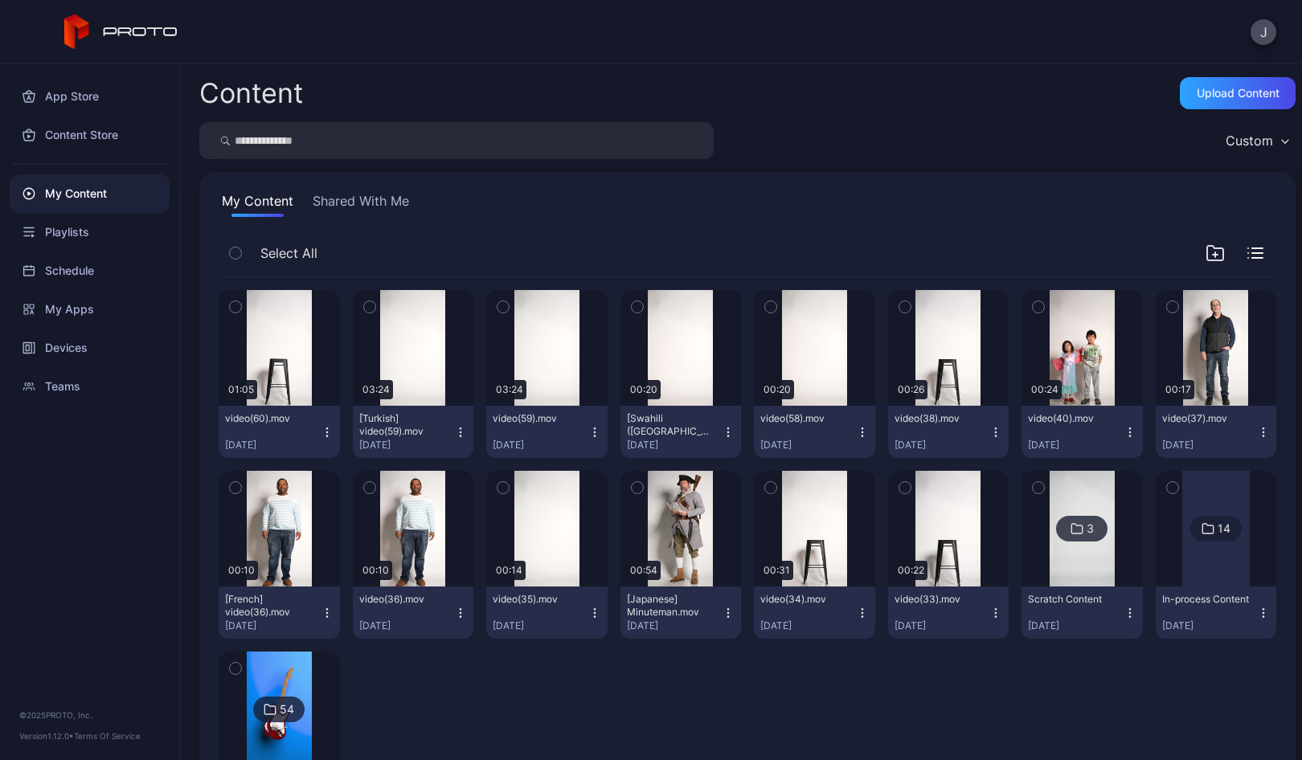
click at [328, 431] on icon "button" at bounding box center [327, 432] width 13 height 13
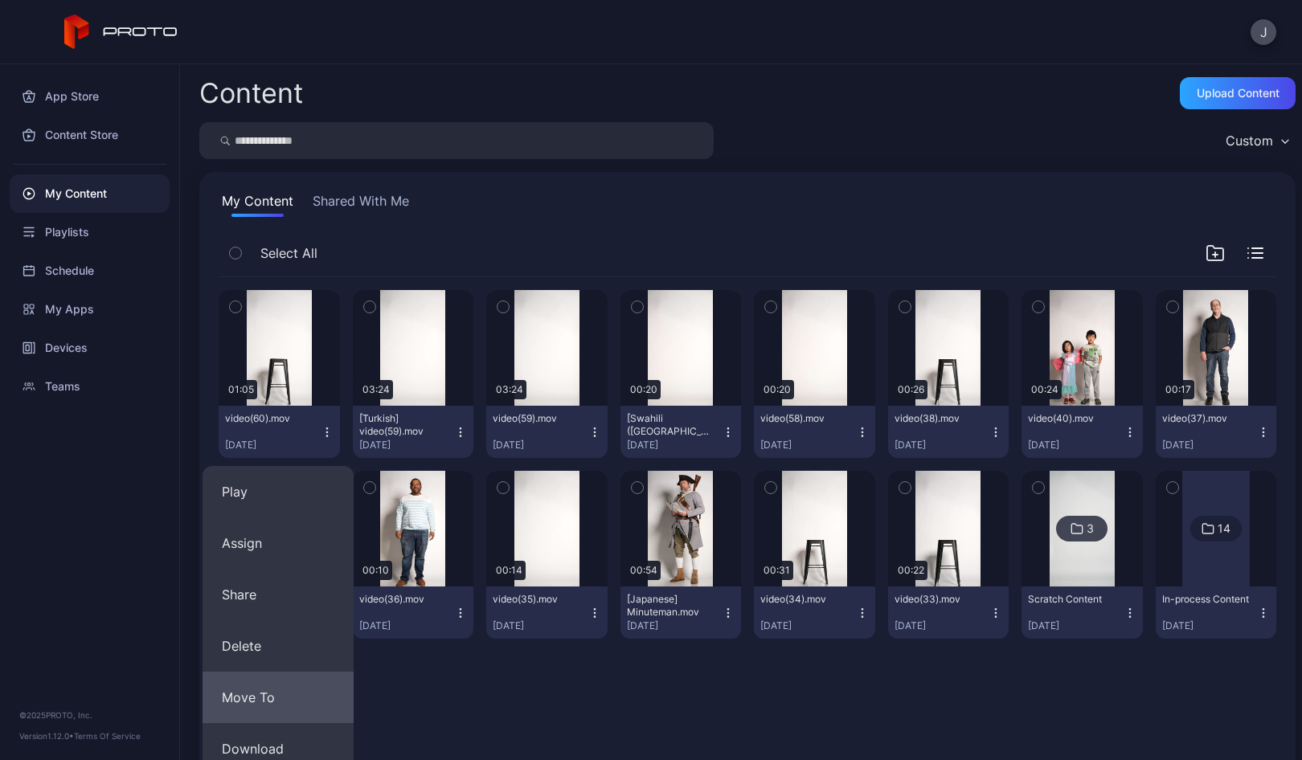
click at [247, 701] on button "Move To" at bounding box center [277, 697] width 151 height 51
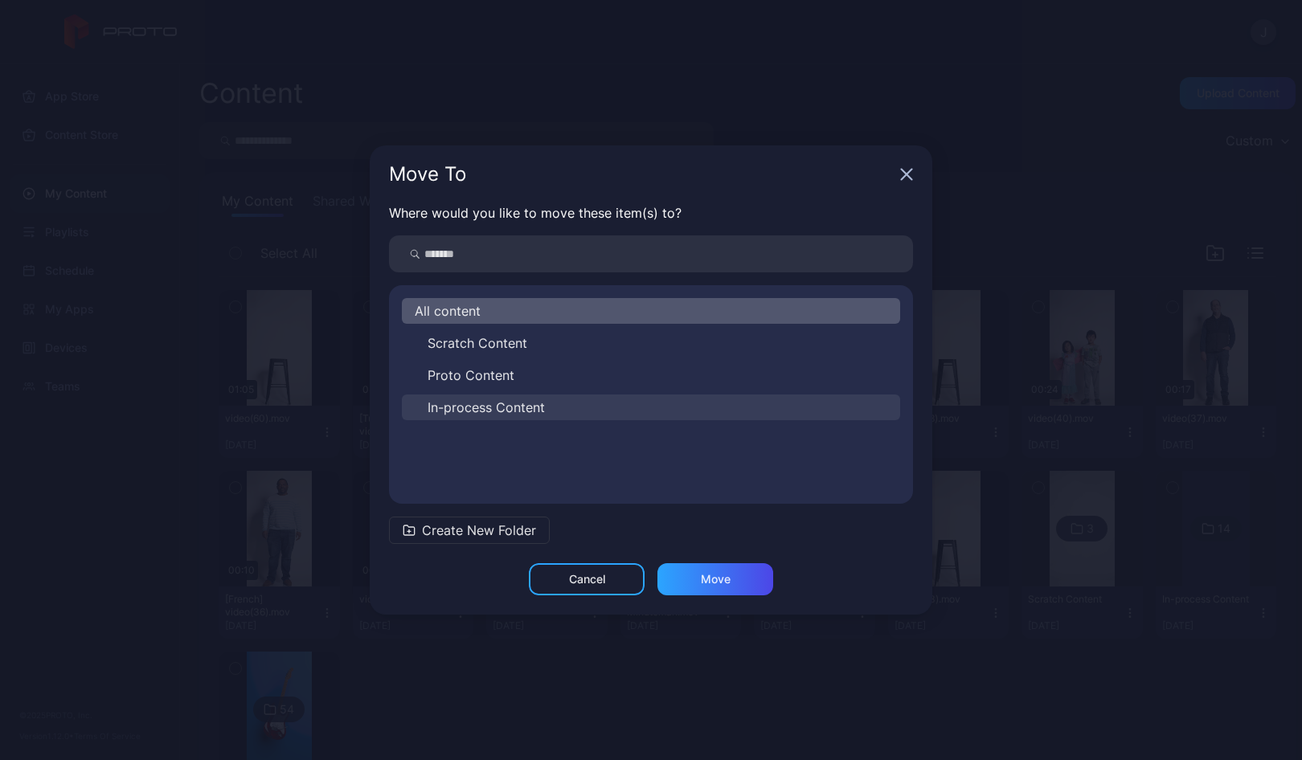
click at [472, 408] on span "In-process Content" at bounding box center [485, 407] width 117 height 19
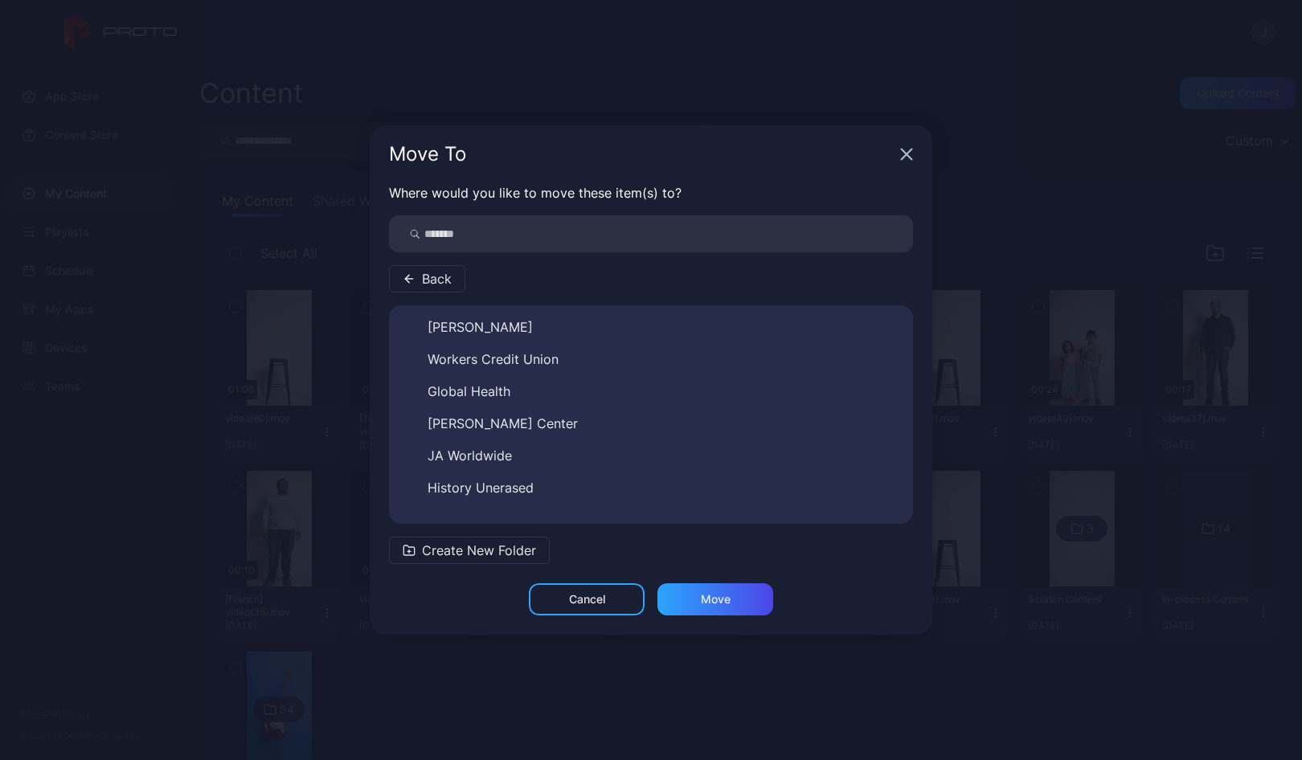
scroll to position [283, 0]
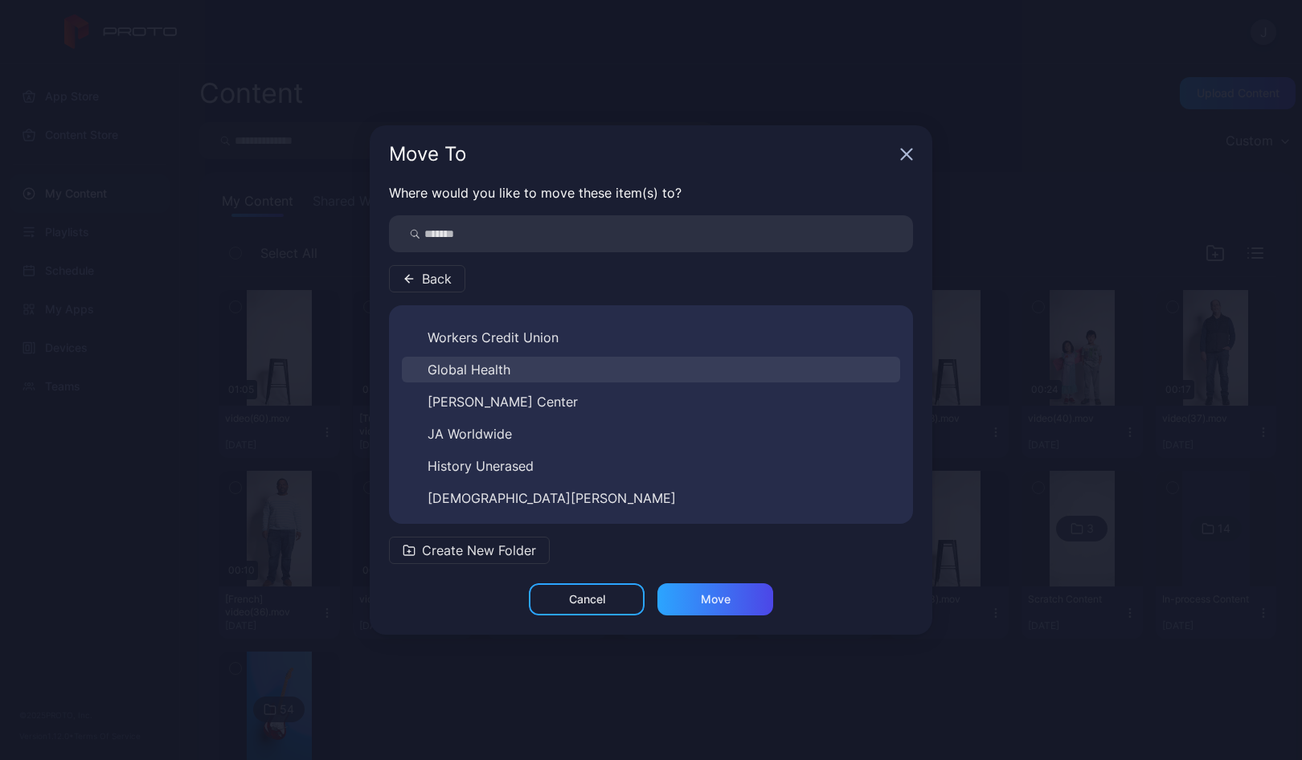
click at [486, 369] on span "Global Health" at bounding box center [468, 369] width 83 height 19
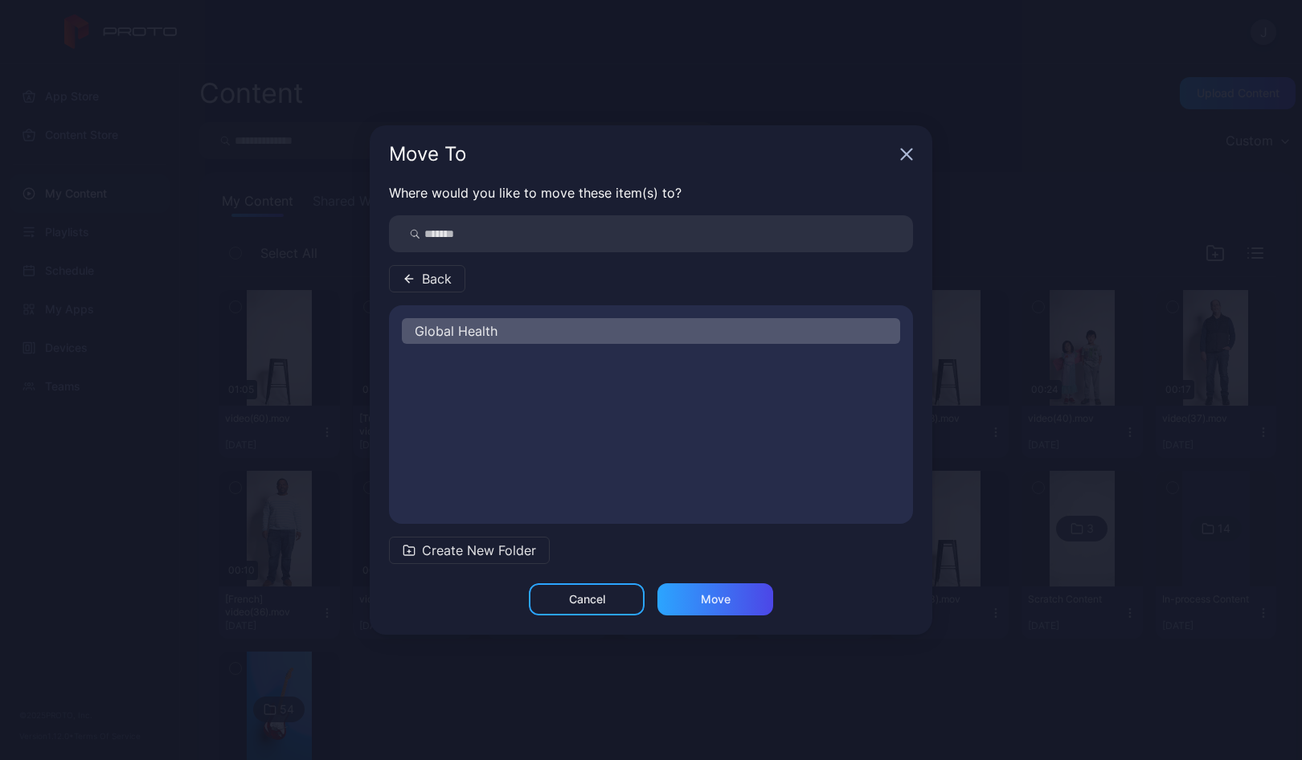
scroll to position [0, 0]
click at [715, 603] on div "Move" at bounding box center [716, 599] width 30 height 13
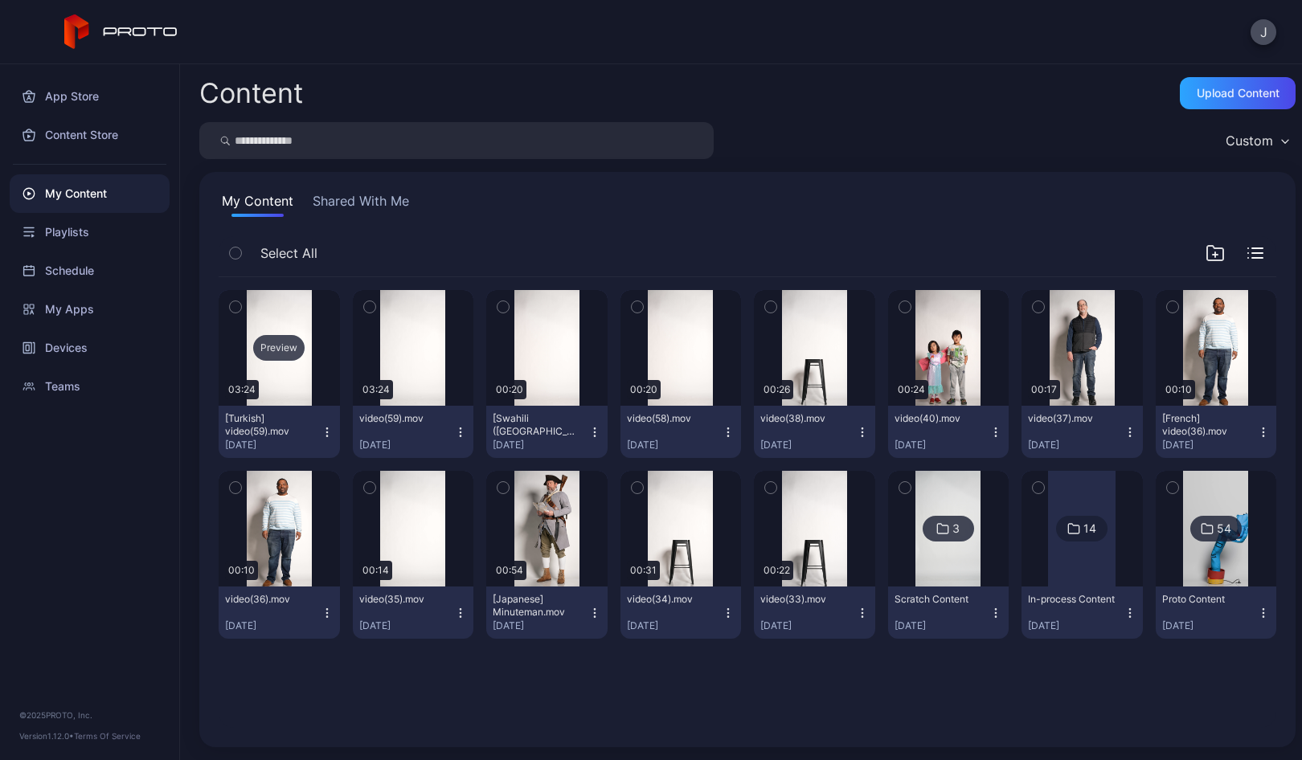
click at [281, 359] on div "Preview" at bounding box center [278, 348] width 51 height 26
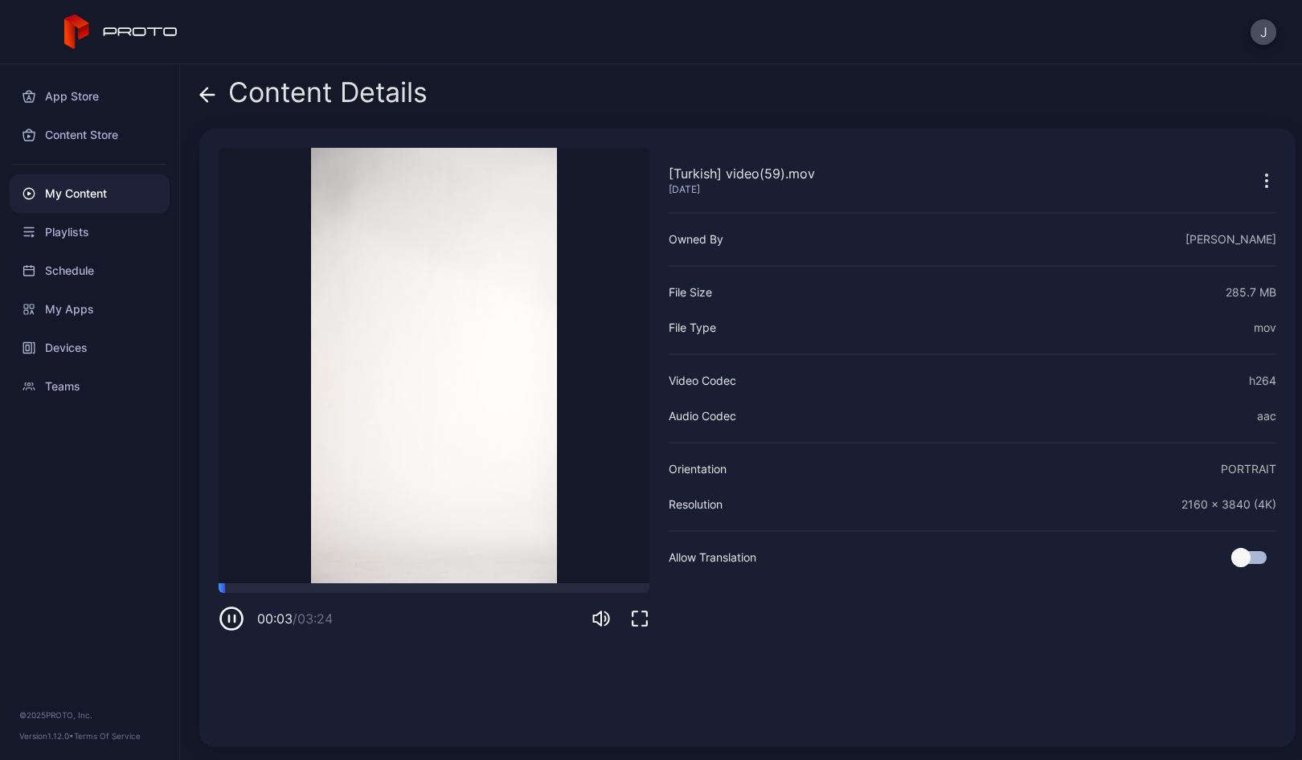
click at [211, 92] on icon at bounding box center [207, 95] width 16 height 16
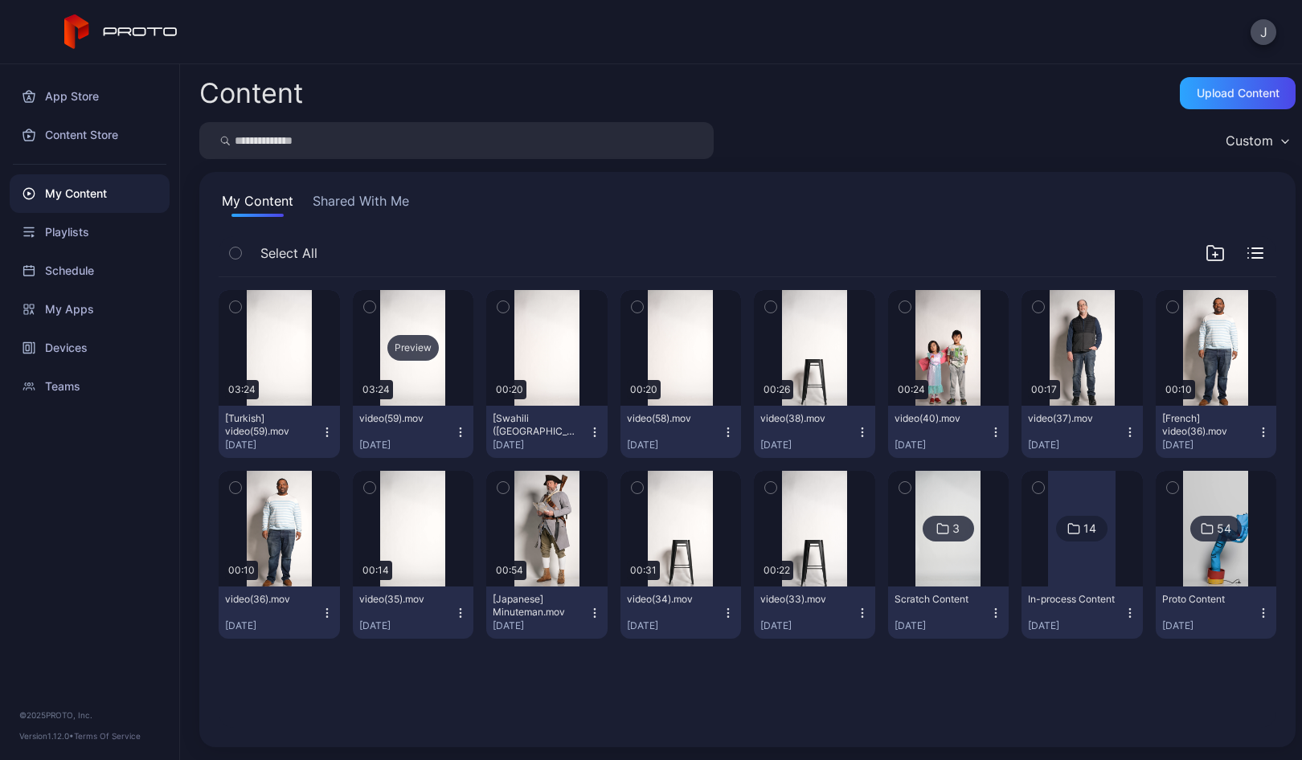
click at [432, 340] on div "Preview" at bounding box center [412, 348] width 51 height 26
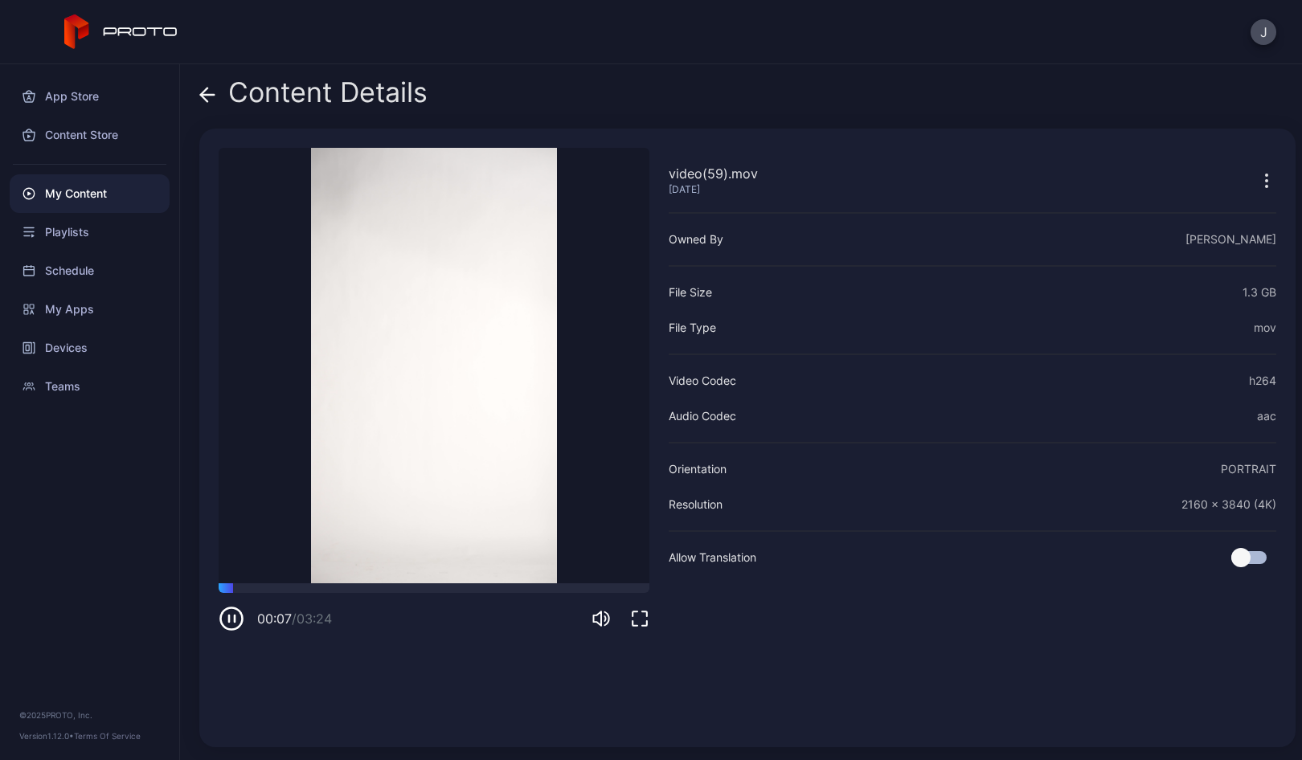
click at [207, 93] on icon at bounding box center [207, 95] width 16 height 16
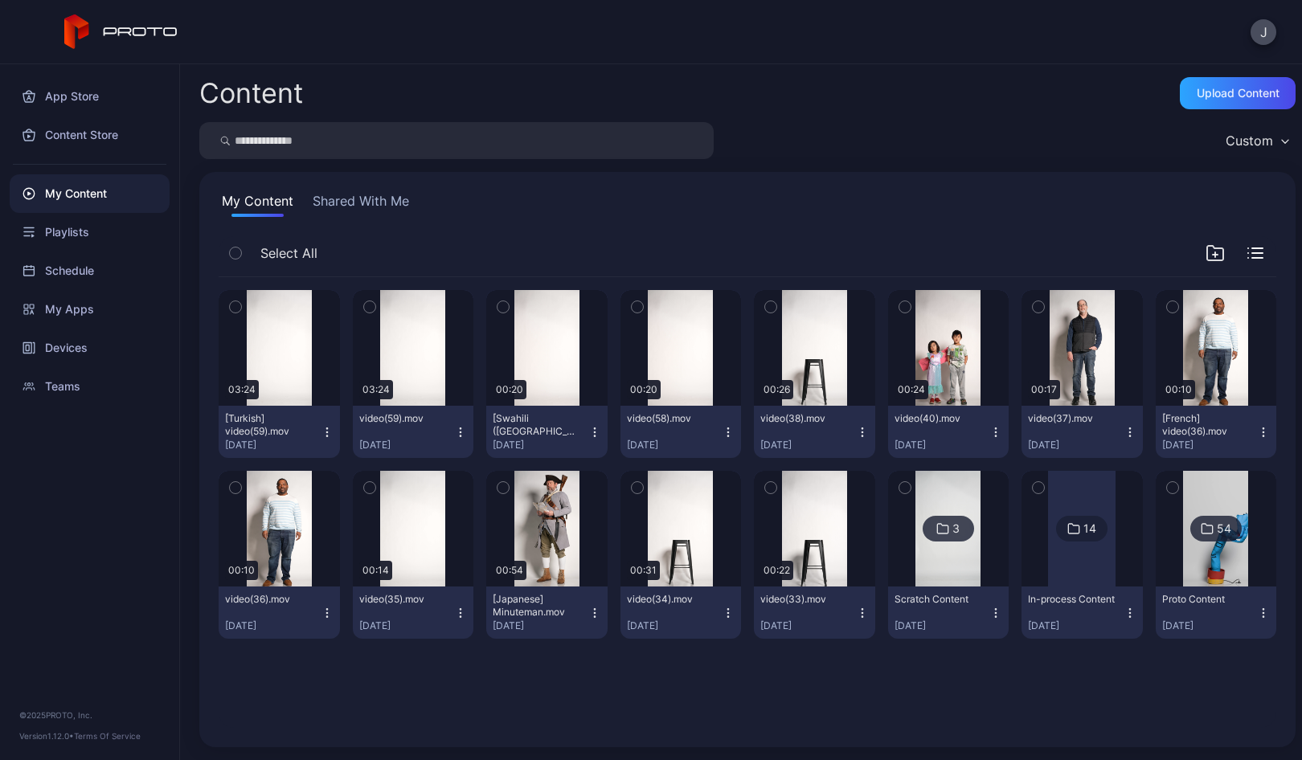
click at [237, 309] on icon "button" at bounding box center [235, 307] width 11 height 18
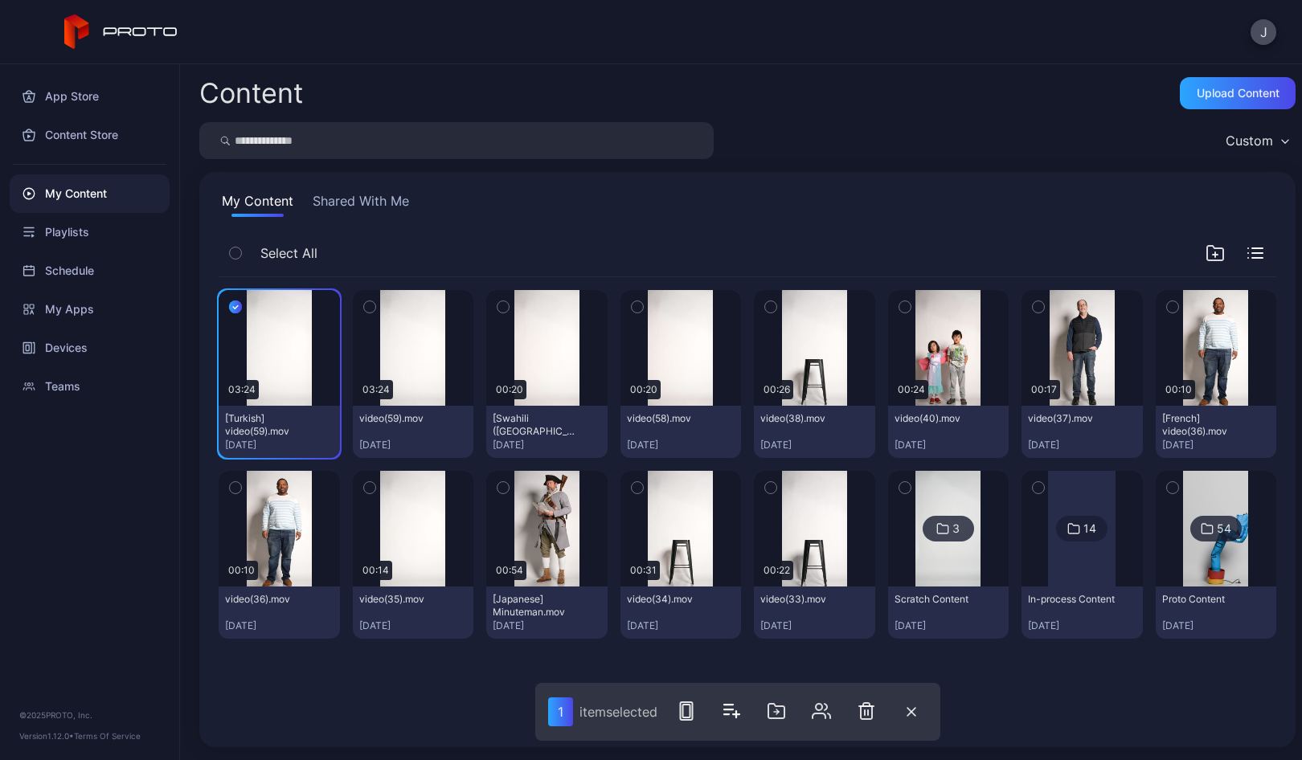
click at [366, 314] on icon "button" at bounding box center [369, 307] width 11 height 18
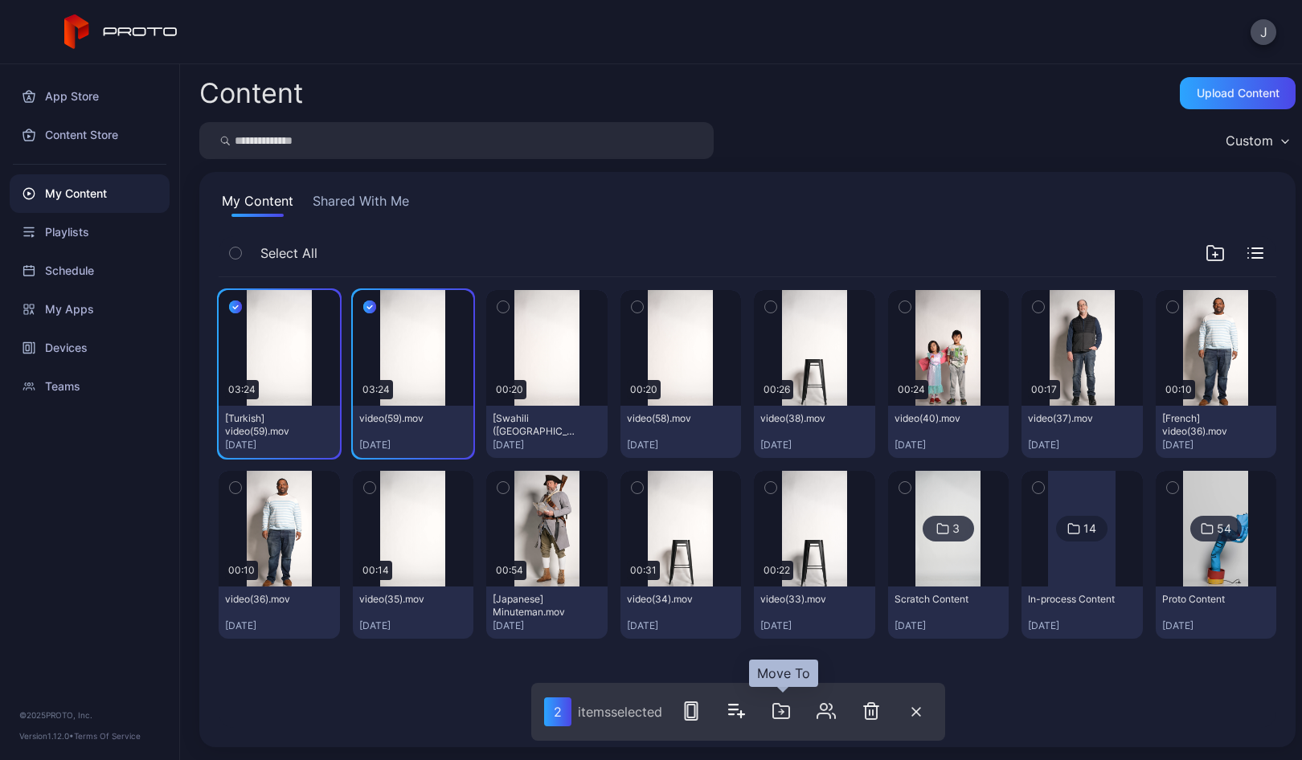
click at [788, 711] on icon "button" at bounding box center [780, 710] width 19 height 19
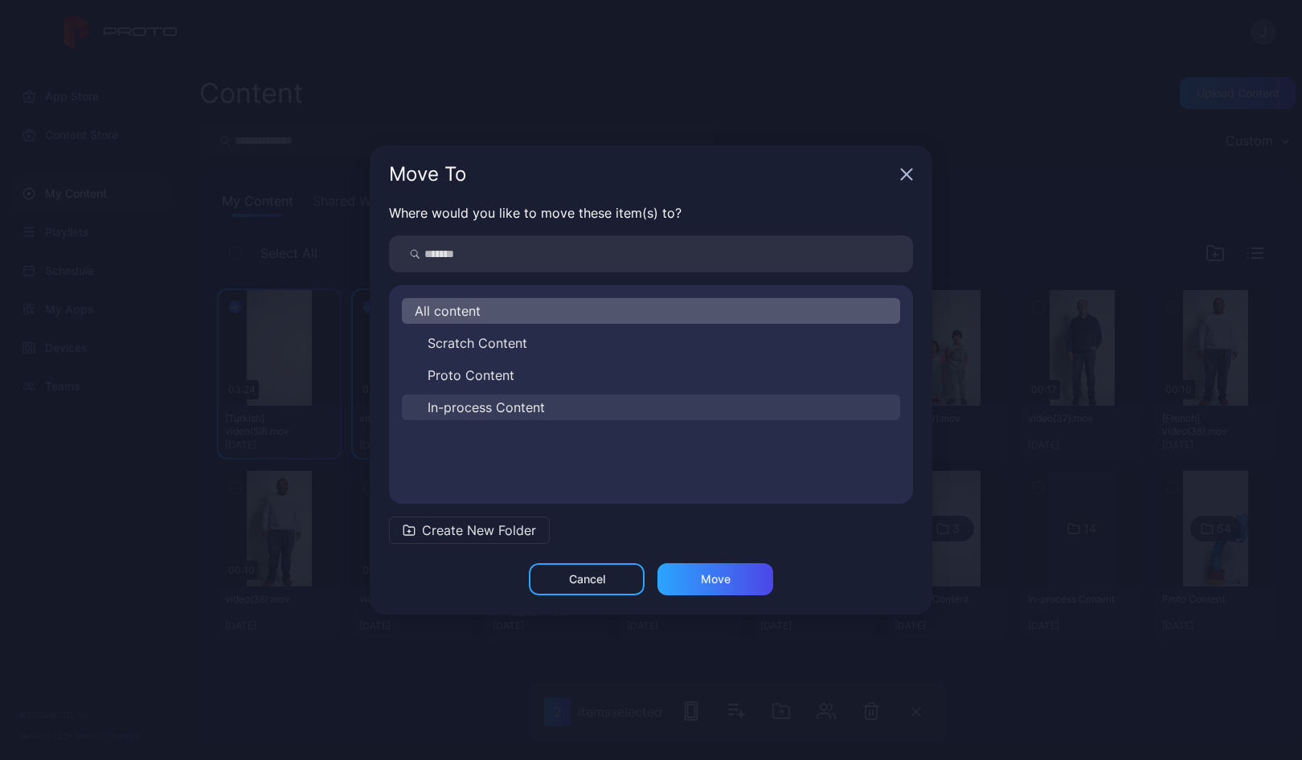
click at [480, 401] on span "In-process Content" at bounding box center [485, 407] width 117 height 19
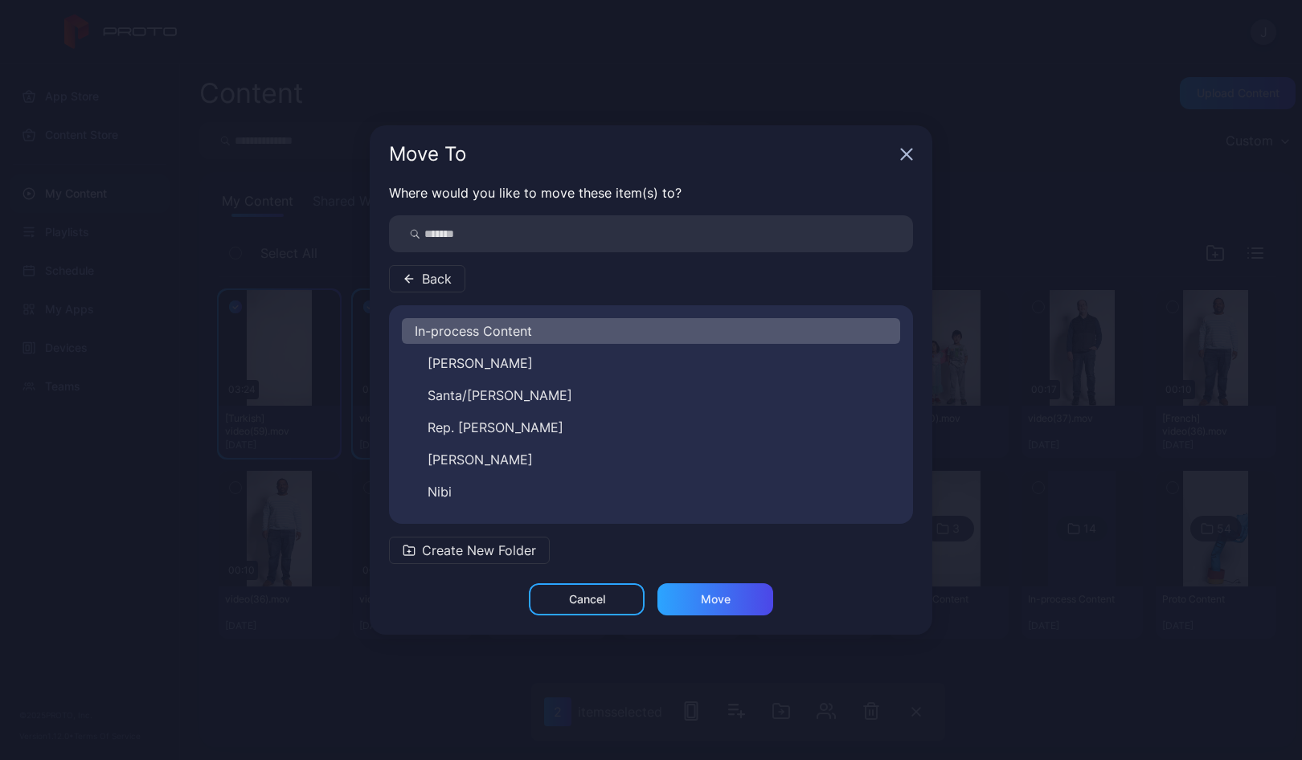
scroll to position [283, 0]
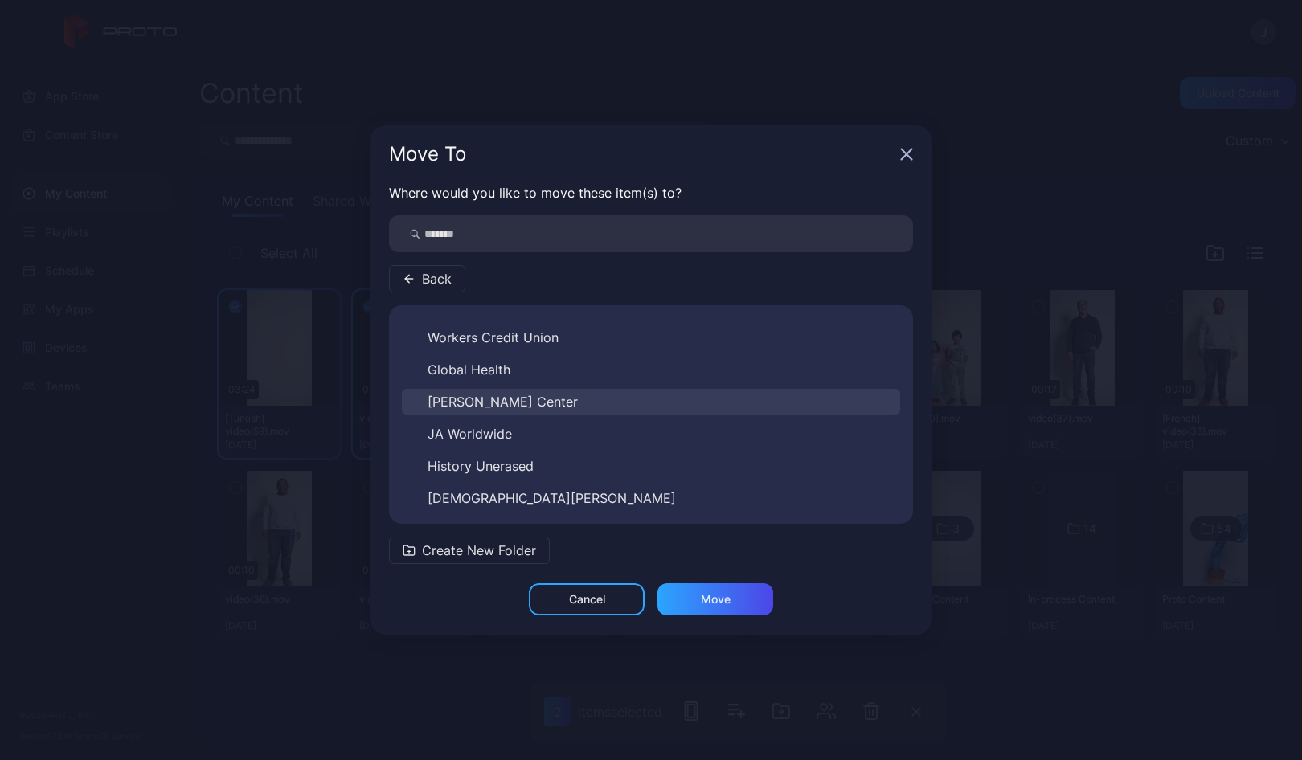
click at [517, 402] on span "[PERSON_NAME] Center" at bounding box center [502, 401] width 150 height 19
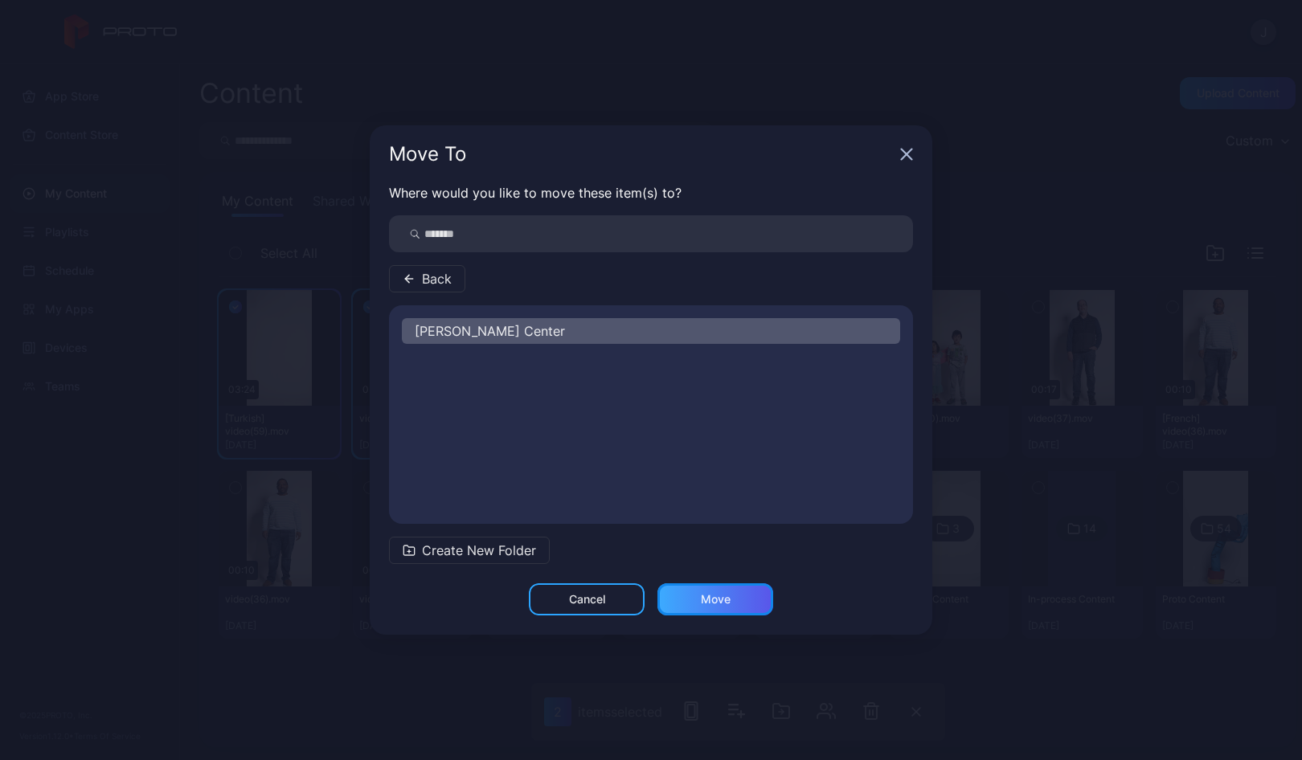
click at [726, 603] on div "Move" at bounding box center [716, 599] width 30 height 13
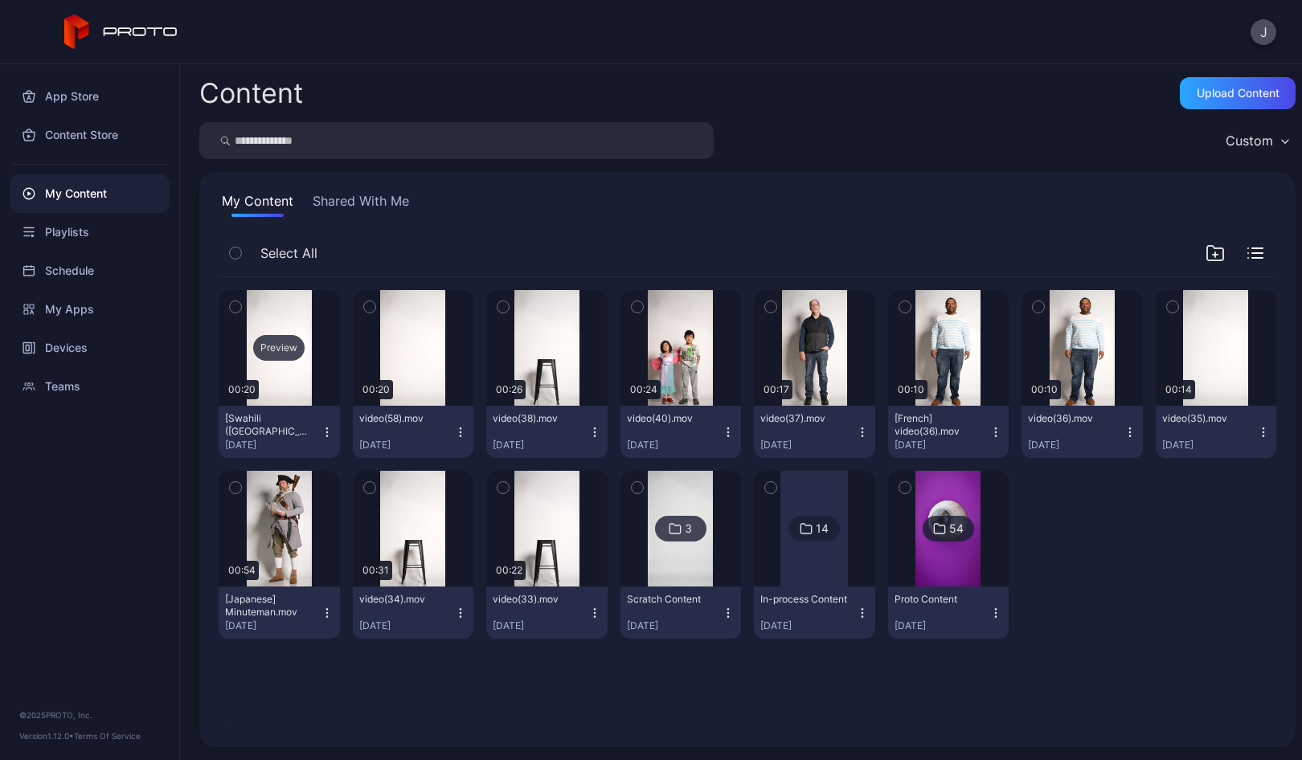
click at [278, 347] on div "Preview" at bounding box center [278, 348] width 51 height 26
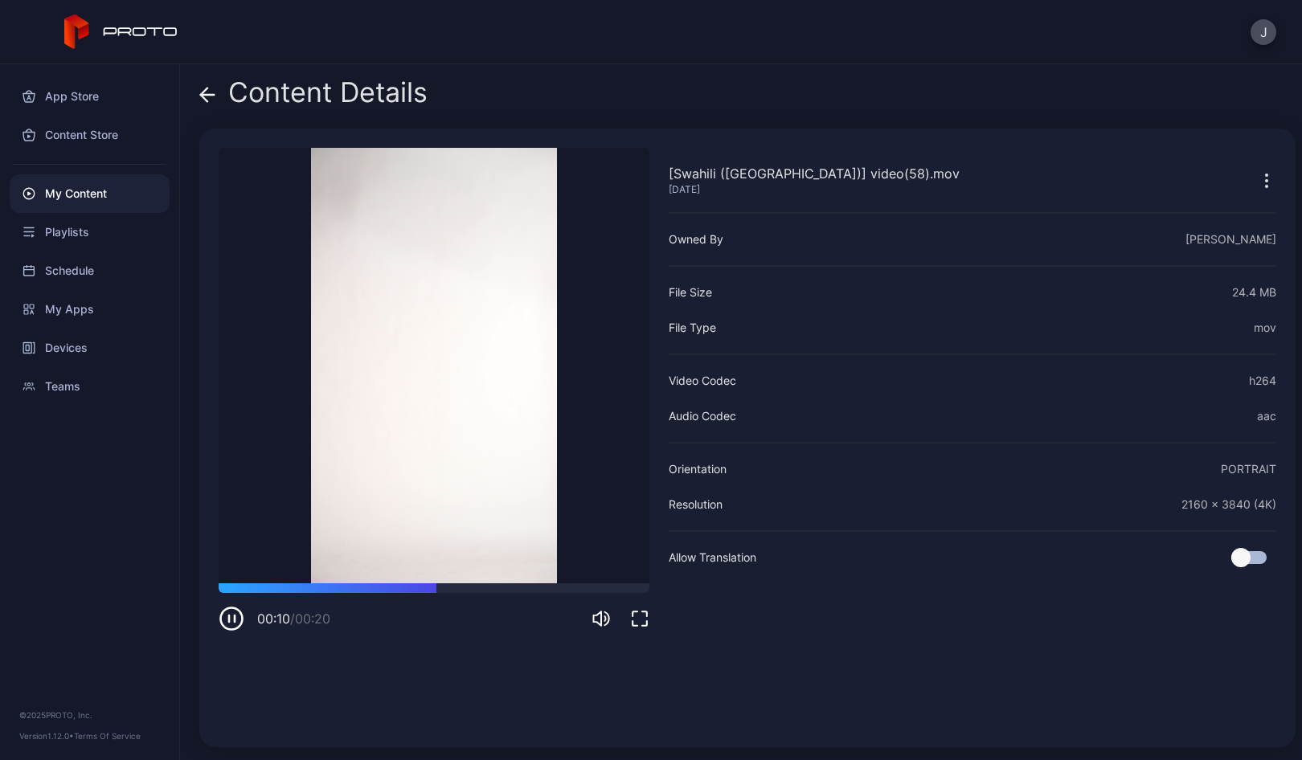
click at [206, 93] on icon at bounding box center [207, 95] width 16 height 16
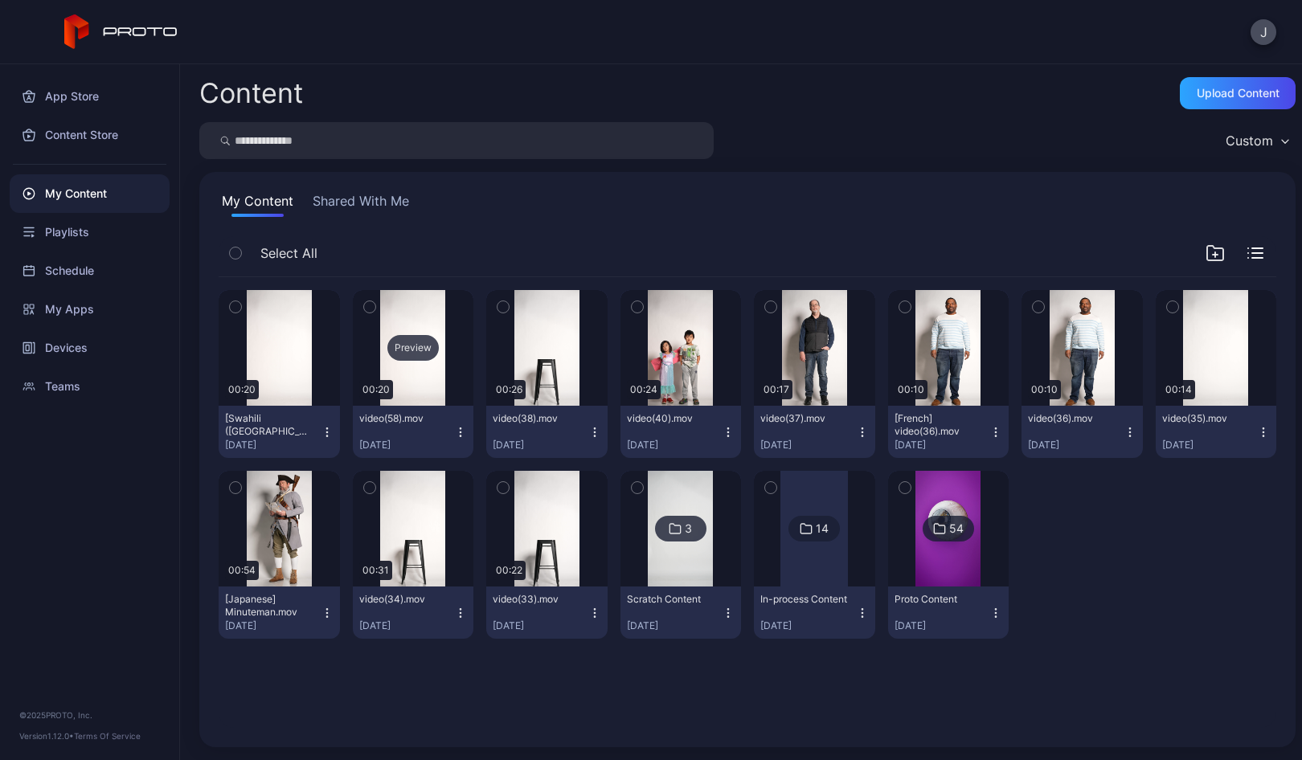
click at [407, 347] on div "Preview" at bounding box center [412, 348] width 51 height 26
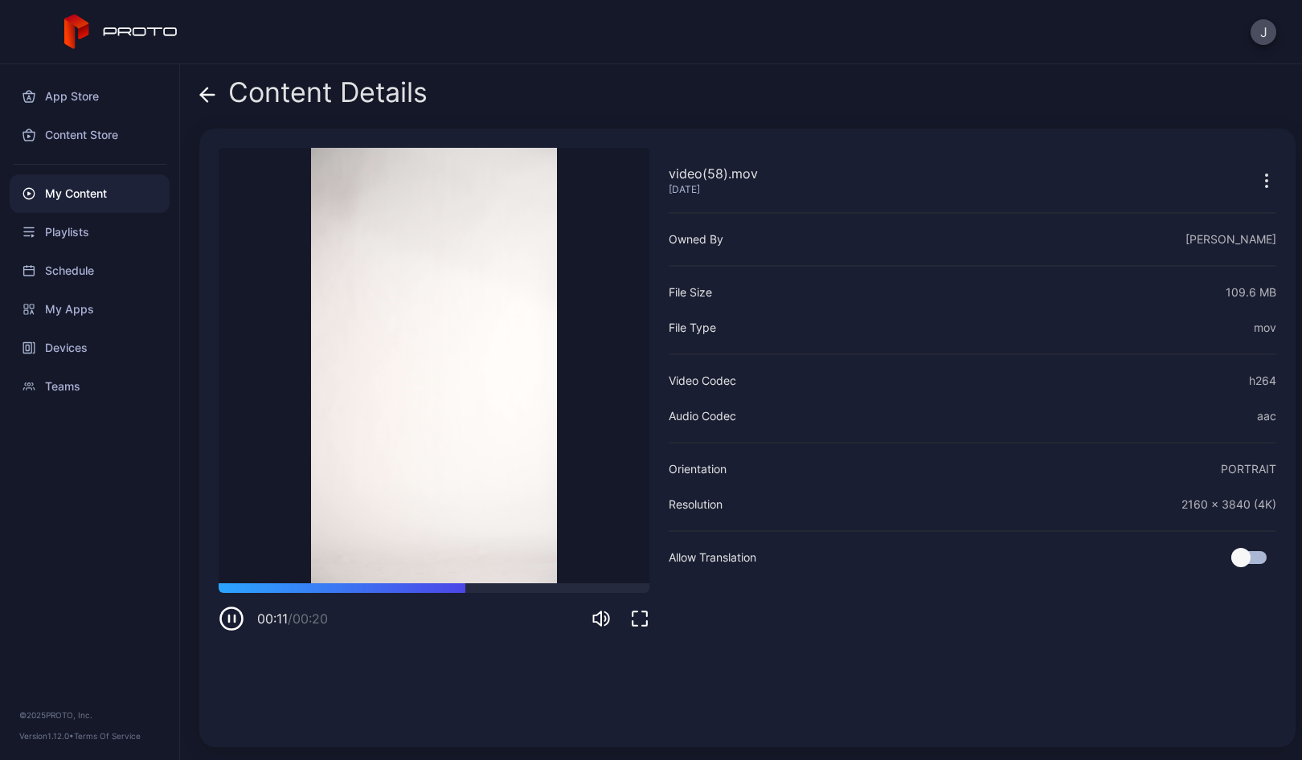
click at [211, 87] on icon at bounding box center [207, 95] width 16 height 16
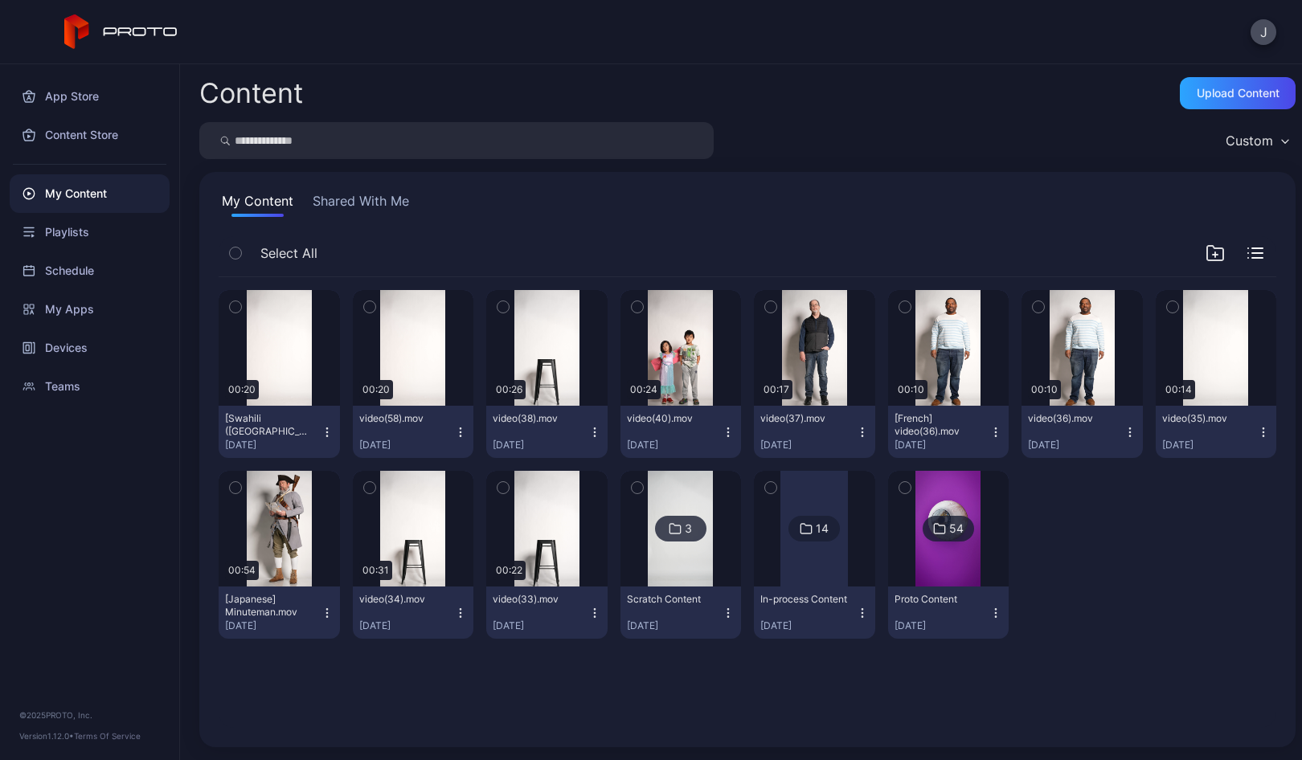
click at [237, 301] on icon "button" at bounding box center [235, 307] width 11 height 18
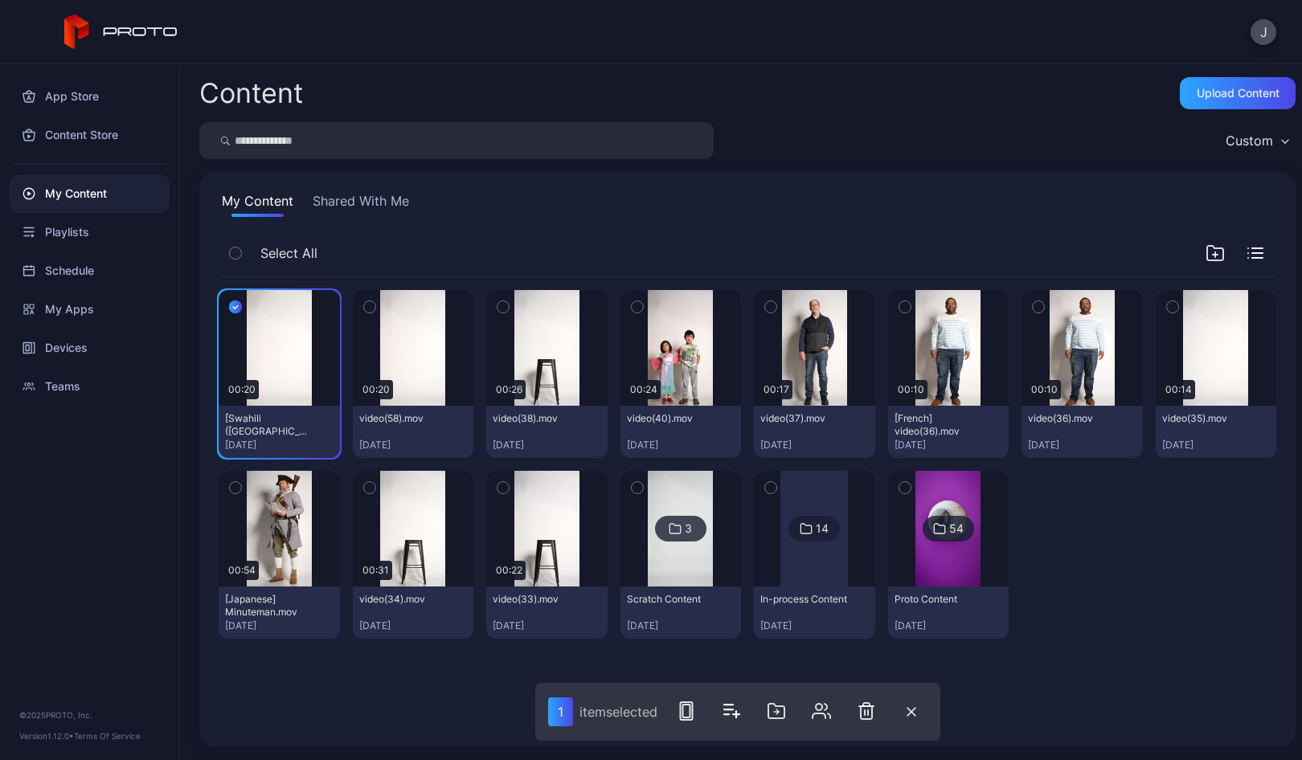
click at [368, 308] on icon "button" at bounding box center [369, 307] width 11 height 18
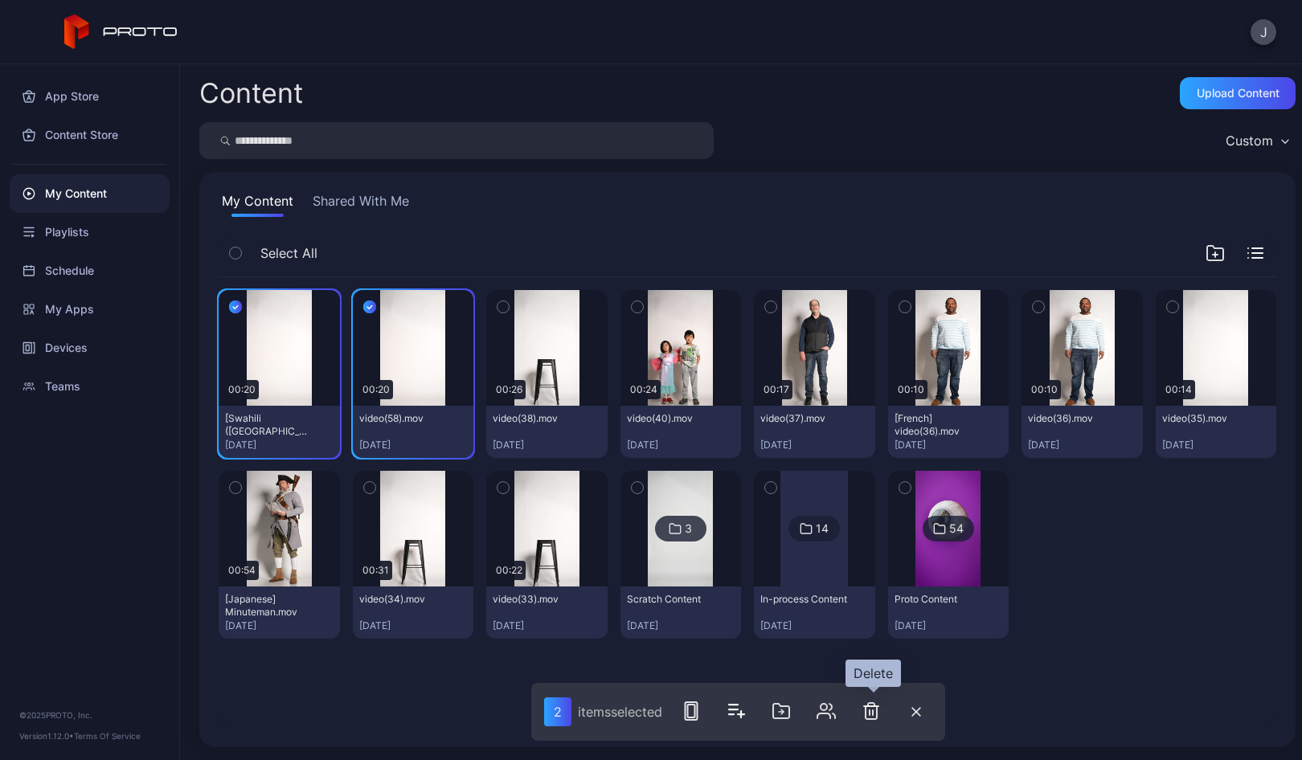
click at [877, 708] on icon "button" at bounding box center [870, 710] width 19 height 19
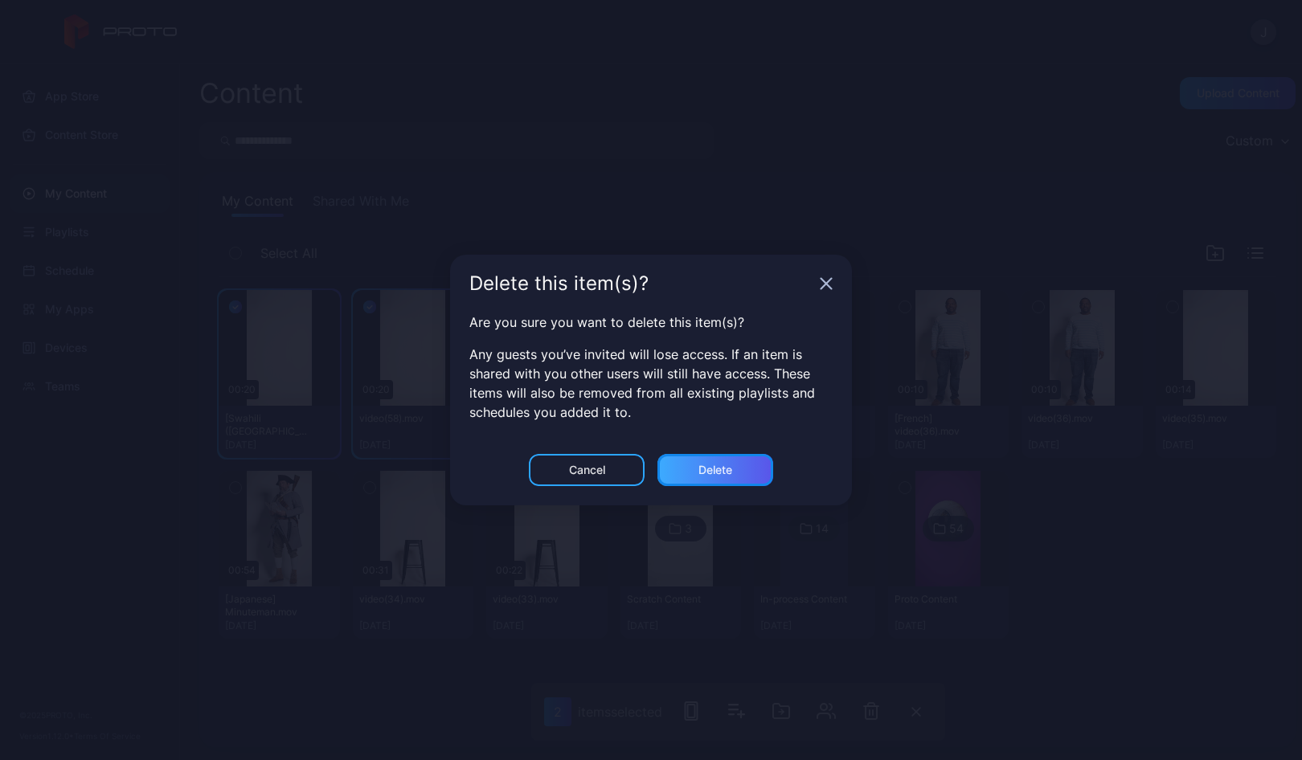
click at [722, 470] on div "Delete" at bounding box center [715, 470] width 34 height 13
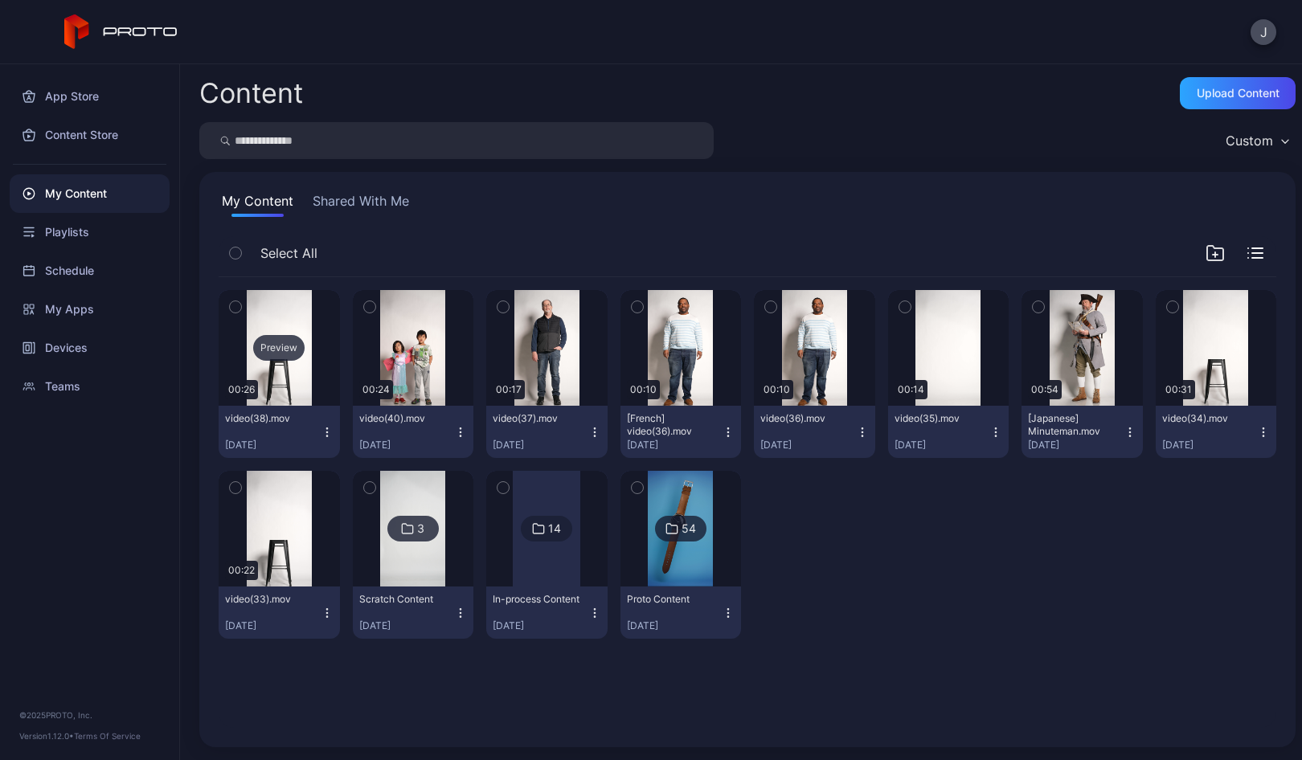
click at [280, 343] on div "Preview" at bounding box center [278, 348] width 51 height 26
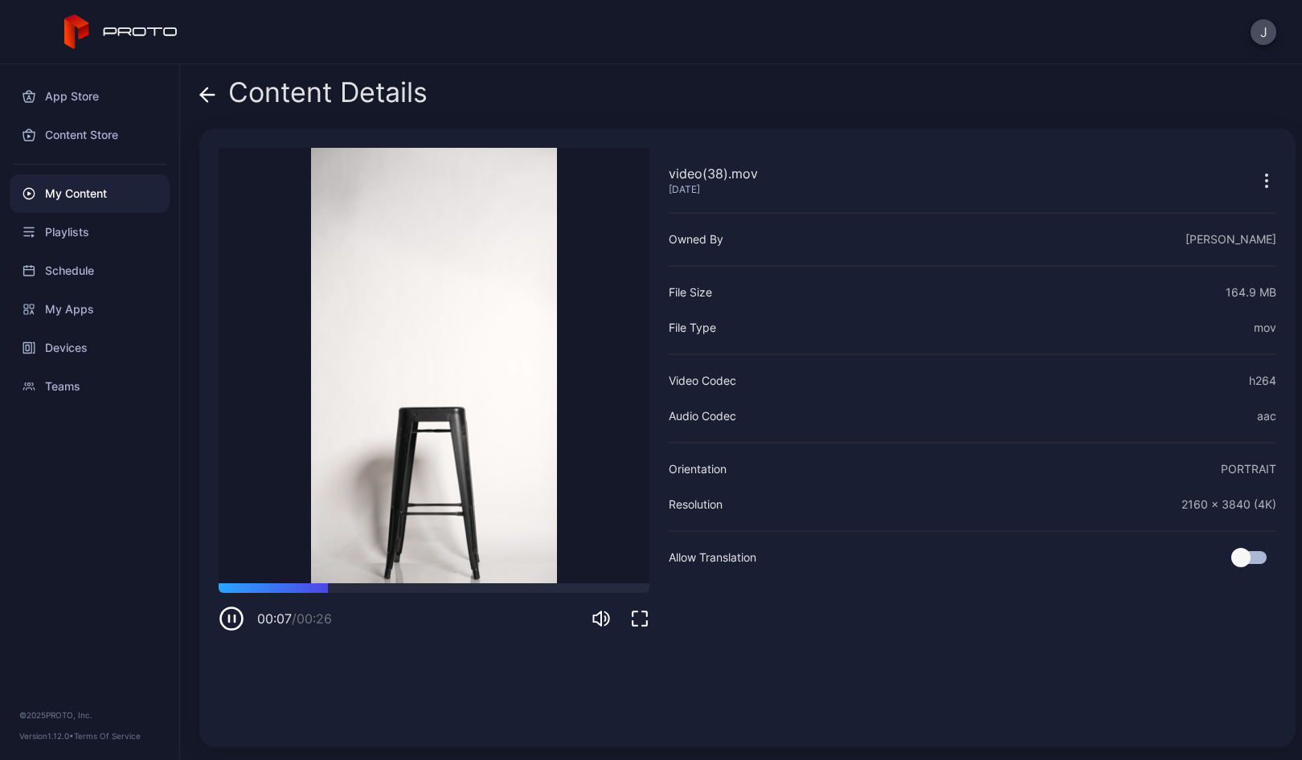
click at [211, 95] on icon at bounding box center [208, 95] width 14 height 0
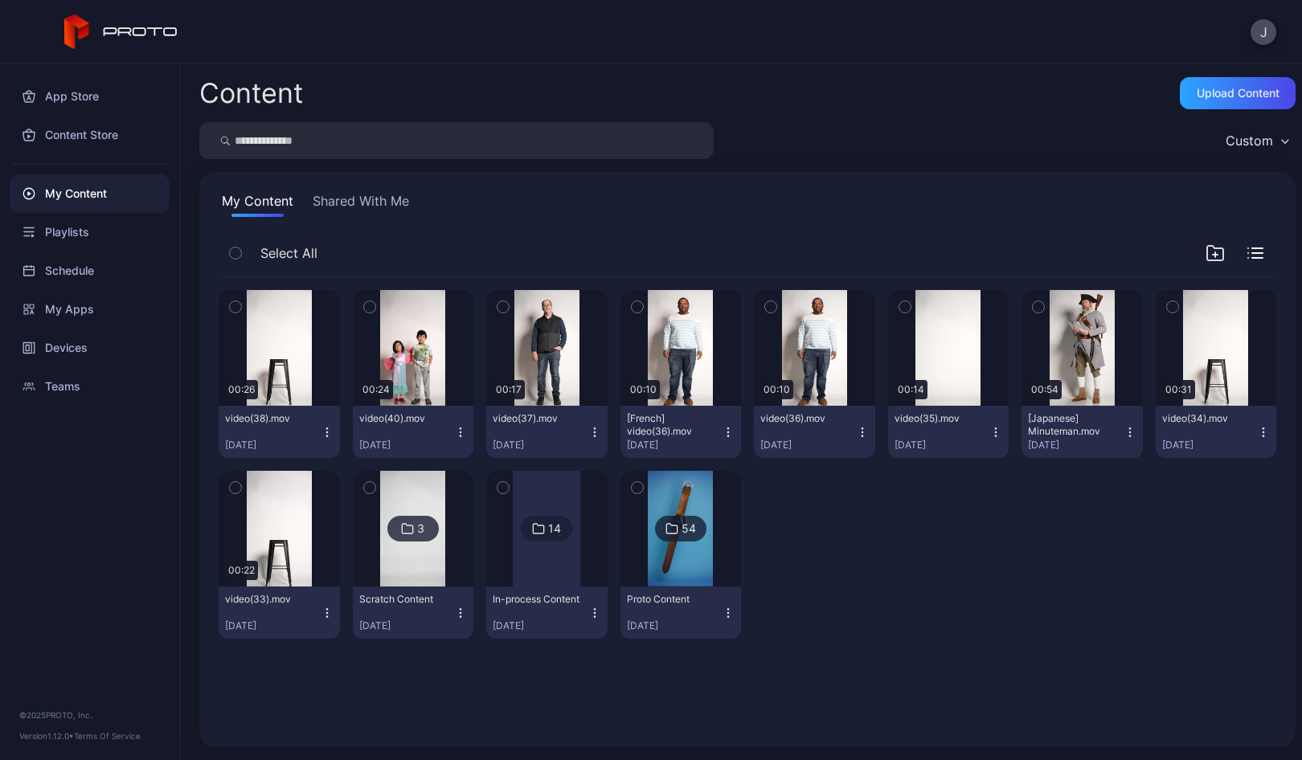
click at [326, 435] on icon "button" at bounding box center [326, 435] width 1 height 1
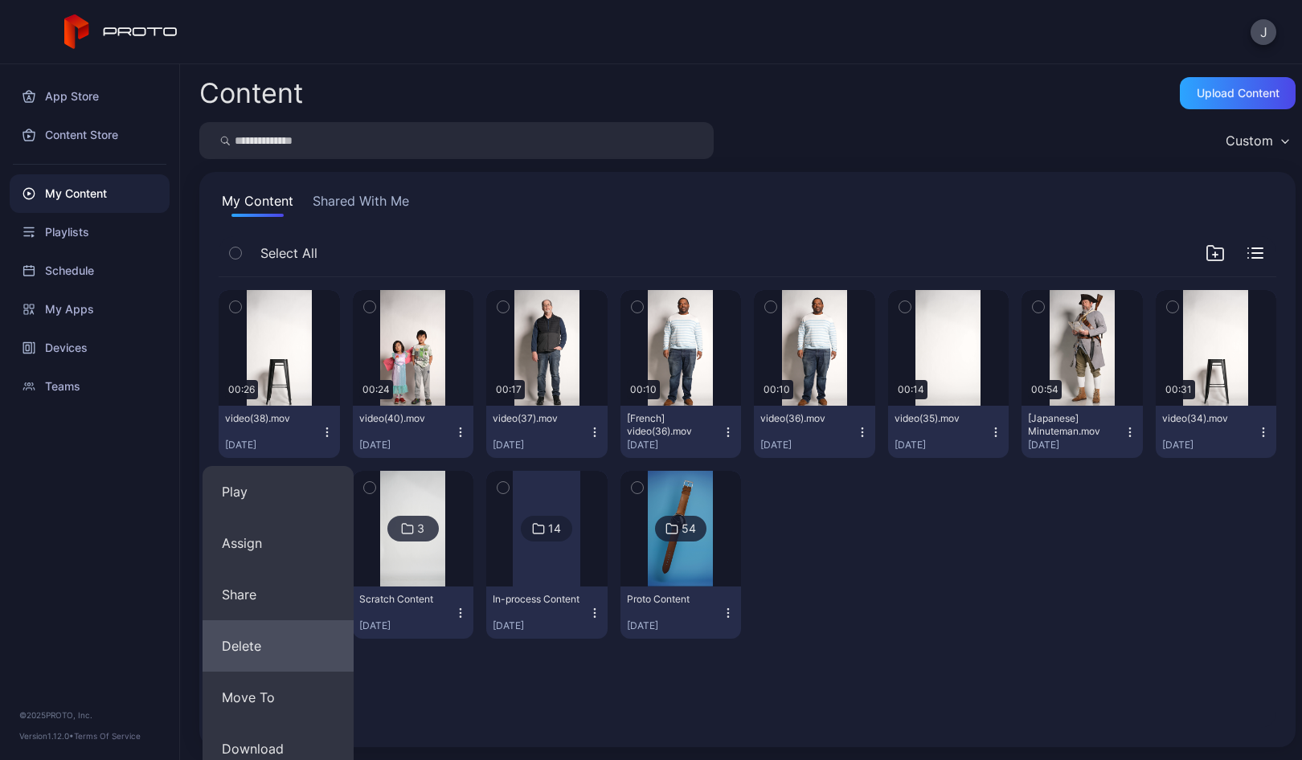
click at [282, 639] on button "Delete" at bounding box center [277, 645] width 151 height 51
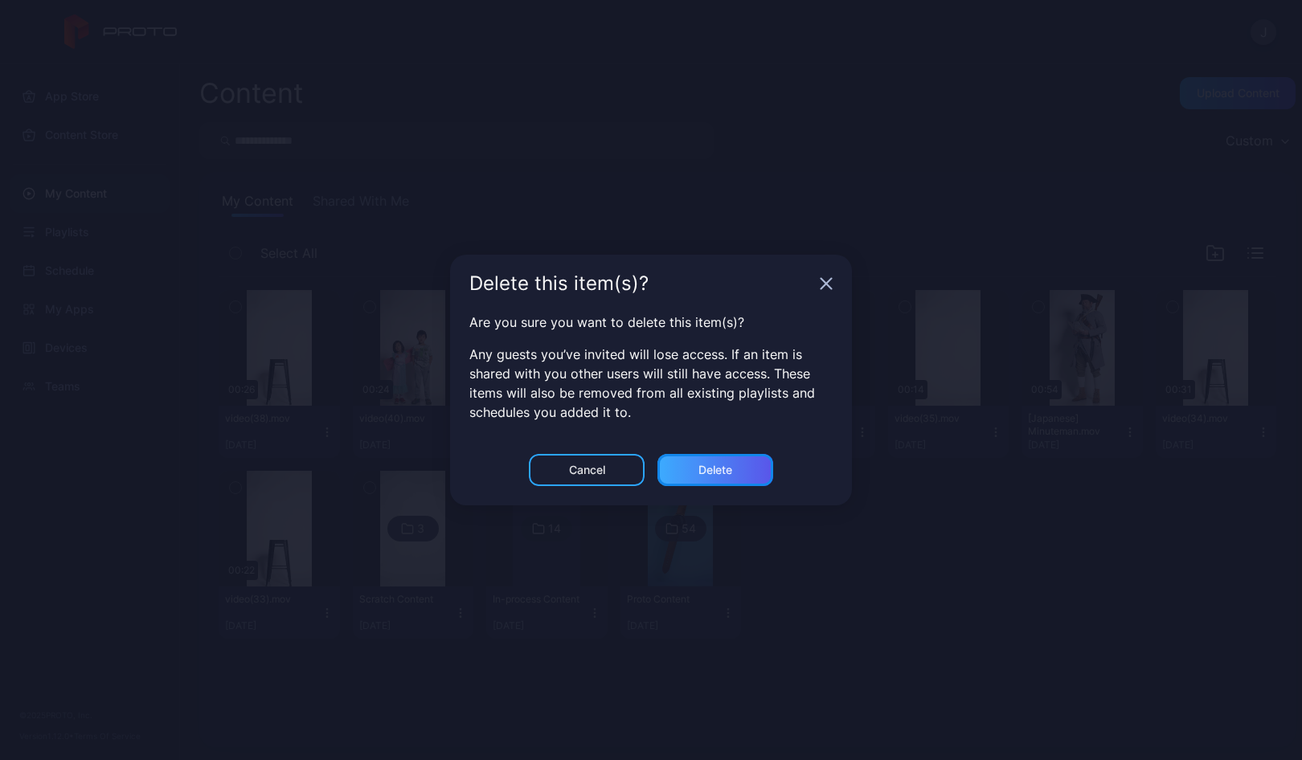
click at [714, 471] on div "Delete" at bounding box center [715, 470] width 34 height 13
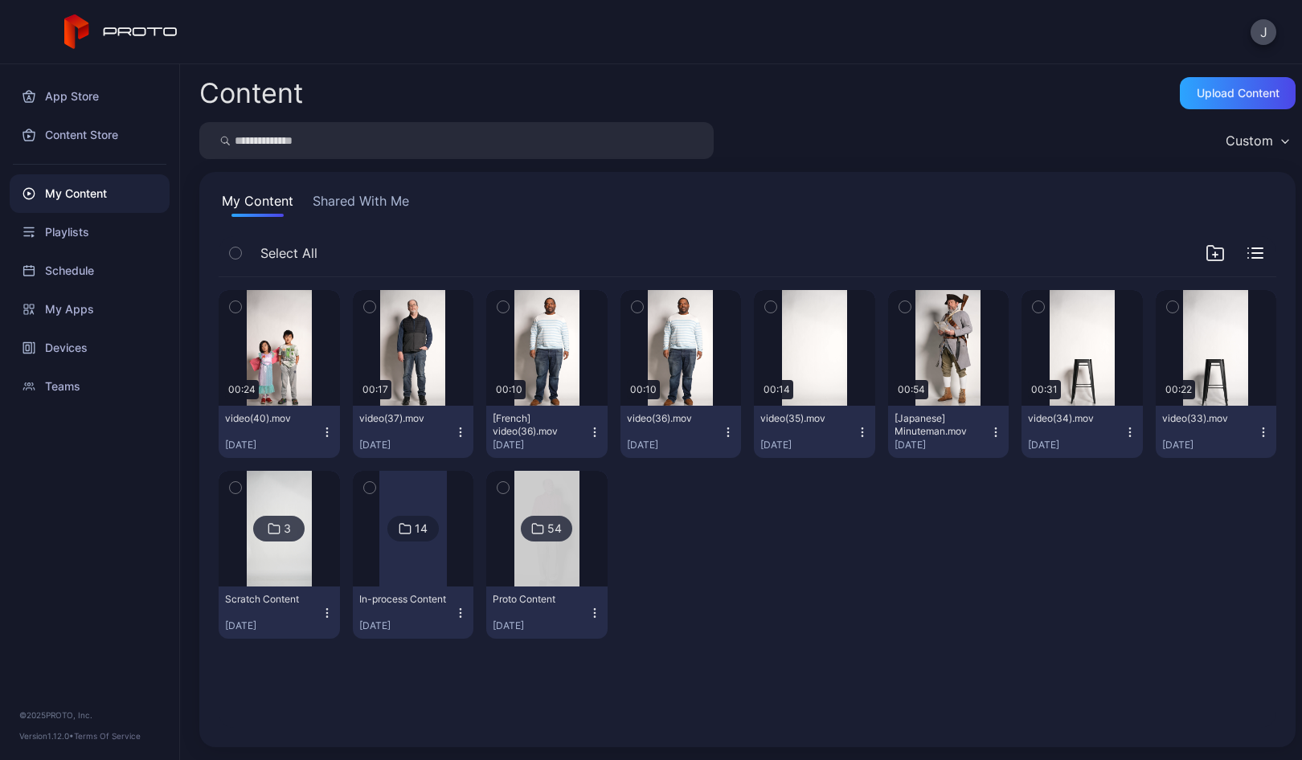
click at [237, 308] on icon "button" at bounding box center [235, 307] width 11 height 18
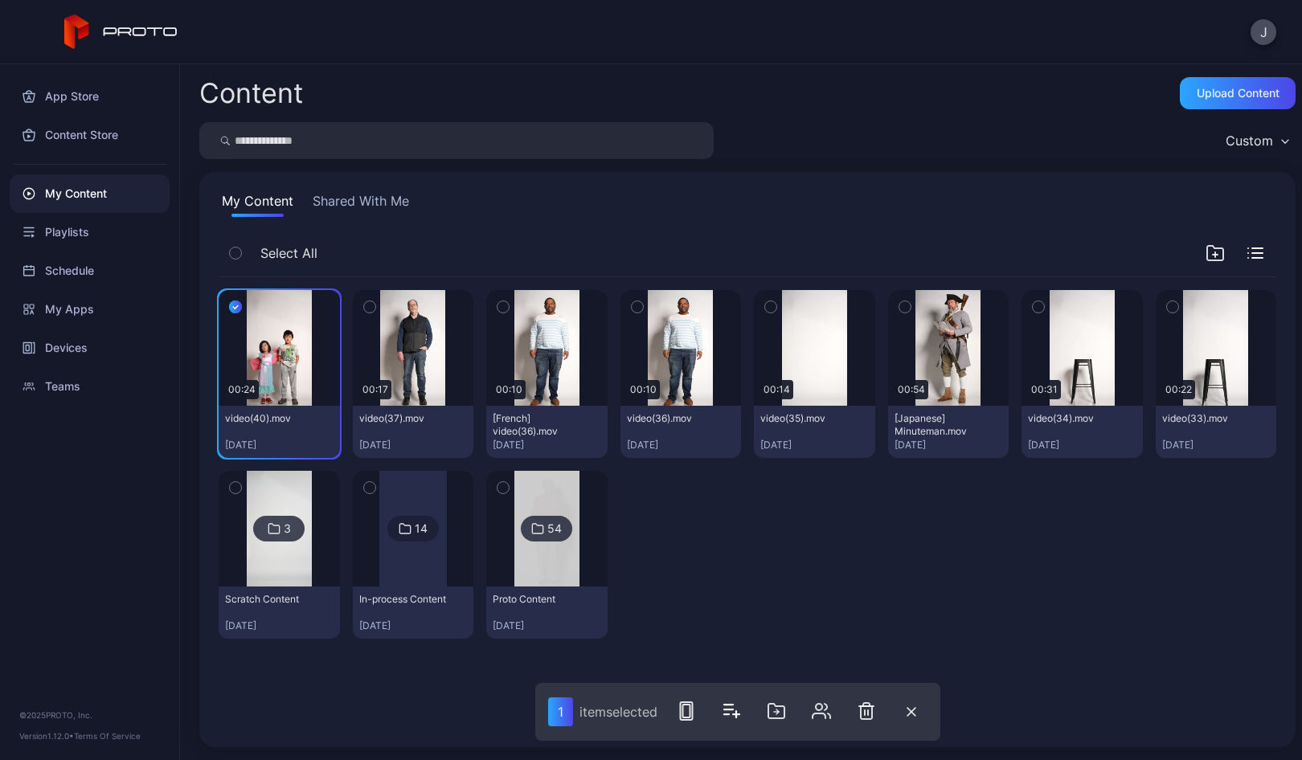
click at [367, 308] on icon "button" at bounding box center [369, 307] width 4 height 2
click at [503, 303] on icon "button" at bounding box center [502, 307] width 11 height 18
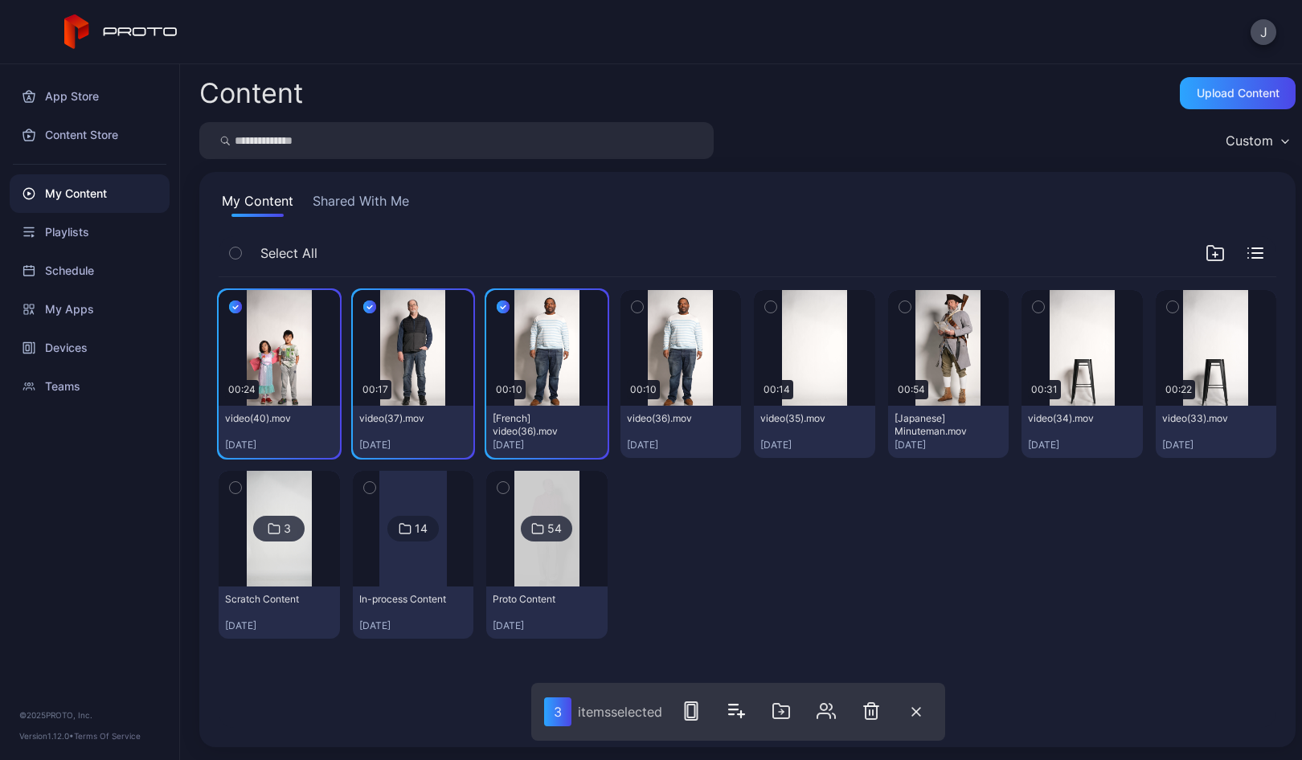
click at [635, 306] on icon "button" at bounding box center [637, 307] width 4 height 2
click at [783, 709] on icon "button" at bounding box center [782, 711] width 2 height 5
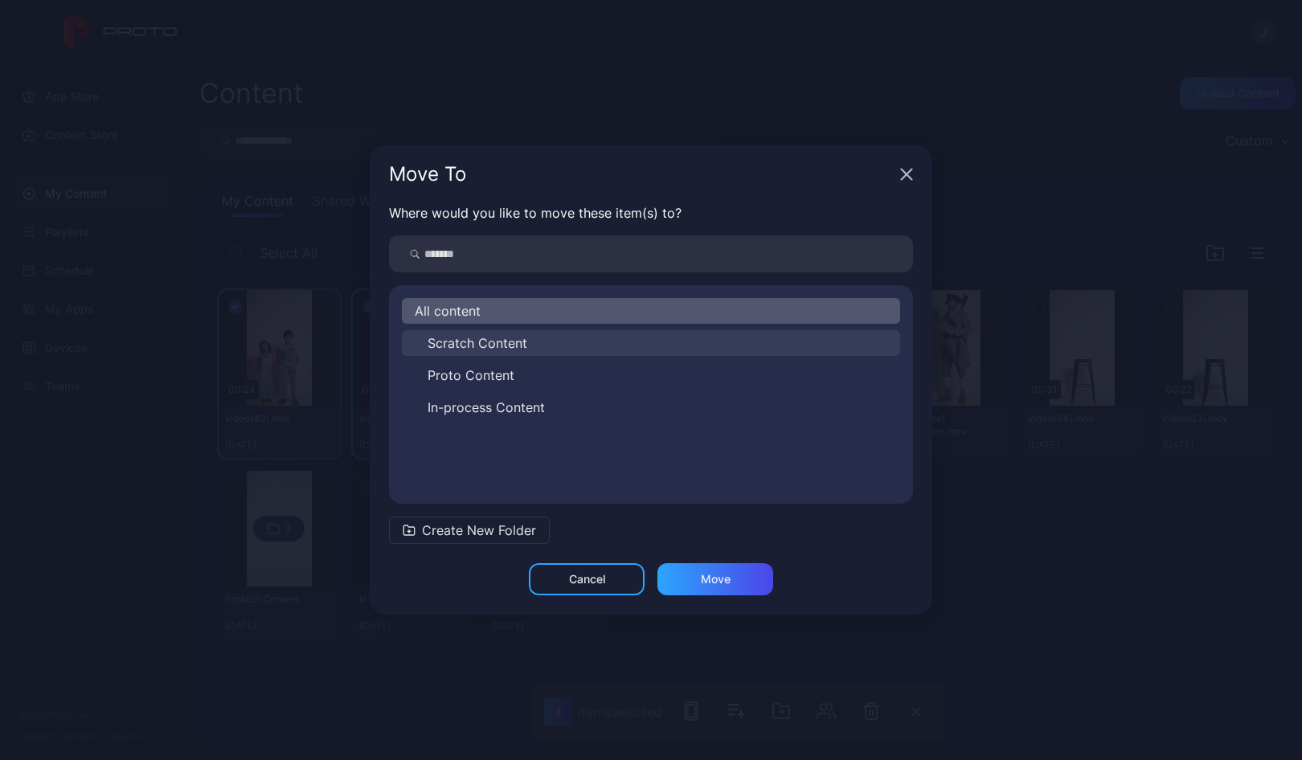
click at [445, 342] on span "Scratch Content" at bounding box center [477, 342] width 100 height 19
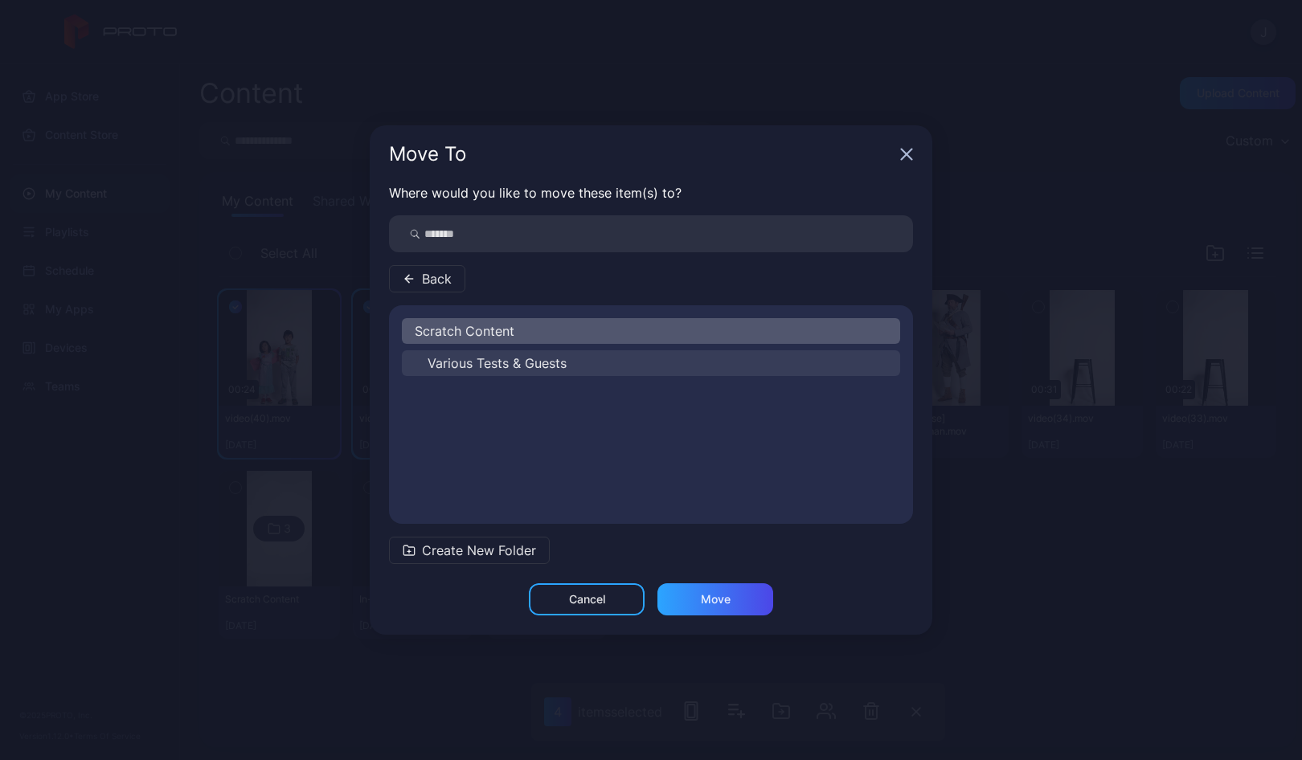
click at [478, 359] on span "Various Tests & Guests" at bounding box center [496, 363] width 139 height 19
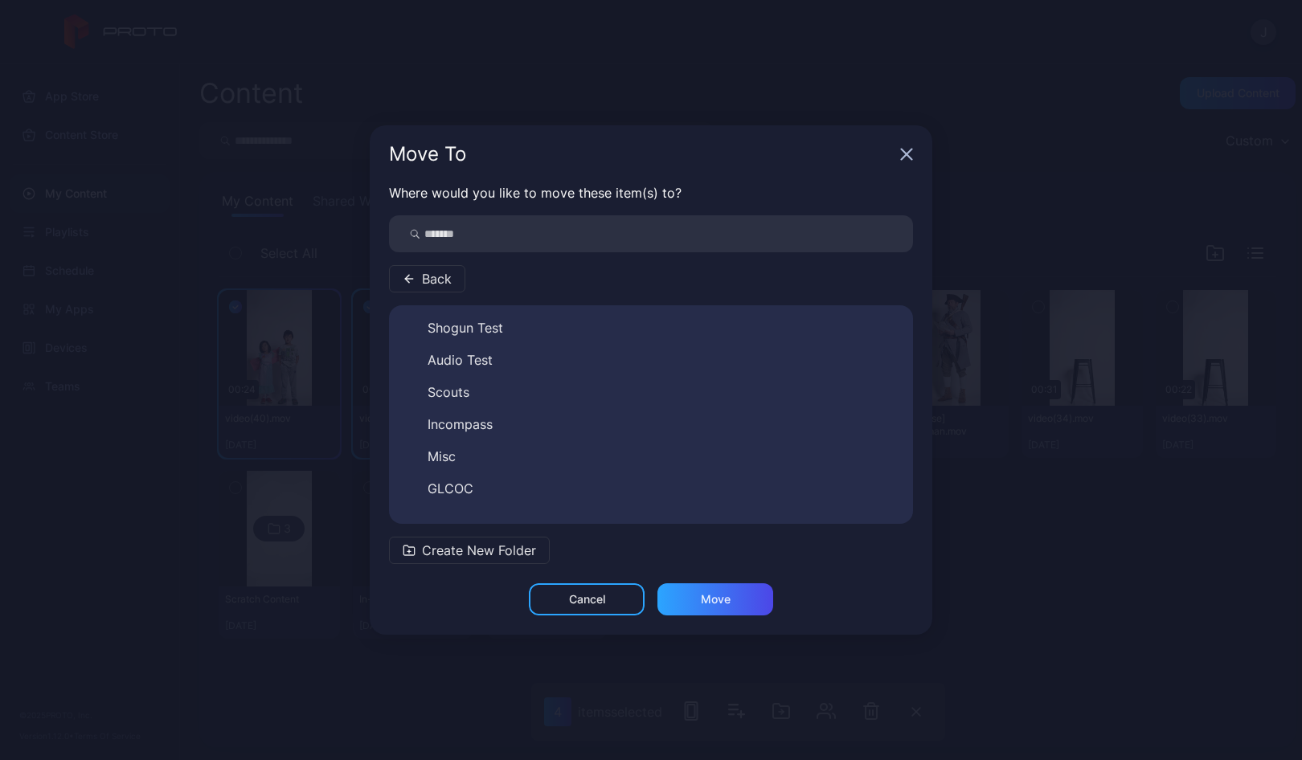
scroll to position [122, 0]
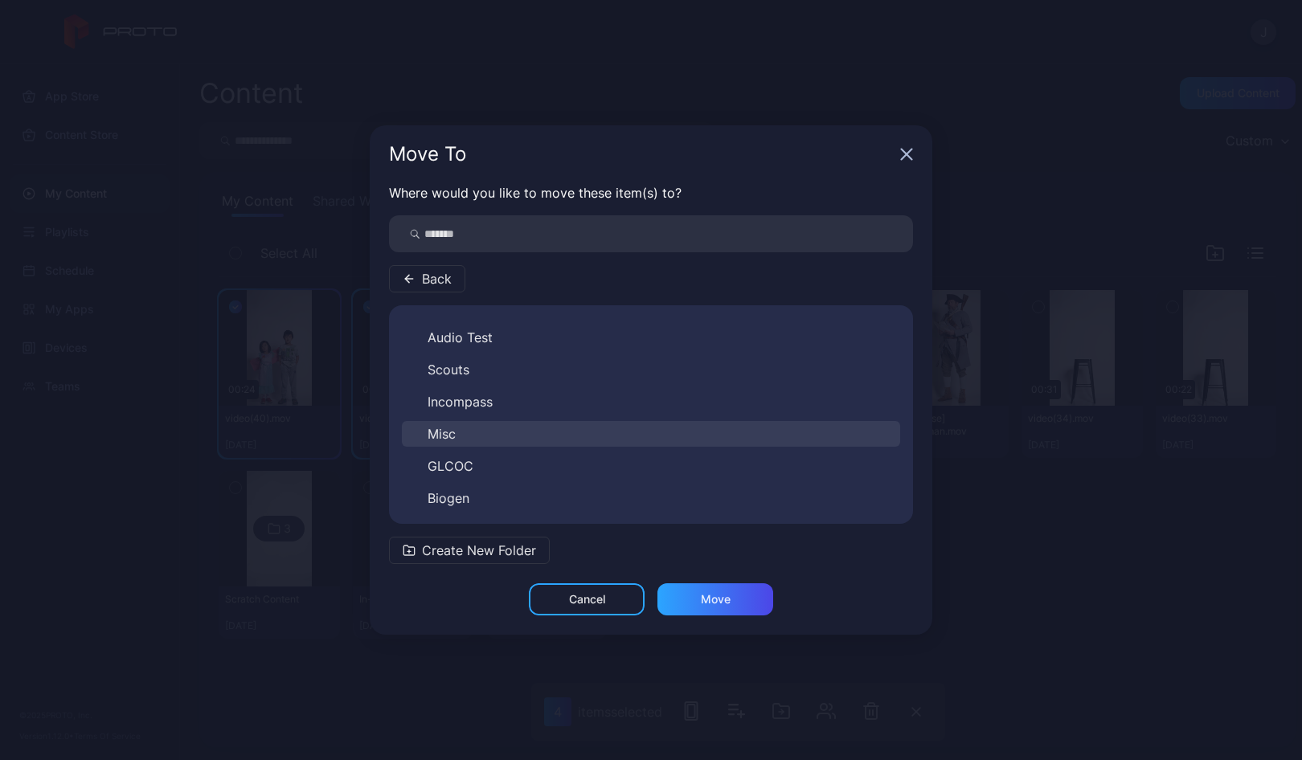
click at [435, 432] on span "Misc" at bounding box center [441, 433] width 28 height 19
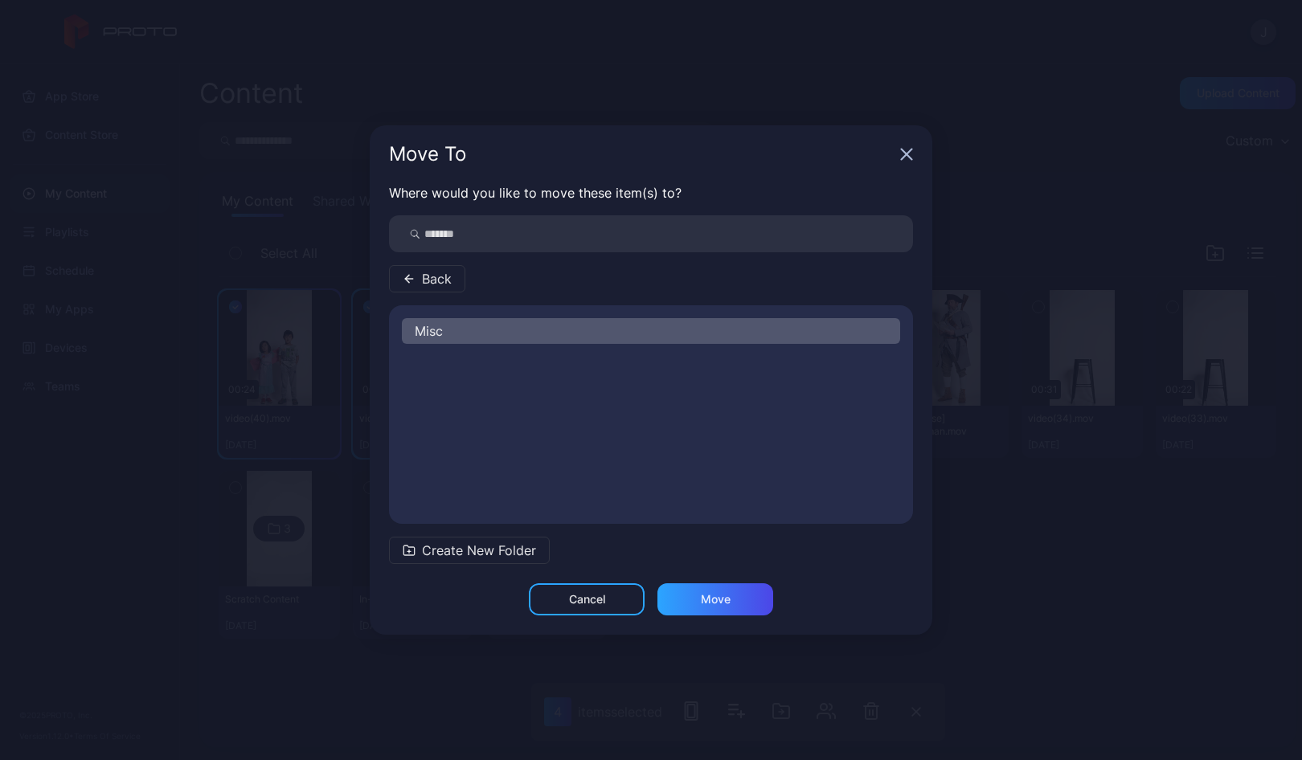
scroll to position [0, 0]
click at [704, 596] on div "Move" at bounding box center [716, 599] width 30 height 13
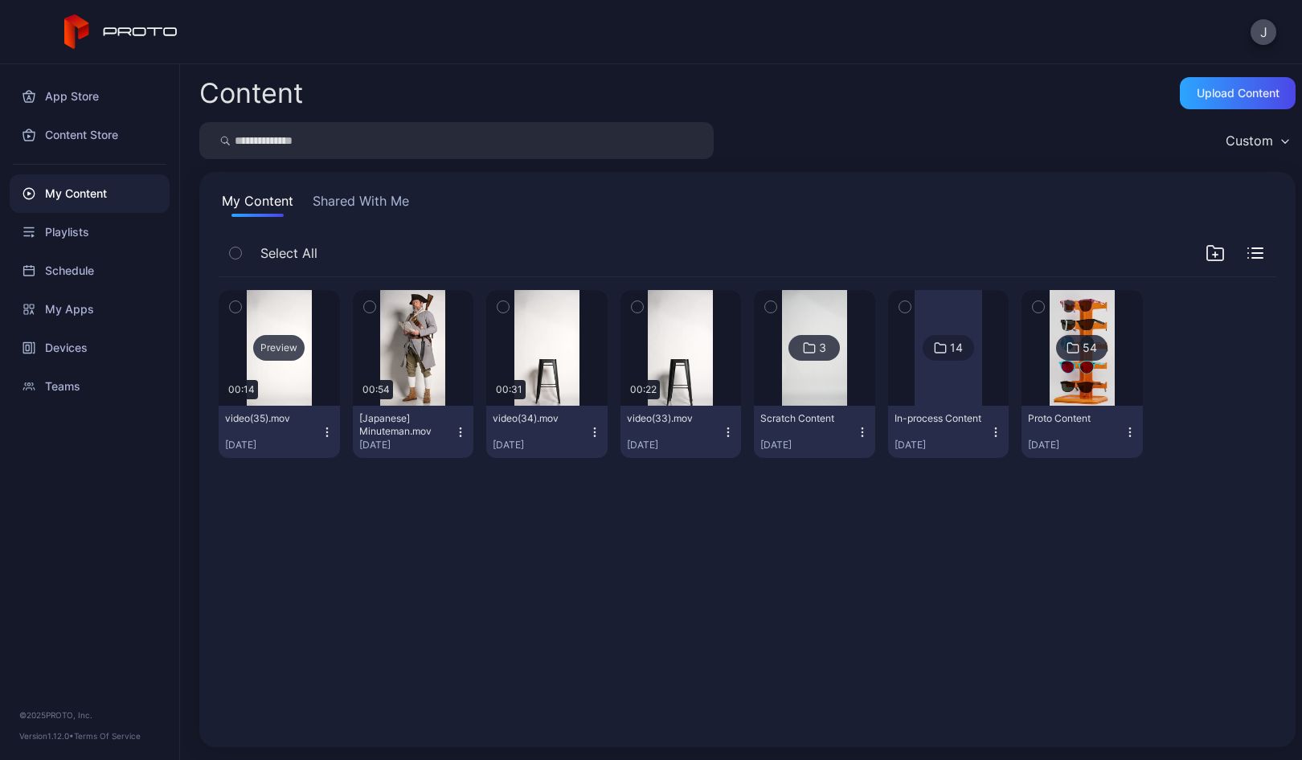
click at [275, 345] on div "Preview" at bounding box center [278, 348] width 51 height 26
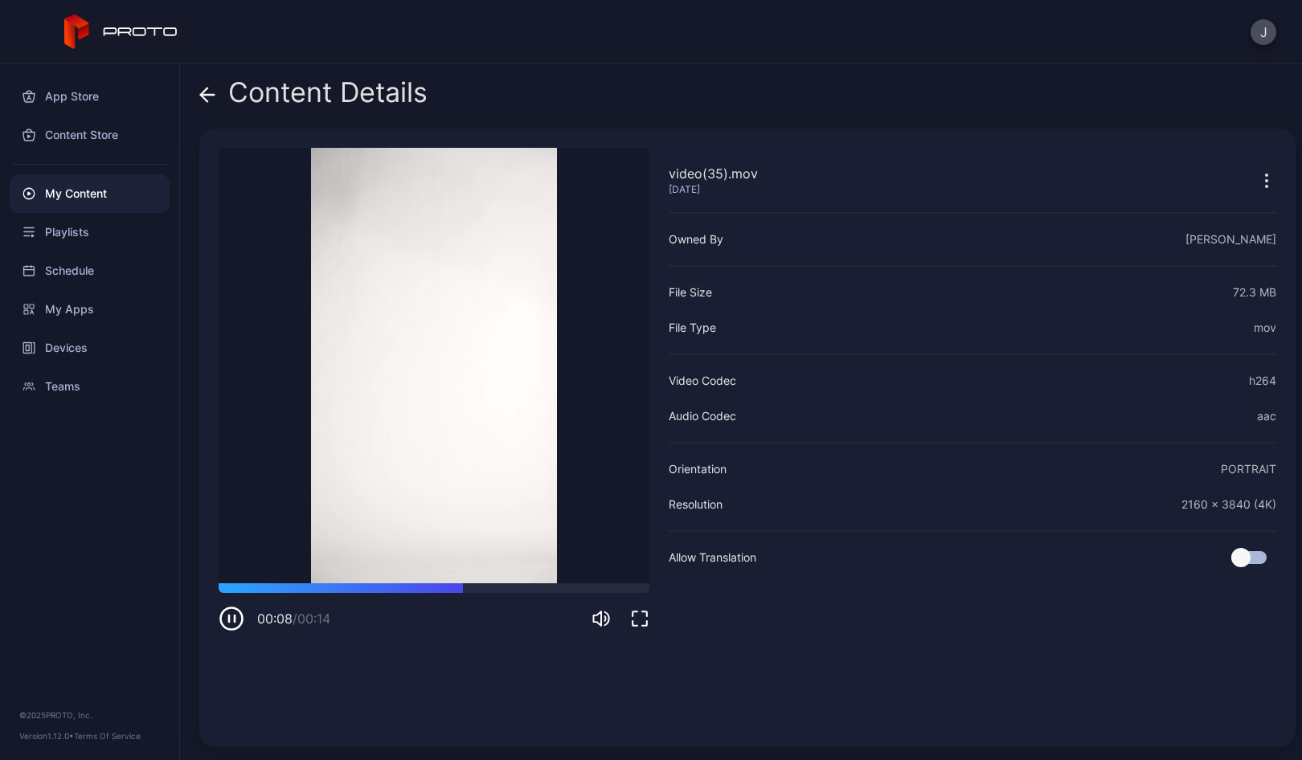
click at [209, 95] on icon at bounding box center [208, 95] width 14 height 0
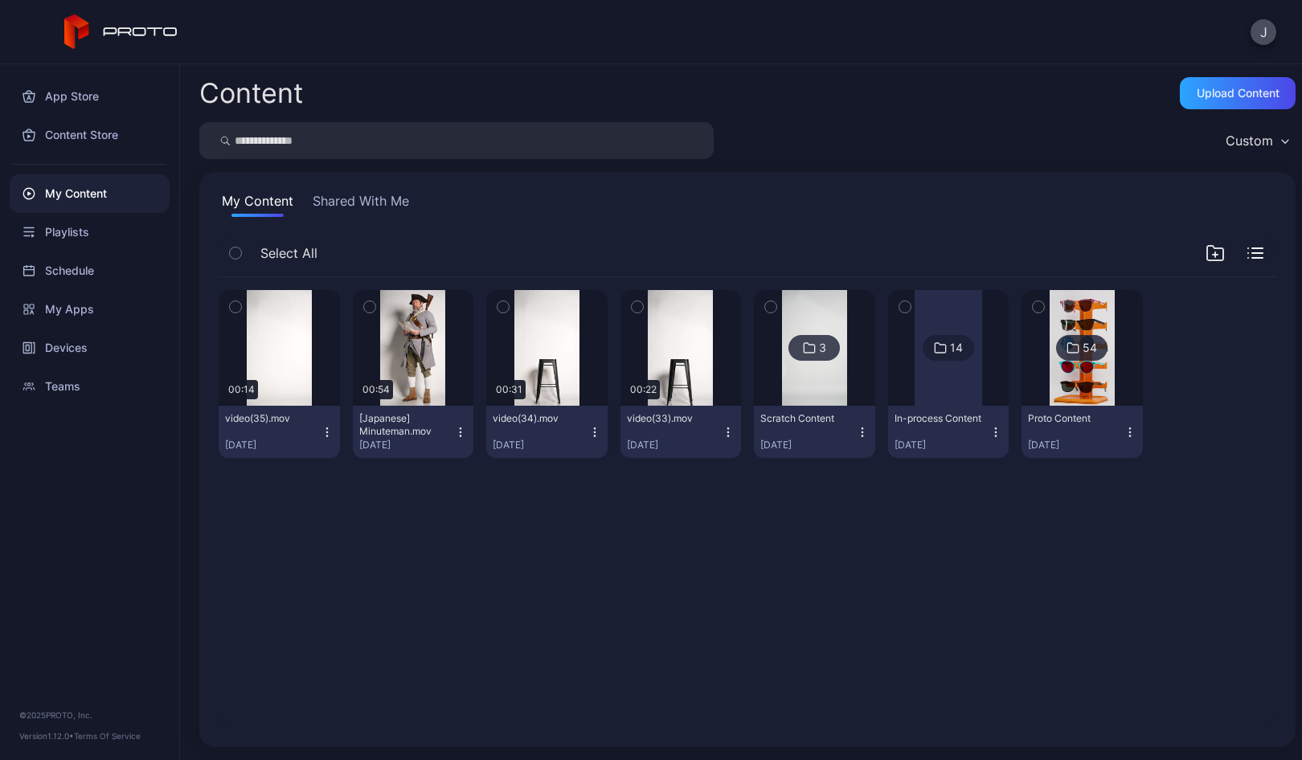
click at [326, 428] on icon "button" at bounding box center [326, 427] width 1 height 1
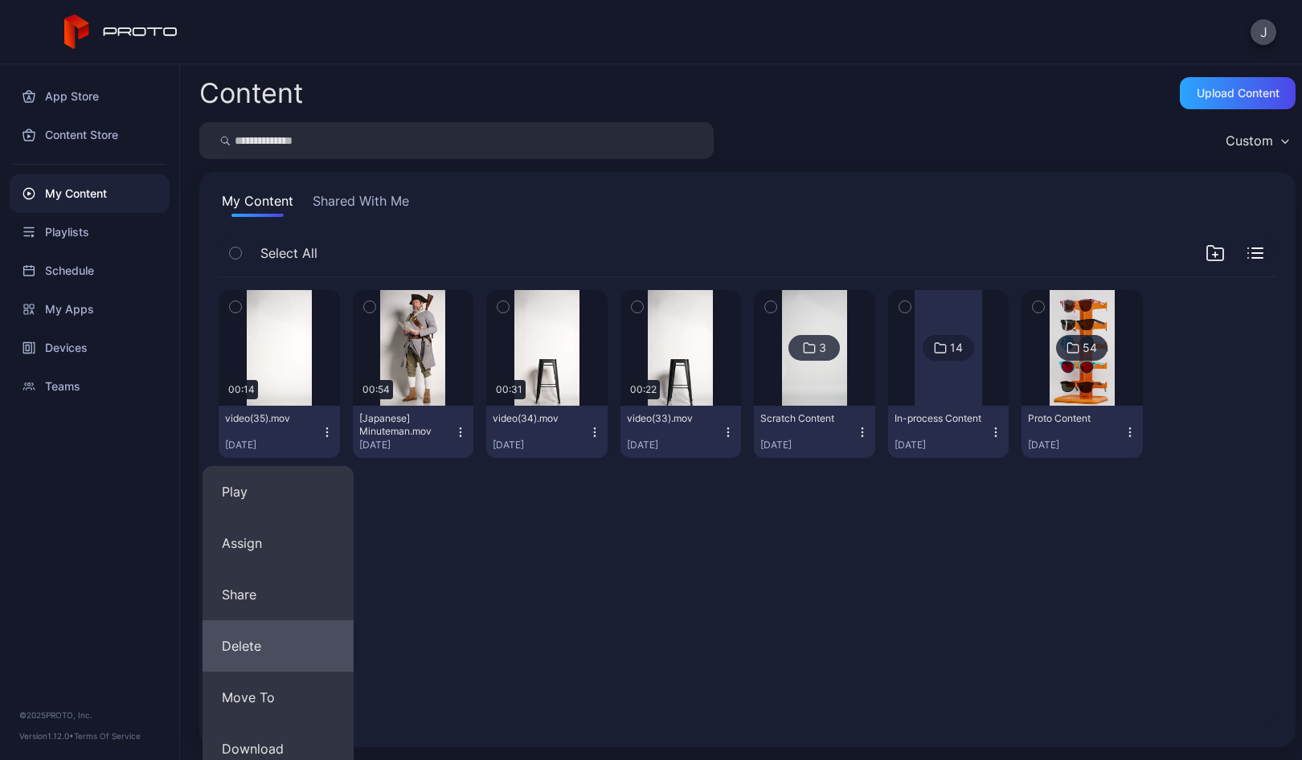
click at [256, 647] on button "Delete" at bounding box center [277, 645] width 151 height 51
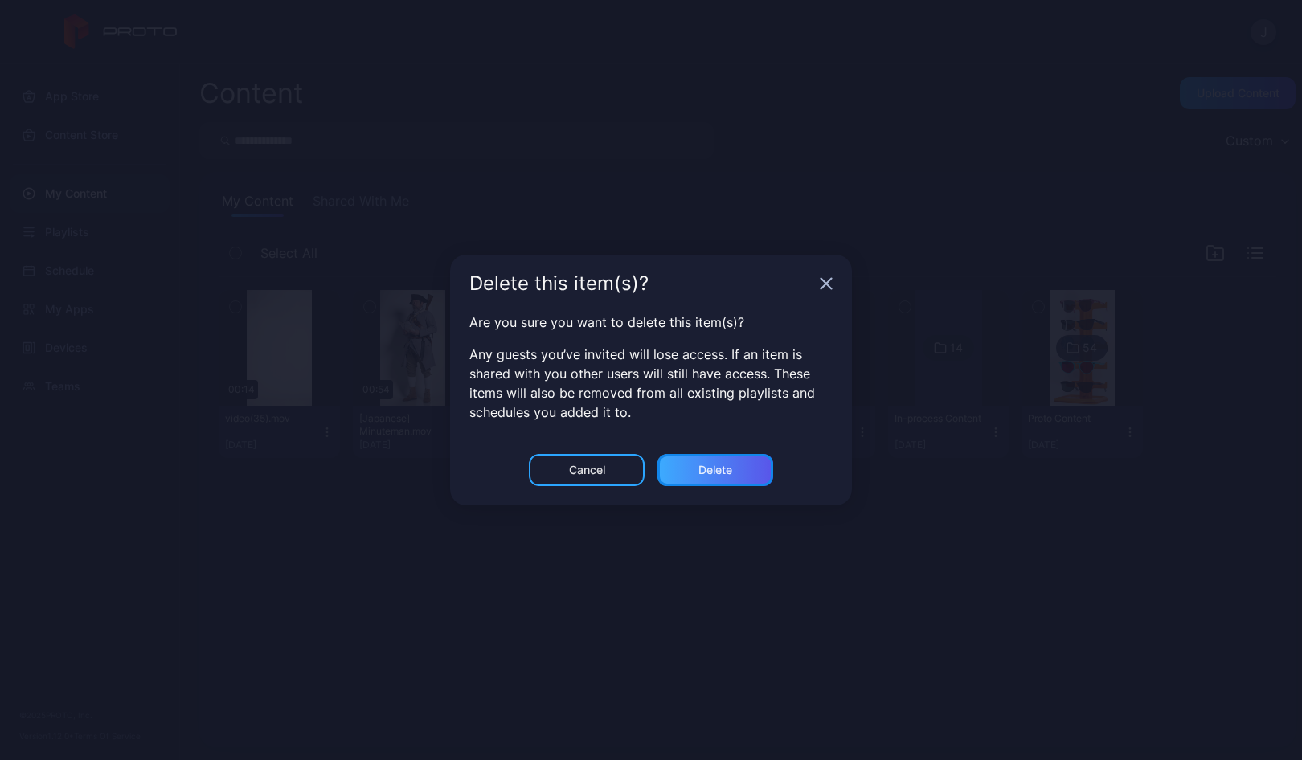
click at [732, 461] on div "Delete" at bounding box center [715, 470] width 116 height 32
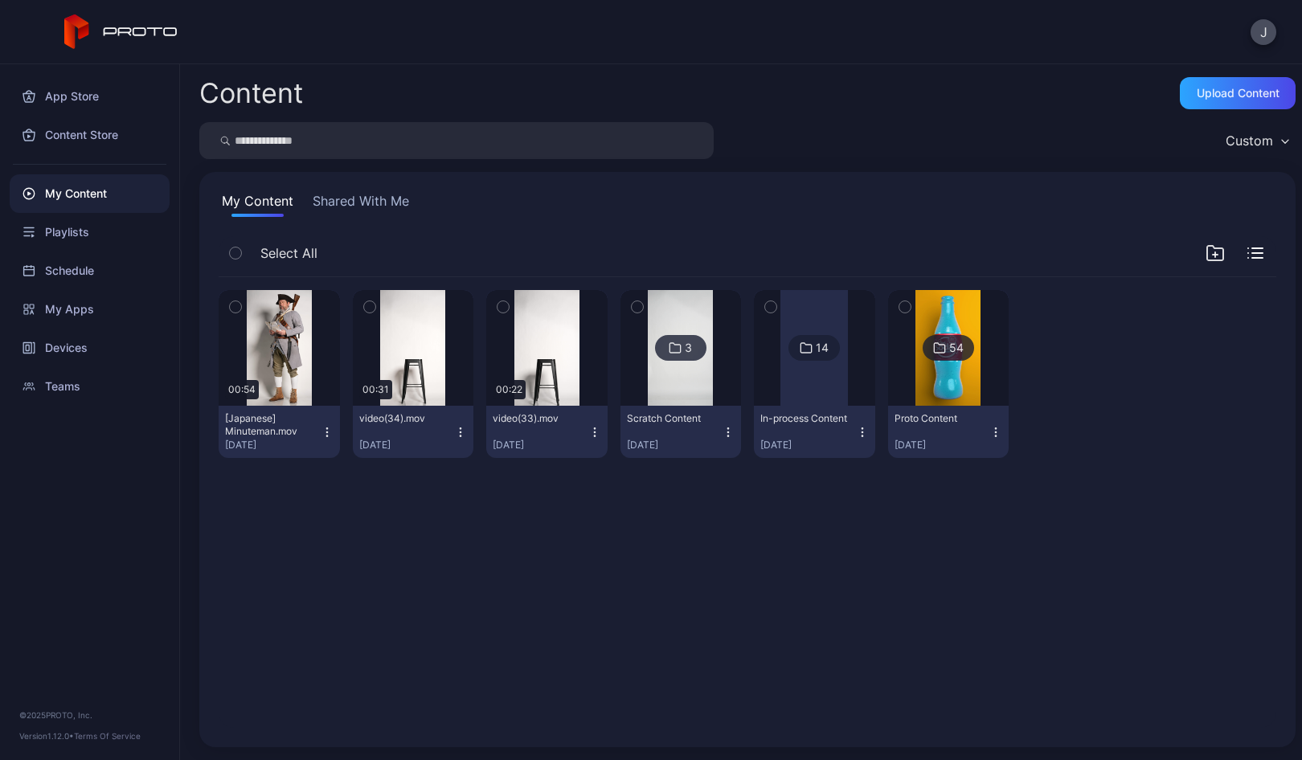
click at [238, 308] on icon "button" at bounding box center [235, 307] width 11 height 18
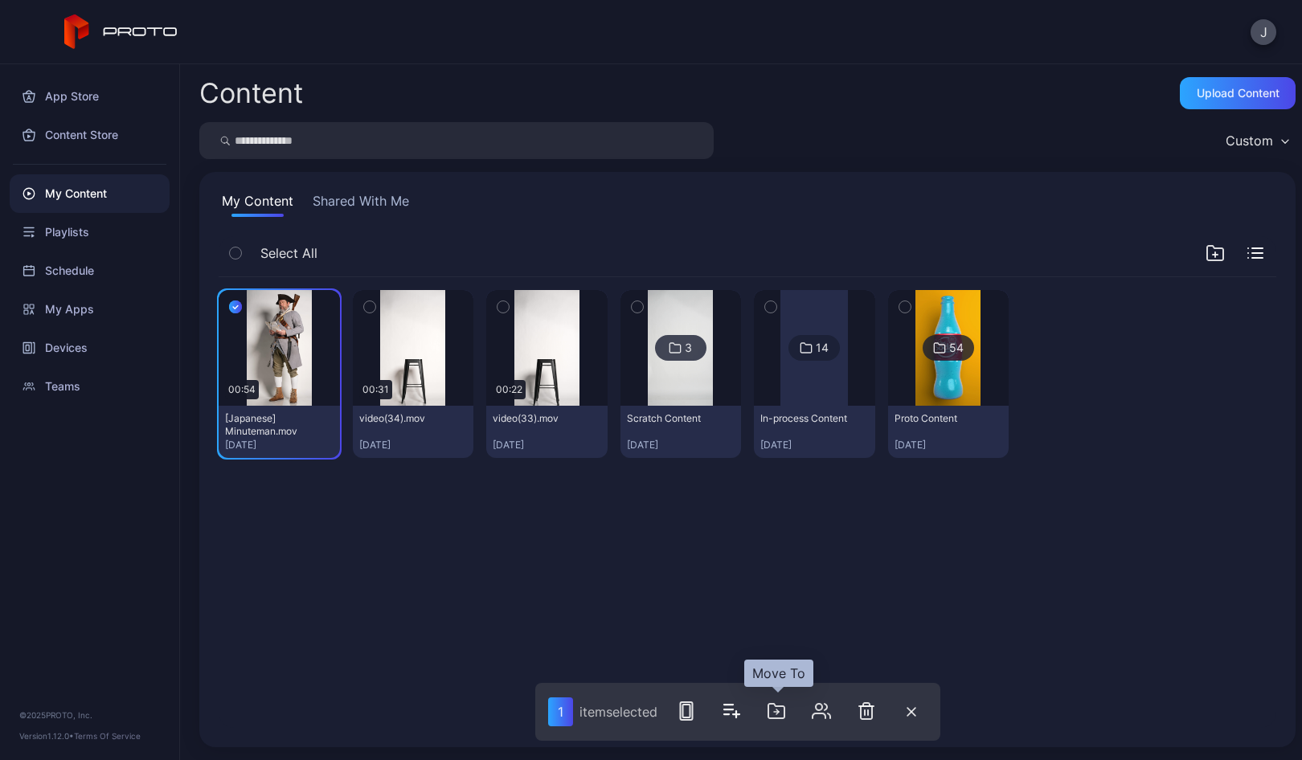
click at [785, 710] on icon "button" at bounding box center [776, 710] width 19 height 19
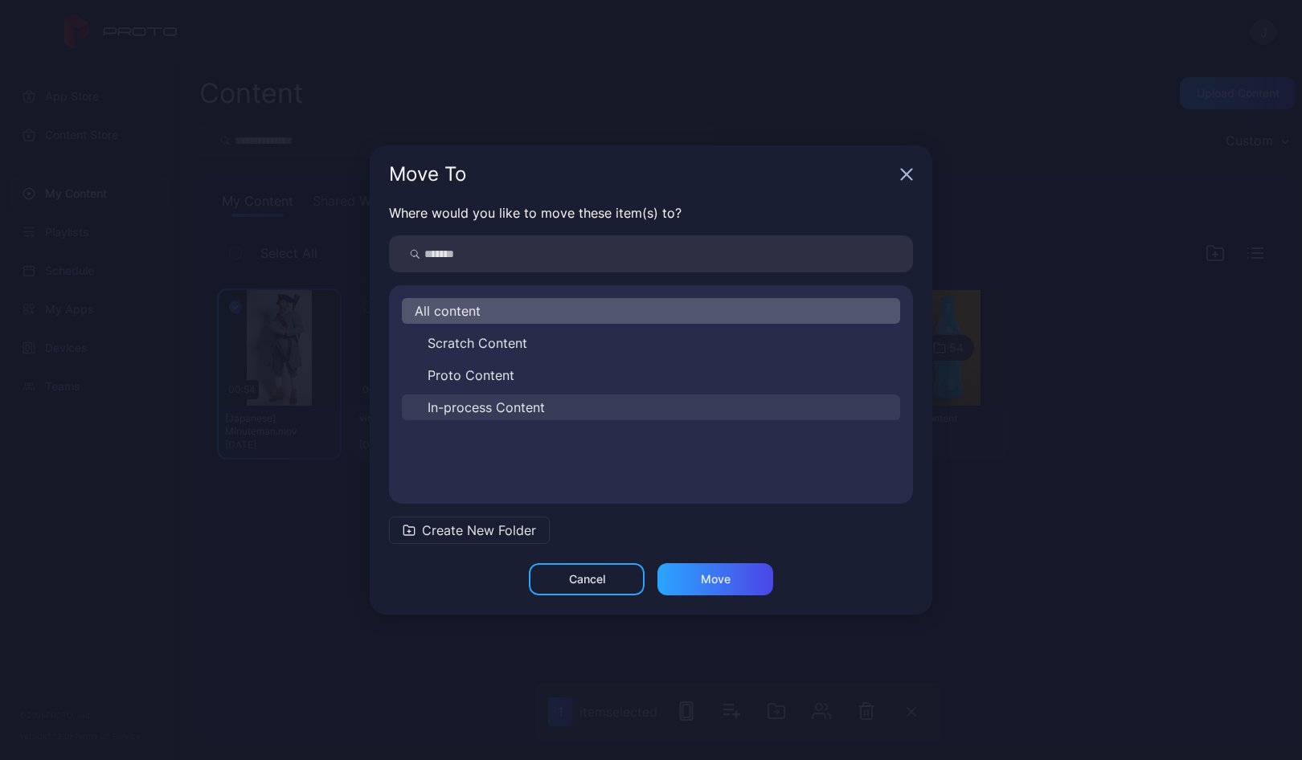
click at [496, 407] on span "In-process Content" at bounding box center [485, 407] width 117 height 19
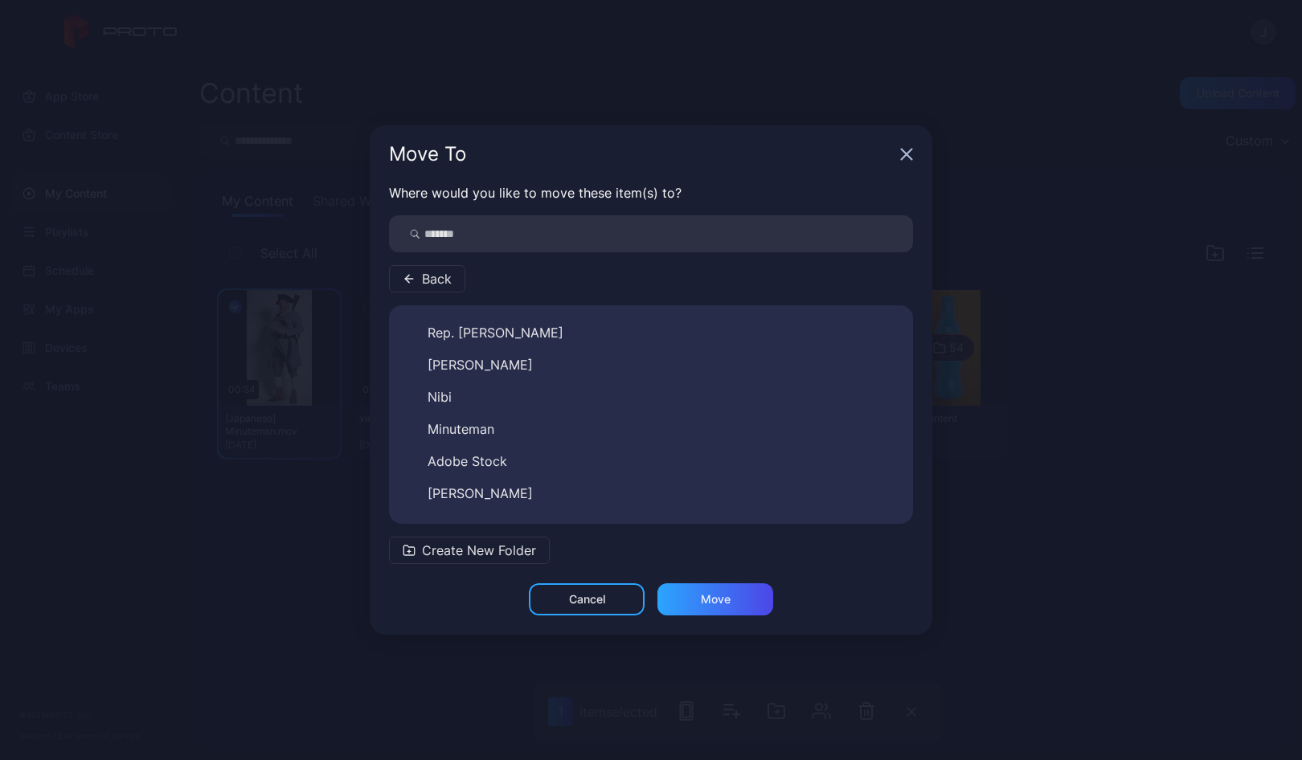
scroll to position [97, 0]
click at [494, 419] on span "Minuteman" at bounding box center [460, 426] width 67 height 19
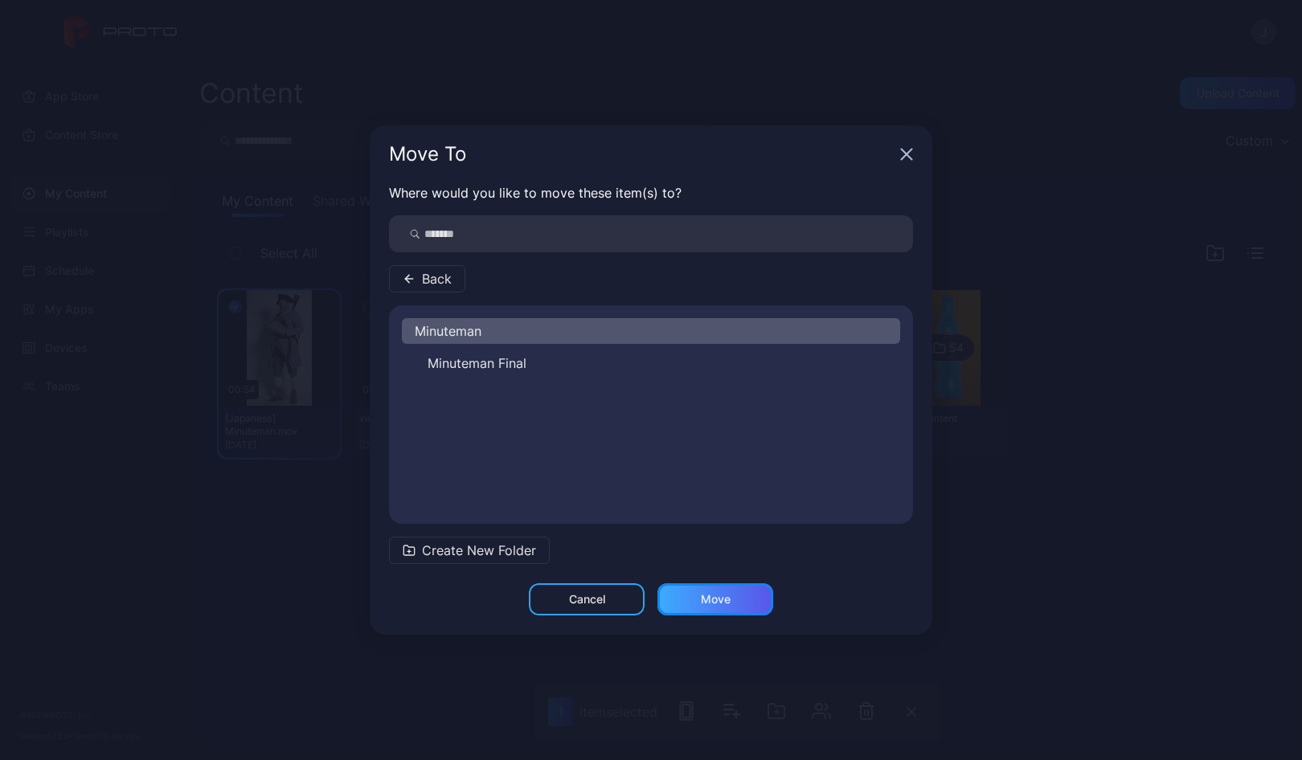
click at [738, 600] on div "Move" at bounding box center [715, 599] width 116 height 32
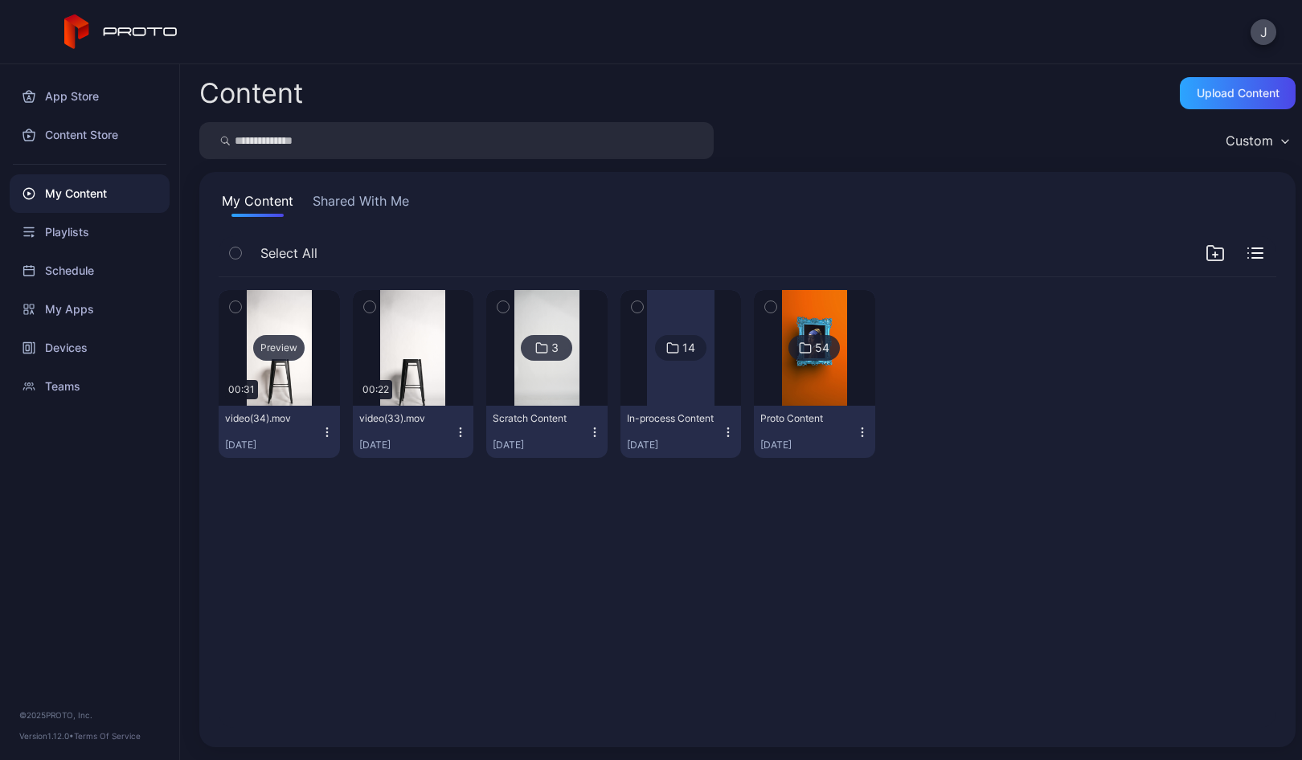
click at [275, 341] on div "Preview" at bounding box center [278, 348] width 51 height 26
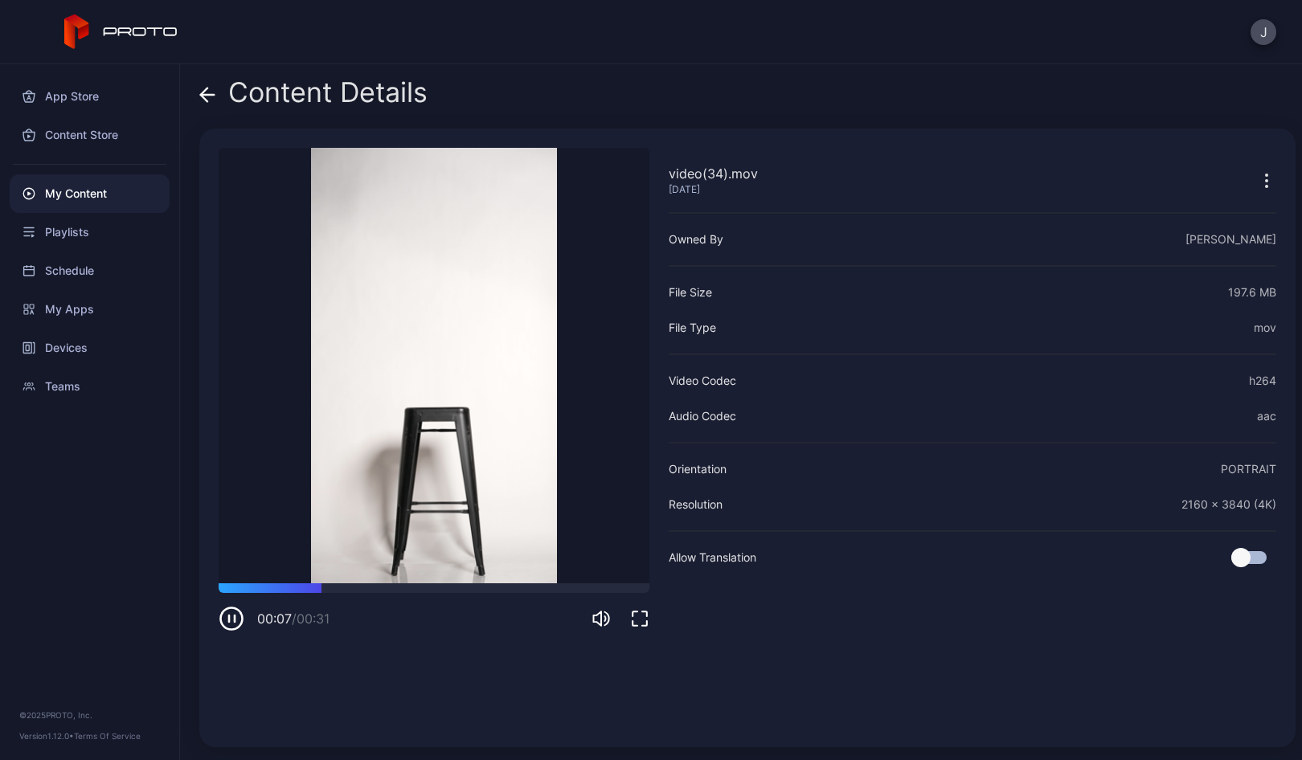
click at [211, 95] on icon at bounding box center [208, 95] width 14 height 0
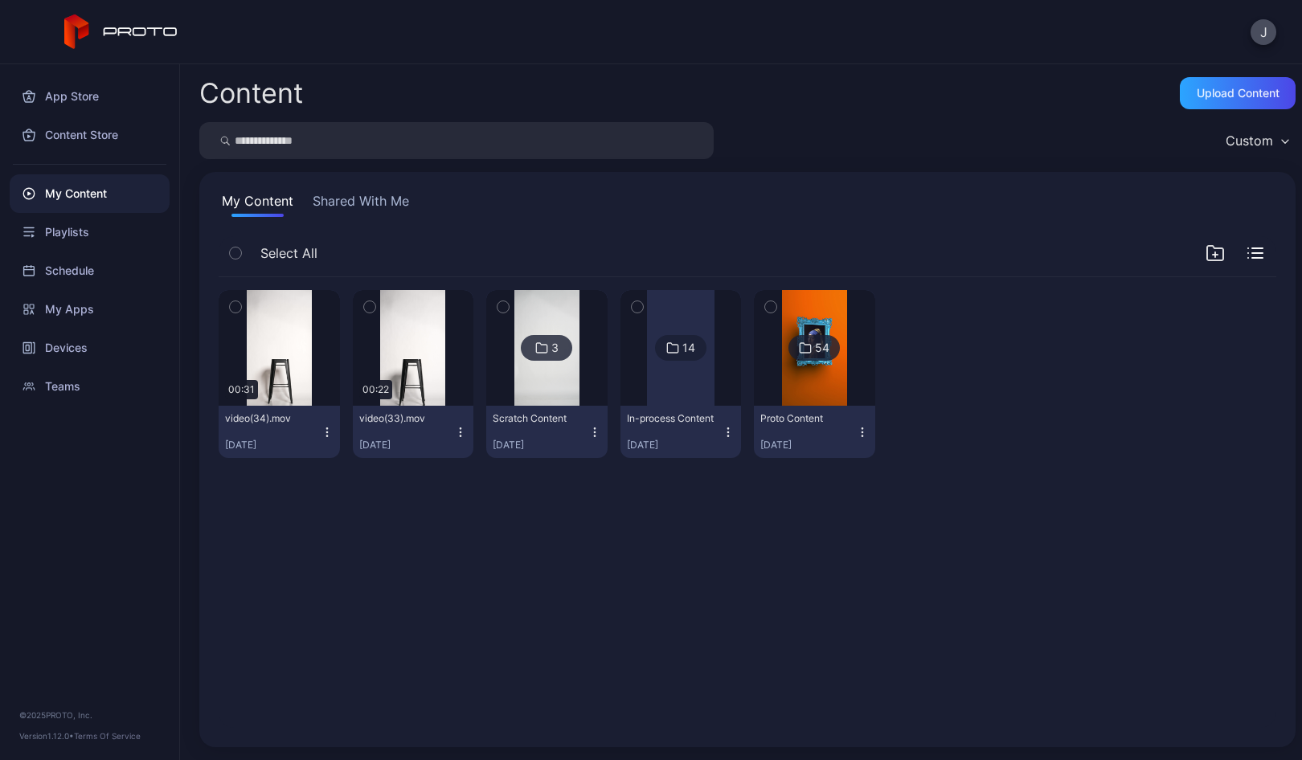
click at [321, 435] on icon "button" at bounding box center [327, 432] width 13 height 13
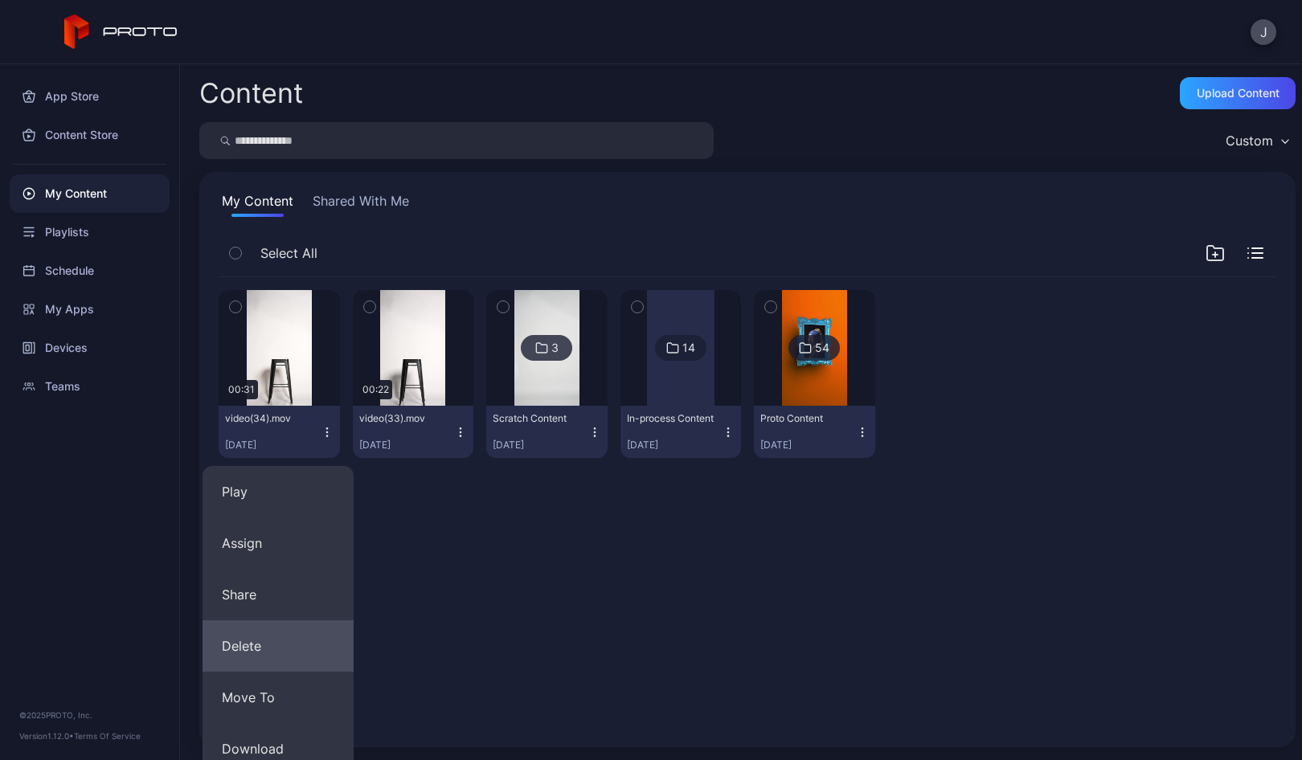
click at [288, 637] on button "Delete" at bounding box center [277, 645] width 151 height 51
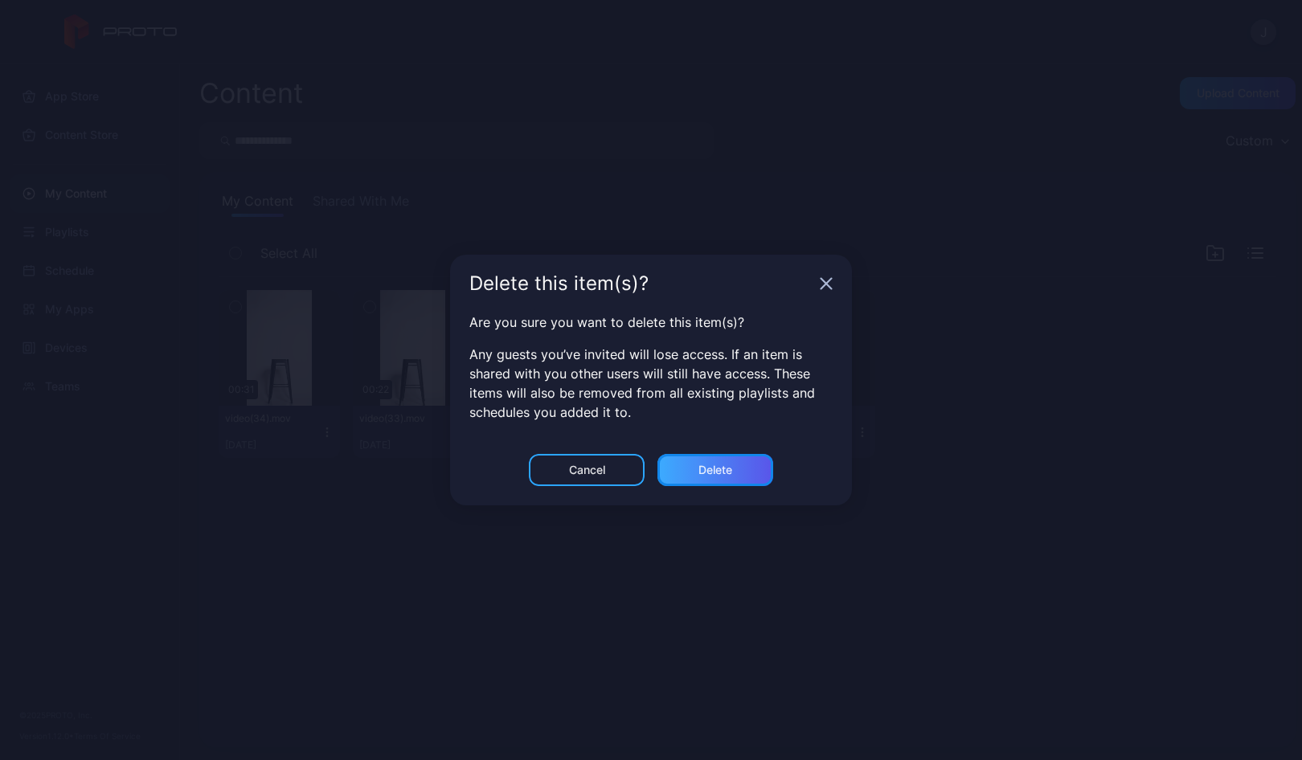
click at [718, 468] on div "Delete" at bounding box center [715, 470] width 34 height 13
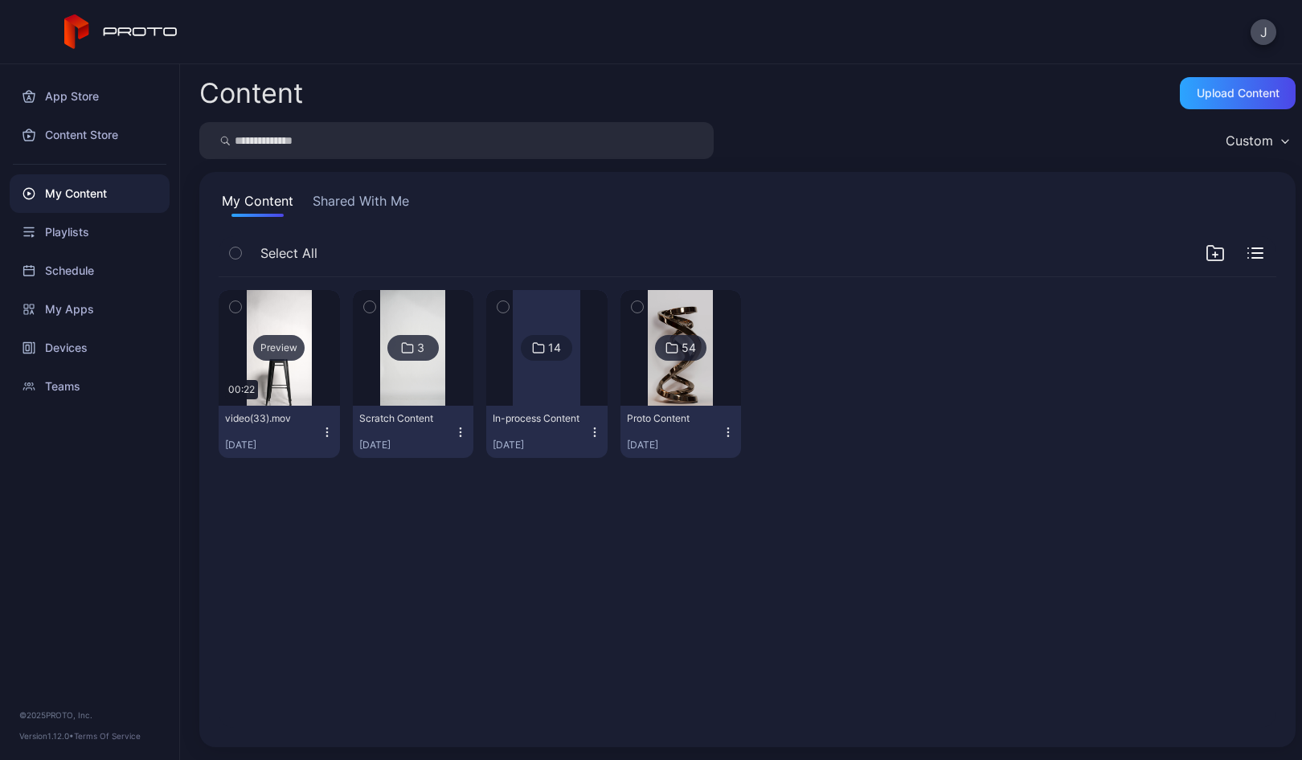
click at [264, 361] on div "Preview" at bounding box center [279, 348] width 121 height 116
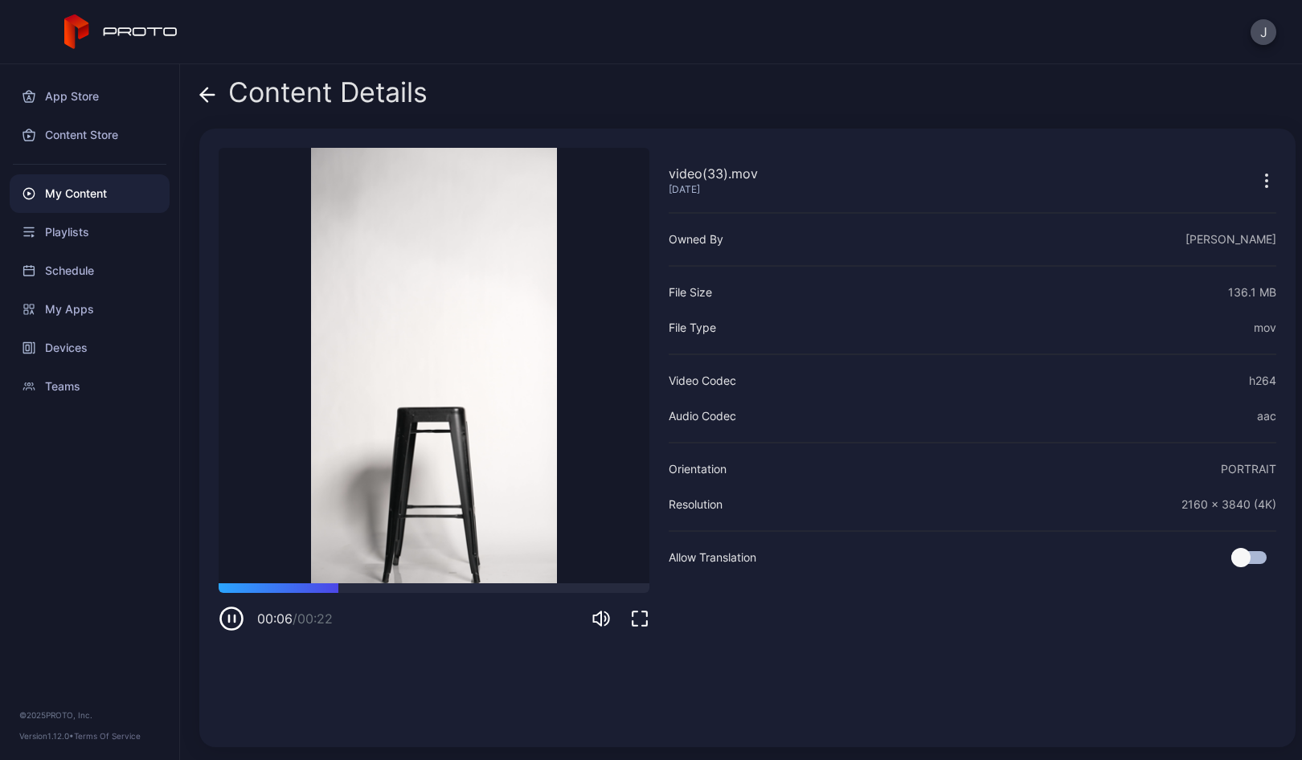
click at [204, 96] on icon at bounding box center [207, 95] width 16 height 16
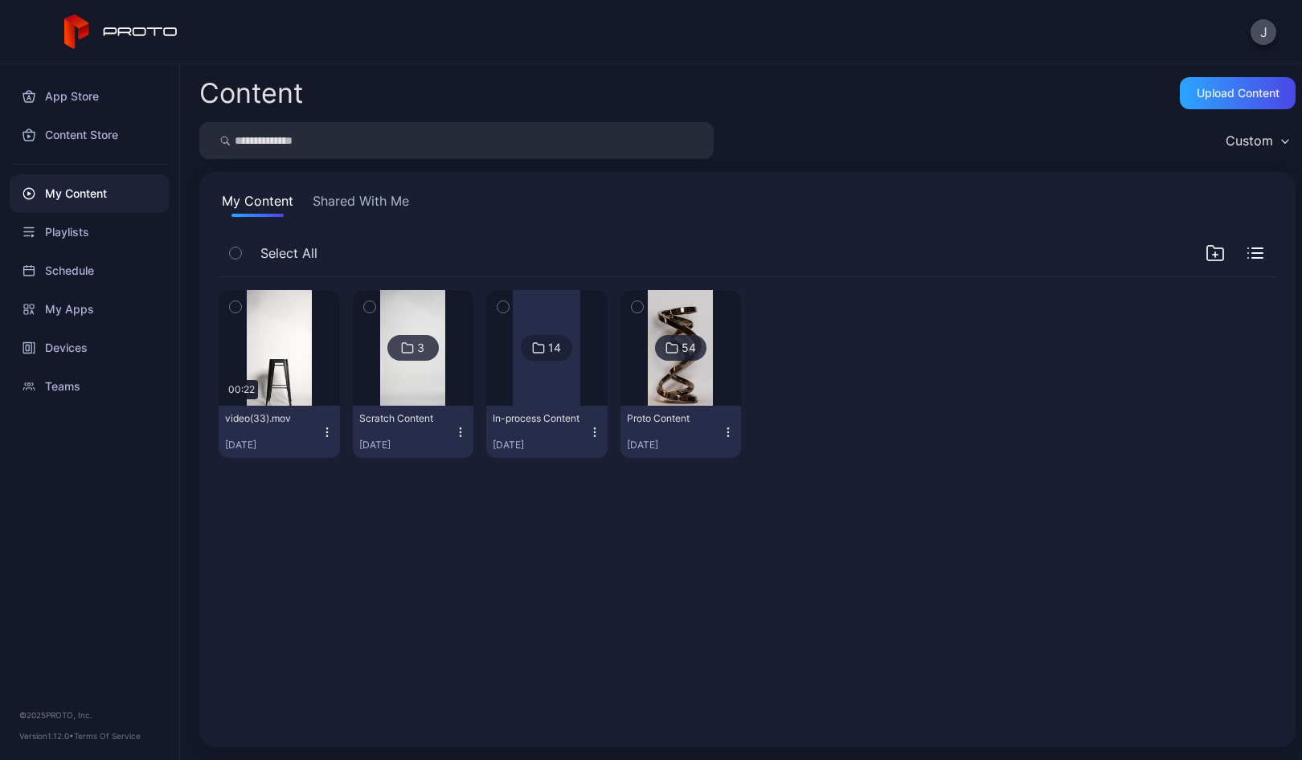
click at [323, 436] on icon "button" at bounding box center [327, 432] width 13 height 13
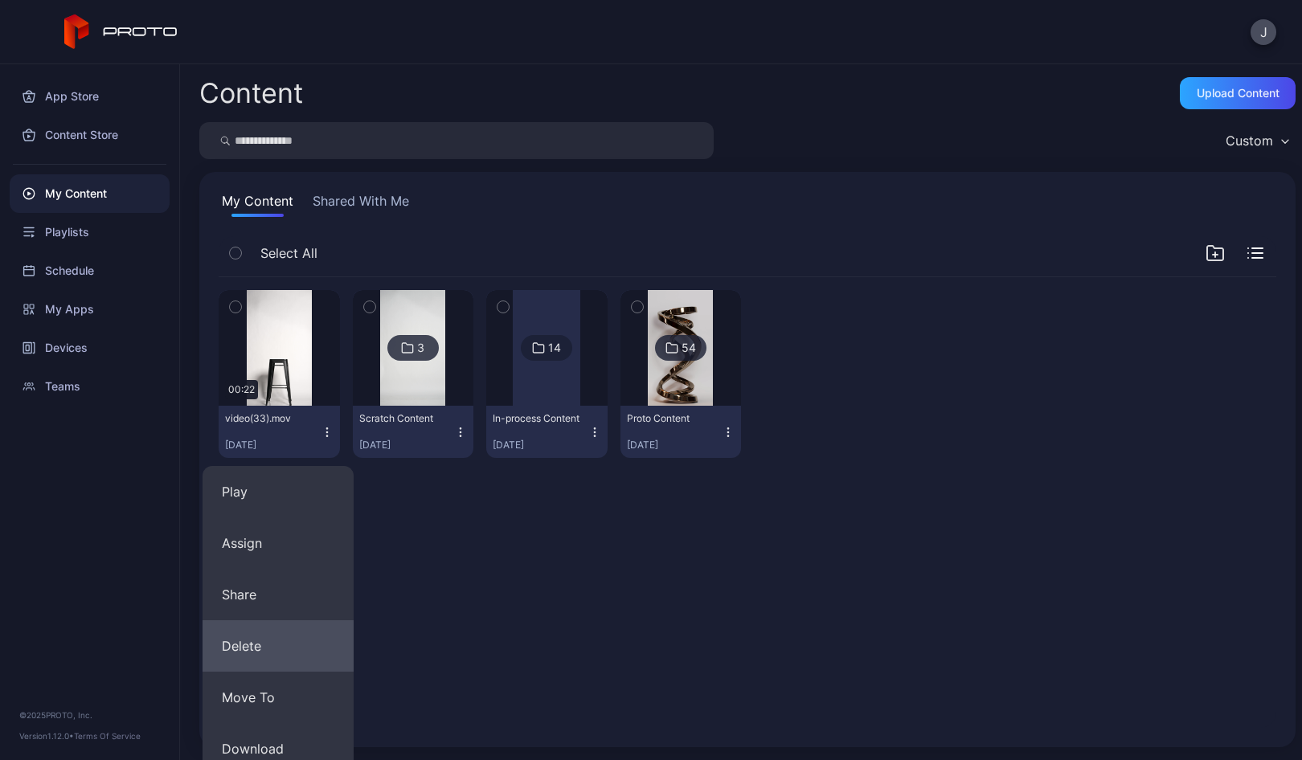
click at [270, 652] on button "Delete" at bounding box center [277, 645] width 151 height 51
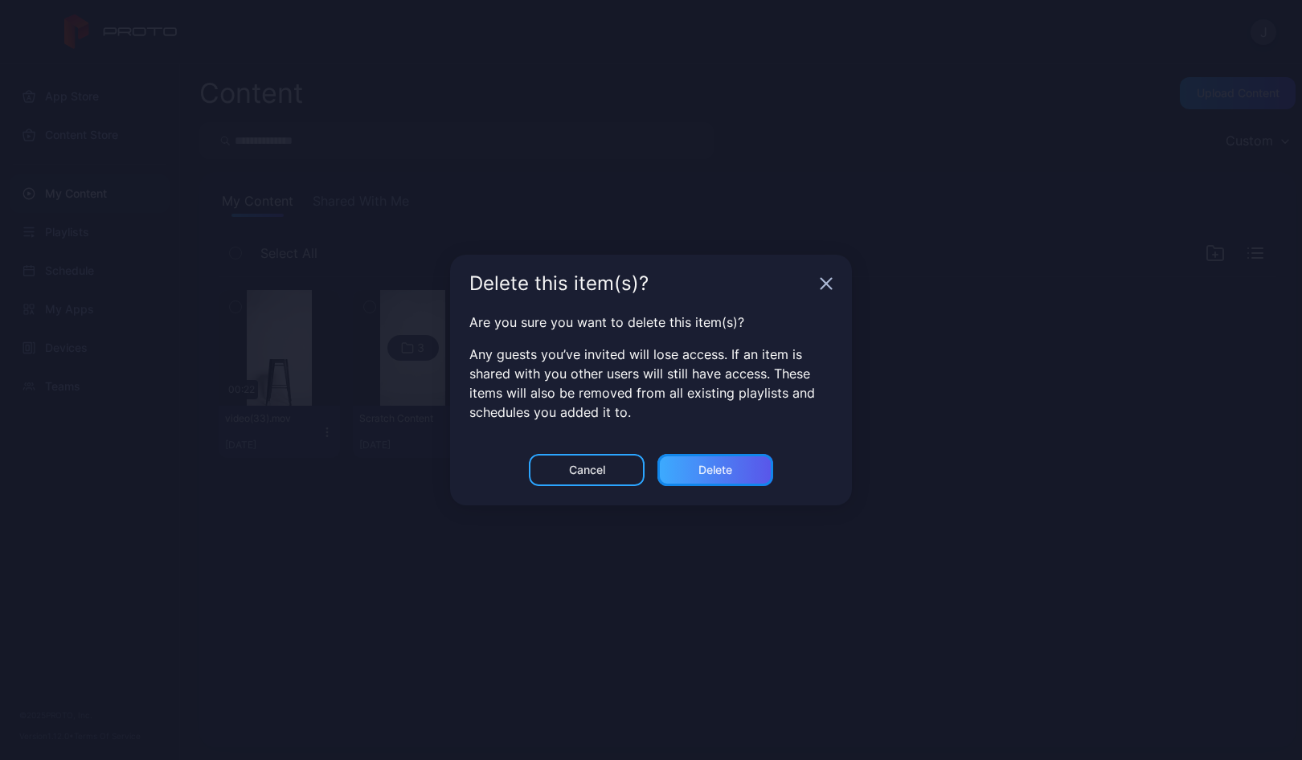
click at [714, 470] on div "Delete" at bounding box center [715, 470] width 34 height 13
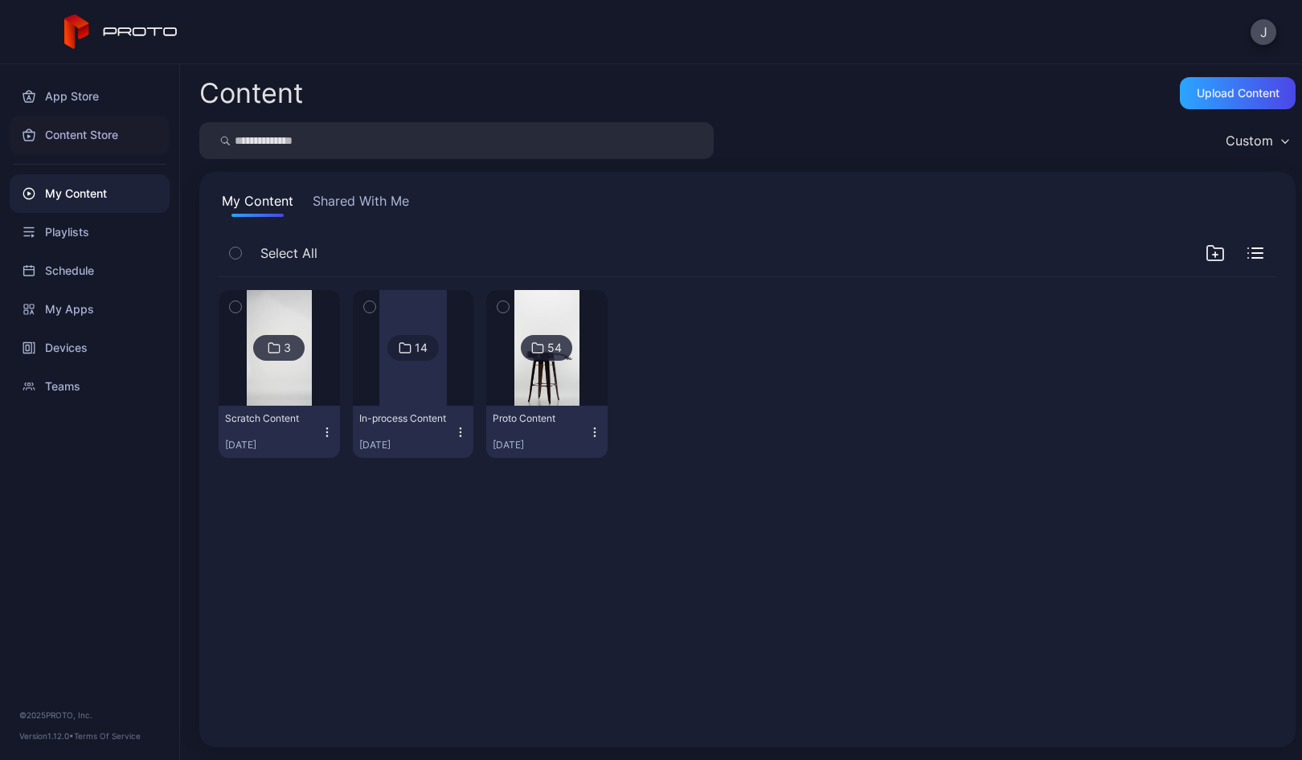
click at [69, 133] on div "Content Store" at bounding box center [90, 135] width 160 height 39
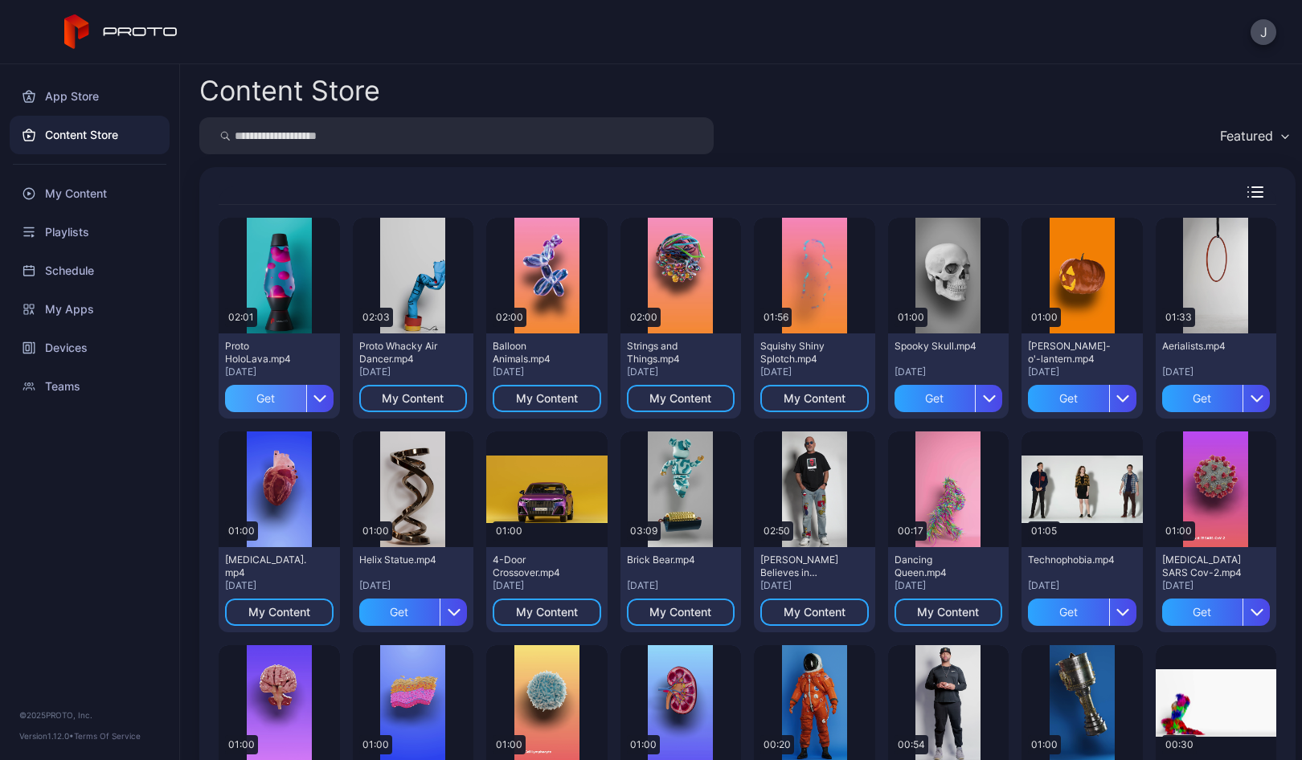
click at [261, 396] on div "Get" at bounding box center [265, 398] width 81 height 27
click at [261, 395] on div "My Content" at bounding box center [279, 398] width 62 height 13
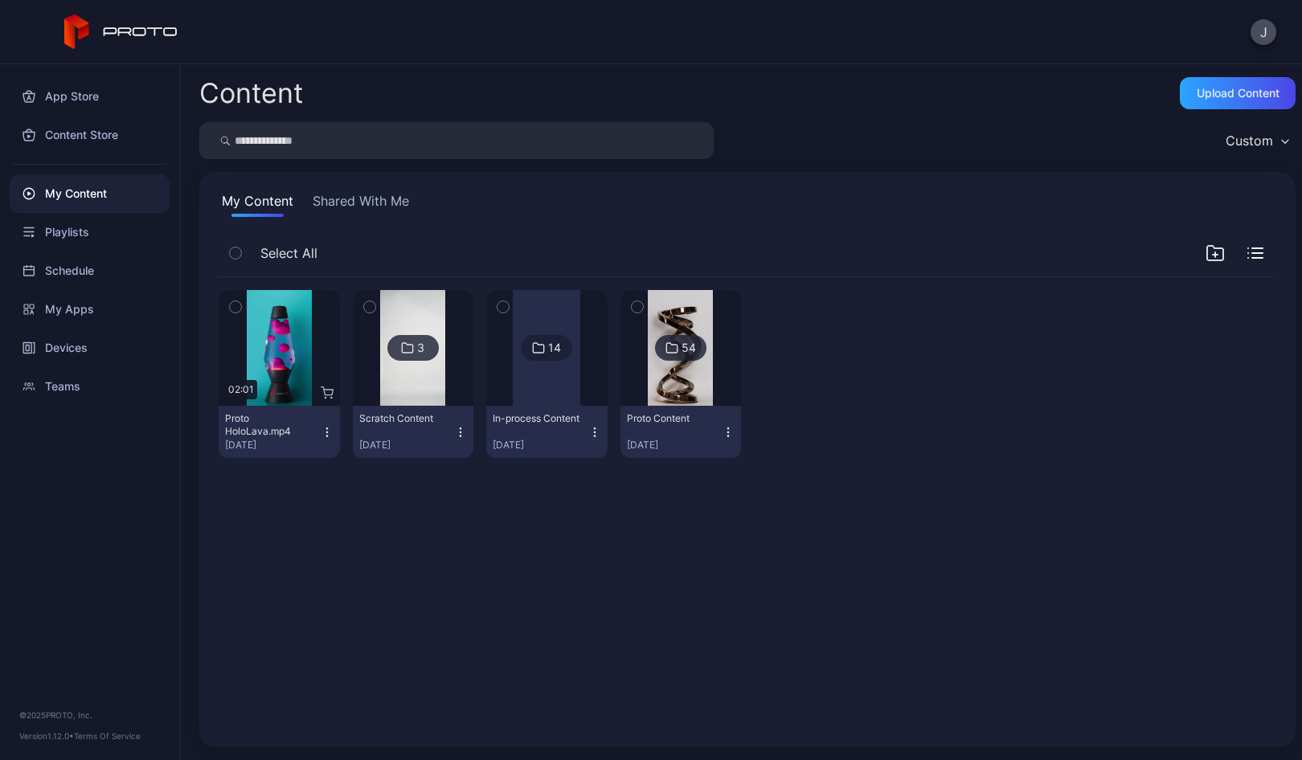
click at [330, 433] on icon "button" at bounding box center [327, 432] width 13 height 13
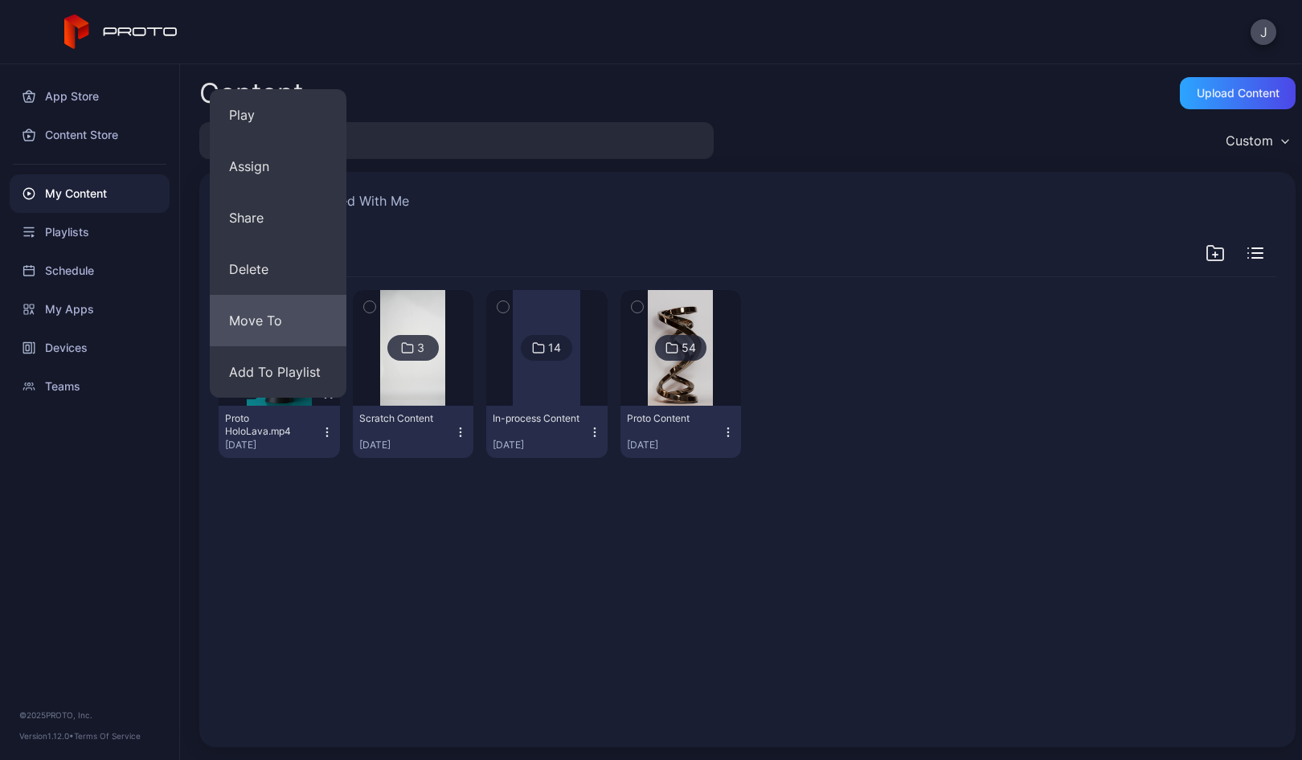
click at [271, 316] on button "Move To" at bounding box center [278, 320] width 137 height 51
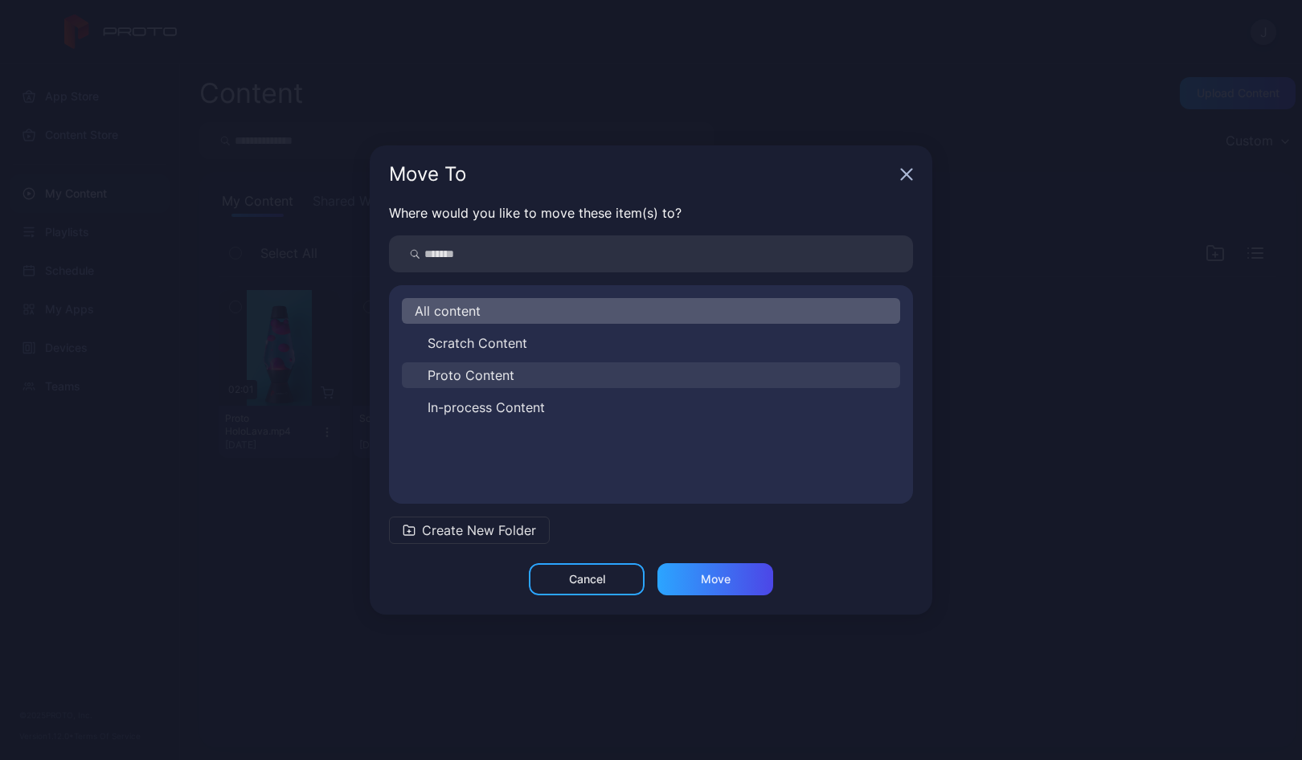
click at [474, 375] on span "Proto Content" at bounding box center [470, 375] width 87 height 19
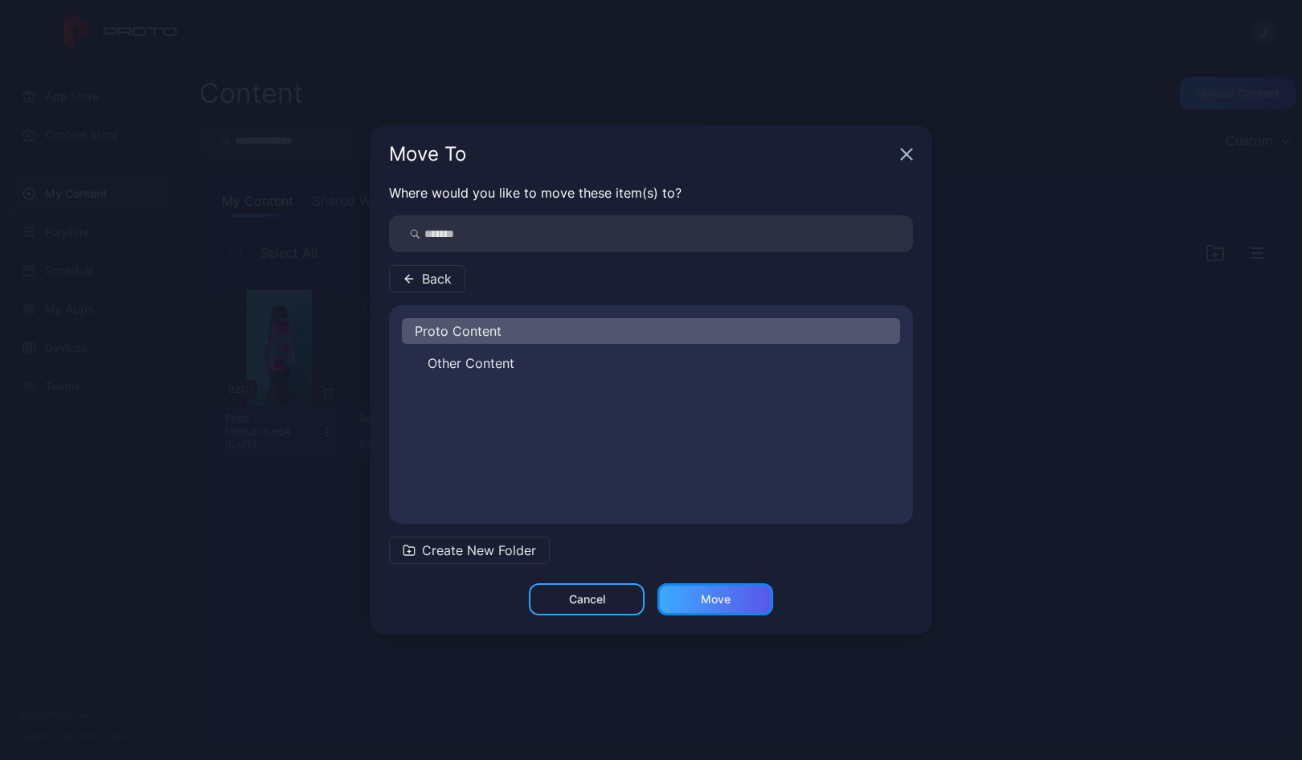
click at [718, 600] on div "Move" at bounding box center [716, 599] width 30 height 13
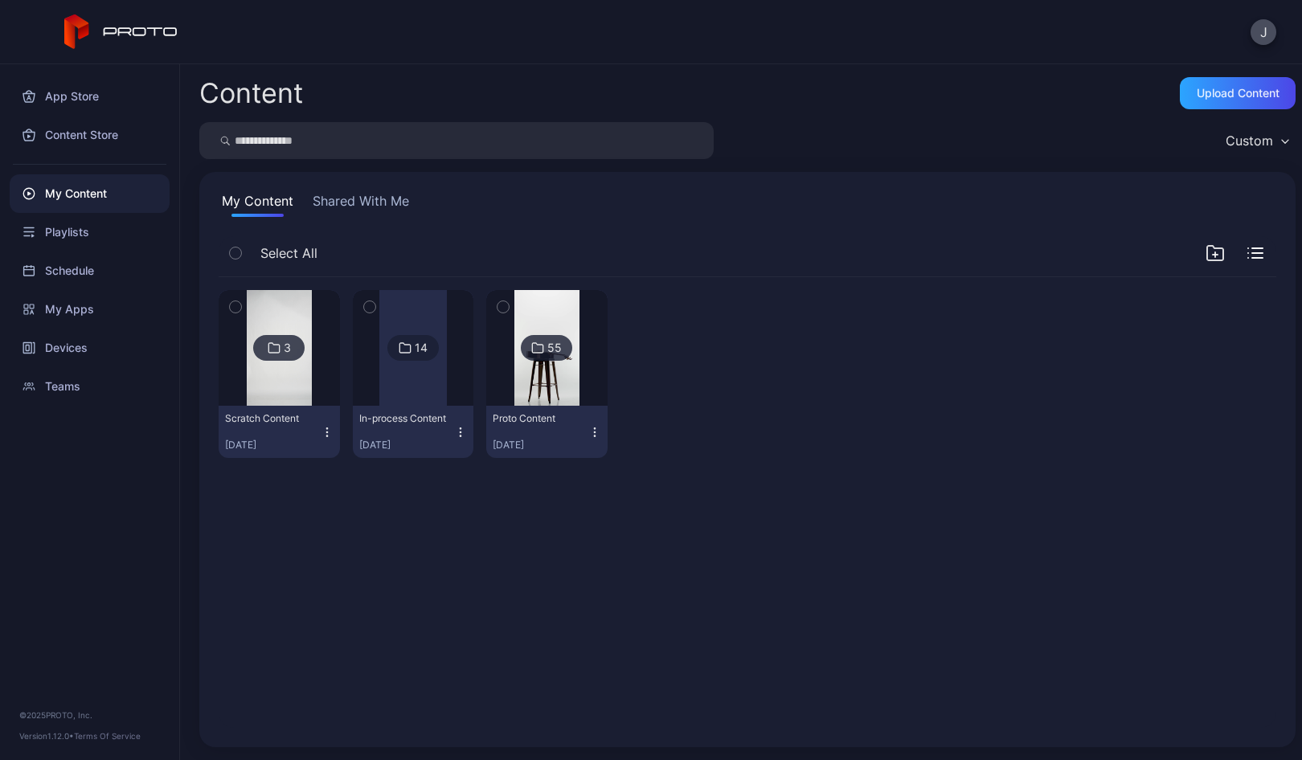
click at [530, 382] on img at bounding box center [546, 348] width 65 height 116
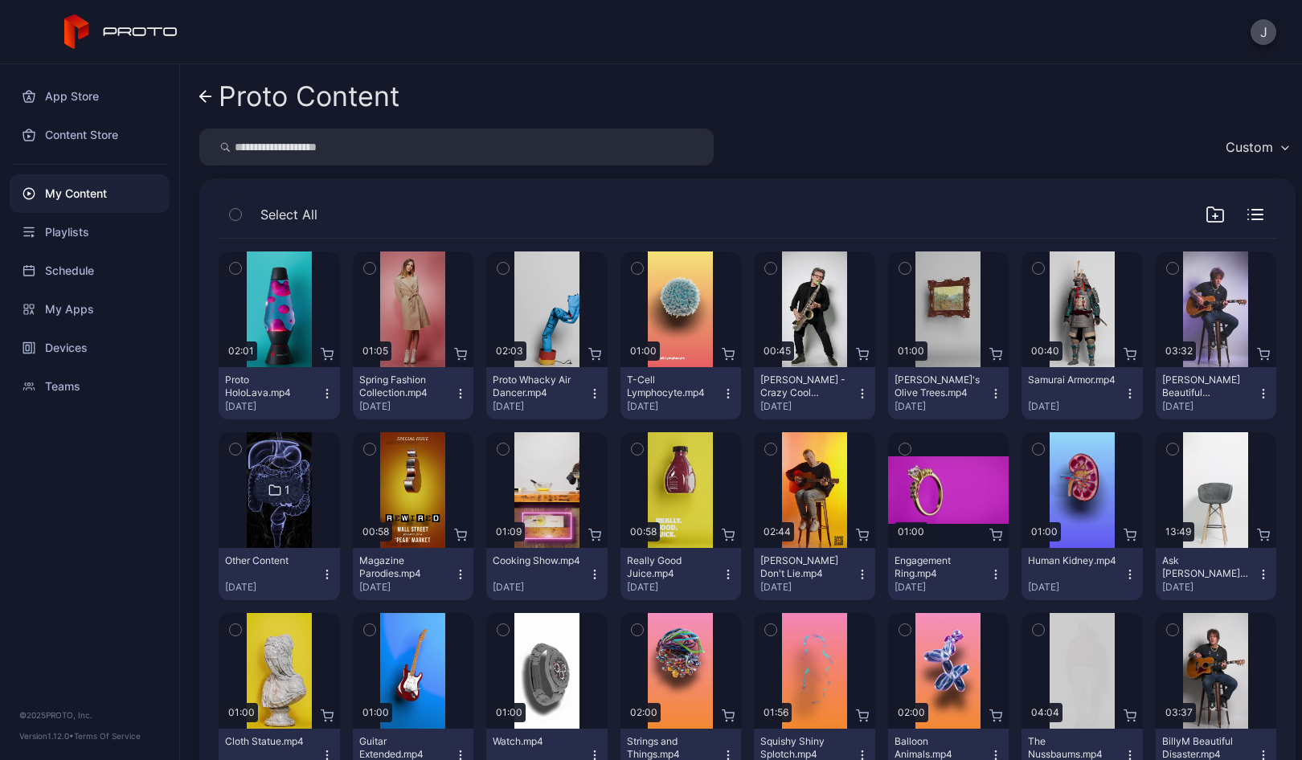
click at [321, 399] on icon "button" at bounding box center [327, 393] width 13 height 13
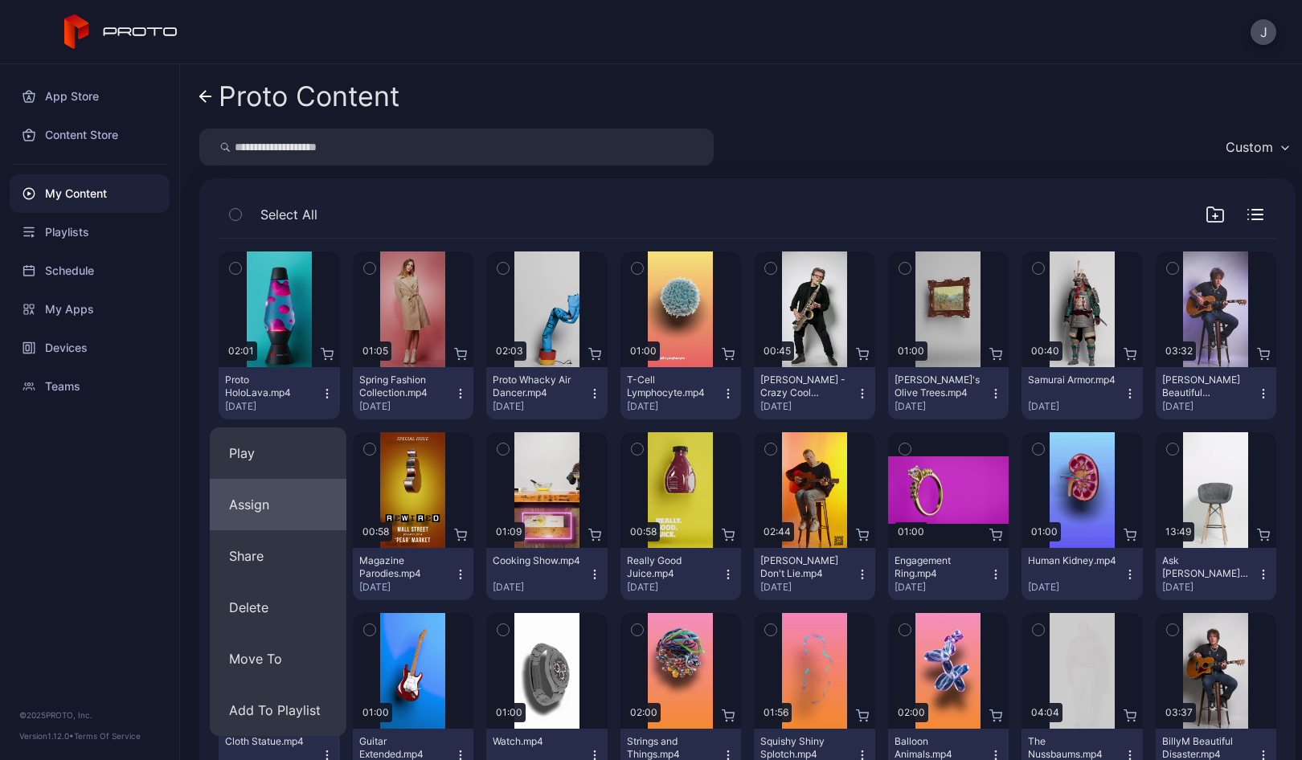
click at [268, 517] on button "Assign" at bounding box center [278, 504] width 137 height 51
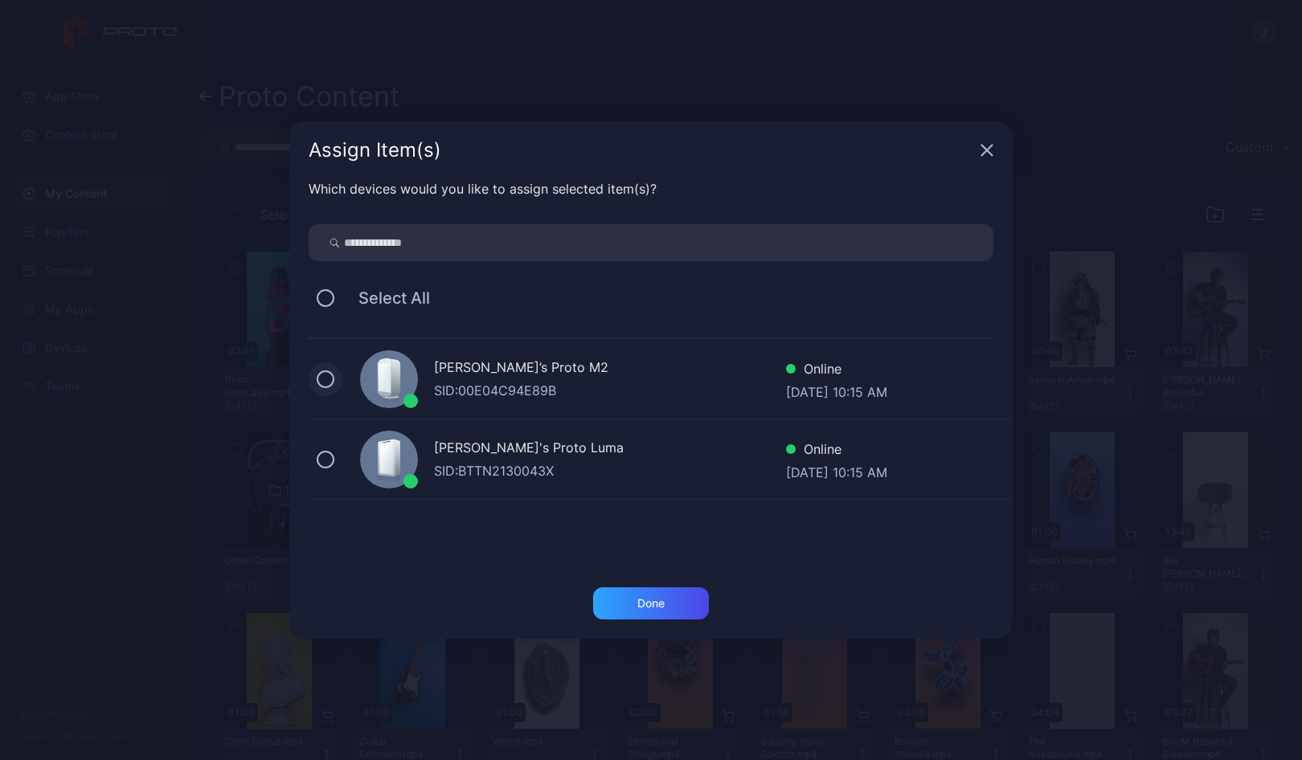
click at [329, 378] on button at bounding box center [326, 379] width 18 height 18
click at [329, 460] on button at bounding box center [326, 460] width 18 height 18
click at [658, 607] on div "Done" at bounding box center [650, 603] width 27 height 13
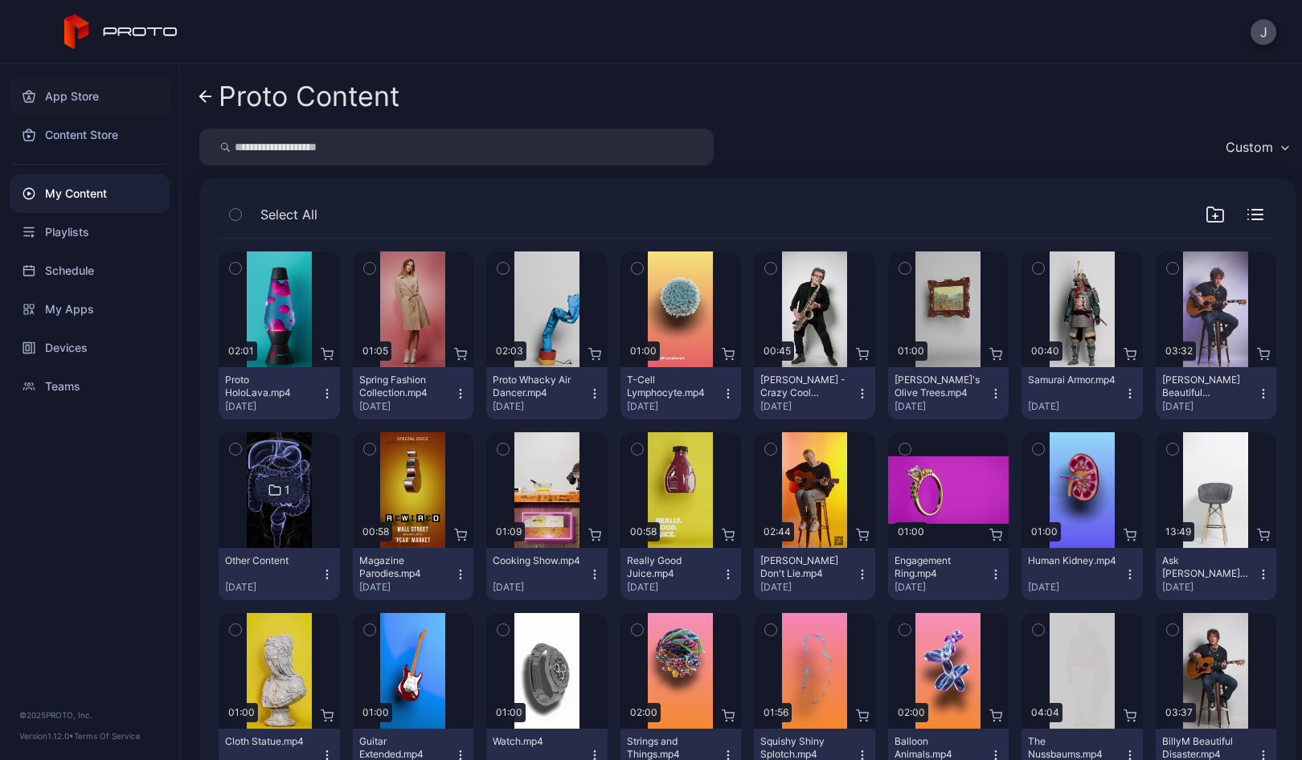
click at [80, 94] on div "App Store" at bounding box center [90, 96] width 160 height 39
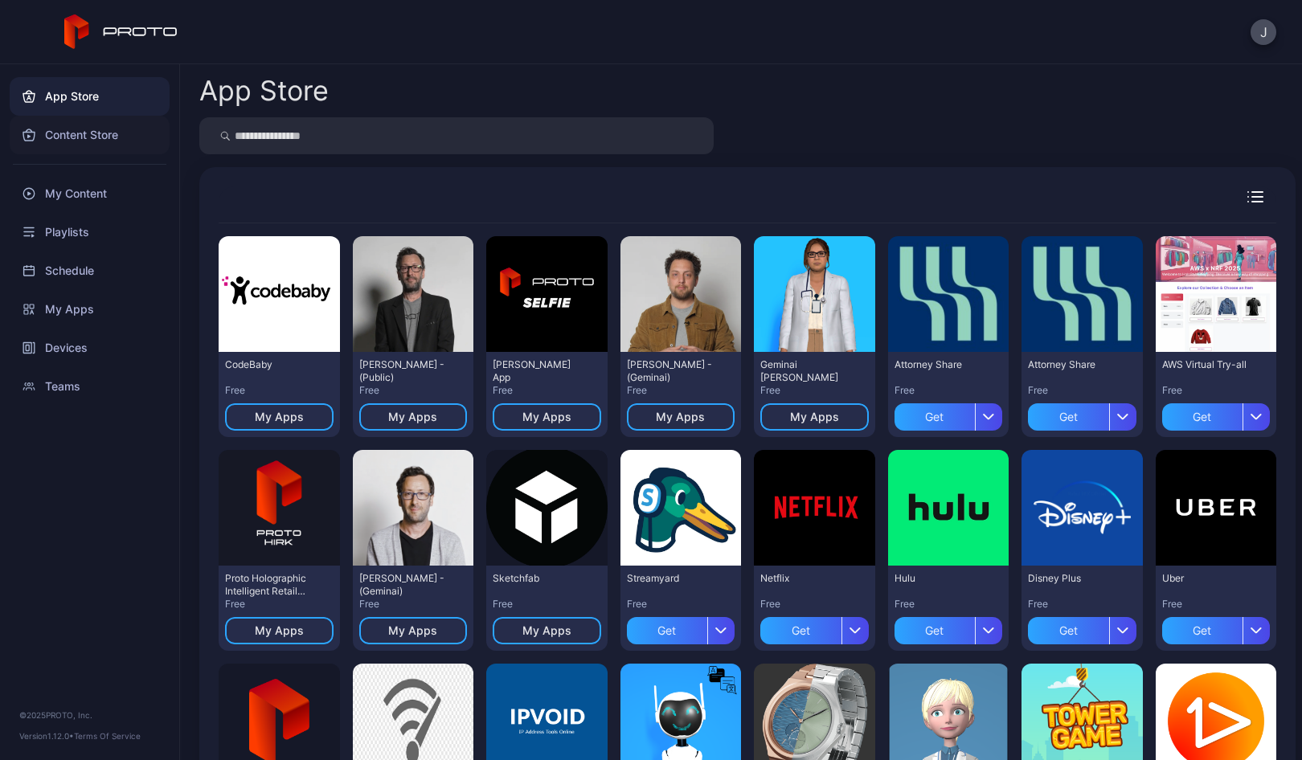
click at [83, 128] on div "Content Store" at bounding box center [90, 135] width 160 height 39
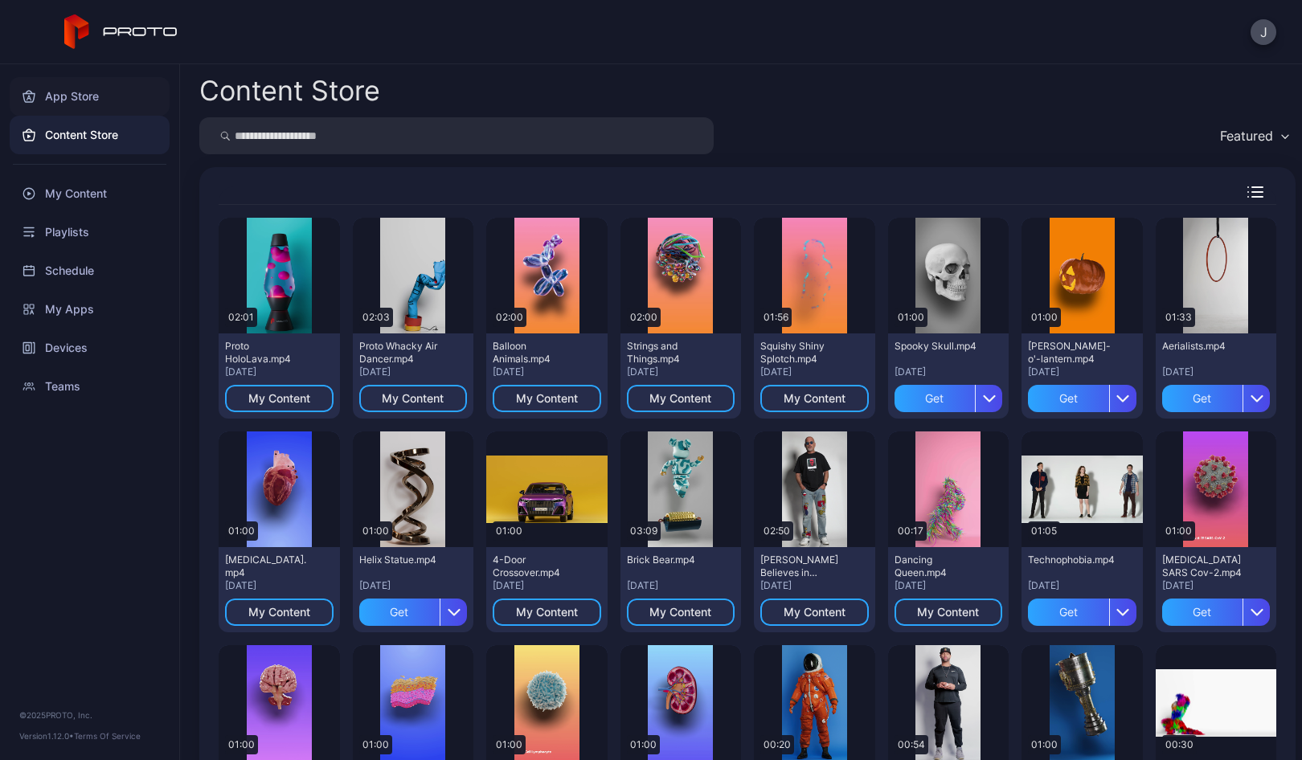
click at [75, 90] on div "App Store" at bounding box center [90, 96] width 160 height 39
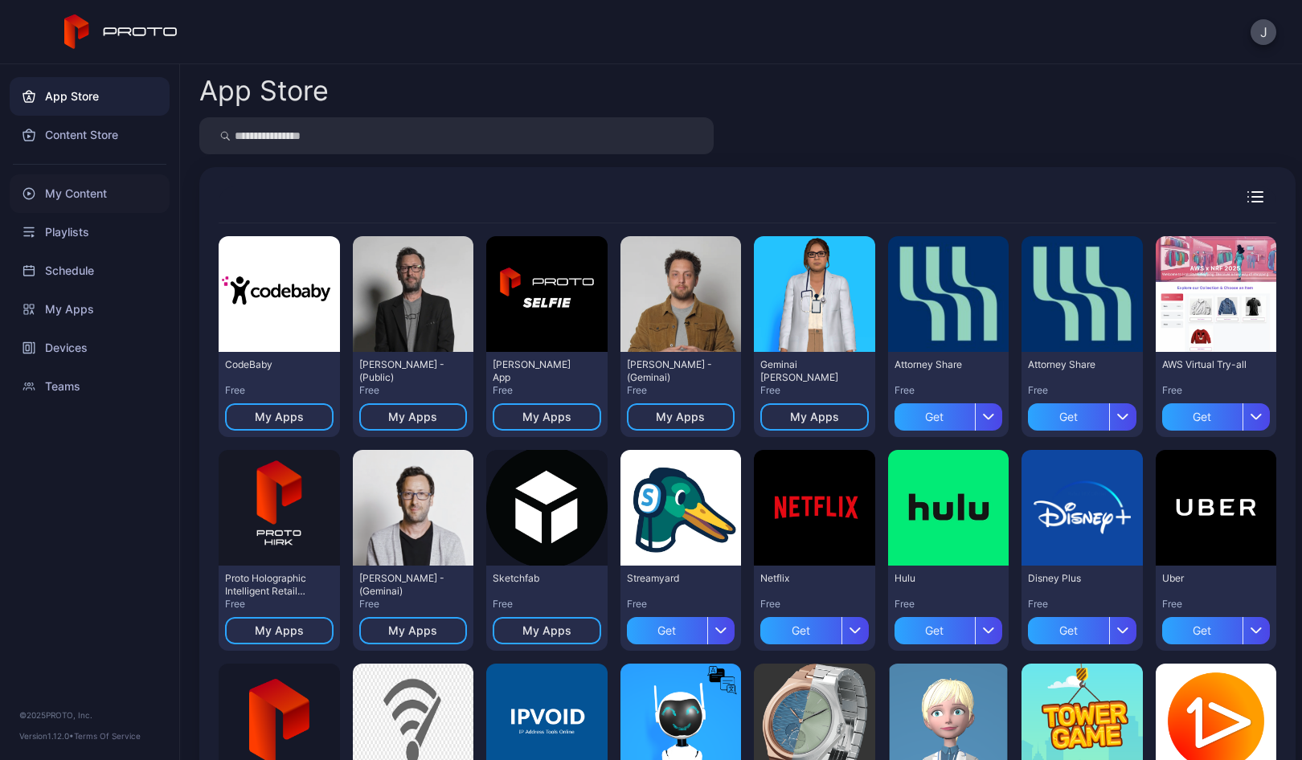
click at [84, 203] on div "My Content" at bounding box center [90, 193] width 160 height 39
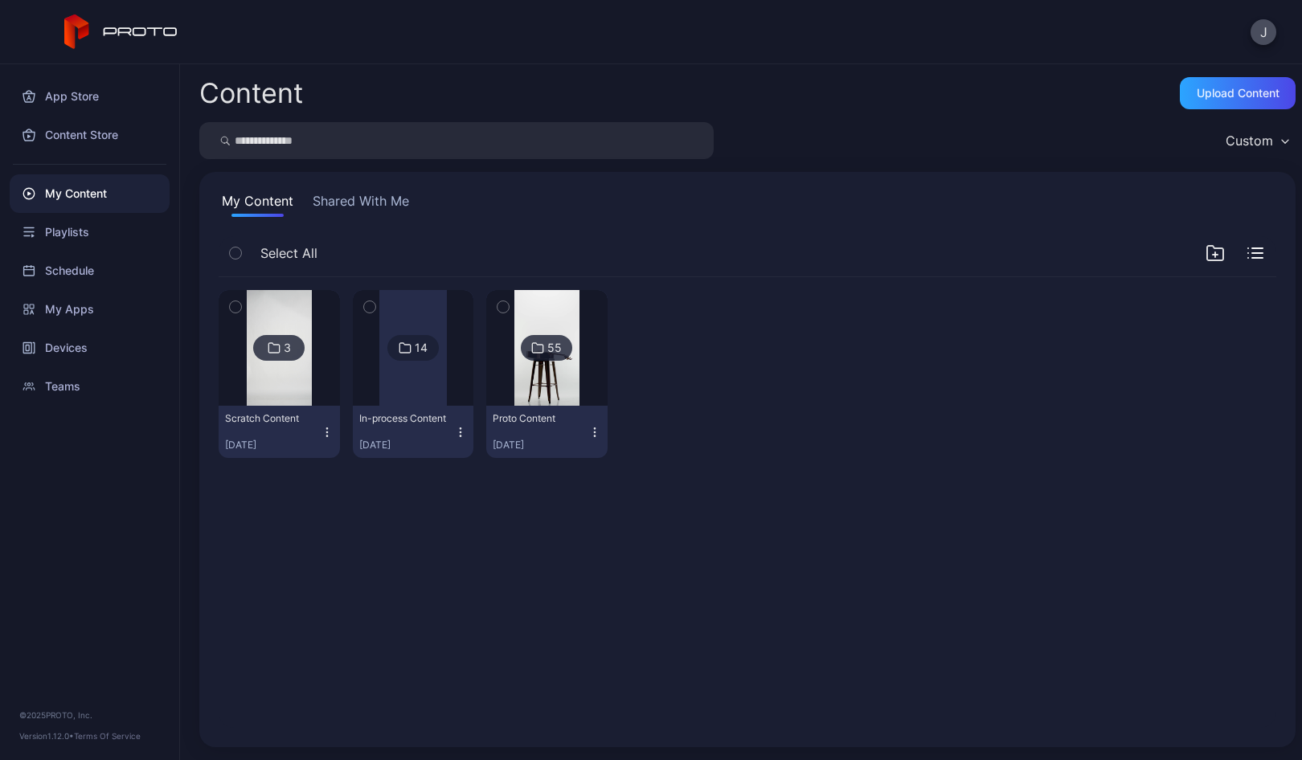
click at [341, 203] on button "Shared With Me" at bounding box center [360, 204] width 103 height 26
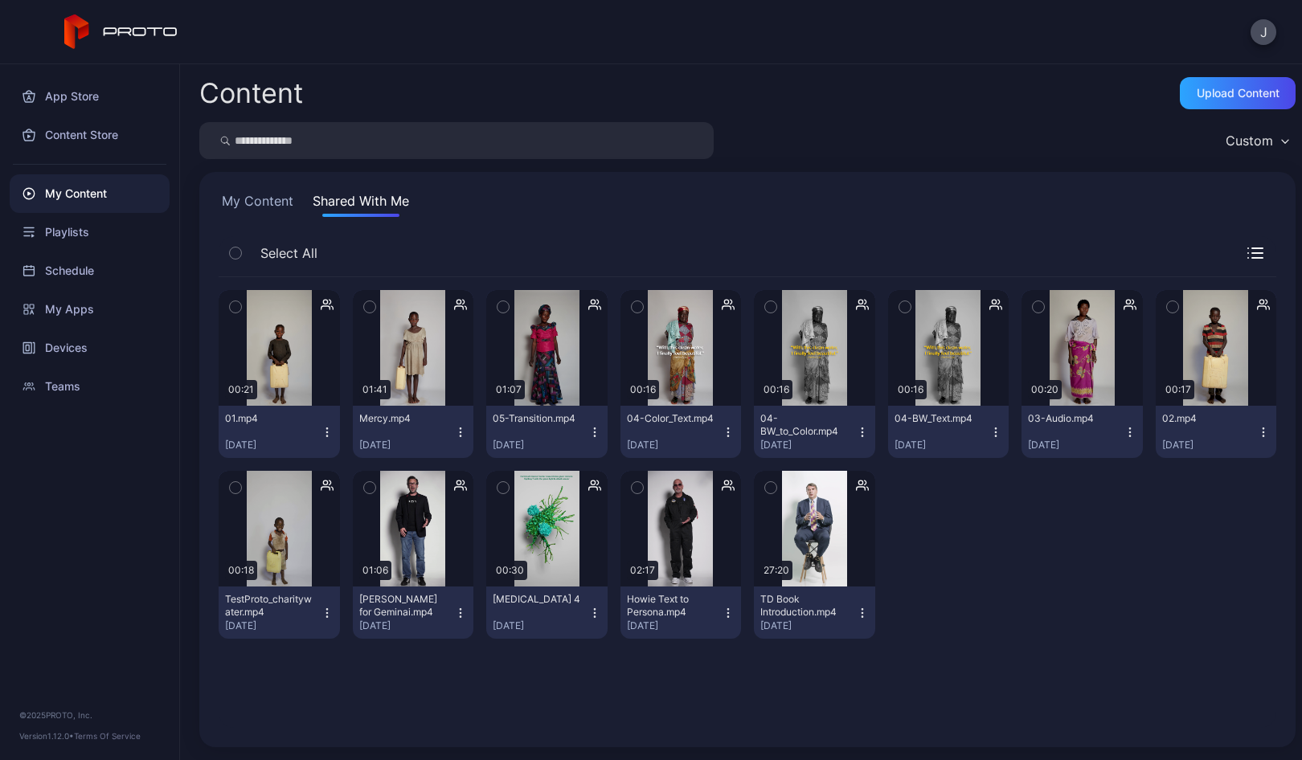
click at [1247, 256] on icon "button" at bounding box center [1255, 252] width 16 height 11
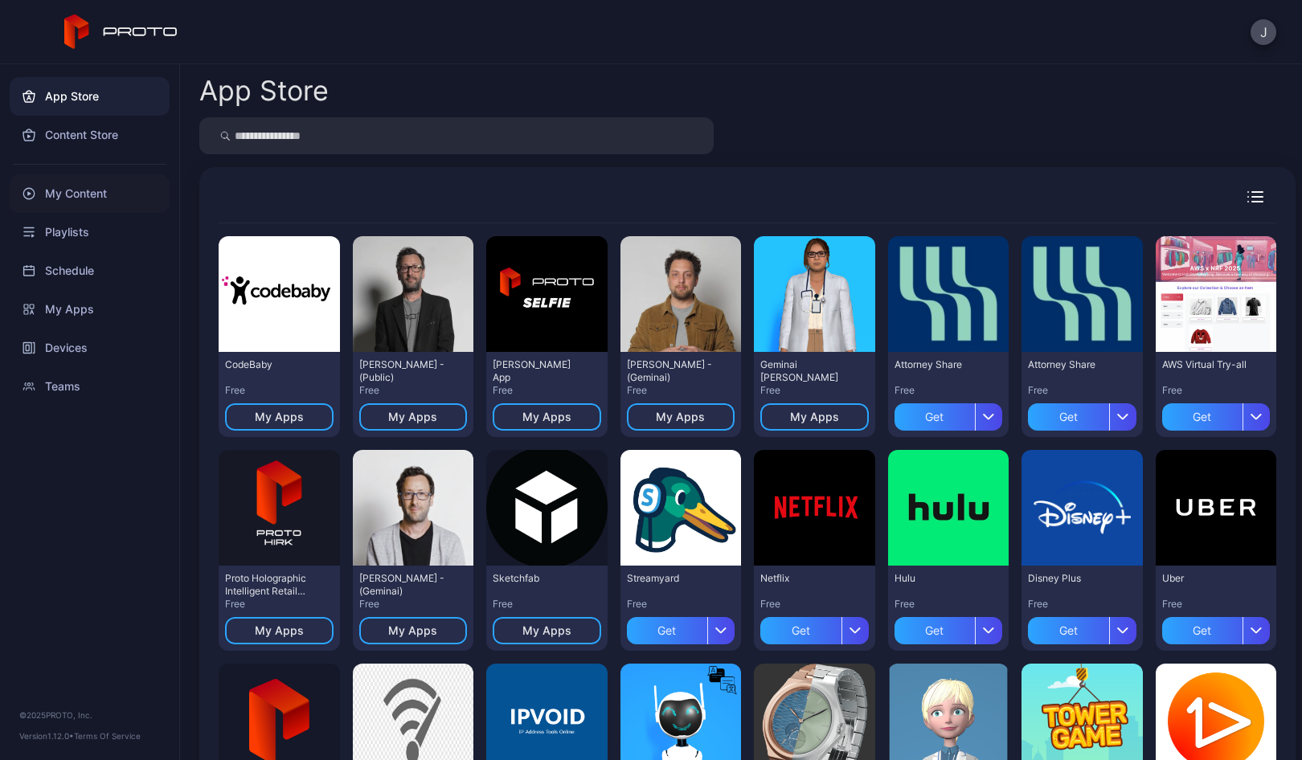
click at [108, 190] on div "My Content" at bounding box center [90, 193] width 160 height 39
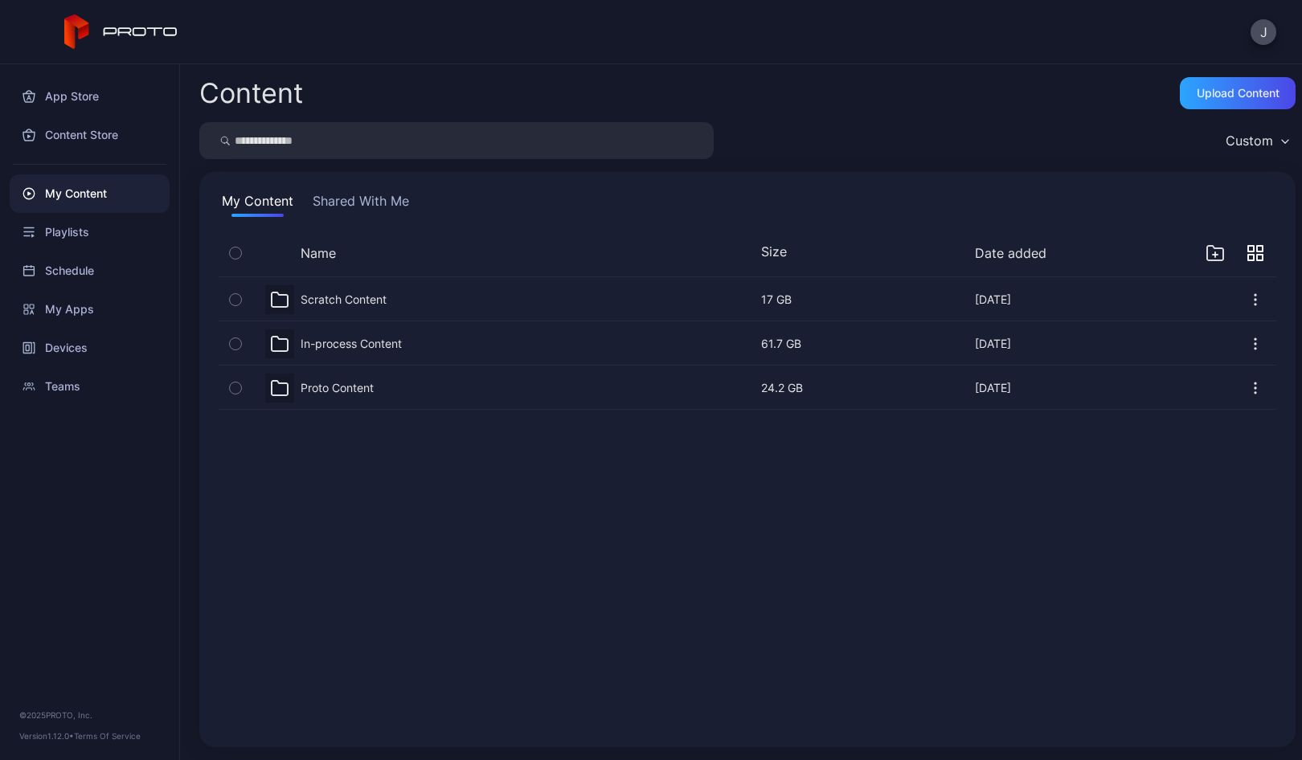
click at [348, 199] on button "Shared With Me" at bounding box center [360, 204] width 103 height 26
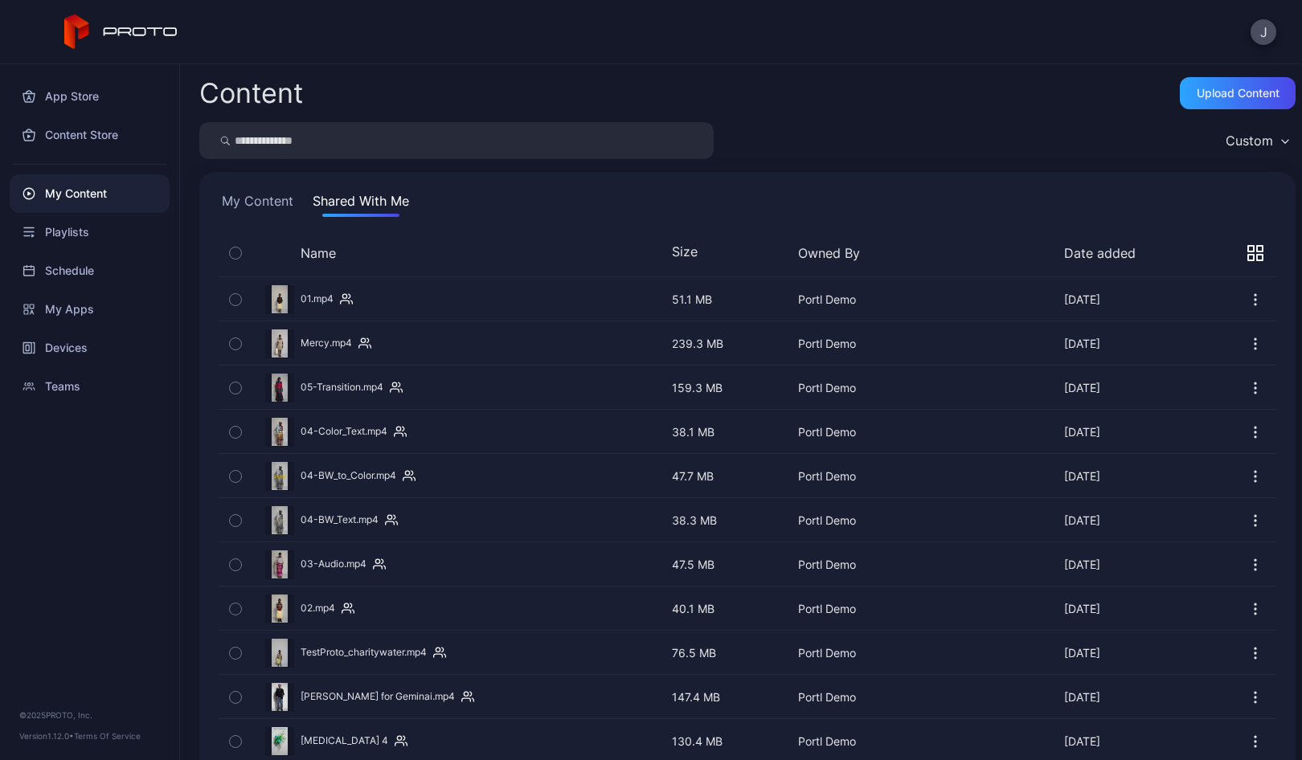
scroll to position [124, 0]
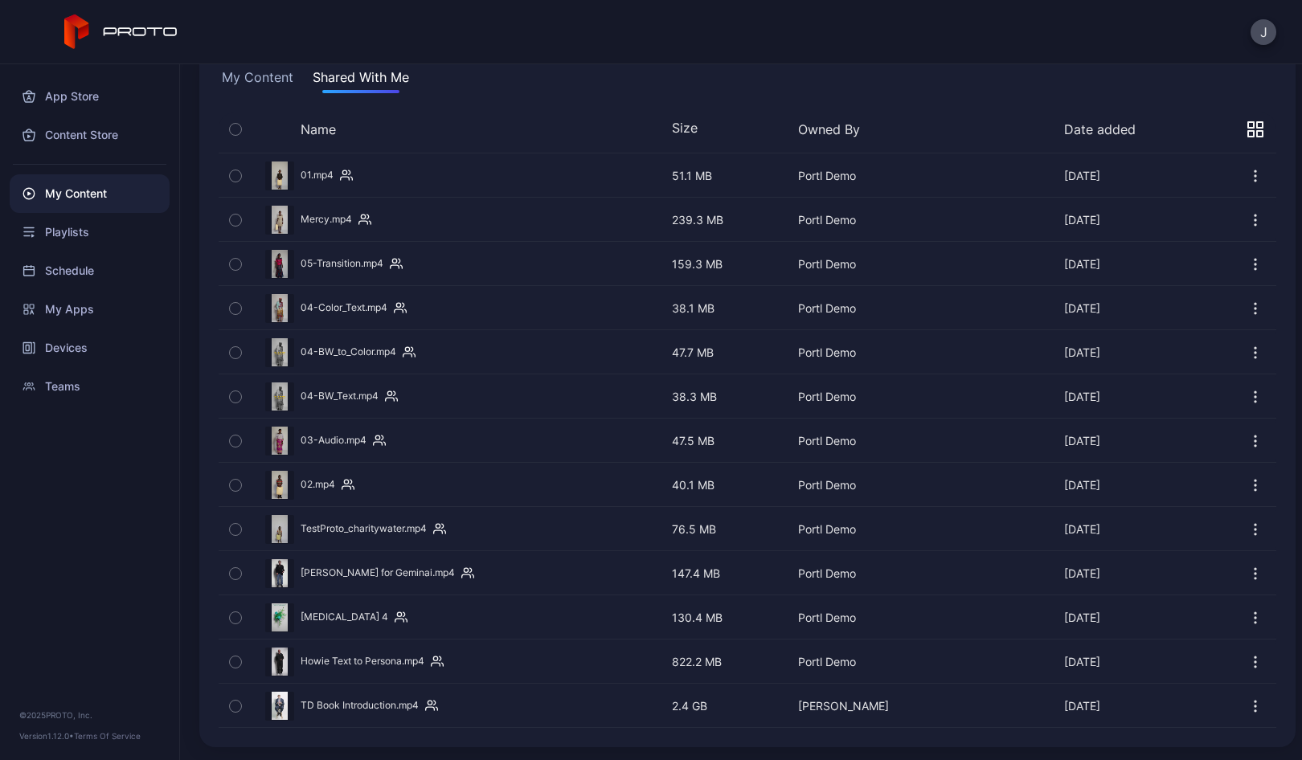
click at [1247, 660] on icon "button" at bounding box center [1255, 662] width 16 height 16
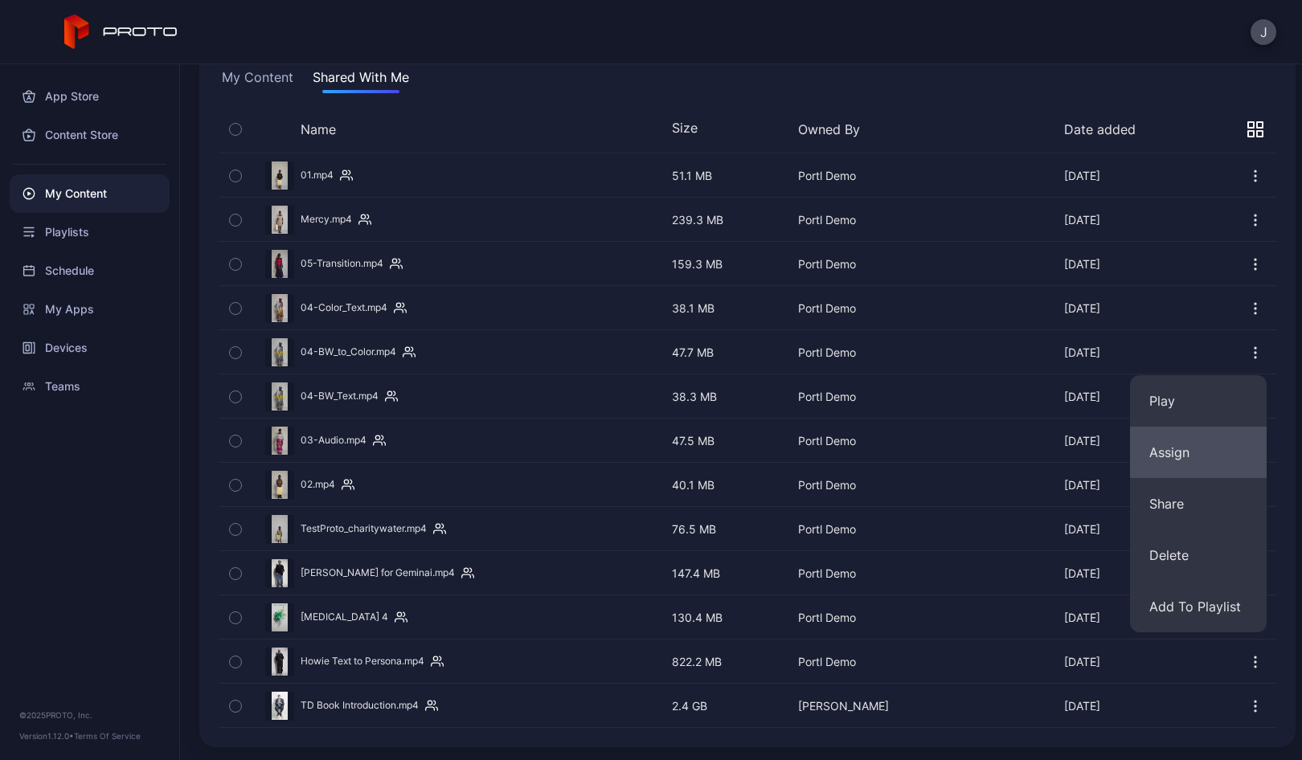
click at [1163, 460] on button "Assign" at bounding box center [1198, 452] width 137 height 51
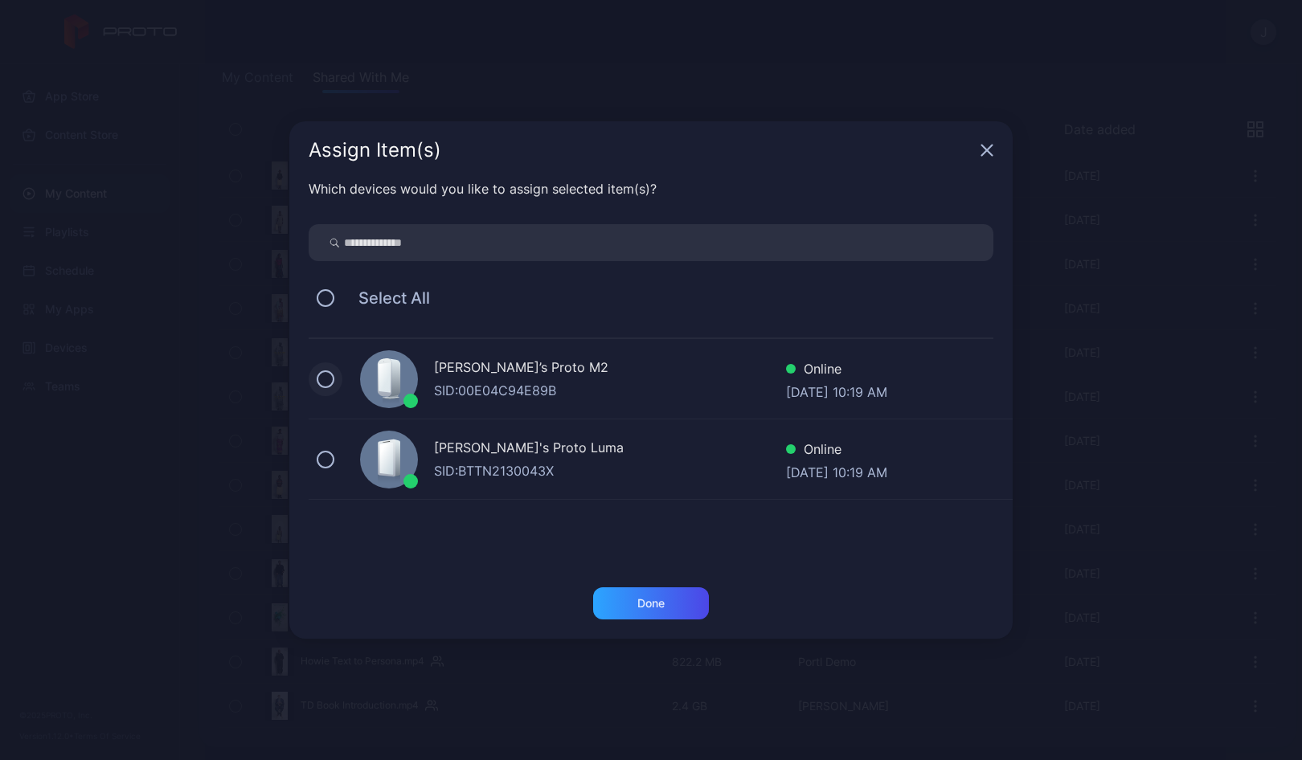
click at [325, 378] on button at bounding box center [326, 379] width 18 height 18
click at [326, 462] on button at bounding box center [326, 460] width 18 height 18
click at [625, 607] on div "Done" at bounding box center [651, 603] width 116 height 32
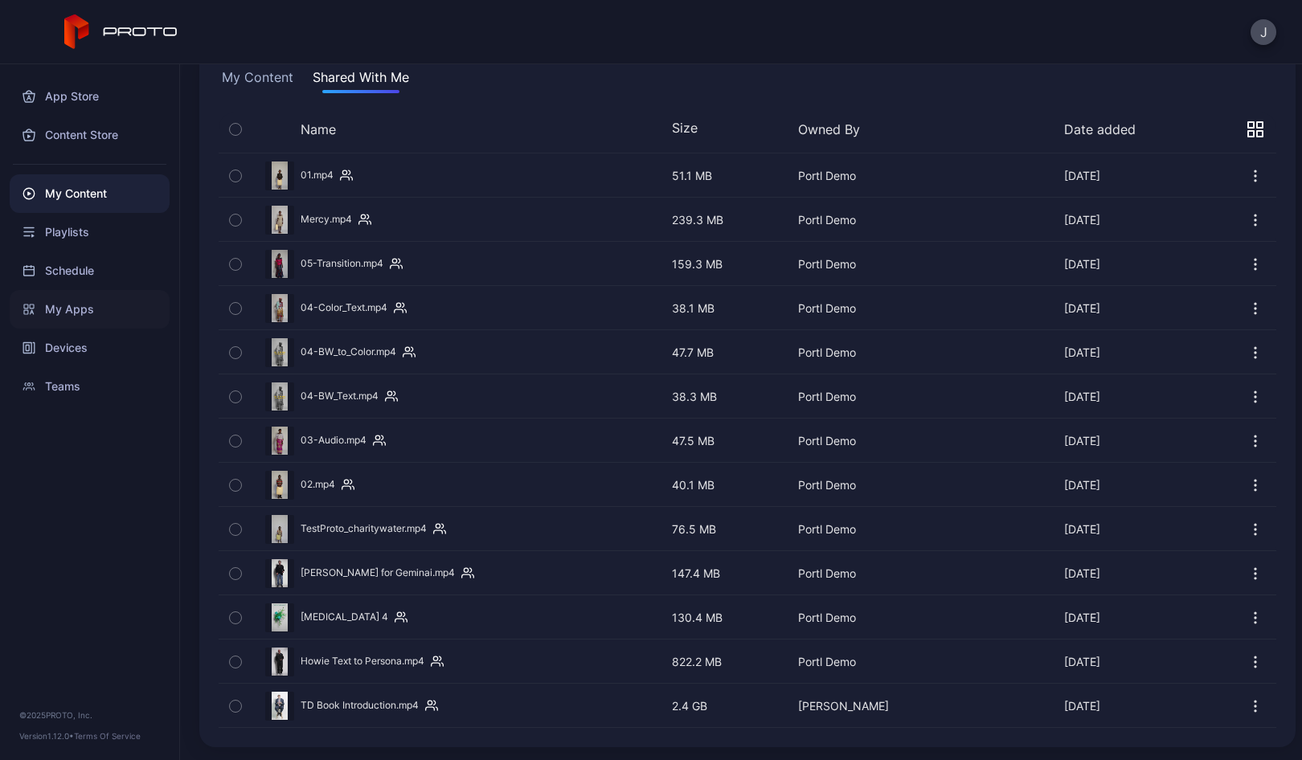
click at [77, 306] on div "My Apps" at bounding box center [90, 309] width 160 height 39
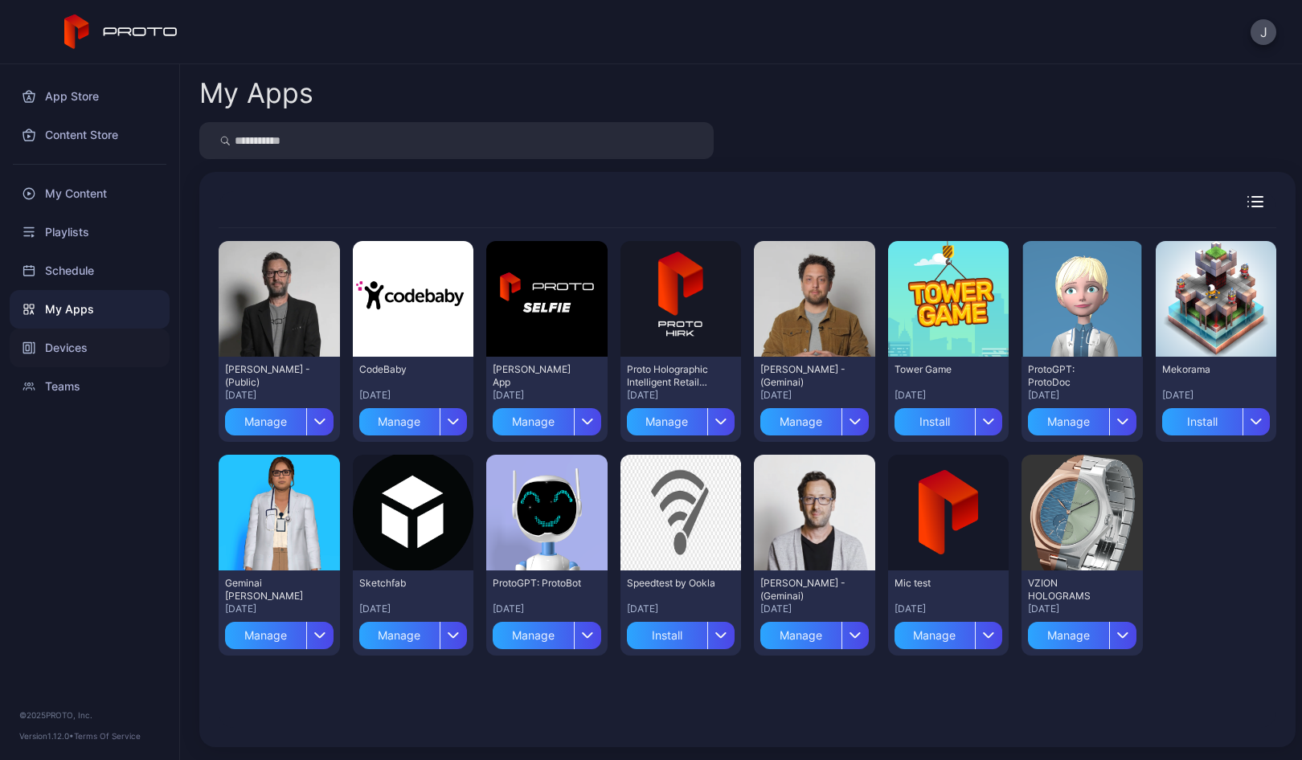
click at [93, 341] on div "Devices" at bounding box center [90, 348] width 160 height 39
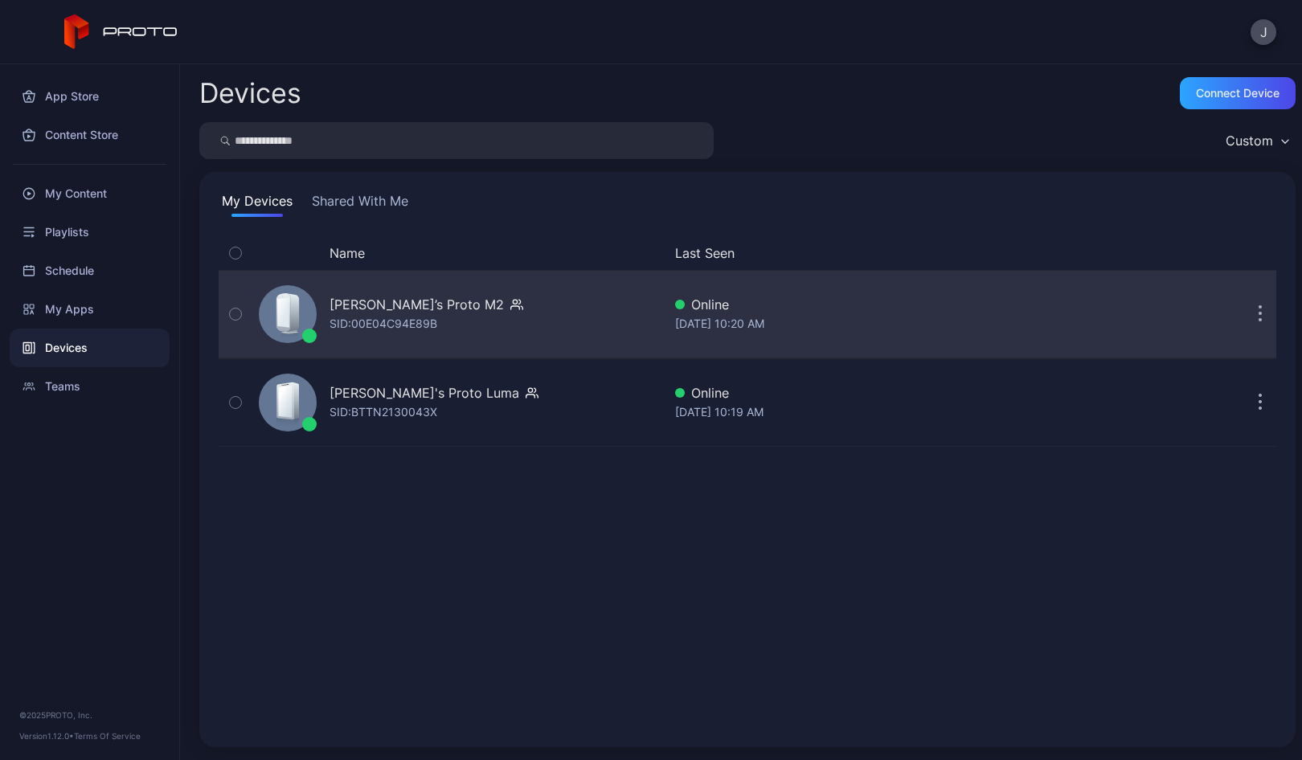
click at [368, 312] on div "[PERSON_NAME]’s Proto M2" at bounding box center [416, 304] width 174 height 19
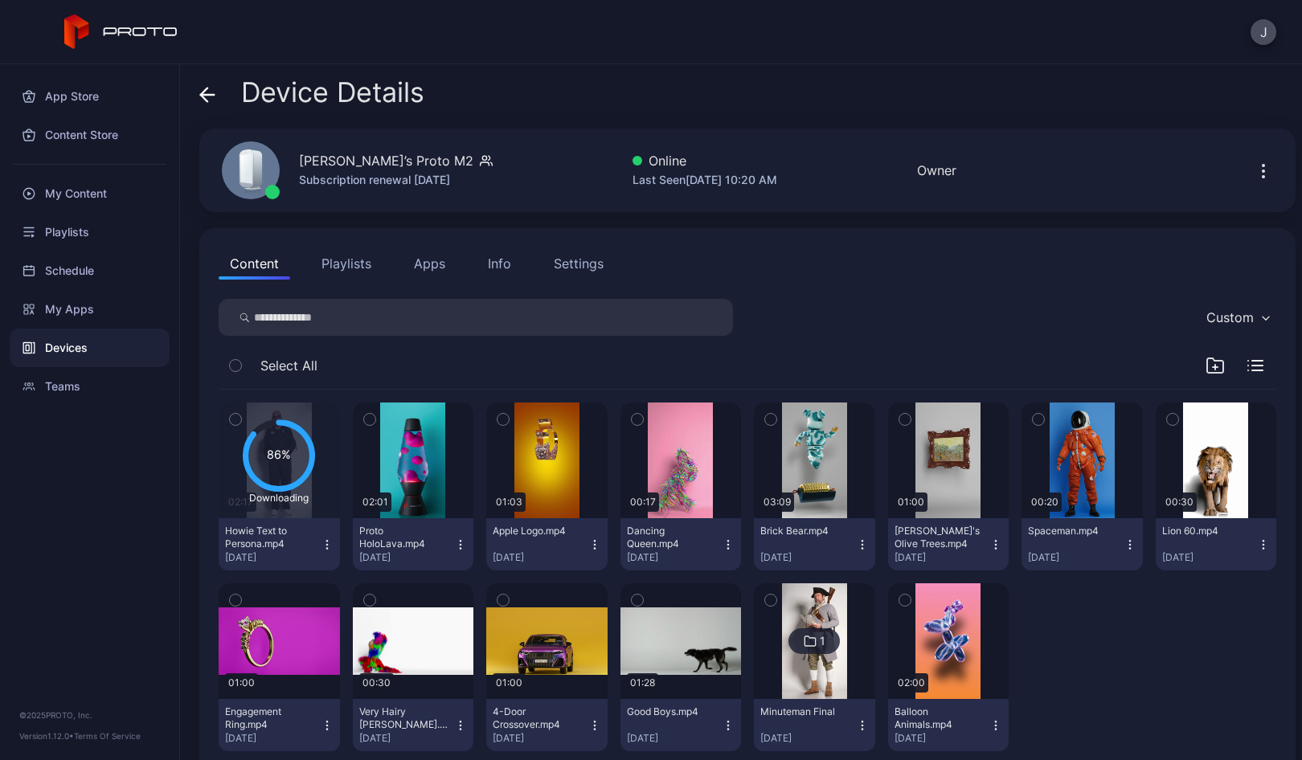
click at [446, 264] on button "Apps" at bounding box center [430, 263] width 54 height 32
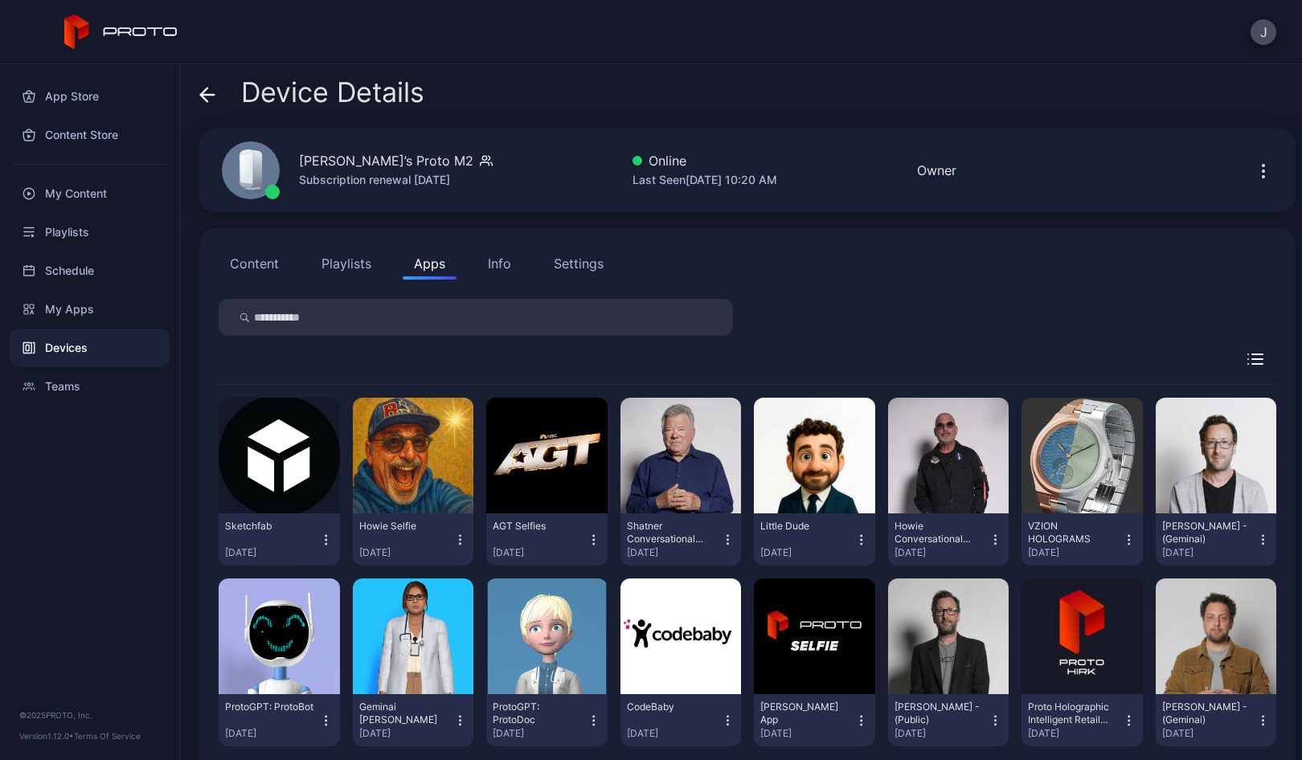
click at [205, 95] on icon at bounding box center [208, 95] width 14 height 0
